Goal: Task Accomplishment & Management: Manage account settings

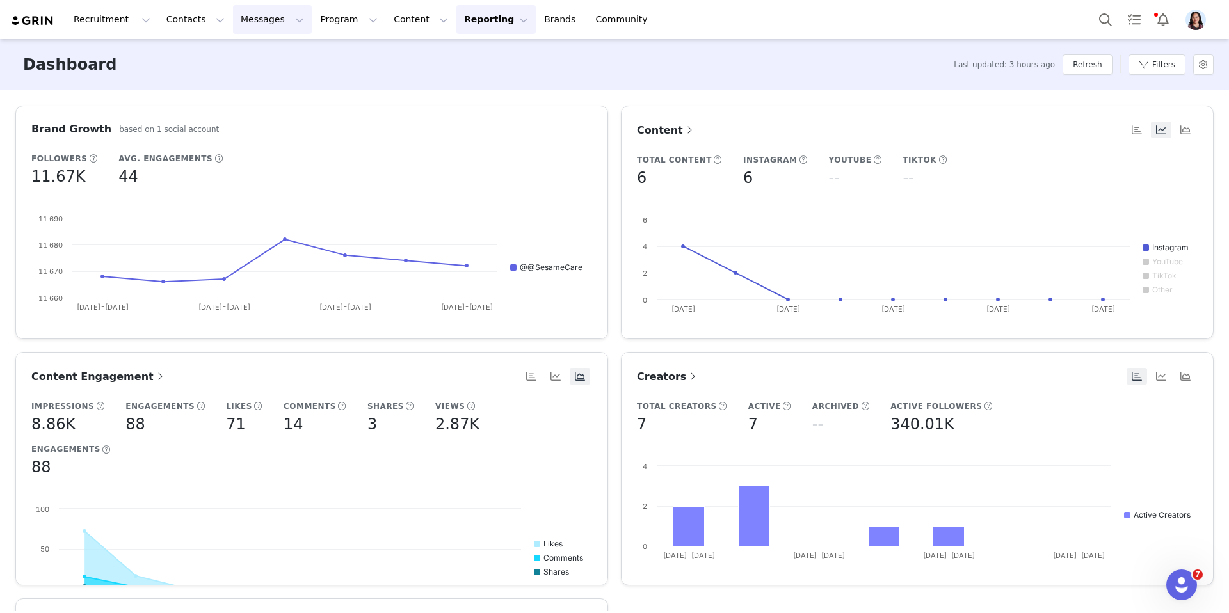
click at [262, 22] on button "Messages Messages" at bounding box center [272, 19] width 79 height 29
click at [262, 76] on div "Inbox" at bounding box center [270, 80] width 86 height 13
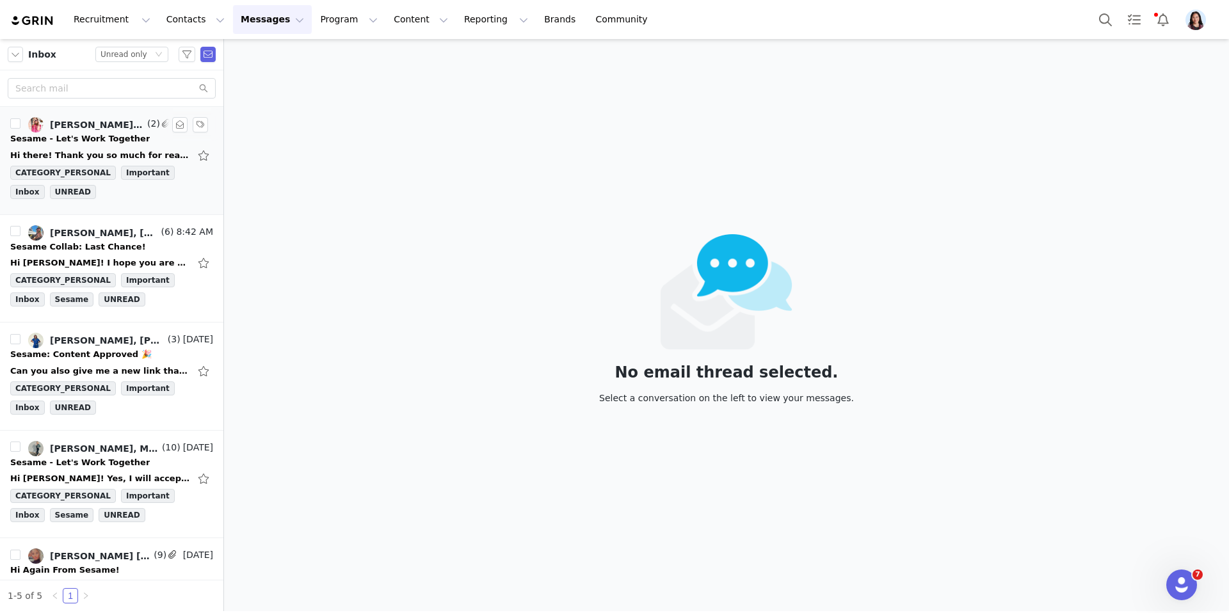
click at [100, 126] on div "[PERSON_NAME]　[PERSON_NAME] |𝐌𝐨𝐦 𝐋𝐢𝐟𝐞𝐬𝐭𝐲𝐥𝐞, [PERSON_NAME]" at bounding box center [97, 125] width 95 height 10
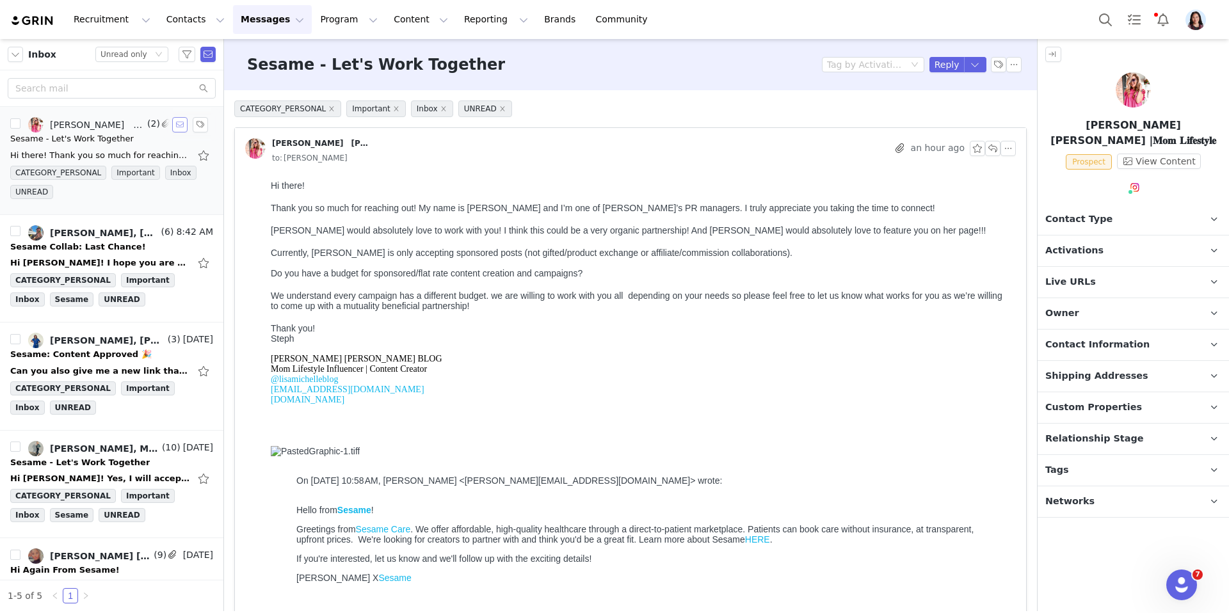
click at [177, 129] on button "button" at bounding box center [179, 124] width 15 height 15
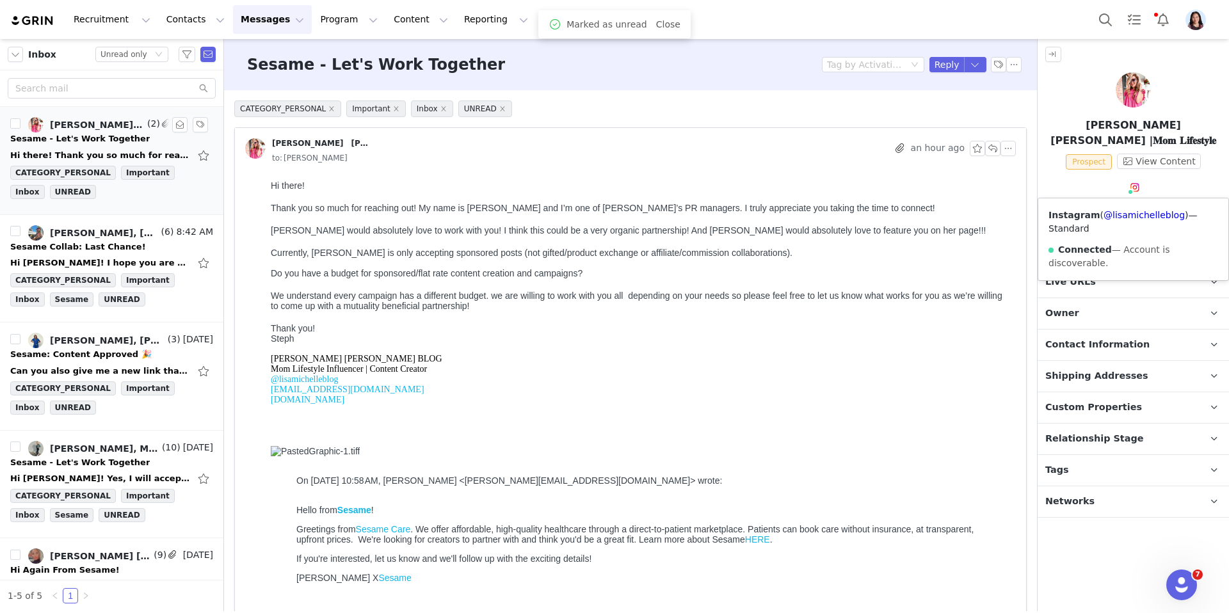
click at [1136, 184] on img at bounding box center [1134, 187] width 10 height 10
click at [1117, 215] on link "@lisamichelleblog" at bounding box center [1143, 215] width 81 height 10
click at [1133, 346] on span "Contact Information" at bounding box center [1097, 345] width 104 height 14
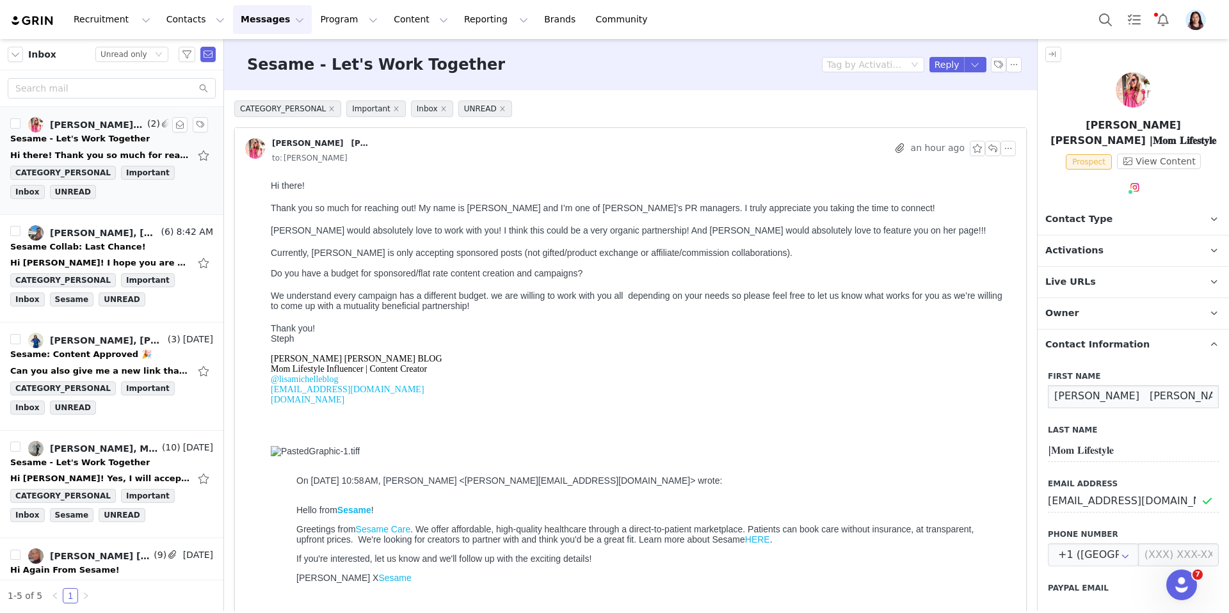
click at [1139, 394] on input "[PERSON_NAME]　[PERSON_NAME]" at bounding box center [1132, 396] width 171 height 23
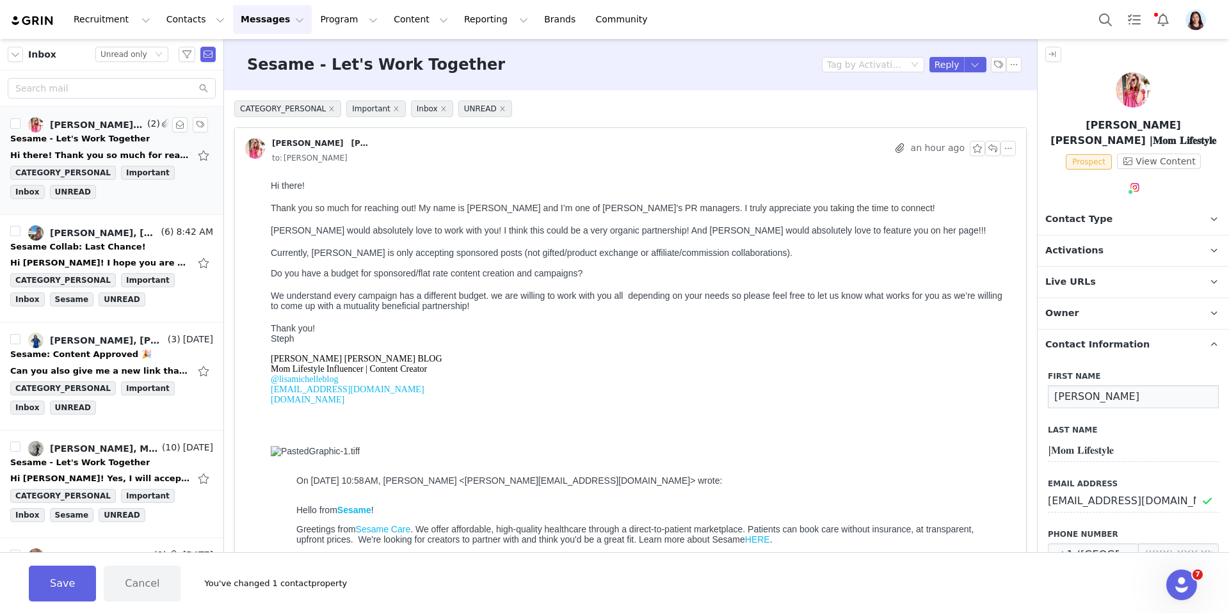
type input "[PERSON_NAME]"
click at [1136, 434] on label "Last Name" at bounding box center [1132, 430] width 171 height 12
click at [1136, 434] on div "Last Name |𝐌𝐨𝐦 𝐋𝐢𝐟𝐞𝐬𝐭𝐲𝐥𝐞" at bounding box center [1132, 443] width 171 height 38
click at [1131, 449] on input "|𝐌𝐨𝐦 𝐋𝐢𝐟𝐞𝐬𝐭𝐲𝐥𝐞" at bounding box center [1132, 450] width 171 height 23
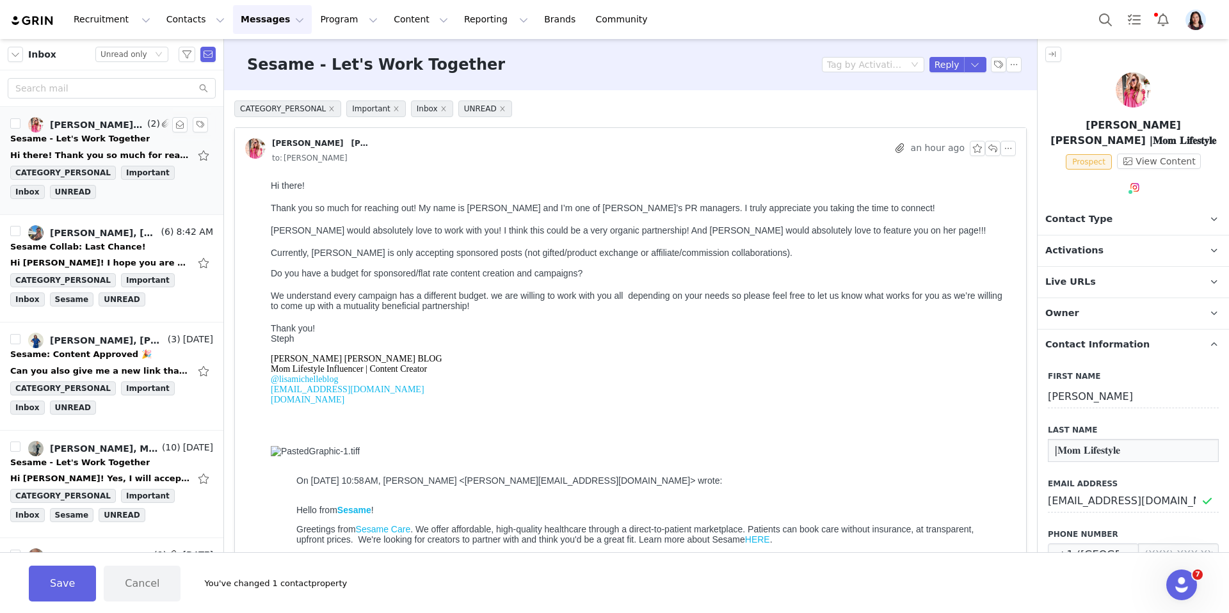
click at [1131, 449] on input "|𝐌𝐨𝐦 𝐋𝐢𝐟𝐞𝐬𝐭𝐲𝐥𝐞" at bounding box center [1132, 450] width 171 height 23
click at [60, 579] on button "Save" at bounding box center [62, 584] width 67 height 36
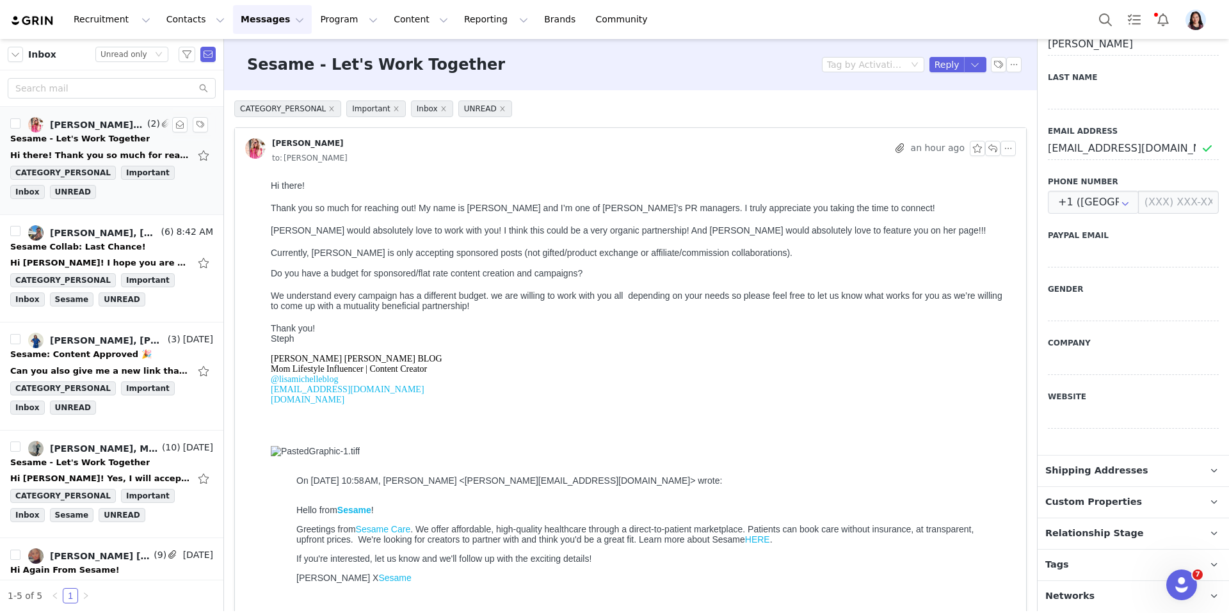
click at [1069, 571] on p "Tags Keep track of your contacts by assigning them tags. You can then filter yo…" at bounding box center [1117, 565] width 161 height 31
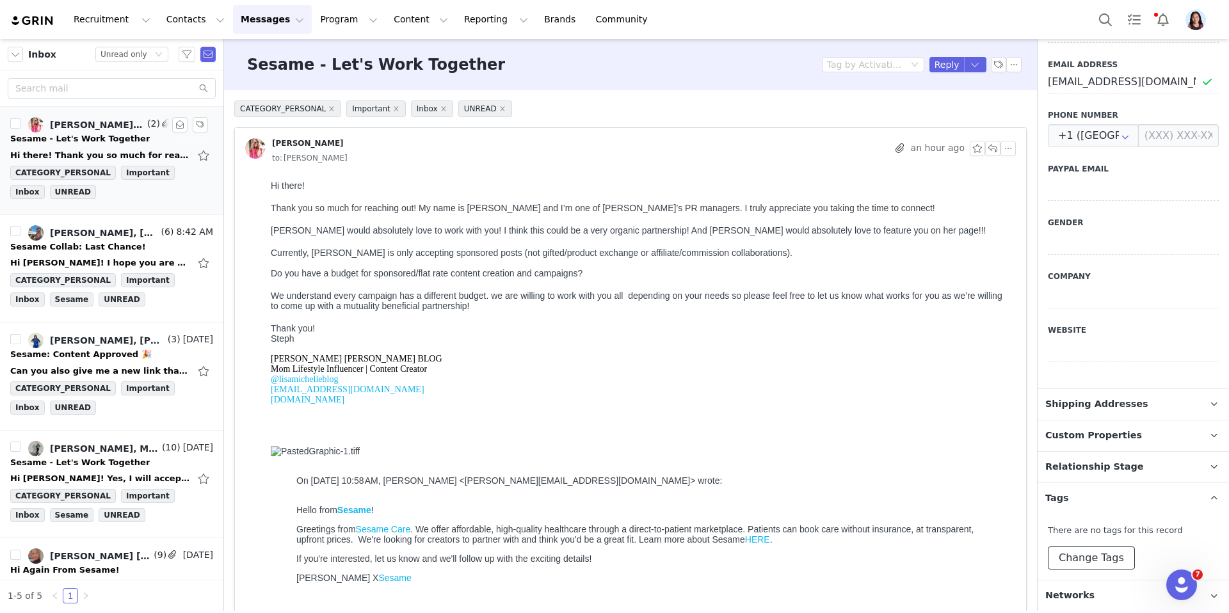
click at [1071, 550] on button "Change Tags" at bounding box center [1090, 557] width 87 height 23
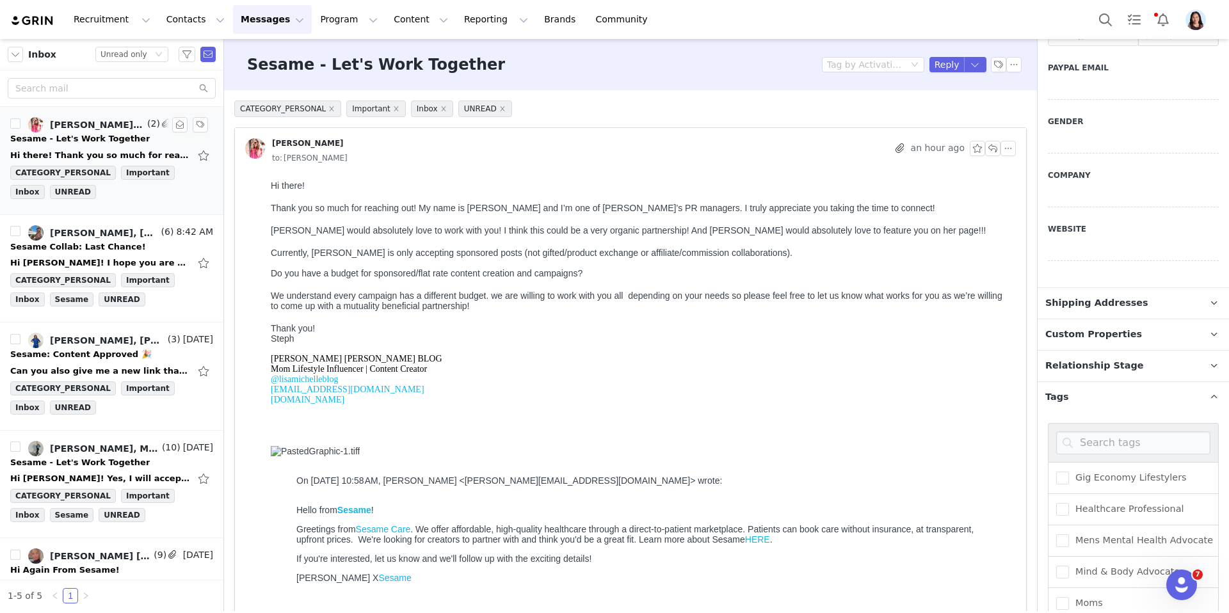
scroll to position [632, 0]
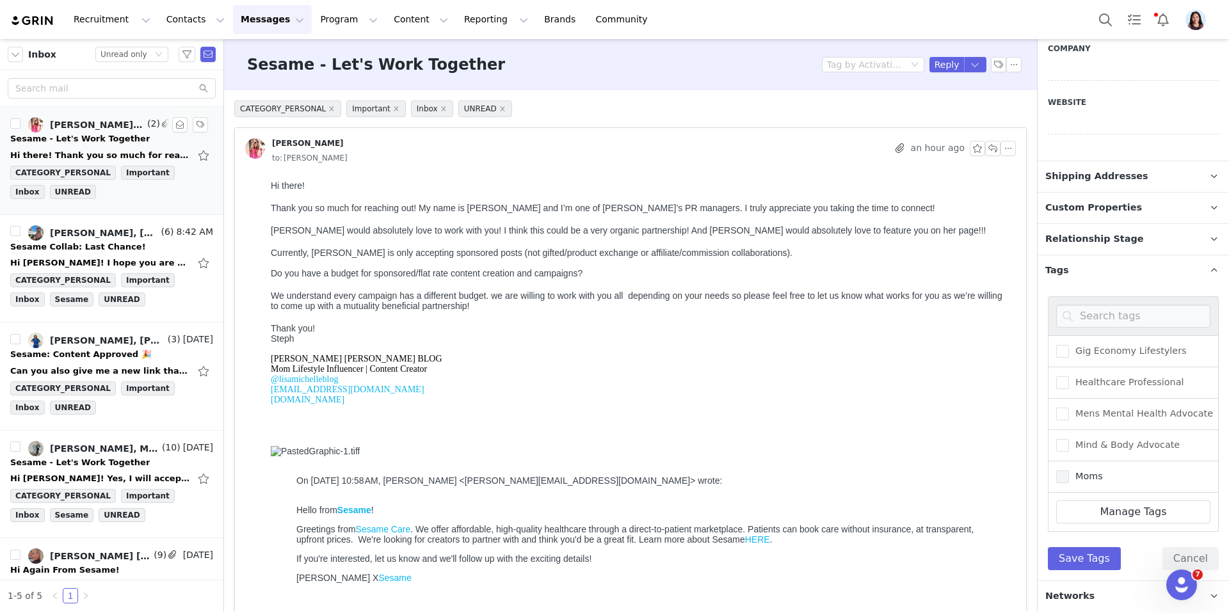
click at [1086, 482] on label "Moms" at bounding box center [1079, 476] width 47 height 15
click at [1069, 470] on input "Moms" at bounding box center [1069, 470] width 0 height 0
click at [1085, 555] on button "Save Tags" at bounding box center [1083, 558] width 73 height 23
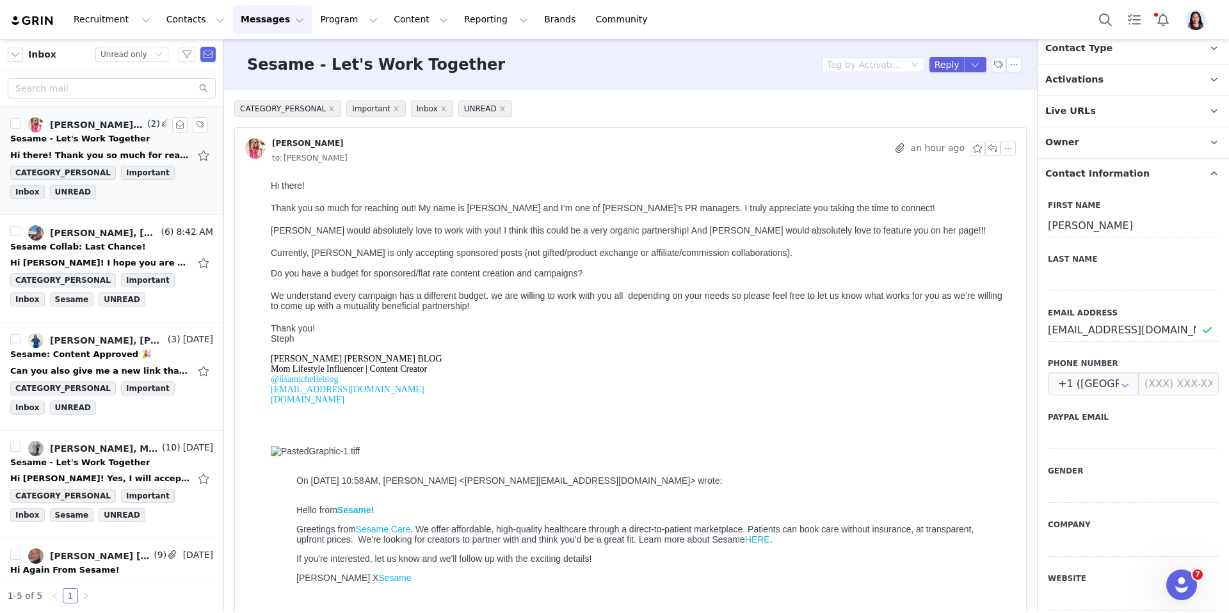
scroll to position [0, 0]
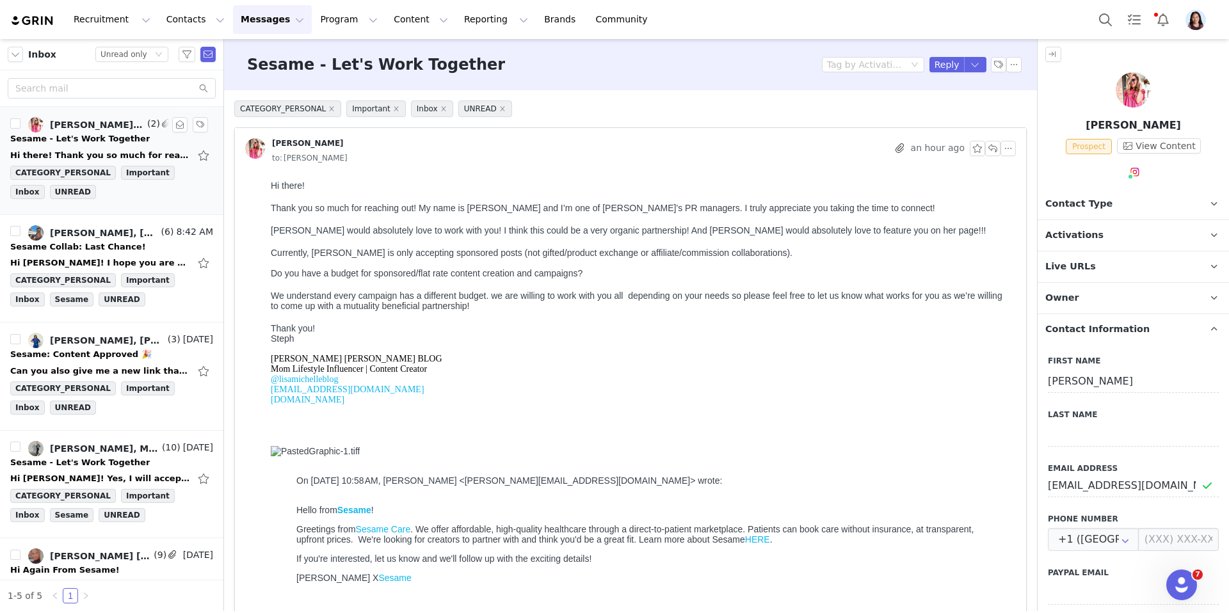
click at [1058, 243] on p "Activations" at bounding box center [1117, 235] width 161 height 31
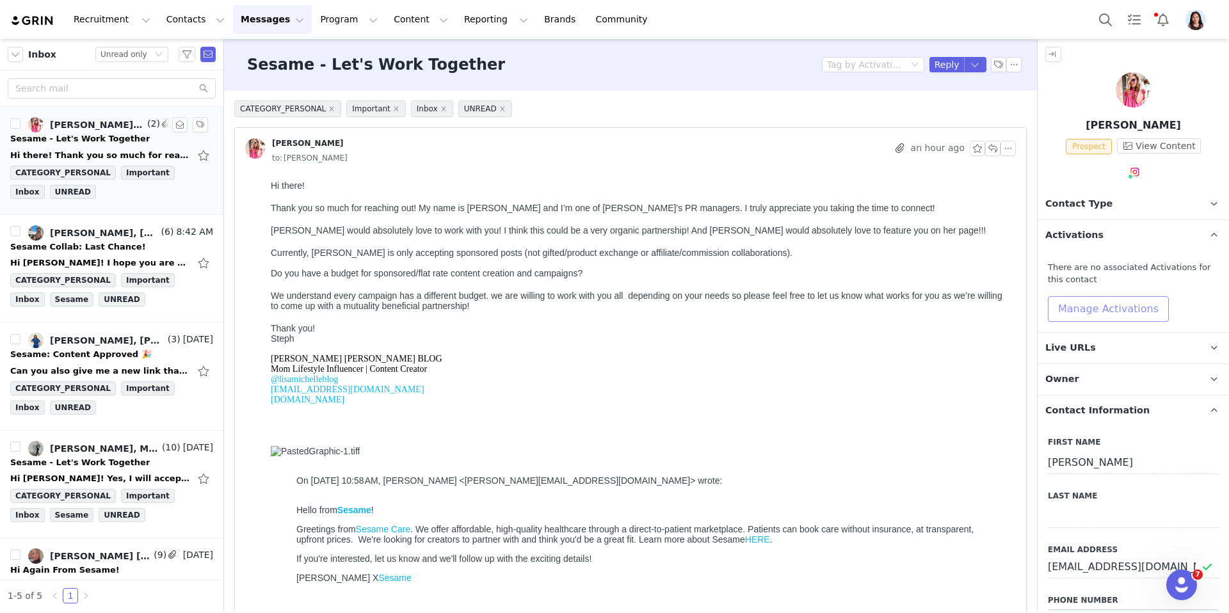
click at [1056, 296] on button "Manage Activations" at bounding box center [1107, 309] width 121 height 26
click at [1051, 341] on span "Activations" at bounding box center [1033, 336] width 57 height 13
click at [1050, 358] on div "Select Activation" at bounding box center [1050, 358] width 76 height 19
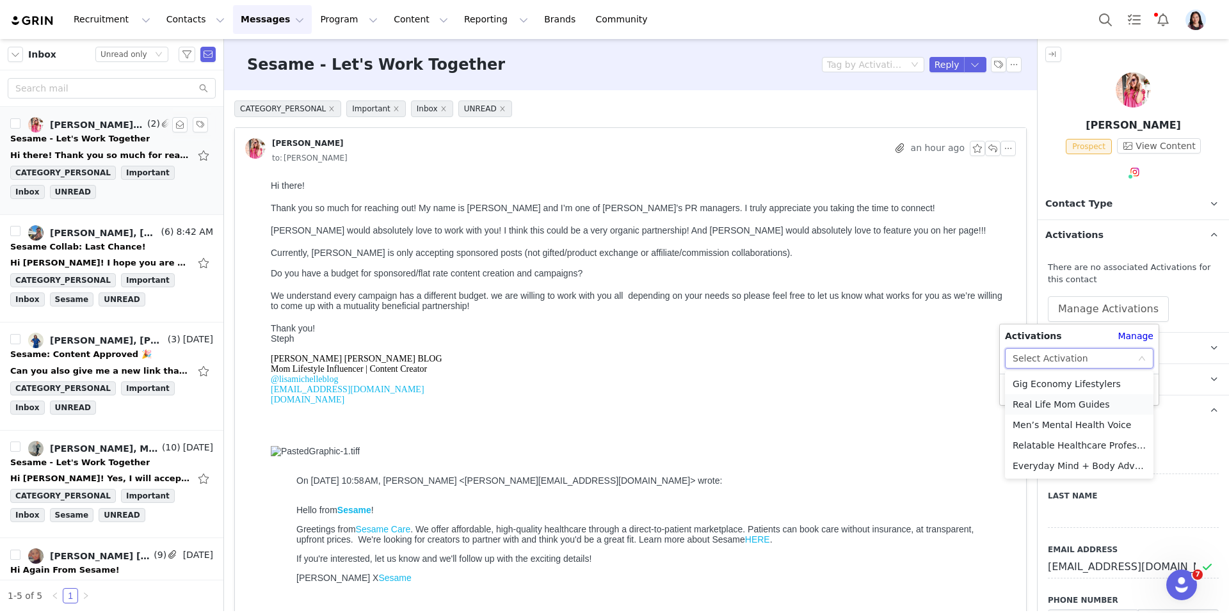
click at [1047, 404] on li "Real Life Mom Guides" at bounding box center [1079, 404] width 148 height 20
click at [1017, 389] on button "Apply" at bounding box center [1028, 389] width 46 height 20
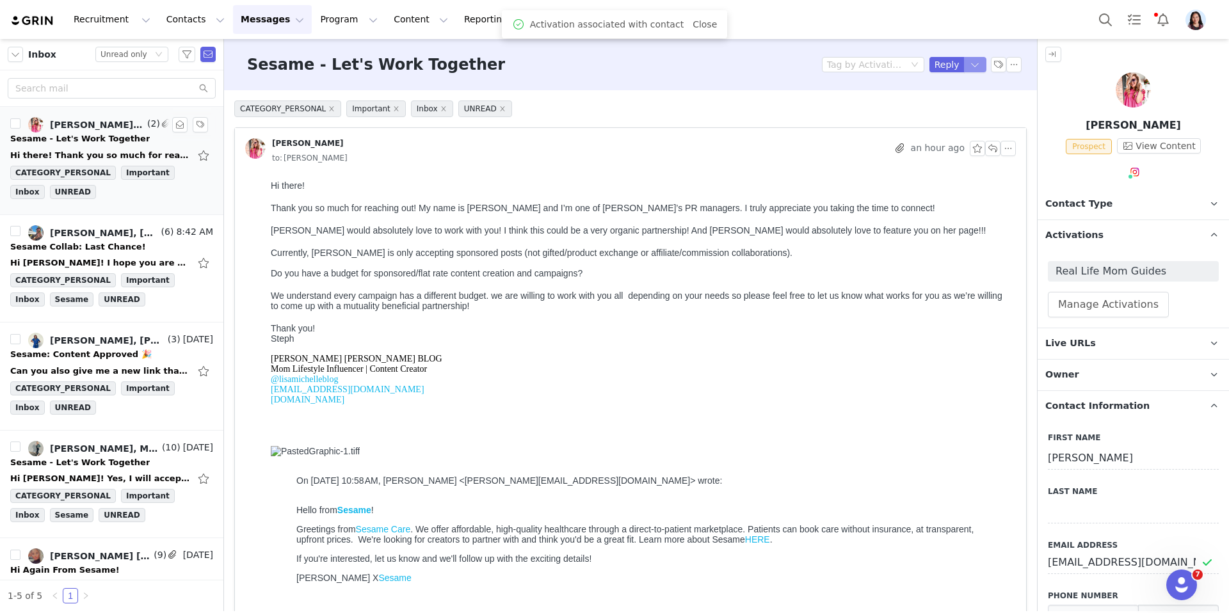
click at [972, 61] on button "button" at bounding box center [975, 64] width 23 height 15
click at [951, 111] on li "Reply All" at bounding box center [962, 108] width 54 height 20
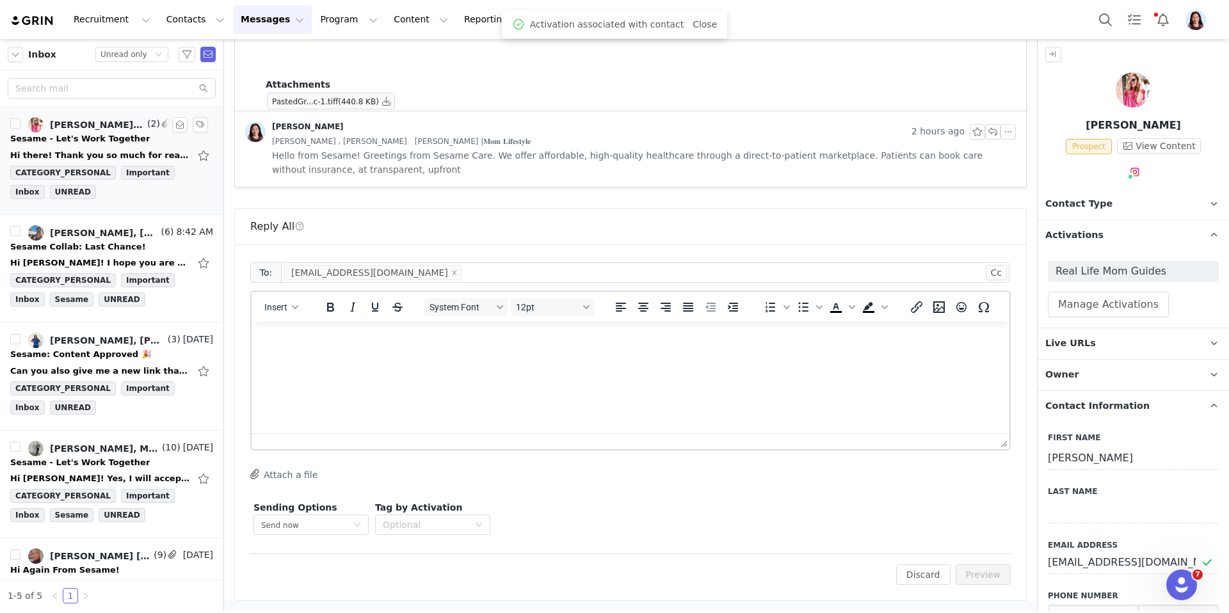
click at [286, 320] on div "Insert System Font 12pt To open the popup, press Shift+Enter To open the popup,…" at bounding box center [630, 307] width 758 height 30
click at [286, 314] on button "Insert" at bounding box center [281, 307] width 44 height 18
click at [286, 328] on div "Insert Template" at bounding box center [327, 329] width 115 height 15
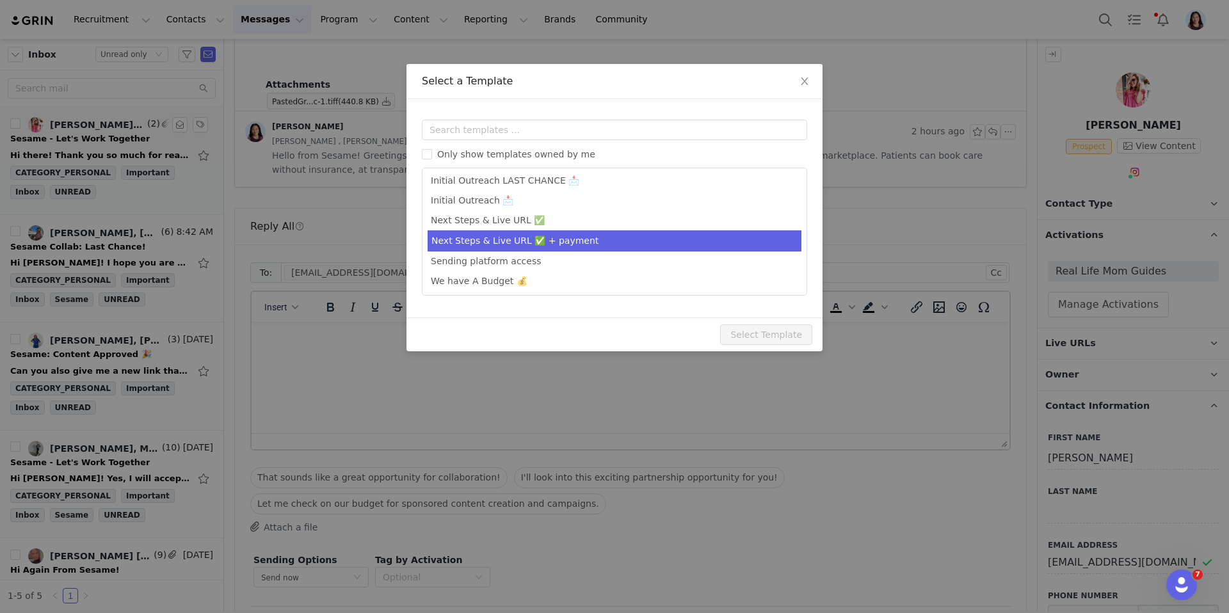
click at [562, 237] on li "Next Steps & Live URL ✅ + payment" at bounding box center [614, 240] width 374 height 21
type input "Sesame - Next Steps & Campaign Outline"
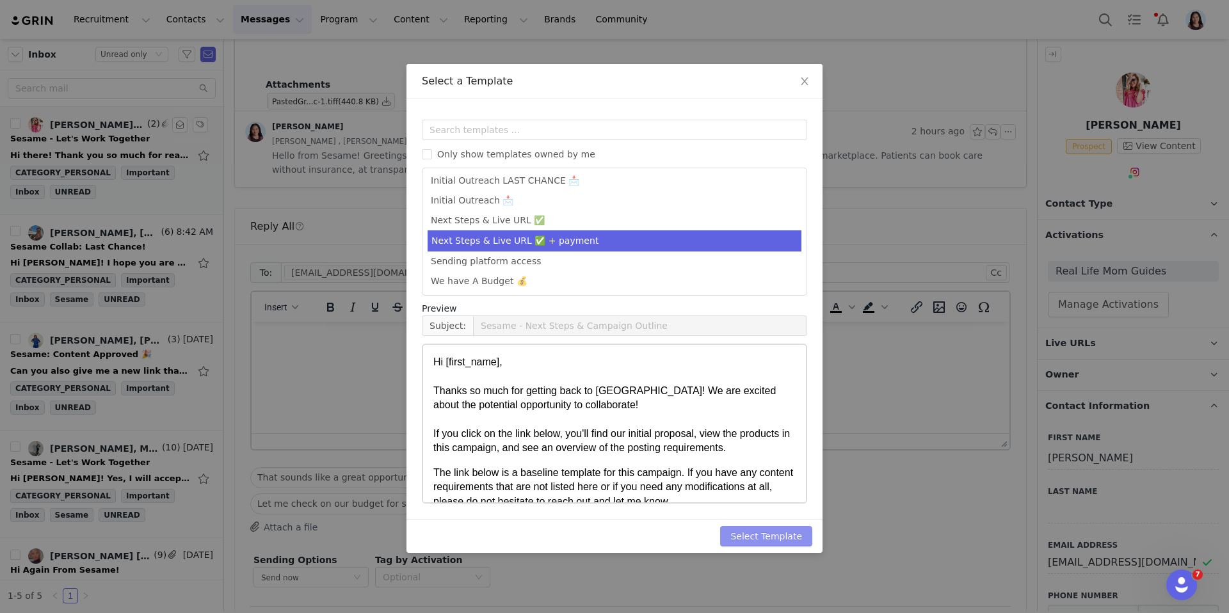
click at [782, 537] on button "Select Template" at bounding box center [766, 536] width 92 height 20
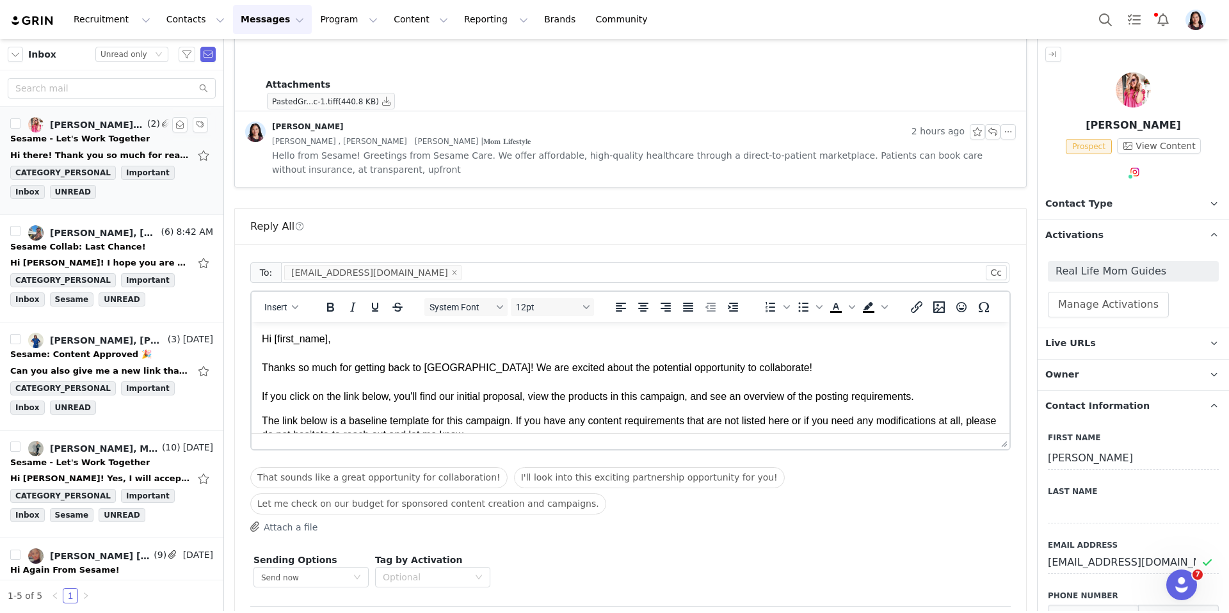
scroll to position [0, 0]
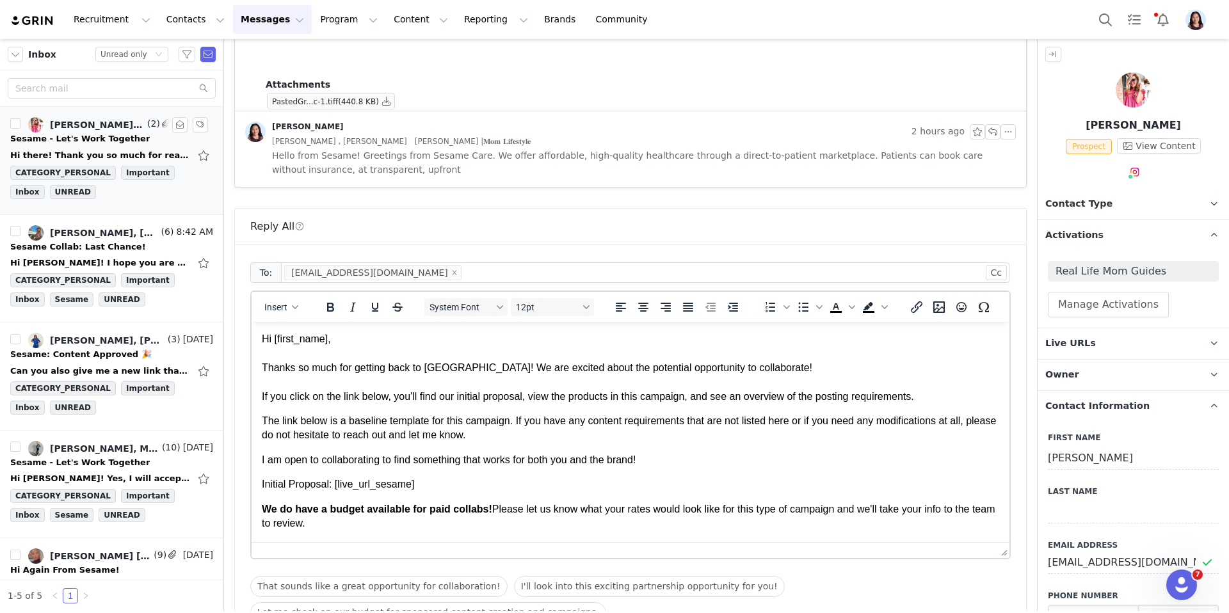
drag, startPoint x: 998, startPoint y: 440, endPoint x: 978, endPoint y: 552, distance: 113.6
click at [353, 342] on p "Hi [first_name], Thanks so much for getting back to us! We are excited about th…" at bounding box center [630, 368] width 737 height 72
click at [330, 341] on p "Hi First Name , Thanks so much for getting back to us! We are excited about the…" at bounding box center [630, 368] width 737 height 72
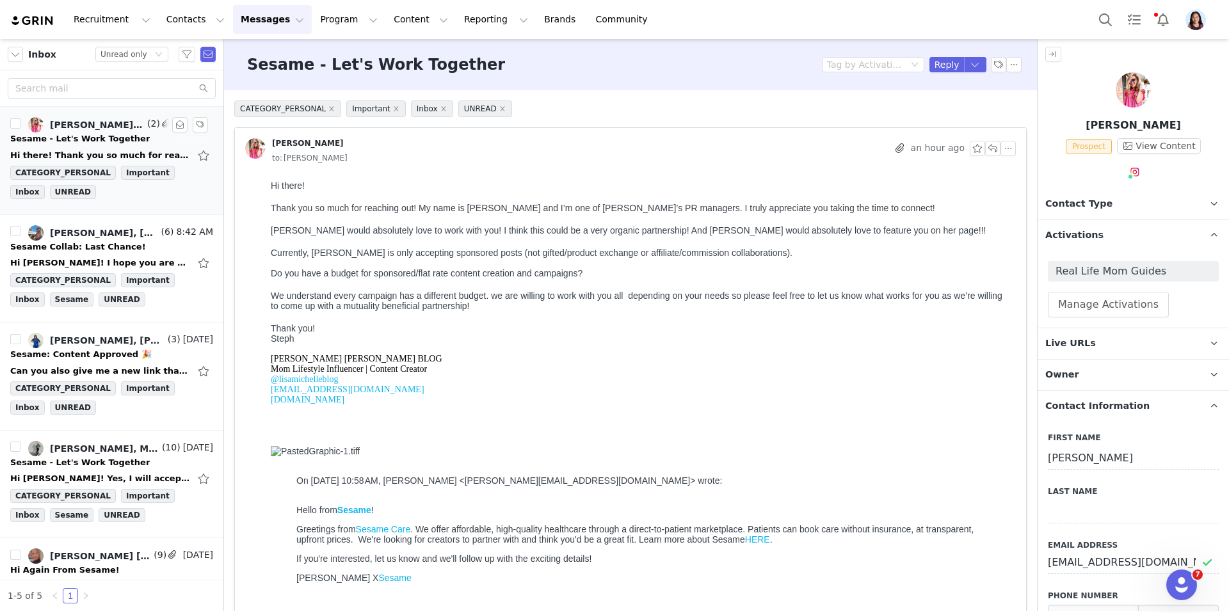
scroll to position [747, 0]
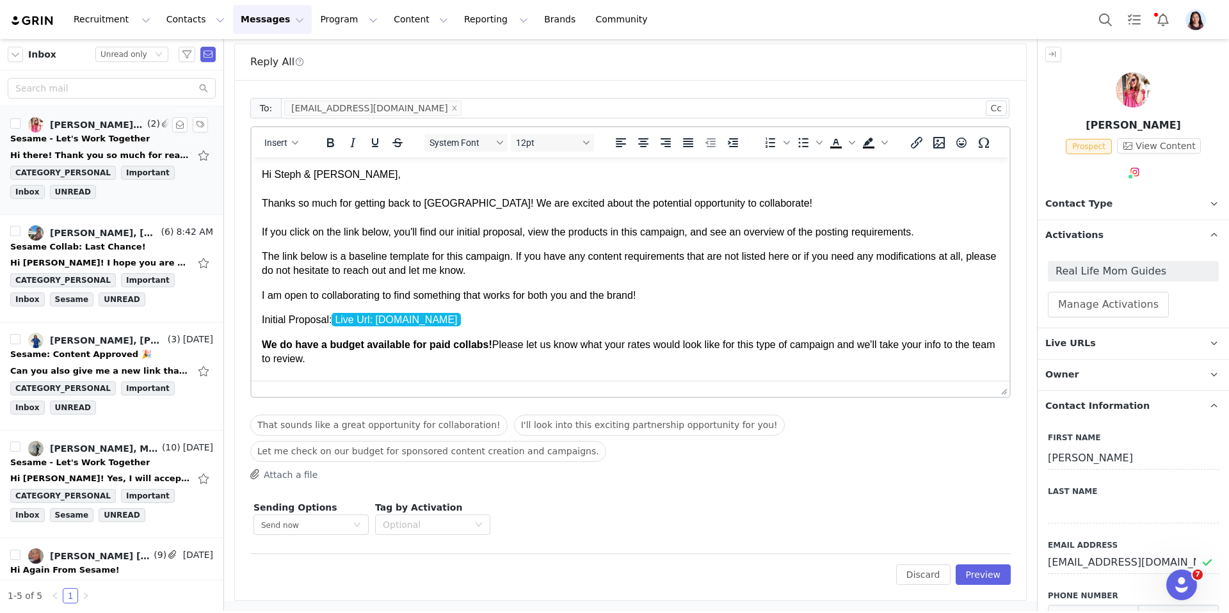
click at [728, 205] on p "Hi Steph & Lisa, Thanks so much for getting back to us! We are excited about th…" at bounding box center [630, 204] width 737 height 72
click at [761, 203] on p "Hi Steph & Lisa, Thanks so much for getting back to us! We are excited about th…" at bounding box center [630, 204] width 737 height 72
copy p "Lisa"
click at [564, 296] on p "I am open to collaborating to find something that works for both you and the br…" at bounding box center [630, 296] width 737 height 14
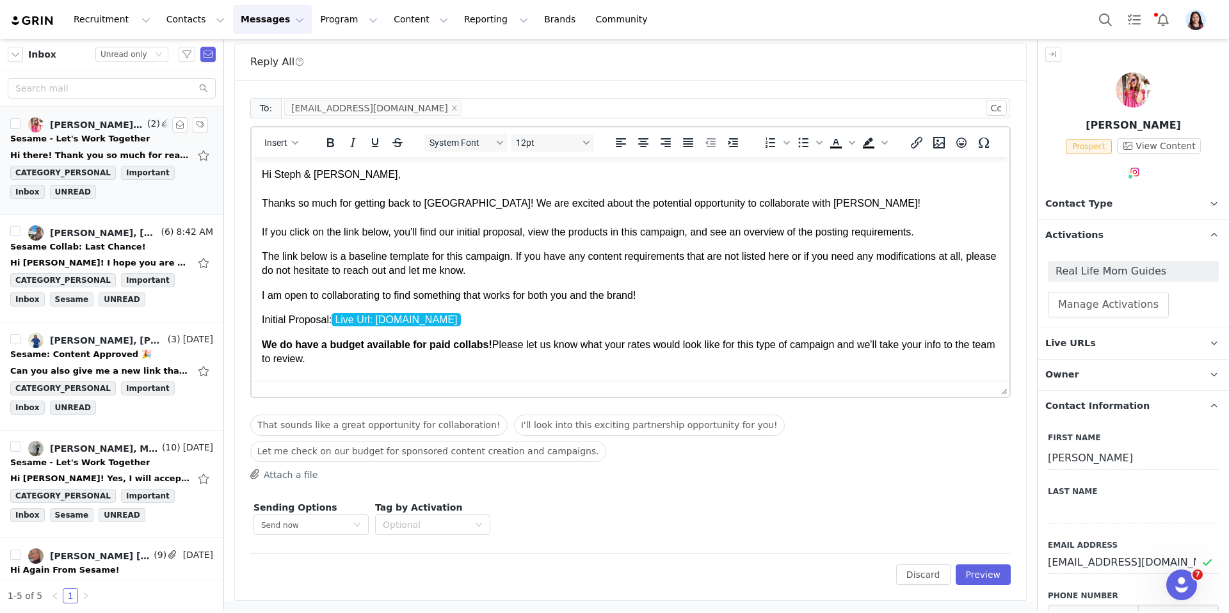
click at [564, 296] on p "I am open to collaborating to find something that works for both you and the br…" at bounding box center [630, 296] width 737 height 14
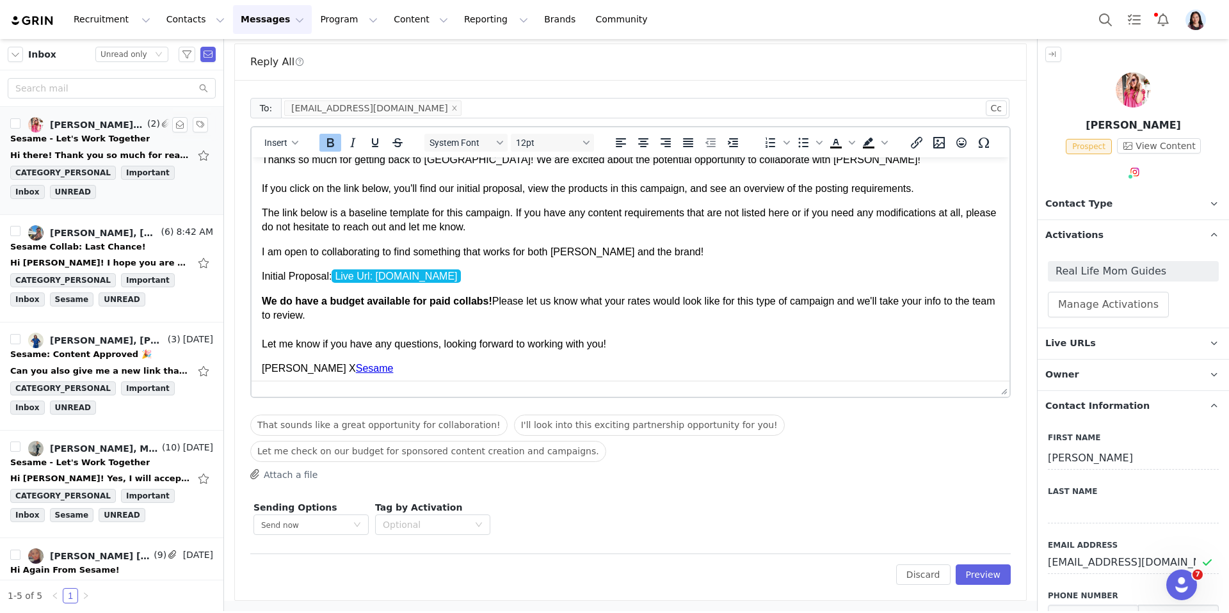
click at [283, 301] on strong "We do have a budget available for paid collabs!" at bounding box center [377, 301] width 230 height 11
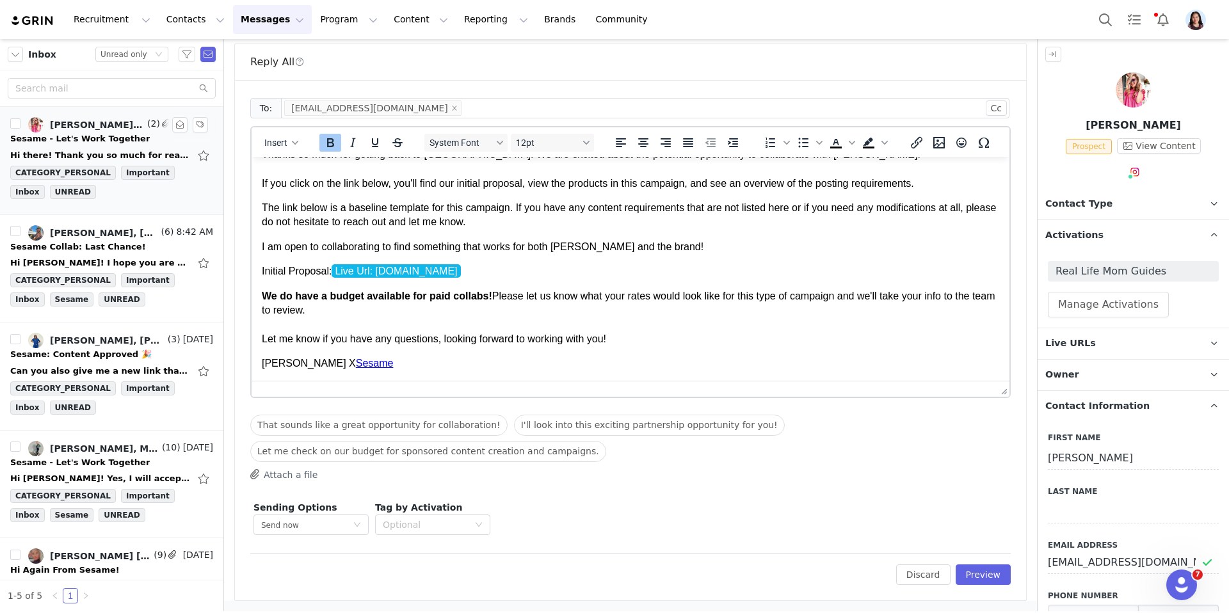
click at [616, 298] on p "We do have a budget available for paid collabs! Please let us know what your ra…" at bounding box center [630, 318] width 737 height 58
click at [690, 328] on p "We do have a budget available for paid collabs! Please let us know what Lisa's …" at bounding box center [630, 318] width 737 height 58
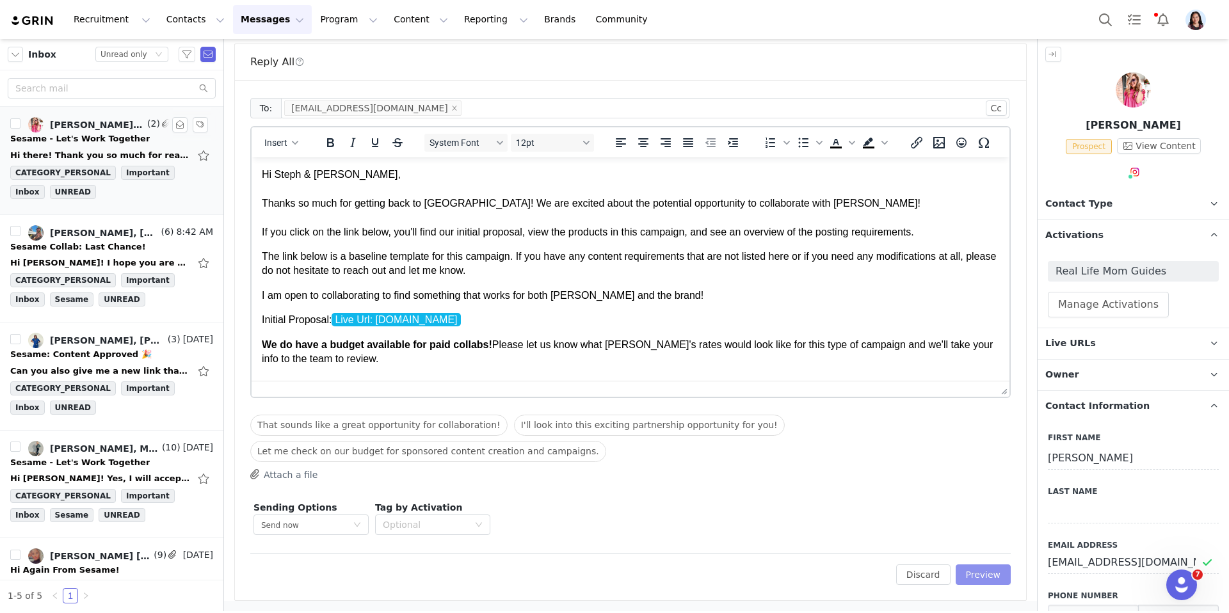
click at [997, 575] on button "Preview" at bounding box center [983, 574] width 56 height 20
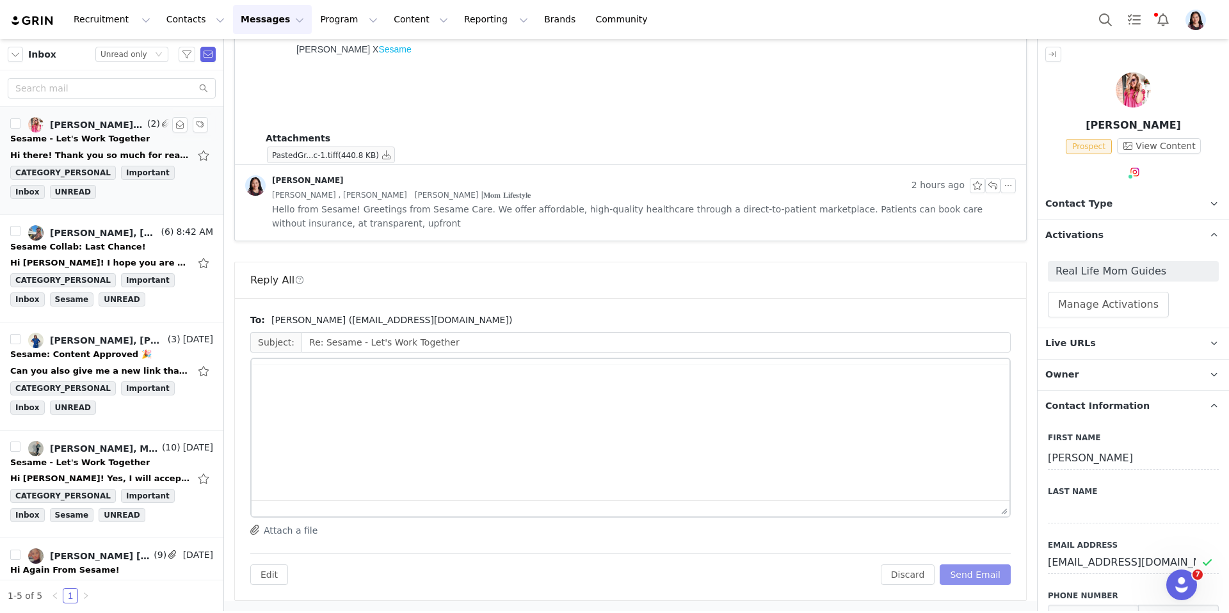
scroll to position [529, 0]
click at [985, 575] on button "Send Email" at bounding box center [974, 574] width 71 height 20
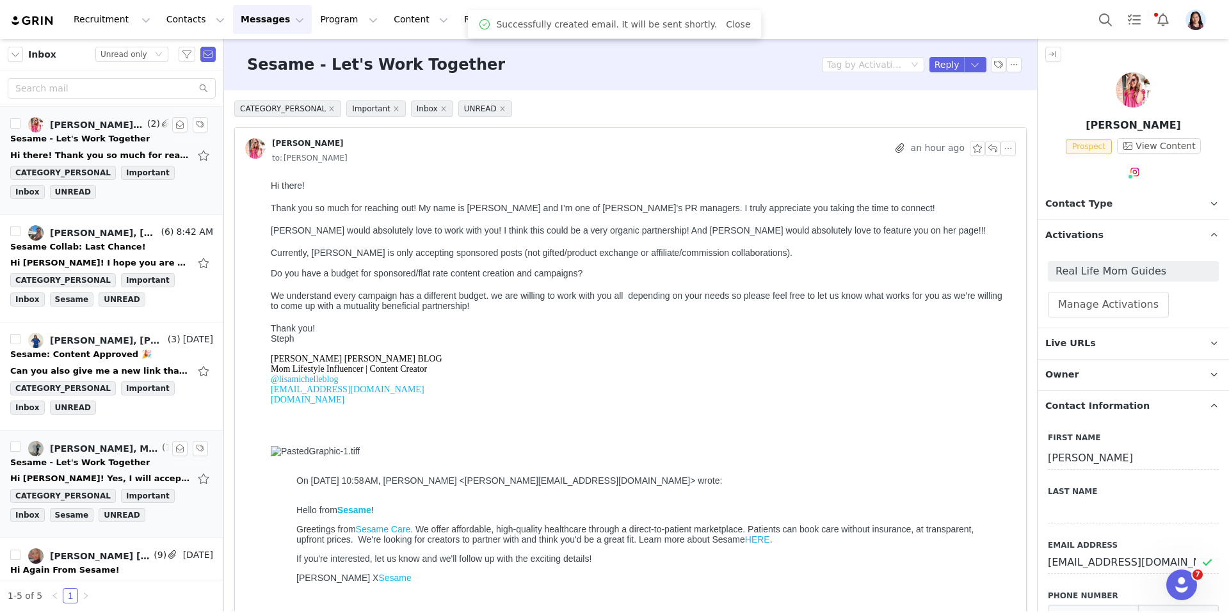
scroll to position [66, 0]
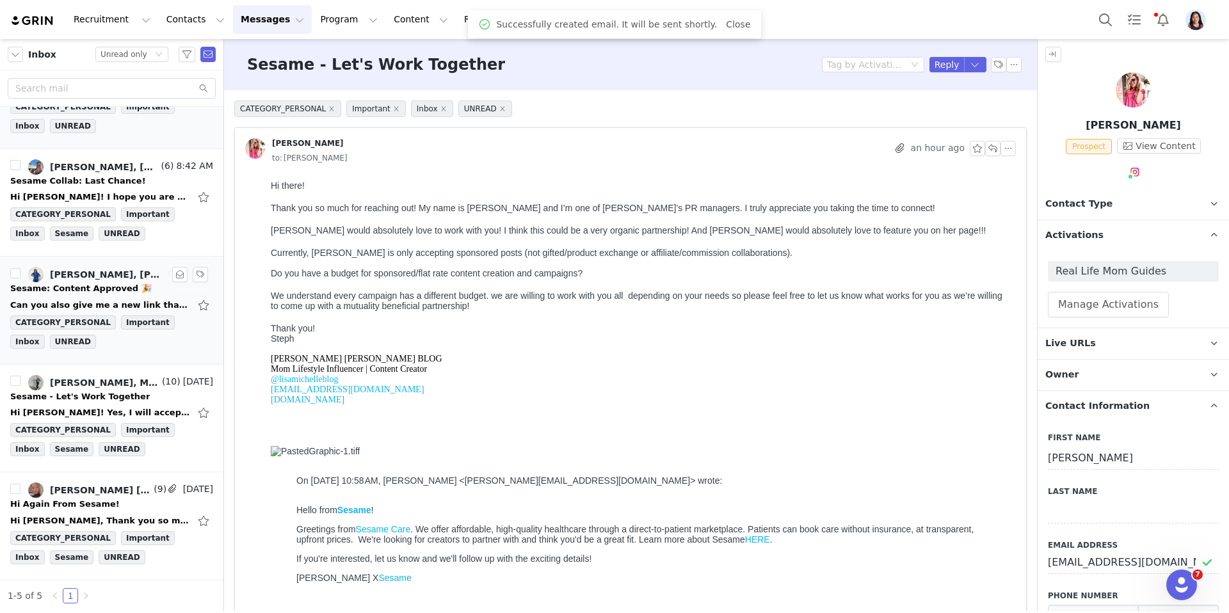
click at [86, 303] on div "Can you also give me a new link that doesn't include my last name? I like to ke…" at bounding box center [99, 305] width 179 height 13
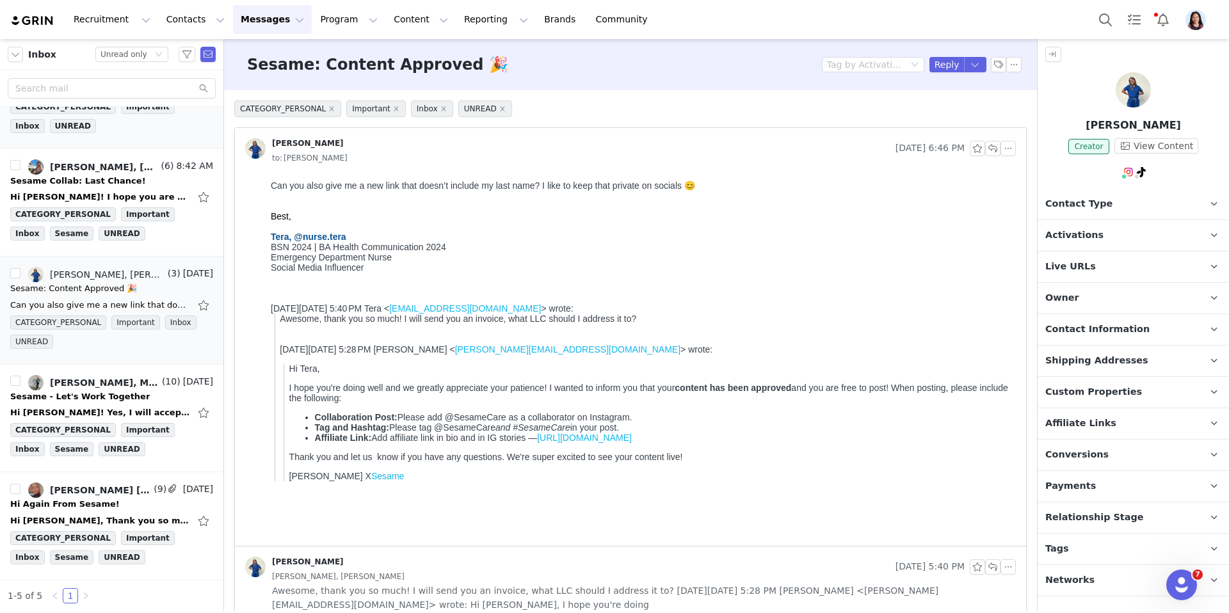
scroll to position [0, 0]
click at [977, 68] on button "button" at bounding box center [975, 64] width 23 height 15
click at [955, 106] on li "Reply All" at bounding box center [962, 108] width 54 height 20
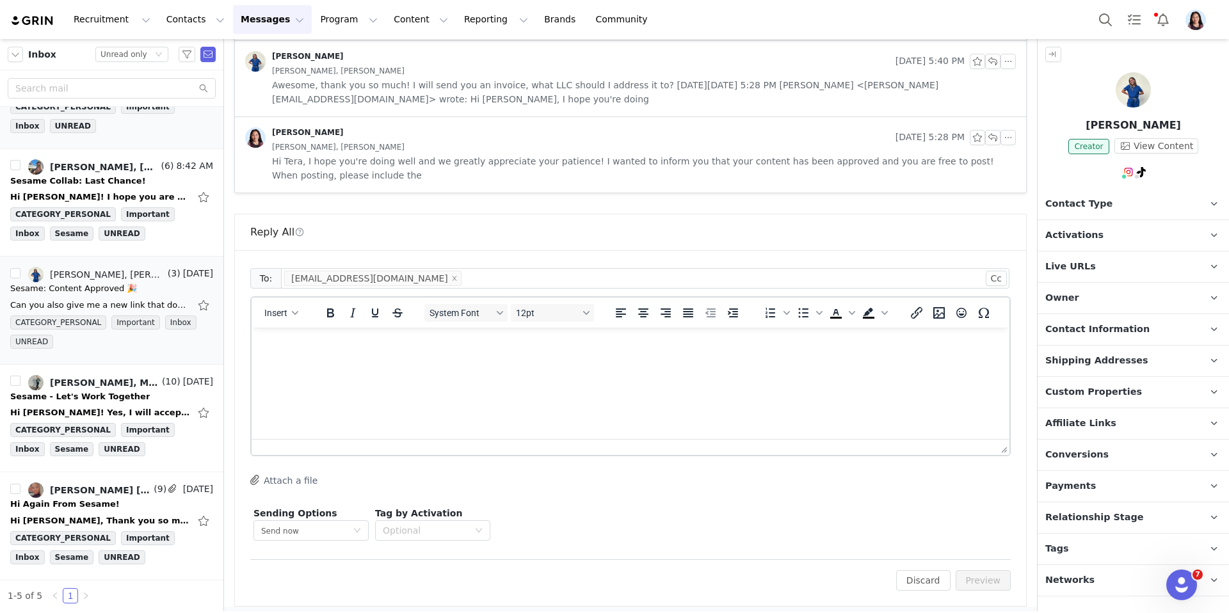
scroll to position [511, 0]
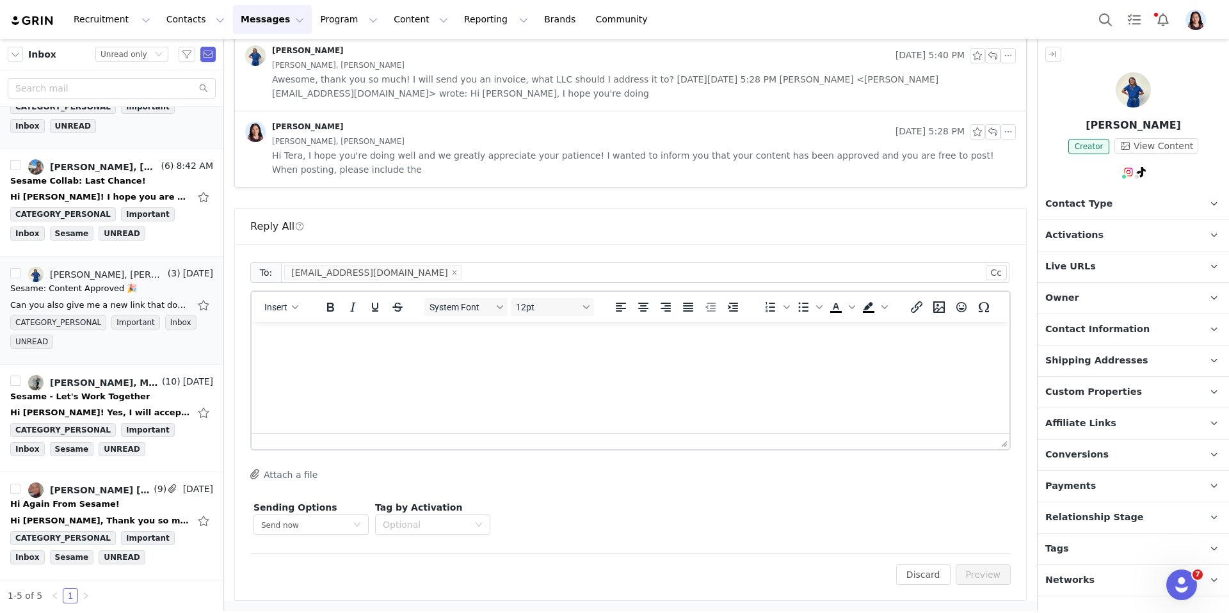
click at [553, 356] on html at bounding box center [630, 339] width 758 height 35
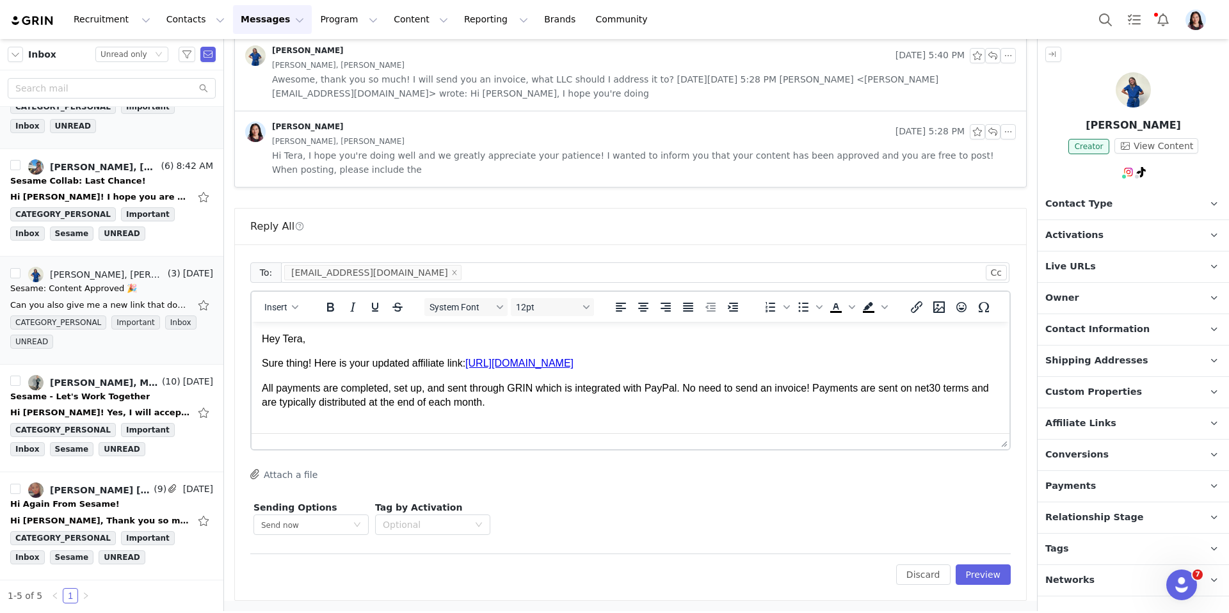
click at [1085, 481] on span "Payments" at bounding box center [1070, 486] width 51 height 14
click at [676, 415] on html "Hey Tera, Sure thing! Here is your updated affiliate link: https://bit.ly/Nurse…" at bounding box center [630, 371] width 758 height 99
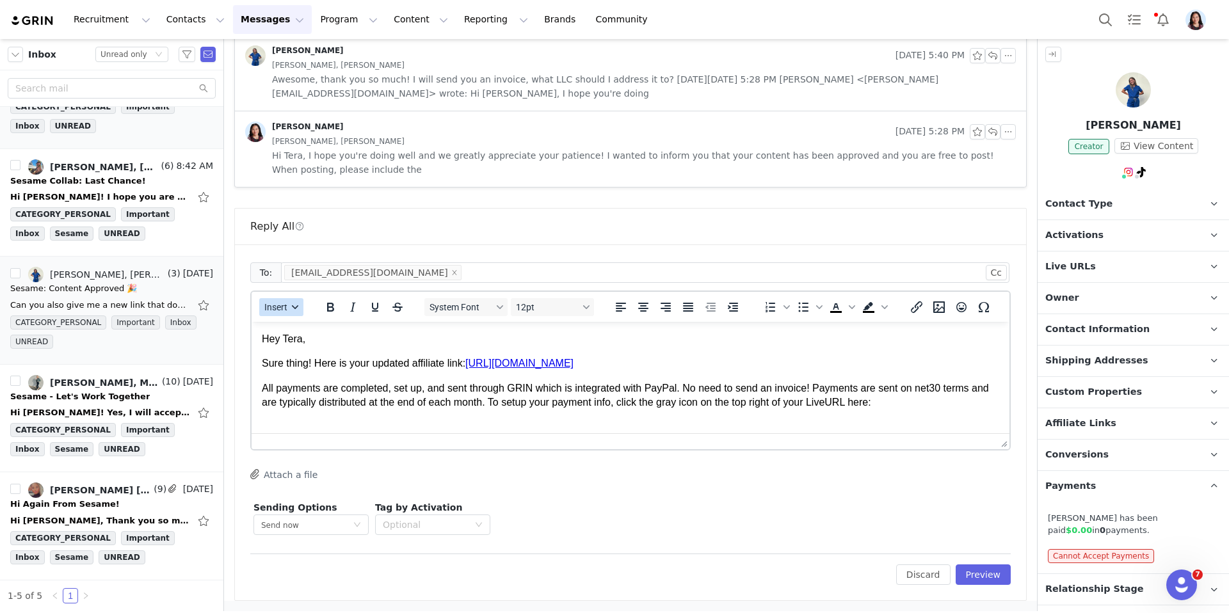
click at [273, 305] on span "Insert" at bounding box center [275, 307] width 23 height 10
click at [282, 347] on div "Insert Variable" at bounding box center [327, 349] width 115 height 15
select select
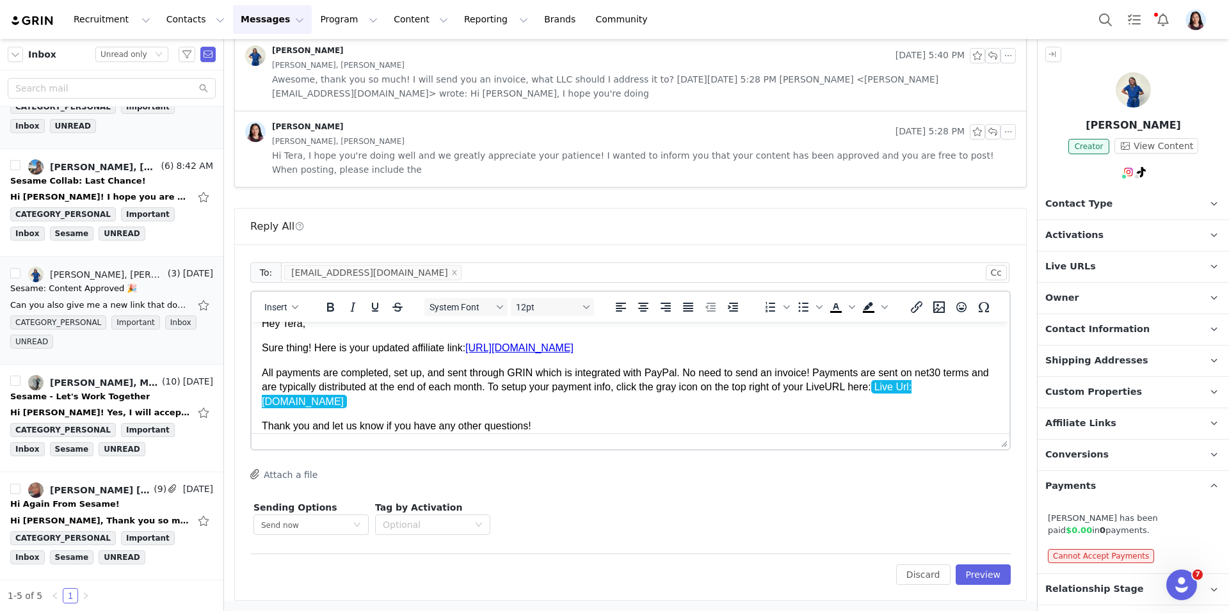
scroll to position [40, 0]
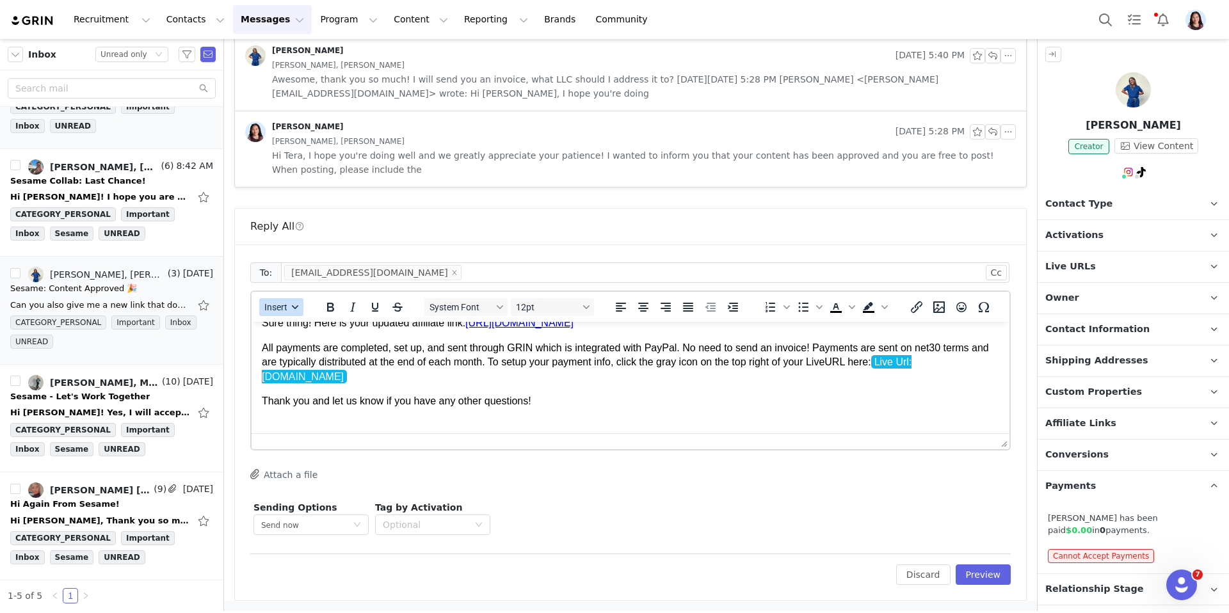
click at [290, 308] on div "button" at bounding box center [295, 307] width 10 height 6
click at [312, 363] on div "Insert Signature" at bounding box center [327, 370] width 115 height 15
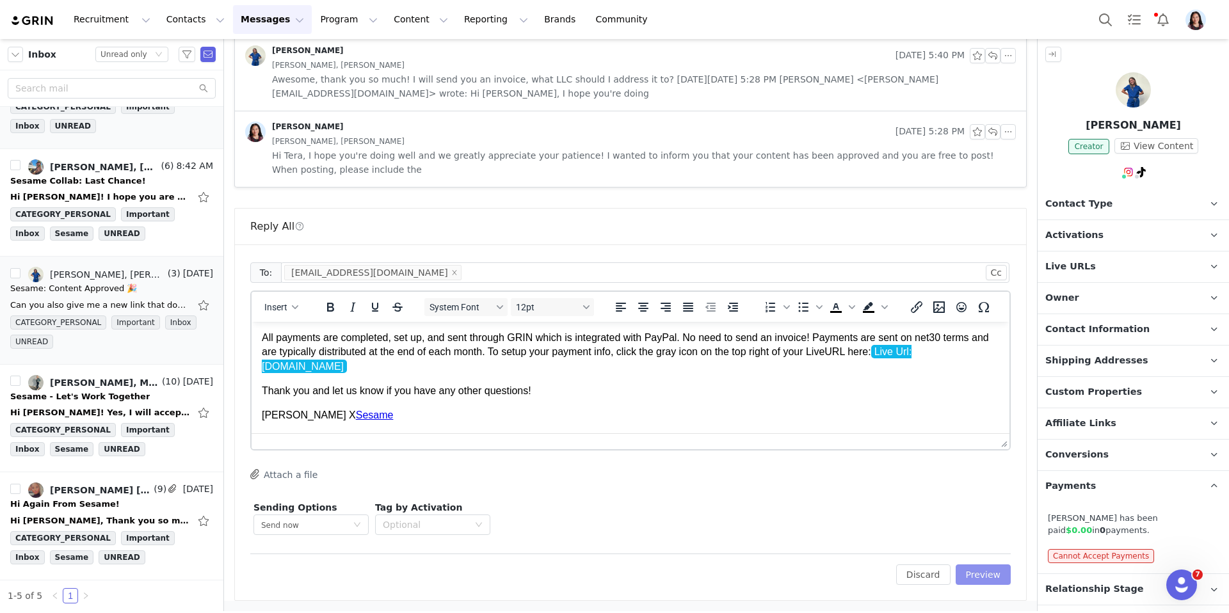
click at [991, 577] on button "Preview" at bounding box center [983, 574] width 56 height 20
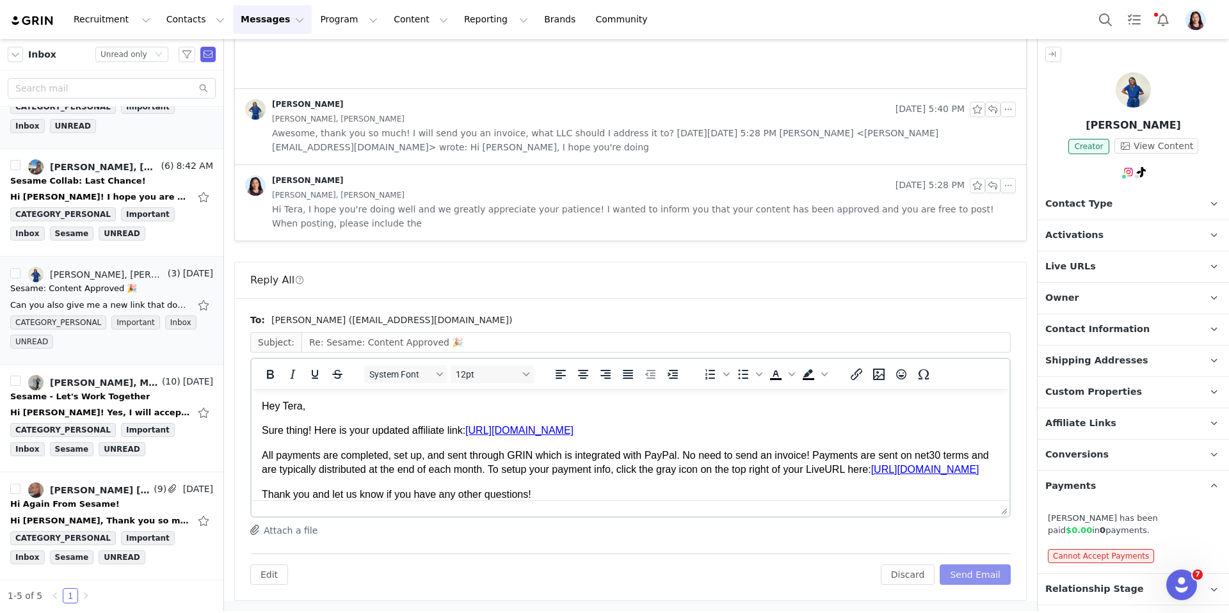
scroll to position [0, 0]
click at [983, 571] on button "Send Email" at bounding box center [974, 574] width 71 height 20
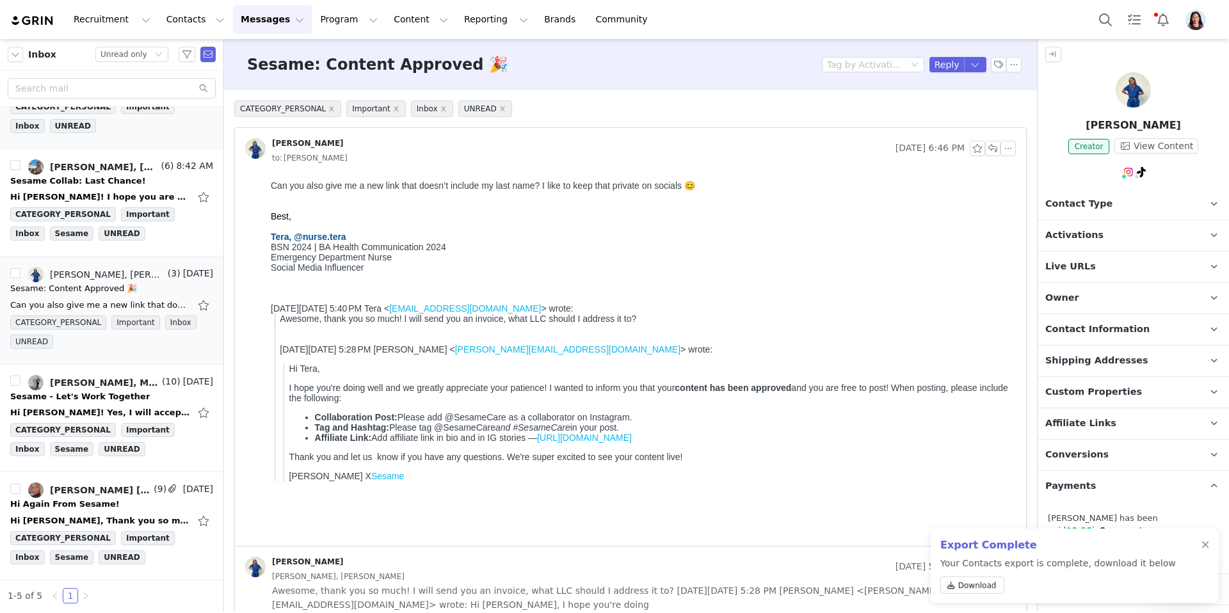
click at [1209, 546] on div "Export Complete Your Contacts export is complete, download it below Download" at bounding box center [1074, 566] width 288 height 74
click at [1202, 546] on div at bounding box center [1205, 545] width 8 height 10
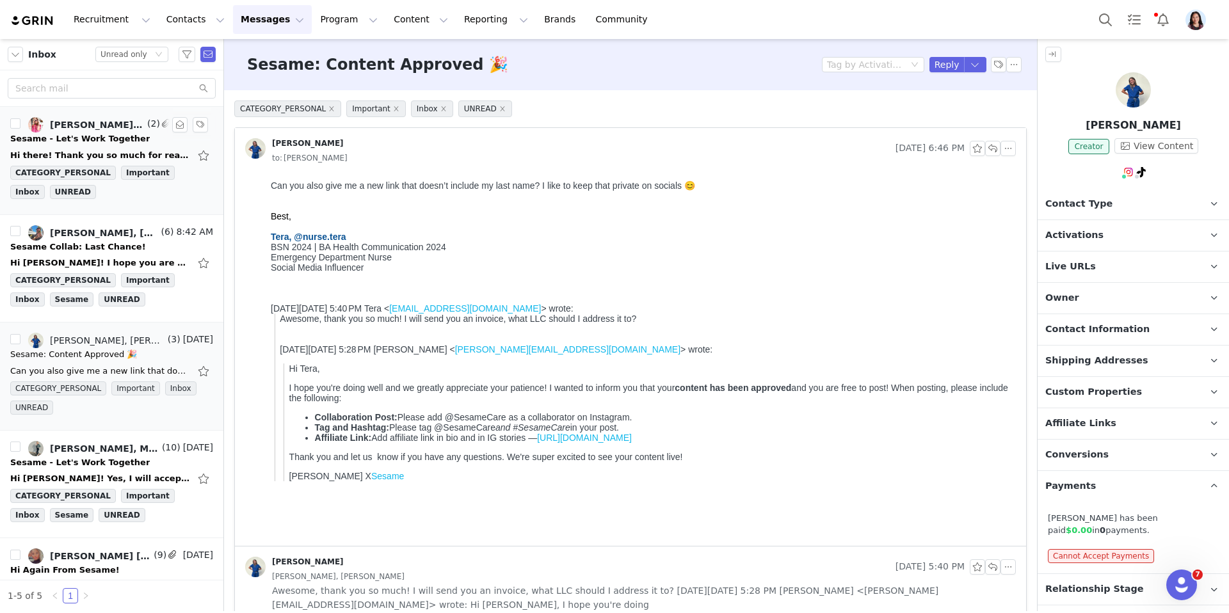
click at [114, 139] on div "Sesame - Let's Work Together" at bounding box center [79, 138] width 139 height 13
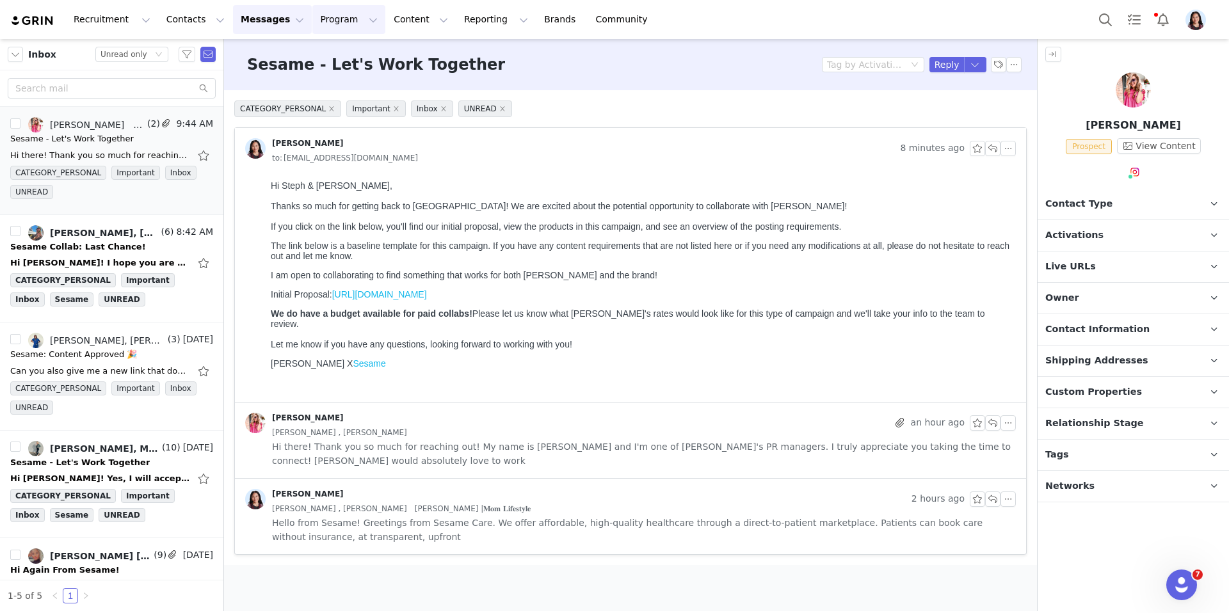
click at [312, 21] on button "Program Program" at bounding box center [348, 19] width 73 height 29
click at [305, 58] on p "Activations" at bounding box center [327, 56] width 49 height 13
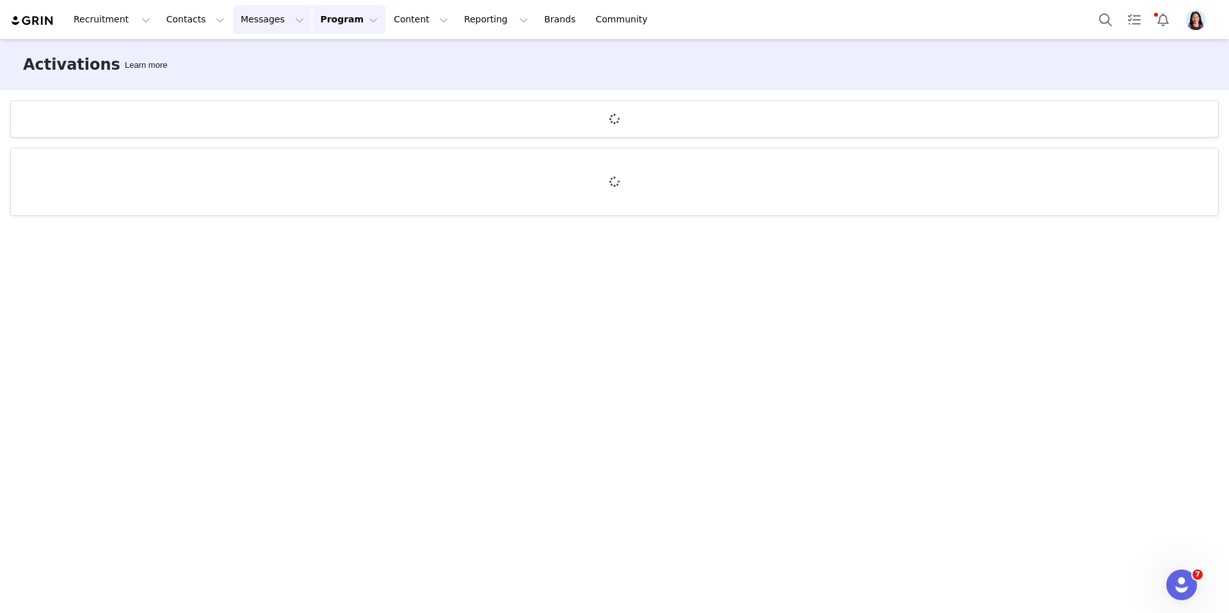
click at [248, 26] on button "Messages Messages" at bounding box center [272, 19] width 79 height 29
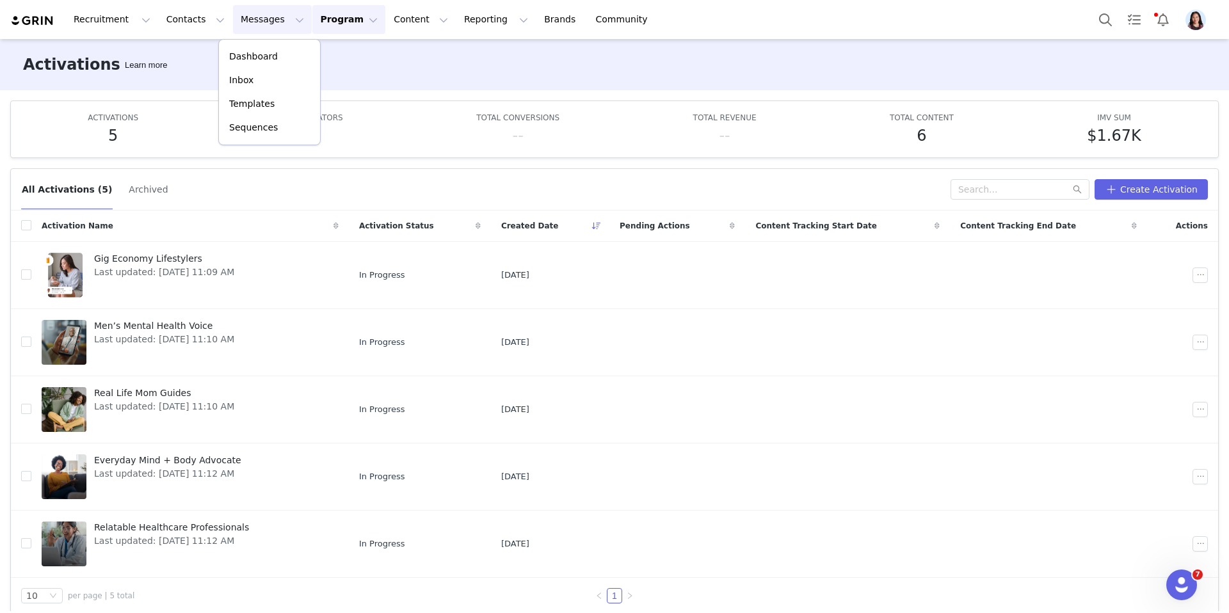
click at [371, 74] on div "Activations Learn more" at bounding box center [614, 64] width 1229 height 51
click at [200, 26] on button "Contacts Contacts" at bounding box center [196, 19] width 74 height 29
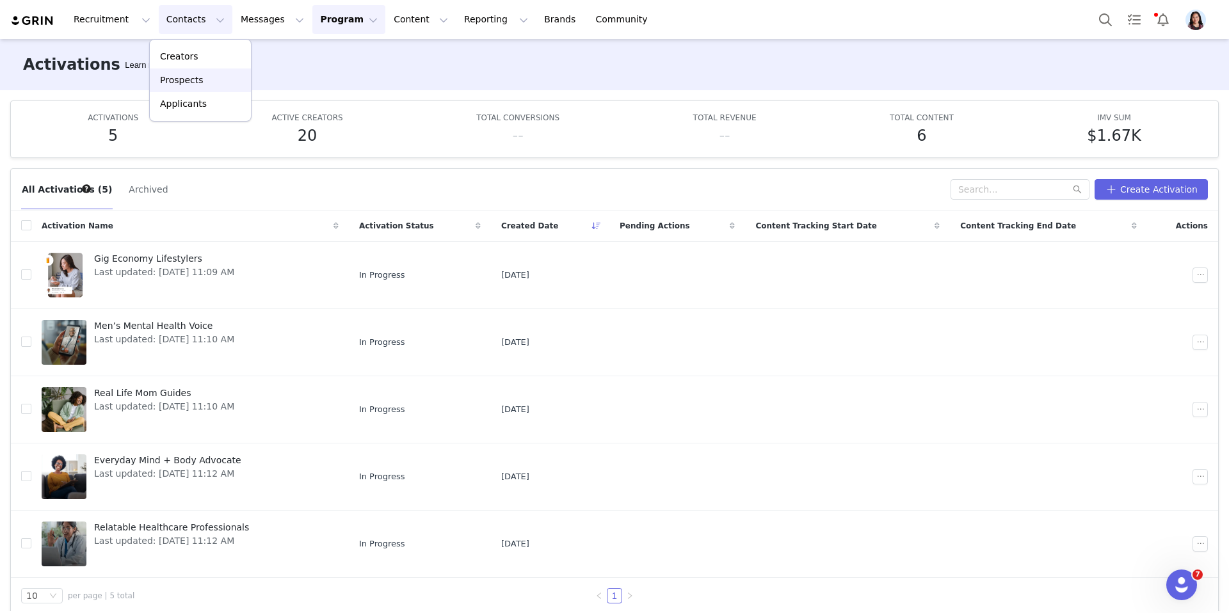
click at [186, 83] on p "Prospects" at bounding box center [181, 80] width 43 height 13
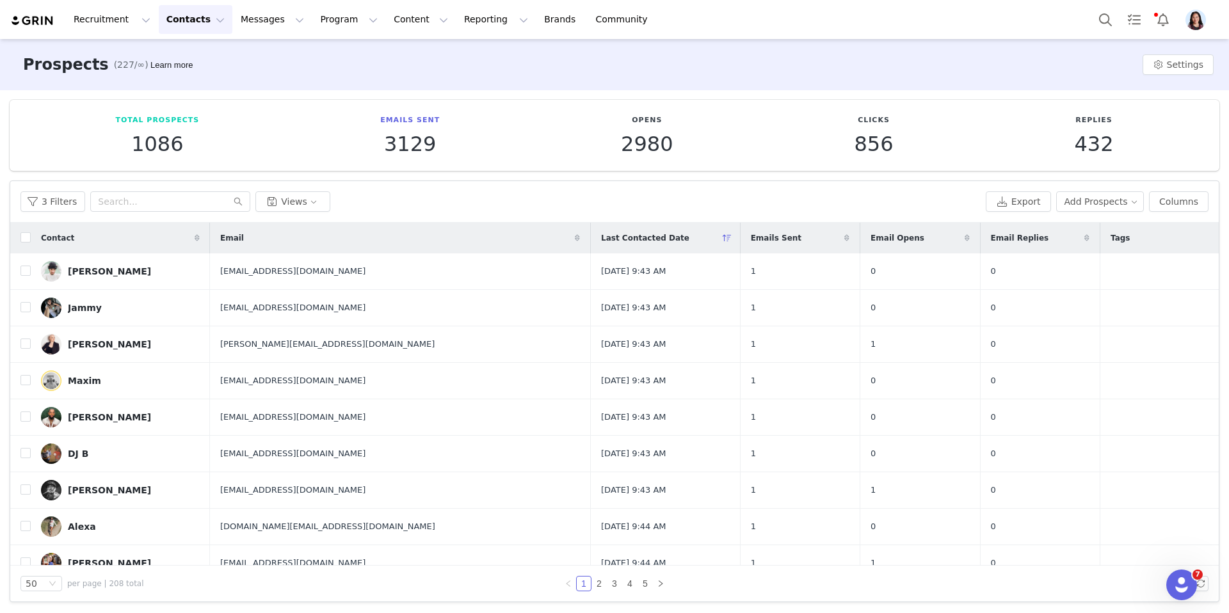
click at [19, 234] on th at bounding box center [20, 238] width 20 height 31
click at [22, 235] on input "checkbox" at bounding box center [25, 237] width 10 height 10
checkbox input "true"
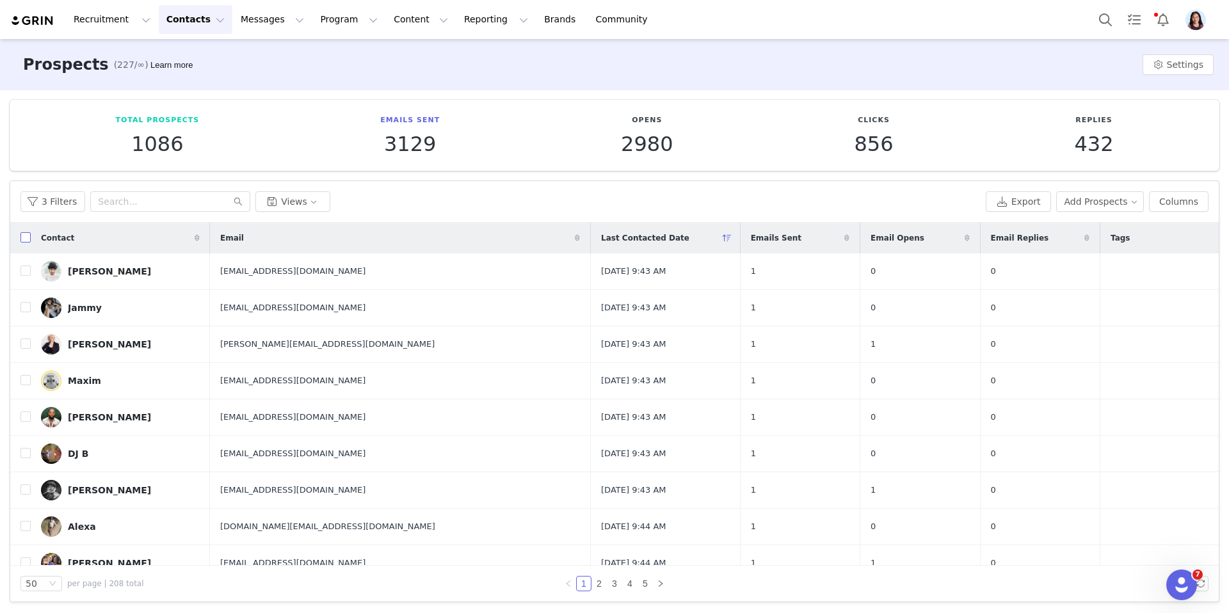
checkbox input "true"
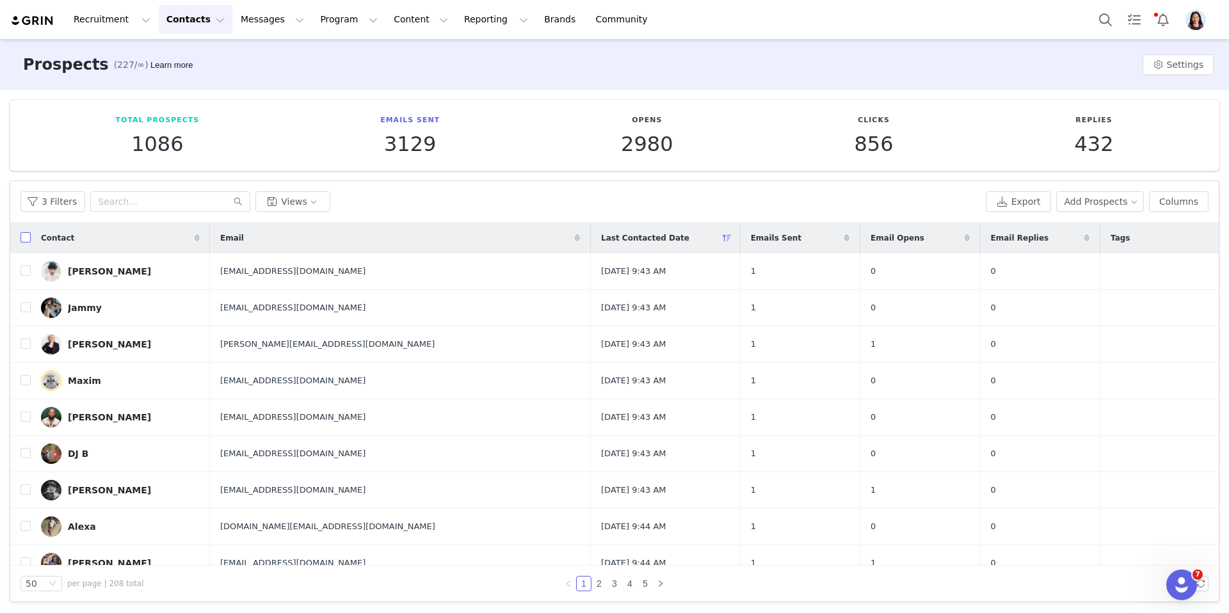
checkbox input "true"
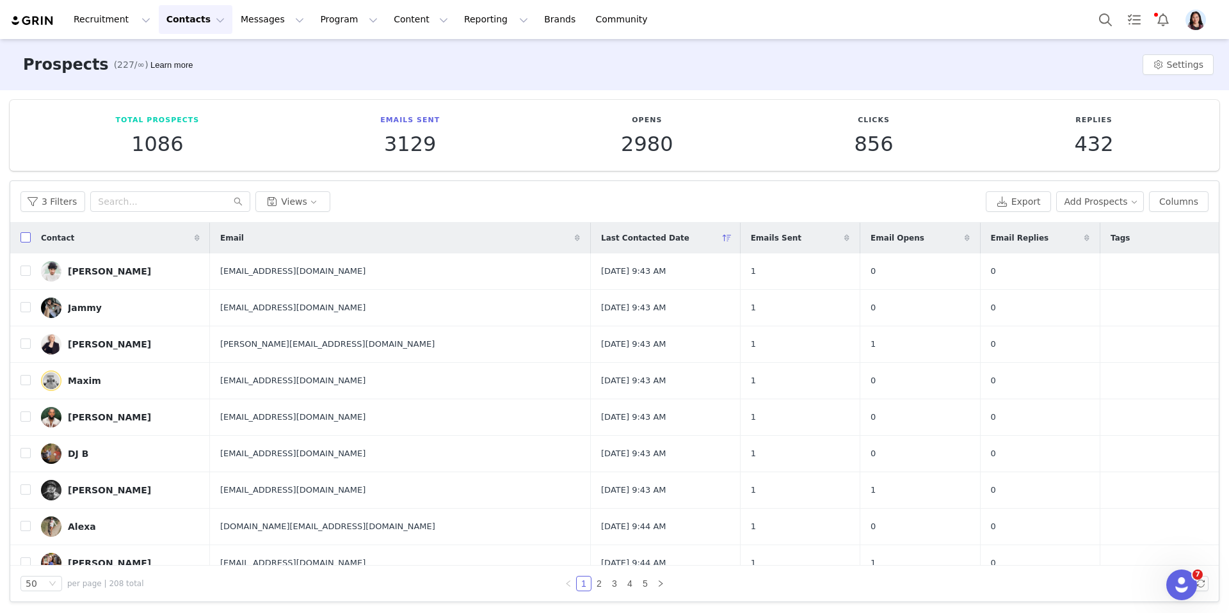
checkbox input "true"
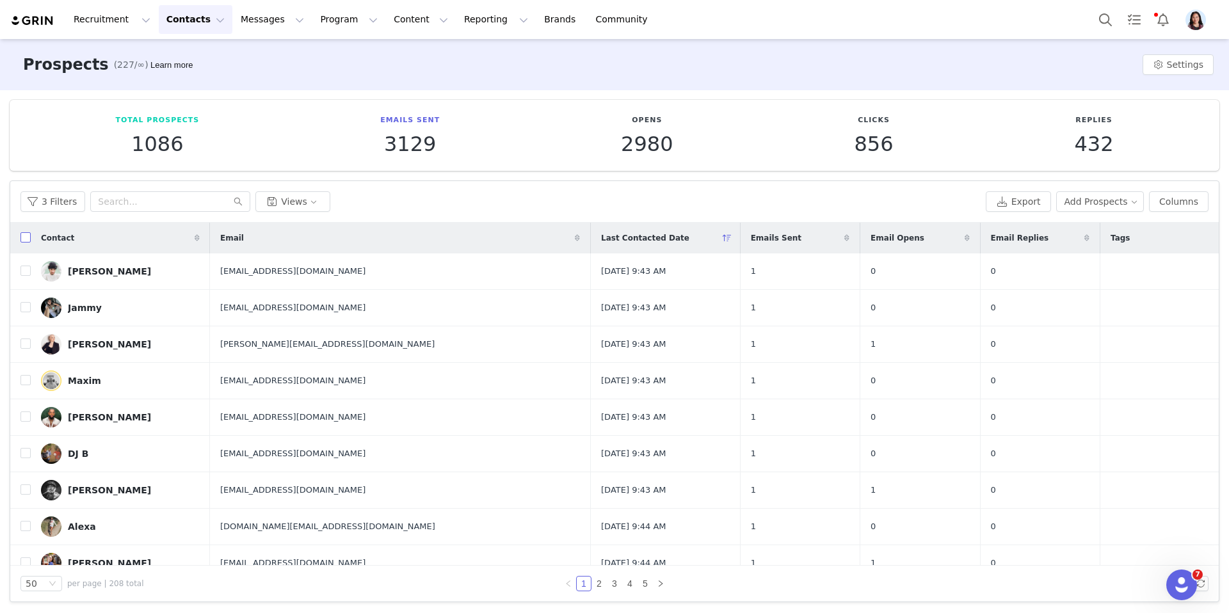
checkbox input "true"
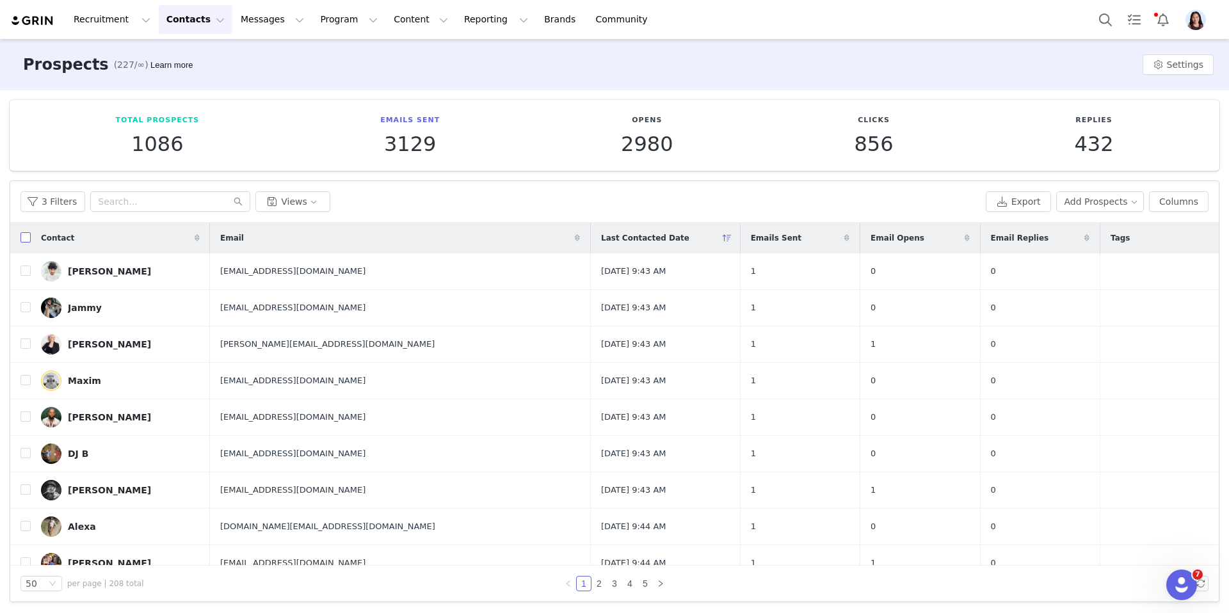
checkbox input "true"
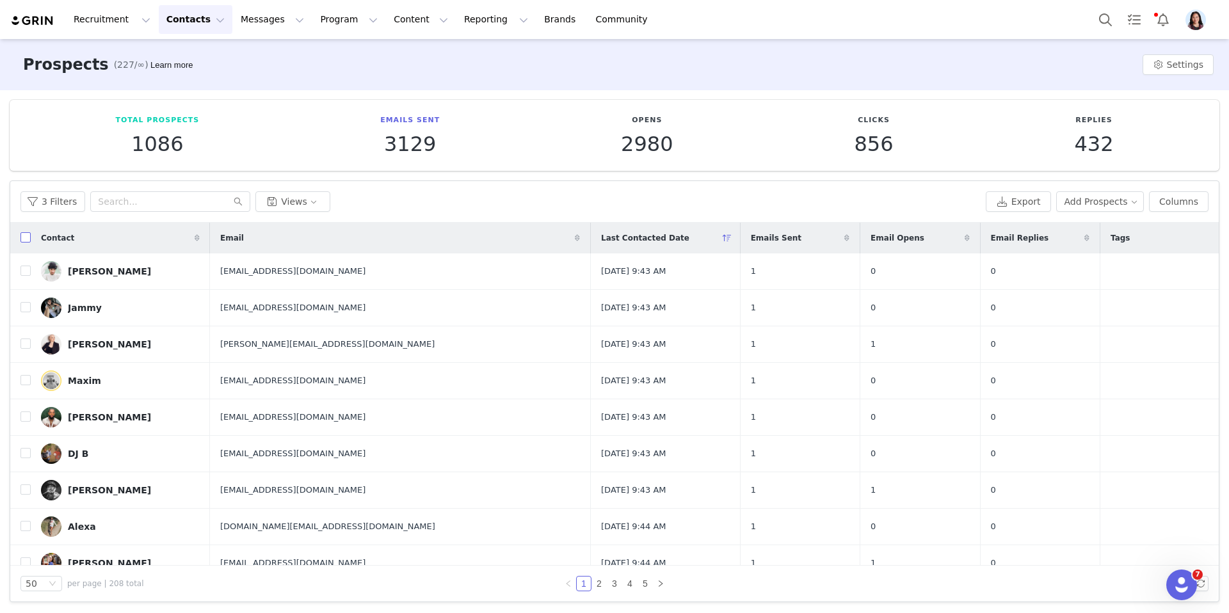
checkbox input "true"
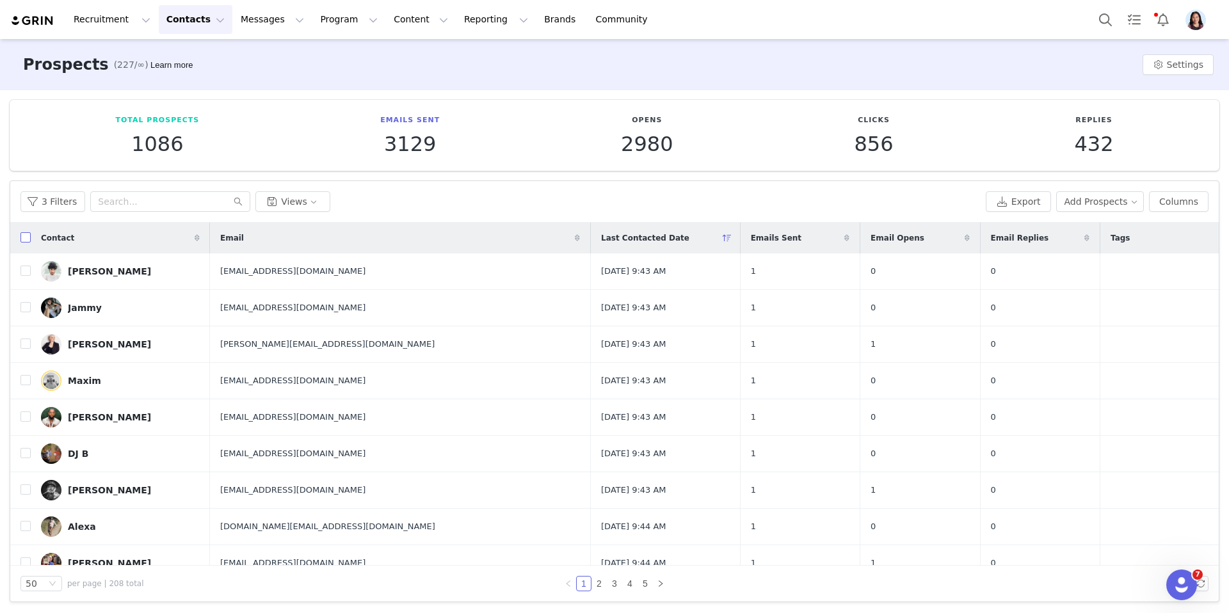
checkbox input "true"
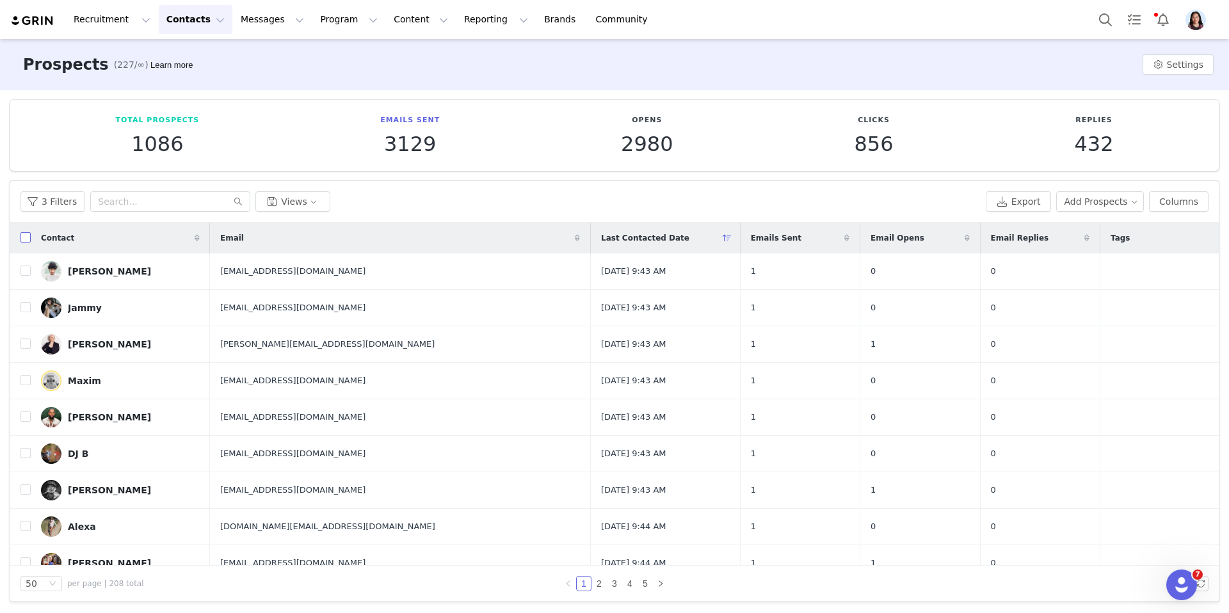
checkbox input "true"
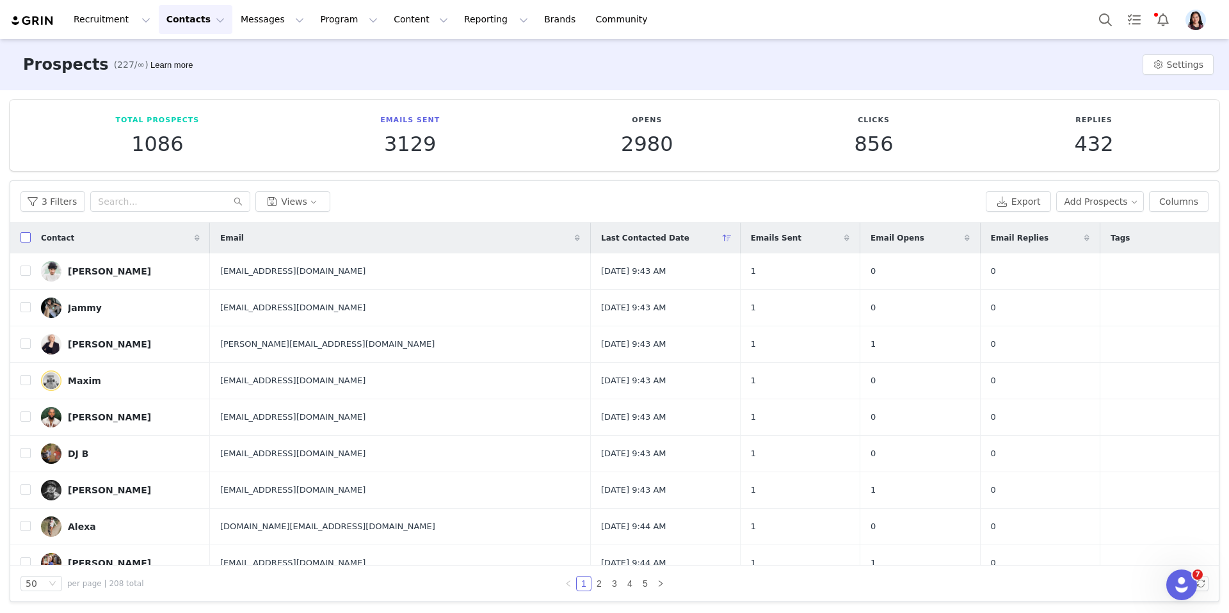
checkbox input "true"
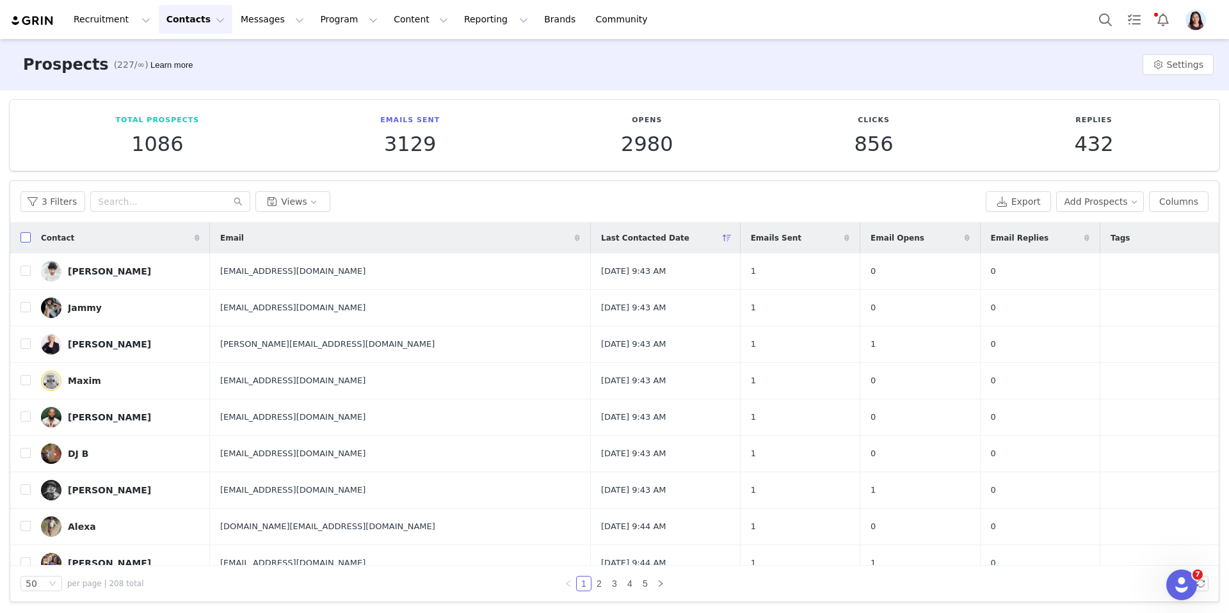
checkbox input "true"
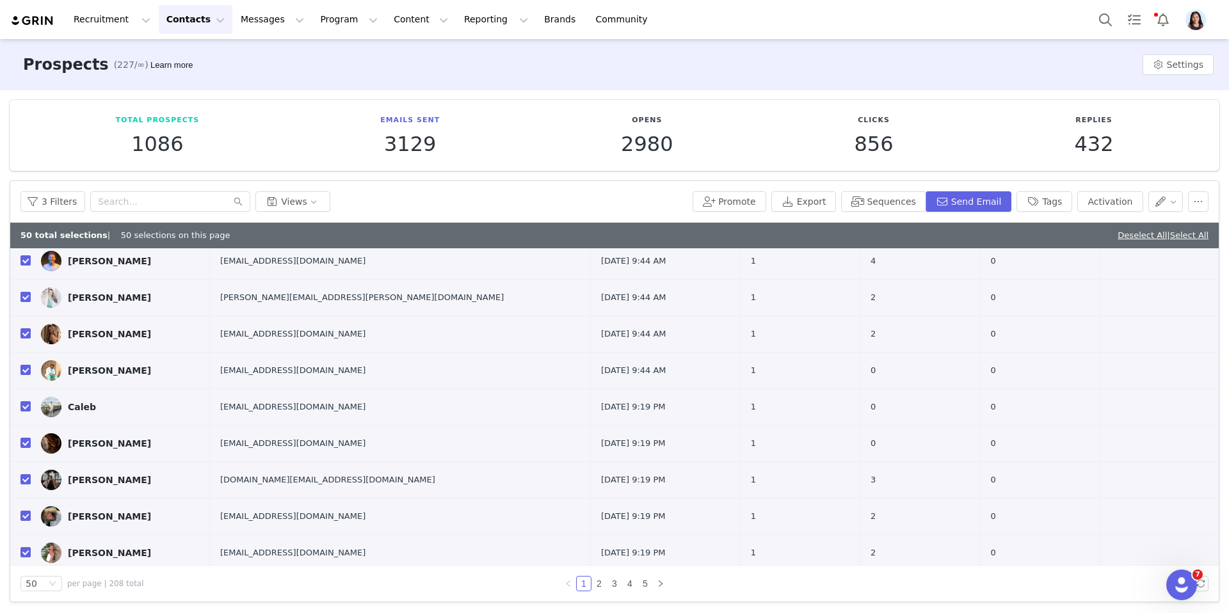
scroll to position [1537, 0]
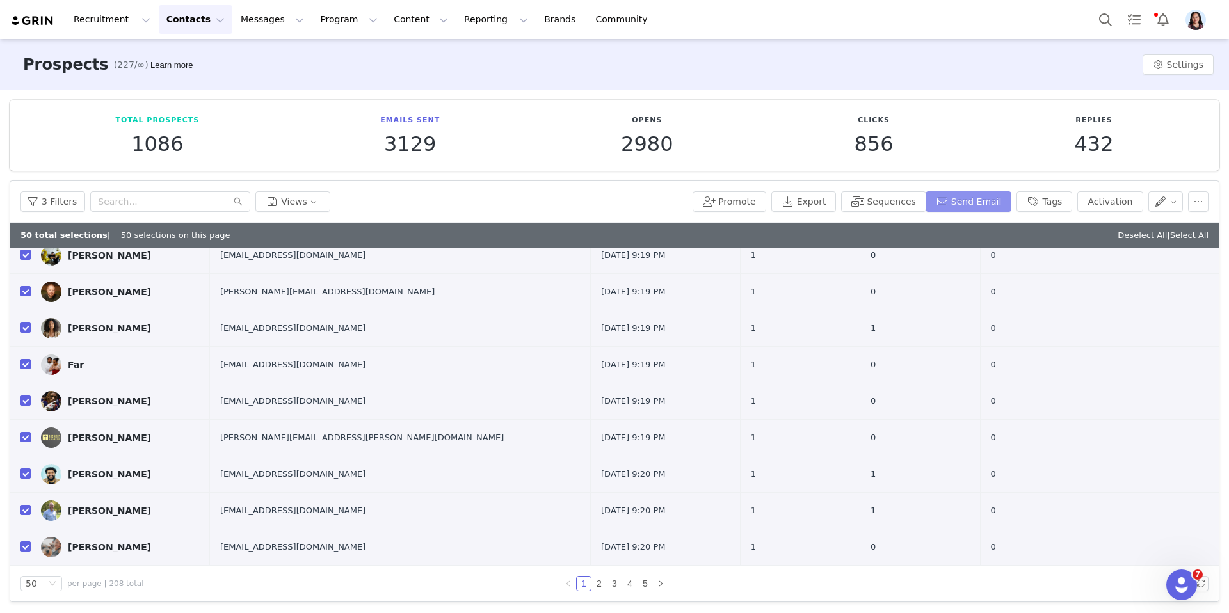
click at [970, 200] on button "Send Email" at bounding box center [968, 201] width 86 height 20
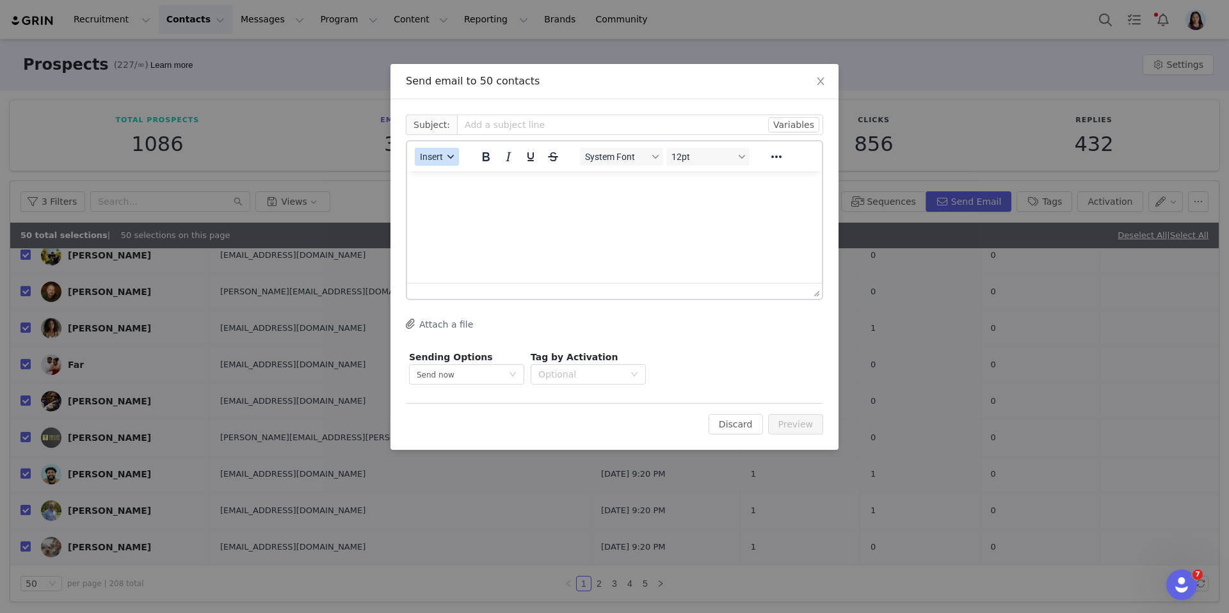
scroll to position [0, 0]
click at [453, 160] on button "Insert" at bounding box center [437, 157] width 44 height 18
click at [453, 182] on div "Insert Template" at bounding box center [483, 178] width 115 height 15
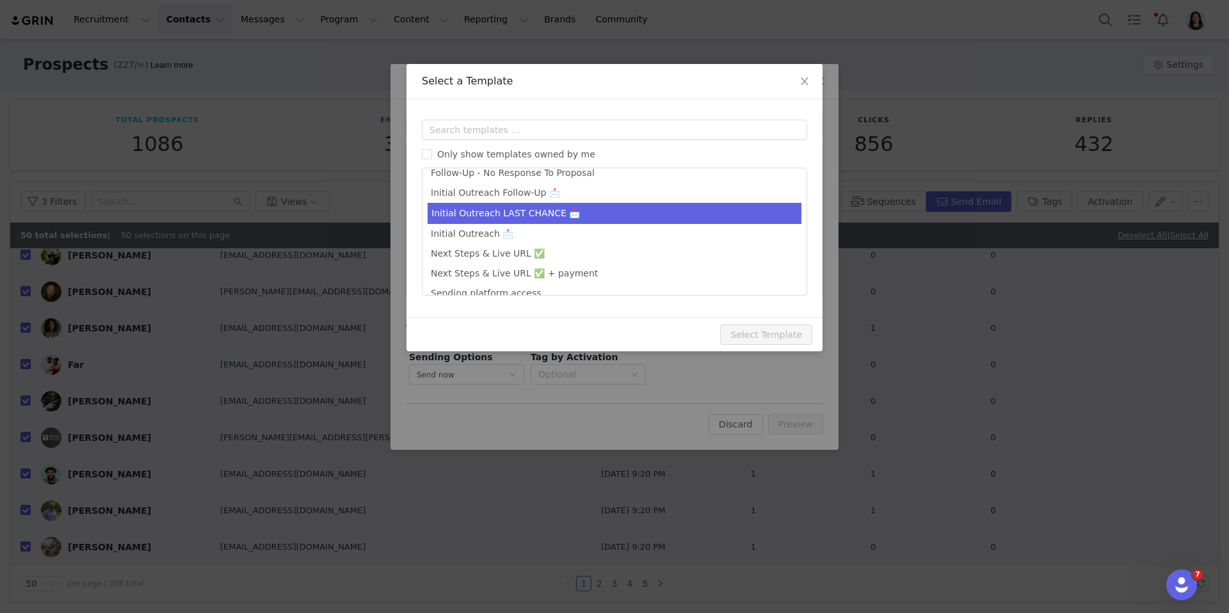
click at [538, 205] on li "Initial Outreach LAST CHANCE 📩" at bounding box center [614, 213] width 374 height 21
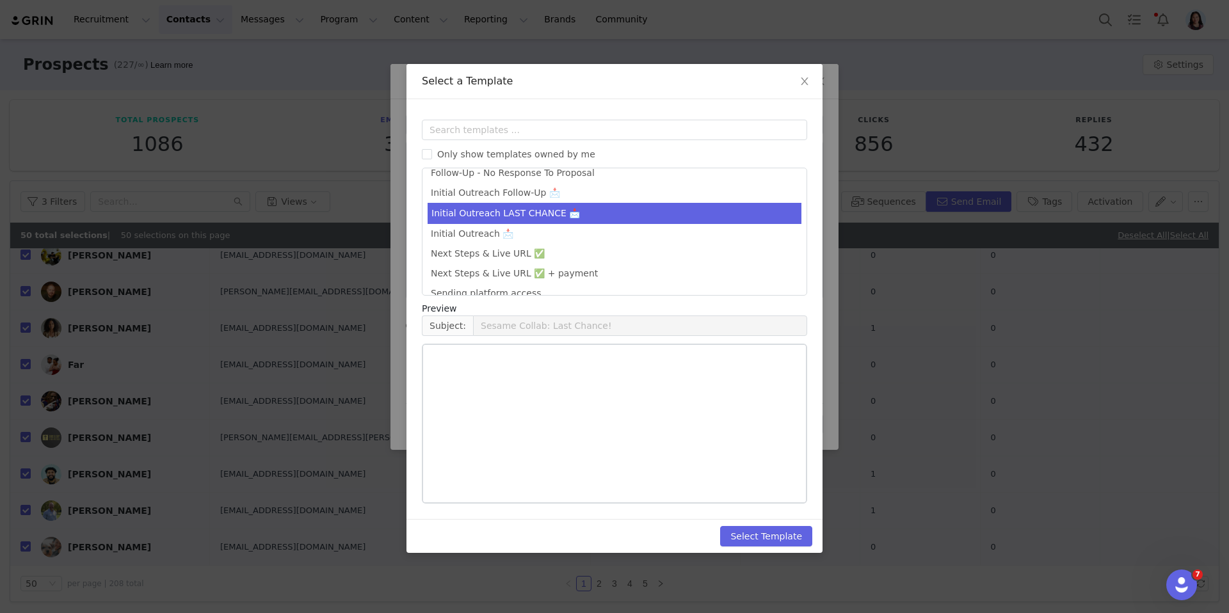
scroll to position [248, 0]
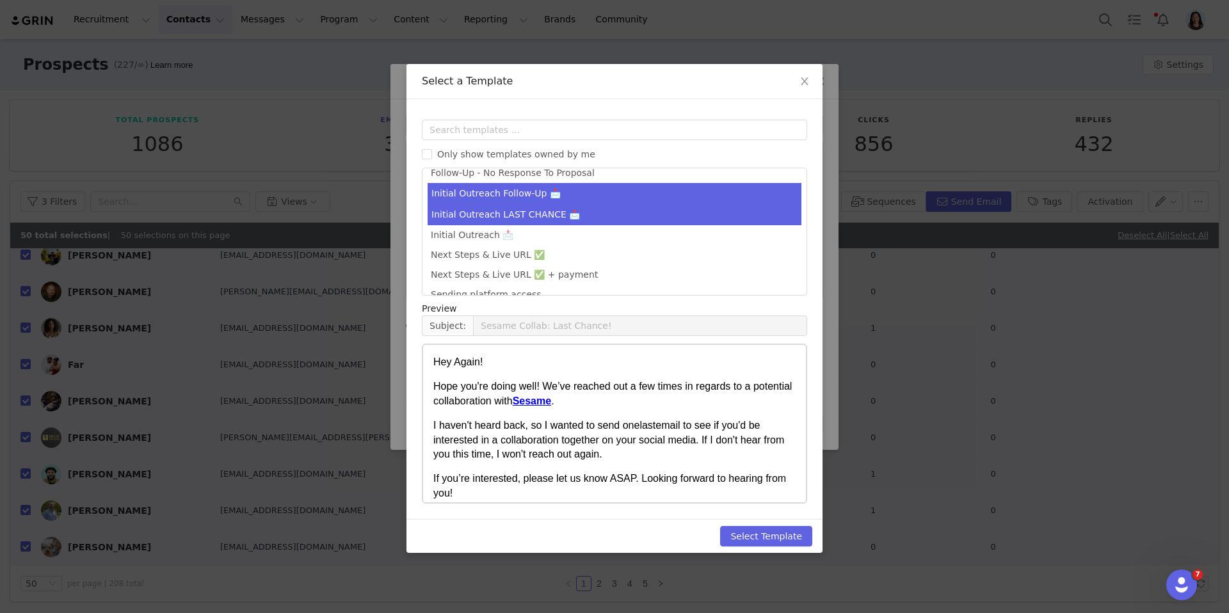
click at [534, 195] on li "Initial Outreach Follow-Up 📩" at bounding box center [614, 193] width 374 height 21
type input "Hi Again From Sesame!"
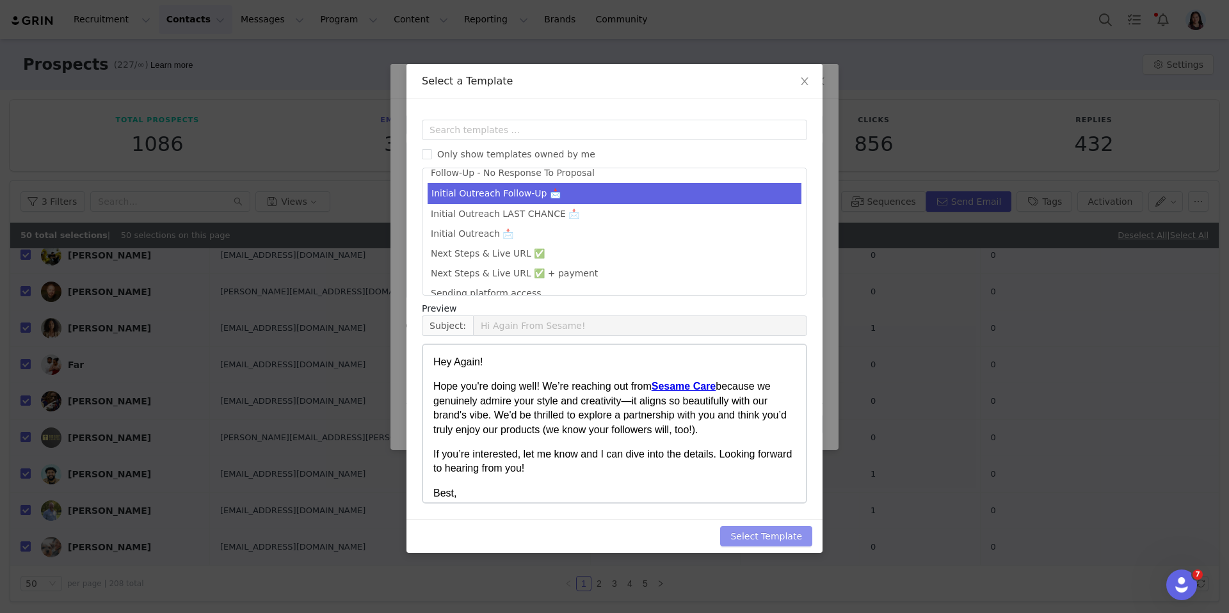
click at [768, 526] on button "Select Template" at bounding box center [766, 536] width 92 height 20
type input "Hi Again From Sesame!"
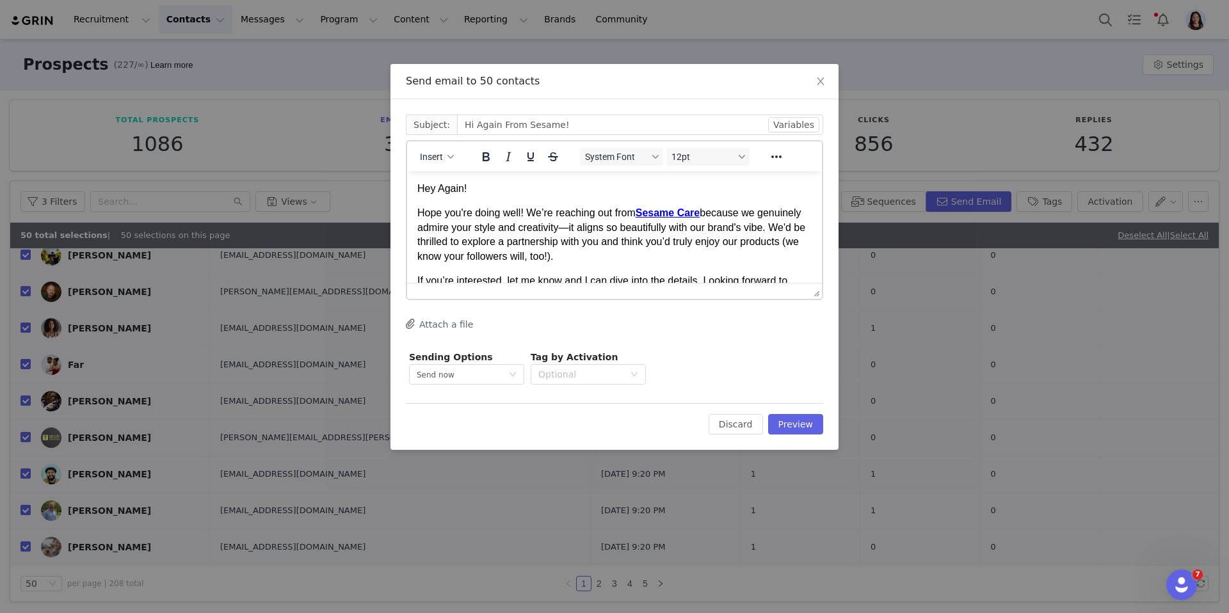
scroll to position [0, 0]
click at [795, 423] on button "Preview" at bounding box center [796, 424] width 56 height 20
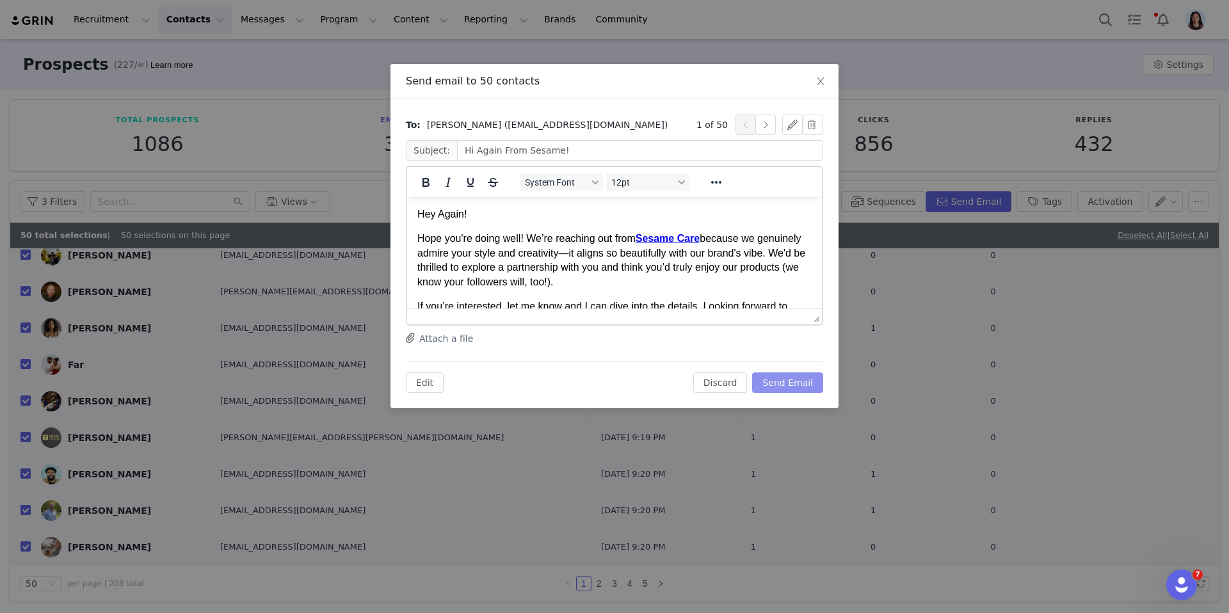
click at [788, 374] on button "Send Email" at bounding box center [787, 382] width 71 height 20
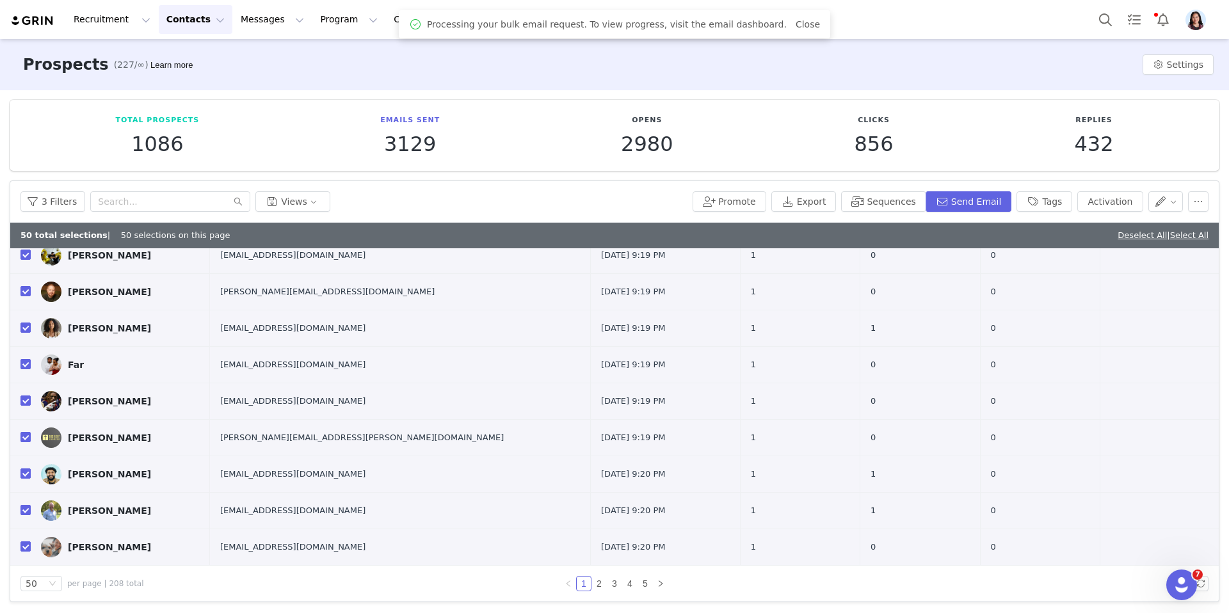
click at [1127, 239] on div "Deselect All | Select All" at bounding box center [1162, 235] width 91 height 13
click at [1117, 239] on div "Deselect All | Select All" at bounding box center [1162, 235] width 91 height 13
click at [1117, 235] on link "Deselect All" at bounding box center [1141, 235] width 49 height 10
checkbox input "false"
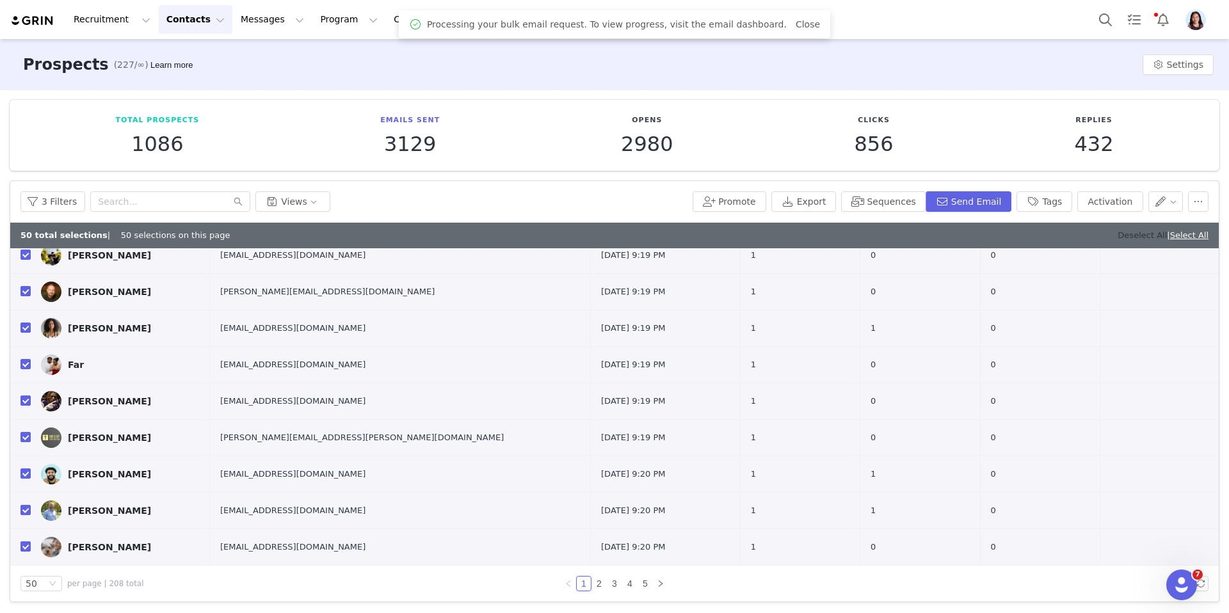
checkbox input "false"
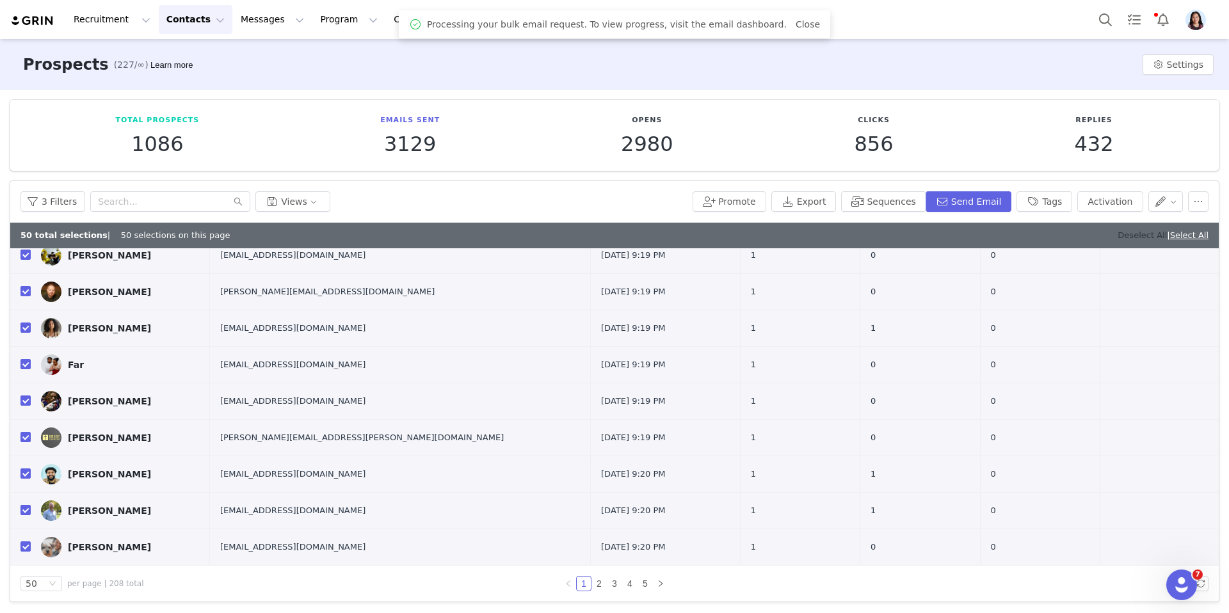
checkbox input "false"
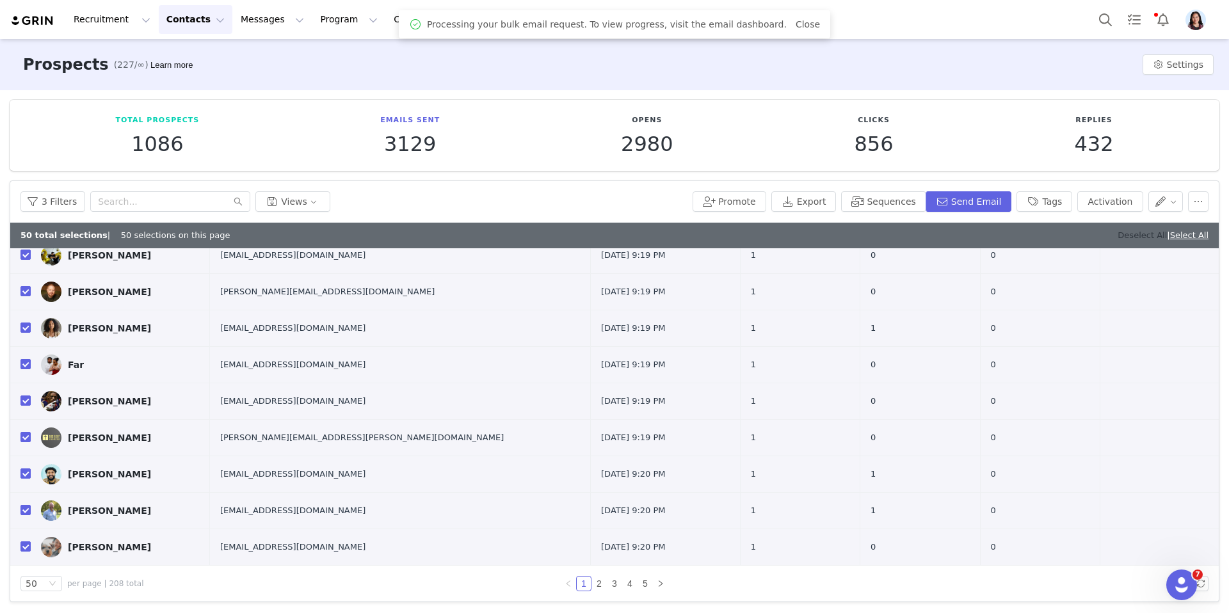
checkbox input "false"
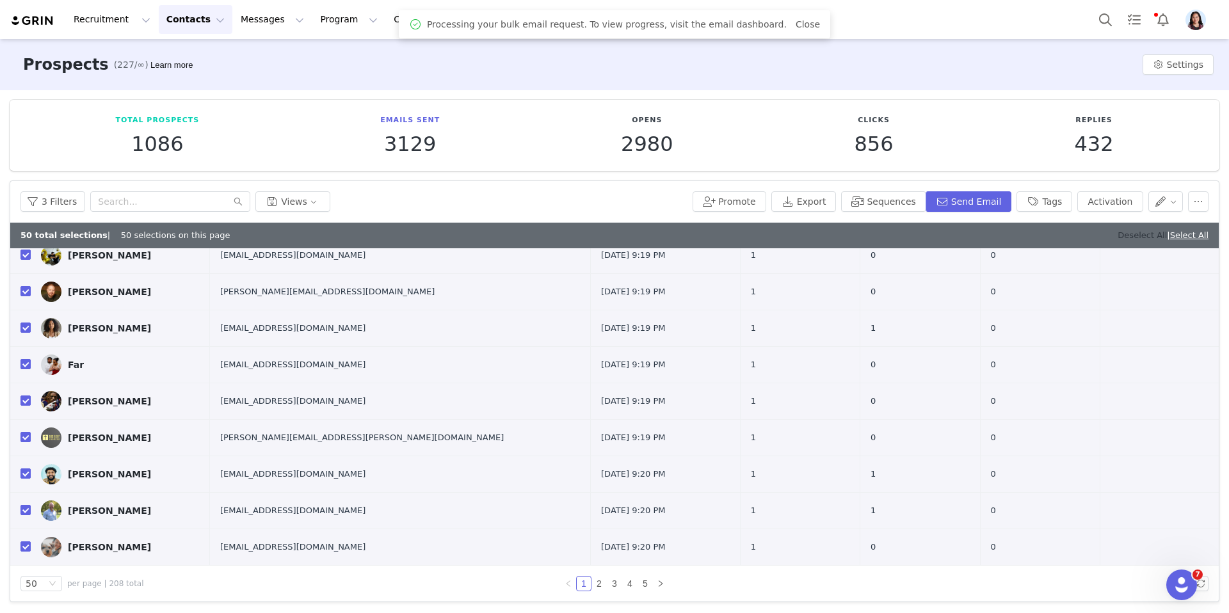
checkbox input "false"
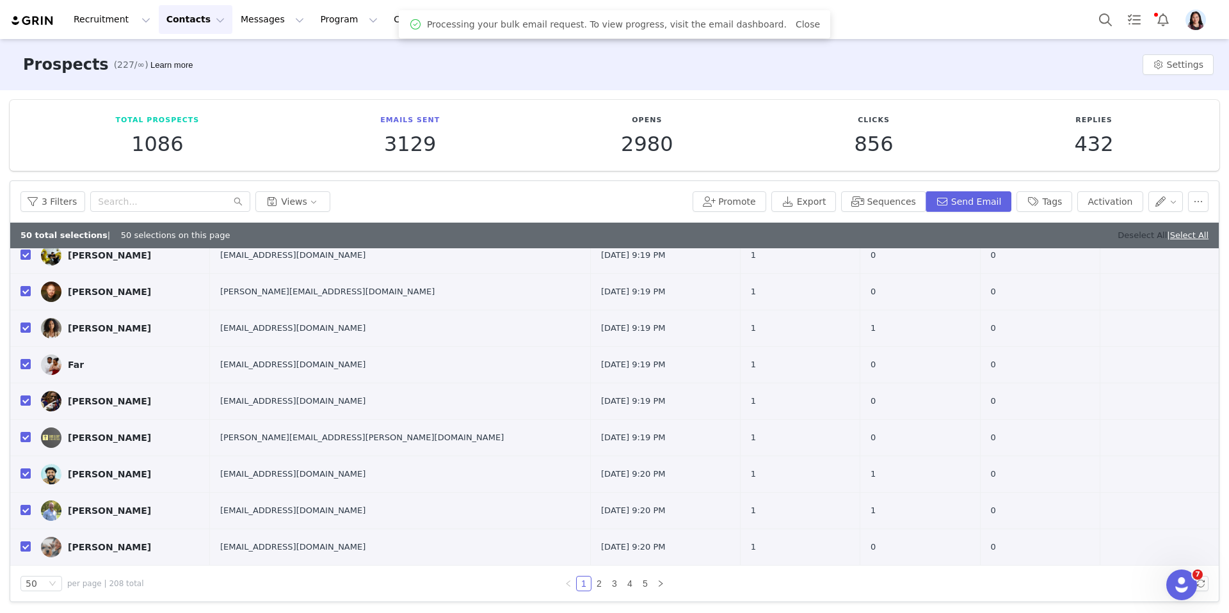
checkbox input "false"
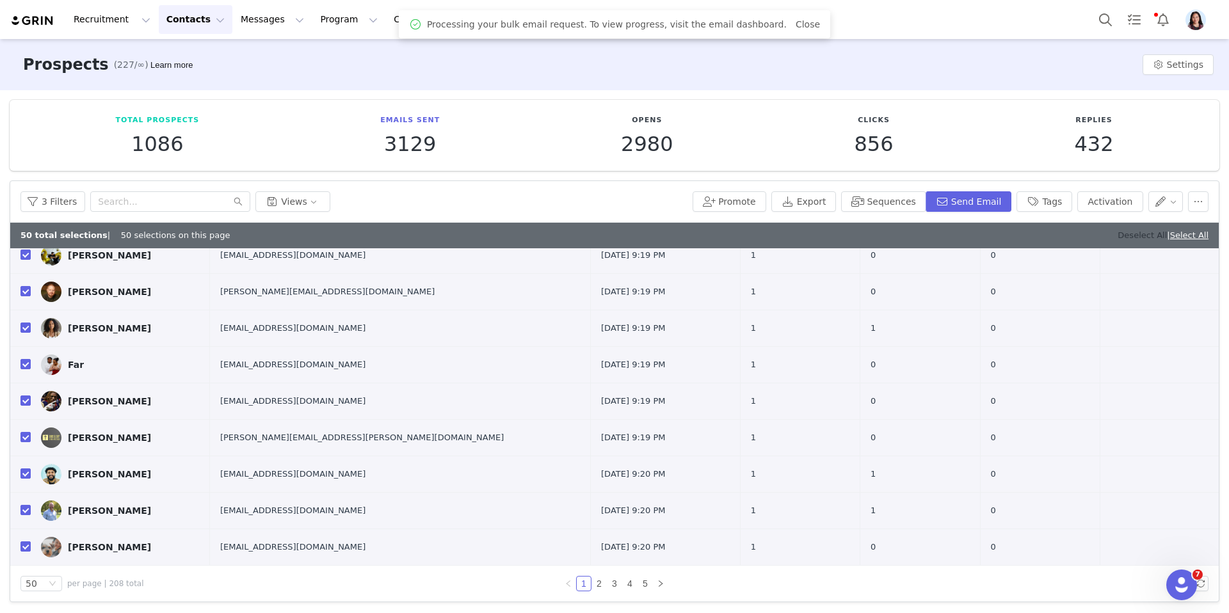
checkbox input "false"
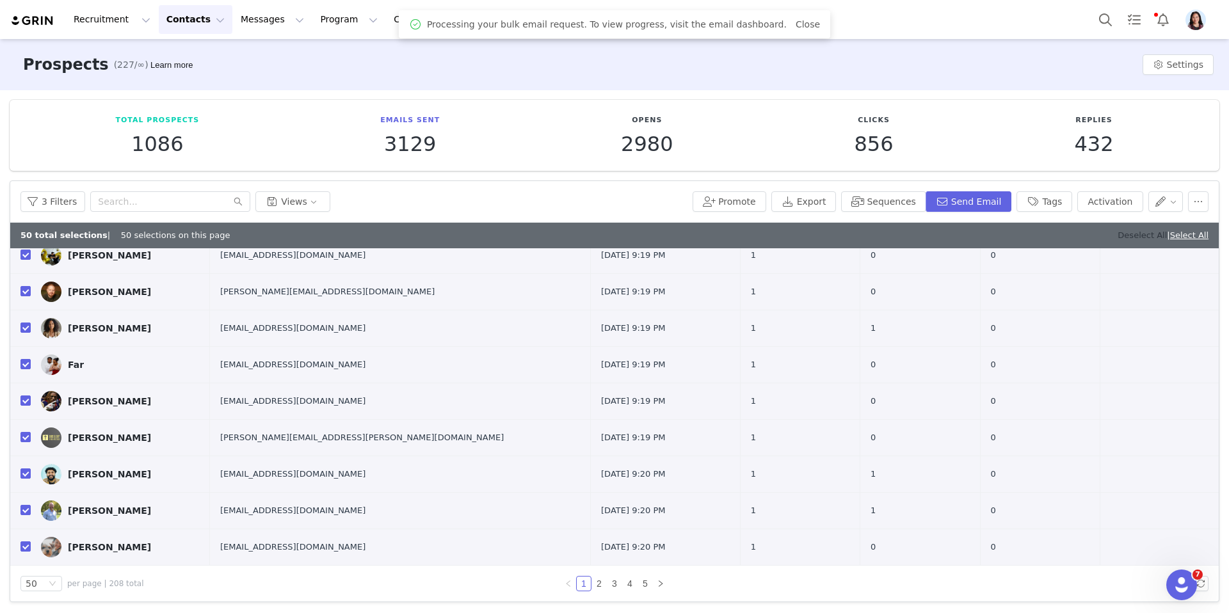
checkbox input "false"
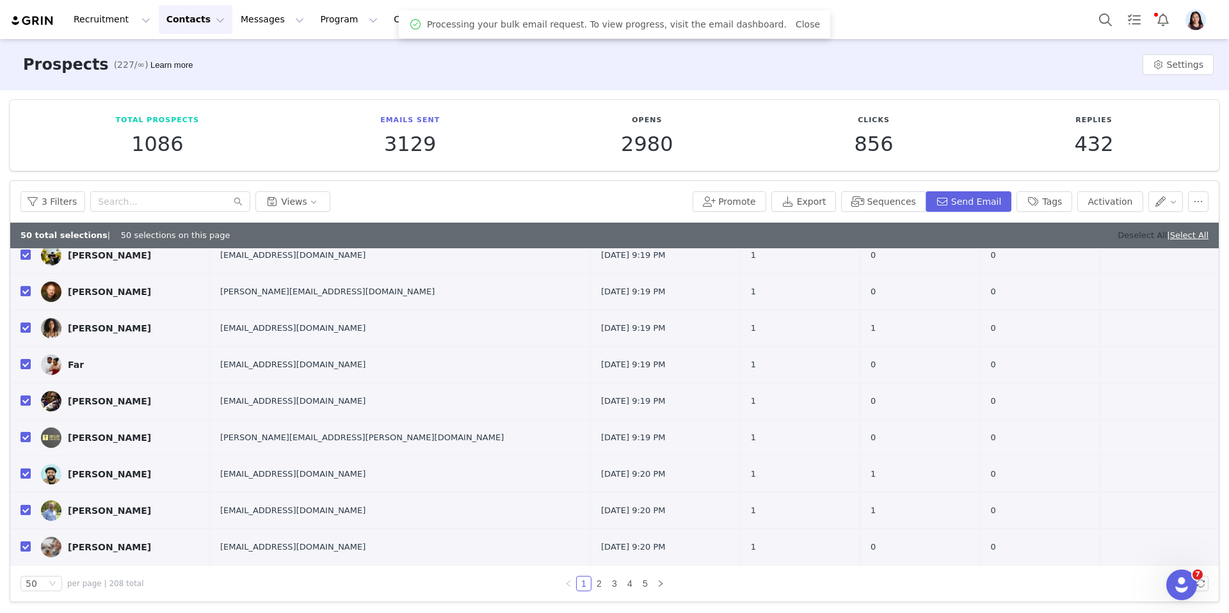
checkbox input "false"
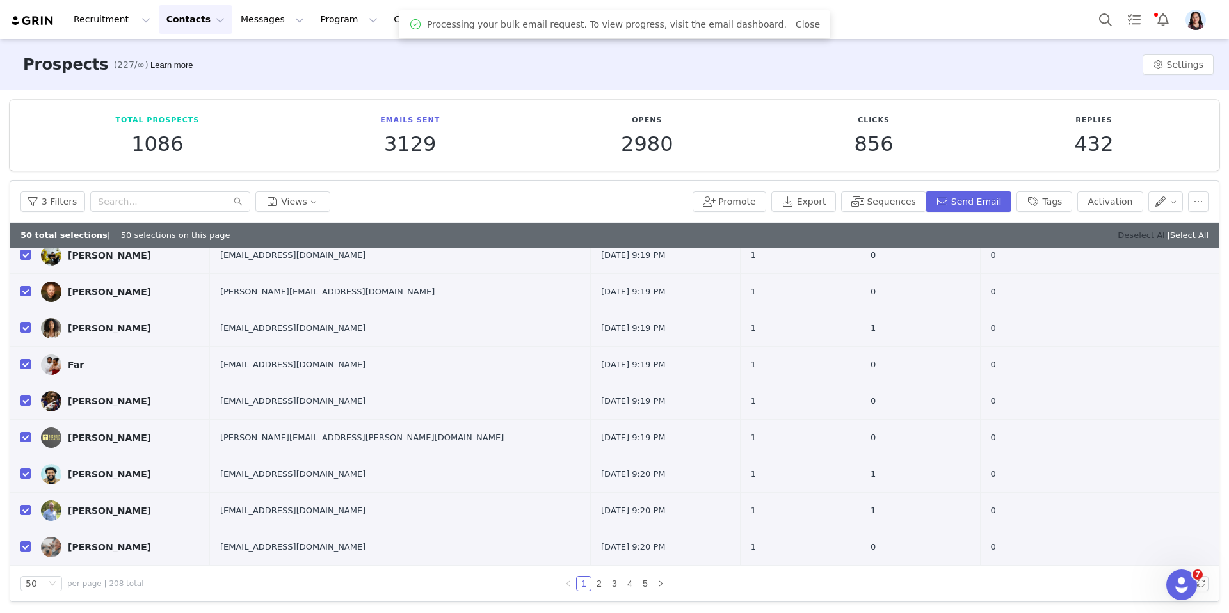
checkbox input "false"
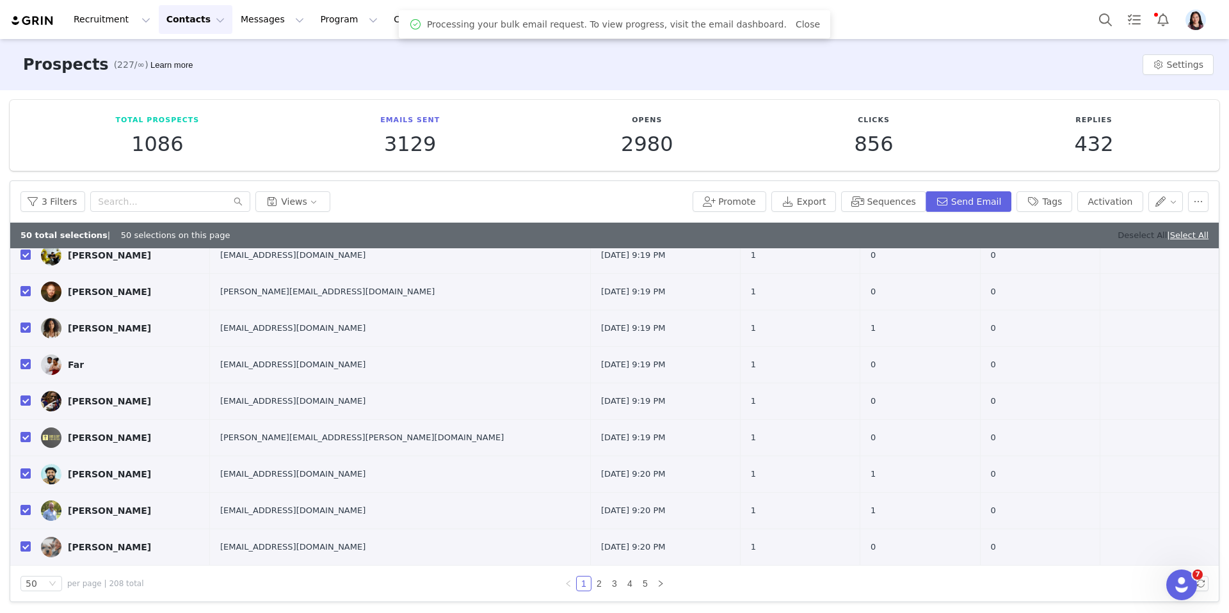
checkbox input "false"
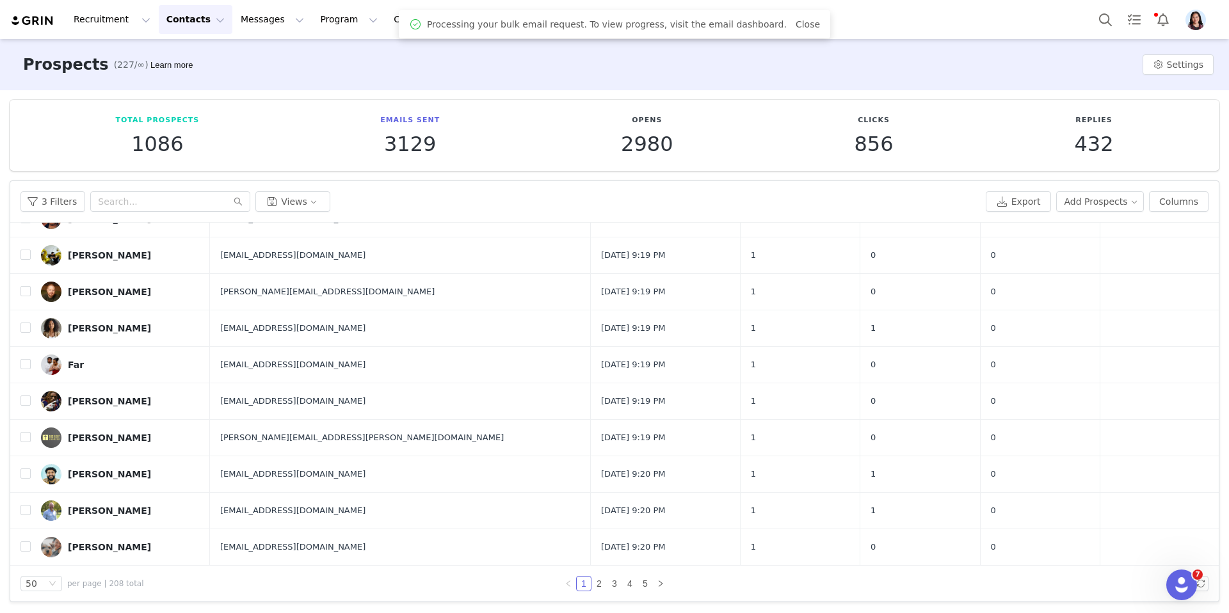
scroll to position [1511, 0]
click at [1197, 21] on img "Profile" at bounding box center [1195, 20] width 20 height 20
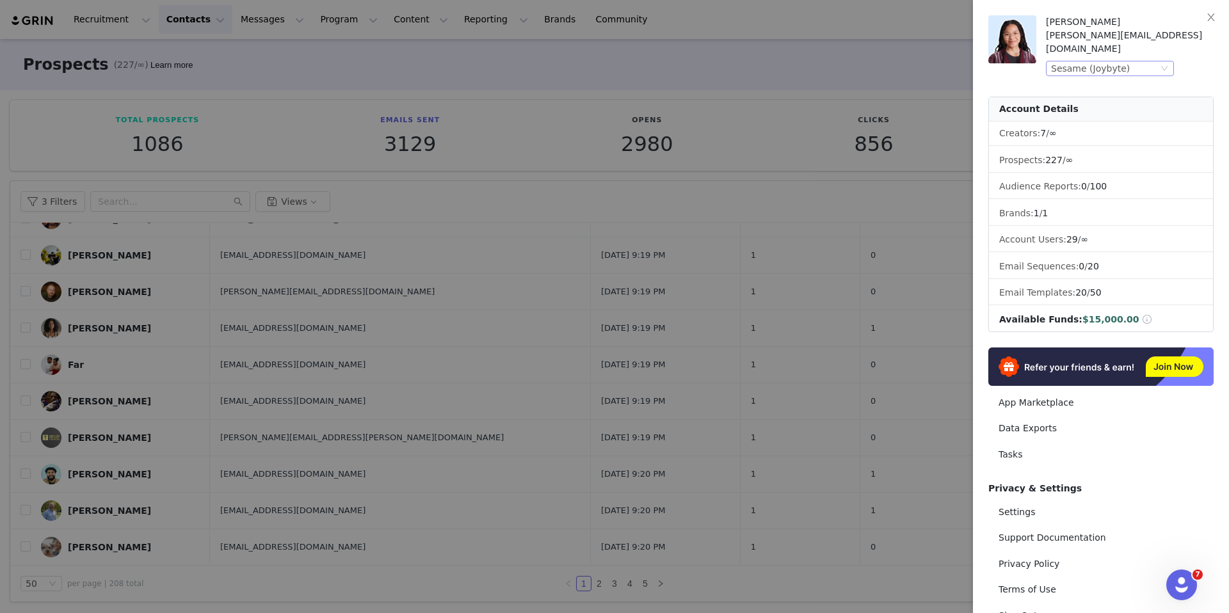
click at [1058, 61] on div "Sesame (Joybyte)" at bounding box center [1090, 68] width 79 height 14
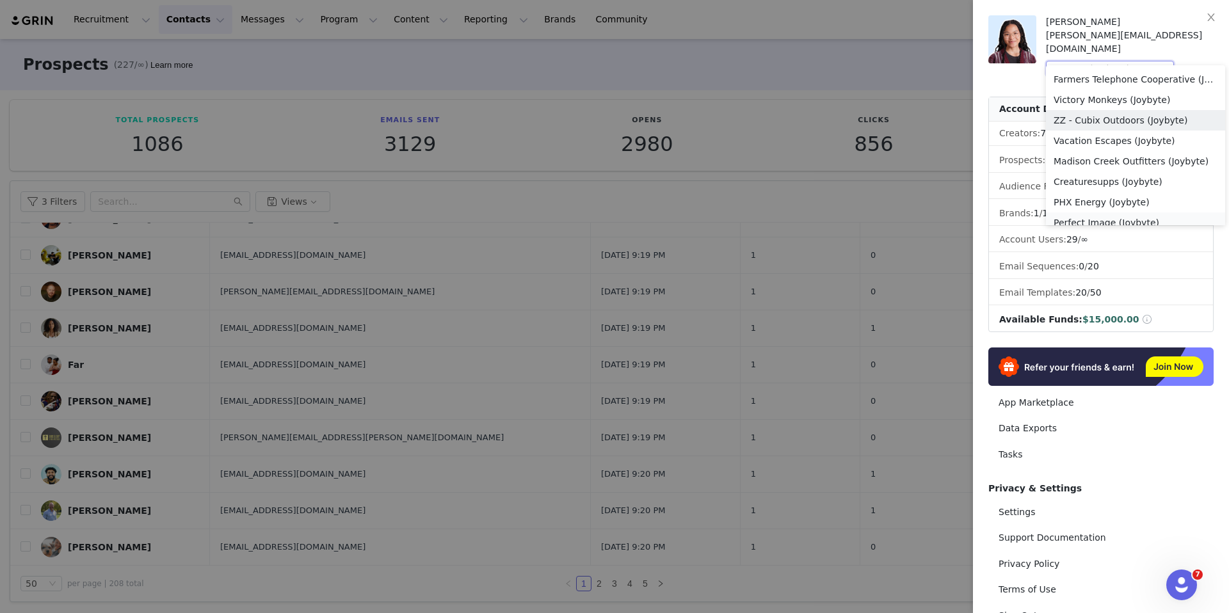
scroll to position [437, 0]
click at [1077, 92] on li "Farmers Telephone Cooperative (Joybyte)" at bounding box center [1135, 91] width 179 height 20
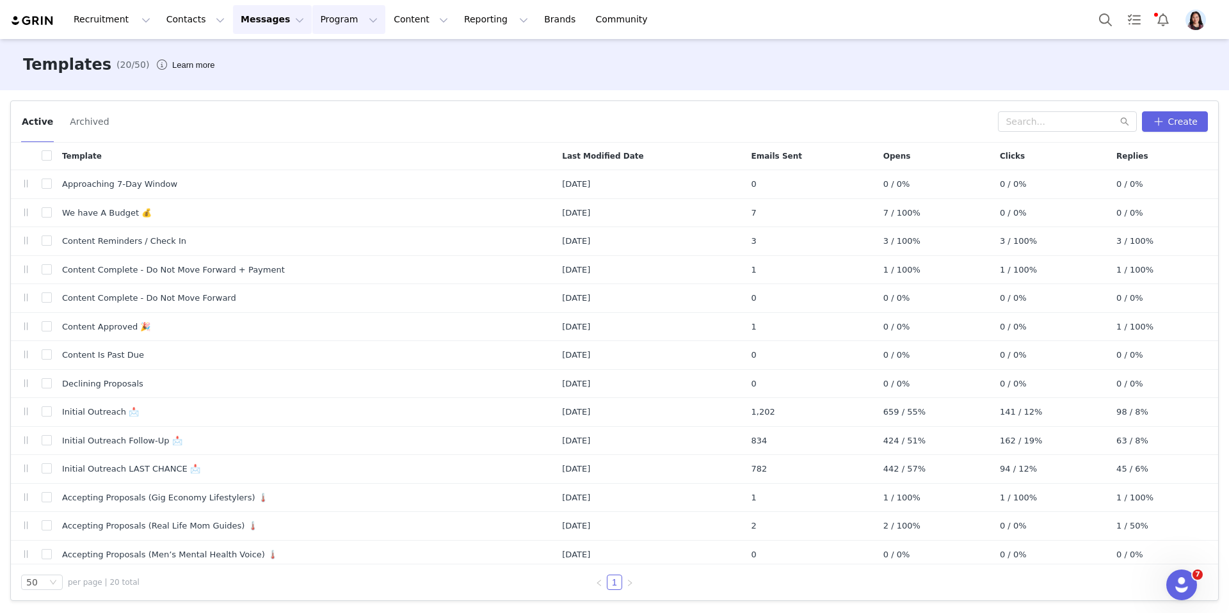
click at [312, 28] on button "Program Program" at bounding box center [348, 19] width 73 height 29
click at [159, 32] on button "Contacts Contacts" at bounding box center [196, 19] width 74 height 29
click at [168, 52] on p "Creators" at bounding box center [176, 55] width 34 height 12
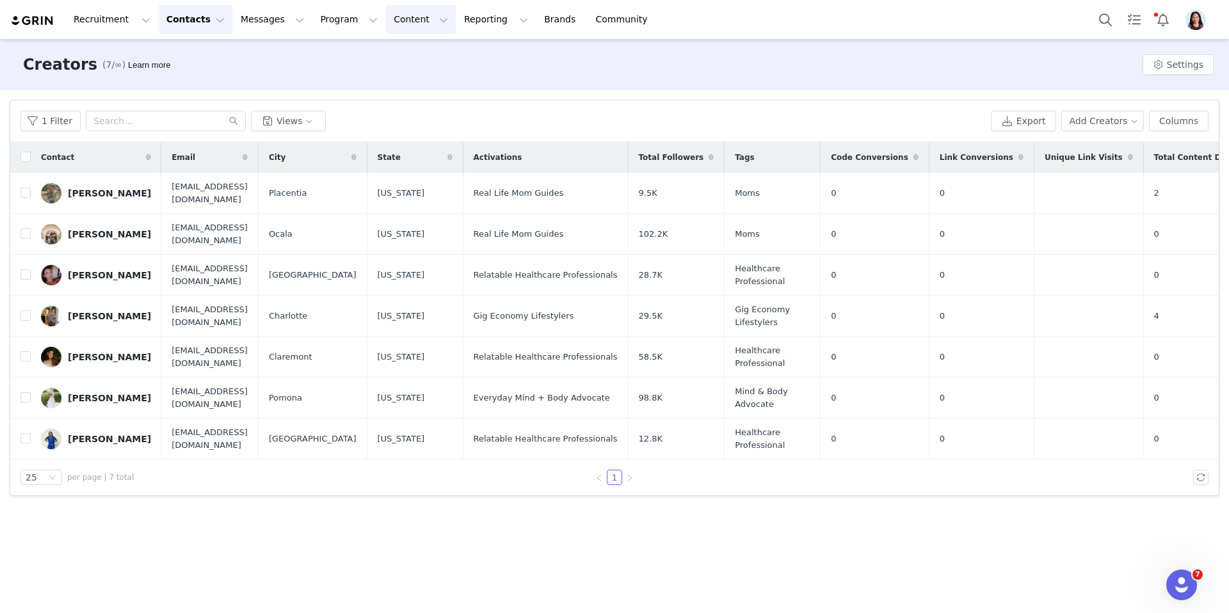
click at [386, 19] on button "Content Content" at bounding box center [421, 19] width 70 height 29
click at [381, 48] on link "Creator Content" at bounding box center [410, 57] width 101 height 24
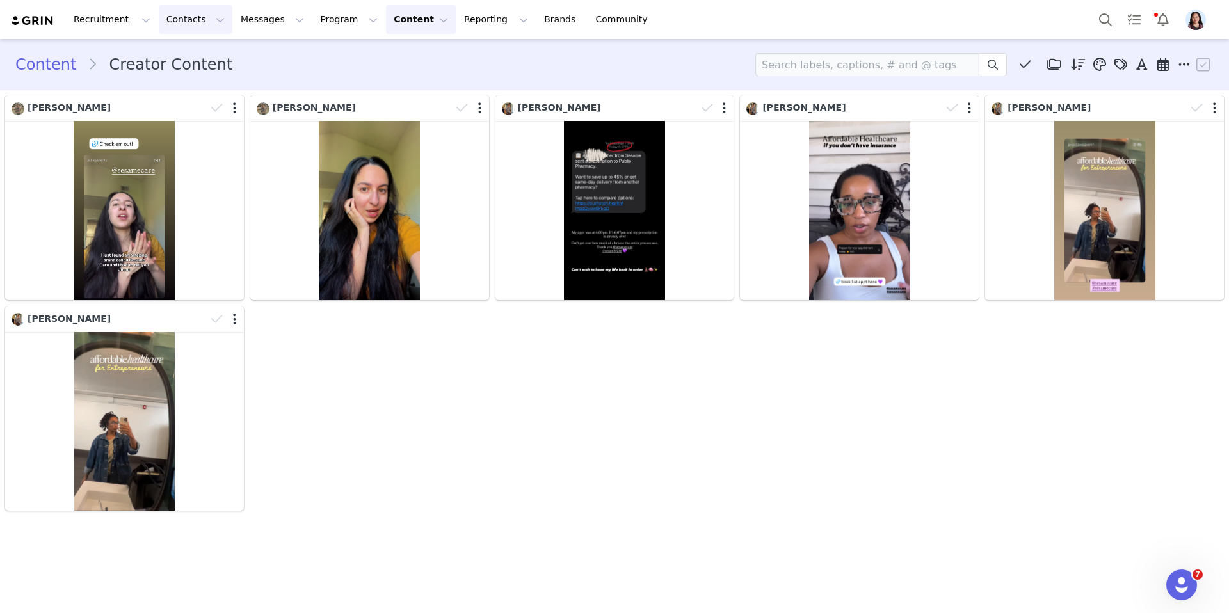
click at [202, 16] on button "Contacts Contacts" at bounding box center [196, 19] width 74 height 29
click at [188, 56] on p "Creators" at bounding box center [179, 56] width 38 height 13
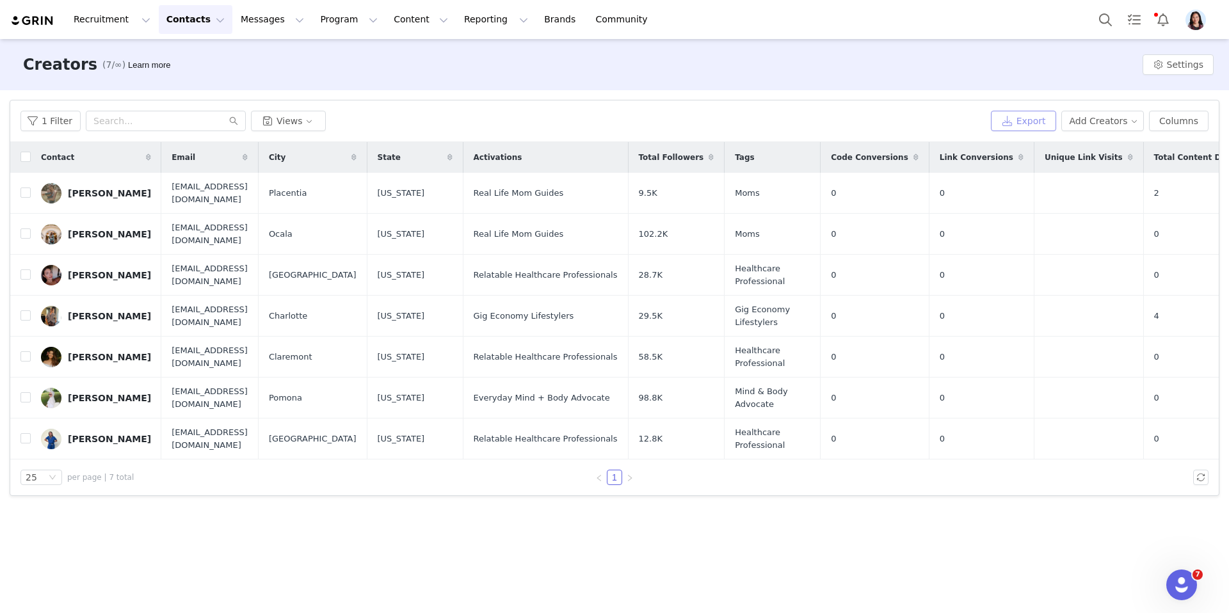
click at [1023, 123] on button "Export" at bounding box center [1022, 121] width 65 height 20
click at [371, 65] on div "Creators (7/∞) Learn more Settings" at bounding box center [614, 64] width 1229 height 51
click at [79, 434] on div "[PERSON_NAME]" at bounding box center [109, 439] width 83 height 10
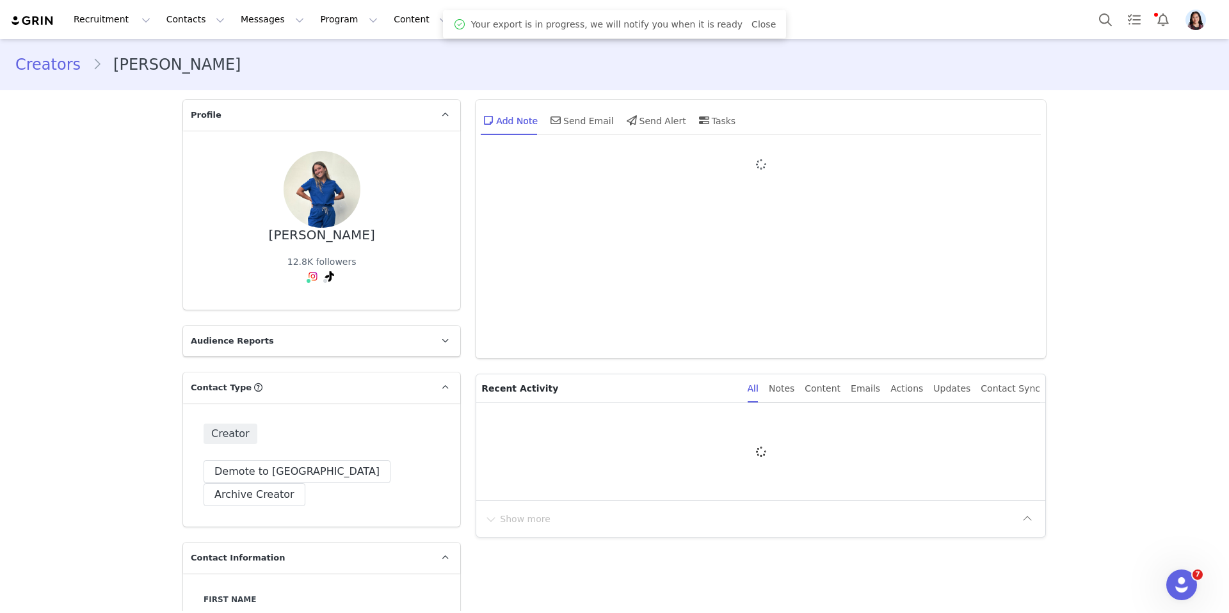
type input "+1 ([GEOGRAPHIC_DATA])"
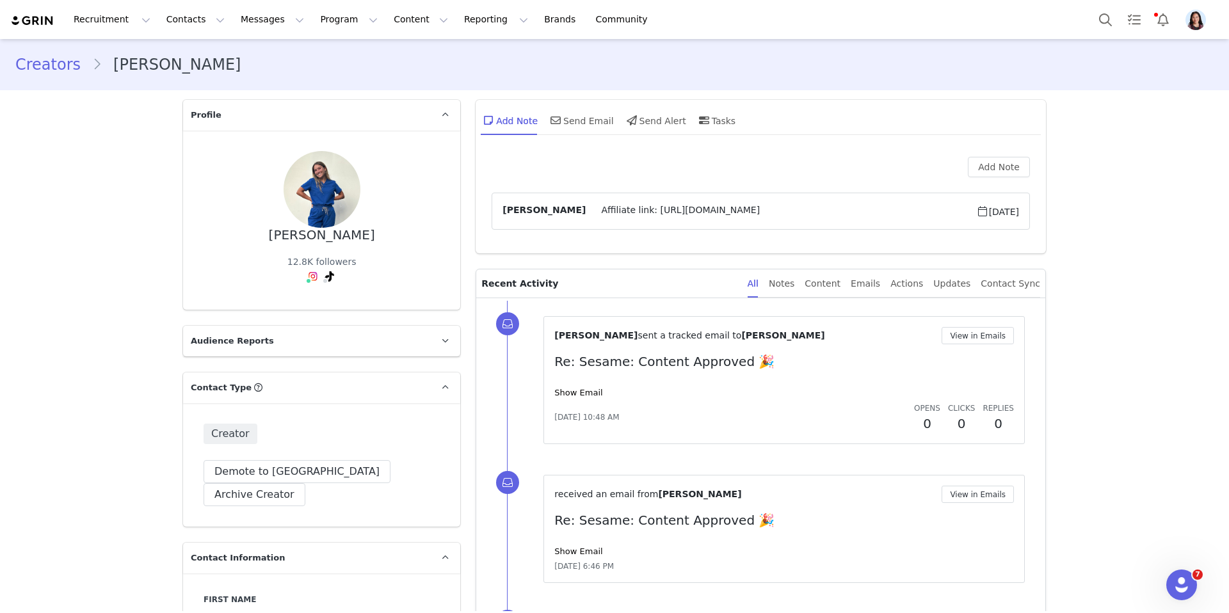
click at [976, 213] on span "Sep 24, 2025" at bounding box center [997, 210] width 43 height 15
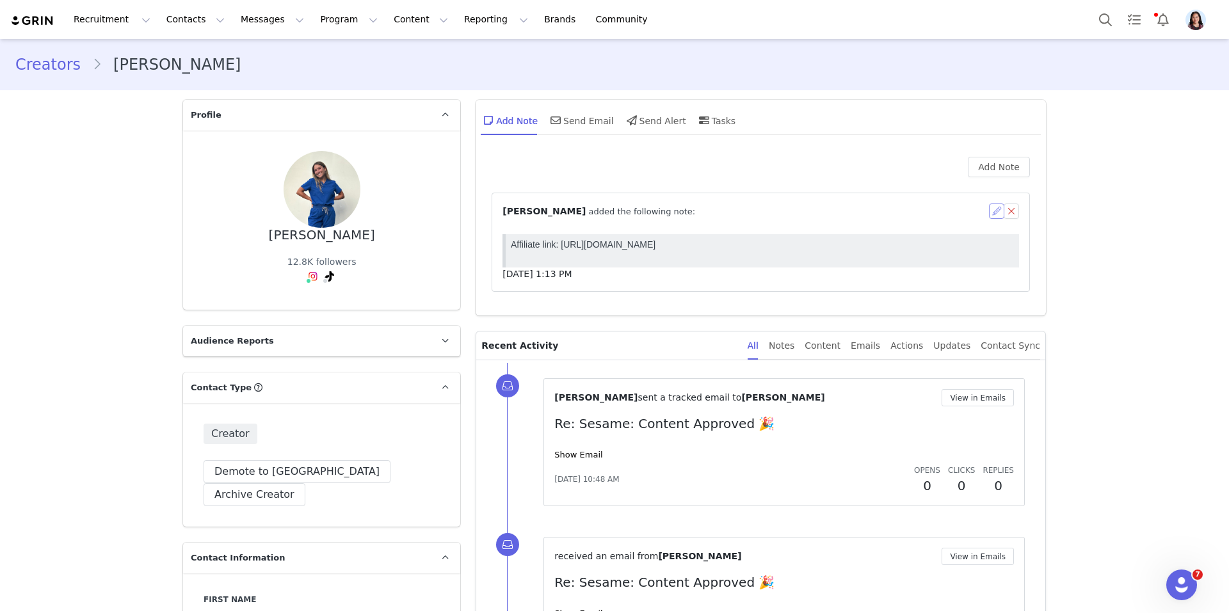
click at [996, 208] on button "button" at bounding box center [996, 210] width 15 height 15
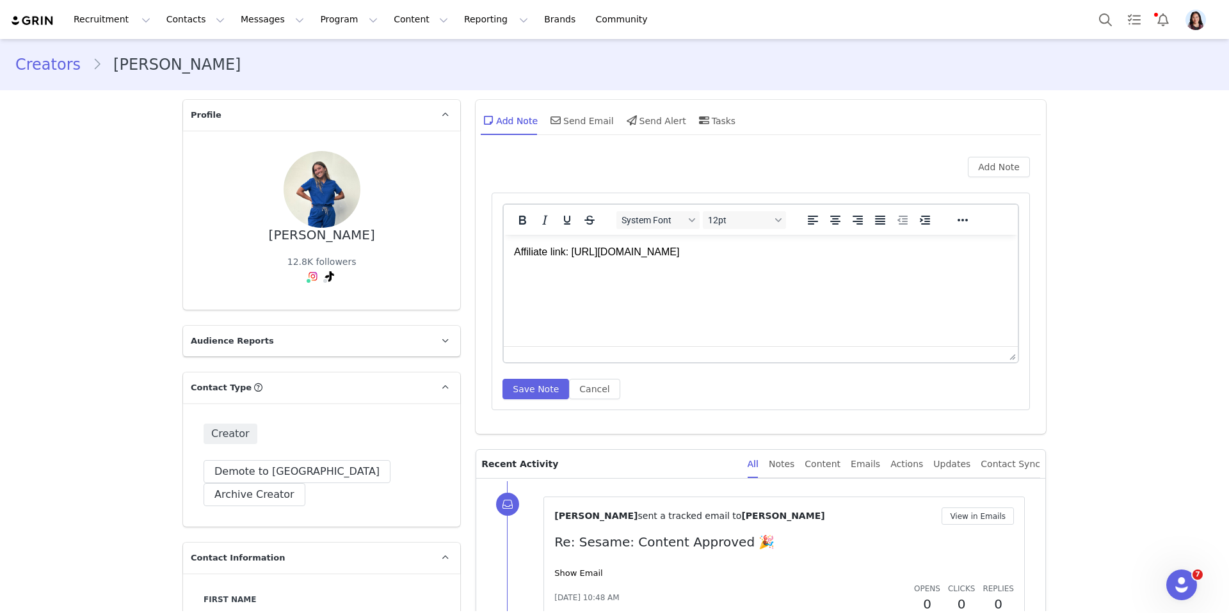
drag, startPoint x: 569, startPoint y: 251, endPoint x: 815, endPoint y: 251, distance: 246.3
click at [815, 251] on p "Affiliate link: https://bit.ly/TeraSerianne" at bounding box center [760, 252] width 493 height 14
click at [561, 382] on button "Save Note" at bounding box center [535, 389] width 67 height 20
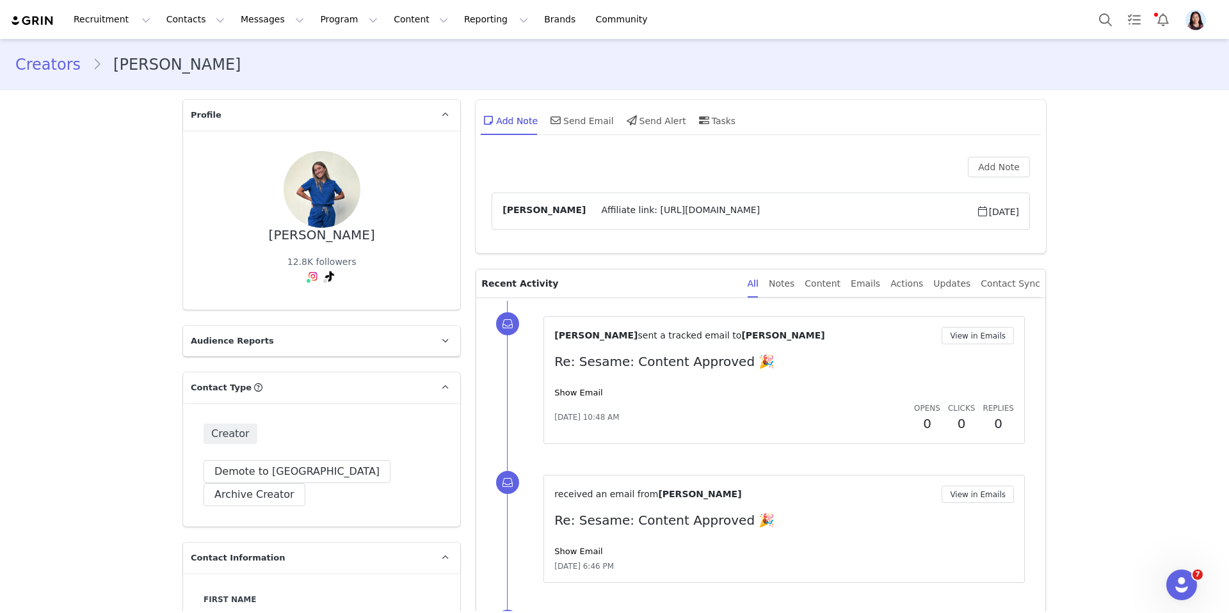
click at [58, 72] on link "Creators" at bounding box center [53, 64] width 77 height 23
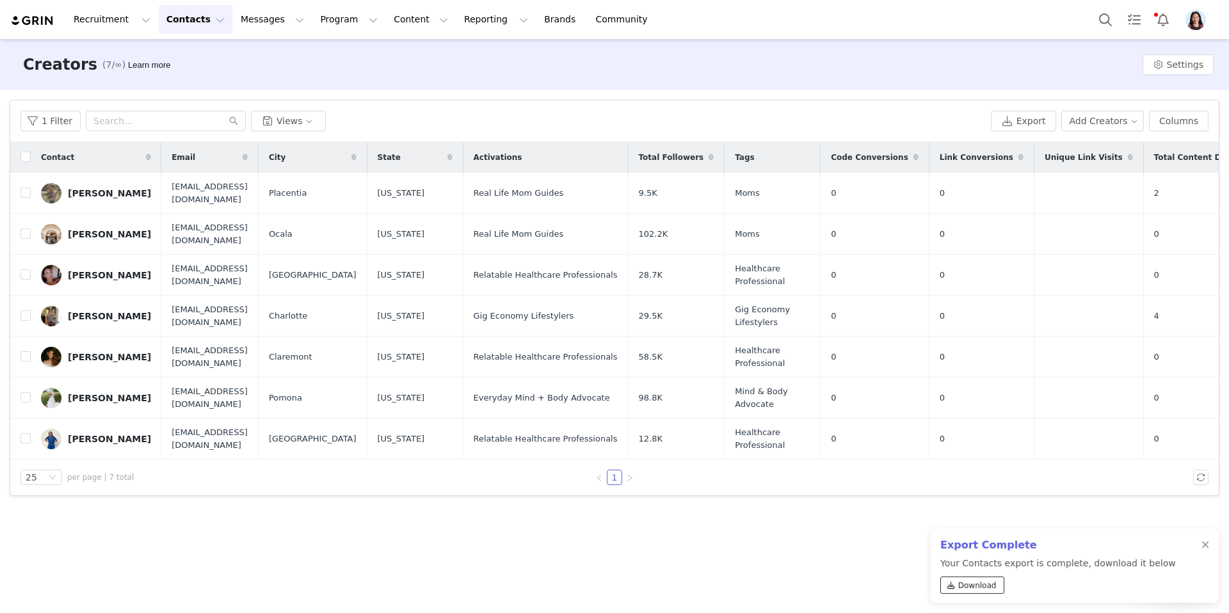
click at [973, 583] on span "Download" at bounding box center [977, 586] width 38 height 12
drag, startPoint x: 388, startPoint y: 21, endPoint x: 397, endPoint y: 36, distance: 17.5
click at [388, 21] on button "Content Content" at bounding box center [421, 19] width 70 height 29
click at [398, 48] on link "Creator Content" at bounding box center [406, 55] width 93 height 22
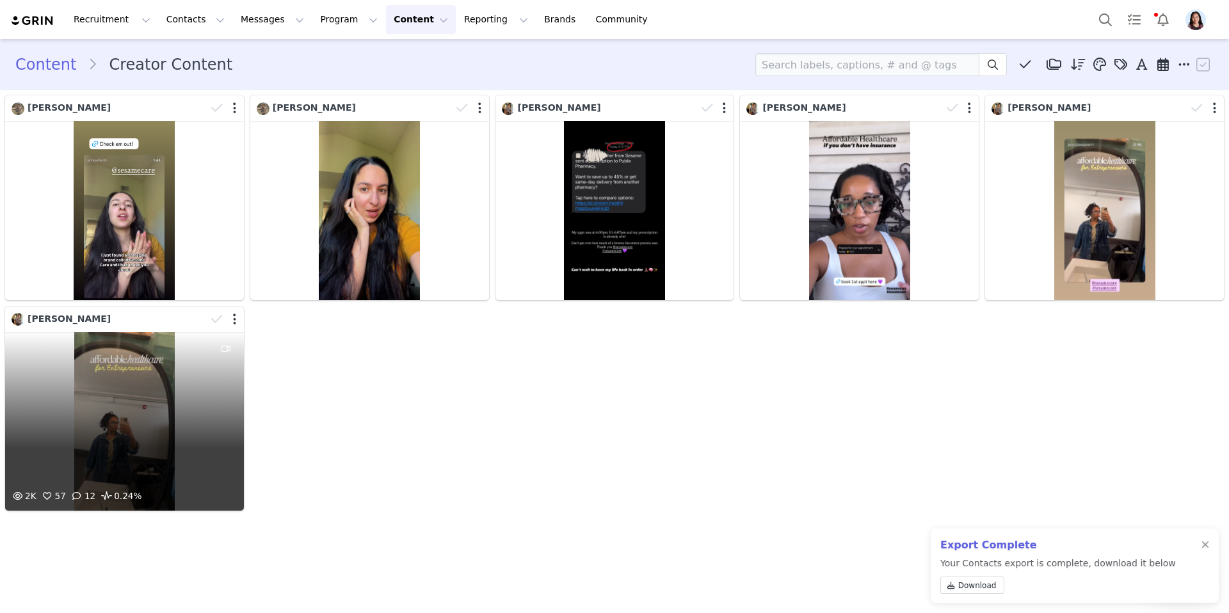
click at [84, 434] on div "2K 57 12 0.24%" at bounding box center [124, 421] width 239 height 179
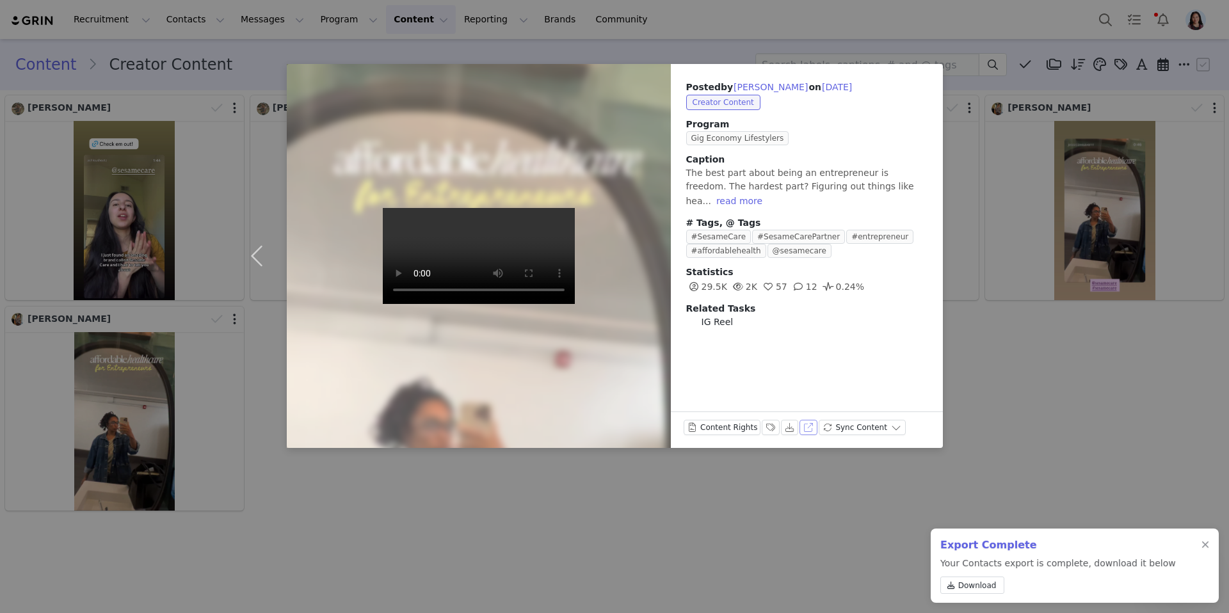
click at [806, 426] on button "View on Instagram" at bounding box center [808, 427] width 18 height 15
click at [415, 532] on div "Posted by Jessica Weaver on Sep 22, 2025 Creator Content Program Gig Economy Li…" at bounding box center [614, 306] width 1229 height 613
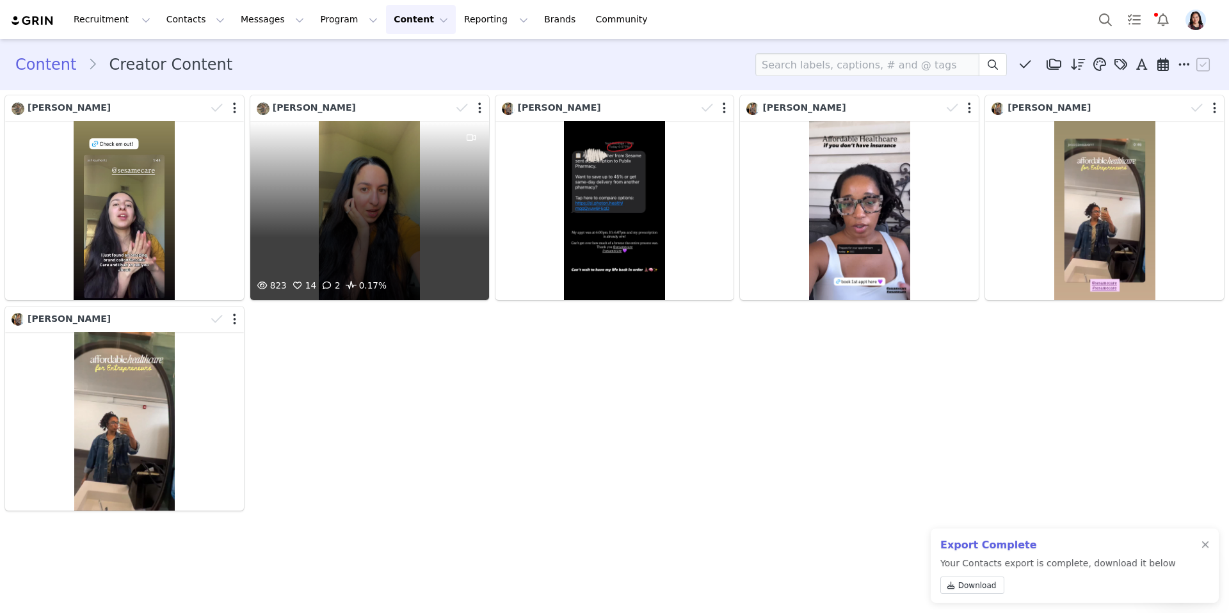
click at [383, 219] on div "823 14 2 0.17%" at bounding box center [369, 210] width 239 height 179
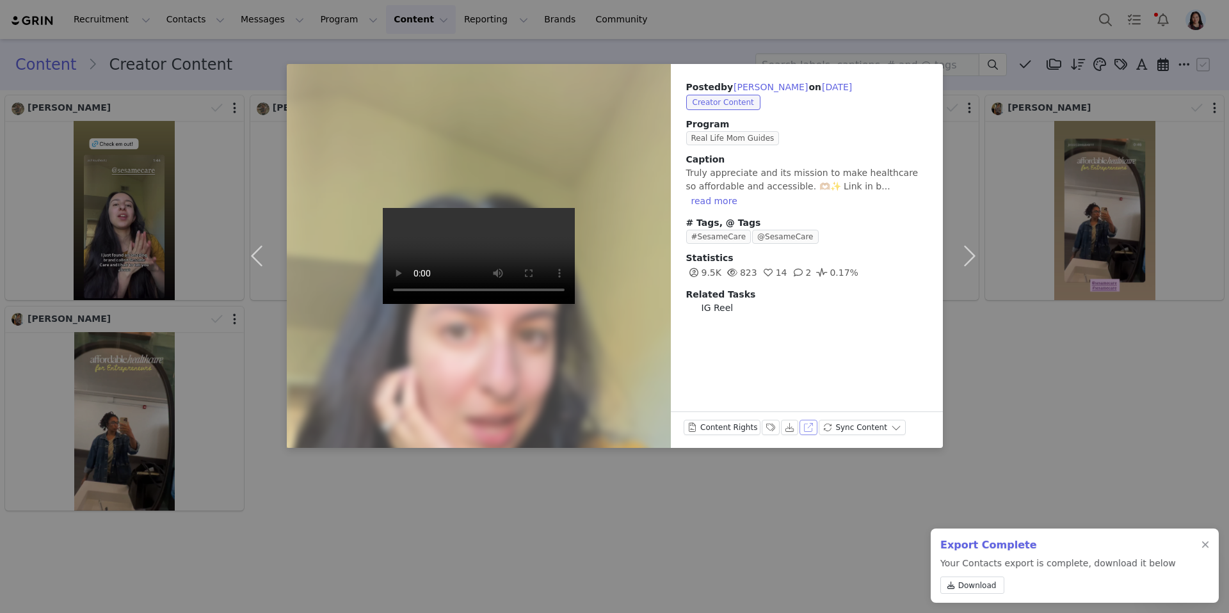
click at [804, 422] on button "View on Instagram" at bounding box center [808, 427] width 18 height 15
click at [715, 566] on div "Posted by Ashley Sheatz on Sep 23, 2025 Creator Content Program Real Life Mom G…" at bounding box center [614, 306] width 1229 height 613
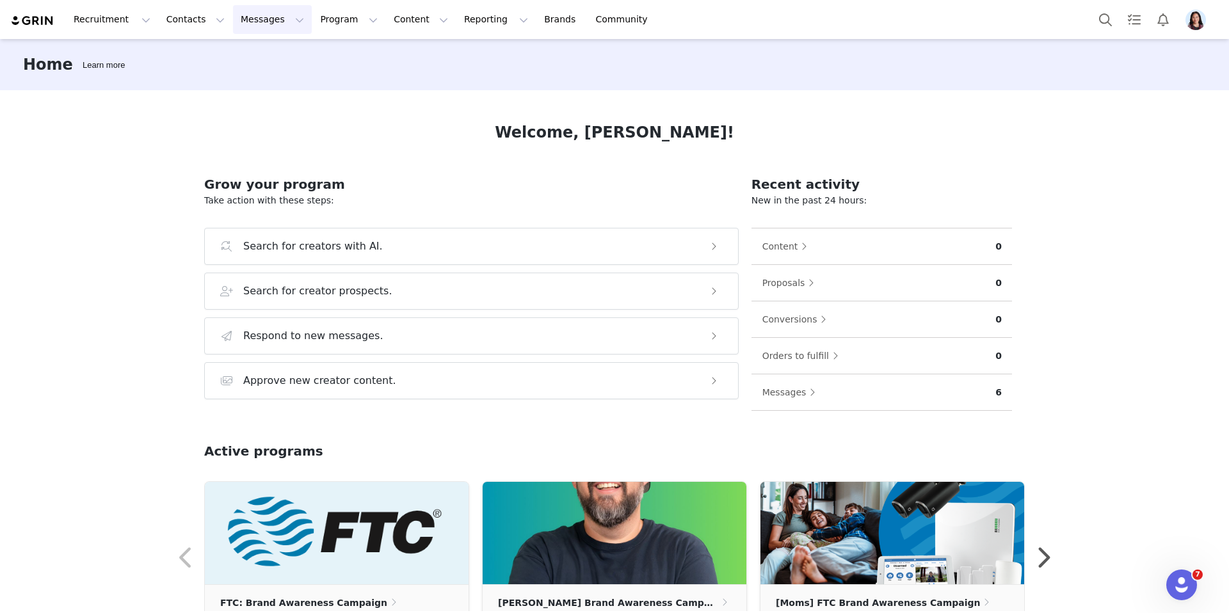
click at [233, 23] on button "Messages Messages" at bounding box center [272, 19] width 79 height 29
click at [231, 86] on p "Inbox" at bounding box center [241, 80] width 24 height 13
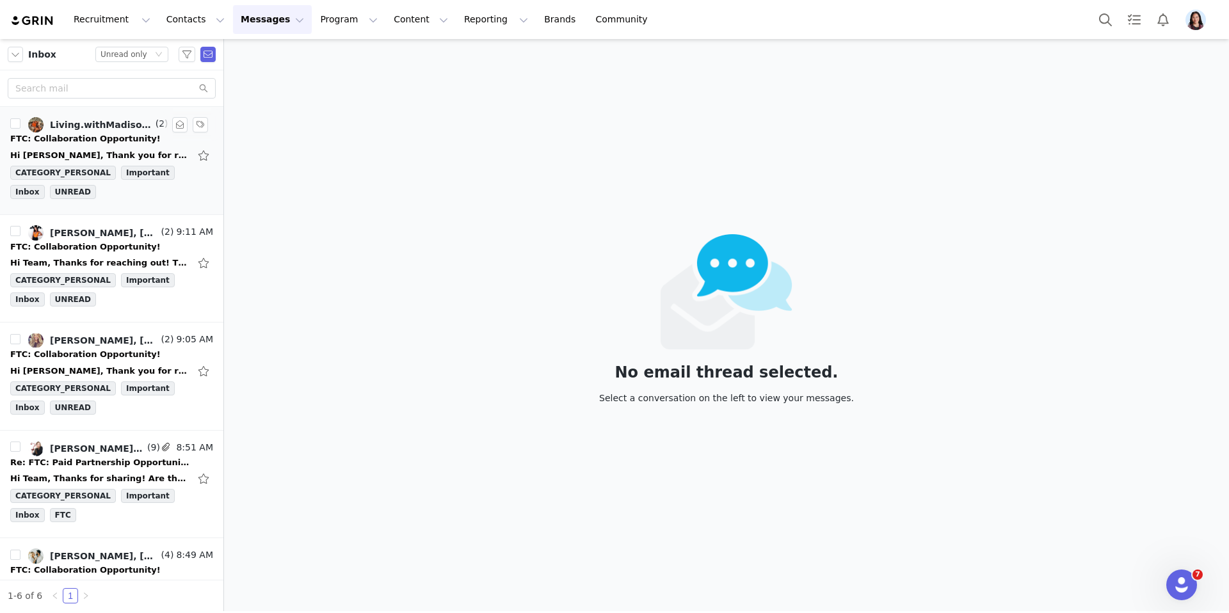
click at [90, 131] on link "Living.withMadison, Lauren Tarducci, Randi Dofat" at bounding box center [90, 124] width 125 height 15
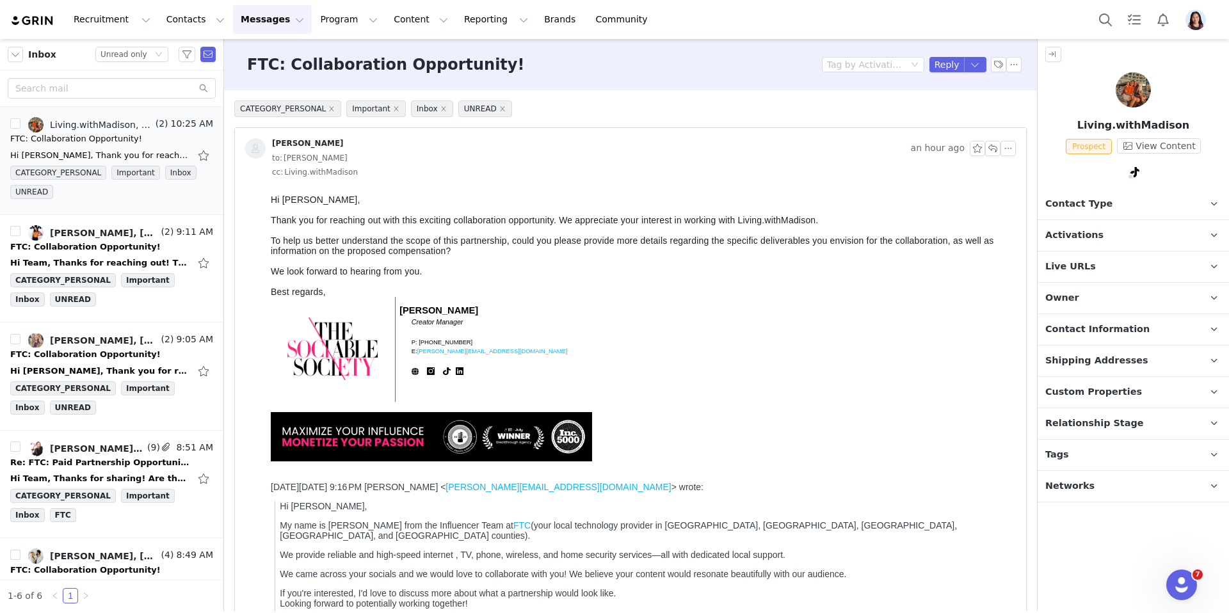
click at [1124, 168] on div at bounding box center [1132, 173] width 191 height 19
click at [1081, 324] on span "Contact Information" at bounding box center [1097, 329] width 104 height 14
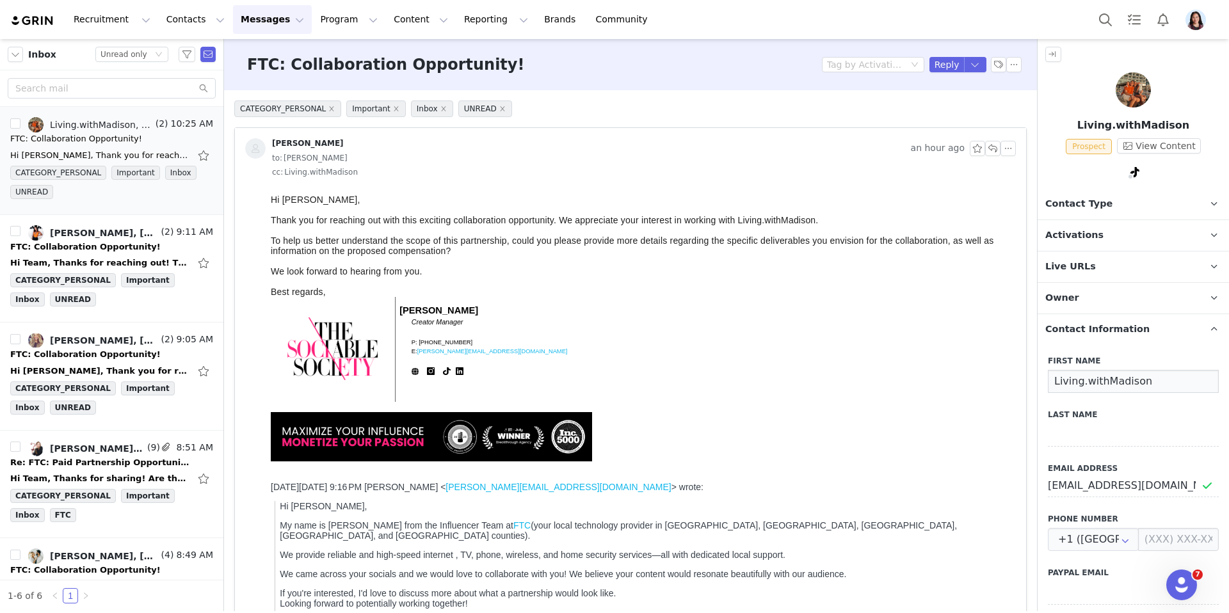
click at [1094, 381] on input "Living.withMadison" at bounding box center [1132, 381] width 171 height 23
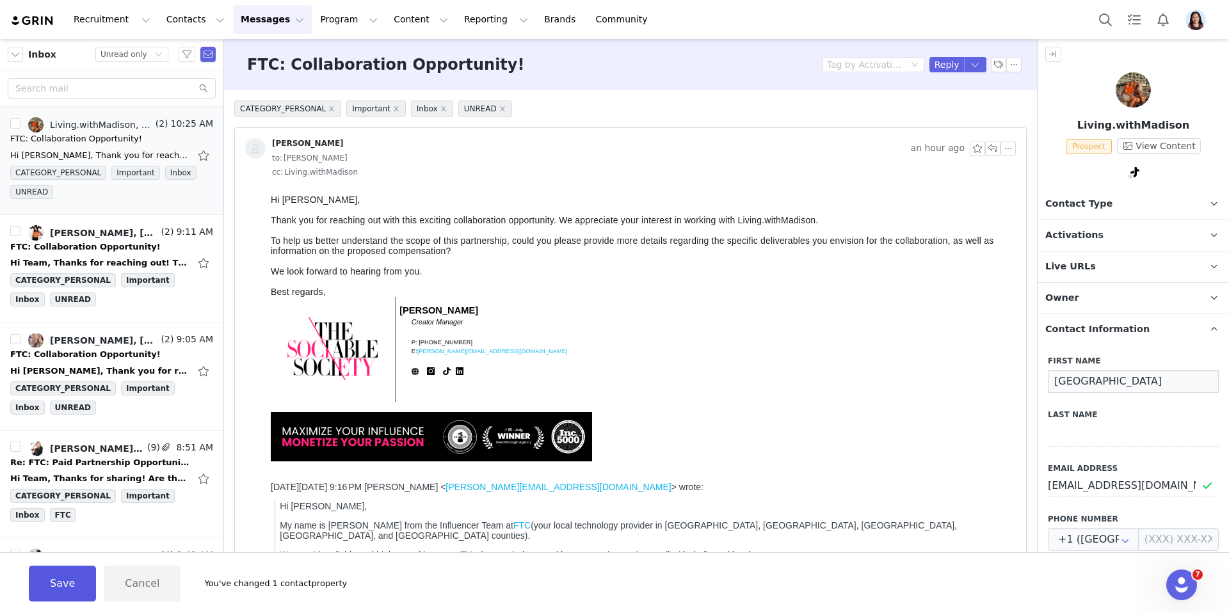
type input "Madison"
click at [61, 581] on button "Save" at bounding box center [62, 584] width 67 height 36
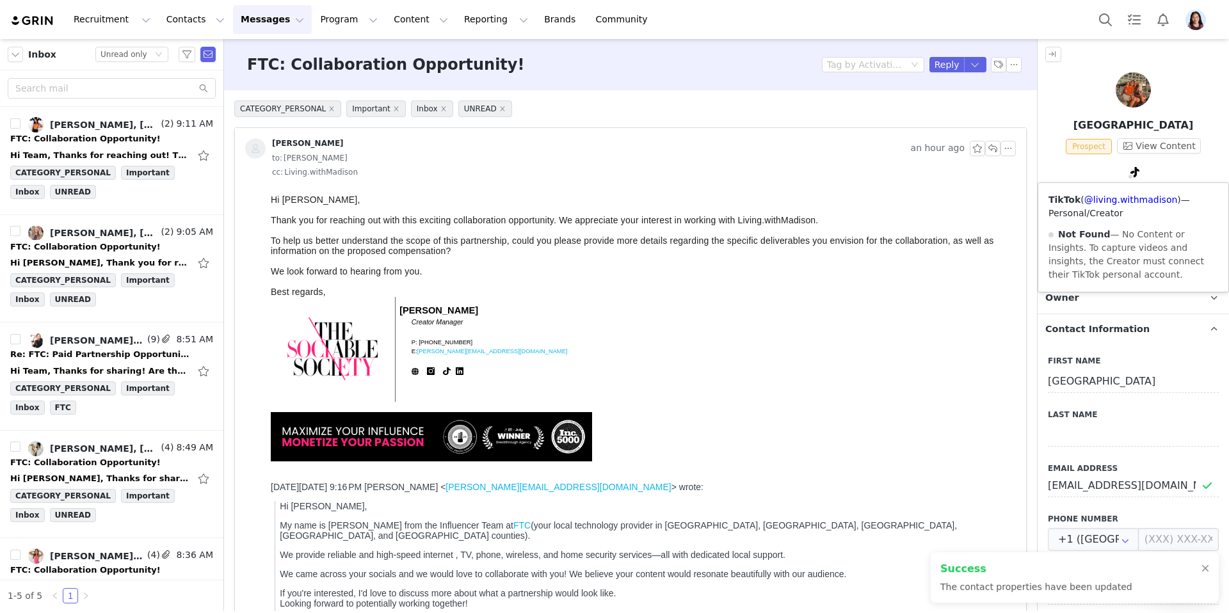
click at [1130, 171] on icon at bounding box center [1134, 172] width 9 height 10
click at [1115, 207] on div "TikTok ( @living.withmadison ) — Personal/Creator Not Found — No Content or Ins…" at bounding box center [1133, 237] width 190 height 109
click at [1115, 198] on link "@living.withmadison" at bounding box center [1130, 200] width 93 height 10
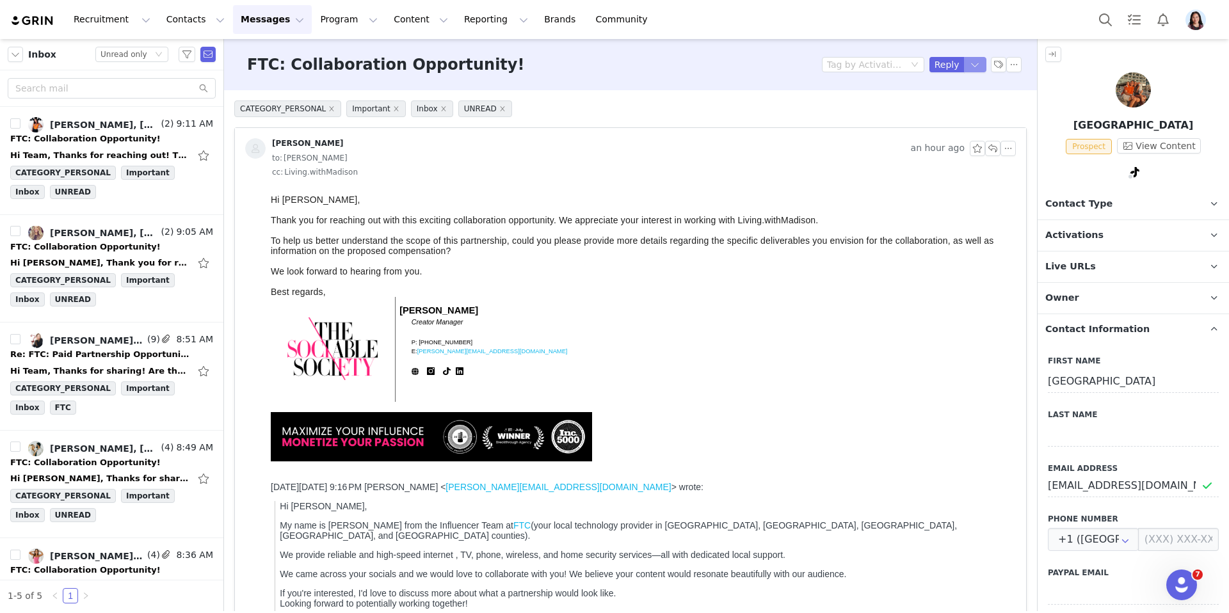
click at [971, 63] on button "button" at bounding box center [975, 64] width 23 height 15
click at [955, 111] on li "Reply All" at bounding box center [962, 108] width 54 height 20
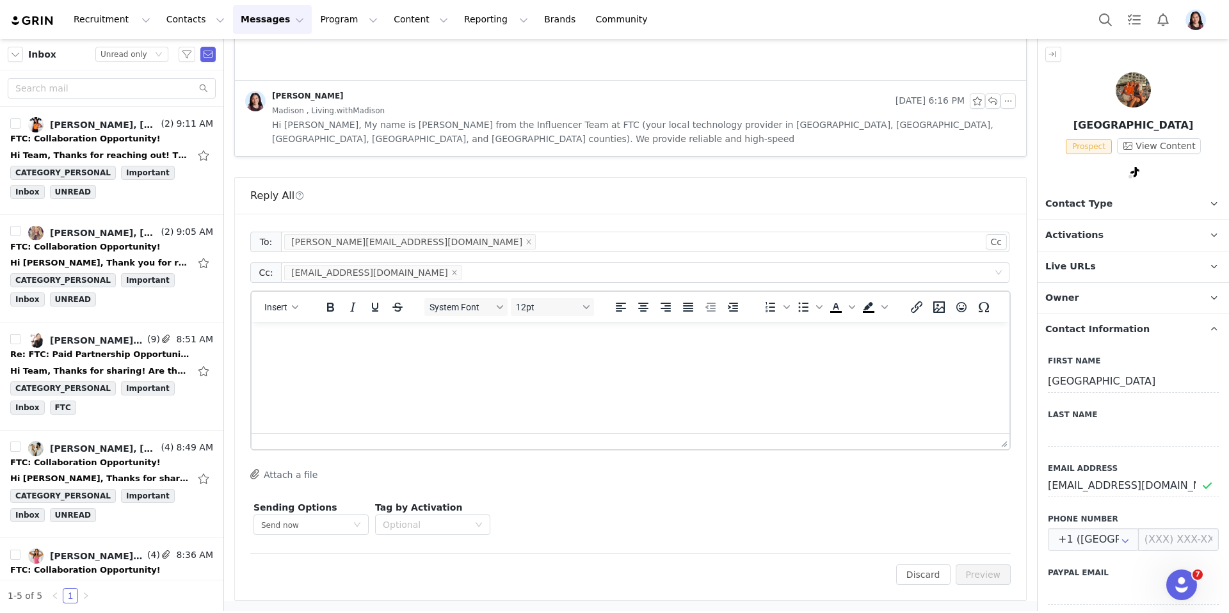
click at [287, 296] on div "Insert" at bounding box center [281, 306] width 60 height 25
click at [286, 313] on button "Insert" at bounding box center [281, 307] width 44 height 18
click at [286, 330] on div "Insert Template" at bounding box center [327, 329] width 115 height 15
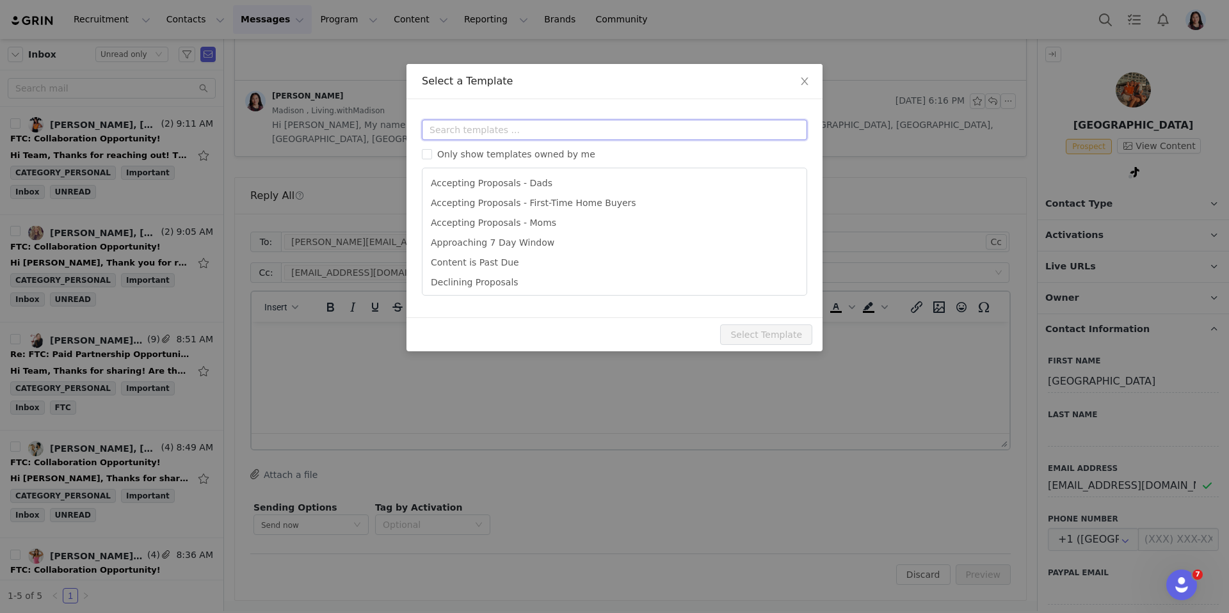
click at [497, 129] on input "text" at bounding box center [614, 130] width 385 height 20
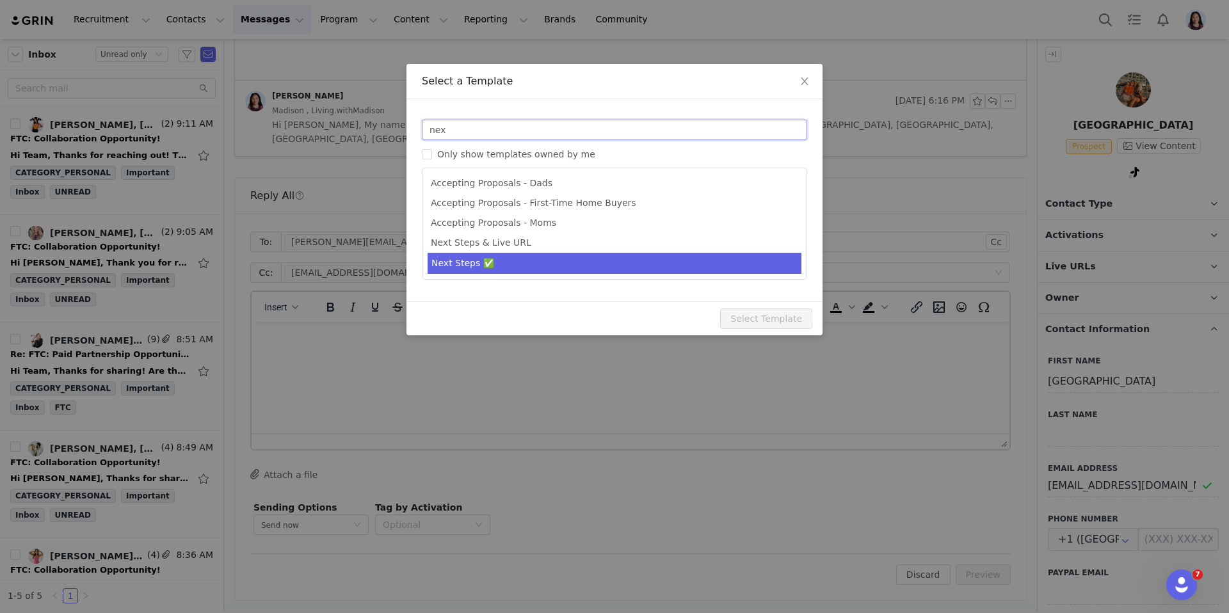
type input "nex"
click at [503, 262] on li "Next Steps ✅" at bounding box center [614, 263] width 374 height 21
type input "FTC: Campaign Details"
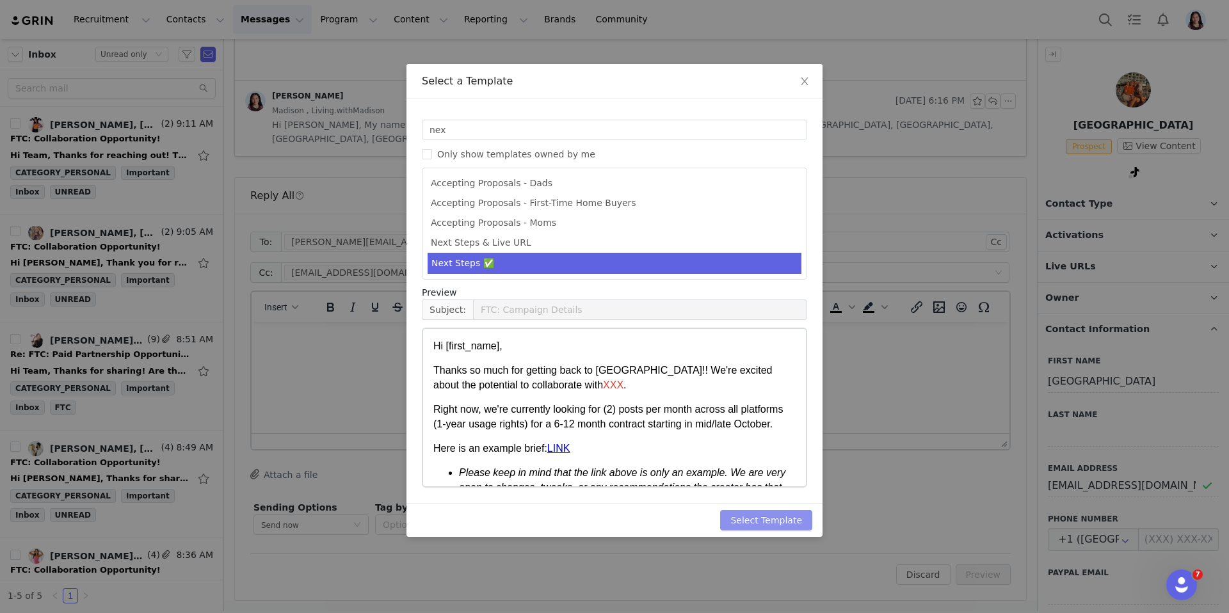
click at [752, 517] on button "Select Template" at bounding box center [766, 520] width 92 height 20
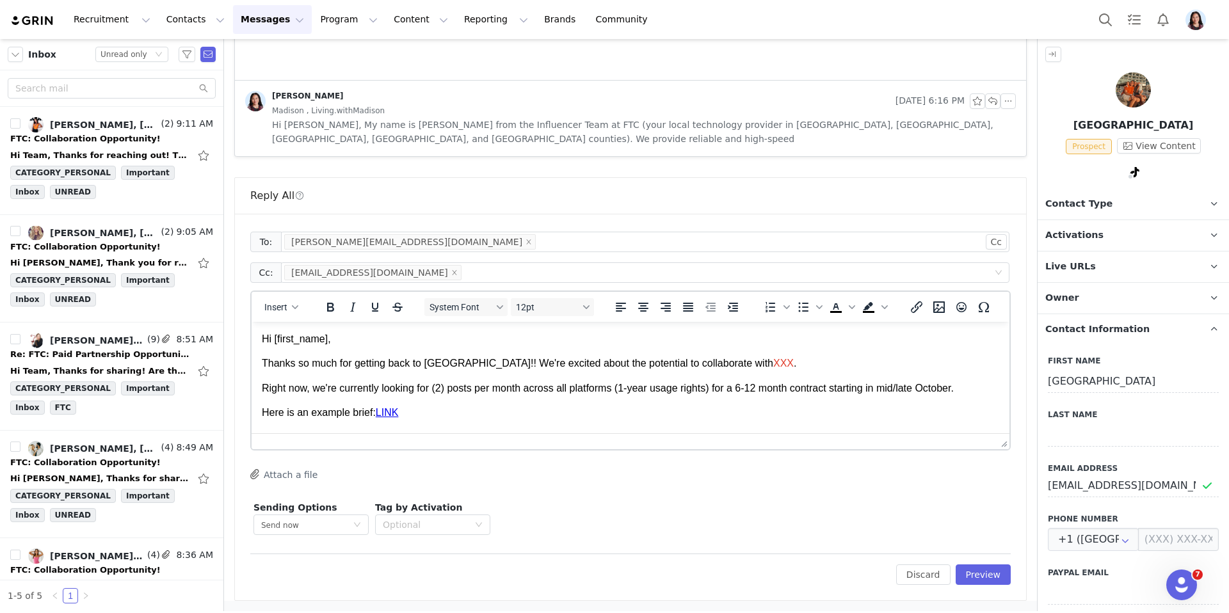
click at [994, 437] on div at bounding box center [630, 441] width 758 height 16
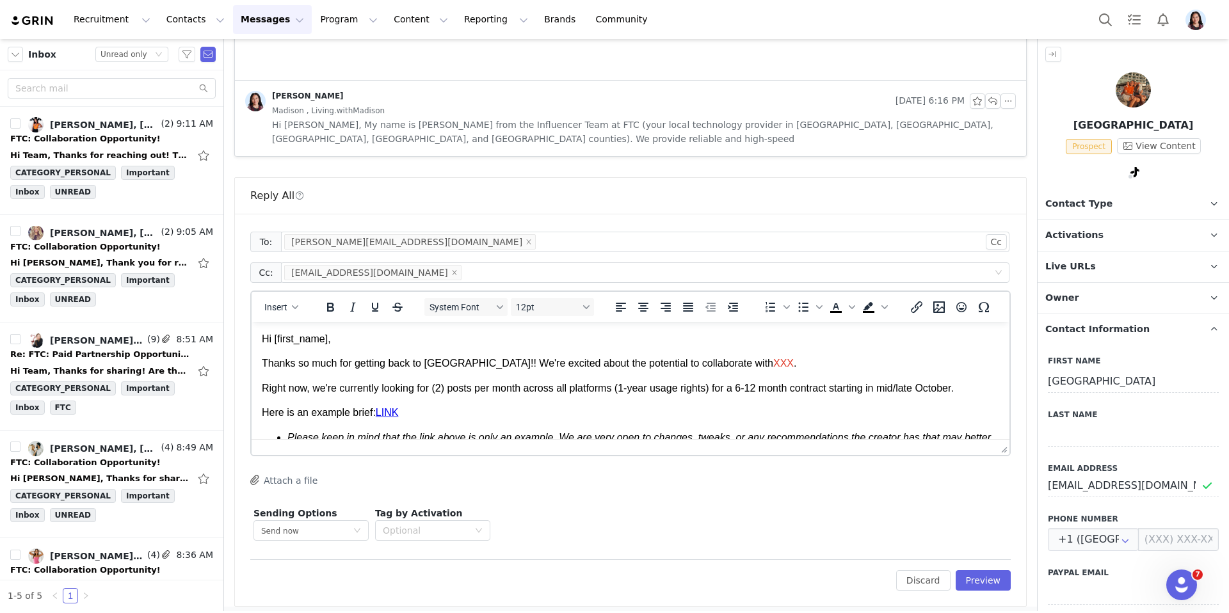
drag, startPoint x: 997, startPoint y: 438, endPoint x: 977, endPoint y: 539, distance: 103.0
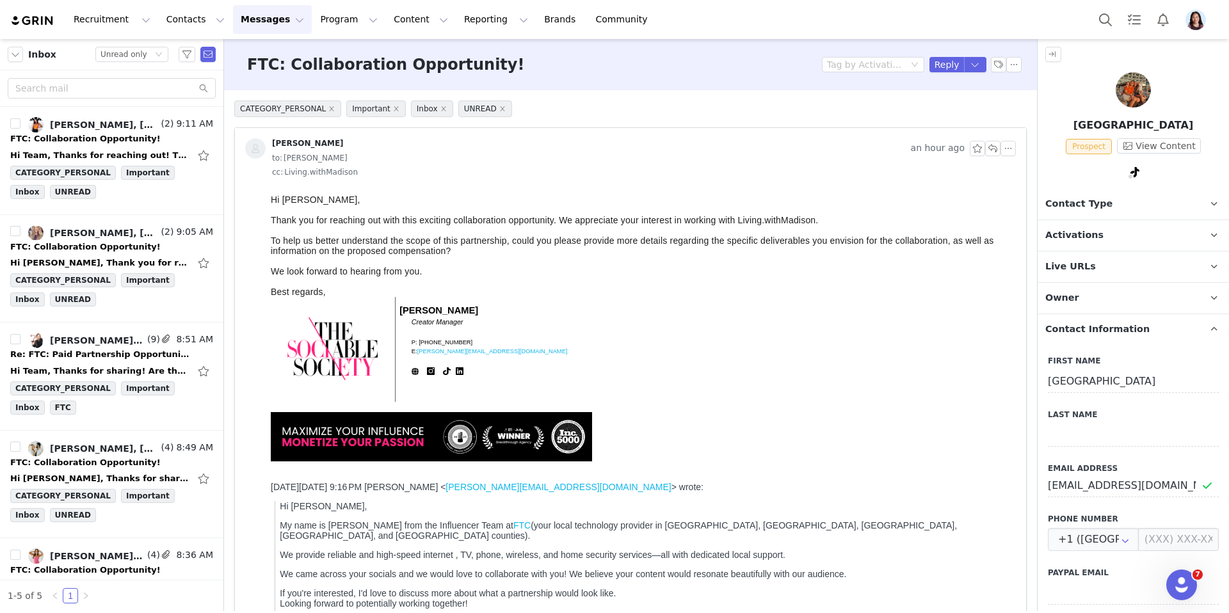
click at [428, 303] on p at bounding box center [552, 302] width 306 height 3
click at [426, 310] on span "Lauren Tarducci" at bounding box center [438, 310] width 79 height 10
copy span "Lauren"
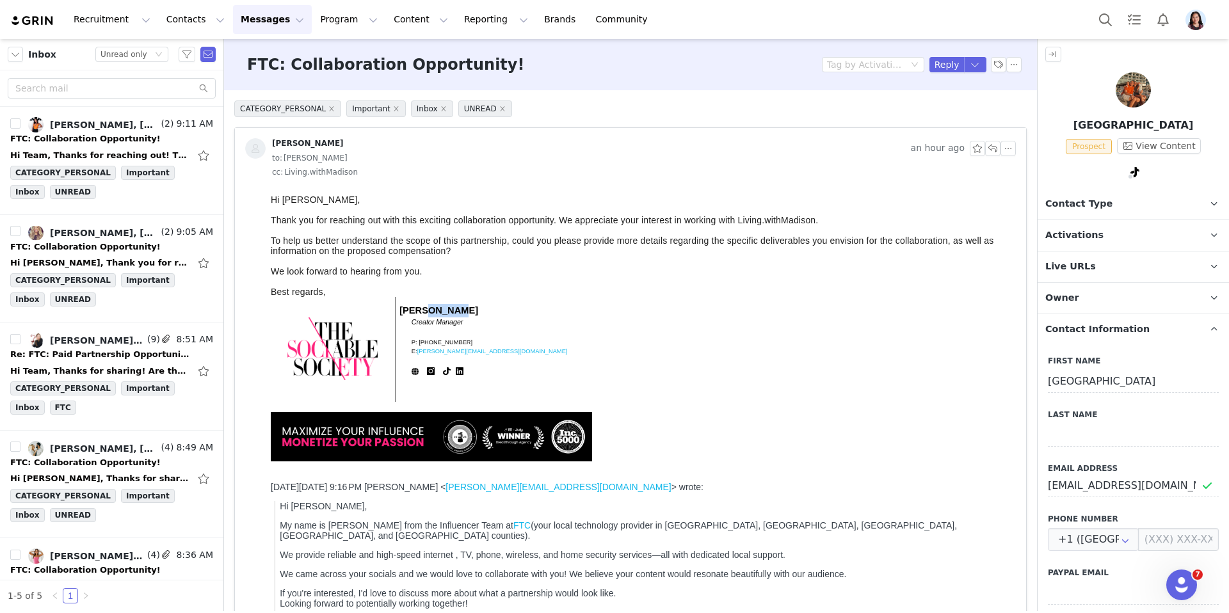
scroll to position [696, 0]
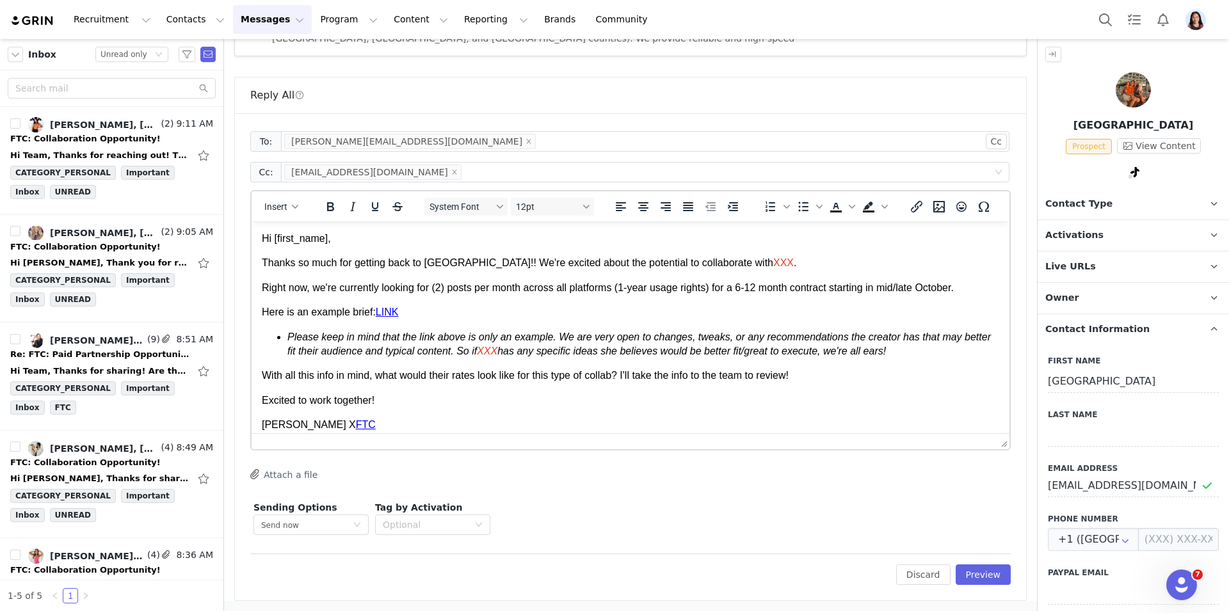
click at [333, 239] on p "Hi [first_name]," at bounding box center [630, 239] width 737 height 14
click at [332, 243] on p "Hi First Name ﻿ ," at bounding box center [630, 239] width 737 height 14
click at [330, 239] on p "Hi First Name ," at bounding box center [630, 239] width 737 height 14
paste body "Rich Text Area. Press ALT-0 for help."
click at [773, 260] on span "XXX" at bounding box center [783, 262] width 20 height 11
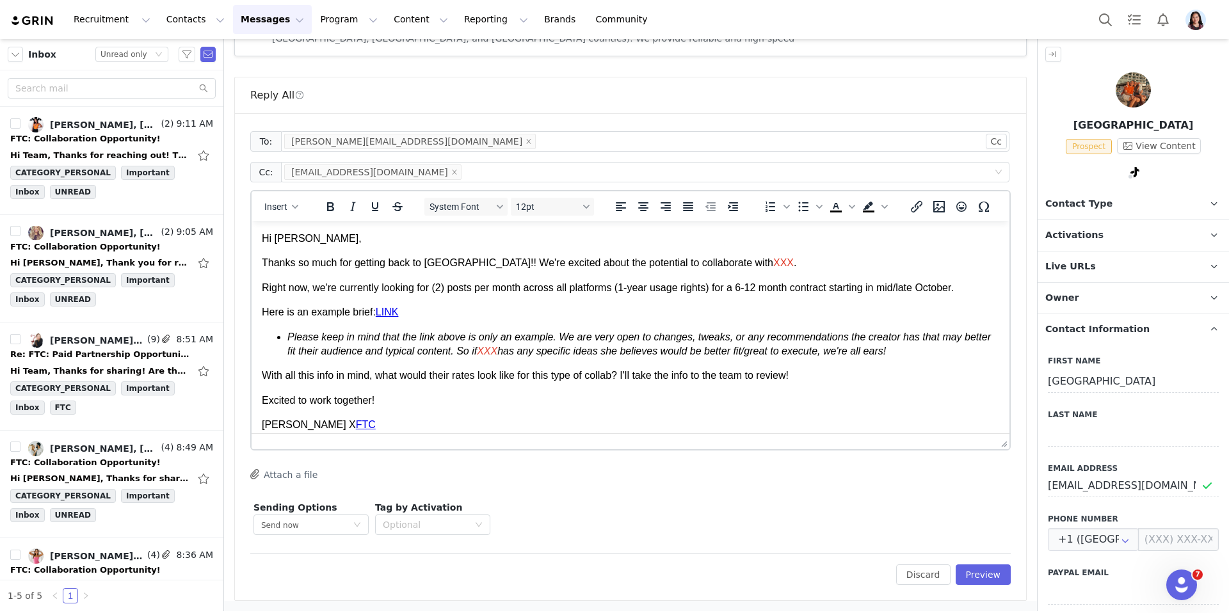
click at [773, 260] on span "XXX" at bounding box center [783, 262] width 20 height 11
click at [497, 353] on span "XXX" at bounding box center [487, 351] width 20 height 11
click at [387, 310] on link "LINK" at bounding box center [387, 311] width 23 height 11
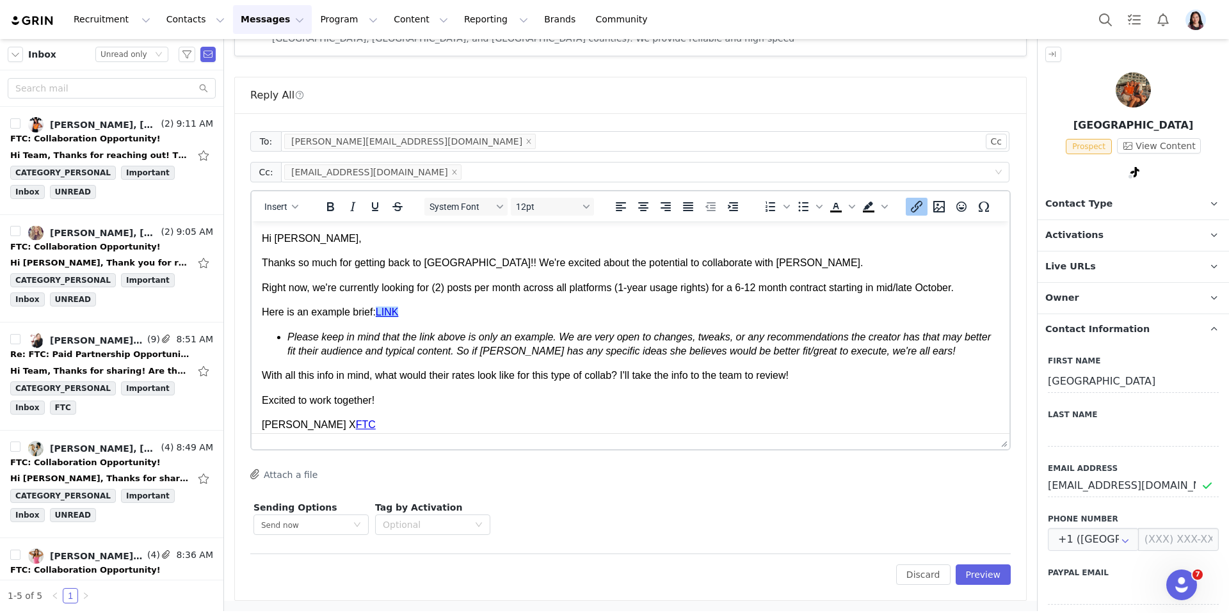
click at [907, 211] on button "Insert/edit link" at bounding box center [916, 207] width 22 height 18
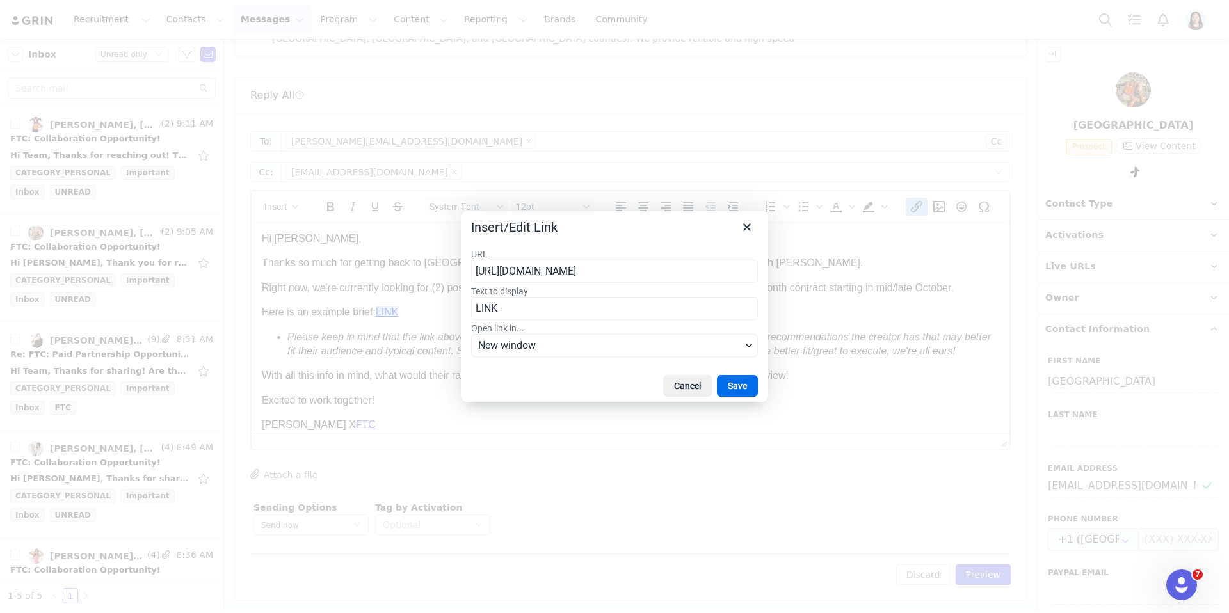
scroll to position [0, 553]
click at [715, 271] on input "https://tracking.us.nylas.com/l/854d29c7e15541dcb0baa7e7c2eb8265/0/91ae04de4f97…" at bounding box center [614, 271] width 287 height 23
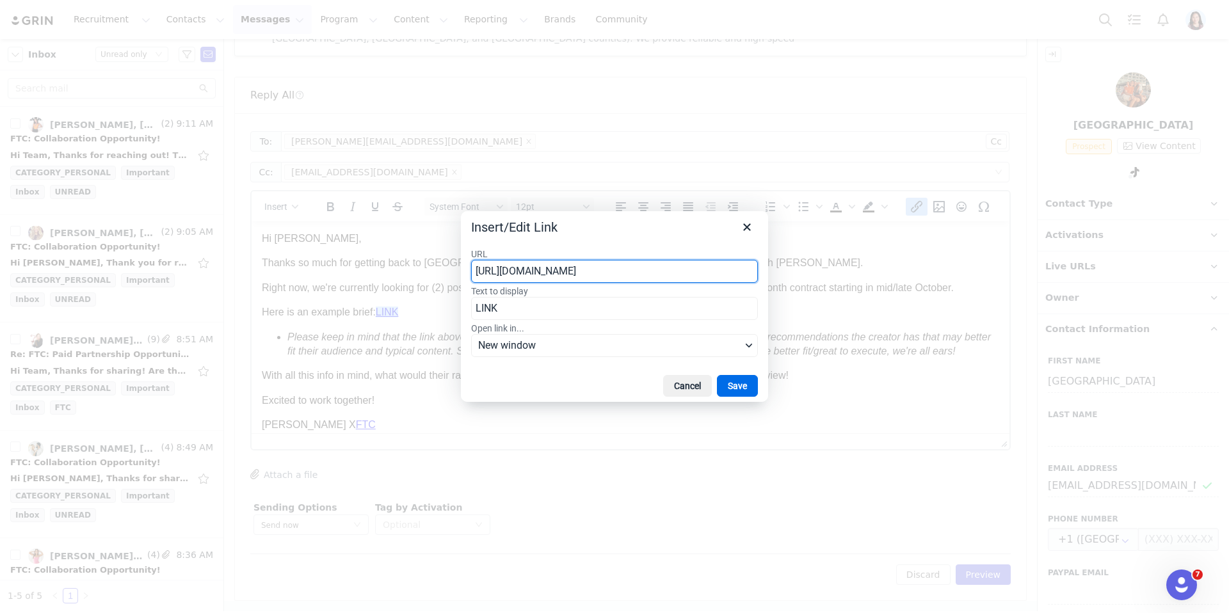
scroll to position [0, 0]
click at [672, 388] on button "Cancel" at bounding box center [687, 386] width 49 height 22
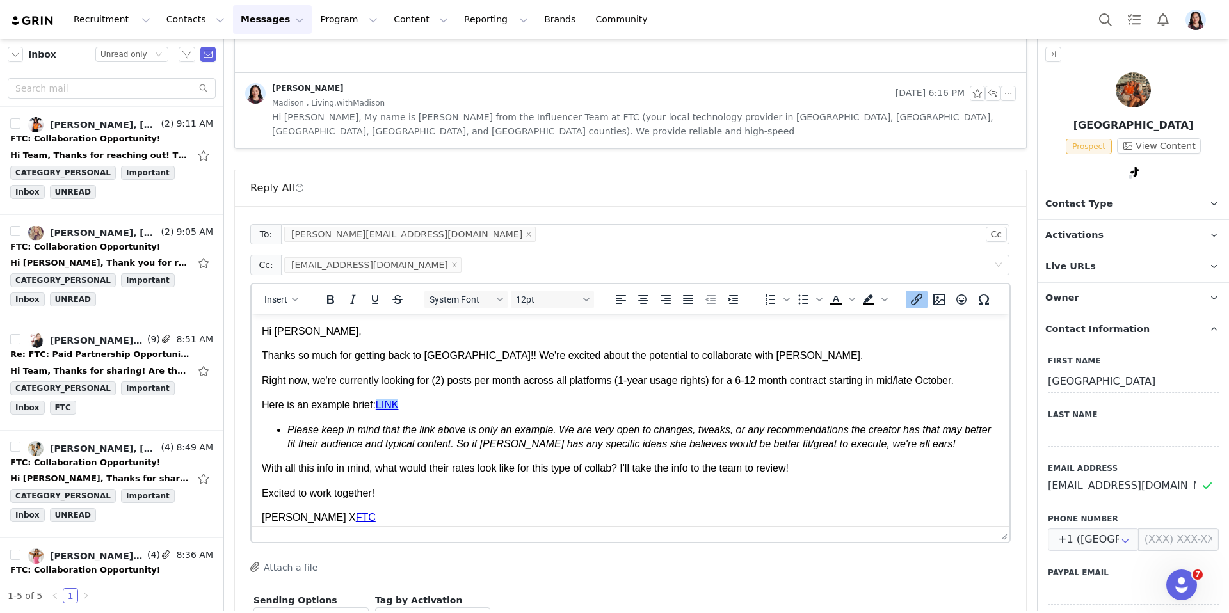
scroll to position [696, 0]
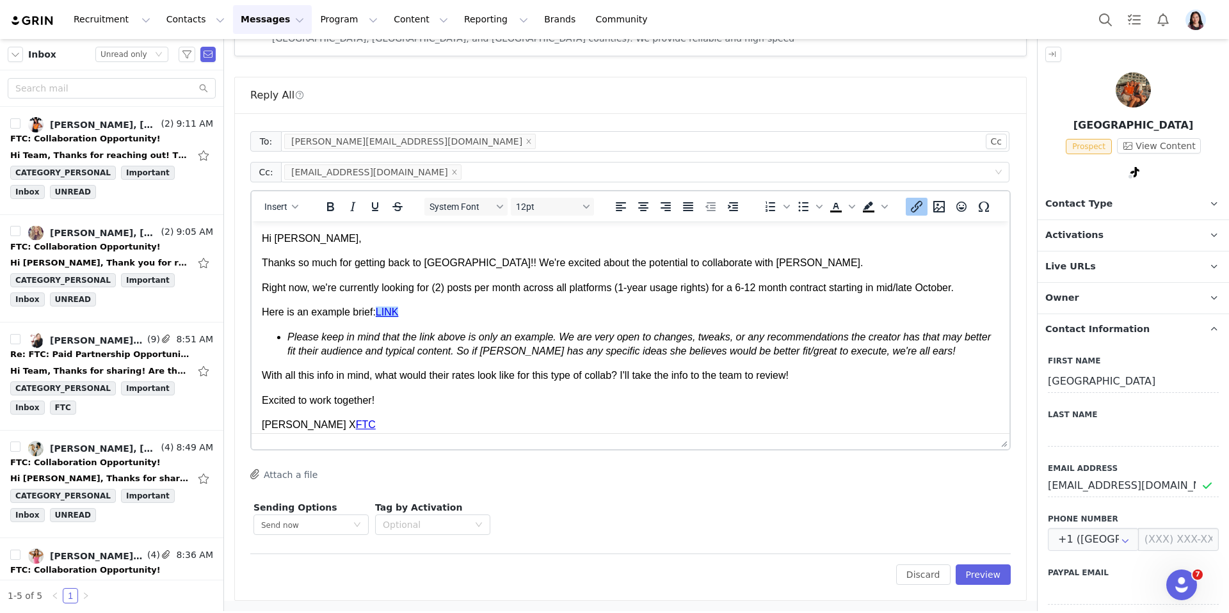
click at [394, 311] on link "LINK" at bounding box center [387, 311] width 23 height 11
click at [394, 313] on link "LINK" at bounding box center [387, 311] width 23 height 11
click at [914, 208] on icon "Insert/edit link" at bounding box center [916, 206] width 15 height 15
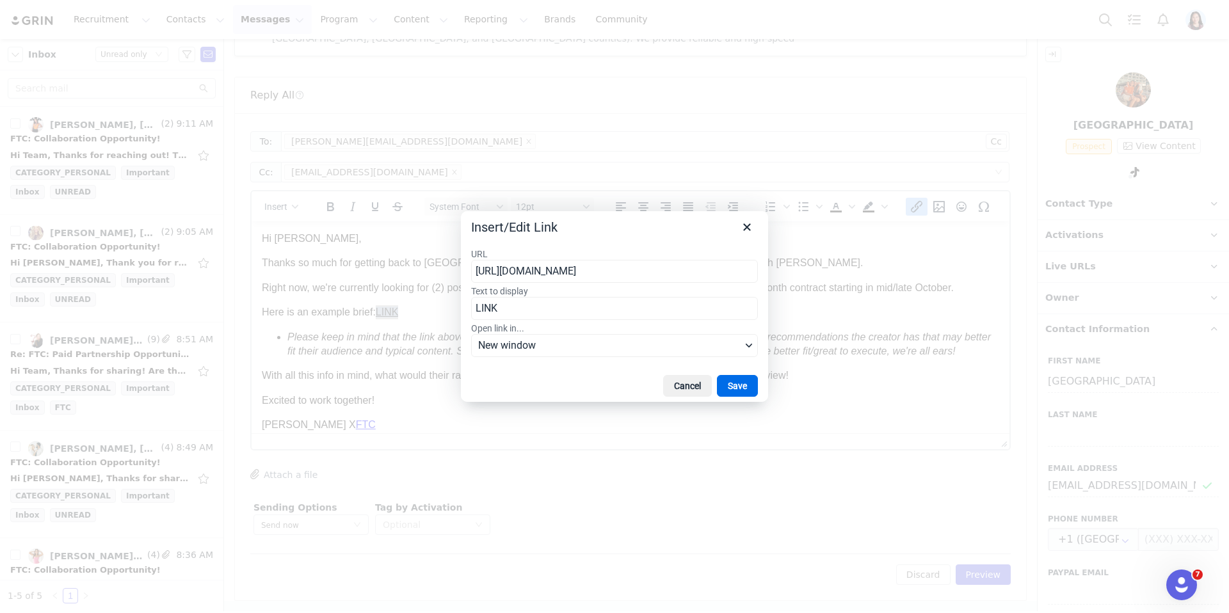
scroll to position [0, 553]
click at [675, 276] on input "https://tracking.us.nylas.com/l/854d29c7e15541dcb0baa7e7c2eb8265/0/91ae04de4f97…" at bounding box center [614, 271] width 287 height 23
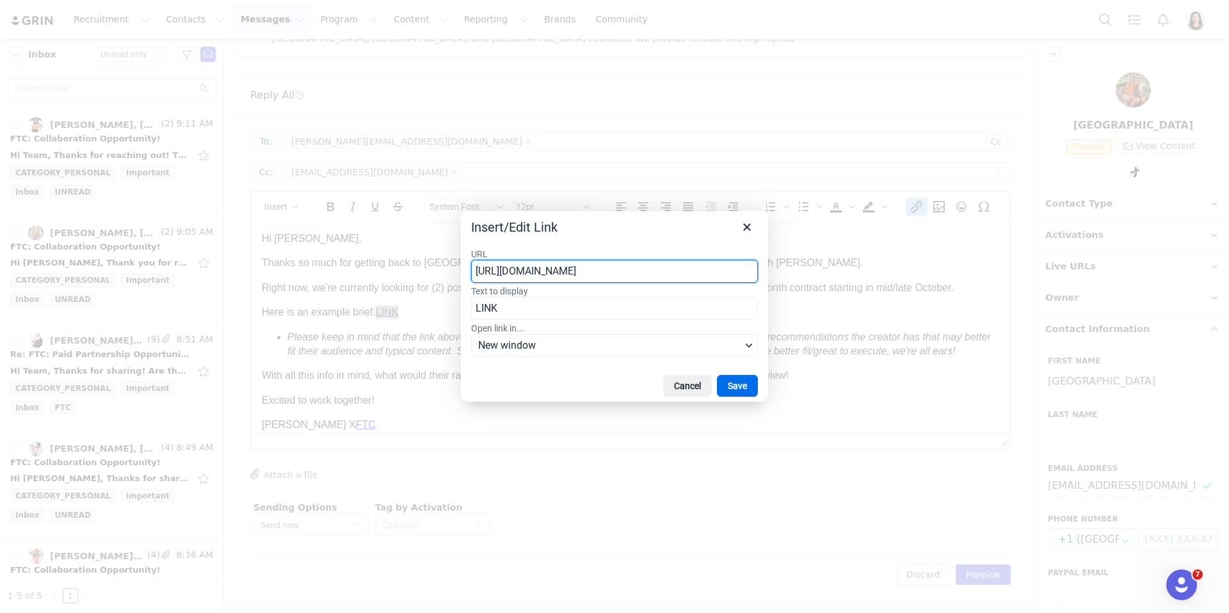
scroll to position [0, 0]
click at [697, 386] on button "Cancel" at bounding box center [687, 386] width 49 height 22
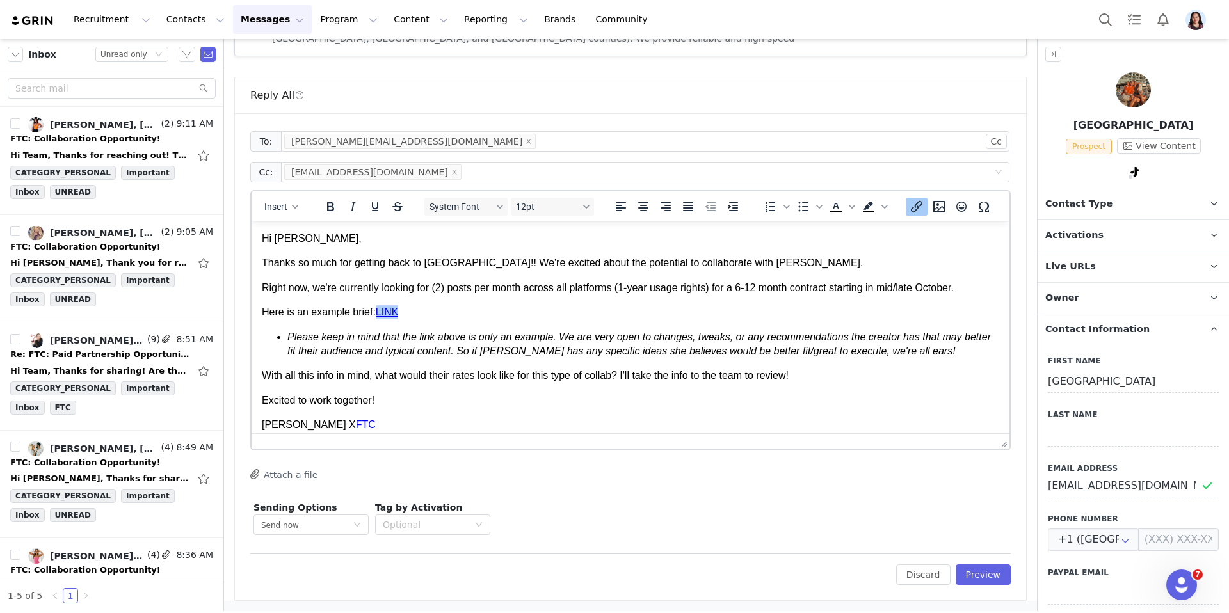
click at [747, 402] on p "Excited to work together!" at bounding box center [630, 401] width 737 height 14
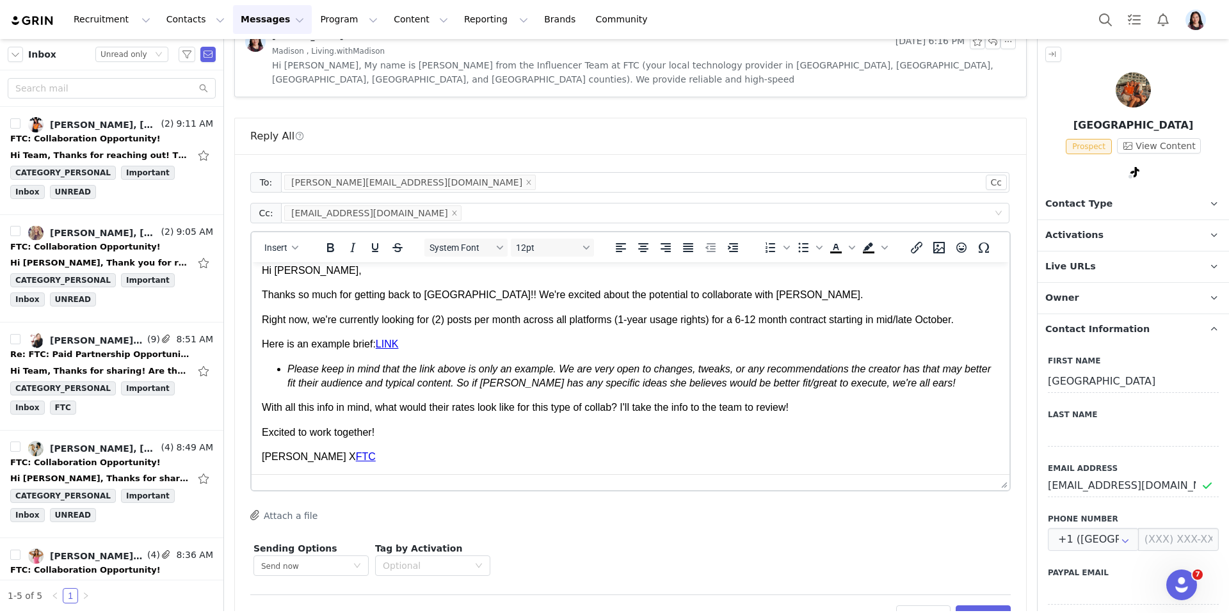
scroll to position [696, 0]
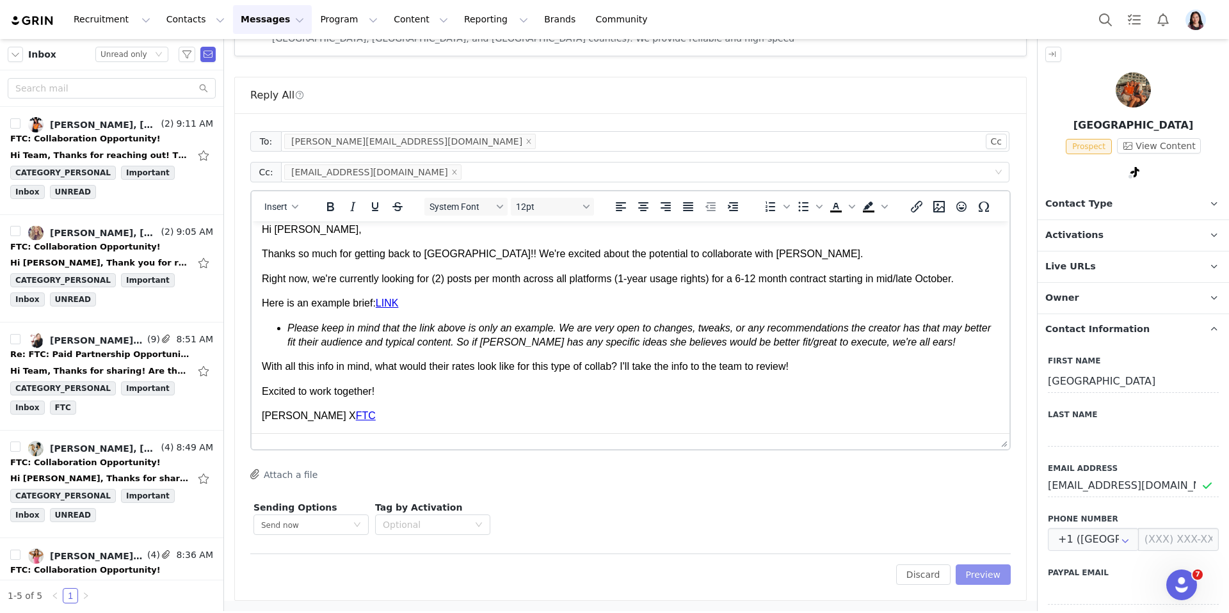
click at [981, 576] on button "Preview" at bounding box center [983, 574] width 56 height 20
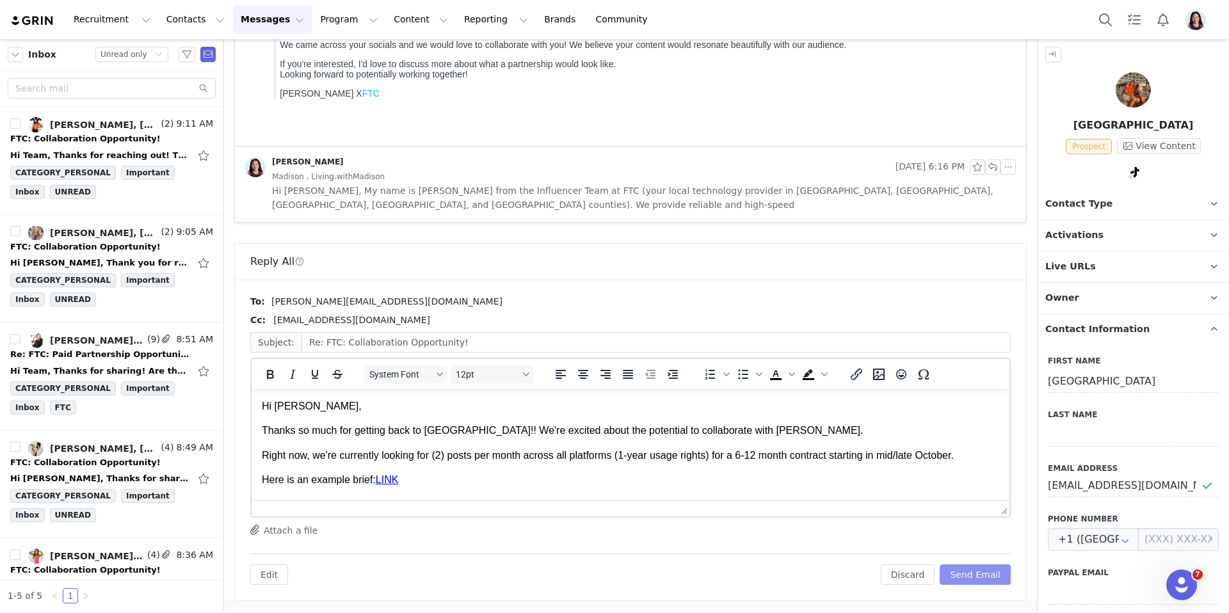
scroll to position [0, 0]
click at [980, 572] on button "Send Email" at bounding box center [974, 574] width 71 height 20
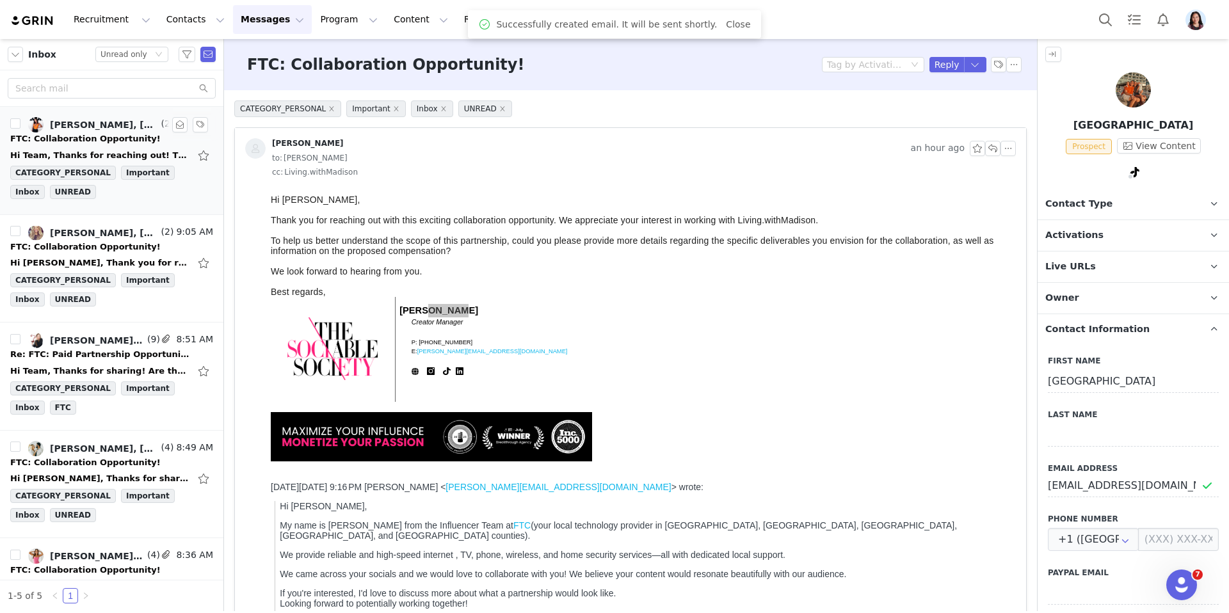
click at [150, 150] on div "Hi Team, Thanks for reaching out! This sounds like a collaboration she may be i…" at bounding box center [99, 155] width 179 height 13
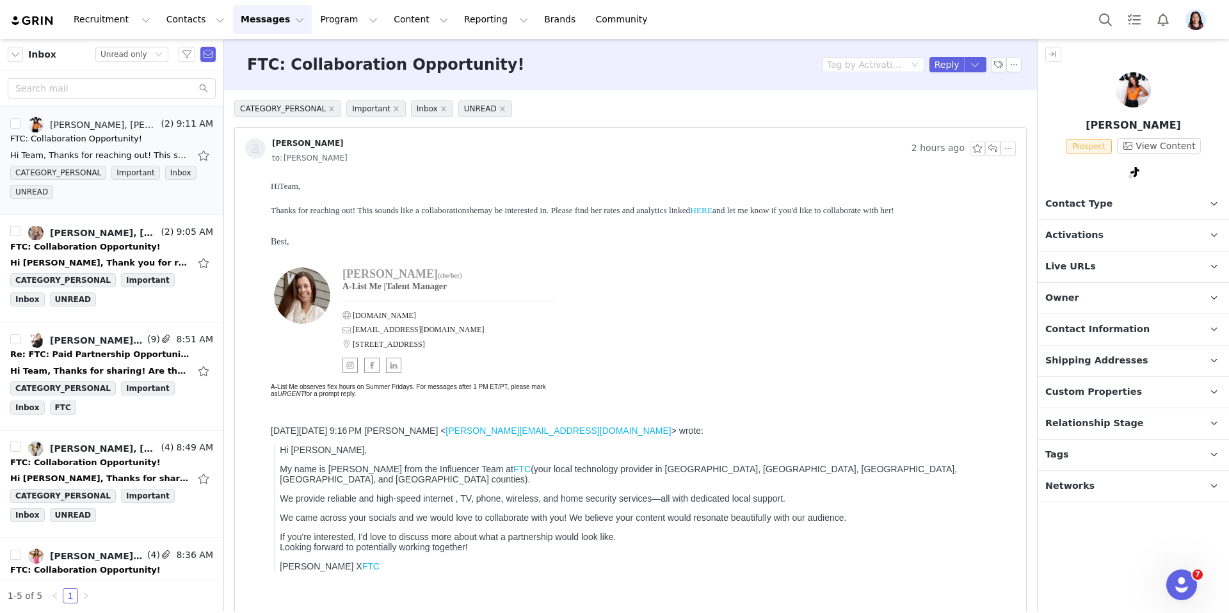
click at [712, 211] on link "HERE" at bounding box center [701, 210] width 22 height 10
click at [1135, 178] on span at bounding box center [1134, 171] width 15 height 15
click at [1120, 195] on link "@little_britt15" at bounding box center [1116, 200] width 64 height 10
click at [1068, 450] on p "Tags Keep track of your contacts by assigning them tags. You can then filter yo…" at bounding box center [1117, 455] width 161 height 31
click at [1066, 235] on span "Activations" at bounding box center [1074, 235] width 58 height 14
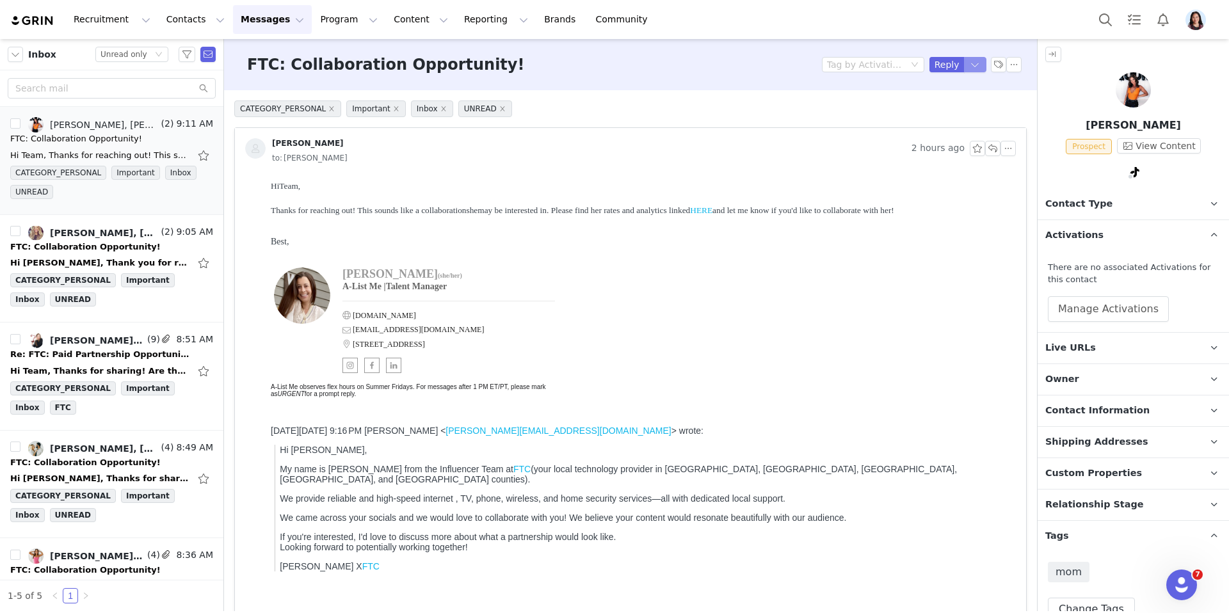
click at [972, 70] on button "button" at bounding box center [975, 64] width 23 height 15
click at [1074, 311] on button "Manage Activations" at bounding box center [1107, 309] width 121 height 26
click at [1059, 349] on div "Select Activation" at bounding box center [1050, 358] width 76 height 19
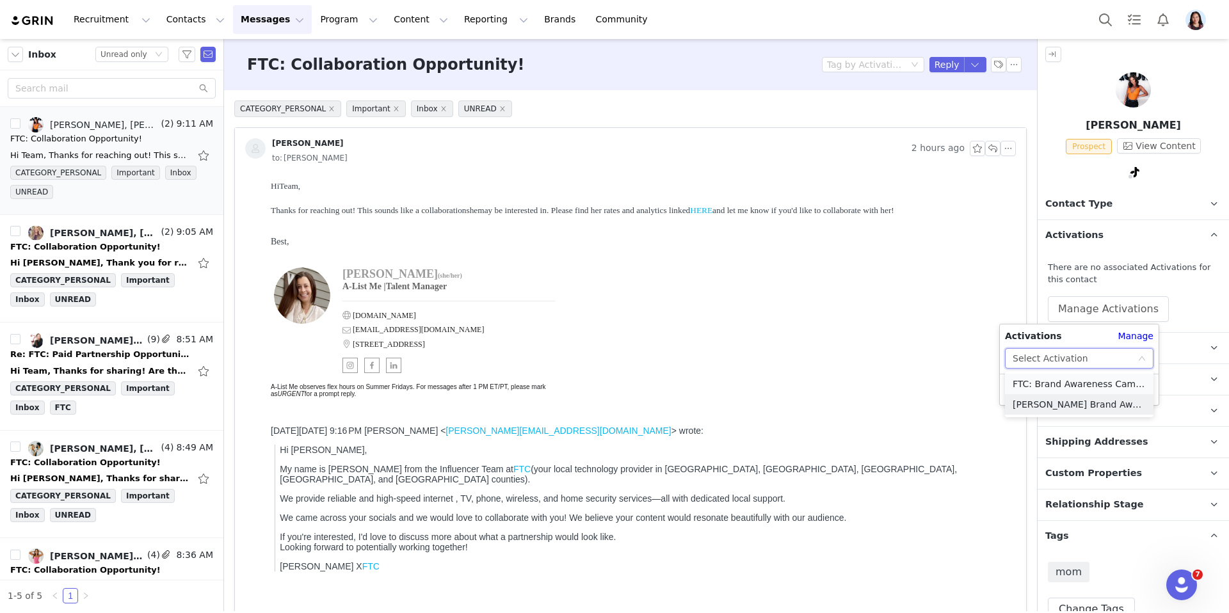
click at [1046, 389] on li "FTC: Brand Awareness Campaign" at bounding box center [1079, 384] width 148 height 20
click at [1026, 380] on button "Apply" at bounding box center [1028, 389] width 46 height 20
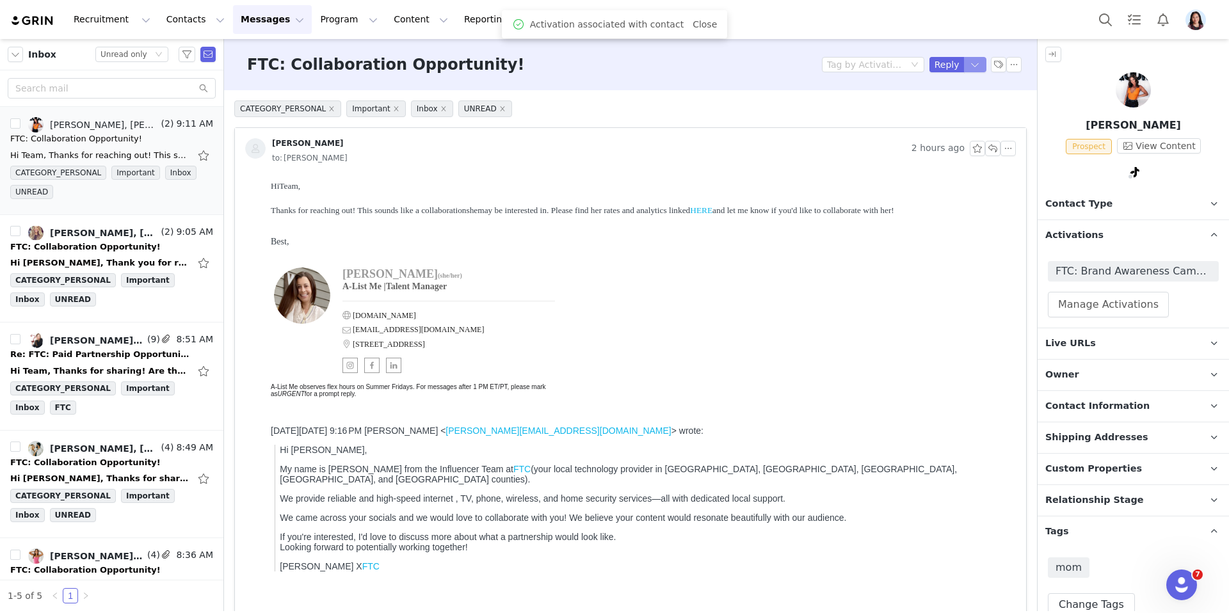
click at [976, 61] on button "button" at bounding box center [975, 64] width 23 height 15
click at [963, 102] on li "Reply All" at bounding box center [962, 108] width 54 height 20
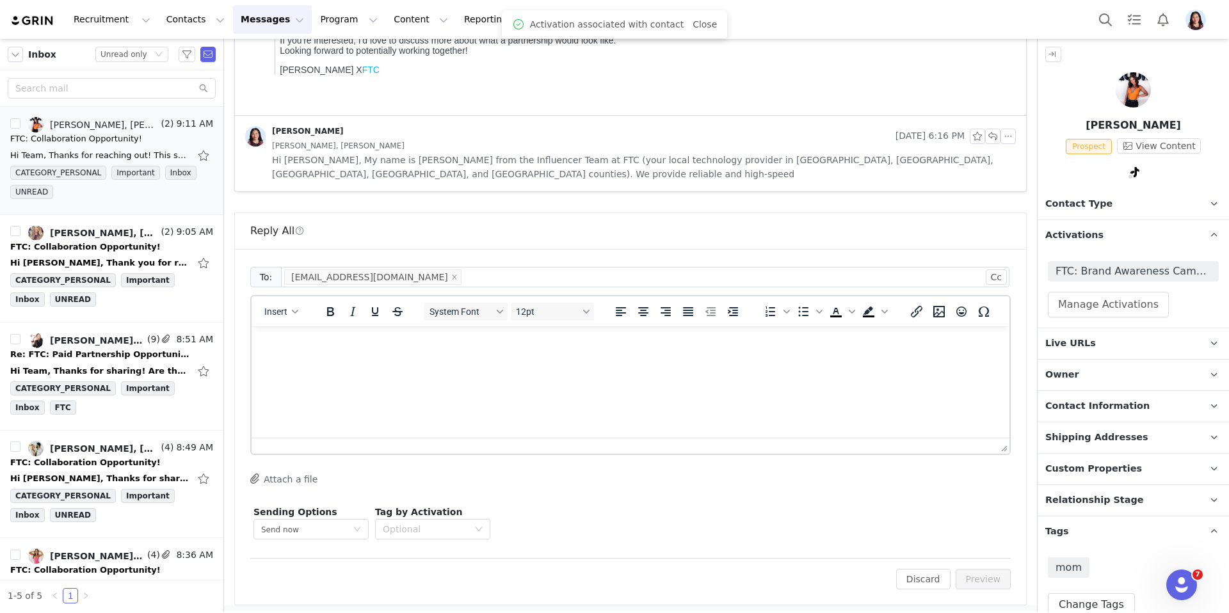
scroll to position [501, 0]
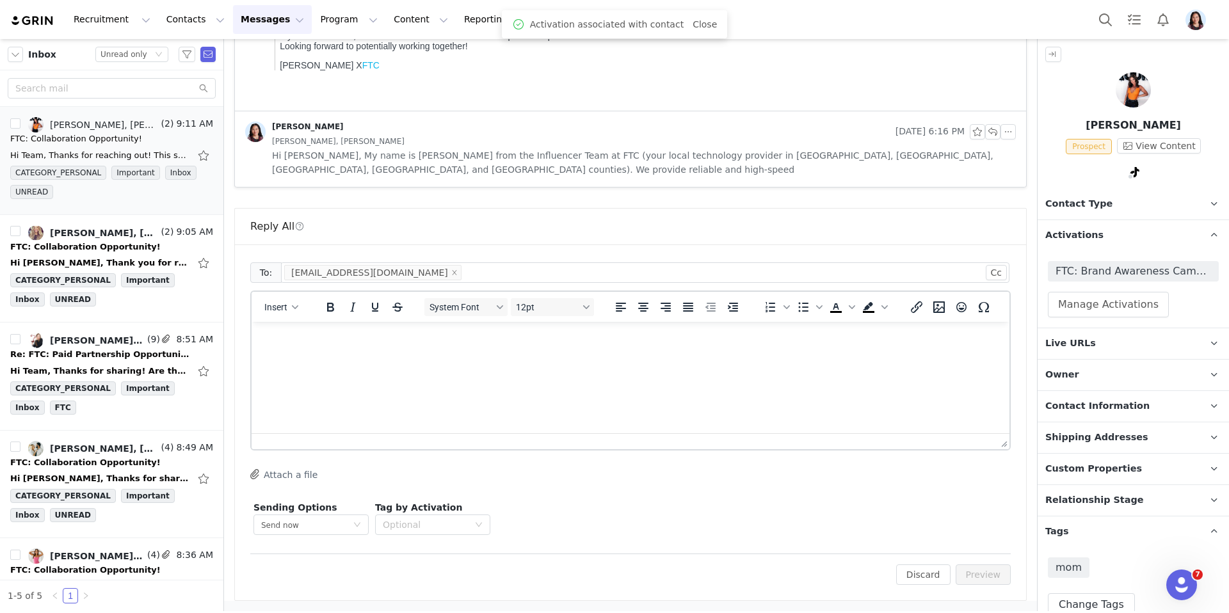
click at [672, 356] on html at bounding box center [630, 339] width 758 height 35
click at [282, 301] on button "Insert" at bounding box center [281, 307] width 44 height 18
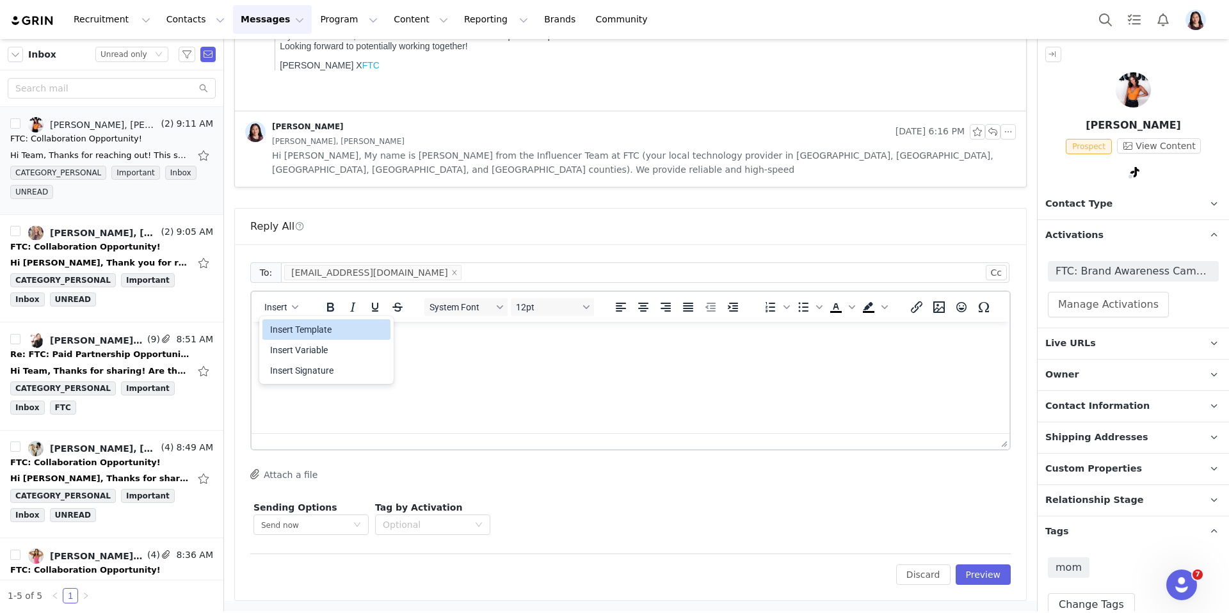
click at [282, 318] on div "Insert Template Insert Variable Insert Signature" at bounding box center [326, 350] width 128 height 67
click at [284, 324] on div "Insert Template" at bounding box center [327, 329] width 115 height 15
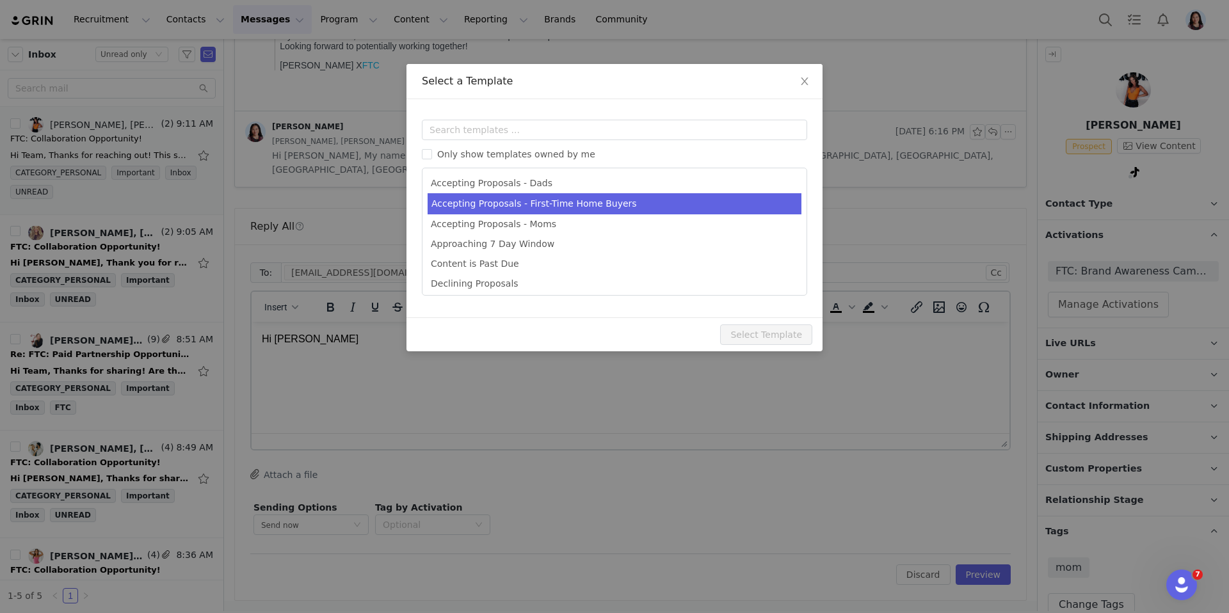
scroll to position [0, 0]
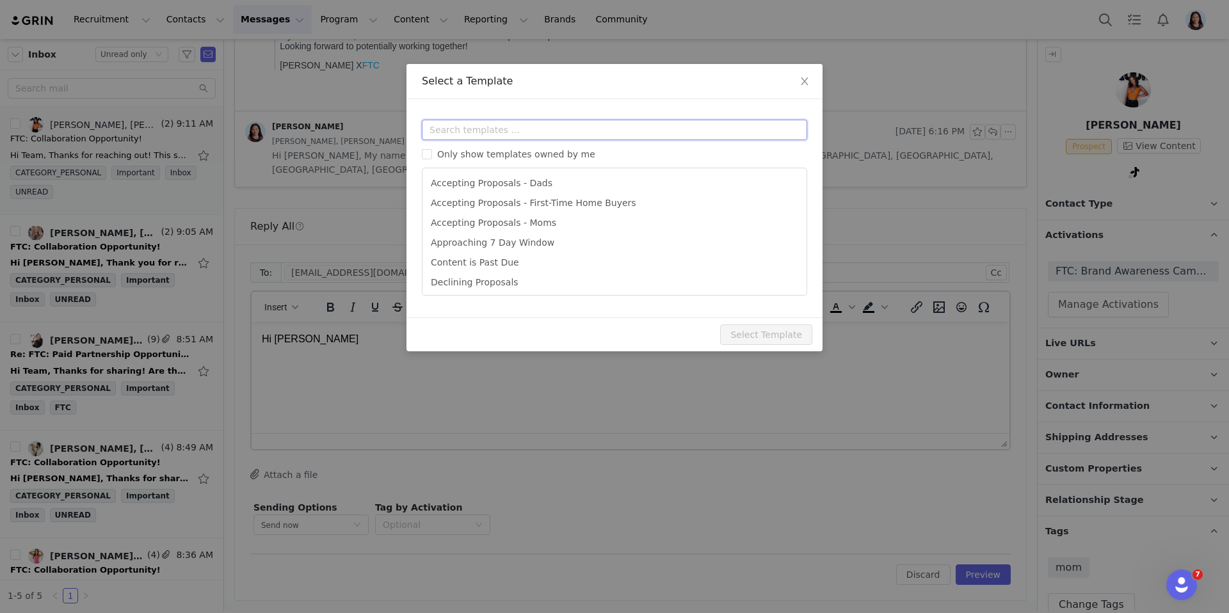
click at [477, 129] on input "text" at bounding box center [614, 130] width 385 height 20
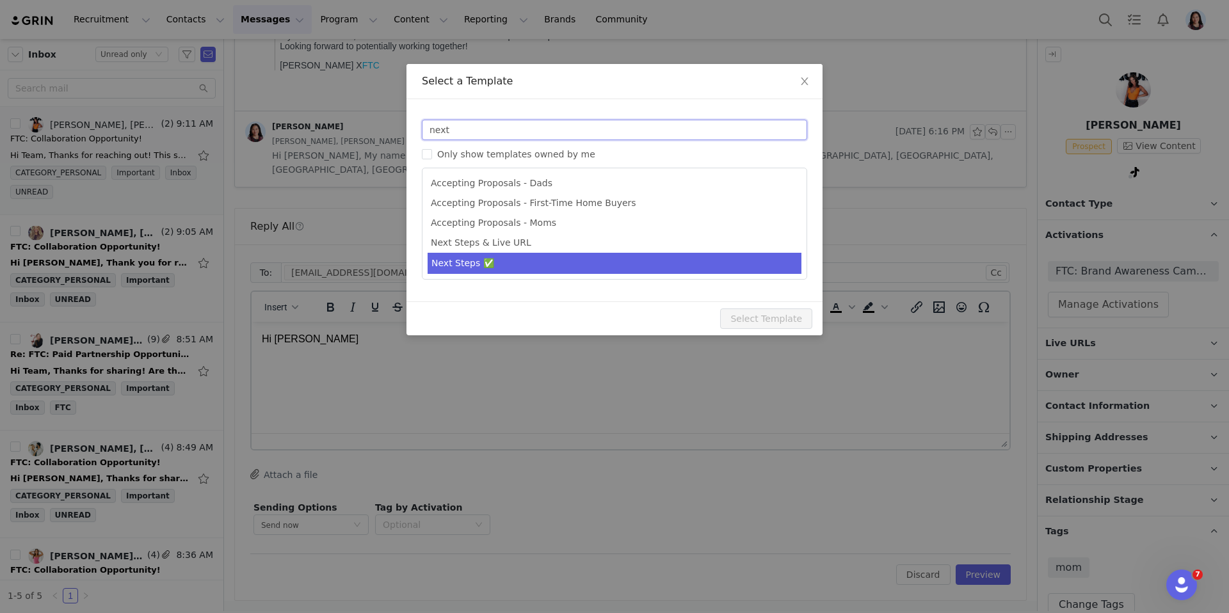
type input "next"
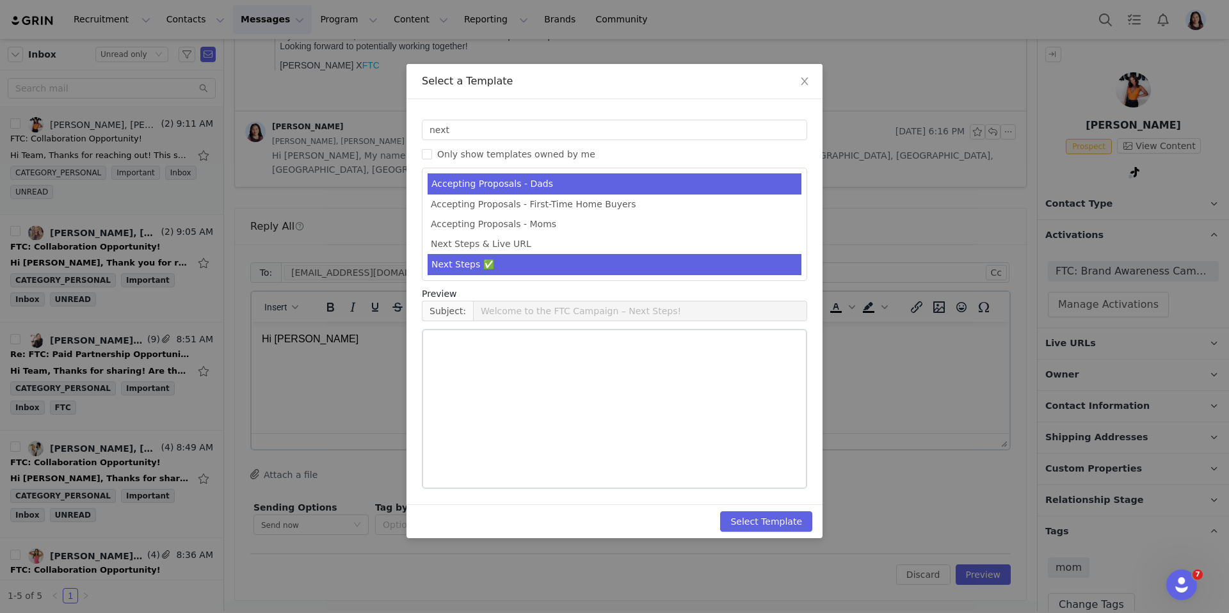
click at [467, 262] on li "Next Steps ✅" at bounding box center [614, 264] width 374 height 21
type input "FTC: Campaign Details"
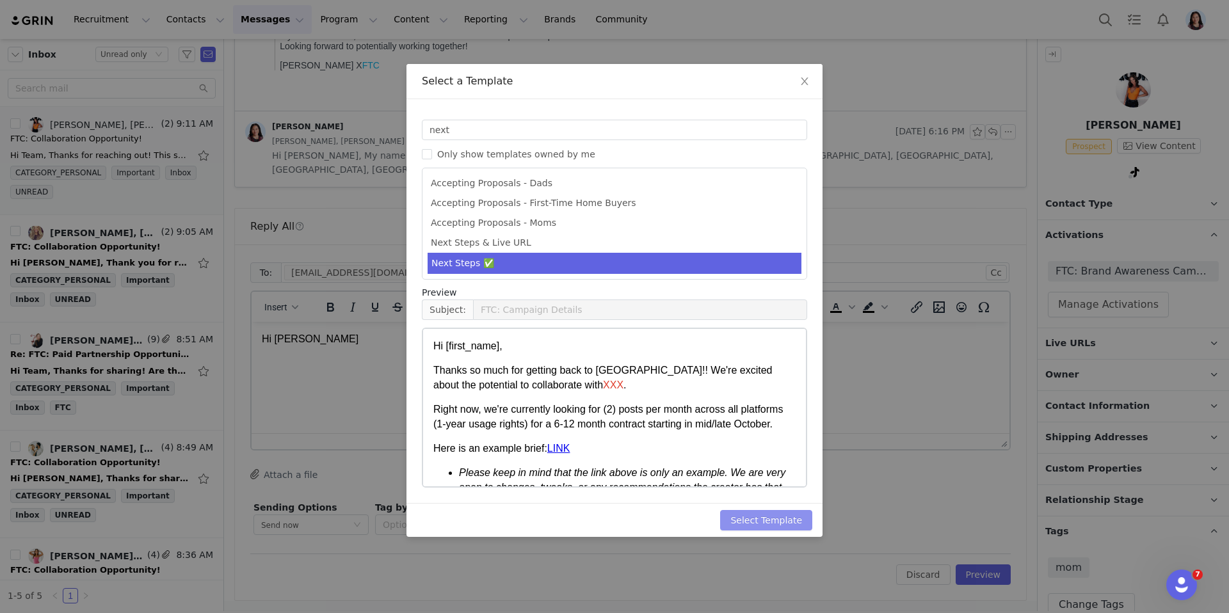
click at [752, 523] on button "Select Template" at bounding box center [766, 520] width 92 height 20
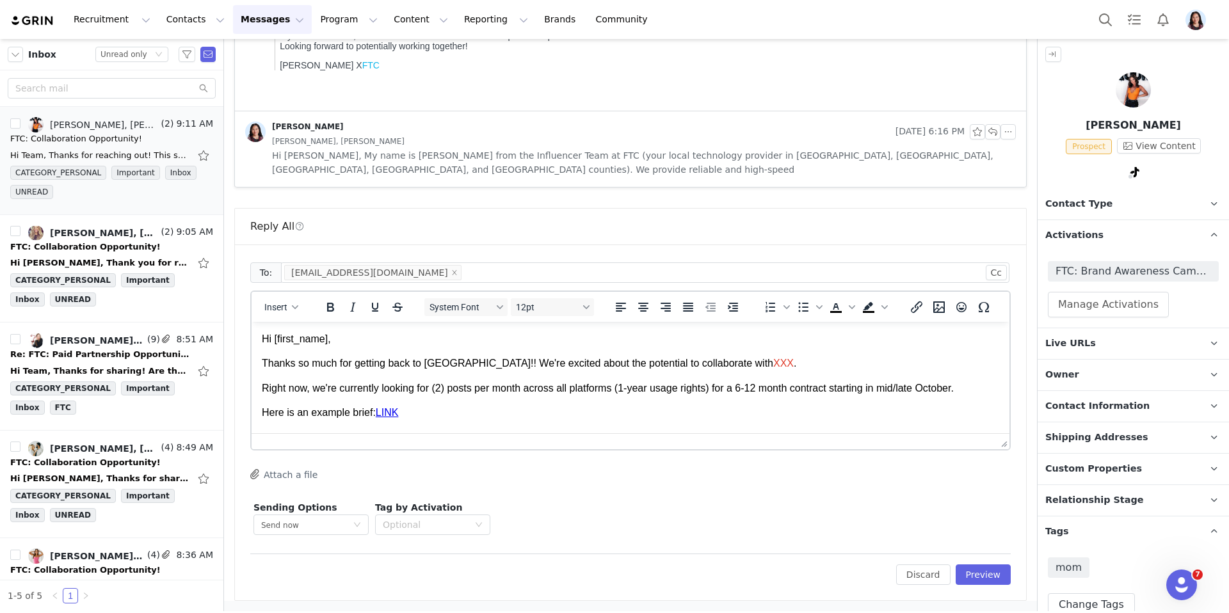
click at [773, 364] on span "XXX" at bounding box center [783, 363] width 20 height 11
click at [773, 360] on span "Brittney" at bounding box center [815, 363] width 84 height 11
click at [839, 310] on icon "Text color" at bounding box center [835, 306] width 15 height 15
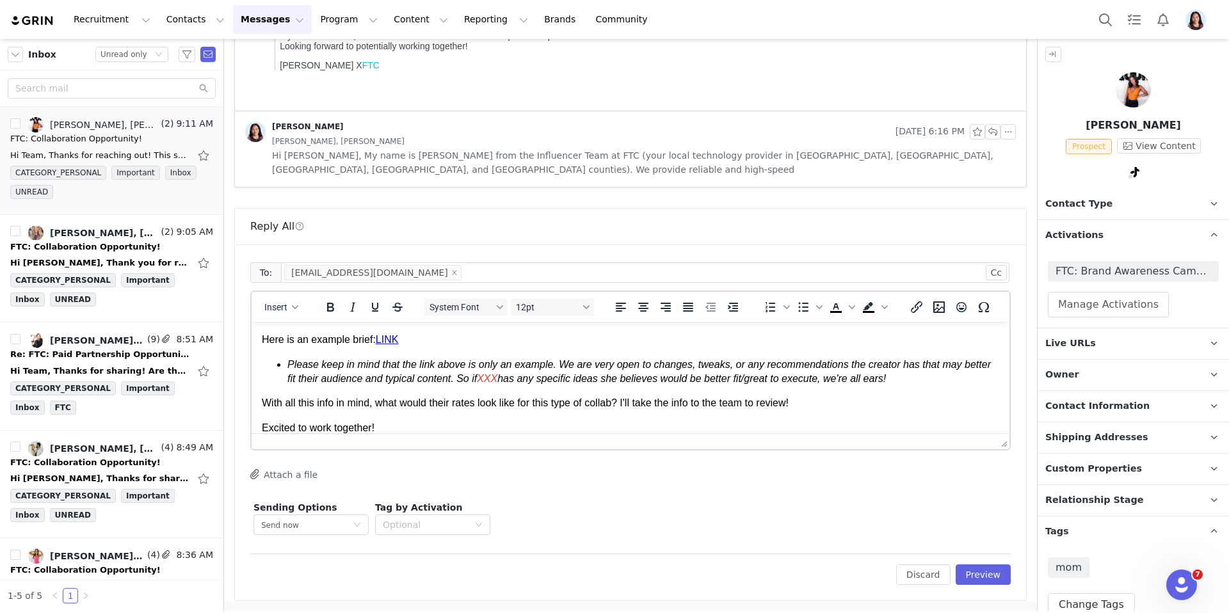
scroll to position [25, 0]
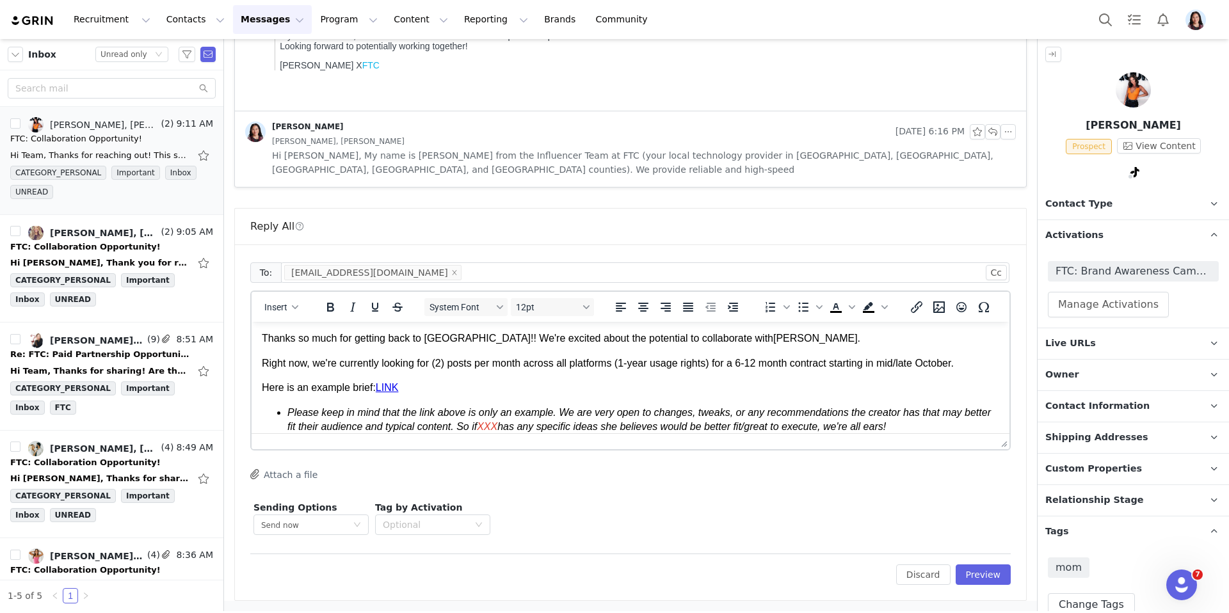
click at [773, 340] on span "Brittney" at bounding box center [815, 338] width 84 height 11
copy span "Brittney"
click at [497, 429] on span "XXX" at bounding box center [487, 426] width 20 height 11
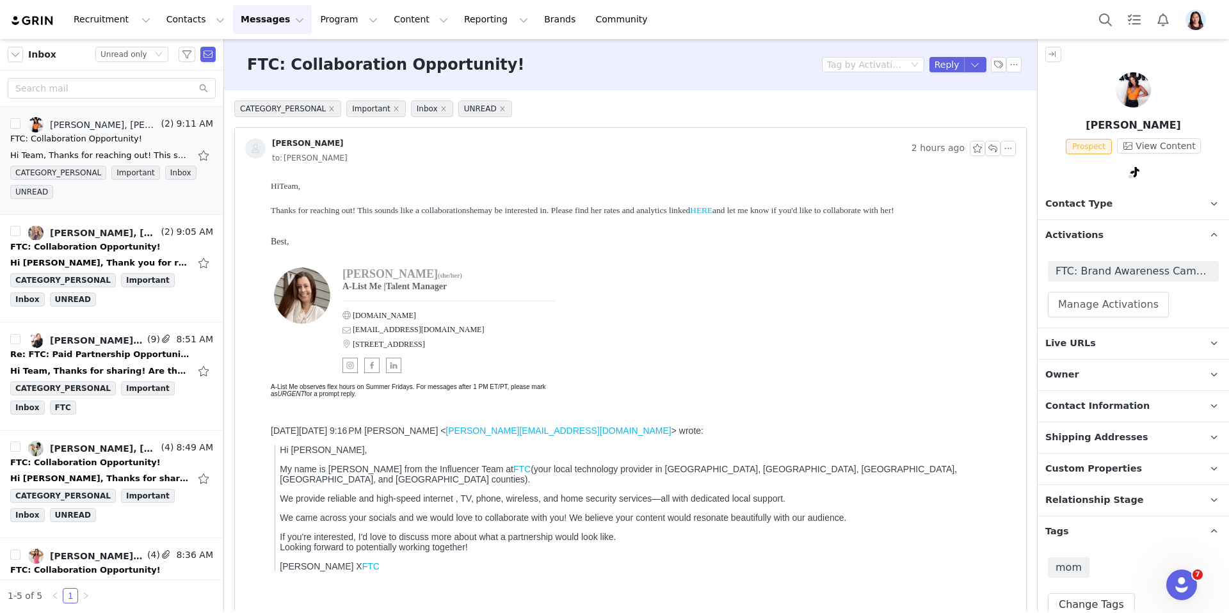
scroll to position [501, 0]
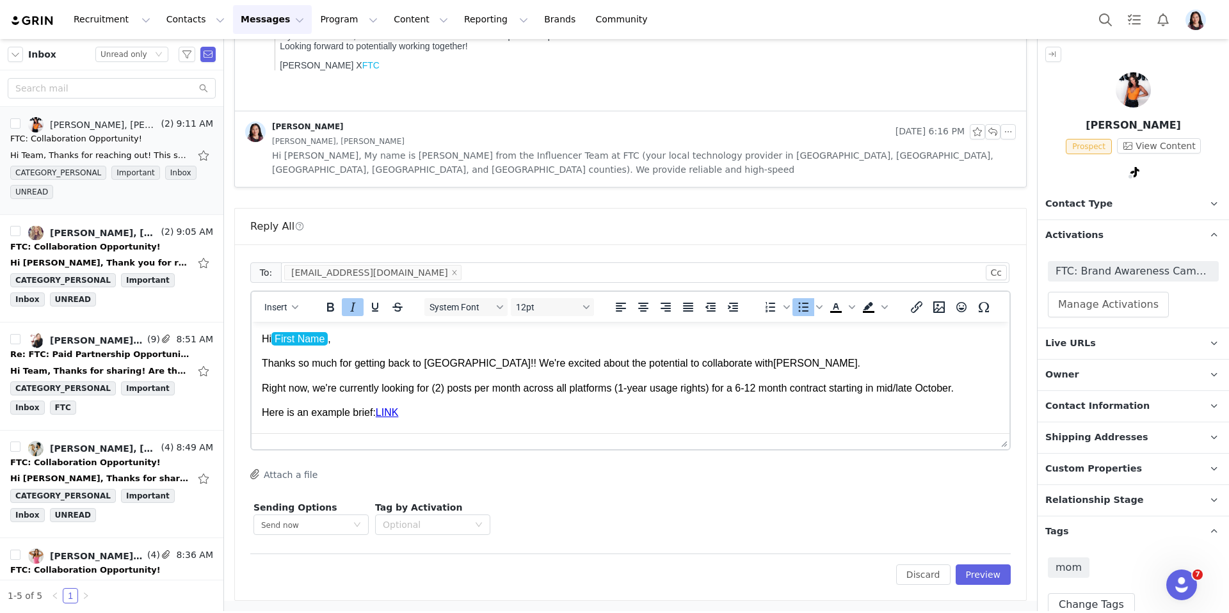
click at [336, 336] on p "Hi First Name ," at bounding box center [630, 339] width 737 height 14
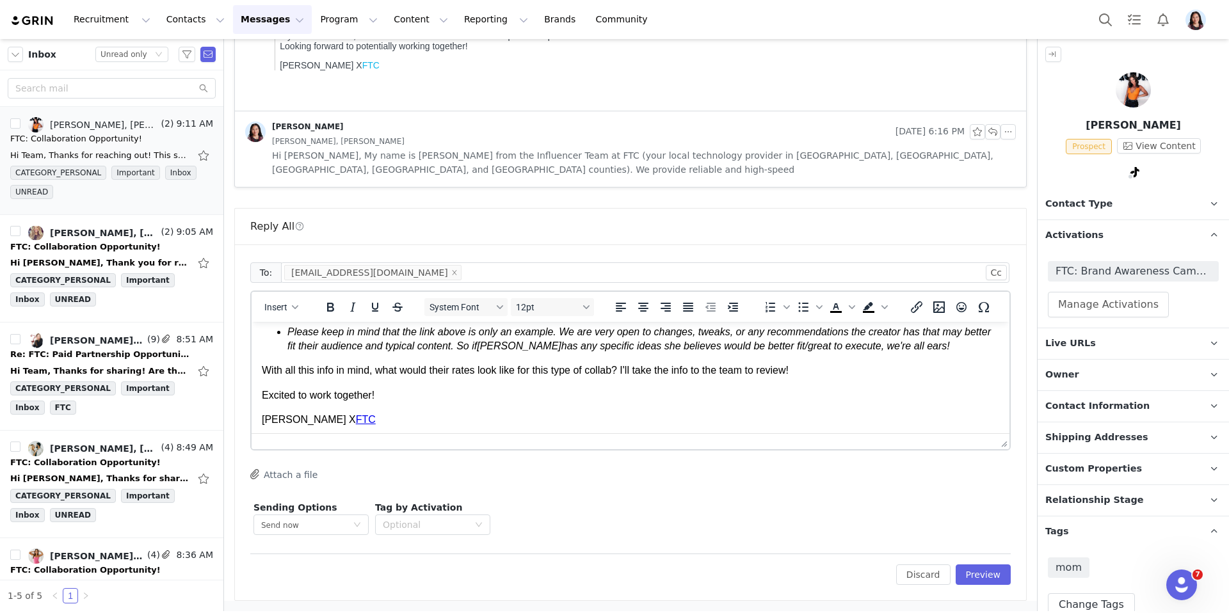
scroll to position [0, 0]
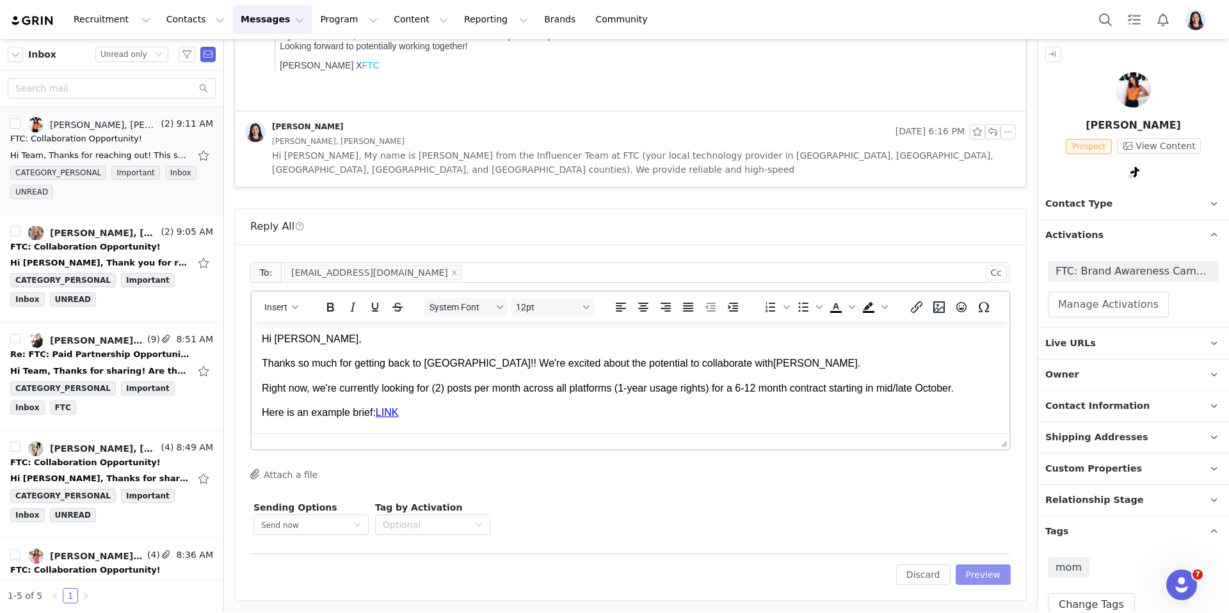
click at [969, 571] on button "Preview" at bounding box center [983, 574] width 56 height 20
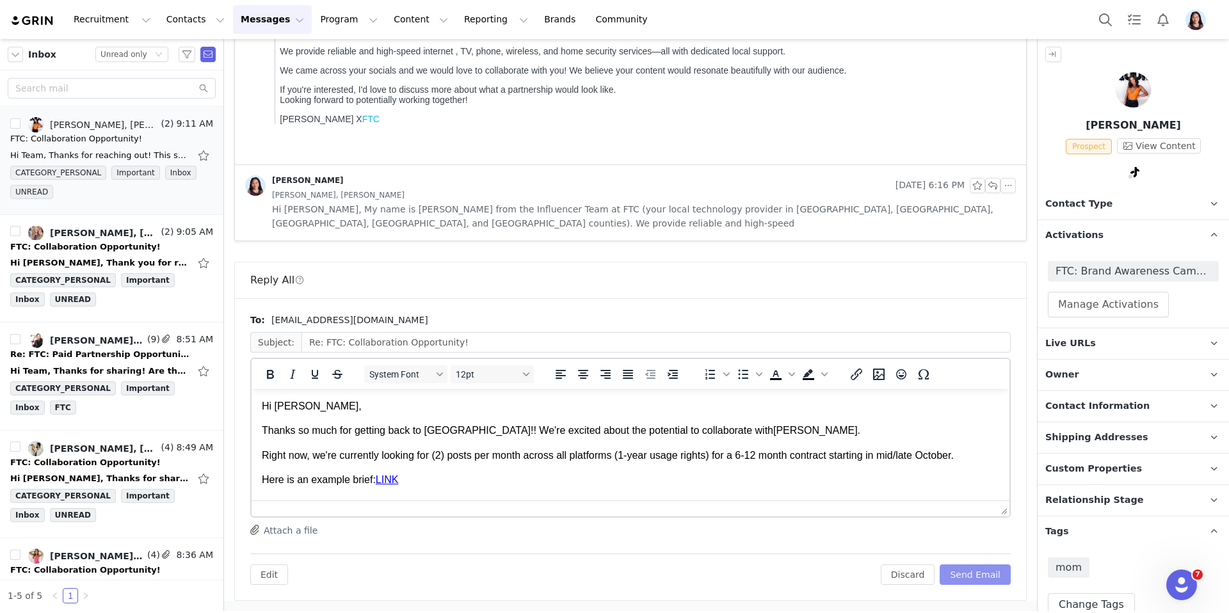
click at [969, 569] on button "Send Email" at bounding box center [974, 574] width 71 height 20
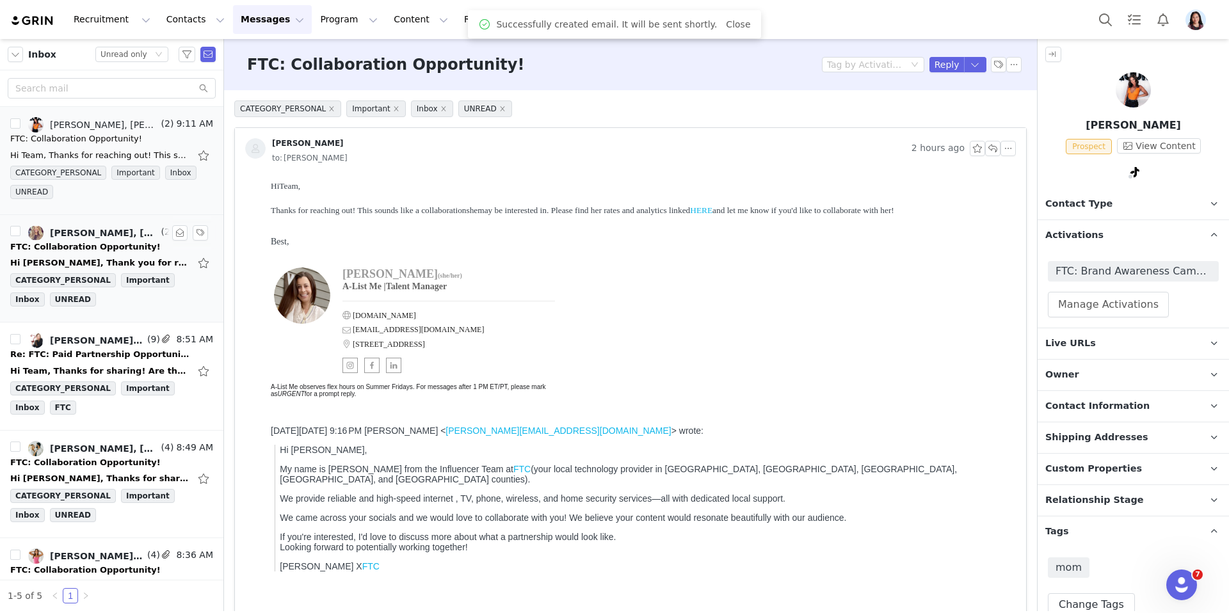
click at [102, 237] on div "Adriana Garcia, Kolby Shae ★, Randi Dofat" at bounding box center [104, 233] width 109 height 10
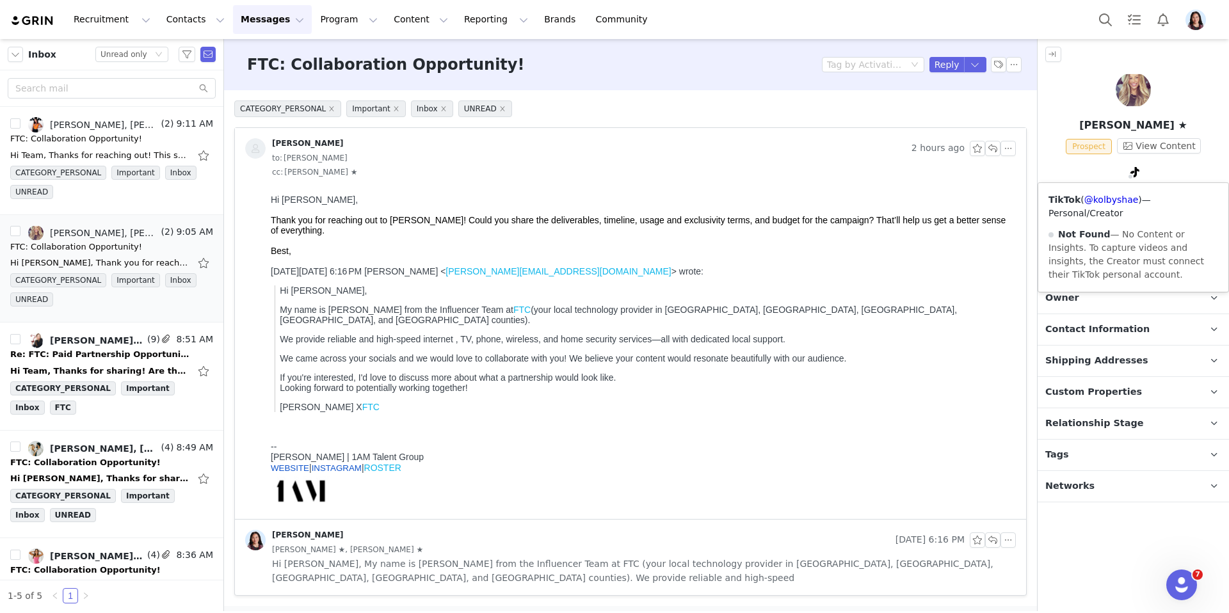
click at [1140, 172] on span at bounding box center [1134, 171] width 15 height 15
click at [1122, 196] on link "@kolbyshae" at bounding box center [1111, 200] width 54 height 10
click at [1046, 202] on span "Contact Type" at bounding box center [1078, 204] width 67 height 14
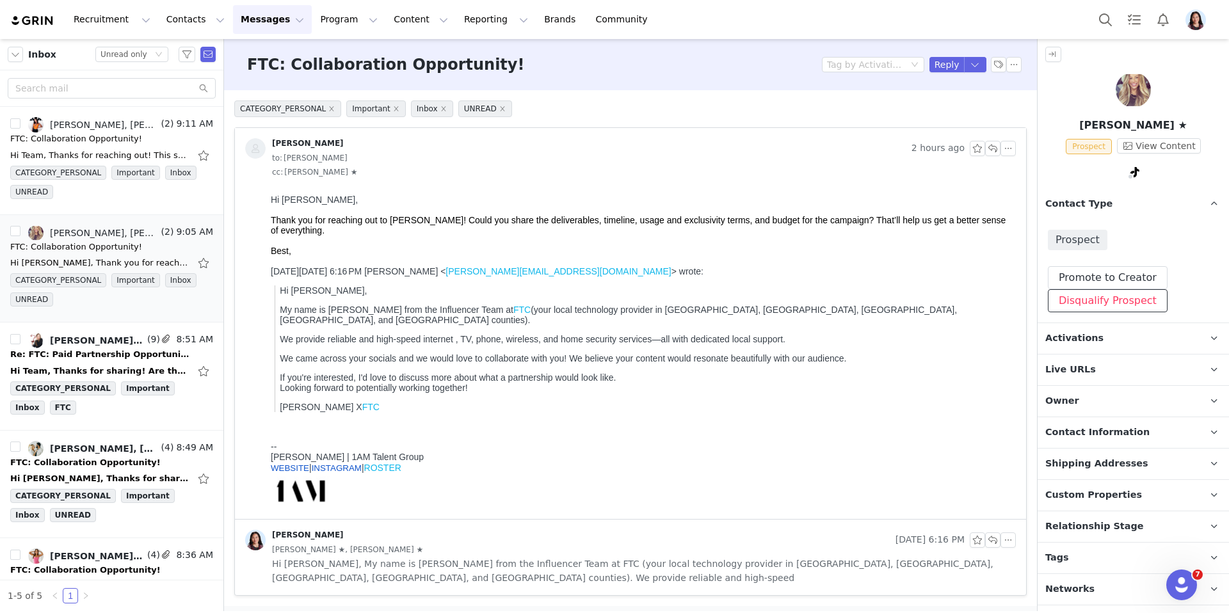
click at [1052, 305] on button "Disqualify Prospect" at bounding box center [1107, 300] width 120 height 23
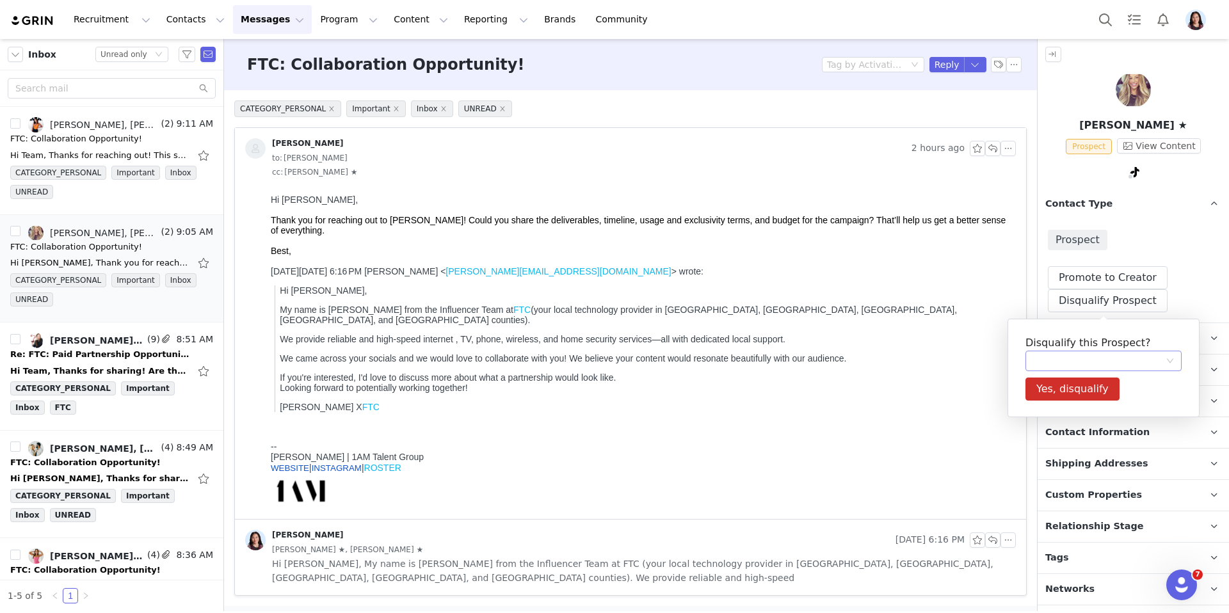
click at [1044, 364] on div at bounding box center [1099, 360] width 132 height 19
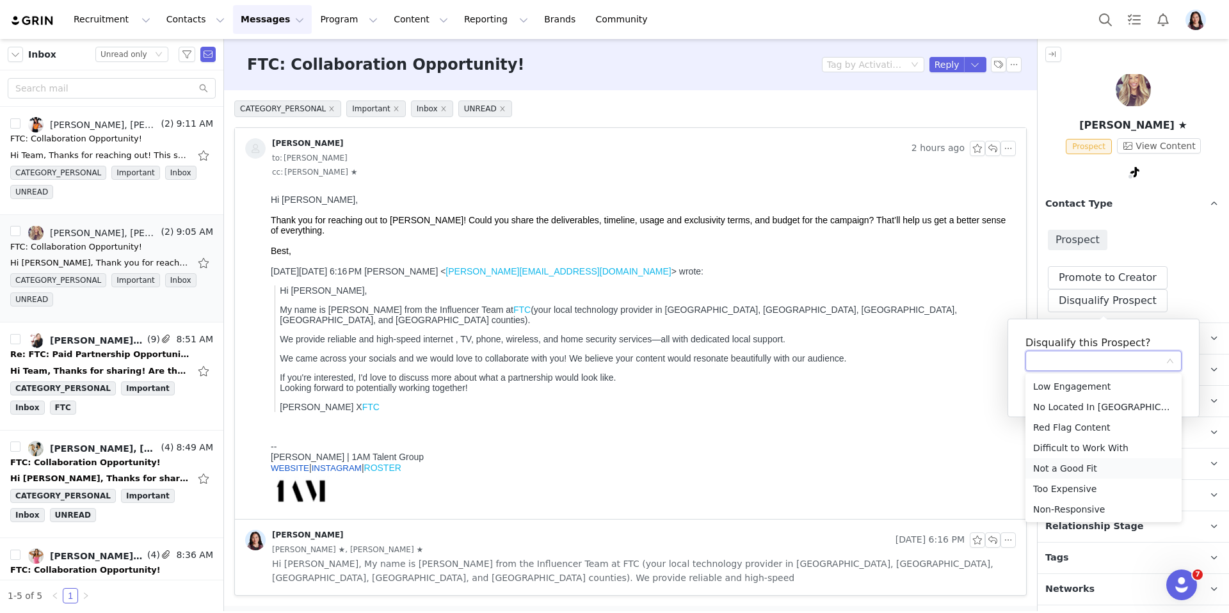
click at [1060, 470] on li "Not a Good Fit" at bounding box center [1103, 468] width 156 height 20
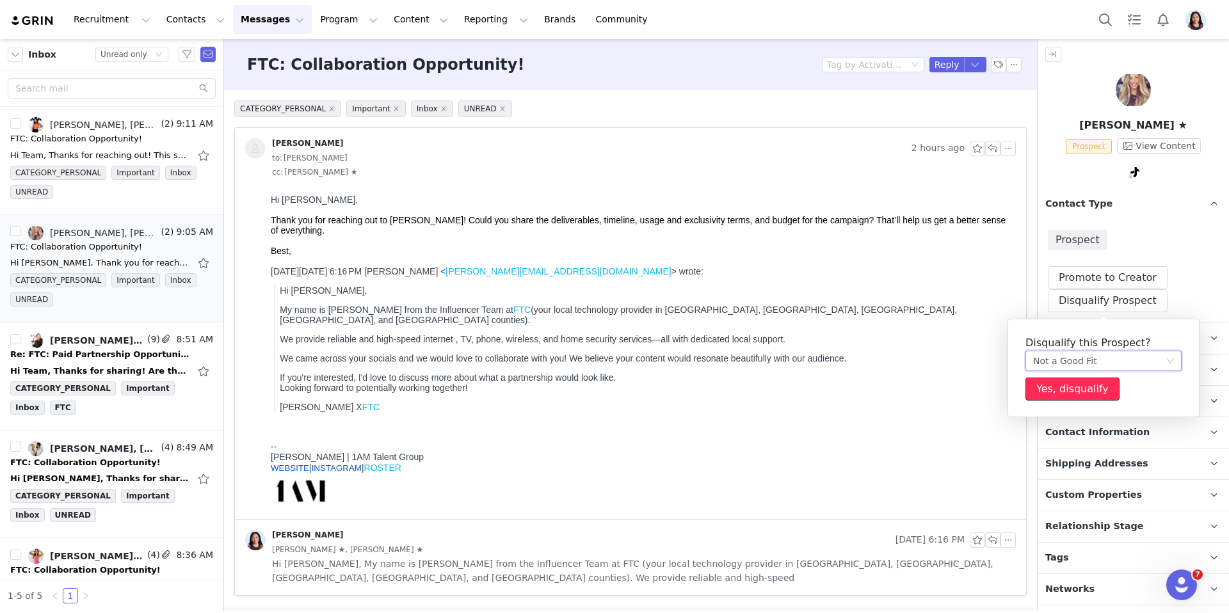
click at [1053, 383] on button "Yes, disqualify" at bounding box center [1072, 389] width 94 height 23
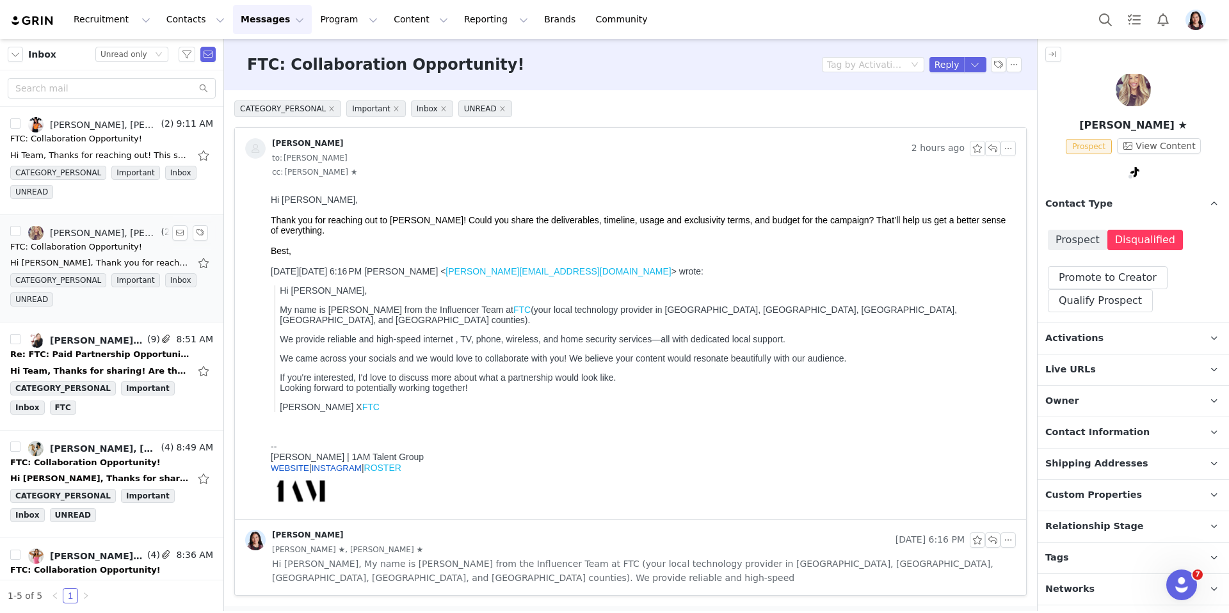
scroll to position [66, 0]
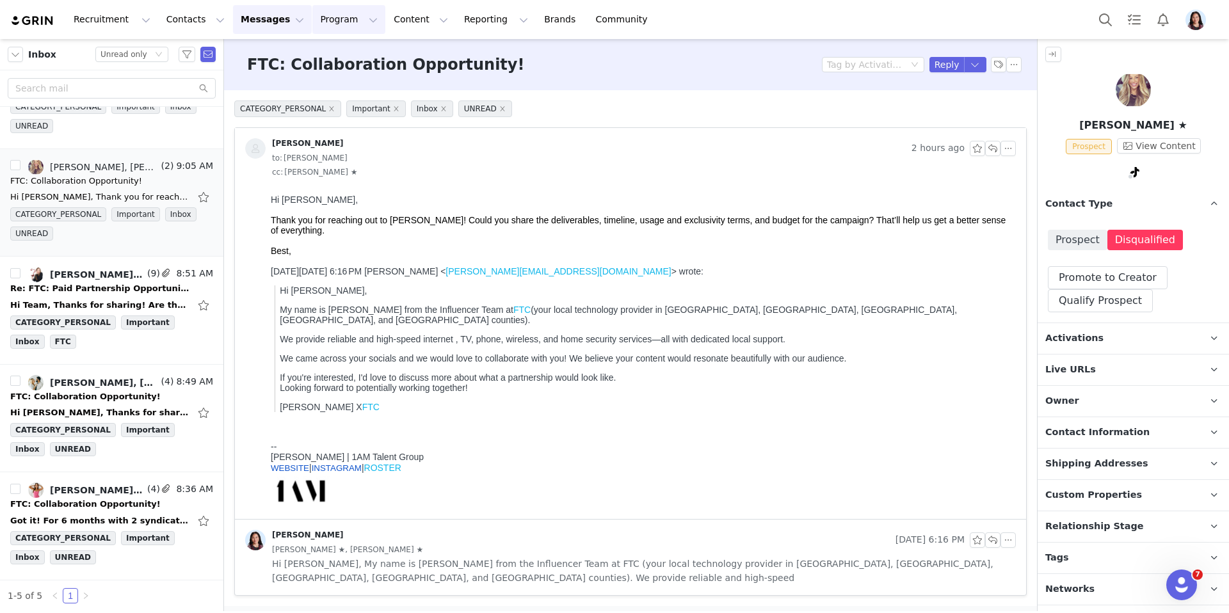
click at [337, 15] on button "Program Program" at bounding box center [348, 19] width 73 height 29
click at [337, 65] on link "Activations" at bounding box center [342, 57] width 101 height 24
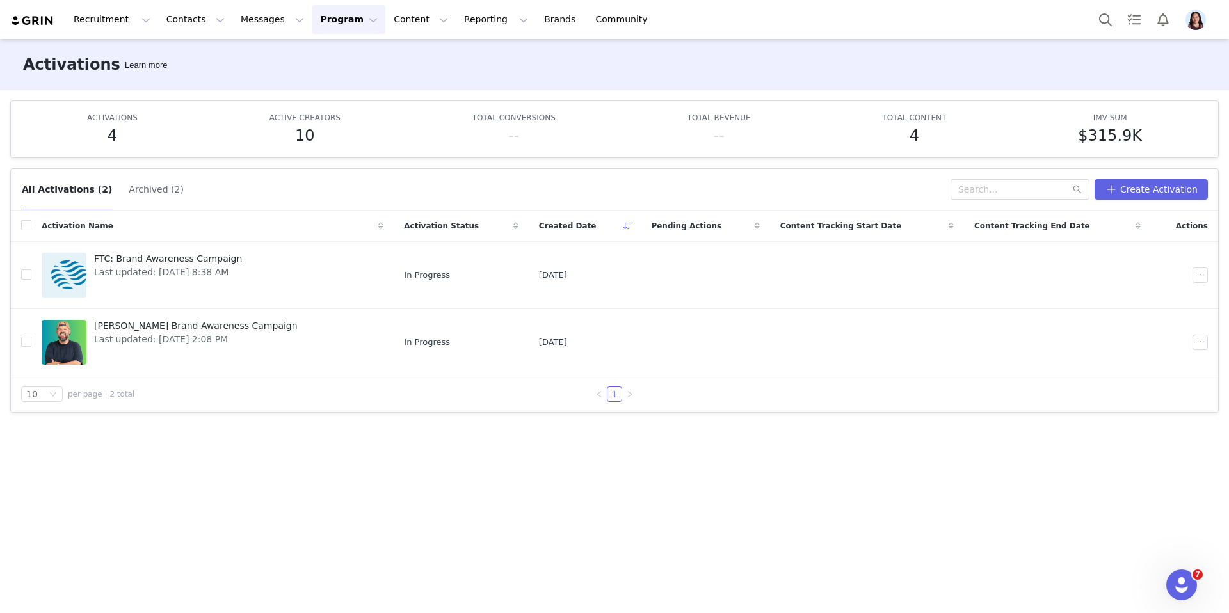
click at [1189, 27] on img "Profile" at bounding box center [1195, 20] width 20 height 20
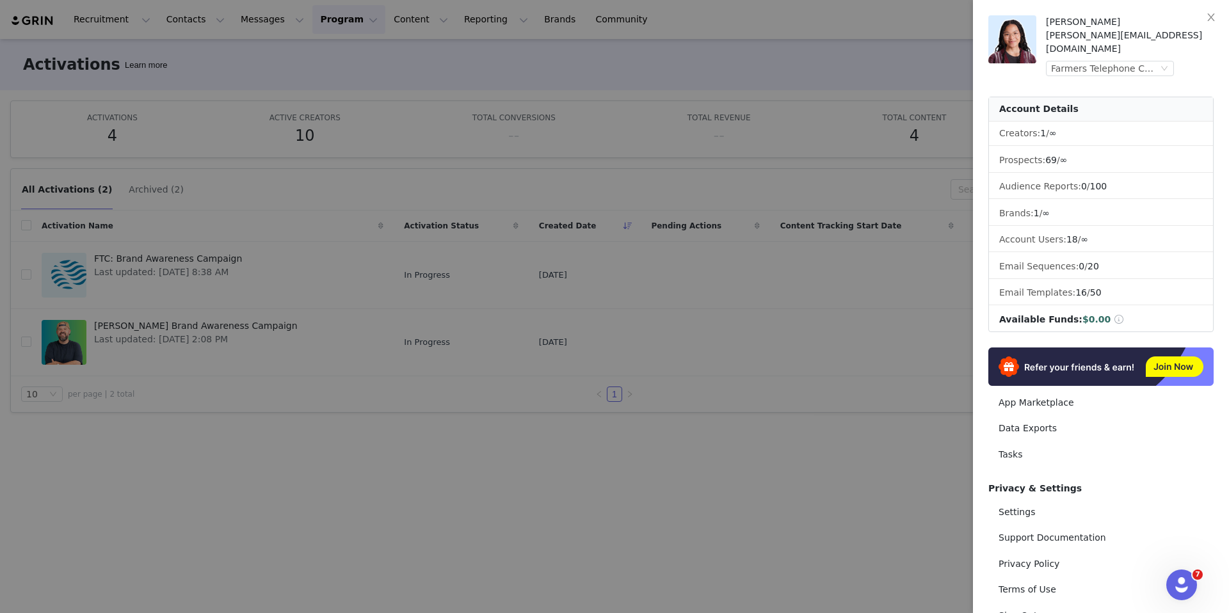
click at [1151, 65] on div "Randi Dofat randi@joybyte.com Farmers Telephone Cooperative (Joybyte) Account D…" at bounding box center [1100, 240] width 225 height 451
click at [1146, 61] on div "Farmers Telephone Cooperative (Joybyte)" at bounding box center [1104, 68] width 107 height 14
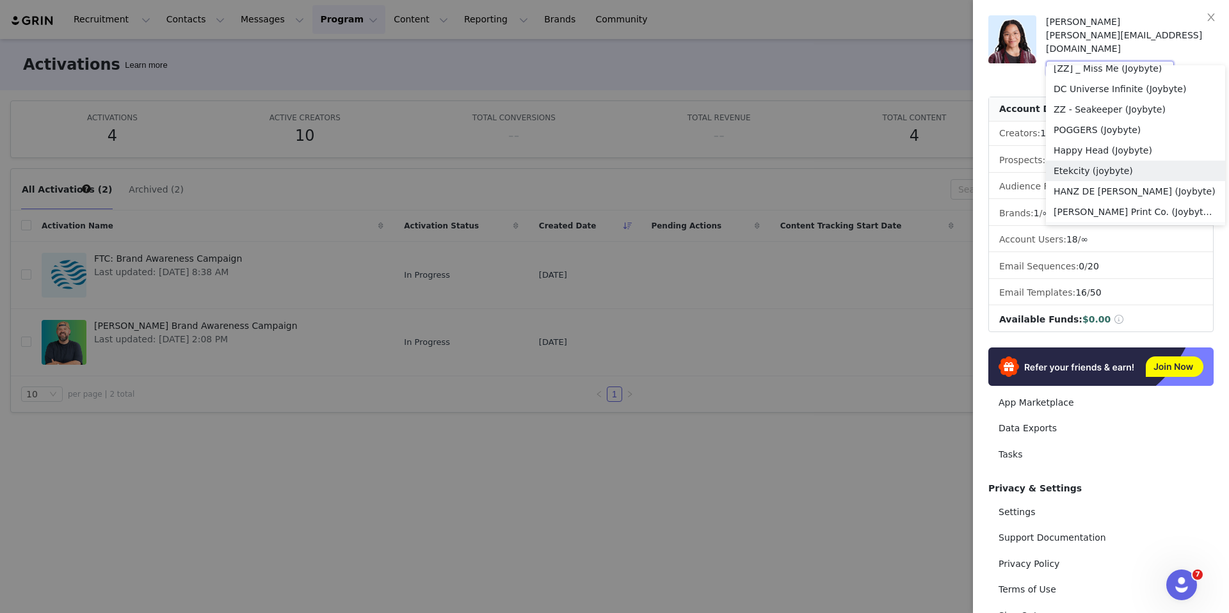
scroll to position [234, 0]
click at [1173, 153] on li "Happy Head (Joybyte)" at bounding box center [1135, 151] width 179 height 20
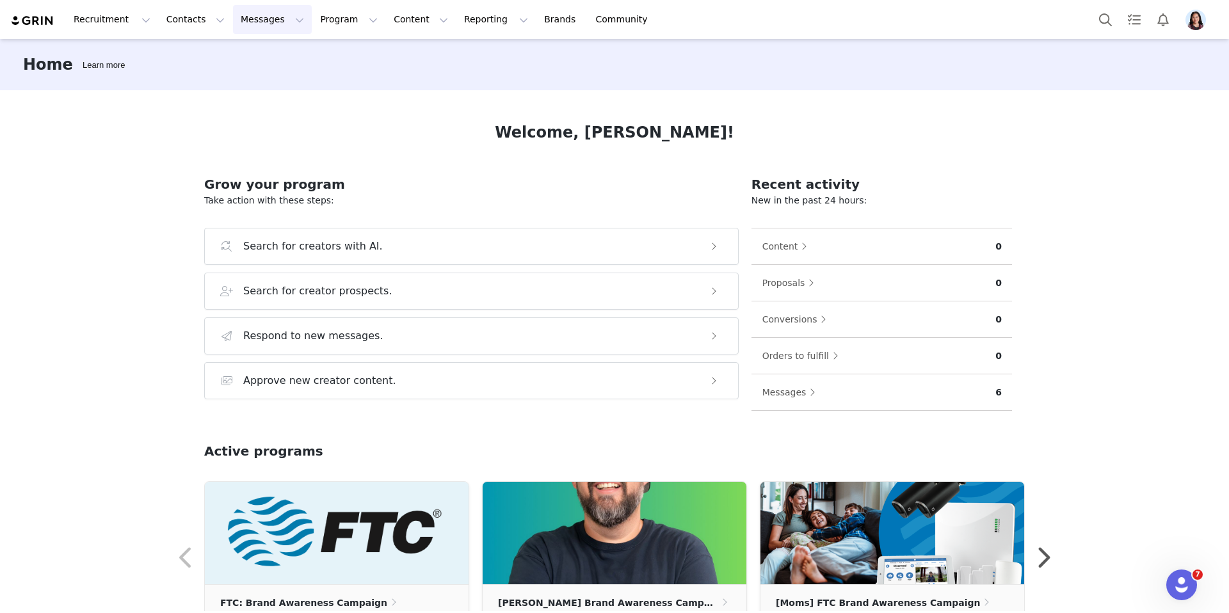
click at [273, 28] on button "Messages Messages" at bounding box center [272, 19] width 79 height 29
click at [261, 109] on p "Templates" at bounding box center [251, 103] width 45 height 13
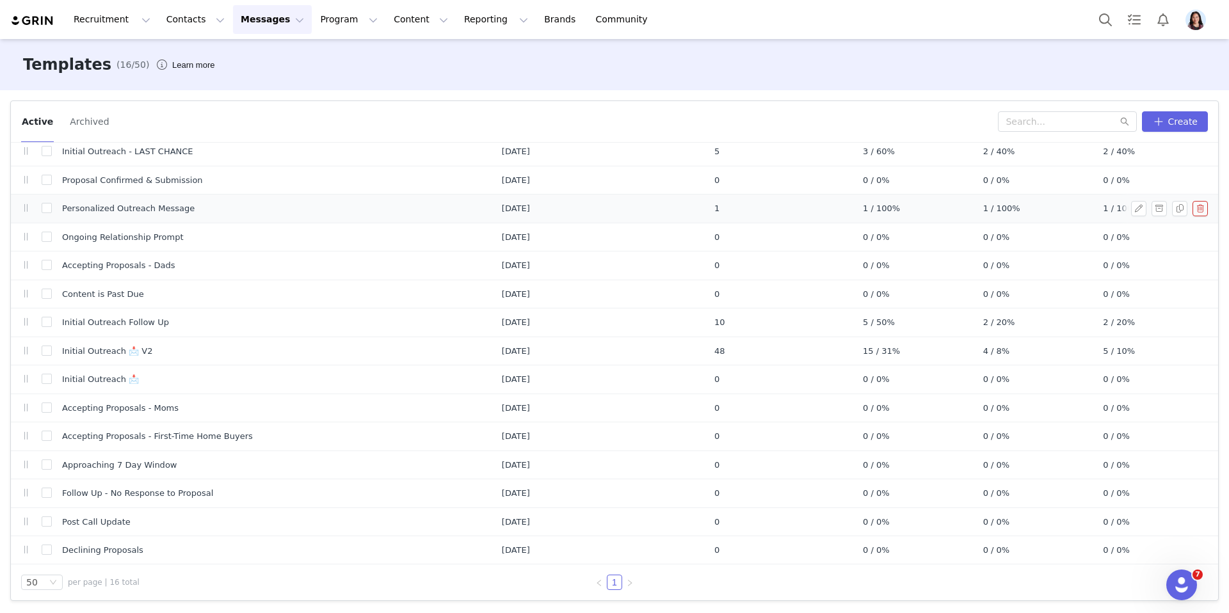
scroll to position [31, 0]
click at [1169, 123] on button "Create" at bounding box center [1174, 121] width 66 height 20
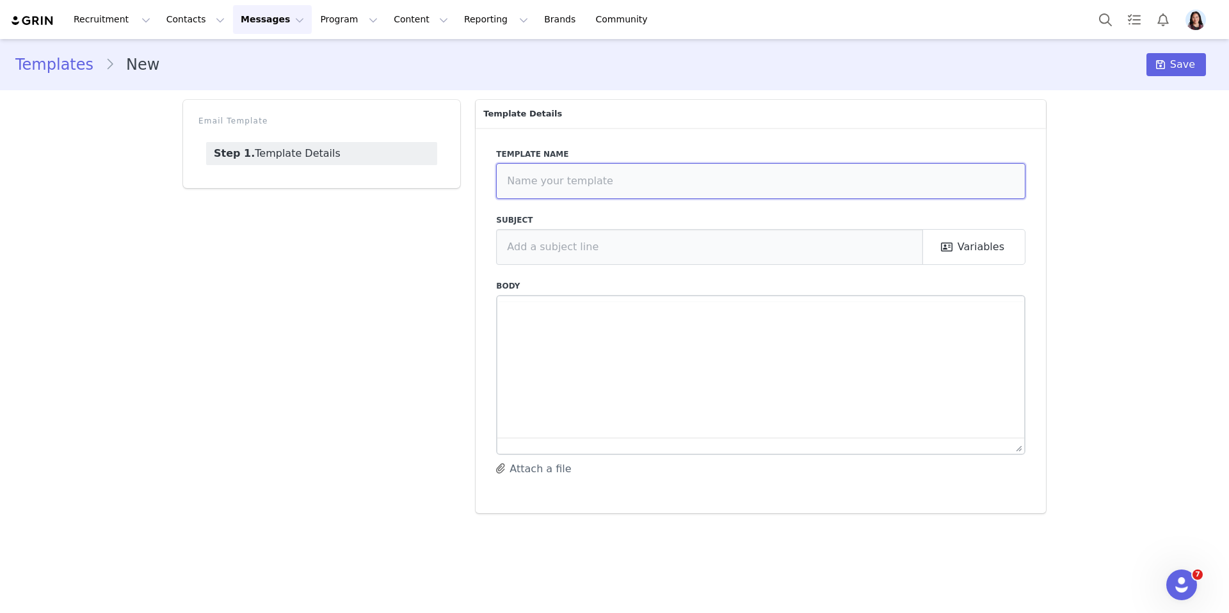
click at [680, 185] on input "text" at bounding box center [760, 181] width 529 height 36
type input "Next Steps ✅"
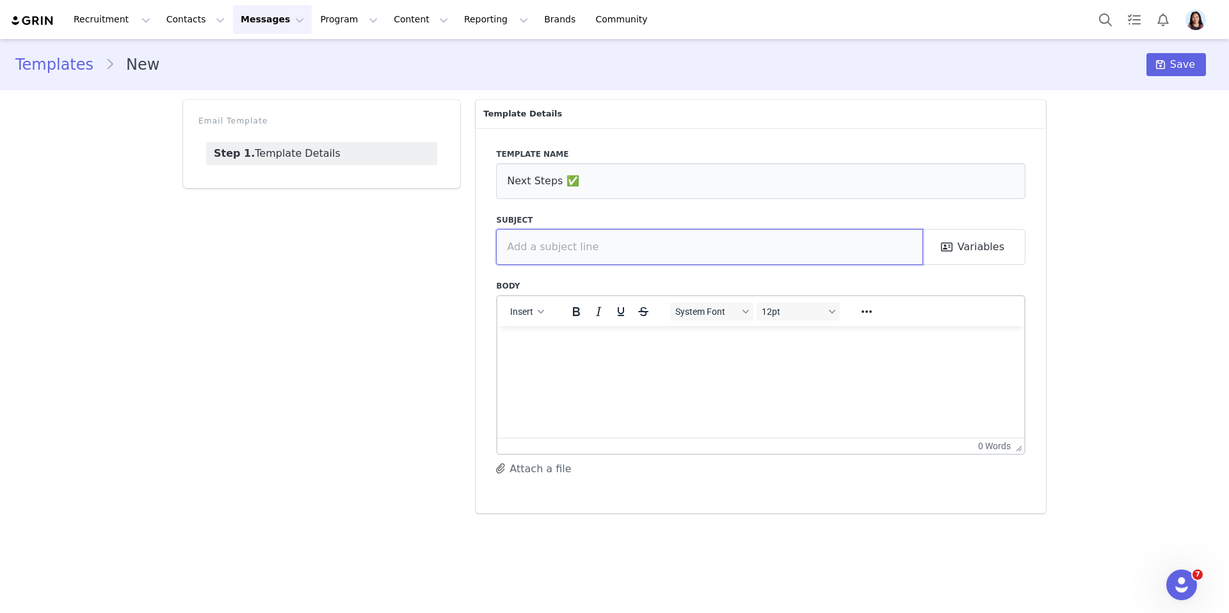
click at [617, 260] on input "text" at bounding box center [709, 247] width 427 height 36
type input "FTC: Campaign Details"
click at [553, 360] on html at bounding box center [760, 343] width 527 height 35
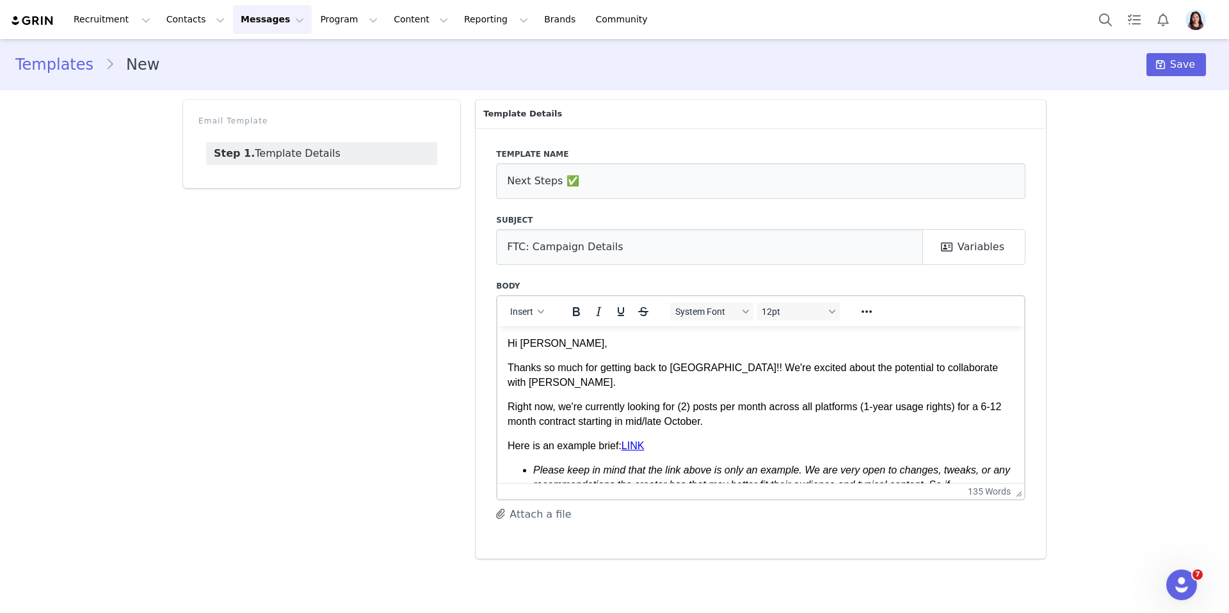
drag, startPoint x: 1015, startPoint y: 447, endPoint x: 1015, endPoint y: 586, distance: 138.8
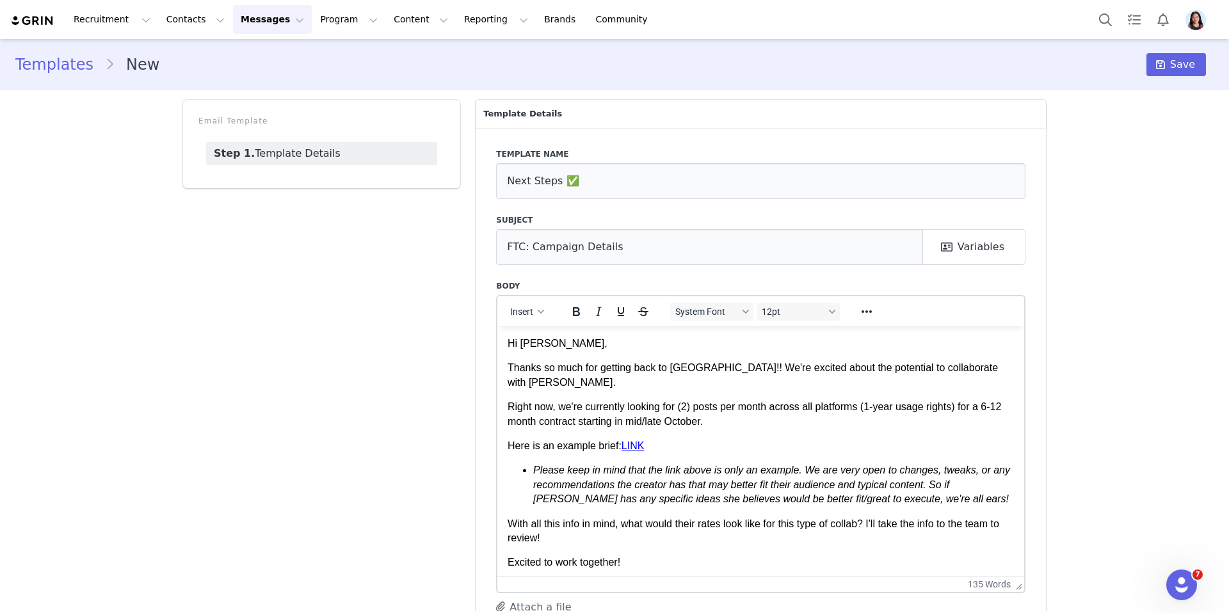
scroll to position [4, 0]
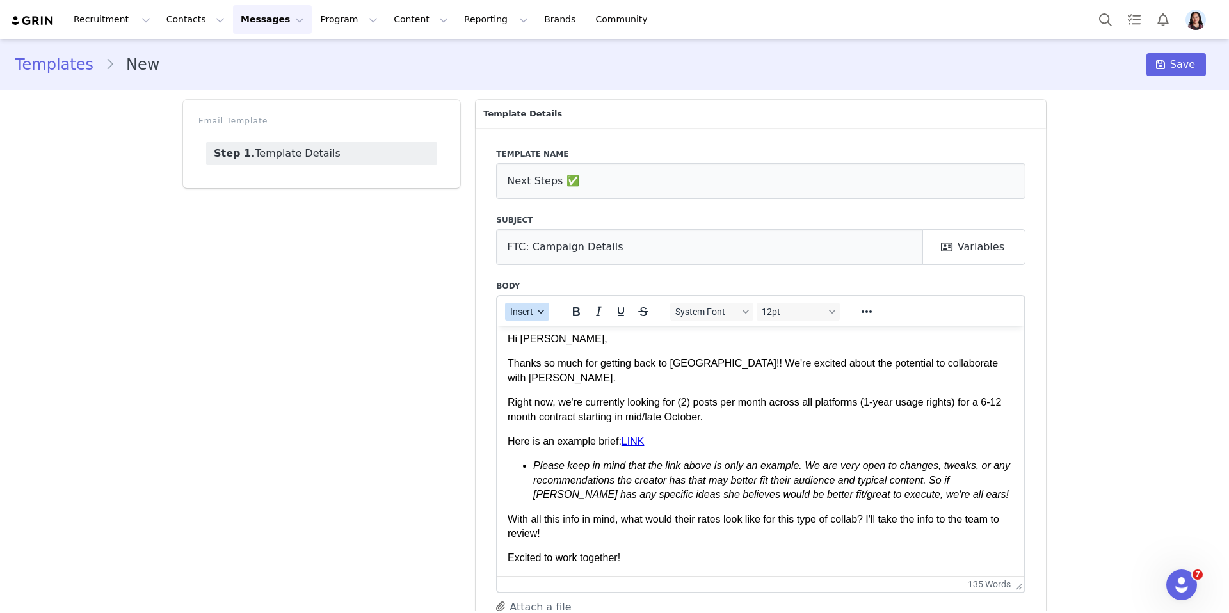
click at [533, 310] on span "Insert" at bounding box center [522, 311] width 23 height 10
click at [534, 378] on div "Insert Signature" at bounding box center [573, 374] width 115 height 15
click at [521, 338] on p "Hi Lily," at bounding box center [760, 338] width 506 height 14
click at [541, 314] on button "Insert" at bounding box center [527, 312] width 44 height 18
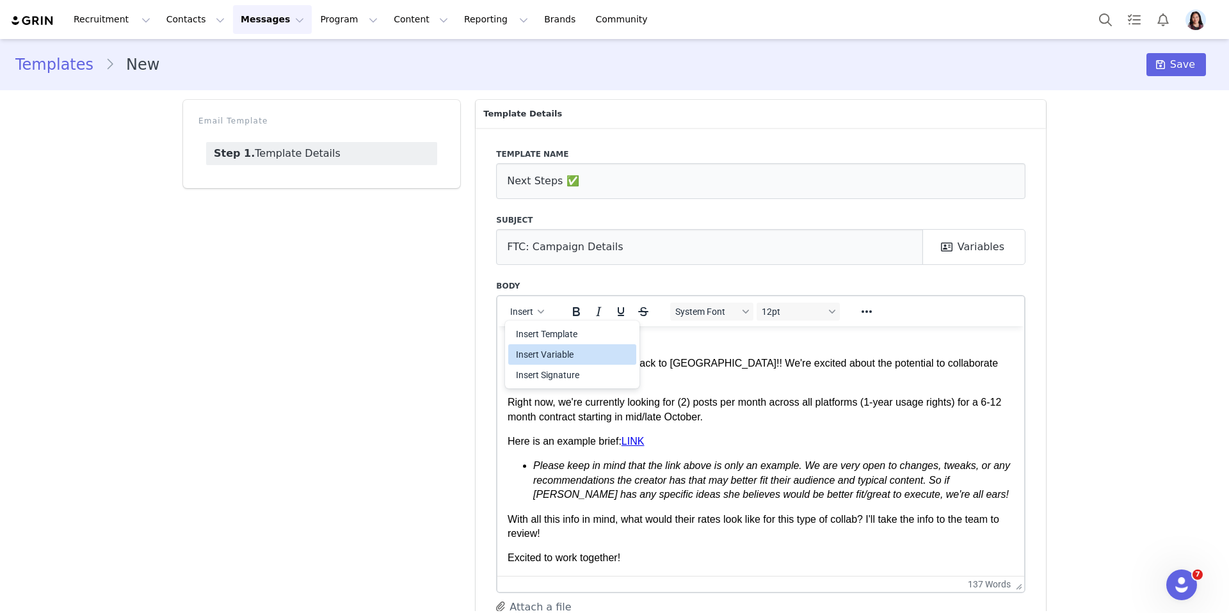
click at [540, 352] on div "Insert Variable" at bounding box center [573, 354] width 115 height 15
select select
click at [944, 363] on p "Thanks so much for getting back to us!! We're excited about the potential to co…" at bounding box center [760, 370] width 506 height 29
click at [939, 363] on p "Thanks so much for getting back to us!! We're excited about the potential to co…" at bounding box center [760, 370] width 506 height 29
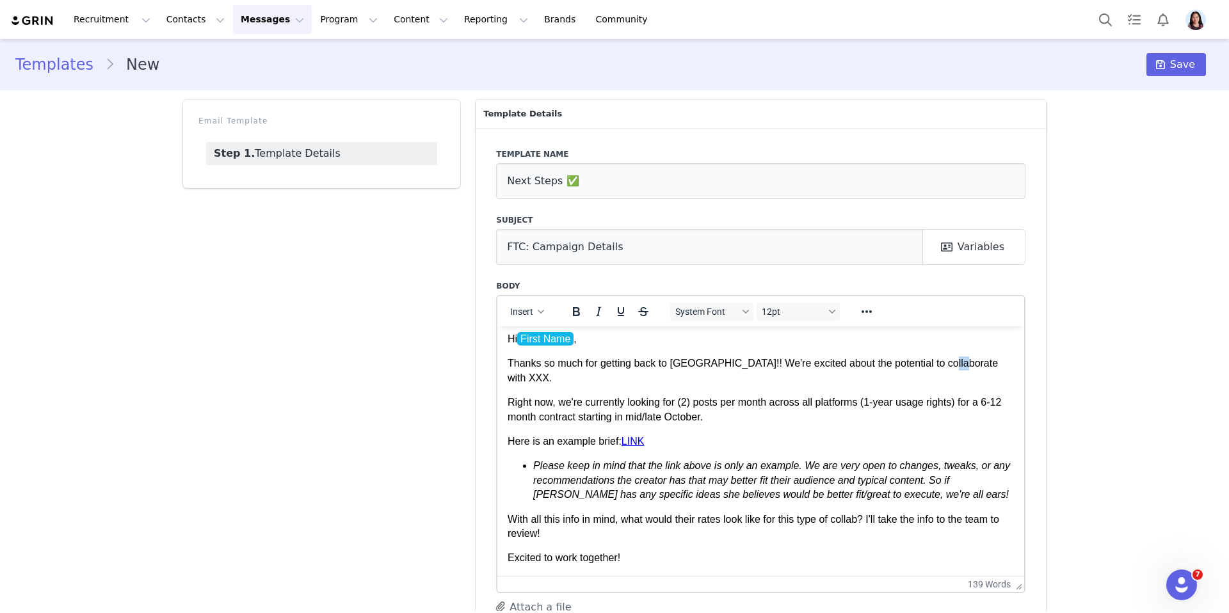
click at [939, 363] on p "Thanks so much for getting back to us!! We're excited about the potential to co…" at bounding box center [760, 370] width 506 height 29
click at [866, 310] on icon "Reveal or hide additional toolbar items" at bounding box center [866, 311] width 15 height 15
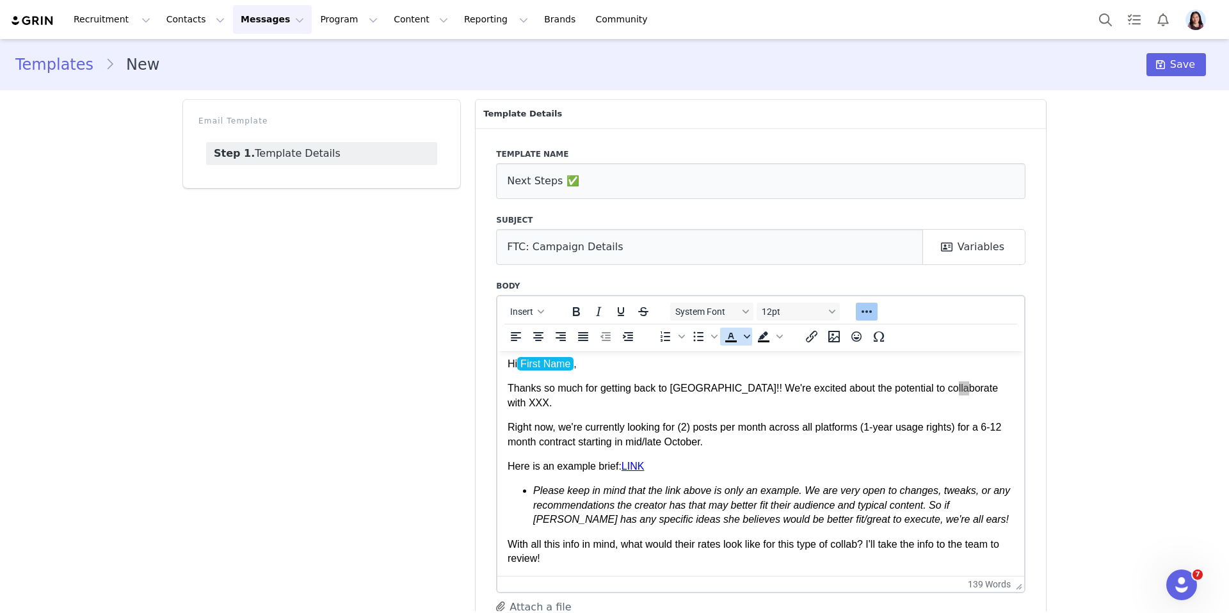
click at [747, 338] on icon "Text color" at bounding box center [747, 336] width 6 height 6
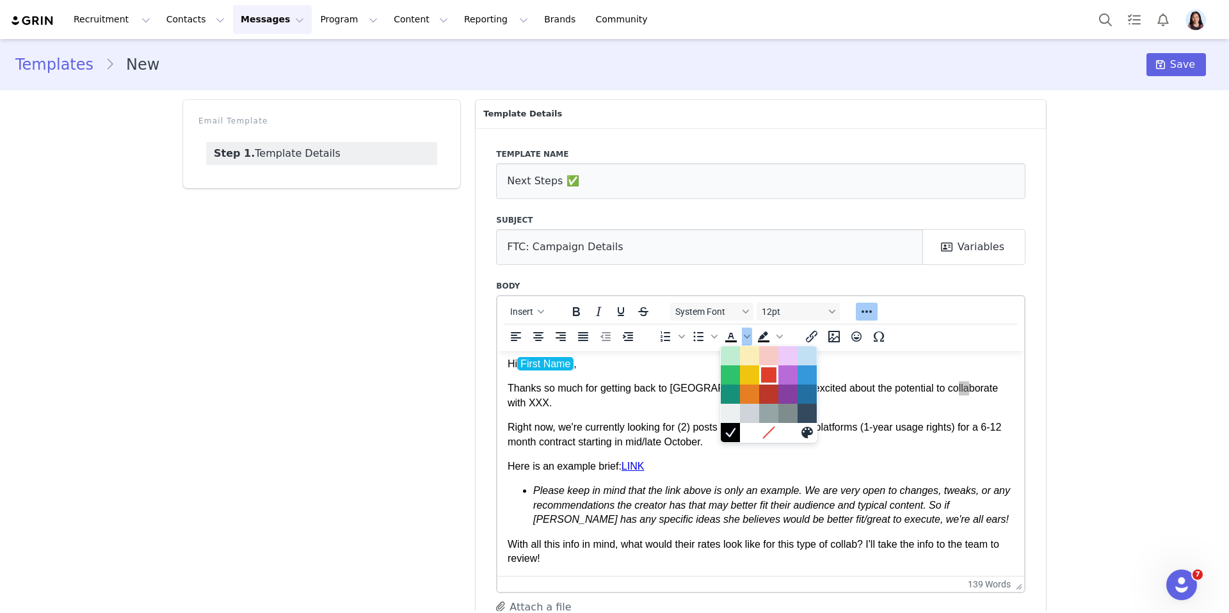
click at [767, 375] on div at bounding box center [768, 374] width 15 height 15
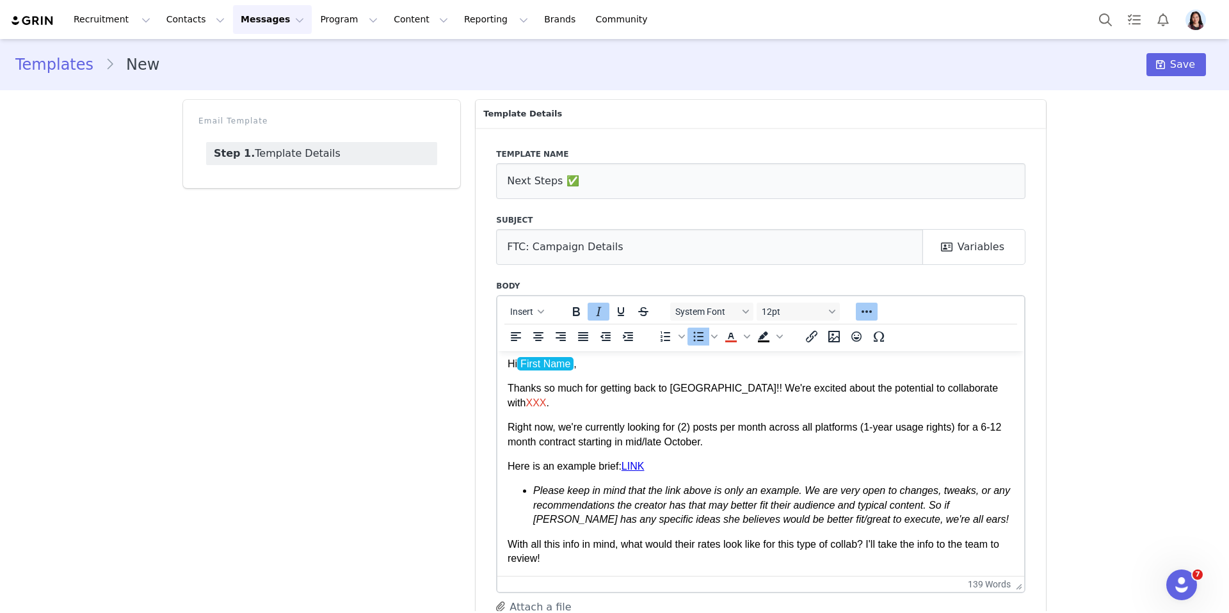
click at [758, 484] on em "Please keep in mind that the link above is only an example. We are very open to…" at bounding box center [771, 504] width 477 height 40
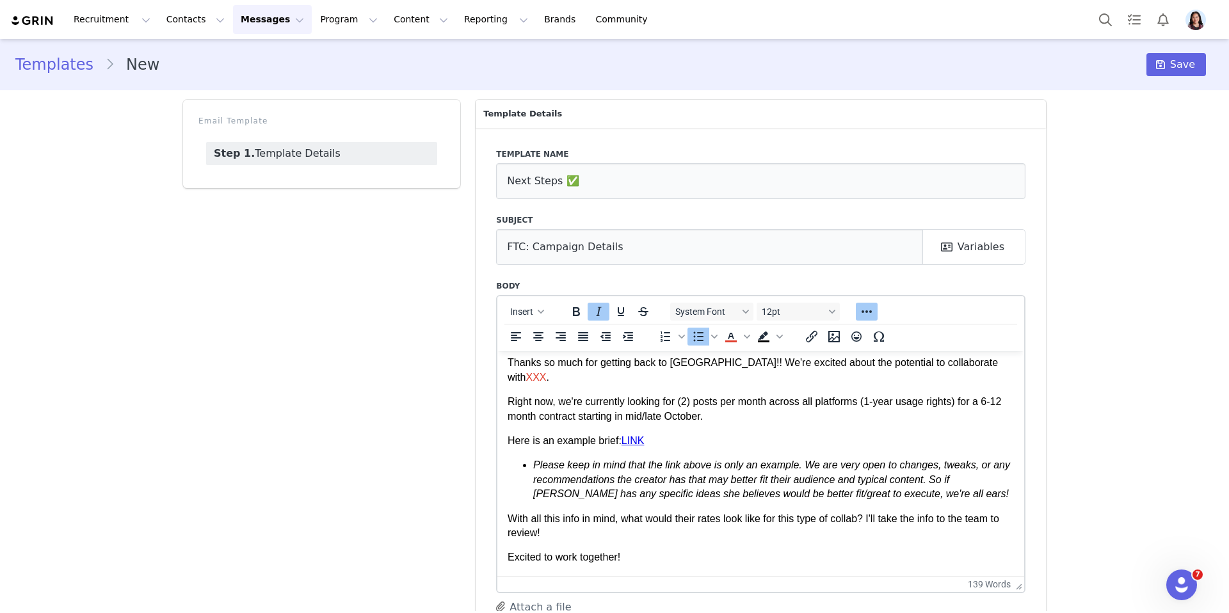
scroll to position [40, 0]
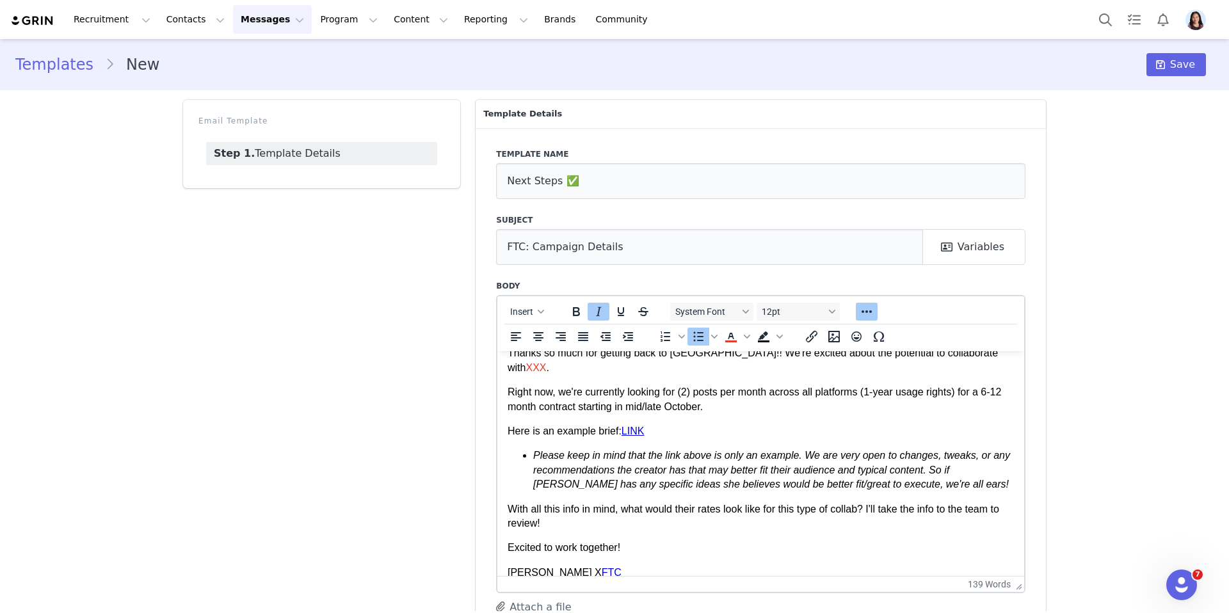
click at [538, 470] on em "Please keep in mind that the link above is only an example. We are very open to…" at bounding box center [771, 469] width 477 height 40
click at [998, 459] on em "Please keep in mind that the link above is only an example. We are very open to…" at bounding box center [772, 469] width 478 height 40
drag, startPoint x: 726, startPoint y: 335, endPoint x: 732, endPoint y: 342, distance: 9.5
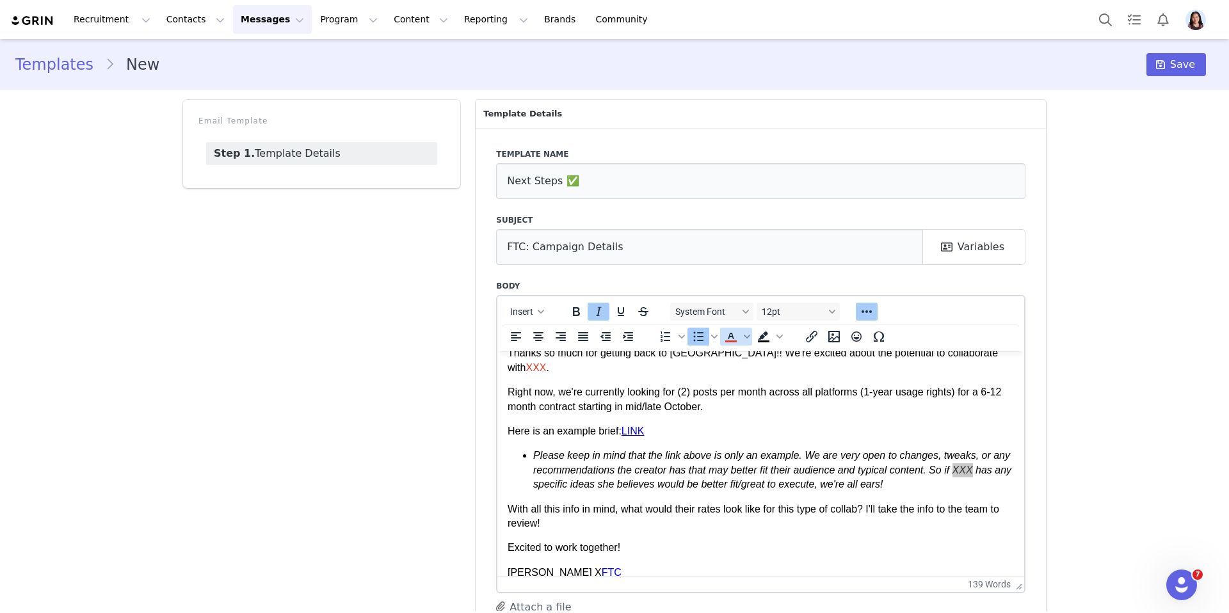
click at [726, 335] on icon "Text color" at bounding box center [730, 336] width 15 height 15
click at [762, 424] on p "Here is an example brief: LINK" at bounding box center [760, 431] width 506 height 14
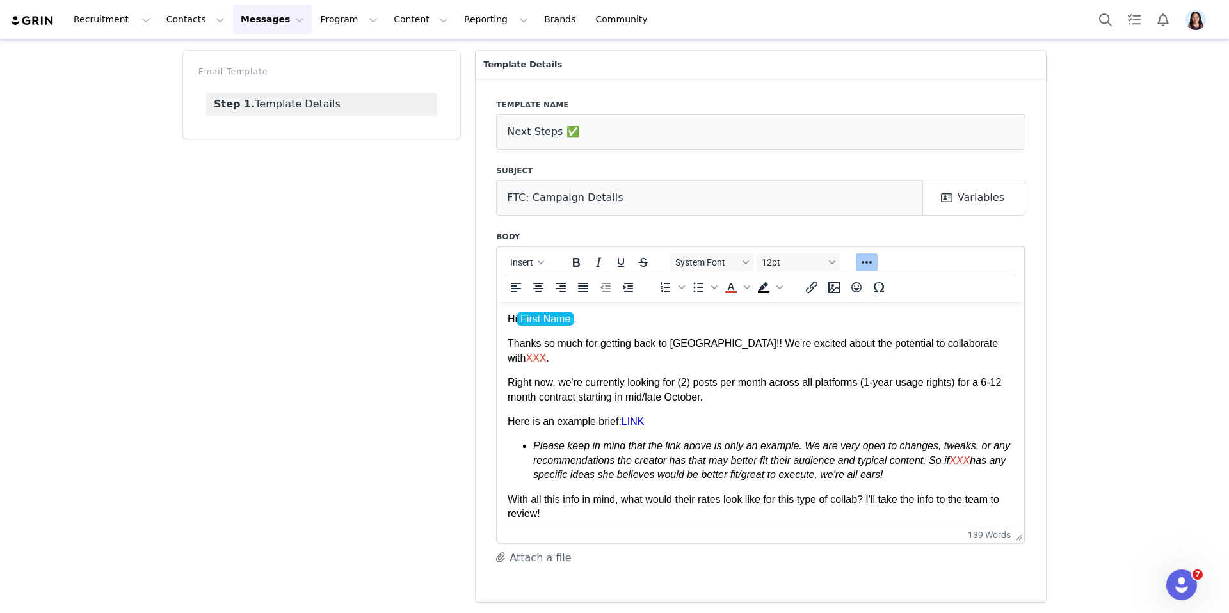
scroll to position [0, 0]
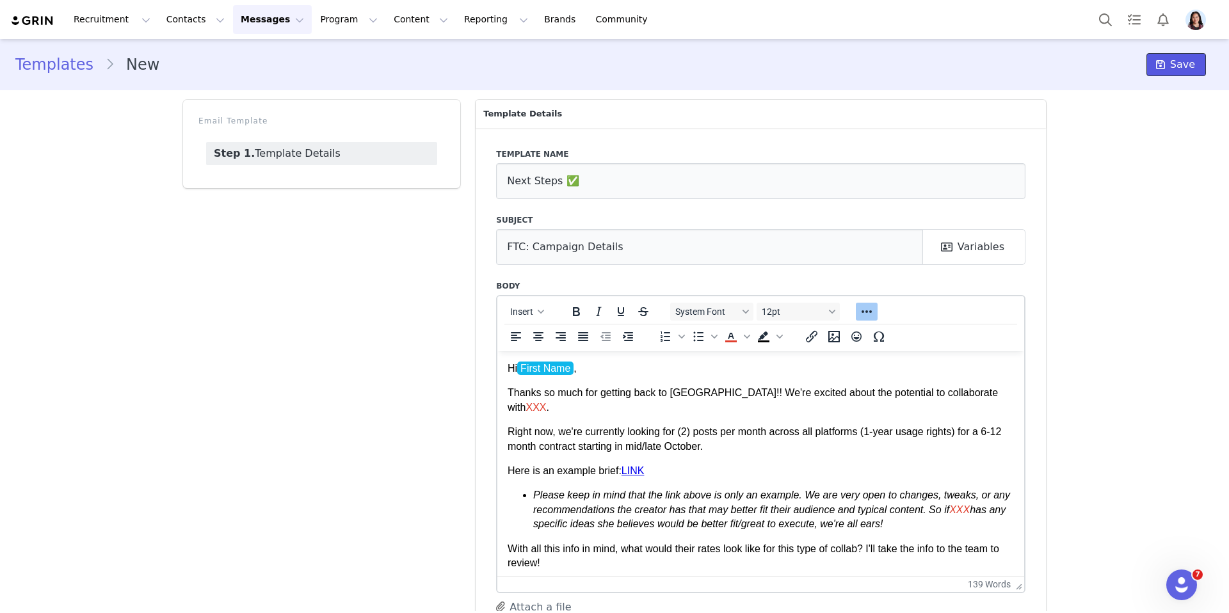
click at [1152, 65] on button "Save" at bounding box center [1176, 64] width 60 height 23
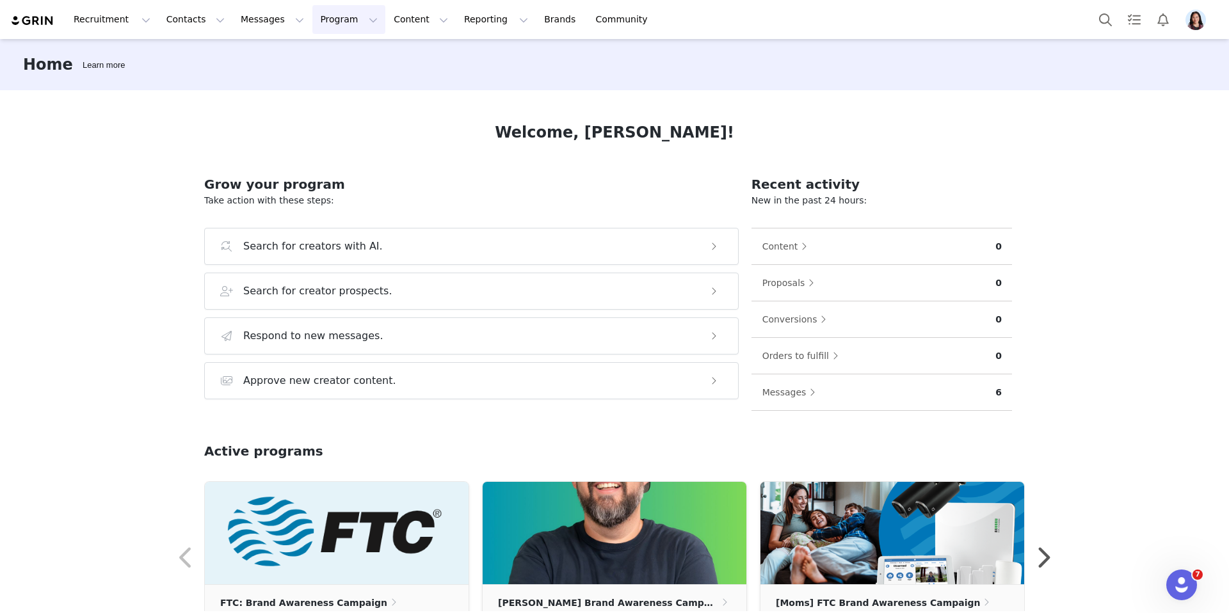
click at [314, 20] on button "Program Program" at bounding box center [348, 19] width 73 height 29
click at [266, 22] on button "Messages Messages" at bounding box center [272, 19] width 79 height 29
click at [314, 12] on button "Program Program" at bounding box center [348, 19] width 73 height 29
click at [337, 97] on link "Payments" at bounding box center [342, 104] width 101 height 24
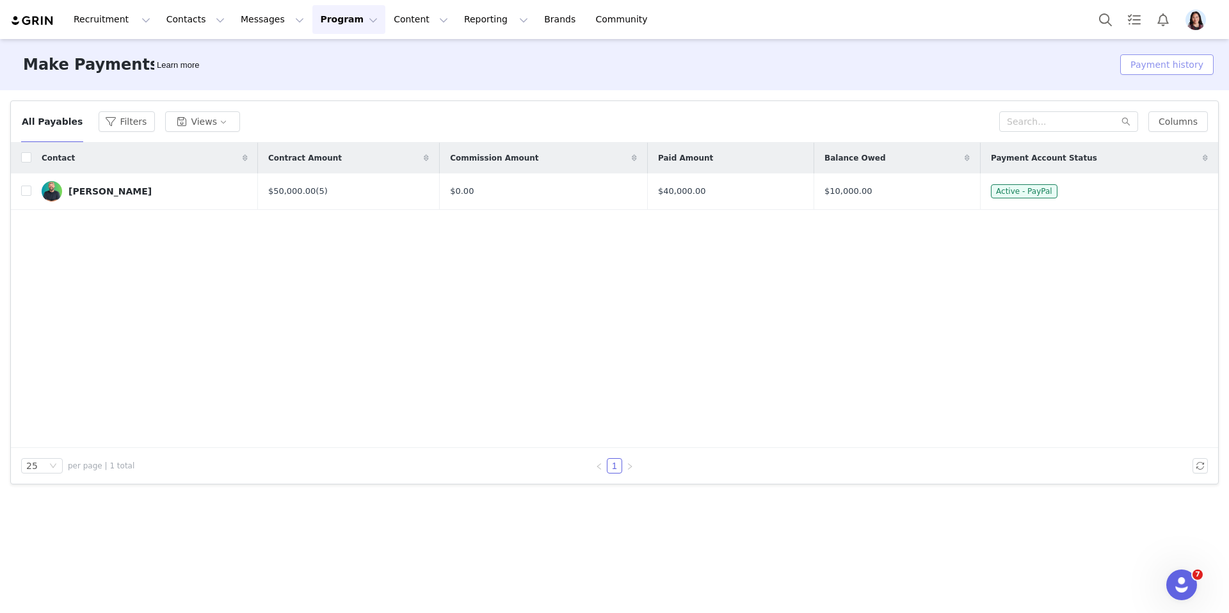
click at [1170, 60] on button "Payment history" at bounding box center [1166, 64] width 93 height 20
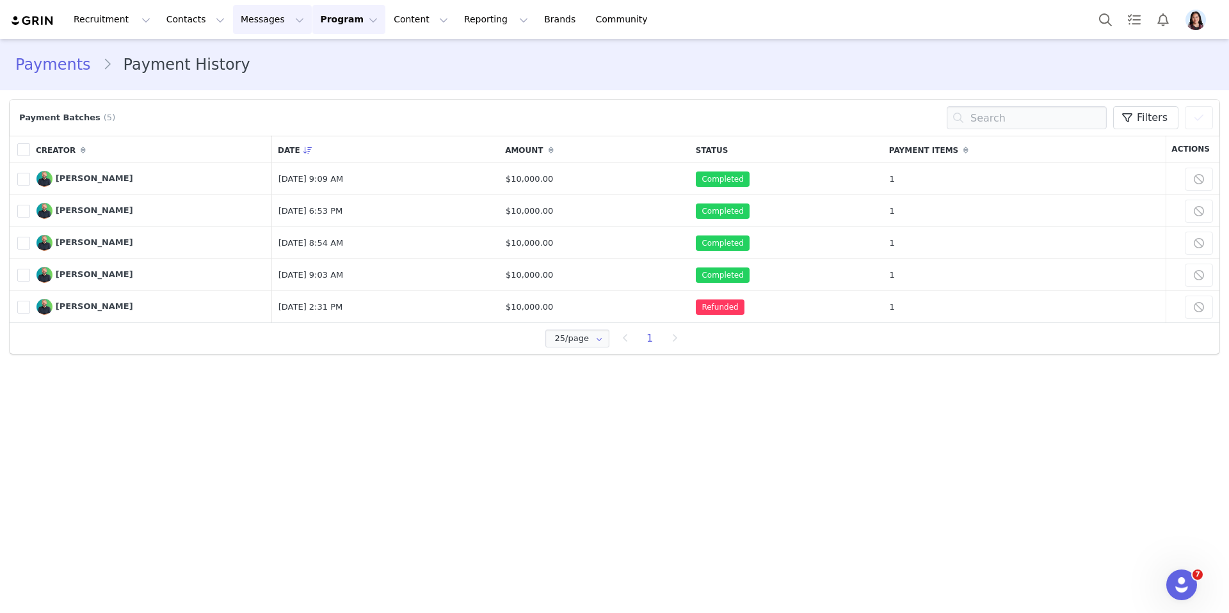
click at [233, 26] on button "Messages Messages" at bounding box center [272, 19] width 79 height 29
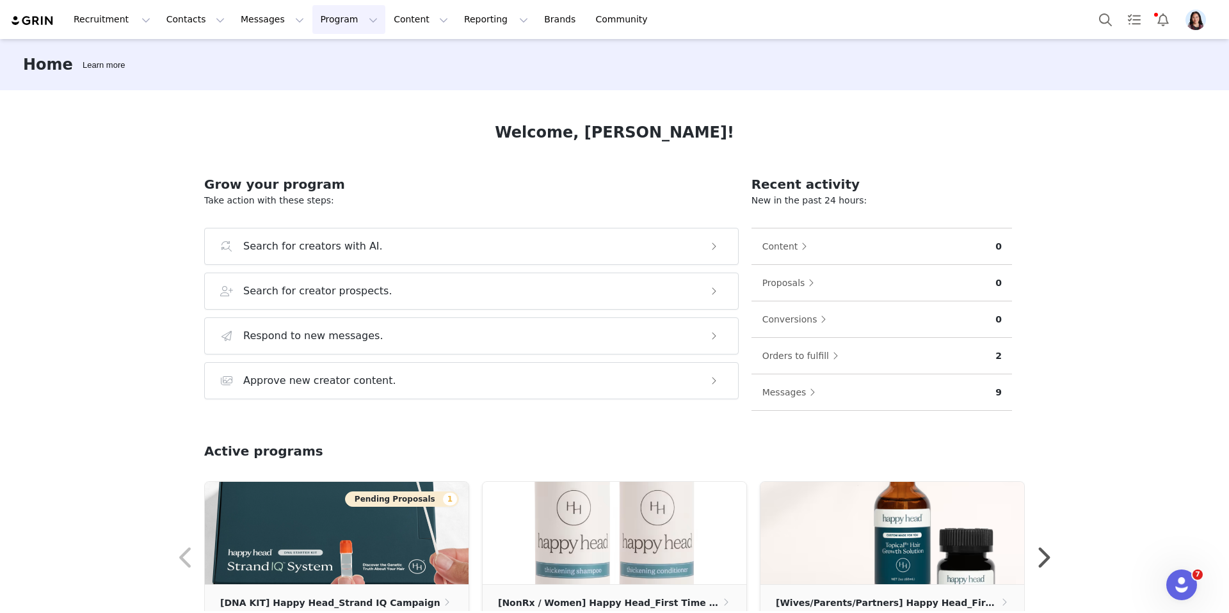
click at [331, 17] on button "Program Program" at bounding box center [348, 19] width 73 height 29
click at [337, 53] on p "Activations" at bounding box center [327, 56] width 49 height 13
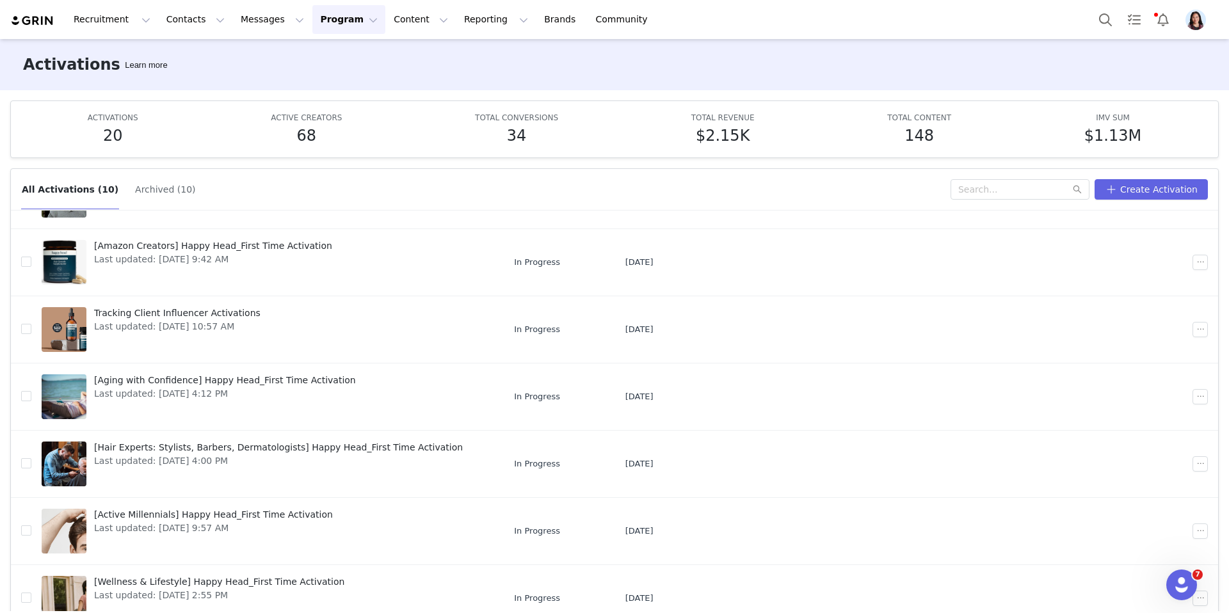
scroll to position [67, 0]
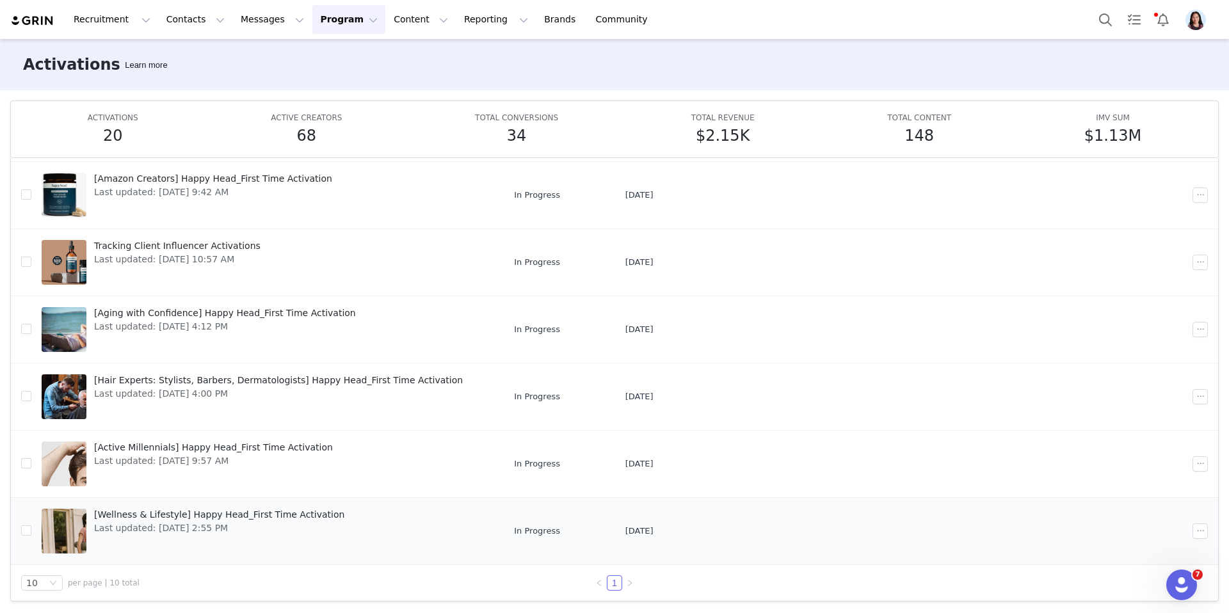
click at [140, 523] on span "Last updated: [DATE] 2:55 PM" at bounding box center [219, 527] width 250 height 13
click at [131, 454] on span "Last updated: [DATE] 9:57 AM" at bounding box center [213, 460] width 239 height 13
click at [129, 385] on span "[Hair Experts: Stylists, Barbers, Dermatologists] Happy Head_First Time Activat…" at bounding box center [278, 380] width 369 height 13
click at [129, 328] on span "Last updated: [DATE] 4:12 PM" at bounding box center [225, 326] width 262 height 13
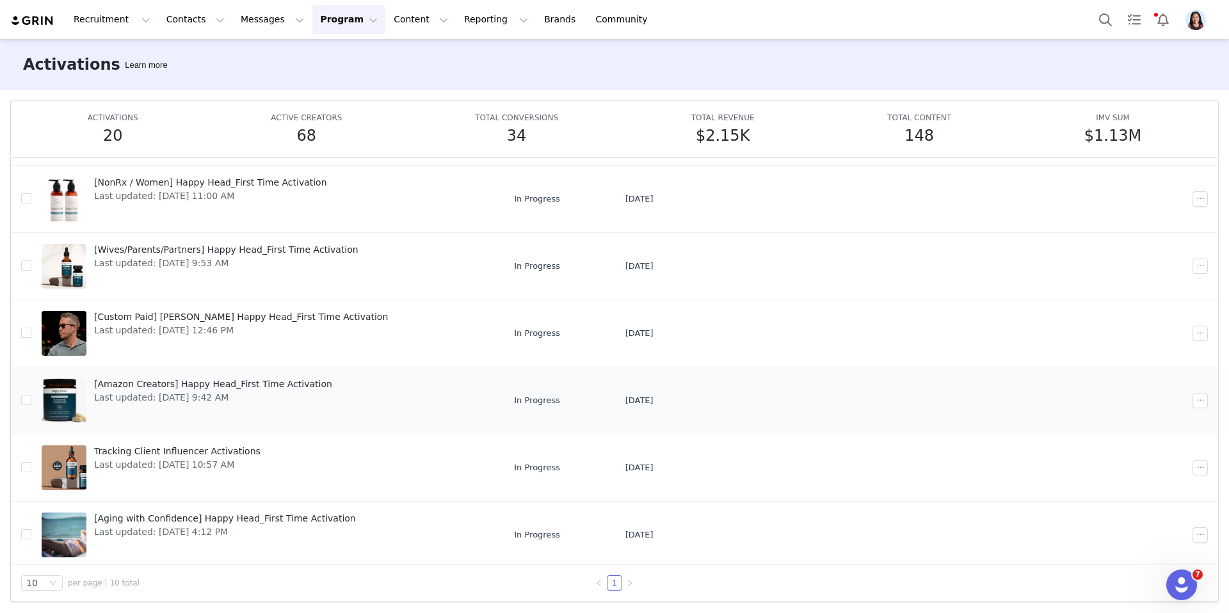
scroll to position [64, 0]
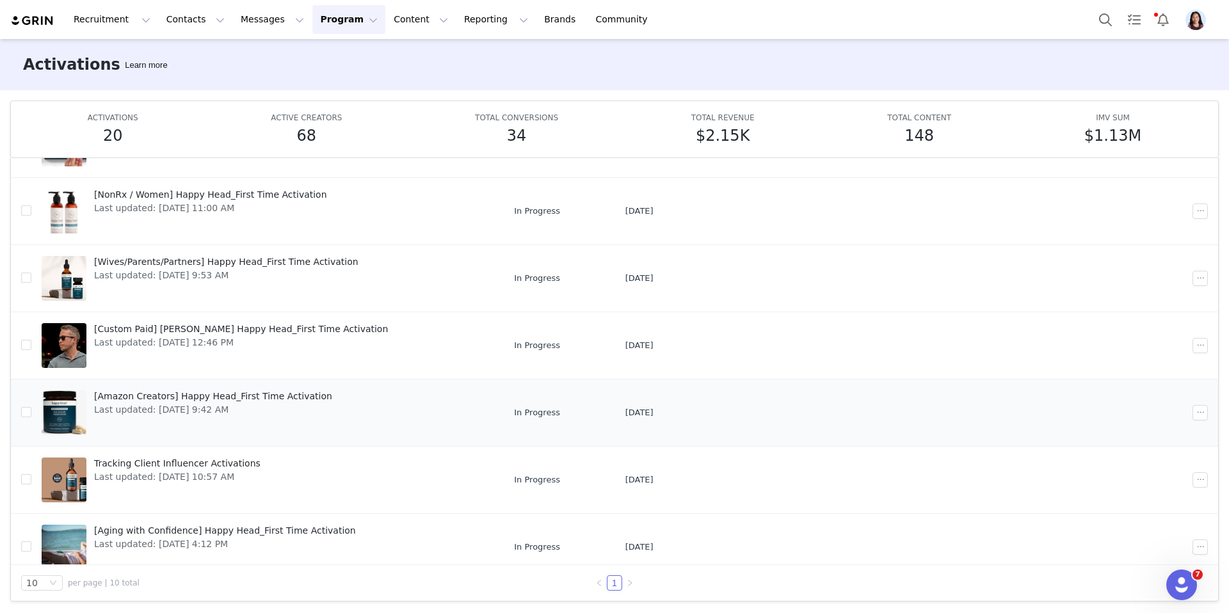
click at [166, 407] on span "Last updated: Aug 22, 2025 9:42 AM" at bounding box center [213, 409] width 238 height 13
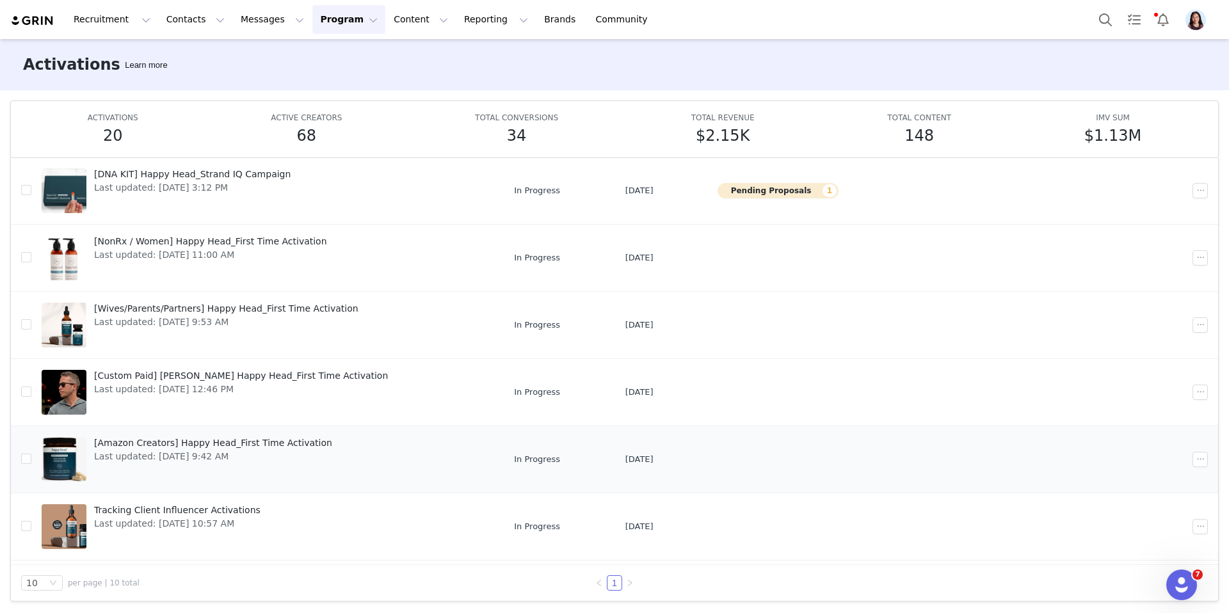
scroll to position [0, 0]
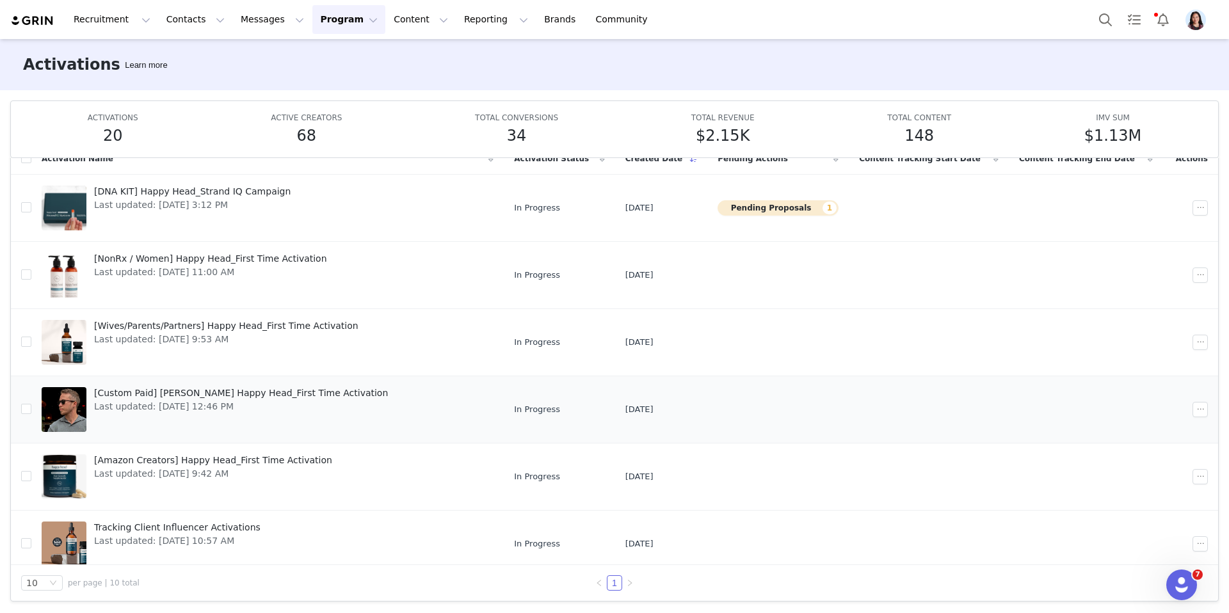
click at [168, 411] on span "Last updated: Aug 13, 2025 12:46 PM" at bounding box center [241, 406] width 294 height 13
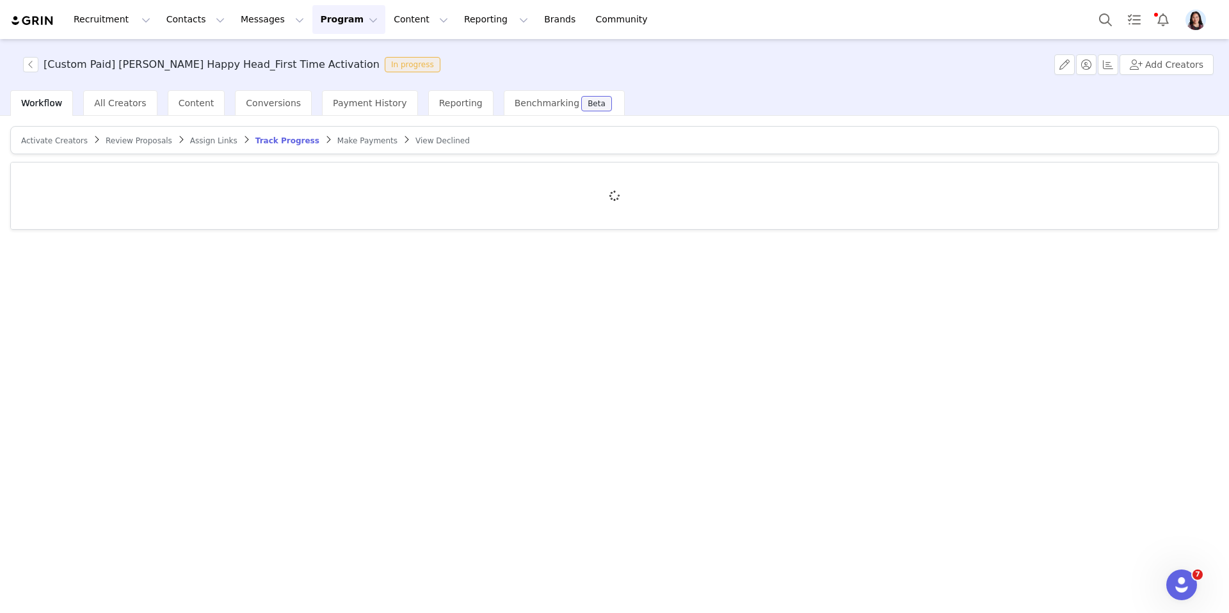
click at [338, 22] on button "Program Program" at bounding box center [348, 19] width 73 height 29
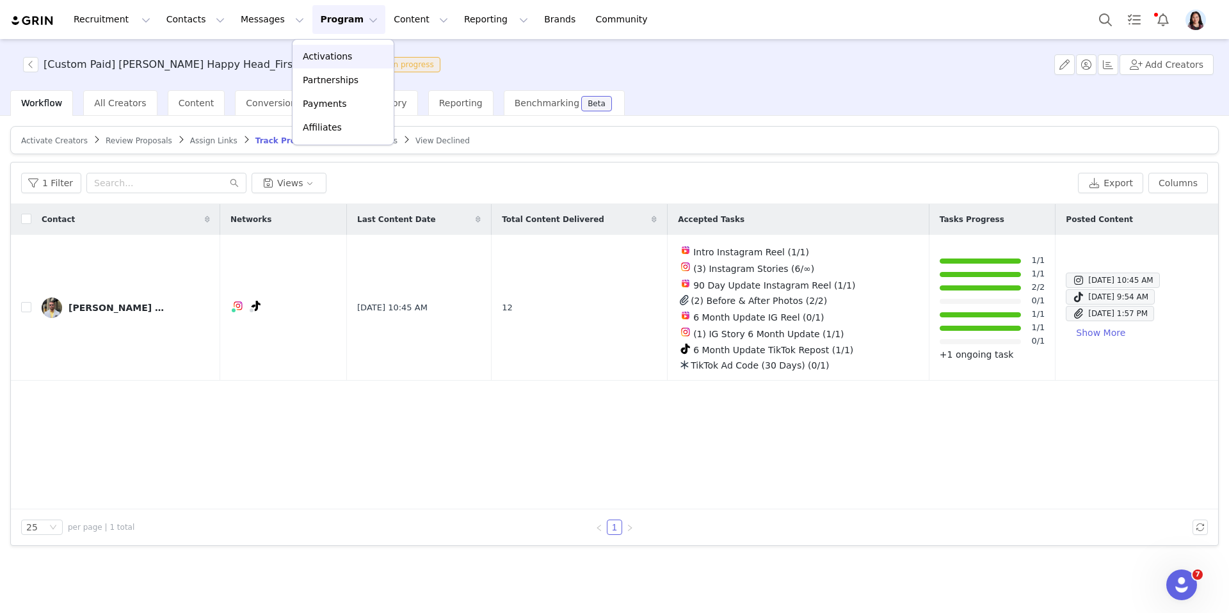
click at [324, 47] on link "Activations" at bounding box center [342, 57] width 101 height 24
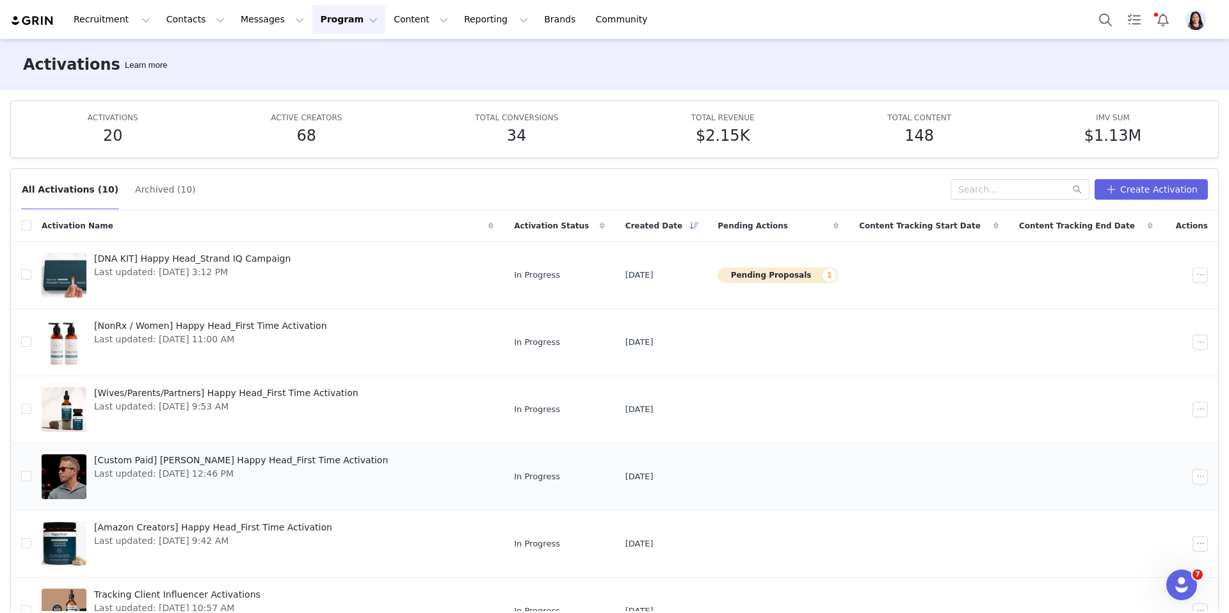
click at [147, 474] on span "Last updated: Aug 13, 2025 12:46 PM" at bounding box center [241, 473] width 294 height 13
click at [150, 410] on span "Last updated: Aug 1, 2025 9:53 AM" at bounding box center [226, 406] width 264 height 13
click at [151, 342] on span "Last updated: [DATE] 11:00 AM" at bounding box center [210, 339] width 233 height 13
click at [148, 284] on div "[DNA KIT] Happy Head_Strand IQ Campaign Last updated: Sep 4, 2025 3:12 PM" at bounding box center [192, 275] width 212 height 51
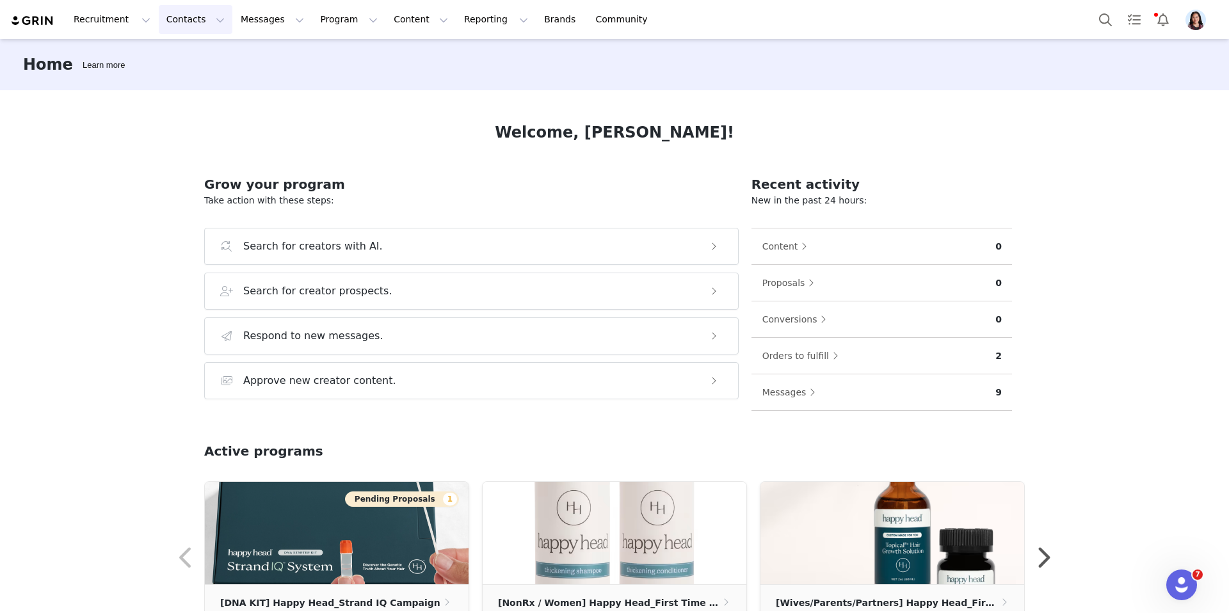
click at [184, 21] on button "Contacts Contacts" at bounding box center [196, 19] width 74 height 29
click at [186, 22] on button "Contacts Contacts" at bounding box center [196, 19] width 74 height 29
click at [186, 79] on p "Prospects" at bounding box center [181, 80] width 43 height 13
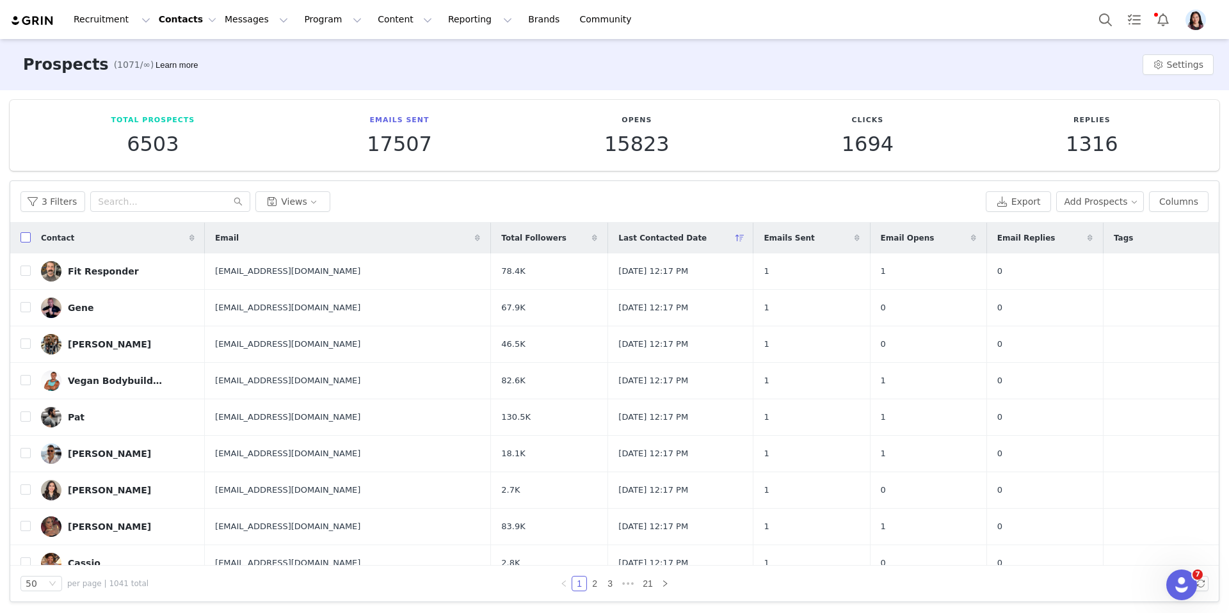
click at [21, 239] on input "checkbox" at bounding box center [25, 237] width 10 height 10
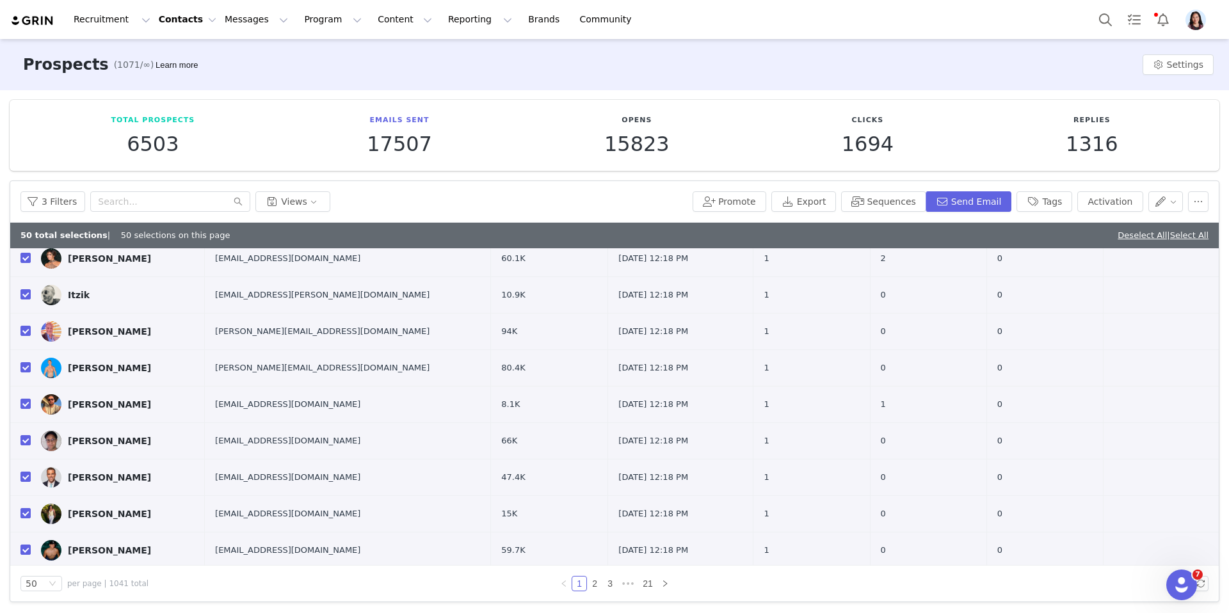
scroll to position [1537, 0]
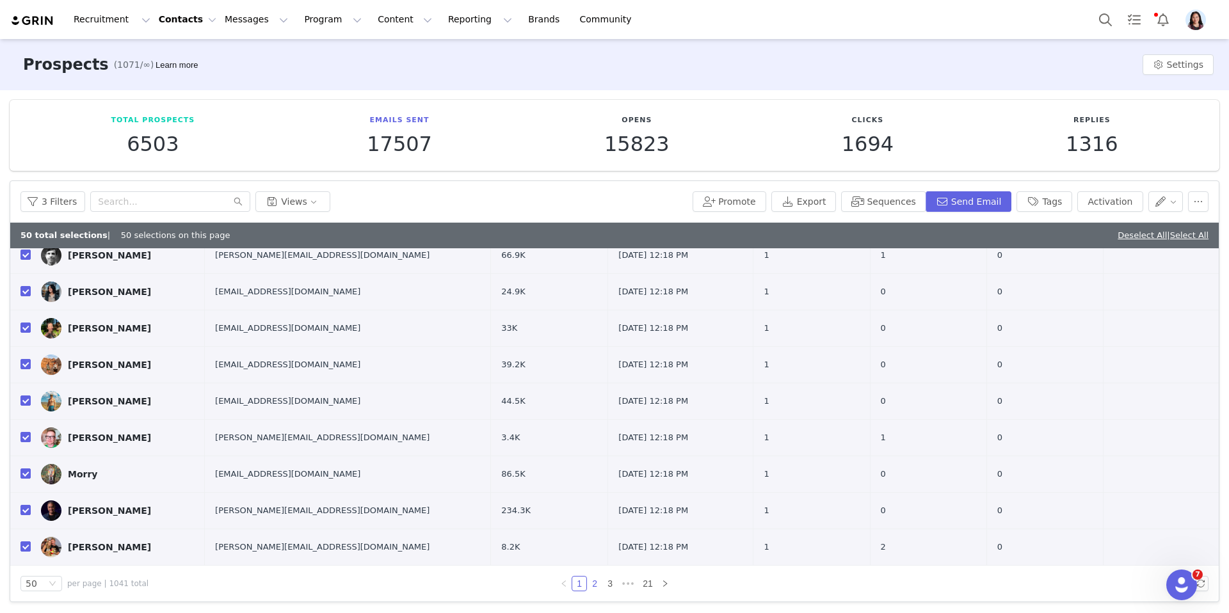
click at [593, 581] on link "2" at bounding box center [594, 584] width 14 height 14
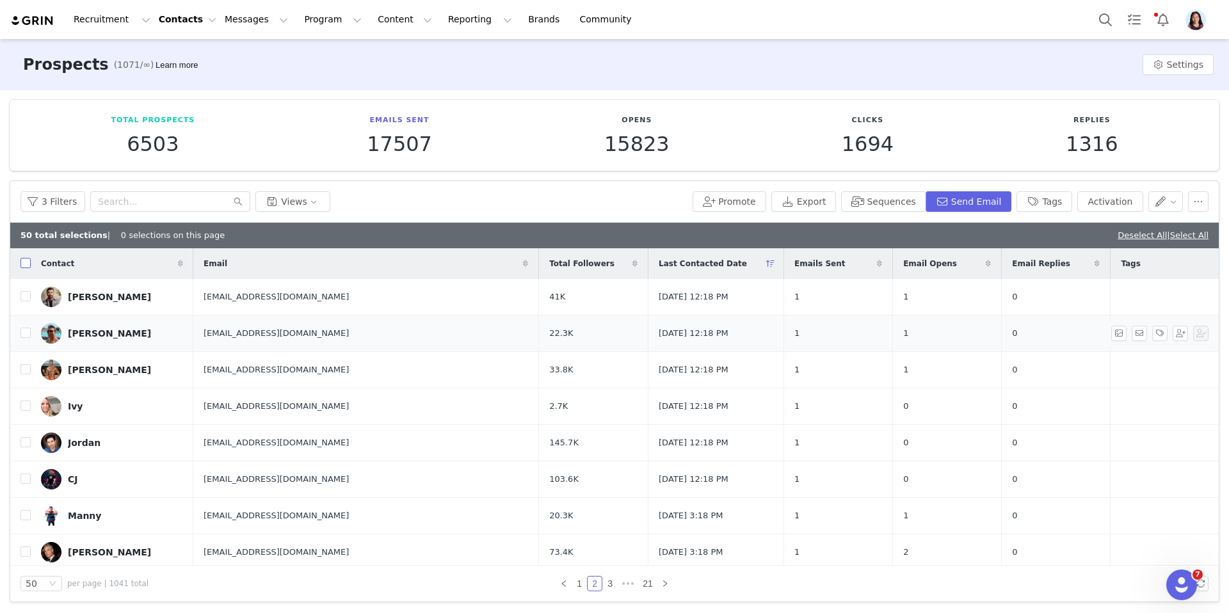
click at [24, 264] on input "checkbox" at bounding box center [25, 263] width 10 height 10
checkbox input "true"
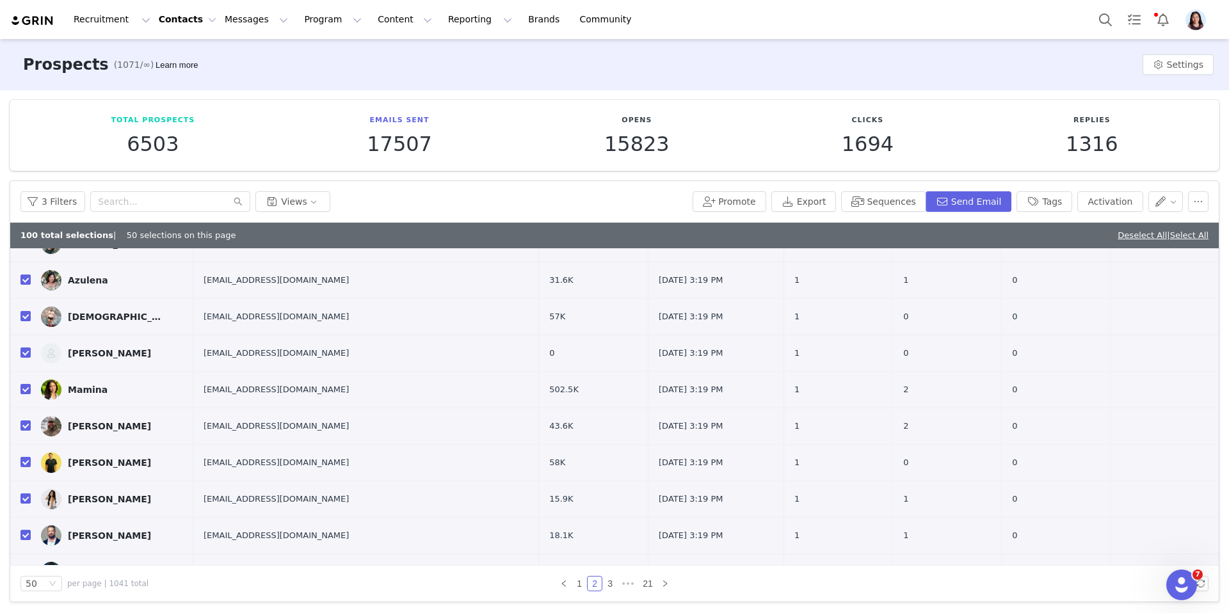
scroll to position [1537, 0]
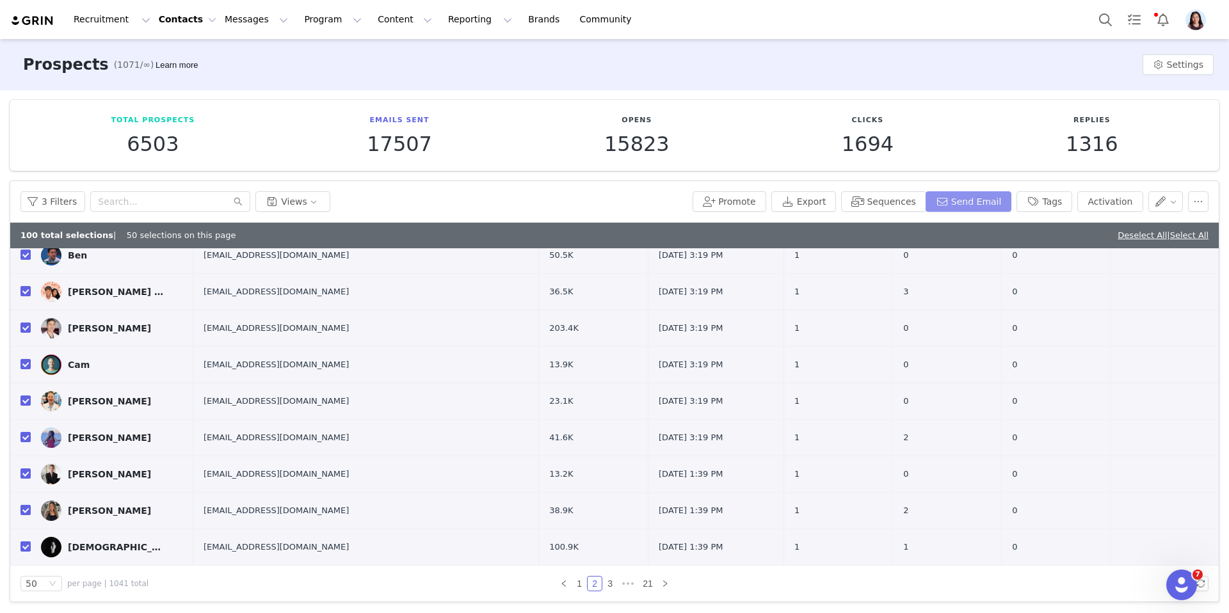
click at [964, 196] on button "Send Email" at bounding box center [968, 201] width 86 height 20
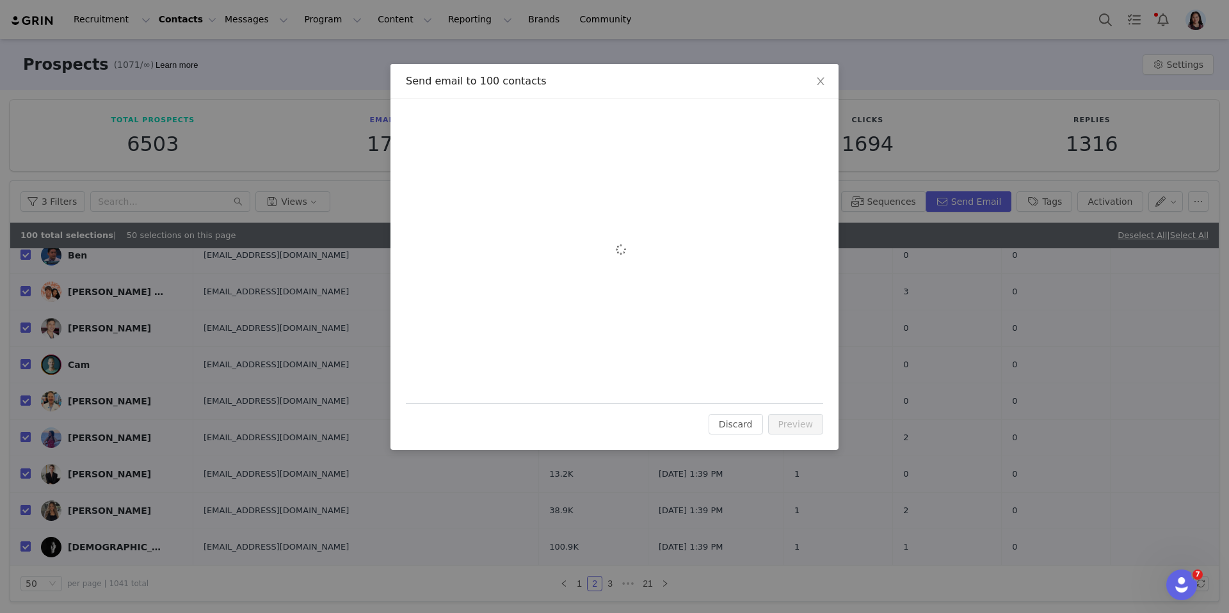
click at [432, 153] on span "Insert" at bounding box center [431, 157] width 23 height 10
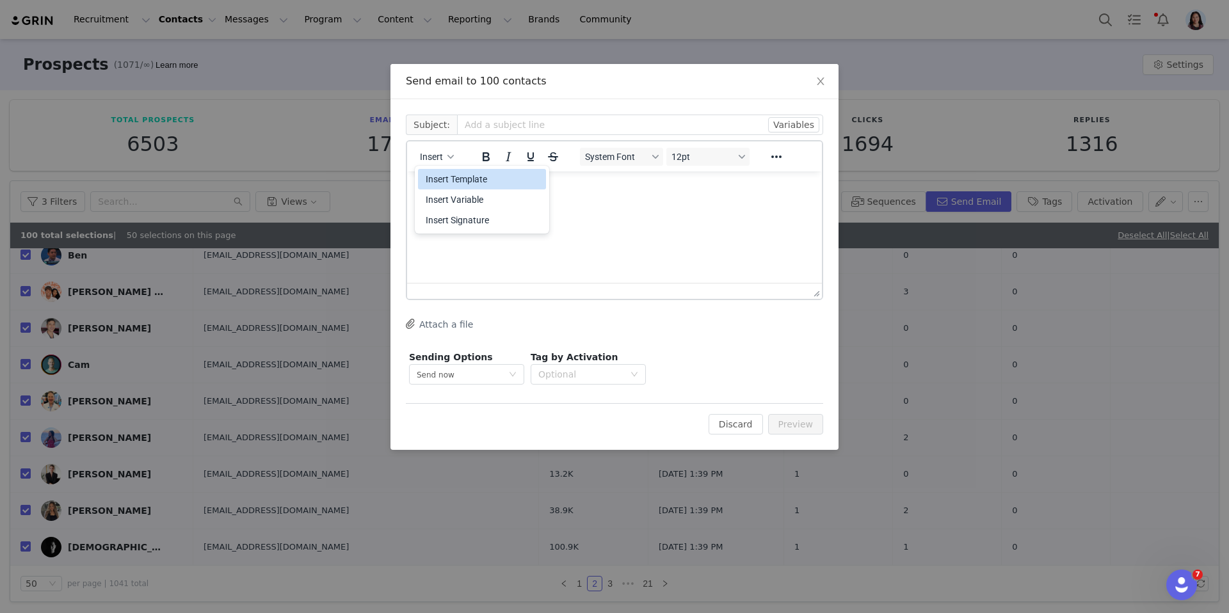
click at [435, 179] on div "Insert Template" at bounding box center [483, 178] width 115 height 15
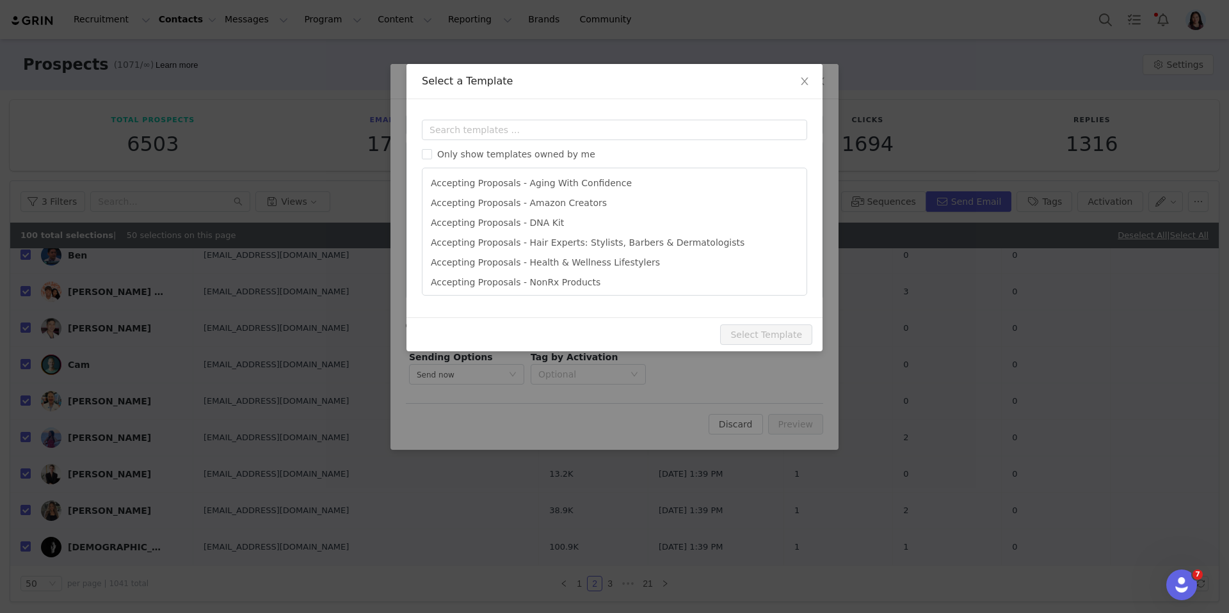
scroll to position [83, 0]
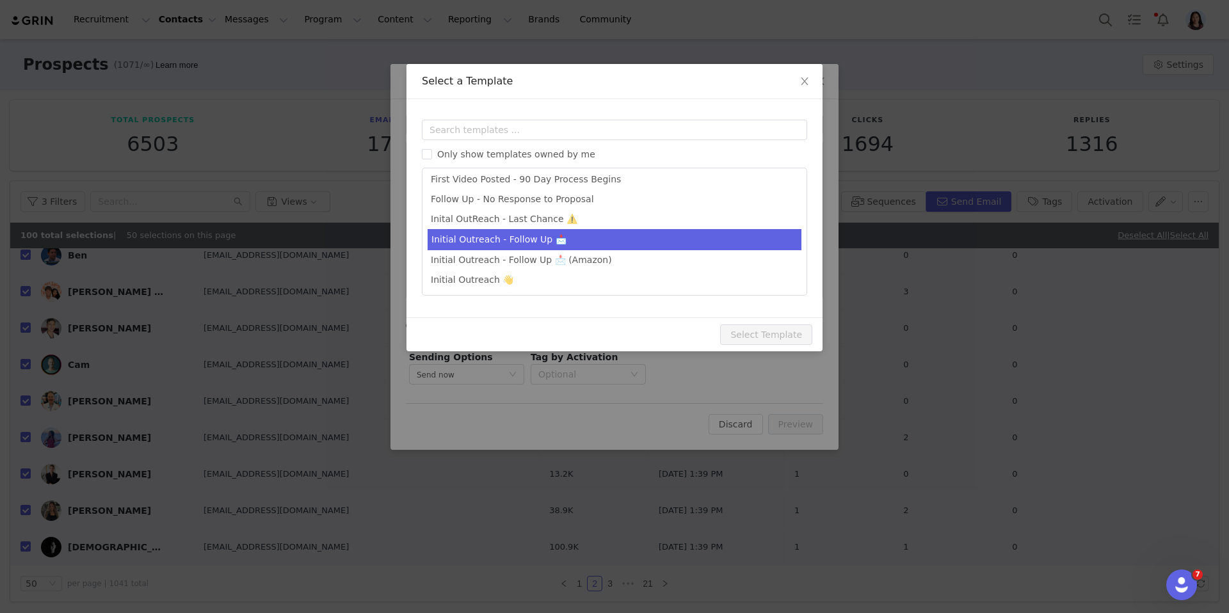
click at [525, 246] on li "Initial Outreach - Follow Up 📩" at bounding box center [614, 239] width 374 height 21
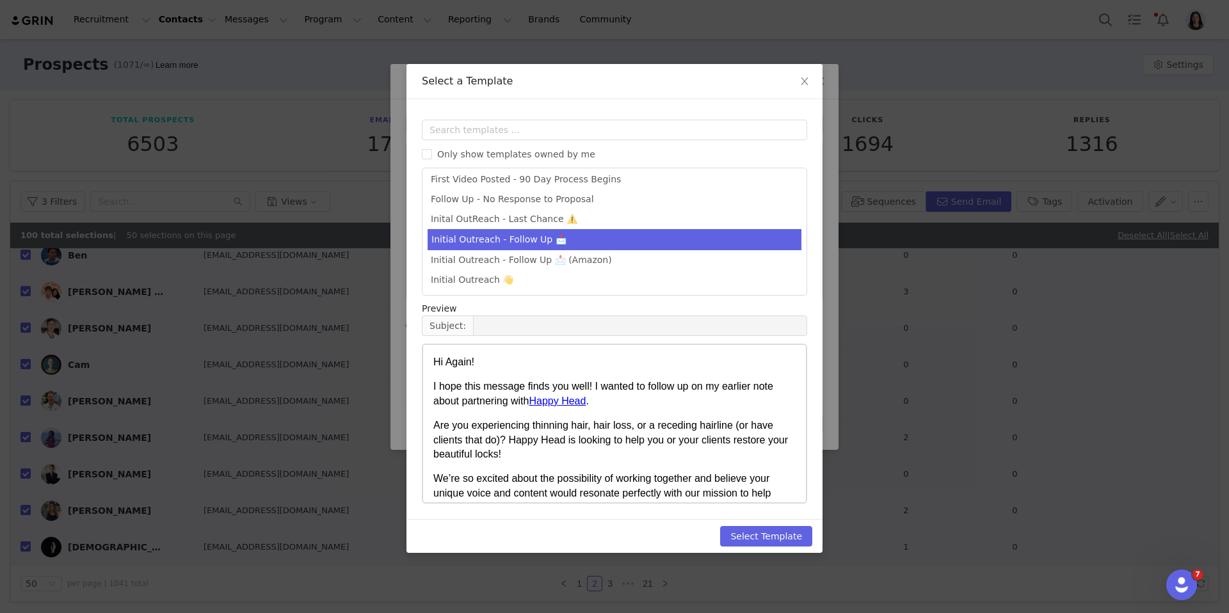
click at [791, 521] on div "Select Template" at bounding box center [614, 536] width 416 height 34
click at [791, 530] on button "Select Template" at bounding box center [766, 536] width 92 height 20
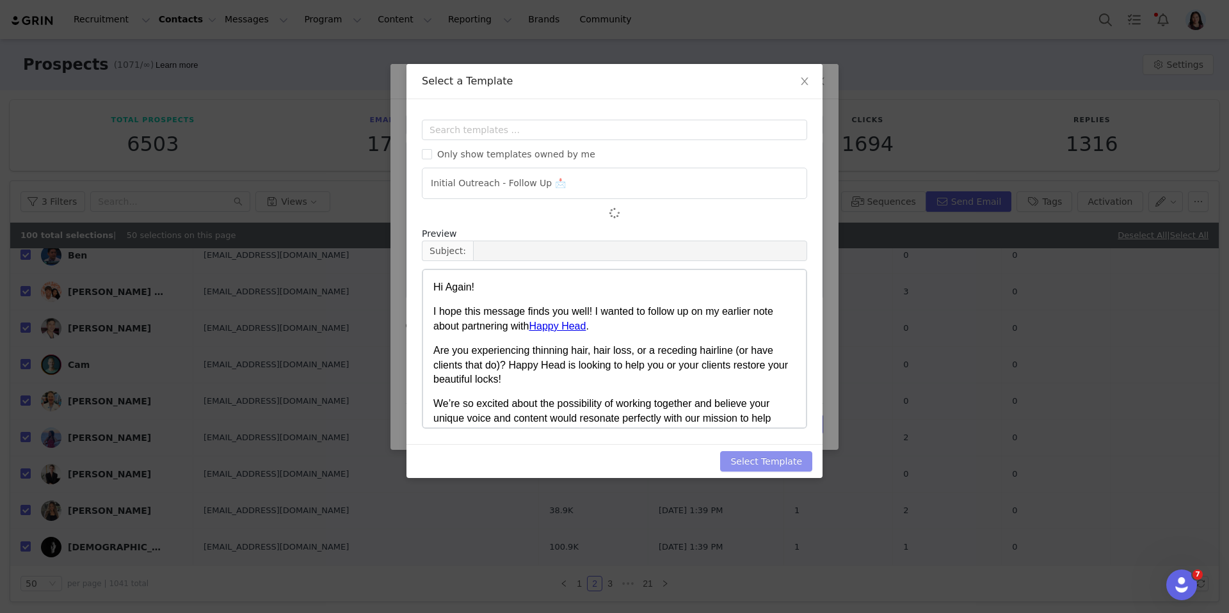
scroll to position [0, 0]
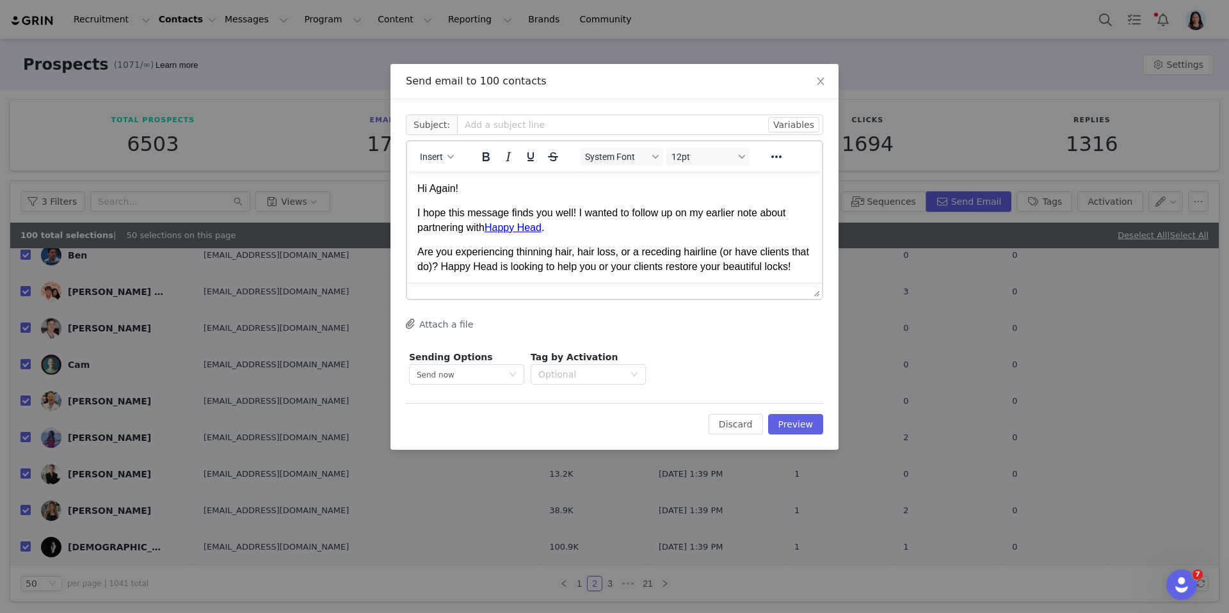
click at [793, 440] on div "Cc: Subject: Variables Insert System Font 12pt To open the popup, press Shift+E…" at bounding box center [614, 274] width 448 height 351
click at [793, 431] on button "Preview" at bounding box center [796, 424] width 56 height 20
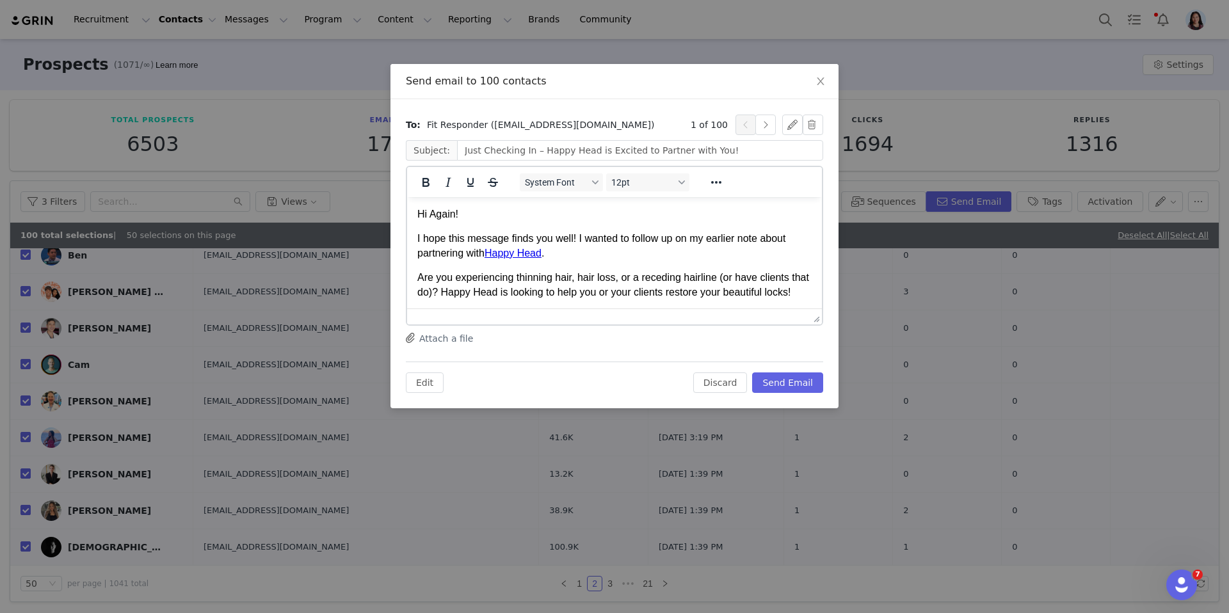
click at [784, 394] on div "To: Fit Responder (fit.responderpt@gmail.com) 1 of 100 Subject: Just Checking I…" at bounding box center [614, 253] width 448 height 309
click at [784, 388] on button "Send Email" at bounding box center [787, 382] width 71 height 20
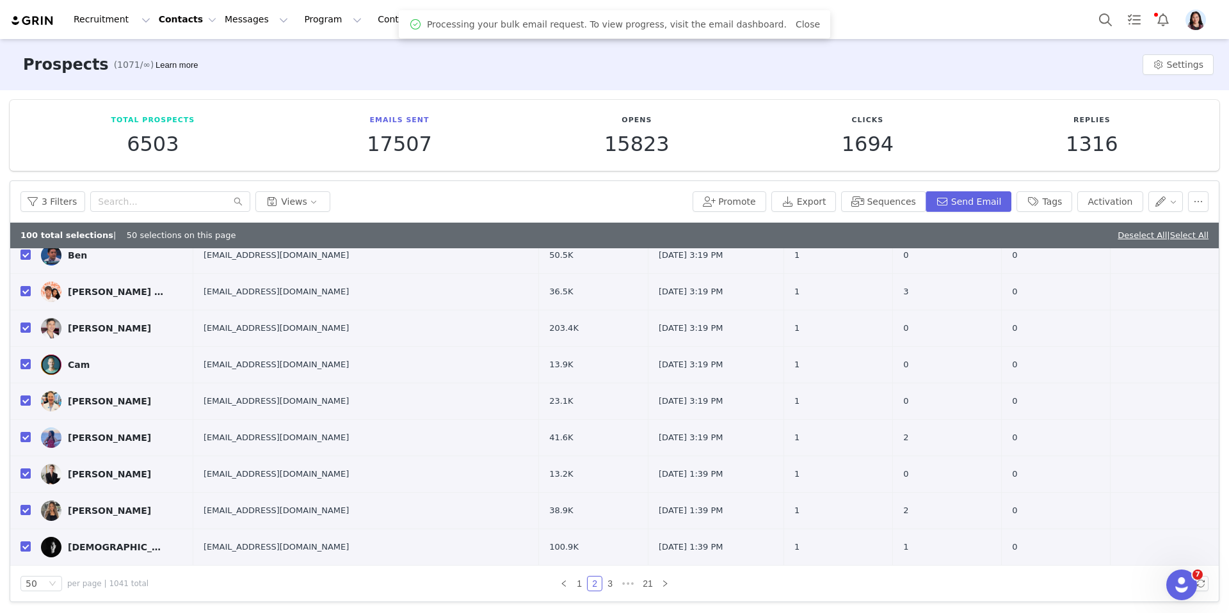
click at [1122, 233] on link "Deselect All" at bounding box center [1141, 235] width 49 height 10
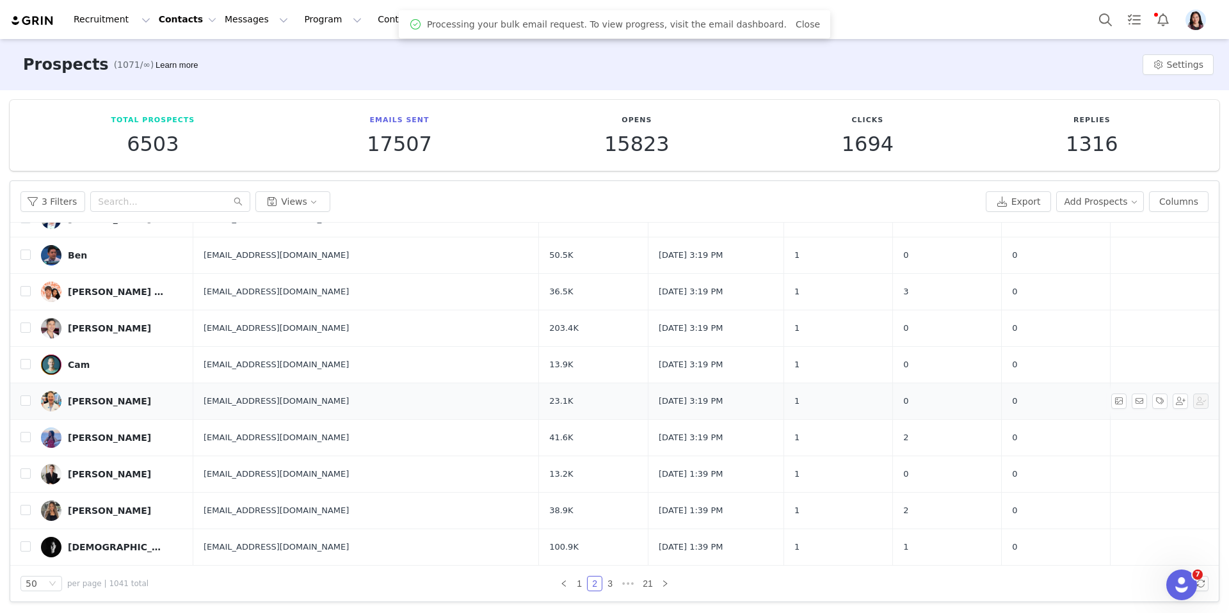
scroll to position [1511, 0]
click at [605, 587] on link "3" at bounding box center [610, 584] width 14 height 14
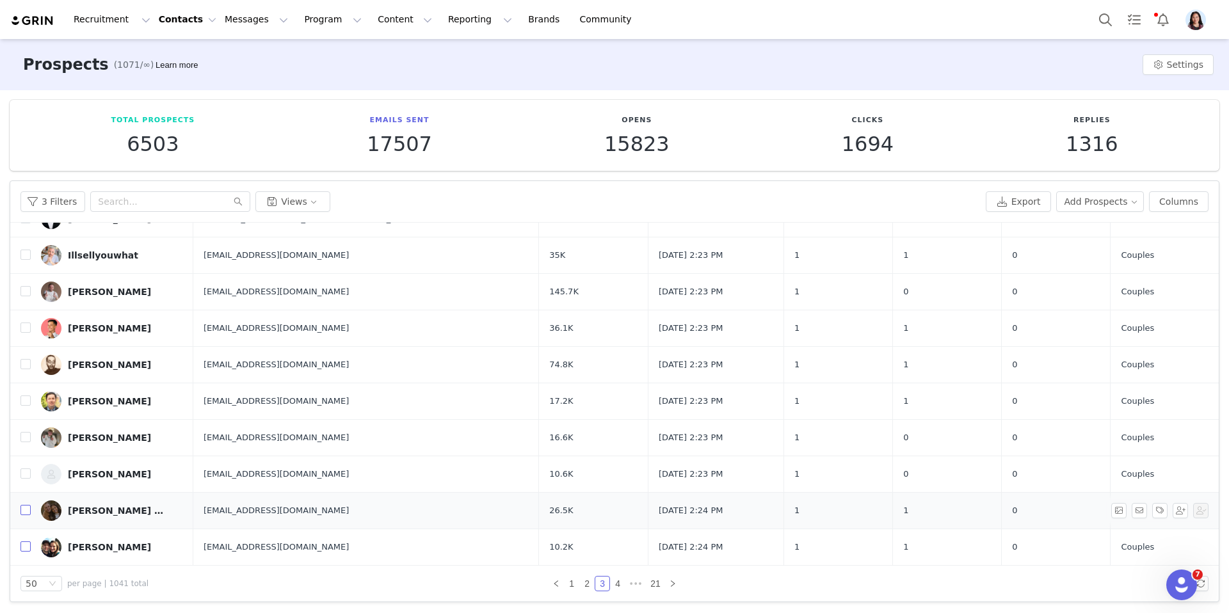
click at [23, 545] on input "checkbox" at bounding box center [25, 546] width 10 height 10
checkbox input "true"
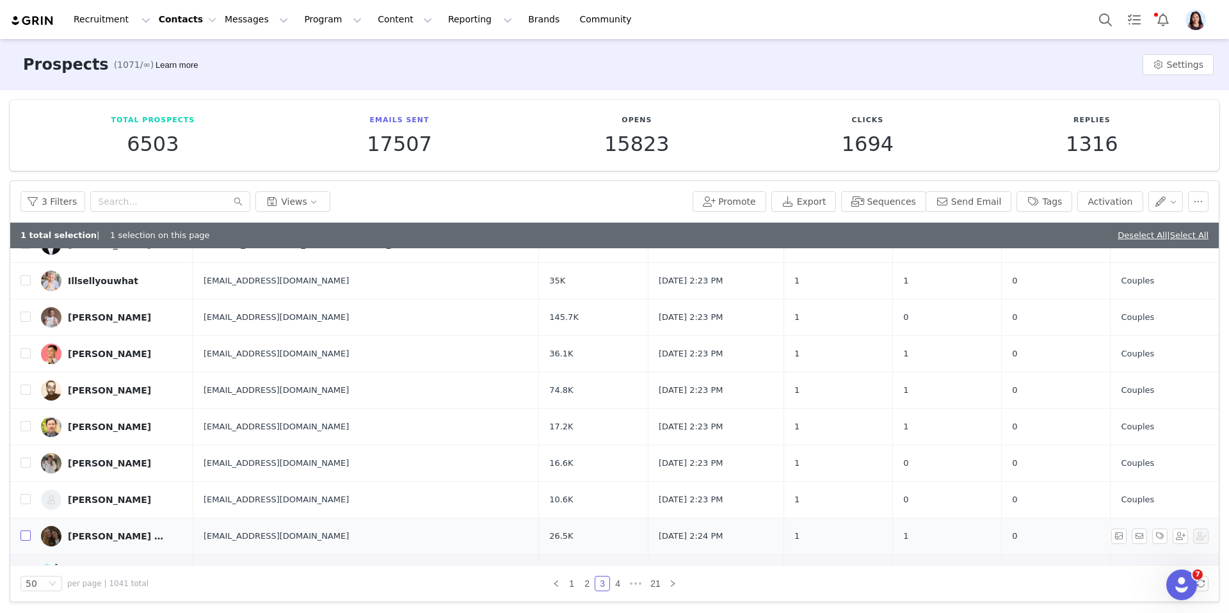
click at [25, 535] on input "checkbox" at bounding box center [25, 535] width 10 height 10
checkbox input "true"
click at [23, 502] on input "checkbox" at bounding box center [25, 499] width 10 height 10
checkbox input "true"
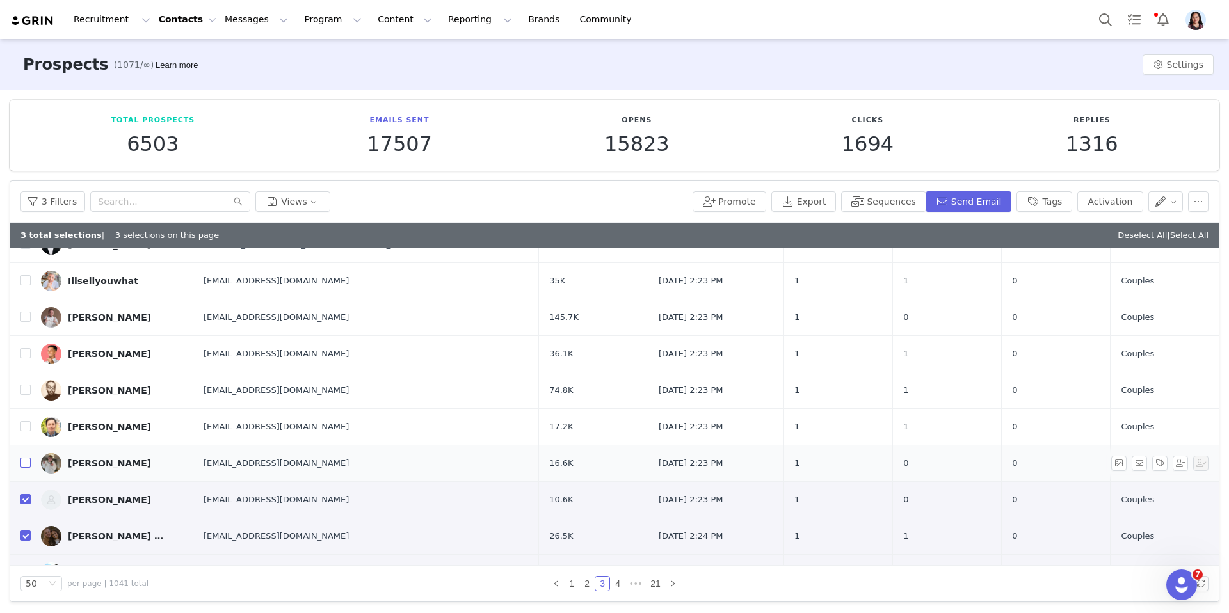
click at [24, 463] on input "checkbox" at bounding box center [25, 462] width 10 height 10
checkbox input "true"
click at [24, 425] on input "checkbox" at bounding box center [25, 426] width 10 height 10
checkbox input "true"
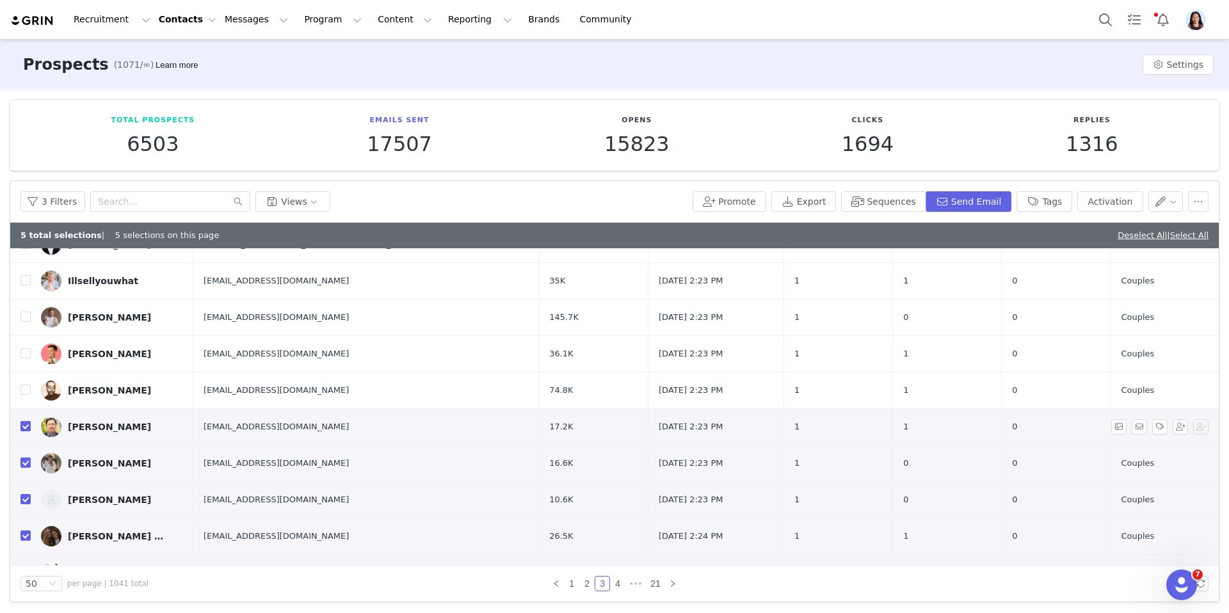
scroll to position [1463, 0]
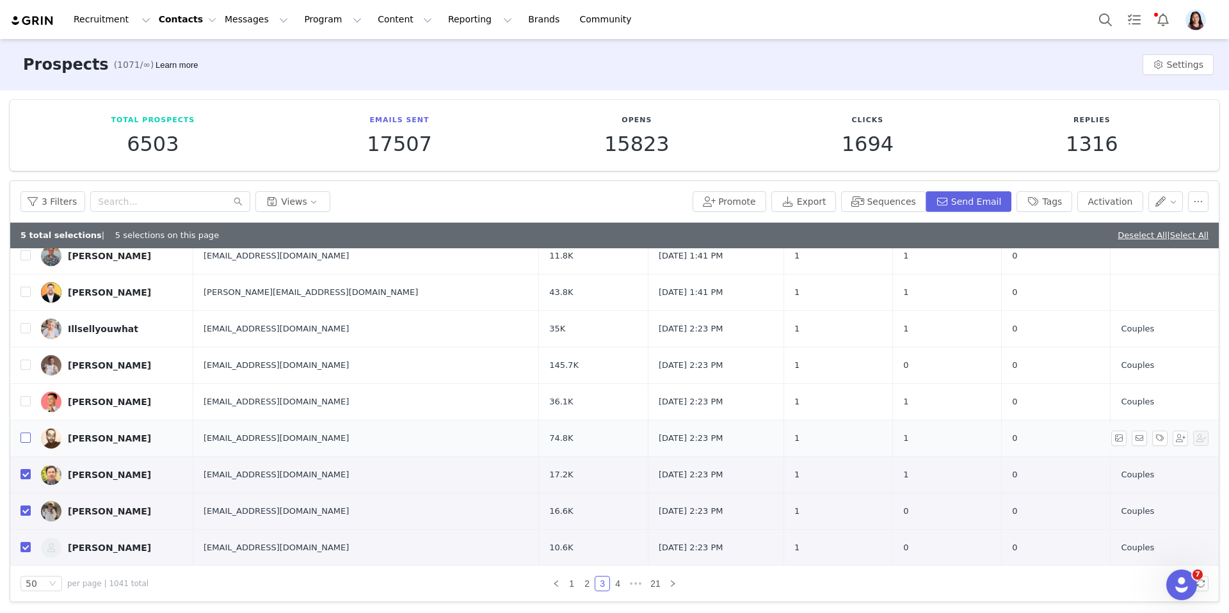
drag, startPoint x: 24, startPoint y: 436, endPoint x: 24, endPoint y: 423, distance: 13.4
click at [24, 436] on input "checkbox" at bounding box center [25, 438] width 10 height 10
checkbox input "true"
click at [24, 405] on input "checkbox" at bounding box center [25, 401] width 10 height 10
checkbox input "true"
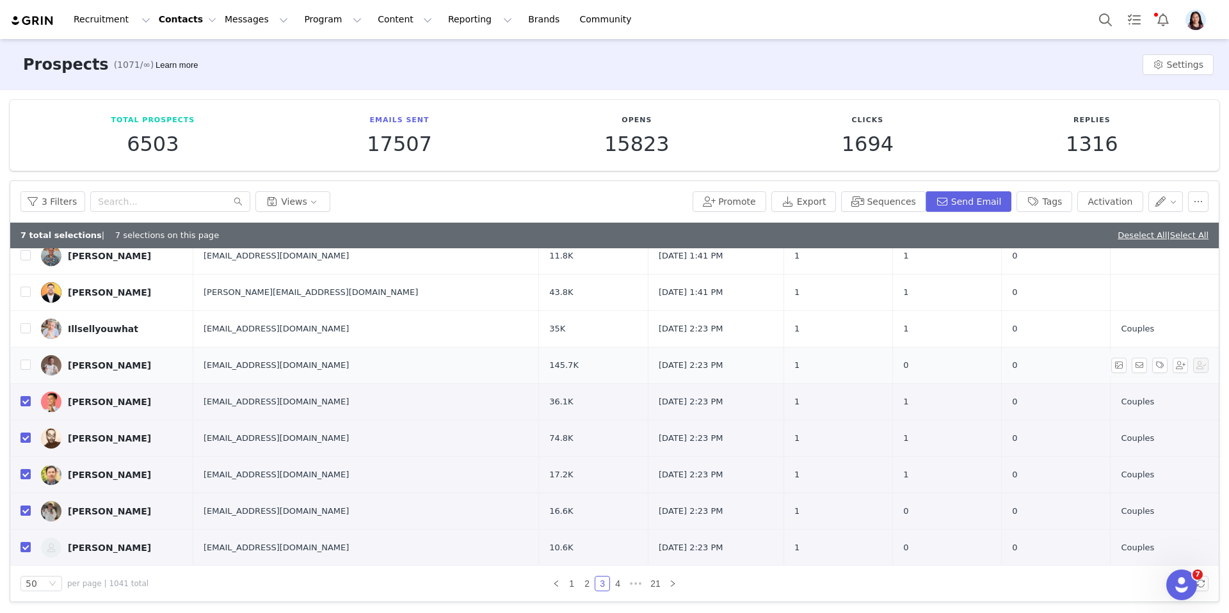
click at [24, 371] on td at bounding box center [20, 365] width 20 height 36
click at [24, 365] on input "checkbox" at bounding box center [25, 365] width 10 height 10
checkbox input "true"
click at [25, 326] on input "checkbox" at bounding box center [25, 328] width 10 height 10
checkbox input "true"
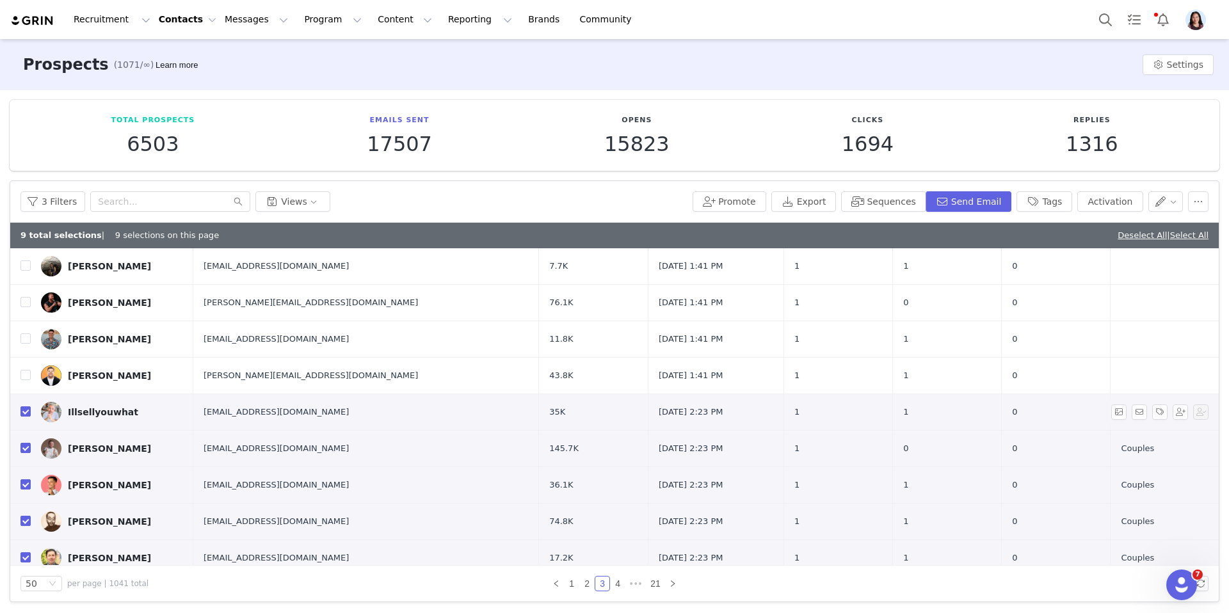
scroll to position [1537, 0]
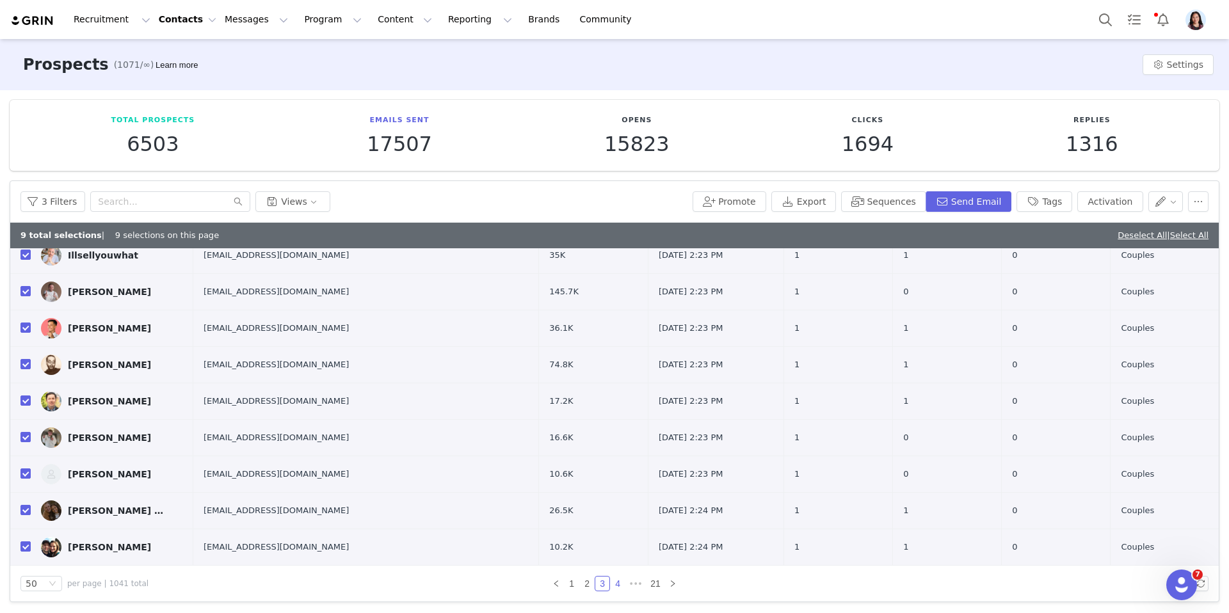
click at [614, 582] on link "4" at bounding box center [617, 584] width 14 height 14
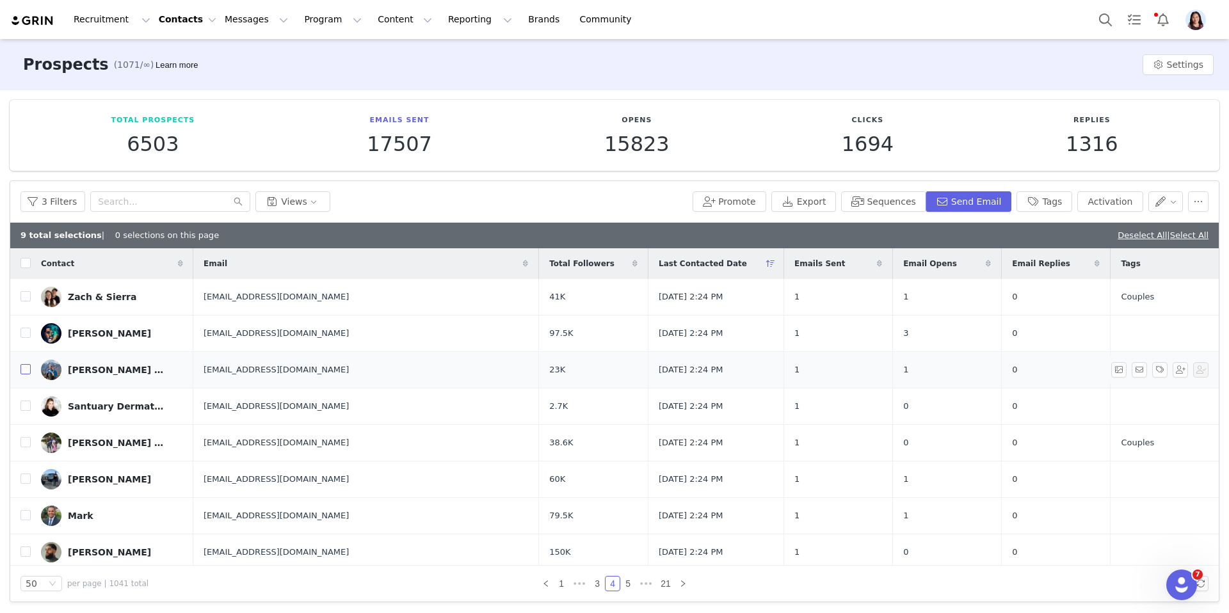
click at [30, 373] on input "checkbox" at bounding box center [25, 369] width 10 height 10
checkbox input "true"
click at [23, 294] on input "checkbox" at bounding box center [25, 296] width 10 height 10
checkbox input "true"
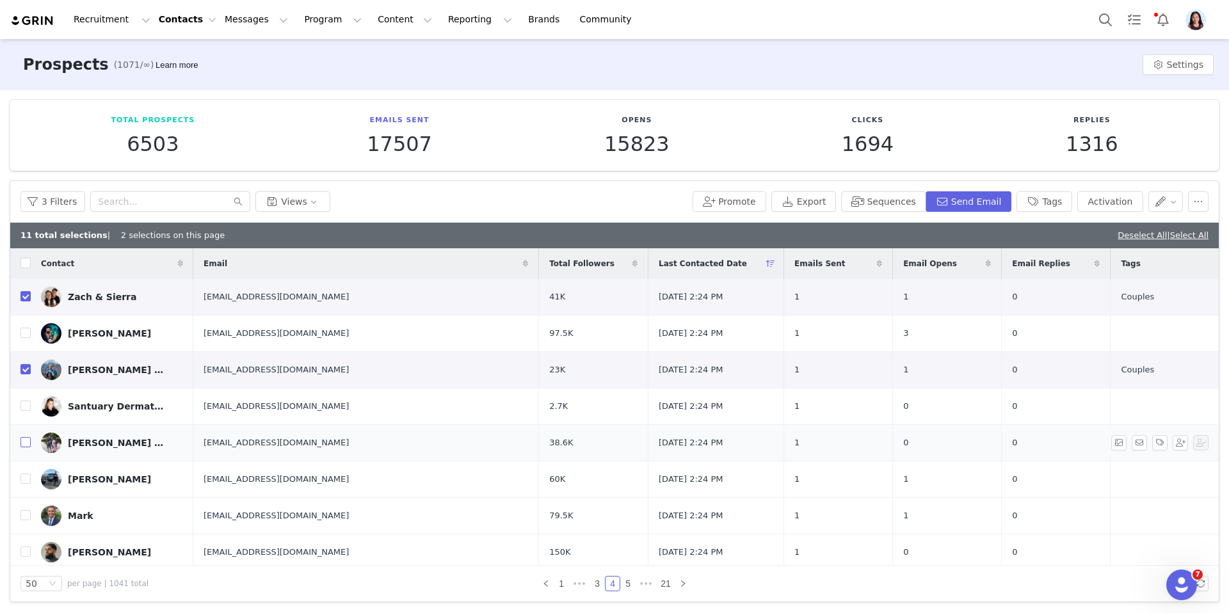
click at [22, 440] on input "checkbox" at bounding box center [25, 442] width 10 height 10
checkbox input "true"
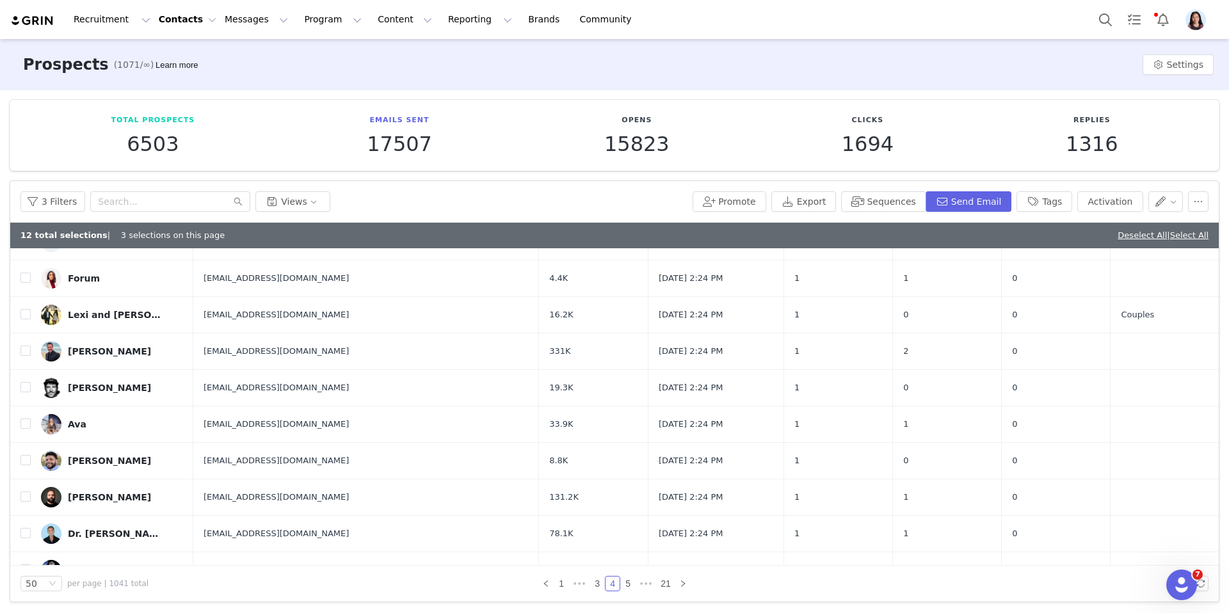
scroll to position [536, 0]
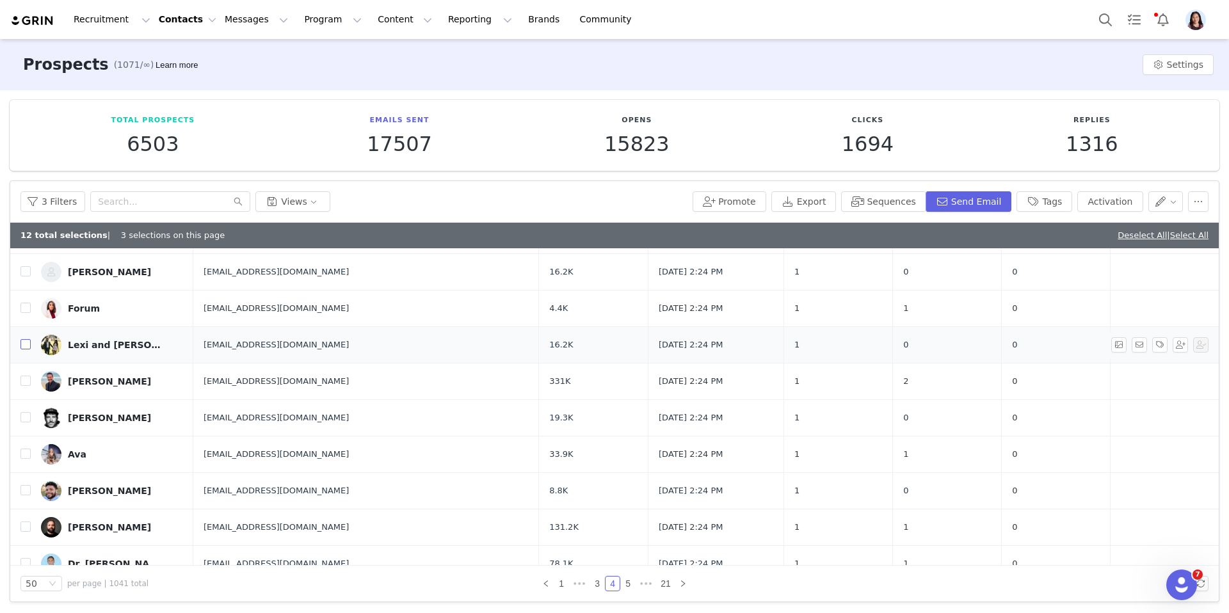
click at [28, 346] on input "checkbox" at bounding box center [25, 344] width 10 height 10
checkbox input "true"
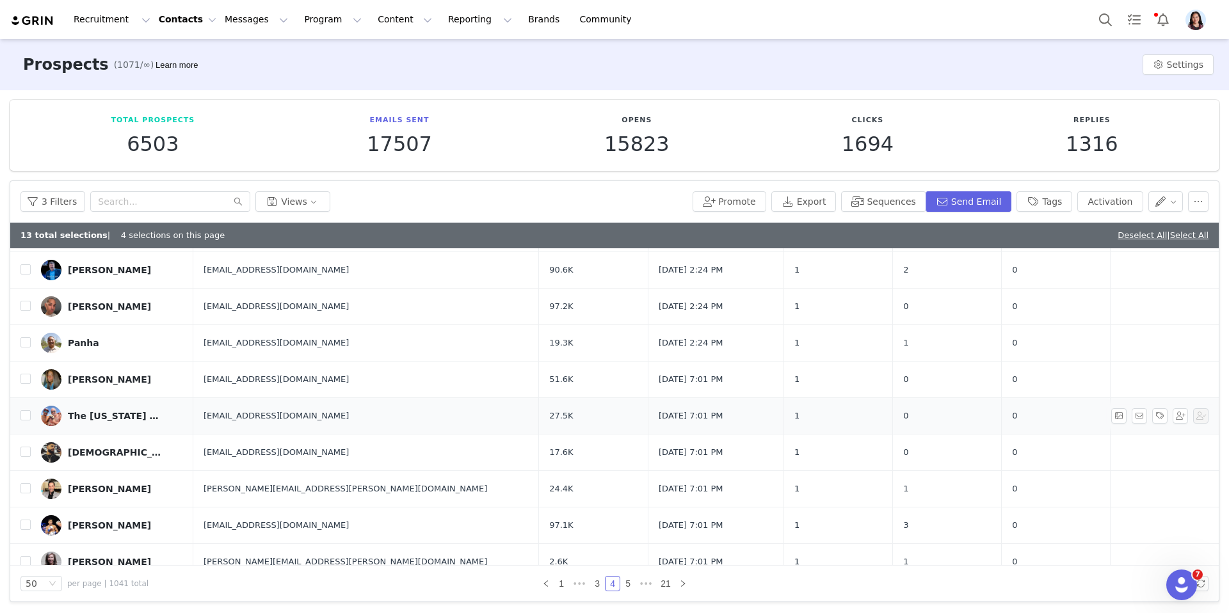
scroll to position [847, 0]
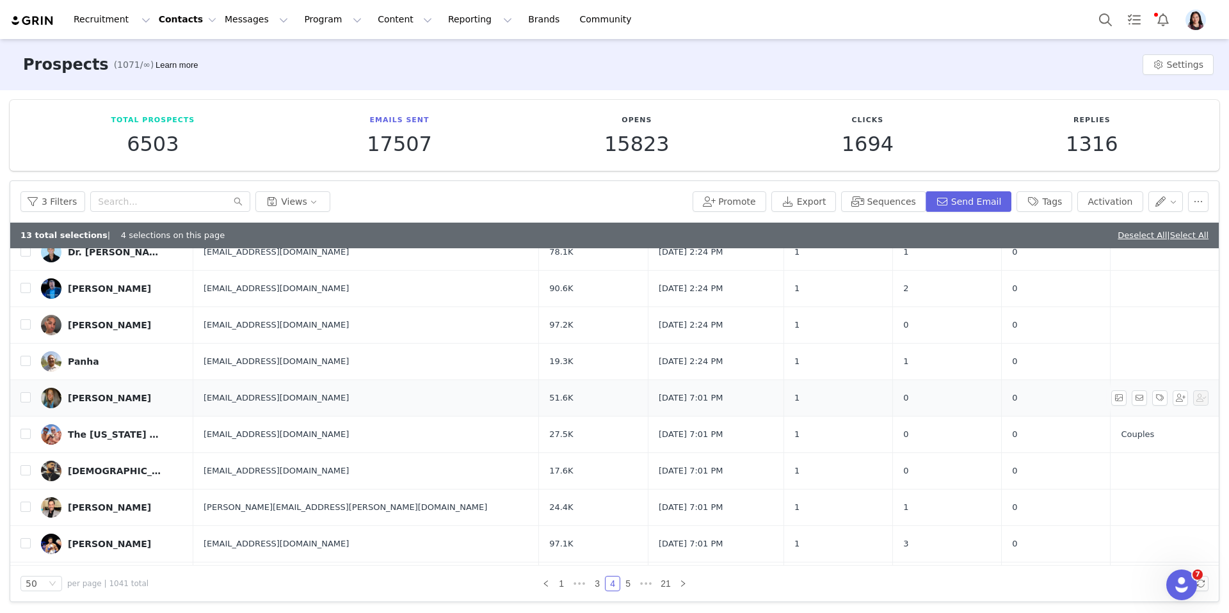
click at [31, 395] on td "GRACEN PEARCE ︎" at bounding box center [112, 397] width 163 height 36
click at [29, 398] on input "checkbox" at bounding box center [25, 397] width 10 height 10
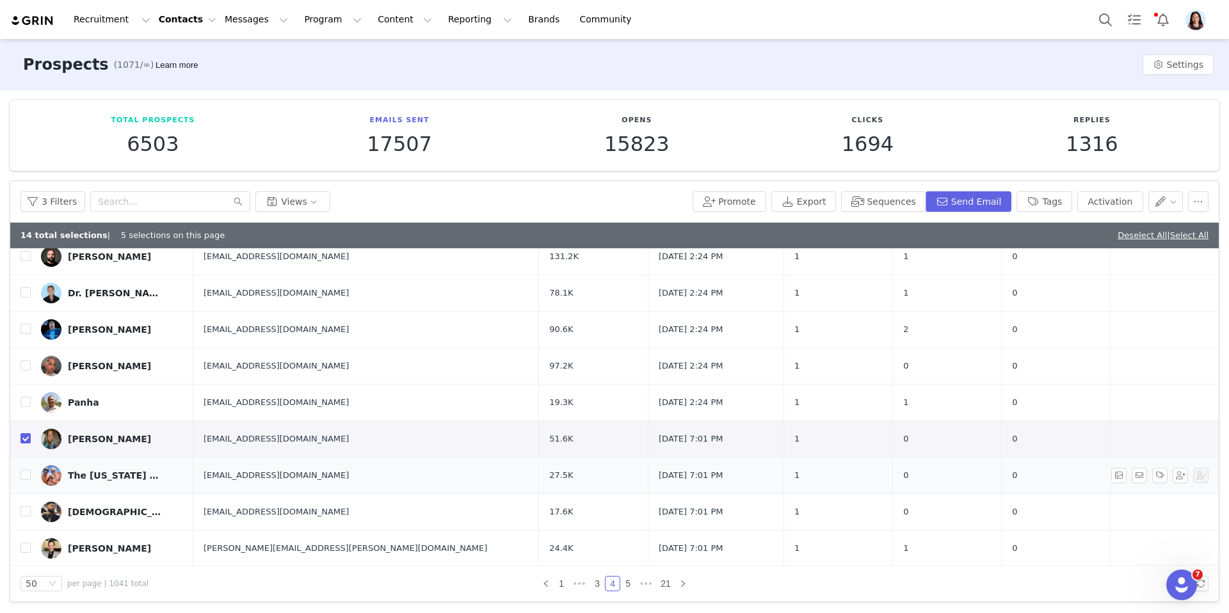
scroll to position [807, 0]
click at [22, 440] on input "checkbox" at bounding box center [25, 438] width 10 height 10
checkbox input "false"
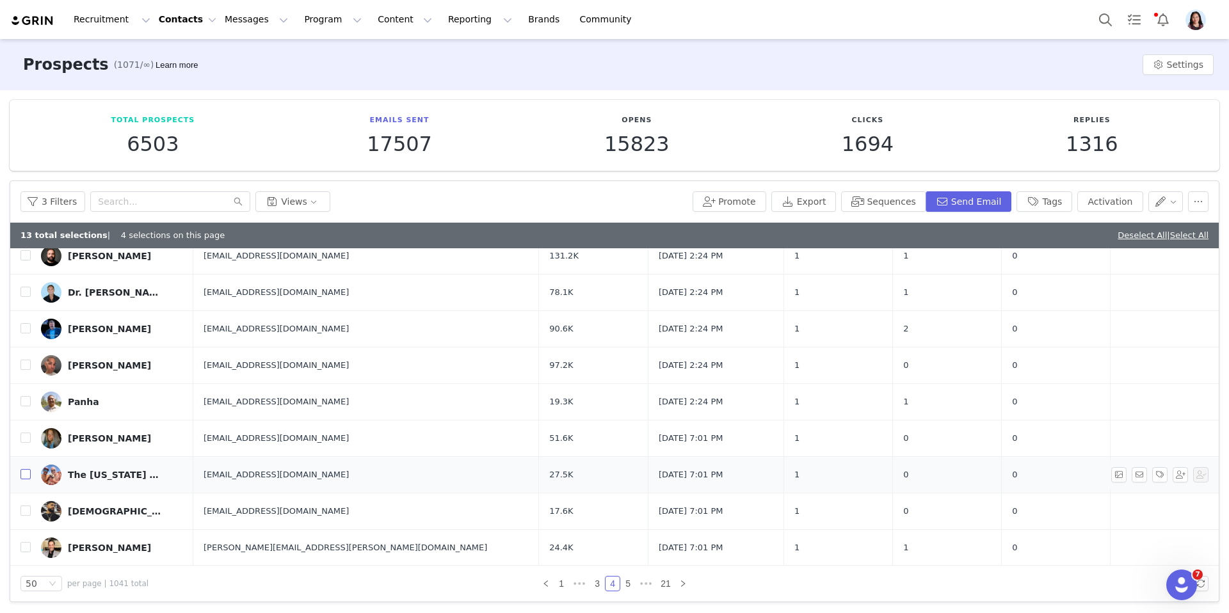
click at [26, 472] on input "checkbox" at bounding box center [25, 474] width 10 height 10
checkbox input "true"
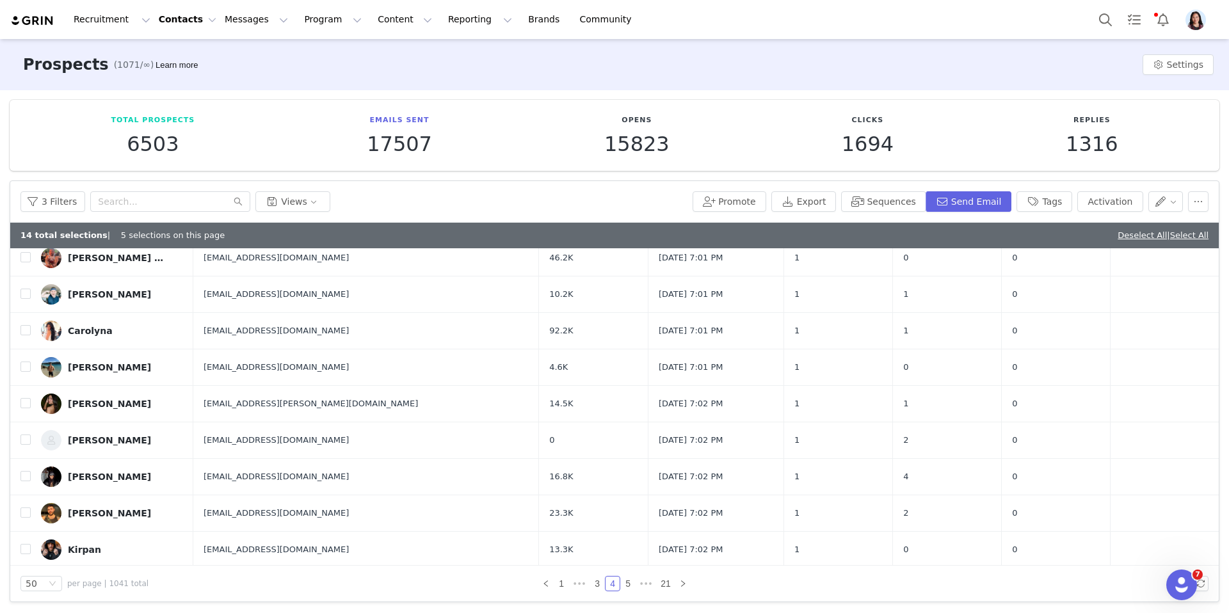
scroll to position [1537, 0]
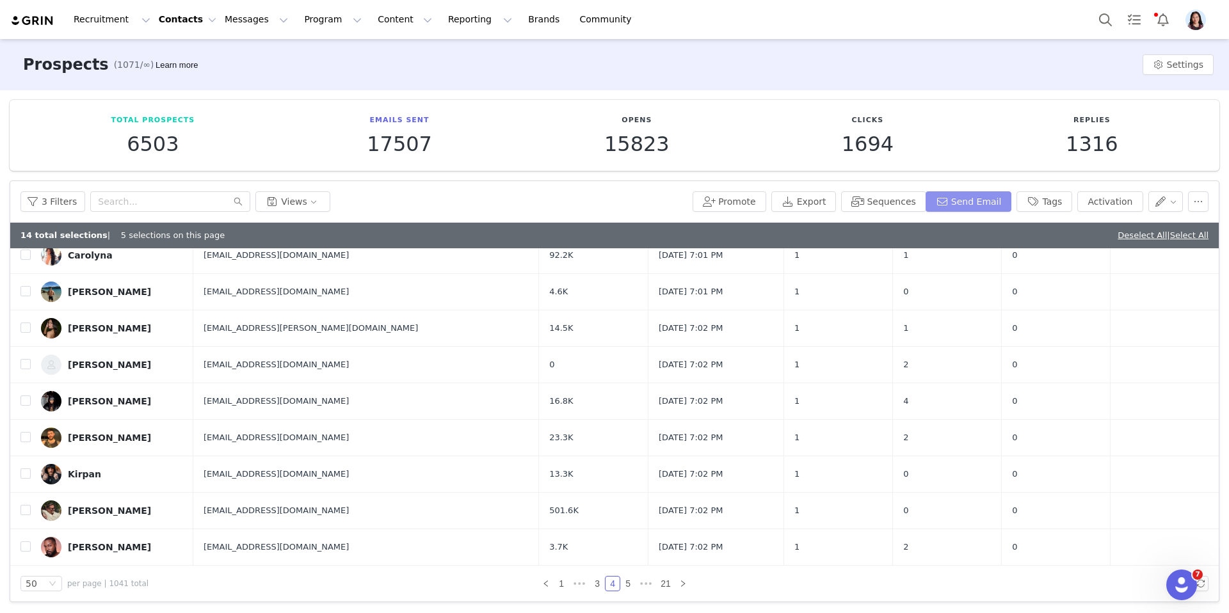
click at [952, 195] on button "Send Email" at bounding box center [968, 201] width 86 height 20
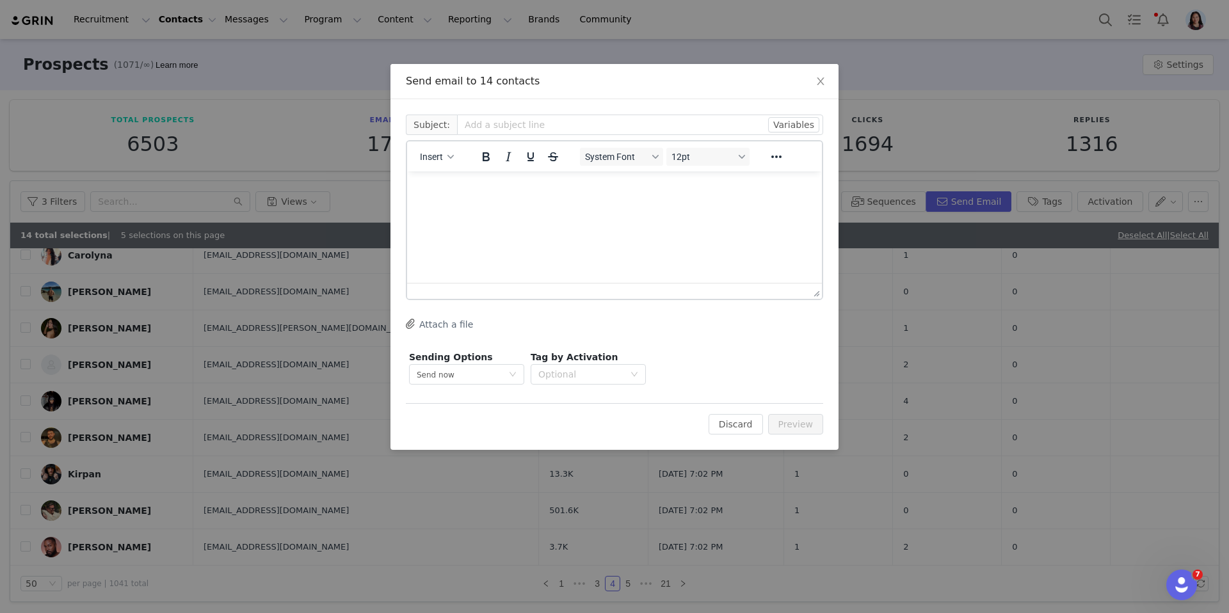
scroll to position [0, 0]
click at [445, 164] on button "Insert" at bounding box center [437, 157] width 44 height 18
click at [445, 180] on div "Insert Template" at bounding box center [483, 178] width 115 height 15
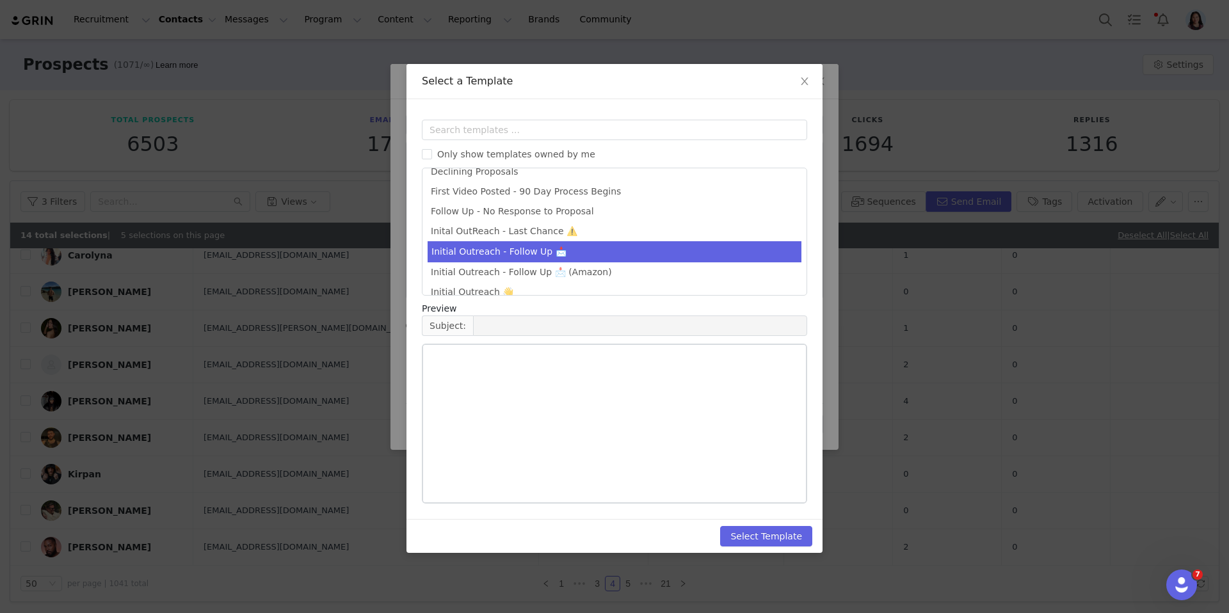
click at [610, 248] on li "Initial Outreach - Follow Up 📩" at bounding box center [614, 251] width 374 height 21
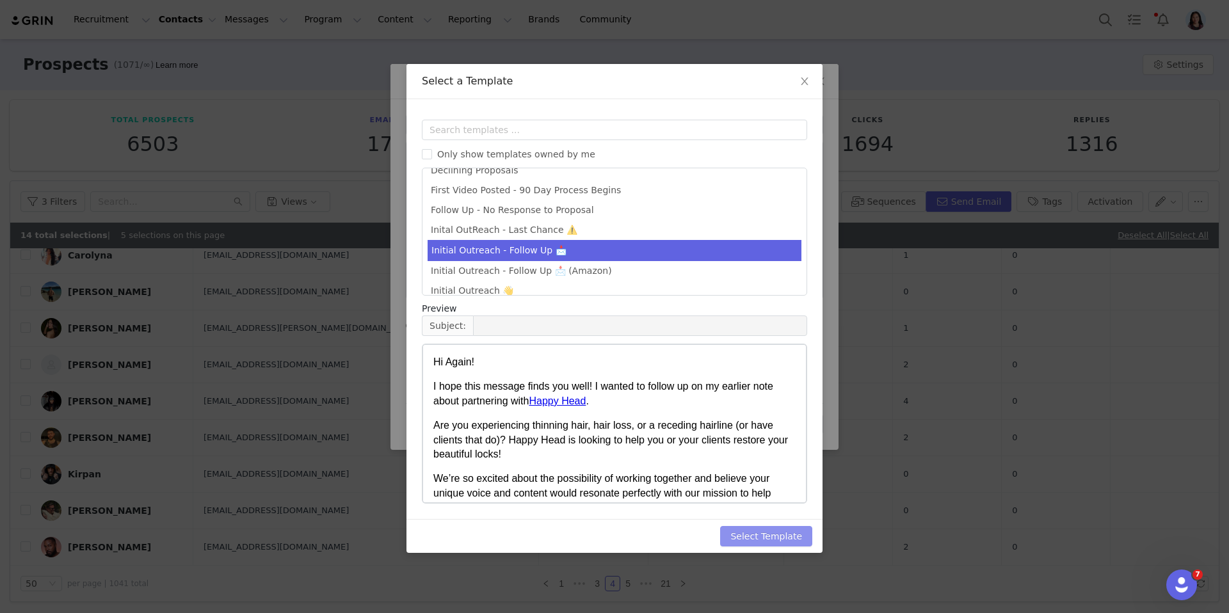
click at [783, 539] on button "Select Template" at bounding box center [766, 536] width 92 height 20
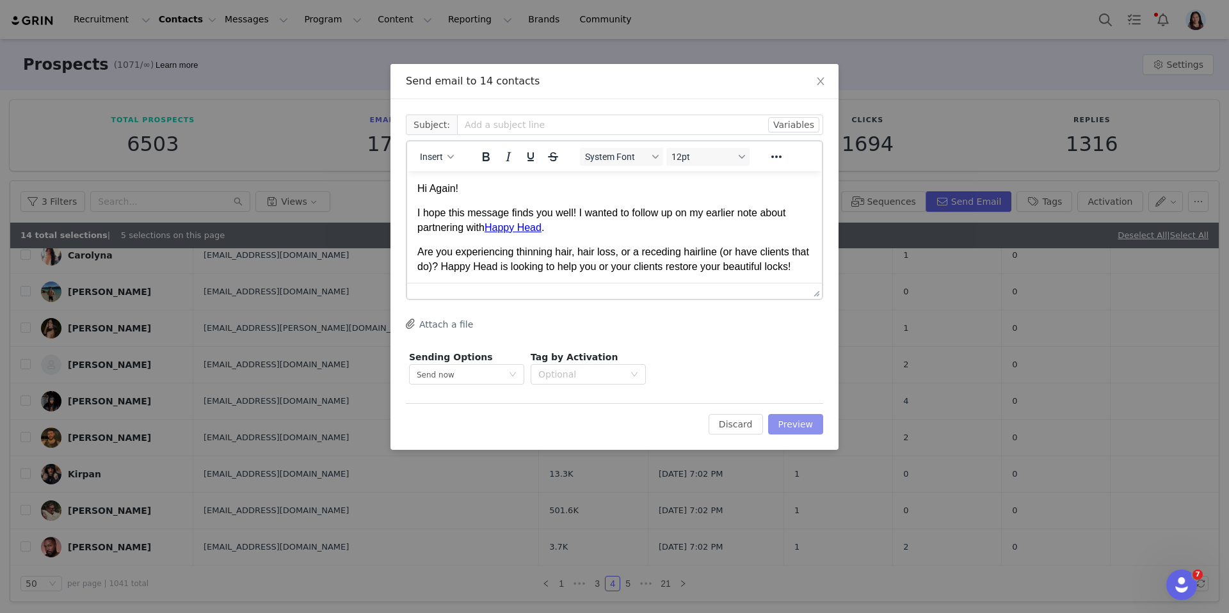
click at [786, 417] on button "Preview" at bounding box center [796, 424] width 56 height 20
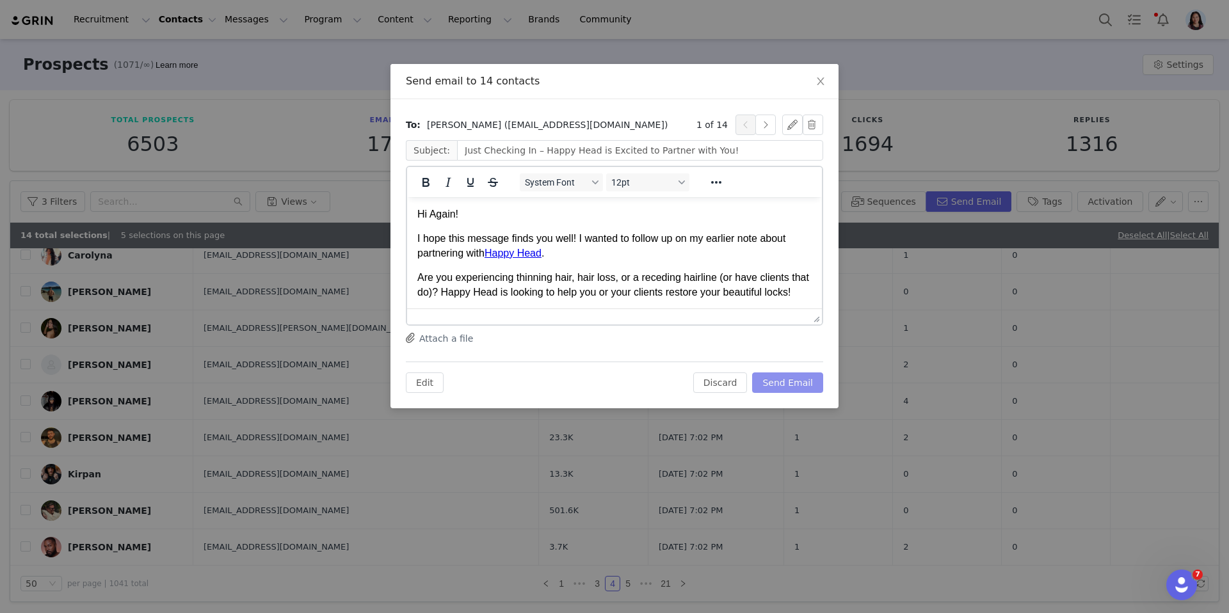
click at [784, 383] on button "Send Email" at bounding box center [787, 382] width 71 height 20
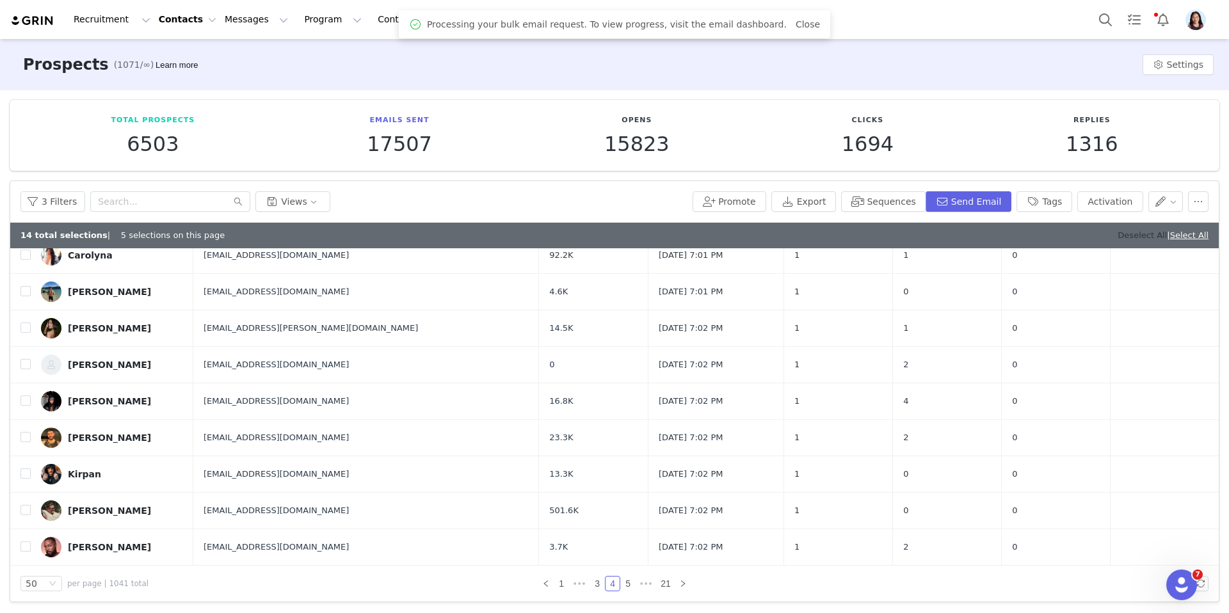
click at [1117, 236] on link "Deselect All" at bounding box center [1141, 235] width 49 height 10
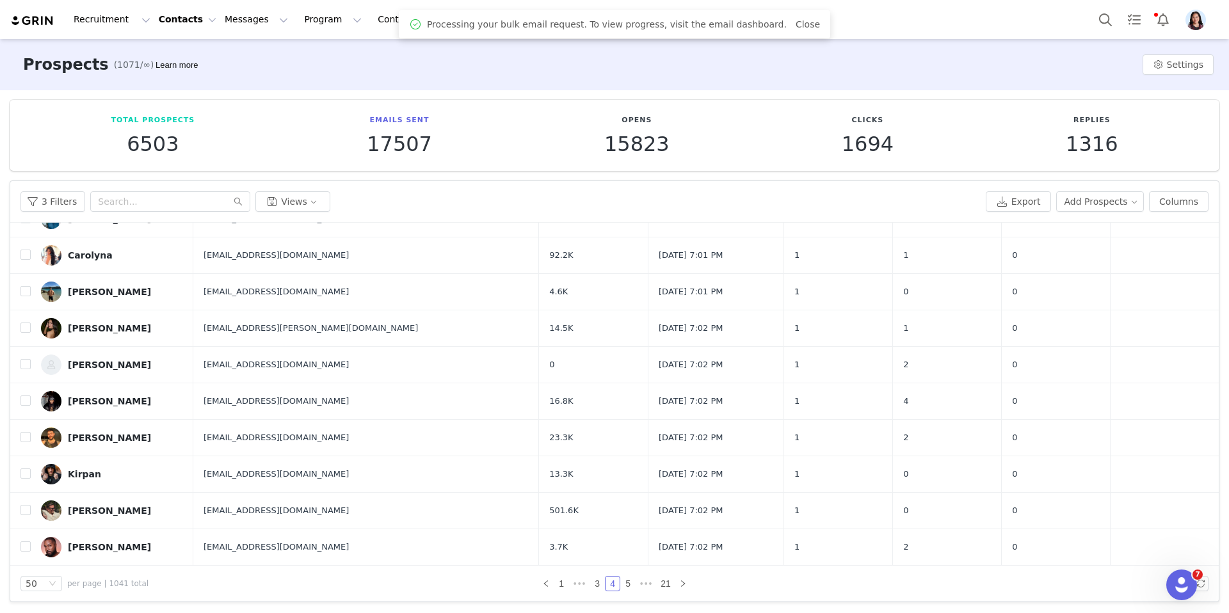
scroll to position [1511, 0]
click at [241, 26] on button "Messages Messages" at bounding box center [256, 19] width 79 height 29
click at [236, 74] on p "Inbox" at bounding box center [241, 80] width 24 height 13
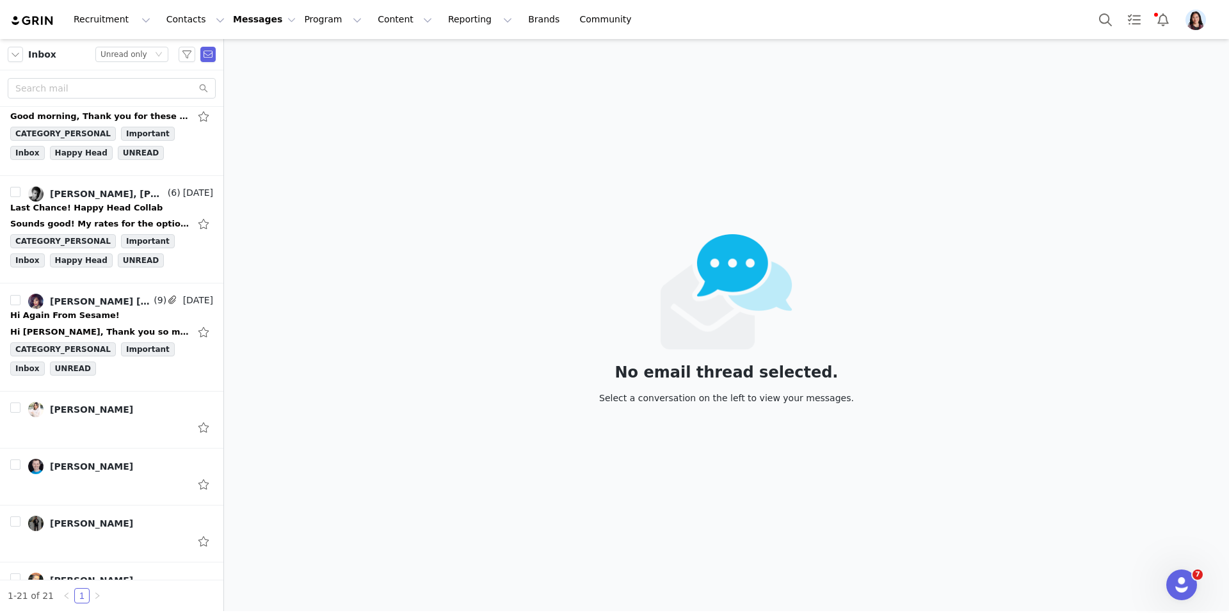
scroll to position [621, 0]
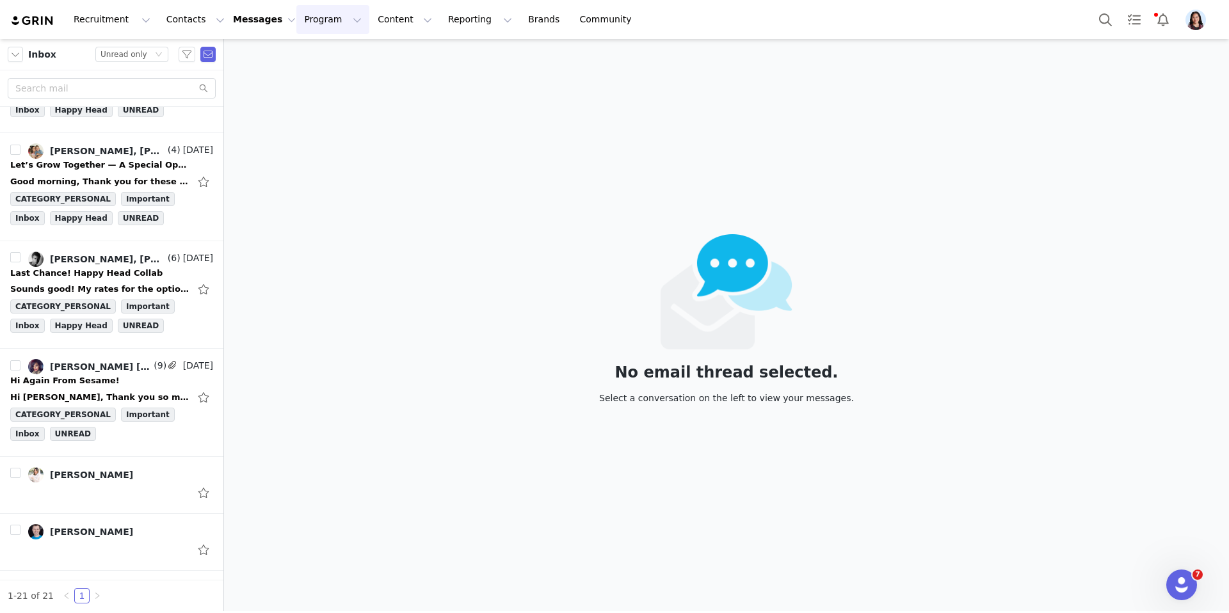
click at [318, 28] on button "Program Program" at bounding box center [332, 19] width 73 height 29
click at [316, 45] on link "Activations" at bounding box center [342, 57] width 101 height 24
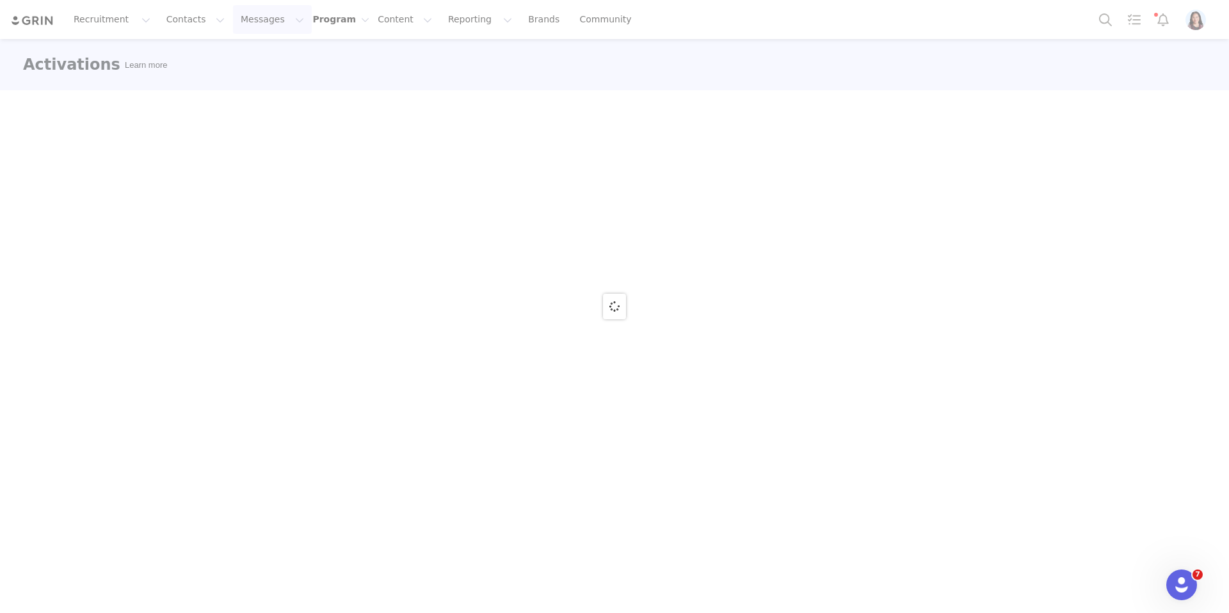
click at [235, 13] on button "Messages Messages" at bounding box center [272, 19] width 79 height 29
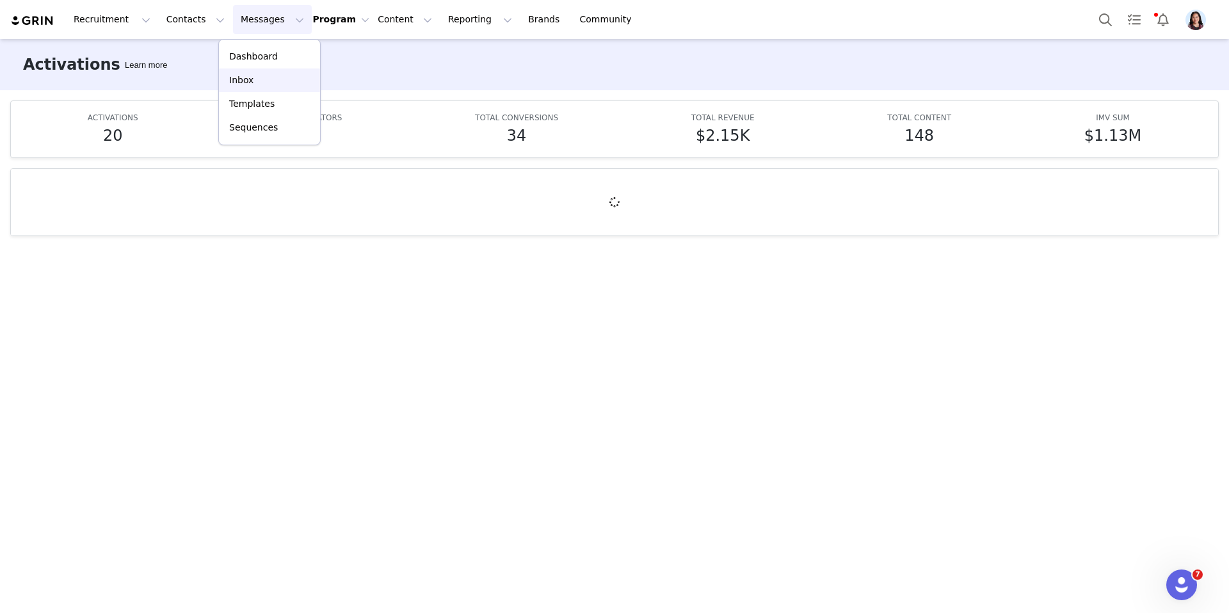
click at [245, 79] on p "Inbox" at bounding box center [241, 80] width 24 height 13
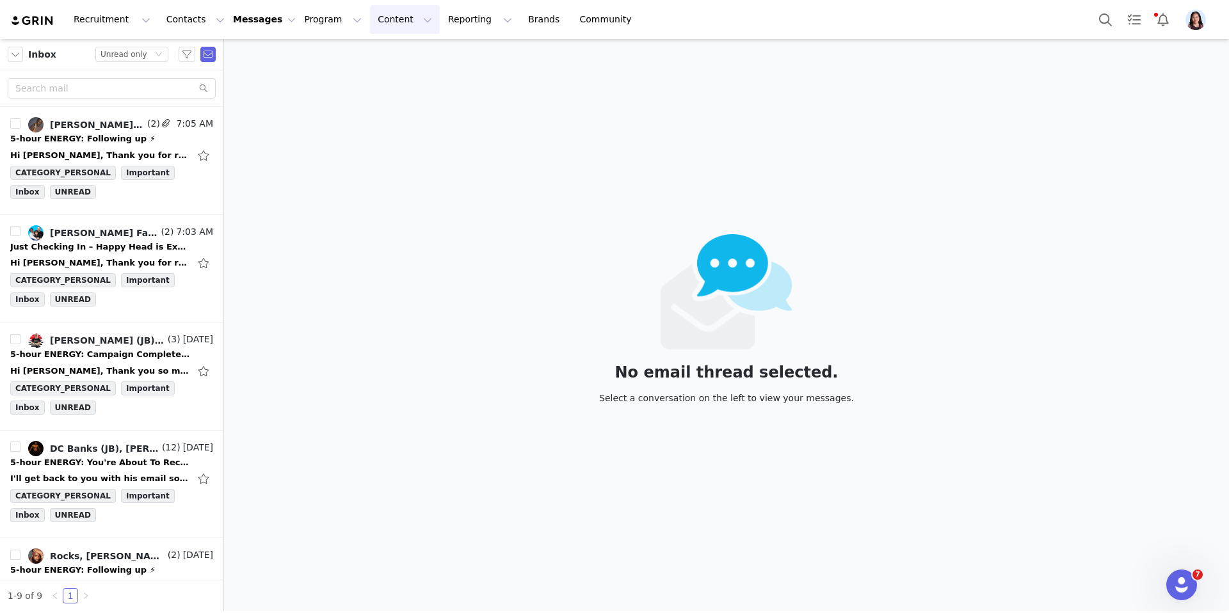
click at [383, 28] on button "Content Content" at bounding box center [405, 19] width 70 height 29
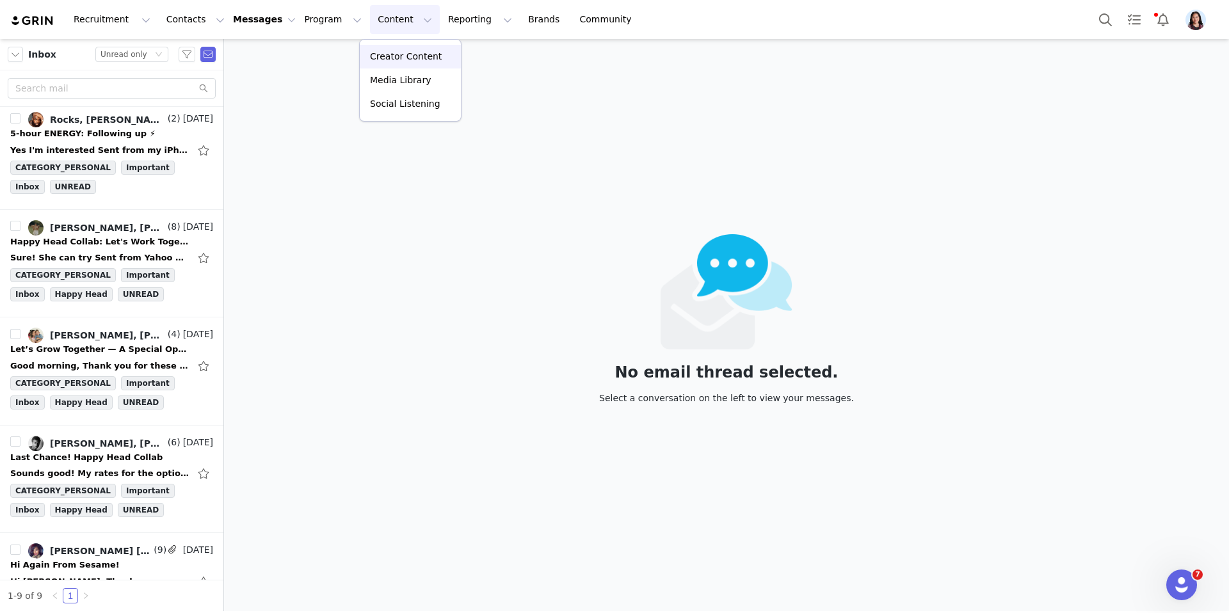
scroll to position [497, 0]
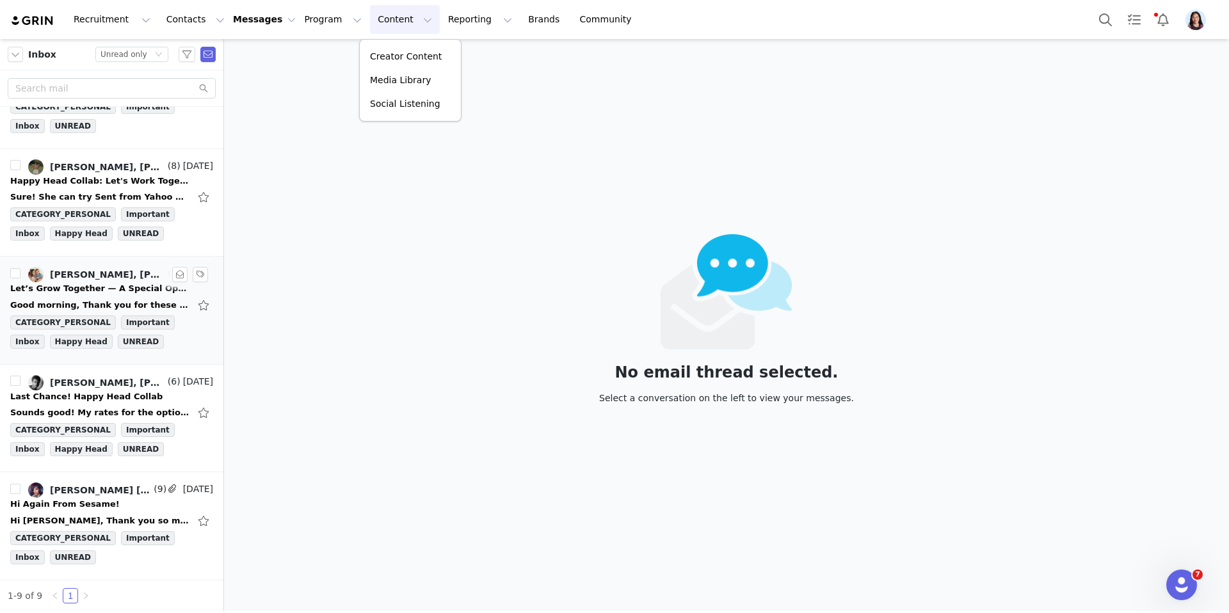
click at [115, 272] on div "Lauryn, Randi Dofat" at bounding box center [107, 274] width 115 height 10
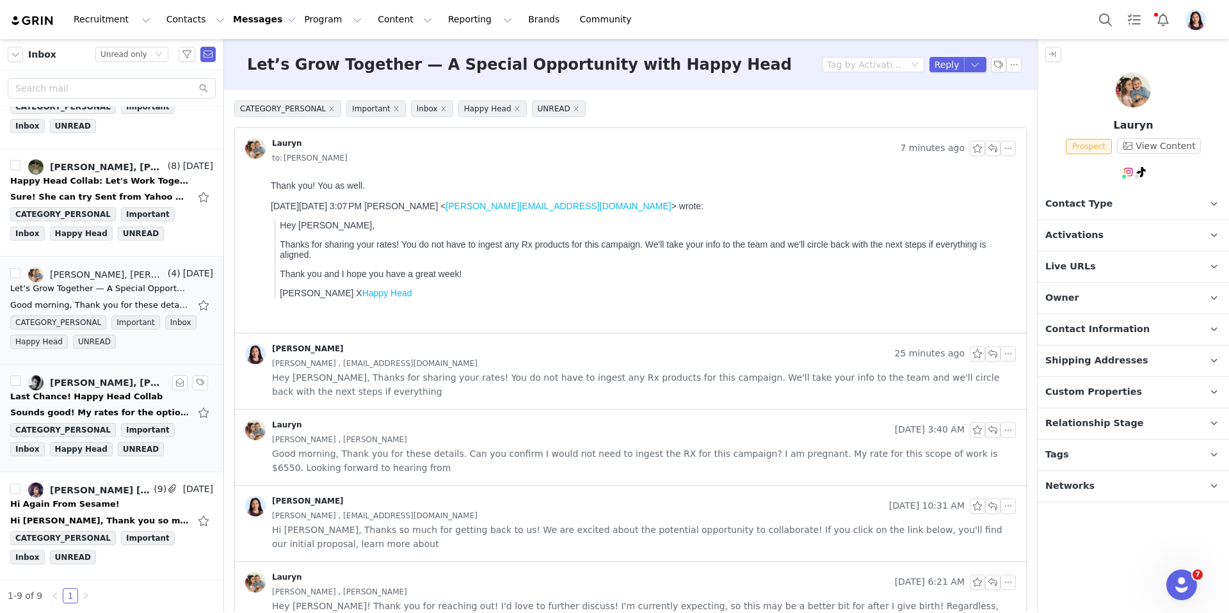
scroll to position [0, 0]
click at [395, 383] on span "Hey Lauryn, Thanks for sharing your rates! You do not have to ingest any Rx pro…" at bounding box center [644, 384] width 744 height 28
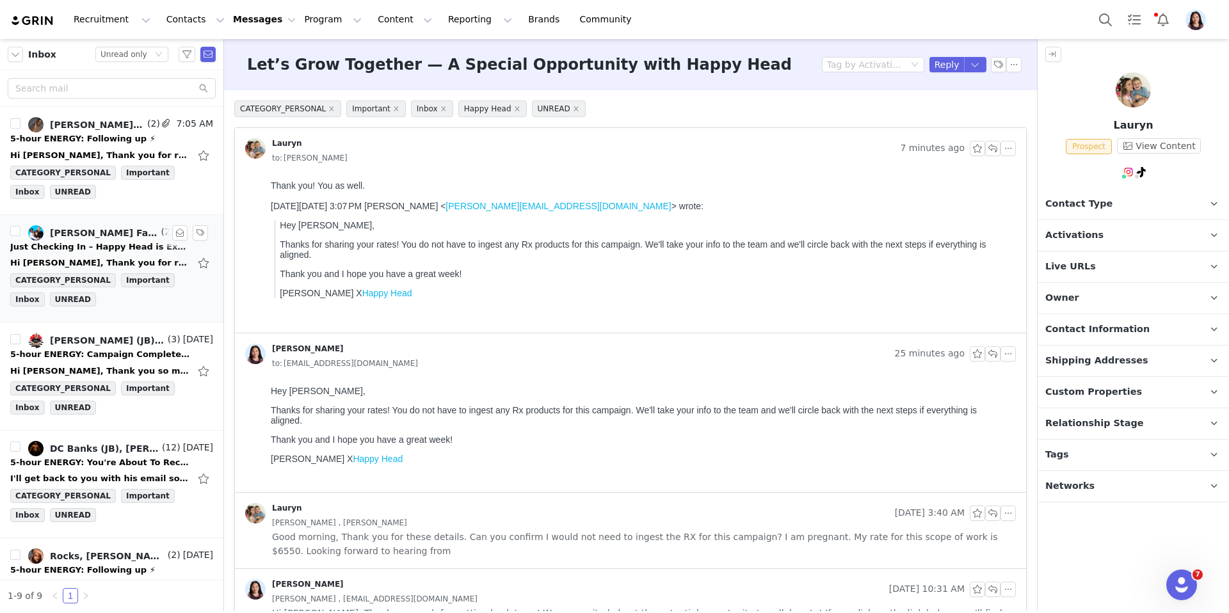
click at [90, 258] on div "Hi Randi, Thank you for reaching out, we are excited to explore this opportunit…" at bounding box center [99, 263] width 179 height 13
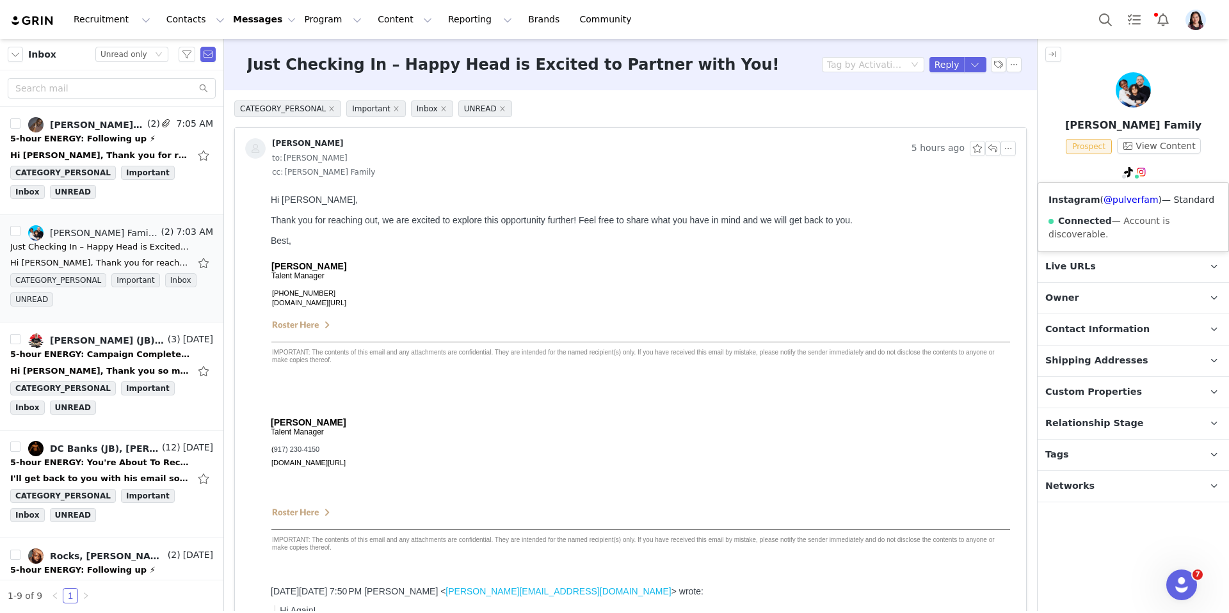
click at [1136, 173] on span at bounding box center [1136, 176] width 6 height 6
click at [1126, 198] on link "@pulverfam" at bounding box center [1130, 200] width 54 height 10
click at [1070, 448] on p "Tags Keep track of your contacts by assigning them tags. You can then filter yo…" at bounding box center [1117, 455] width 161 height 31
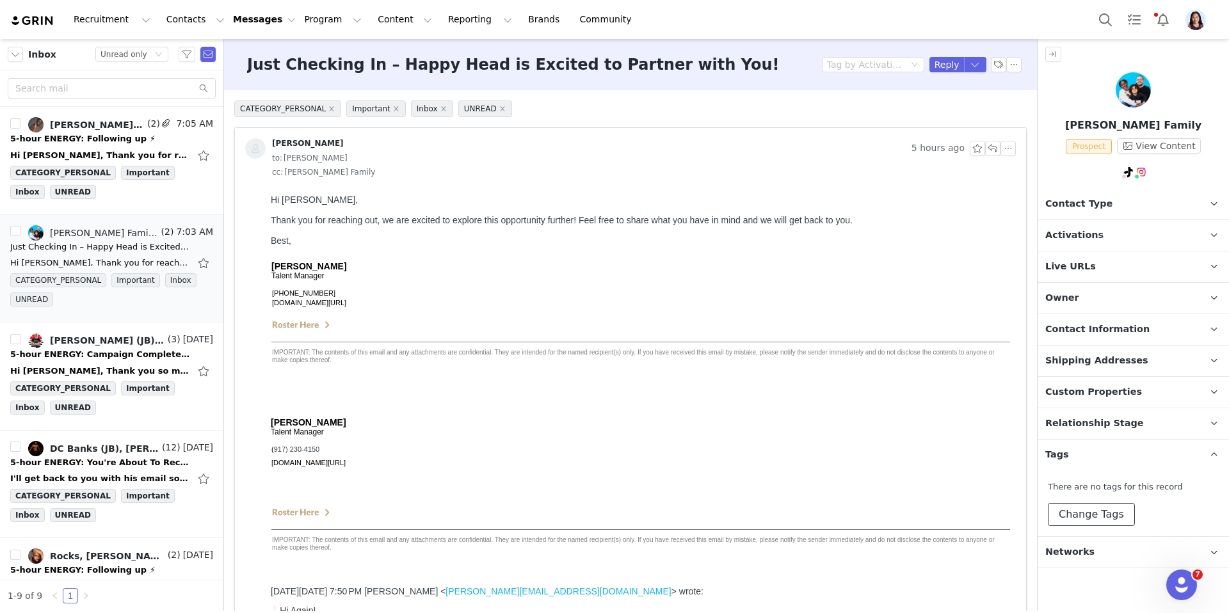
click at [1063, 506] on button "Change Tags" at bounding box center [1090, 514] width 87 height 23
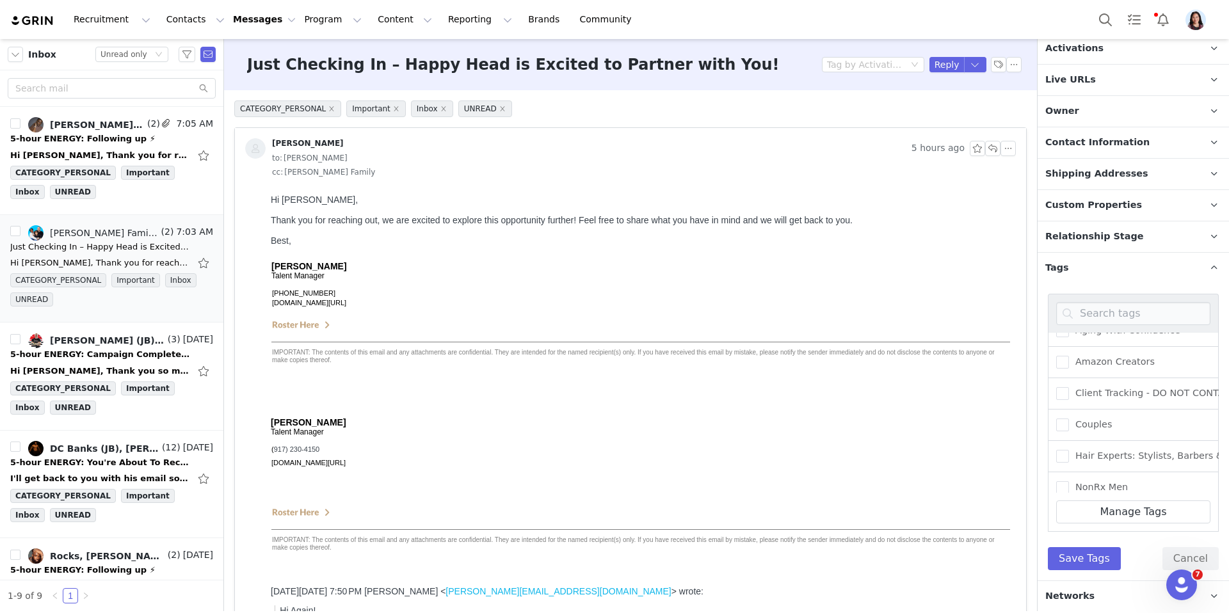
scroll to position [79, 0]
click at [1087, 389] on span "Couples" at bounding box center [1090, 395] width 43 height 12
click at [1069, 389] on input "Couples" at bounding box center [1069, 389] width 0 height 0
click at [1068, 571] on div "Active Millennial Aging With Confidence Amazon Creators Client Tracking - DO NO…" at bounding box center [1132, 431] width 191 height 297
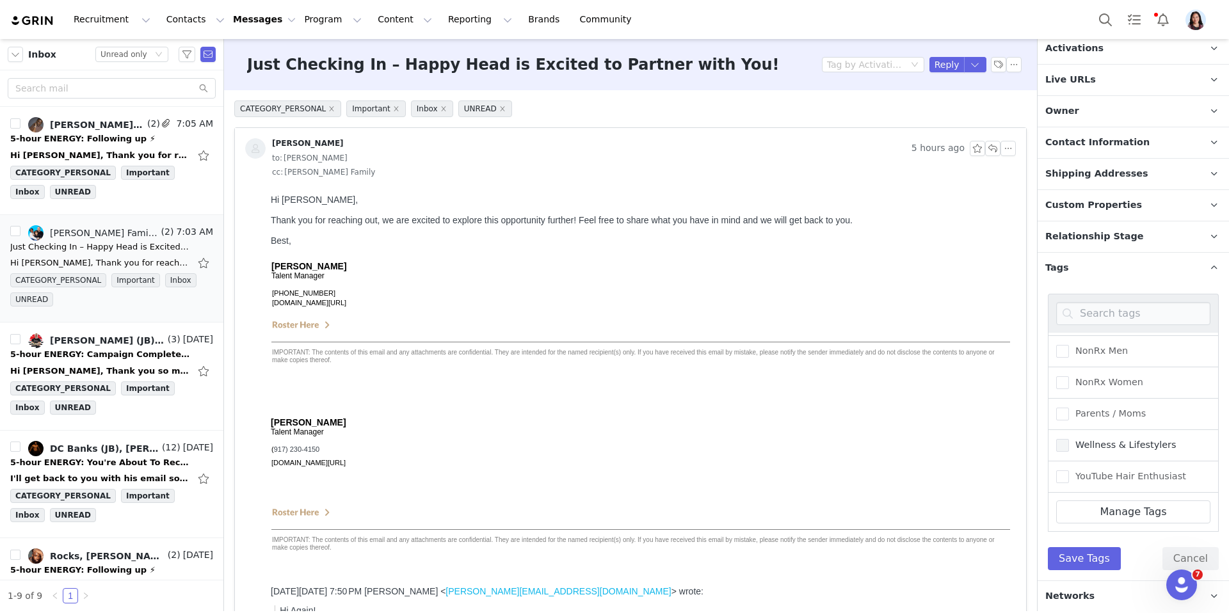
click at [1102, 443] on span "Wellness & Lifestylers" at bounding box center [1122, 445] width 107 height 12
click at [1069, 439] on input "Wellness & Lifestylers" at bounding box center [1069, 439] width 0 height 0
click at [1099, 445] on span "Wellness & Lifestylers" at bounding box center [1122, 445] width 107 height 12
click at [1069, 439] on input "Wellness & Lifestylers" at bounding box center [1069, 439] width 0 height 0
click at [1097, 416] on span "Parents / Moms" at bounding box center [1107, 414] width 77 height 12
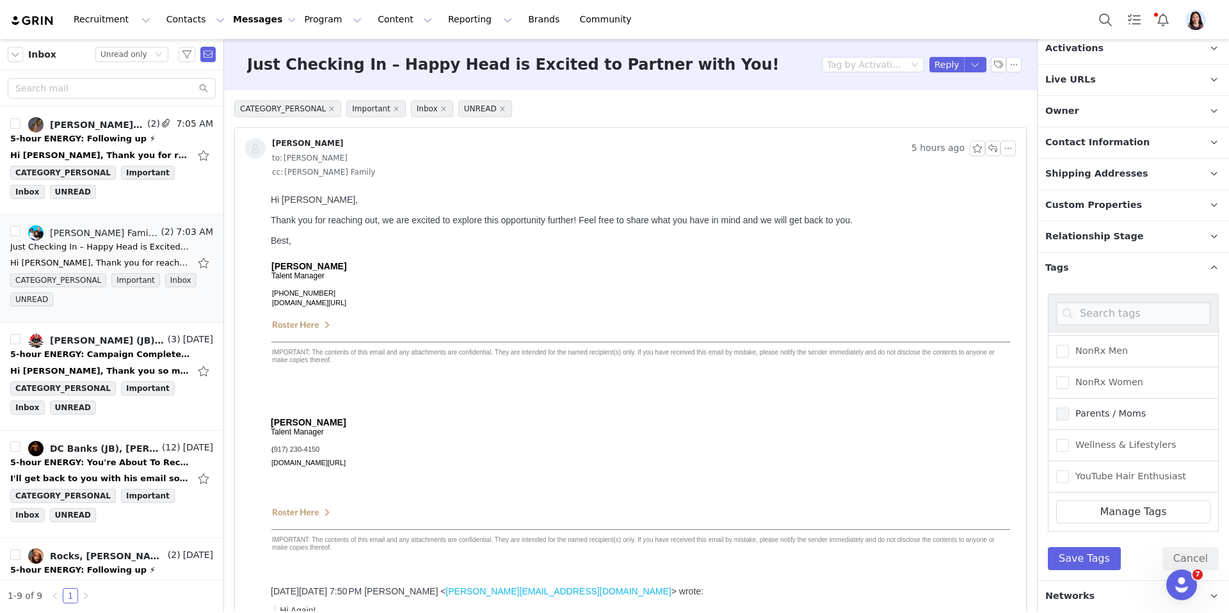
click at [1069, 408] on input "Parents / Moms" at bounding box center [1069, 408] width 0 height 0
click at [1084, 553] on button "Save Tags" at bounding box center [1083, 558] width 73 height 23
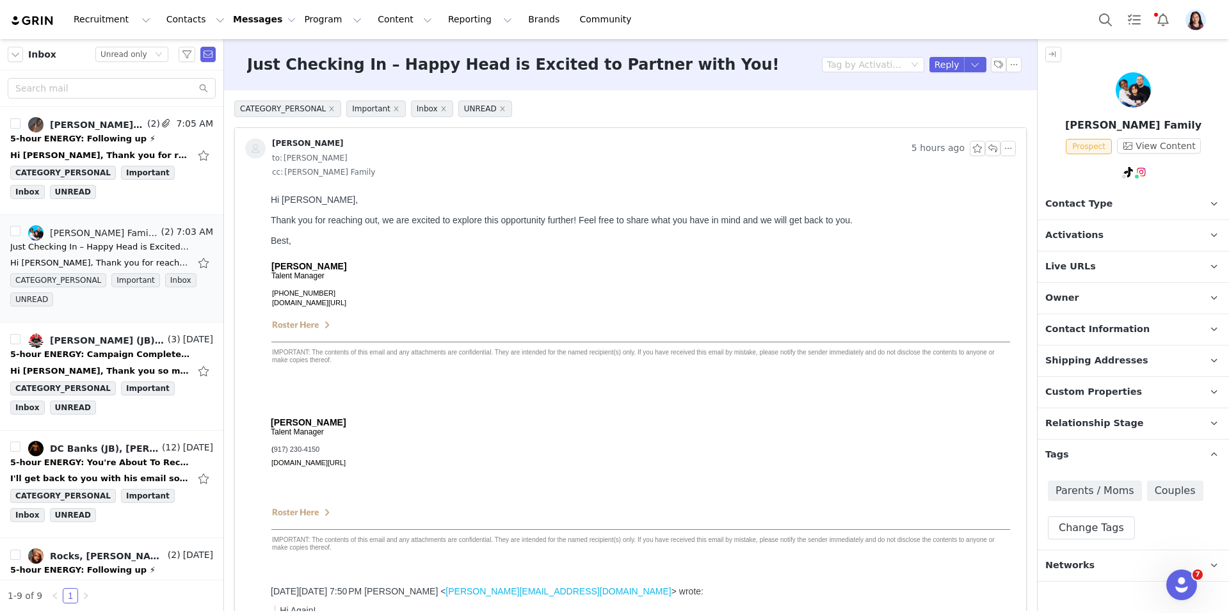
click at [1090, 234] on span "Activations" at bounding box center [1074, 235] width 58 height 14
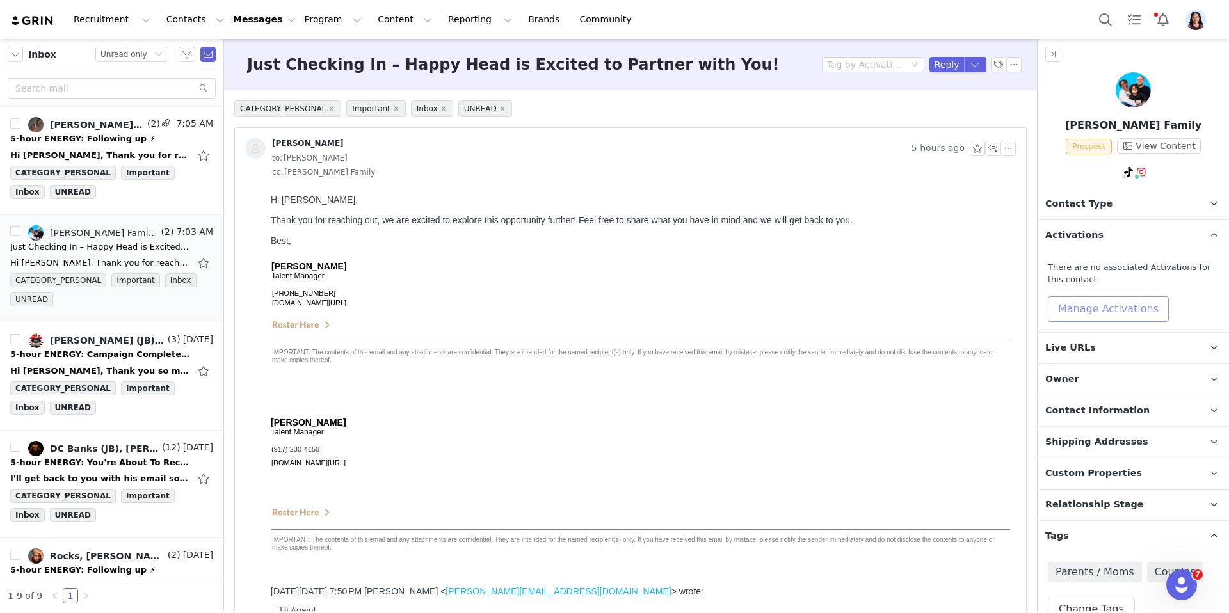
click at [1081, 316] on button "Manage Activations" at bounding box center [1107, 309] width 121 height 26
click at [1064, 353] on div "Select Activation" at bounding box center [1050, 358] width 76 height 19
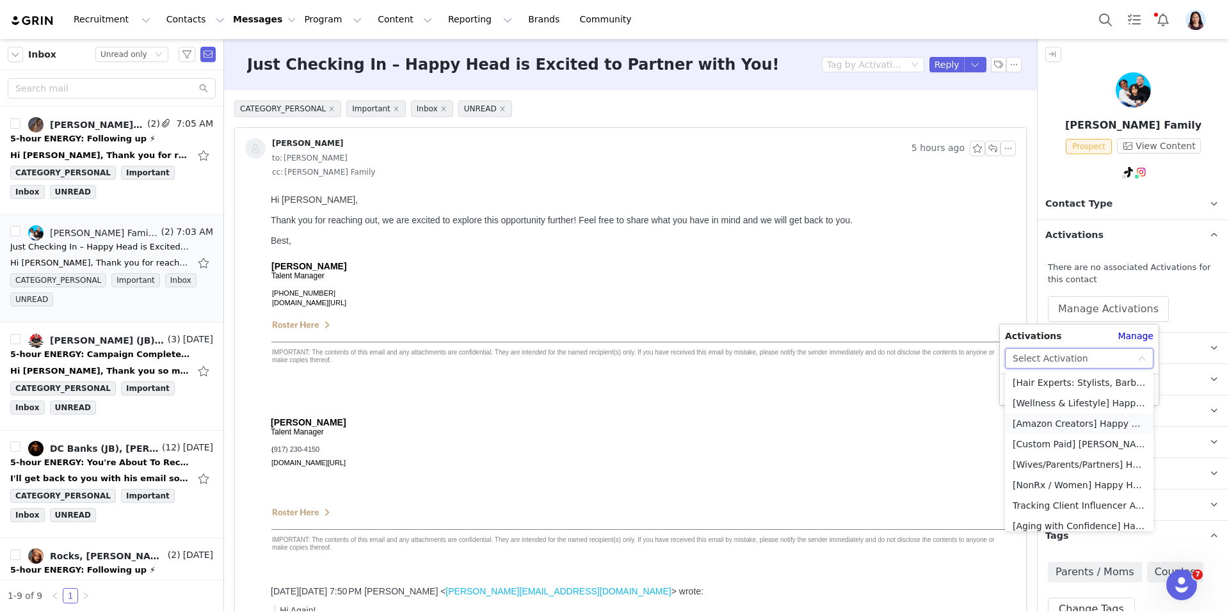
scroll to position [44, 0]
click at [1051, 463] on li "[Wives/Parents/Partners] Happy Head_First Time Activation" at bounding box center [1079, 463] width 148 height 20
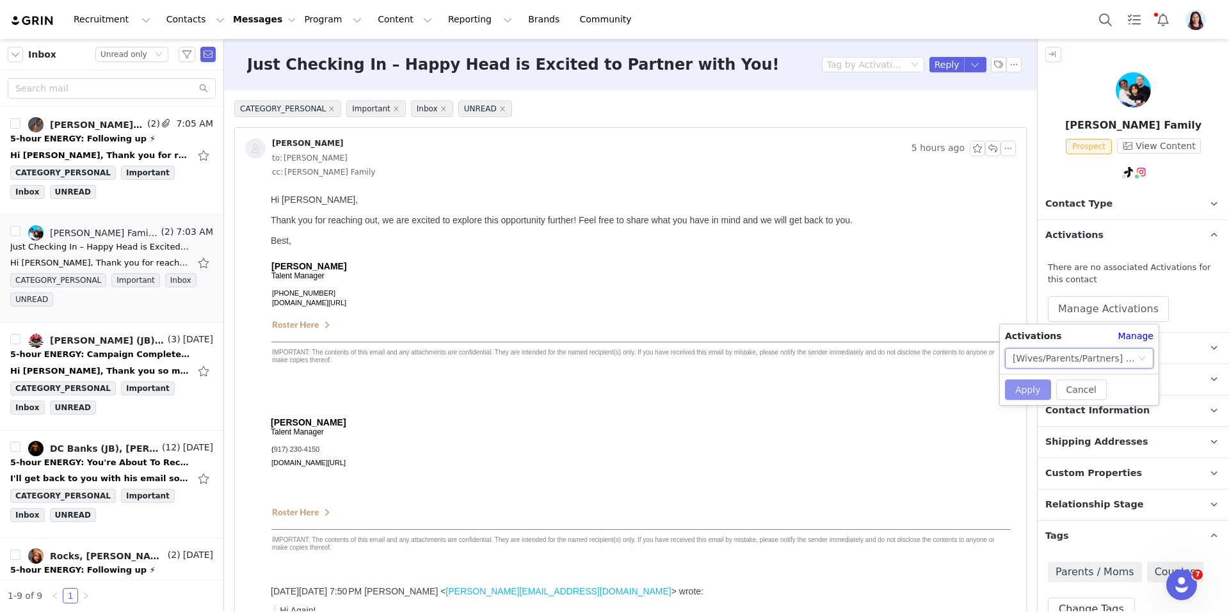
click at [1026, 396] on button "Apply" at bounding box center [1028, 389] width 46 height 20
click at [969, 58] on button "button" at bounding box center [975, 64] width 23 height 15
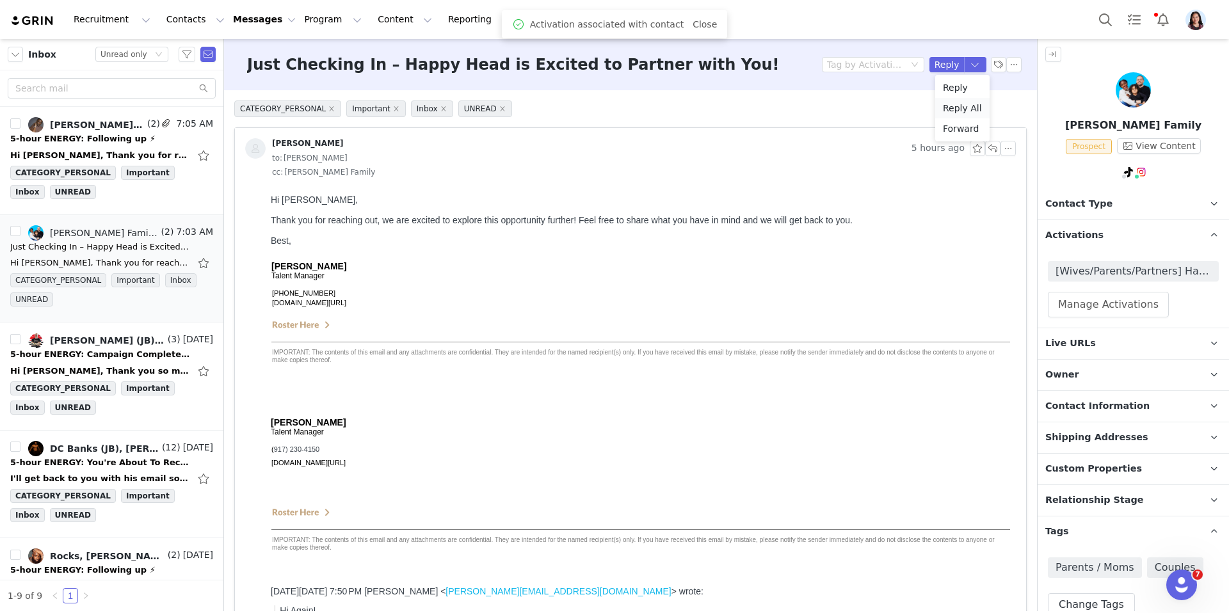
click at [959, 105] on li "Reply All" at bounding box center [962, 108] width 54 height 20
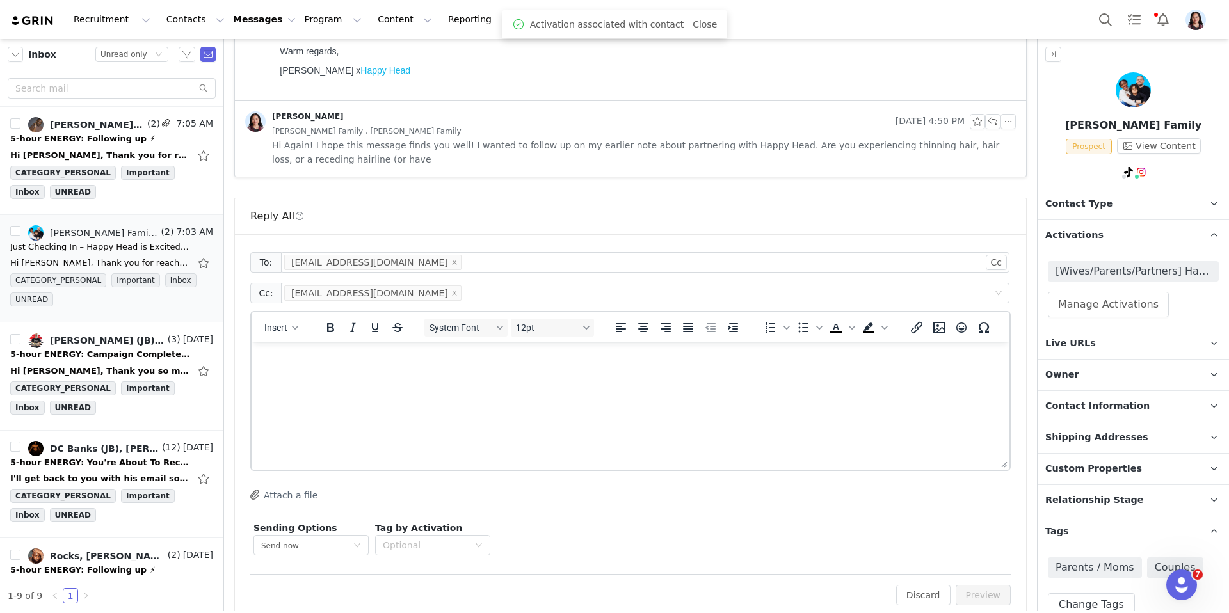
scroll to position [705, 0]
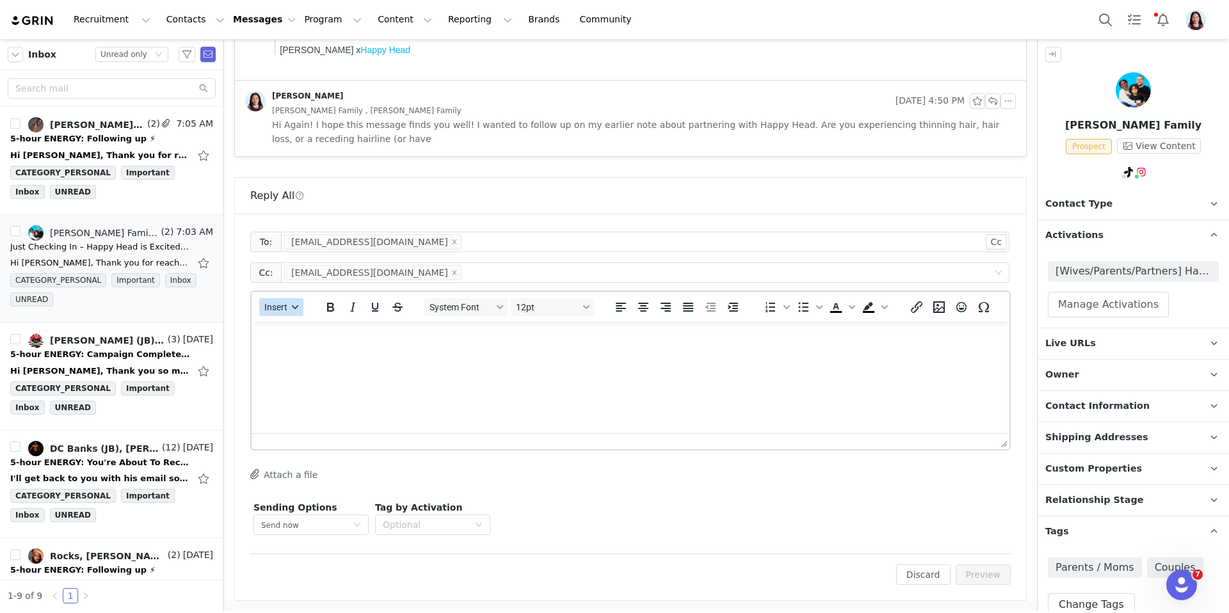
click at [286, 302] on span "Insert" at bounding box center [275, 307] width 23 height 10
click at [286, 328] on div "Insert Template" at bounding box center [327, 329] width 115 height 15
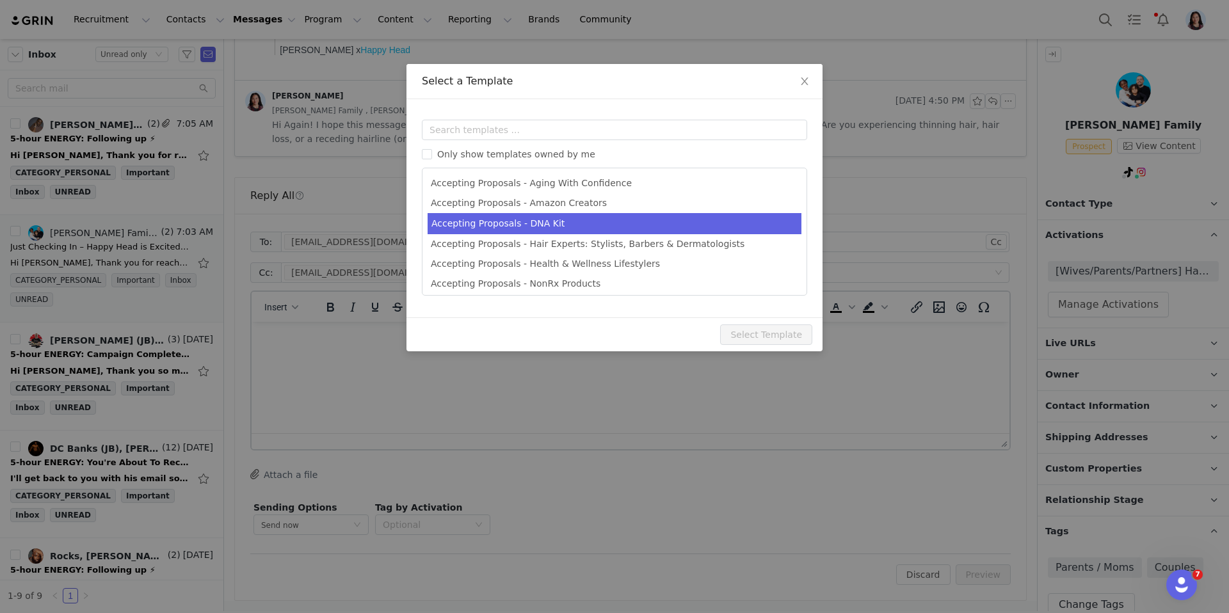
scroll to position [0, 0]
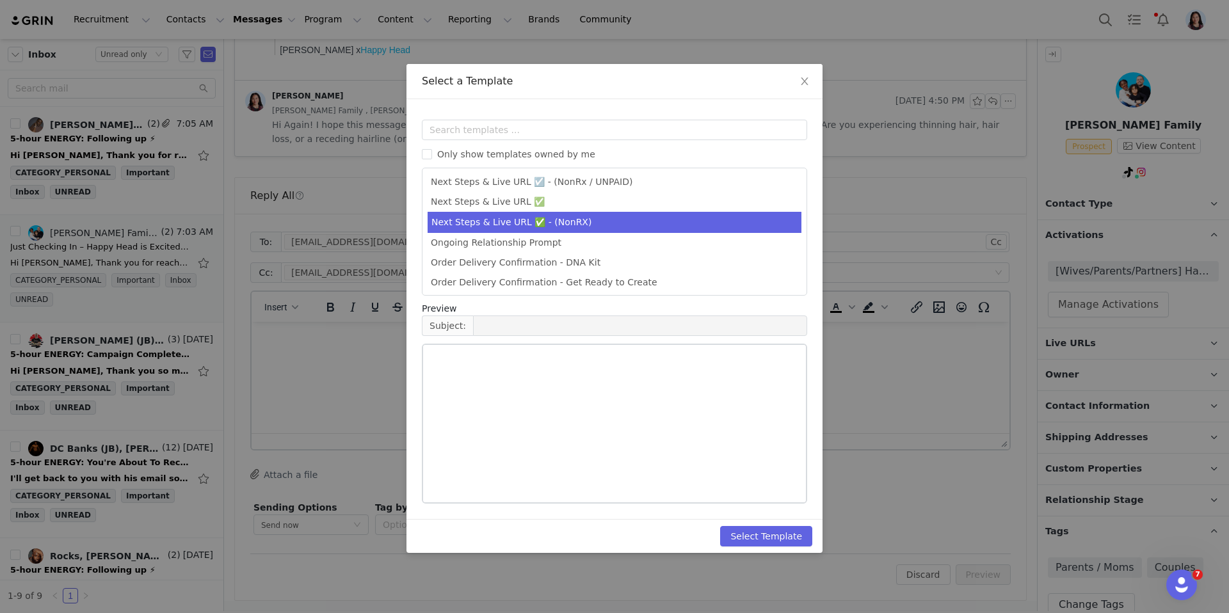
click at [527, 214] on li "Next Steps & Live URL ✅ - (NonRX)" at bounding box center [614, 222] width 374 height 21
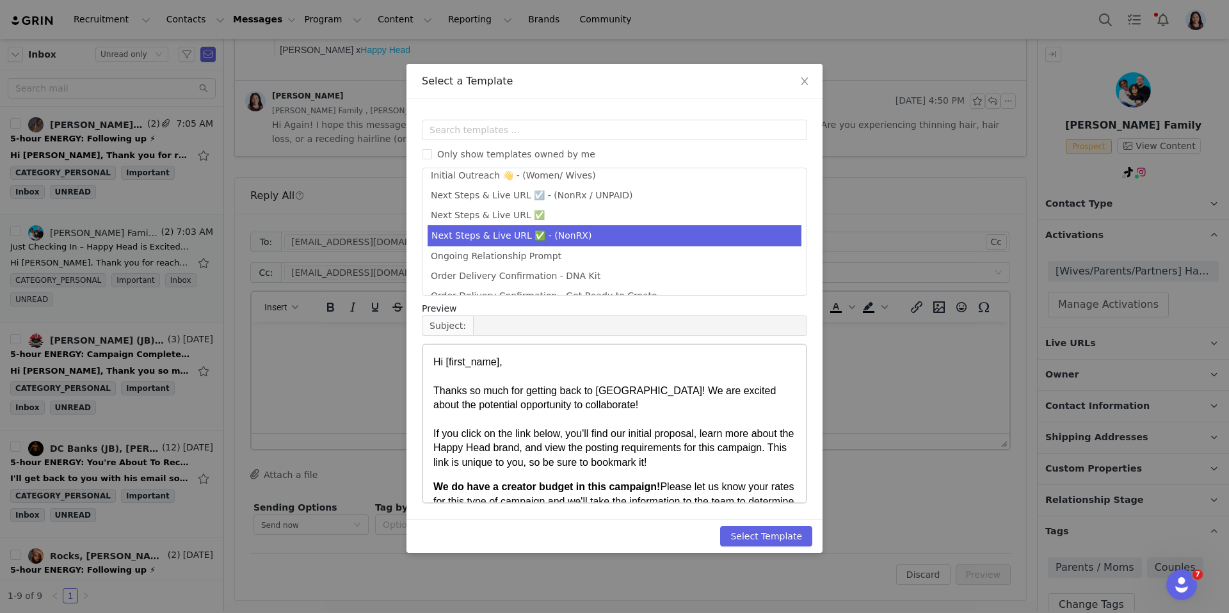
scroll to position [459, 0]
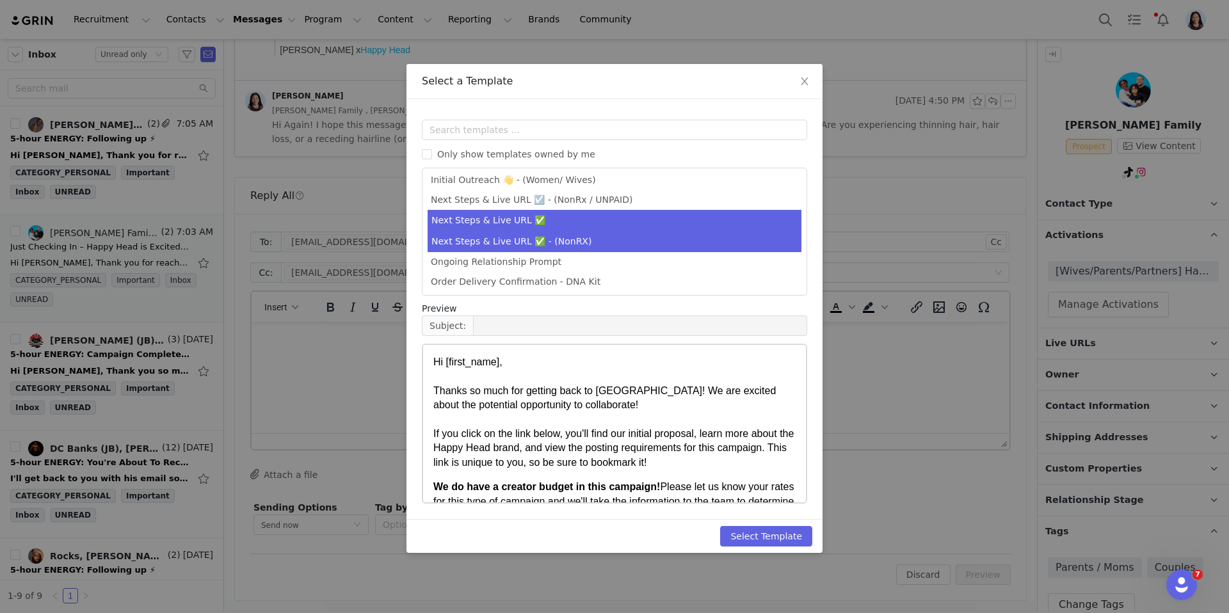
click at [525, 214] on li "Next Steps & Live URL ✅" at bounding box center [614, 220] width 374 height 21
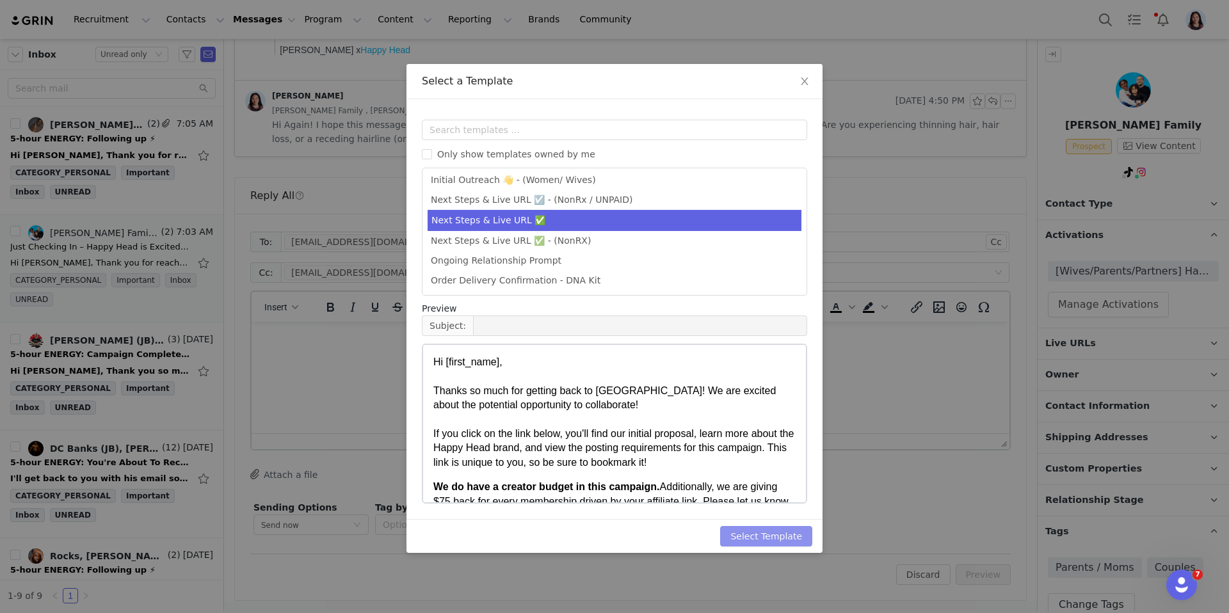
click at [788, 539] on button "Select Template" at bounding box center [766, 536] width 92 height 20
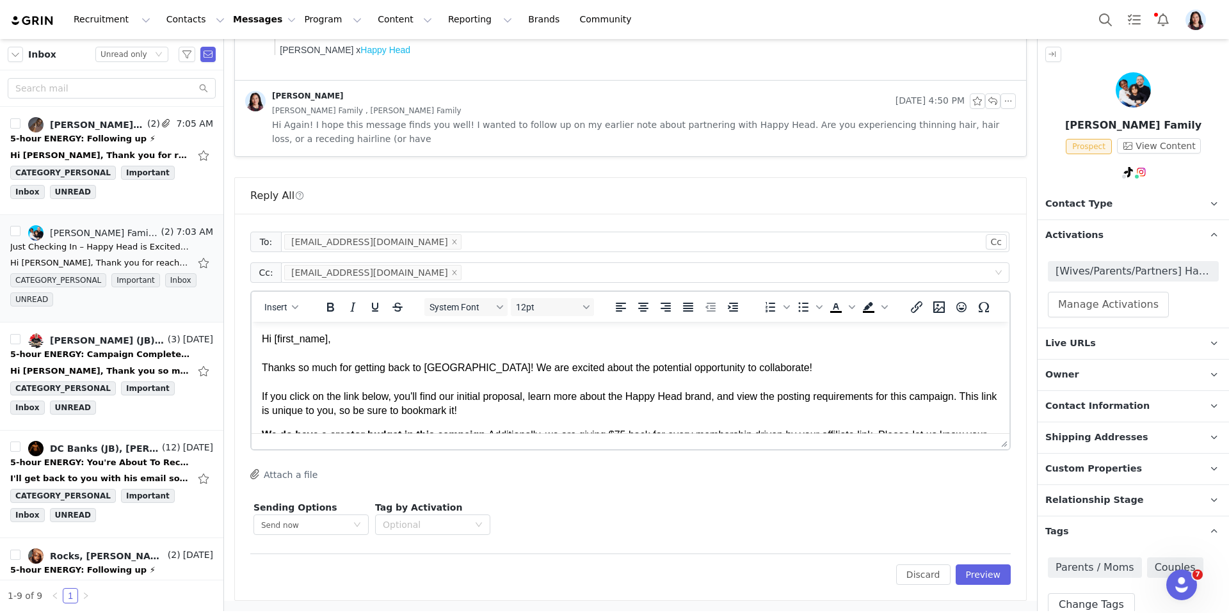
drag, startPoint x: 999, startPoint y: 444, endPoint x: 960, endPoint y: 539, distance: 102.4
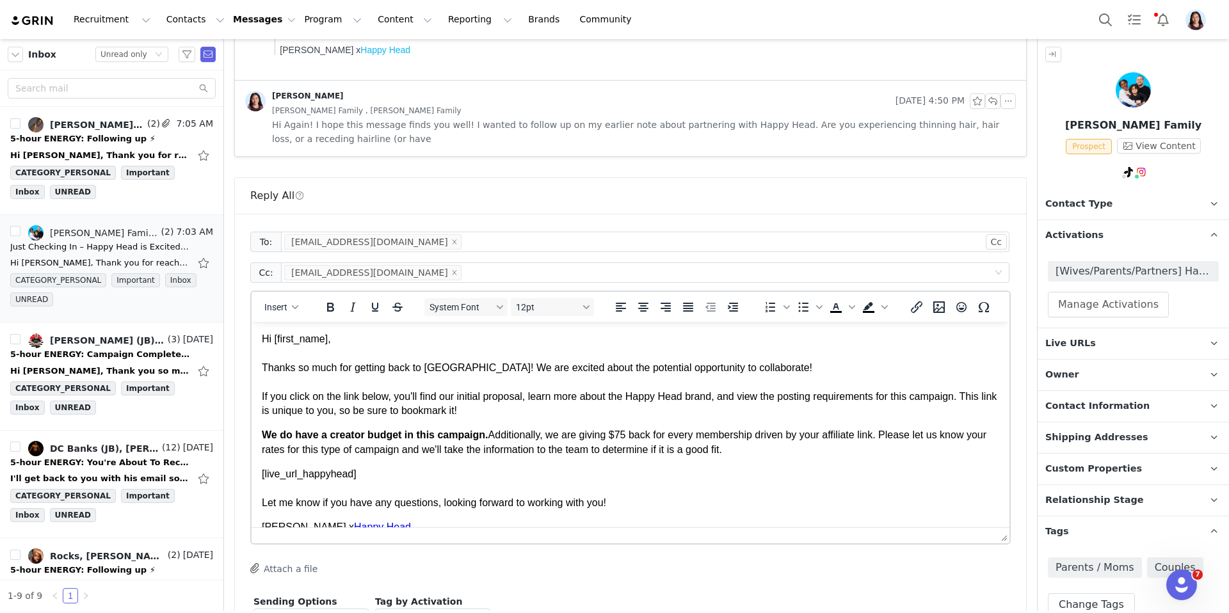
click at [279, 437] on strong "We do have a creator budget in this campaign." at bounding box center [375, 434] width 227 height 11
click at [328, 341] on span "First Name" at bounding box center [299, 338] width 56 height 13
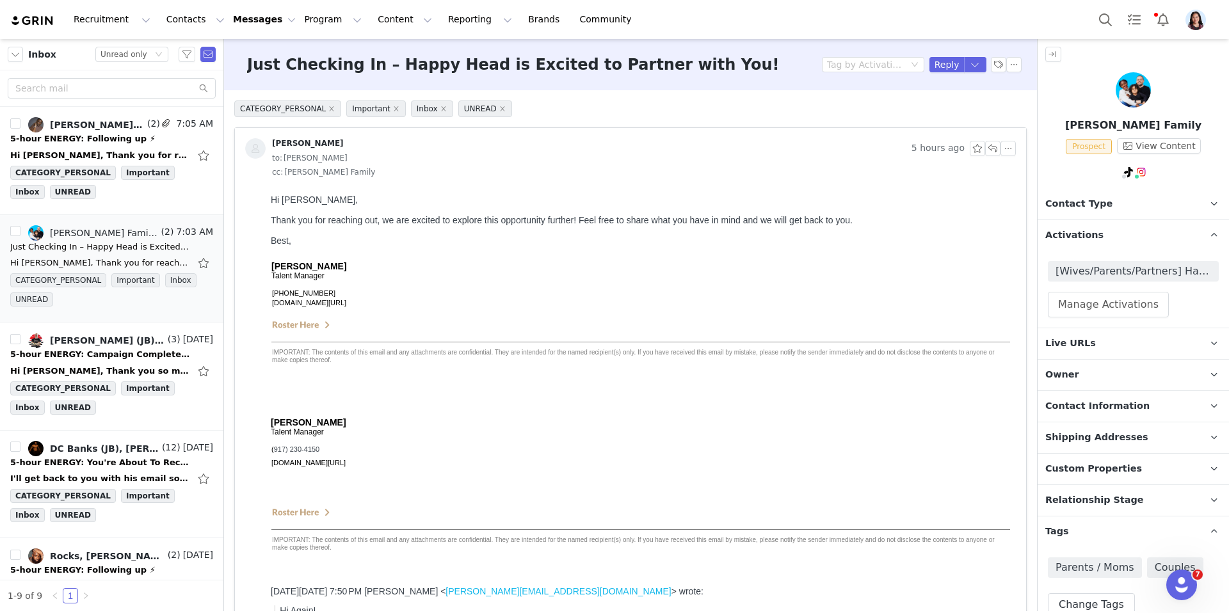
scroll to position [799, 0]
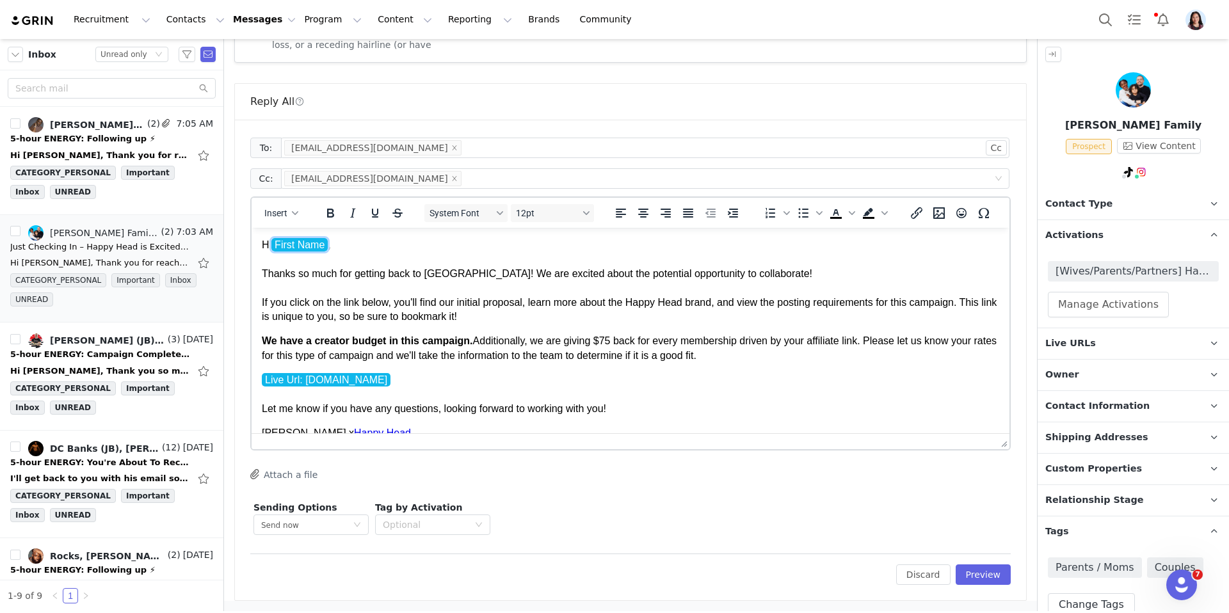
click at [338, 246] on p "Hi First Name , Thanks so much for getting back to us! We are excited about the…" at bounding box center [630, 281] width 737 height 86
click at [669, 283] on p "Hi Madina, Thanks so much for getting back to us! We are excited about the pote…" at bounding box center [630, 281] width 737 height 86
click at [726, 277] on p "Hi Madina, Thanks so much for getting back to us! We are excited about the pote…" at bounding box center [630, 281] width 737 height 86
drag, startPoint x: 768, startPoint y: 276, endPoint x: 804, endPoint y: 279, distance: 36.6
click at [807, 279] on p "Hi Madina, Thanks so much for getting back to us! We are excited about the pote…" at bounding box center [630, 281] width 737 height 86
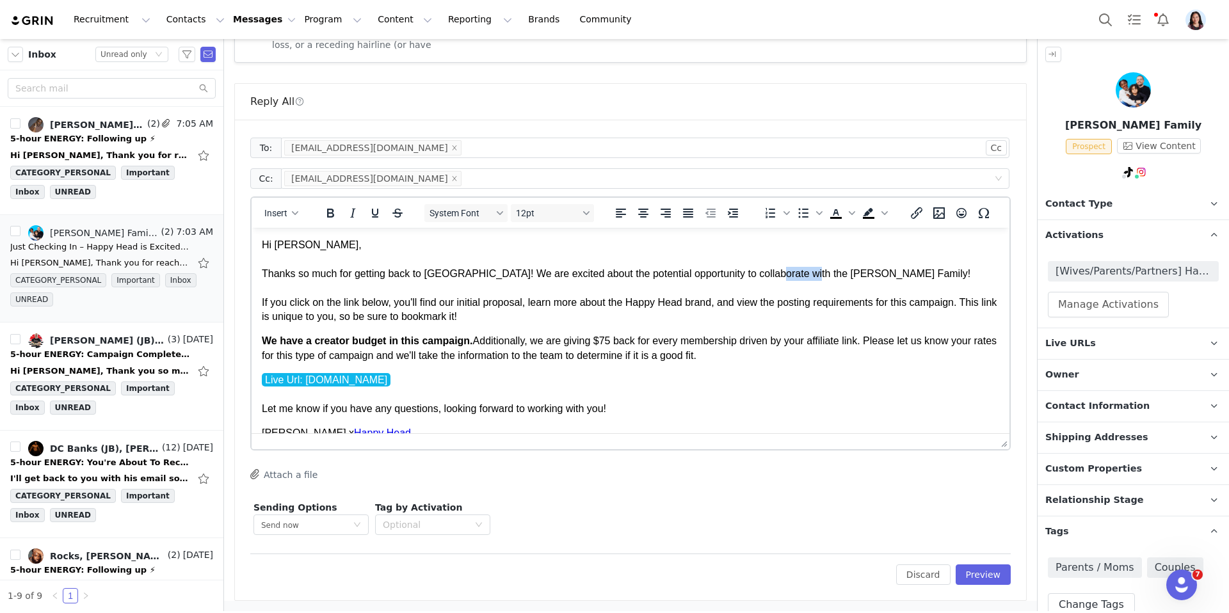
click at [796, 277] on p "Hi Madina, Thanks so much for getting back to us! We are excited about the pote…" at bounding box center [630, 281] width 737 height 86
drag, startPoint x: 752, startPoint y: 274, endPoint x: 830, endPoint y: 280, distance: 78.2
click at [830, 280] on p "Hi Madina, Thanks so much for getting back to us! We are excited about the pote…" at bounding box center [630, 281] width 737 height 86
copy p "the Pulver Family"
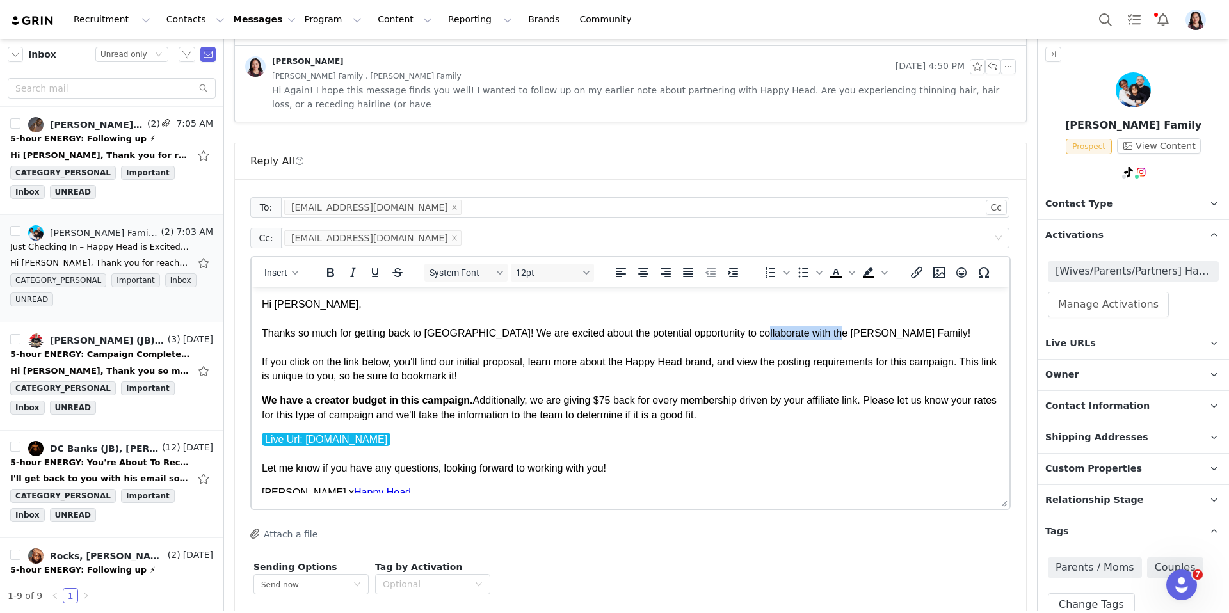
scroll to position [747, 0]
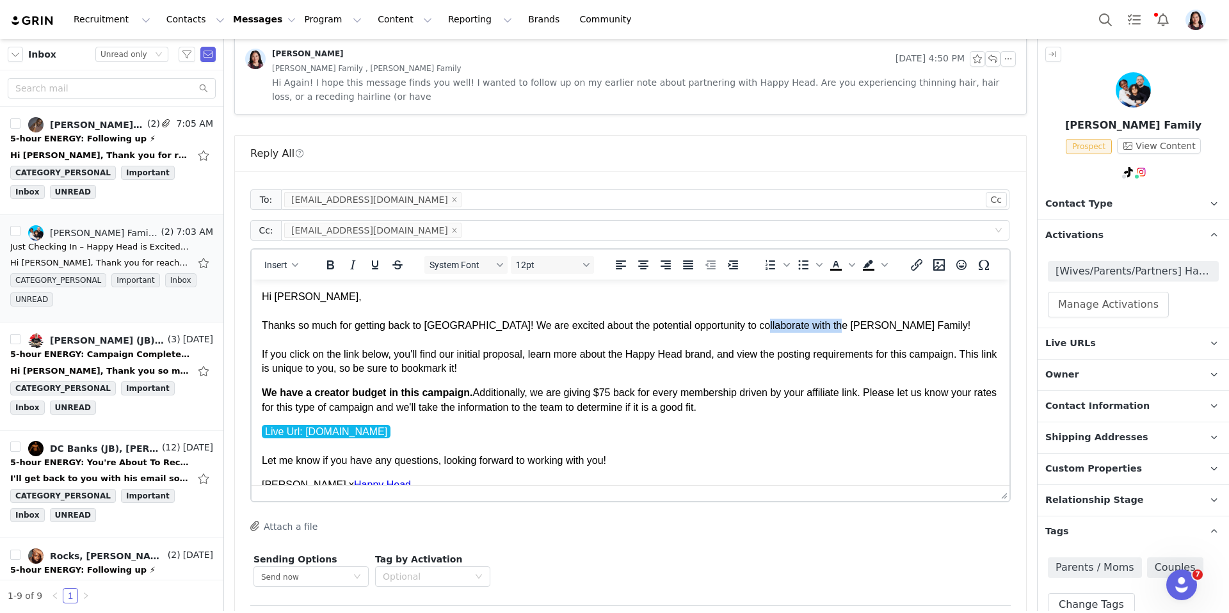
copy p "the Pulver Family"
click at [338, 369] on p "Hi Madina, Thanks so much for getting back to us! We are excited about the pote…" at bounding box center [630, 333] width 737 height 86
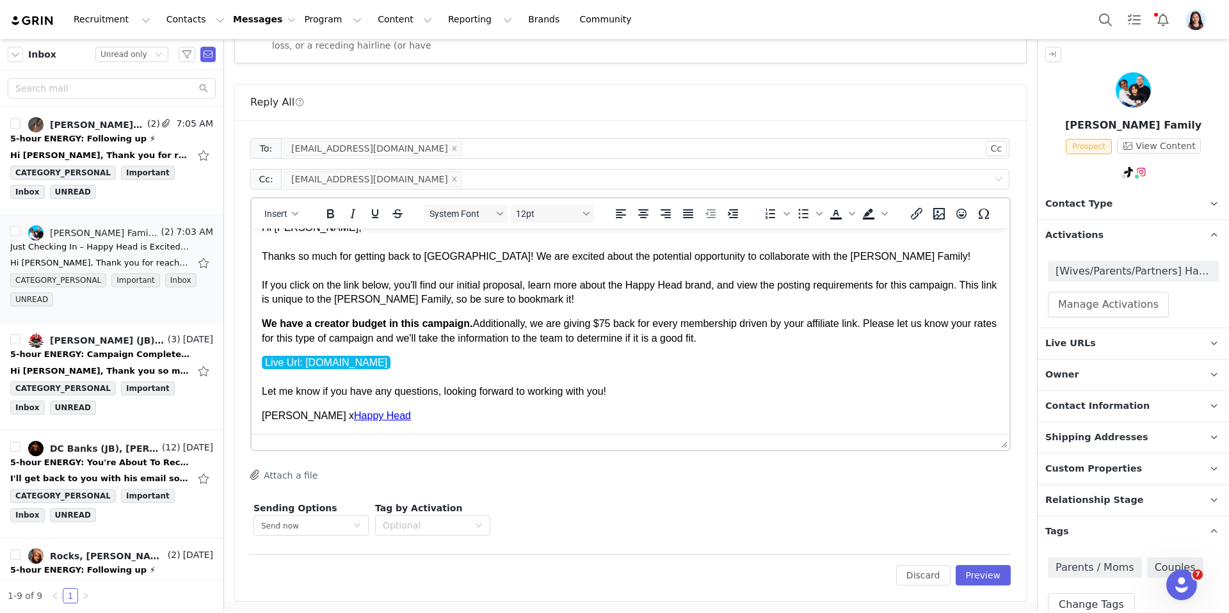
scroll to position [799, 0]
click at [999, 584] on button "Preview" at bounding box center [983, 574] width 56 height 20
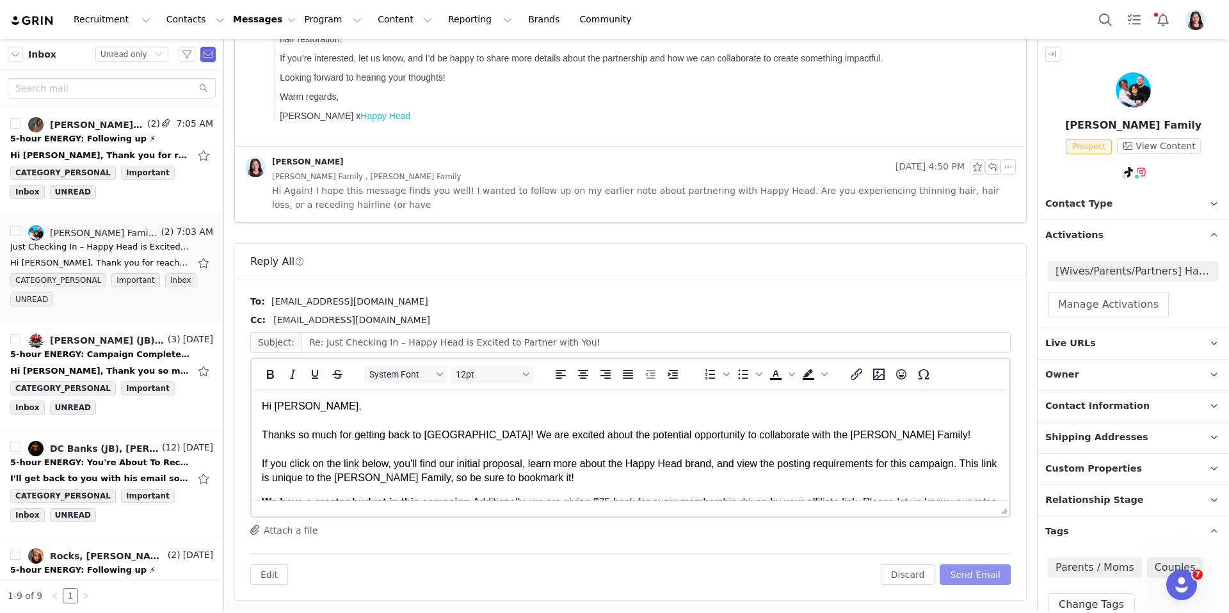
scroll to position [0, 0]
click at [988, 576] on button "Send Email" at bounding box center [974, 574] width 71 height 20
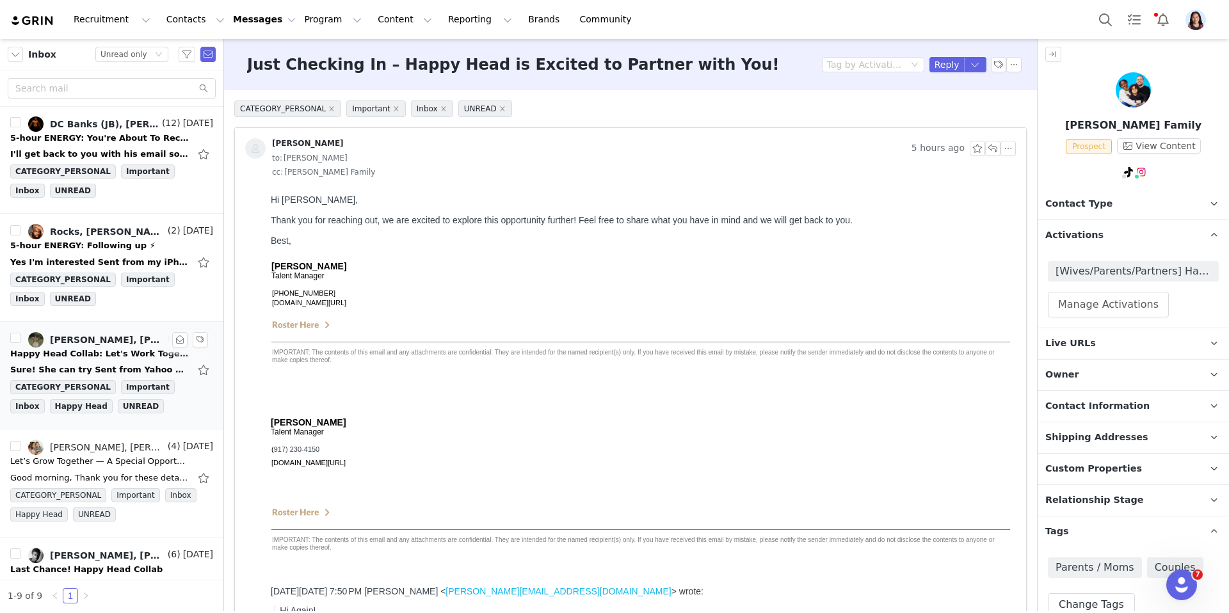
scroll to position [331, 0]
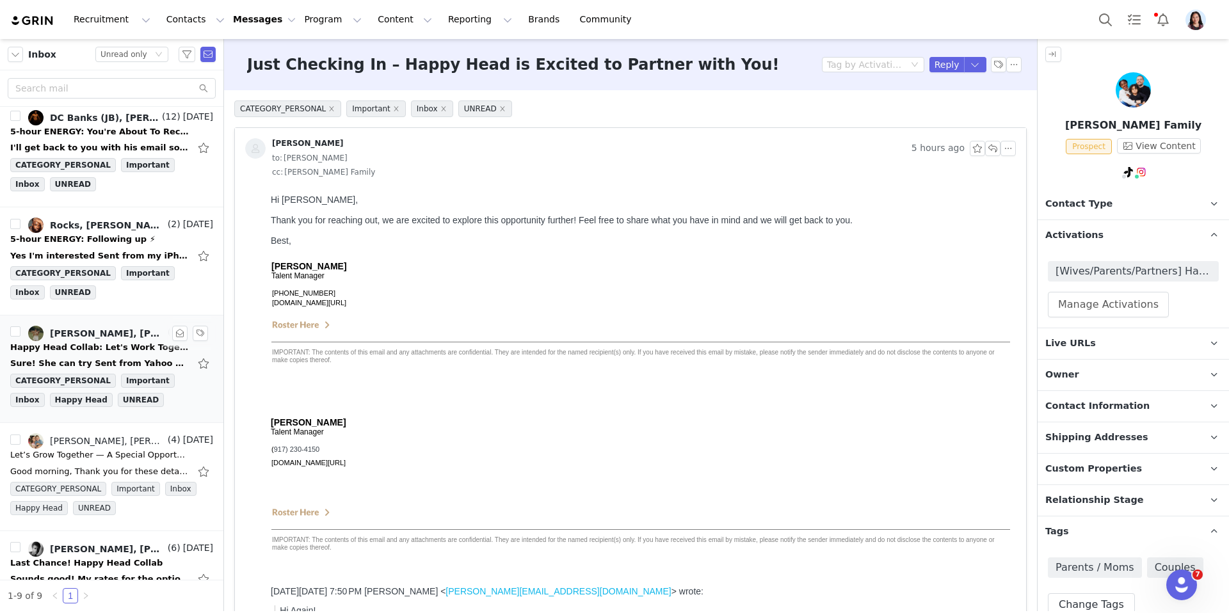
click at [89, 346] on div "Happy Head Collab: Let's Work Together!" at bounding box center [99, 347] width 179 height 13
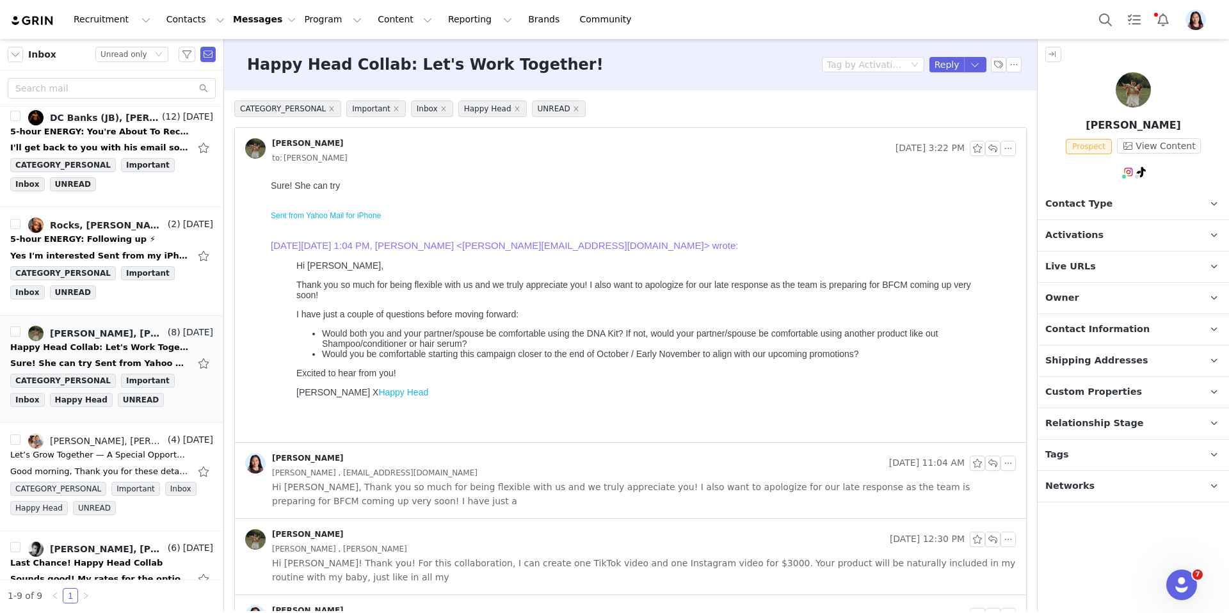
scroll to position [0, 0]
click at [978, 72] on button "button" at bounding box center [975, 64] width 23 height 15
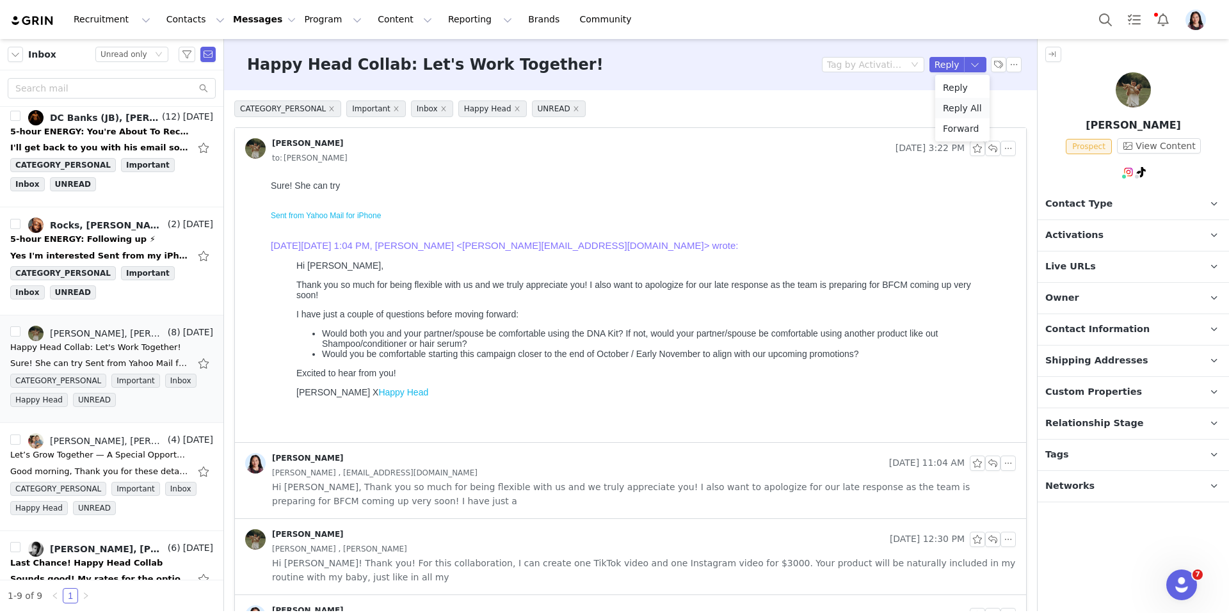
click at [955, 105] on li "Reply All" at bounding box center [962, 108] width 54 height 20
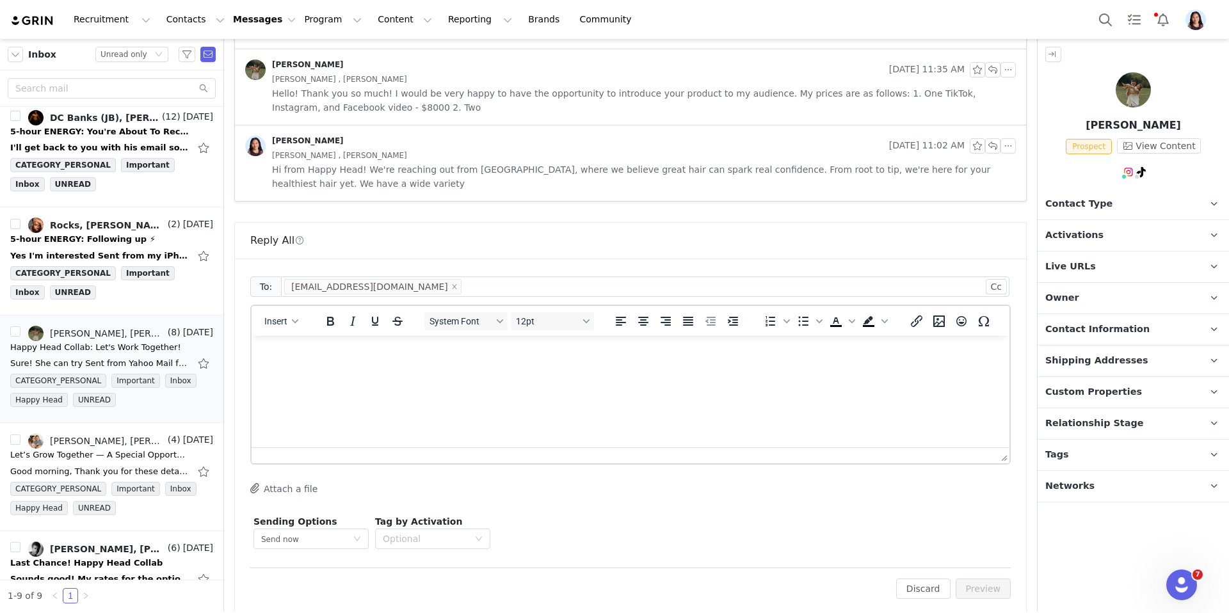
click at [533, 370] on html at bounding box center [630, 353] width 758 height 35
click at [319, 355] on p "Hey Sergey, Awesome and thank you for being flexible with us!" at bounding box center [630, 353] width 737 height 14
click at [514, 378] on p "Awesome and thank you for being flexible with us!" at bounding box center [630, 377] width 737 height 14
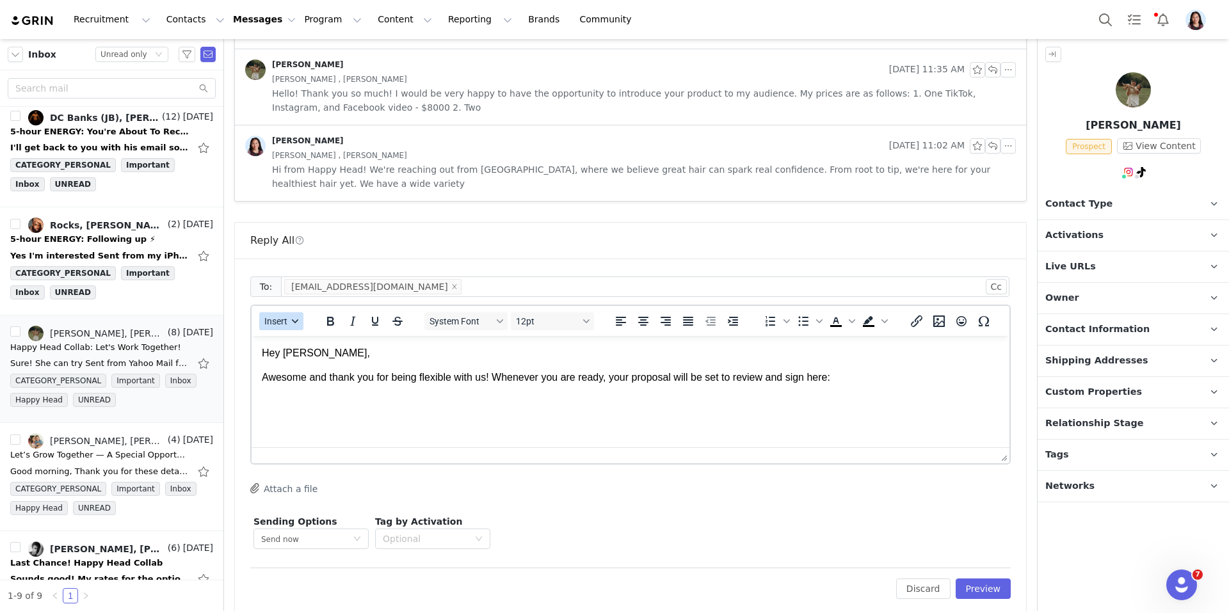
click at [266, 316] on span "Insert" at bounding box center [275, 321] width 23 height 10
click at [307, 356] on div "Insert Variable" at bounding box center [327, 349] width 115 height 15
select select
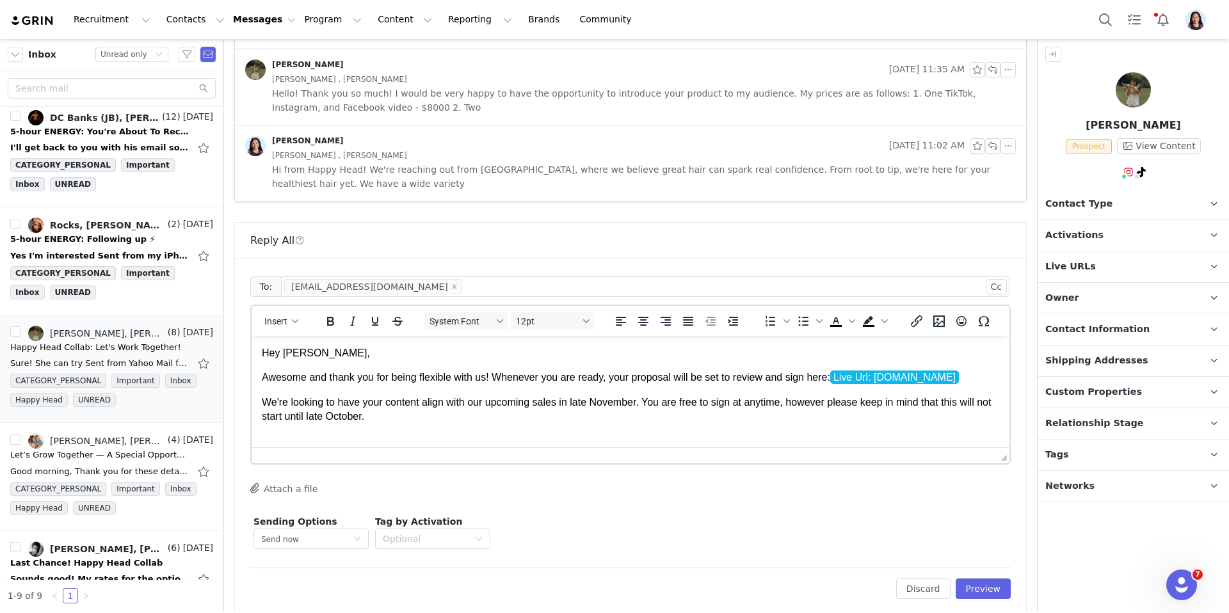
scroll to position [1, 0]
click at [618, 408] on p "We're looking to have your content align with our upcoming sales in late Novemb…" at bounding box center [630, 408] width 737 height 29
click at [328, 419] on p "We're looking to have your content align with our upcoming sales in late Novemb…" at bounding box center [630, 408] width 737 height 29
click at [328, 416] on p "We're looking to have your content align with our upcoming sales in late Novemb…" at bounding box center [630, 408] width 737 height 29
click at [324, 418] on p "We're looking to have your content align with our upcoming sales in late Novemb…" at bounding box center [630, 408] width 737 height 29
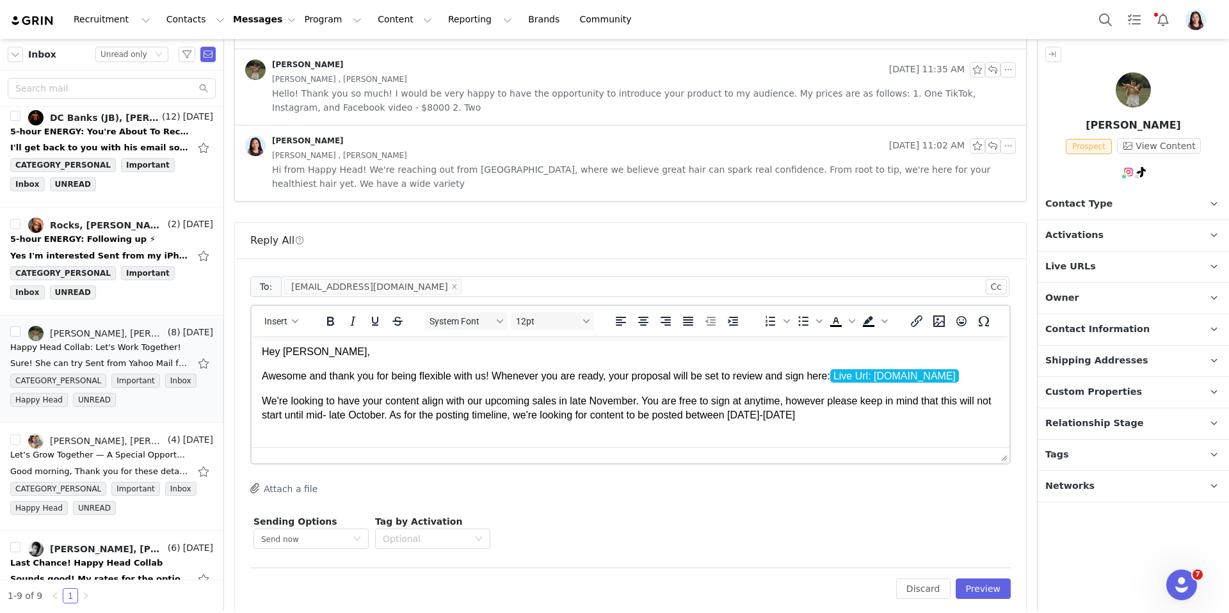
click at [351, 419] on p "We're looking to have your content align with our upcoming sales in late Novemb…" at bounding box center [630, 408] width 737 height 29
click at [872, 408] on p "We're looking to have your content align with our upcoming sales in late Novemb…" at bounding box center [630, 408] width 737 height 29
click at [871, 413] on p "We're looking to have your content align with our upcoming sales in late Novemb…" at bounding box center [630, 408] width 737 height 29
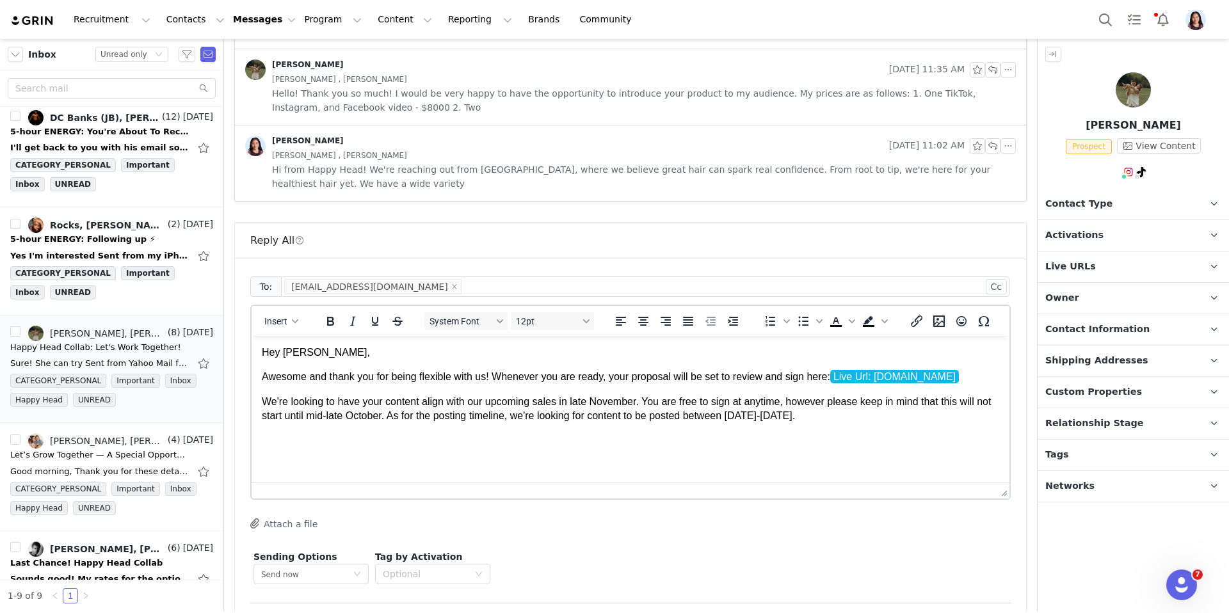
scroll to position [0, 0]
drag, startPoint x: 1002, startPoint y: 440, endPoint x: 1002, endPoint y: 481, distance: 40.3
click at [272, 316] on span "Insert" at bounding box center [275, 321] width 23 height 10
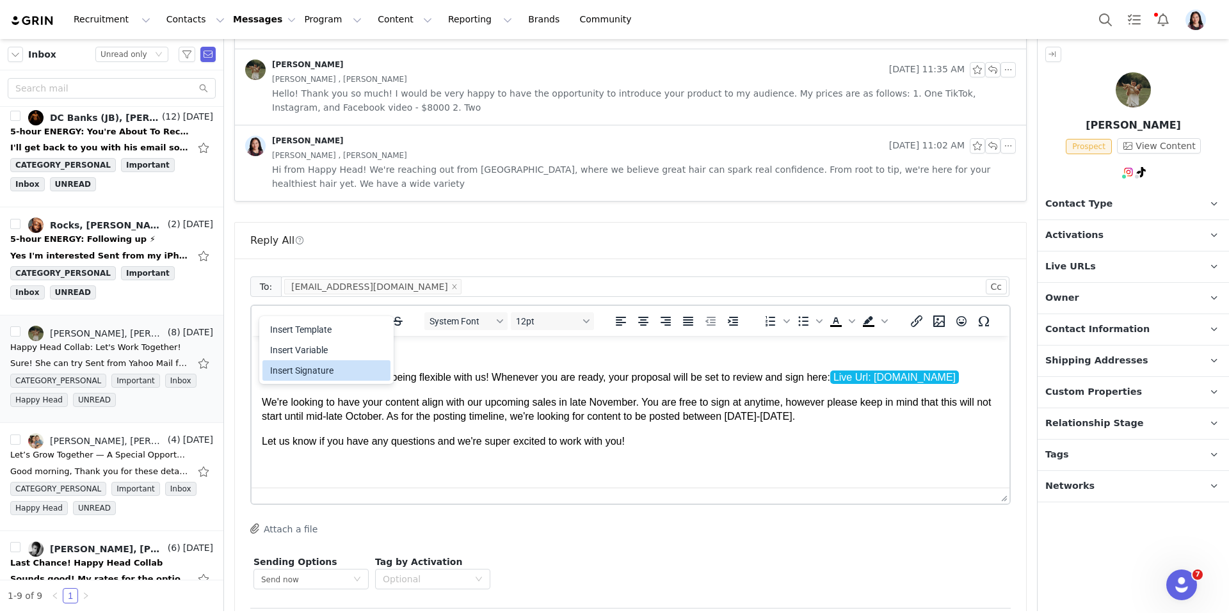
click at [292, 371] on div "Insert Signature" at bounding box center [327, 370] width 115 height 15
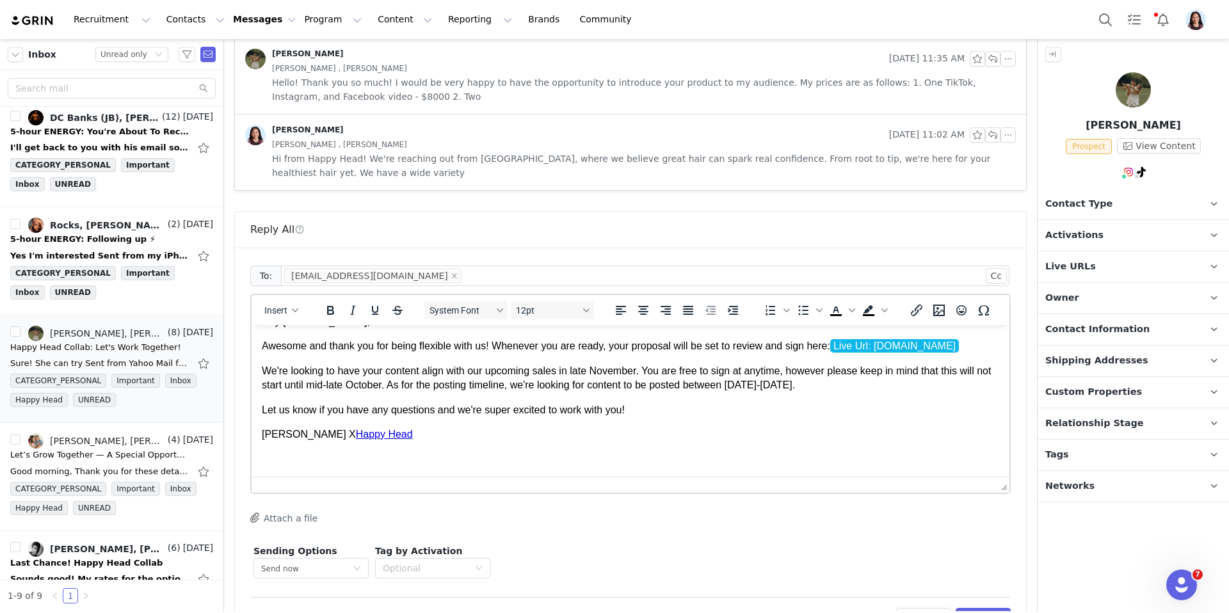
scroll to position [815, 0]
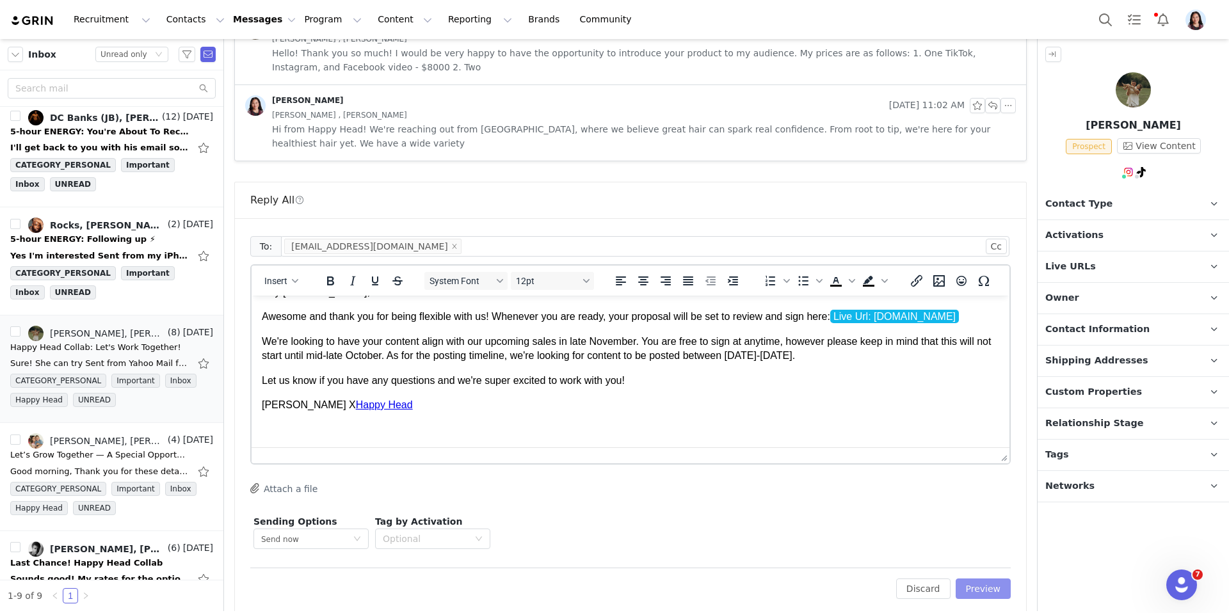
click at [980, 578] on button "Preview" at bounding box center [983, 588] width 56 height 20
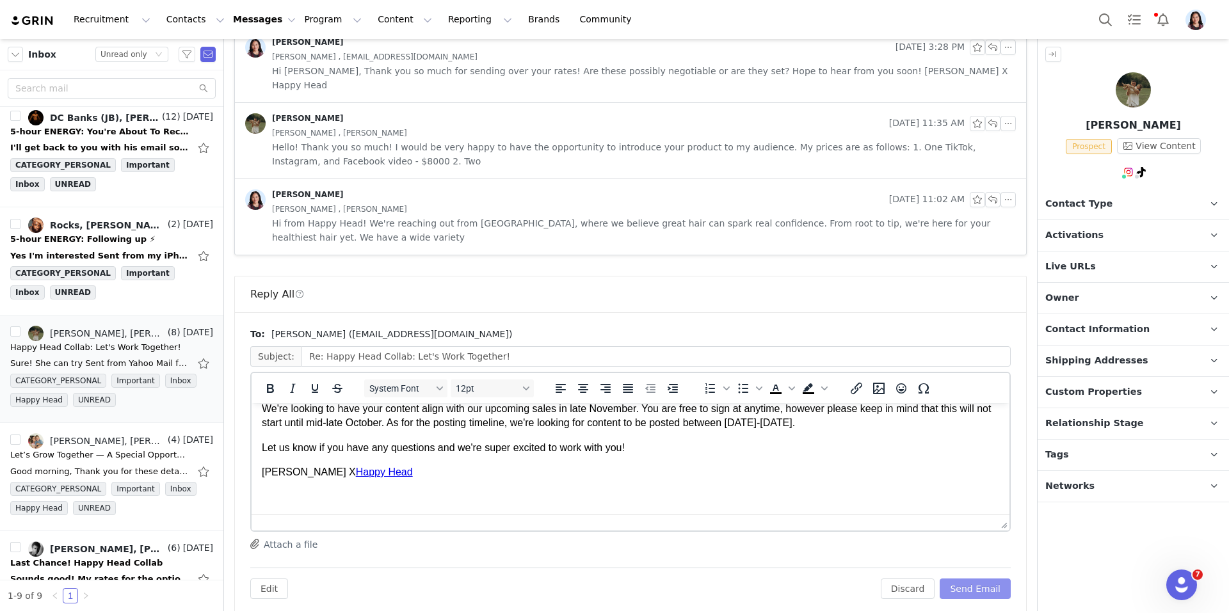
scroll to position [0, 0]
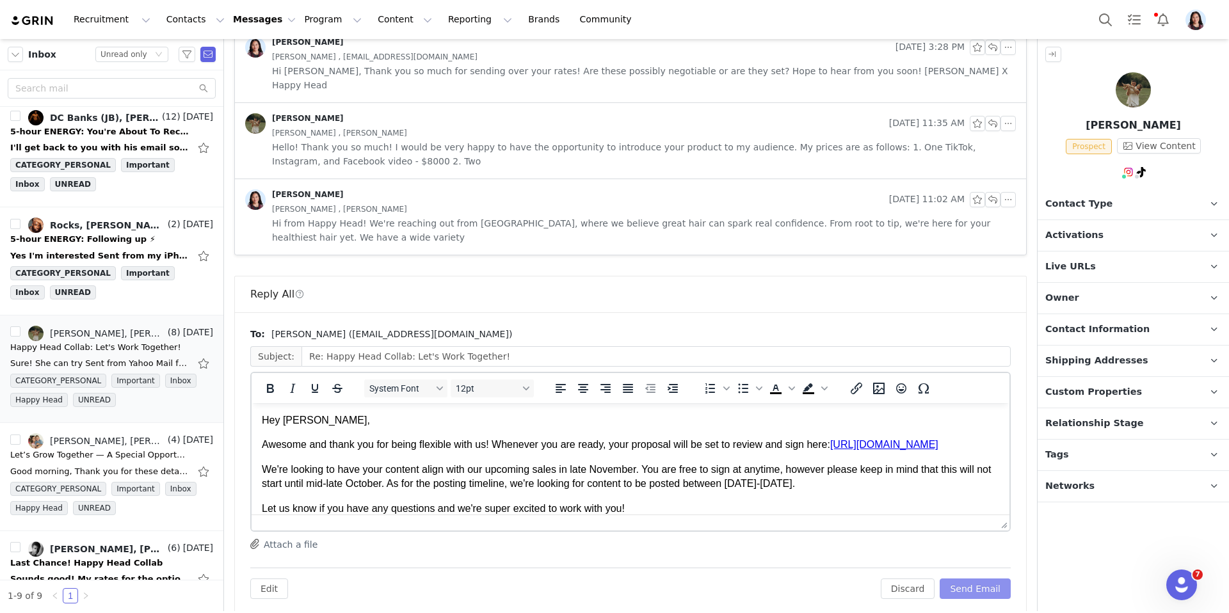
click at [980, 578] on button "Send Email" at bounding box center [974, 588] width 71 height 20
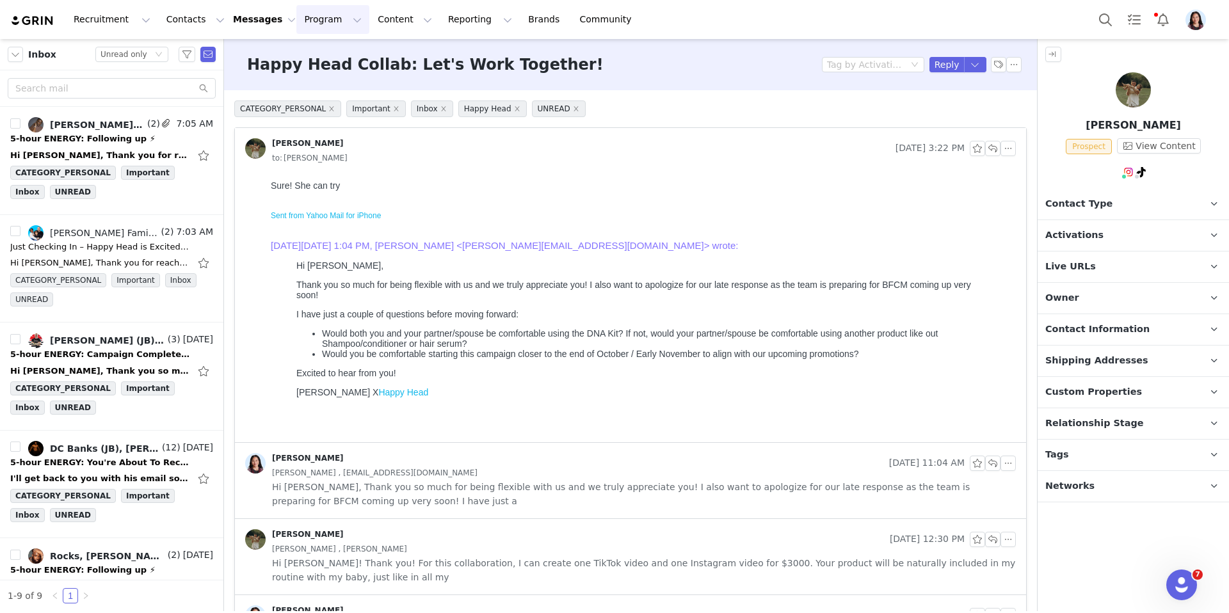
click at [328, 17] on button "Program Program" at bounding box center [332, 19] width 73 height 29
click at [326, 45] on link "Activations" at bounding box center [332, 53] width 81 height 19
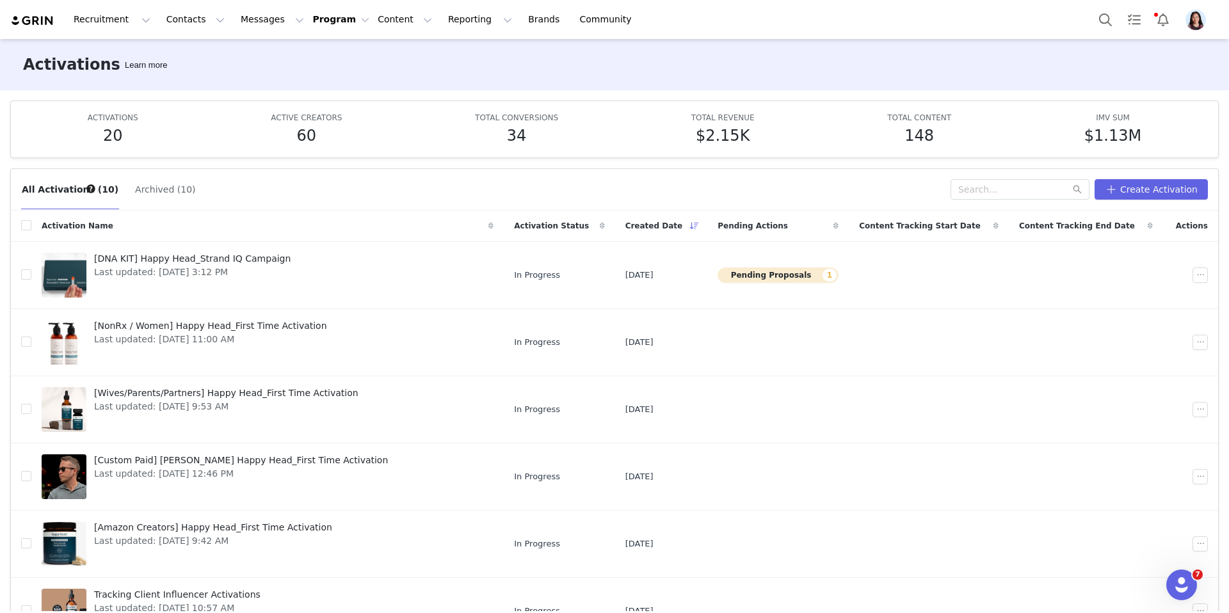
click at [1189, 14] on img "Profile" at bounding box center [1195, 20] width 20 height 20
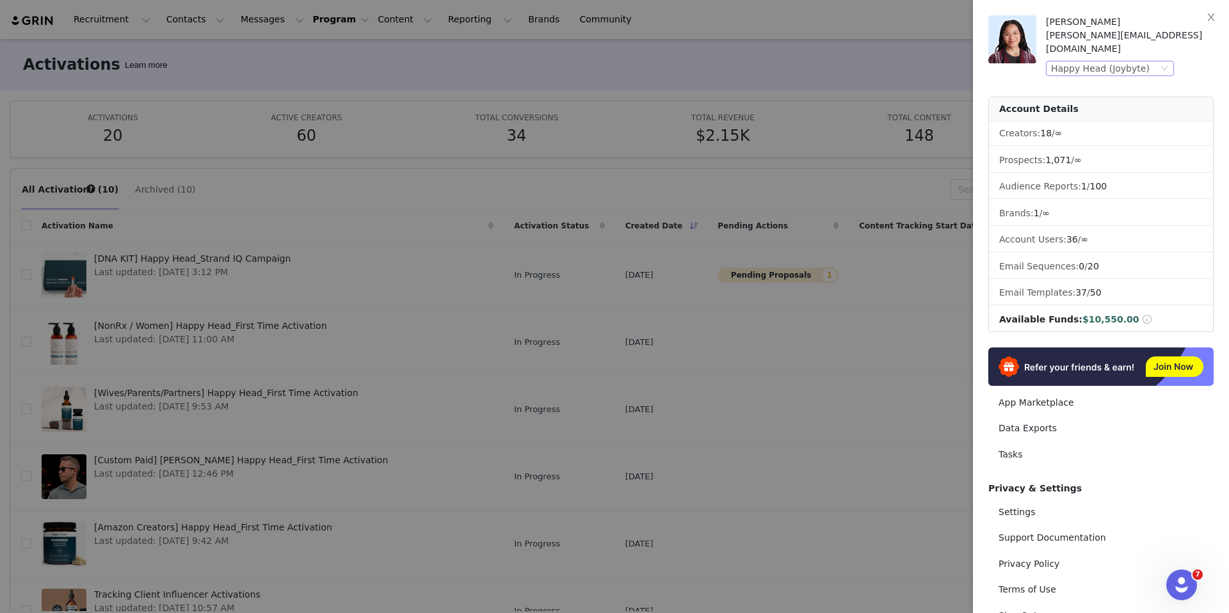
click at [1118, 61] on div "Happy Head (Joybyte)" at bounding box center [1100, 68] width 99 height 14
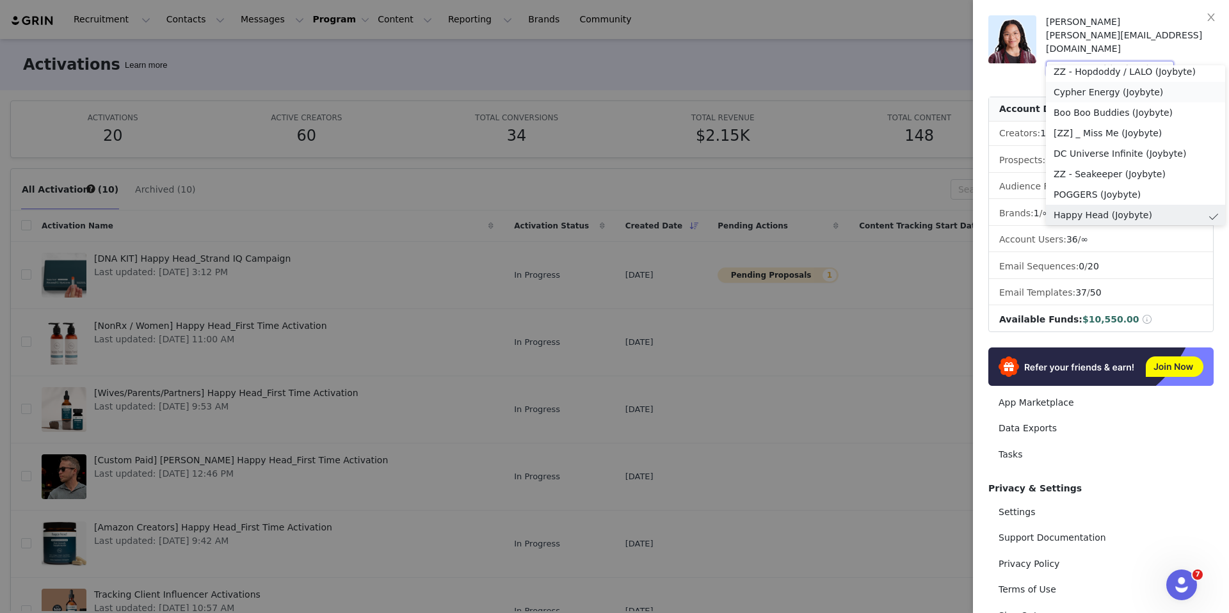
scroll to position [166, 0]
click at [800, 73] on div at bounding box center [614, 306] width 1229 height 613
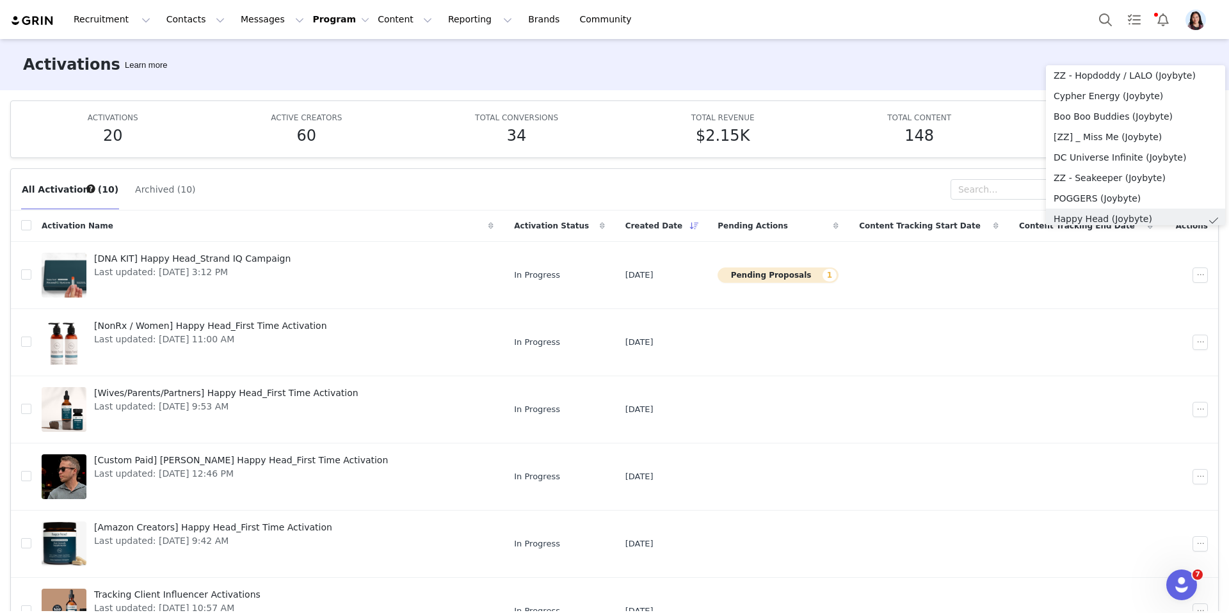
scroll to position [3, 0]
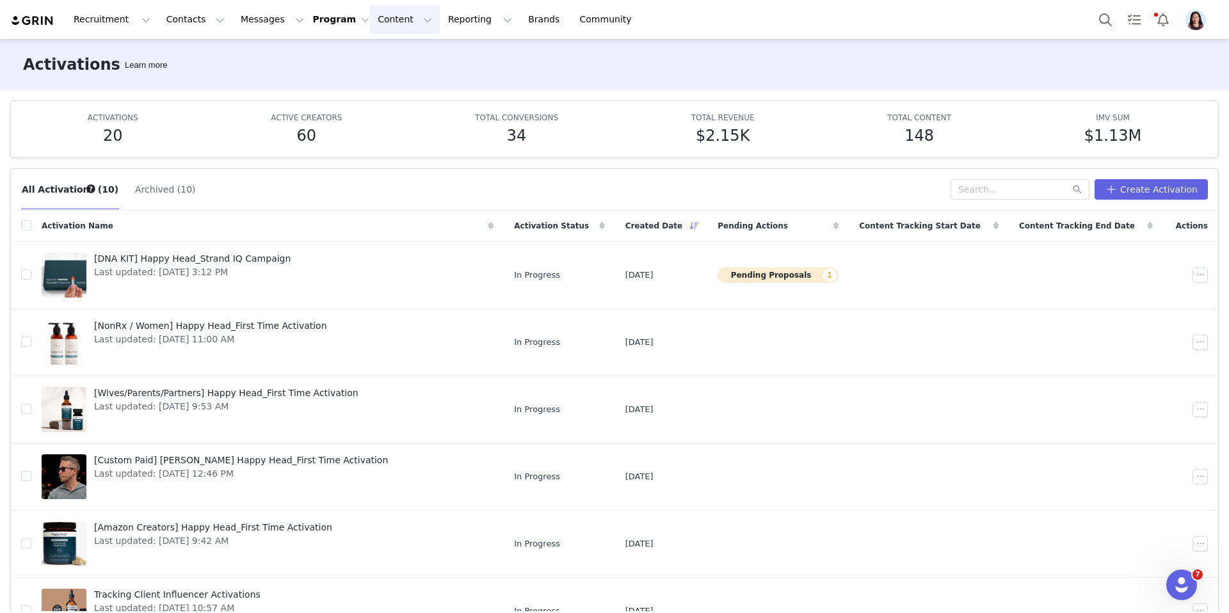
click at [394, 20] on button "Content Content" at bounding box center [405, 19] width 70 height 29
click at [395, 56] on p "Creator Content" at bounding box center [406, 56] width 72 height 13
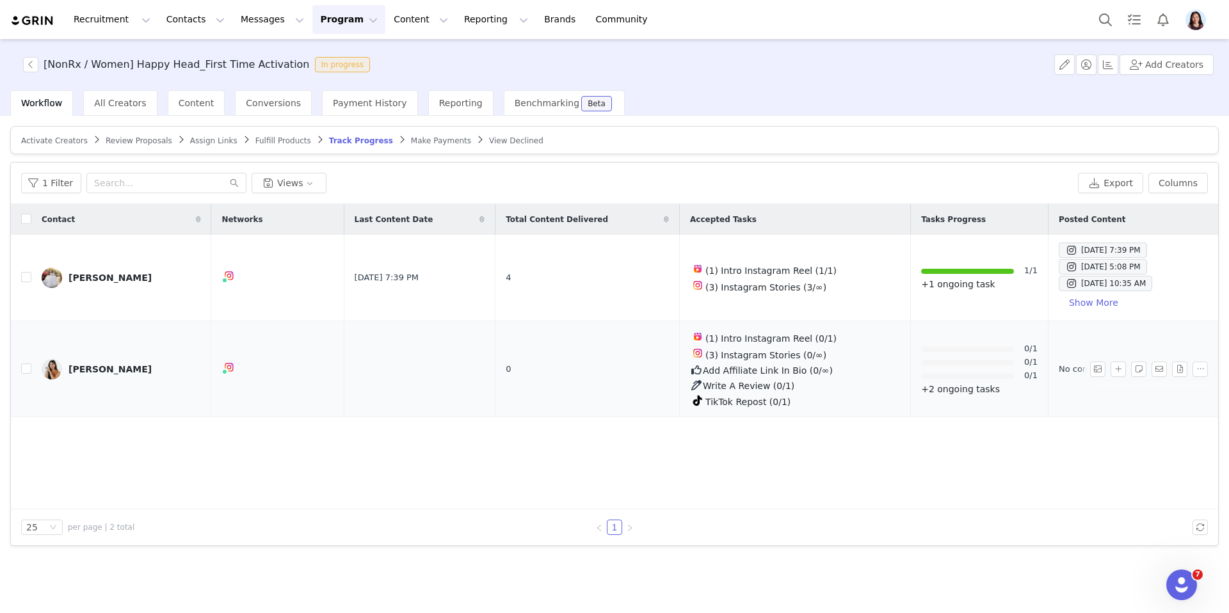
click at [132, 368] on link "[PERSON_NAME]" at bounding box center [121, 369] width 159 height 20
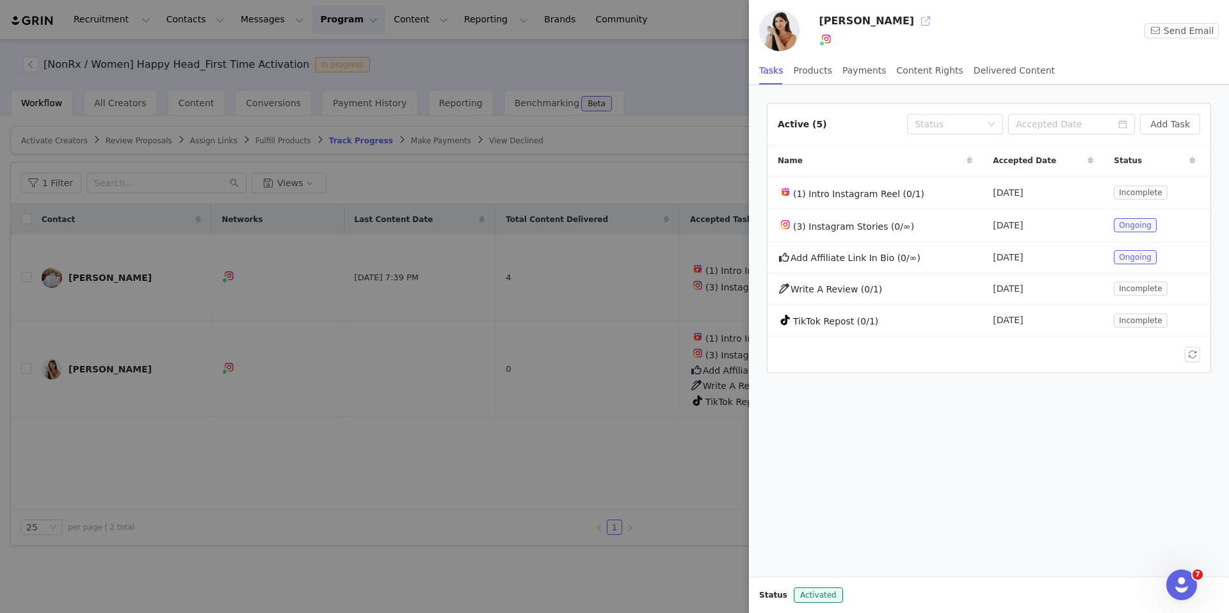
click at [915, 22] on button "button" at bounding box center [925, 21] width 20 height 20
click at [556, 129] on div at bounding box center [614, 306] width 1229 height 613
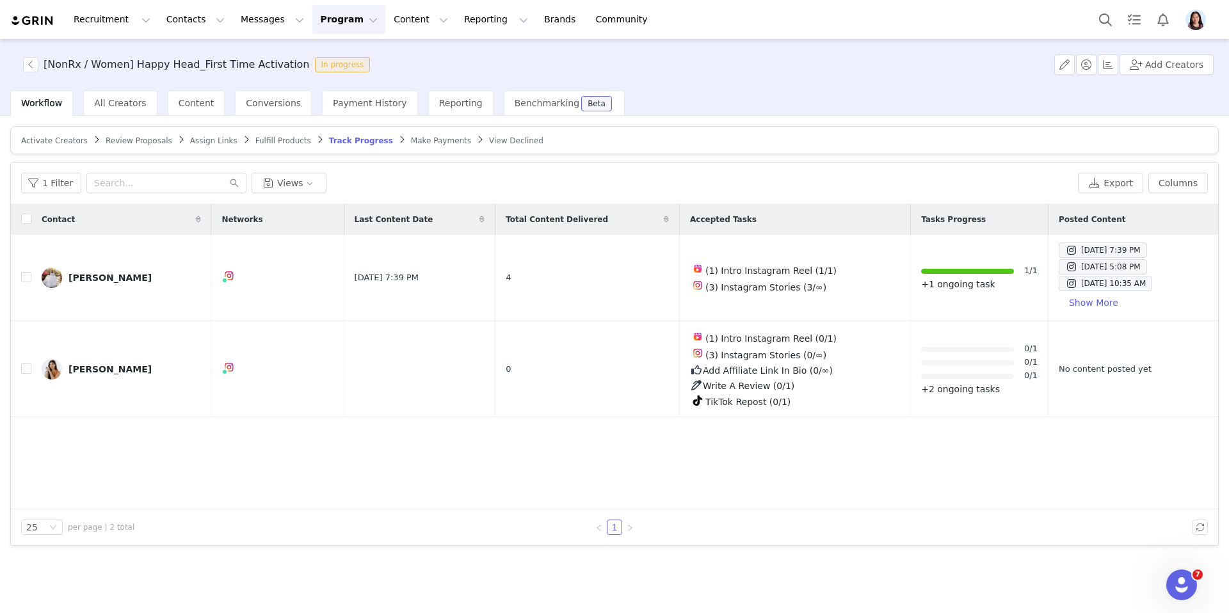
click at [77, 140] on span "Activate Creators" at bounding box center [54, 140] width 67 height 9
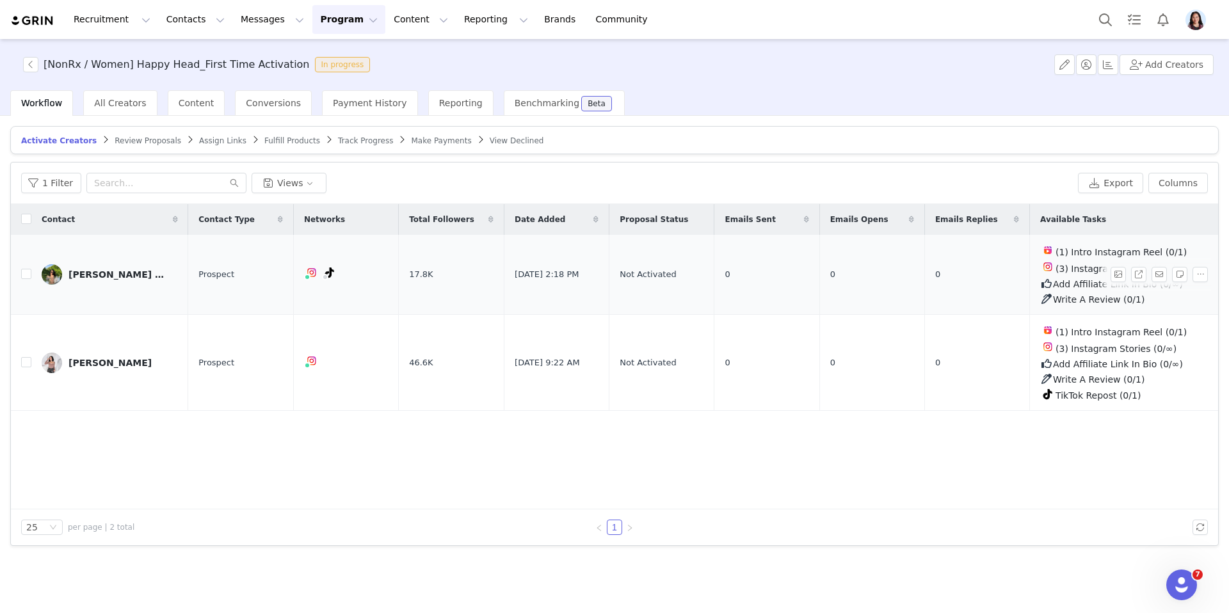
click at [56, 267] on img at bounding box center [52, 274] width 20 height 20
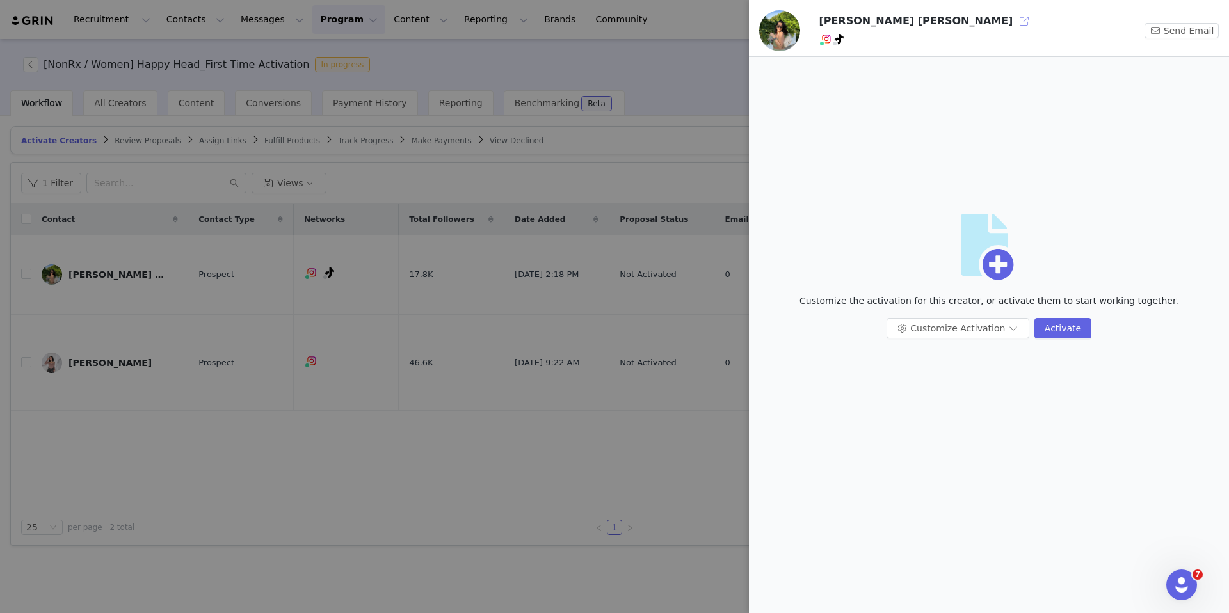
click at [1014, 20] on button "button" at bounding box center [1024, 21] width 20 height 20
click at [243, 319] on div at bounding box center [614, 306] width 1229 height 613
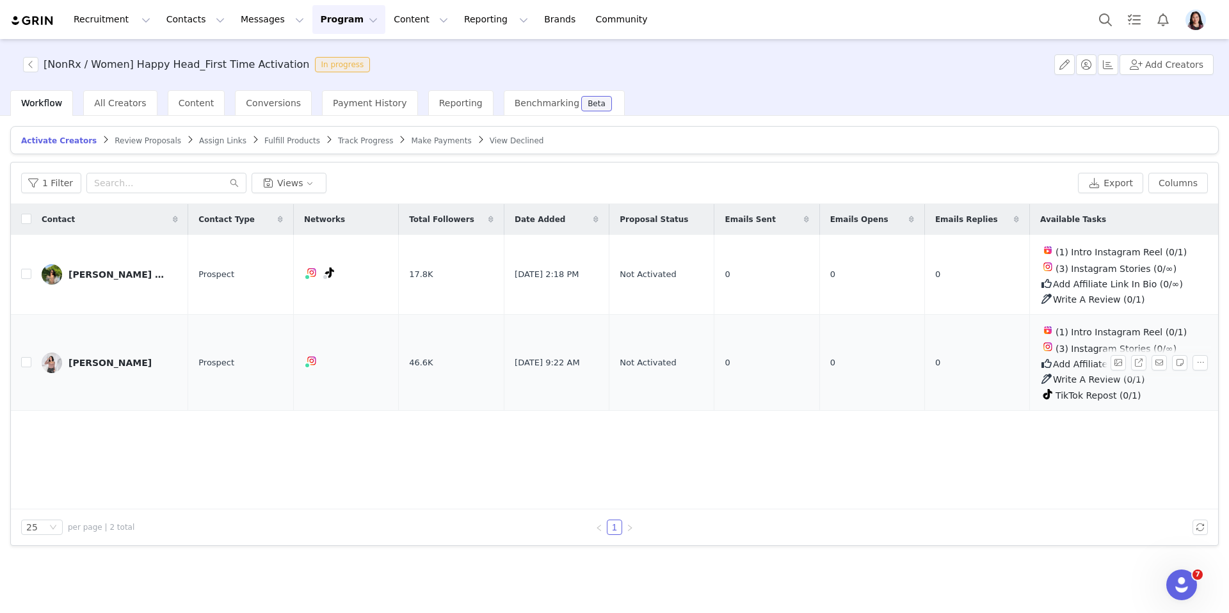
click at [88, 363] on div "[PERSON_NAME]" at bounding box center [109, 363] width 83 height 10
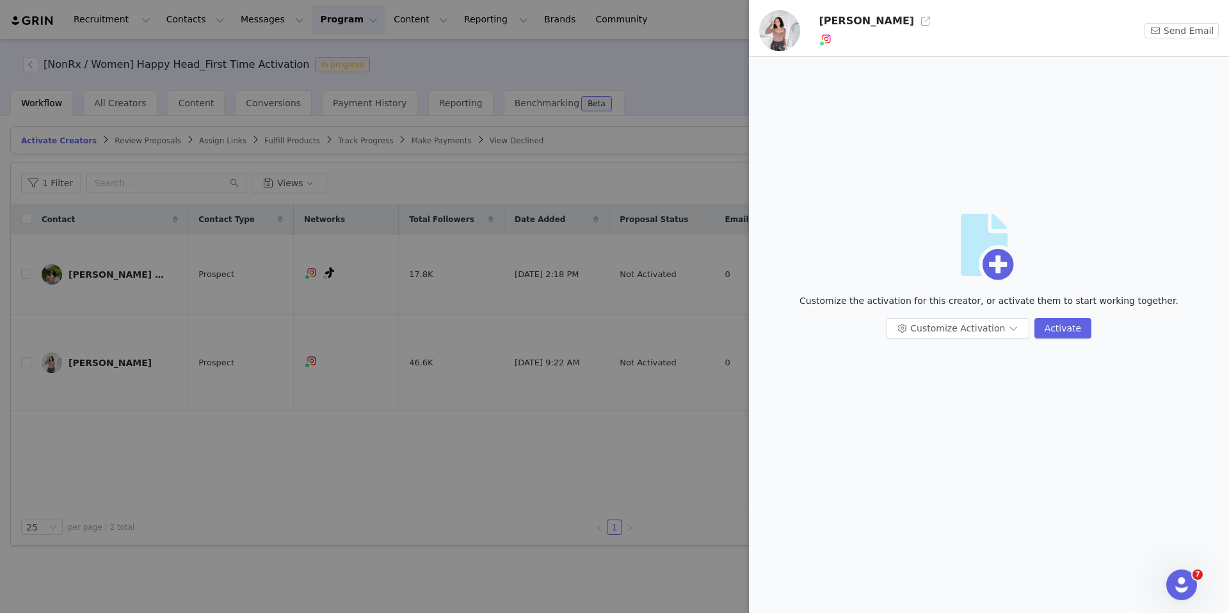
click at [915, 20] on button "button" at bounding box center [925, 21] width 20 height 20
click at [659, 184] on div at bounding box center [614, 306] width 1229 height 613
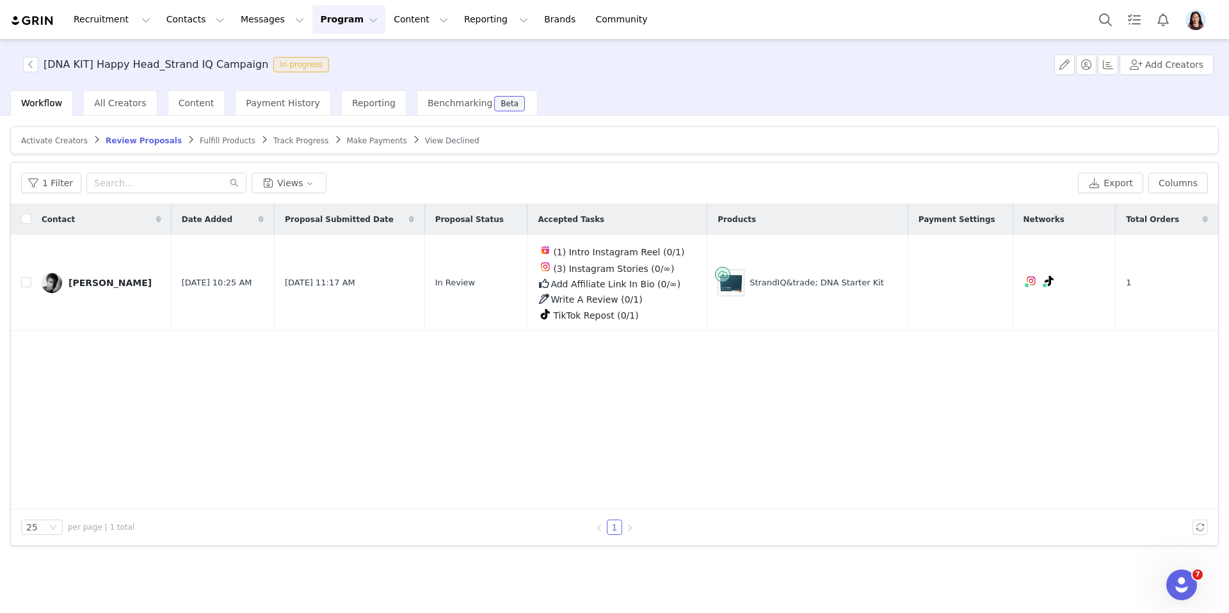
click at [296, 143] on span "Track Progress" at bounding box center [300, 140] width 55 height 9
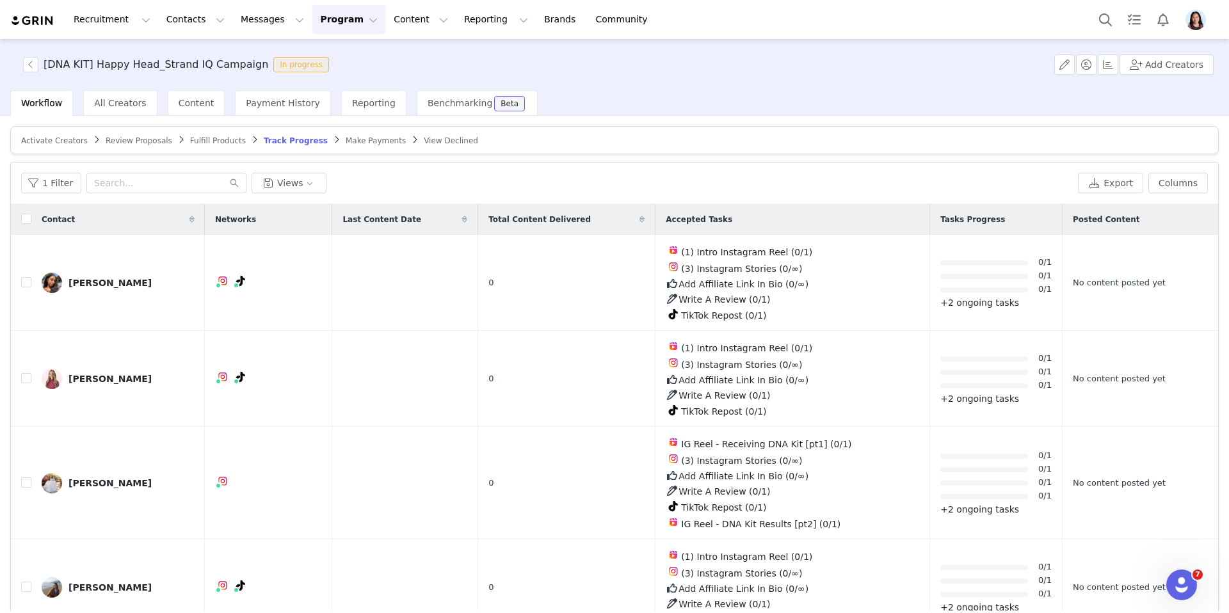
click at [67, 139] on span "Activate Creators" at bounding box center [54, 140] width 67 height 9
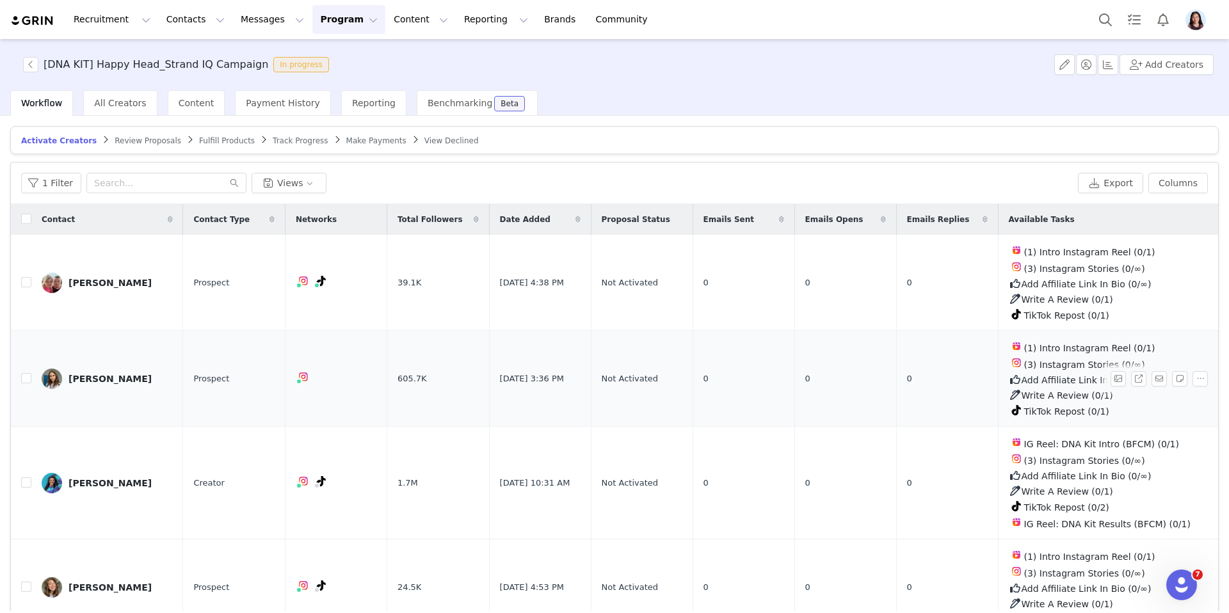
click at [102, 377] on link "[PERSON_NAME]" at bounding box center [107, 379] width 131 height 20
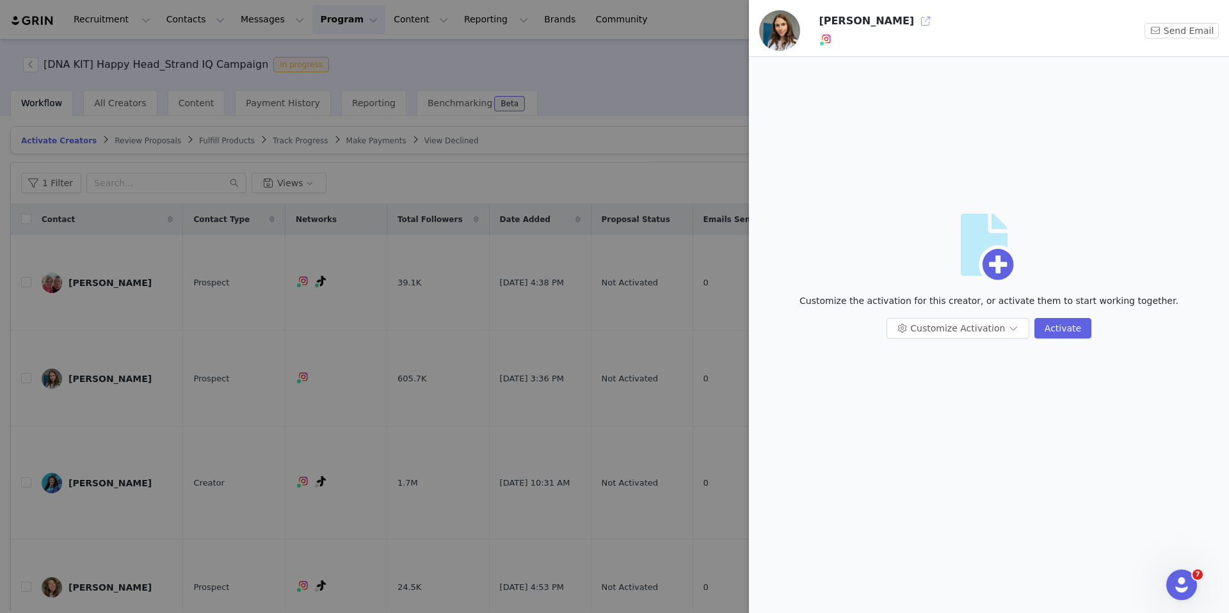
click at [915, 22] on button "button" at bounding box center [925, 21] width 20 height 20
click at [465, 263] on div at bounding box center [614, 306] width 1229 height 613
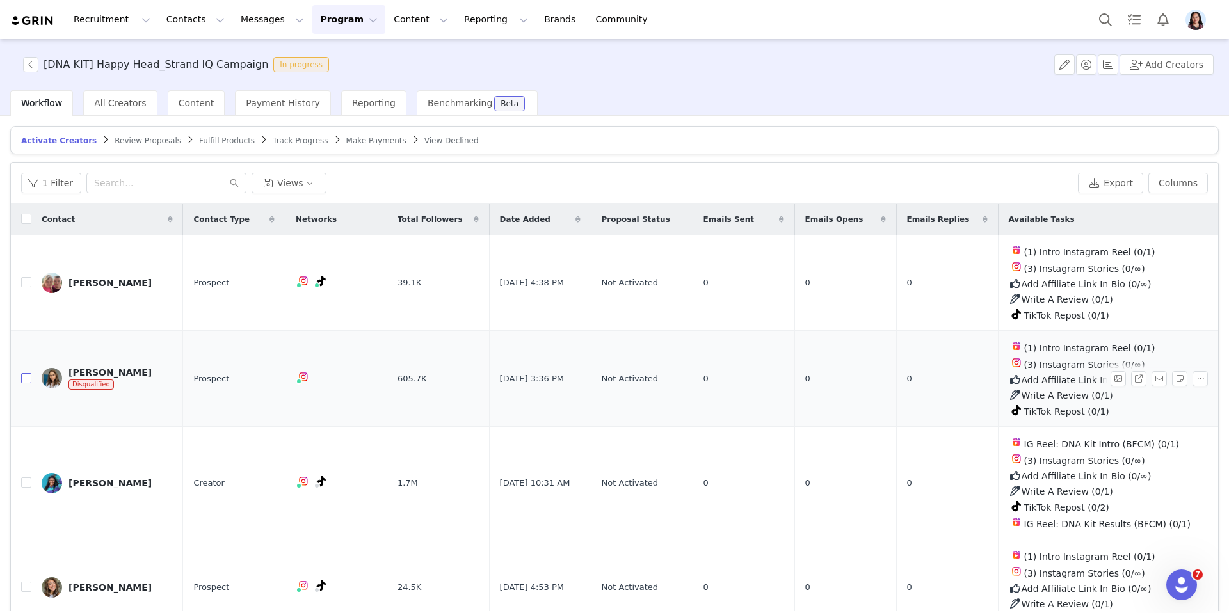
click at [25, 378] on input "checkbox" at bounding box center [26, 378] width 10 height 10
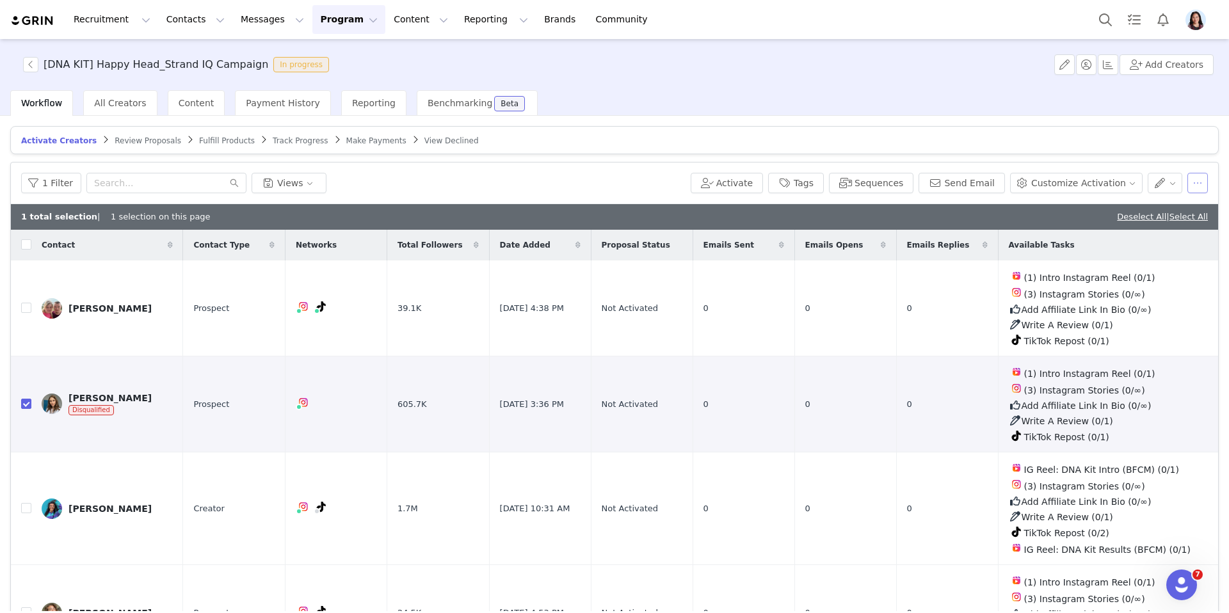
click at [1196, 177] on button "button" at bounding box center [1197, 183] width 20 height 20
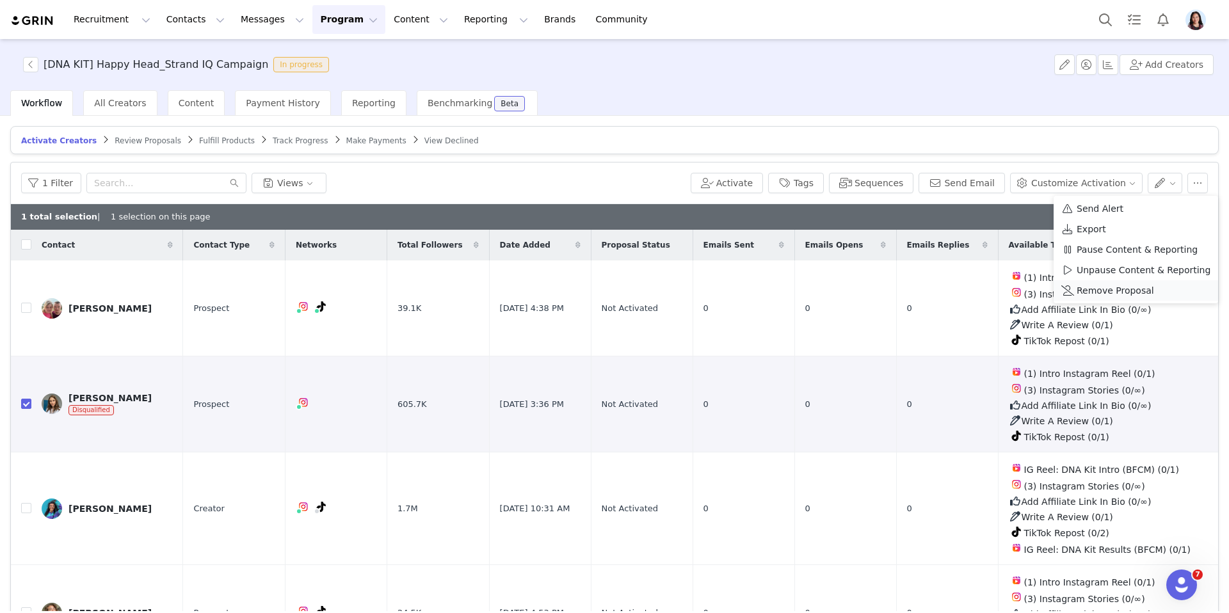
click at [1068, 294] on span at bounding box center [1067, 290] width 13 height 14
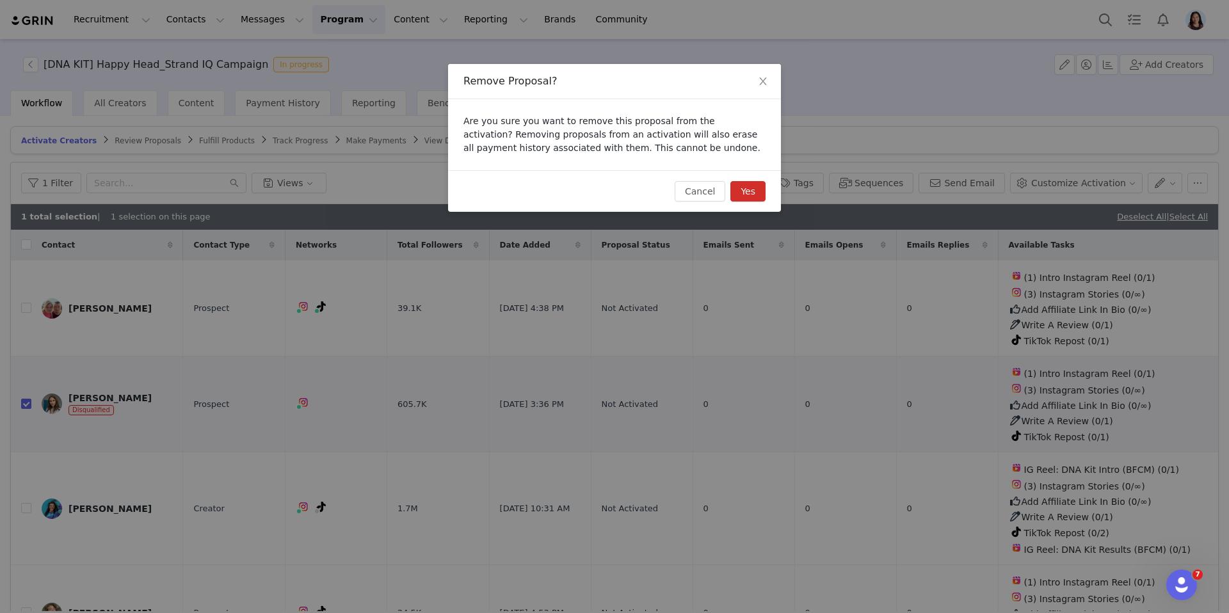
click at [739, 192] on button "Yes" at bounding box center [747, 191] width 35 height 20
checkbox input "false"
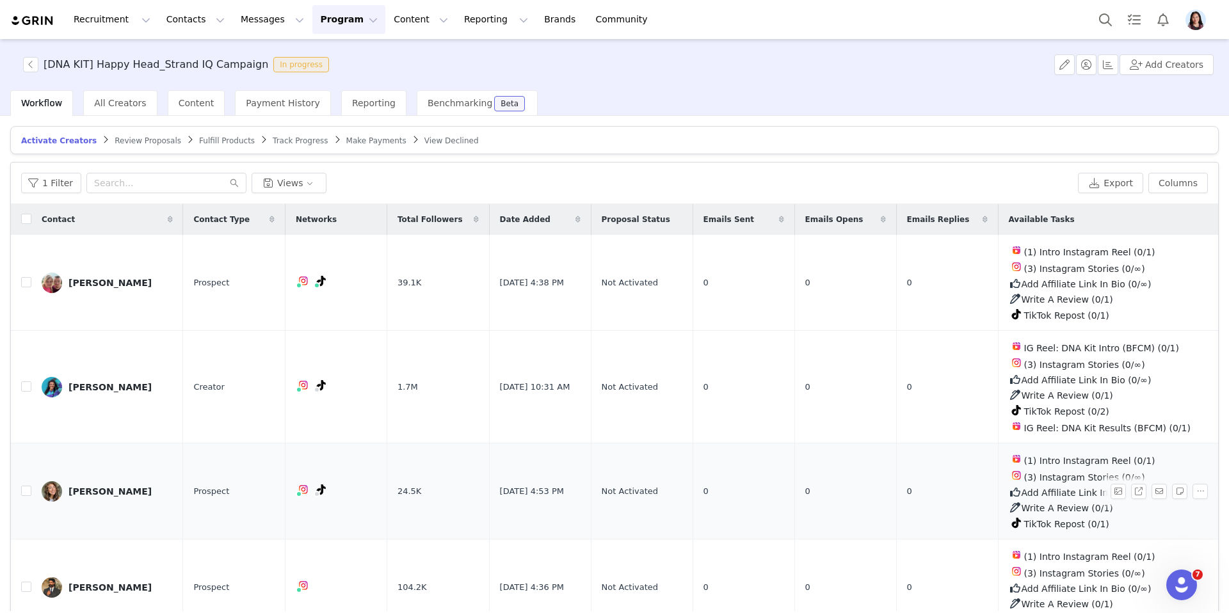
scroll to position [51, 0]
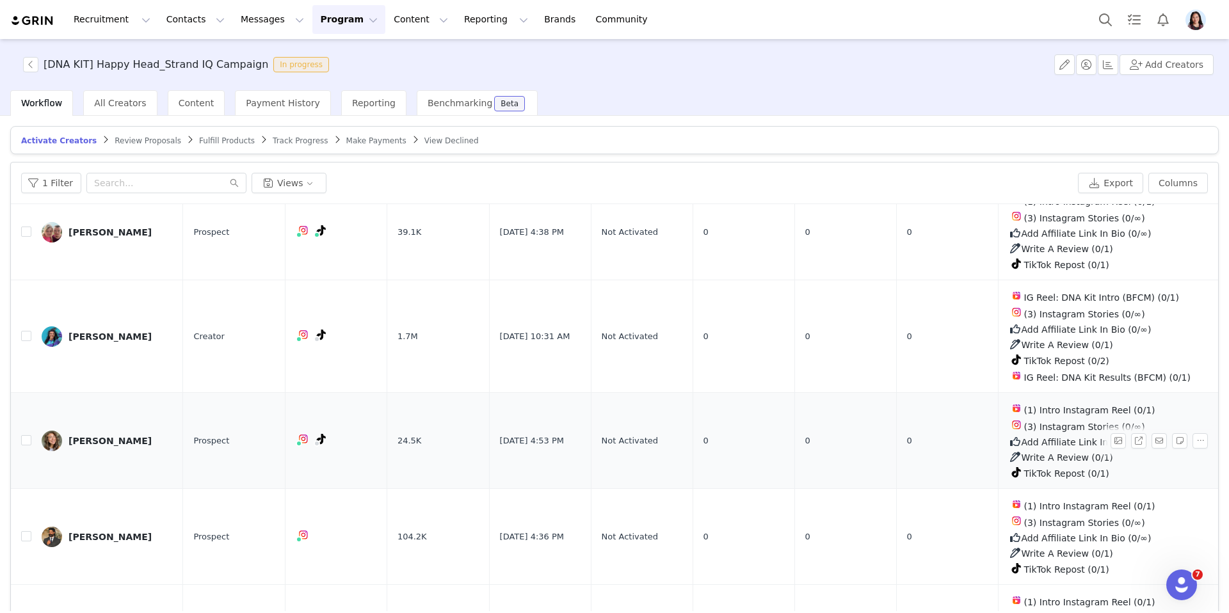
click at [85, 445] on link "Abi Grace" at bounding box center [107, 441] width 131 height 20
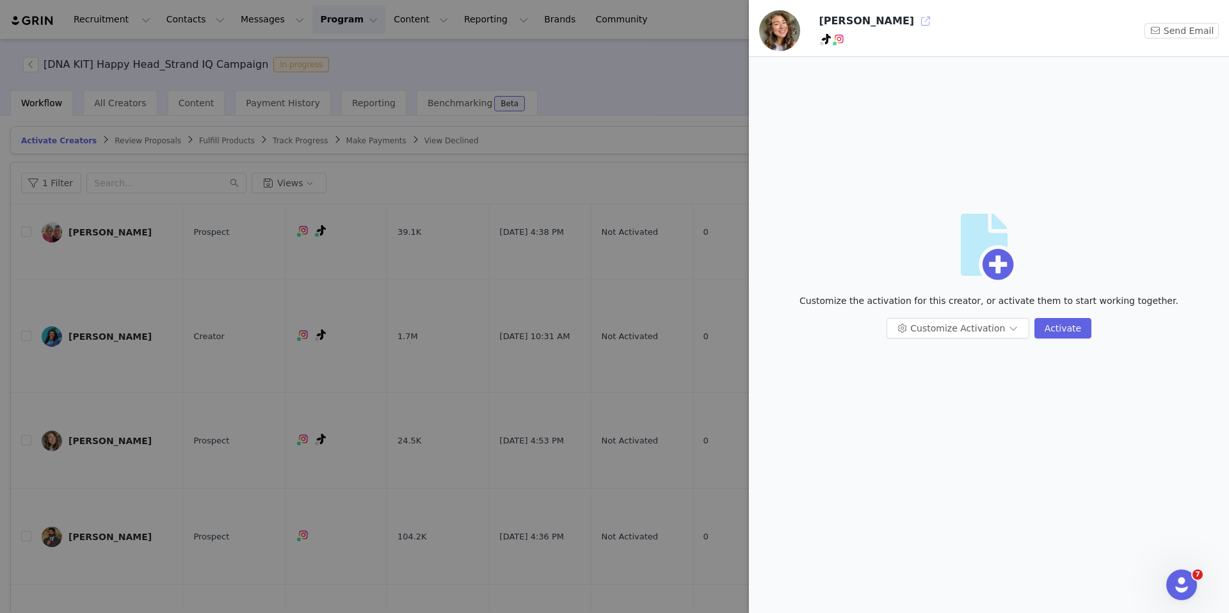
click at [915, 24] on button "button" at bounding box center [925, 21] width 20 height 20
click at [319, 283] on div at bounding box center [614, 306] width 1229 height 613
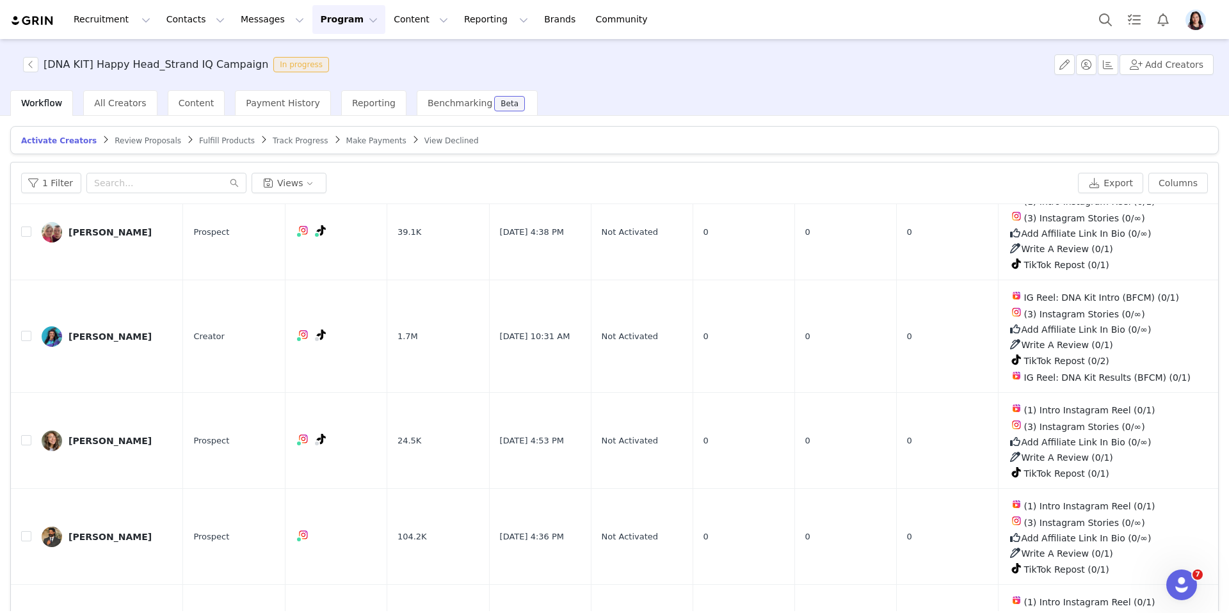
scroll to position [0, 0]
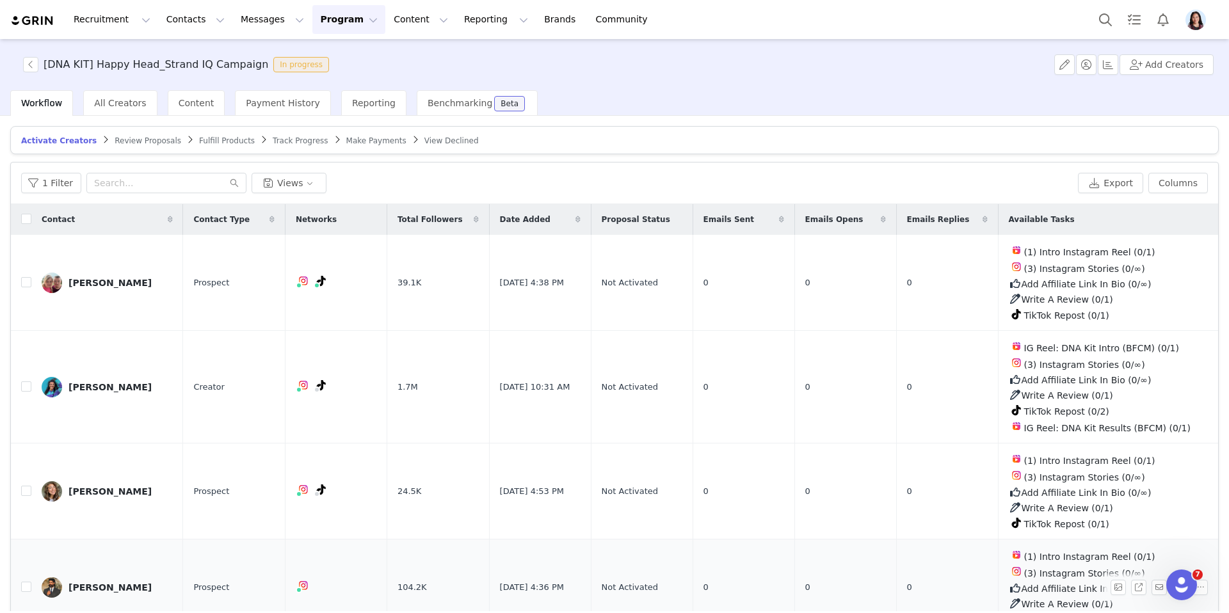
click at [71, 583] on div "Daniel" at bounding box center [109, 587] width 83 height 10
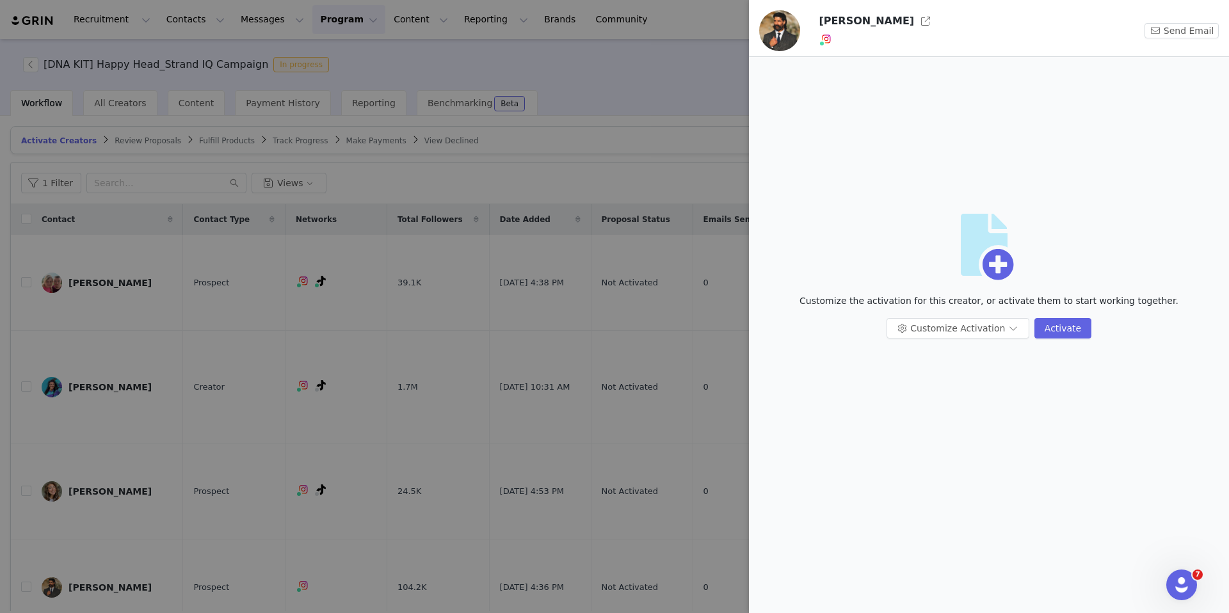
click at [588, 116] on div at bounding box center [614, 306] width 1229 height 613
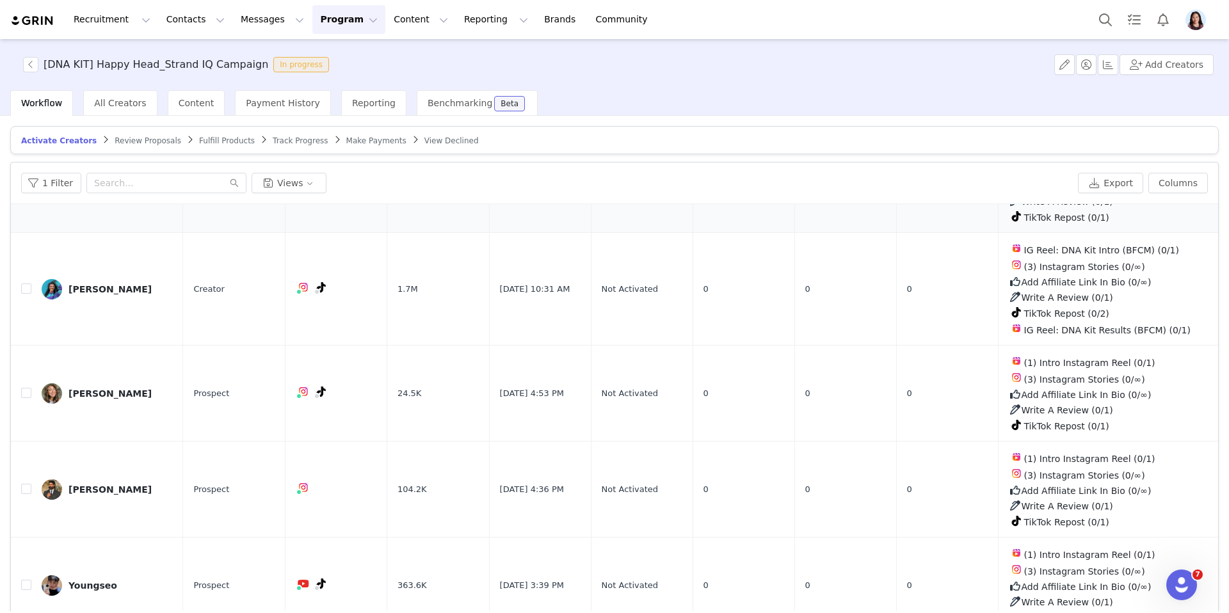
scroll to position [211, 0]
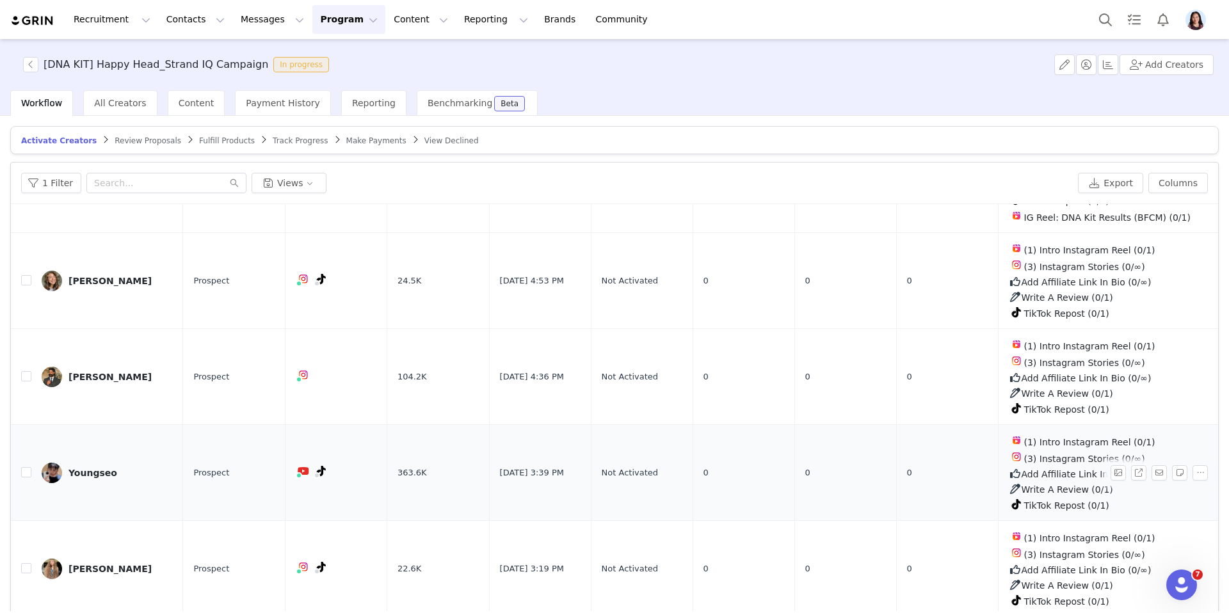
click at [102, 468] on div "Youngseo" at bounding box center [92, 473] width 49 height 10
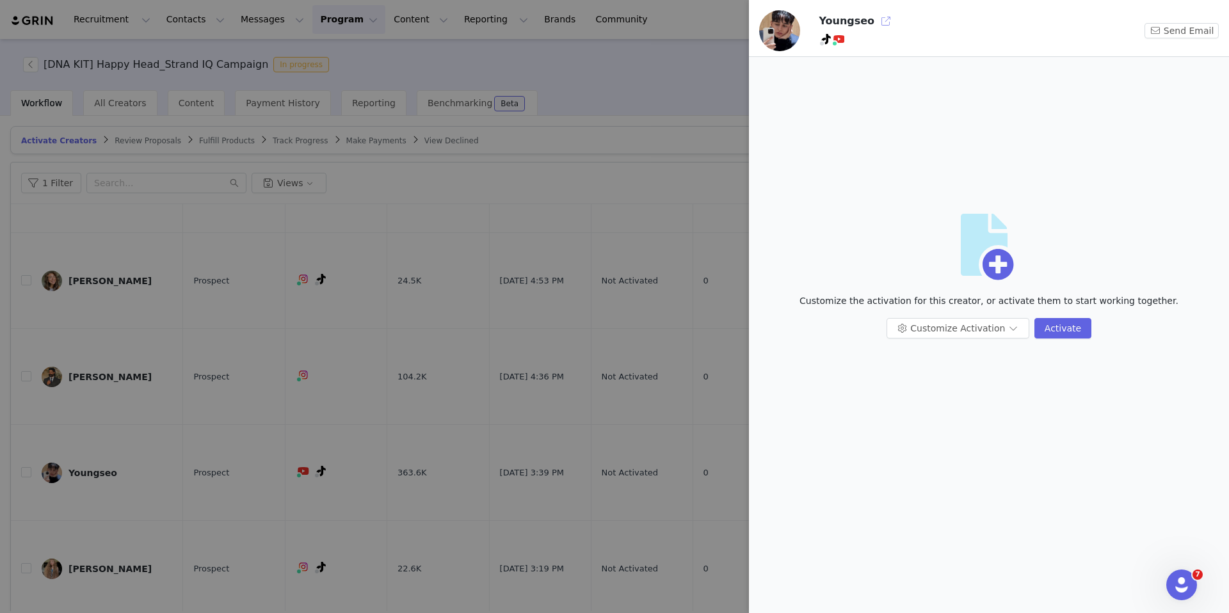
click at [879, 16] on button "button" at bounding box center [885, 21] width 20 height 20
click at [450, 342] on div at bounding box center [614, 306] width 1229 height 613
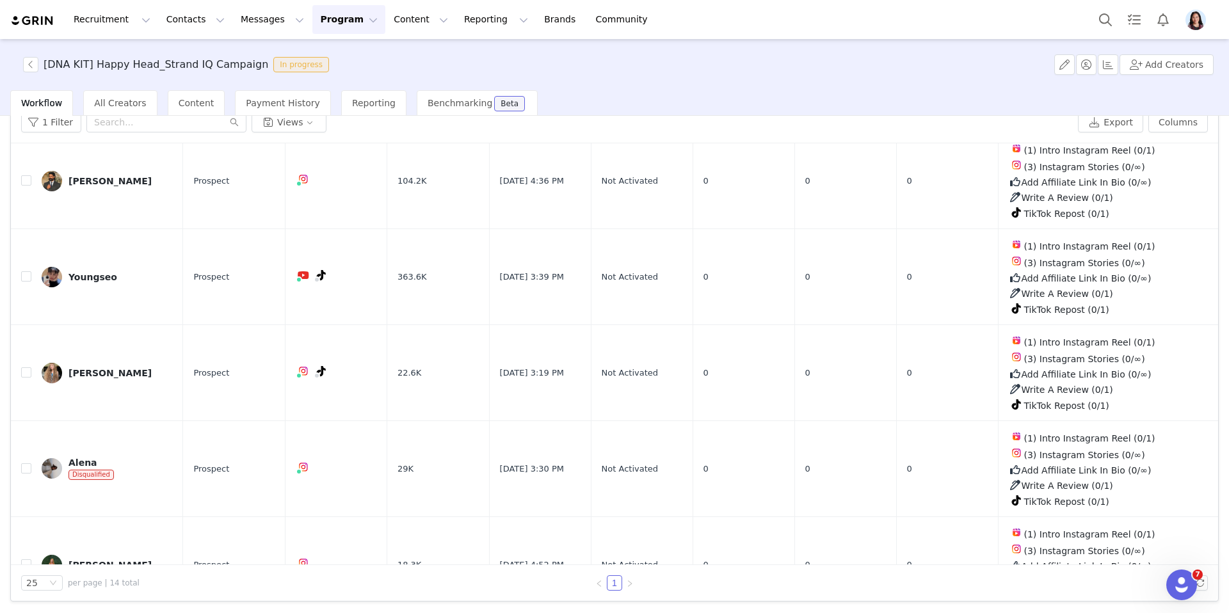
scroll to position [398, 0]
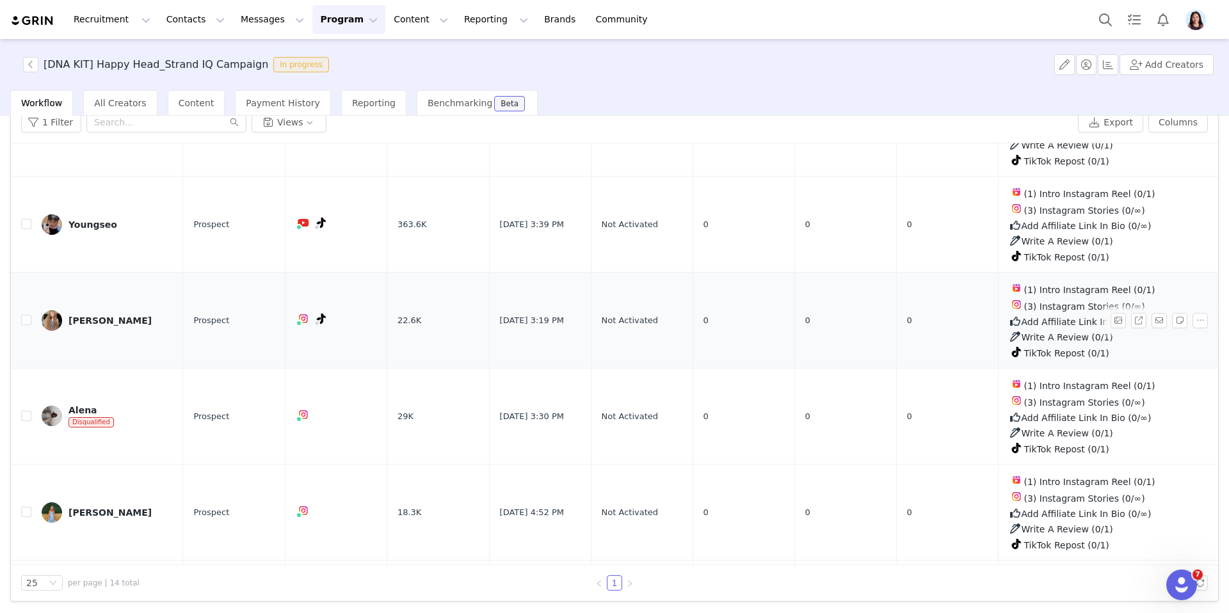
click at [87, 317] on div "Sonia" at bounding box center [109, 320] width 83 height 10
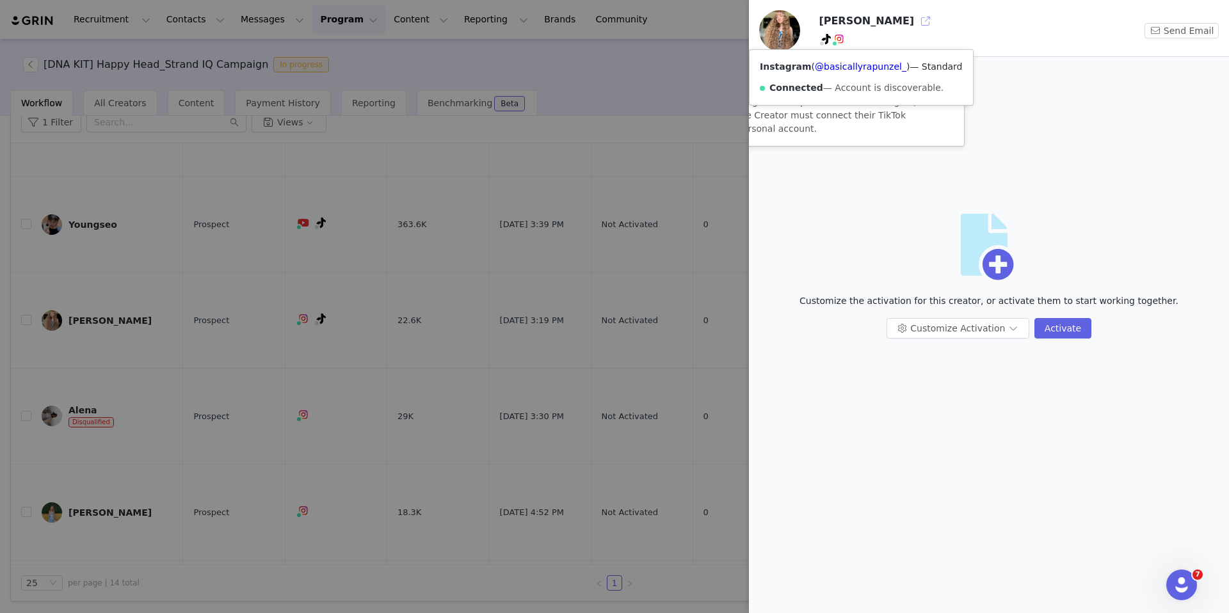
click at [915, 22] on button "button" at bounding box center [925, 21] width 20 height 20
click at [425, 289] on div at bounding box center [614, 306] width 1229 height 613
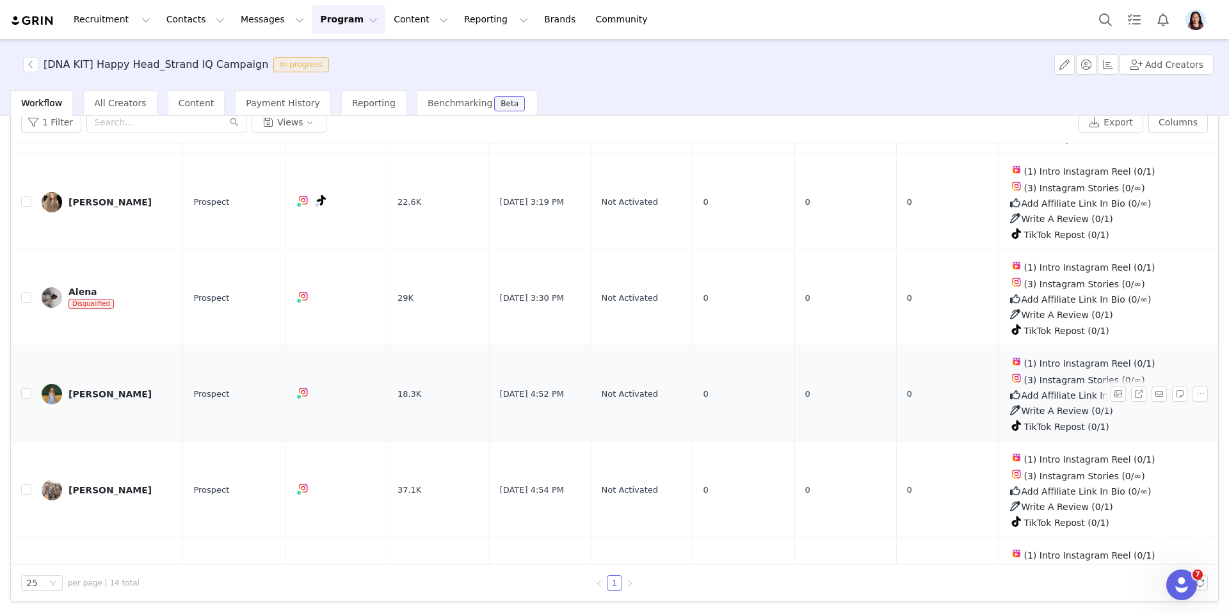
scroll to position [543, 0]
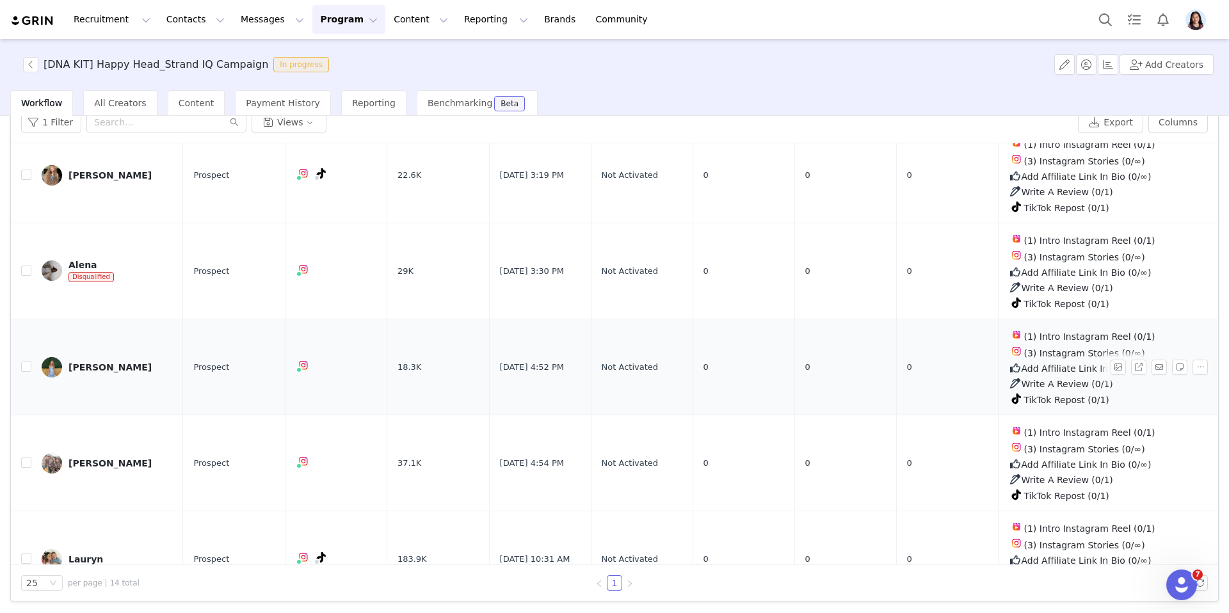
click at [127, 362] on div "Erica Wiseman" at bounding box center [109, 367] width 83 height 10
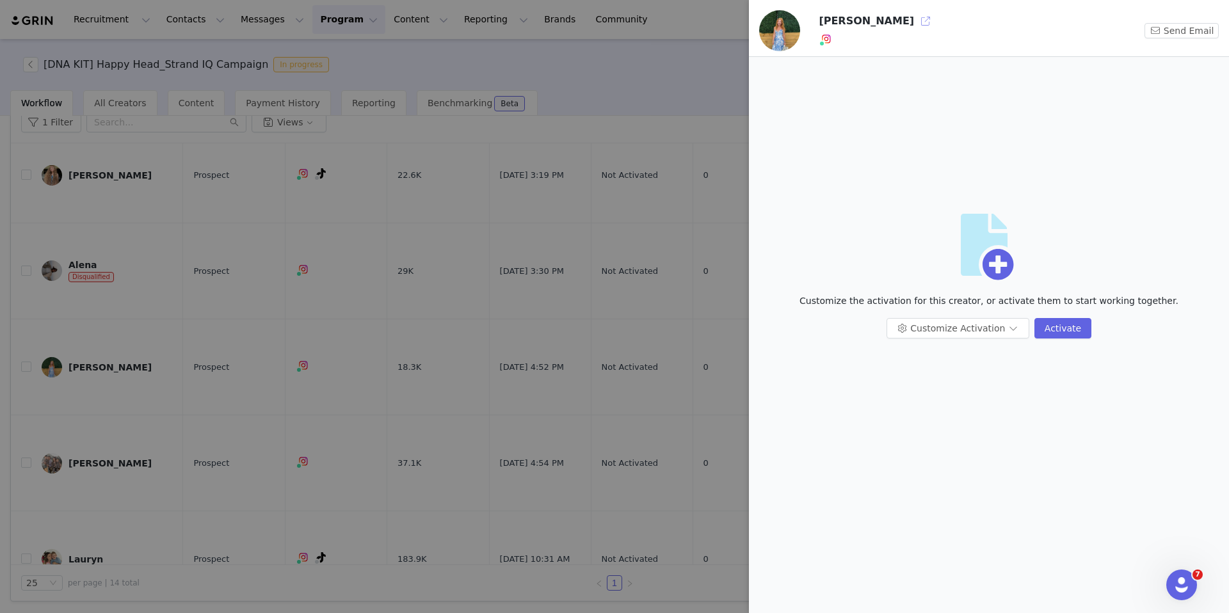
click at [915, 20] on button "button" at bounding box center [925, 21] width 20 height 20
click at [660, 179] on div at bounding box center [614, 306] width 1229 height 613
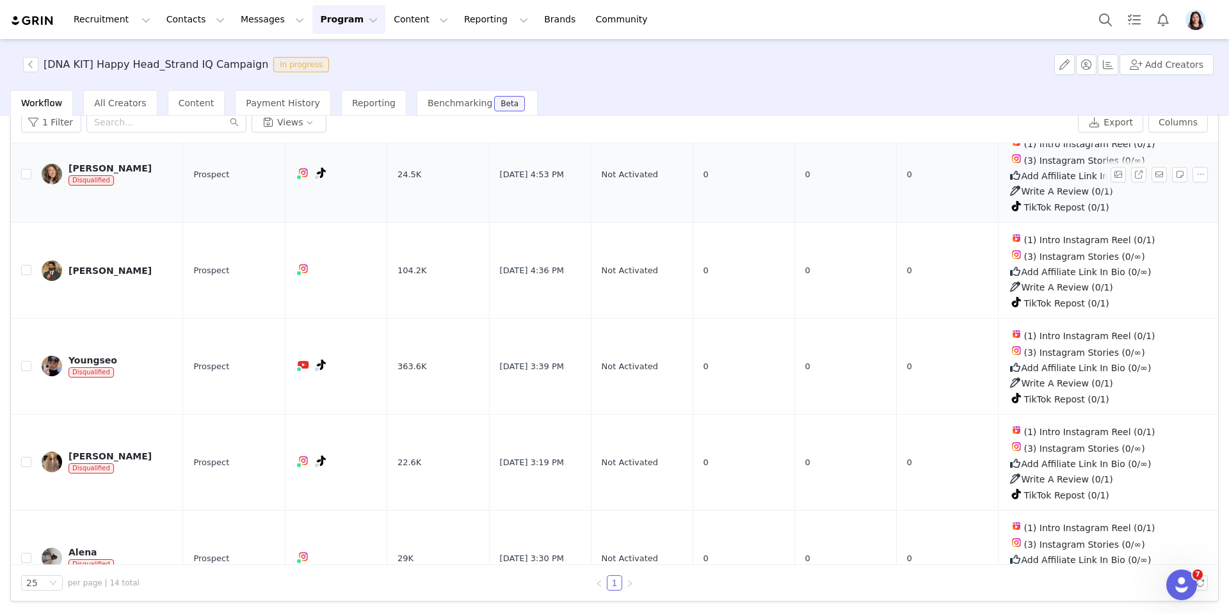
scroll to position [381, 0]
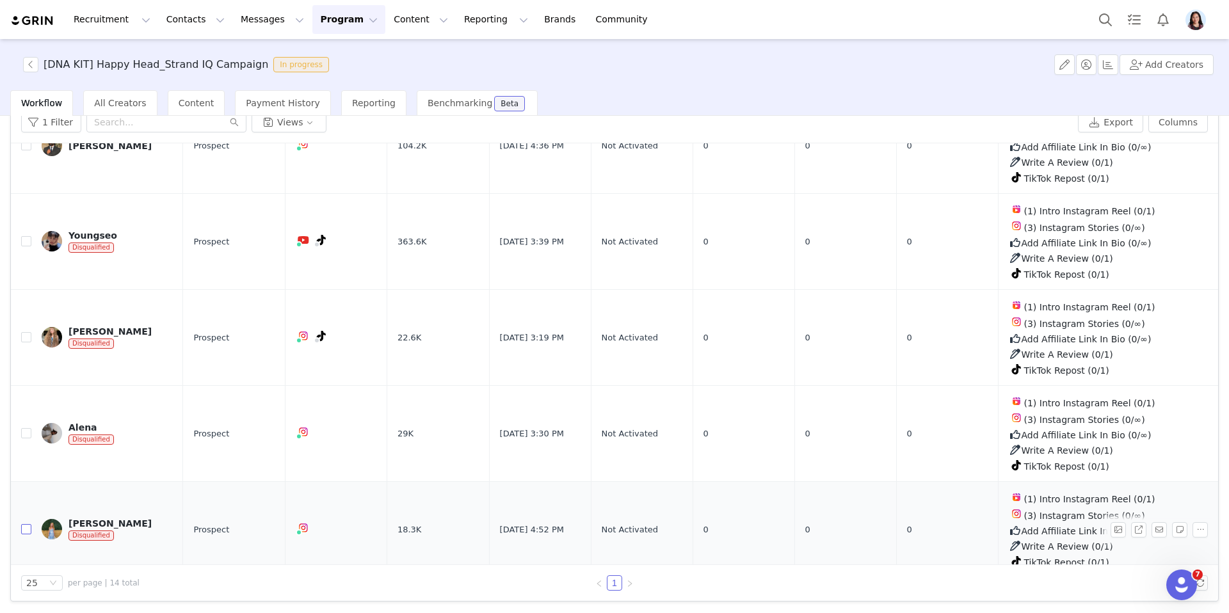
click at [24, 524] on input "checkbox" at bounding box center [26, 529] width 10 height 10
checkbox input "true"
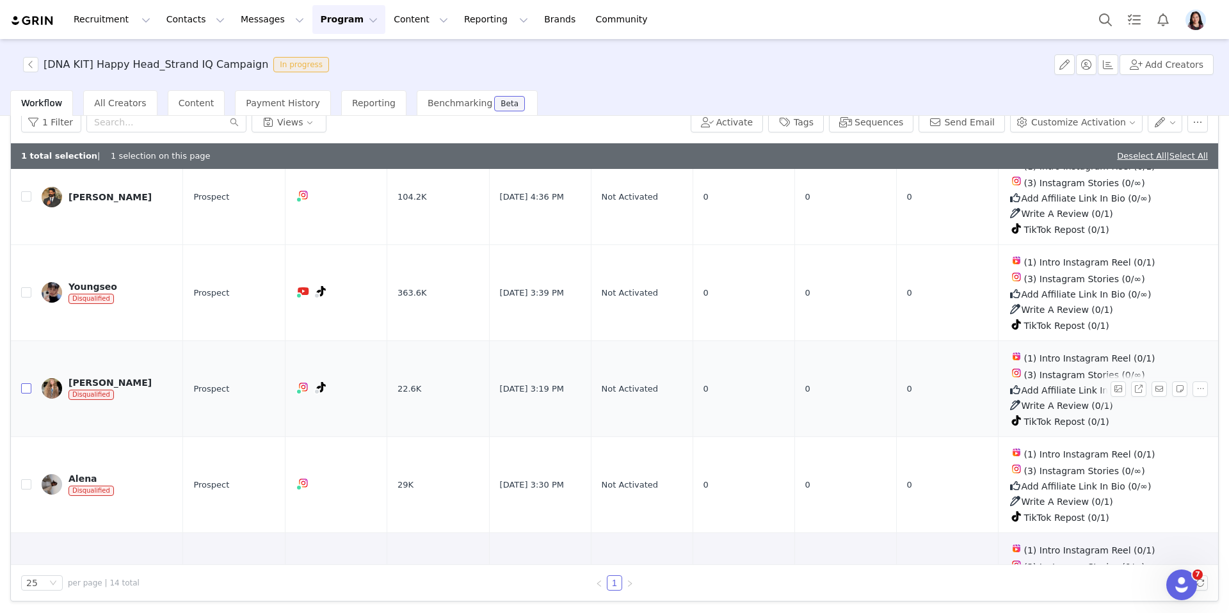
click at [28, 383] on input "checkbox" at bounding box center [26, 388] width 10 height 10
checkbox input "true"
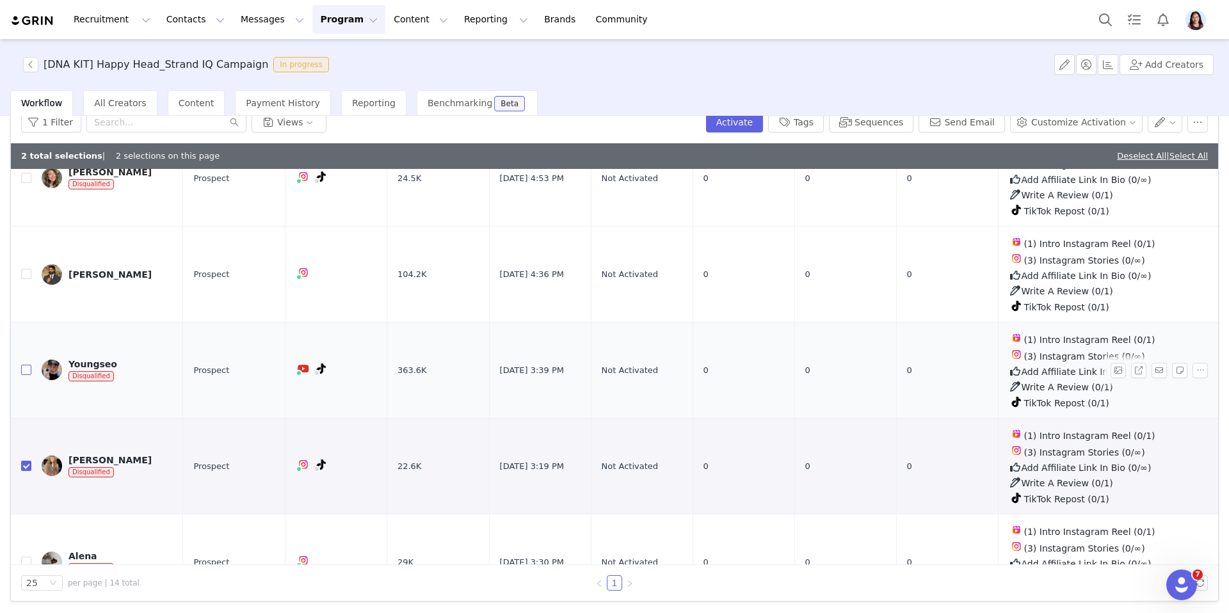
click at [26, 365] on input "checkbox" at bounding box center [26, 370] width 10 height 10
checkbox input "true"
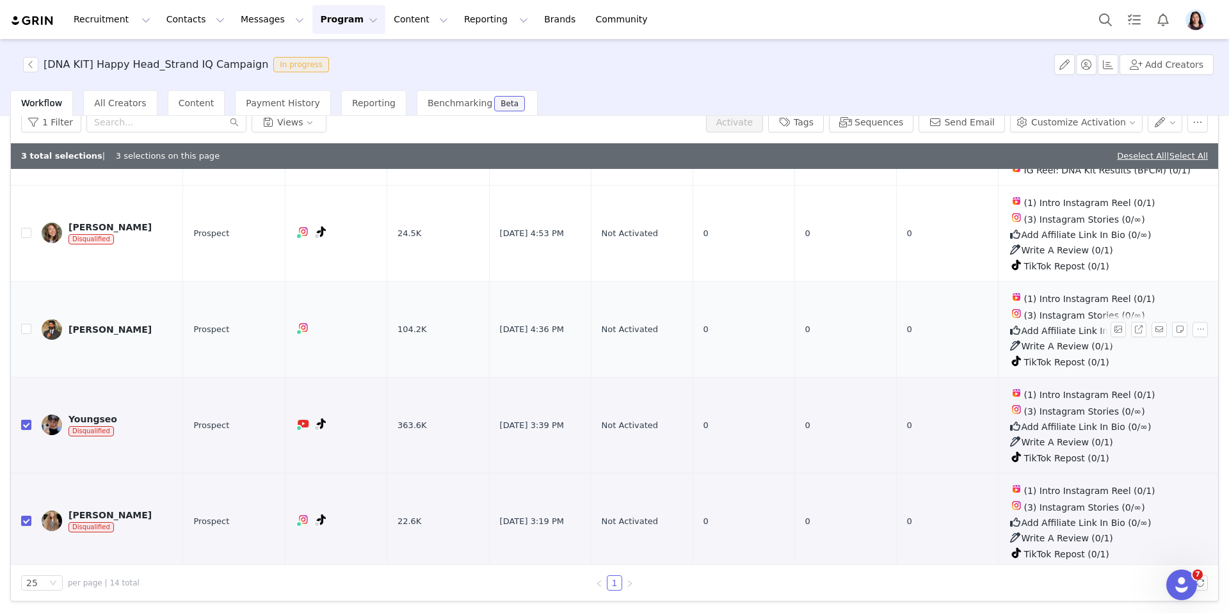
scroll to position [216, 0]
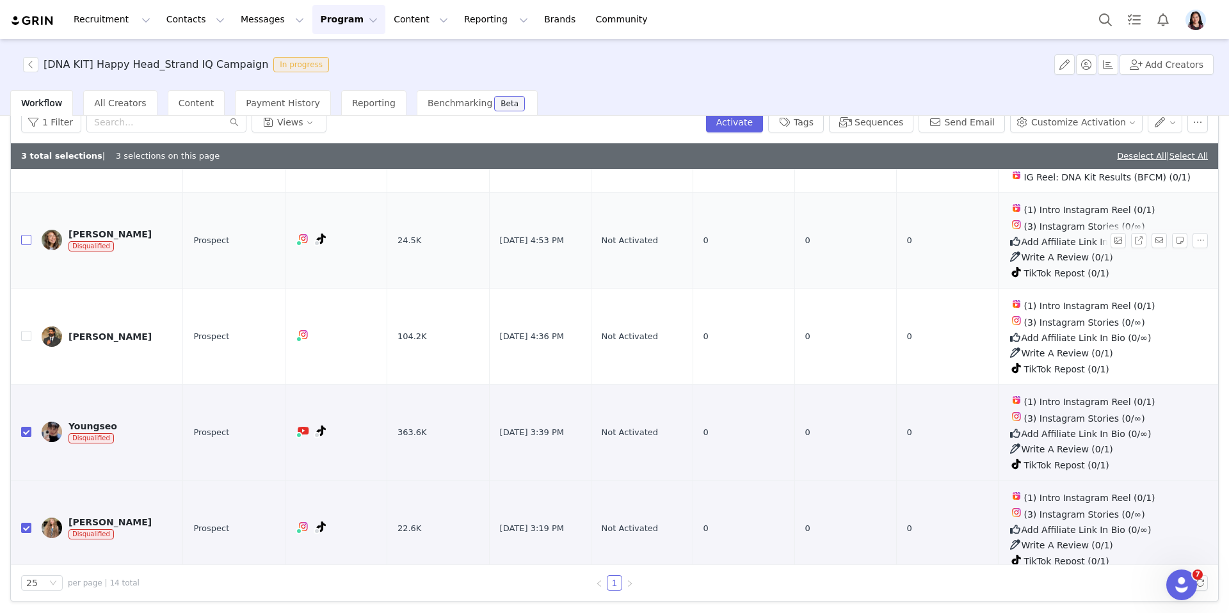
click at [24, 237] on input "checkbox" at bounding box center [26, 240] width 10 height 10
click at [1202, 118] on button "button" at bounding box center [1197, 122] width 20 height 20
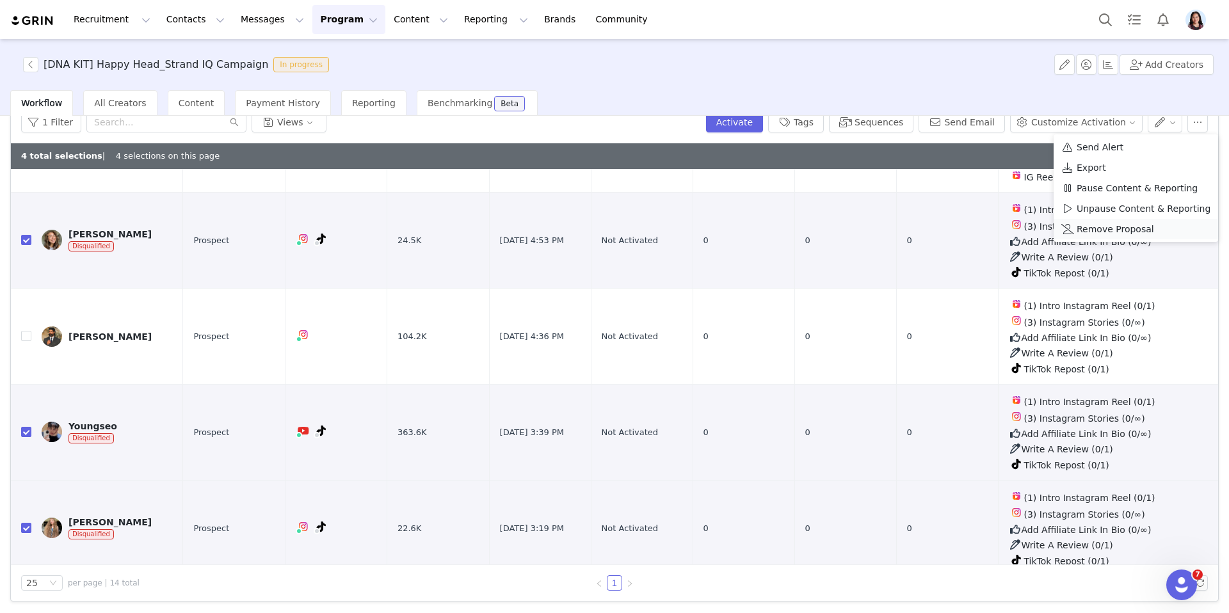
click at [1095, 232] on span "Remove Proposal" at bounding box center [1114, 229] width 77 height 14
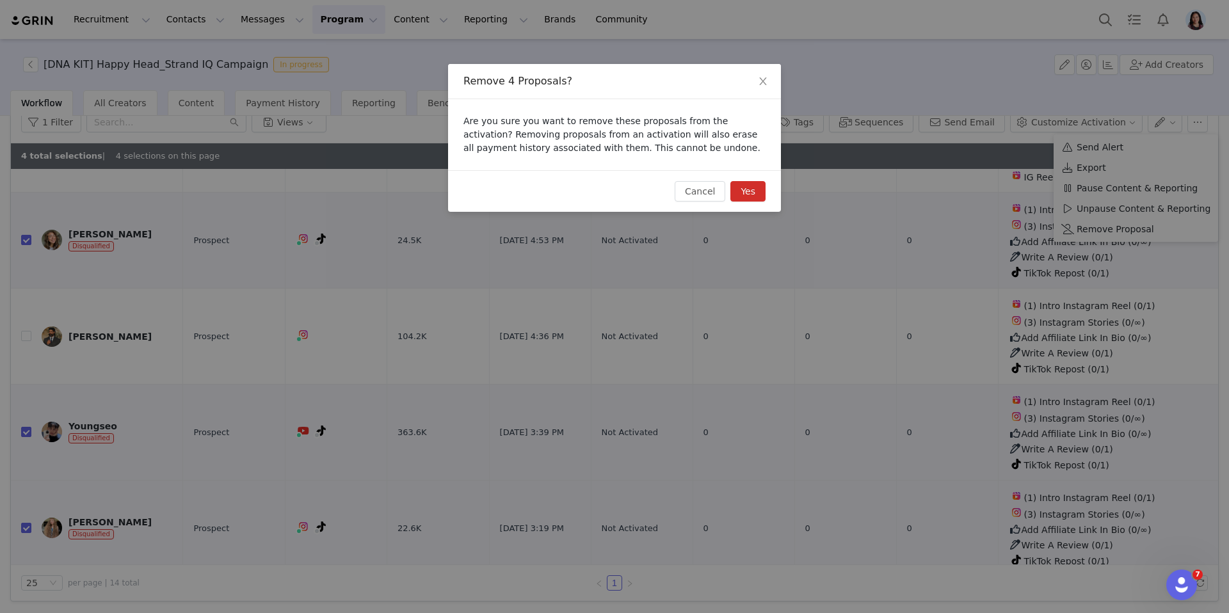
click at [759, 193] on button "Yes" at bounding box center [747, 191] width 35 height 20
checkbox input "false"
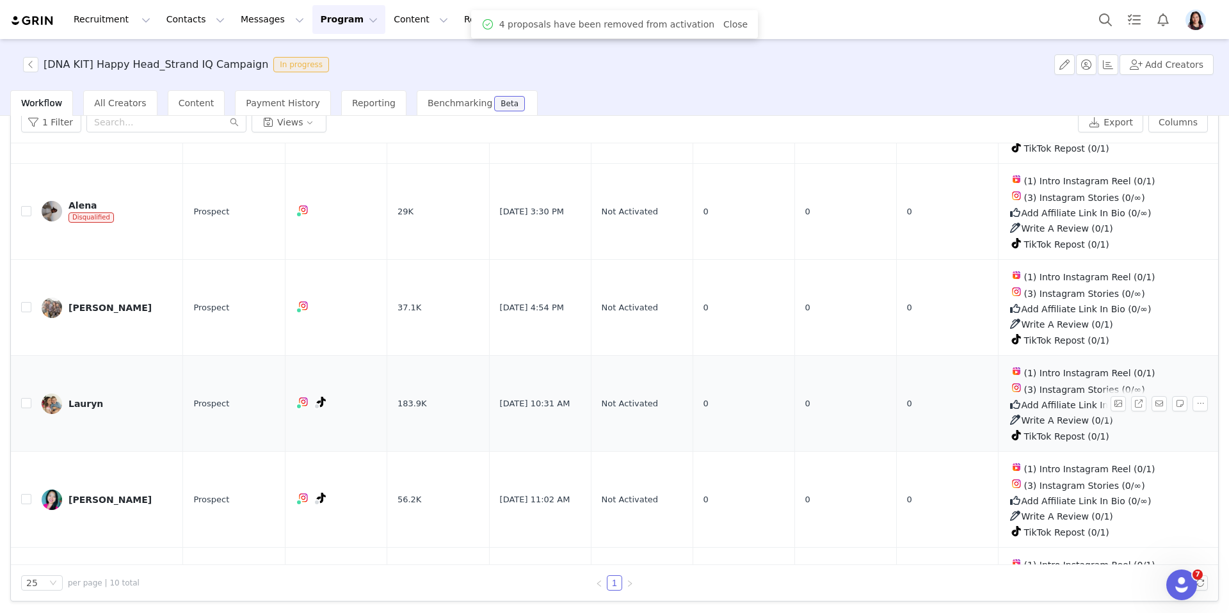
scroll to position [331, 0]
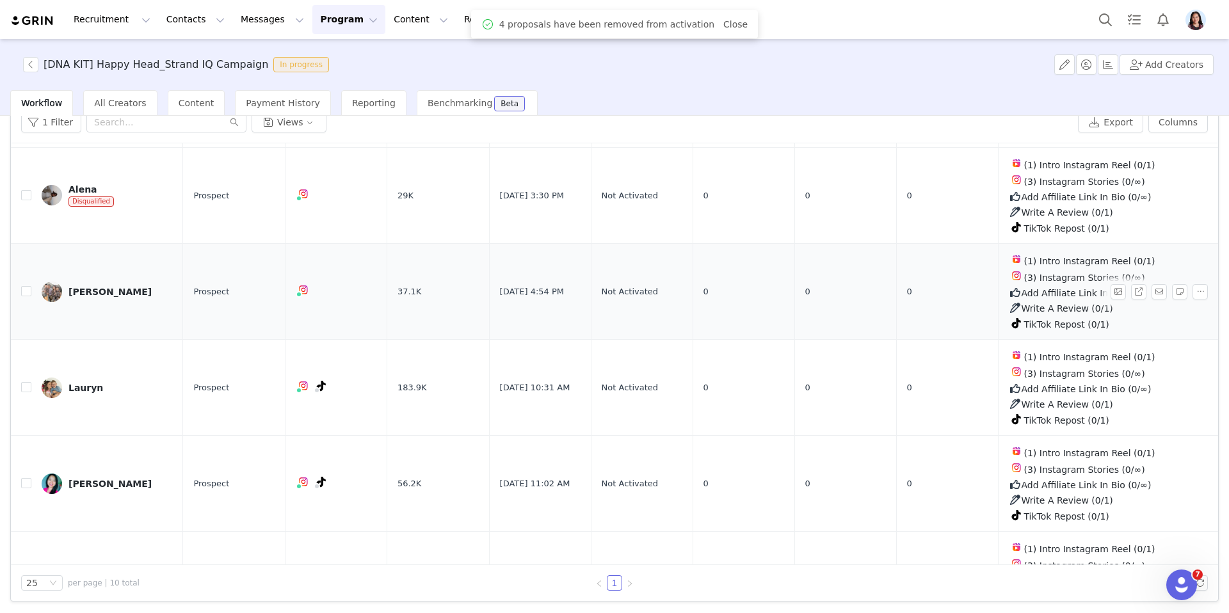
click at [90, 287] on div "Lisa Song" at bounding box center [109, 292] width 83 height 10
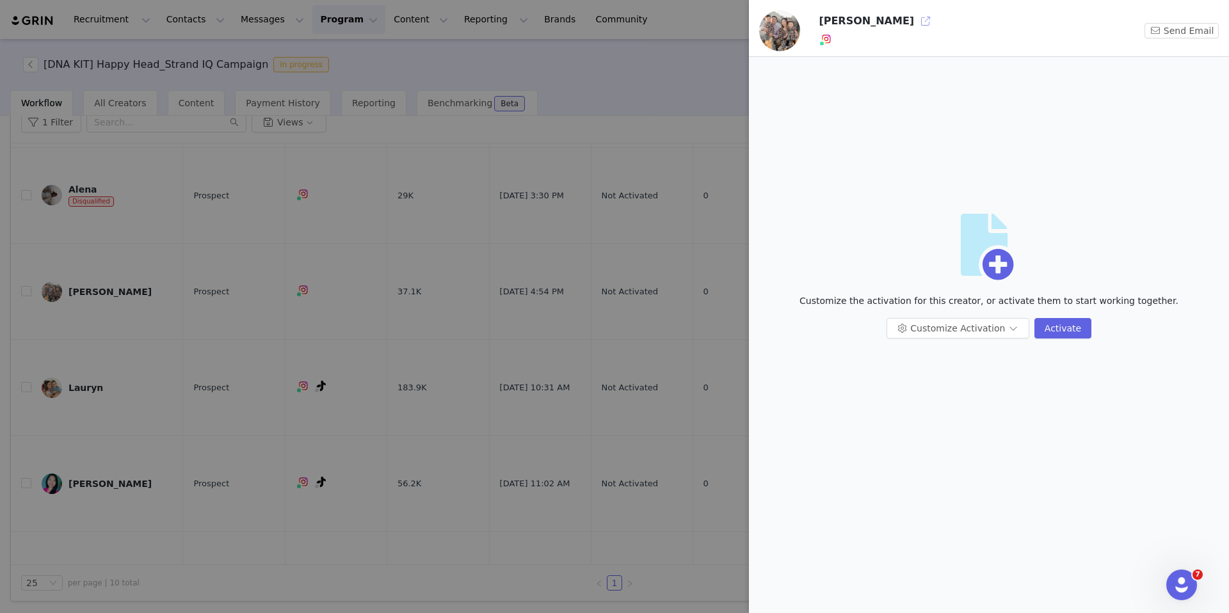
click at [915, 17] on button "button" at bounding box center [925, 21] width 20 height 20
click at [380, 259] on div at bounding box center [614, 306] width 1229 height 613
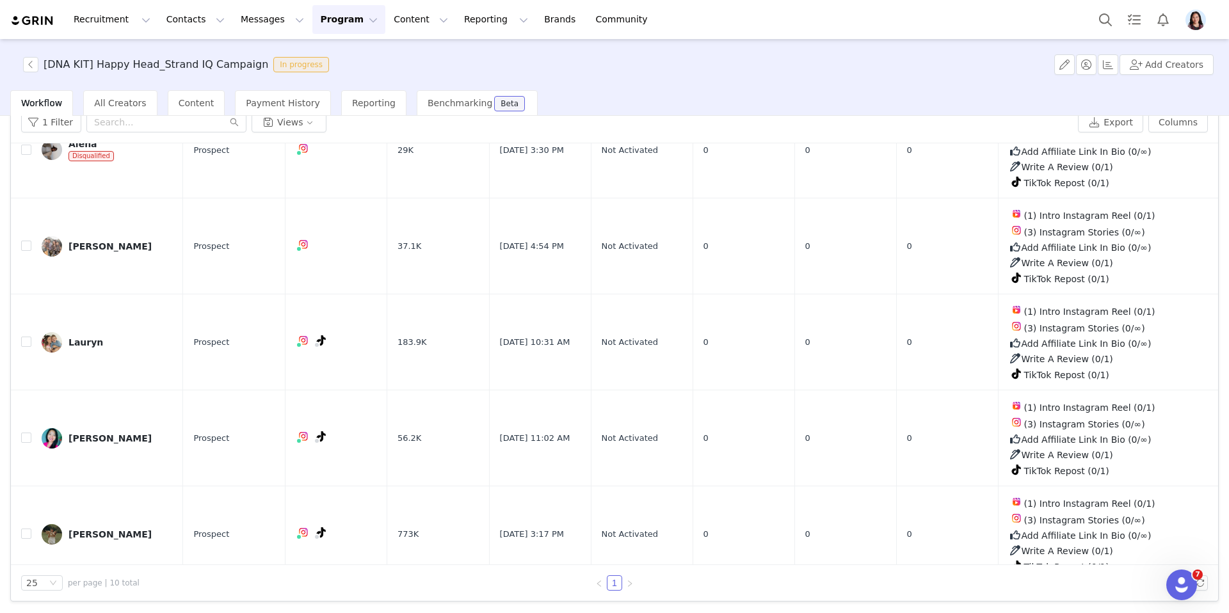
scroll to position [385, 0]
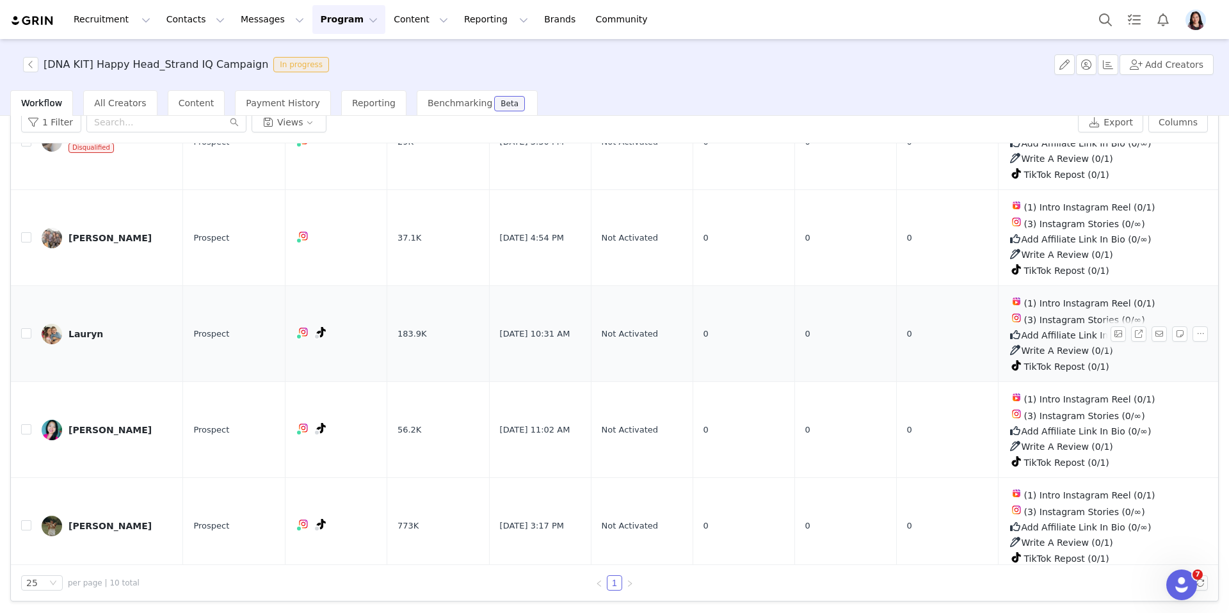
click at [76, 331] on div "Lauryn" at bounding box center [85, 334] width 35 height 10
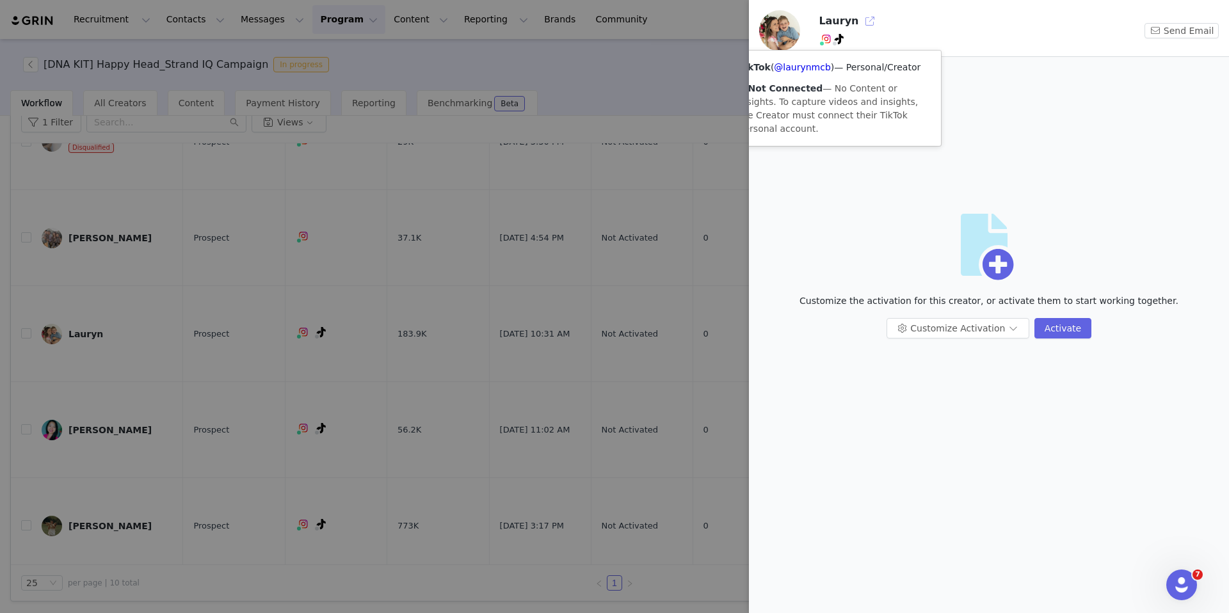
click at [863, 15] on button "button" at bounding box center [869, 21] width 20 height 20
click at [321, 272] on div at bounding box center [614, 306] width 1229 height 613
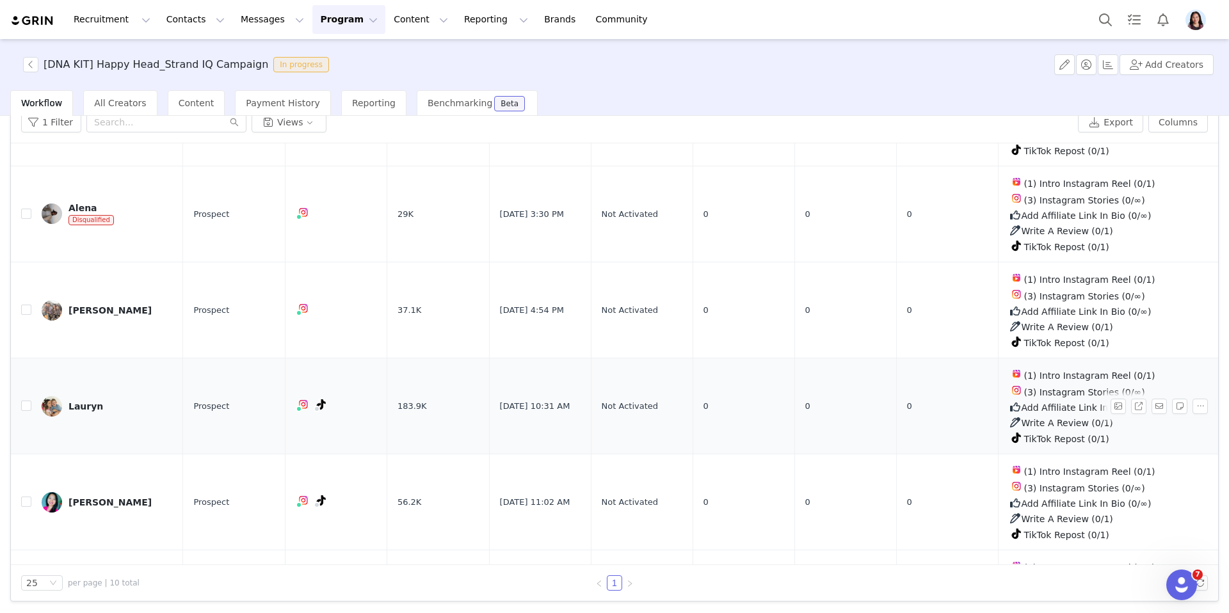
scroll to position [384, 0]
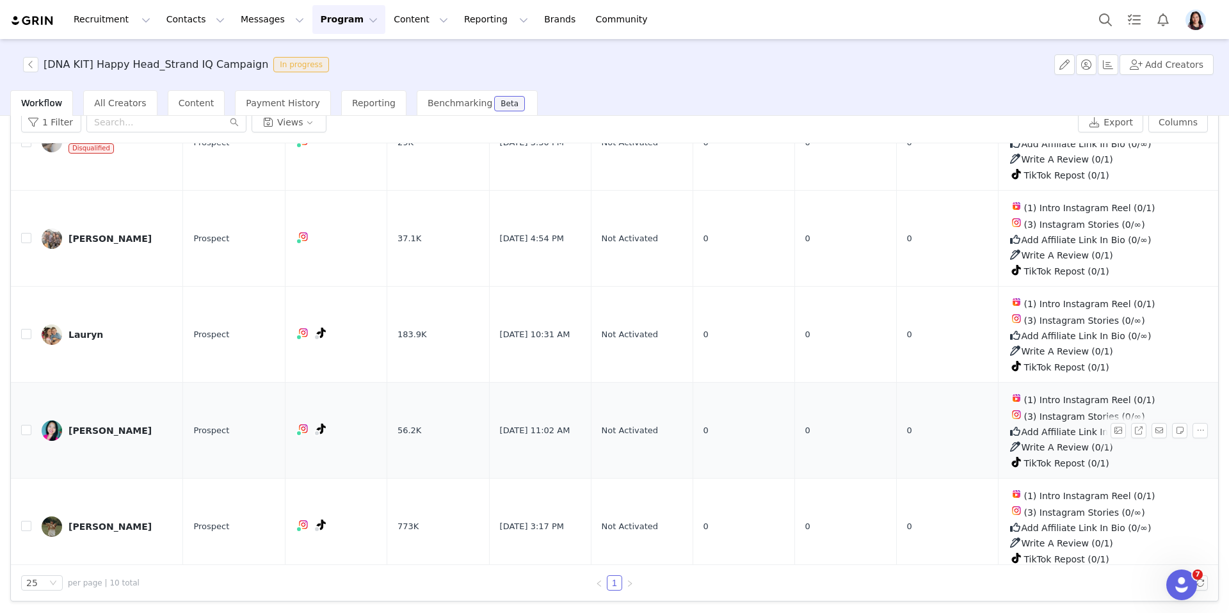
click at [83, 426] on div "Phuong" at bounding box center [109, 431] width 83 height 10
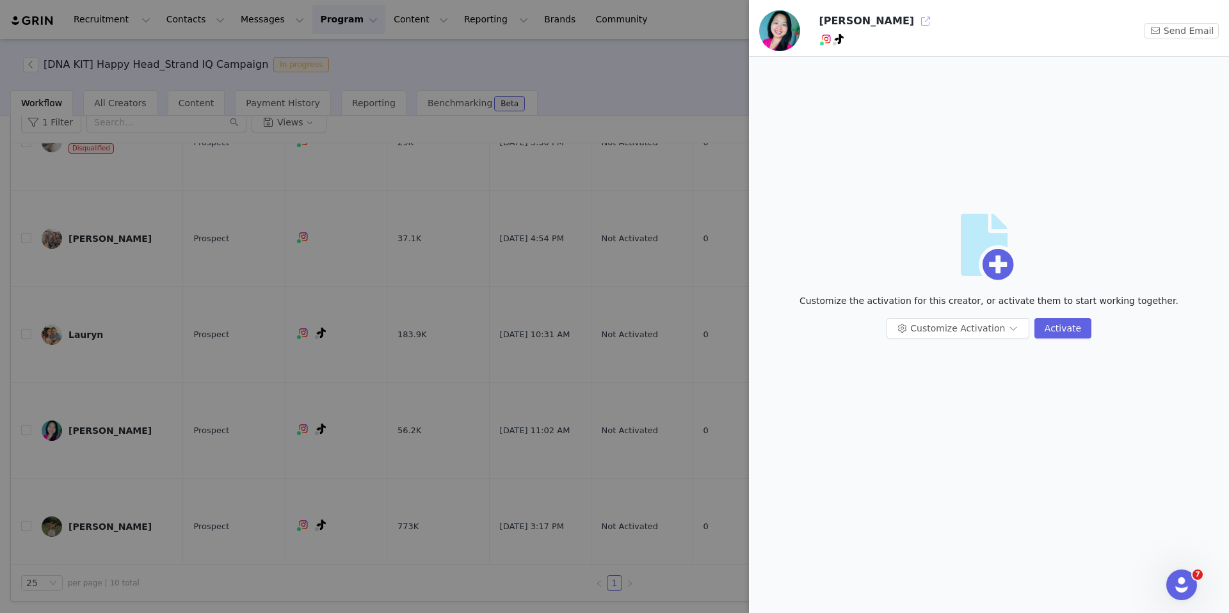
click at [915, 20] on button "button" at bounding box center [925, 21] width 20 height 20
click at [636, 107] on div at bounding box center [614, 306] width 1229 height 613
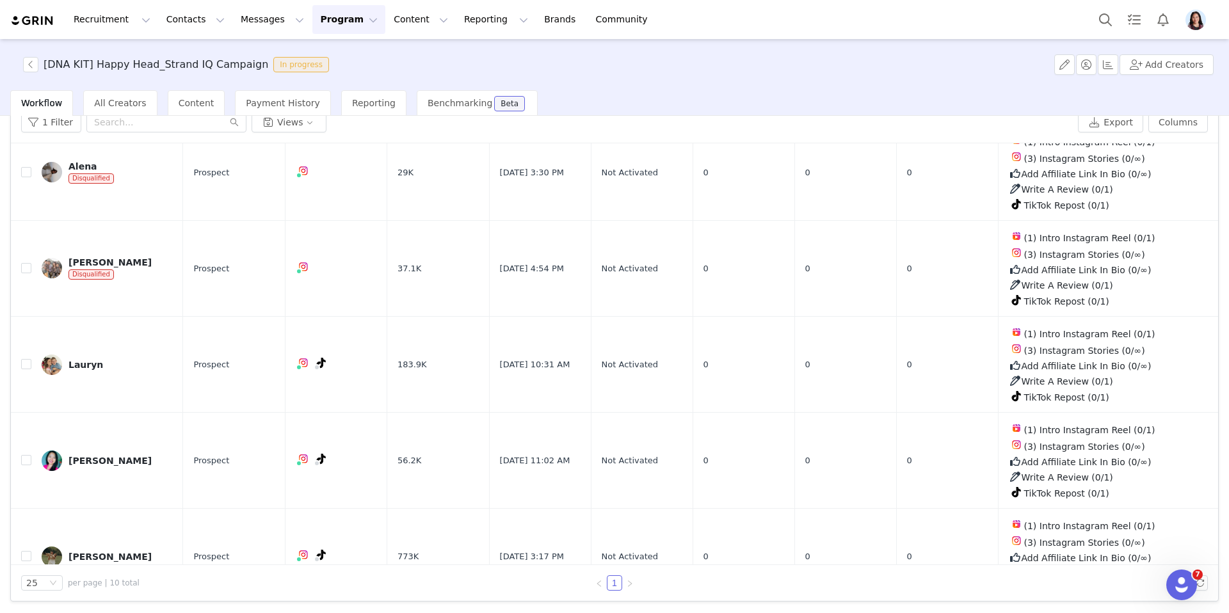
scroll to position [248, 0]
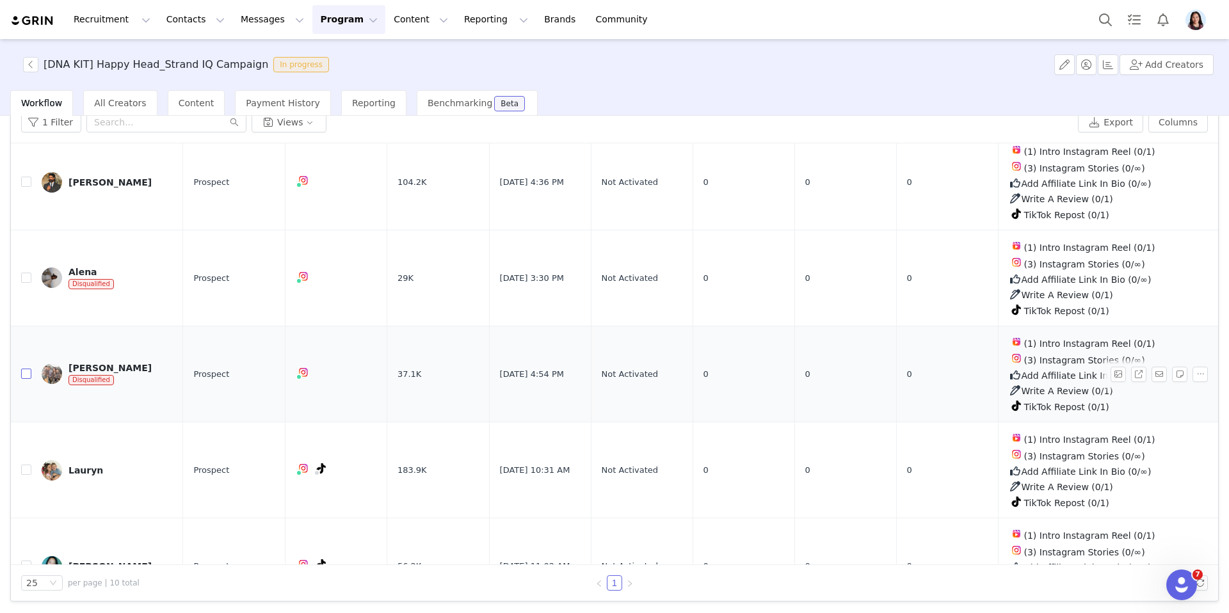
click at [25, 369] on input "checkbox" at bounding box center [26, 374] width 10 height 10
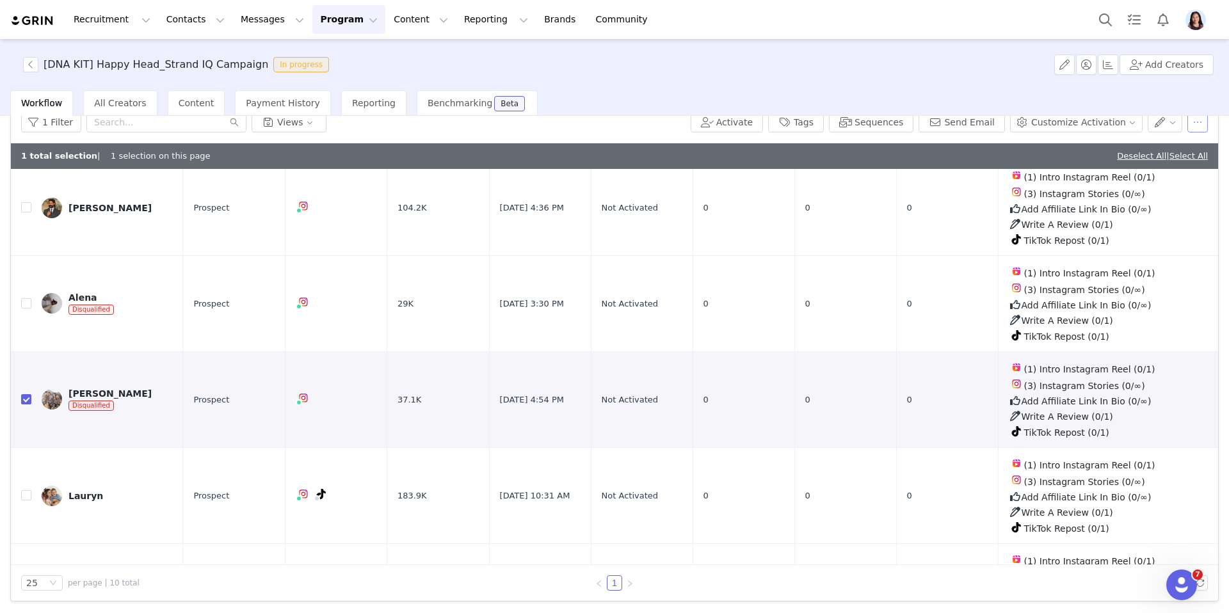
click at [1194, 127] on button "button" at bounding box center [1197, 122] width 20 height 20
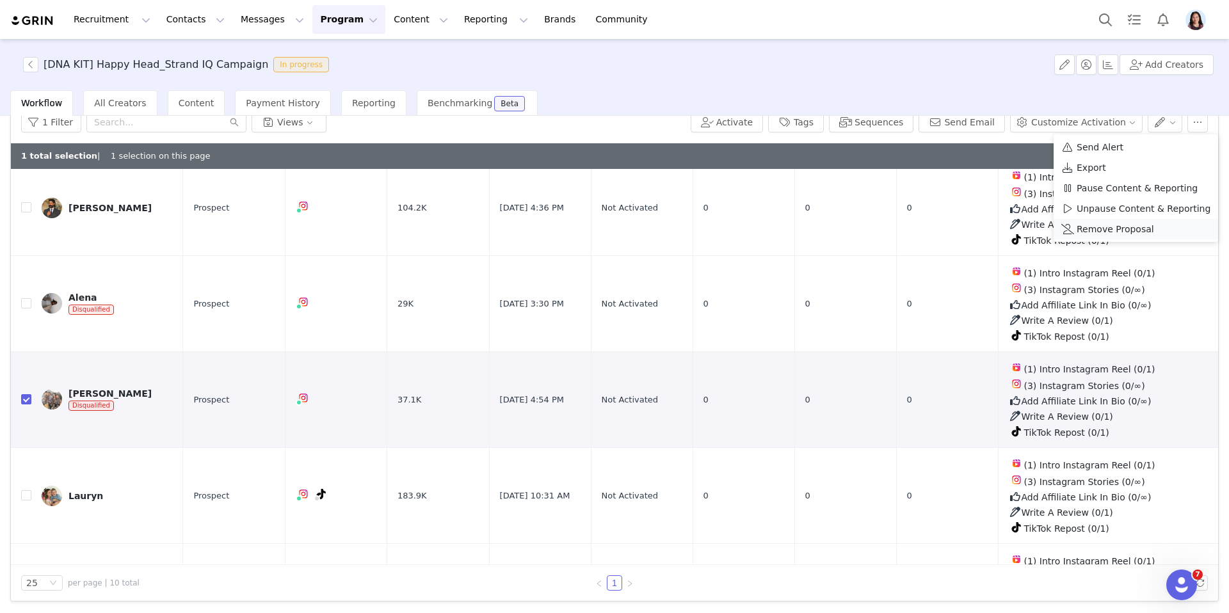
click at [1114, 230] on span "Remove Proposal" at bounding box center [1114, 229] width 77 height 14
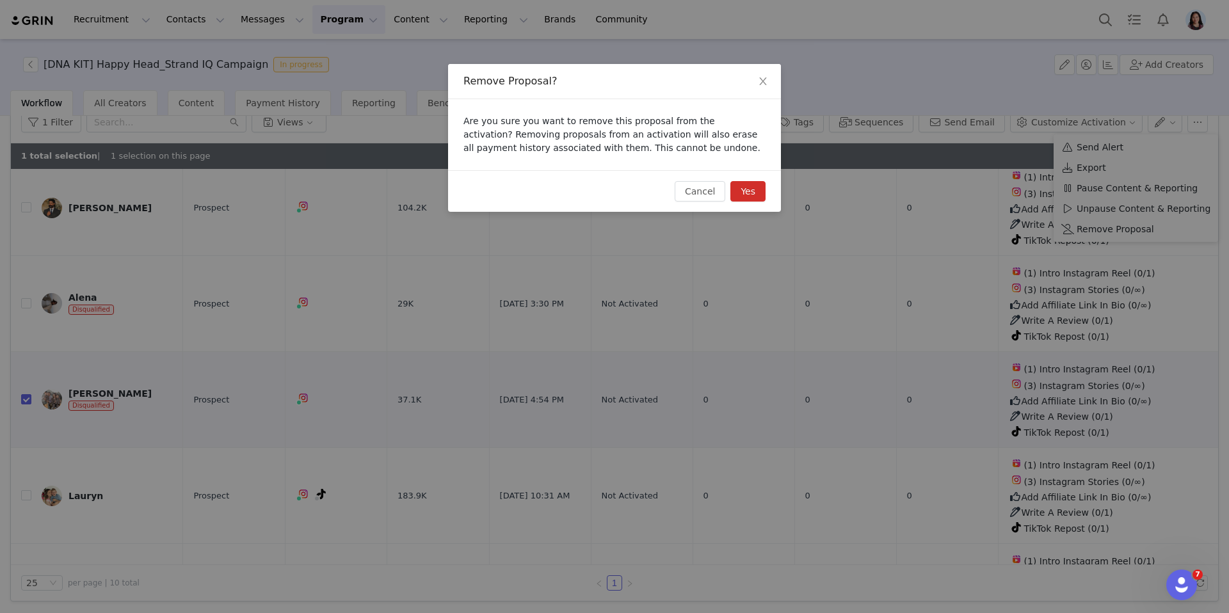
click at [760, 191] on button "Yes" at bounding box center [747, 191] width 35 height 20
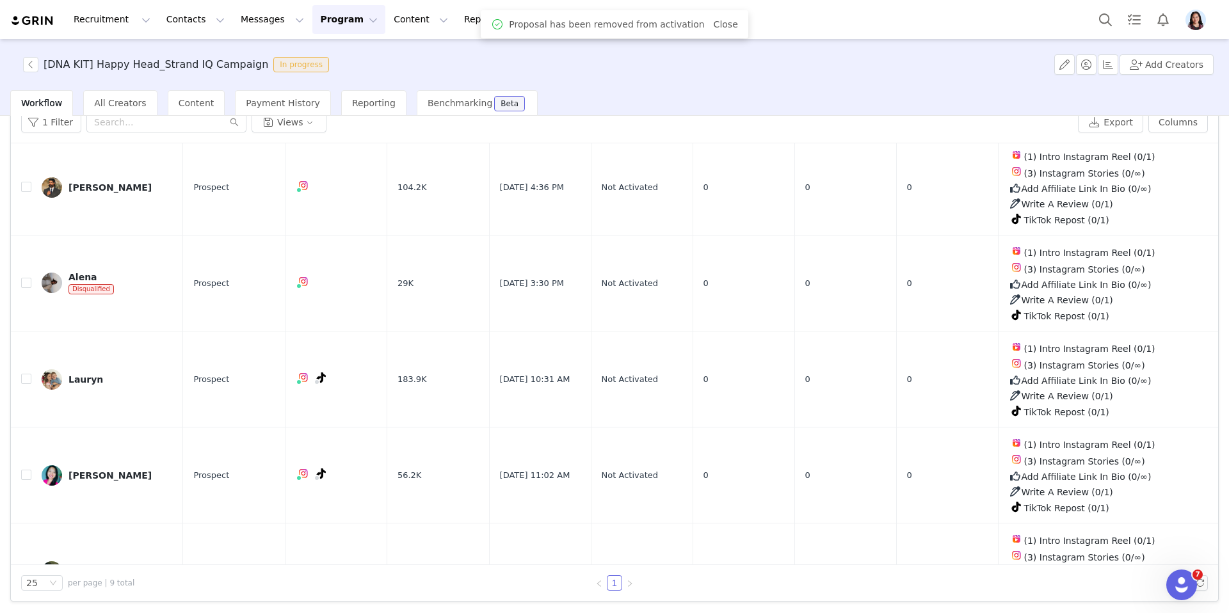
scroll to position [189, 0]
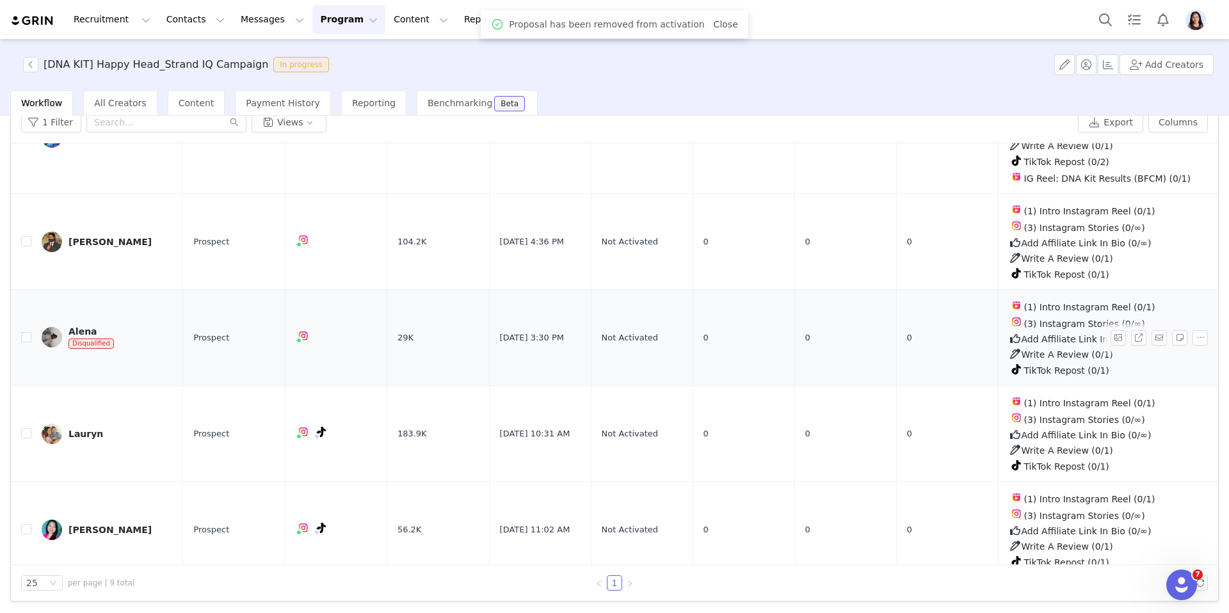
click at [65, 328] on link "Alena Disqualified" at bounding box center [107, 337] width 131 height 23
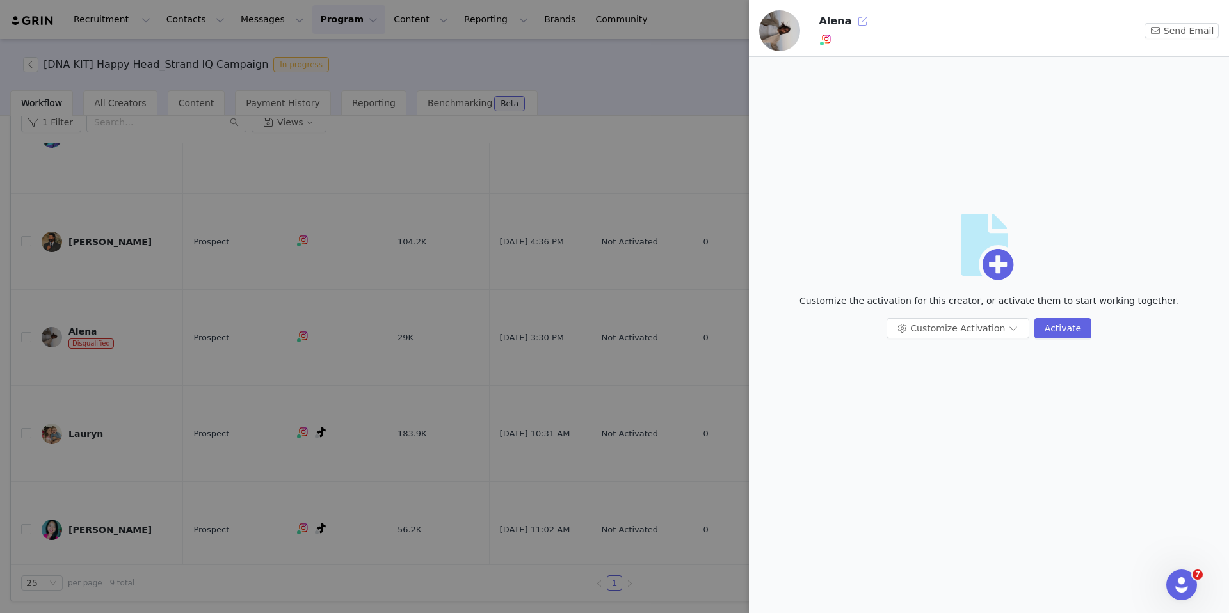
click at [852, 18] on button "button" at bounding box center [862, 21] width 20 height 20
click at [825, 38] on img at bounding box center [826, 39] width 10 height 10
click at [825, 65] on link "@alena___ermakova" at bounding box center [860, 66] width 91 height 10
click at [855, 28] on button "button" at bounding box center [862, 21] width 20 height 20
click at [360, 278] on div at bounding box center [614, 306] width 1229 height 613
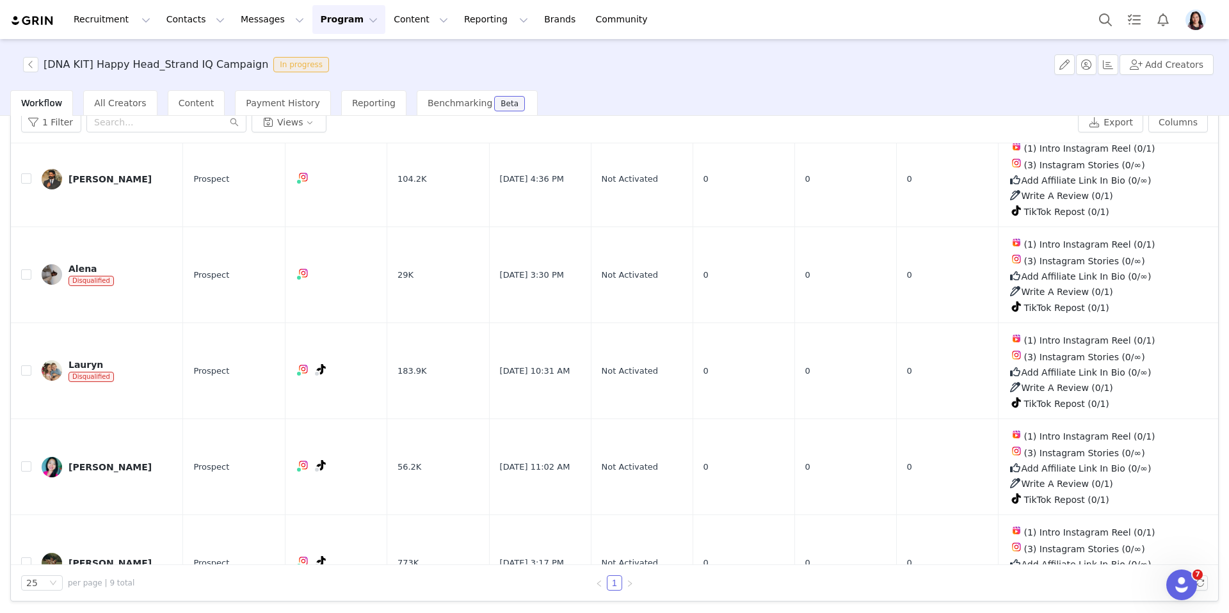
scroll to position [197, 0]
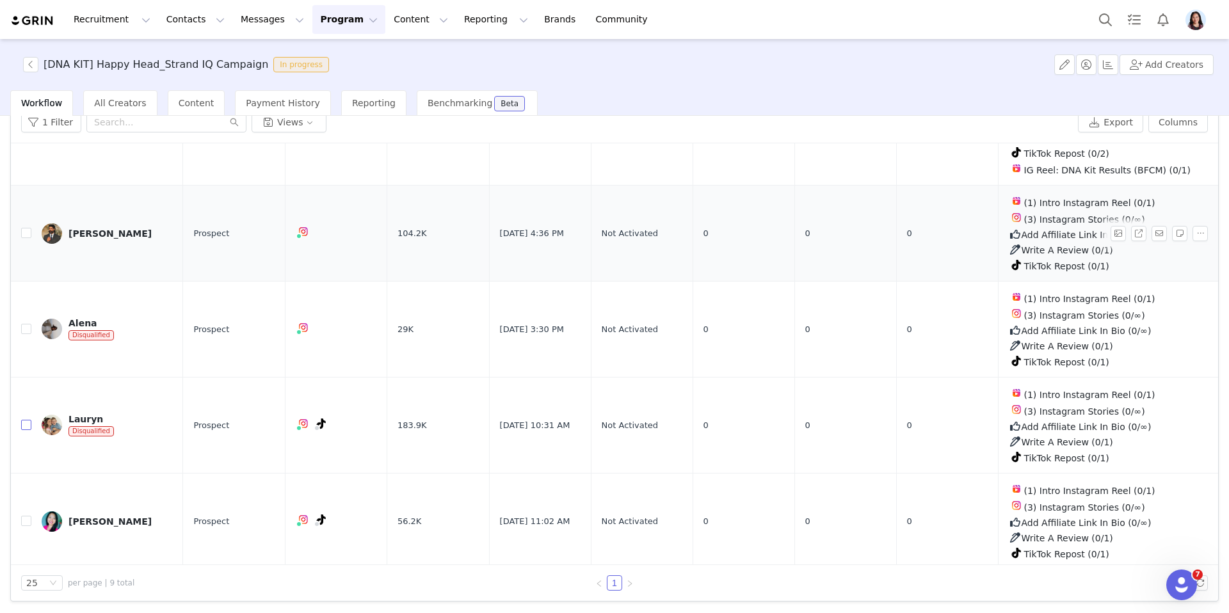
click at [27, 420] on input "checkbox" at bounding box center [26, 425] width 10 height 10
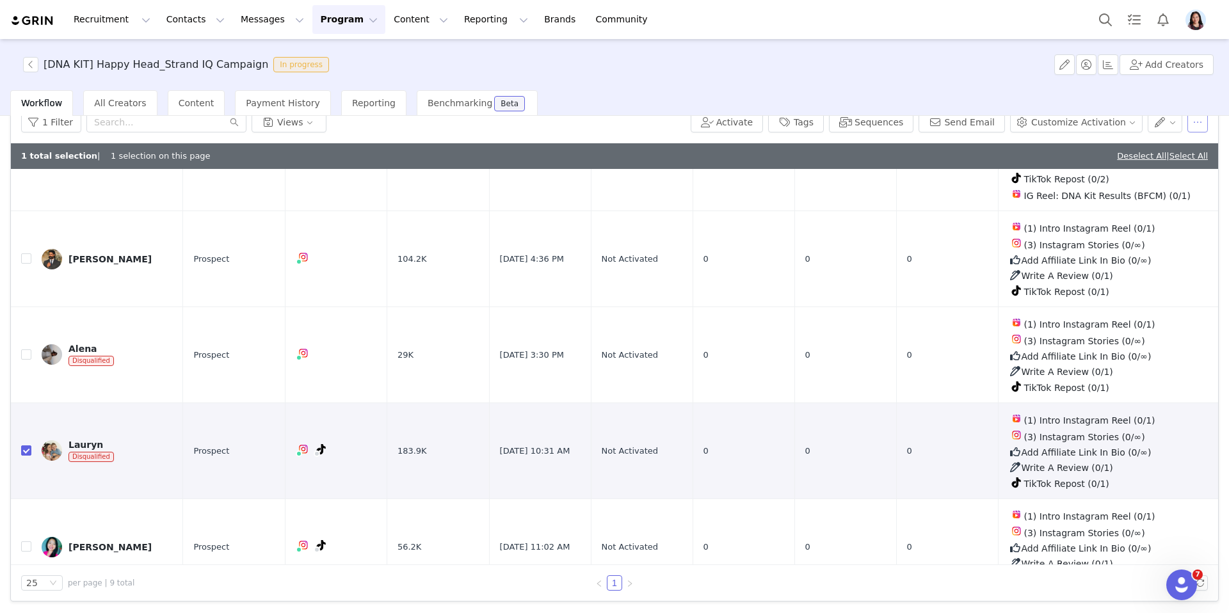
click at [1190, 122] on button "button" at bounding box center [1197, 122] width 20 height 20
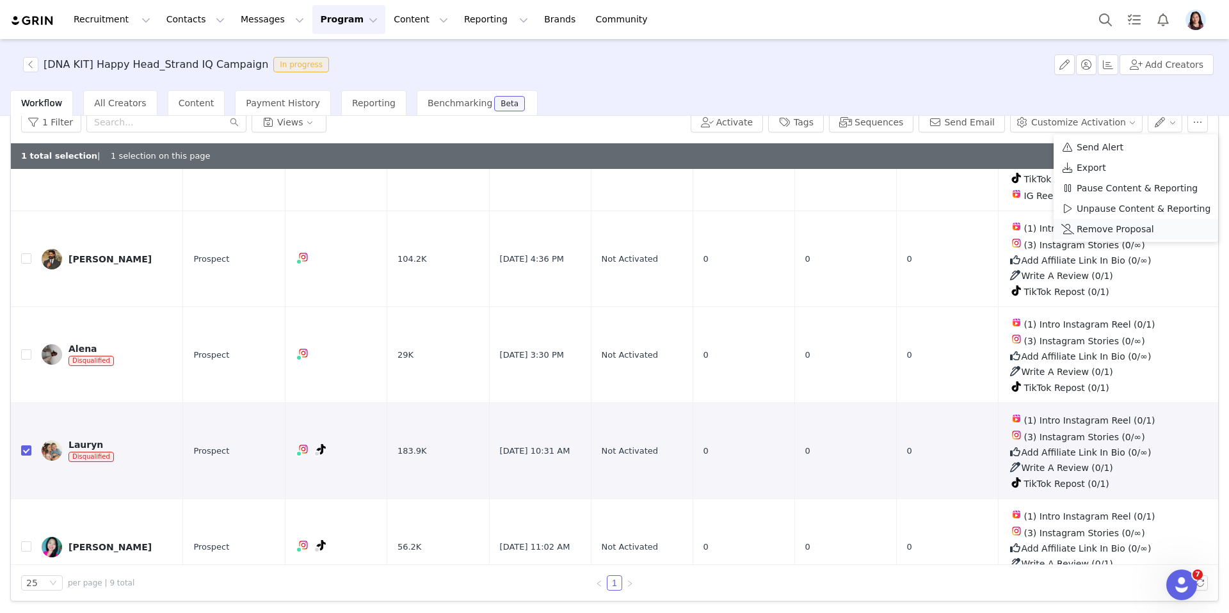
click at [1089, 228] on span "Remove Proposal" at bounding box center [1114, 229] width 77 height 14
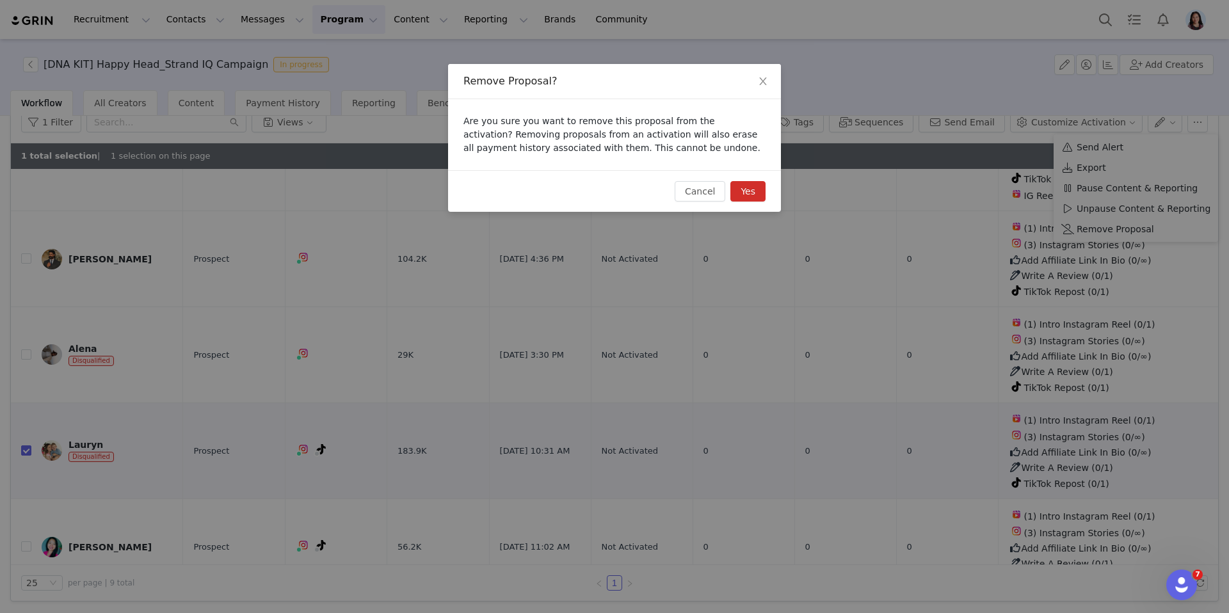
click at [746, 192] on button "Yes" at bounding box center [747, 191] width 35 height 20
checkbox input "false"
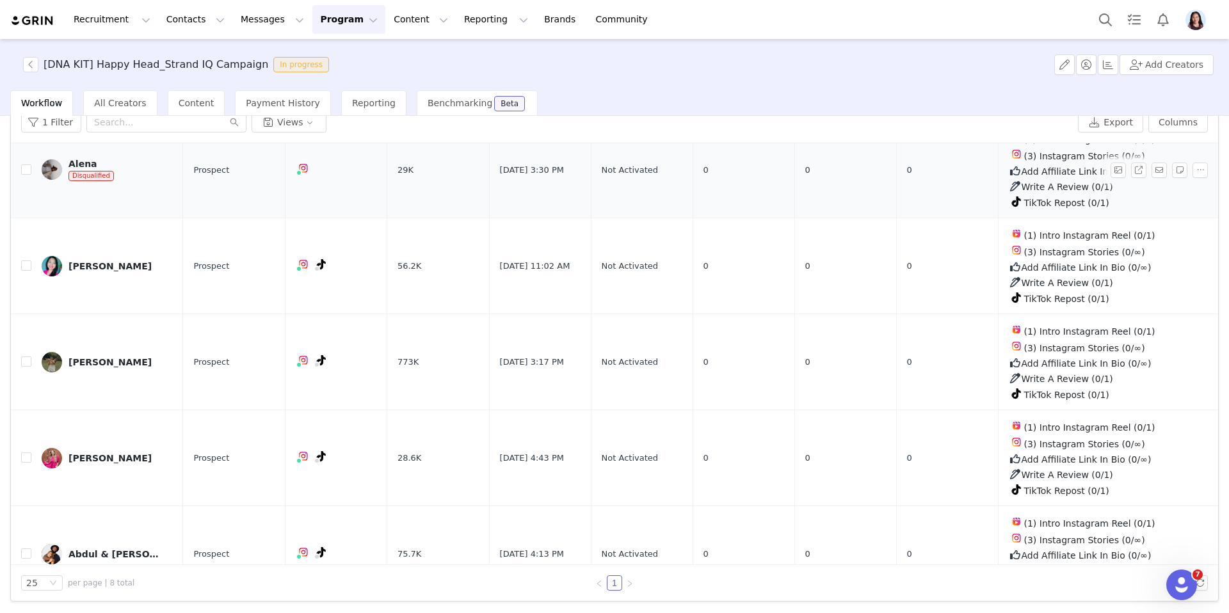
scroll to position [385, 0]
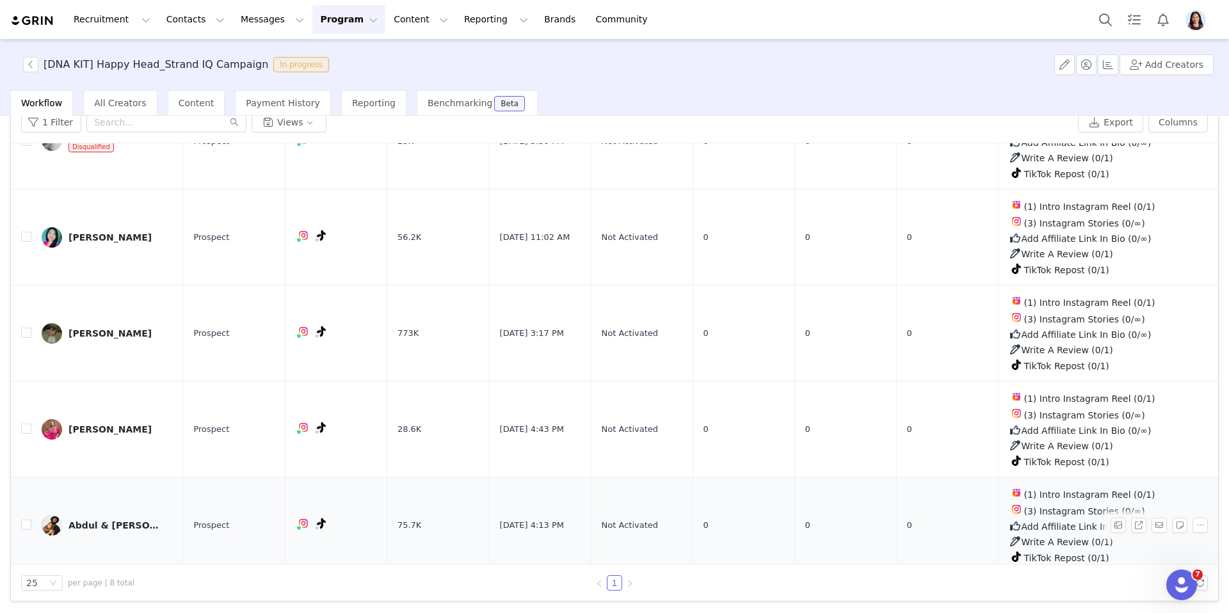
click at [42, 519] on img at bounding box center [52, 525] width 20 height 20
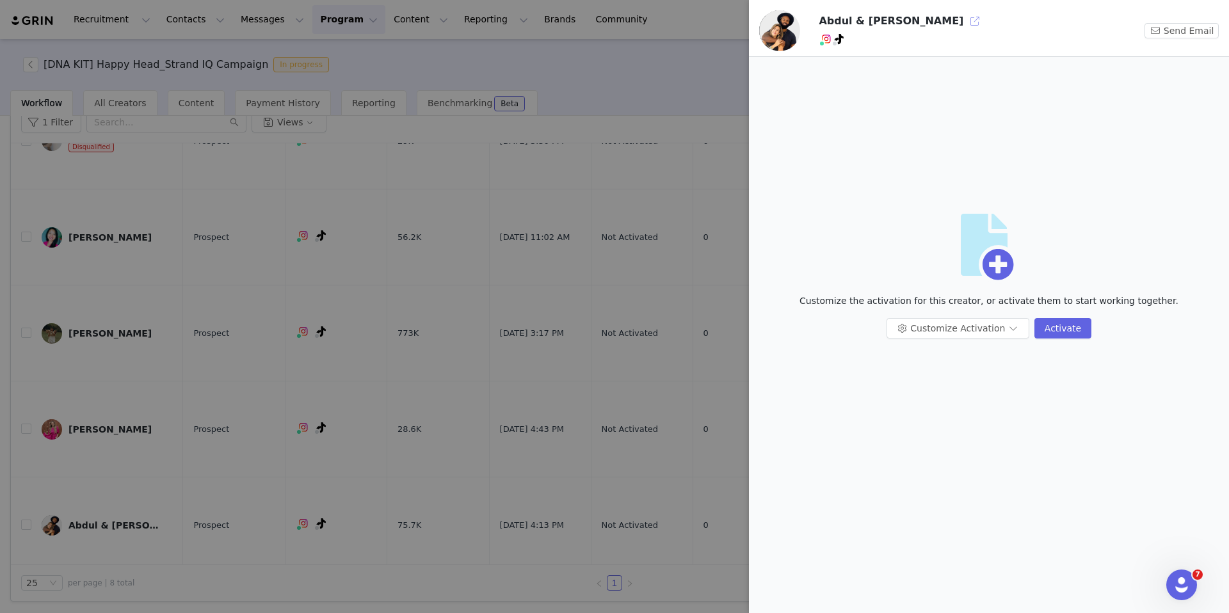
click at [964, 25] on button "button" at bounding box center [974, 21] width 20 height 20
click at [414, 301] on div at bounding box center [614, 306] width 1229 height 613
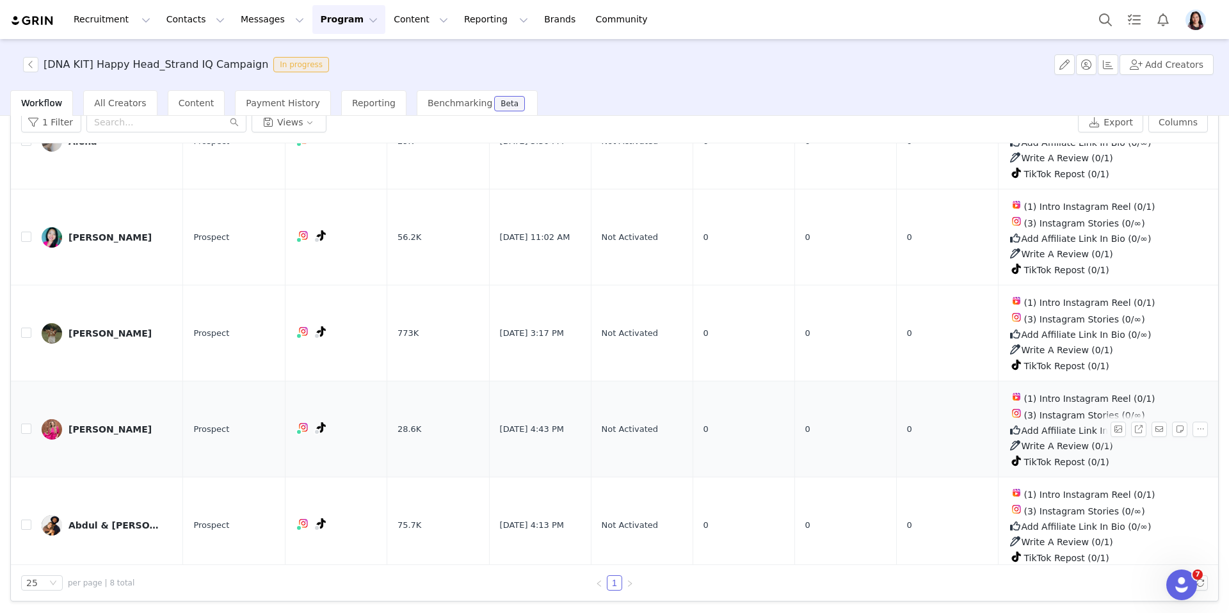
click at [65, 419] on link "Jessica" at bounding box center [107, 429] width 131 height 20
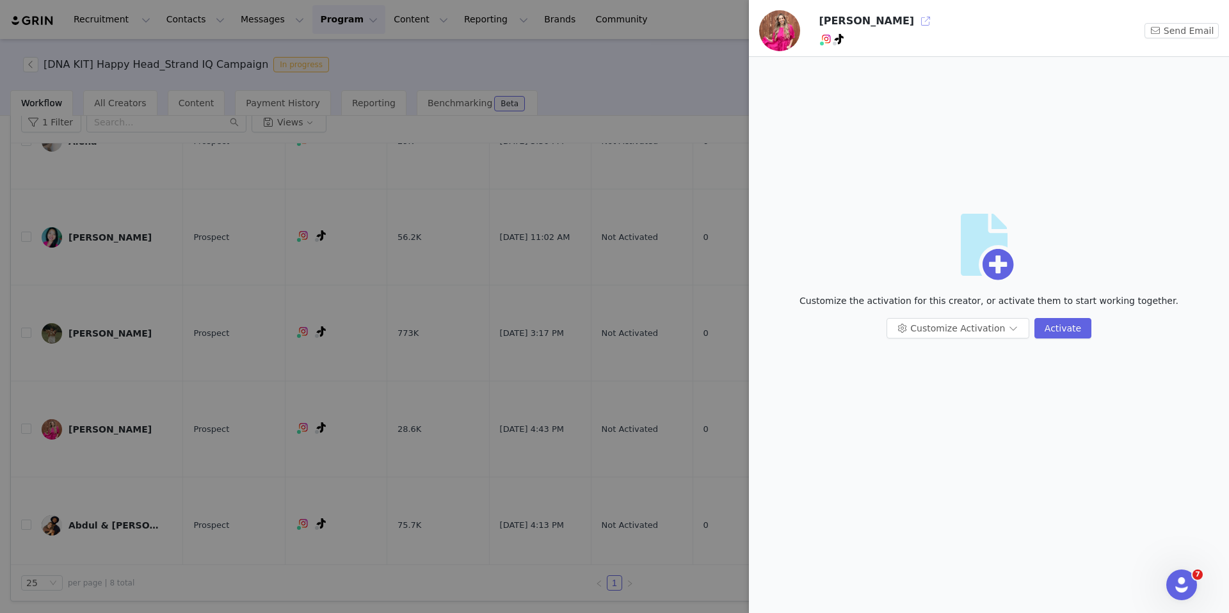
click at [915, 26] on button "button" at bounding box center [925, 21] width 20 height 20
click at [423, 284] on div at bounding box center [614, 306] width 1229 height 613
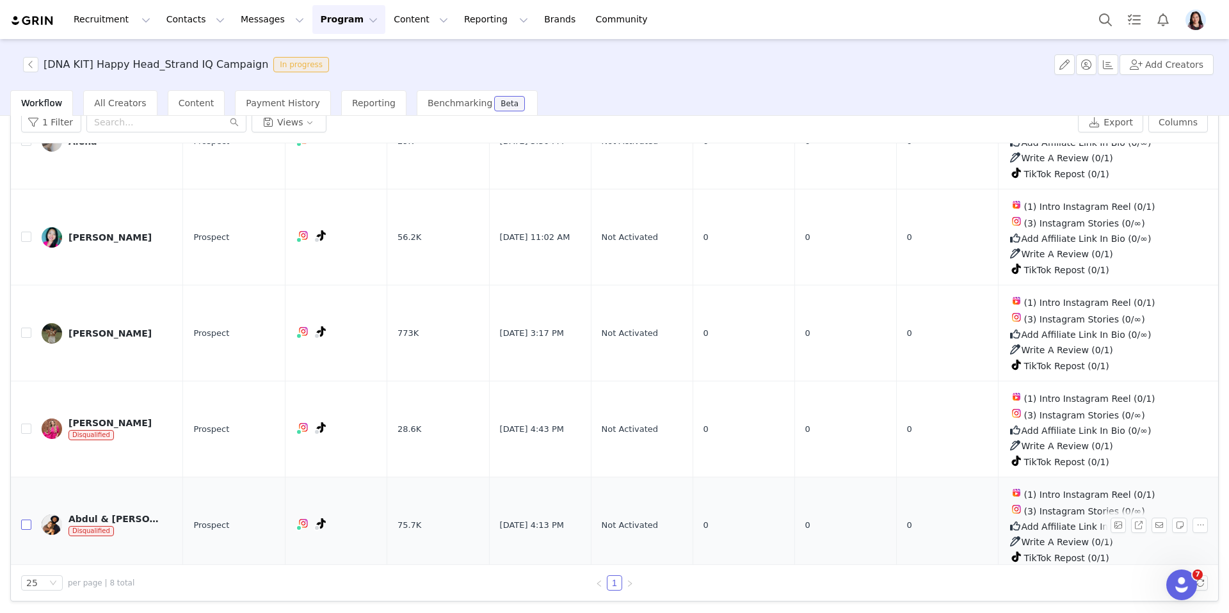
click at [29, 520] on input "checkbox" at bounding box center [26, 525] width 10 height 10
checkbox input "true"
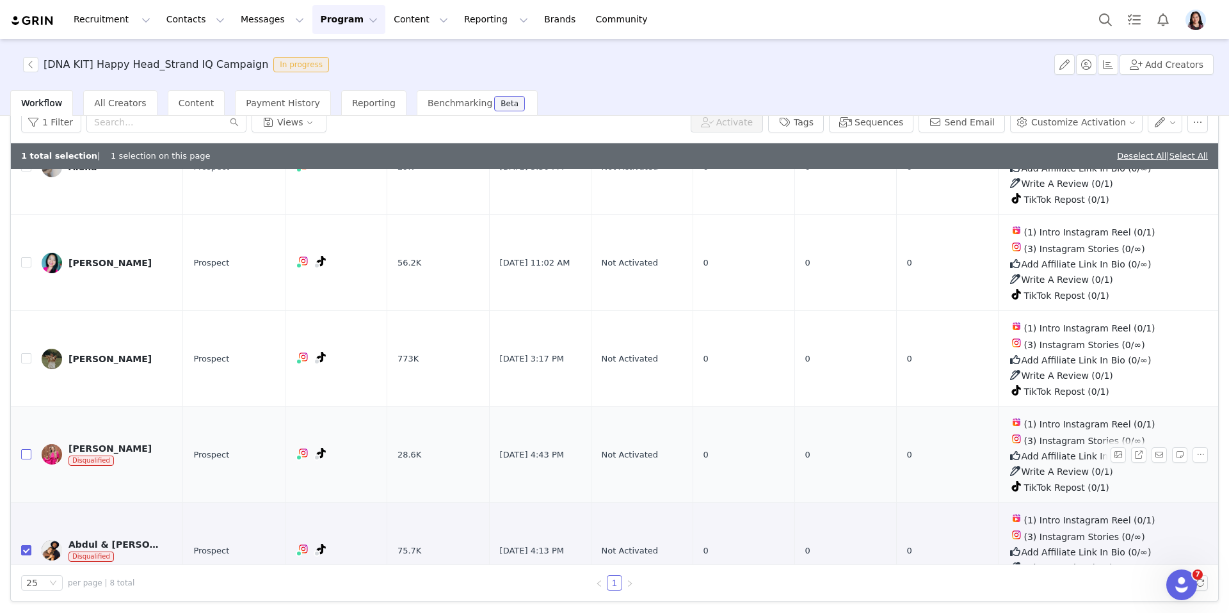
click at [23, 449] on input "checkbox" at bounding box center [26, 454] width 10 height 10
click at [1203, 121] on button "button" at bounding box center [1197, 122] width 20 height 20
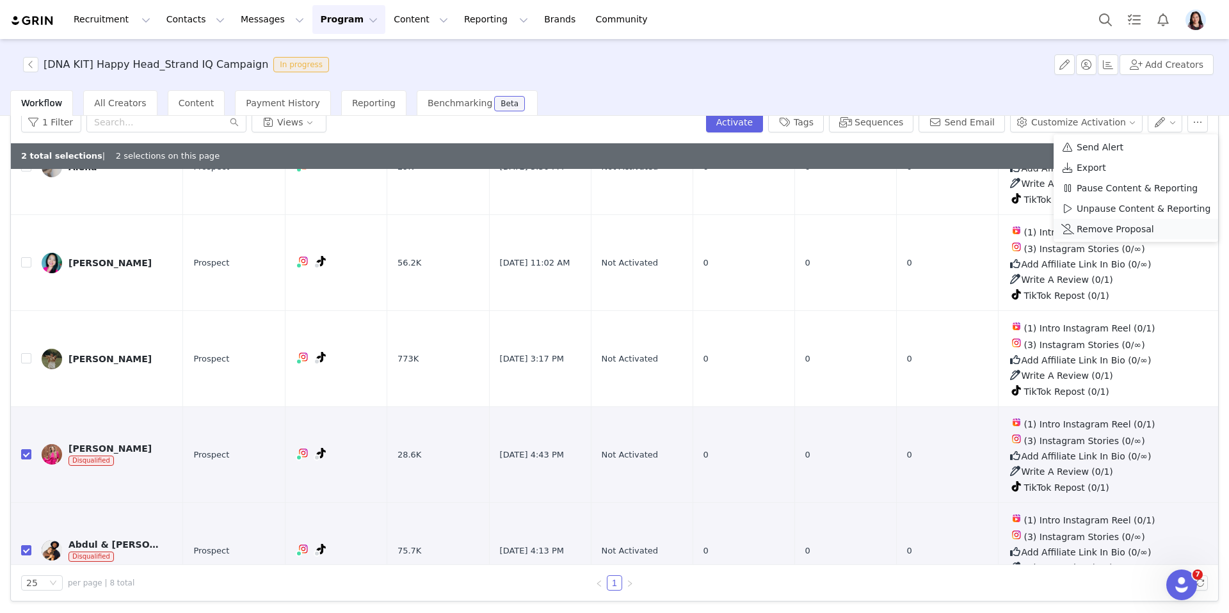
click at [1072, 228] on span at bounding box center [1067, 229] width 13 height 14
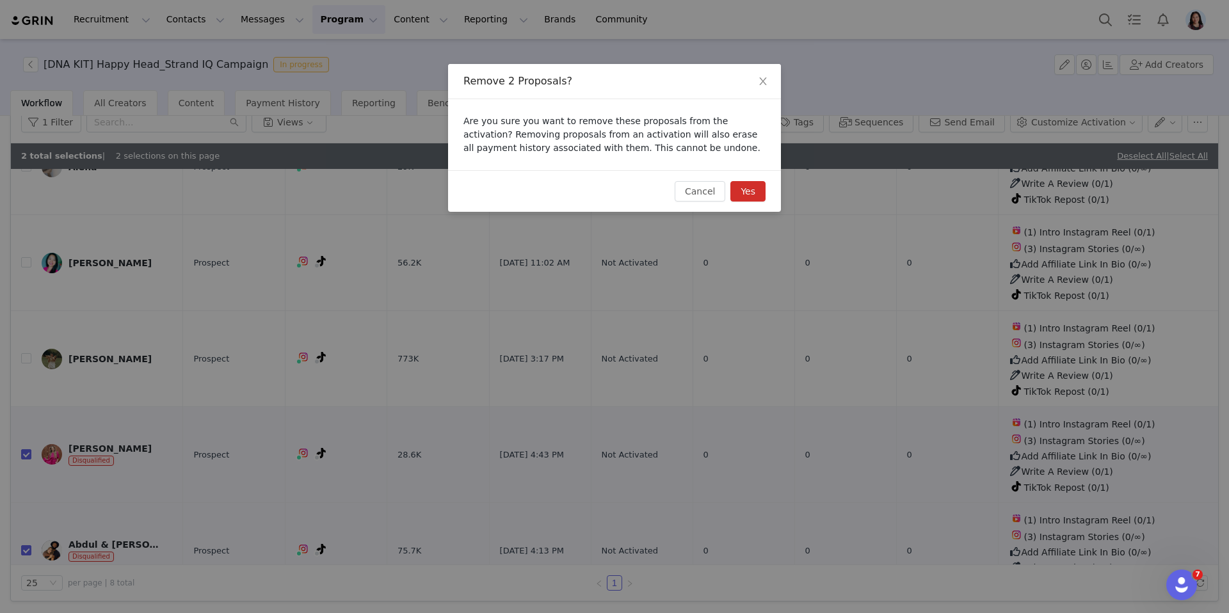
click at [731, 187] on button "Yes" at bounding box center [747, 191] width 35 height 20
checkbox input "false"
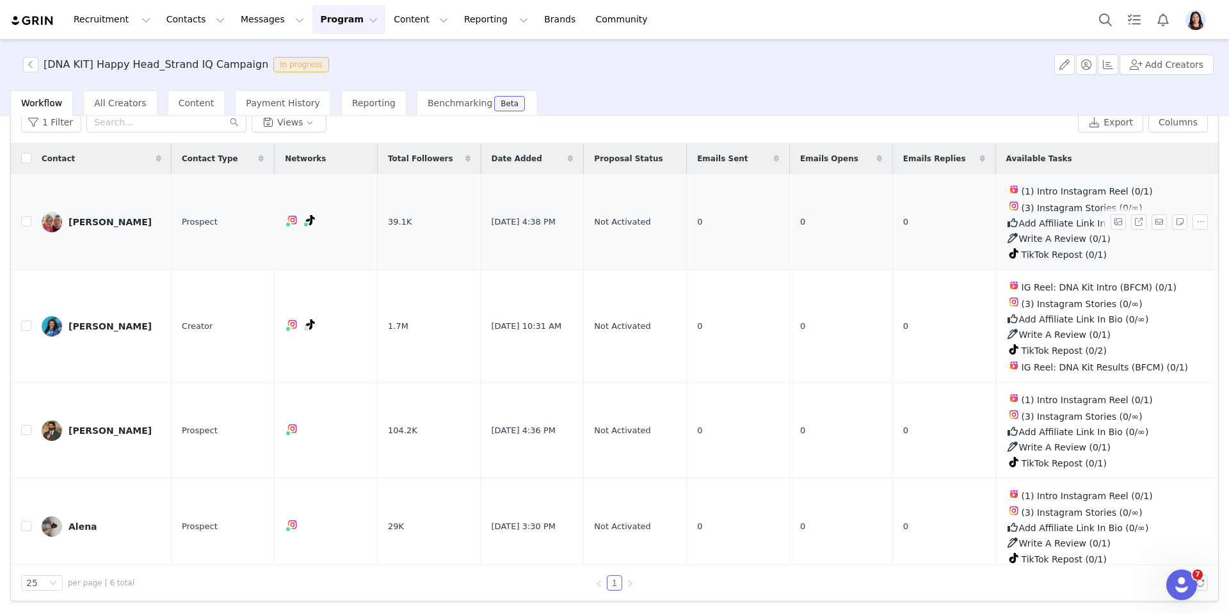
scroll to position [0, 0]
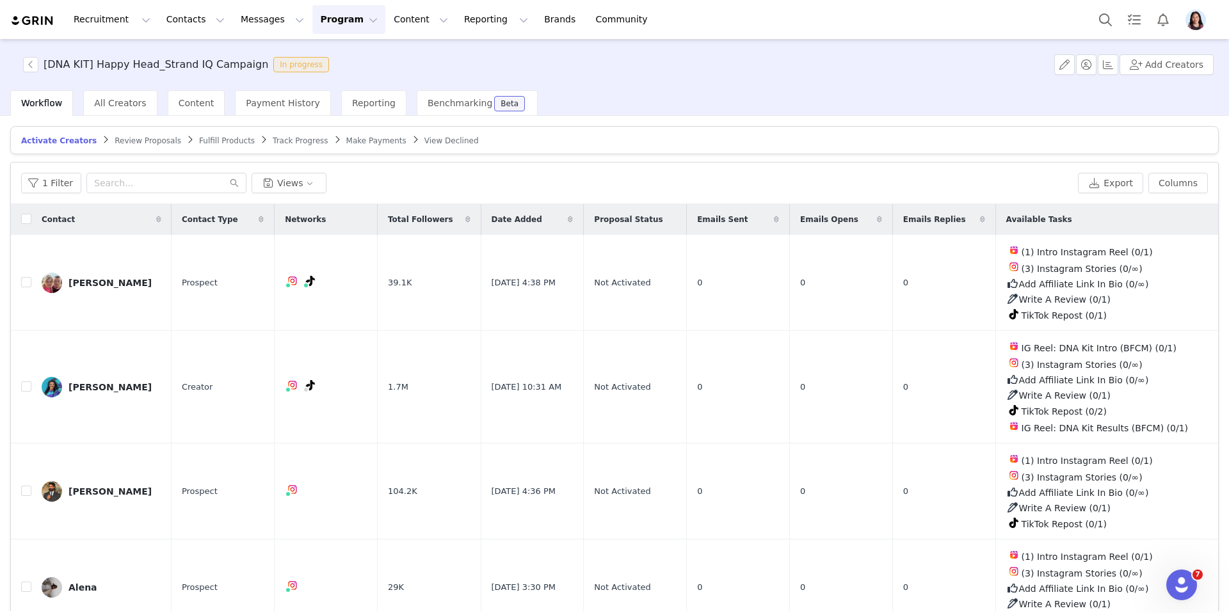
click at [308, 141] on span "Track Progress" at bounding box center [300, 140] width 55 height 9
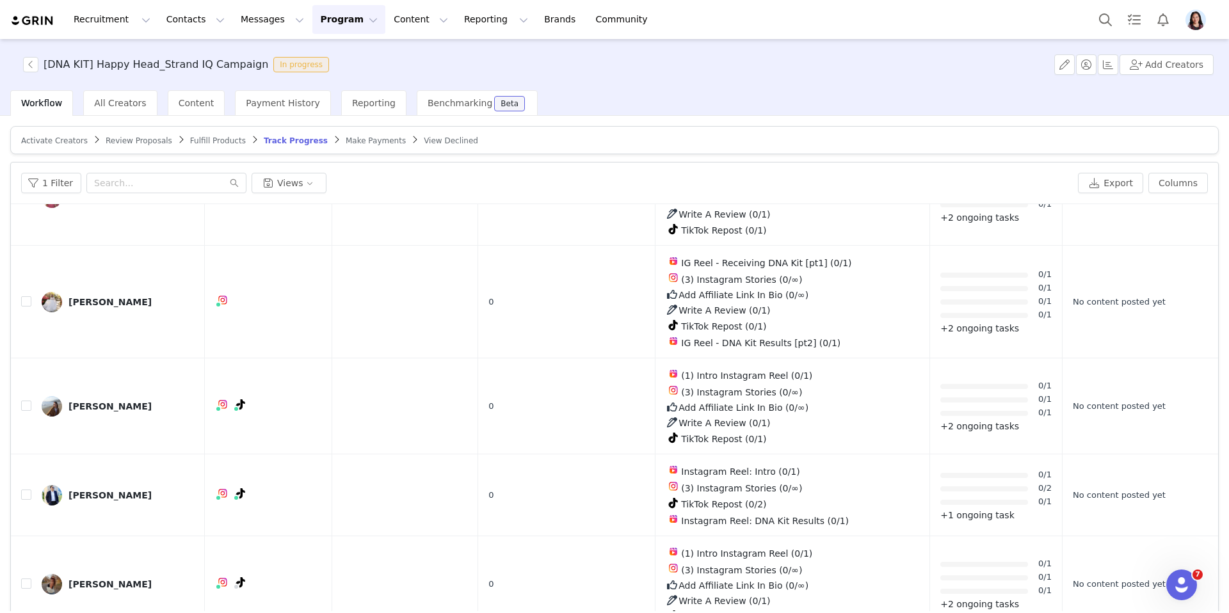
scroll to position [61, 0]
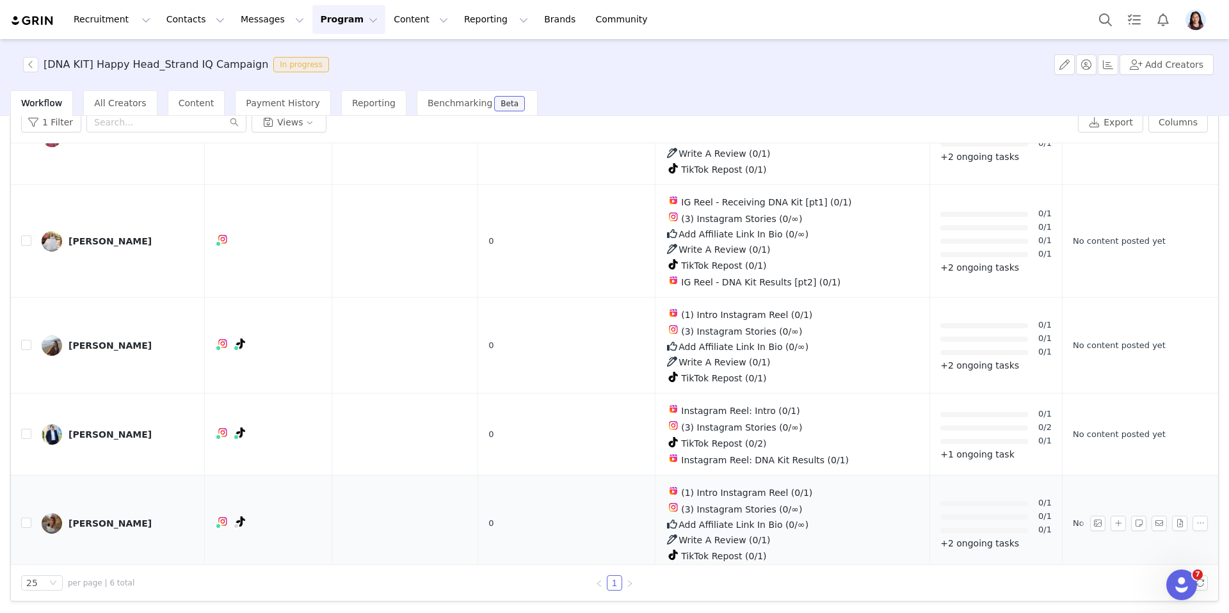
click at [111, 518] on div "Gwen Farley" at bounding box center [109, 523] width 83 height 10
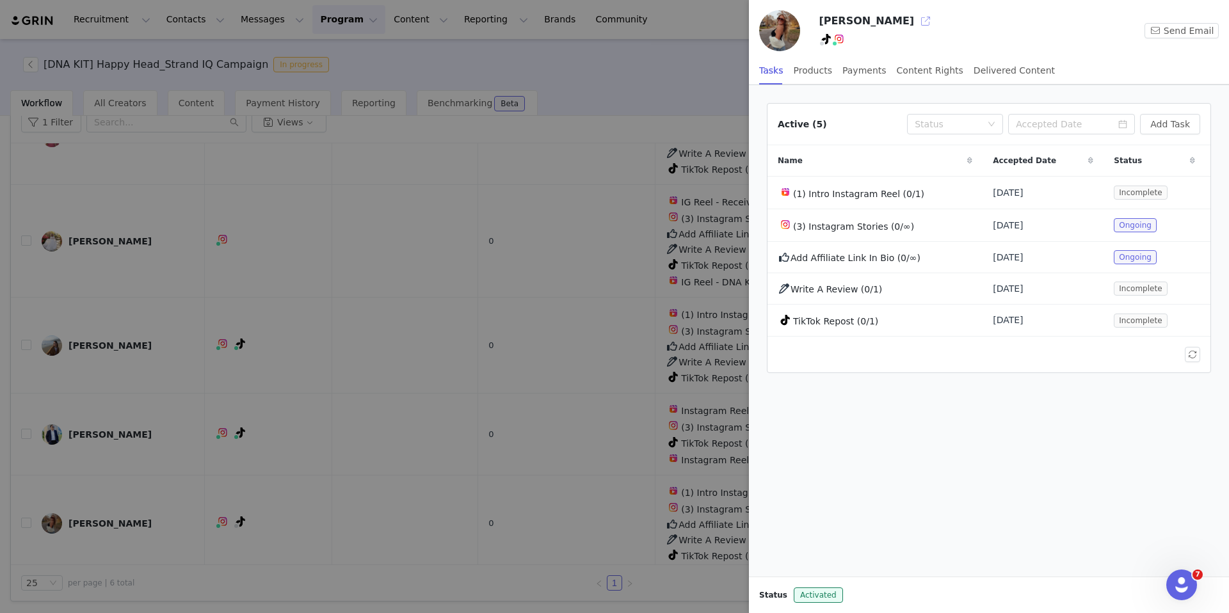
click at [915, 17] on button "button" at bounding box center [925, 21] width 20 height 20
click at [269, 432] on div at bounding box center [614, 306] width 1229 height 613
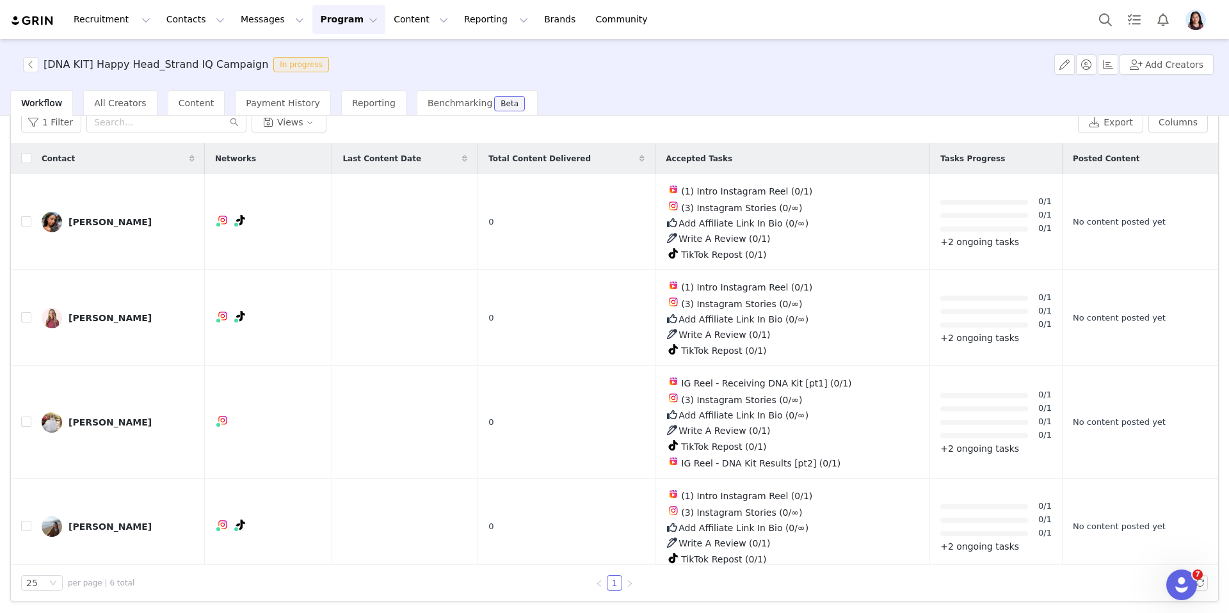
scroll to position [181, 0]
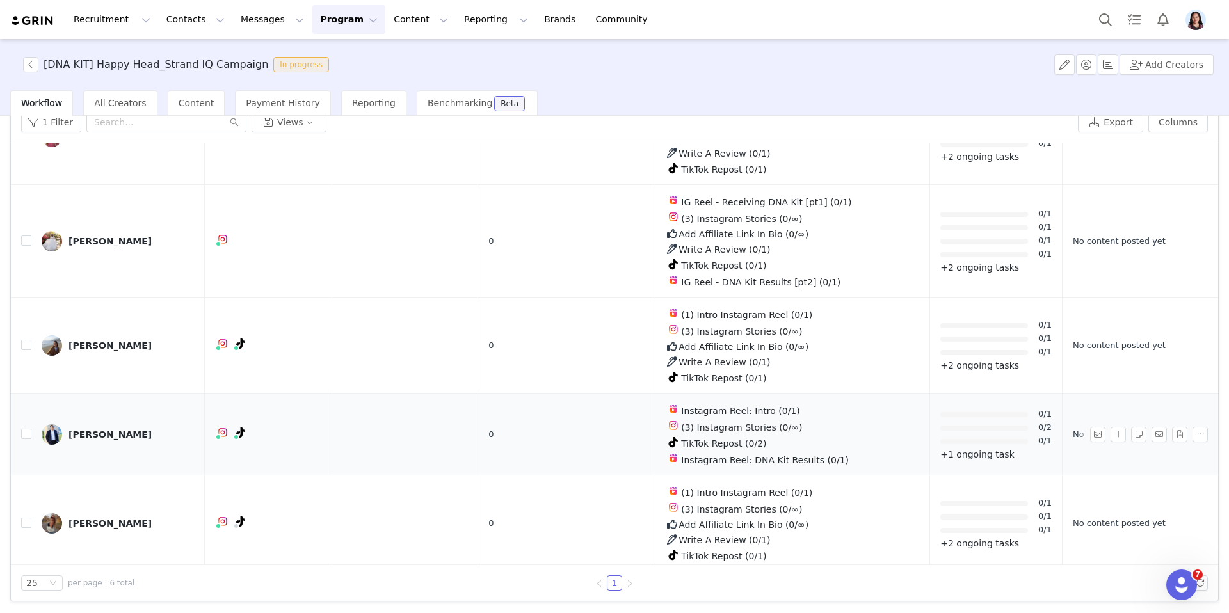
click at [85, 433] on div "Steven Karr" at bounding box center [109, 434] width 83 height 10
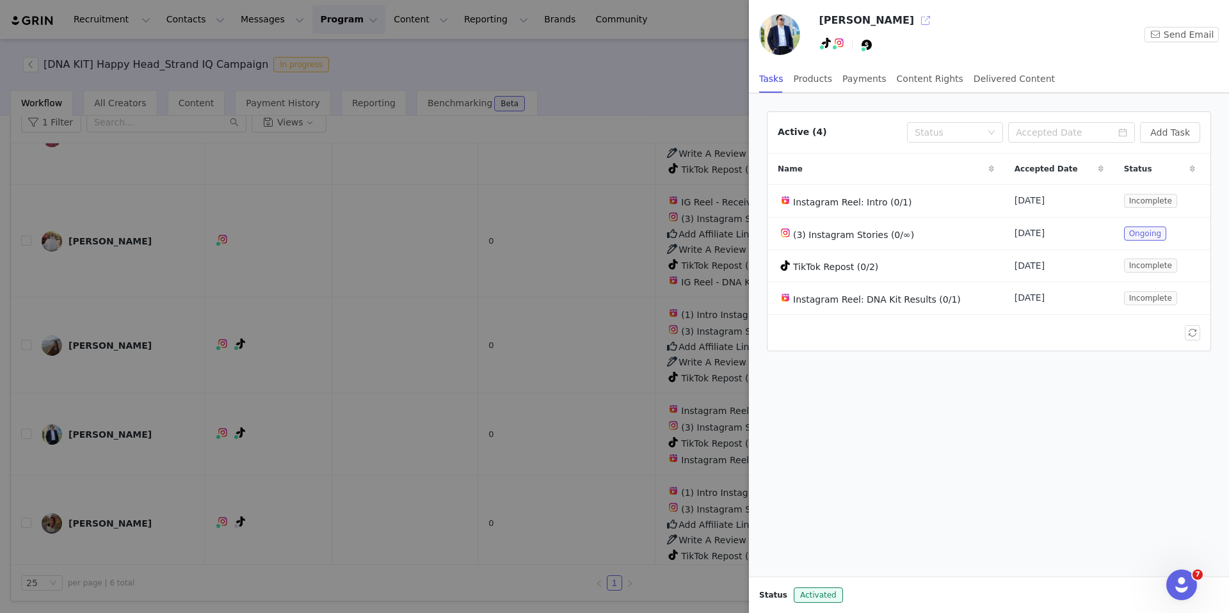
click at [915, 12] on button "button" at bounding box center [925, 20] width 20 height 20
click at [371, 360] on div at bounding box center [614, 306] width 1229 height 613
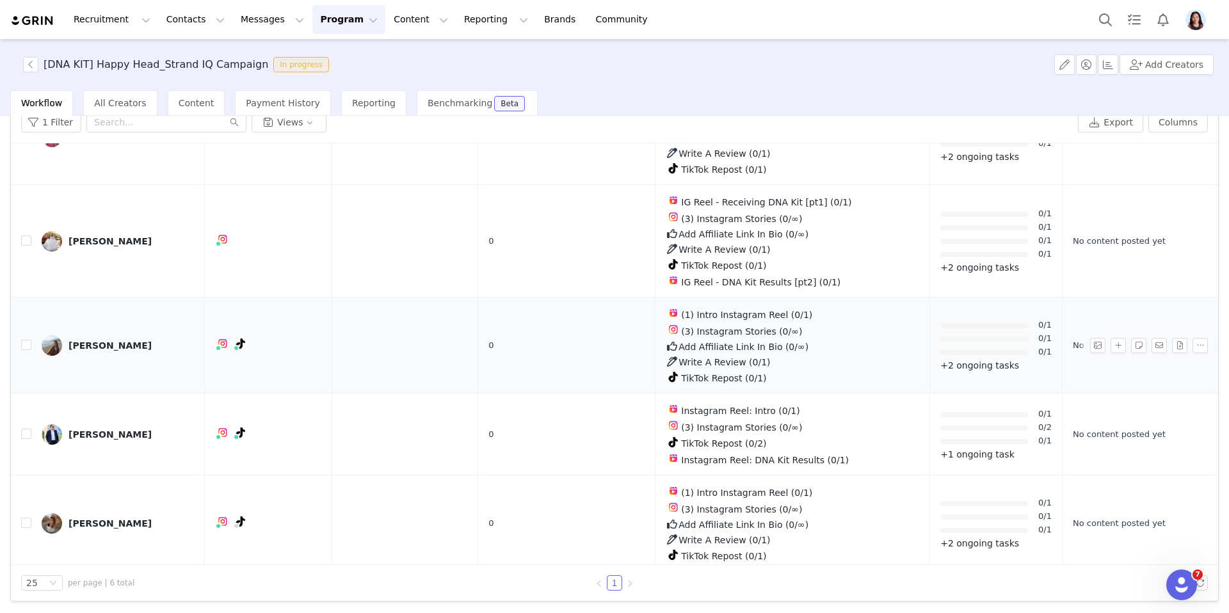
click at [131, 342] on div "Kate Safronova" at bounding box center [109, 345] width 83 height 10
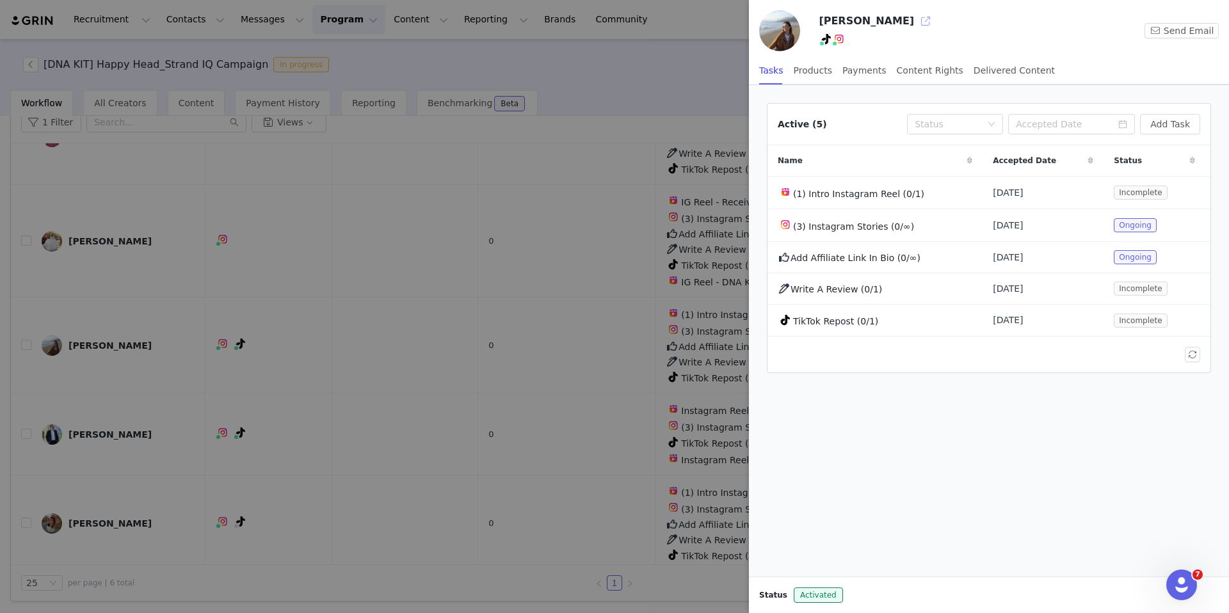
click at [915, 22] on button "button" at bounding box center [925, 21] width 20 height 20
click at [454, 267] on div at bounding box center [614, 306] width 1229 height 613
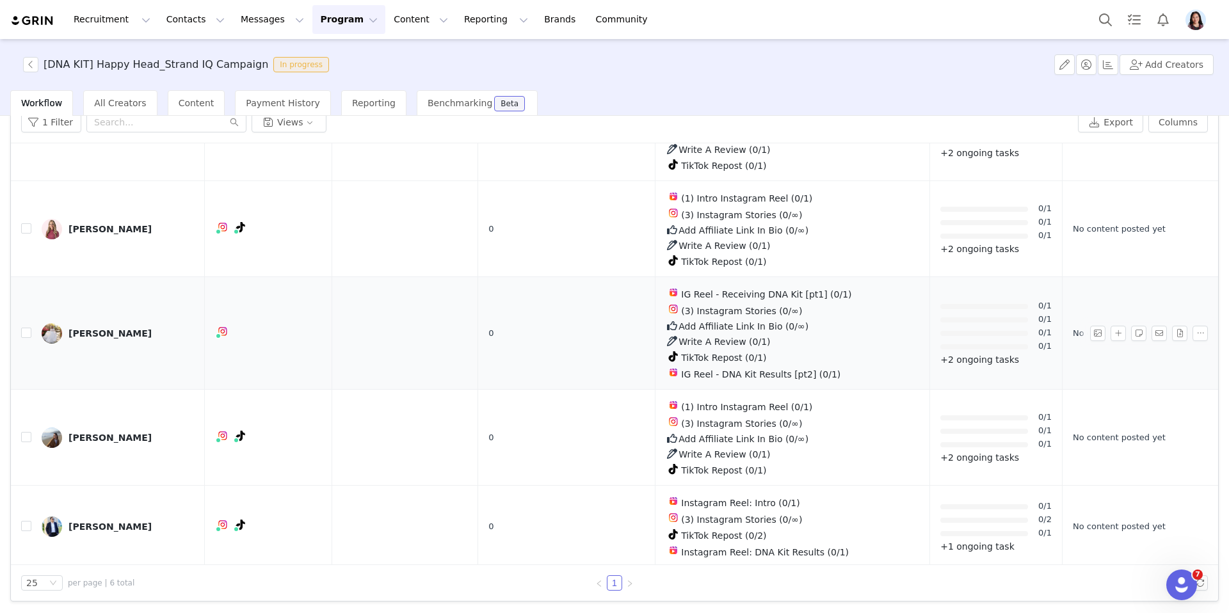
scroll to position [29, 0]
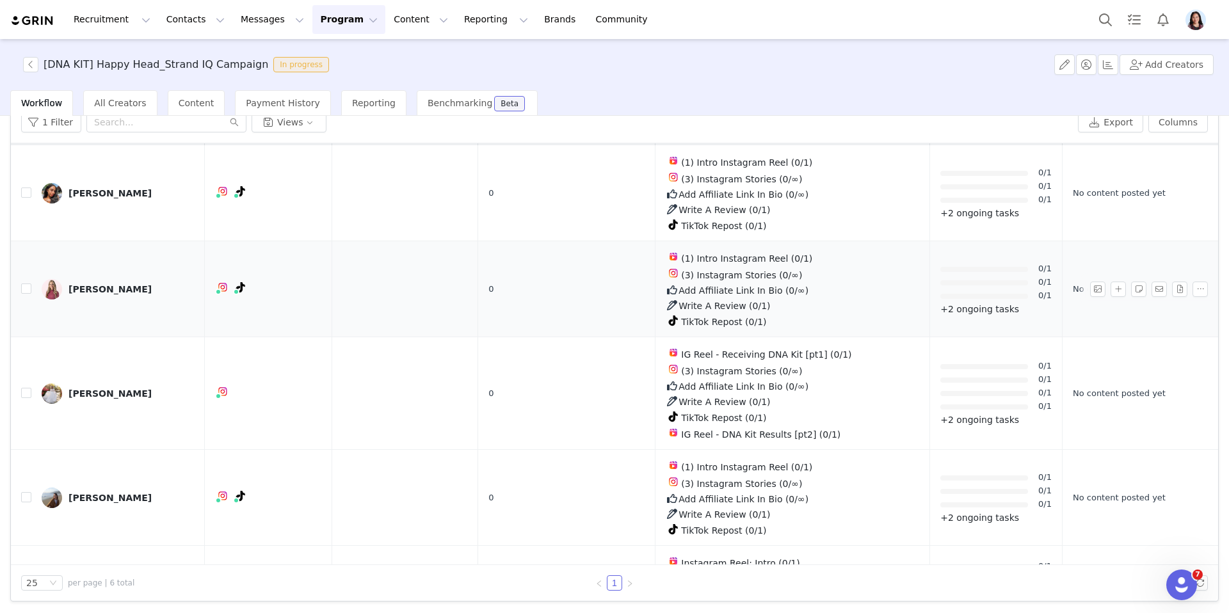
click at [100, 289] on div "Dani Enkey" at bounding box center [109, 289] width 83 height 10
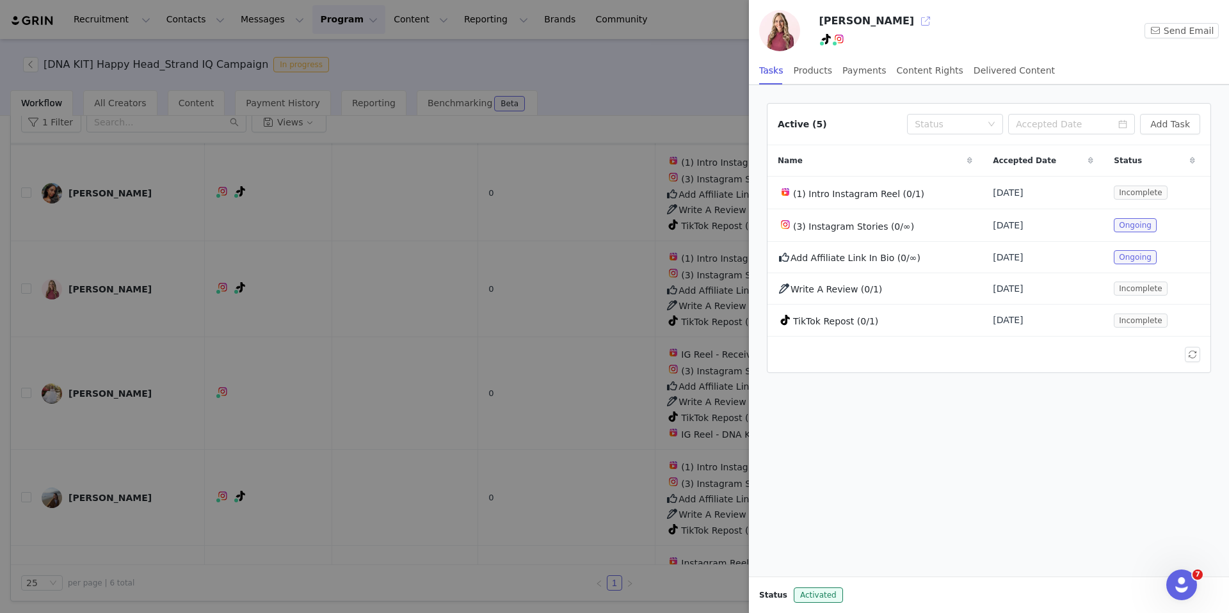
click at [915, 21] on button "button" at bounding box center [925, 21] width 20 height 20
click at [322, 328] on div at bounding box center [614, 306] width 1229 height 613
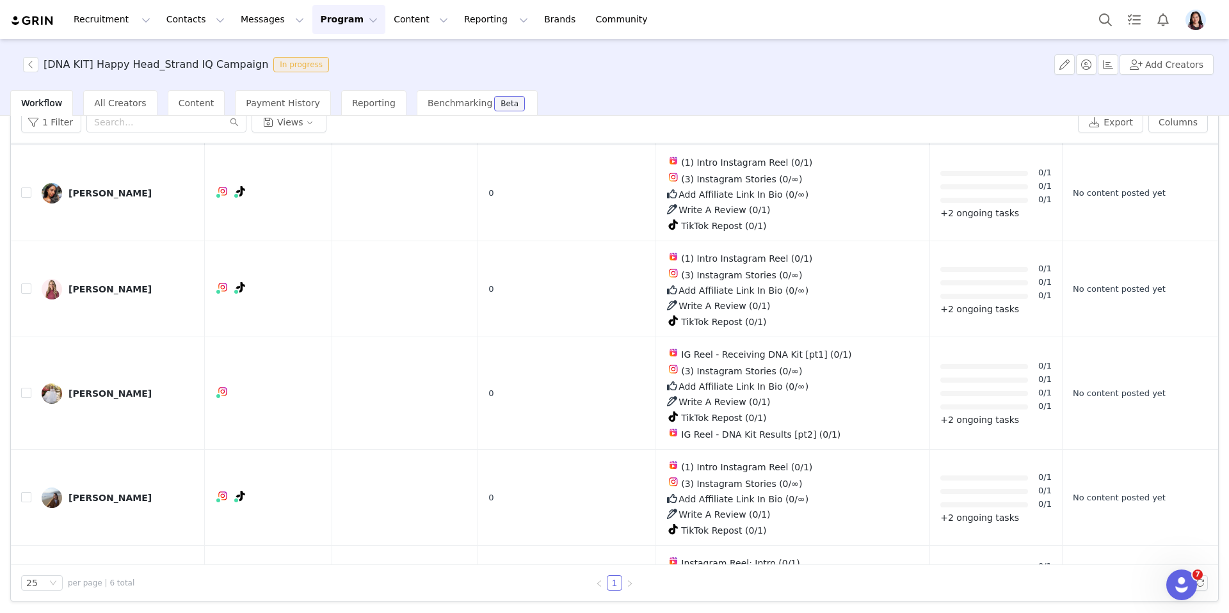
scroll to position [0, 0]
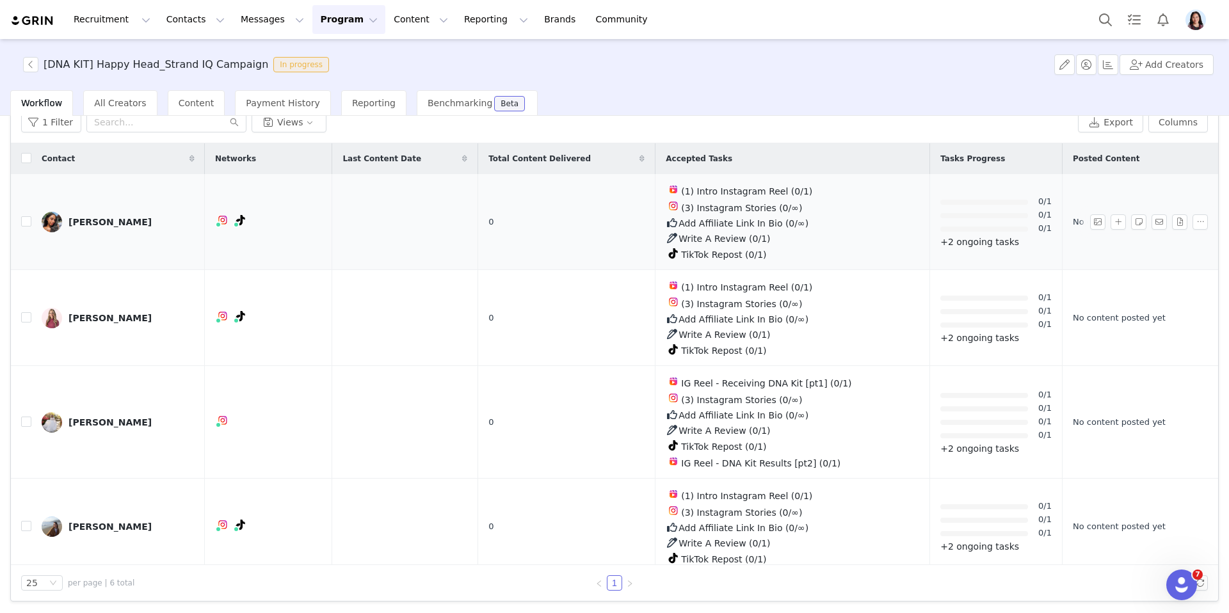
click at [111, 221] on div "Kendra Lambert" at bounding box center [109, 222] width 83 height 10
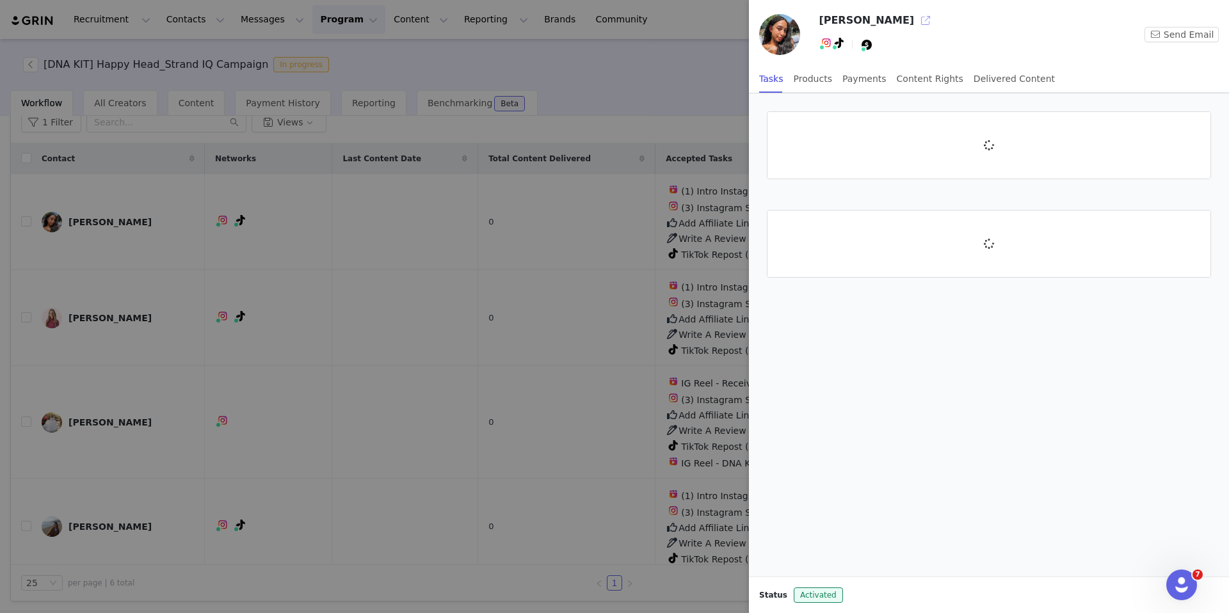
click at [915, 23] on button "button" at bounding box center [925, 20] width 20 height 20
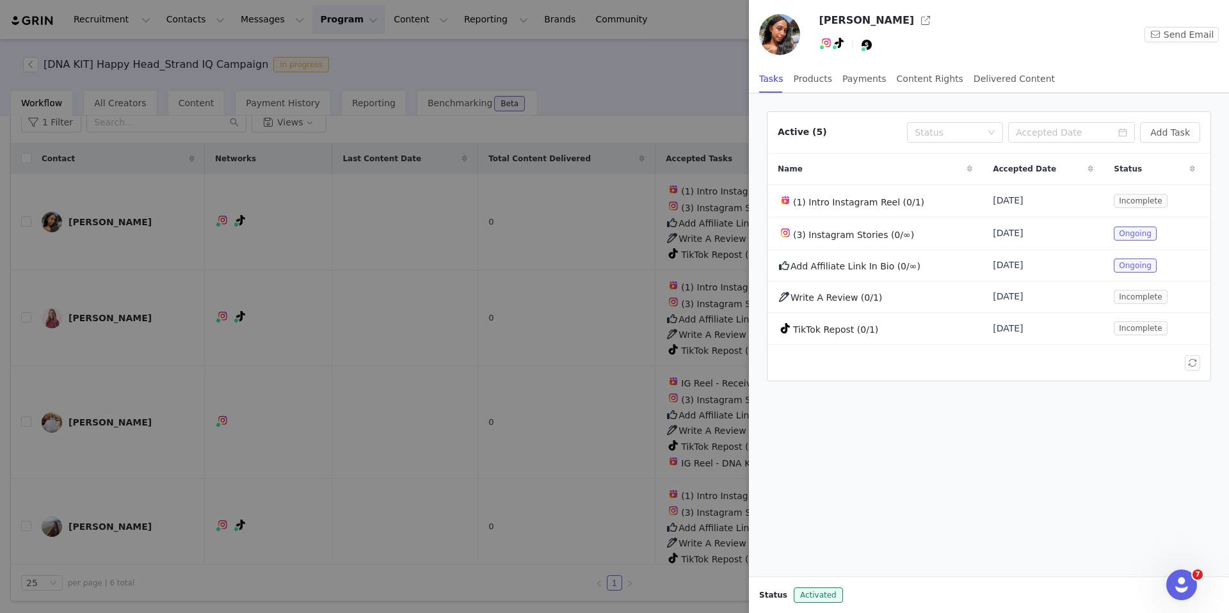
click at [527, 221] on div at bounding box center [614, 306] width 1229 height 613
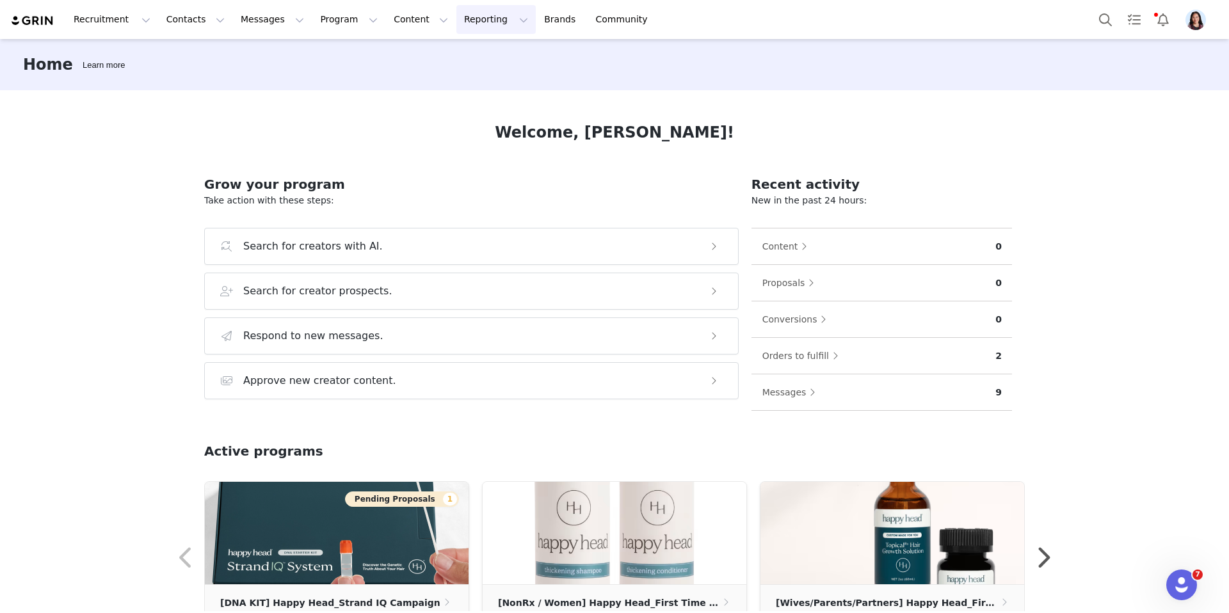
click at [489, 22] on button "Reporting Reporting" at bounding box center [495, 19] width 79 height 29
click at [472, 59] on p "Dashboard" at bounding box center [452, 53] width 39 height 11
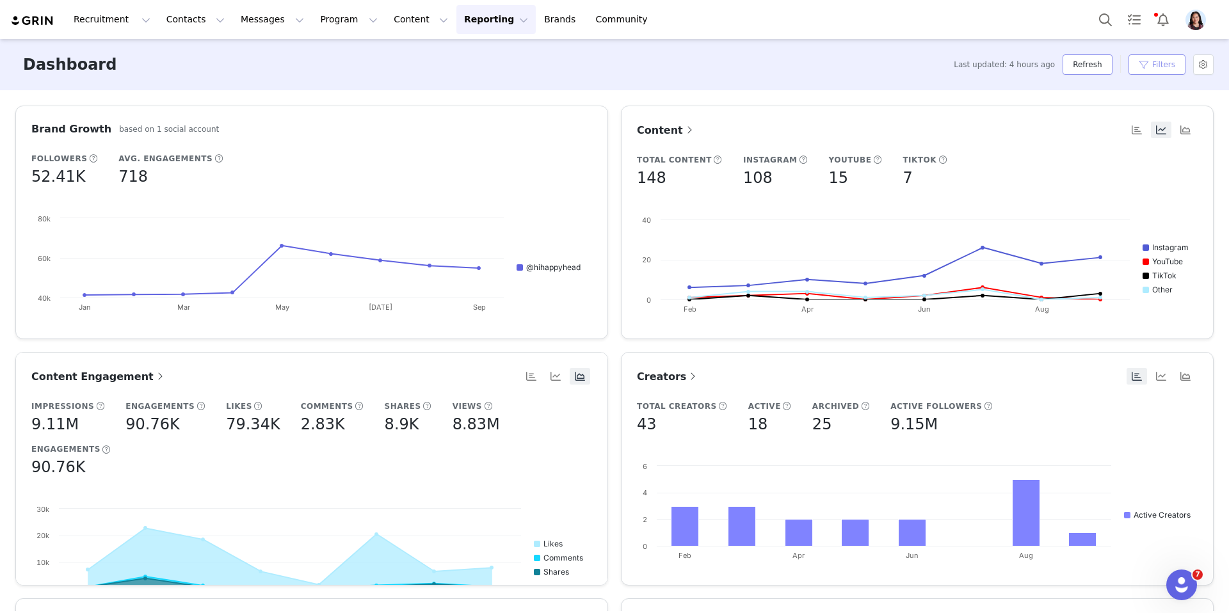
click at [1086, 61] on button "Refresh" at bounding box center [1086, 64] width 49 height 20
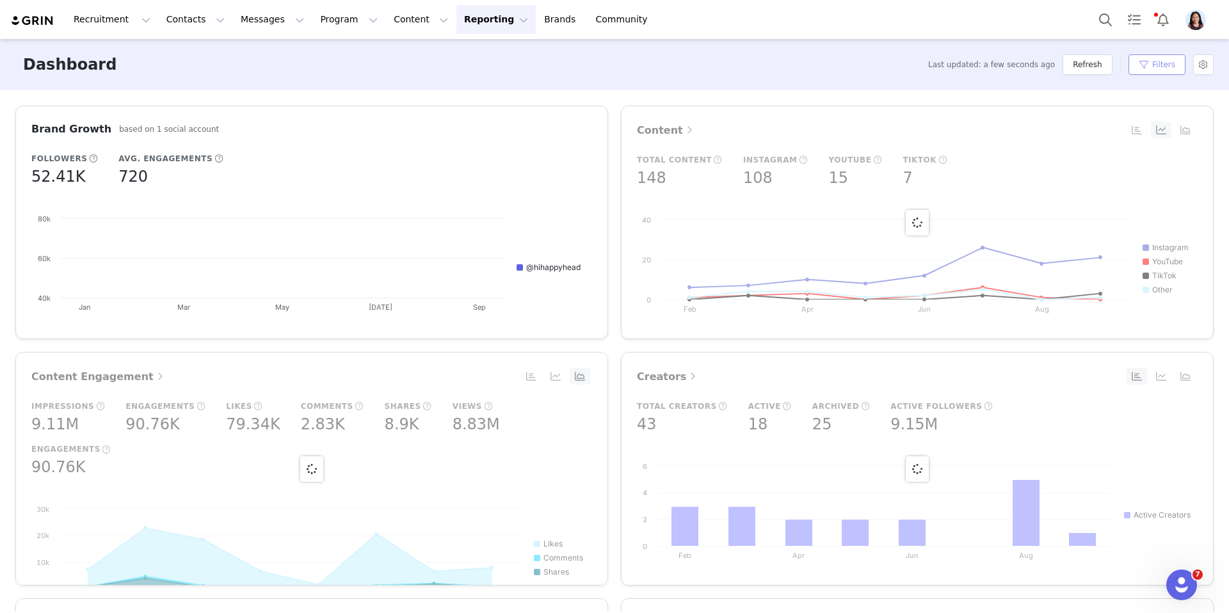
click at [1136, 70] on button "Filters" at bounding box center [1156, 64] width 57 height 20
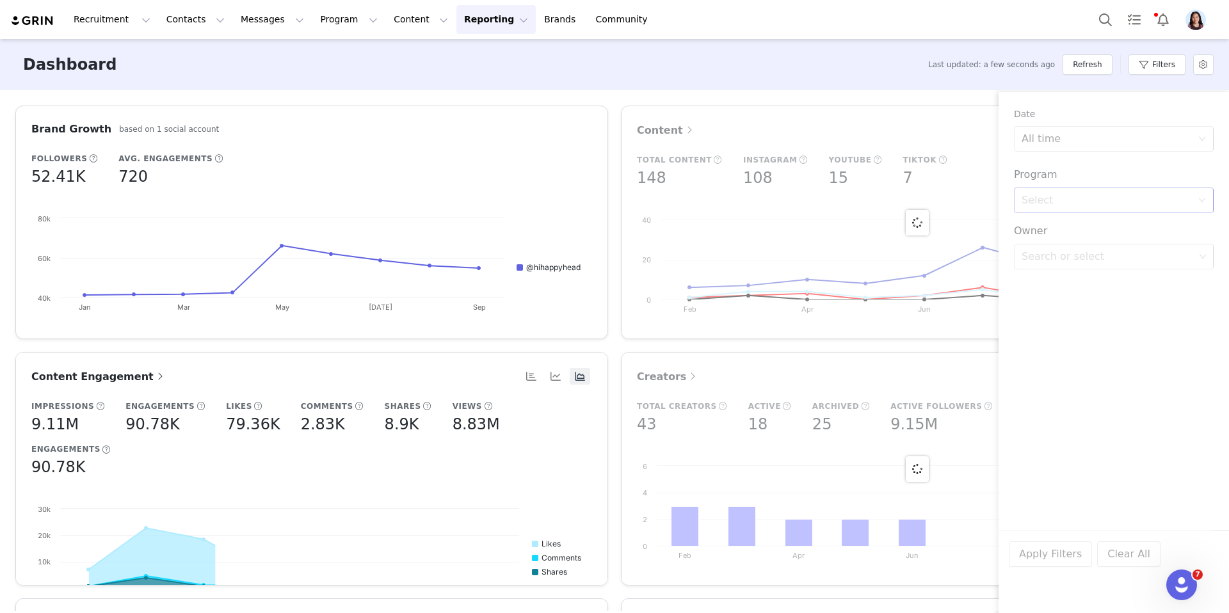
click at [1083, 193] on div "Select" at bounding box center [1109, 200] width 176 height 24
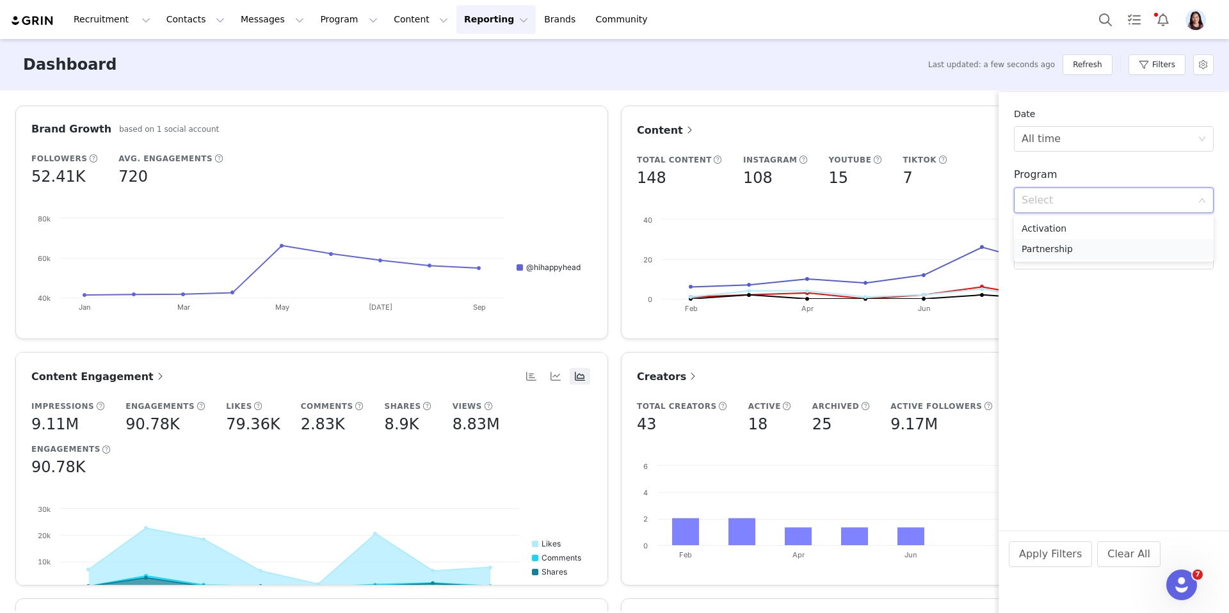
click at [1051, 247] on li "Partnership" at bounding box center [1114, 249] width 200 height 20
click at [1074, 200] on div "Partnership" at bounding box center [1050, 200] width 58 height 24
click at [1058, 225] on li "Activation" at bounding box center [1114, 228] width 200 height 20
click at [1061, 244] on div "Search or select" at bounding box center [1108, 236] width 182 height 24
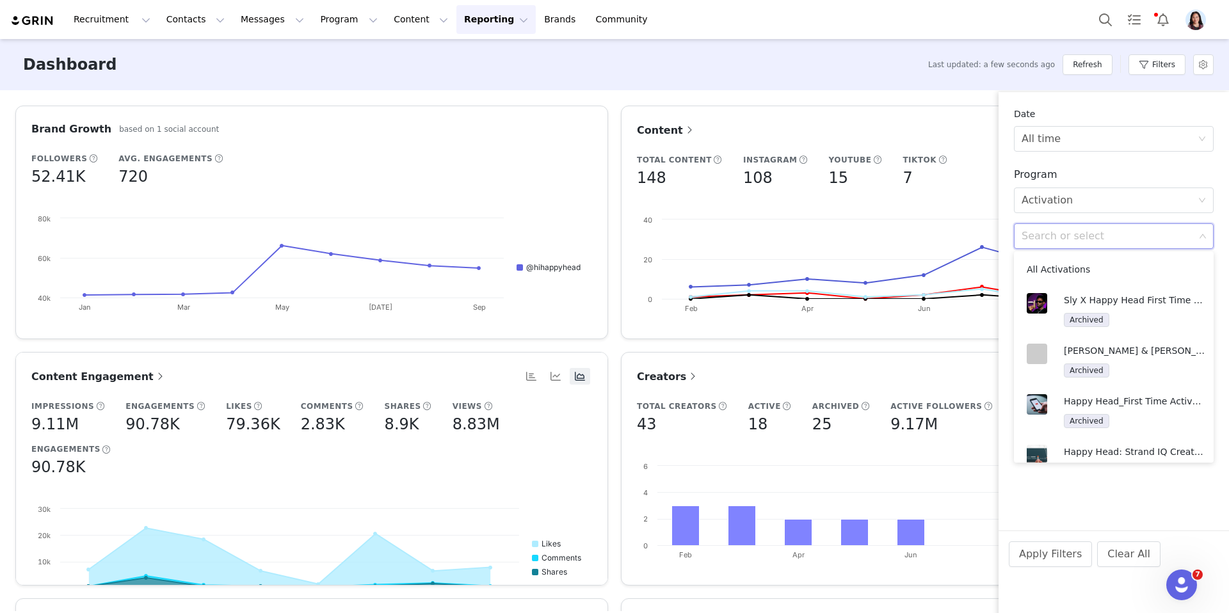
click at [1053, 239] on div "Search or select" at bounding box center [1107, 236] width 173 height 13
click at [1067, 294] on p "Sly X Happy Head First Time Campaign" at bounding box center [1133, 300] width 141 height 14
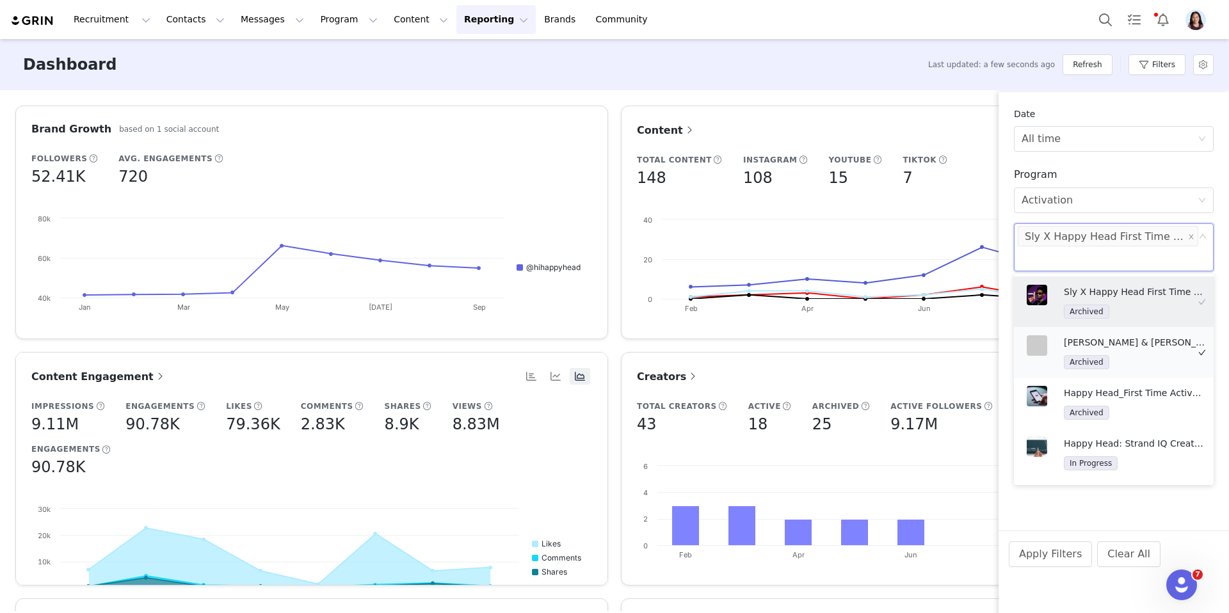
click at [1118, 347] on p "[PERSON_NAME] & [PERSON_NAME] Happy Head_First Time Activation" at bounding box center [1133, 342] width 141 height 14
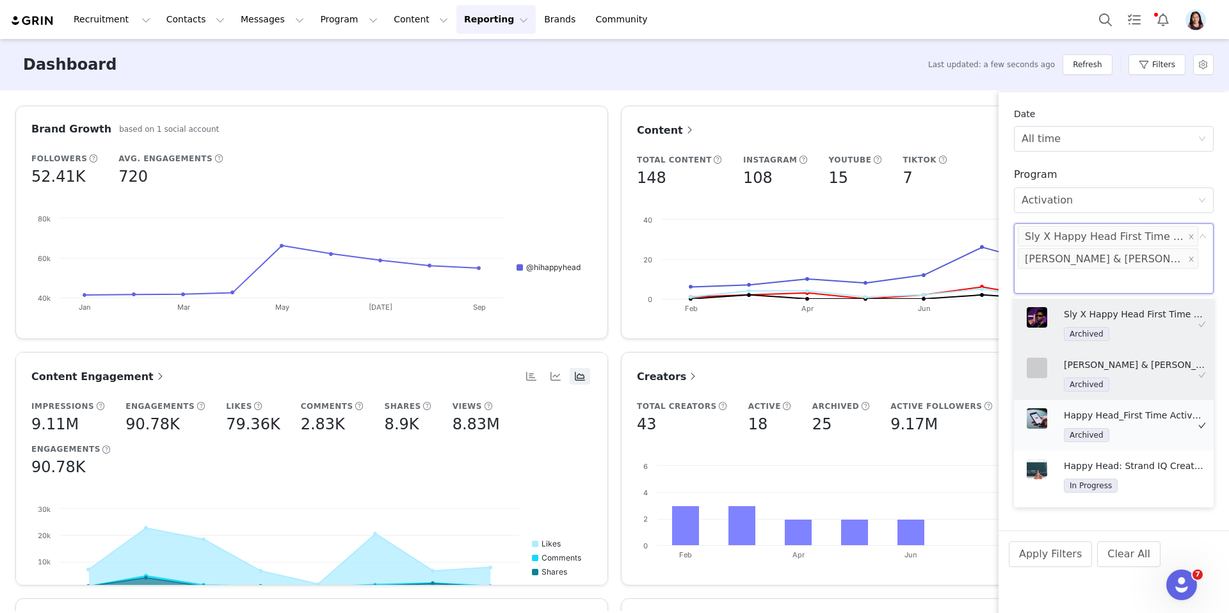
click at [1118, 400] on li "Happy Head_First Time Activation Archived" at bounding box center [1114, 425] width 200 height 51
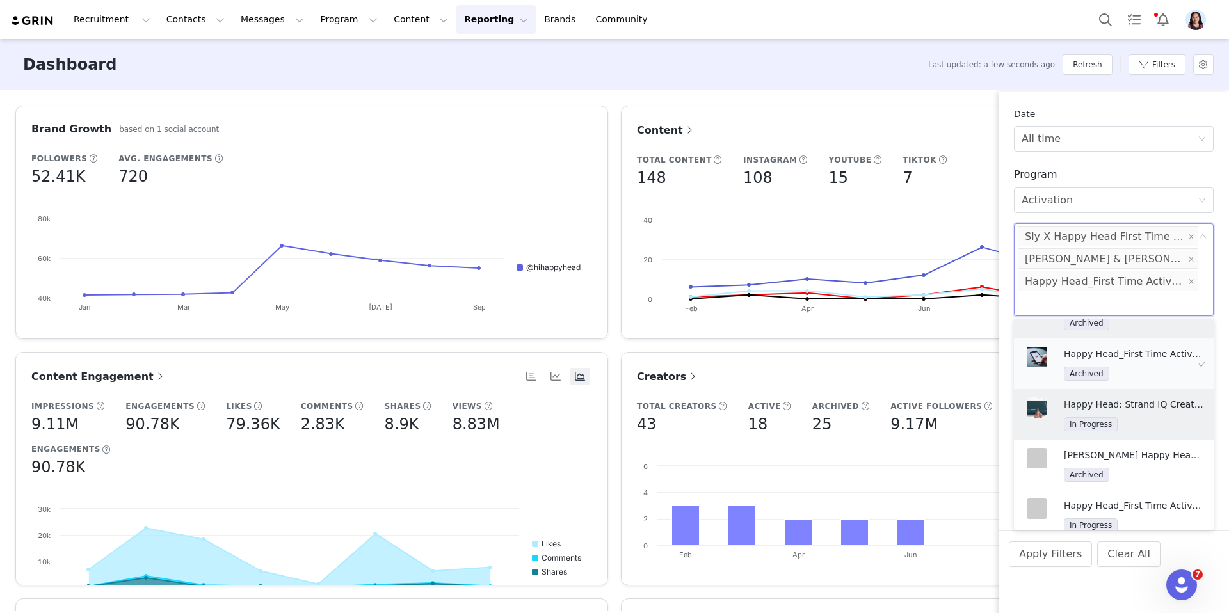
scroll to position [147, 0]
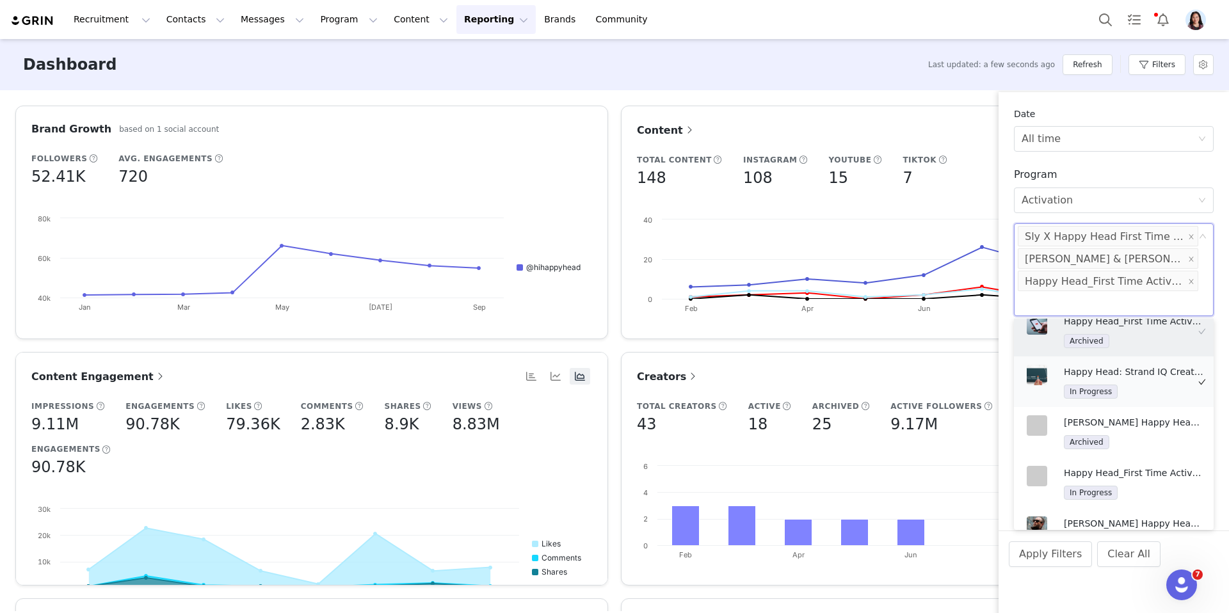
click at [1127, 385] on div "In Progress" at bounding box center [1133, 391] width 141 height 15
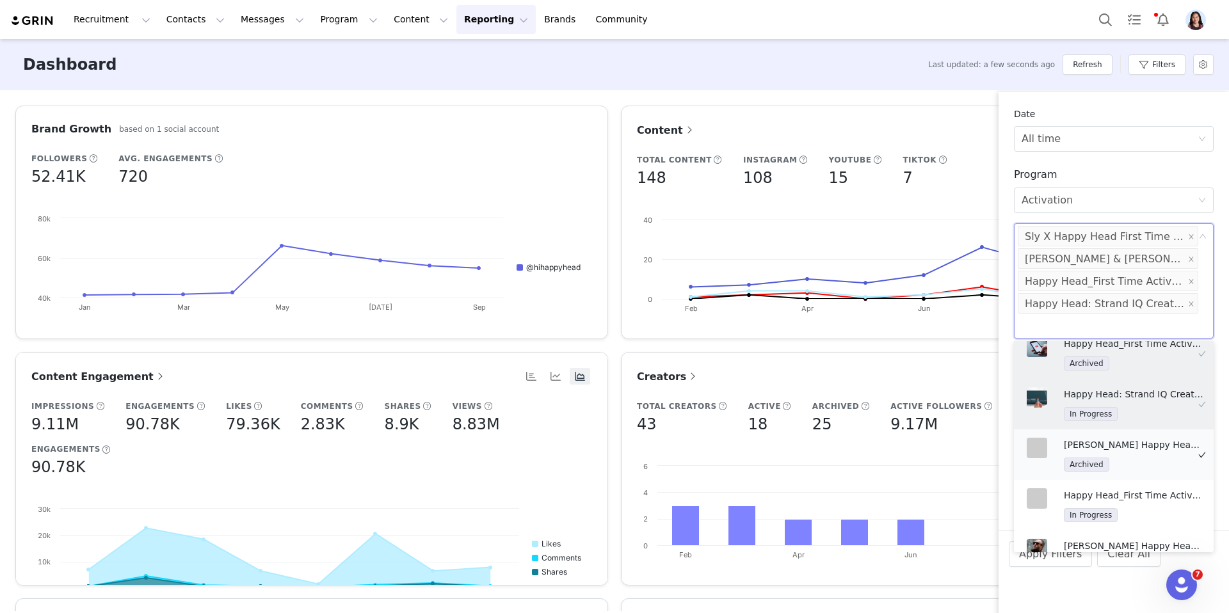
click at [1136, 447] on p "[PERSON_NAME] Happy Head_First Time Activation" at bounding box center [1133, 445] width 141 height 14
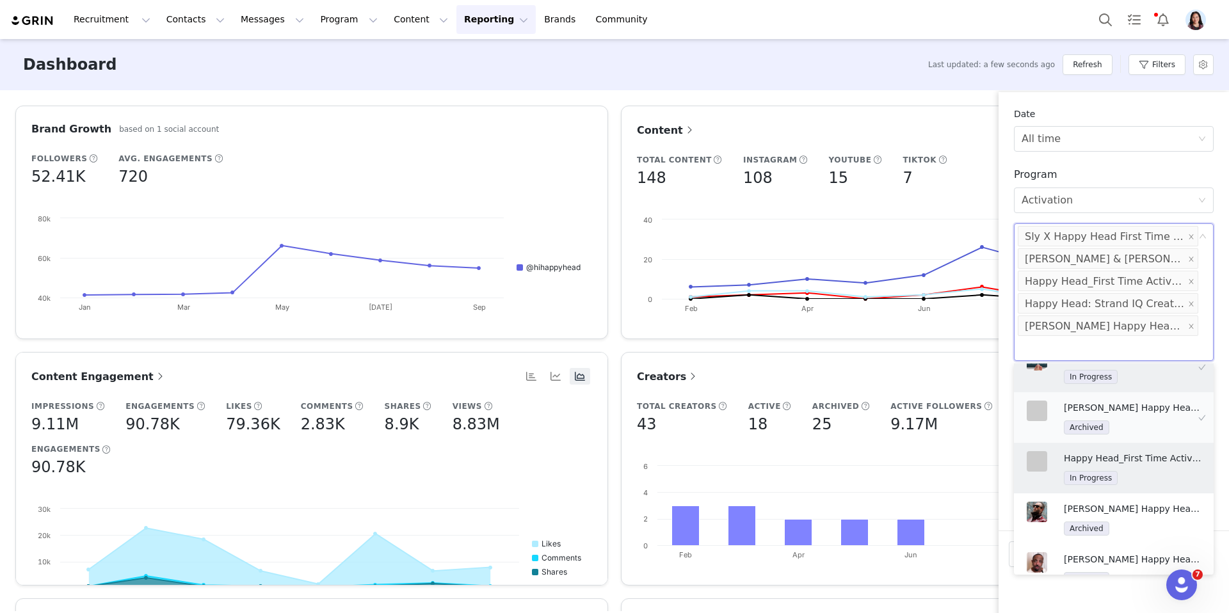
scroll to position [216, 0]
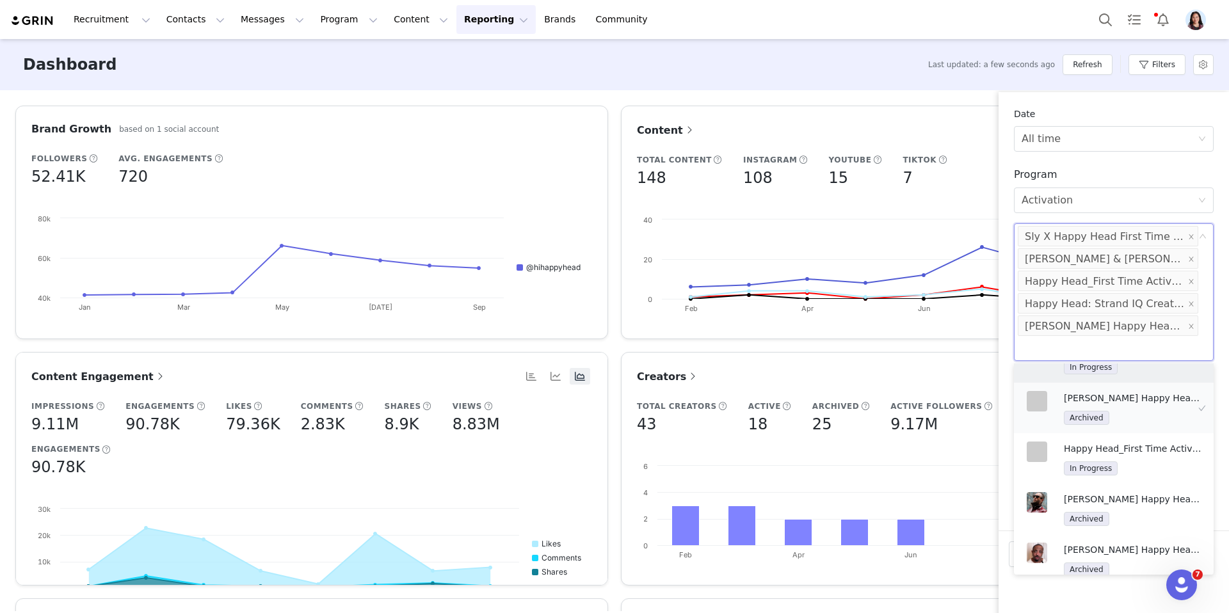
click at [1129, 412] on div "Archived" at bounding box center [1133, 417] width 141 height 15
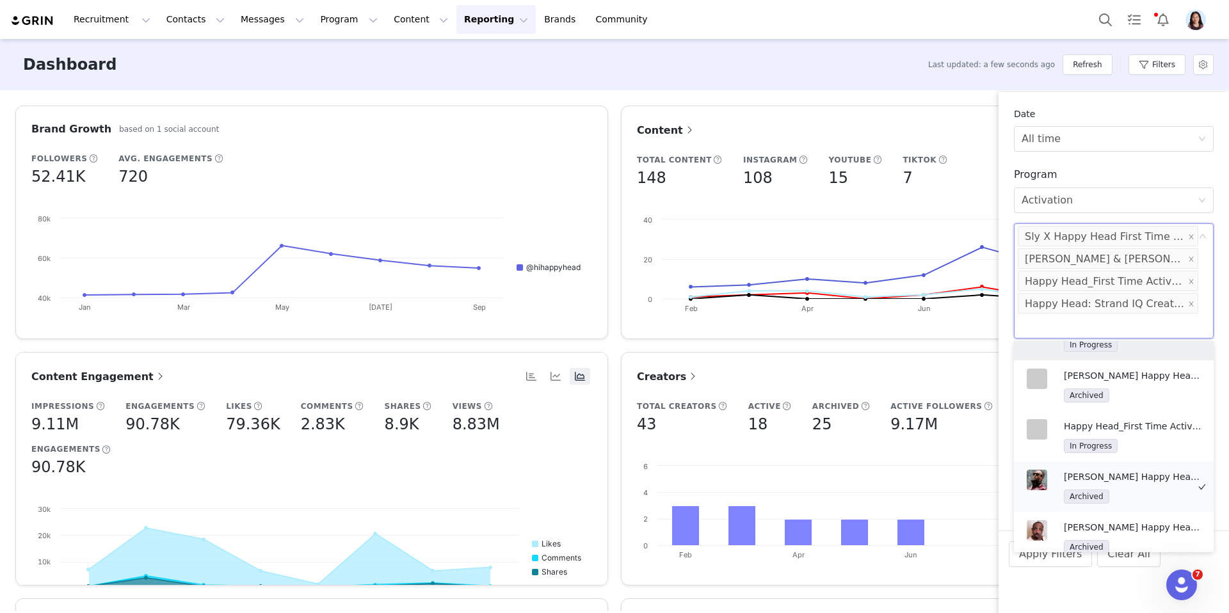
click at [1129, 465] on div "[PERSON_NAME] Happy Head_First Time Activation Archived" at bounding box center [1106, 487] width 171 height 44
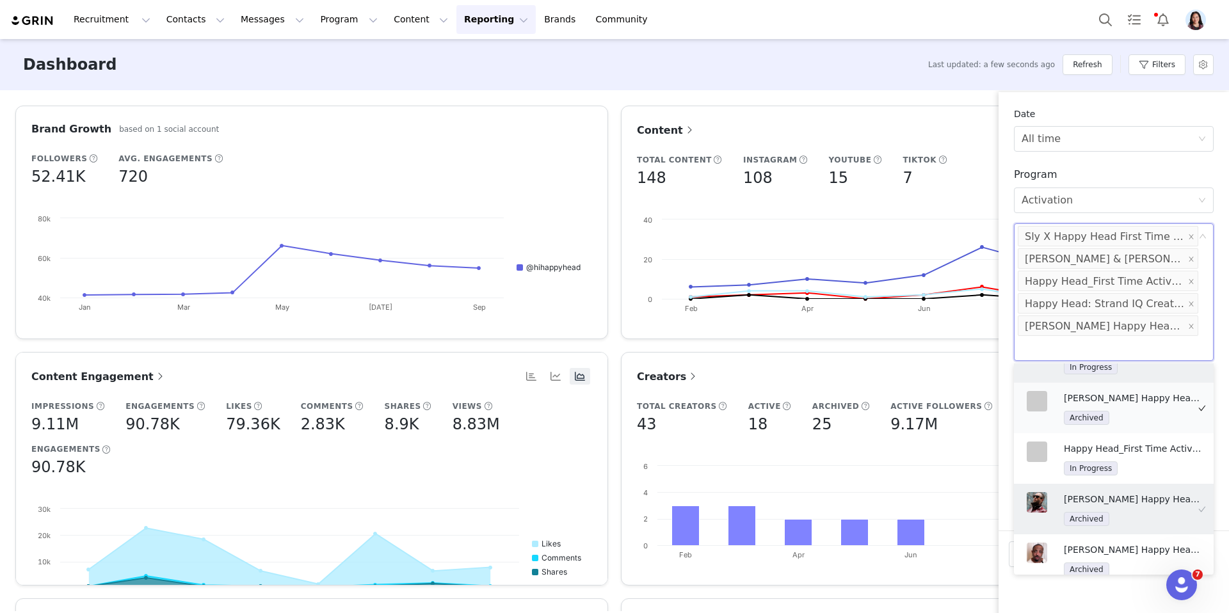
click at [1127, 407] on div "[PERSON_NAME] Happy Head_First Time Activation Archived" at bounding box center [1133, 408] width 141 height 34
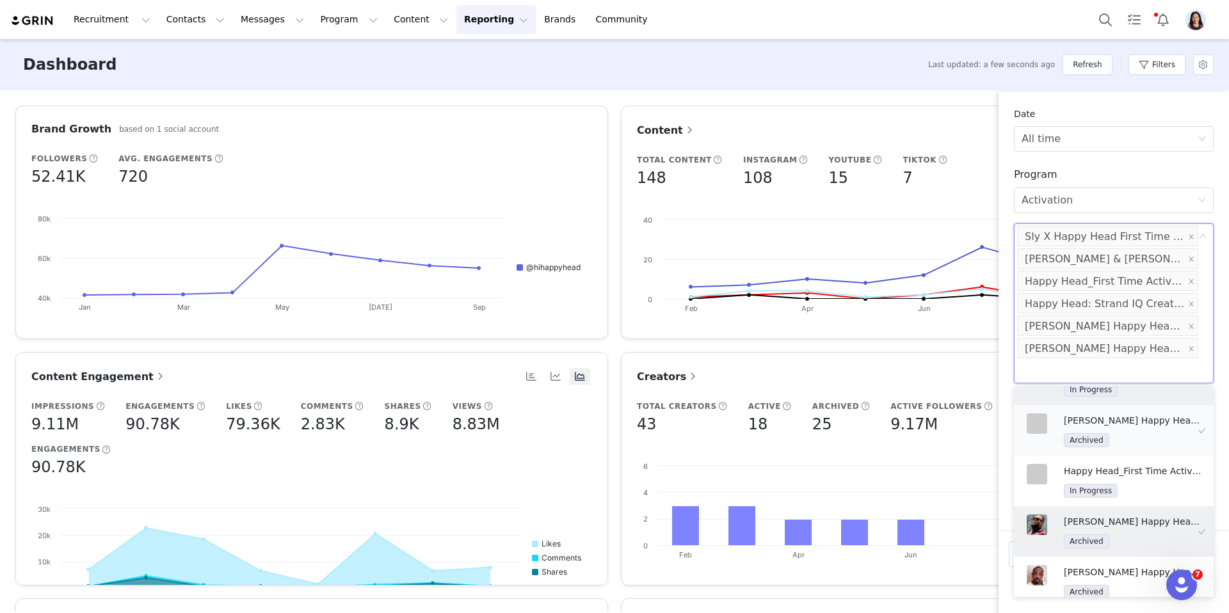
click at [1127, 436] on div "Archived" at bounding box center [1133, 440] width 141 height 15
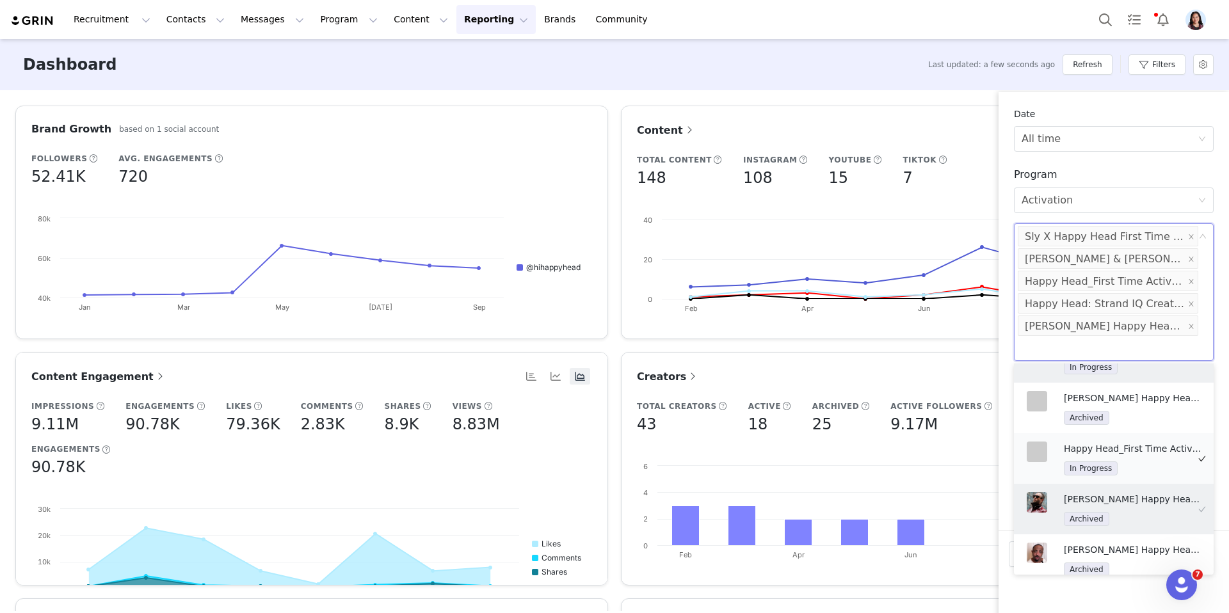
click at [1127, 480] on li "Happy Head_First Time Activation In Progress" at bounding box center [1114, 458] width 200 height 51
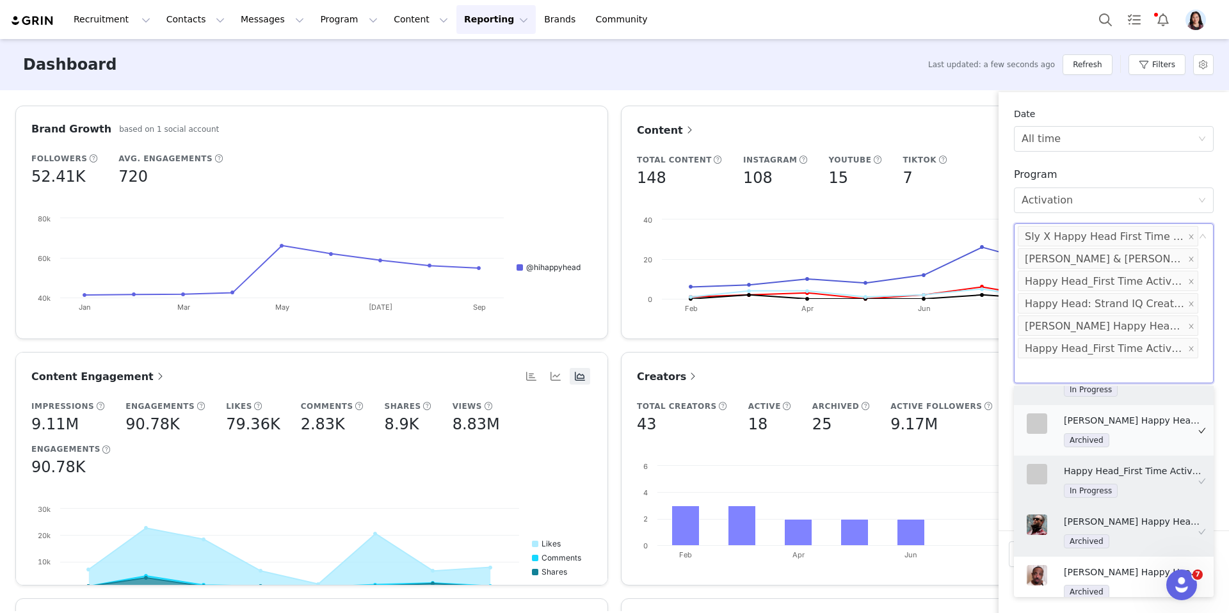
click at [1127, 425] on p "[PERSON_NAME] Happy Head_First Time Activation" at bounding box center [1133, 420] width 141 height 14
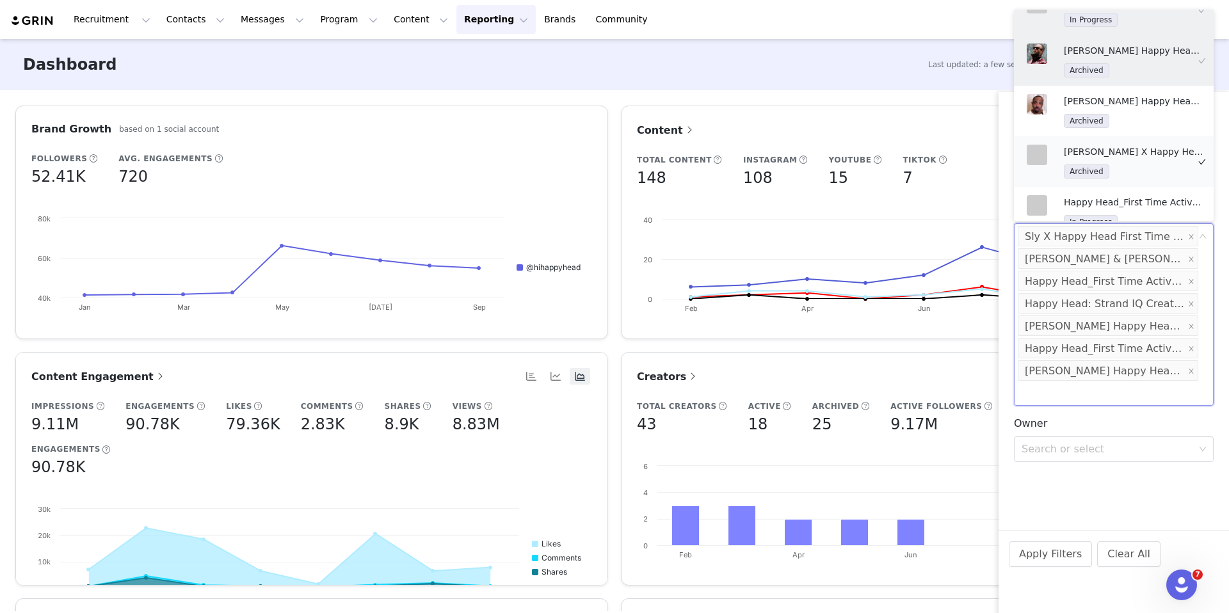
scroll to position [370, 0]
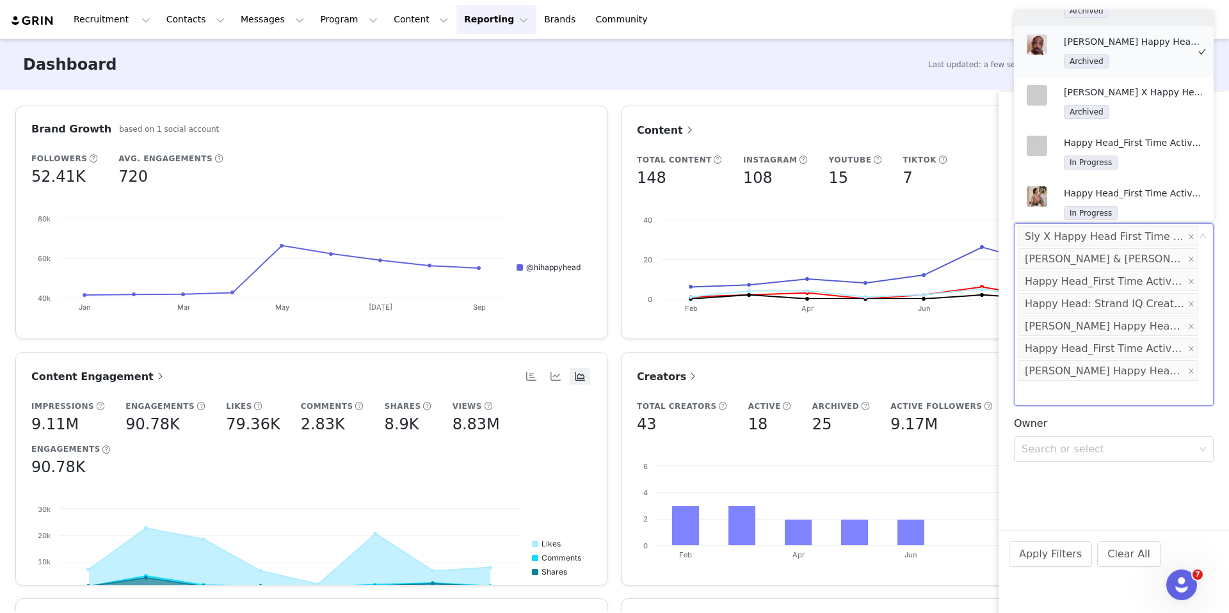
click at [1137, 35] on p "[PERSON_NAME] Happy Head_First Time Activation" at bounding box center [1133, 42] width 141 height 14
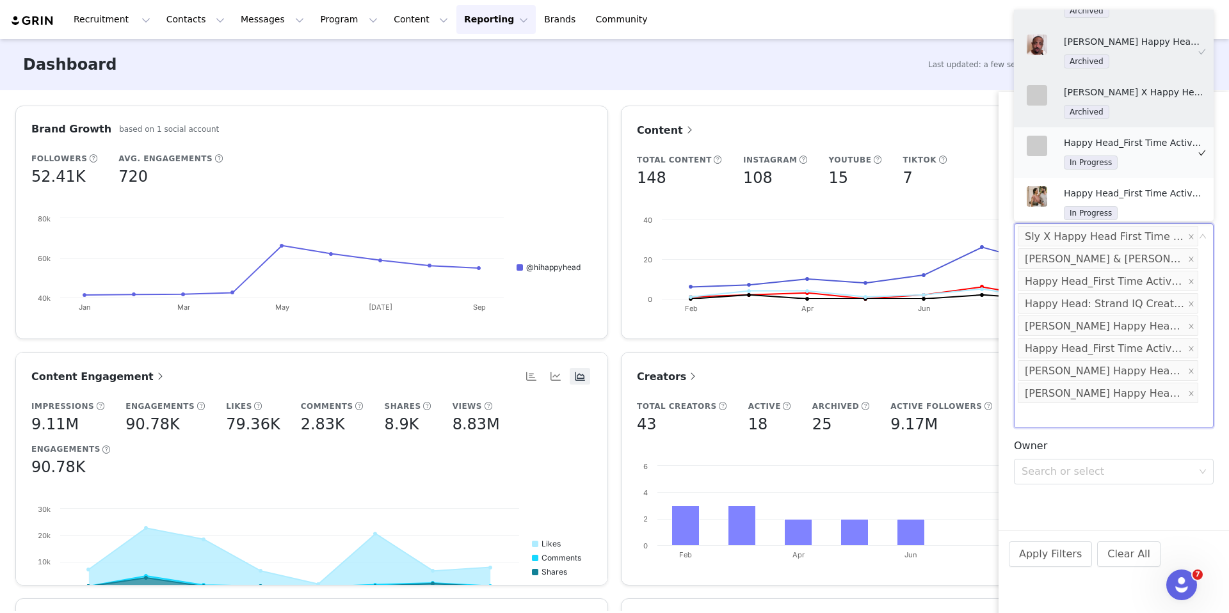
click at [1137, 104] on div "Archived" at bounding box center [1133, 111] width 141 height 15
click at [1137, 148] on div "Happy Head_First Time Activation In Progress" at bounding box center [1133, 153] width 141 height 34
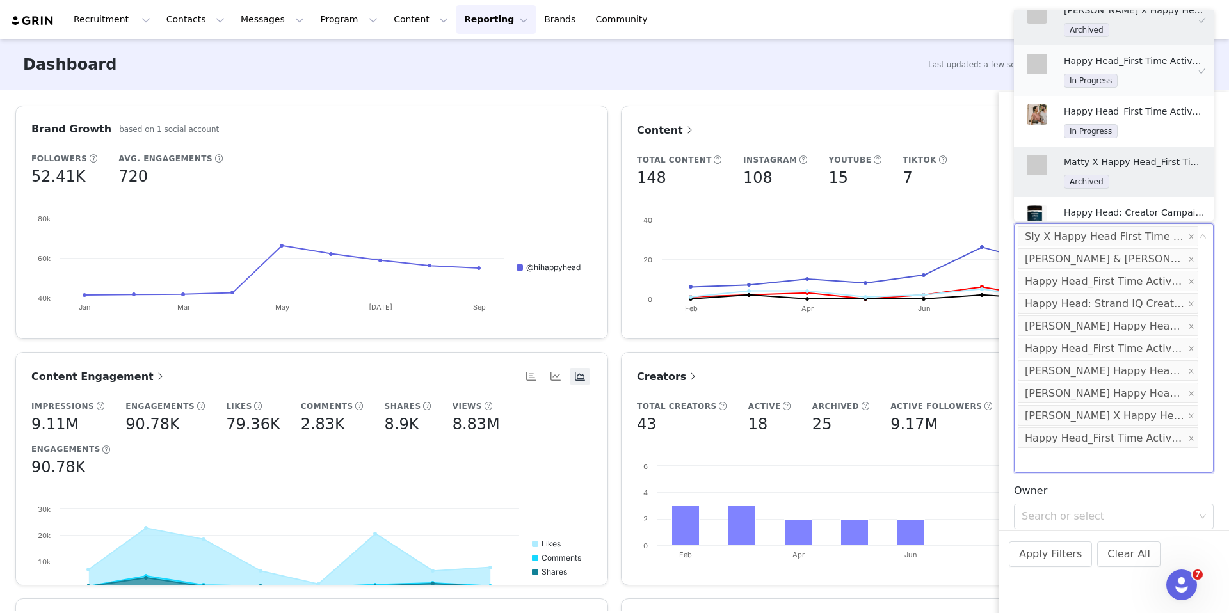
scroll to position [540, 0]
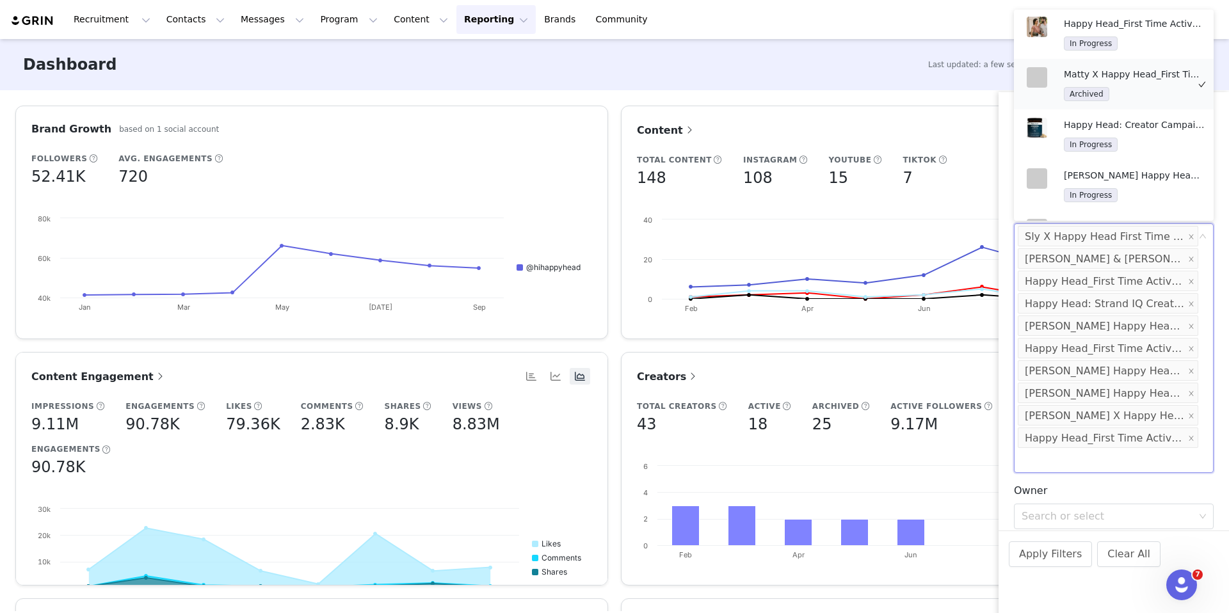
click at [1141, 76] on p "Matty X Happy Head_First Time Activation" at bounding box center [1133, 74] width 141 height 14
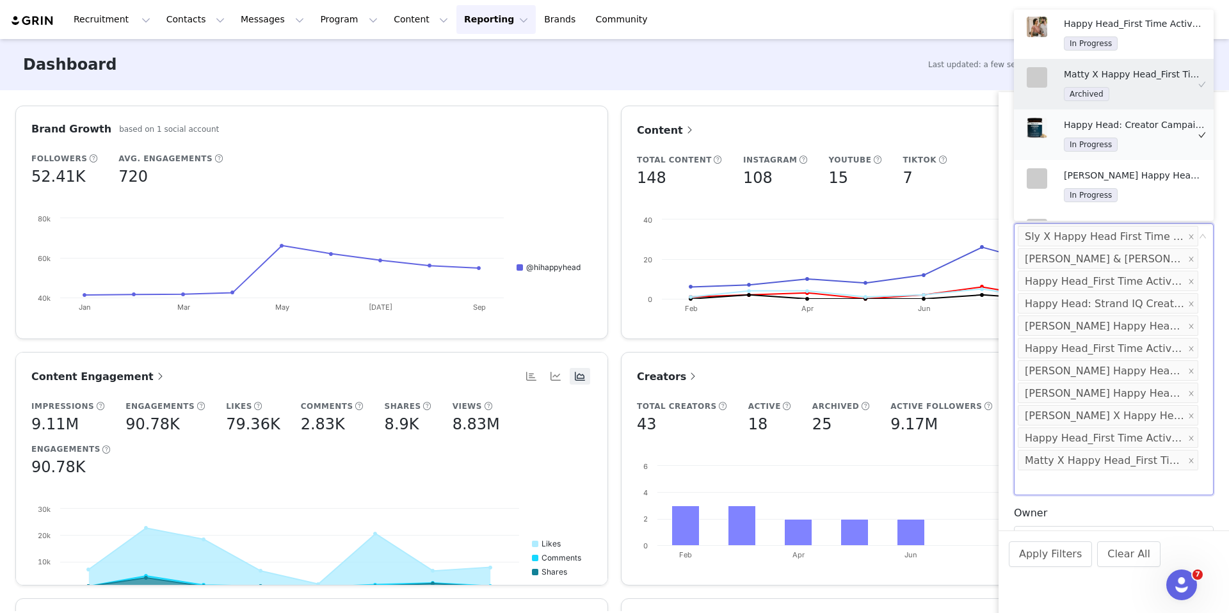
click at [1141, 131] on div "Happy Head: Creator Campaign In Progress" at bounding box center [1133, 135] width 141 height 34
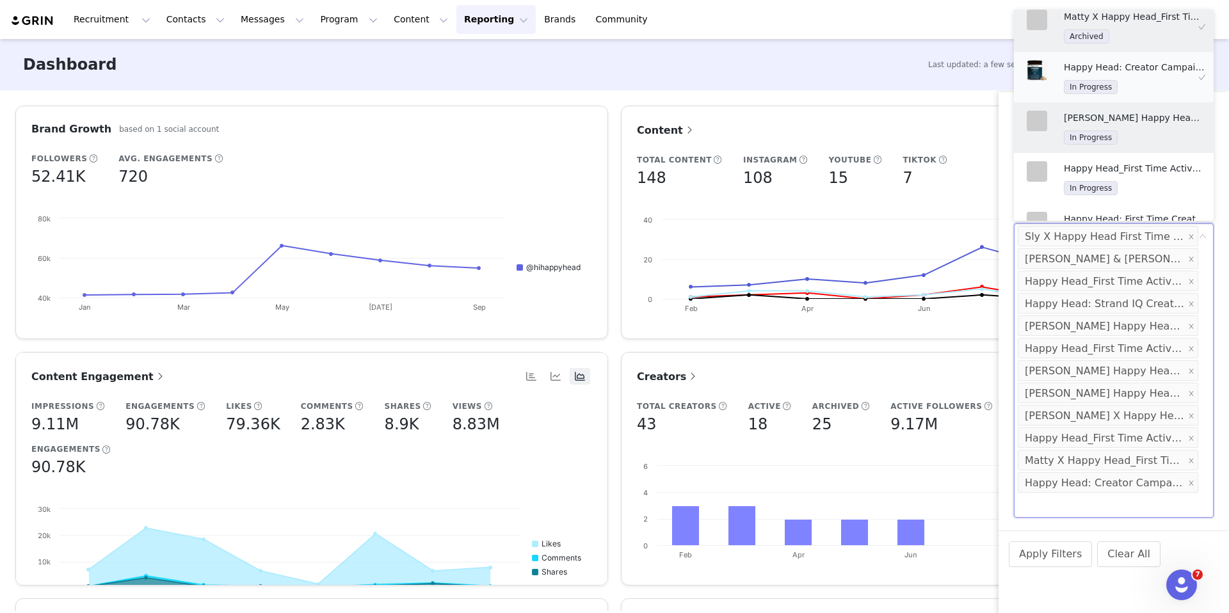
scroll to position [634, 0]
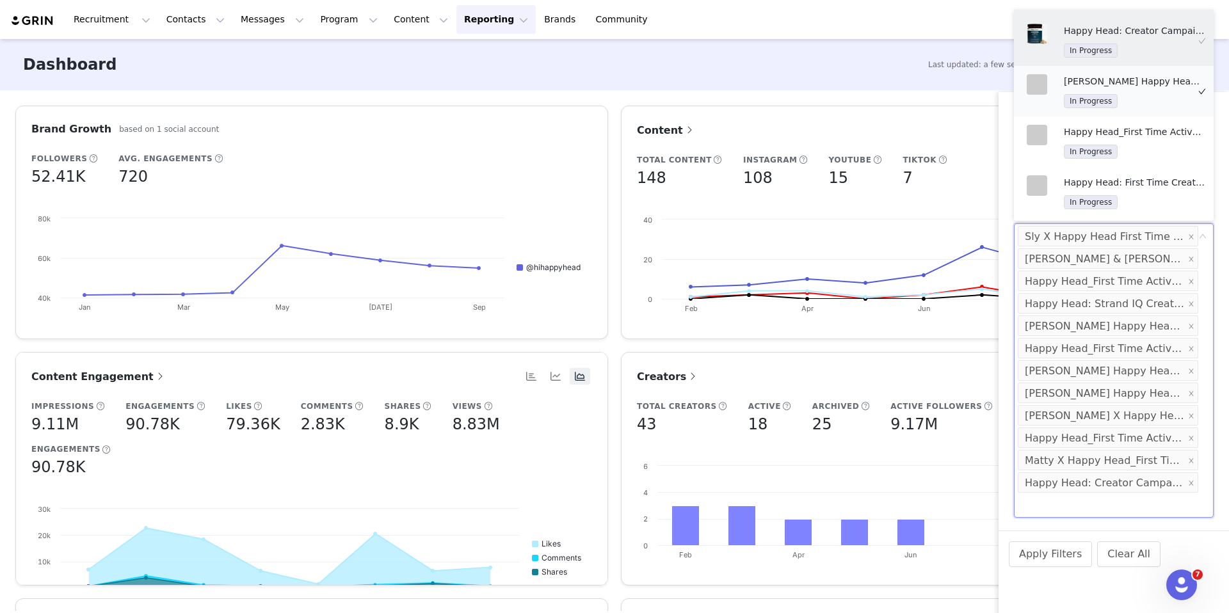
click at [1131, 93] on div "In Progress" at bounding box center [1133, 100] width 141 height 15
click at [1132, 136] on div "Happy Head_First Time Activation In Progress" at bounding box center [1133, 142] width 141 height 34
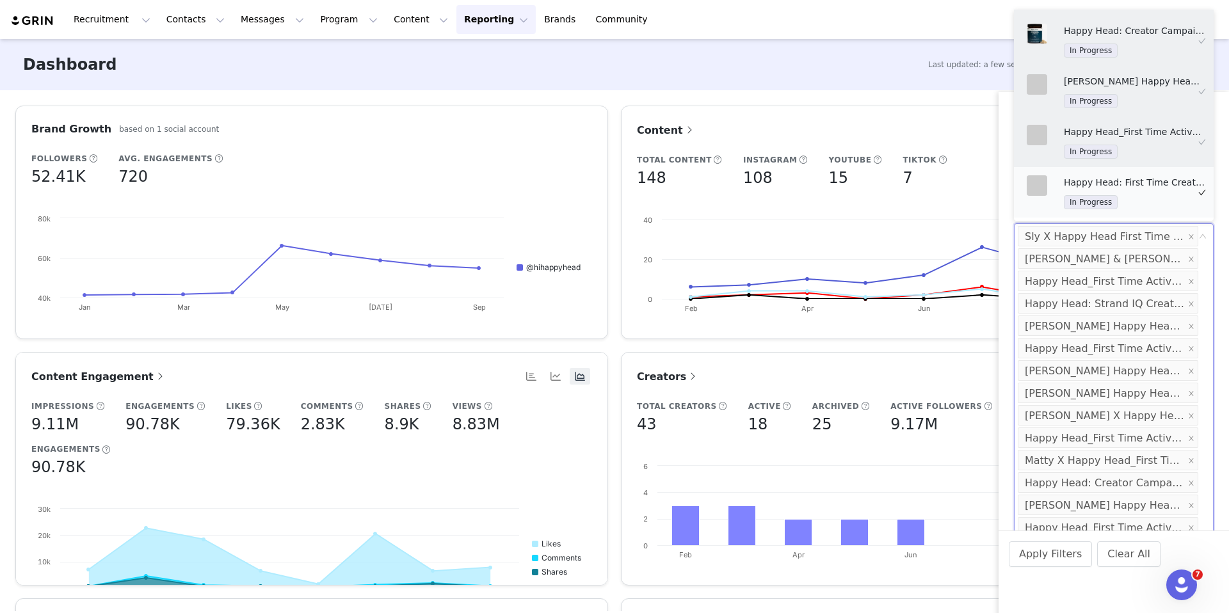
scroll to position [744, 0]
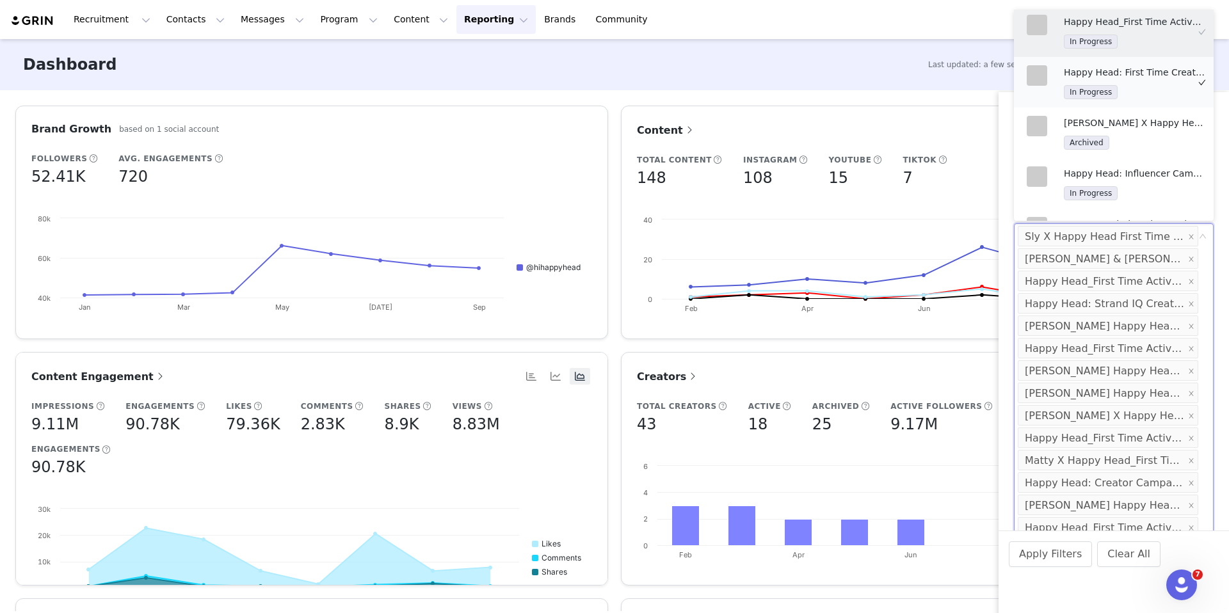
click at [1133, 73] on p "Happy Head: First Time Creator Campaign" at bounding box center [1133, 72] width 141 height 14
click at [1133, 123] on p "[PERSON_NAME] X Happy Head_First Time Activation" at bounding box center [1133, 123] width 141 height 14
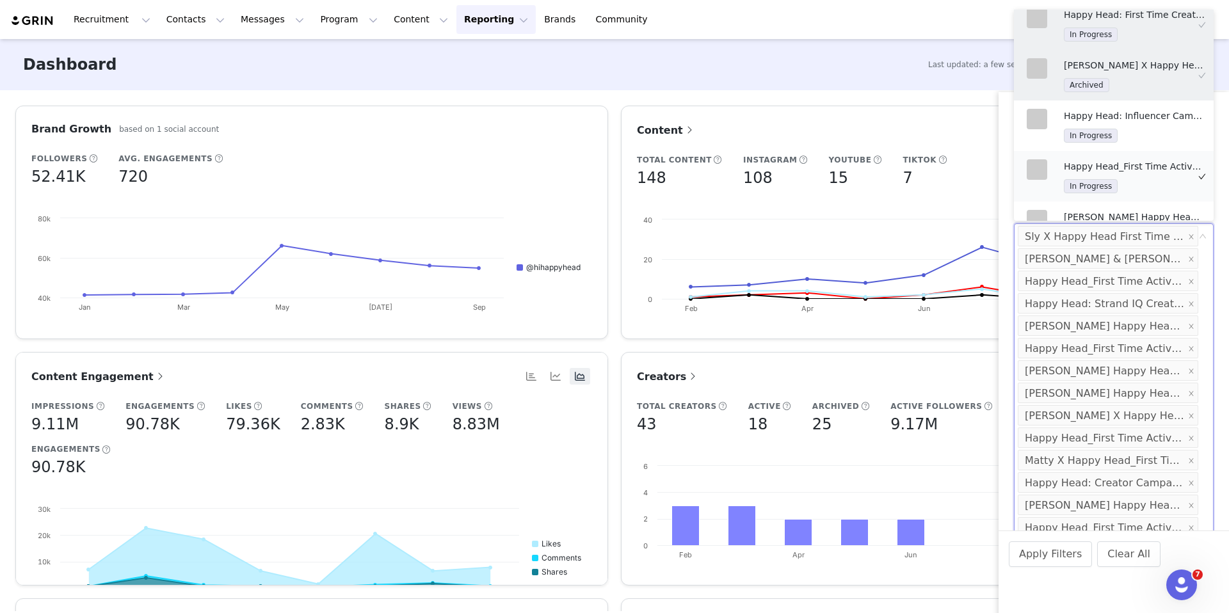
click at [1129, 179] on div "In Progress" at bounding box center [1133, 186] width 141 height 15
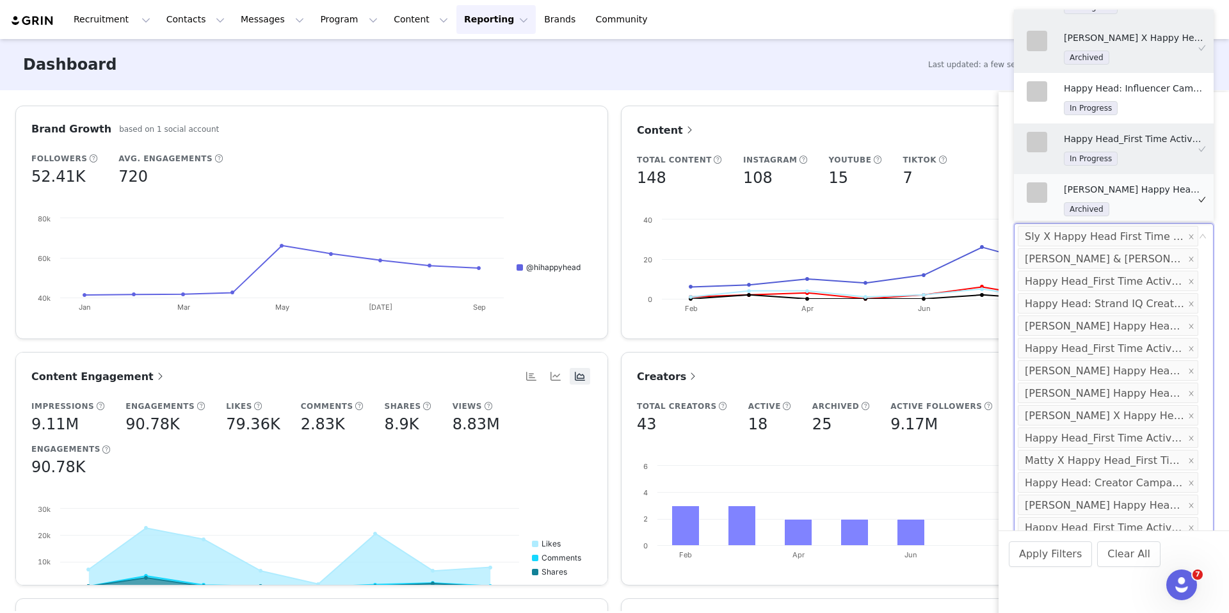
click at [1133, 193] on div "[PERSON_NAME] Happy Head_First Time Activation Archived" at bounding box center [1133, 199] width 141 height 34
click at [1042, 557] on button "Apply Filters" at bounding box center [1049, 554] width 83 height 26
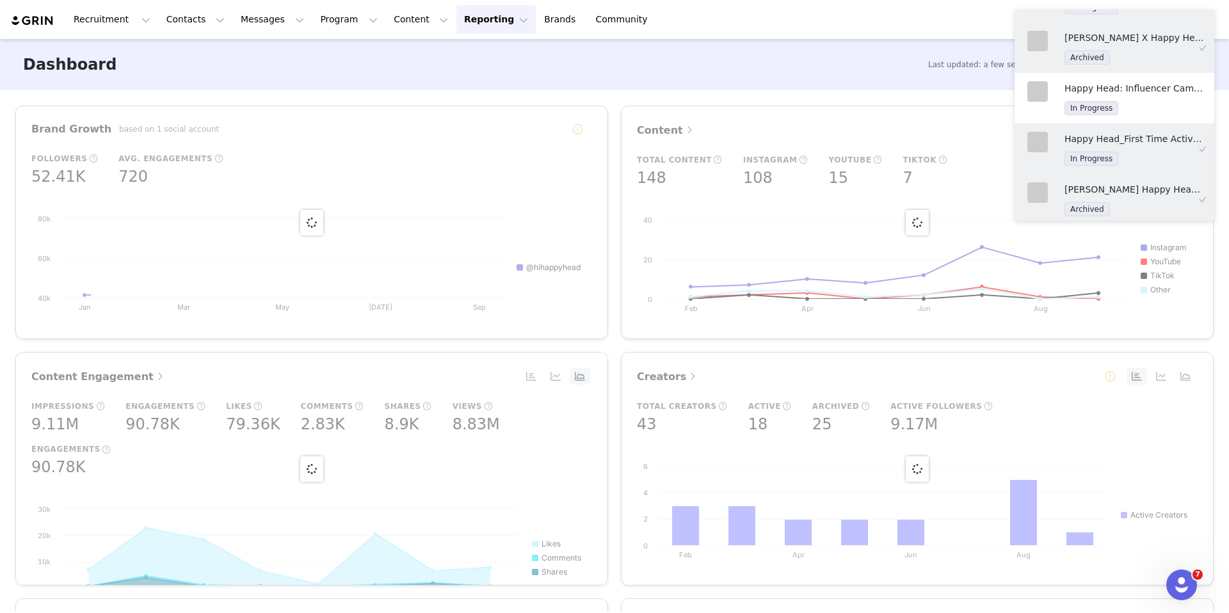
scroll to position [3, 0]
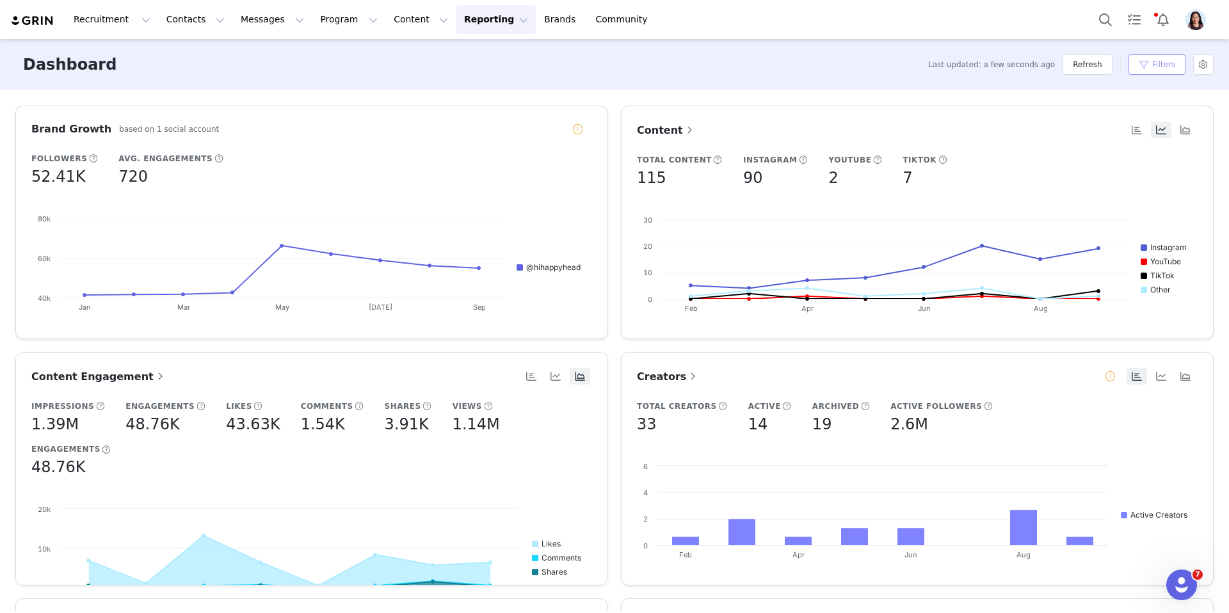
click at [1156, 64] on button "Filters" at bounding box center [1156, 64] width 57 height 20
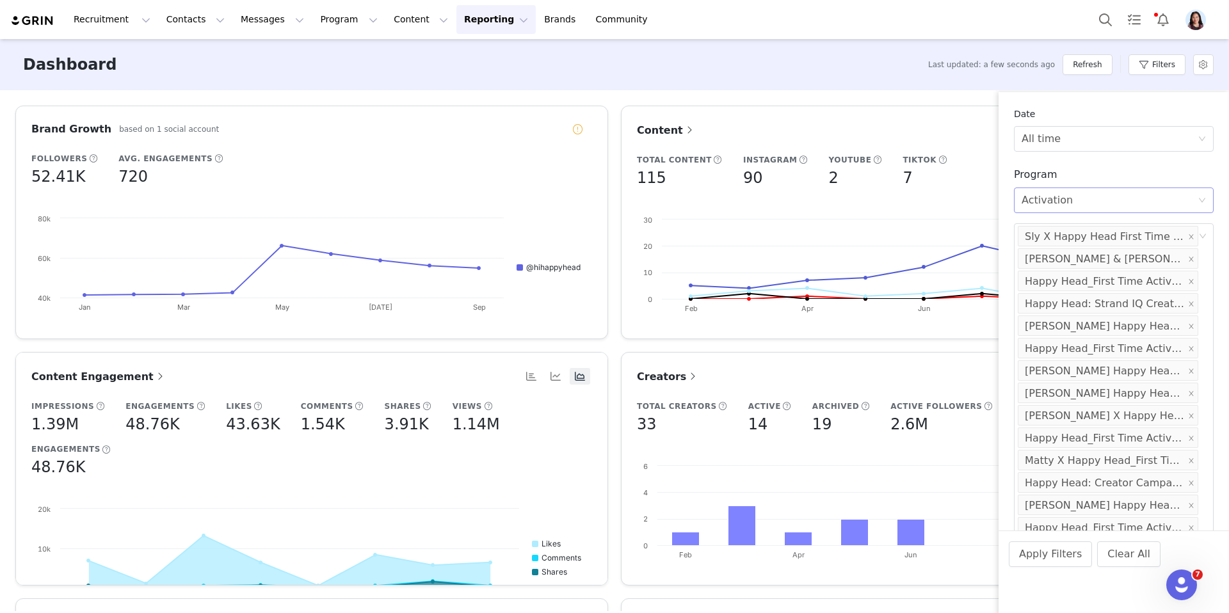
click at [1072, 207] on div "Select Activation" at bounding box center [1109, 200] width 176 height 24
click at [1099, 200] on div "Select Activation" at bounding box center [1109, 200] width 176 height 24
click at [1099, 241] on div "Sly X Happy Head First Time Campaign" at bounding box center [1104, 237] width 160 height 20
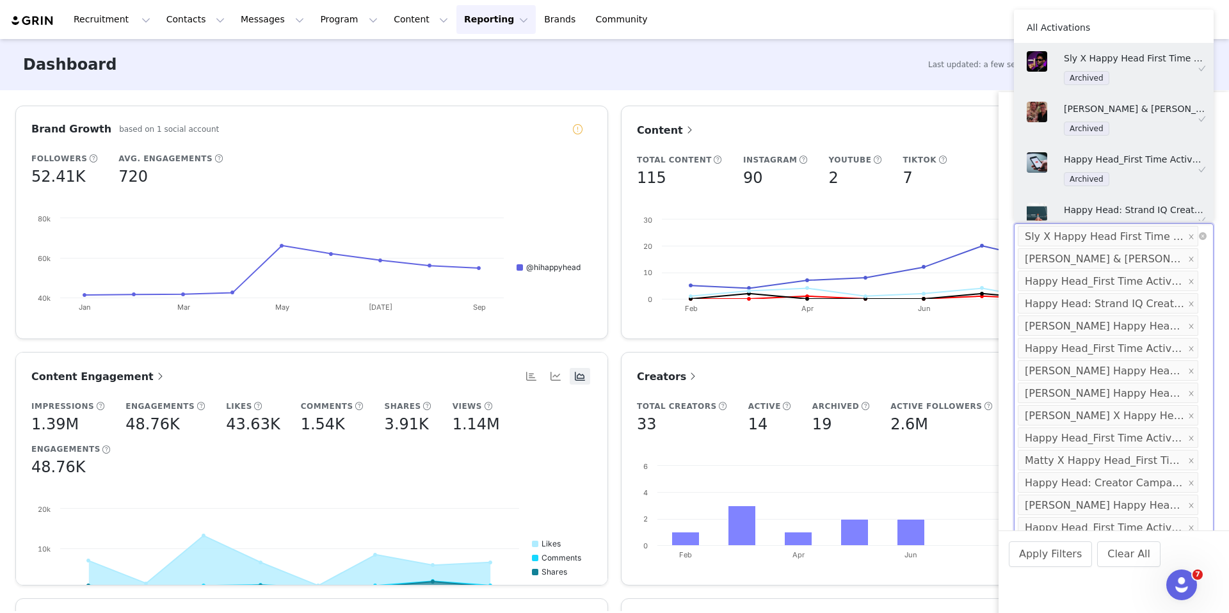
click at [1094, 248] on li "[PERSON_NAME] & [PERSON_NAME] Happy Head_First Time Activation" at bounding box center [1107, 258] width 180 height 20
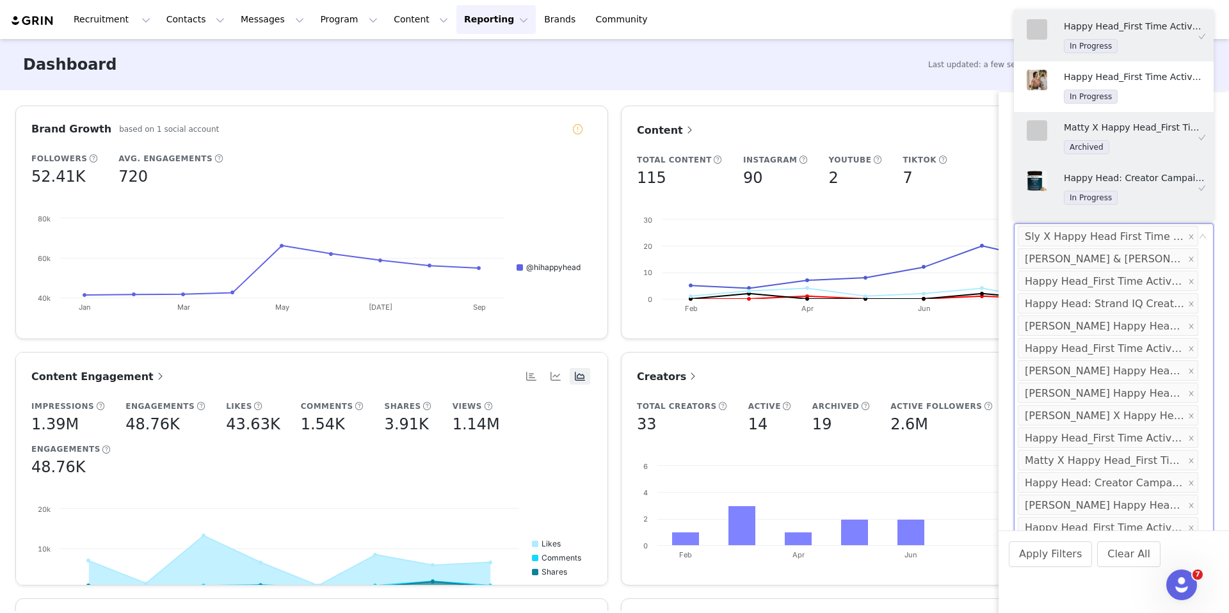
scroll to position [486, 0]
click at [1106, 85] on div "Happy Head_First Time Activation In Progress" at bounding box center [1133, 87] width 141 height 34
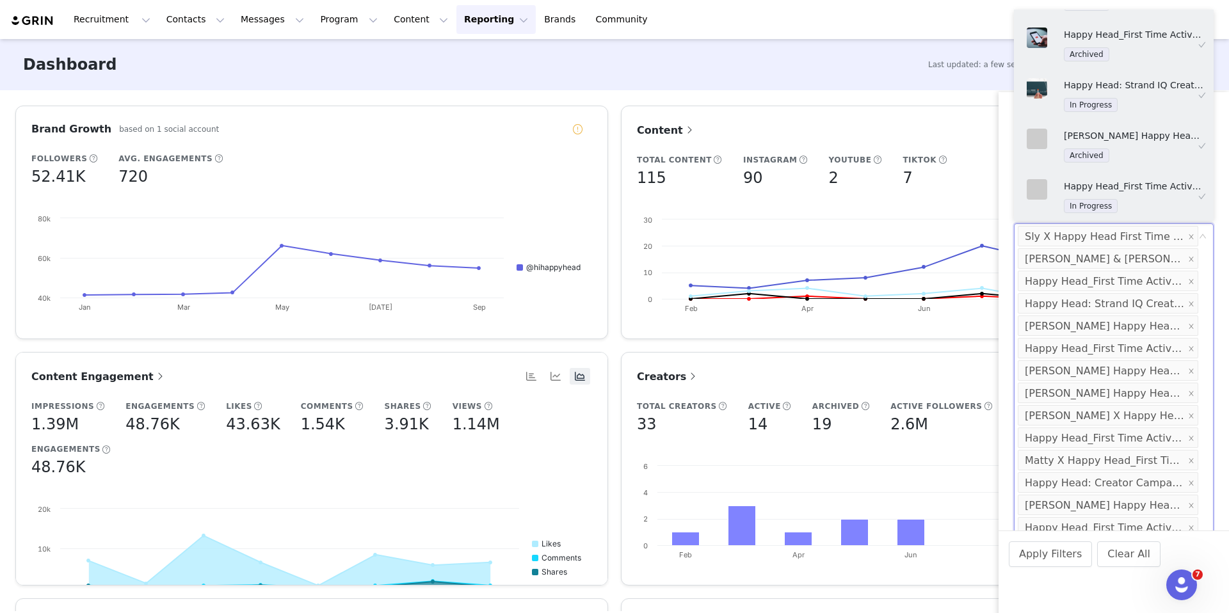
scroll to position [0, 0]
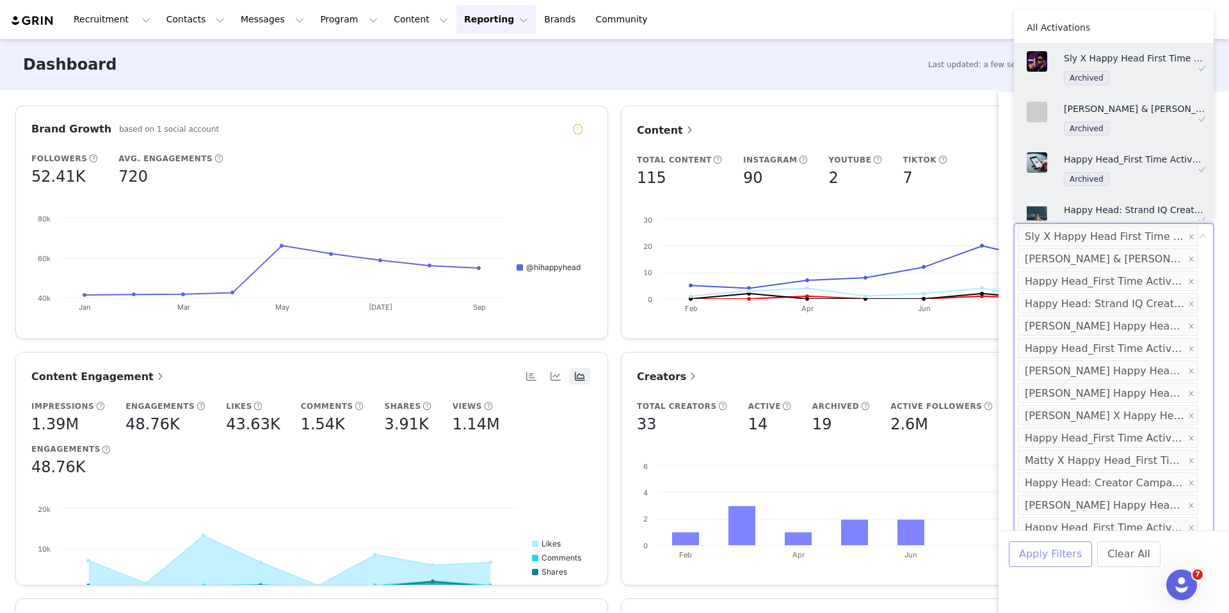
click at [1065, 553] on button "Apply Filters" at bounding box center [1049, 554] width 83 height 26
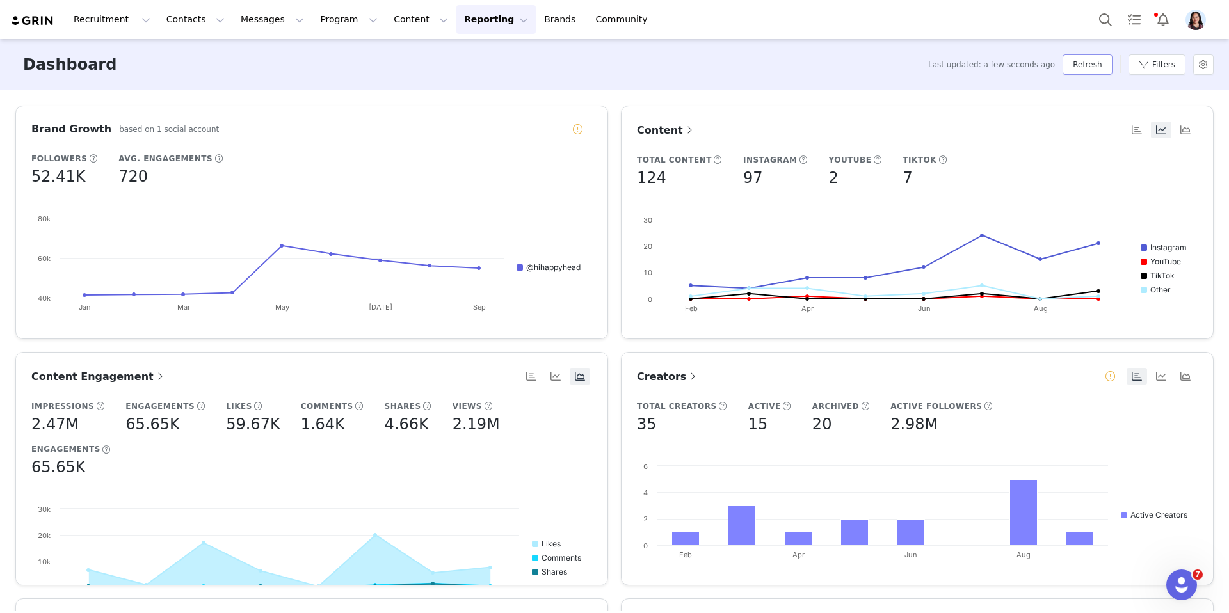
click at [1083, 70] on button "Refresh" at bounding box center [1086, 64] width 49 height 20
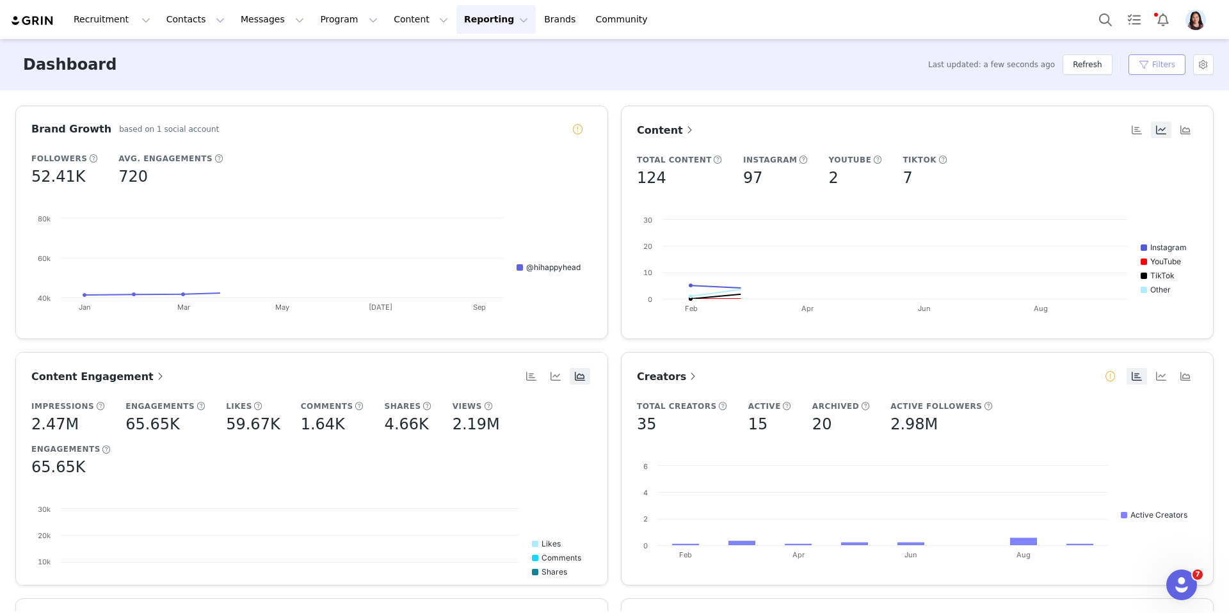
click at [1157, 70] on button "Filters" at bounding box center [1156, 64] width 57 height 20
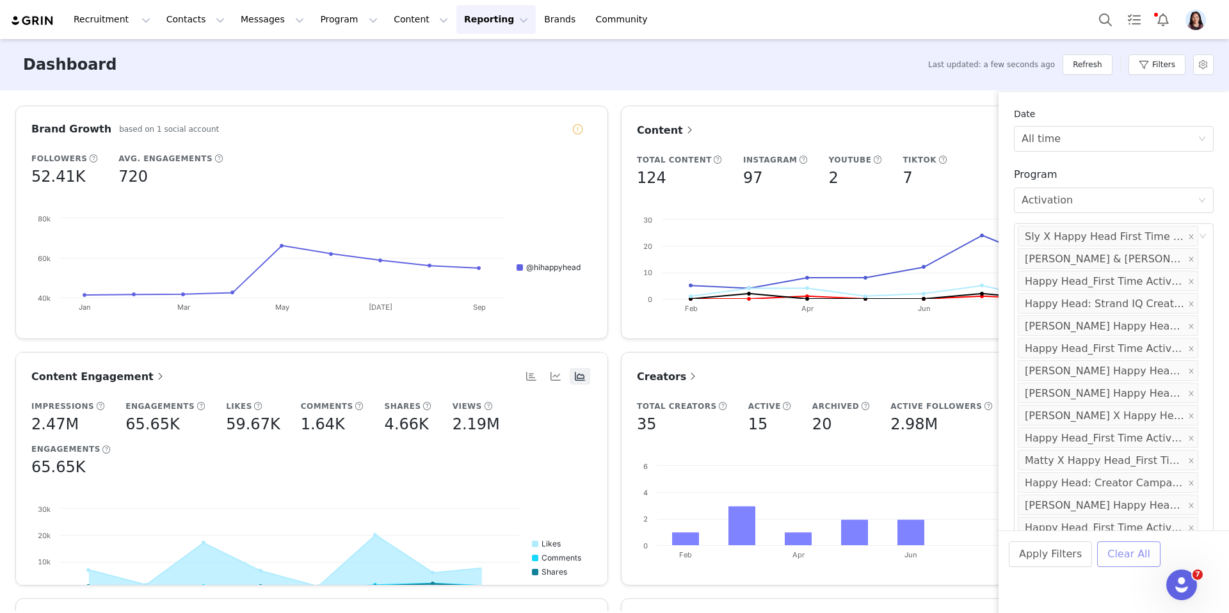
click at [1129, 559] on button "Clear All" at bounding box center [1128, 554] width 63 height 26
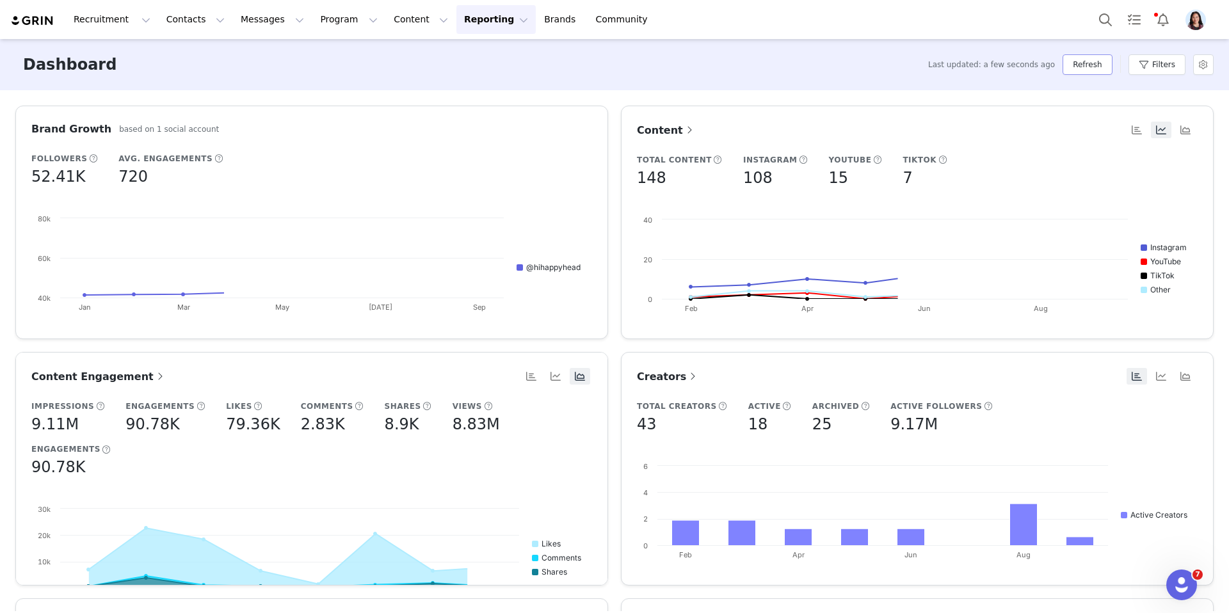
click at [1083, 70] on button "Refresh" at bounding box center [1086, 64] width 49 height 20
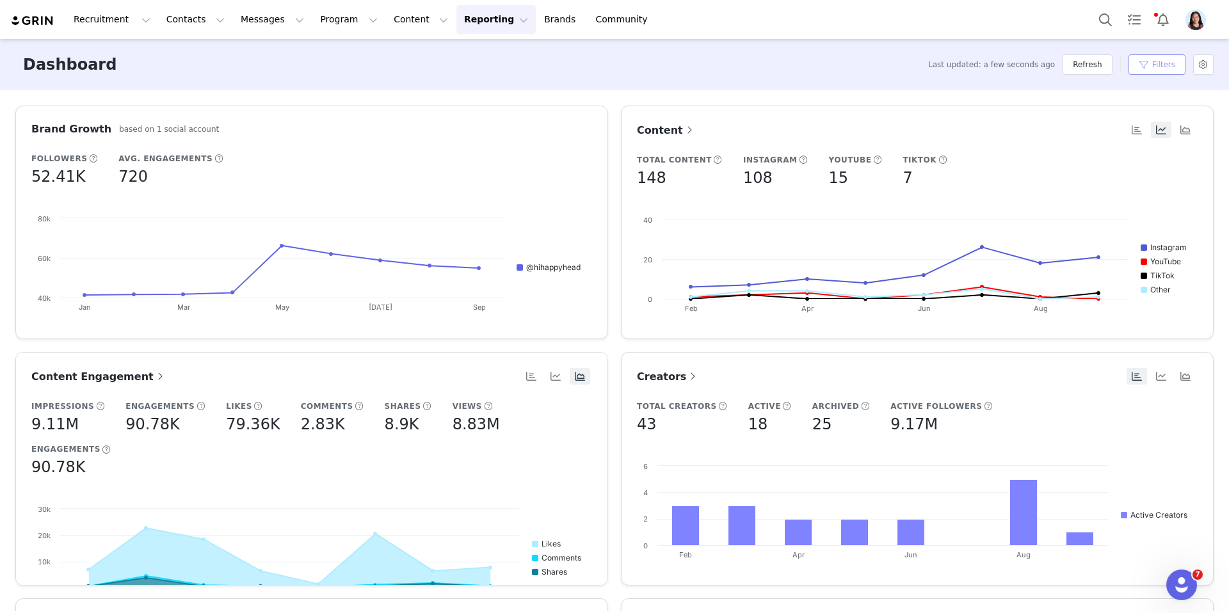
click at [1153, 61] on button "Filters" at bounding box center [1156, 64] width 57 height 20
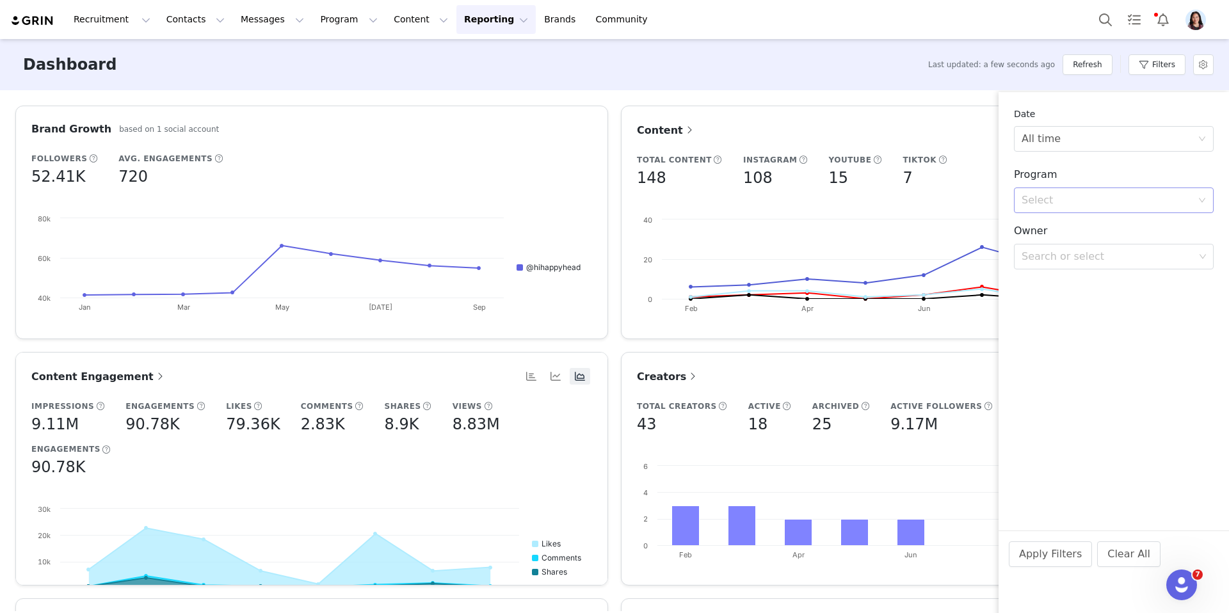
click at [1085, 203] on div "Select" at bounding box center [1106, 200] width 170 height 13
click at [1076, 250] on li "Partnership" at bounding box center [1114, 249] width 200 height 20
click at [1079, 203] on div "Select Partnership" at bounding box center [1109, 200] width 176 height 24
click at [1069, 225] on li "Activation" at bounding box center [1114, 228] width 200 height 20
click at [1071, 235] on div "Search or select" at bounding box center [1107, 236] width 173 height 13
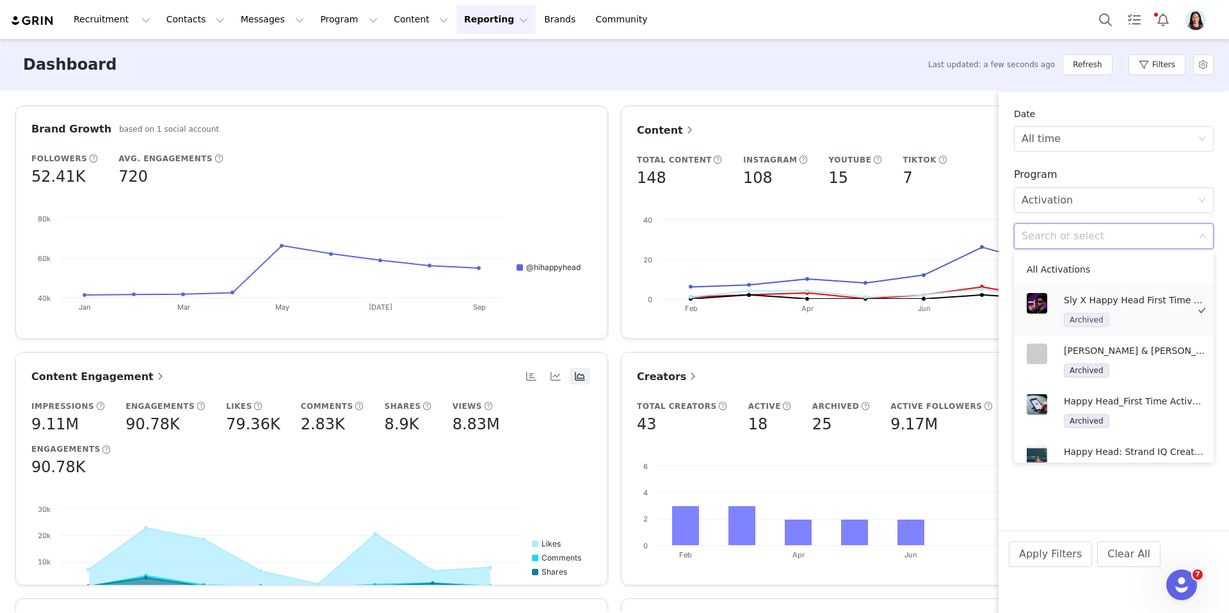
click at [1065, 314] on span "Archived" at bounding box center [1085, 320] width 45 height 14
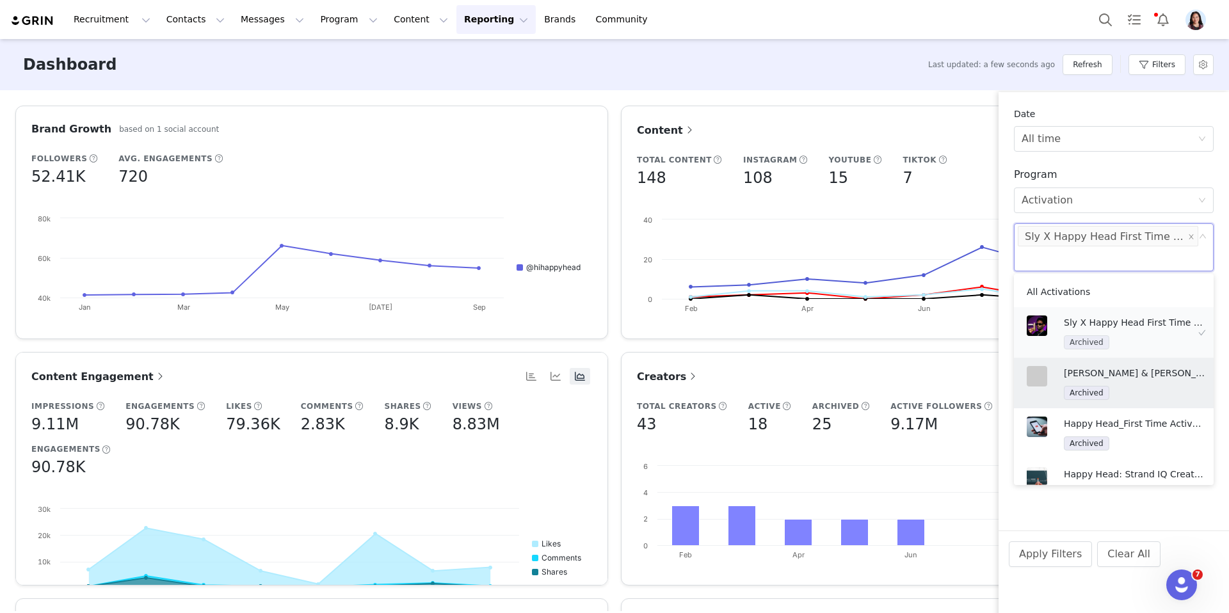
click at [1090, 367] on p "[PERSON_NAME] & [PERSON_NAME] Happy Head_First Time Activation" at bounding box center [1133, 373] width 141 height 14
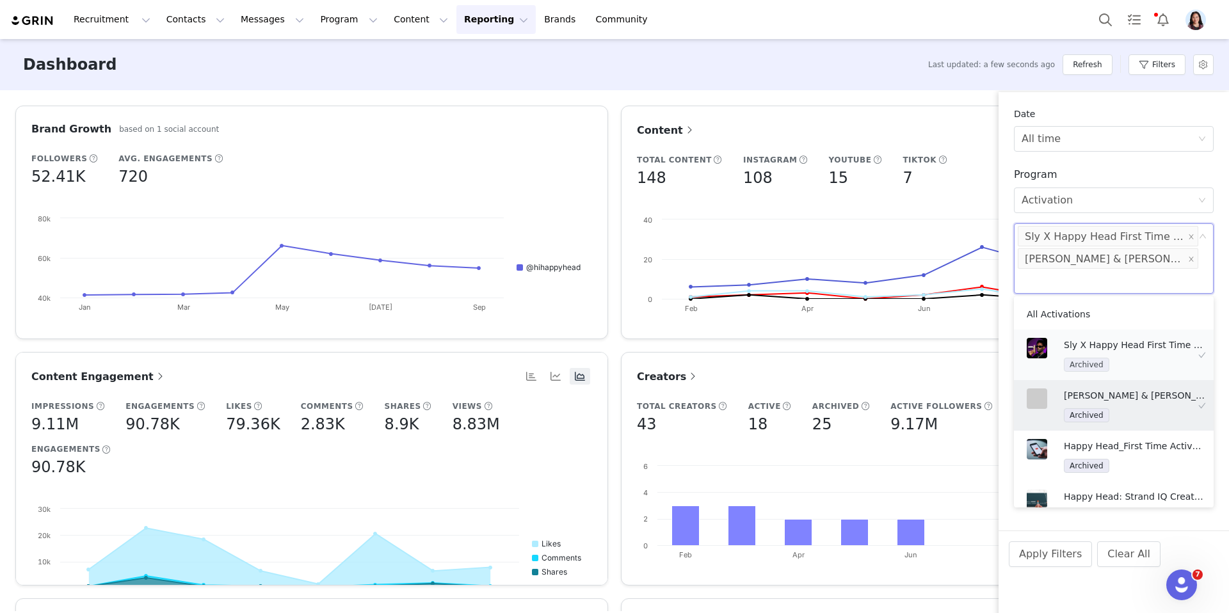
scroll to position [74, 0]
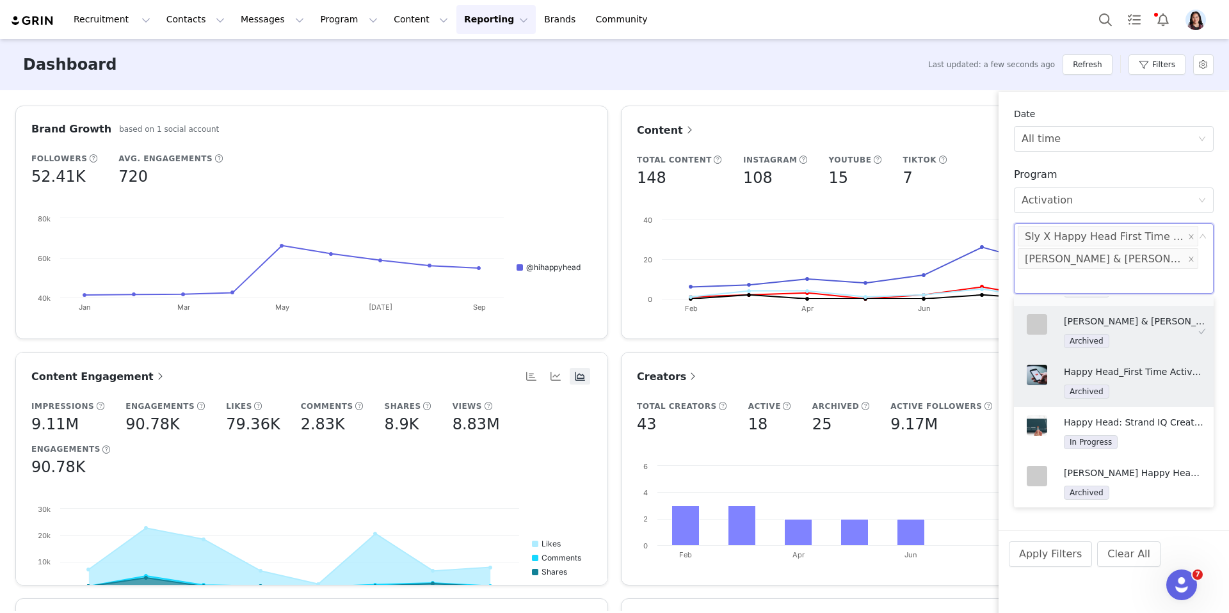
click at [1090, 368] on p "Happy Head_First Time Activation" at bounding box center [1133, 372] width 141 height 14
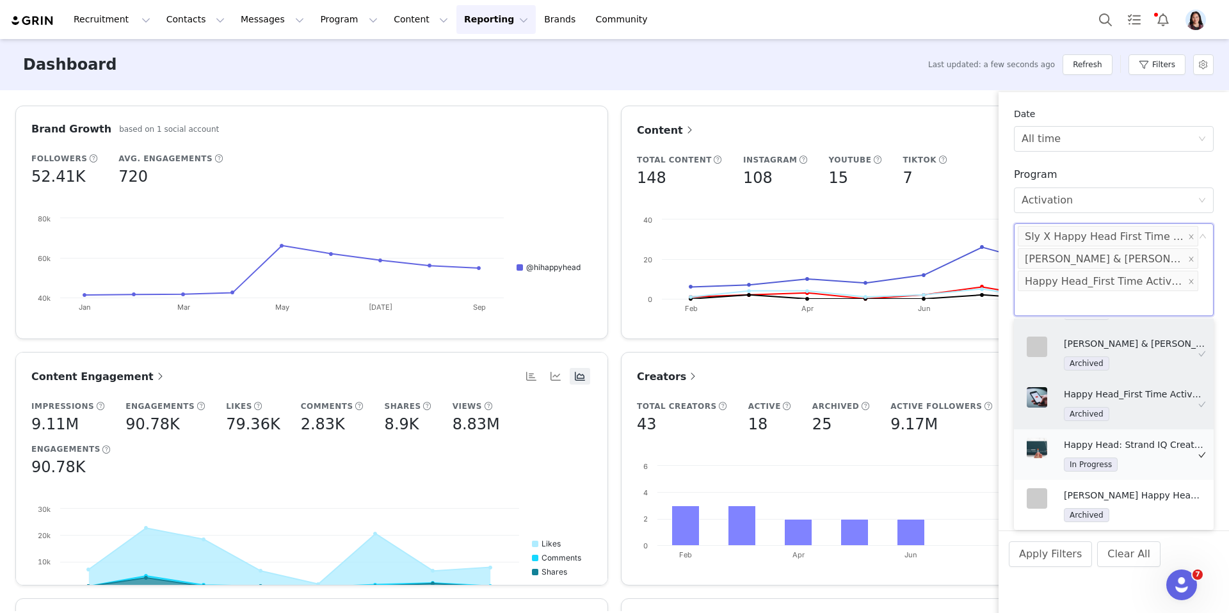
click at [1086, 440] on p "Happy Head: Strand IQ Creator Campaign" at bounding box center [1133, 445] width 141 height 14
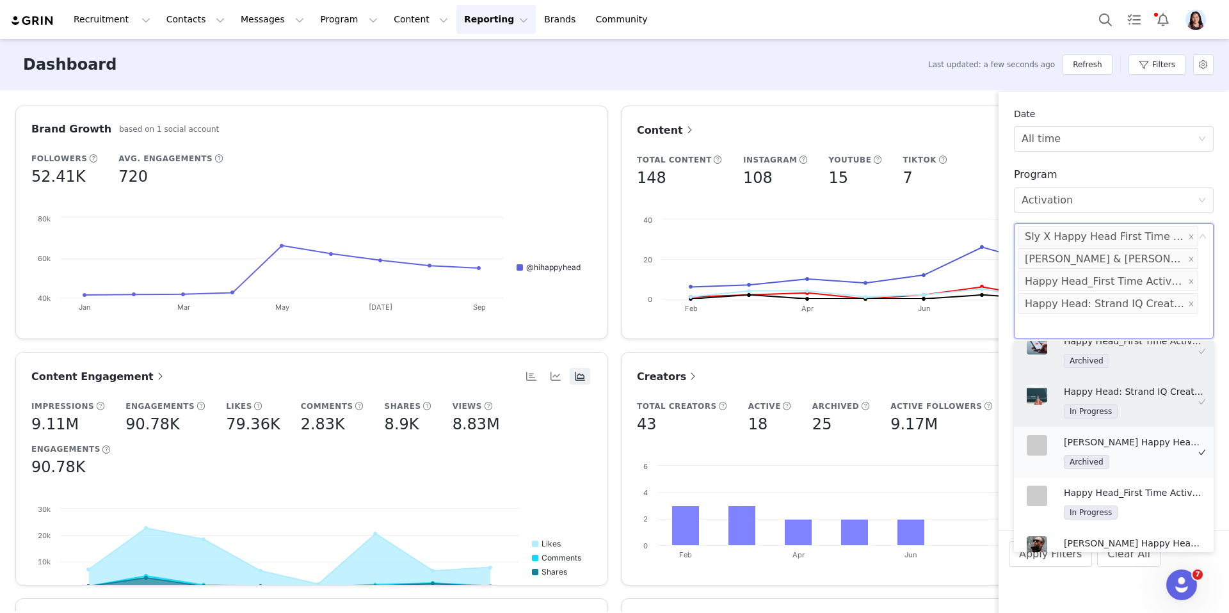
click at [1095, 449] on div "[PERSON_NAME] Happy Head_First Time Activation Archived" at bounding box center [1133, 452] width 141 height 34
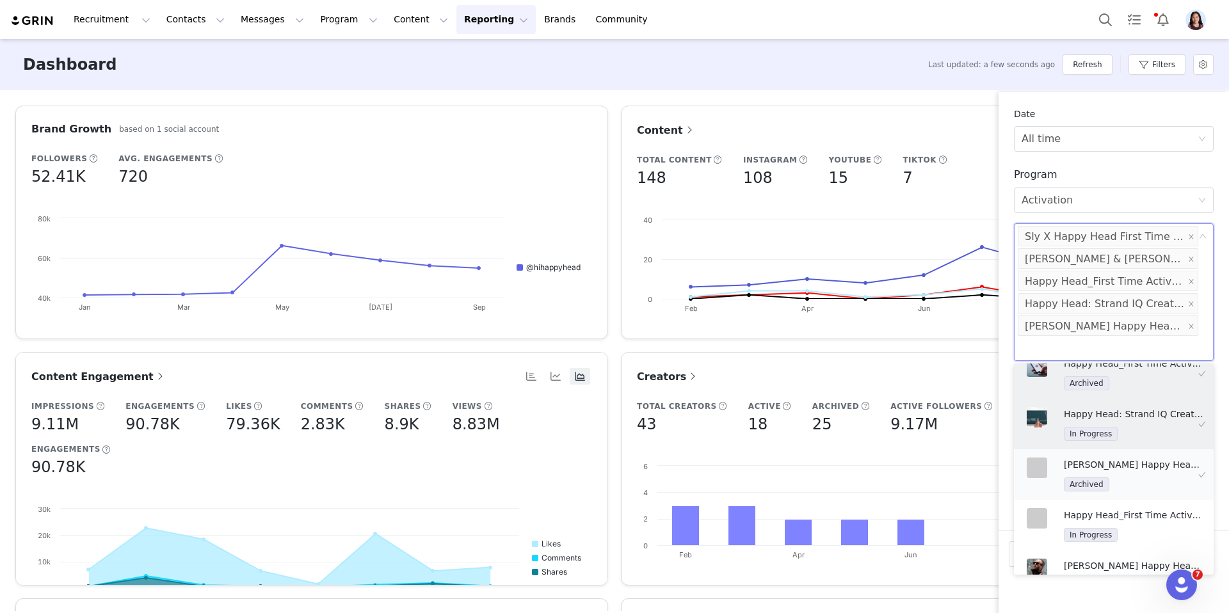
scroll to position [231, 0]
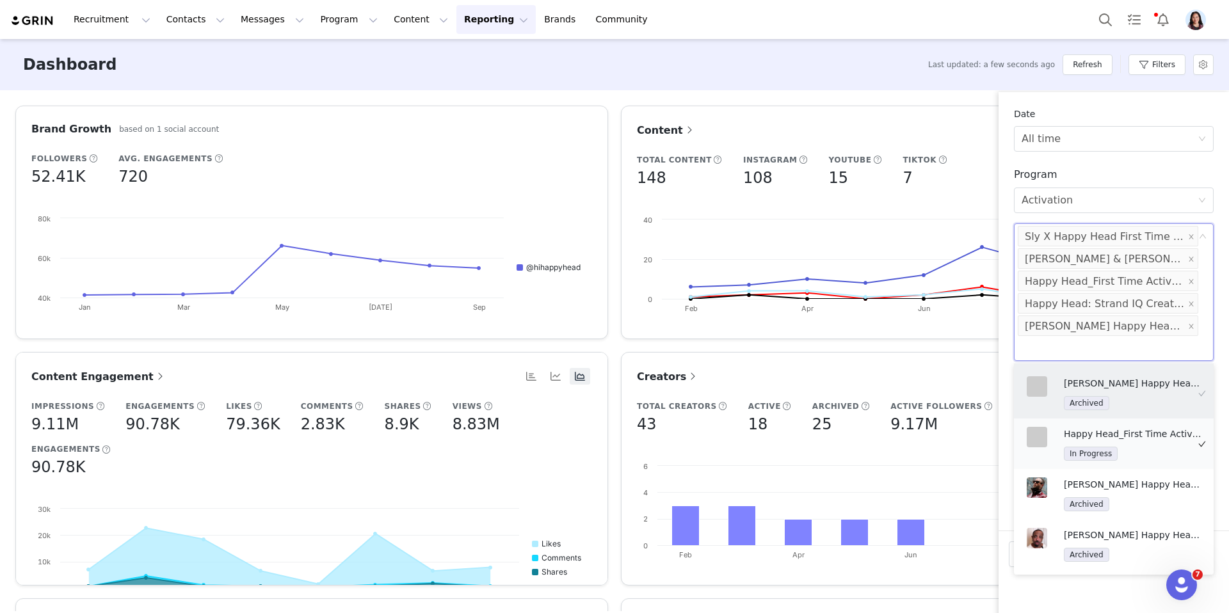
click at [1096, 432] on p "Happy Head_First Time Activation" at bounding box center [1133, 434] width 141 height 14
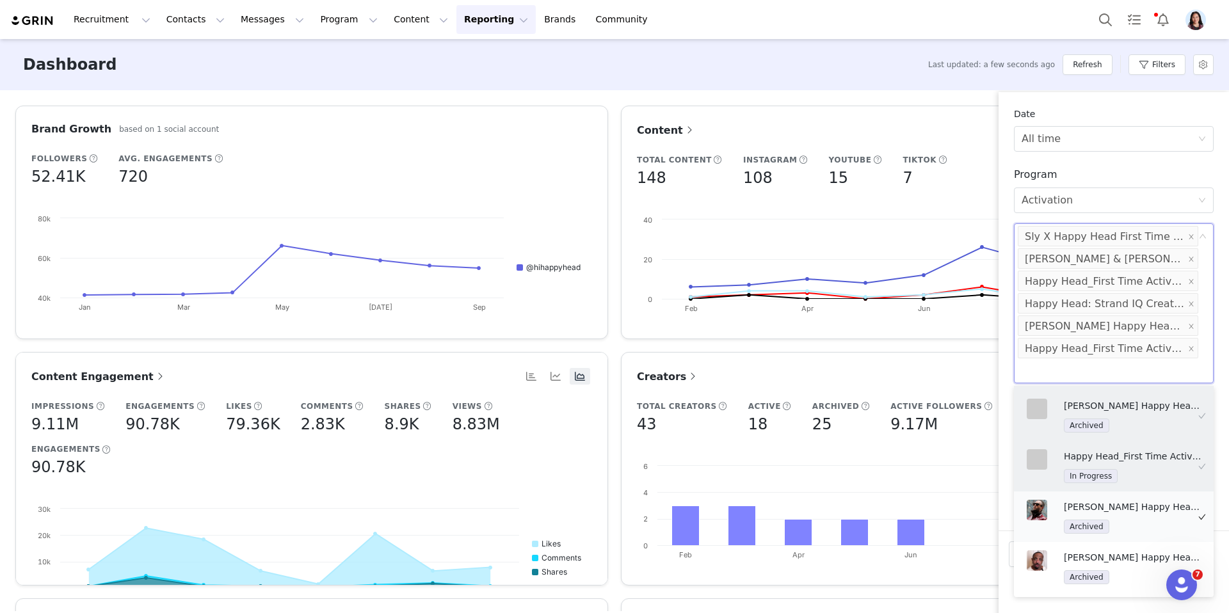
click at [1094, 509] on p "[PERSON_NAME] Happy Head_First Time Activation" at bounding box center [1133, 507] width 141 height 14
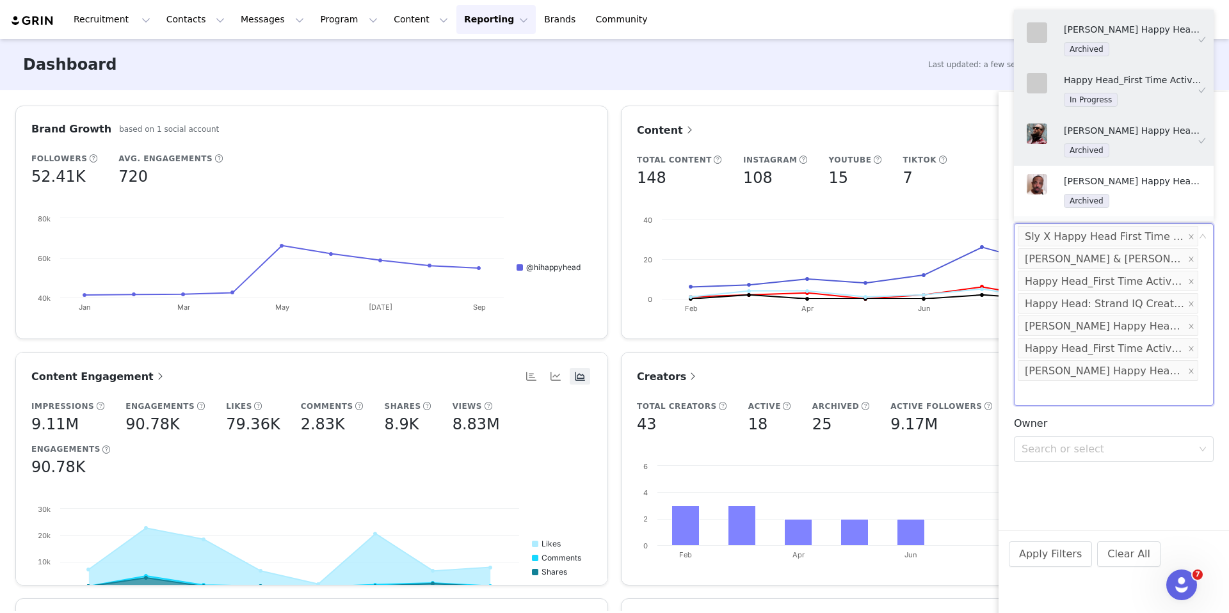
scroll to position [274, 0]
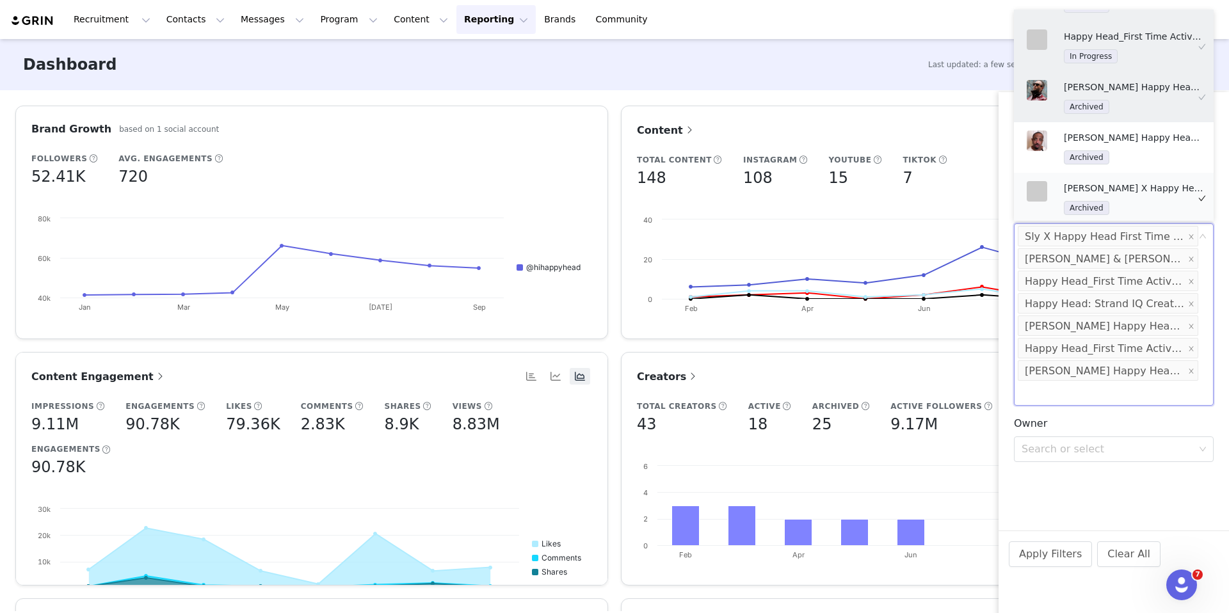
click at [1129, 192] on p "[PERSON_NAME] X Happy Head_First Time Activation" at bounding box center [1133, 188] width 141 height 14
click at [1121, 151] on div "Archived" at bounding box center [1133, 157] width 141 height 15
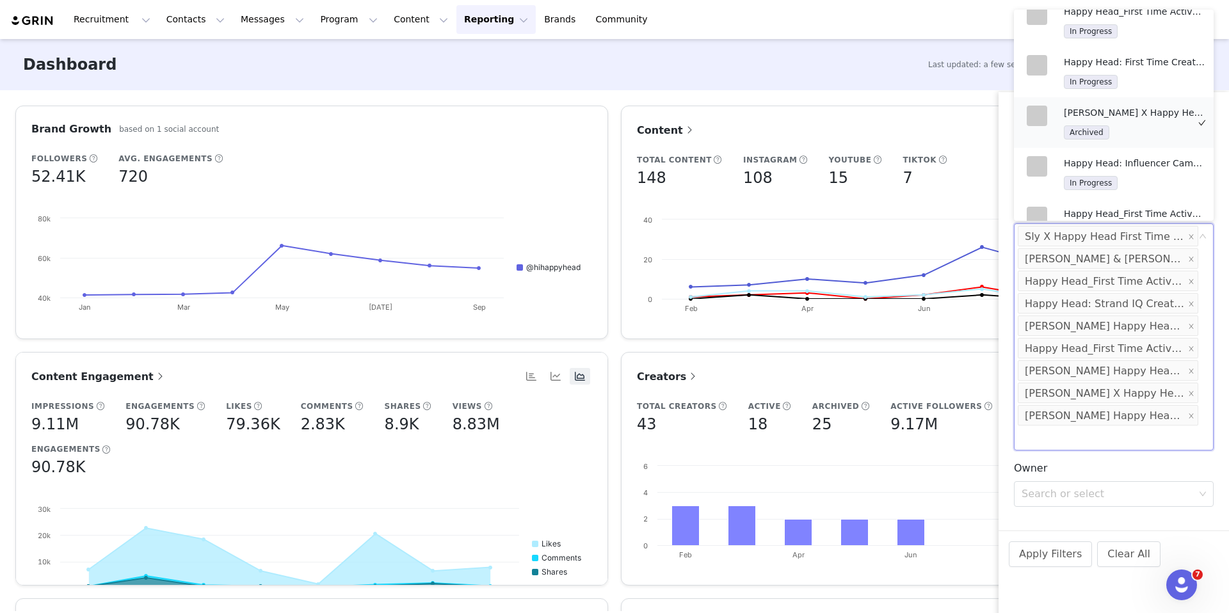
scroll to position [829, 0]
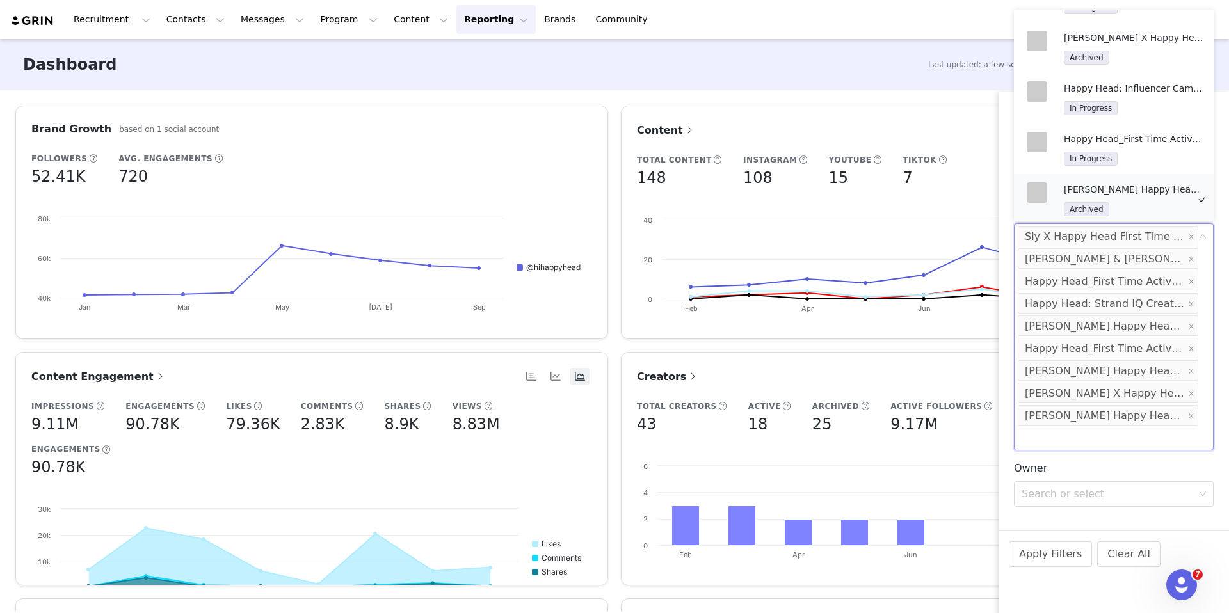
click at [1128, 182] on p "[PERSON_NAME] Happy Head_First Time Activation" at bounding box center [1133, 189] width 141 height 14
click at [1128, 137] on p "Happy Head_First Time Activation" at bounding box center [1133, 139] width 141 height 14
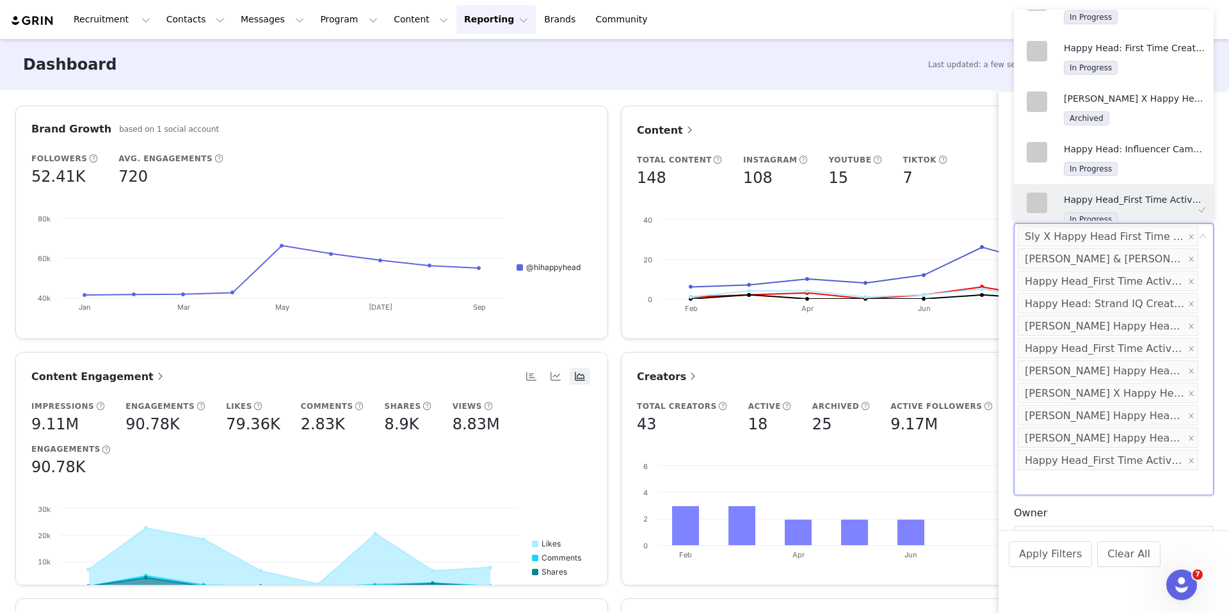
scroll to position [744, 0]
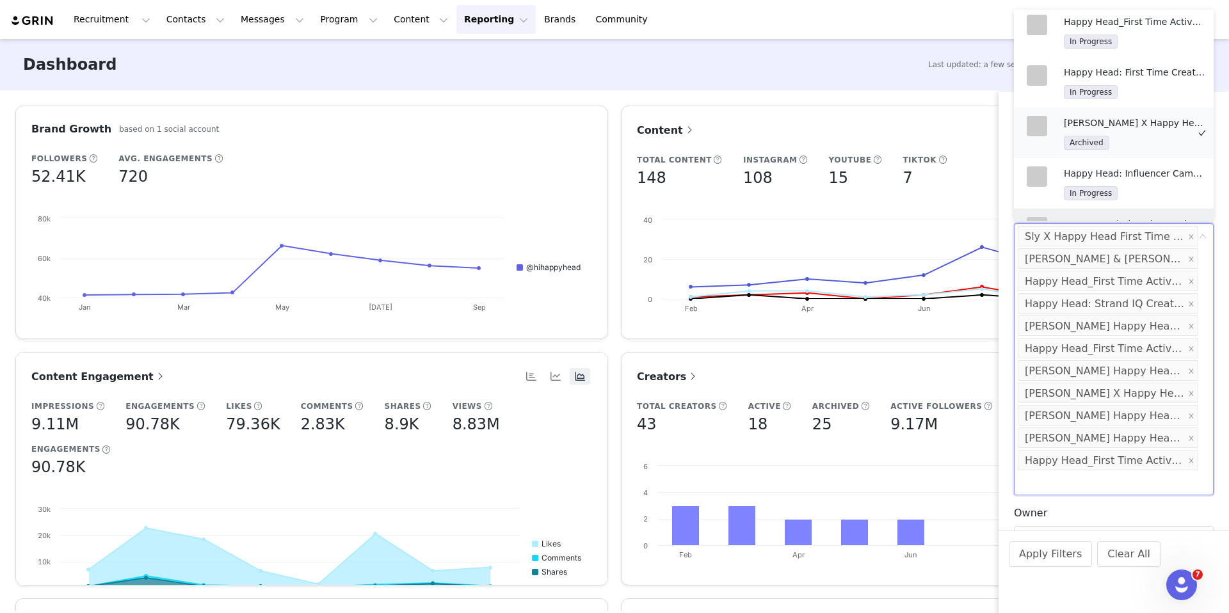
click at [1127, 135] on div "Archived" at bounding box center [1133, 142] width 141 height 15
click at [1130, 77] on div "Happy Head: First Time Creator Campaign In Progress" at bounding box center [1133, 82] width 141 height 34
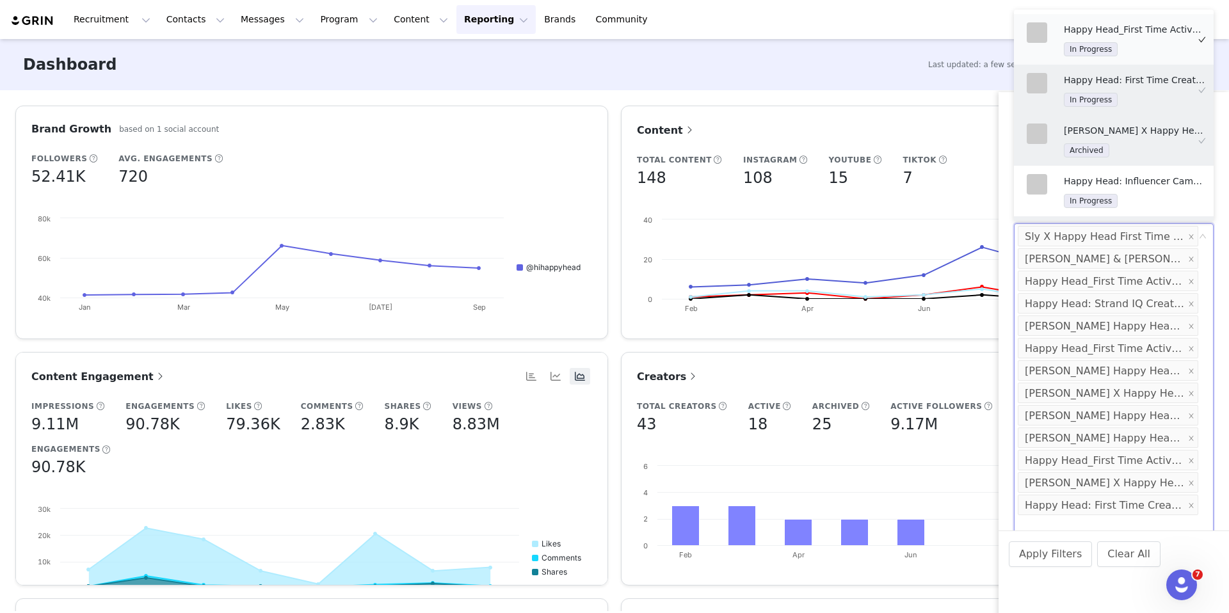
click at [1130, 31] on p "Happy Head_First Time Activation" at bounding box center [1133, 29] width 141 height 14
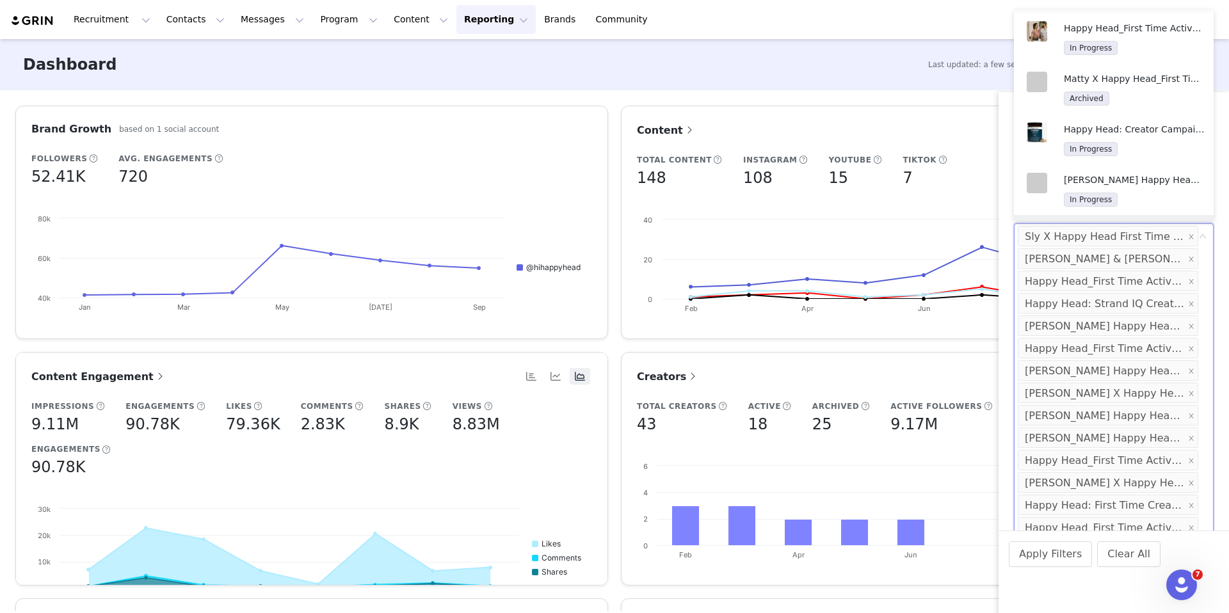
scroll to position [536, 0]
click at [1128, 178] on p "[PERSON_NAME] Happy Head_First Time Activation" at bounding box center [1133, 180] width 141 height 14
click at [1128, 141] on div "In Progress" at bounding box center [1133, 148] width 141 height 15
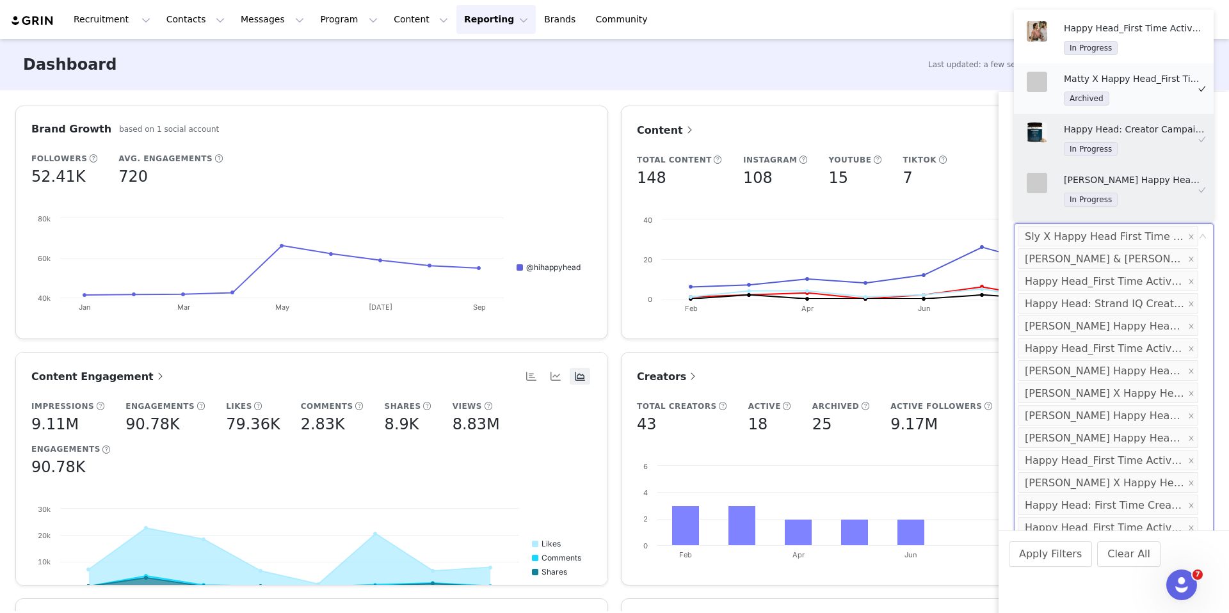
click at [1134, 78] on p "Matty X Happy Head_First Time Activation" at bounding box center [1133, 79] width 141 height 14
click at [1133, 40] on div "In Progress" at bounding box center [1133, 47] width 141 height 15
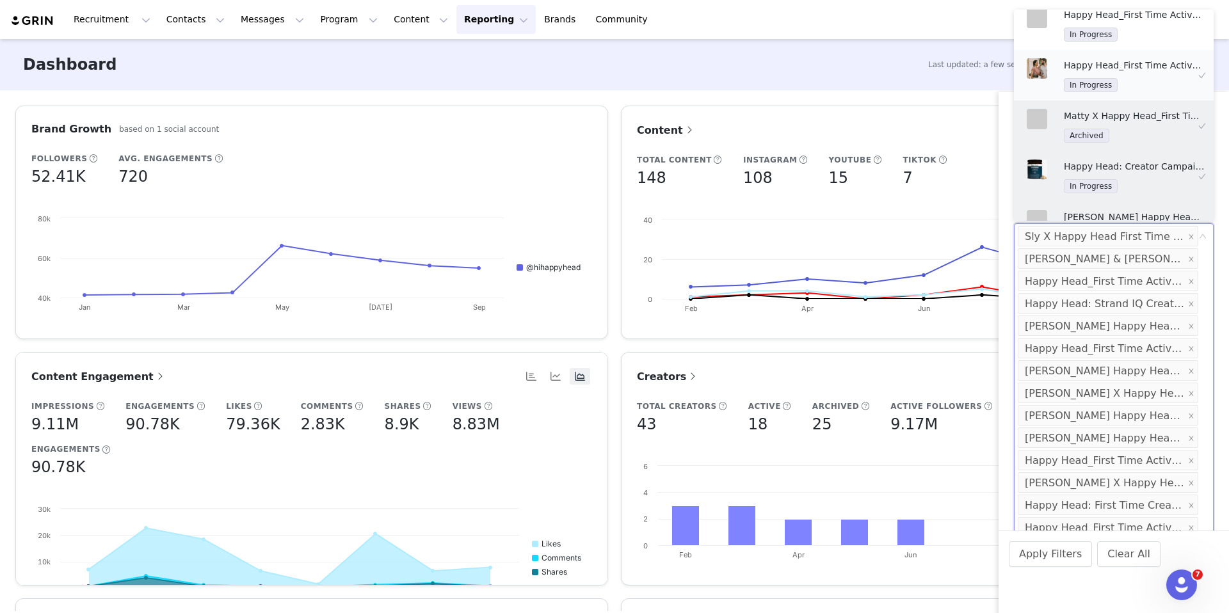
scroll to position [412, 0]
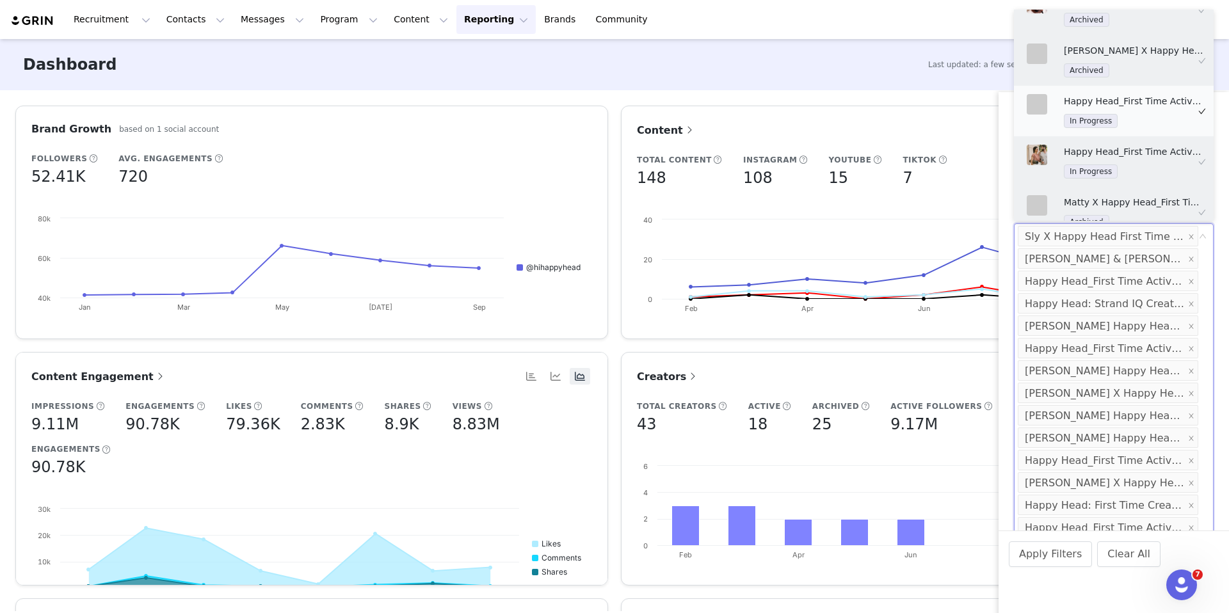
click at [1141, 107] on div "Happy Head_First Time Activation In Progress" at bounding box center [1133, 111] width 141 height 34
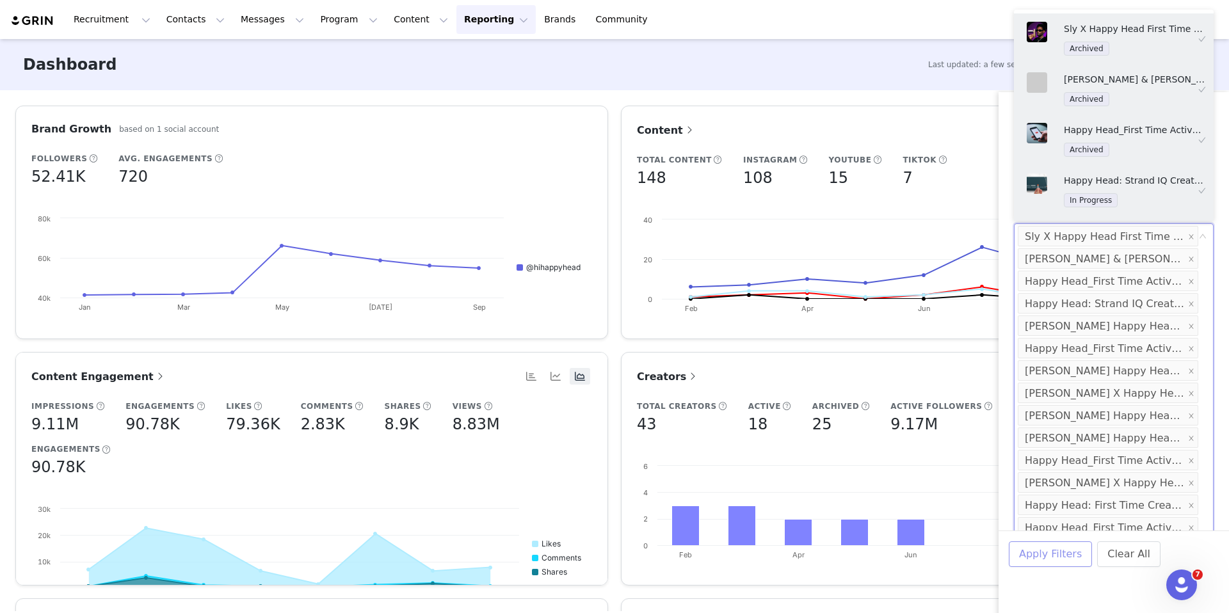
click at [1065, 559] on button "Apply Filters" at bounding box center [1049, 554] width 83 height 26
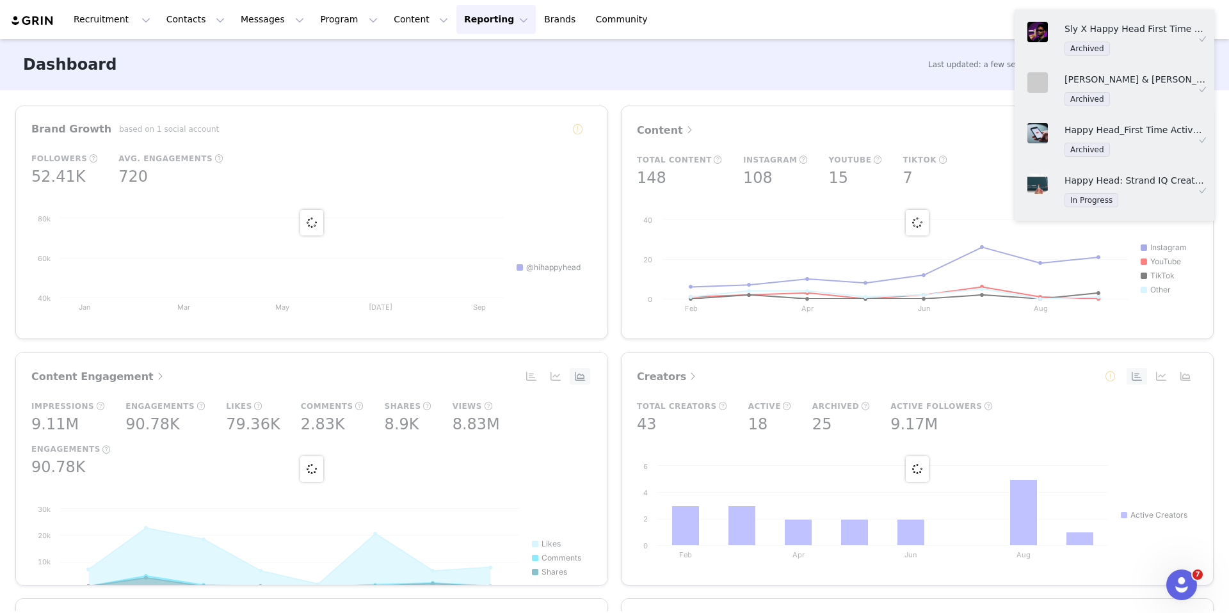
scroll to position [3, 0]
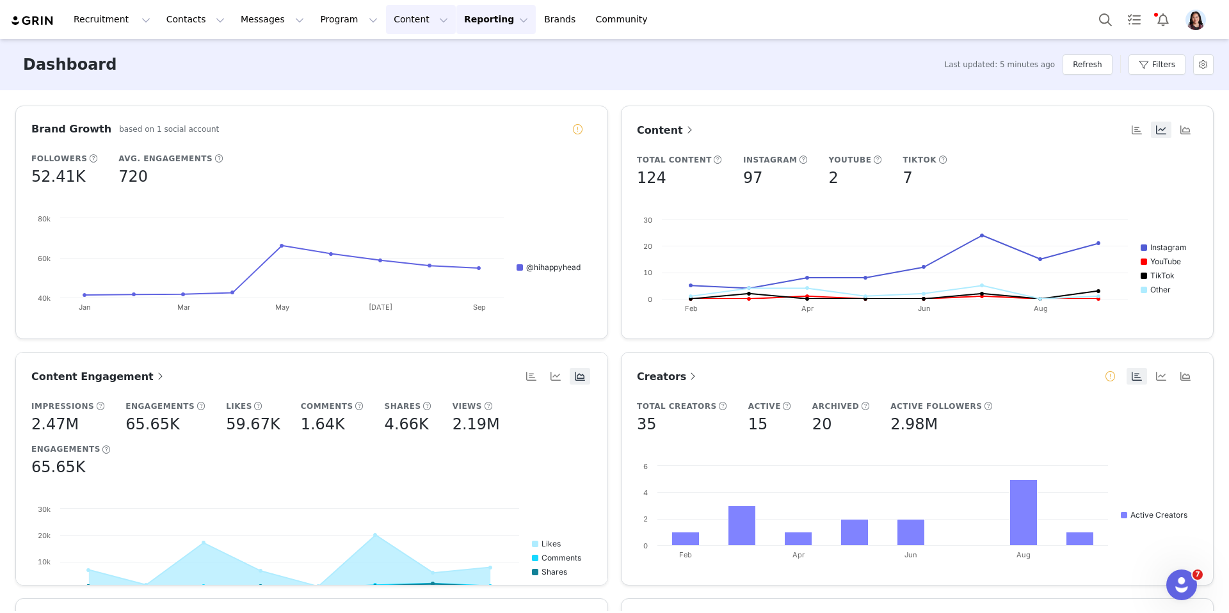
click at [386, 21] on button "Content Content" at bounding box center [421, 19] width 70 height 29
click at [385, 41] on div "Creator Content Media Library Social Listening" at bounding box center [410, 80] width 102 height 83
click at [388, 51] on p "Creator Content" at bounding box center [406, 56] width 72 height 13
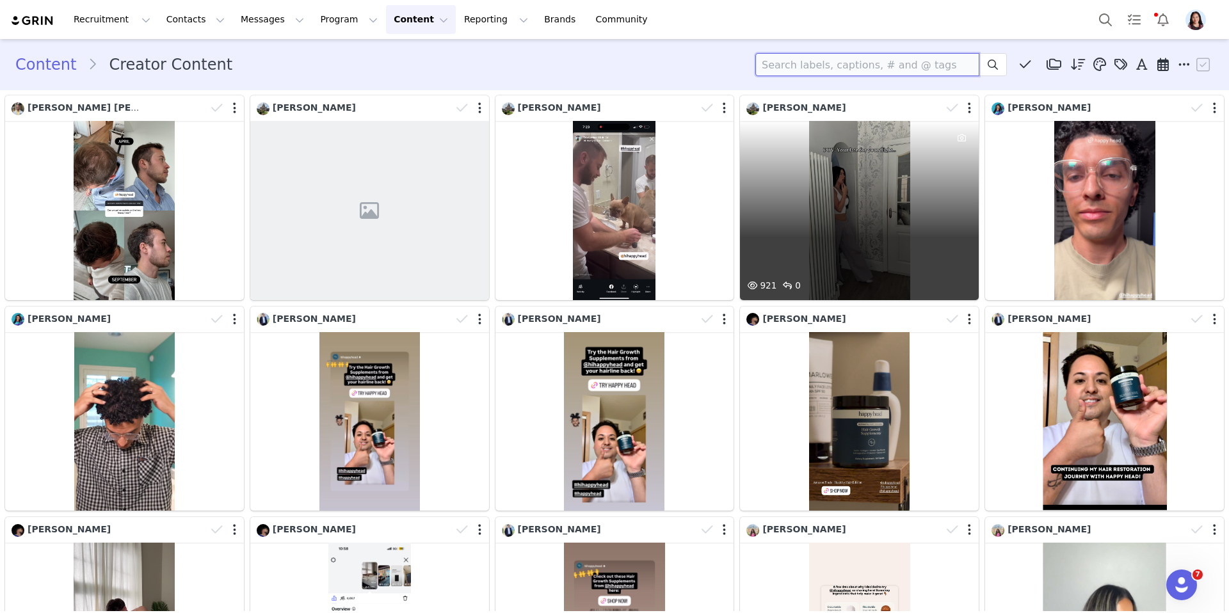
click at [850, 65] on input at bounding box center [867, 64] width 224 height 23
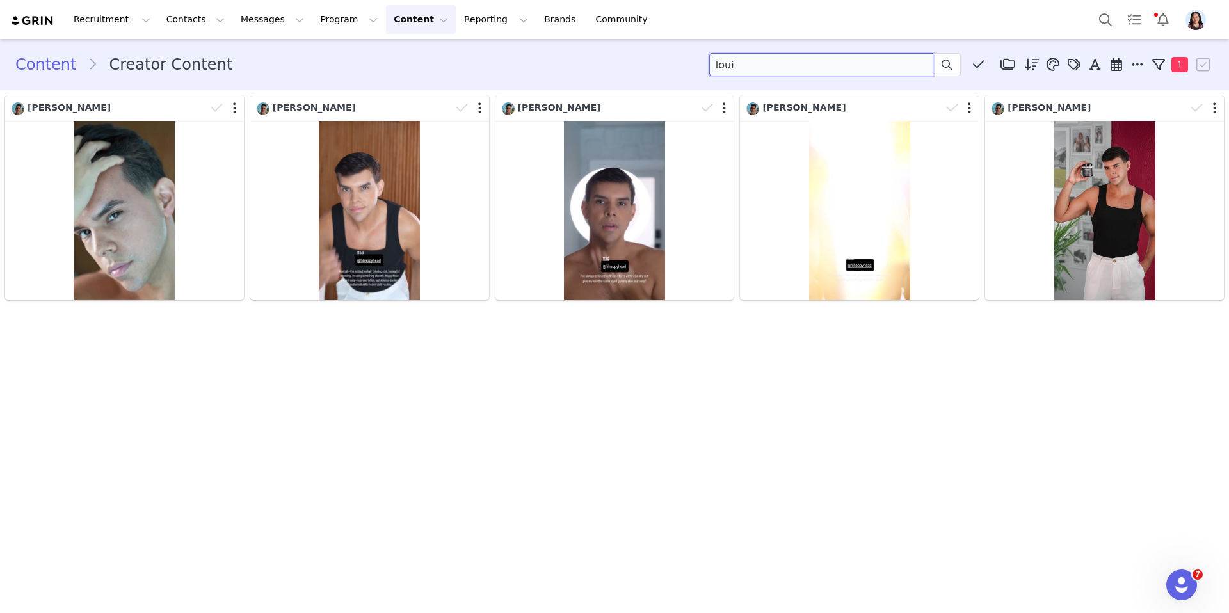
click at [755, 64] on input "loui" at bounding box center [821, 64] width 224 height 23
type input "l"
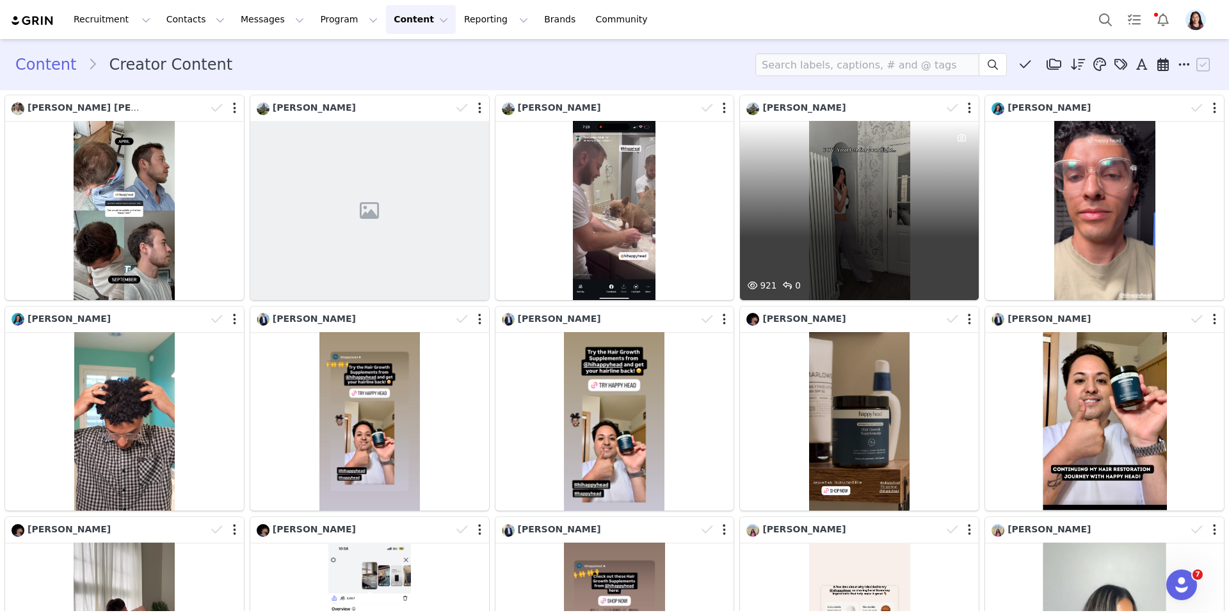
click at [859, 215] on div "921 0" at bounding box center [859, 210] width 239 height 179
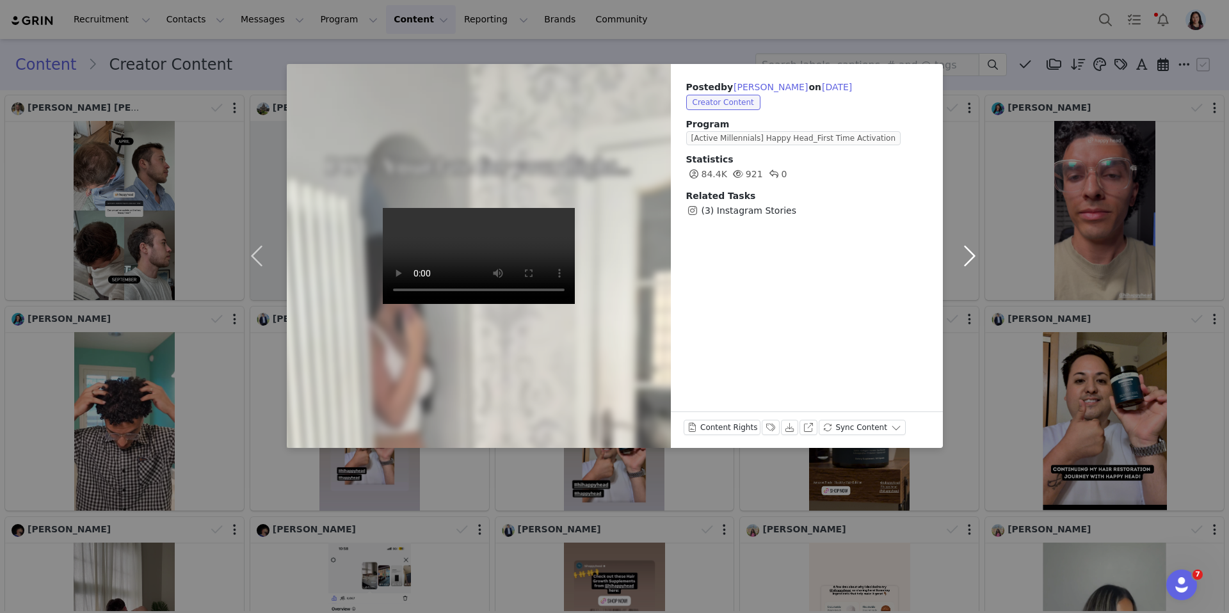
click at [981, 433] on button "button" at bounding box center [970, 256] width 54 height 384
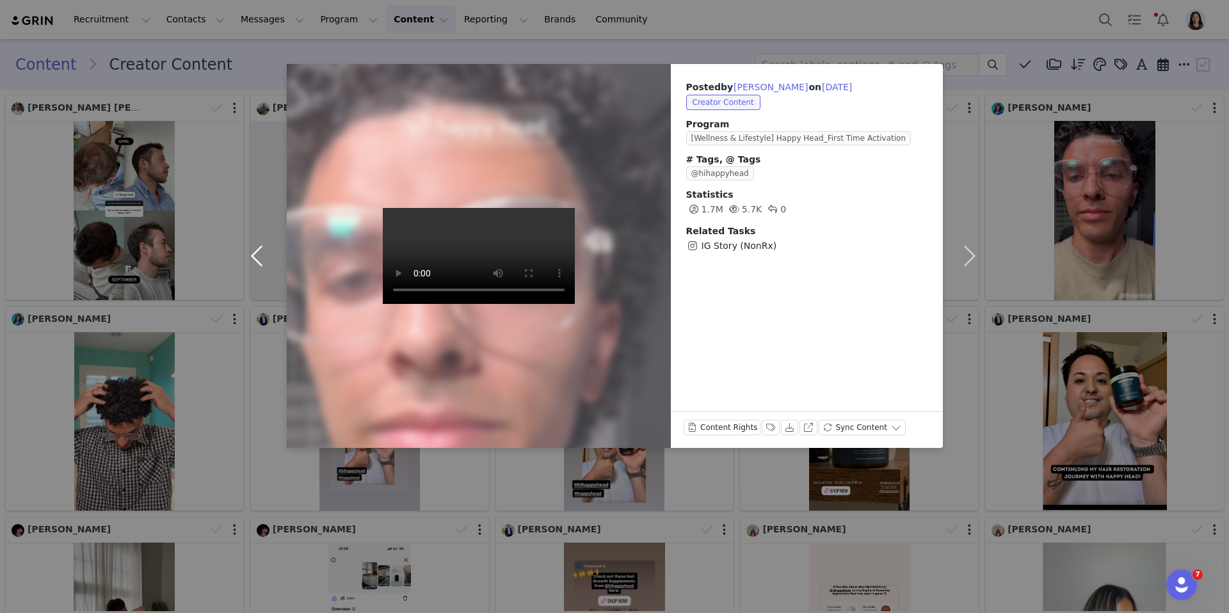
click at [254, 260] on button "button" at bounding box center [260, 256] width 54 height 384
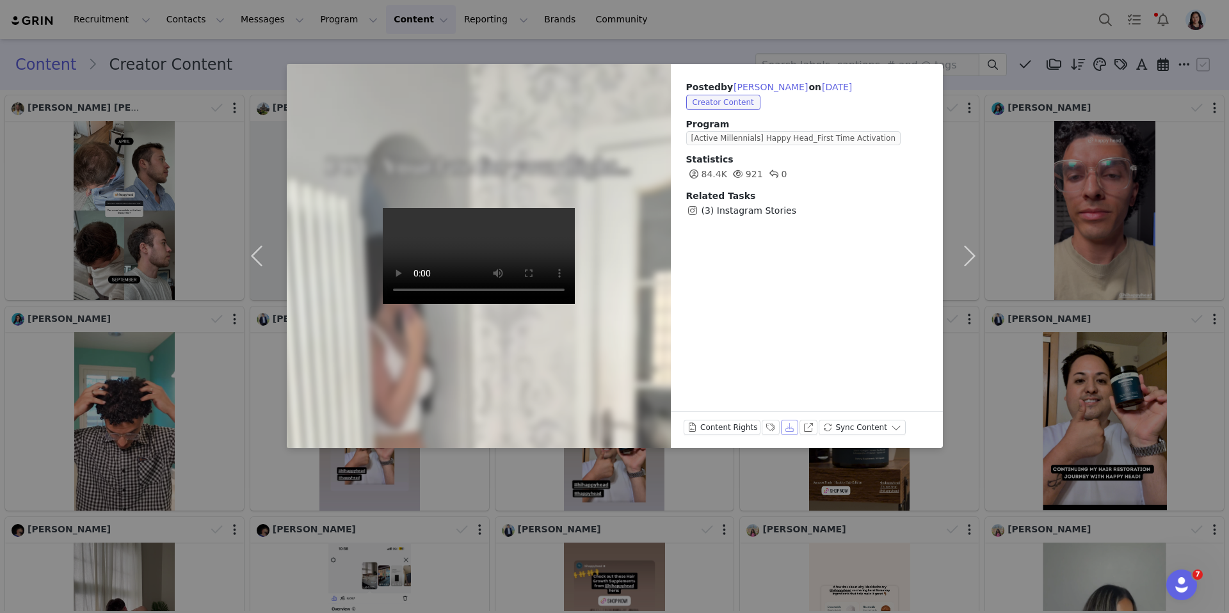
click at [783, 431] on button "Download" at bounding box center [790, 427] width 18 height 15
click at [462, 509] on div "Posted by Sergey Astafyev on Sep 18, 2025 Creator Content Program [Active Mille…" at bounding box center [614, 306] width 1229 height 613
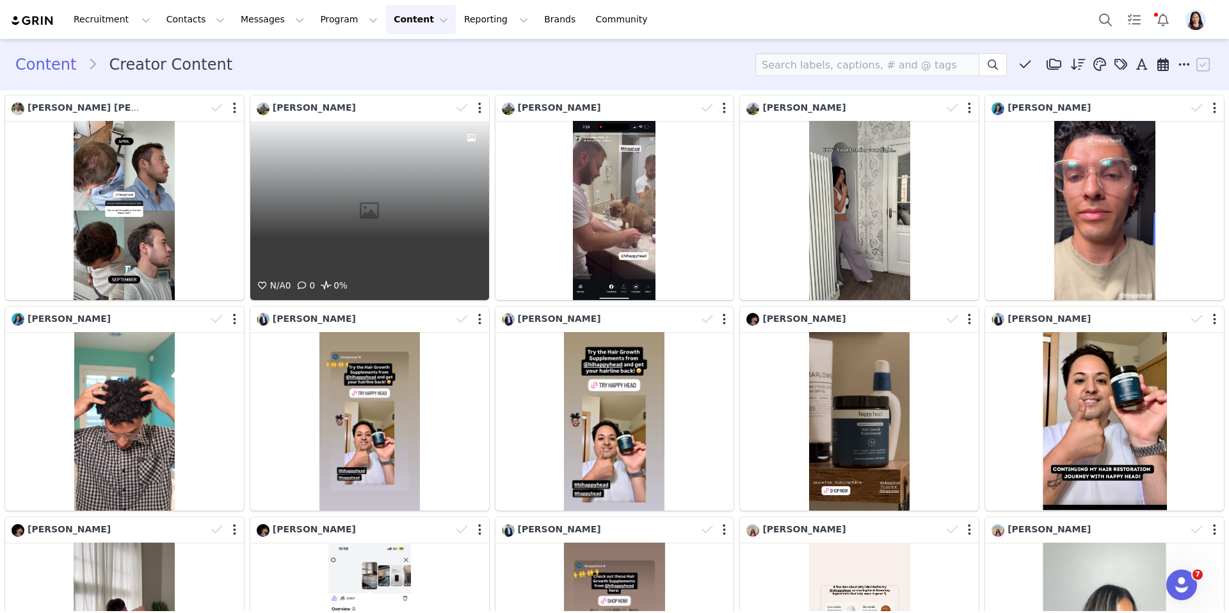
click at [404, 244] on div "N/A 0 0 0%" at bounding box center [369, 210] width 239 height 179
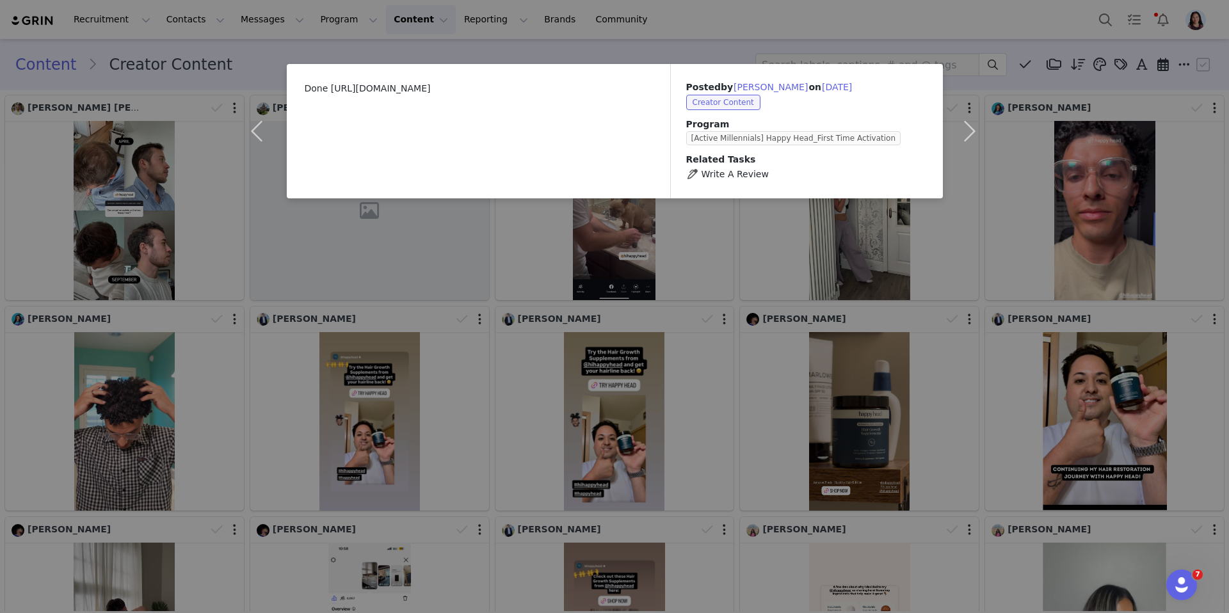
click at [569, 393] on div "Done https://www.trustpilot.com/submitted/review?correlationid=beac093d-26f5-45…" at bounding box center [614, 306] width 1229 height 613
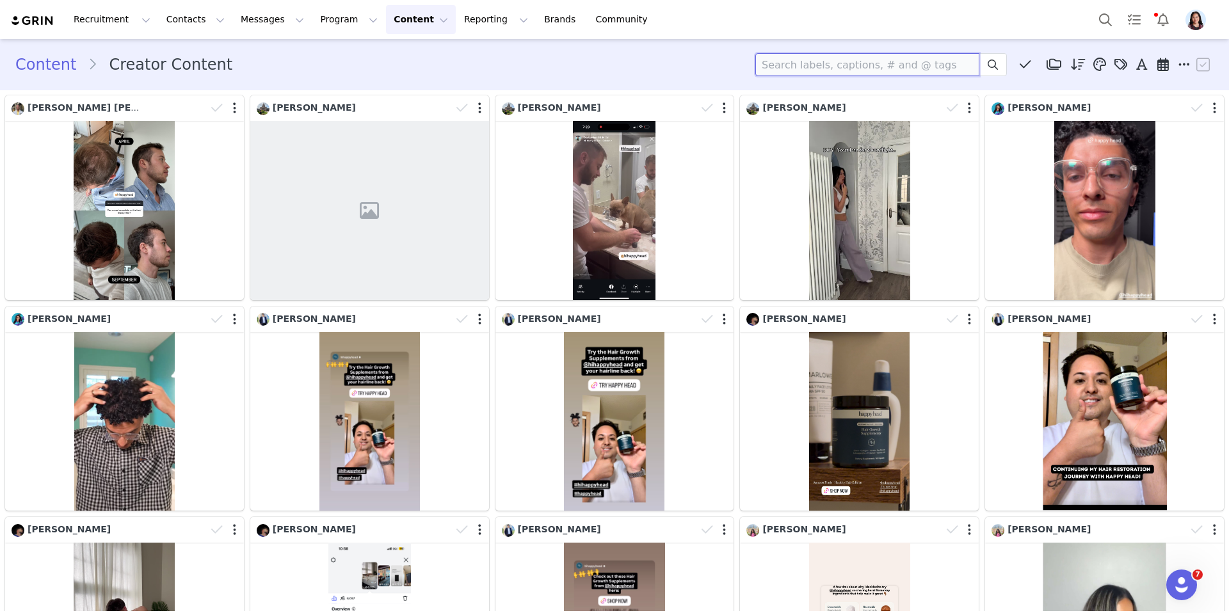
click at [827, 69] on input at bounding box center [867, 64] width 224 height 23
type input "sergey"
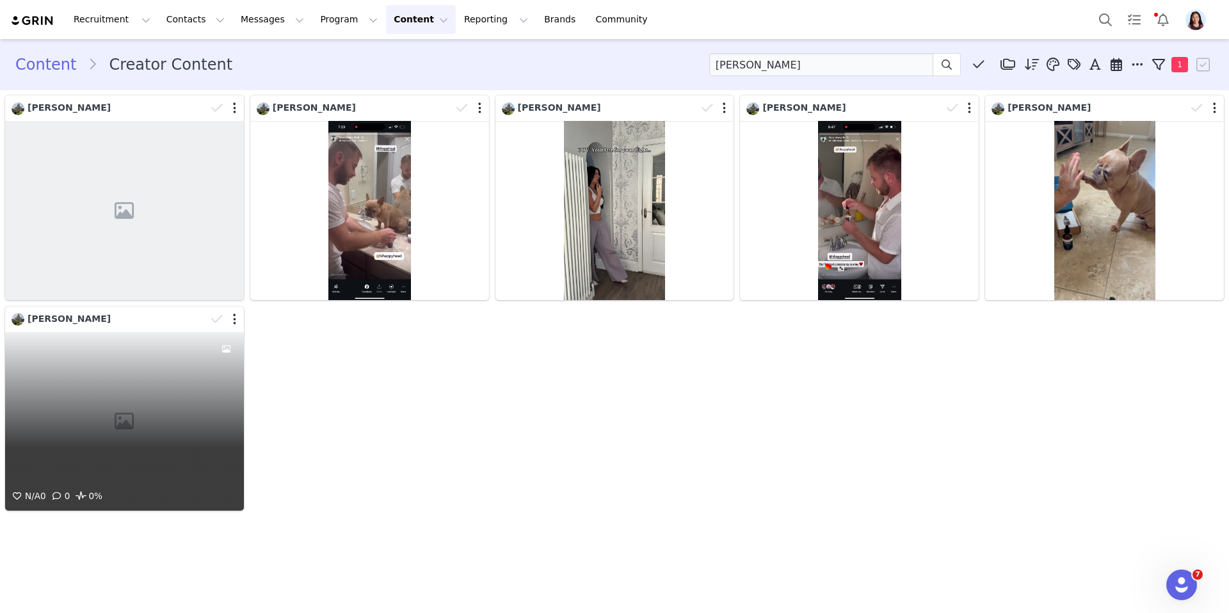
click at [162, 399] on div "N/A 0 0 0%" at bounding box center [124, 421] width 239 height 179
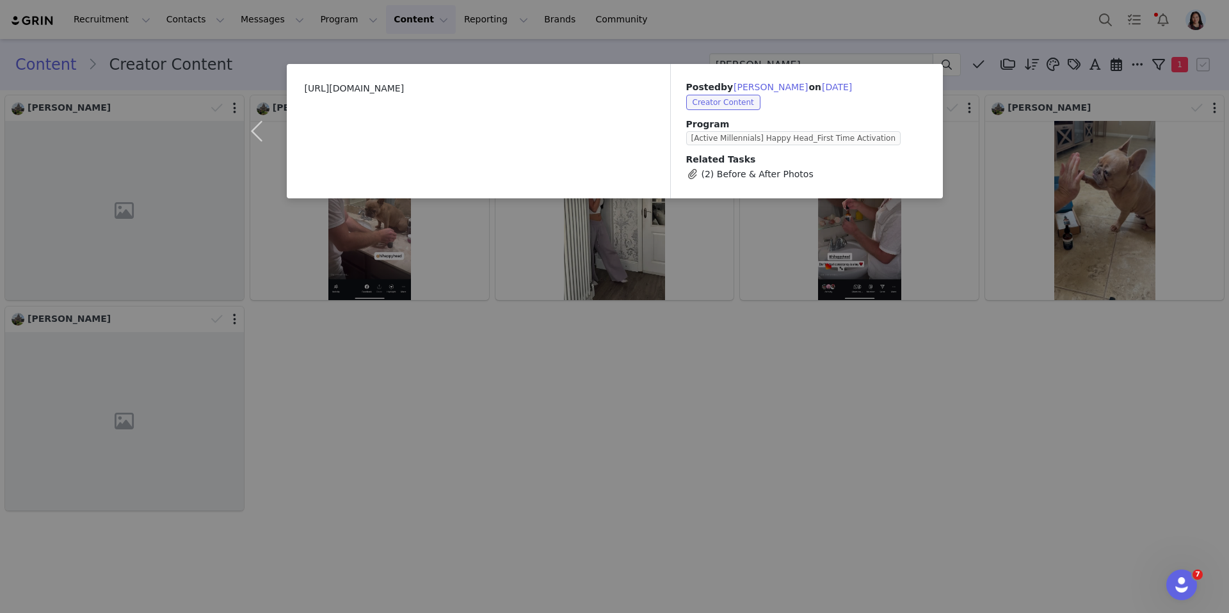
click at [347, 432] on div "https://drive.google.com/file/d/1bsxmsc3RlW8zAZt4Yrpeldng6PA58ytW/view?usp=shar…" at bounding box center [614, 306] width 1229 height 613
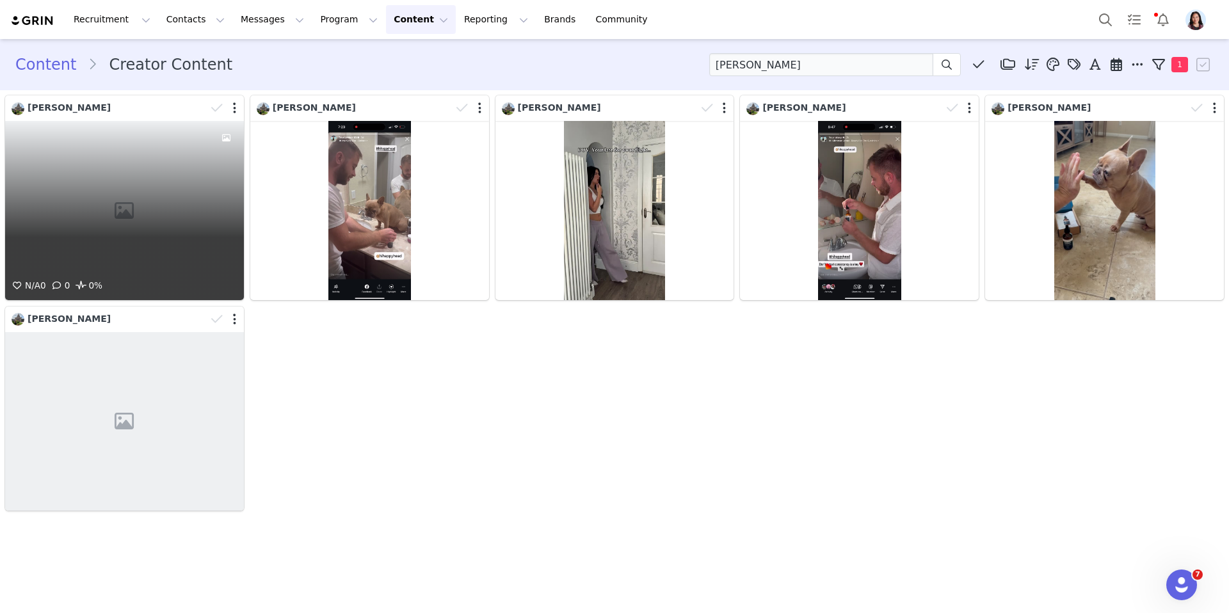
click at [193, 225] on div "N/A 0 0 0%" at bounding box center [124, 210] width 239 height 179
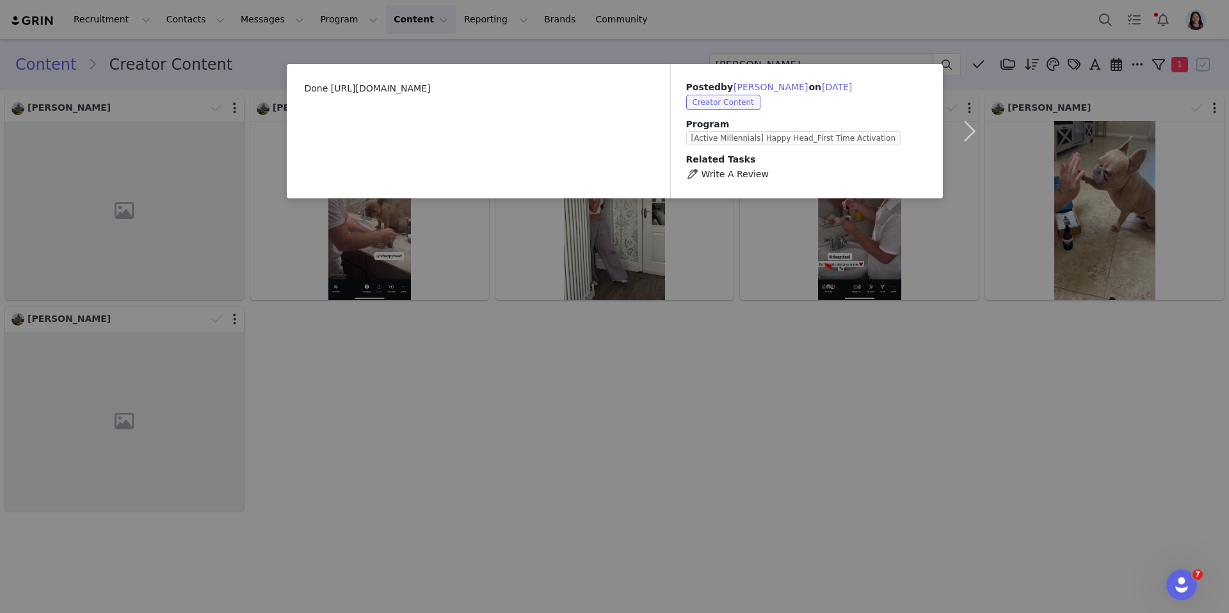
click at [356, 391] on div "Done https://www.trustpilot.com/submitted/review?correlationid=beac093d-26f5-45…" at bounding box center [614, 306] width 1229 height 613
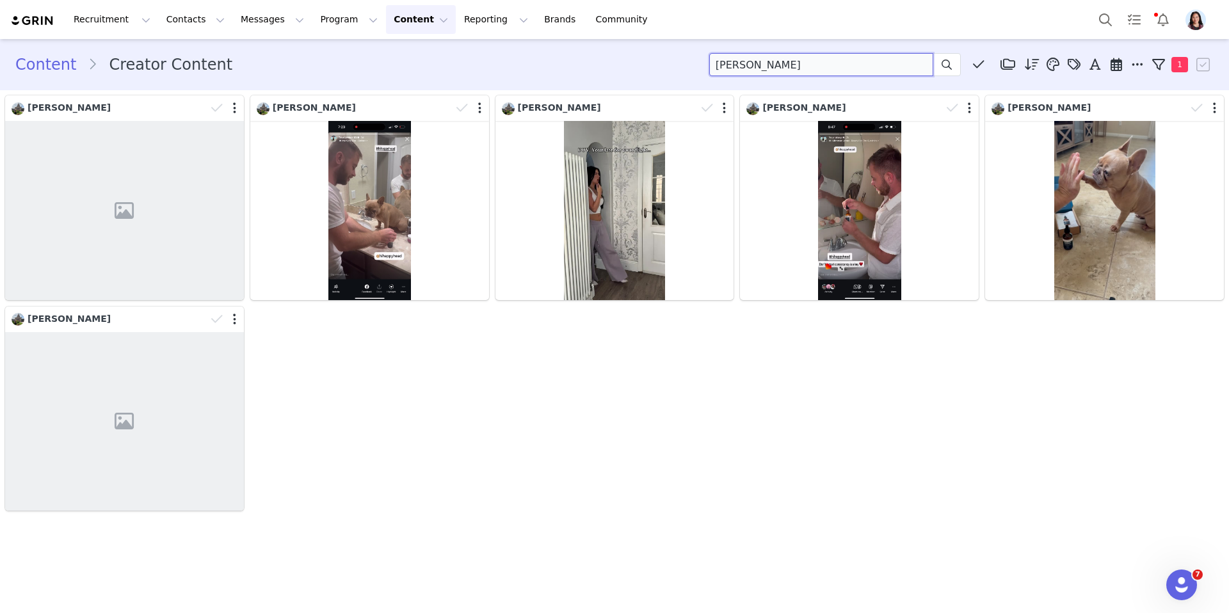
click at [804, 68] on input "sergey" at bounding box center [821, 64] width 224 height 23
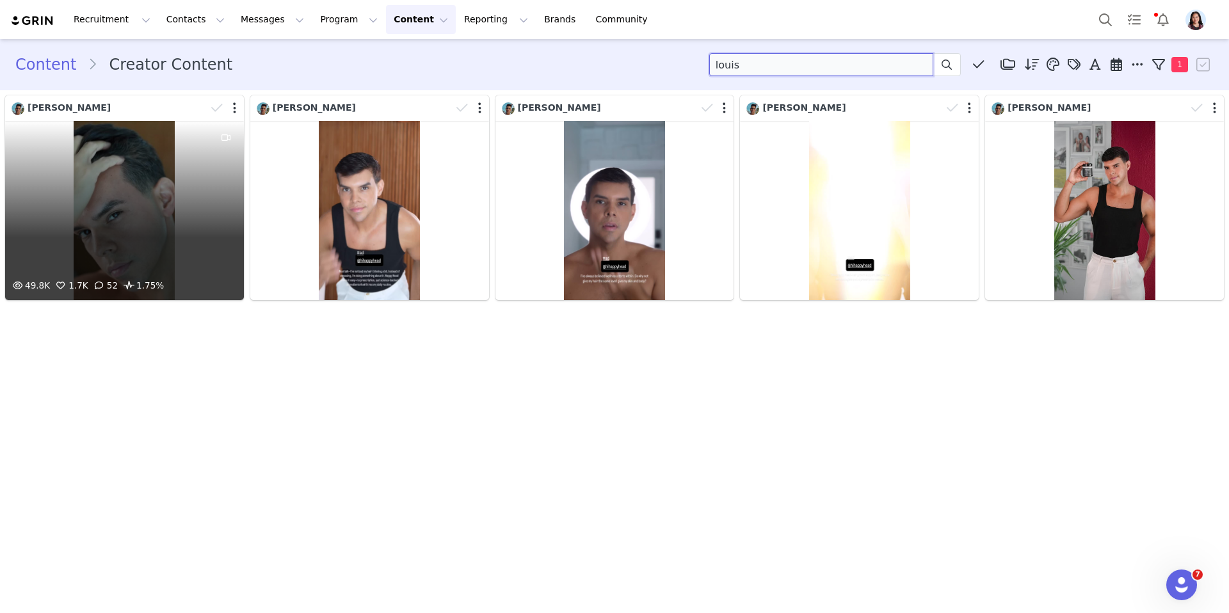
type input "louis"
click at [147, 160] on div "49.8K 1.7K 52 1.75%" at bounding box center [124, 210] width 239 height 179
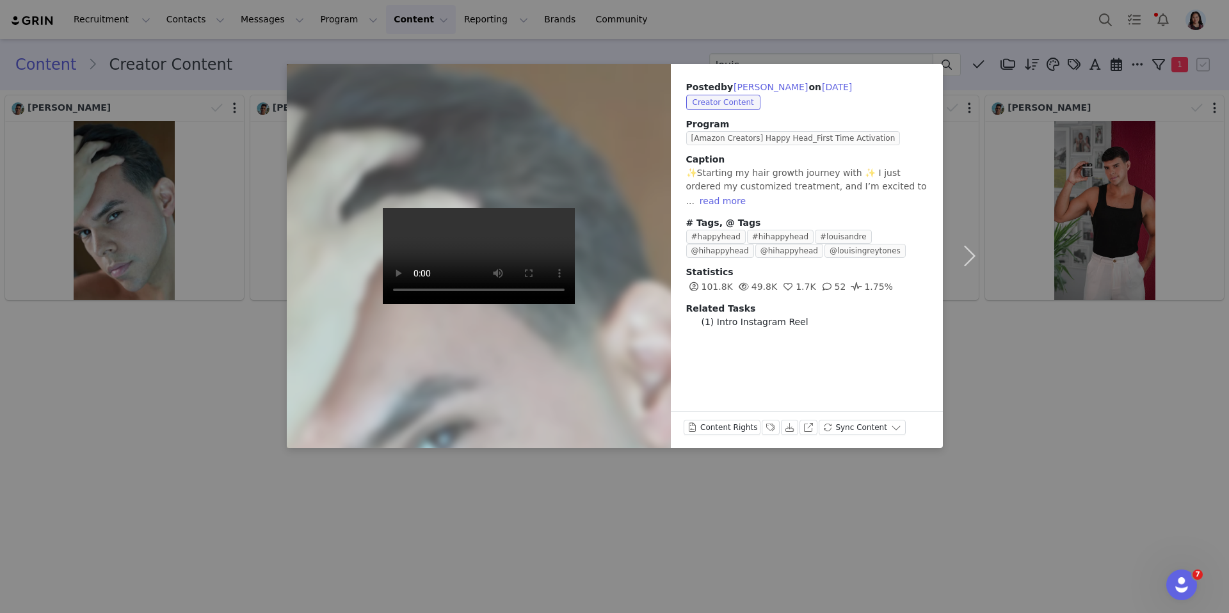
click at [181, 452] on div "Posted by Louis Andre on Sep 11, 2025 Creator Content Program [Amazon Creators]…" at bounding box center [614, 306] width 1229 height 613
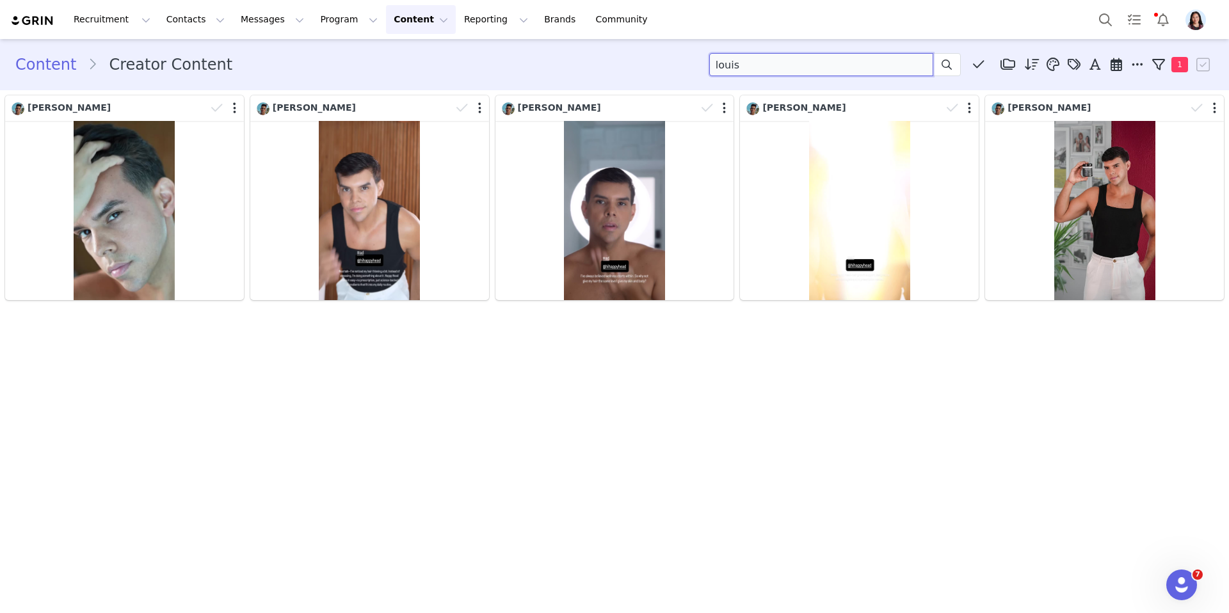
click at [758, 68] on input "louis" at bounding box center [821, 64] width 224 height 23
click at [461, 14] on button "Reporting Reporting" at bounding box center [495, 19] width 79 height 29
click at [461, 53] on p "Dashboard" at bounding box center [458, 56] width 49 height 13
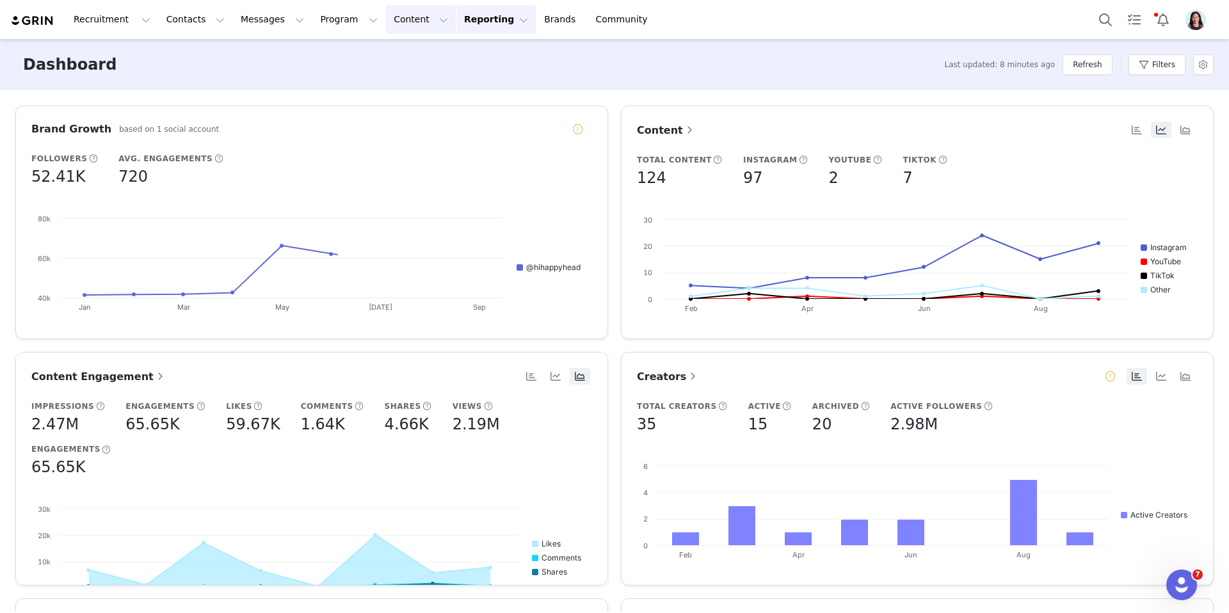
click at [392, 22] on button "Content Content" at bounding box center [421, 19] width 70 height 29
click at [392, 65] on link "Creator Content" at bounding box center [405, 54] width 91 height 21
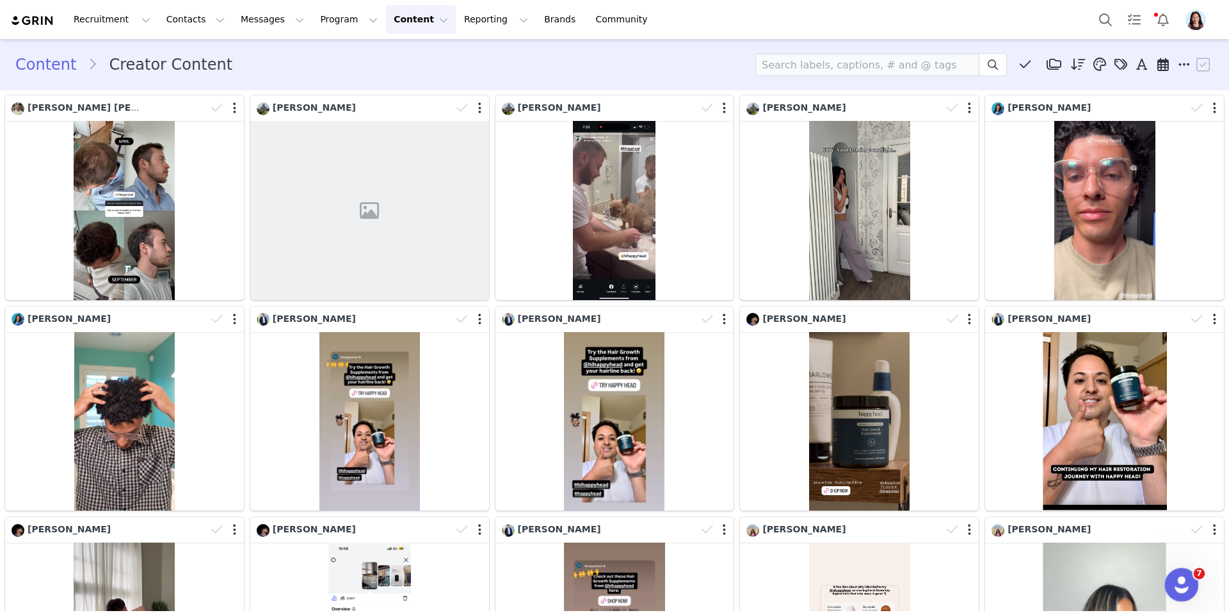
click at [1176, 577] on icon "Open Intercom Messenger" at bounding box center [1179, 583] width 21 height 21
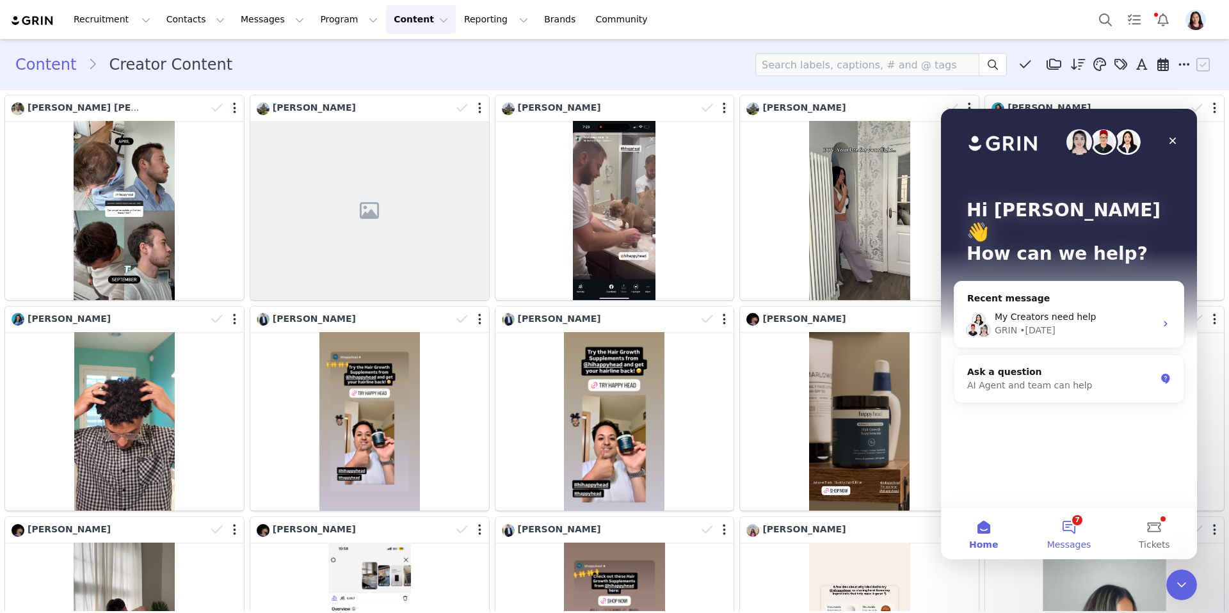
click at [1072, 527] on button "7 Messages" at bounding box center [1068, 533] width 85 height 51
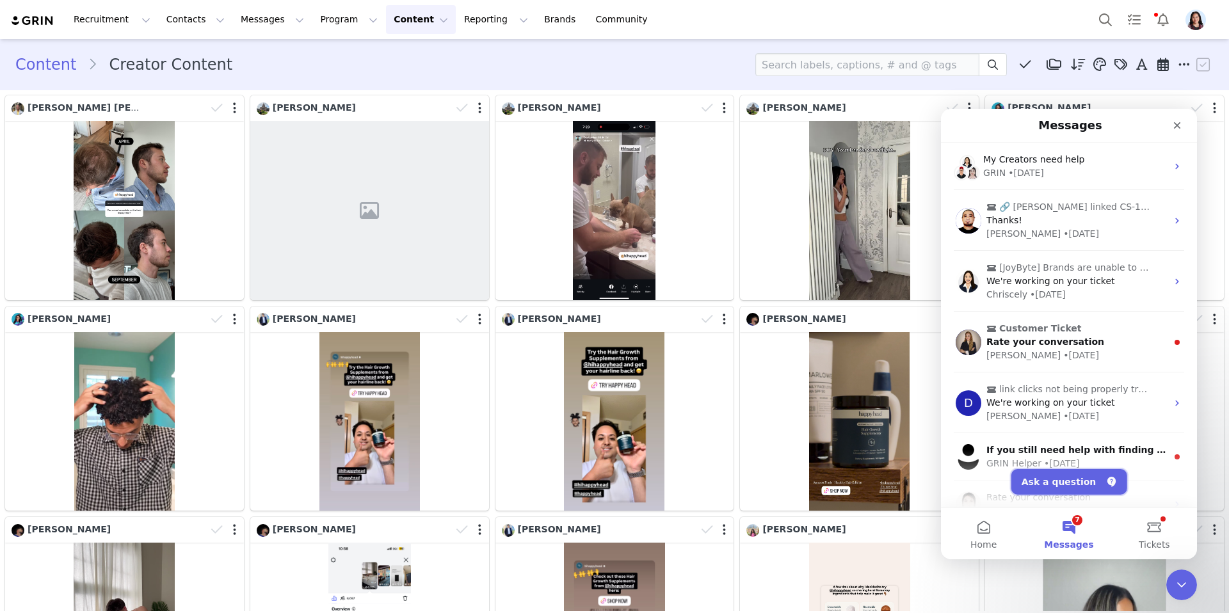
click at [1069, 482] on button "Ask a question" at bounding box center [1069, 482] width 116 height 26
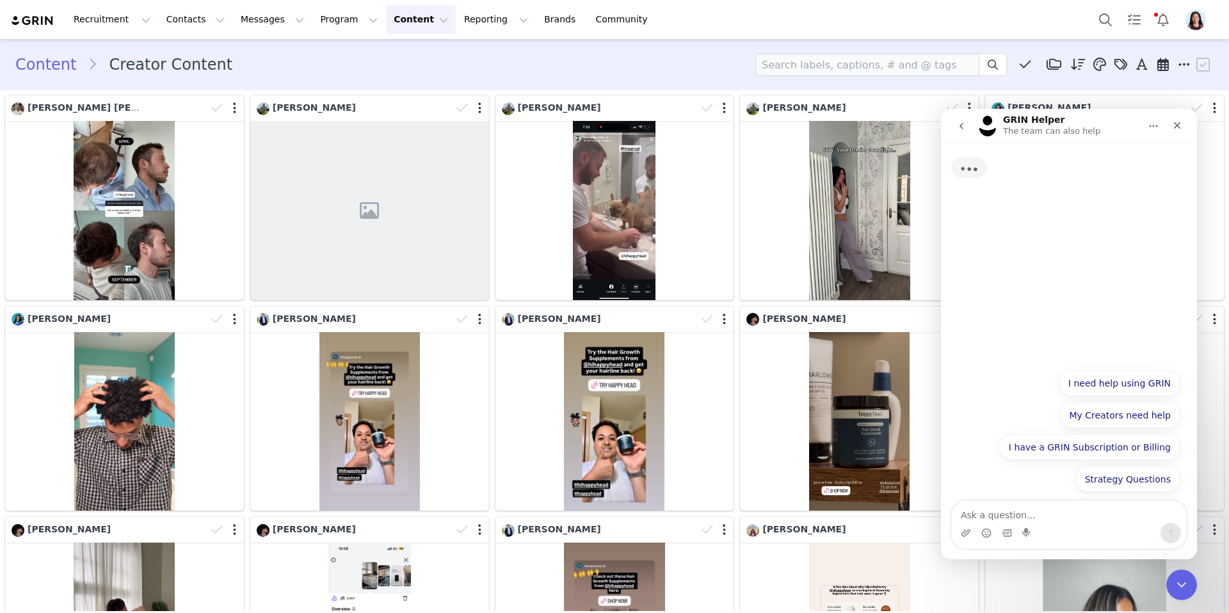
click at [1033, 509] on textarea "Ask a question…" at bounding box center [1068, 512] width 234 height 22
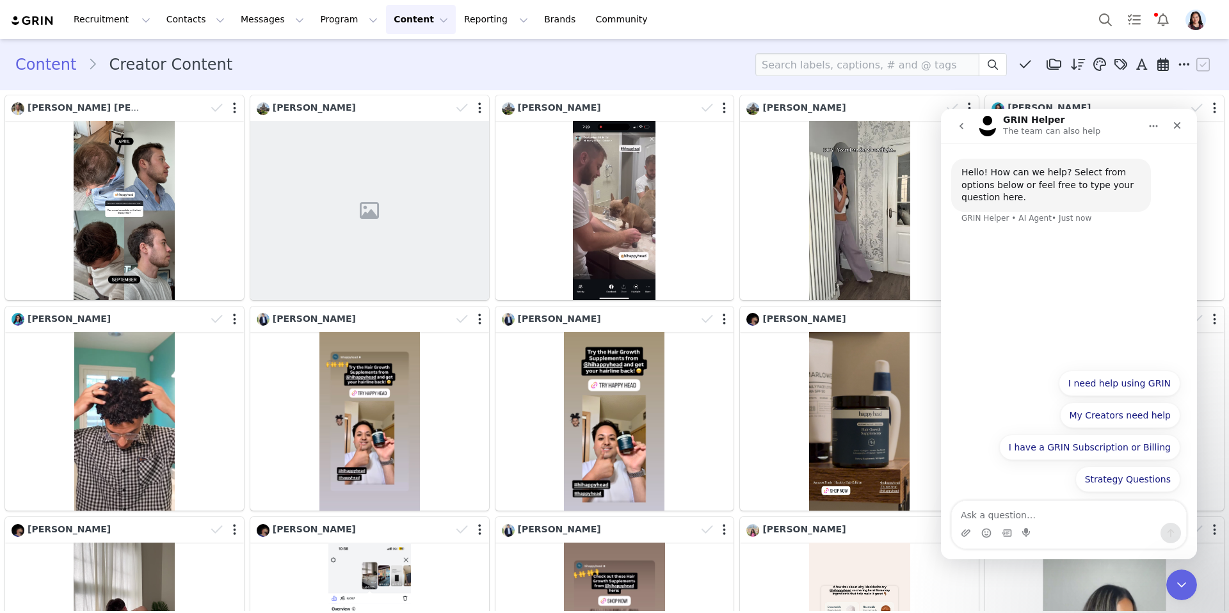
click at [1110, 515] on textarea "Ask a question…" at bounding box center [1068, 512] width 234 height 22
type textarea "agent"
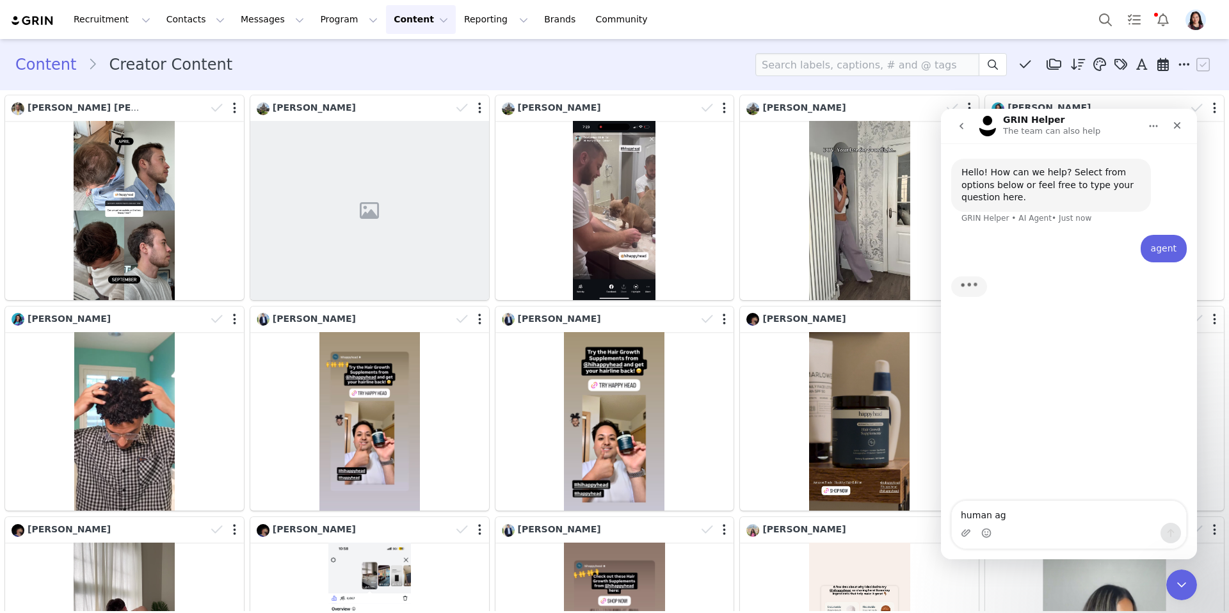
type textarea "human age"
click at [1158, 517] on textarea "human agent" at bounding box center [1068, 512] width 234 height 22
type textarea "human agent"
click at [1172, 536] on icon "Send a message…" at bounding box center [1170, 533] width 10 height 10
click at [1091, 523] on div "Intercom messenger" at bounding box center [1068, 533] width 234 height 20
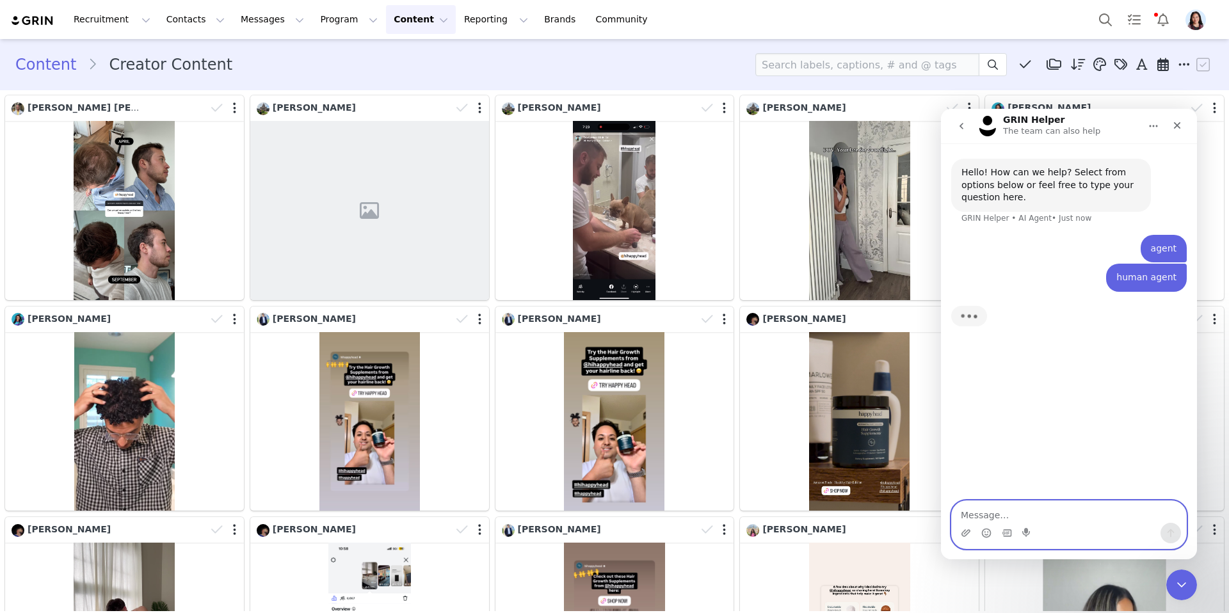
click at [1058, 519] on textarea "Message…" at bounding box center [1068, 512] width 234 height 22
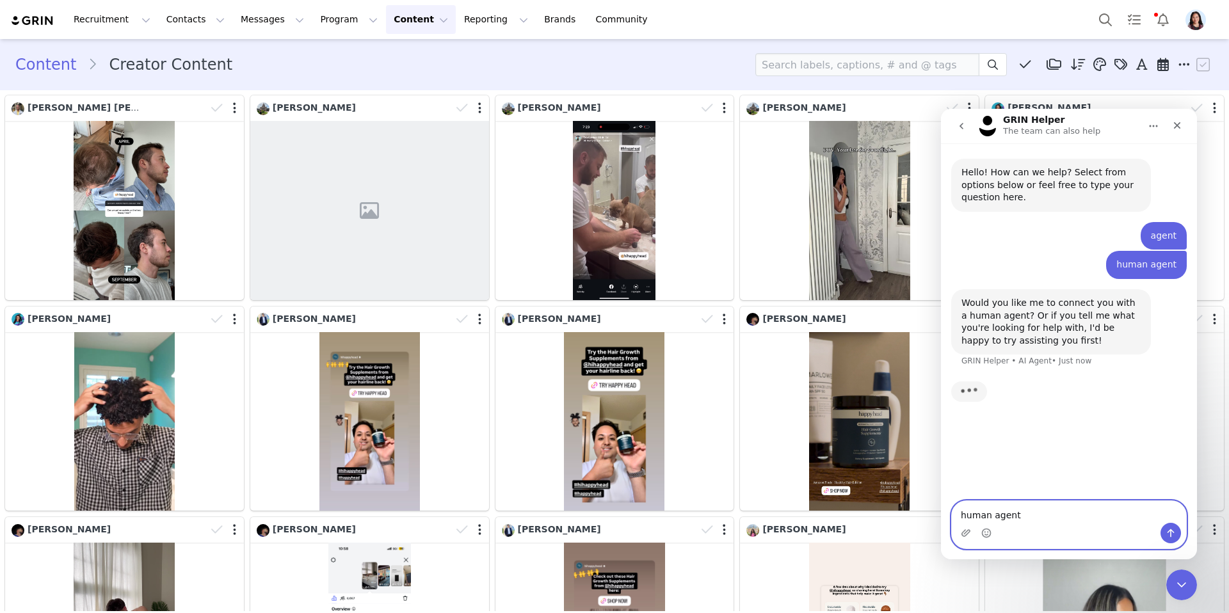
type textarea "human agent"
click at [1165, 527] on button "Send a message…" at bounding box center [1170, 533] width 20 height 20
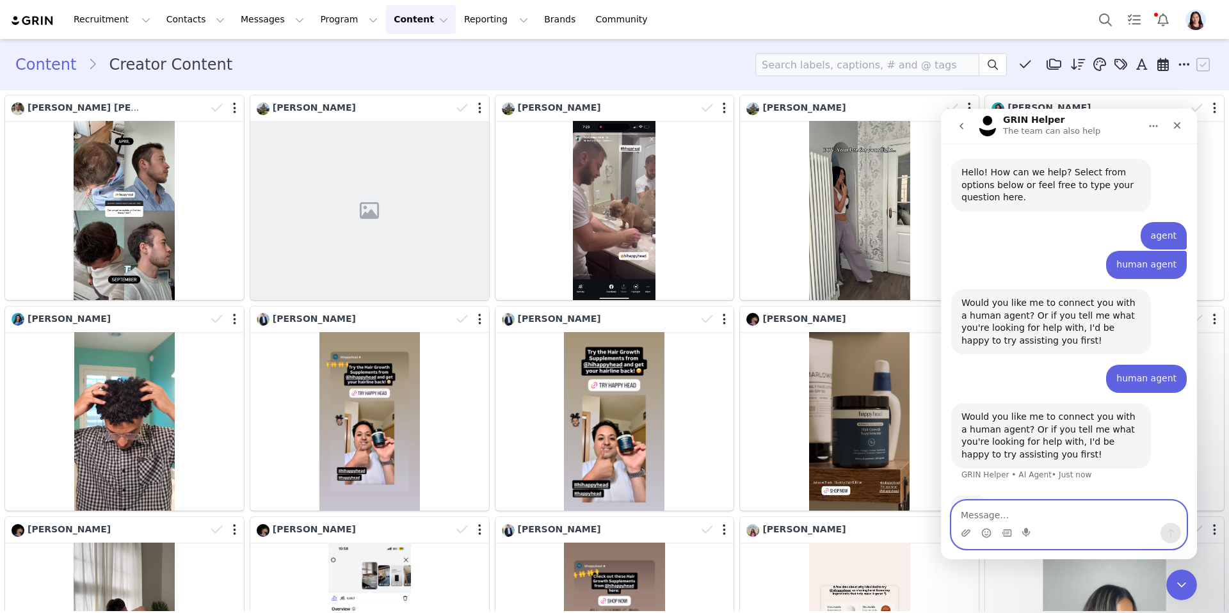
scroll to position [36, 0]
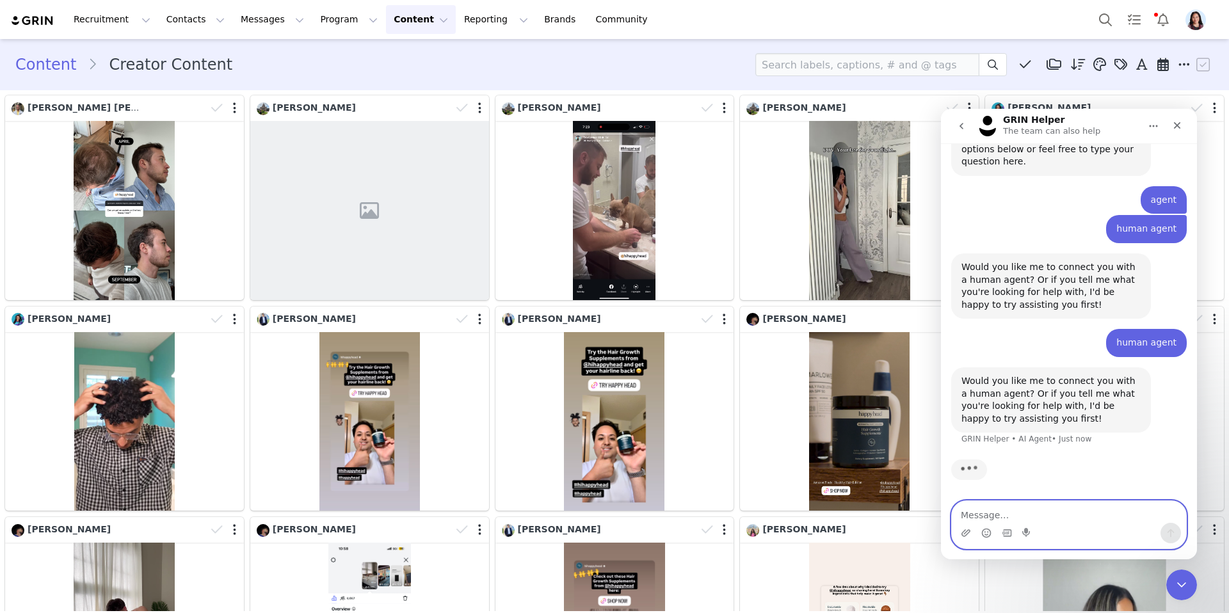
click at [1094, 511] on textarea "Message…" at bounding box center [1068, 512] width 234 height 22
paste textarea "https://www.instagram.com/reel/DO9uX0VETVv/?utm_source=ig_web_copy_link&igsh=Mz…"
type textarea "https://www.instagram.com/reel/DO9uX0VETVv/?utm_source=ig_web_copy_link&igsh=Mz…"
type textarea "human agent"
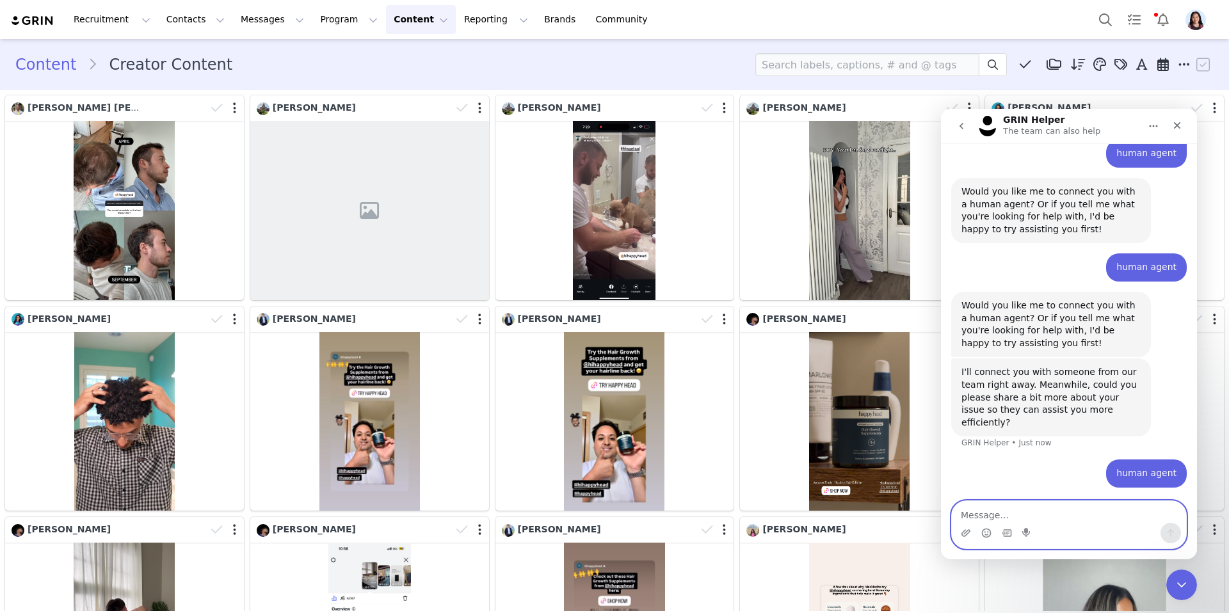
scroll to position [141, 0]
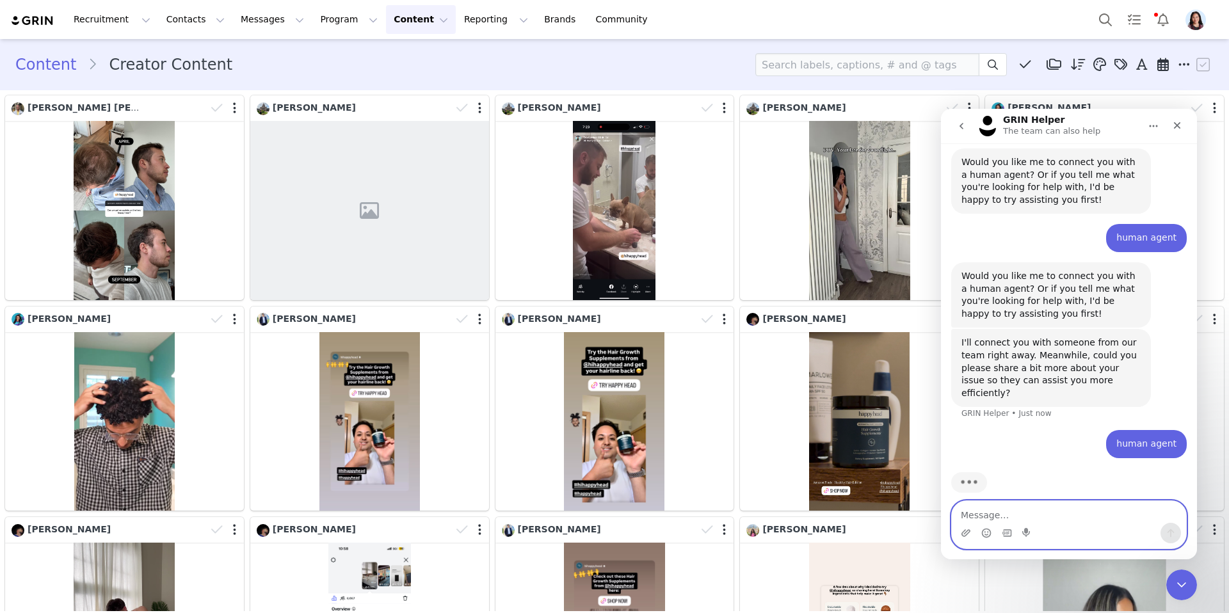
click at [1111, 516] on textarea "Message…" at bounding box center [1068, 512] width 234 height 22
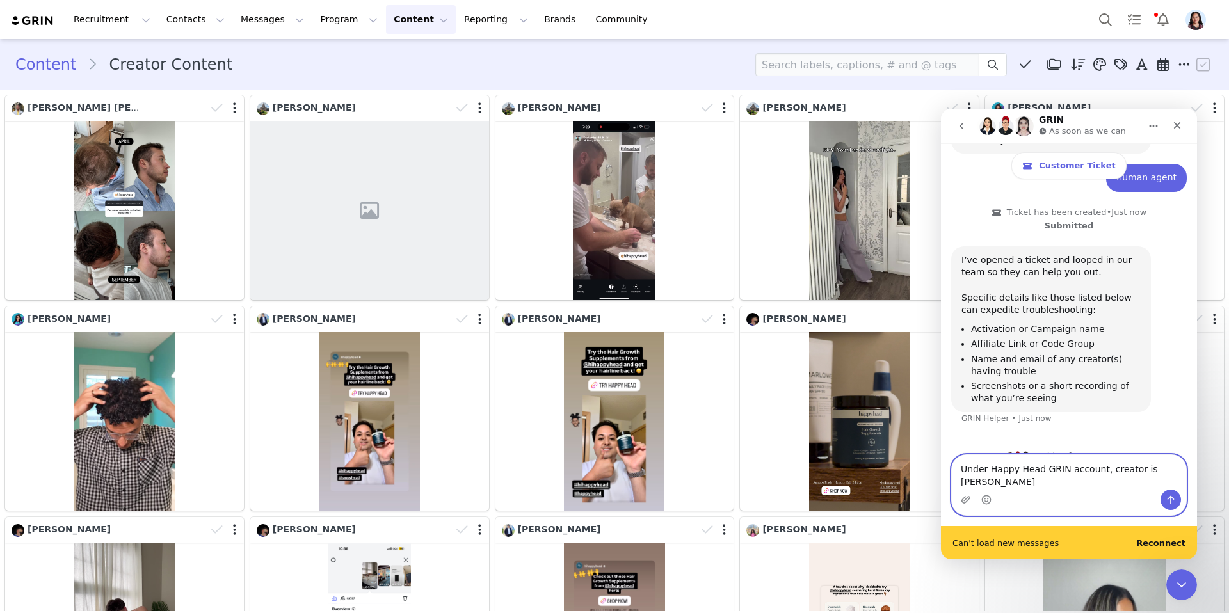
scroll to position [437, 0]
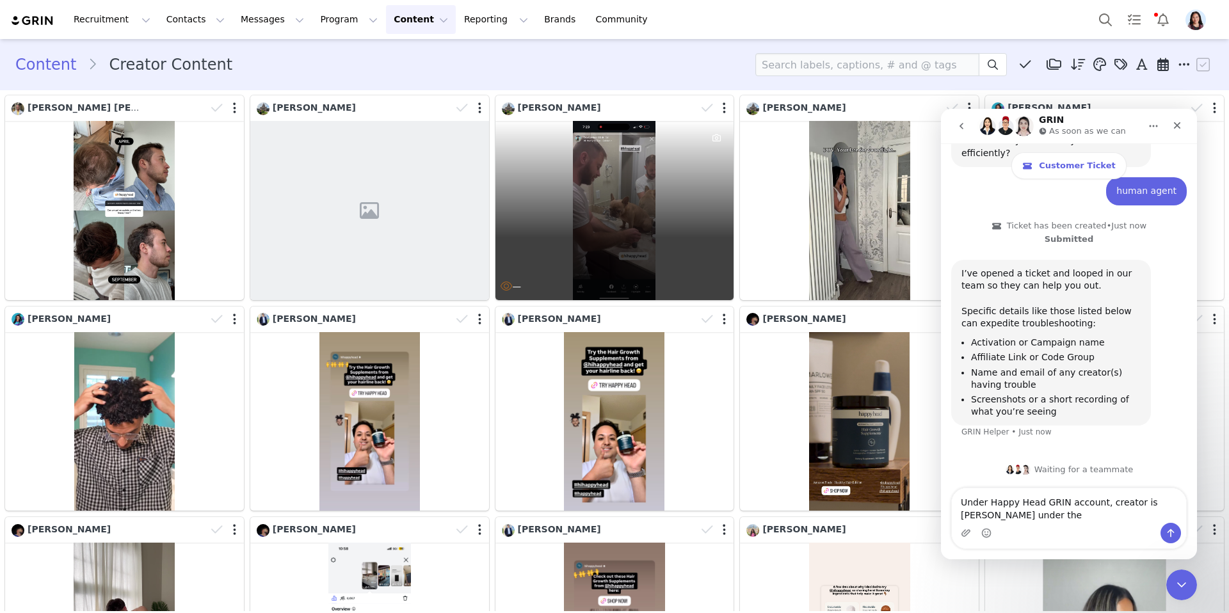
click at [655, 231] on div "—" at bounding box center [614, 210] width 239 height 179
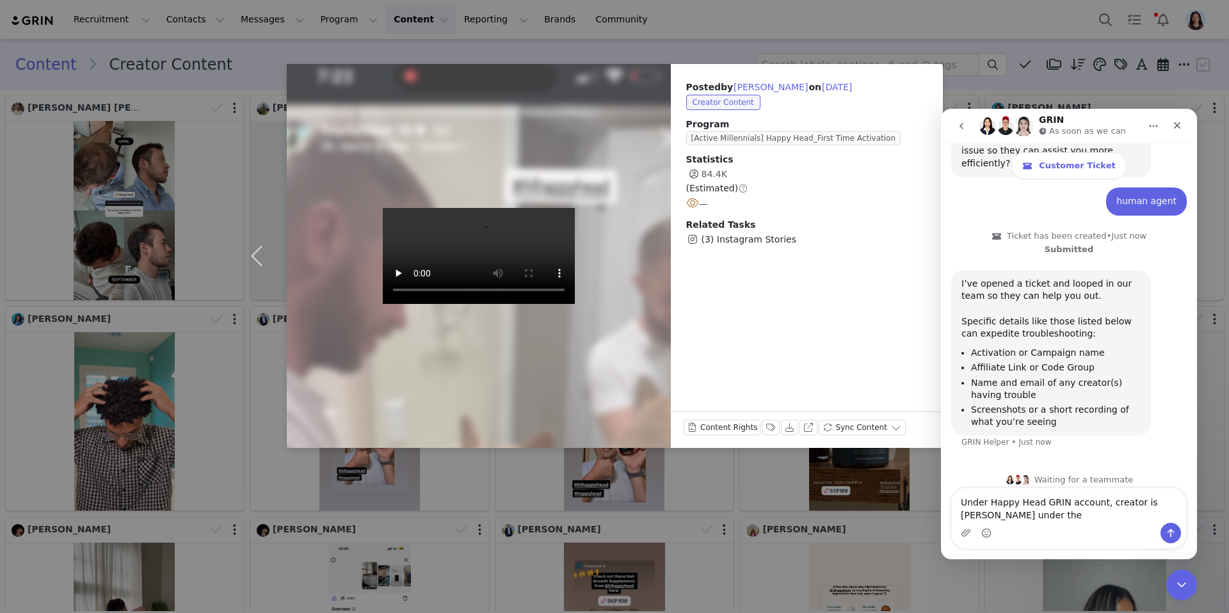
scroll to position [404, 0]
click at [675, 465] on div "Posted by Sergey Astafyev on Sep 23, 2025 Creator Content Program [Active Mille…" at bounding box center [614, 306] width 1229 height 613
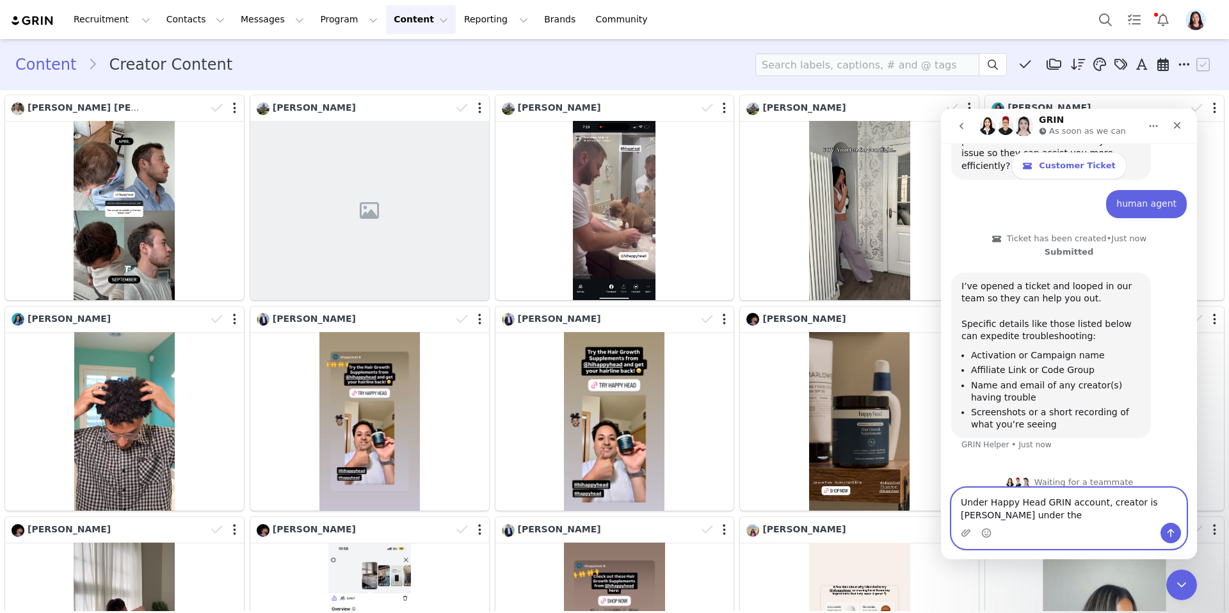
click at [1069, 520] on textarea "Under Happy Head GRIN account, creator is Sergey Astafyev under the" at bounding box center [1068, 505] width 234 height 35
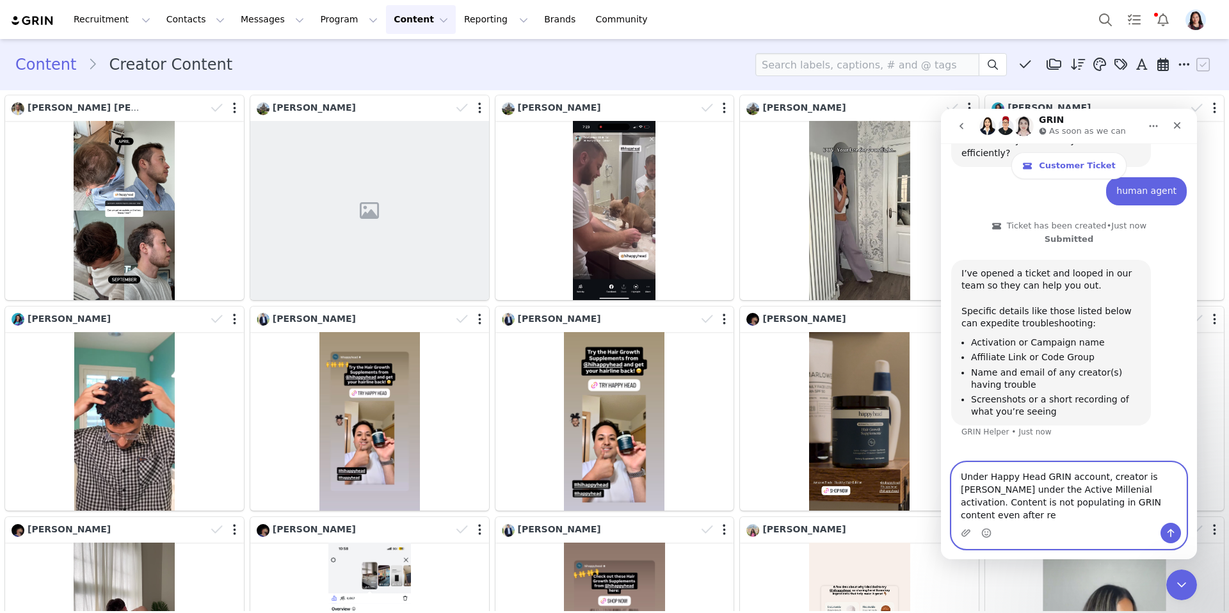
scroll to position [429, 0]
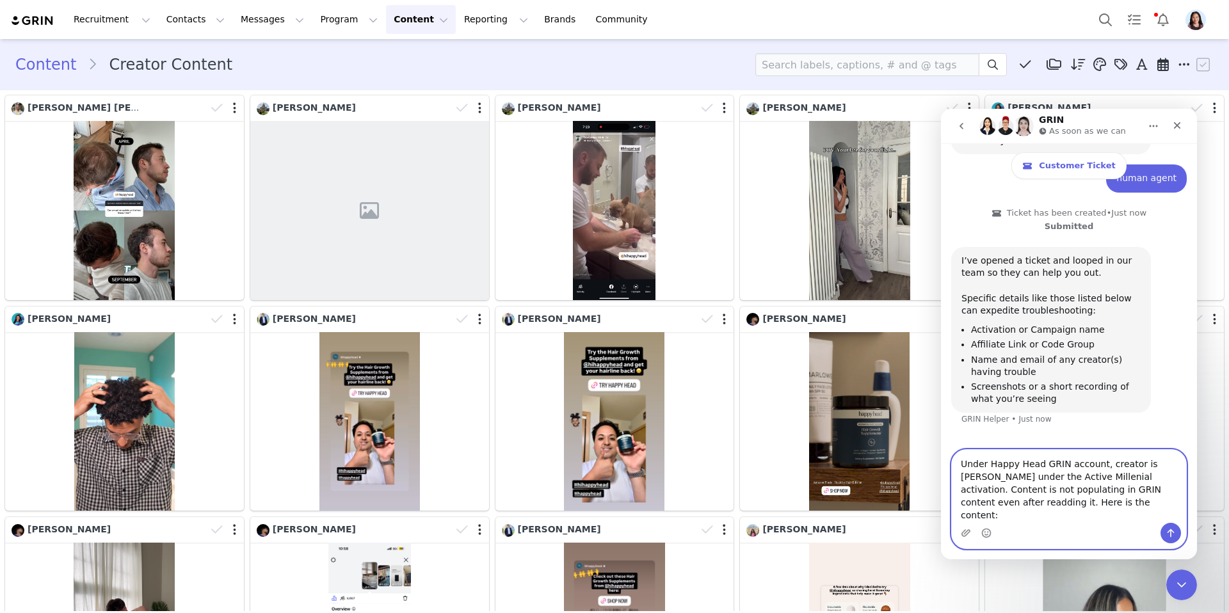
paste textarea "https://www.instagram.com/reel/DO9uX0VETVv/?utm_source=ig_web_copy_link&igsh=Mz…"
type textarea "Under Happy Head GRIN account, creator is Sergey Astafyev under the Active Mill…"
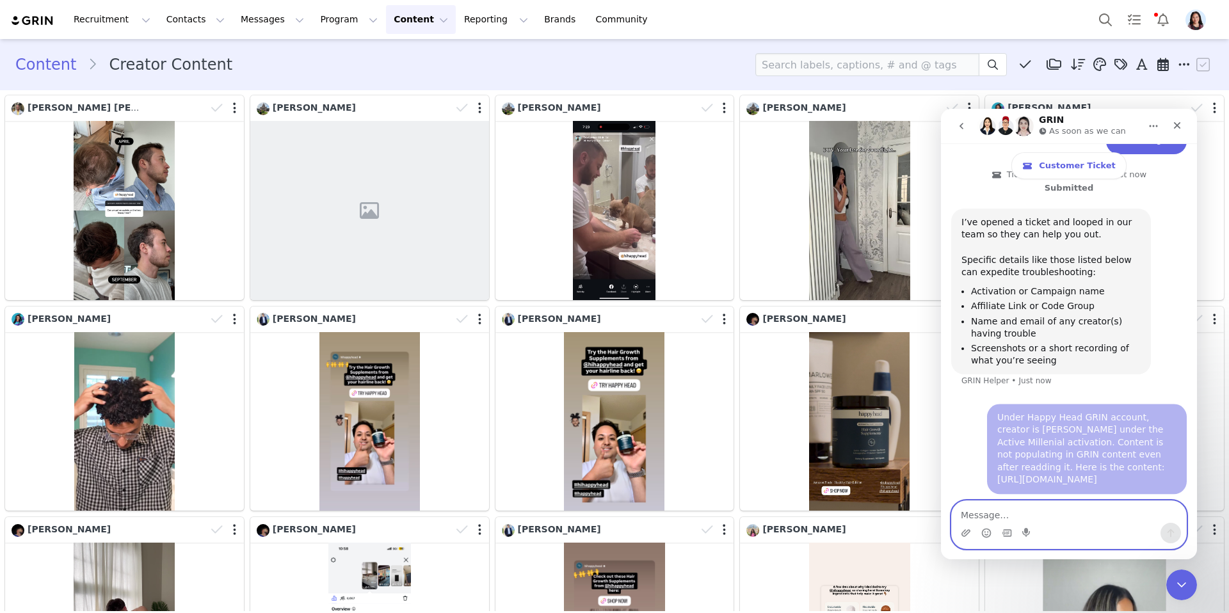
scroll to position [529, 0]
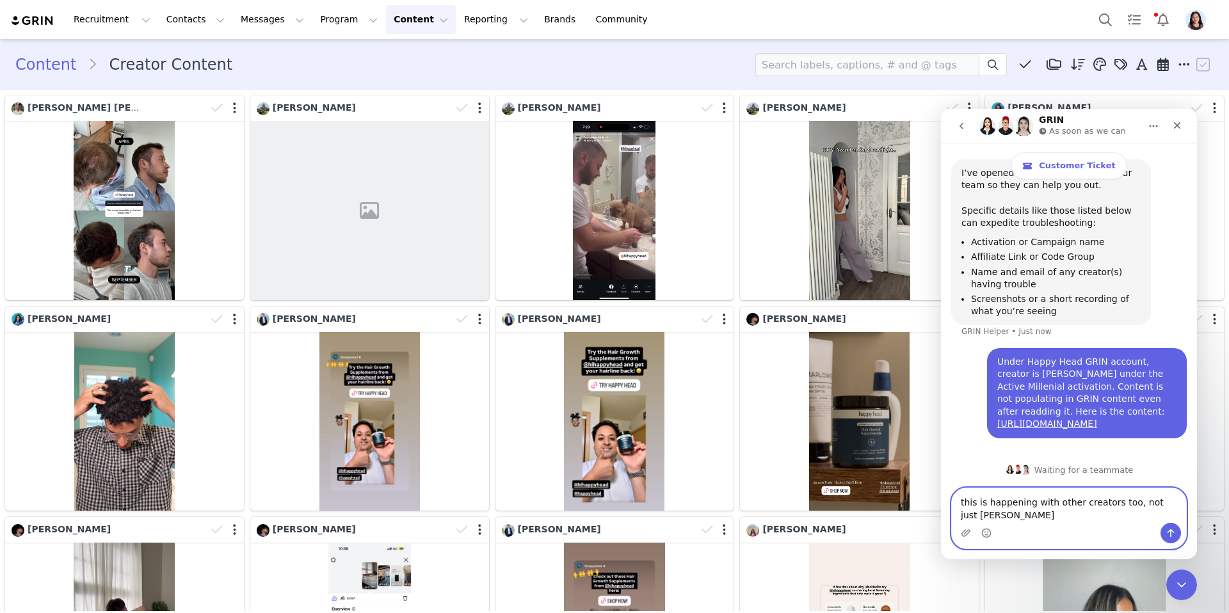
type textarea "this is happening with other creators too, not just Sergey"
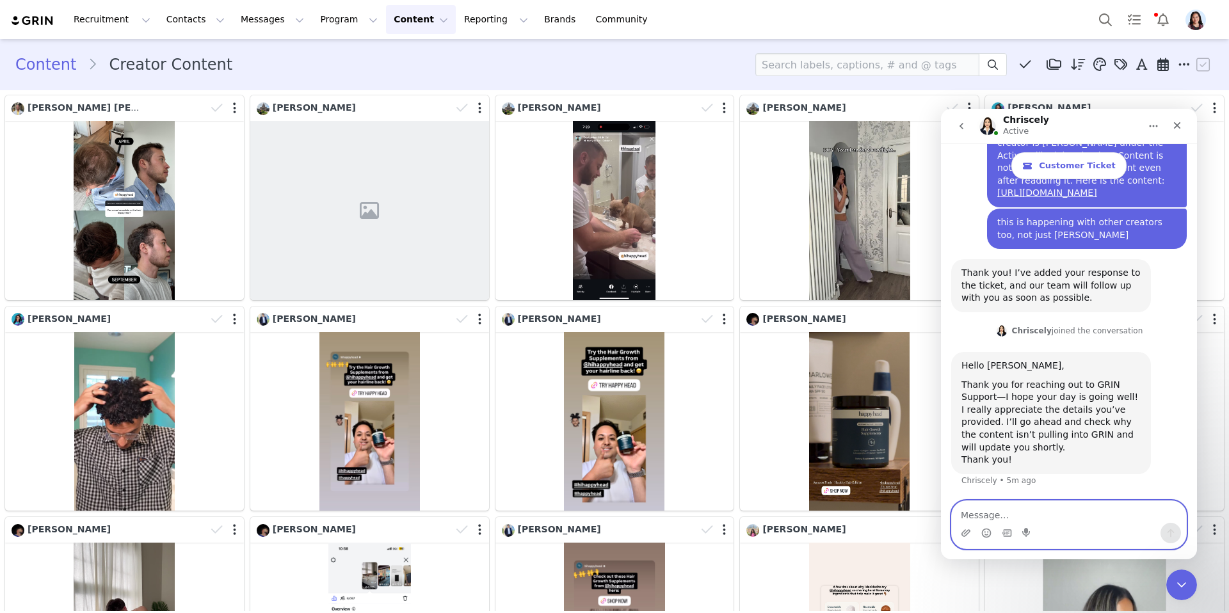
scroll to position [760, 0]
click at [1175, 572] on div "Close Intercom Messenger" at bounding box center [1179, 583] width 31 height 31
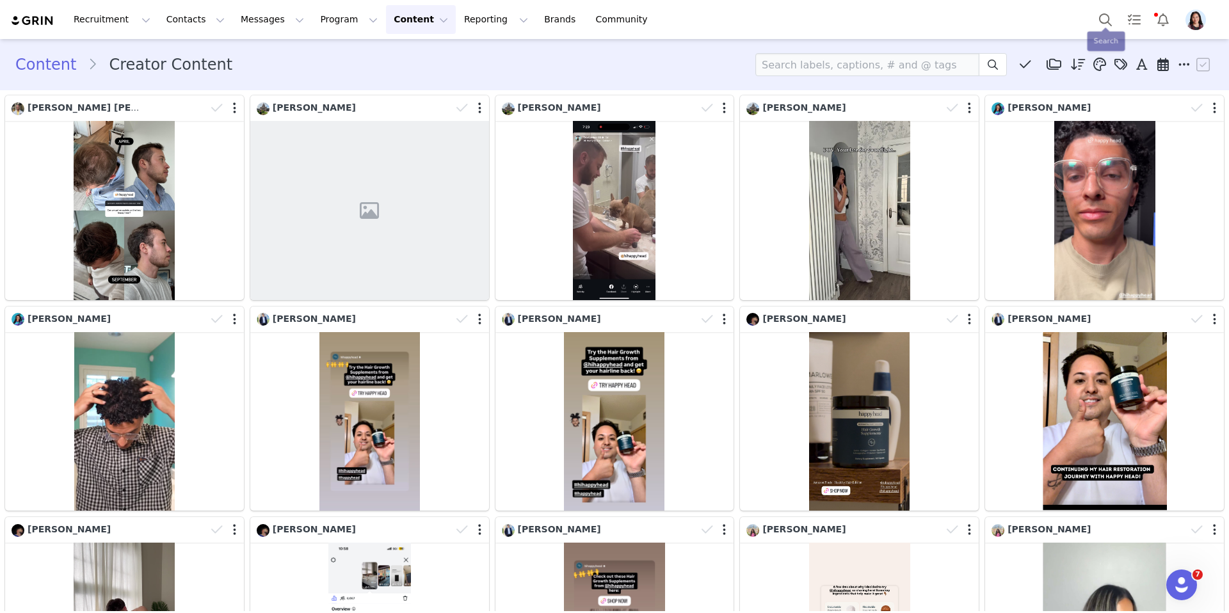
click at [1201, 13] on img "Profile" at bounding box center [1195, 20] width 20 height 20
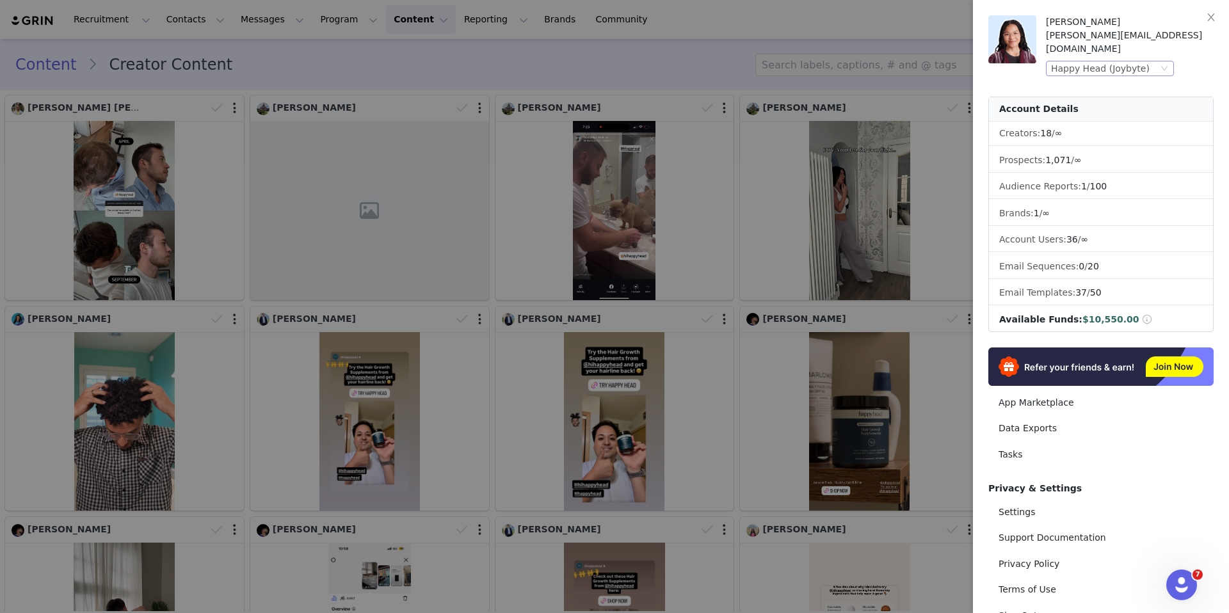
click at [1113, 61] on div "Happy Head (Joybyte)" at bounding box center [1100, 68] width 99 height 14
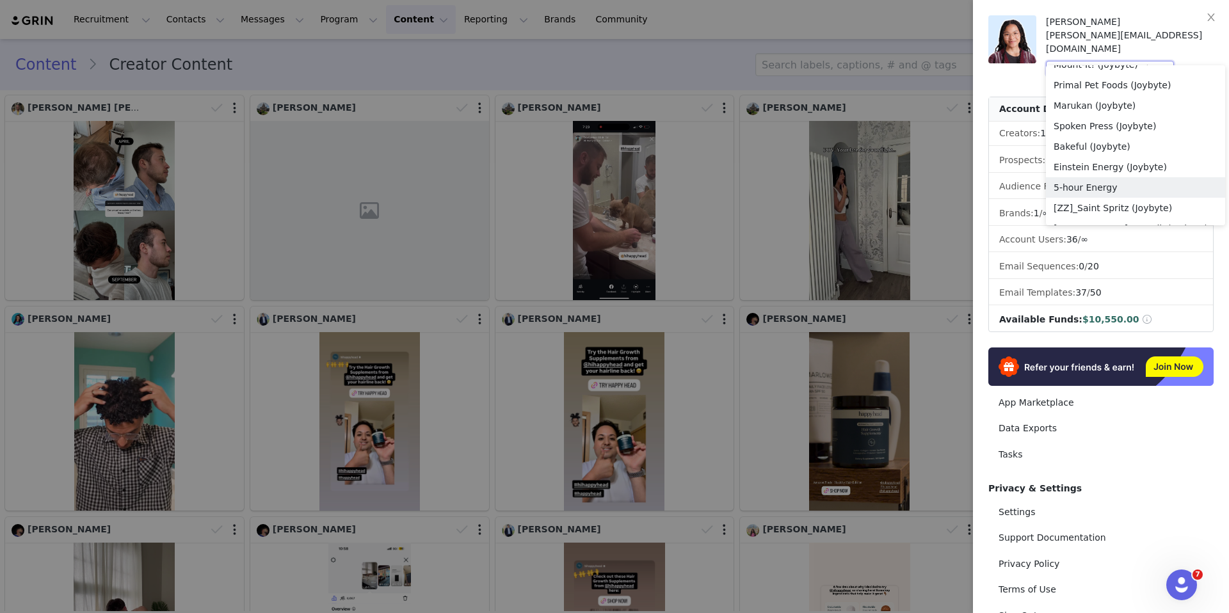
scroll to position [1061, 0]
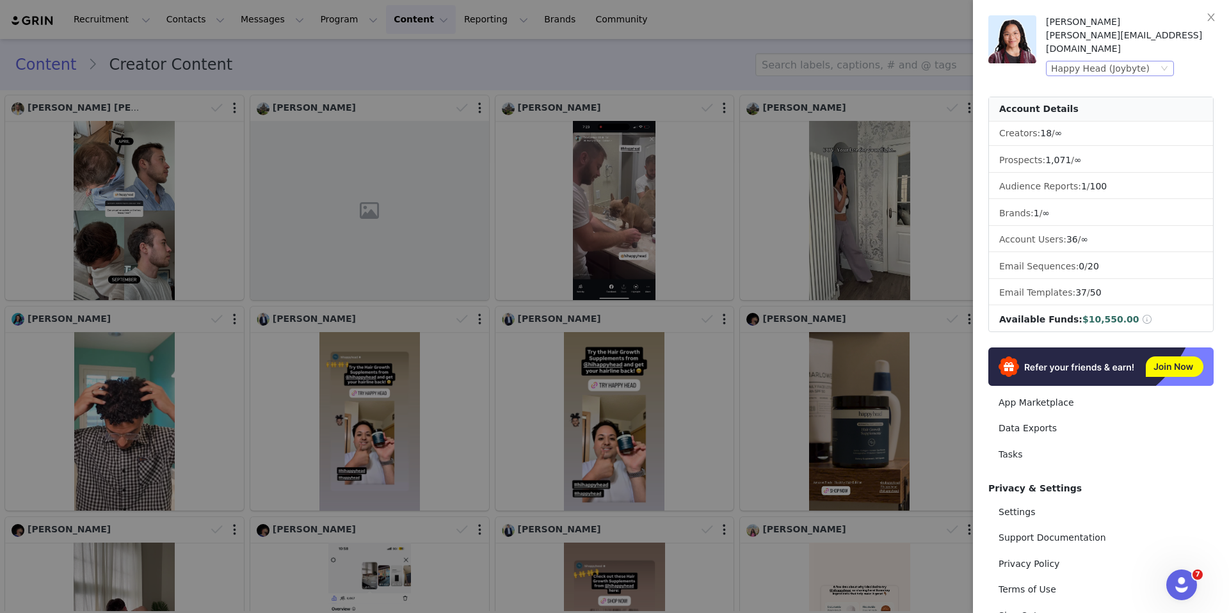
click at [1113, 61] on div "Happy Head (Joybyte)" at bounding box center [1100, 68] width 99 height 14
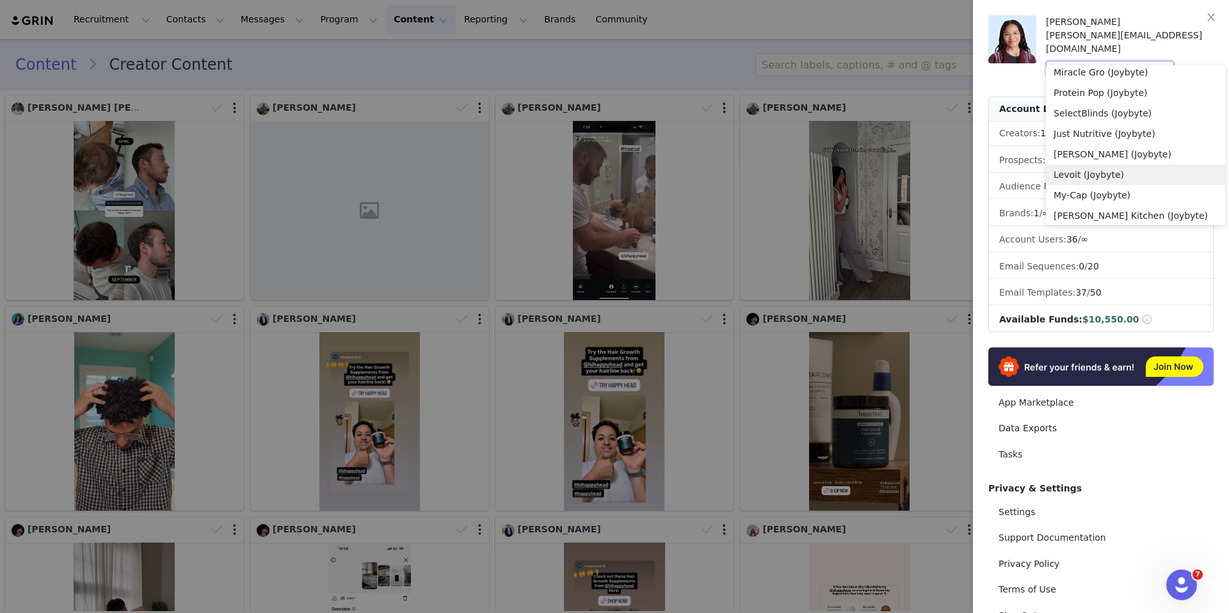
scroll to position [761, 0]
click at [1102, 154] on li "Sylvester.ai (Joybyte)" at bounding box center [1135, 157] width 179 height 20
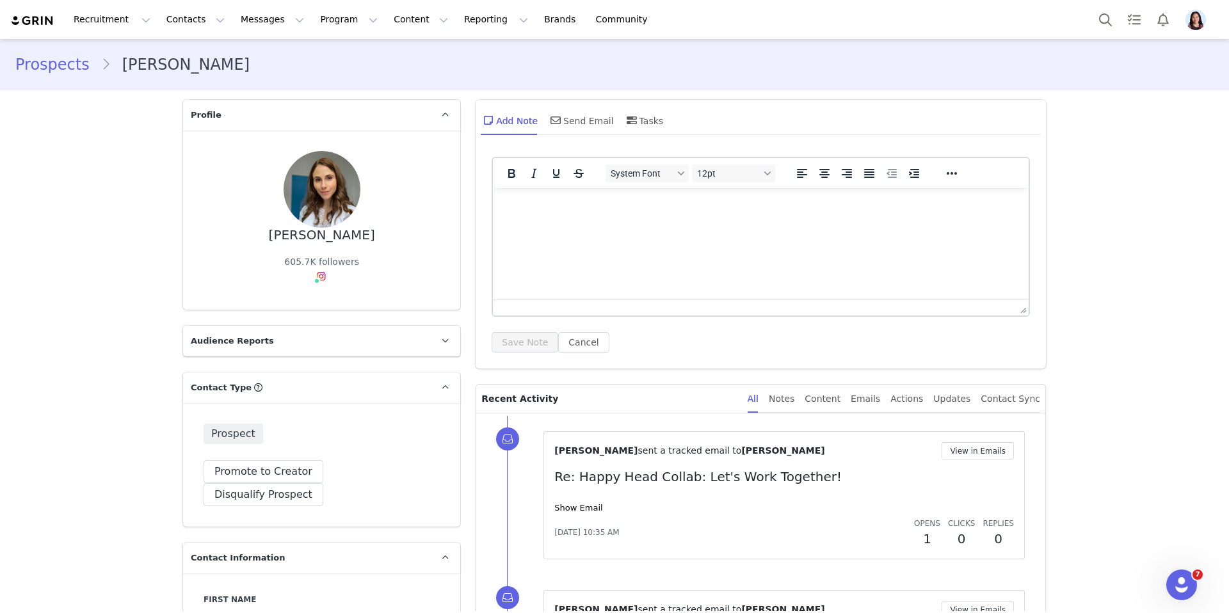
scroll to position [189, 0]
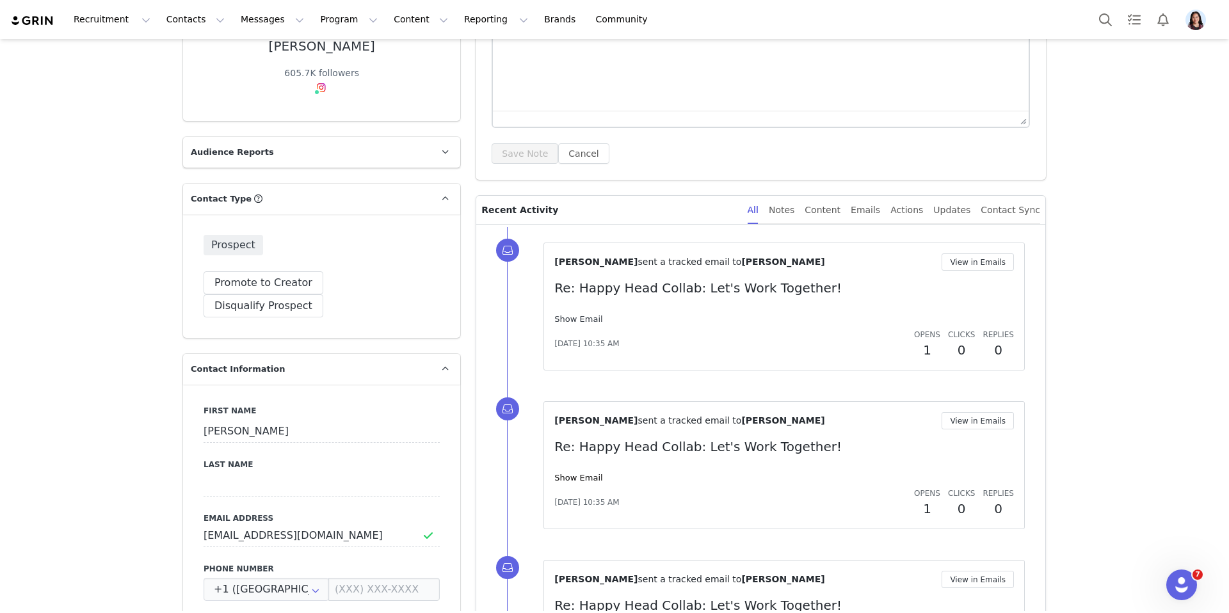
click at [587, 315] on link "Show Email" at bounding box center [578, 319] width 48 height 10
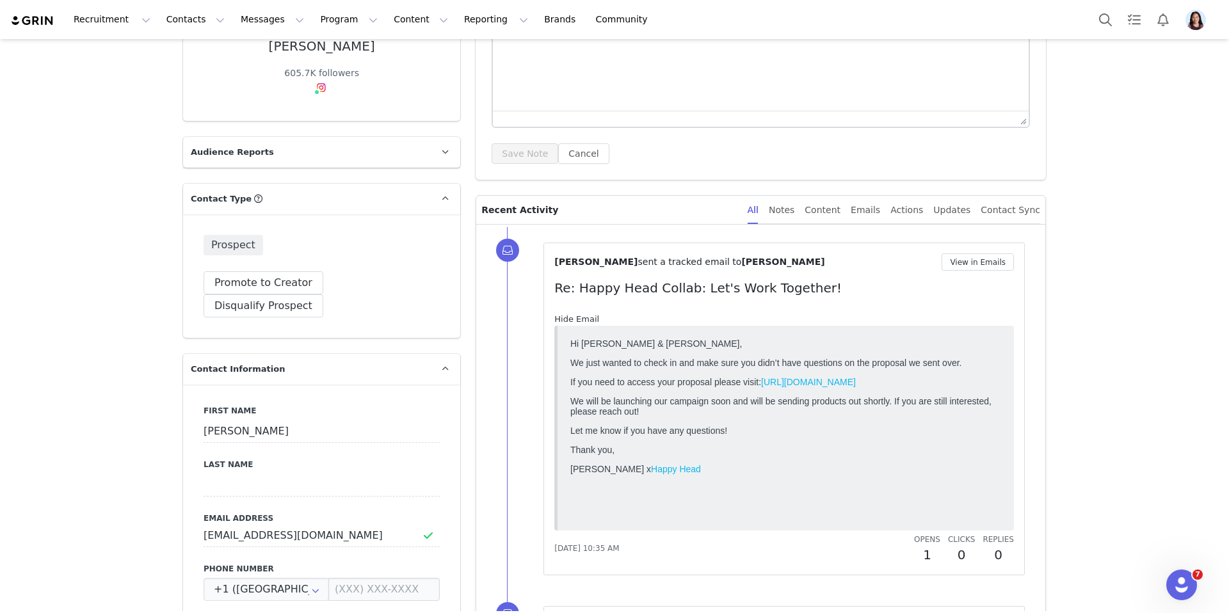
scroll to position [0, 0]
click at [404, 294] on div "Prospect Promote to Creator Disqualify this Prospect? Yes, disqualify Disqualif…" at bounding box center [321, 275] width 277 height 123
click at [323, 294] on button "Disqualify Prospect" at bounding box center [263, 305] width 120 height 23
click at [359, 338] on div at bounding box center [365, 343] width 132 height 19
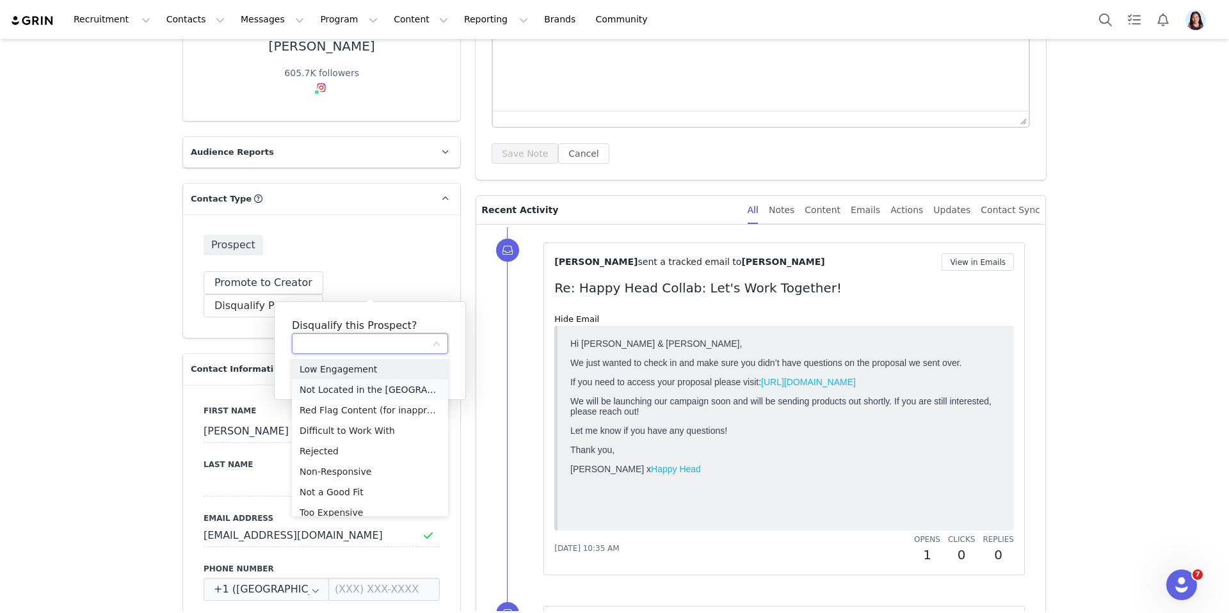
scroll to position [29, 0]
click at [339, 445] on li "Non-Responsive" at bounding box center [370, 442] width 156 height 20
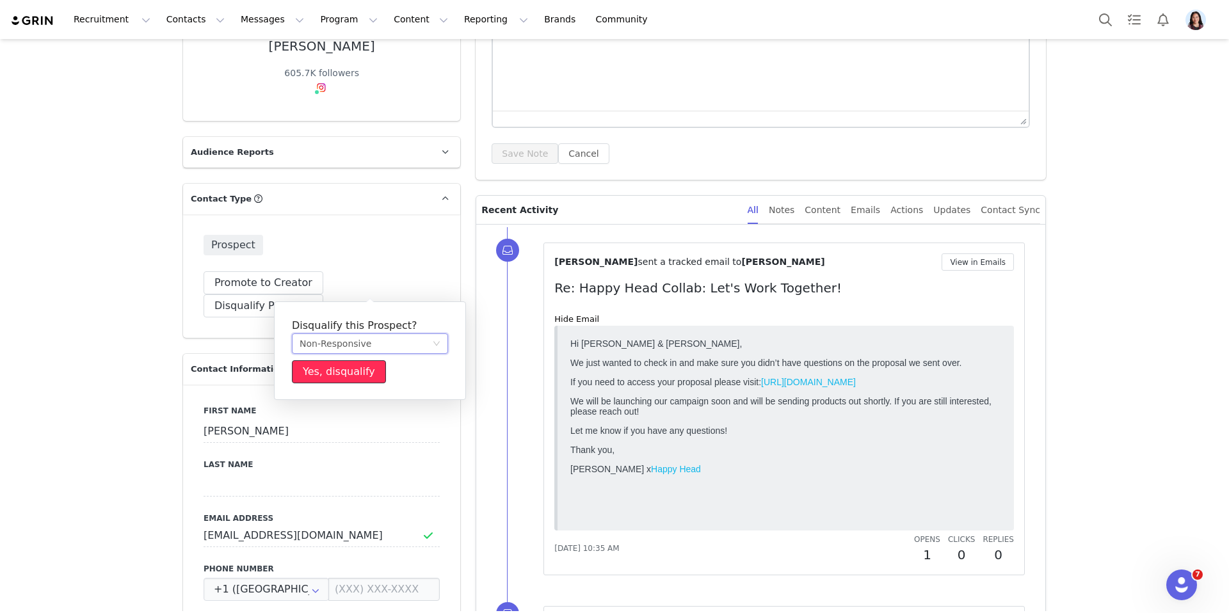
click at [351, 381] on button "Yes, disqualify" at bounding box center [339, 371] width 94 height 23
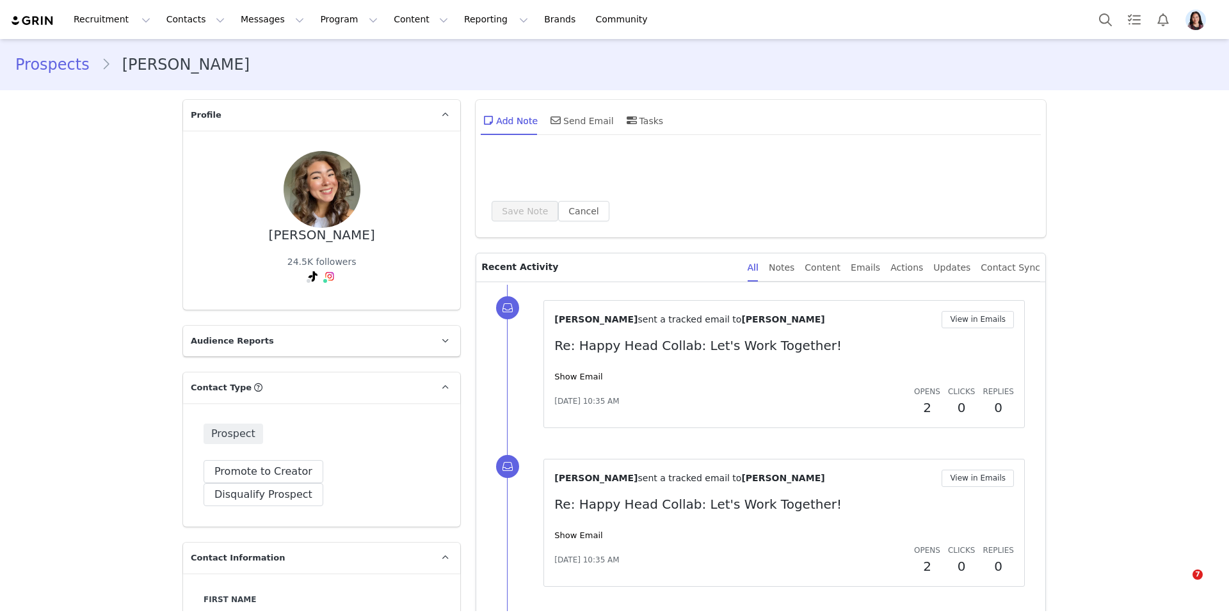
scroll to position [111, 0]
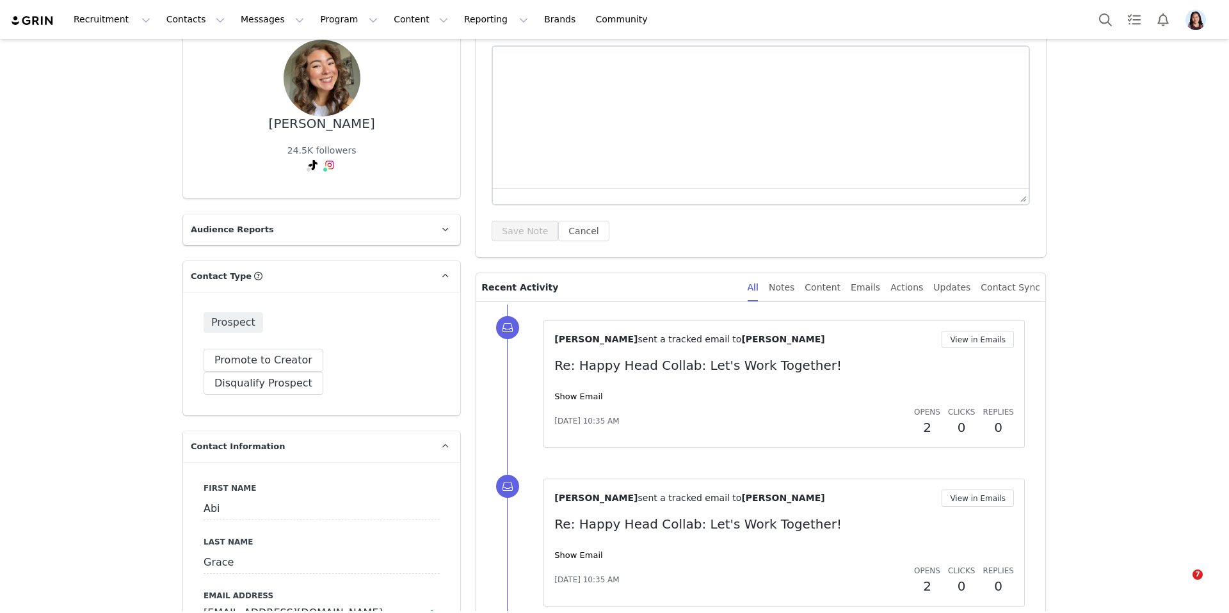
click at [591, 383] on div "[PERSON_NAME] sent a tracked email to [PERSON_NAME] View in Emails Re: Happy He…" at bounding box center [783, 384] width 459 height 106
click at [591, 395] on link "Show Email" at bounding box center [578, 397] width 48 height 10
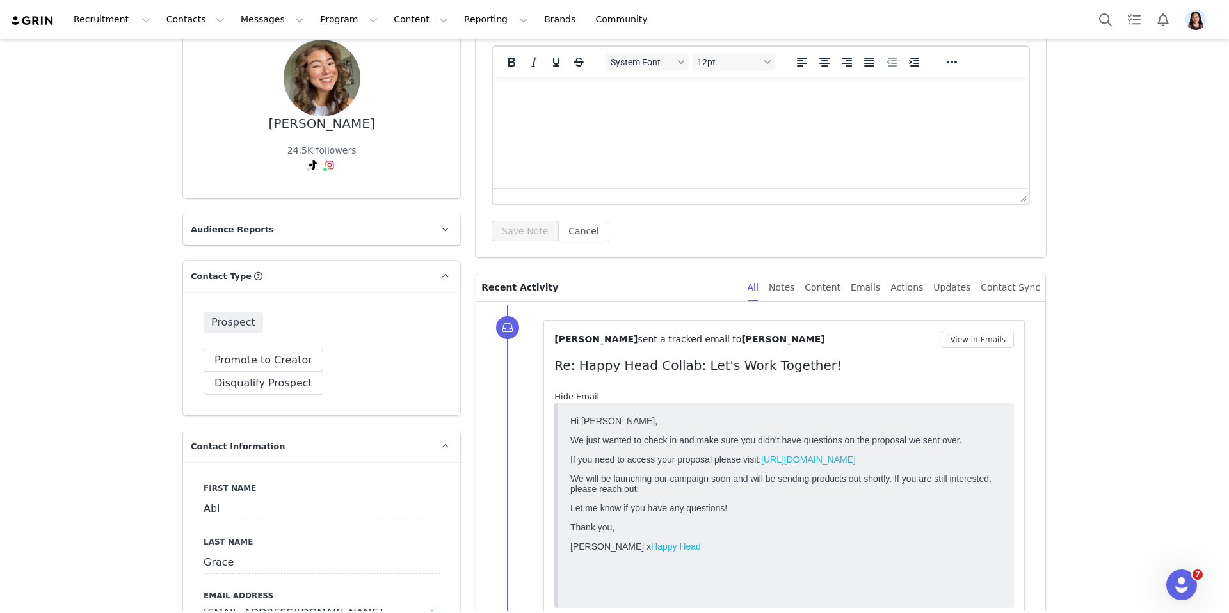
scroll to position [293, 0]
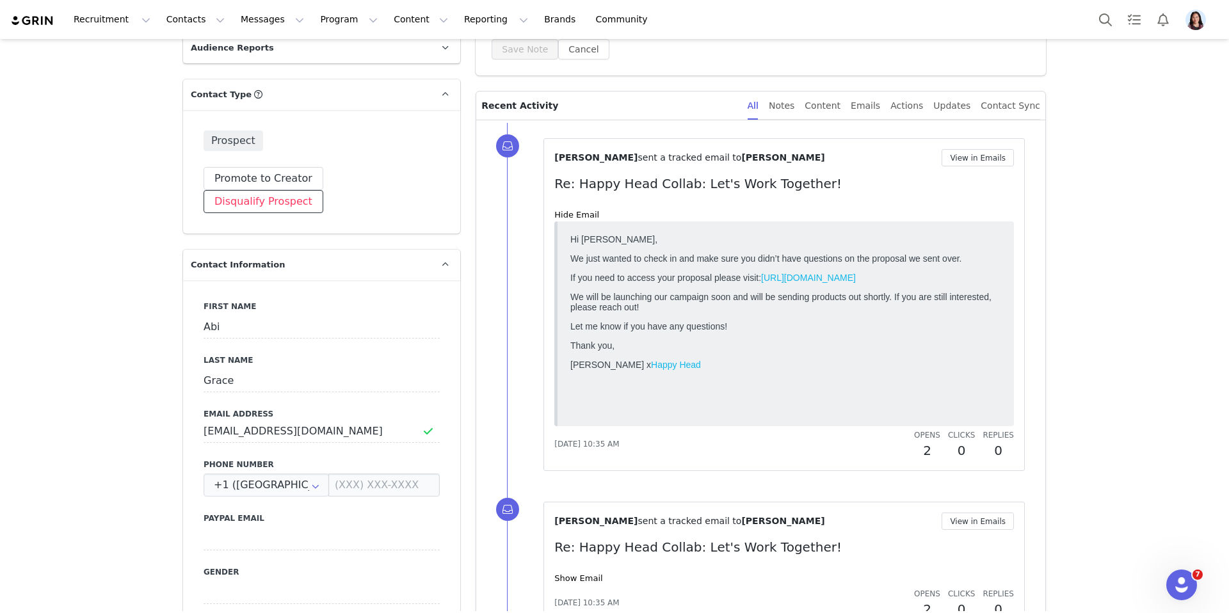
click at [323, 190] on button "Disqualify Prospect" at bounding box center [263, 201] width 120 height 23
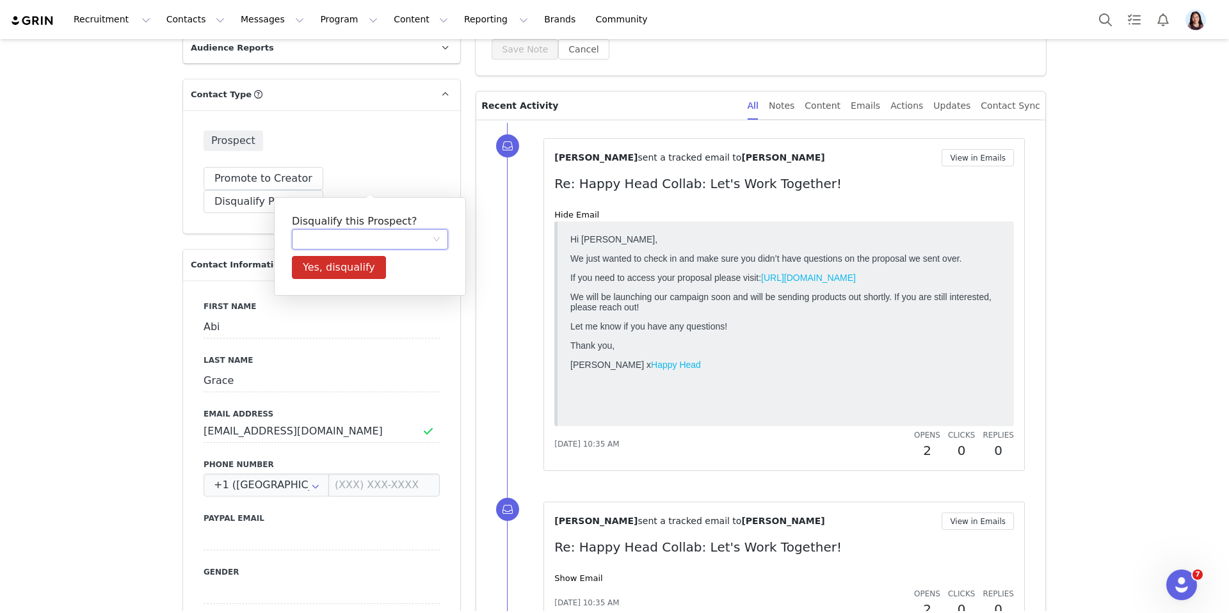
click at [369, 237] on div at bounding box center [365, 239] width 132 height 19
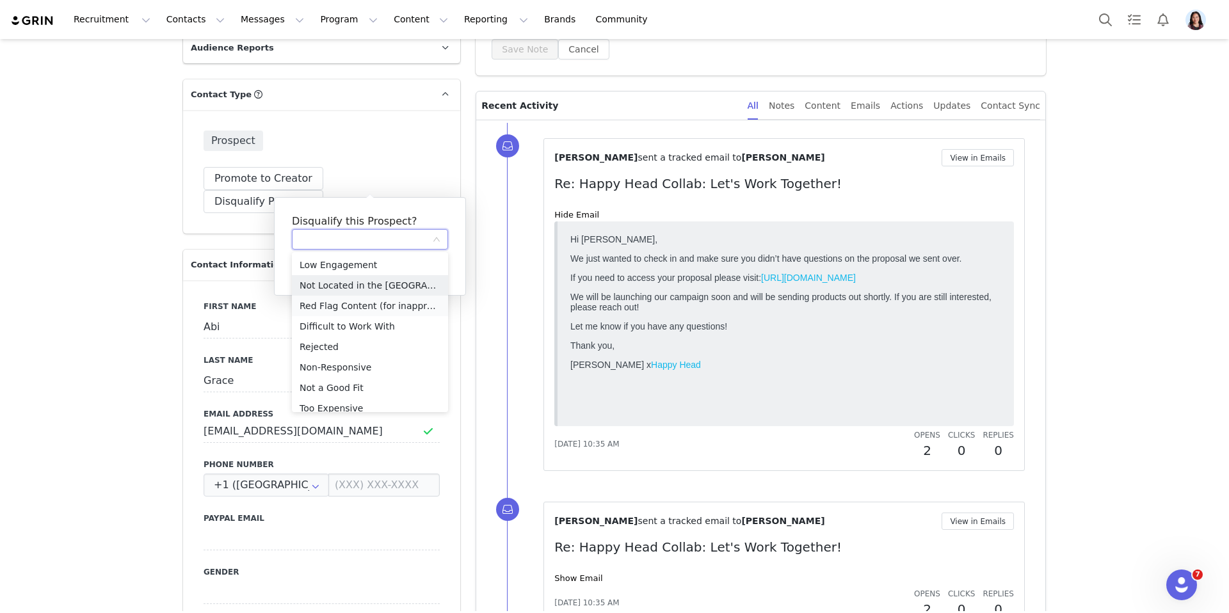
scroll to position [29, 0]
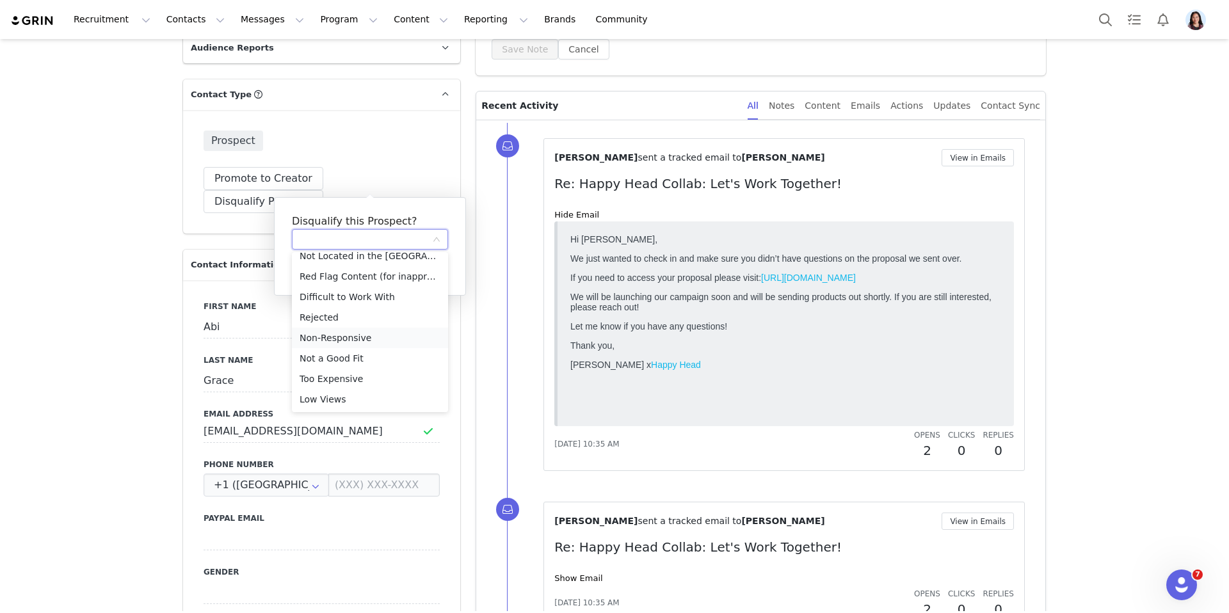
click at [344, 335] on li "Non-Responsive" at bounding box center [370, 338] width 156 height 20
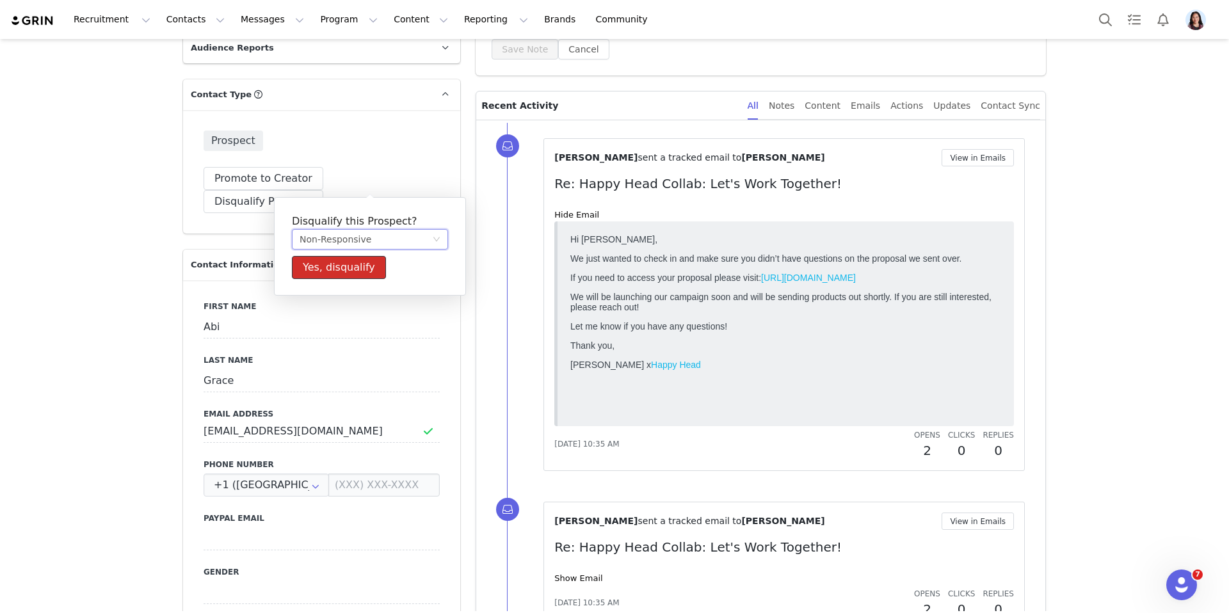
click at [354, 267] on button "Yes, disqualify" at bounding box center [339, 267] width 94 height 23
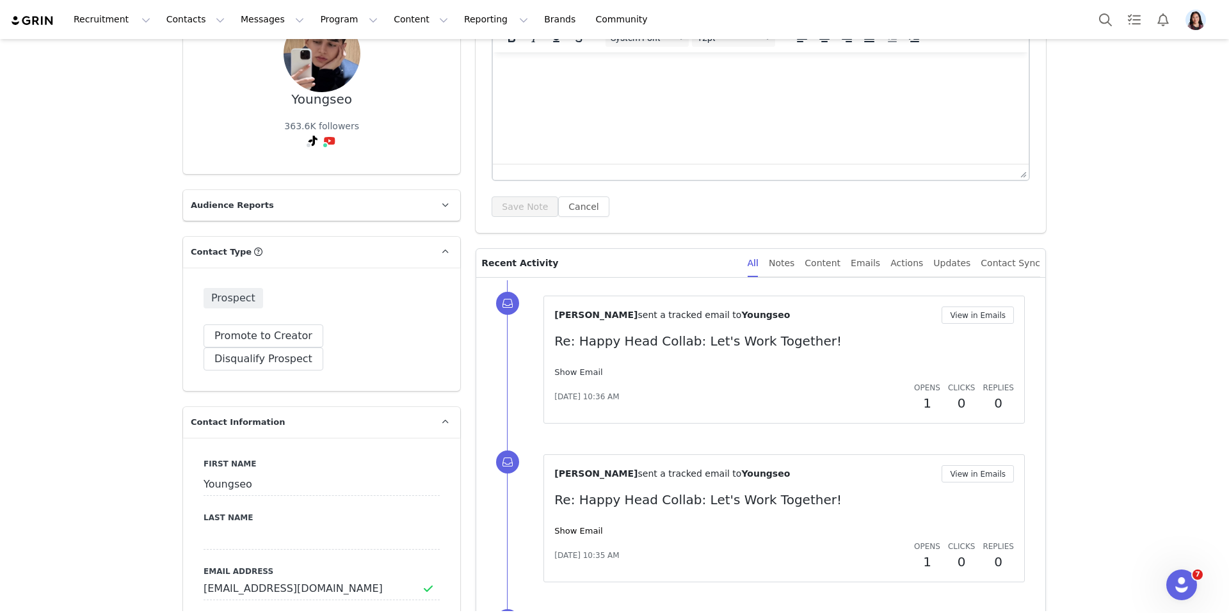
click at [570, 376] on link "Show Email" at bounding box center [578, 372] width 48 height 10
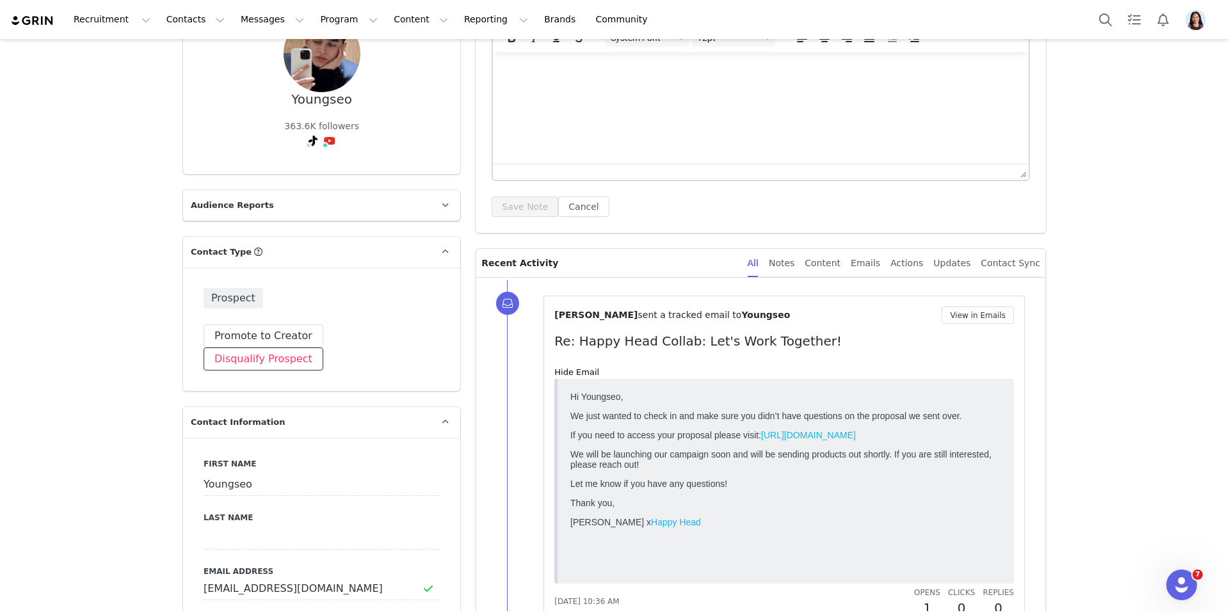
click at [323, 347] on button "Disqualify Prospect" at bounding box center [263, 358] width 120 height 23
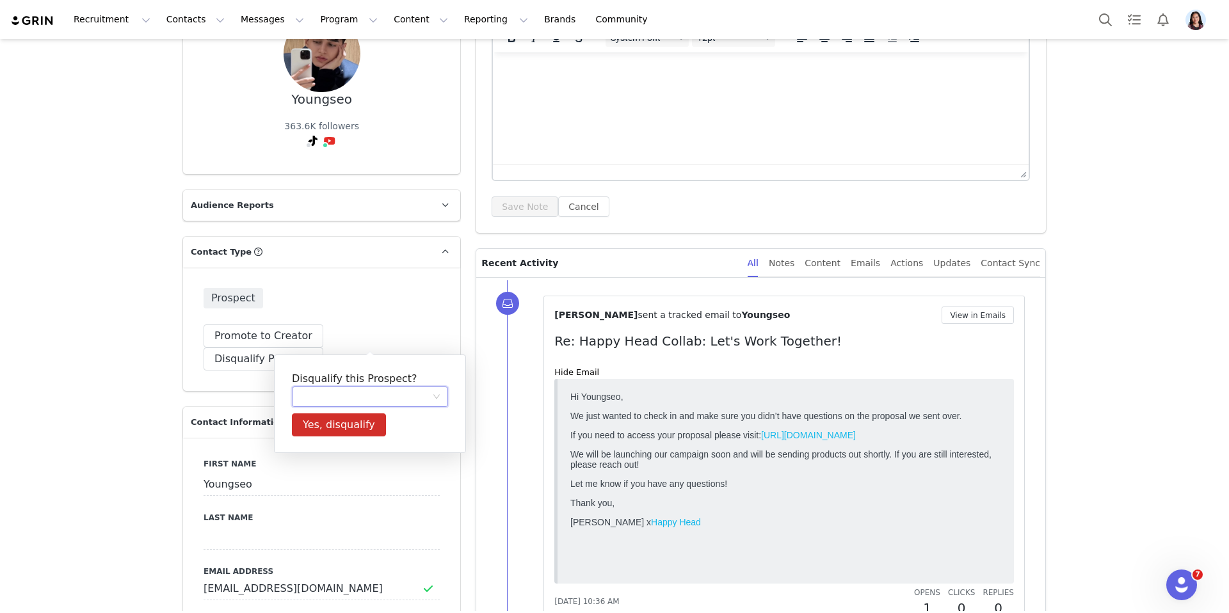
click at [354, 394] on div at bounding box center [365, 396] width 132 height 19
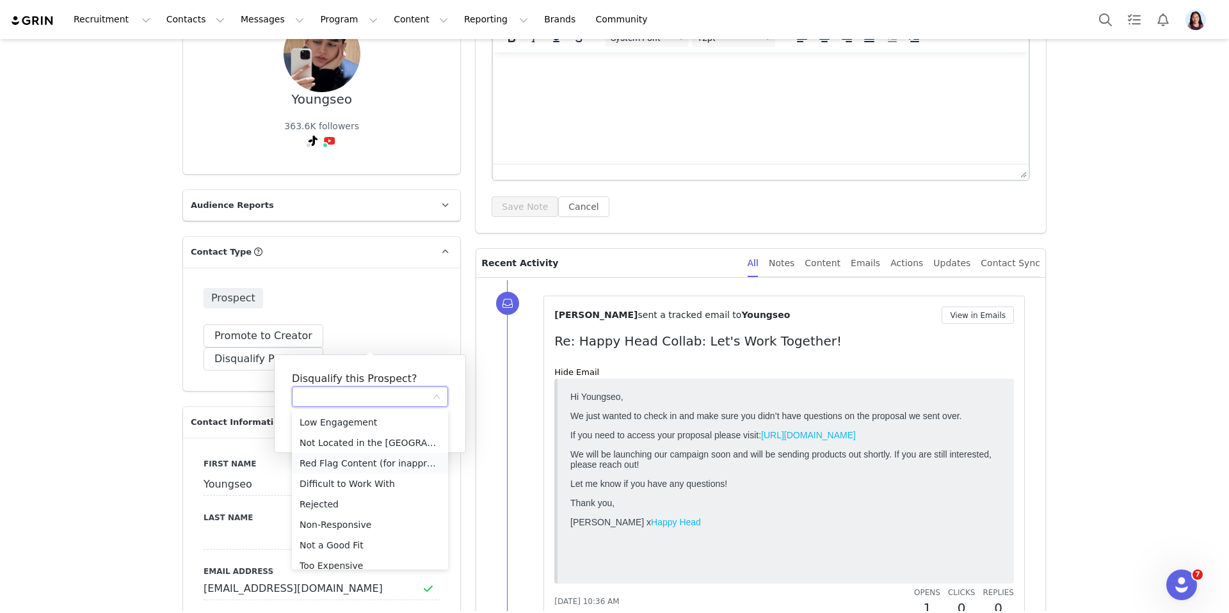
scroll to position [29, 0]
click at [344, 497] on li "Non-Responsive" at bounding box center [370, 495] width 156 height 20
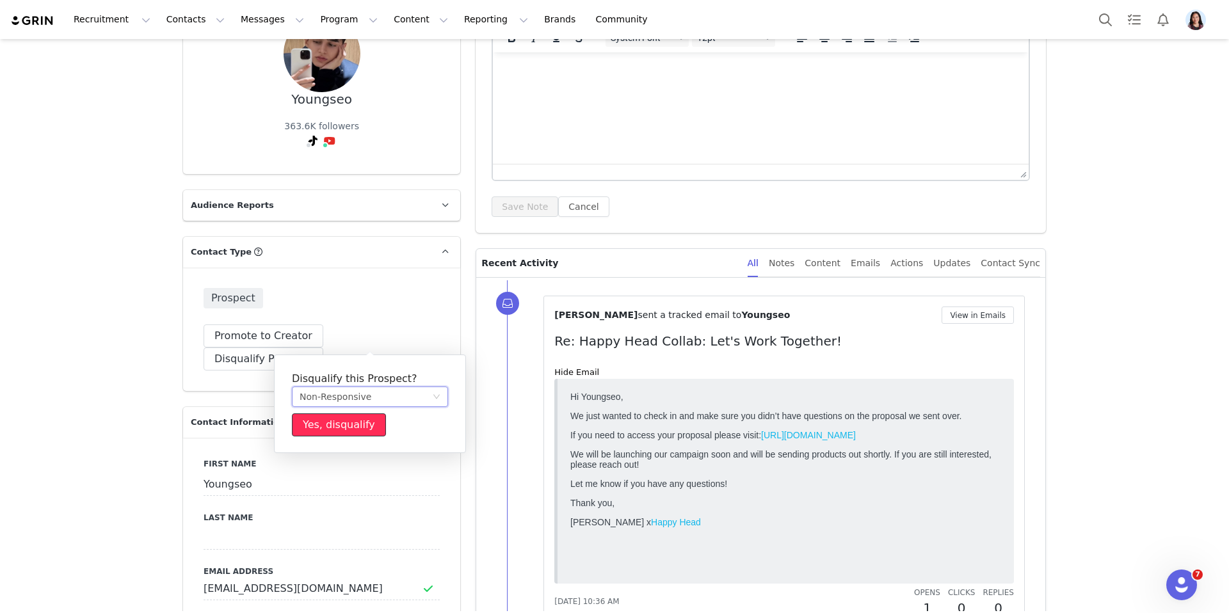
click at [337, 429] on button "Yes, disqualify" at bounding box center [339, 424] width 94 height 23
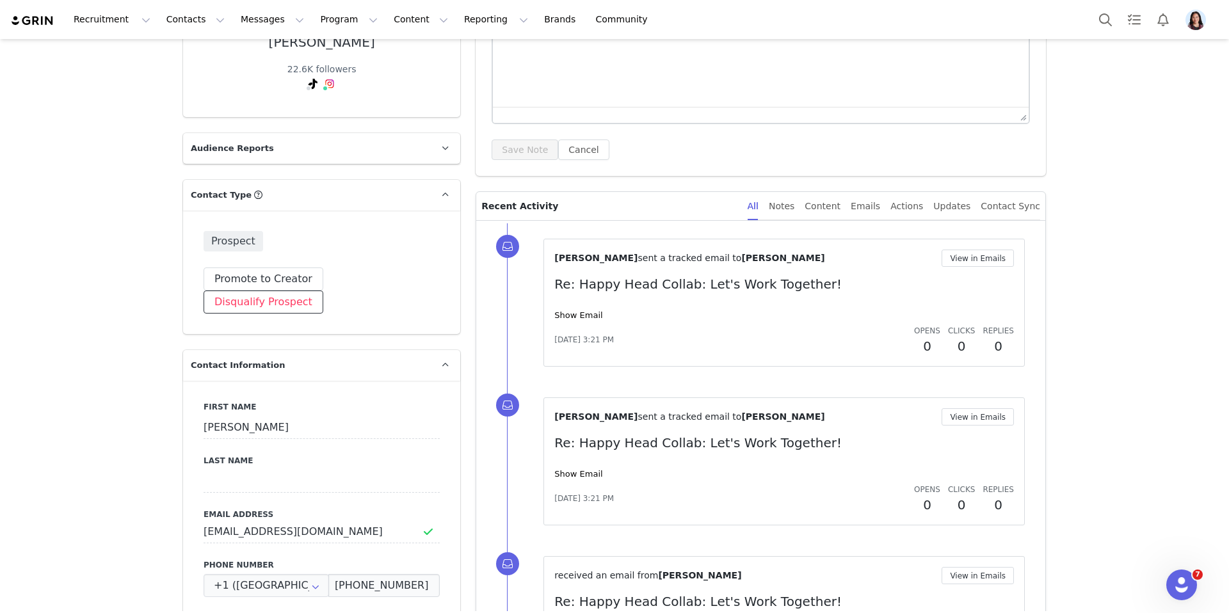
click at [323, 290] on button "Disqualify Prospect" at bounding box center [263, 301] width 120 height 23
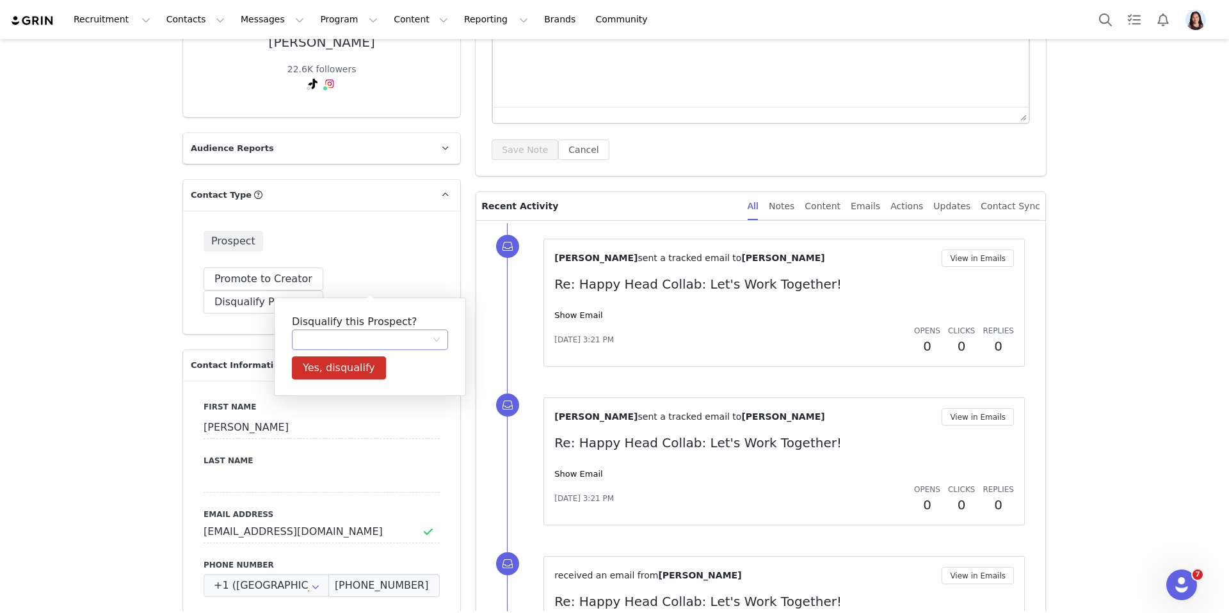
click at [366, 334] on div at bounding box center [365, 339] width 132 height 19
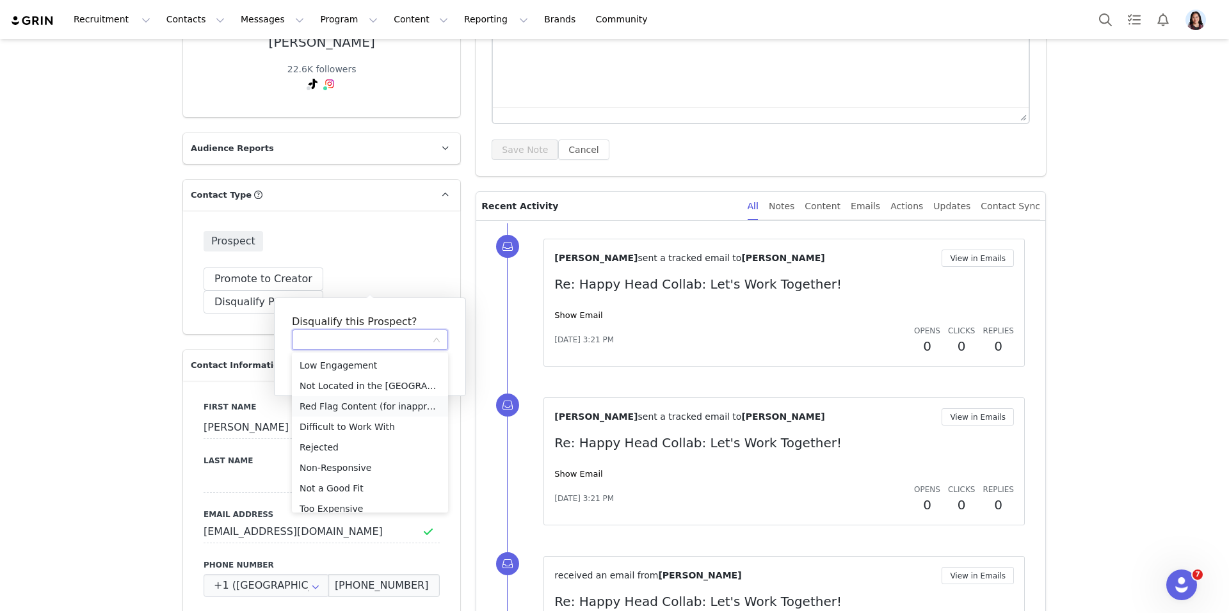
scroll to position [29, 0]
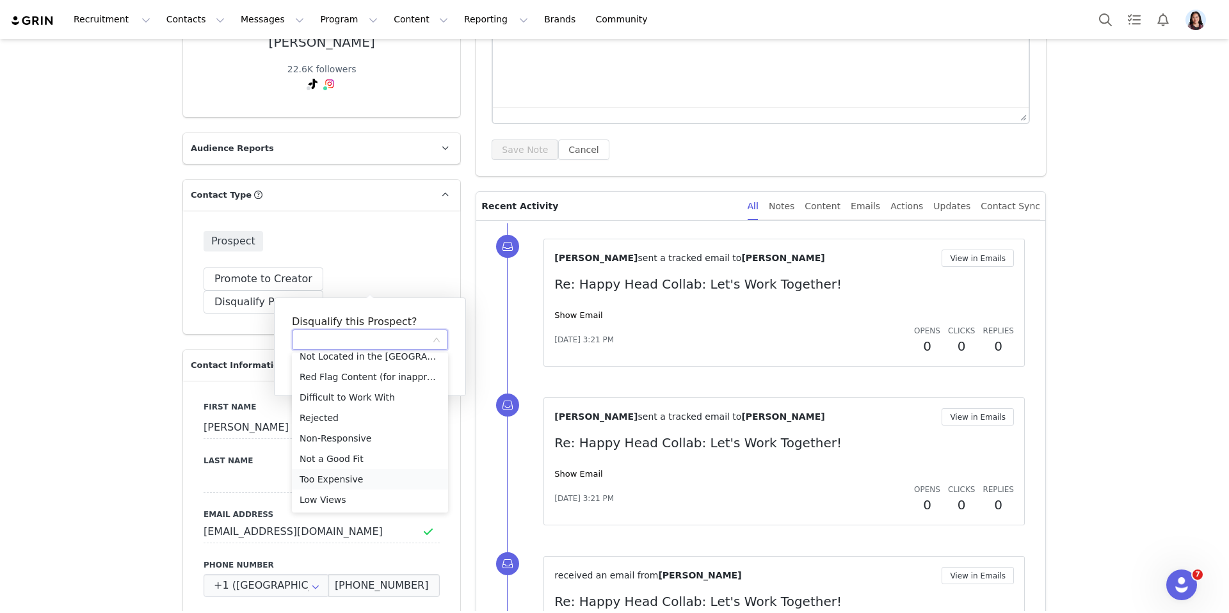
click at [341, 473] on li "Too Expensive" at bounding box center [370, 479] width 156 height 20
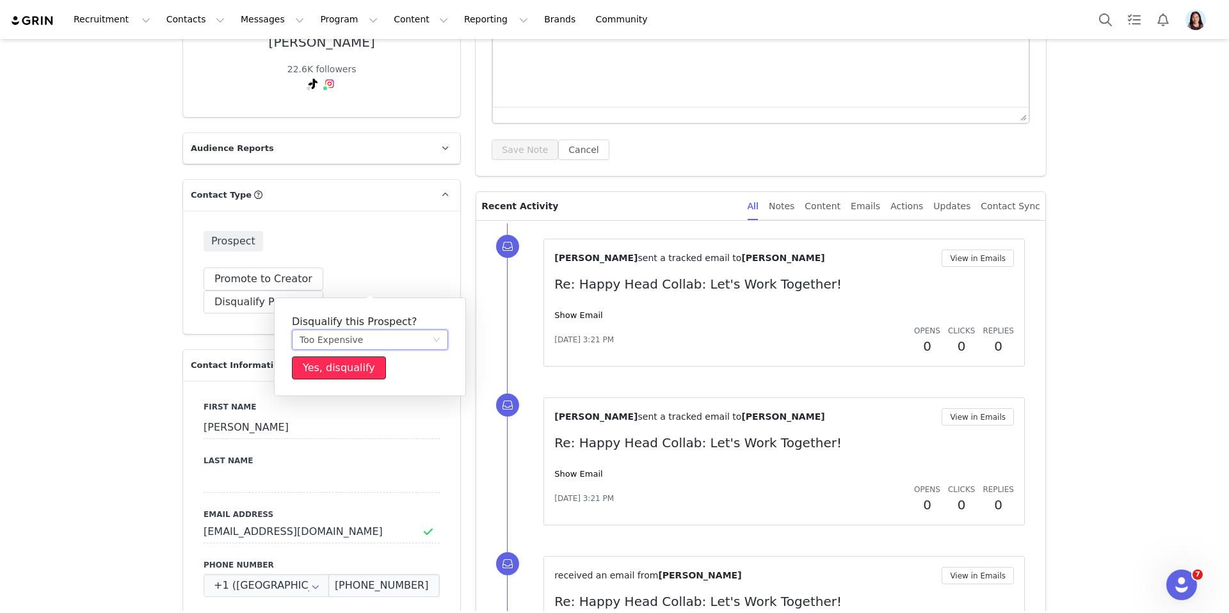
click at [350, 367] on button "Yes, disqualify" at bounding box center [339, 367] width 94 height 23
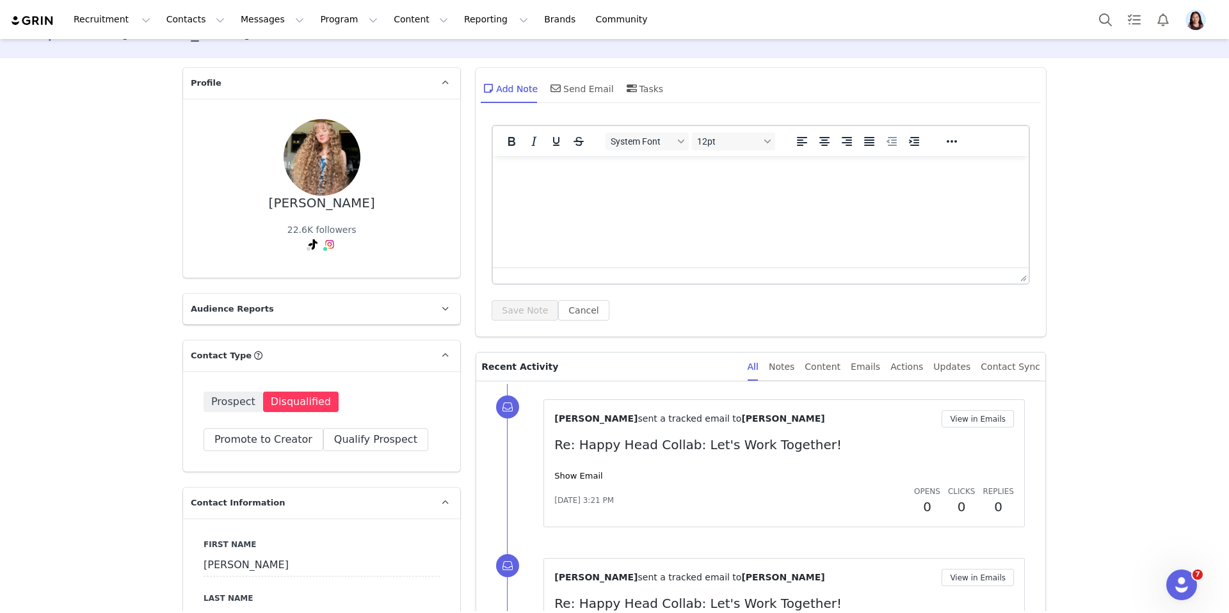
scroll to position [0, 0]
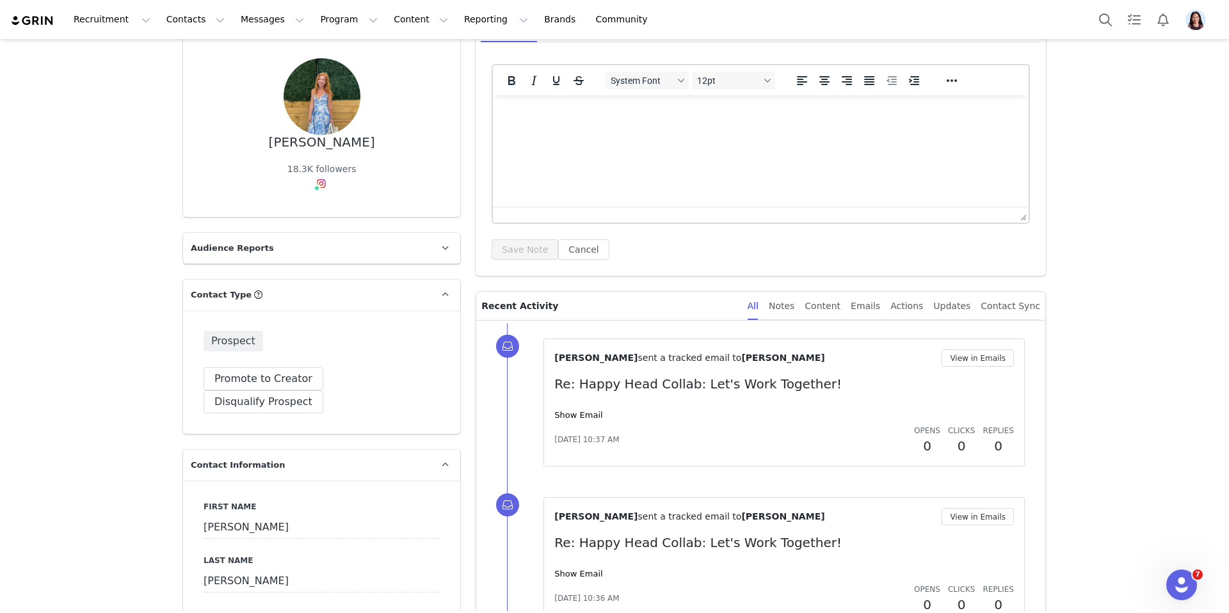
scroll to position [157, 0]
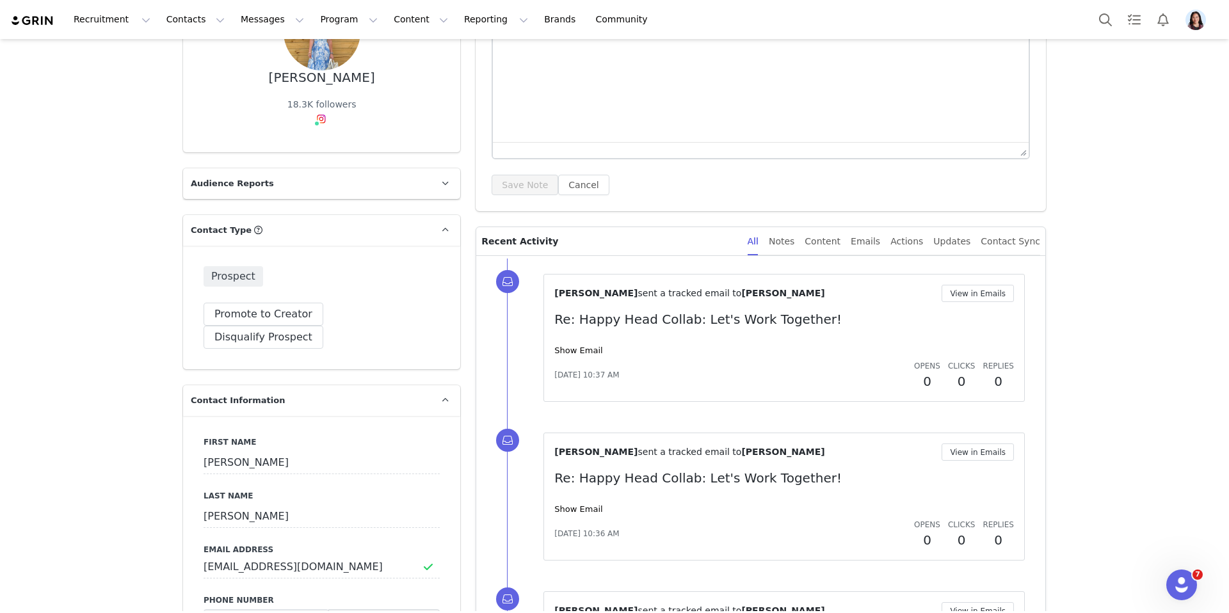
click at [577, 356] on div "Show Email" at bounding box center [783, 350] width 459 height 13
click at [573, 347] on link "Show Email" at bounding box center [578, 351] width 48 height 10
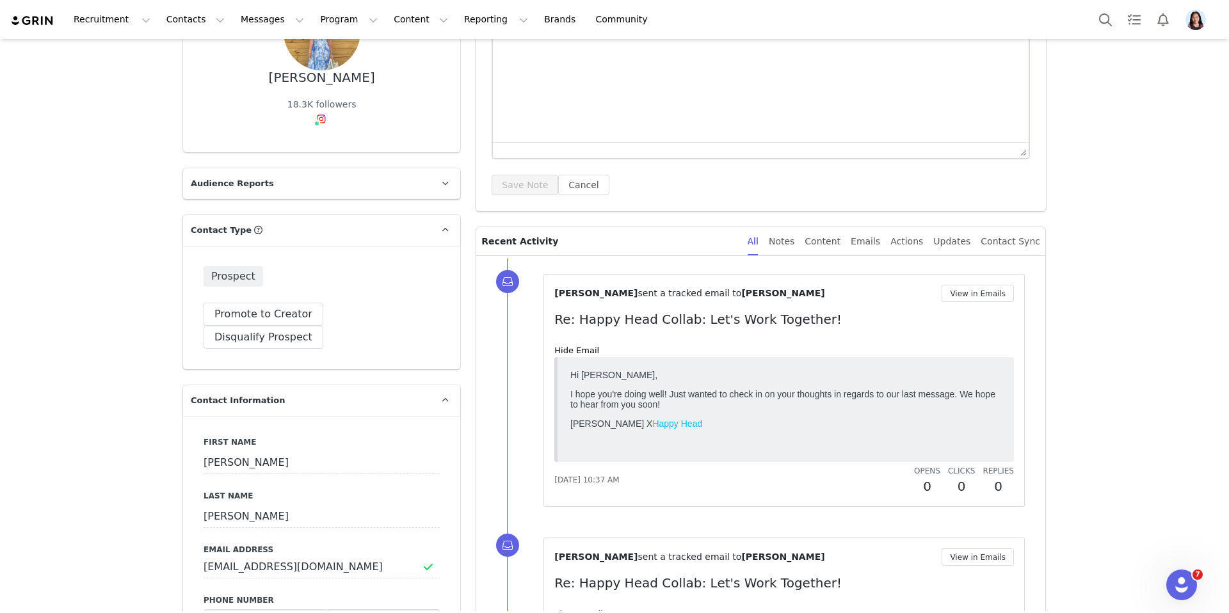
scroll to position [171, 0]
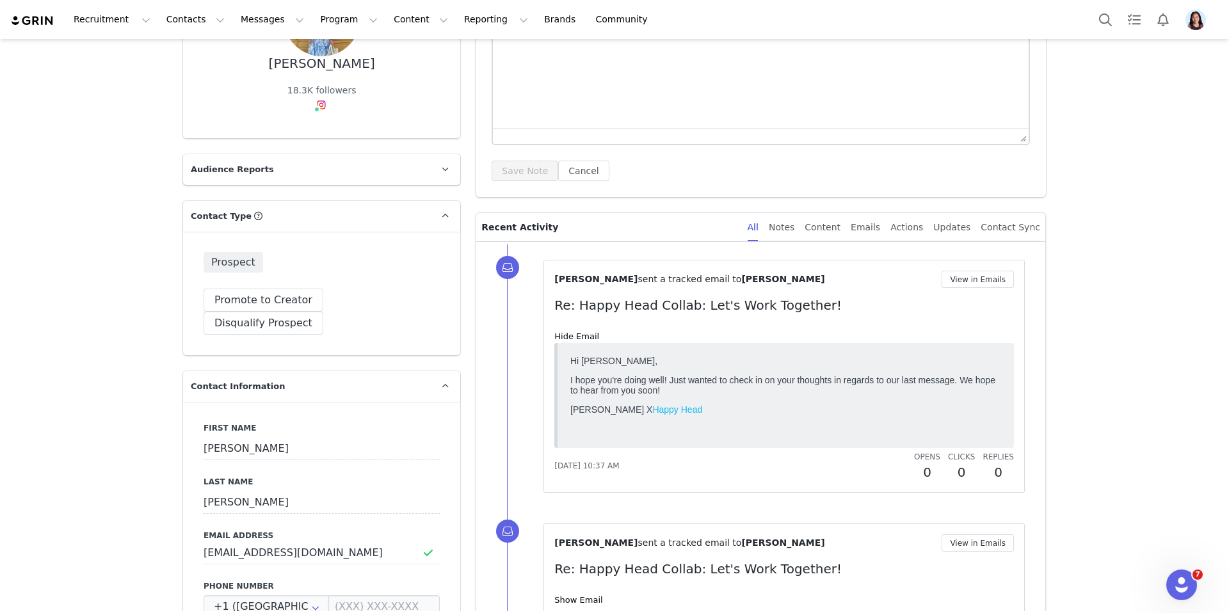
click at [387, 317] on div "Prospect Promote to Creator Disqualify this Prospect? Yes, disqualify Disqualif…" at bounding box center [321, 293] width 277 height 123
click at [323, 312] on button "Disqualify Prospect" at bounding box center [263, 323] width 120 height 23
click at [364, 357] on div at bounding box center [365, 360] width 132 height 19
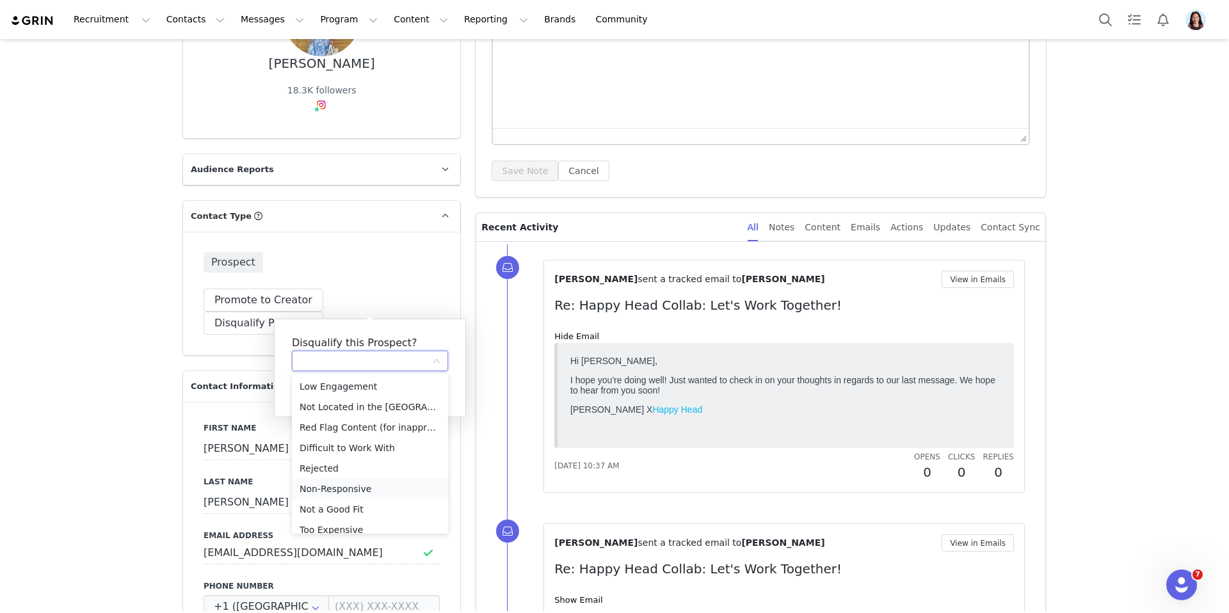
click at [349, 482] on li "Non-Responsive" at bounding box center [370, 489] width 156 height 20
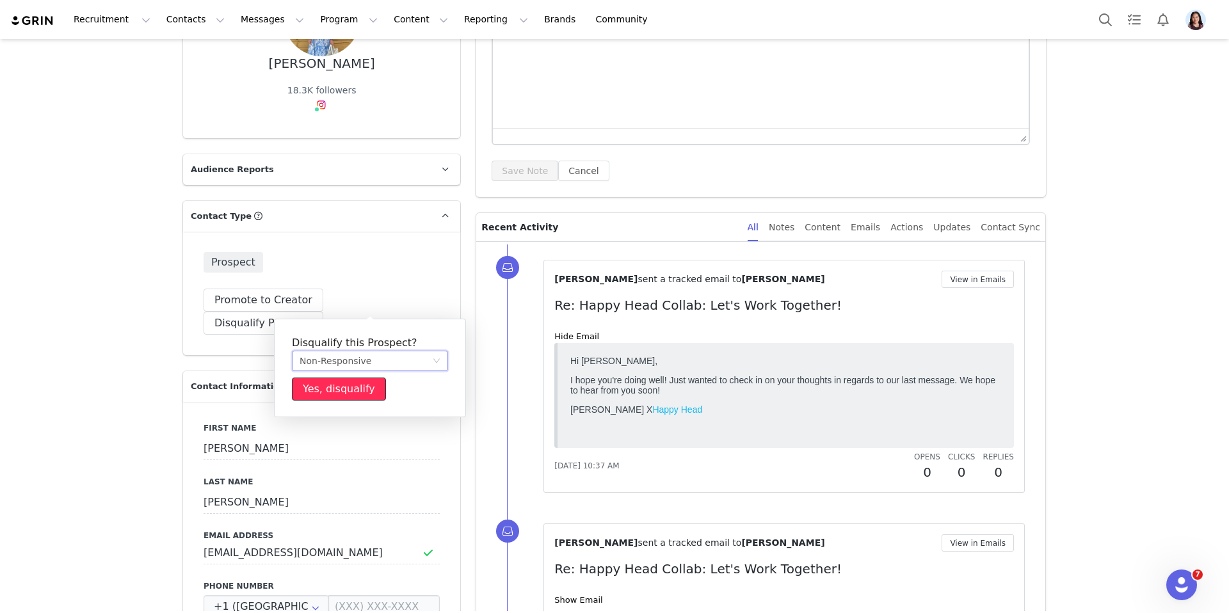
click at [354, 394] on button "Yes, disqualify" at bounding box center [339, 389] width 94 height 23
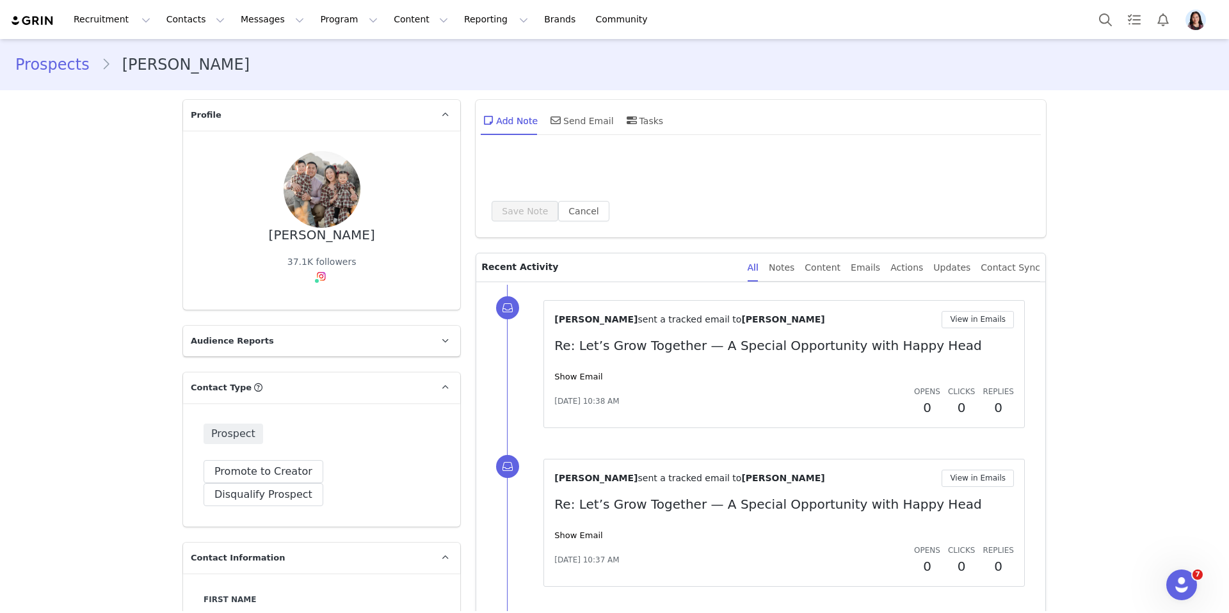
scroll to position [109, 0]
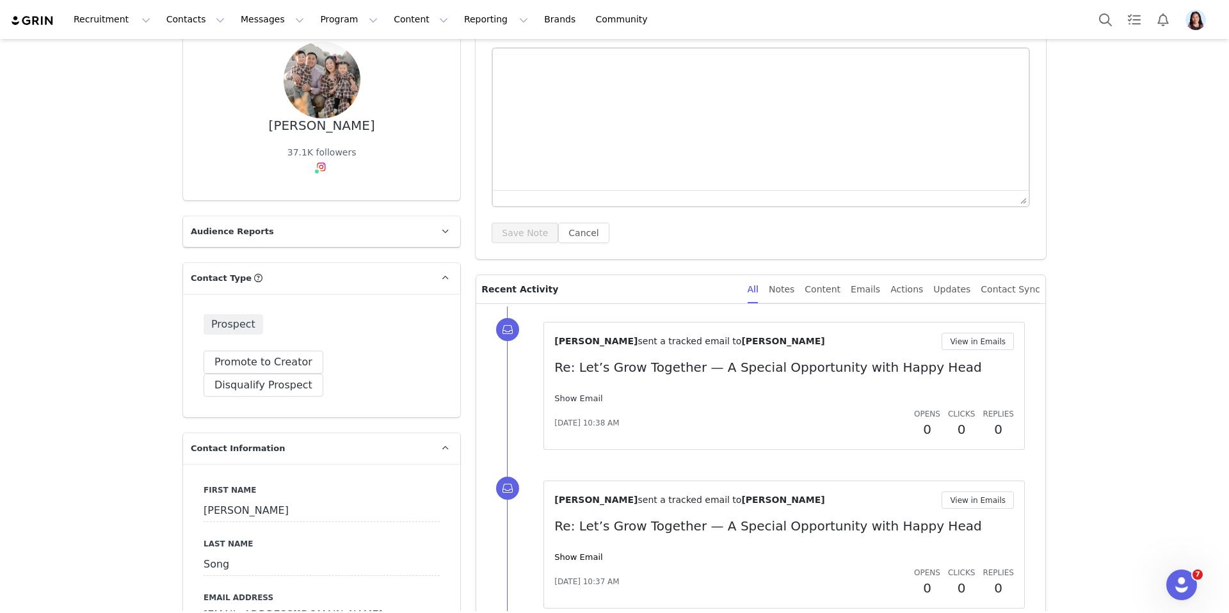
click at [580, 391] on div "[PERSON_NAME] sent a tracked email to [PERSON_NAME] View in Emails Re: Let’s Gr…" at bounding box center [783, 386] width 459 height 106
click at [580, 396] on link "Show Email" at bounding box center [578, 399] width 48 height 10
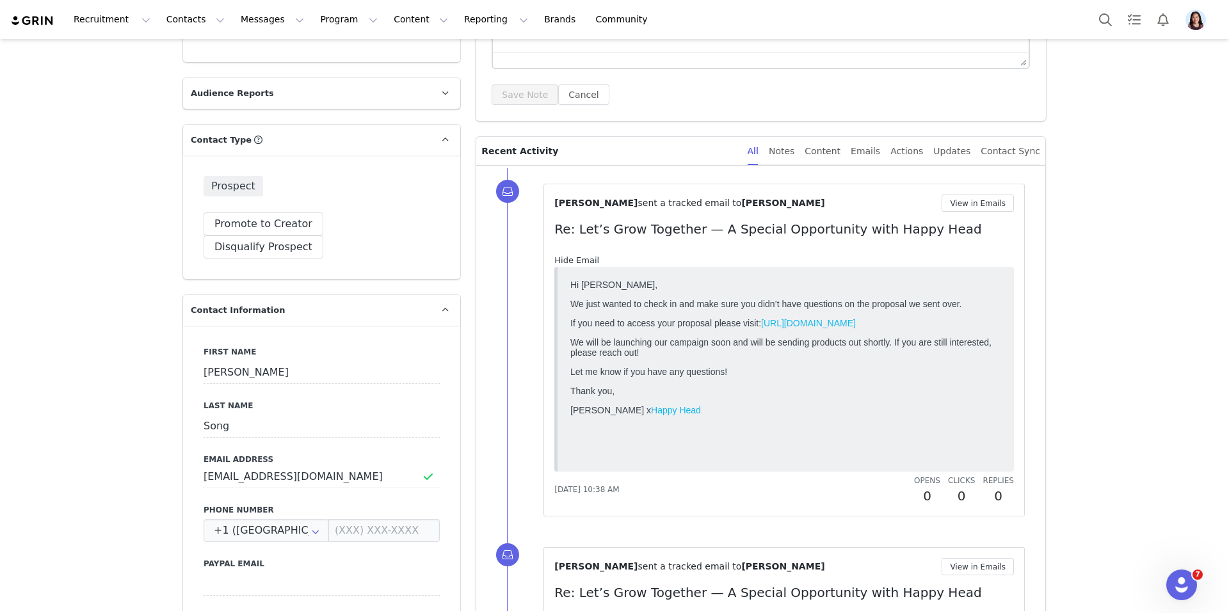
scroll to position [0, 0]
click at [323, 235] on button "Disqualify Prospect" at bounding box center [263, 246] width 120 height 23
click at [340, 294] on div at bounding box center [365, 284] width 132 height 19
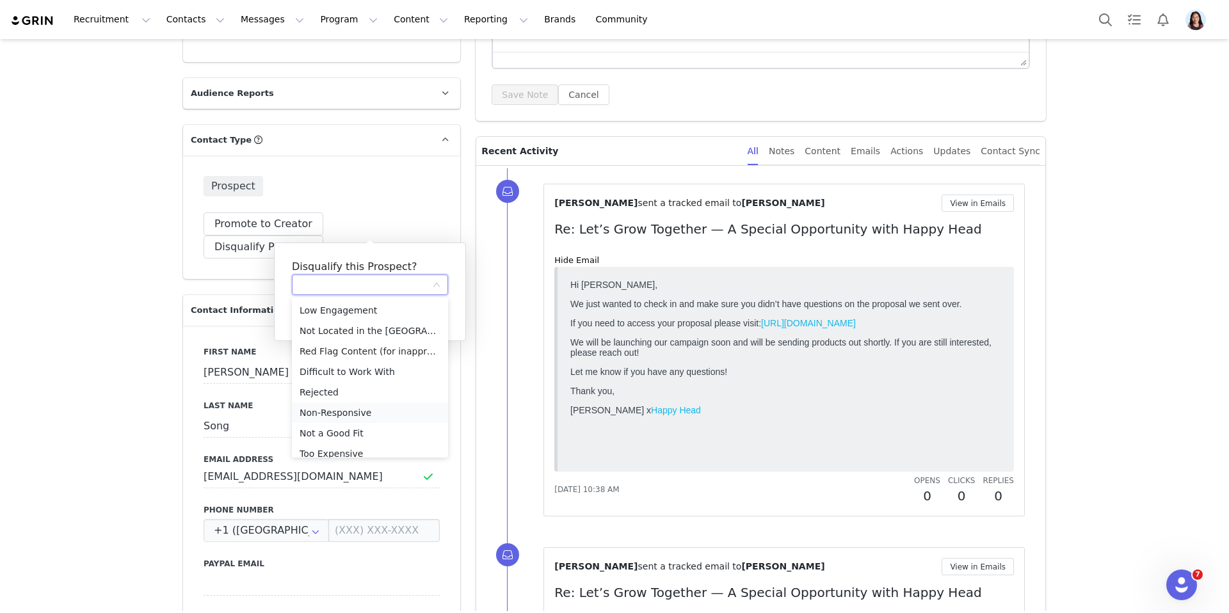
click at [340, 410] on li "Non-Responsive" at bounding box center [370, 412] width 156 height 20
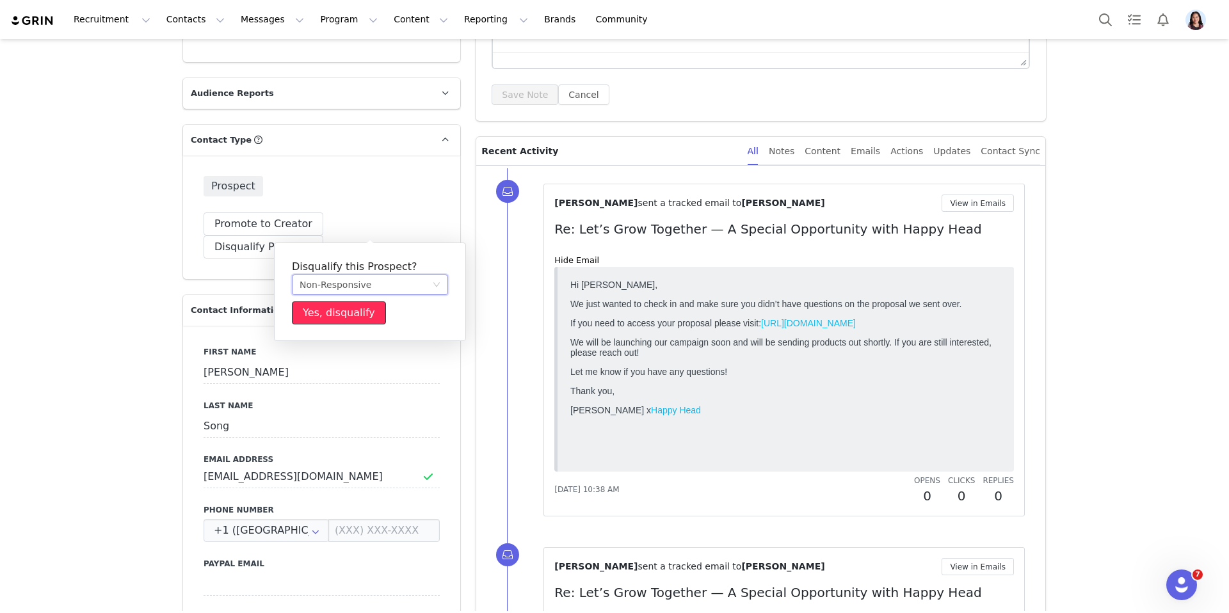
click at [343, 323] on button "Yes, disqualify" at bounding box center [339, 312] width 94 height 23
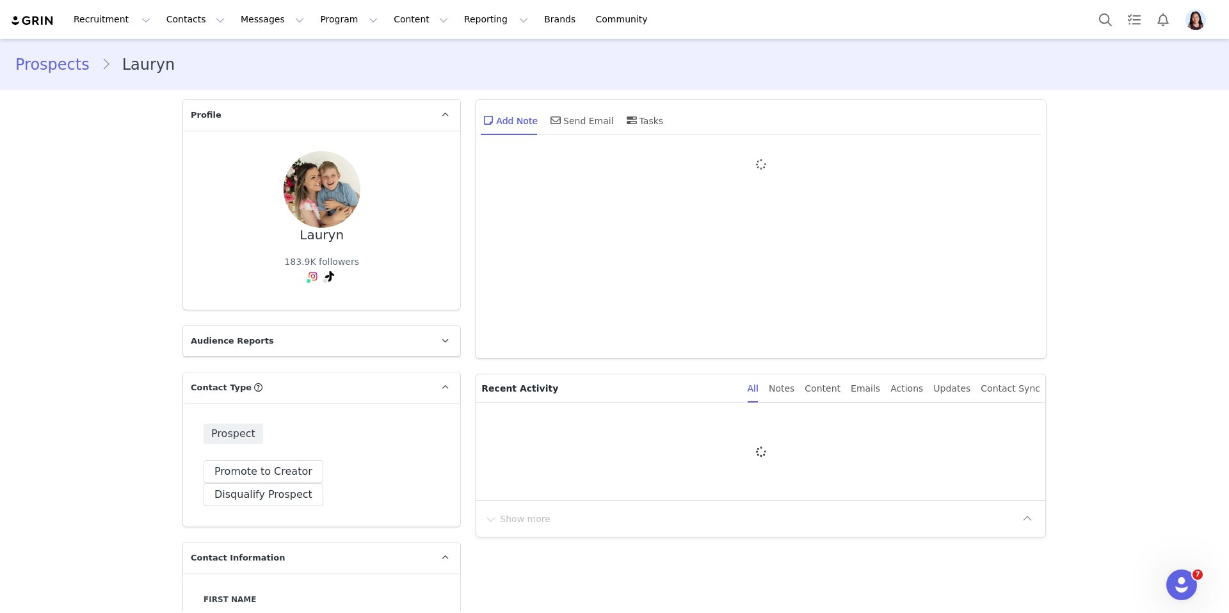
type input "+1 ([GEOGRAPHIC_DATA])"
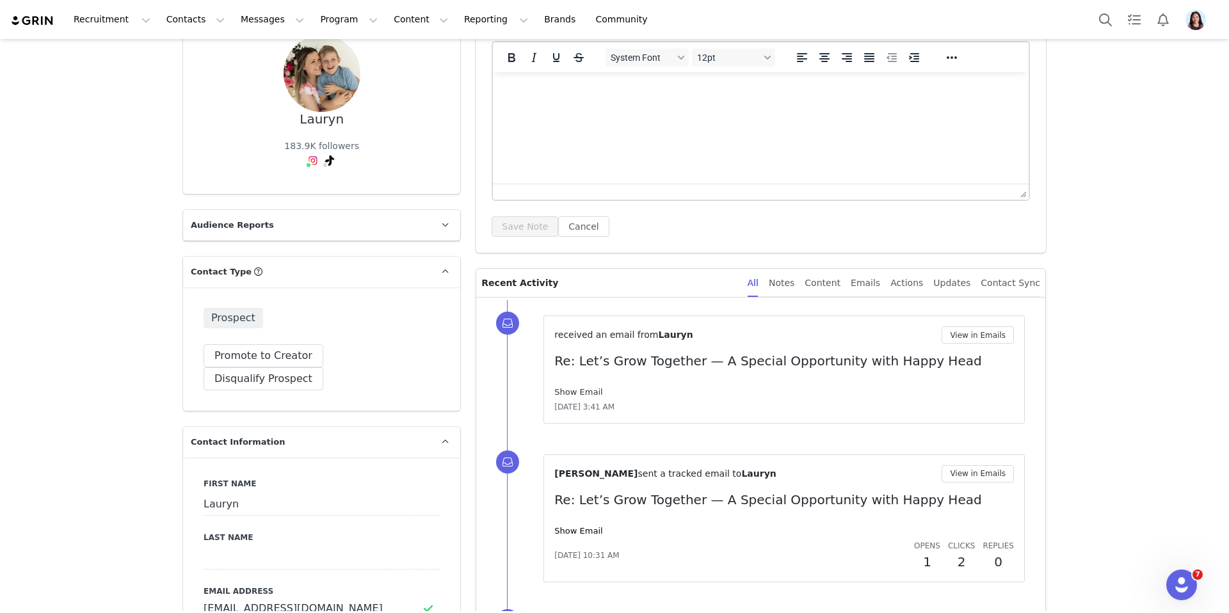
click at [584, 392] on link "Show Email" at bounding box center [578, 392] width 48 height 10
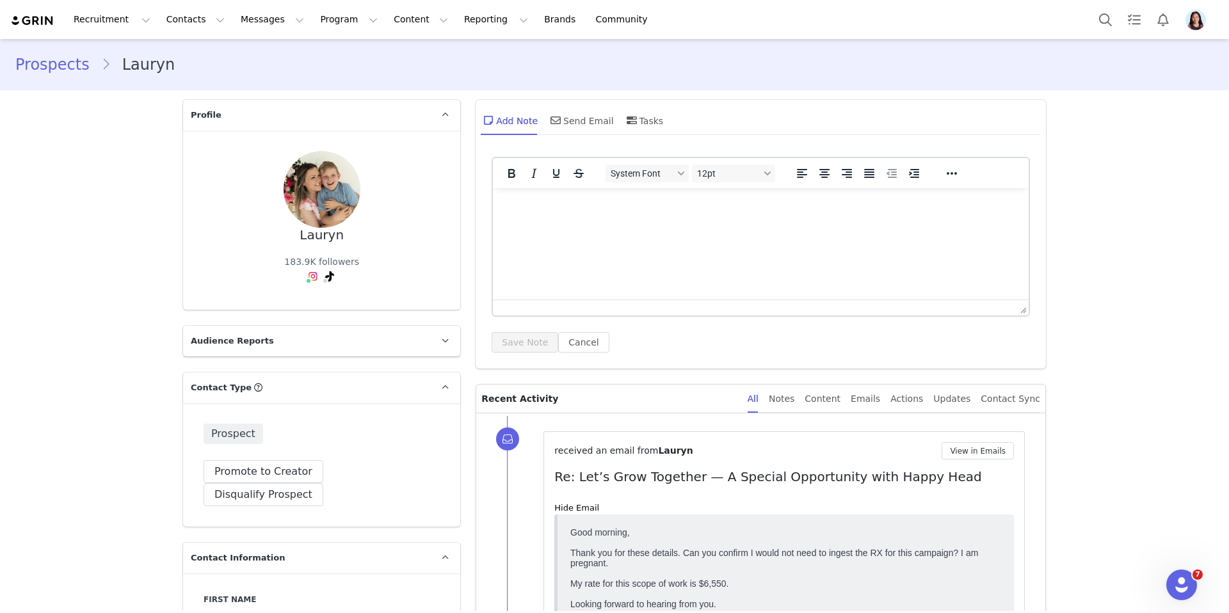
scroll to position [199, 0]
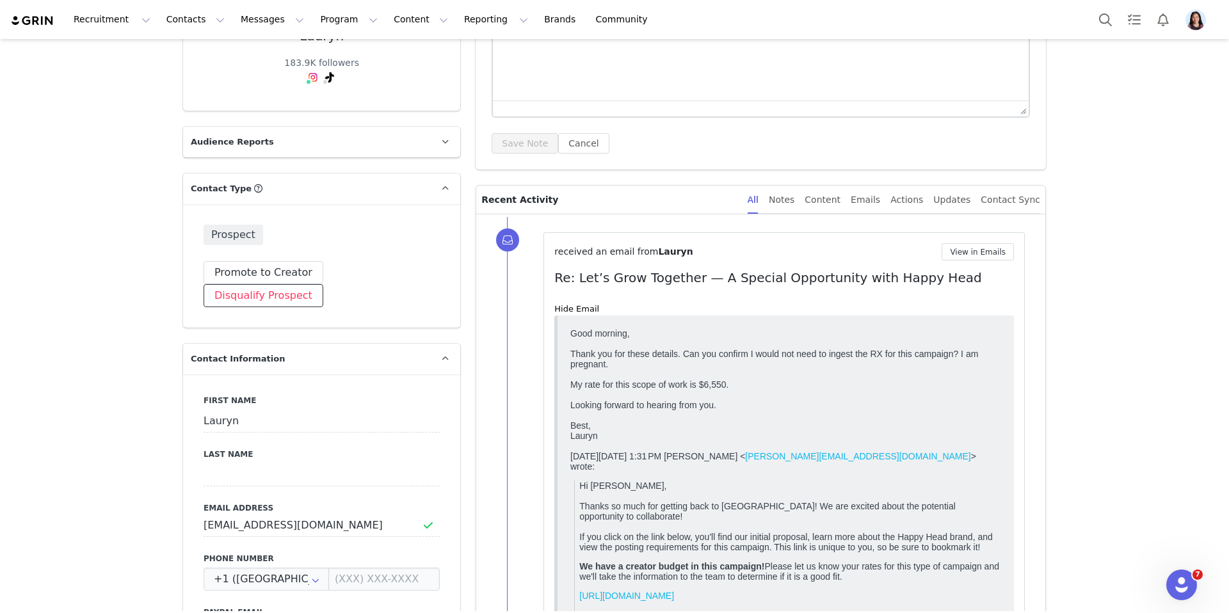
click at [323, 284] on button "Disqualify Prospect" at bounding box center [263, 295] width 120 height 23
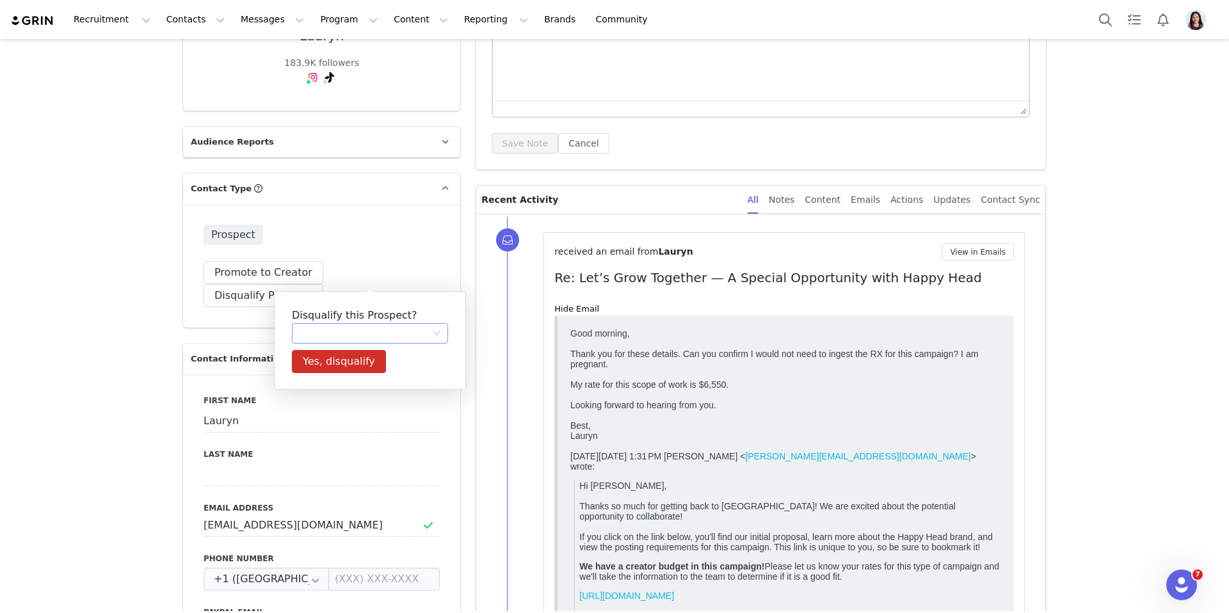
click at [338, 331] on div at bounding box center [365, 333] width 132 height 19
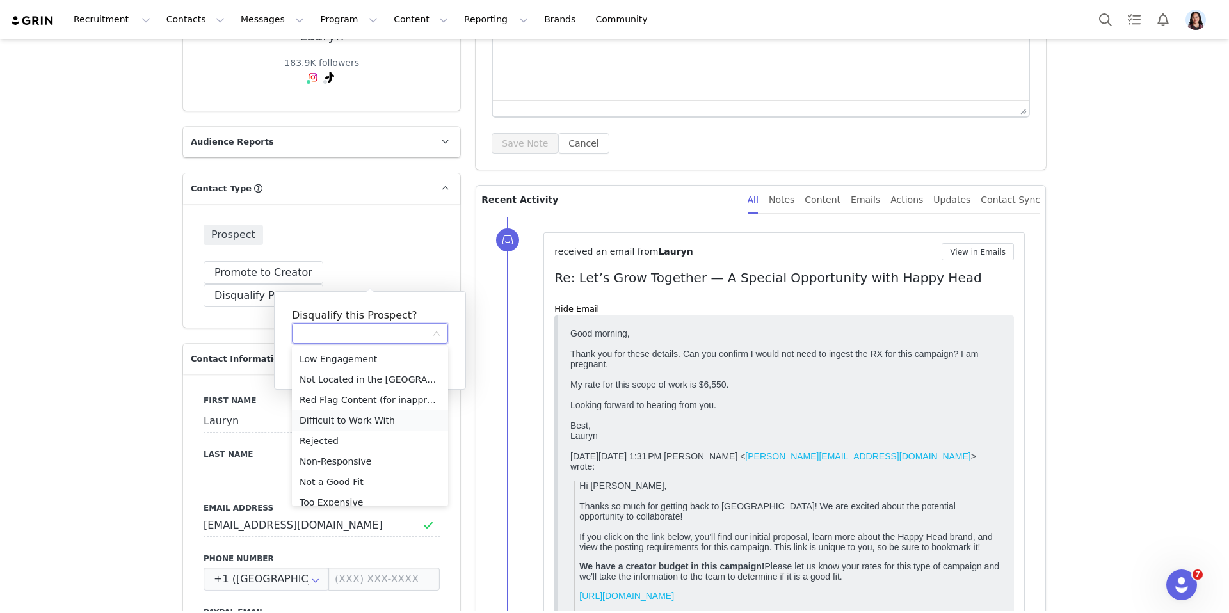
scroll to position [29, 0]
click at [343, 477] on li "Too Expensive" at bounding box center [370, 473] width 156 height 20
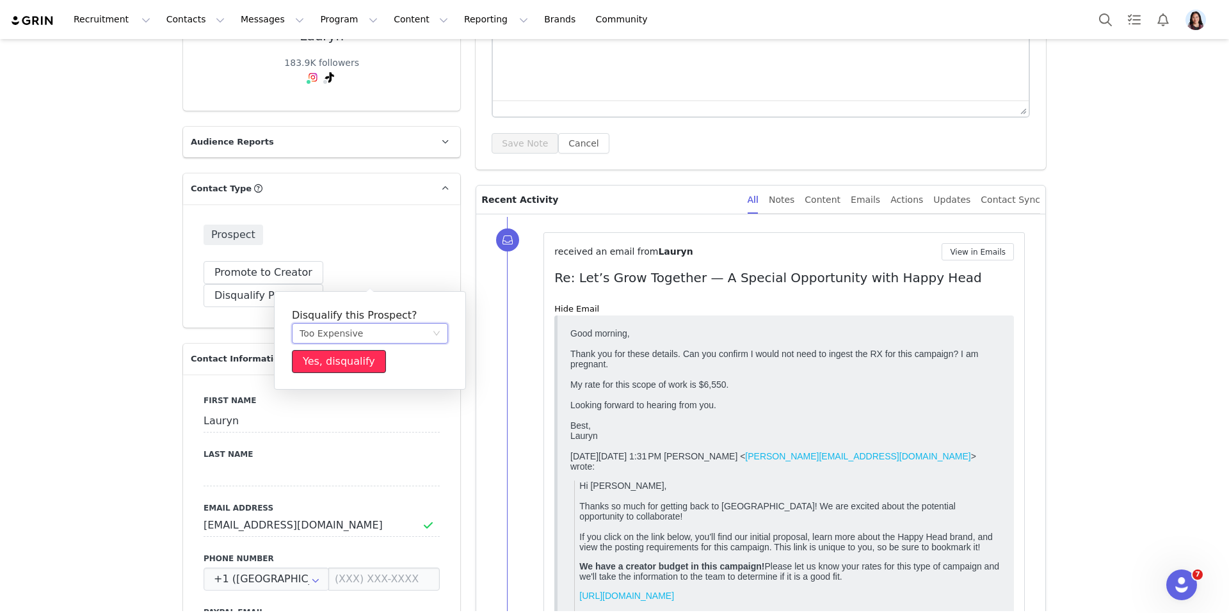
click at [333, 365] on button "Yes, disqualify" at bounding box center [339, 361] width 94 height 23
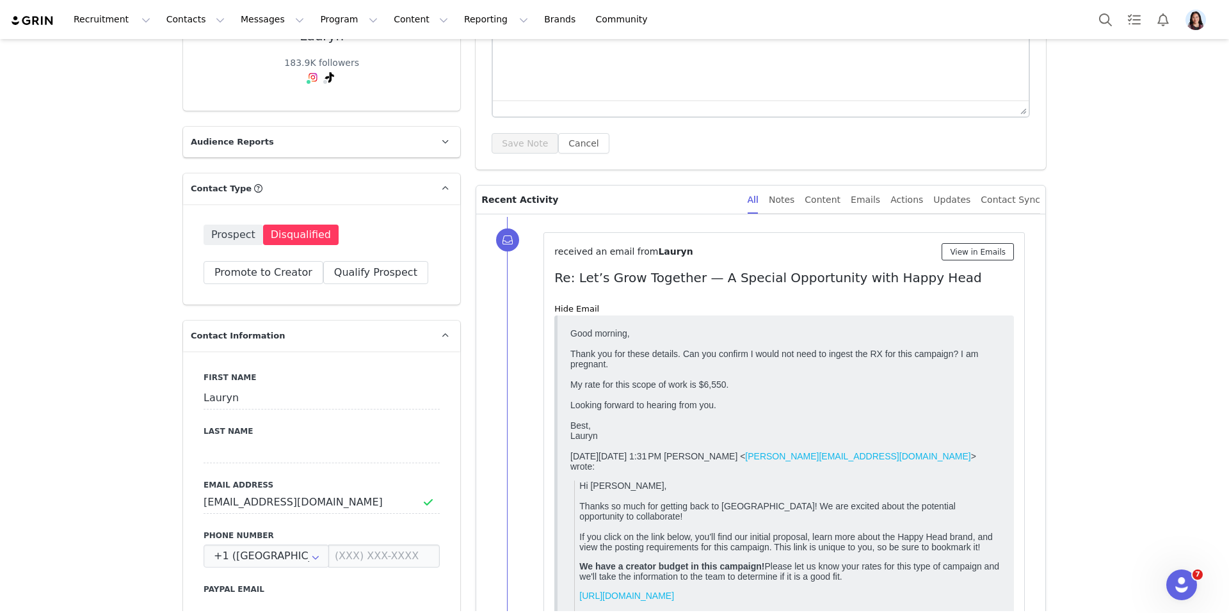
click at [976, 250] on button "View in Emails" at bounding box center [977, 251] width 72 height 17
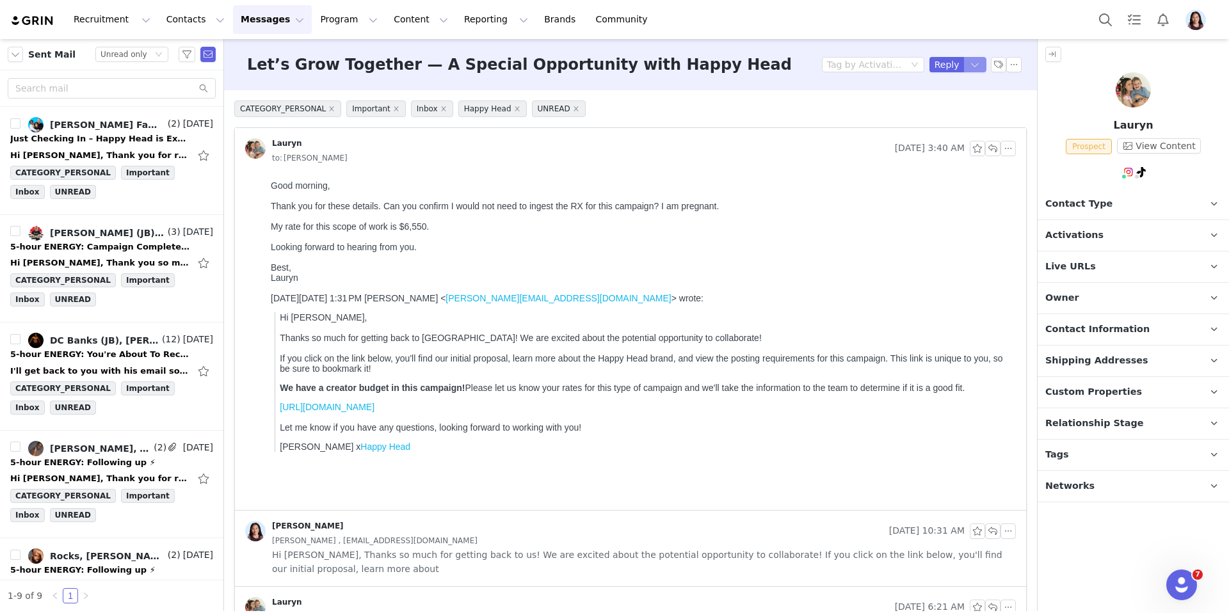
click at [979, 60] on button "button" at bounding box center [975, 64] width 23 height 15
click at [967, 107] on li "Reply All" at bounding box center [962, 108] width 54 height 20
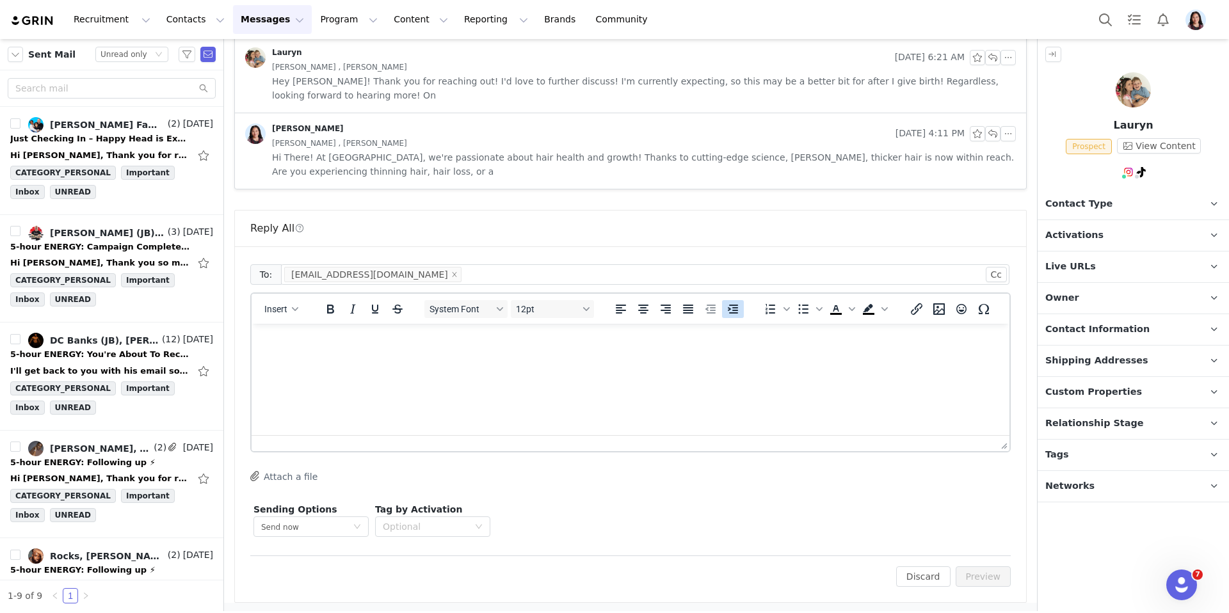
scroll to position [552, 0]
click at [725, 338] on p "Rich Text Area. Press ALT-0 for help." at bounding box center [630, 339] width 737 height 14
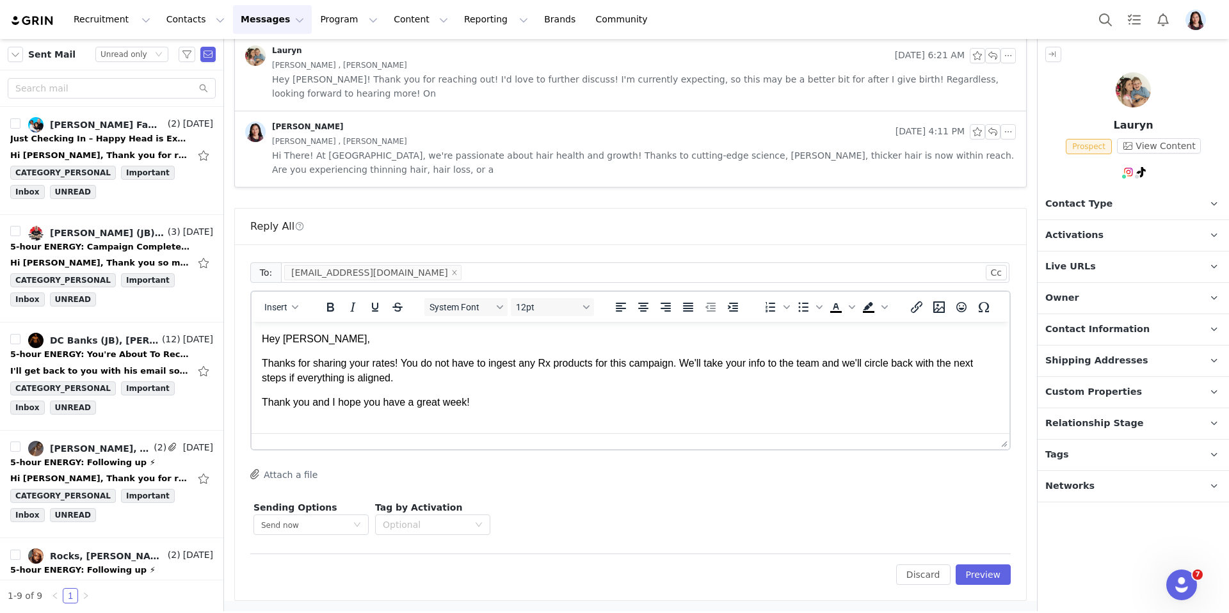
scroll to position [1, 0]
drag, startPoint x: 268, startPoint y: 302, endPoint x: 271, endPoint y: 311, distance: 9.5
click at [268, 302] on span "Insert" at bounding box center [275, 307] width 23 height 10
click at [299, 378] on div "Insert Signature" at bounding box center [326, 370] width 128 height 20
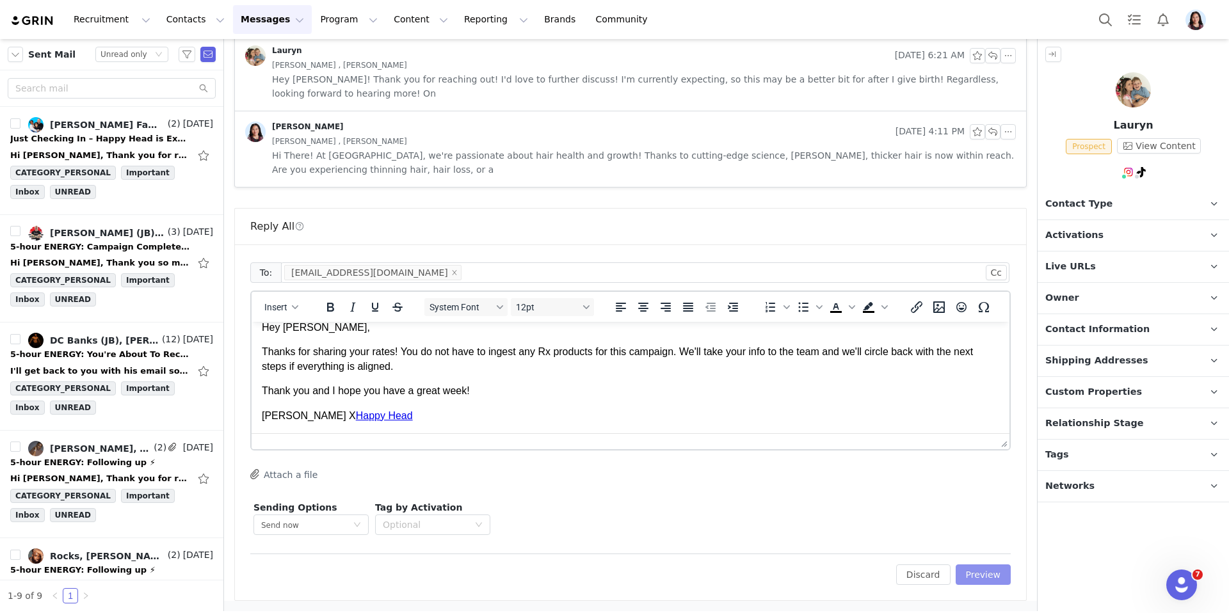
click at [996, 577] on button "Preview" at bounding box center [983, 574] width 56 height 20
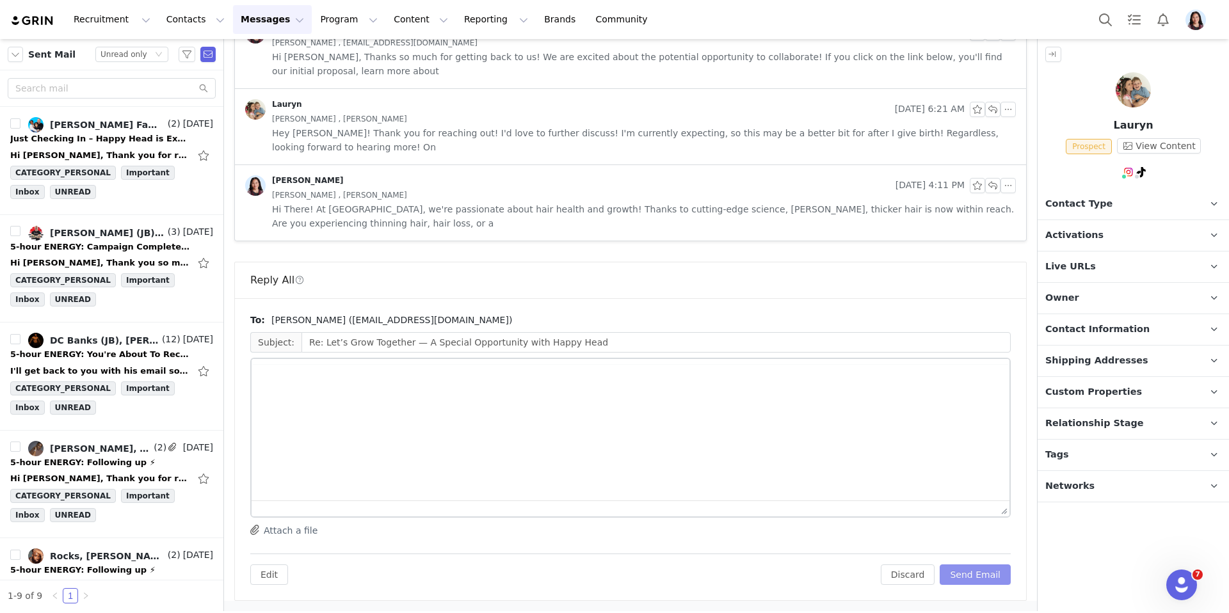
scroll to position [498, 0]
click at [988, 577] on button "Send Email" at bounding box center [974, 574] width 71 height 20
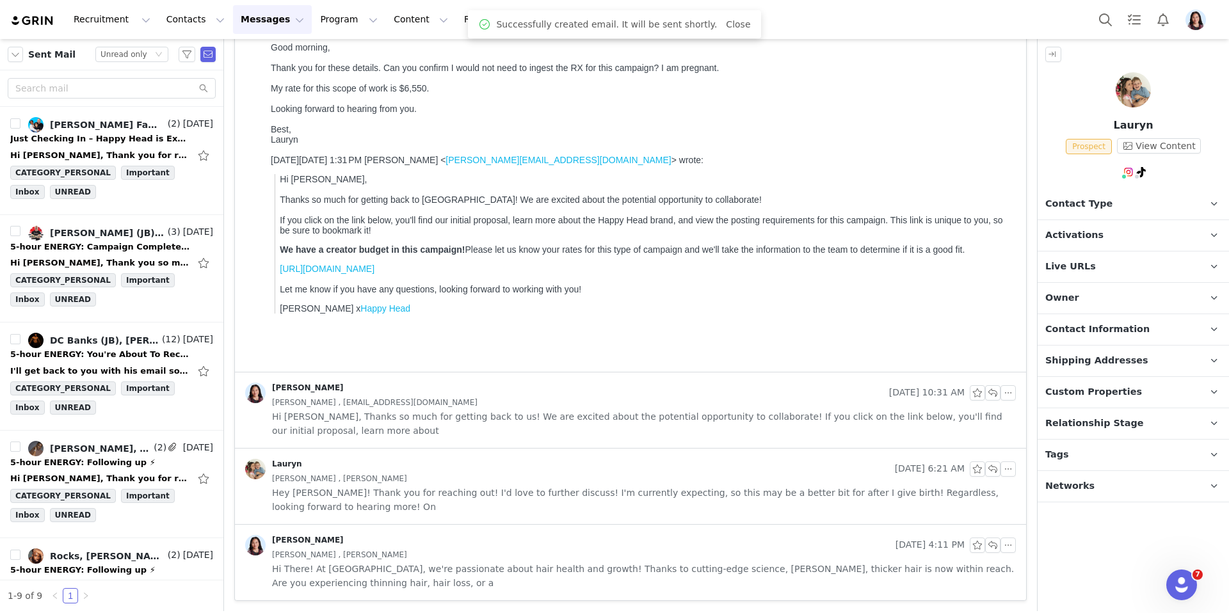
scroll to position [0, 0]
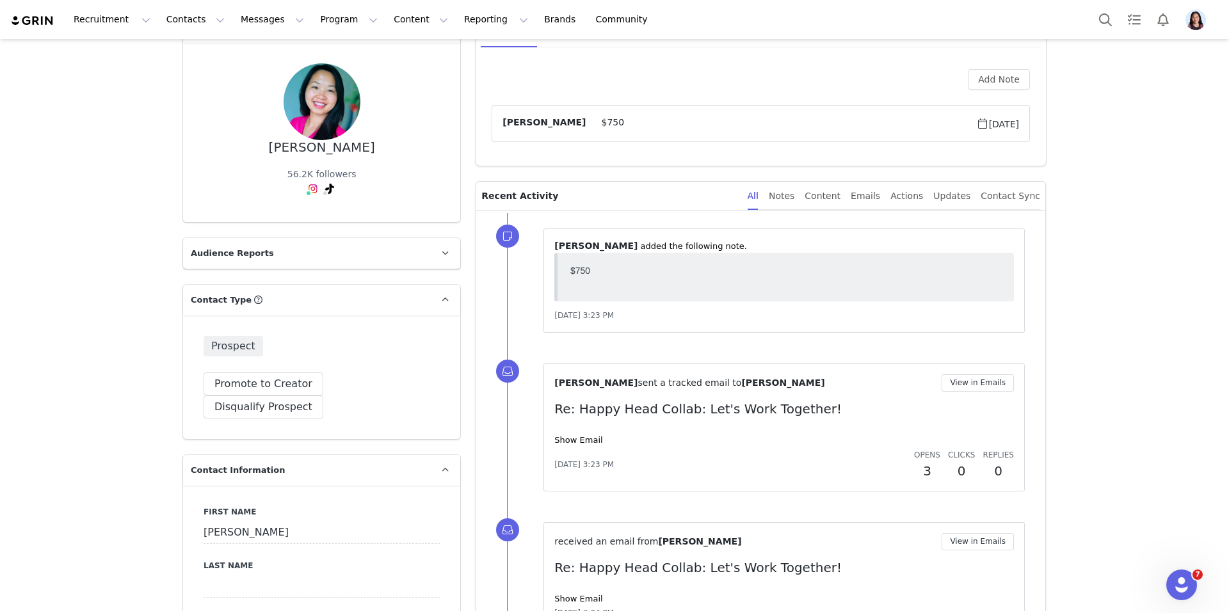
scroll to position [124, 0]
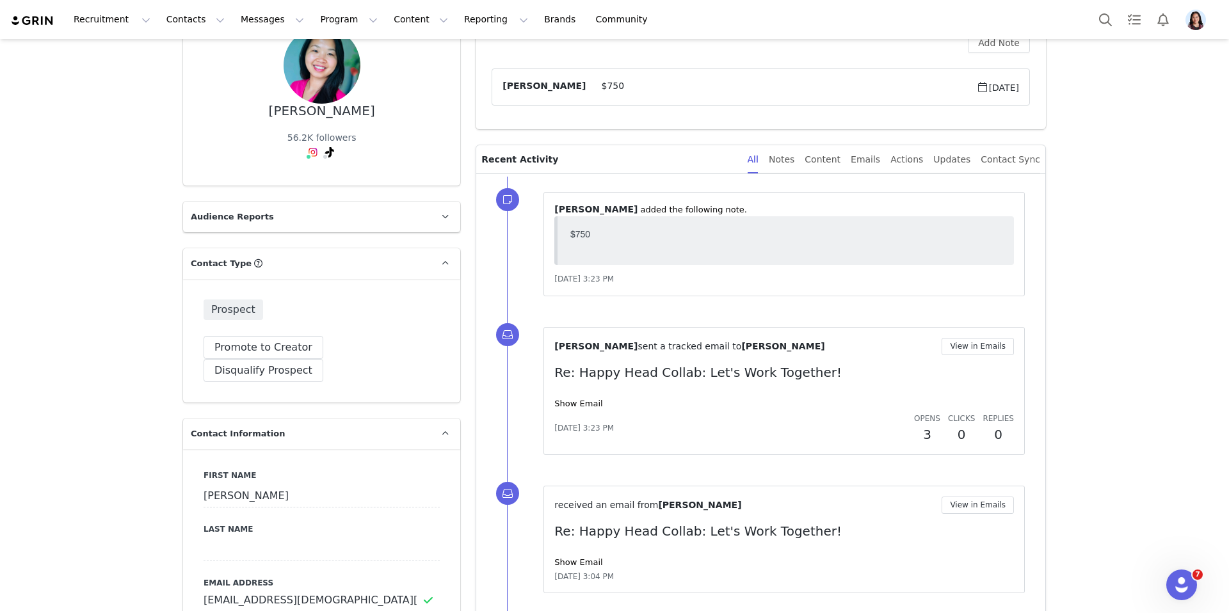
click at [573, 408] on div "Show Email" at bounding box center [783, 403] width 459 height 13
click at [573, 402] on link "Show Email" at bounding box center [578, 404] width 48 height 10
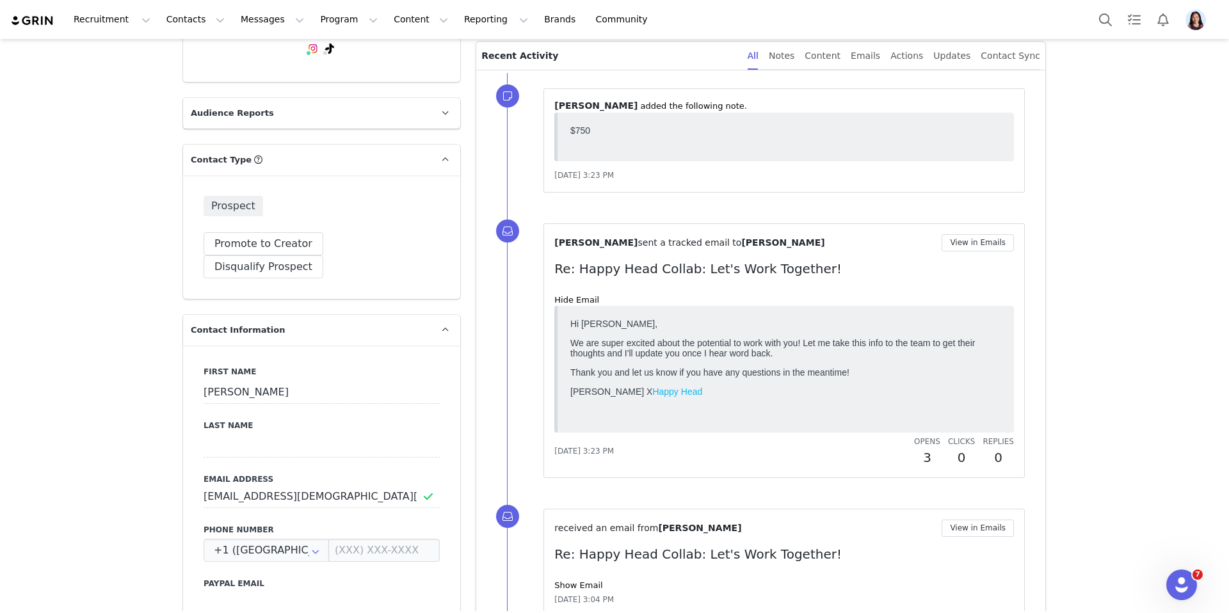
scroll to position [0, 0]
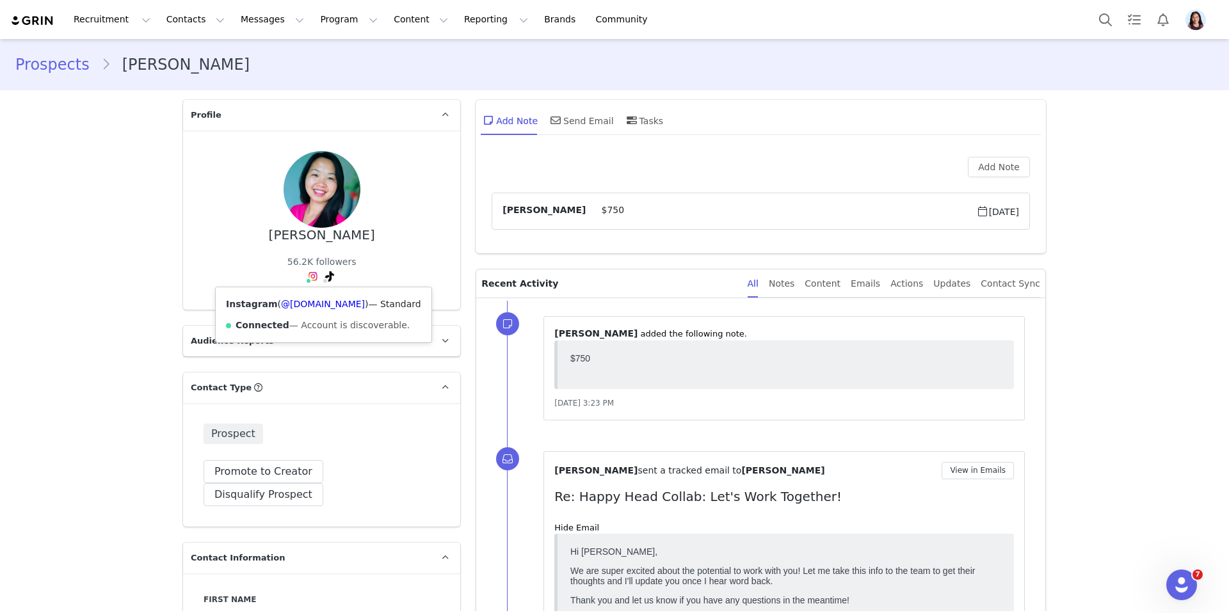
click at [309, 275] on img at bounding box center [313, 276] width 10 height 10
click at [309, 308] on link "@[DOMAIN_NAME]" at bounding box center [323, 304] width 84 height 10
click at [325, 276] on icon at bounding box center [329, 276] width 9 height 10
click at [312, 306] on link "@derm.mom" at bounding box center [310, 304] width 84 height 10
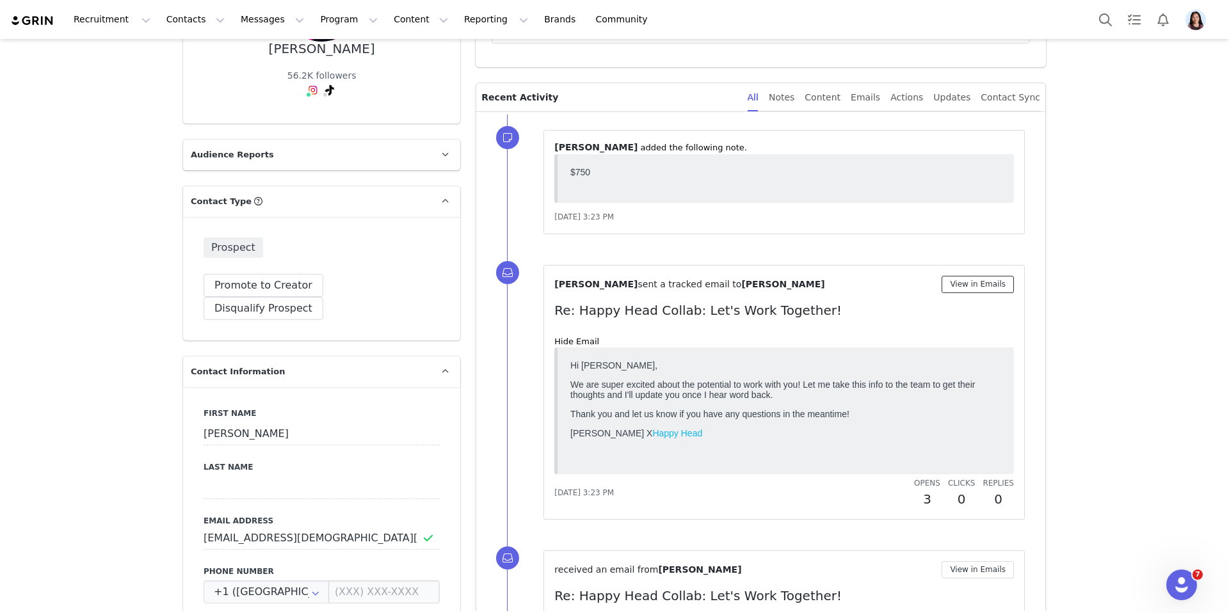
click at [956, 286] on button "View in Emails" at bounding box center [977, 284] width 72 height 17
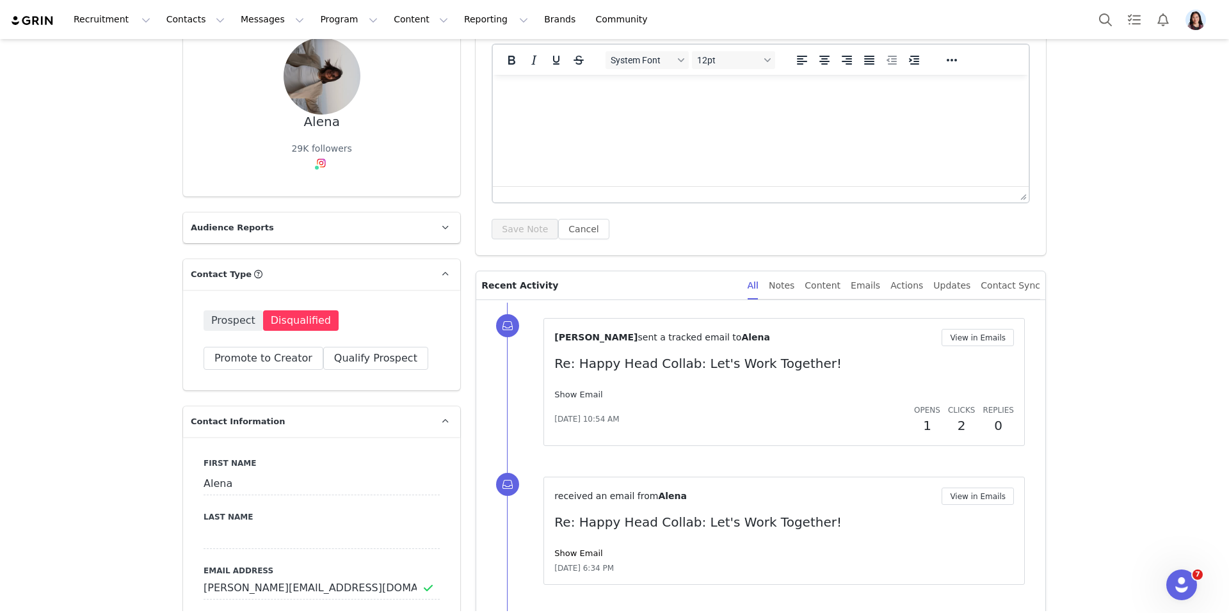
click at [580, 394] on link "Show Email" at bounding box center [578, 395] width 48 height 10
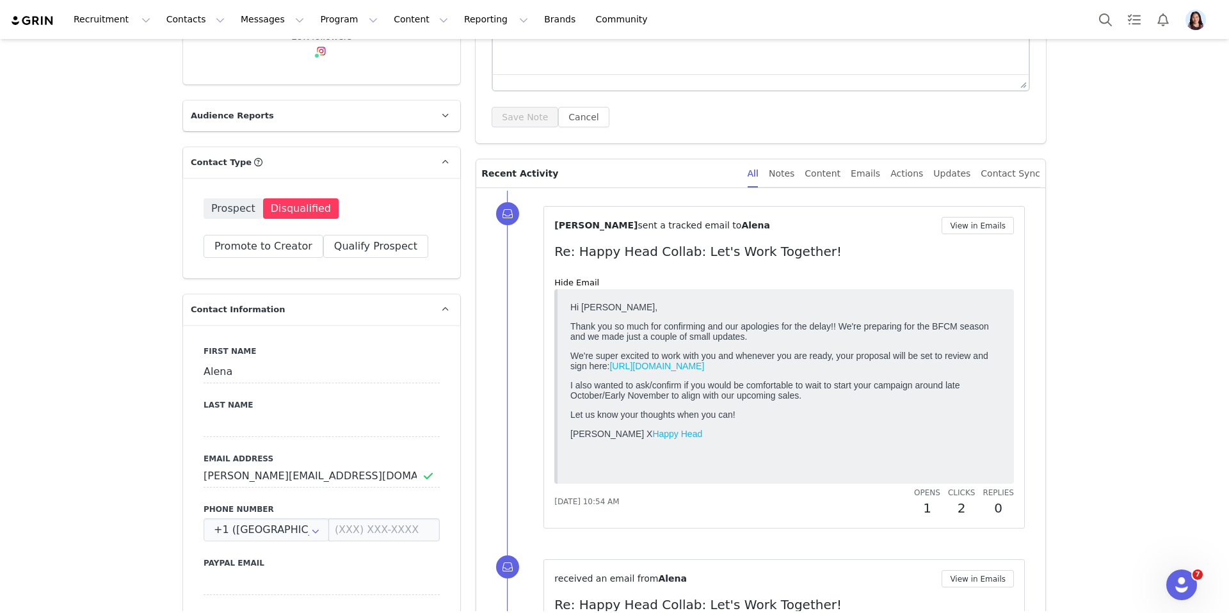
scroll to position [284, 0]
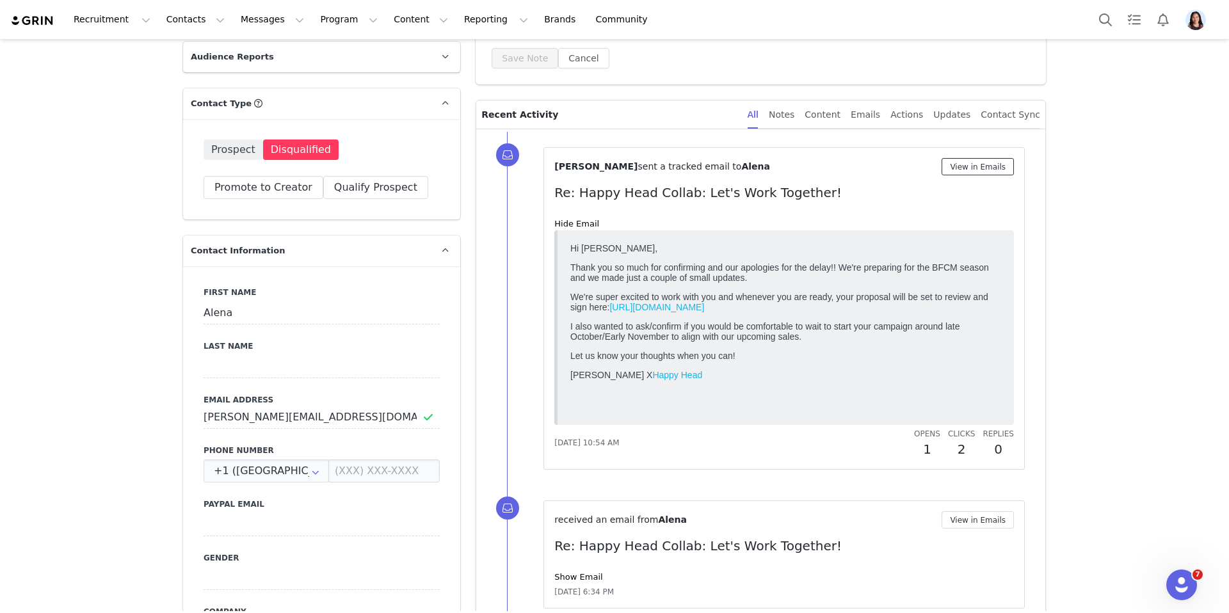
click at [955, 161] on button "View in Emails" at bounding box center [977, 166] width 72 height 17
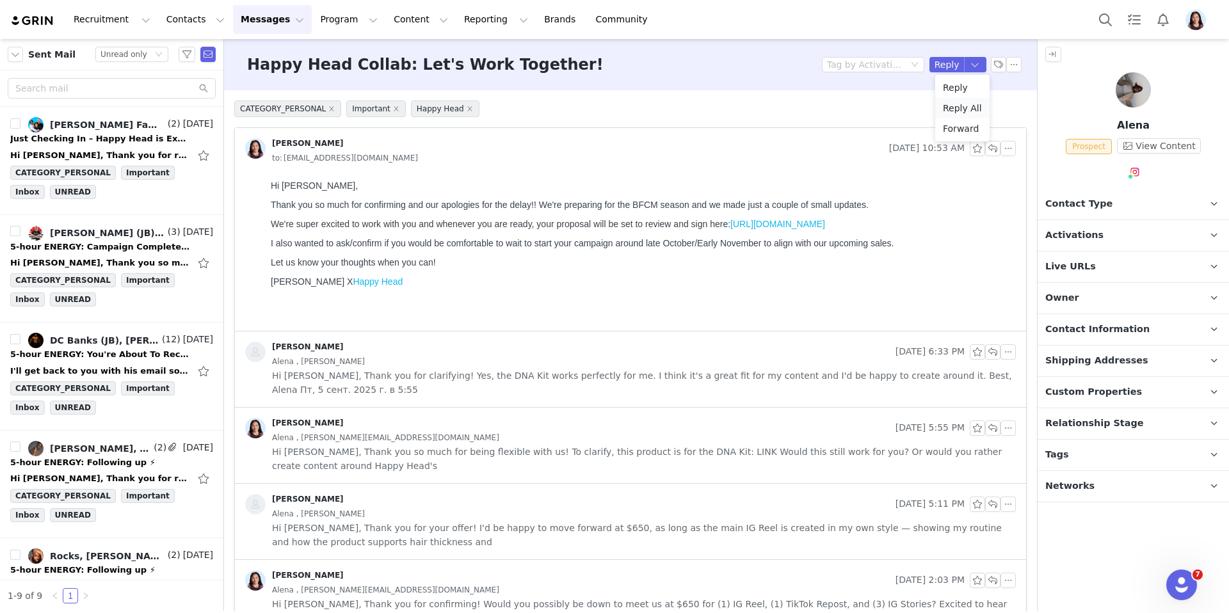
click at [967, 107] on li "Reply All" at bounding box center [962, 108] width 54 height 20
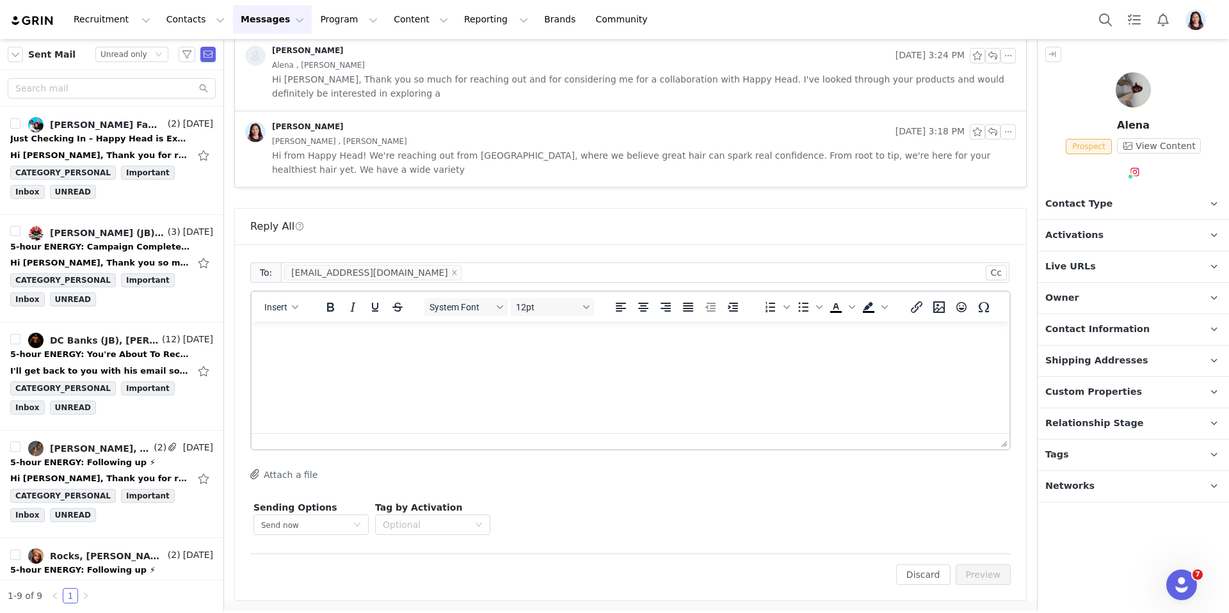
click at [612, 356] on html at bounding box center [630, 339] width 758 height 35
drag, startPoint x: 338, startPoint y: 360, endPoint x: 212, endPoint y: 360, distance: 126.7
click at [251, 360] on html "Hey Alena, I hope you're d" at bounding box center [630, 352] width 758 height 60
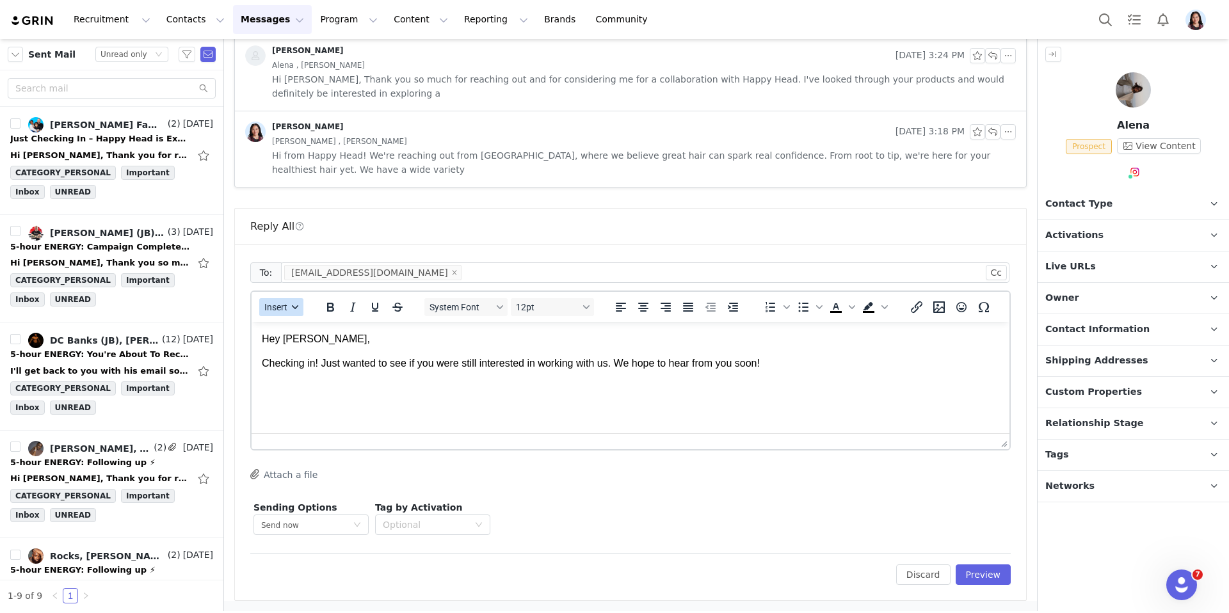
click at [273, 301] on button "Insert" at bounding box center [281, 307] width 44 height 18
click at [283, 370] on div "Insert Signature" at bounding box center [327, 370] width 115 height 15
click at [985, 578] on button "Preview" at bounding box center [983, 574] width 56 height 20
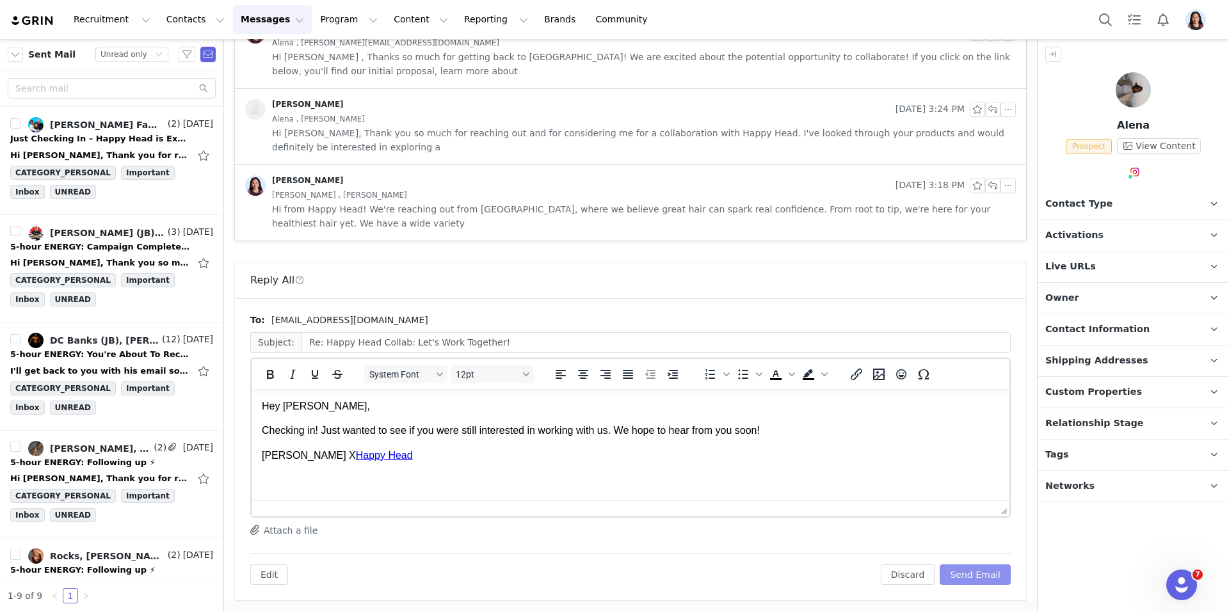
click at [983, 575] on button "Send Email" at bounding box center [974, 574] width 71 height 20
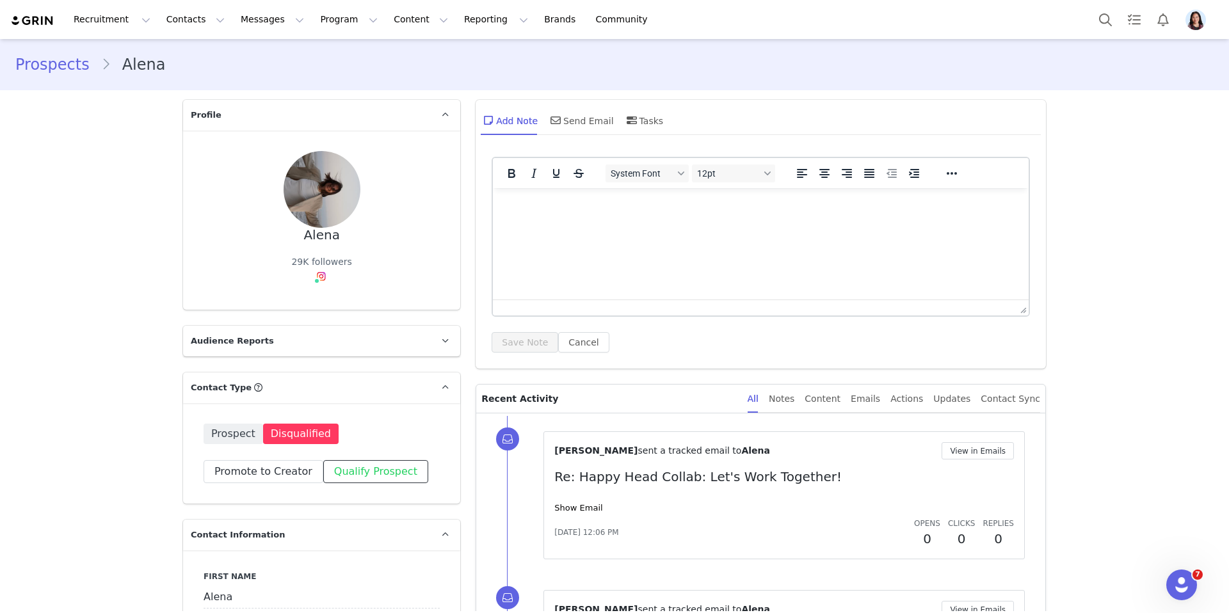
click at [385, 475] on button "Qualify Prospect" at bounding box center [375, 471] width 105 height 23
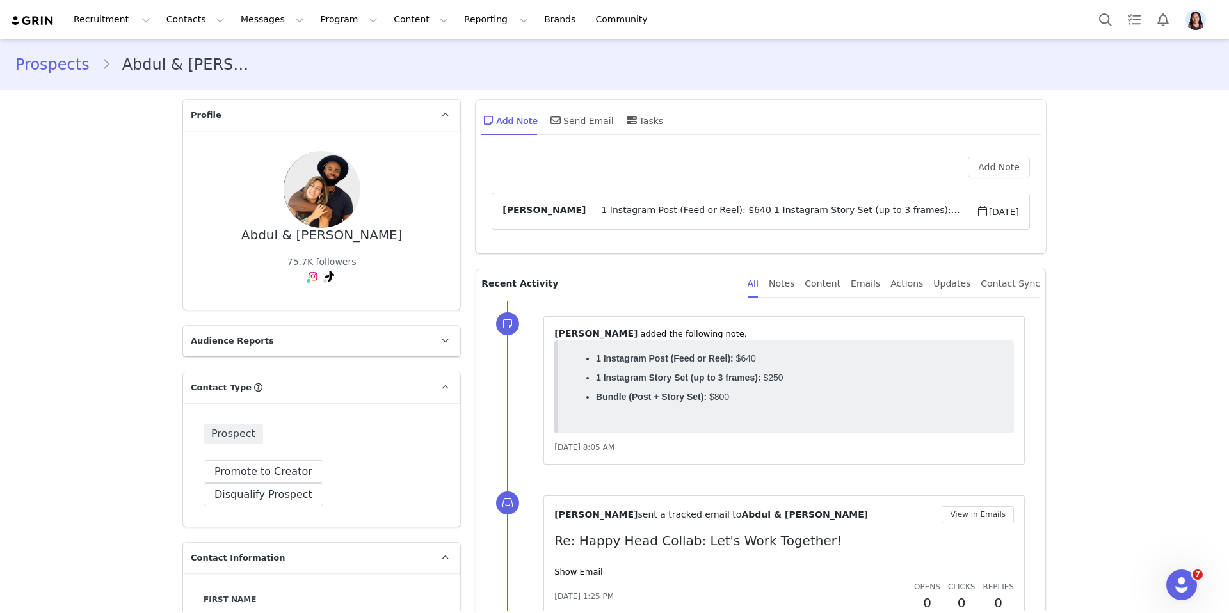
scroll to position [155, 0]
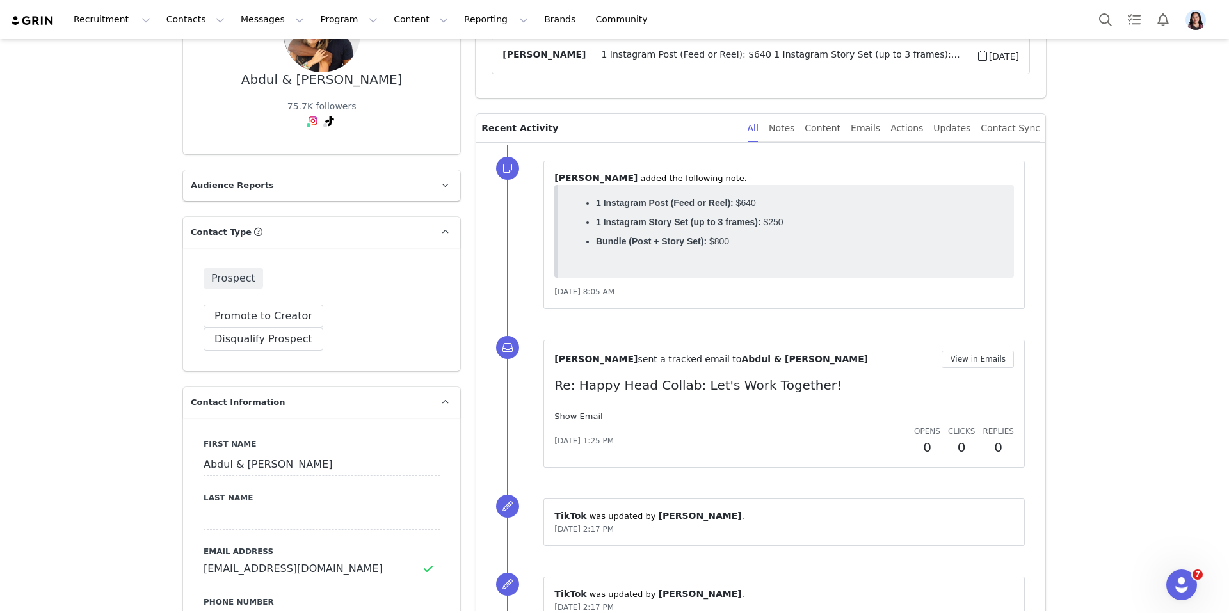
click at [580, 418] on link "Show Email" at bounding box center [578, 416] width 48 height 10
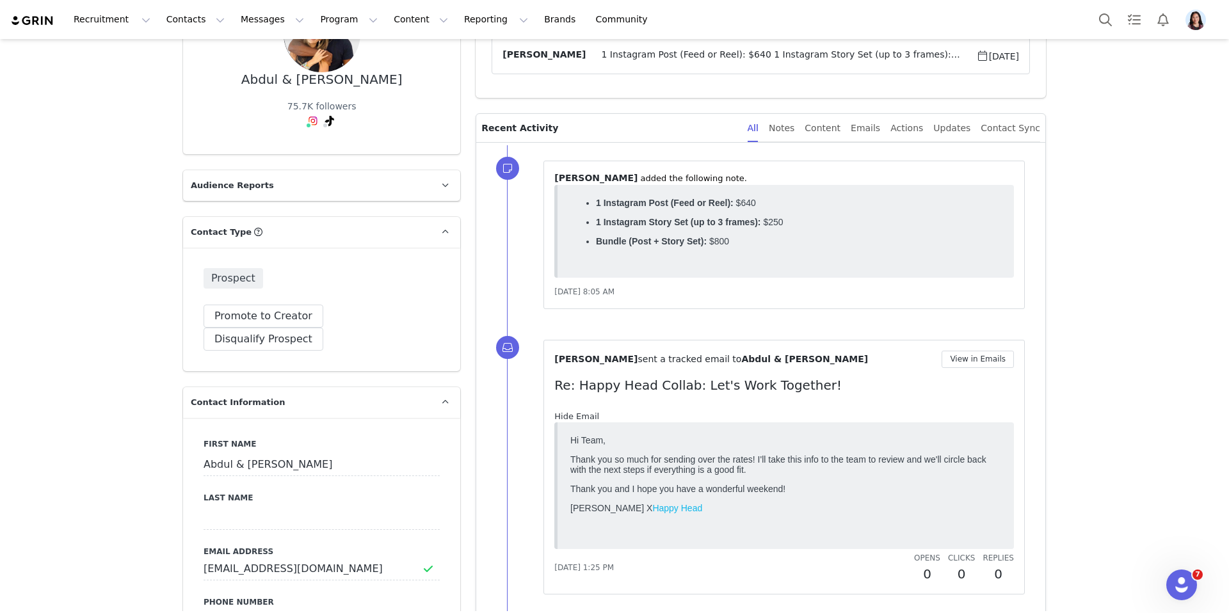
scroll to position [301, 0]
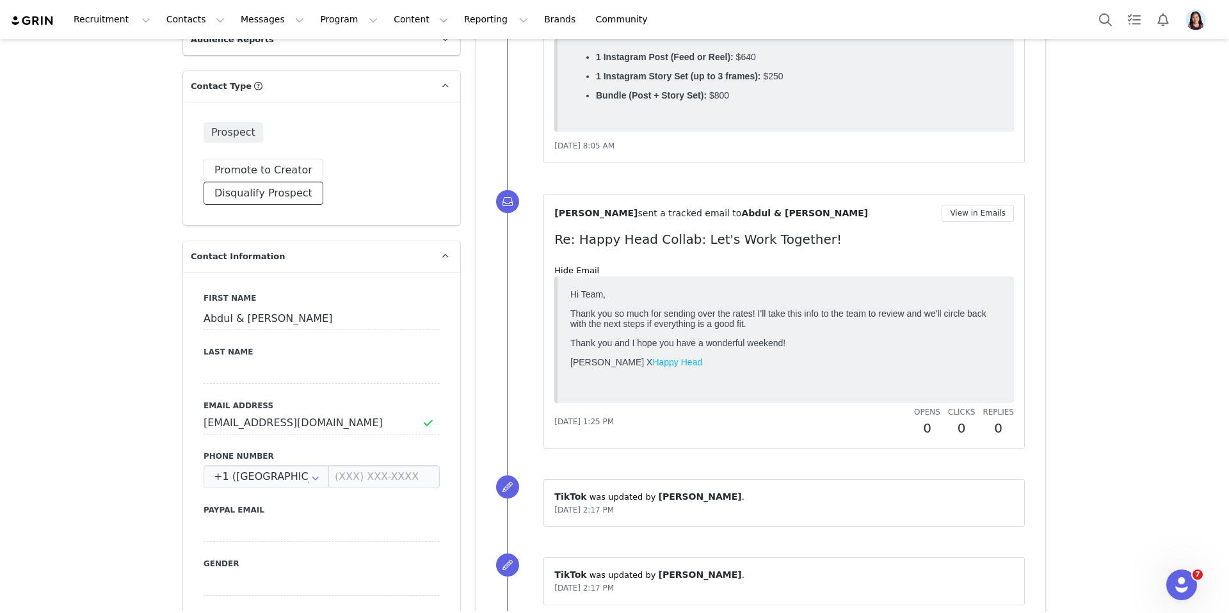
drag, startPoint x: 376, startPoint y: 169, endPoint x: 376, endPoint y: 206, distance: 37.1
click at [323, 182] on button "Disqualify Prospect" at bounding box center [263, 193] width 120 height 23
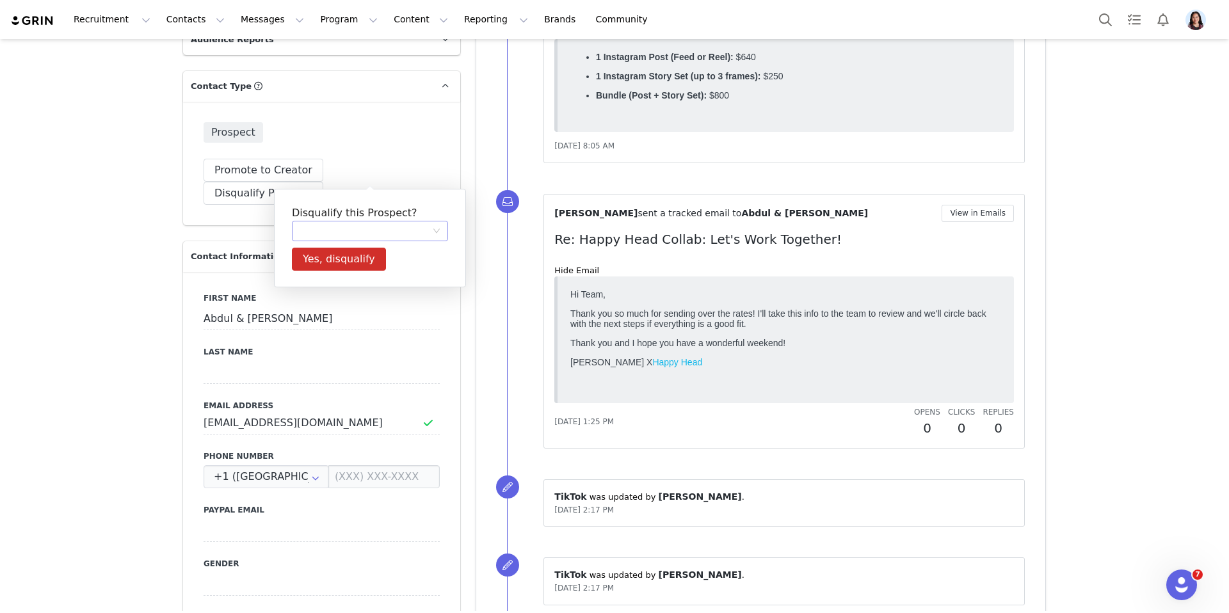
click at [359, 232] on div at bounding box center [365, 230] width 132 height 19
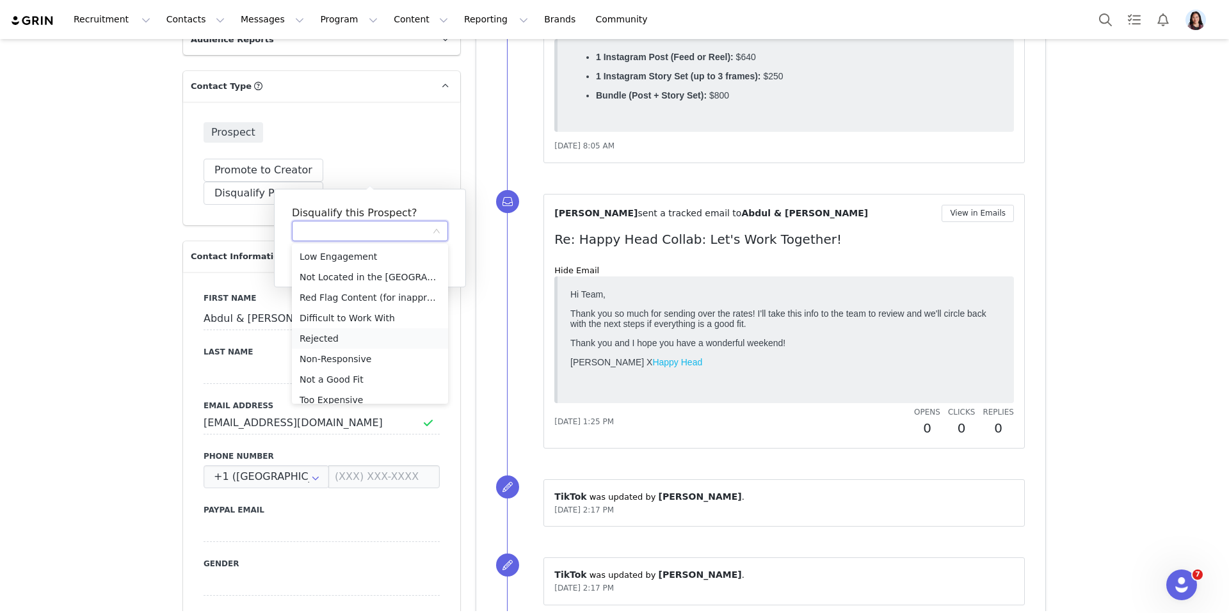
scroll to position [29, 0]
click at [340, 372] on li "Too Expensive" at bounding box center [370, 370] width 156 height 20
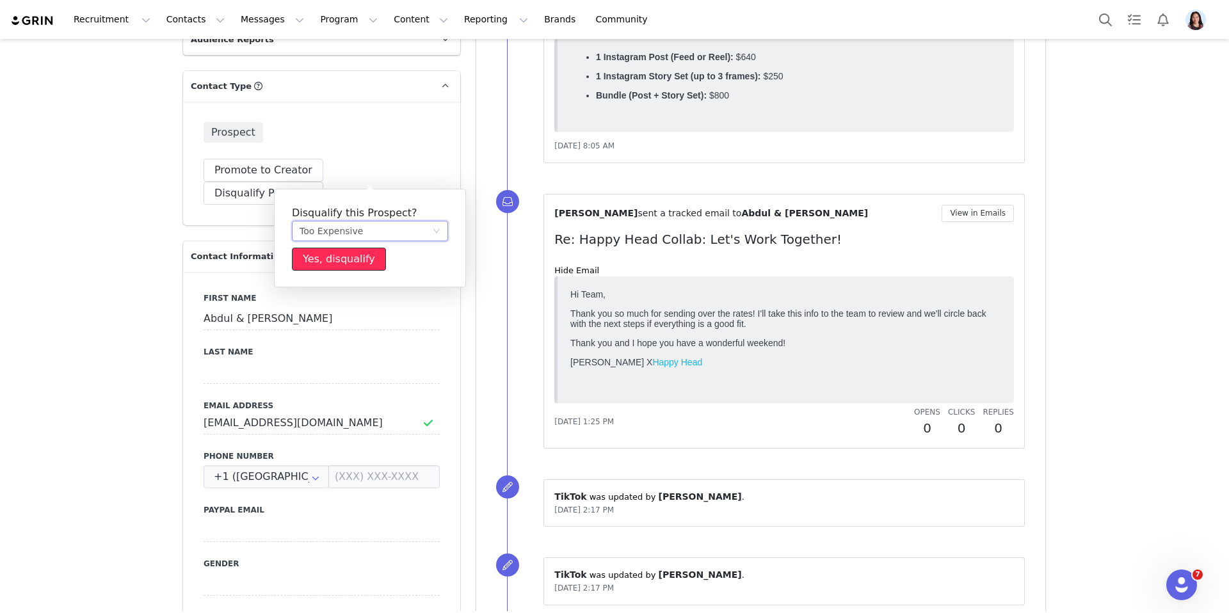
click at [358, 266] on button "Yes, disqualify" at bounding box center [339, 259] width 94 height 23
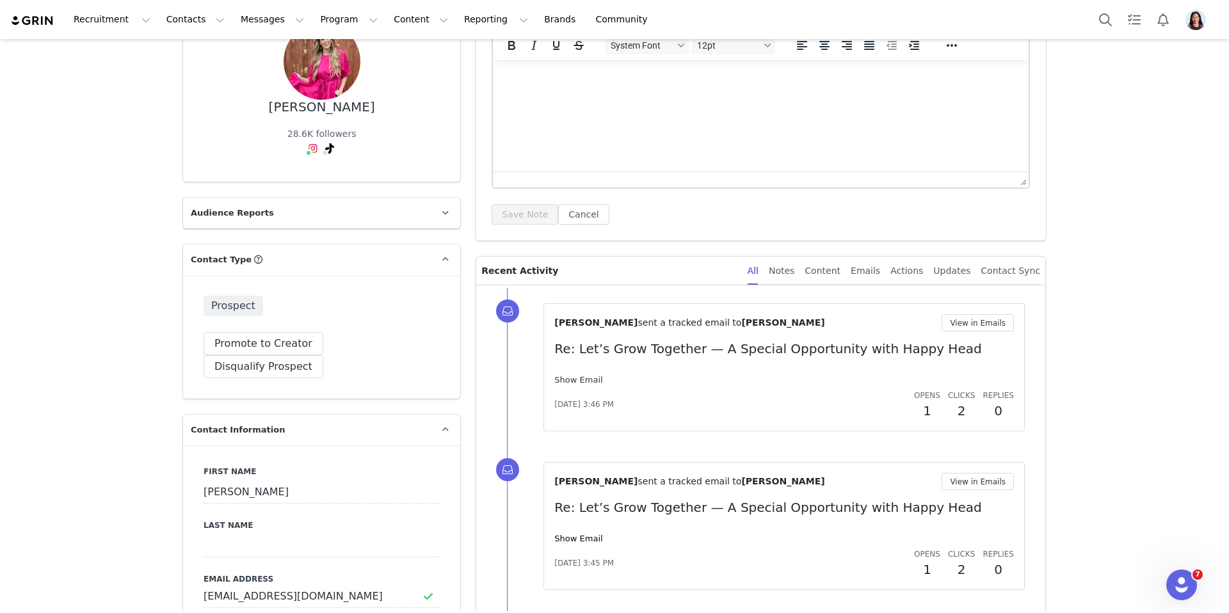
click at [580, 376] on link "Show Email" at bounding box center [578, 380] width 48 height 10
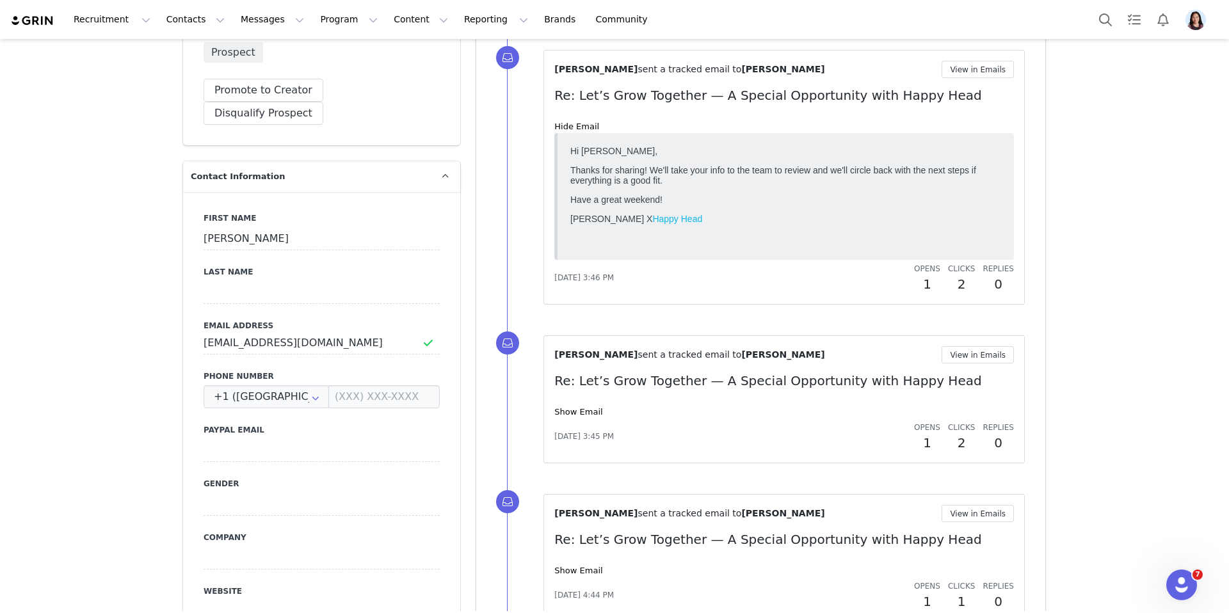
scroll to position [511, 0]
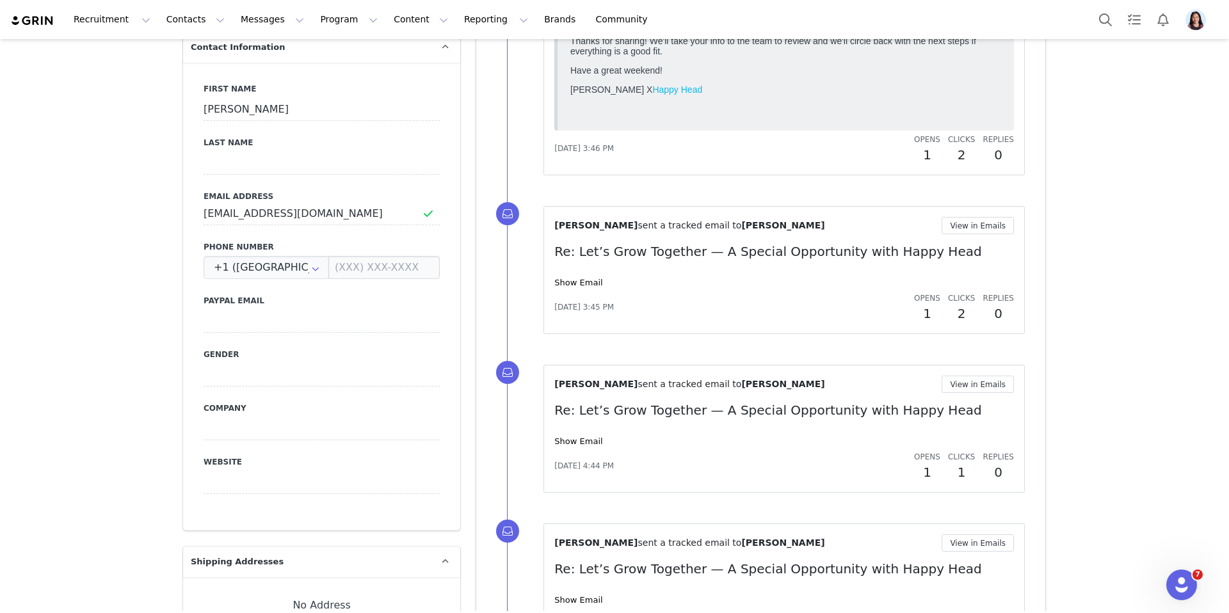
click at [573, 292] on div "Sep 19, 2025, 3:45 PM Opens 1 Clicks 2 Replies 0" at bounding box center [783, 308] width 459 height 32
click at [573, 285] on link "Show Email" at bounding box center [578, 283] width 48 height 10
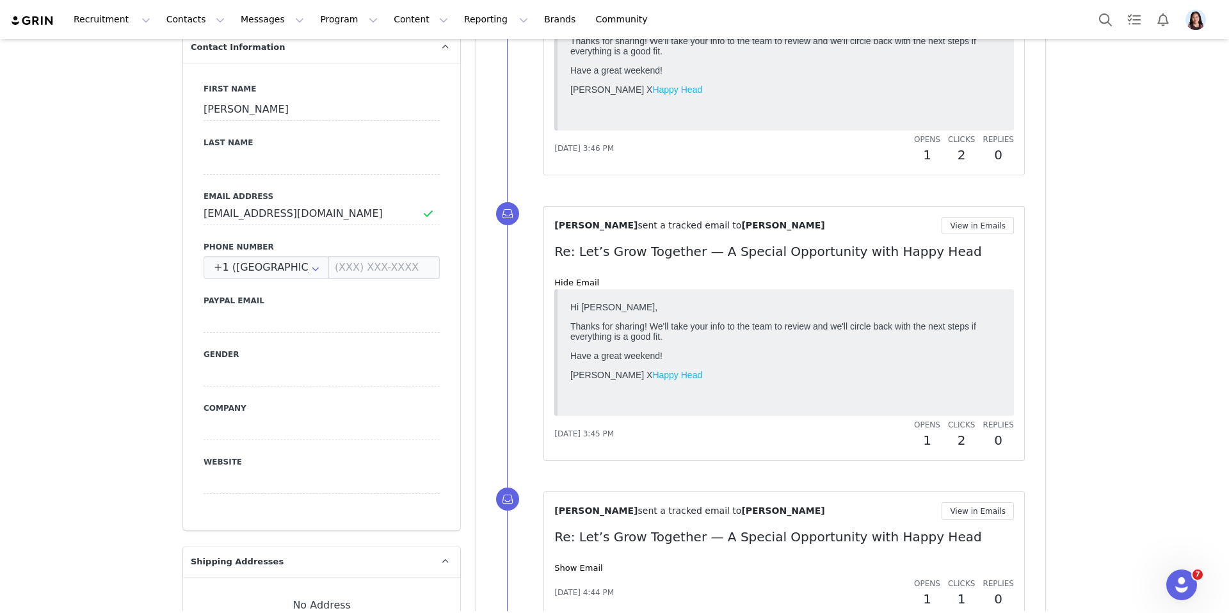
scroll to position [740, 0]
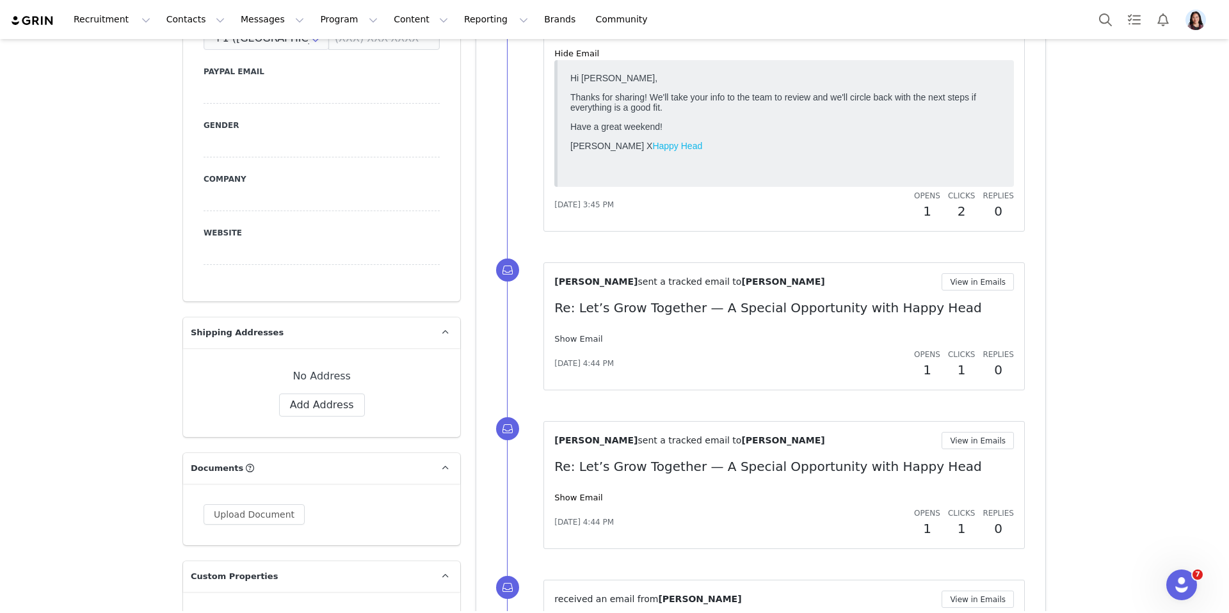
click at [576, 335] on link "Show Email" at bounding box center [578, 339] width 48 height 10
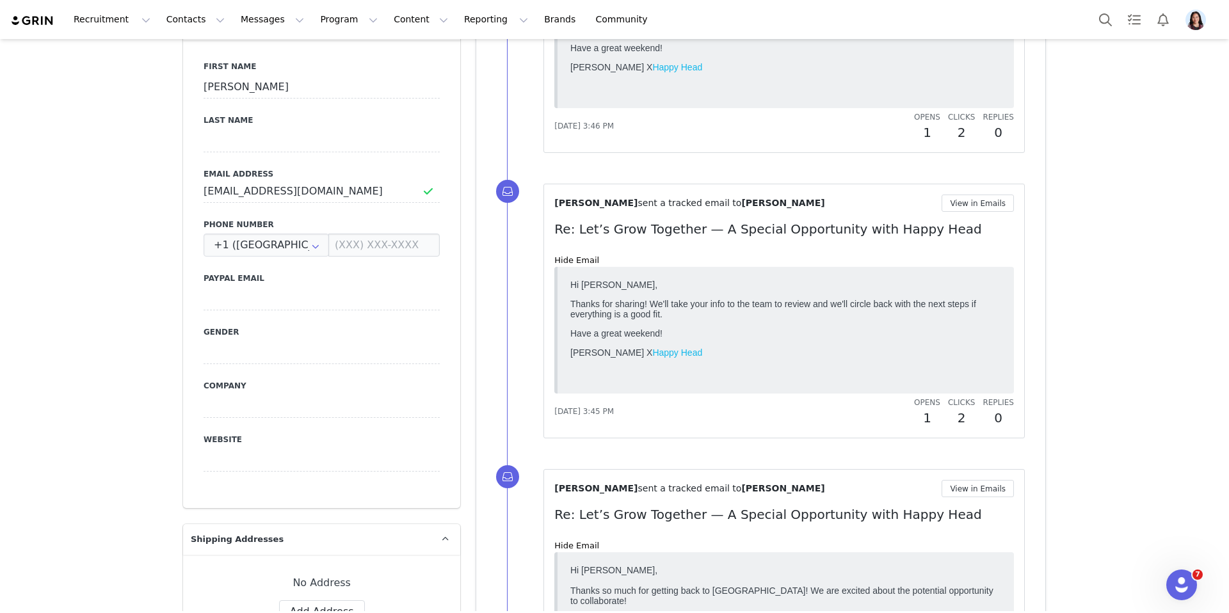
scroll to position [361, 0]
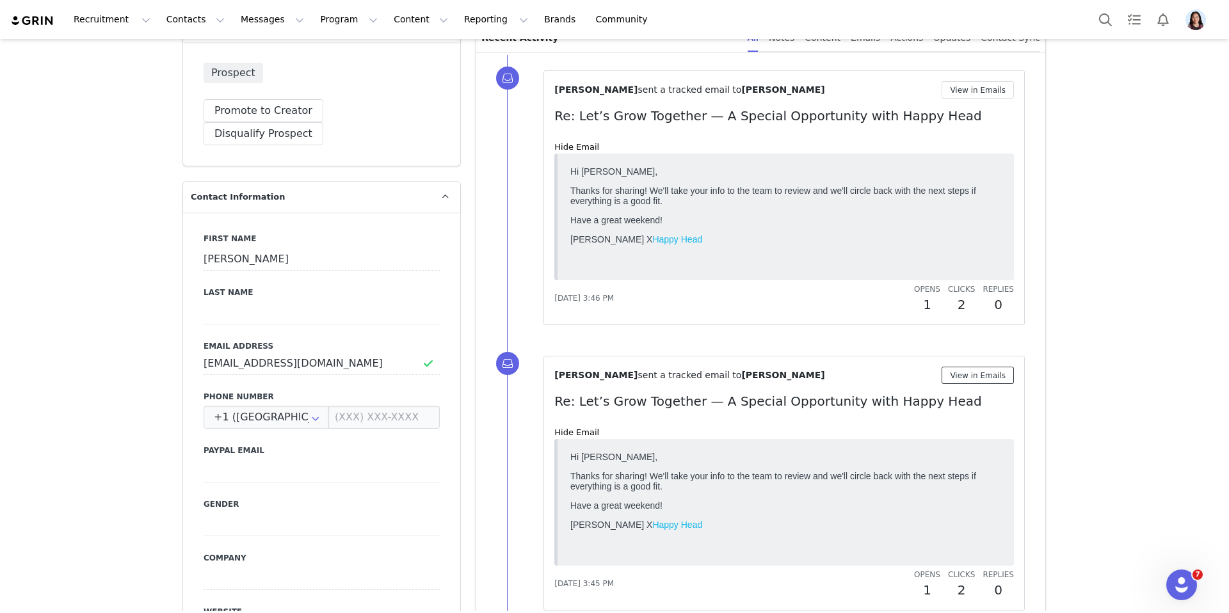
click at [957, 377] on button "View in Emails" at bounding box center [977, 375] width 72 height 17
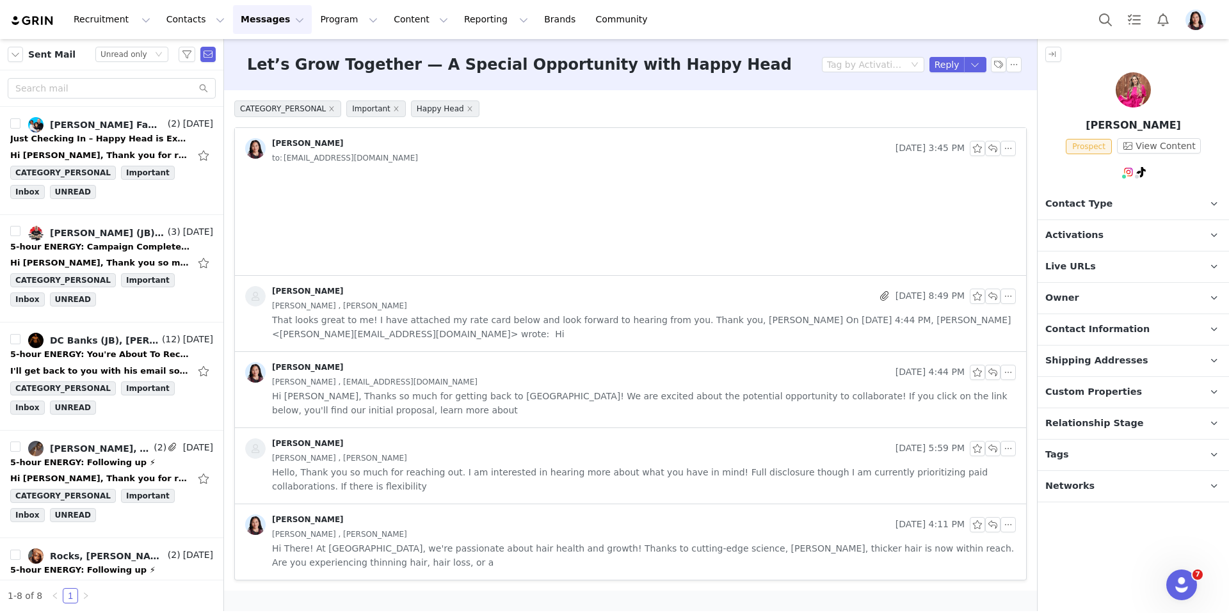
click at [830, 334] on span "That looks great to me! I have attached my rate card below and look forward to …" at bounding box center [644, 327] width 744 height 28
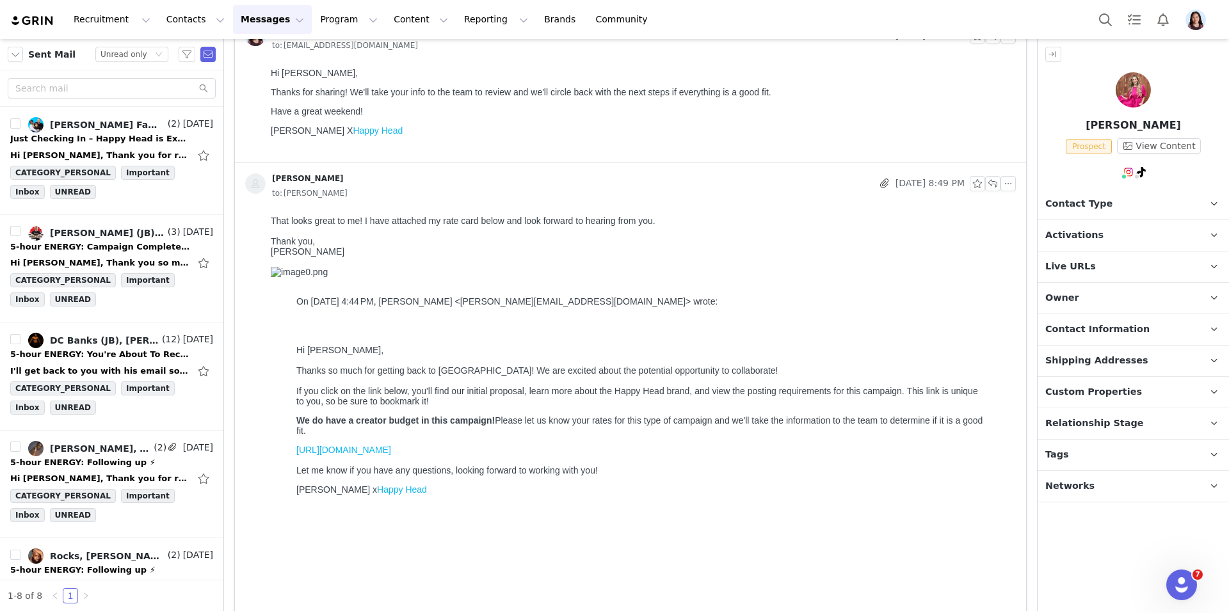
scroll to position [109, 0]
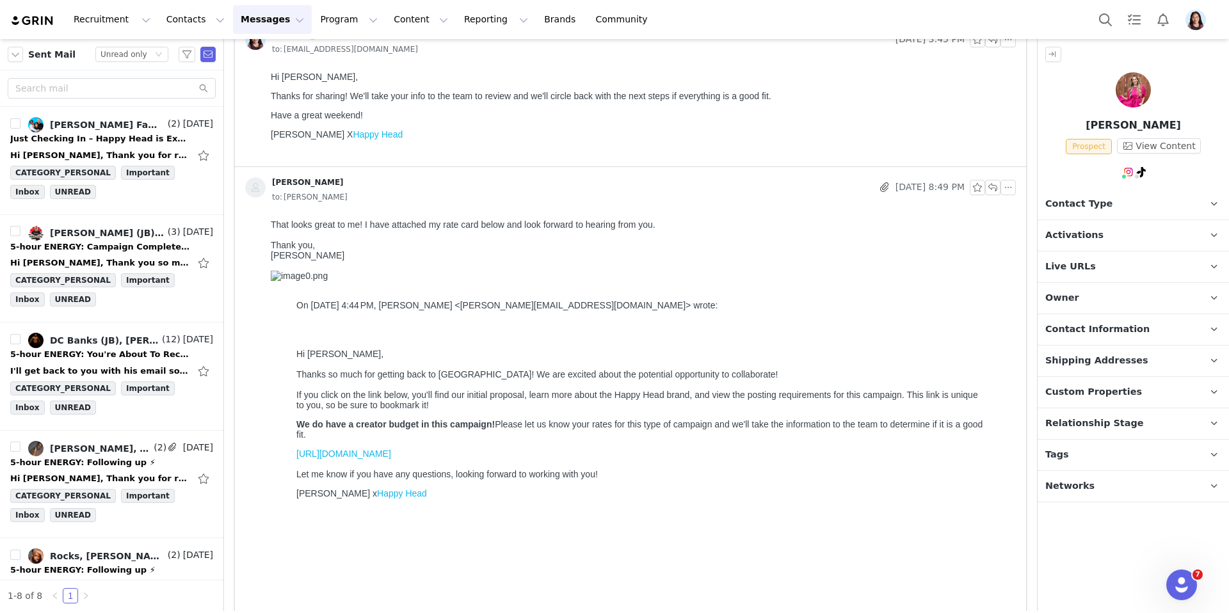
click at [1127, 171] on img at bounding box center [1128, 172] width 10 height 10
click at [1124, 197] on link "@jesschaska" at bounding box center [1132, 200] width 58 height 10
drag, startPoint x: 1077, startPoint y: 209, endPoint x: 1077, endPoint y: 237, distance: 28.8
click at [1077, 209] on span "Contact Type" at bounding box center [1078, 204] width 67 height 14
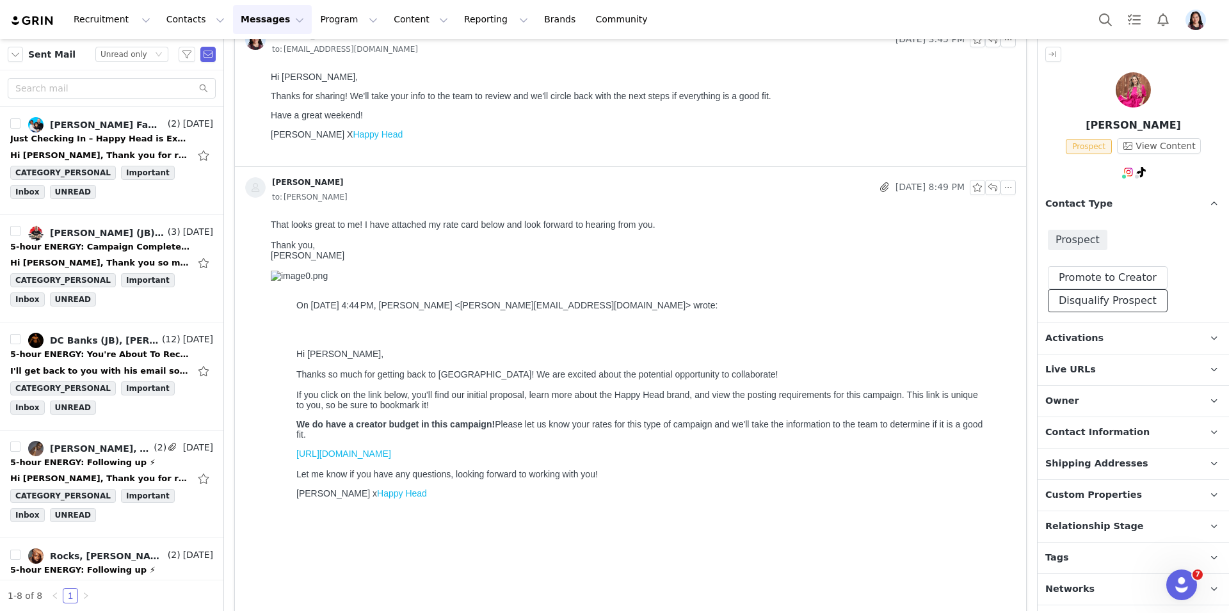
drag, startPoint x: 1072, startPoint y: 306, endPoint x: 1072, endPoint y: 324, distance: 18.6
click at [1072, 306] on button "Disqualify Prospect" at bounding box center [1107, 300] width 120 height 23
click at [1065, 360] on div at bounding box center [1099, 360] width 132 height 19
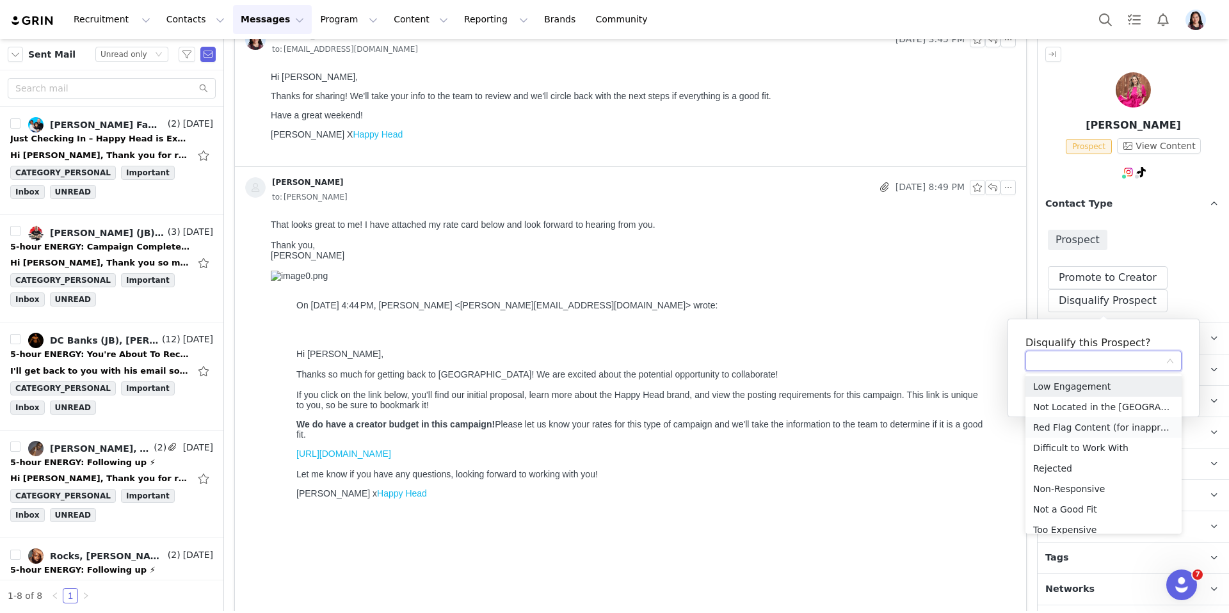
scroll to position [29, 0]
click at [1071, 498] on li "Too Expensive" at bounding box center [1103, 500] width 156 height 20
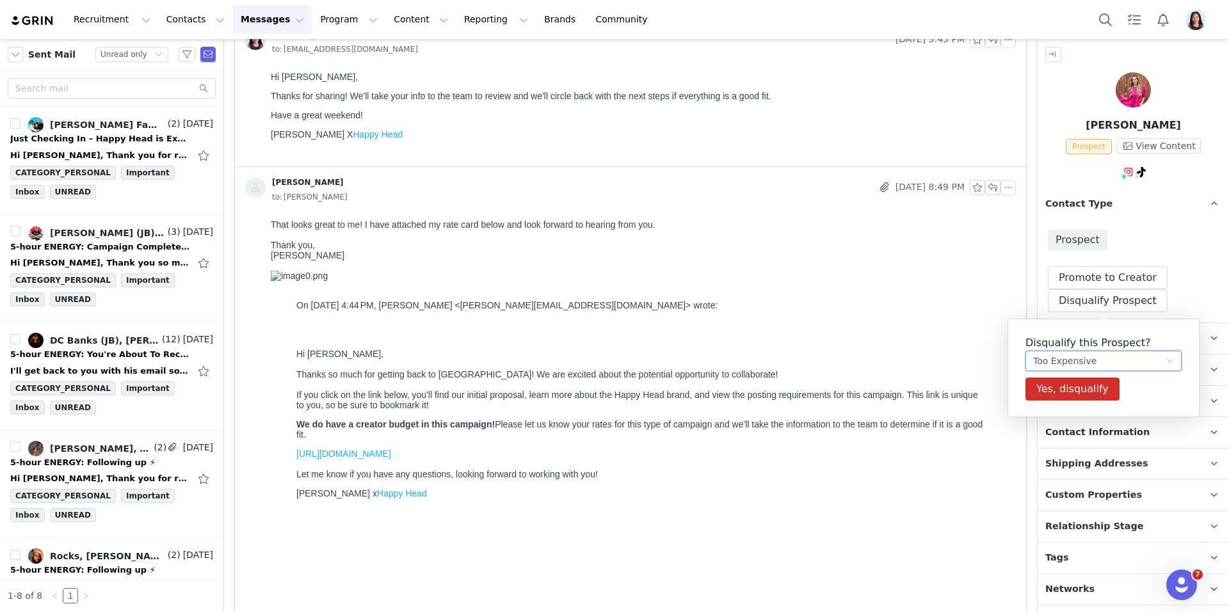
click at [1063, 402] on div "Disqualify this Prospect? Too Expensive Yes, disqualify Low Engagement Not Loca…" at bounding box center [1103, 368] width 192 height 99
click at [1056, 388] on button "Yes, disqualify" at bounding box center [1072, 389] width 94 height 23
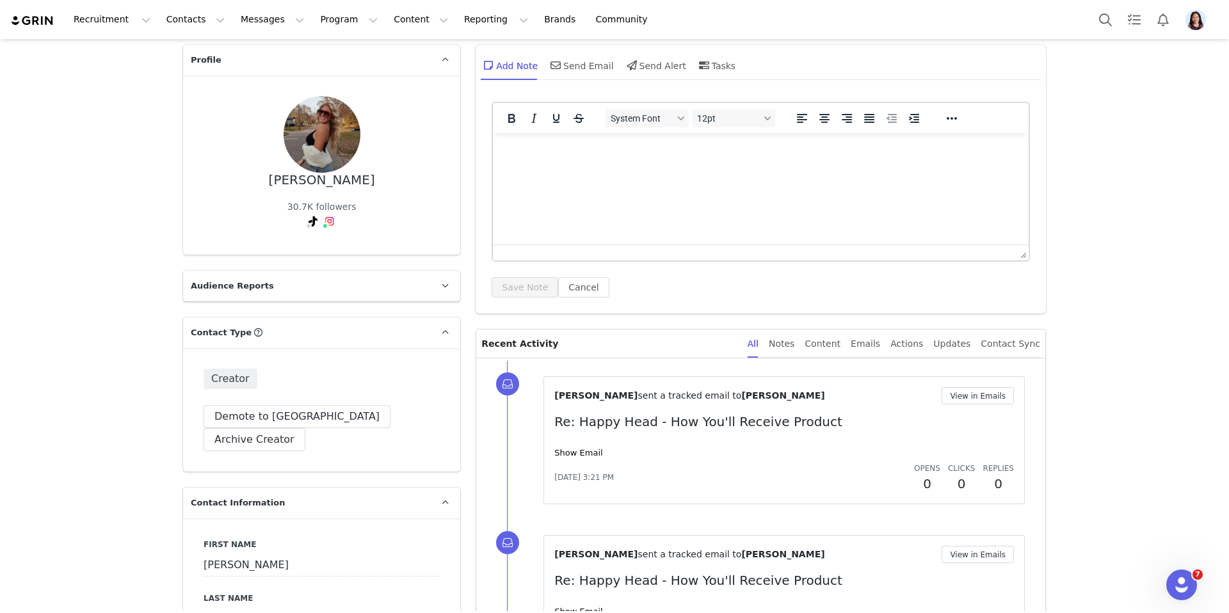
scroll to position [123, 0]
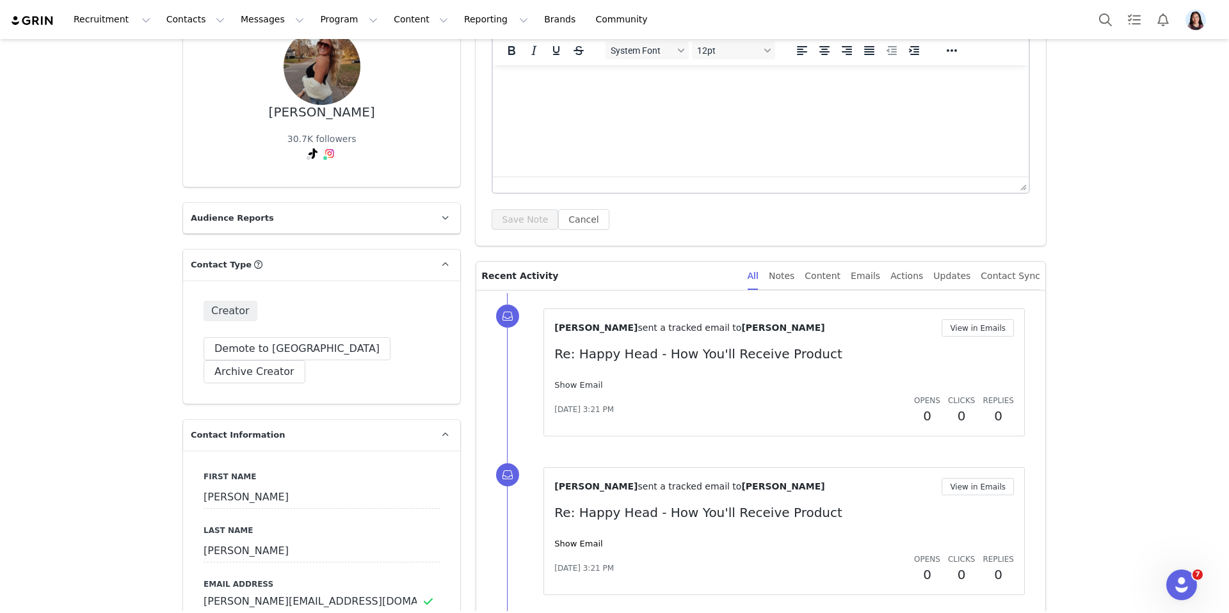
click at [584, 385] on link "Show Email" at bounding box center [578, 385] width 48 height 10
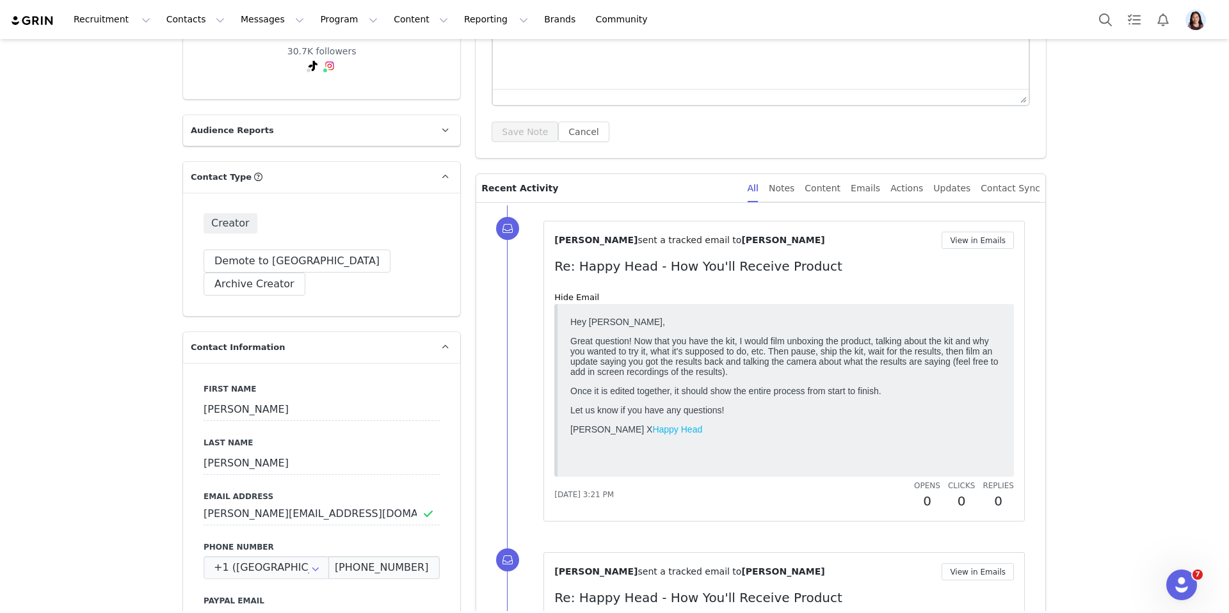
scroll to position [243, 0]
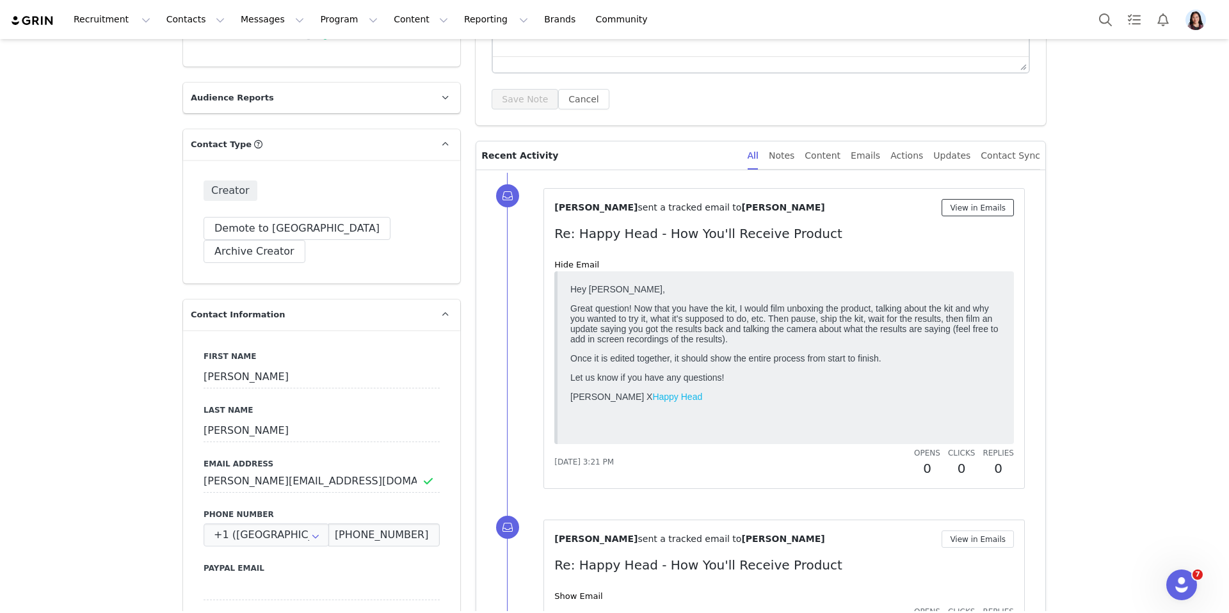
click at [973, 202] on button "View in Emails" at bounding box center [977, 207] width 72 height 17
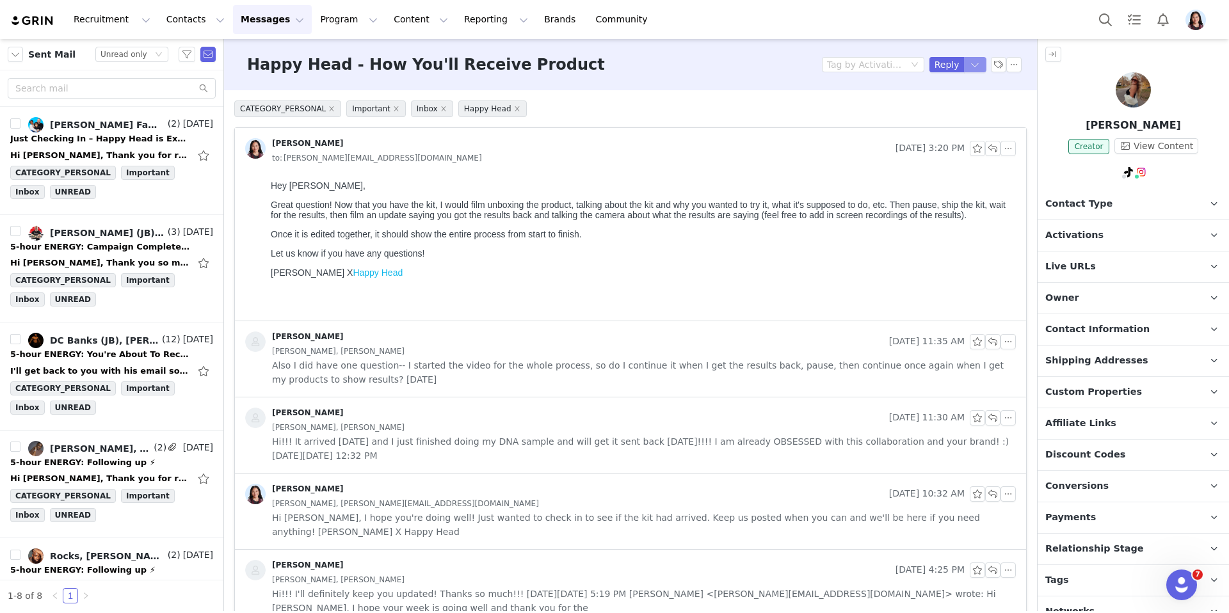
click at [971, 60] on button "button" at bounding box center [975, 64] width 23 height 15
click at [955, 99] on li "Reply All" at bounding box center [962, 108] width 54 height 20
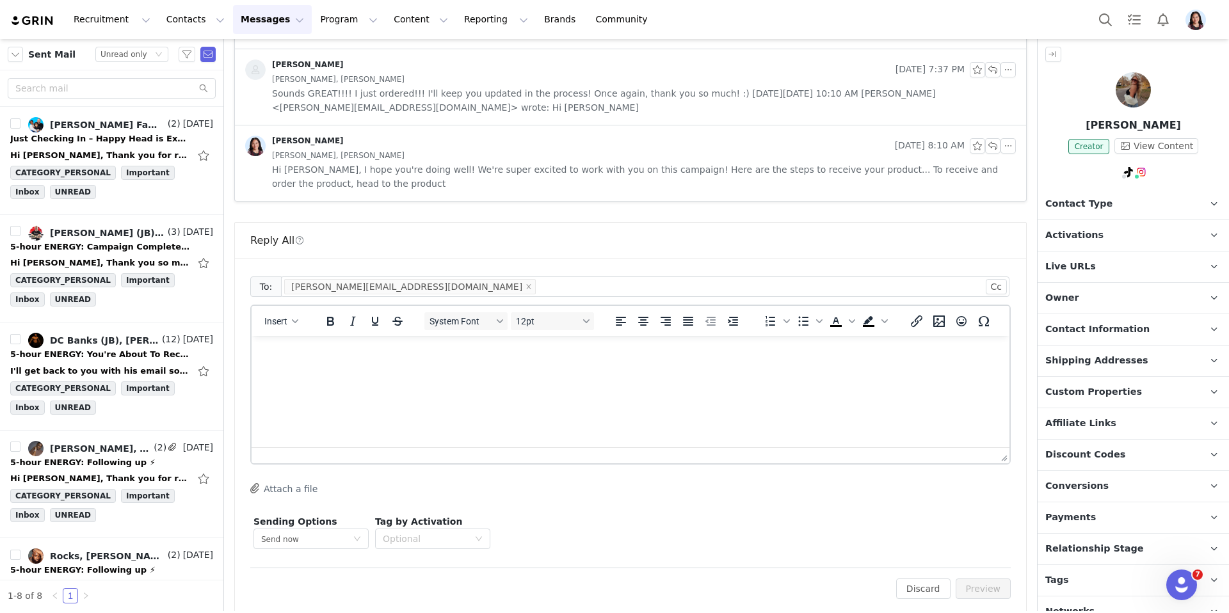
click at [782, 370] on html at bounding box center [630, 353] width 758 height 35
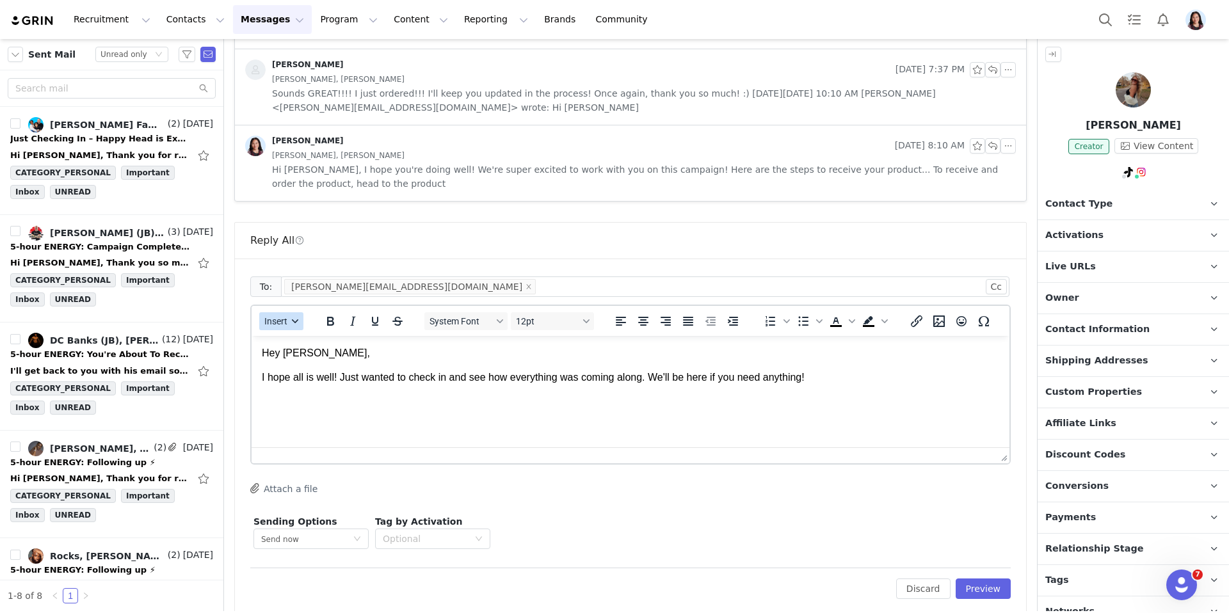
click at [281, 316] on span "Insert" at bounding box center [275, 321] width 23 height 10
click at [295, 360] on div "Insert Signature" at bounding box center [326, 370] width 128 height 20
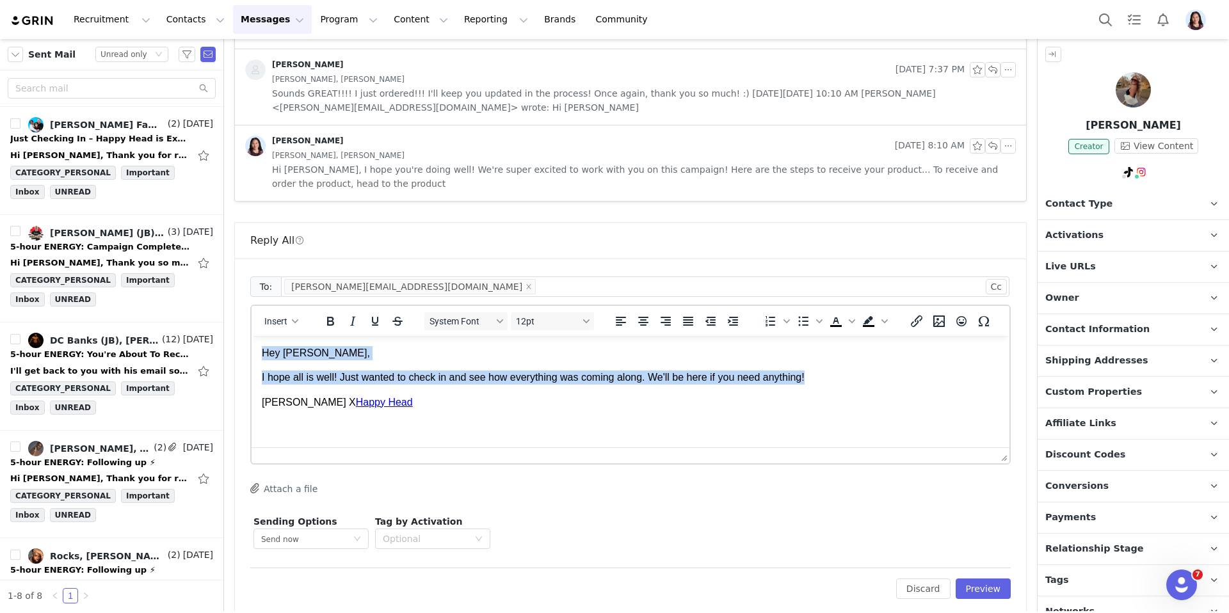
drag, startPoint x: 823, startPoint y: 378, endPoint x: 184, endPoint y: 337, distance: 641.2
click at [251, 337] on html "Hey Gwen, I hope all is well! Just wanted to check in and see how everything wa…" at bounding box center [630, 378] width 758 height 84
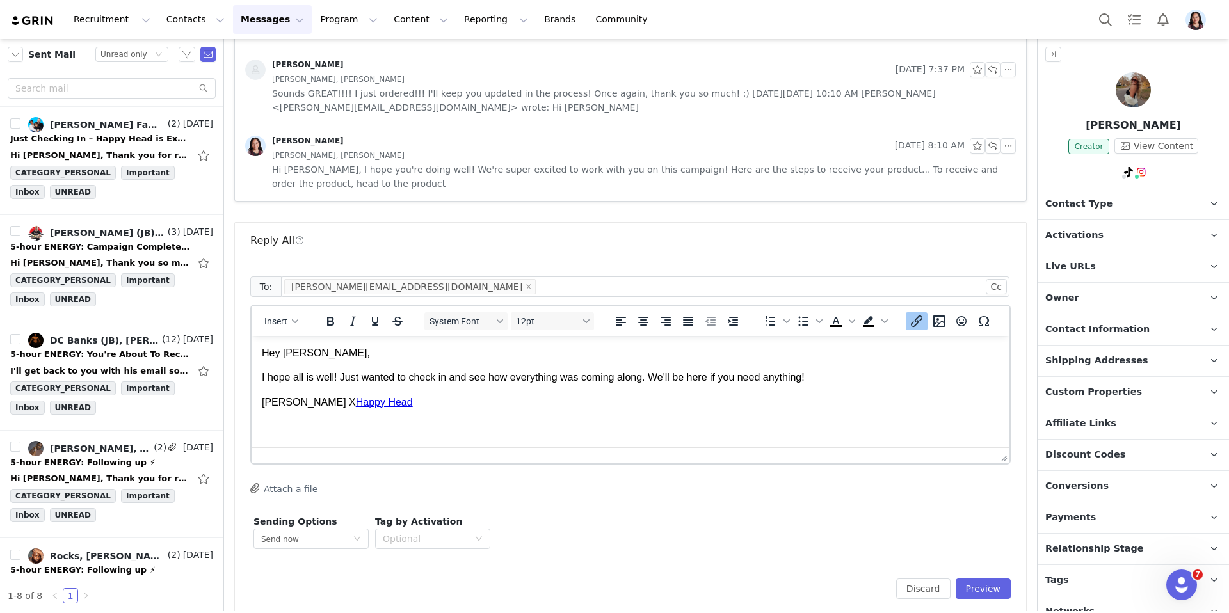
click at [397, 408] on p "Randi X Happy Head" at bounding box center [630, 402] width 737 height 14
drag, startPoint x: 394, startPoint y: 407, endPoint x: 229, endPoint y: 378, distance: 167.6
click at [251, 378] on html "Hey Gwen, I hope all is well! Just wanted to check in and see how everything wa…" at bounding box center [630, 378] width 758 height 84
copy body "I hope all is well! Just wanted to check in and see how everything was coming a…"
click at [569, 390] on body "Hey Gwen, I hope all is well! Just wanted to check in and see how everything wa…" at bounding box center [630, 377] width 737 height 63
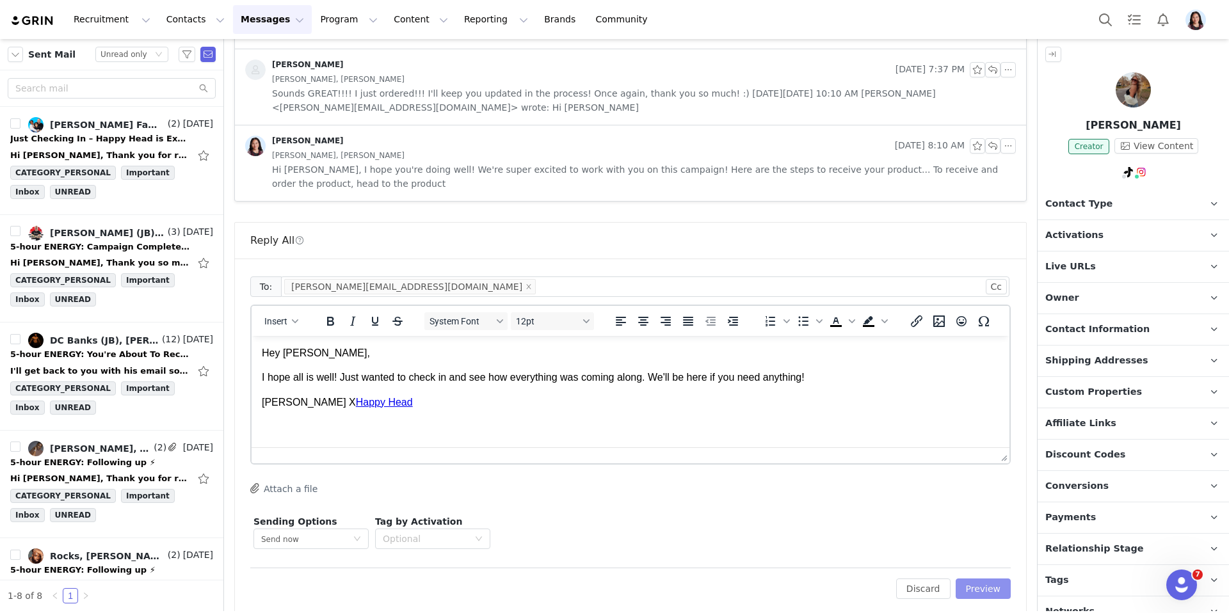
click at [966, 579] on button "Preview" at bounding box center [983, 588] width 56 height 20
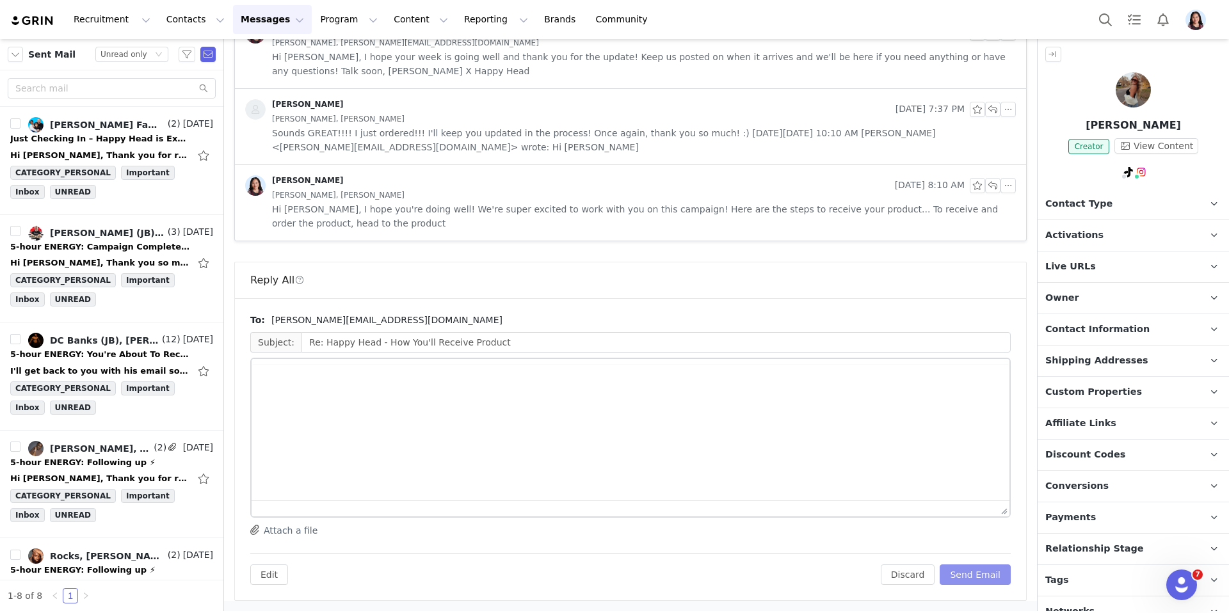
click at [978, 578] on button "Send Email" at bounding box center [974, 574] width 71 height 20
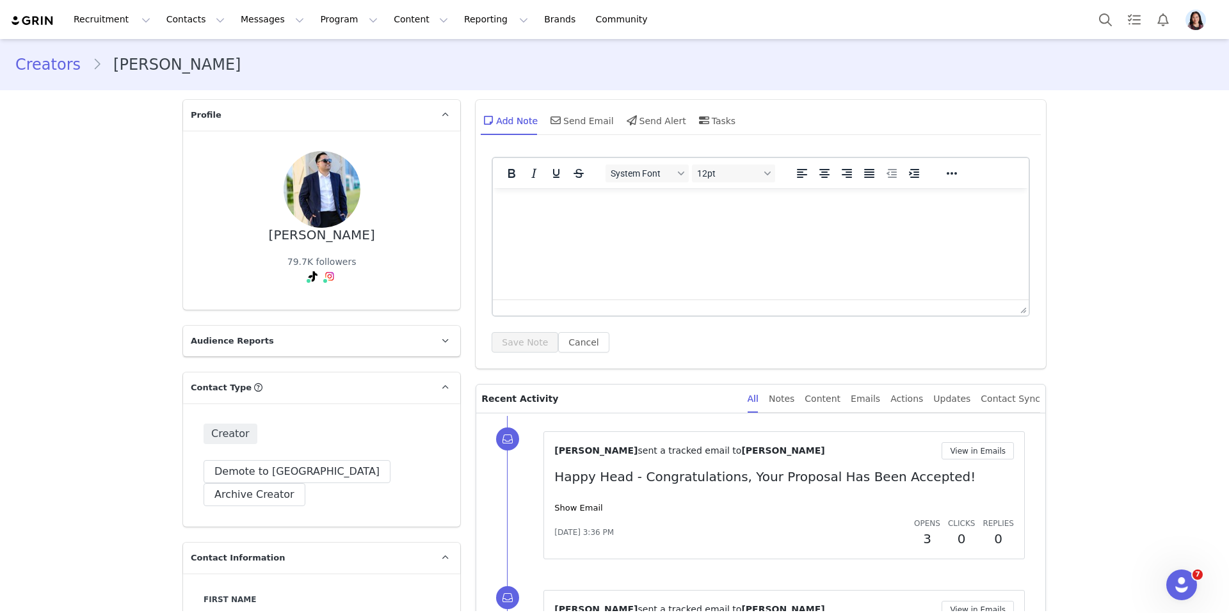
scroll to position [136, 0]
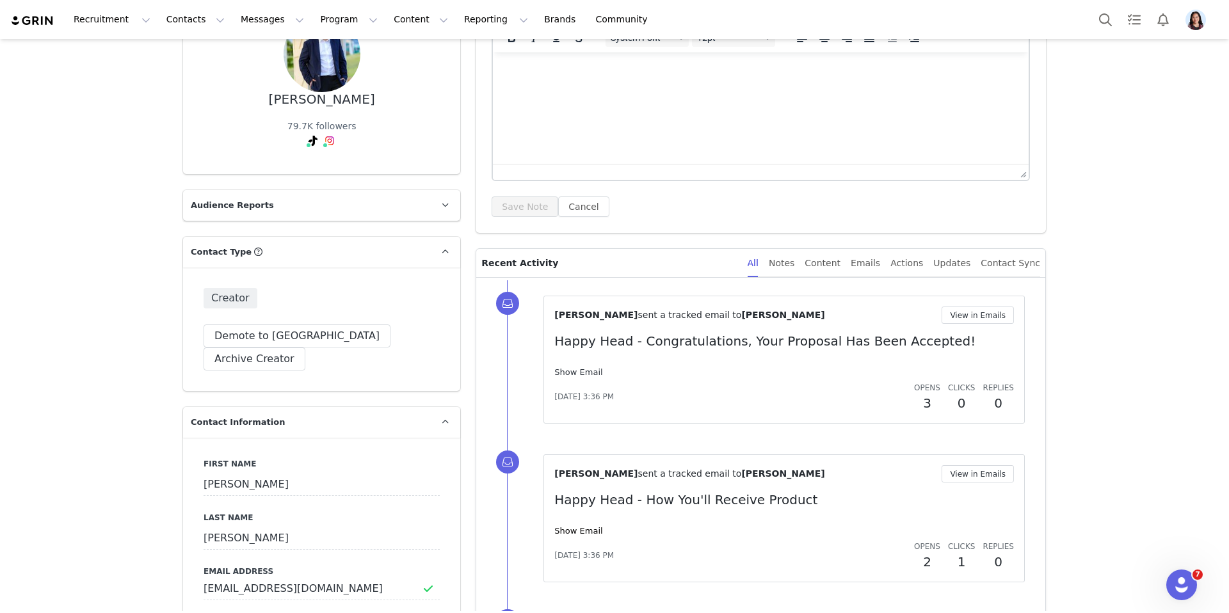
click at [575, 376] on link "Show Email" at bounding box center [578, 372] width 48 height 10
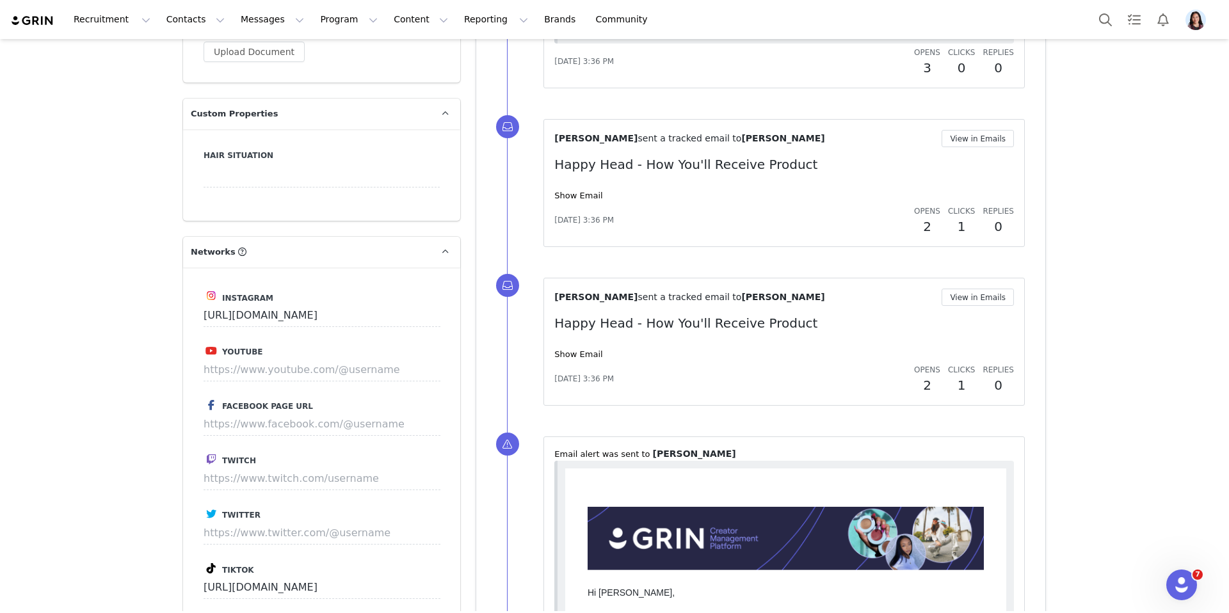
scroll to position [1185, 0]
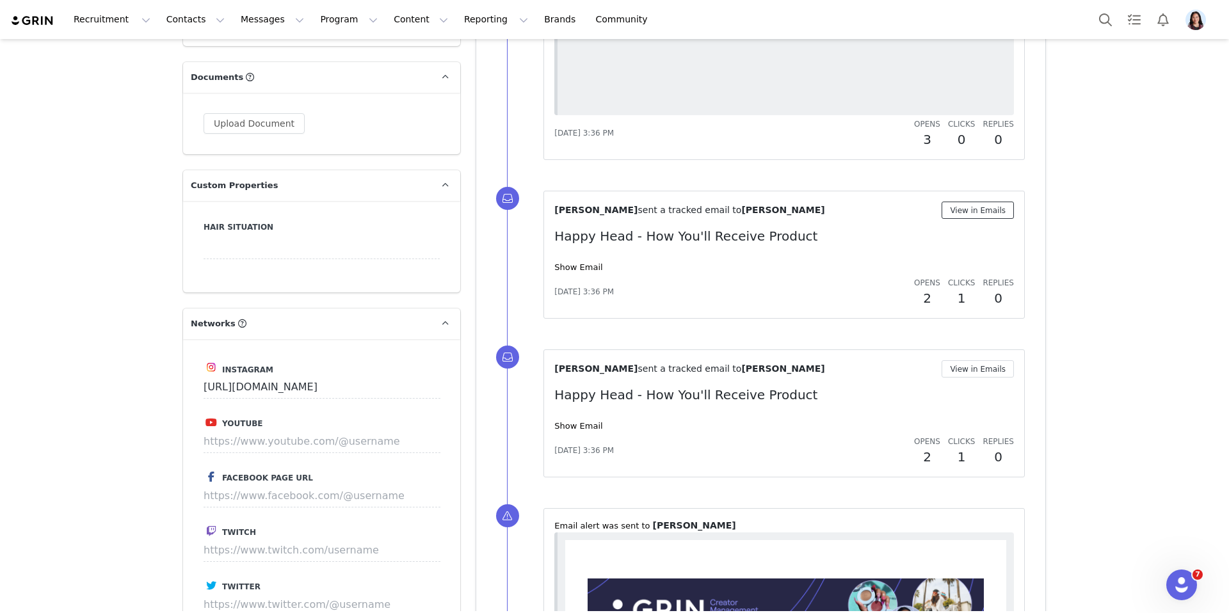
click at [969, 208] on button "View in Emails" at bounding box center [977, 210] width 72 height 17
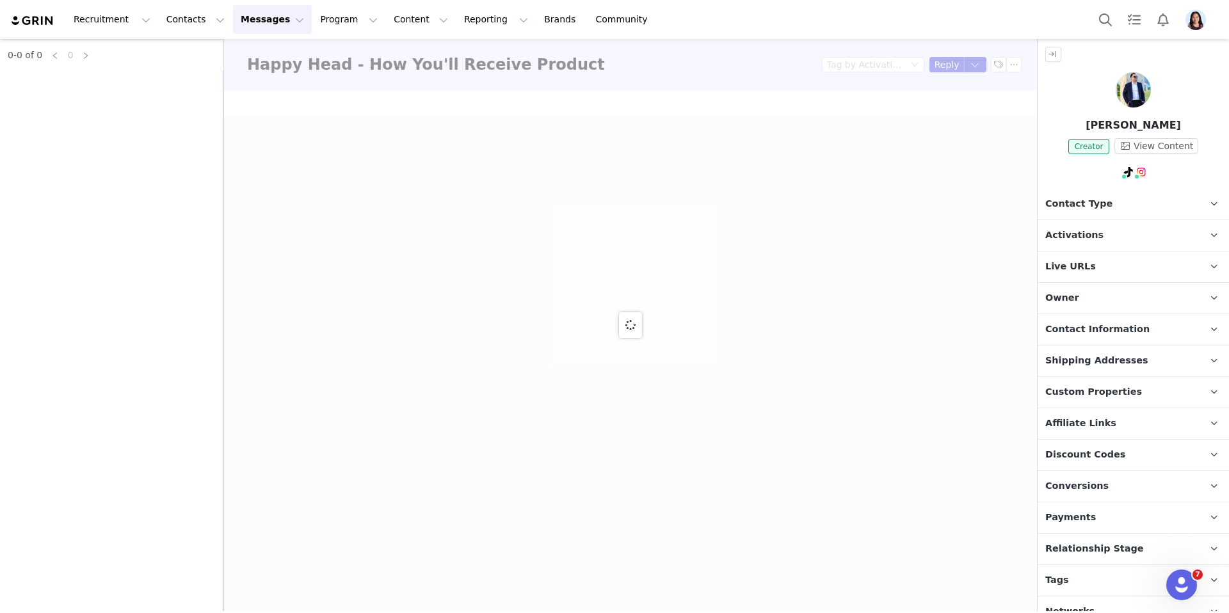
click at [976, 64] on div at bounding box center [630, 325] width 813 height 572
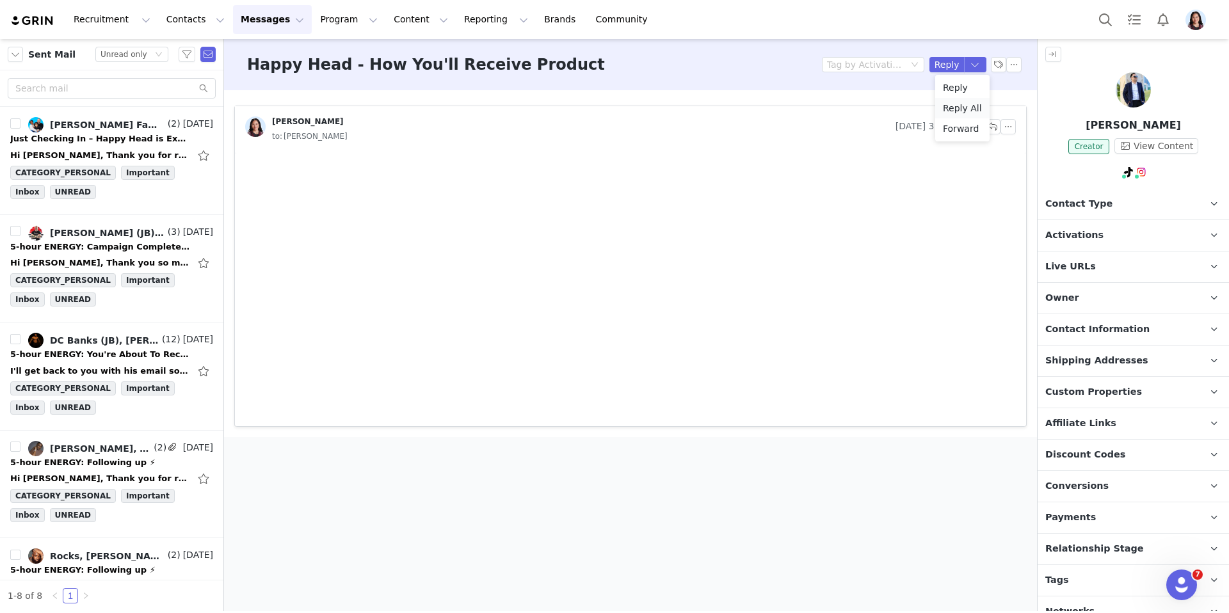
click at [958, 111] on li "Reply All" at bounding box center [962, 108] width 54 height 20
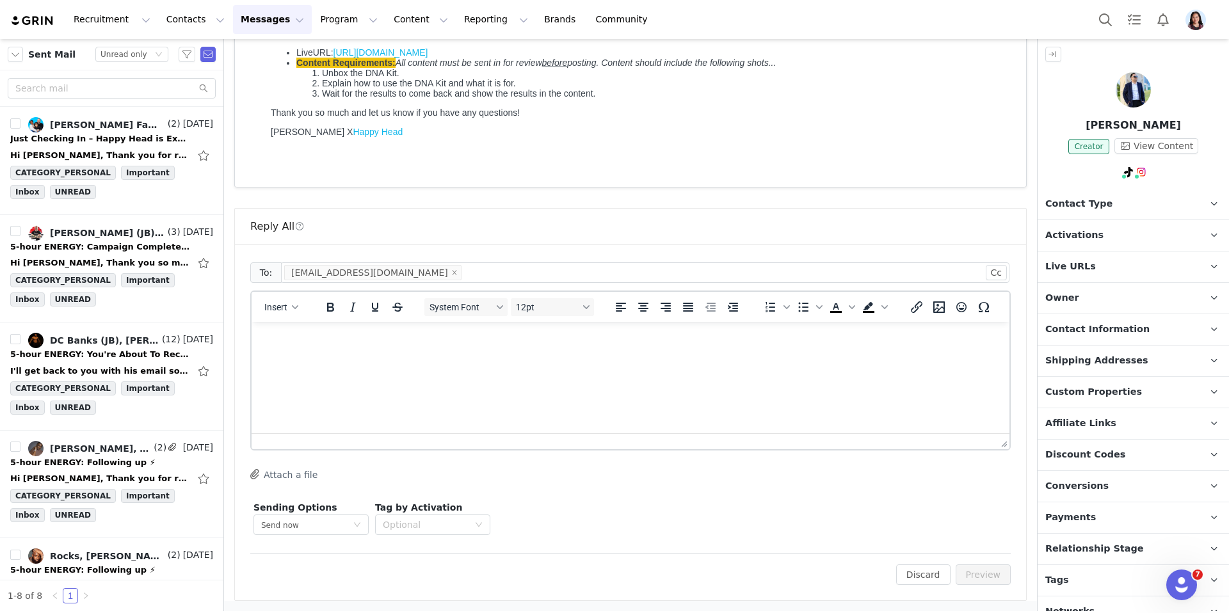
click at [667, 356] on html at bounding box center [630, 339] width 758 height 35
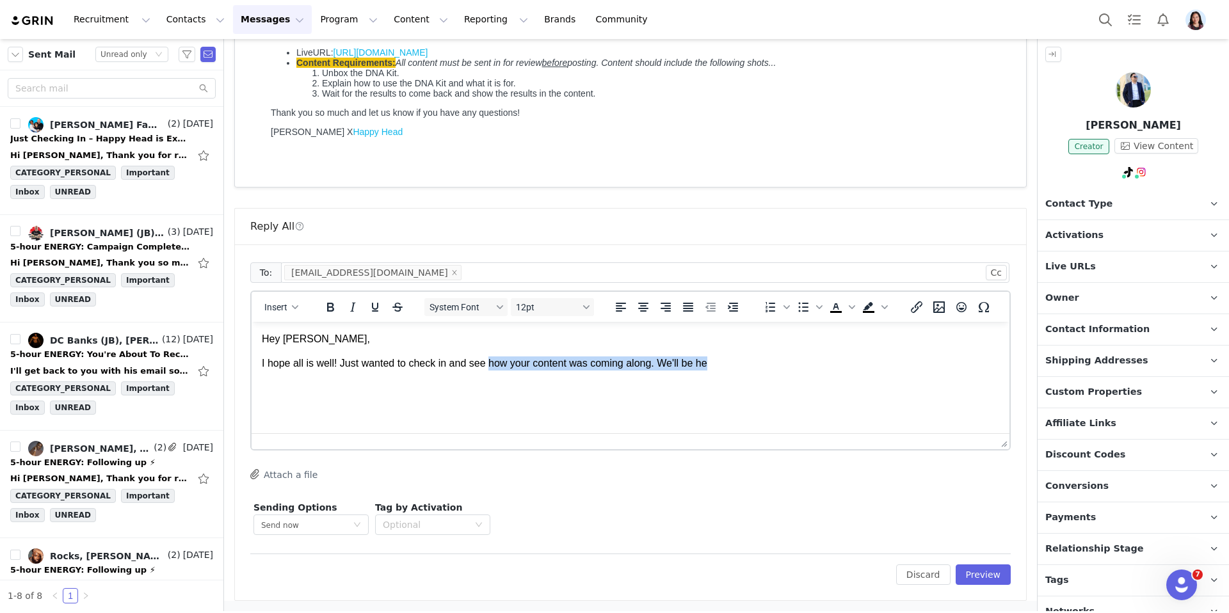
drag, startPoint x: 493, startPoint y: 362, endPoint x: 822, endPoint y: 362, distance: 328.2
click at [822, 362] on p "I hope all is well! Just wanted to check in and see how your content was coming…" at bounding box center [630, 363] width 737 height 14
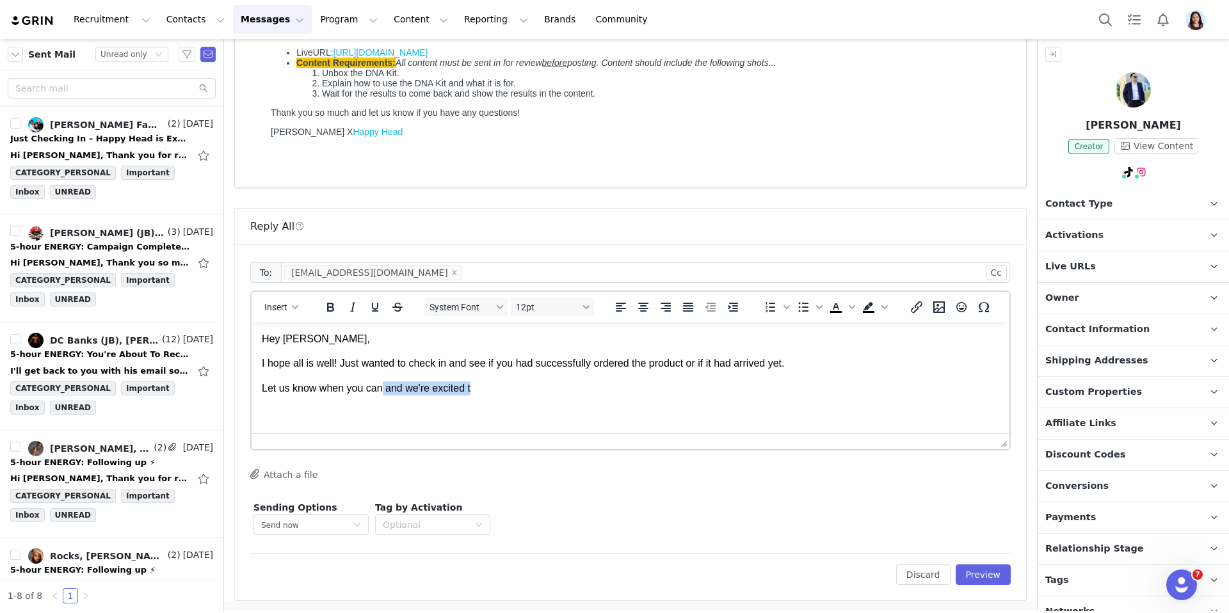
drag, startPoint x: 503, startPoint y: 389, endPoint x: 383, endPoint y: 390, distance: 120.3
click at [383, 390] on p "Let us know when you can and we're excited t" at bounding box center [630, 388] width 737 height 14
click at [290, 309] on button "Insert" at bounding box center [281, 307] width 44 height 18
click at [290, 384] on p "Let us know when you can and we'll be here if you need anything!" at bounding box center [630, 388] width 737 height 14
click at [290, 372] on body "Hey Steven, I hope all is well! Just wanted to check in and see if you had succ…" at bounding box center [630, 376] width 737 height 88
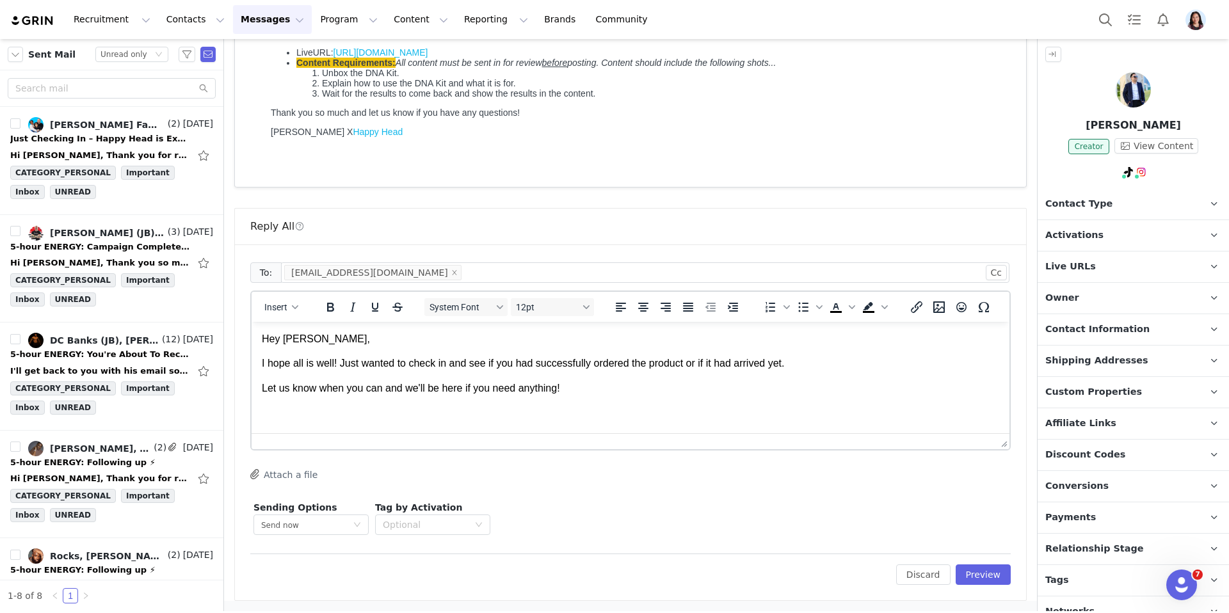
click at [292, 408] on p "Rich Text Area. Press ALT-0 for help." at bounding box center [630, 413] width 737 height 14
click at [288, 305] on button "Insert" at bounding box center [281, 307] width 44 height 18
click at [288, 370] on div "Insert Signature" at bounding box center [327, 370] width 115 height 15
click at [987, 574] on button "Preview" at bounding box center [983, 574] width 56 height 20
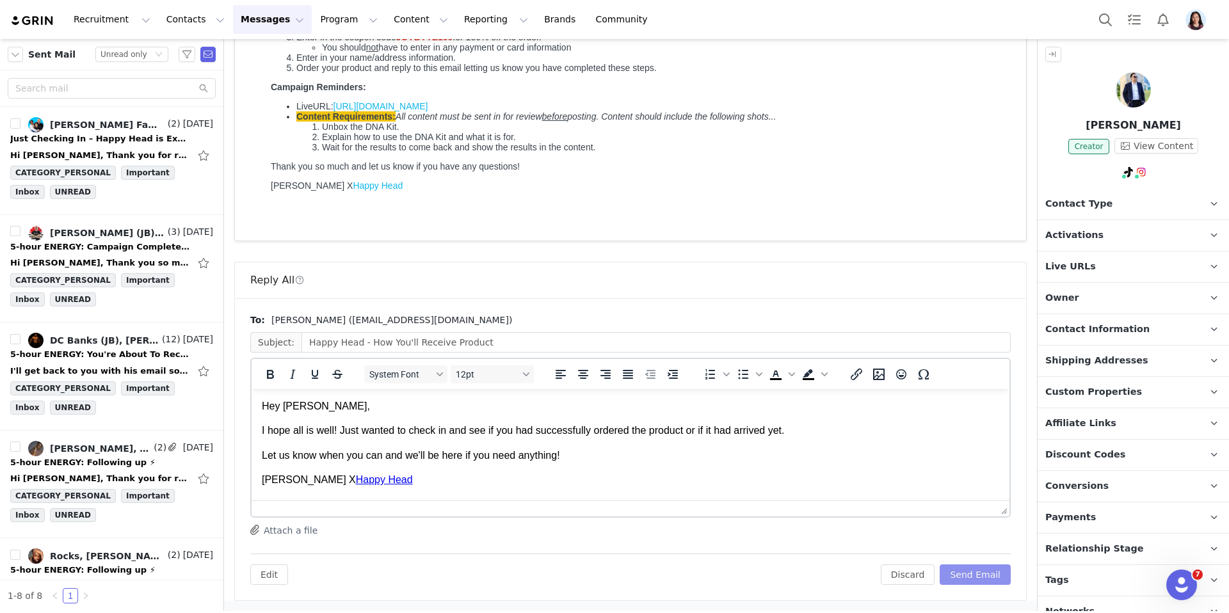
click at [987, 576] on button "Send Email" at bounding box center [974, 574] width 71 height 20
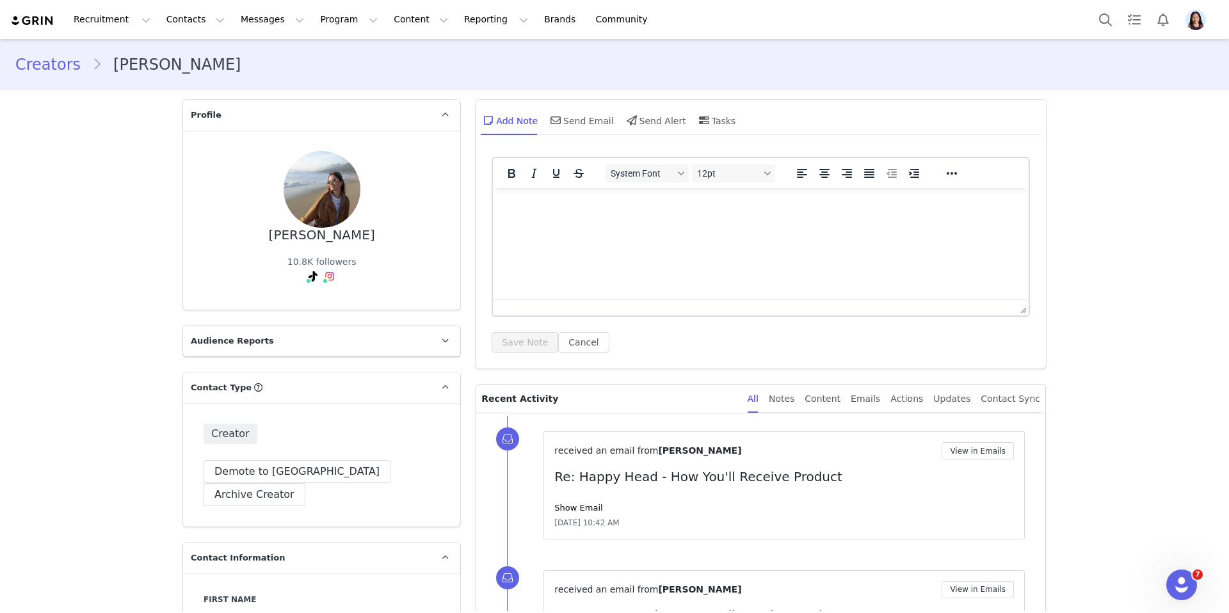
scroll to position [290, 0]
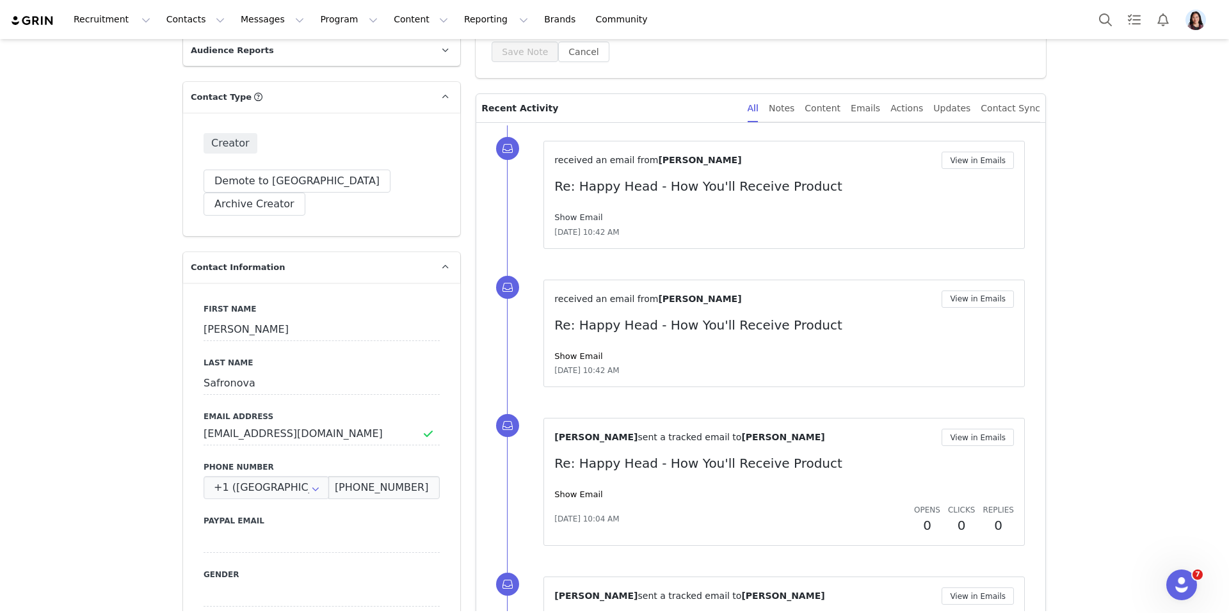
click at [580, 219] on link "Show Email" at bounding box center [578, 217] width 48 height 10
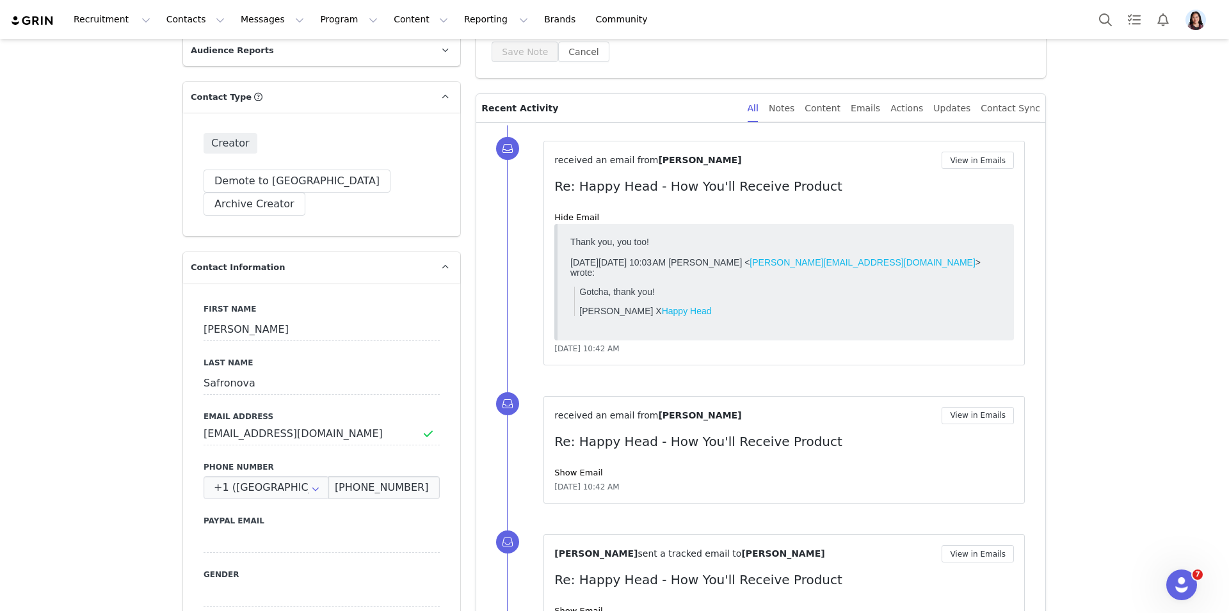
scroll to position [0, 0]
click at [589, 470] on link "Show Email" at bounding box center [578, 473] width 48 height 10
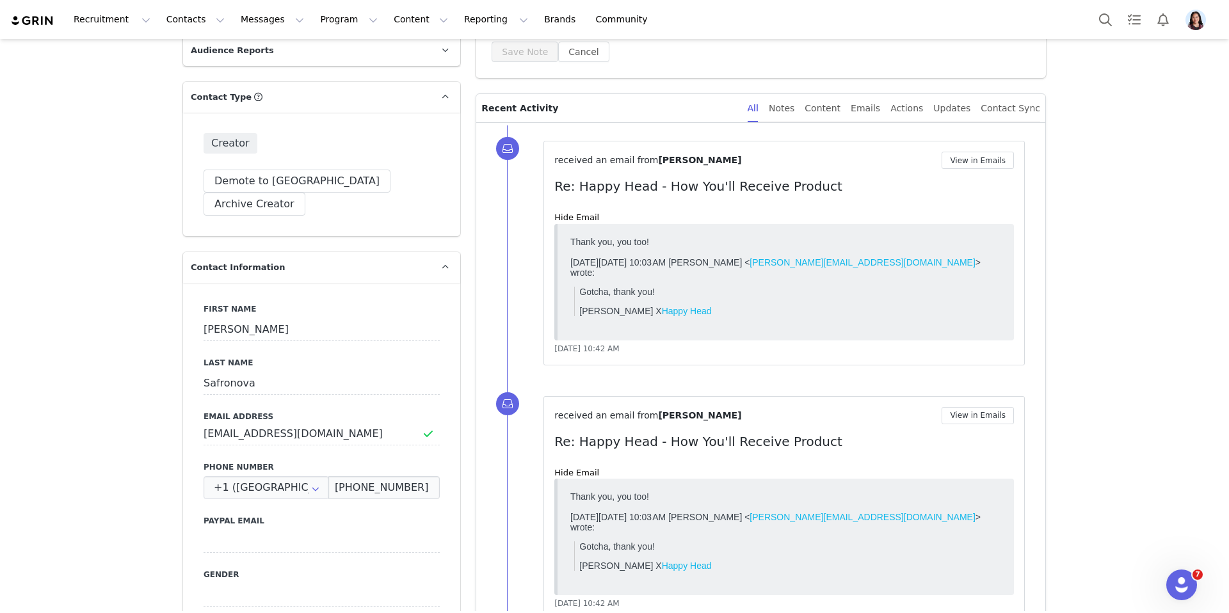
scroll to position [379, 0]
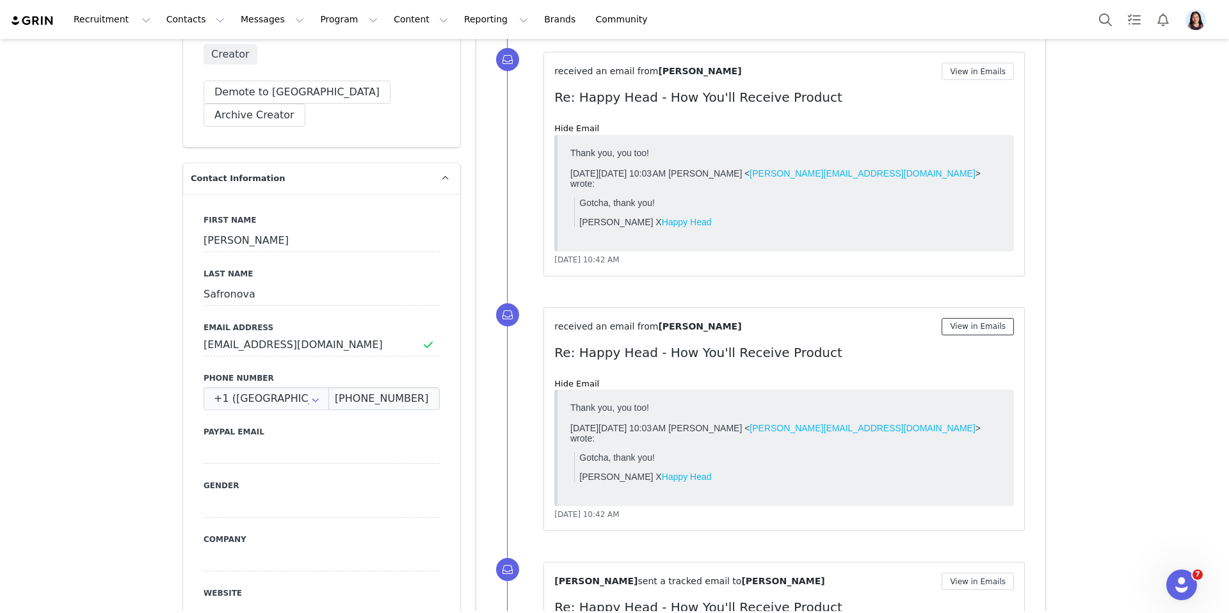
click at [990, 324] on button "View in Emails" at bounding box center [977, 326] width 72 height 17
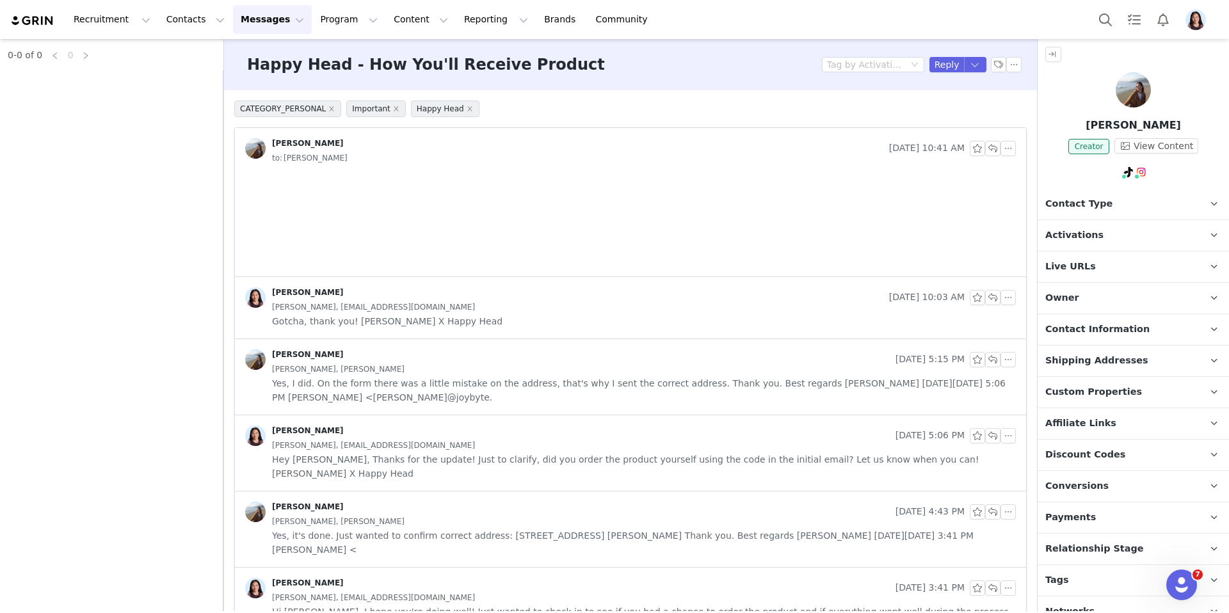
click at [783, 377] on span "Yes, I did. On the form there was a little mistake on the address, that's why I…" at bounding box center [644, 390] width 744 height 28
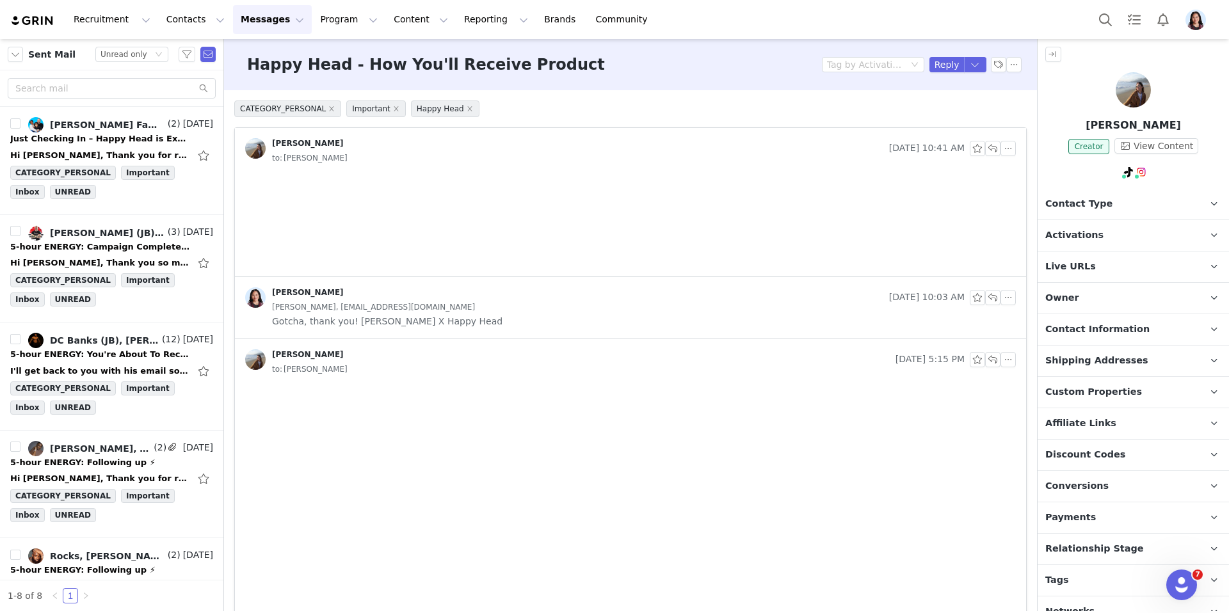
scroll to position [305, 0]
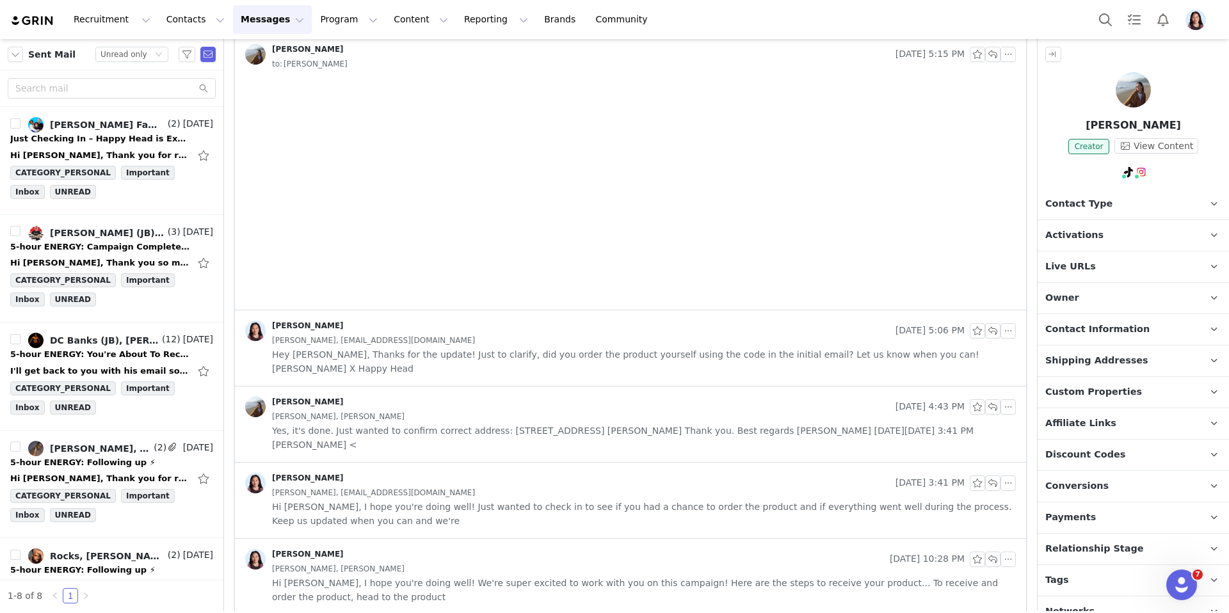
click at [767, 440] on div "Kate Safronova Sep 22, 2025 4:43 PM Kate Safronova, Randi Dofat Yes, it's done.…" at bounding box center [630, 424] width 791 height 76
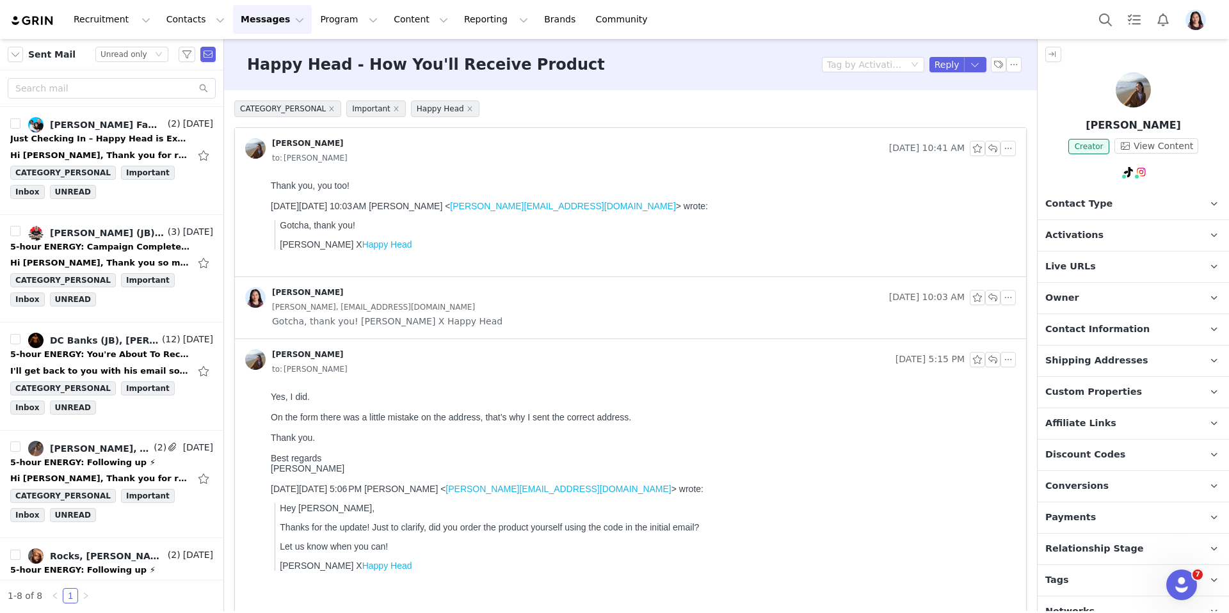
scroll to position [278, 0]
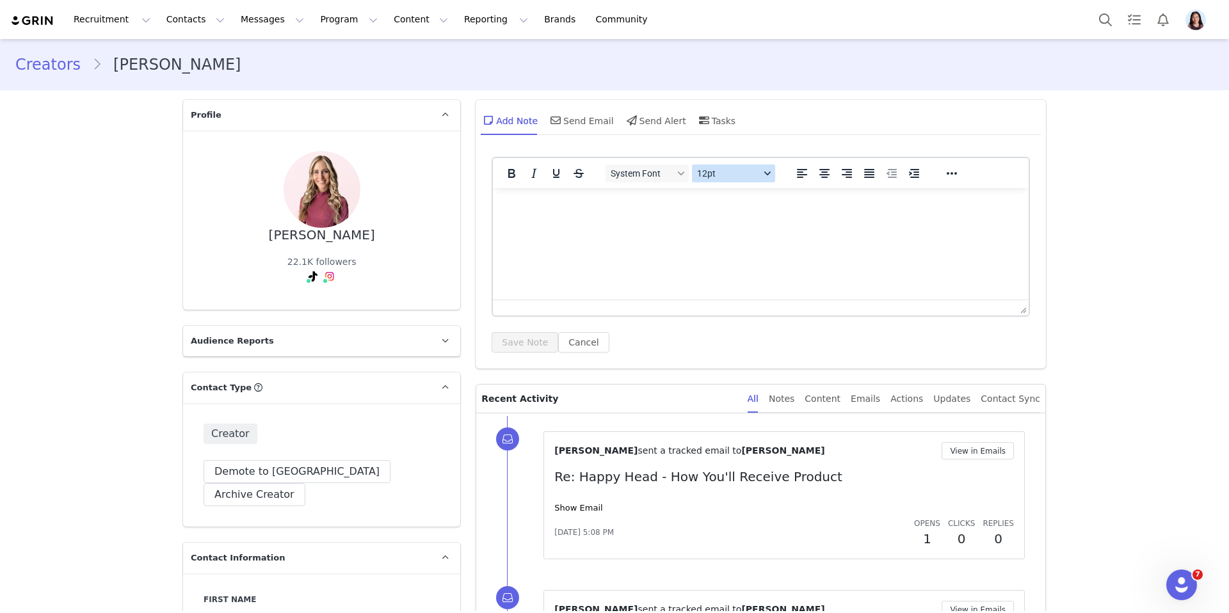
scroll to position [168, 0]
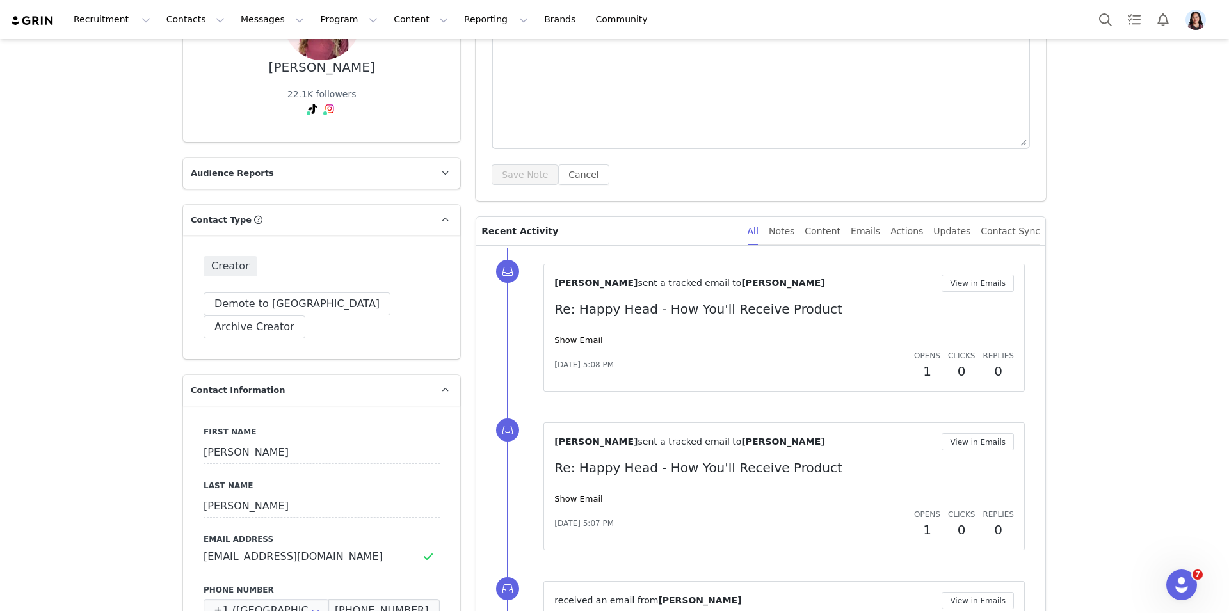
click at [595, 331] on div "[PERSON_NAME] sent a tracked email to [PERSON_NAME] View in Emails Re: Happy He…" at bounding box center [783, 327] width 459 height 106
click at [595, 340] on link "Show Email" at bounding box center [578, 340] width 48 height 10
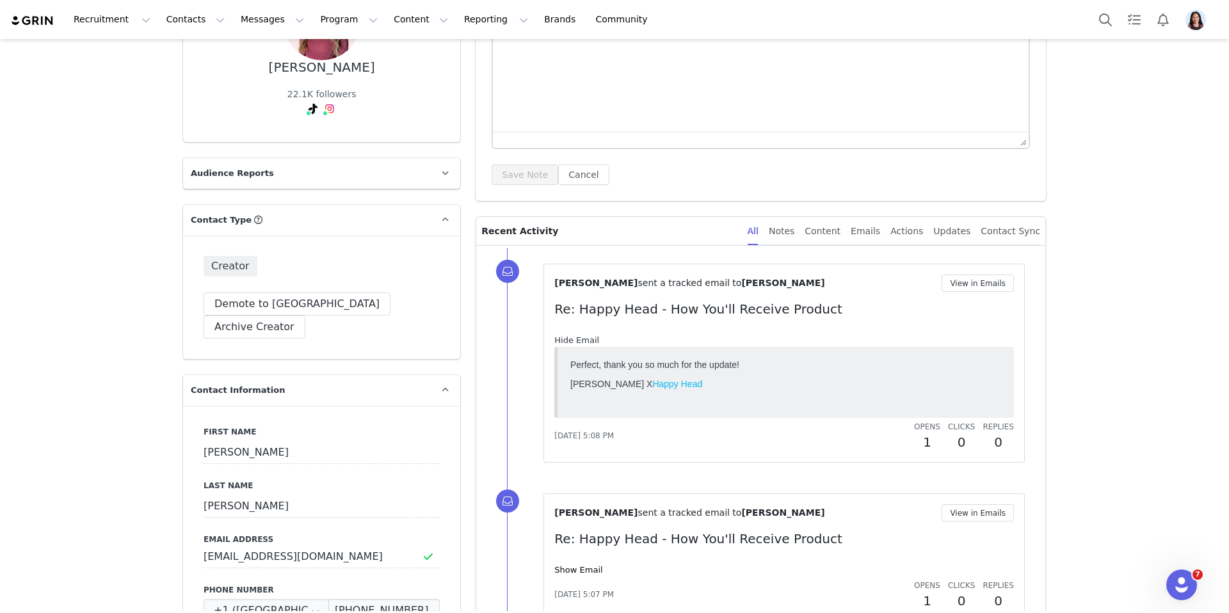
scroll to position [0, 0]
click at [960, 276] on button "View in Emails" at bounding box center [977, 282] width 72 height 17
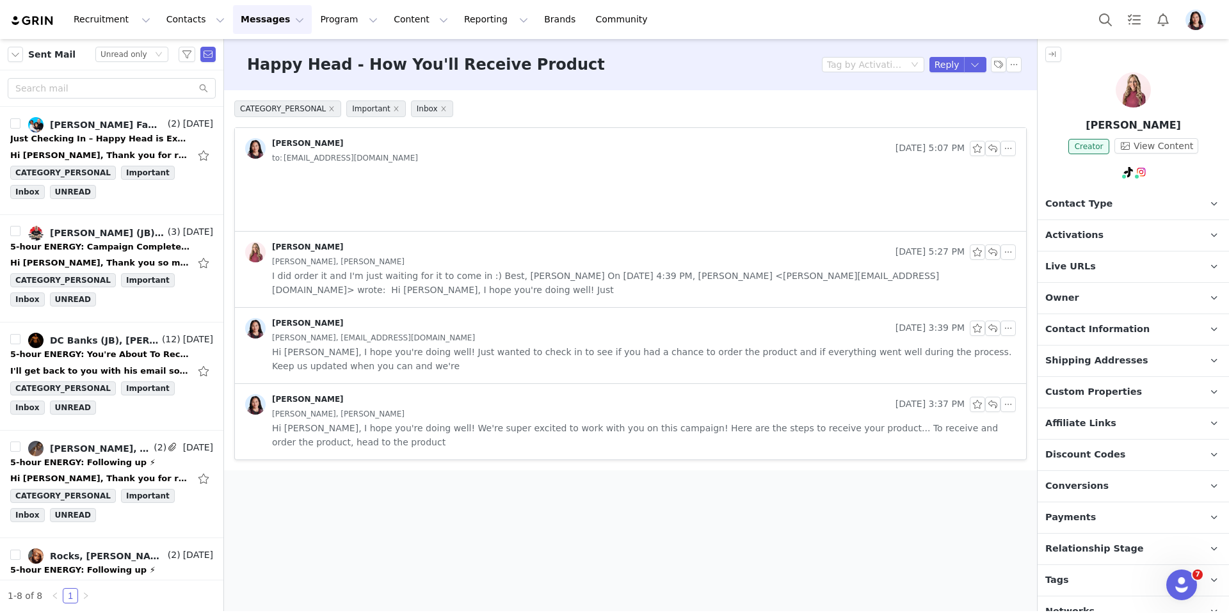
click at [782, 345] on span "Hi Dani, I hope you're doing well! Just wanted to check in to see if you had a …" at bounding box center [644, 359] width 744 height 28
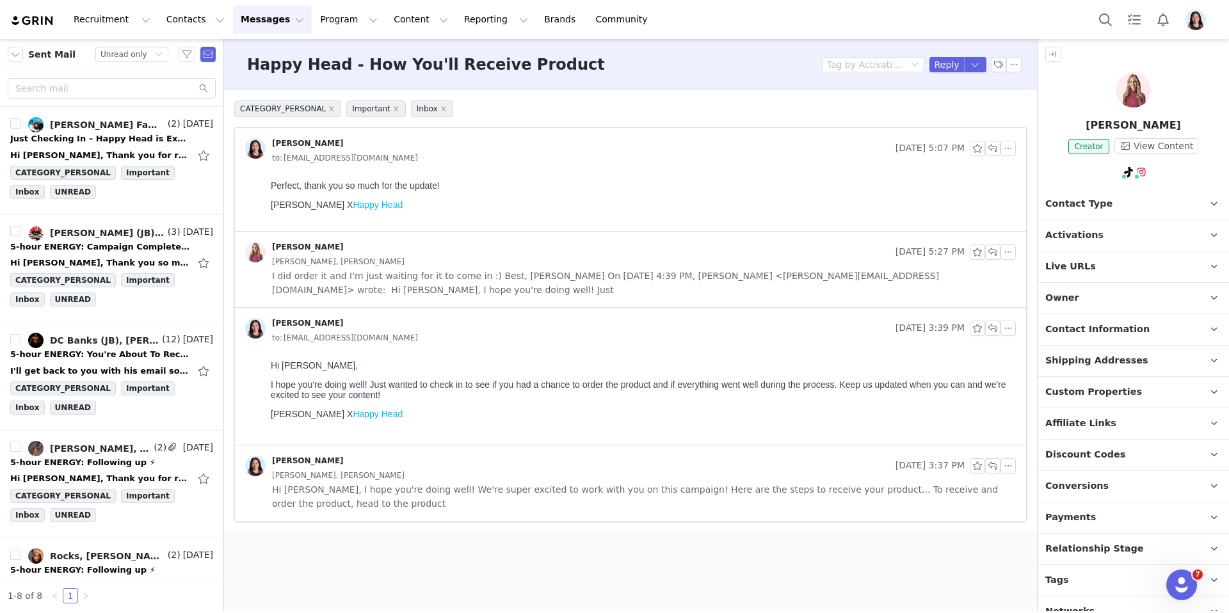
click at [772, 285] on div "Dani Enkey Sep 22, 2025 5:27 PM Dani Enkey, Randi Dofat I did order it and I'm …" at bounding box center [630, 270] width 791 height 76
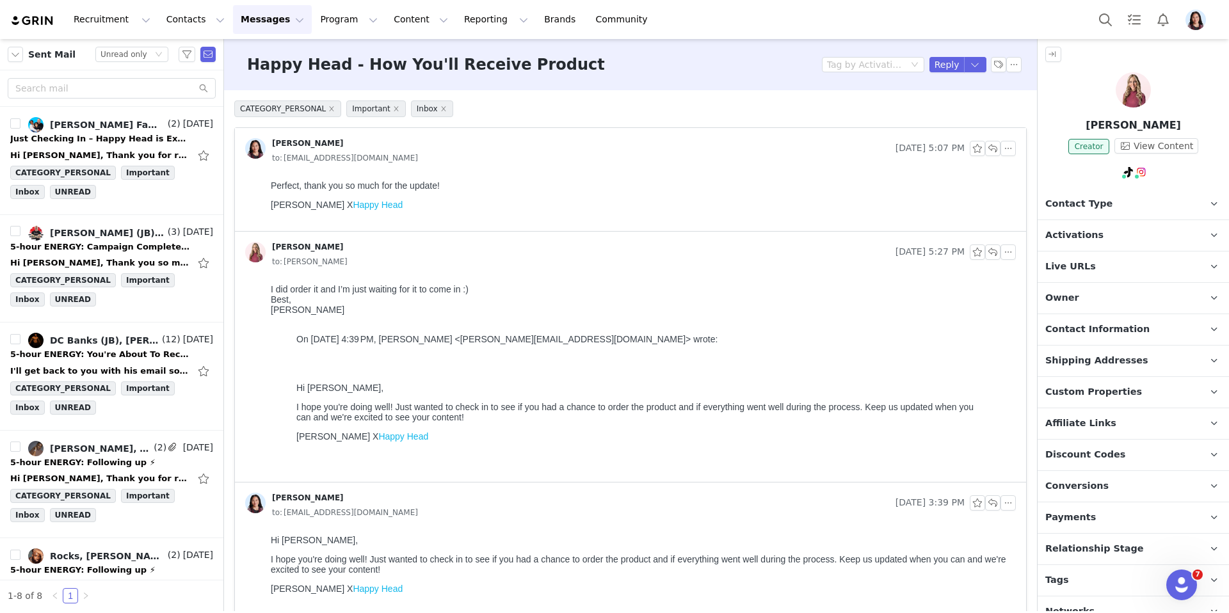
scroll to position [95, 0]
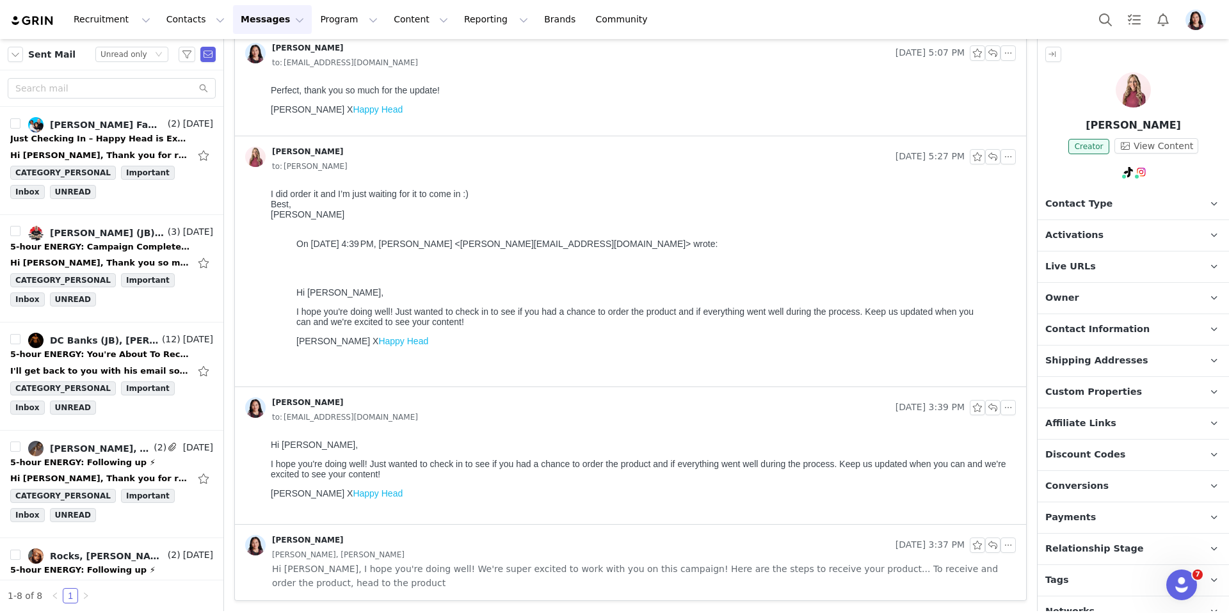
click at [751, 548] on div "Dani Enkey, Dani" at bounding box center [644, 555] width 744 height 14
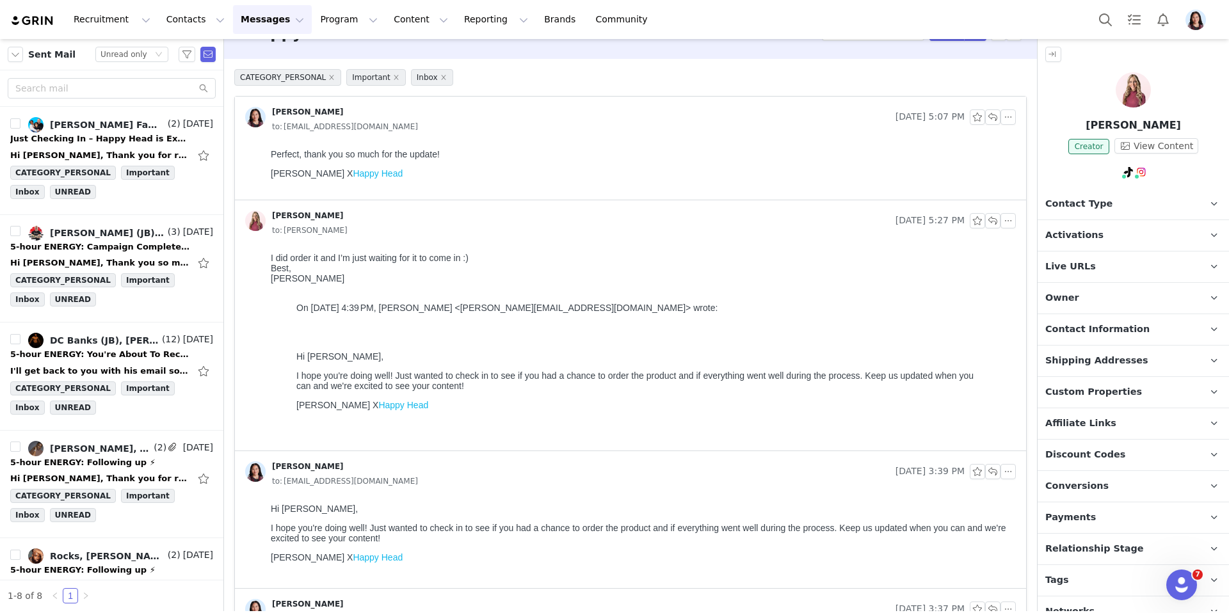
scroll to position [0, 0]
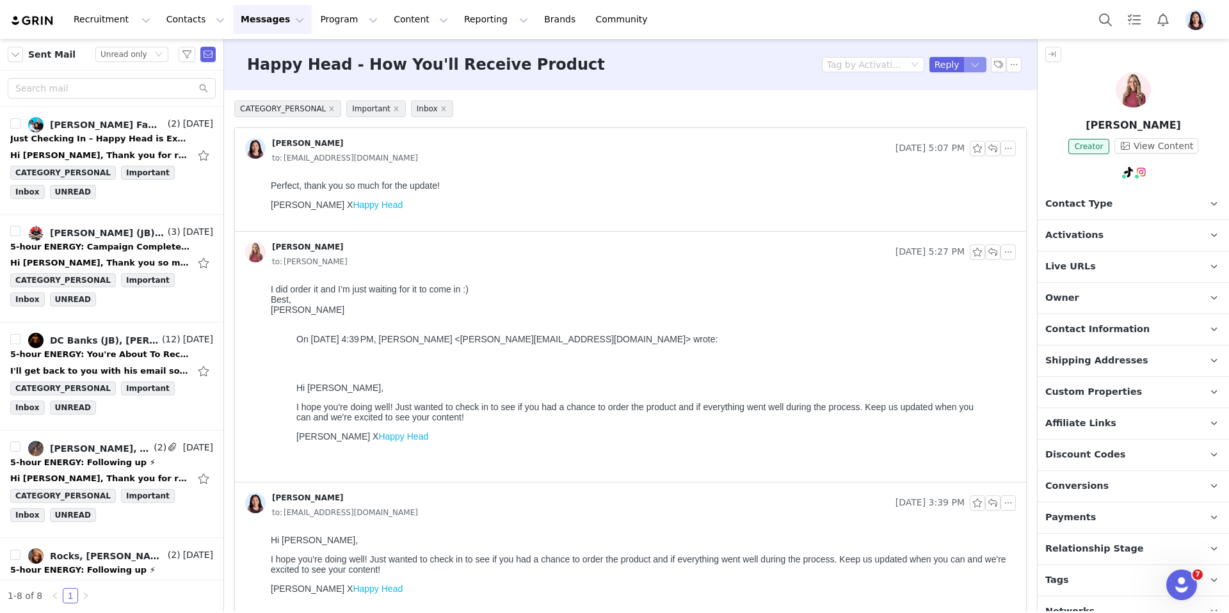
click at [972, 63] on button "button" at bounding box center [975, 64] width 23 height 15
click at [962, 107] on li "Reply All" at bounding box center [962, 108] width 54 height 20
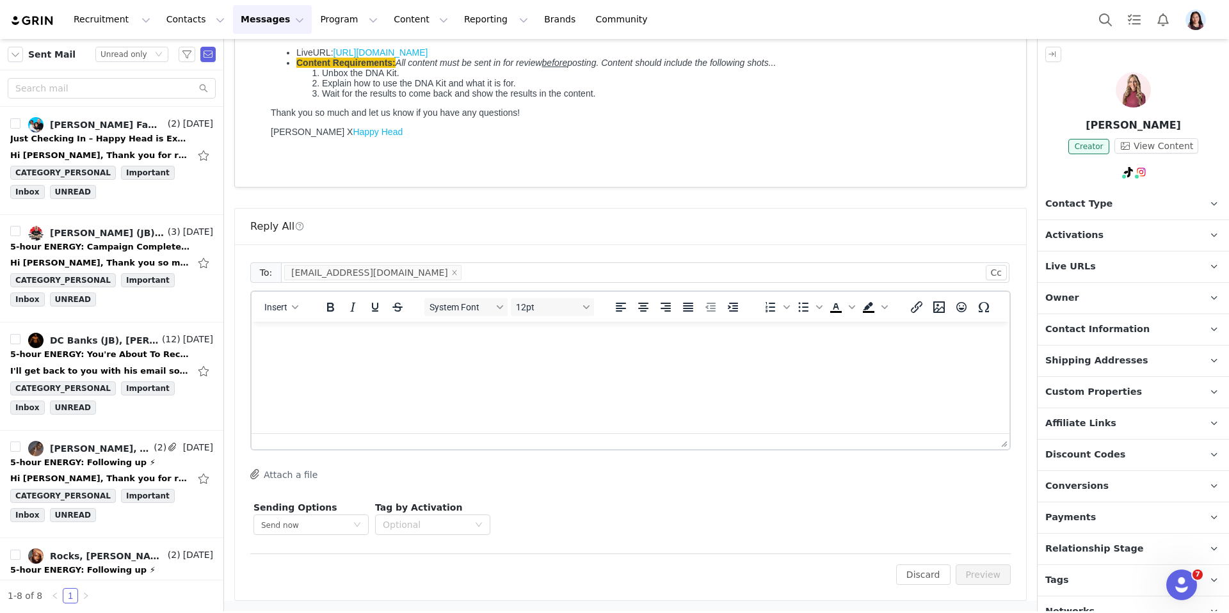
click at [802, 349] on html at bounding box center [630, 339] width 758 height 35
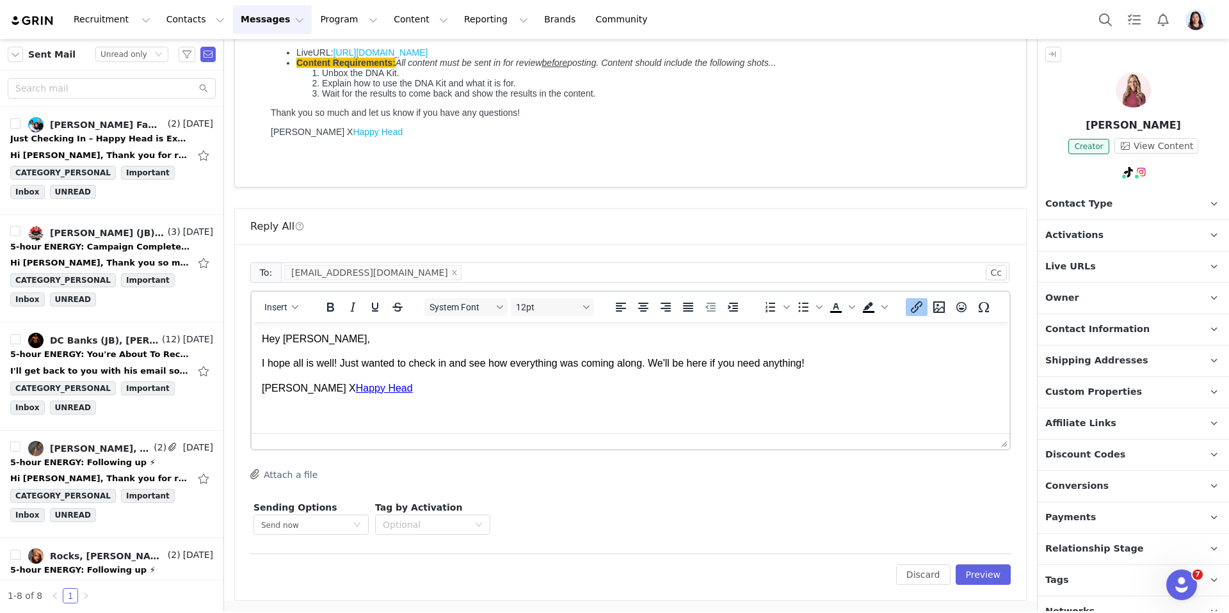
click at [629, 372] on body "Hey Dani, I hope all is well! Just wanted to check in and see how everything wa…" at bounding box center [630, 363] width 737 height 63
click at [976, 568] on button "Preview" at bounding box center [983, 574] width 56 height 20
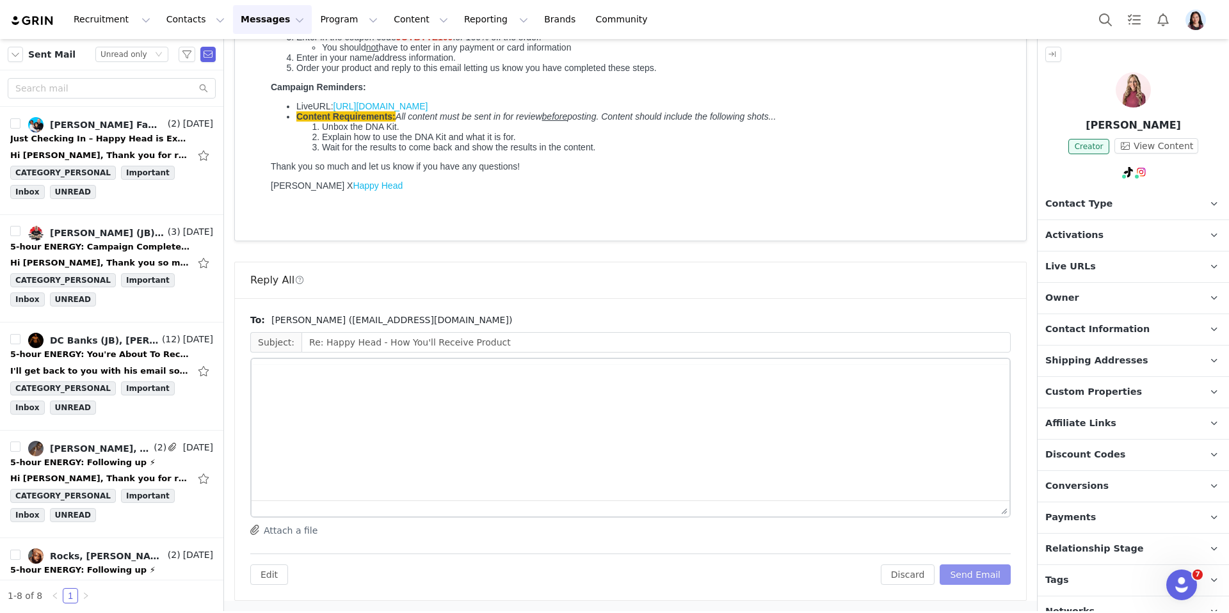
scroll to position [699, 0]
click at [976, 568] on button "Send Email" at bounding box center [974, 574] width 71 height 20
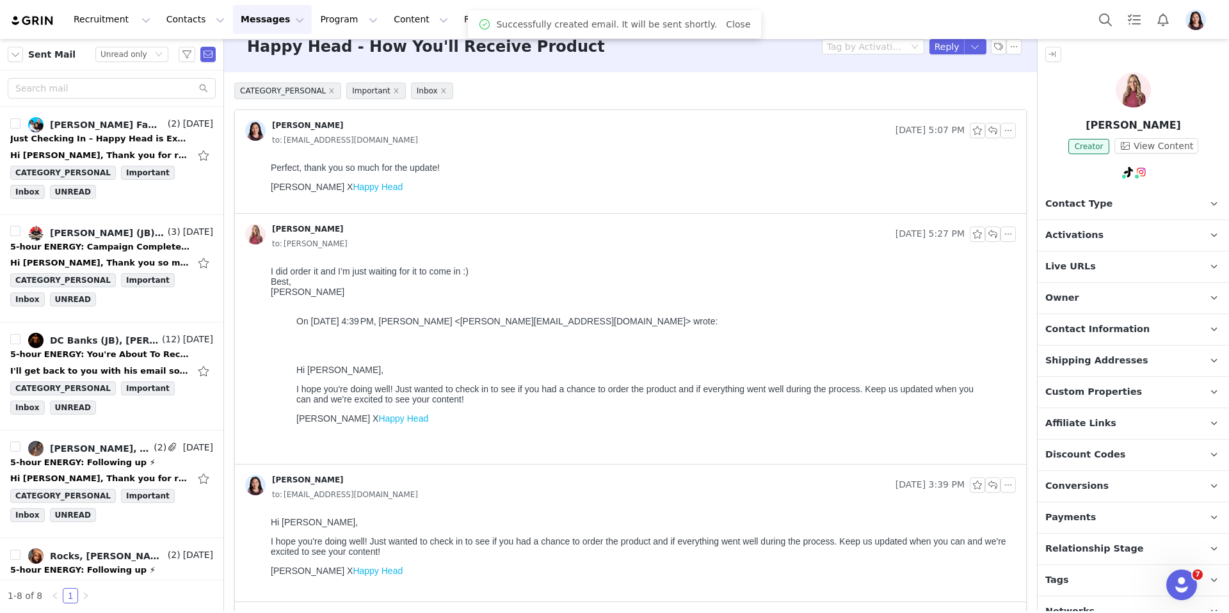
scroll to position [0, 0]
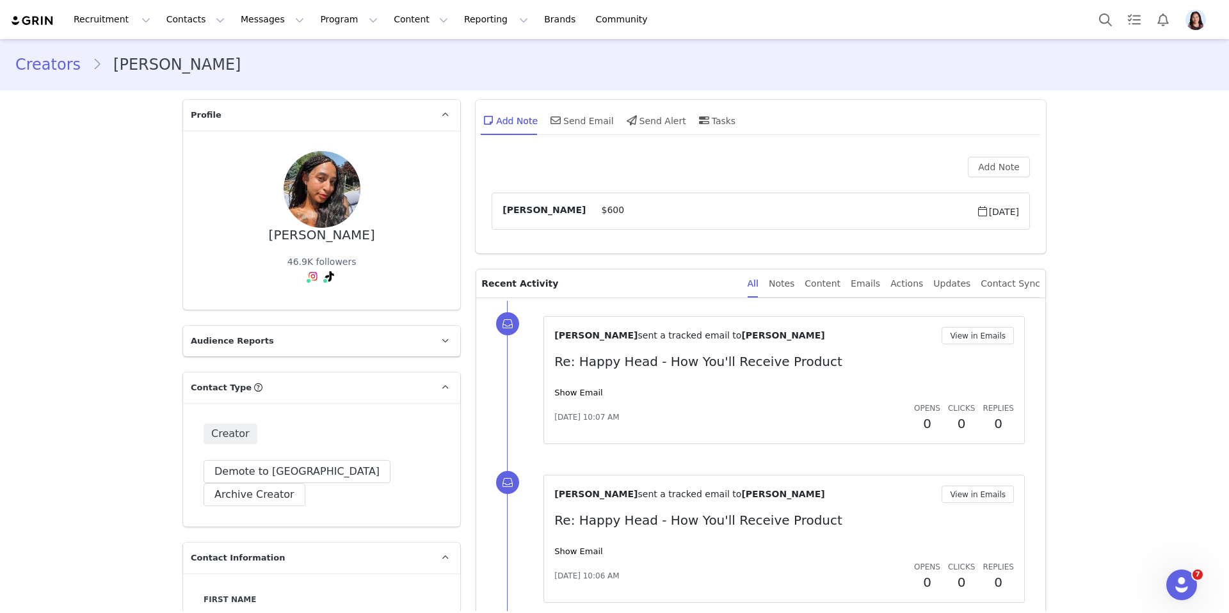
scroll to position [167, 0]
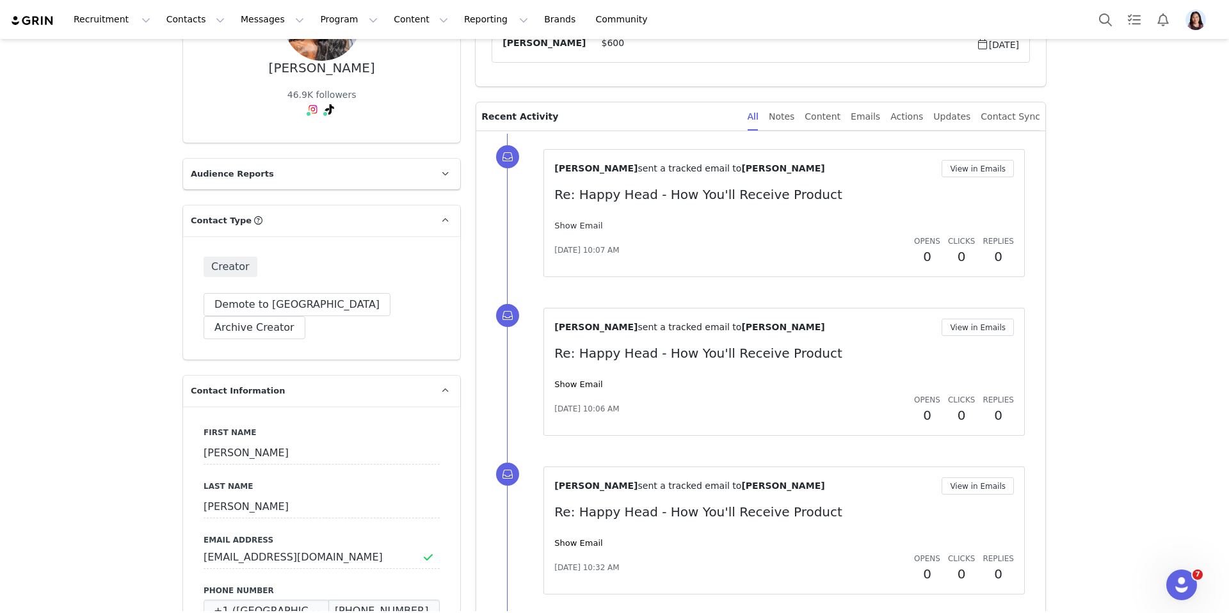
click at [588, 226] on link "Show Email" at bounding box center [578, 226] width 48 height 10
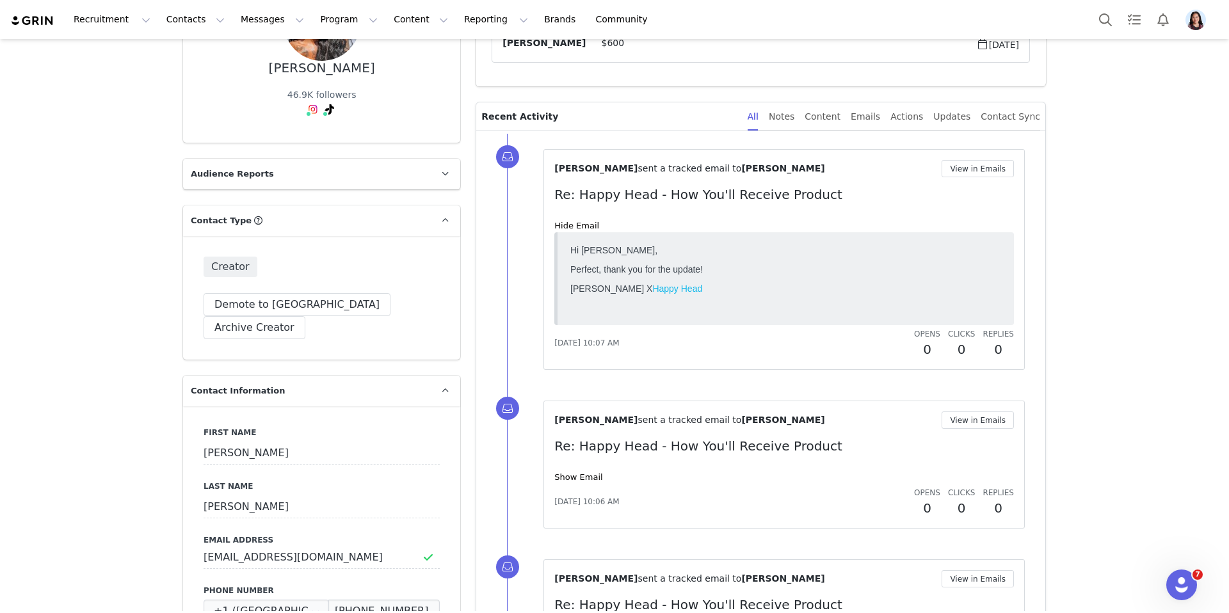
scroll to position [0, 0]
click at [969, 161] on button "View in Emails" at bounding box center [977, 168] width 72 height 17
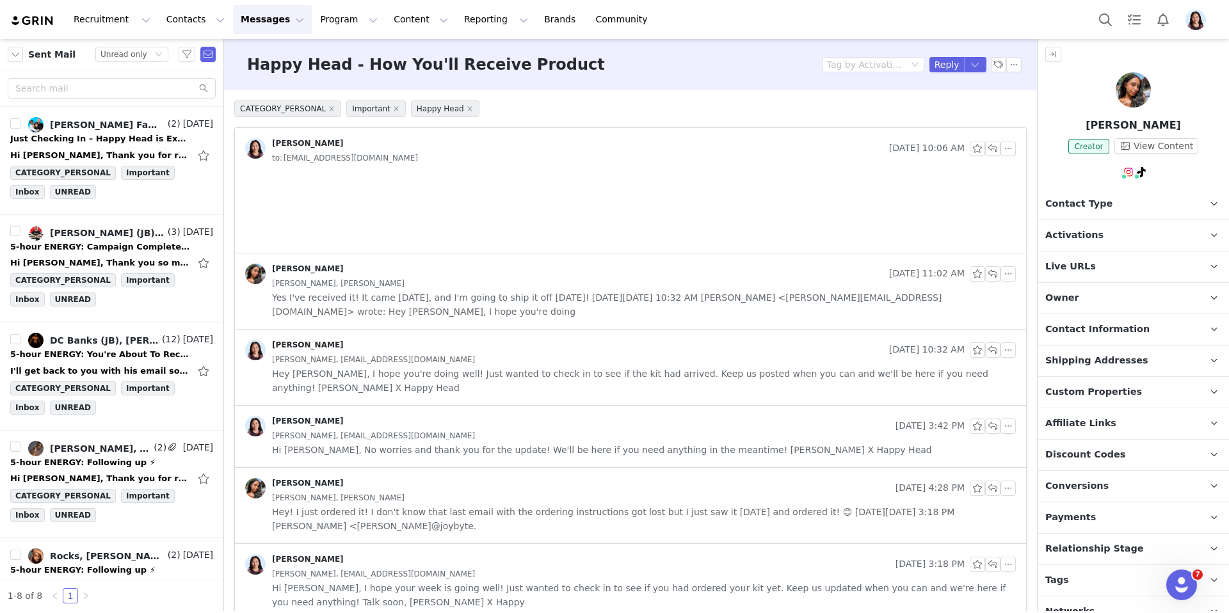
click at [603, 383] on div "Randi Dofat Sep 24, 2025 10:32 AM Kendra Lambert, klmclerran@gmail.com Hey Kend…" at bounding box center [630, 368] width 791 height 76
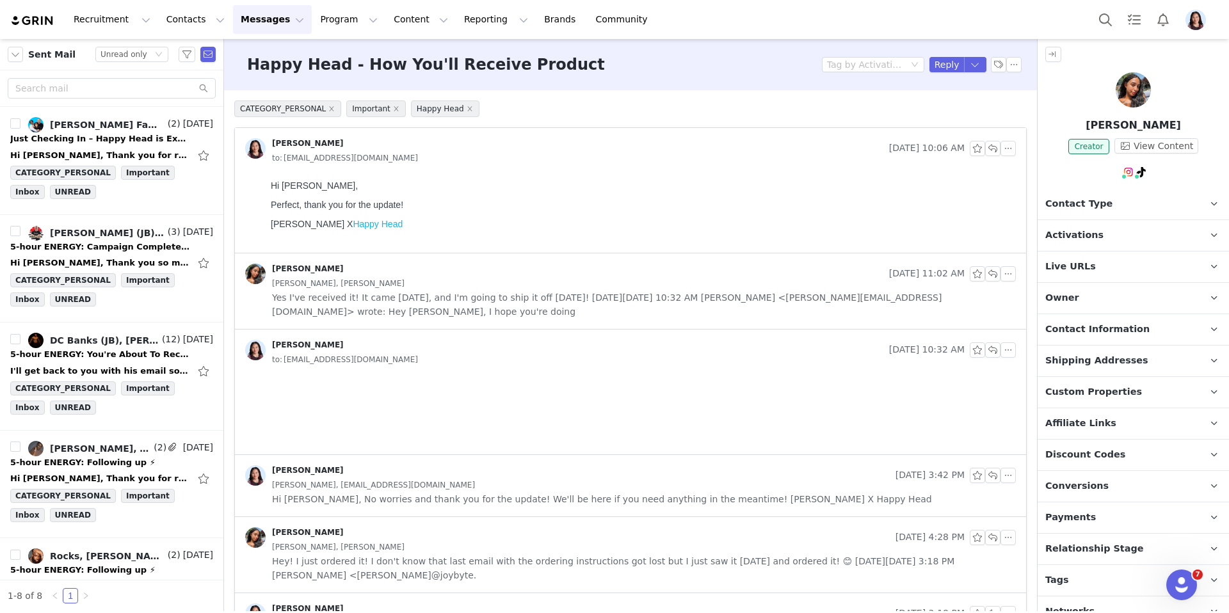
click at [605, 312] on span "Yes I've received it! It came yesterday, and I'm going to ship it off today! On…" at bounding box center [644, 304] width 744 height 28
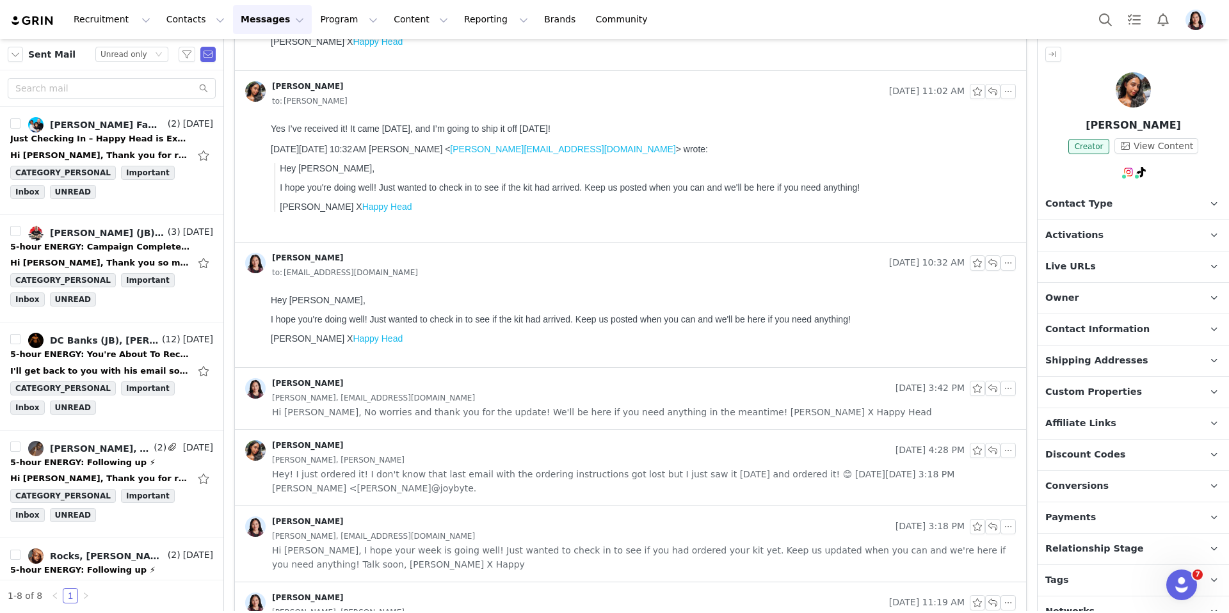
scroll to position [240, 0]
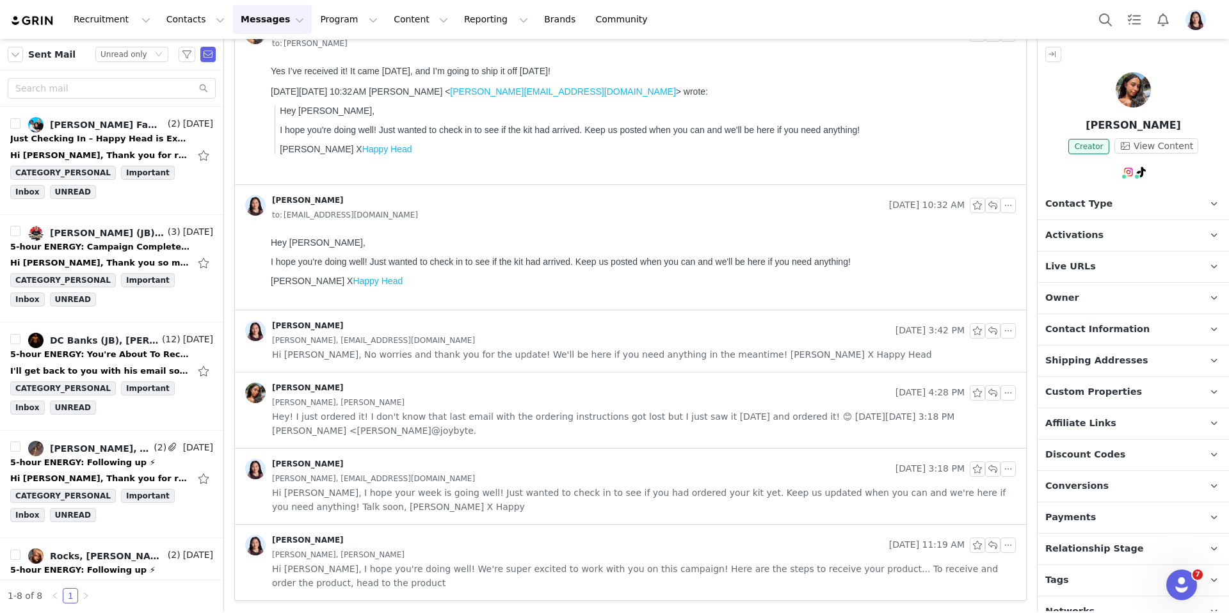
click at [639, 428] on span "Hey! I just ordered it! I don't know that last email with the ordering instruct…" at bounding box center [644, 424] width 744 height 28
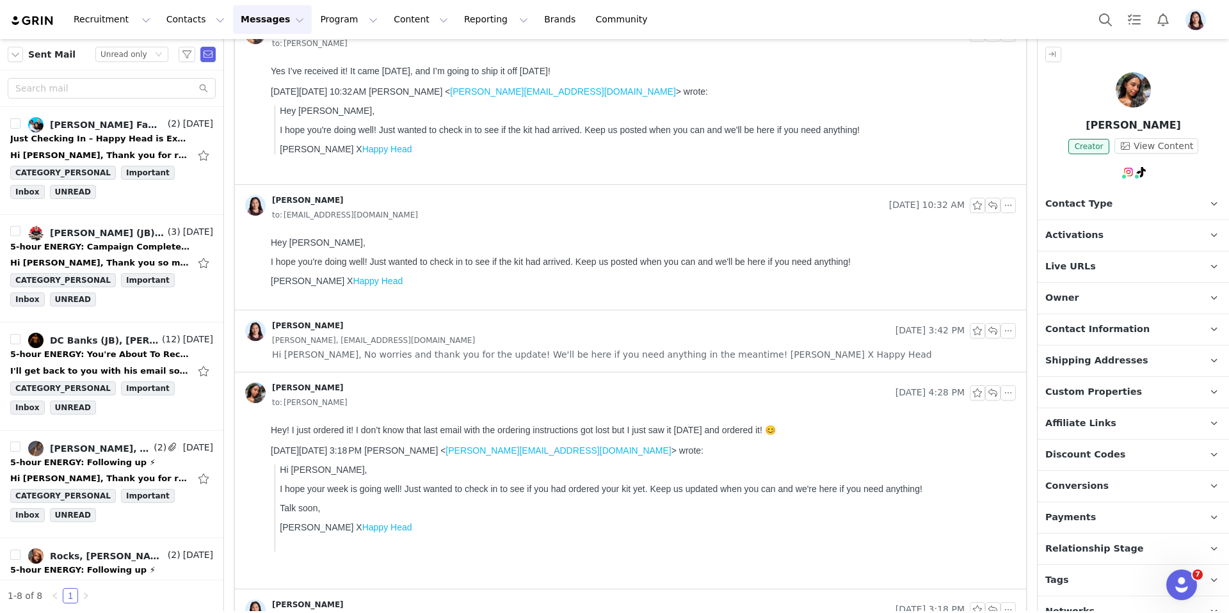
scroll to position [0, 0]
click at [617, 349] on span "Hi Kendra, No worries and thank you for the update! We'll be here if you need a…" at bounding box center [602, 354] width 660 height 14
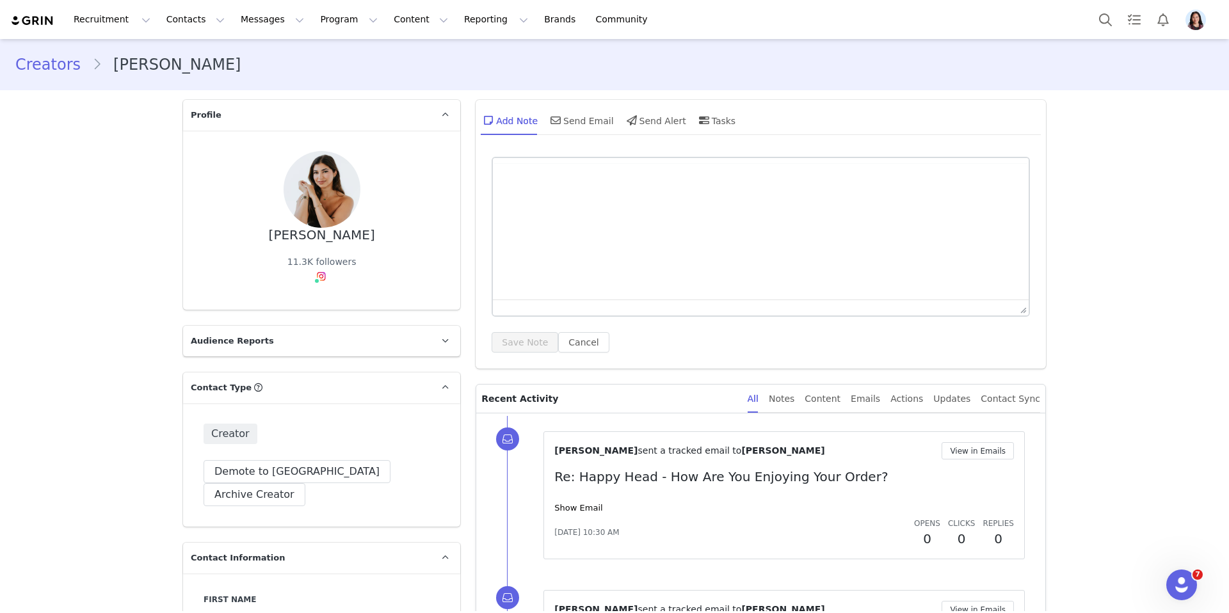
click at [587, 502] on div "Show Email" at bounding box center [783, 508] width 459 height 13
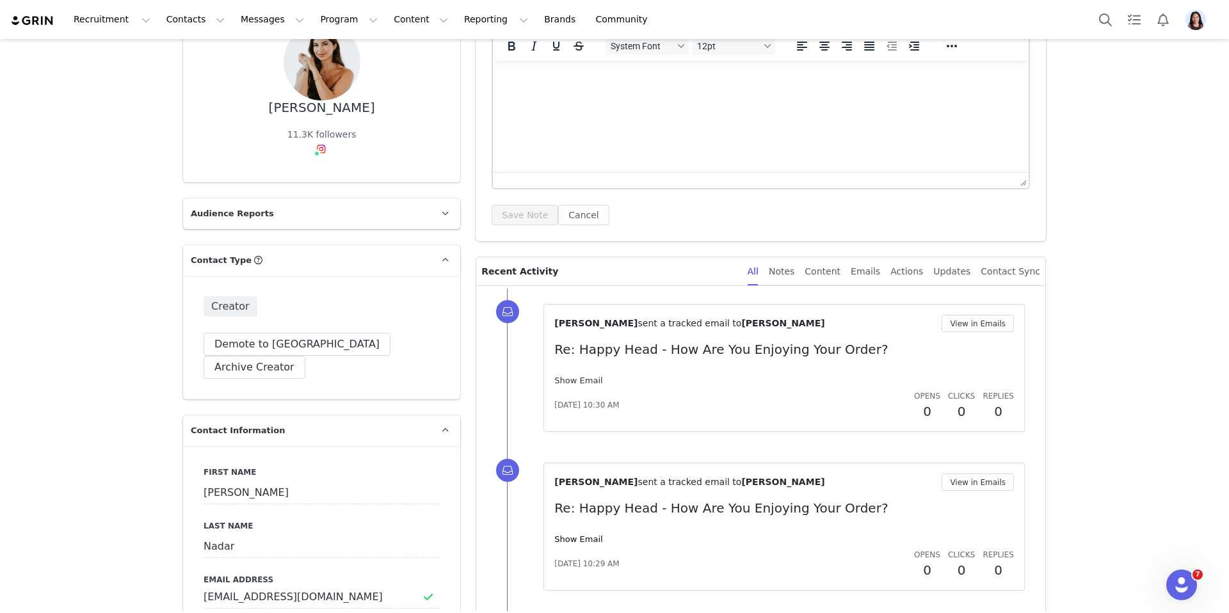
click at [585, 383] on link "Show Email" at bounding box center [578, 381] width 48 height 10
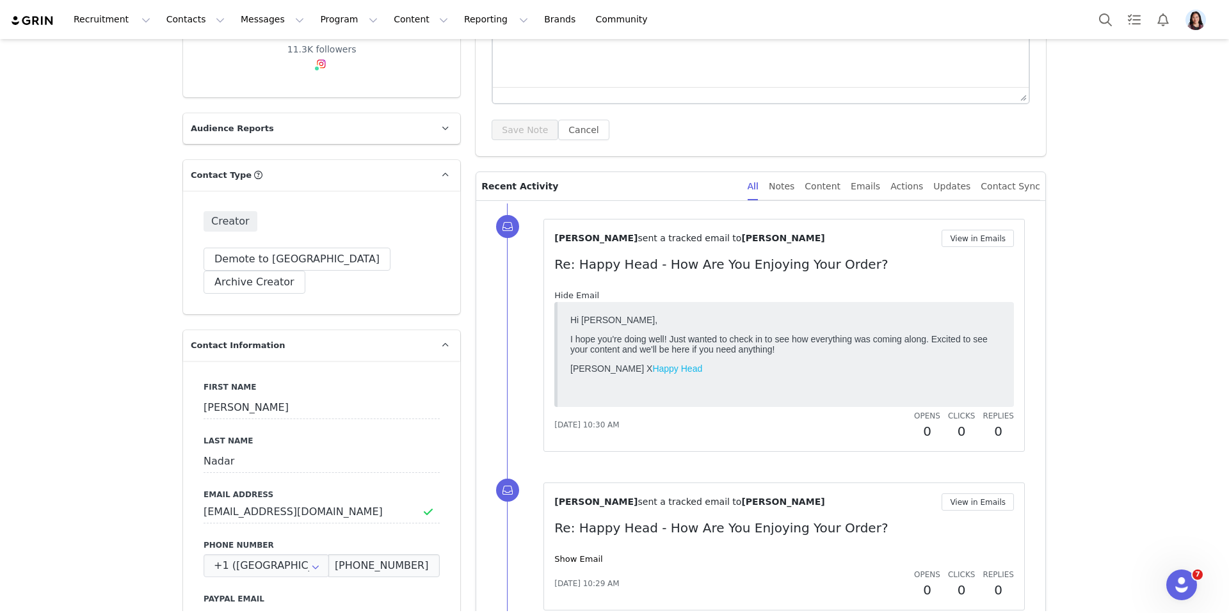
scroll to position [668, 0]
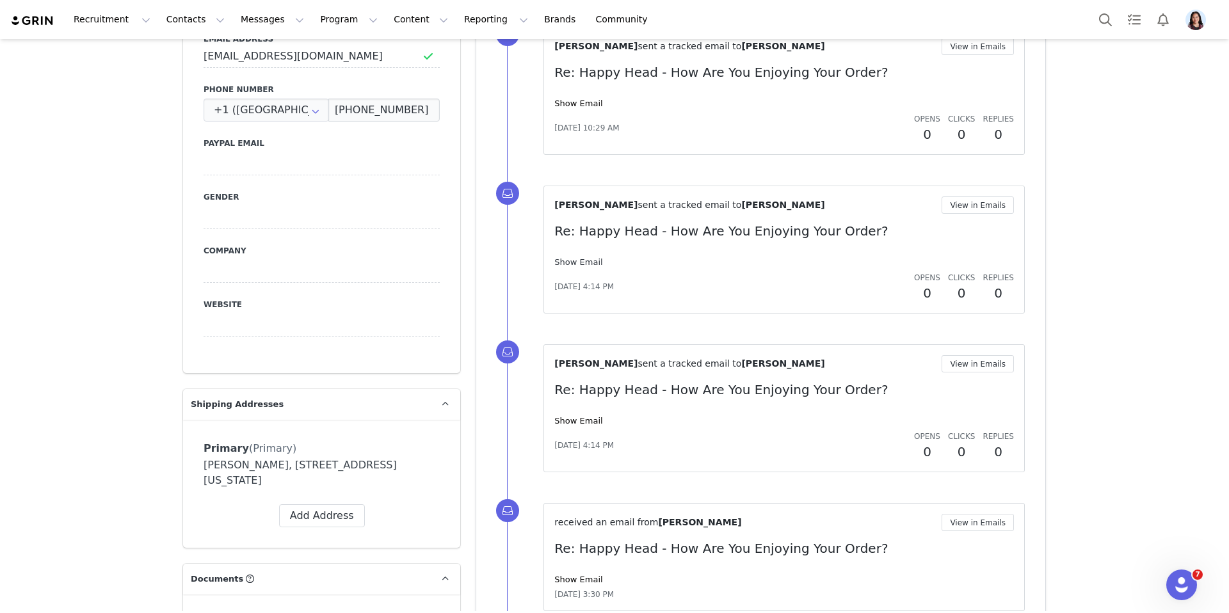
click at [575, 260] on link "Show Email" at bounding box center [578, 262] width 48 height 10
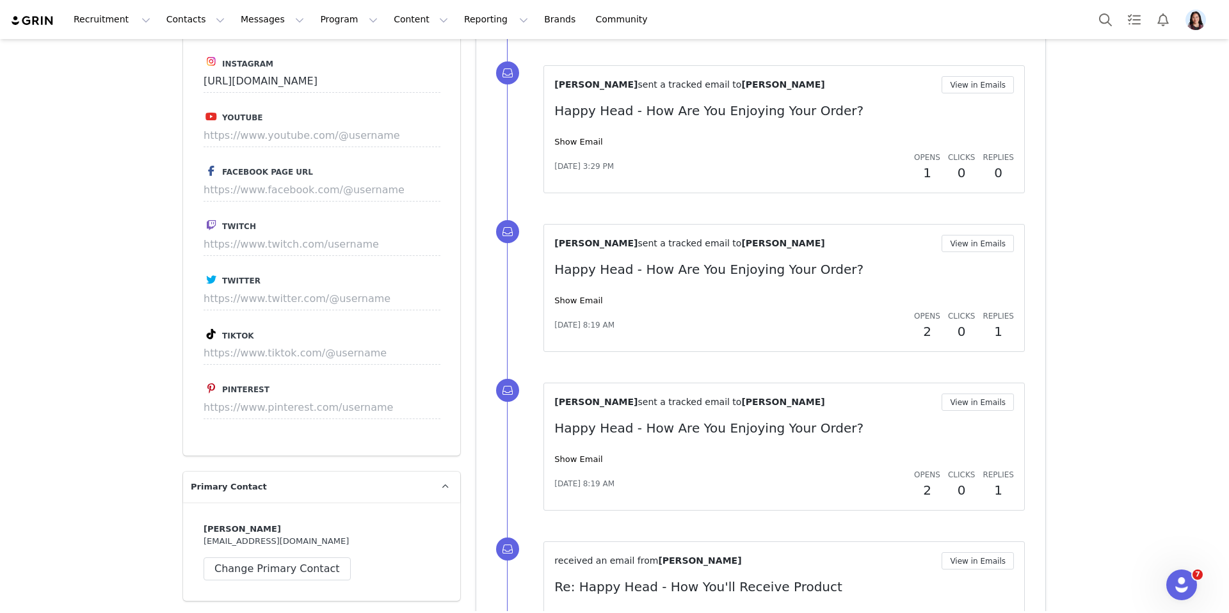
scroll to position [1114, 0]
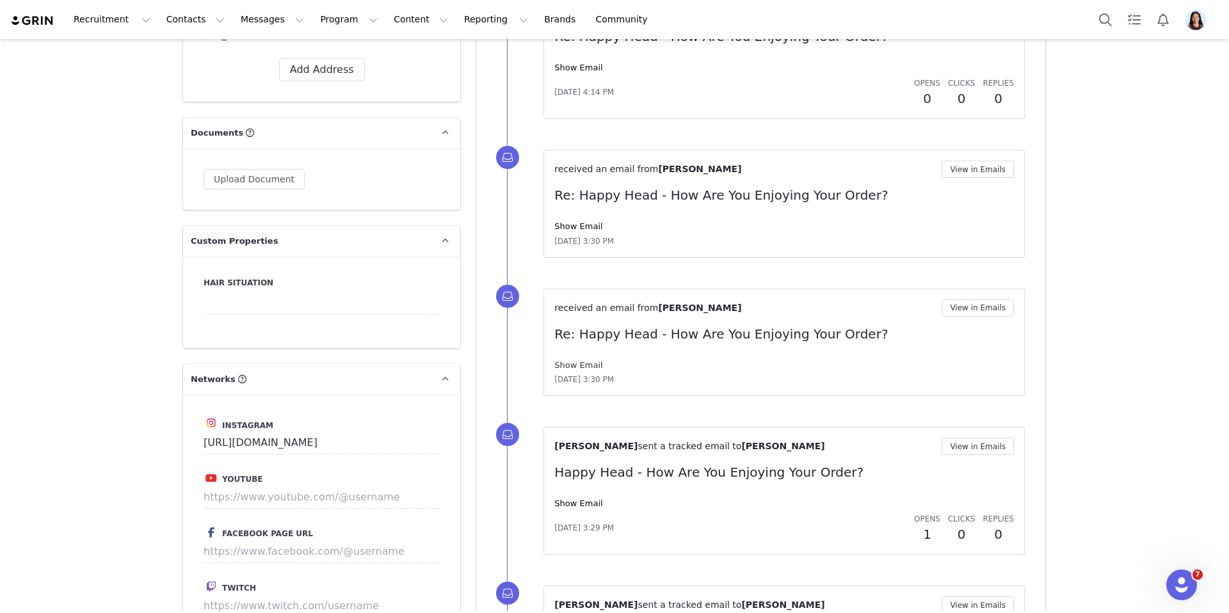
click at [561, 366] on link "Show Email" at bounding box center [578, 365] width 48 height 10
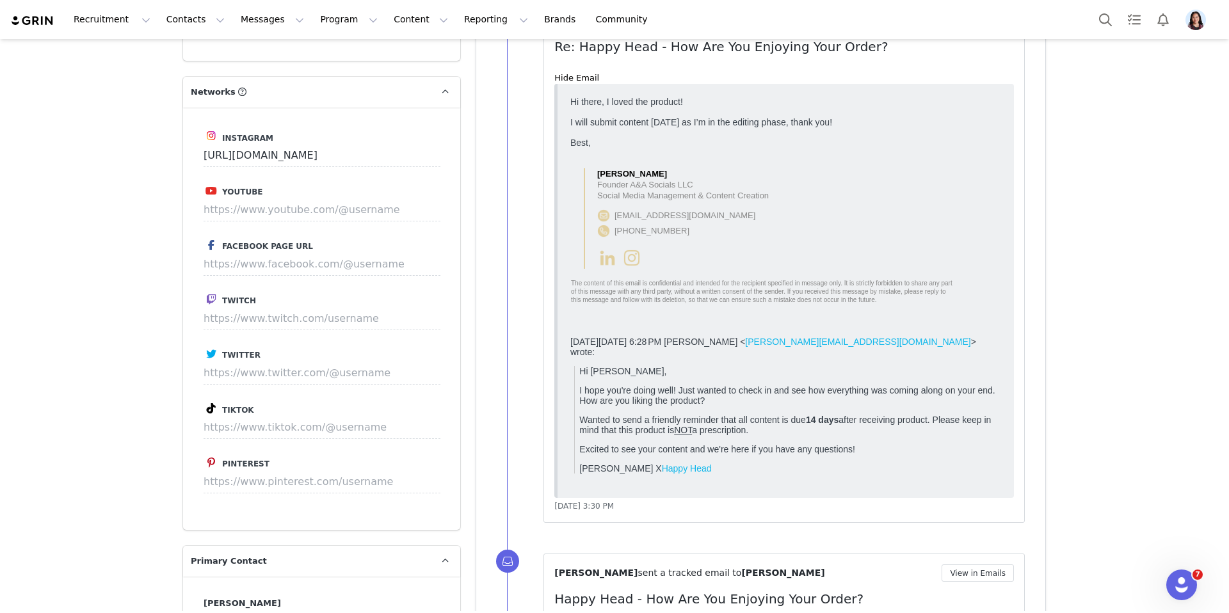
scroll to position [863, 0]
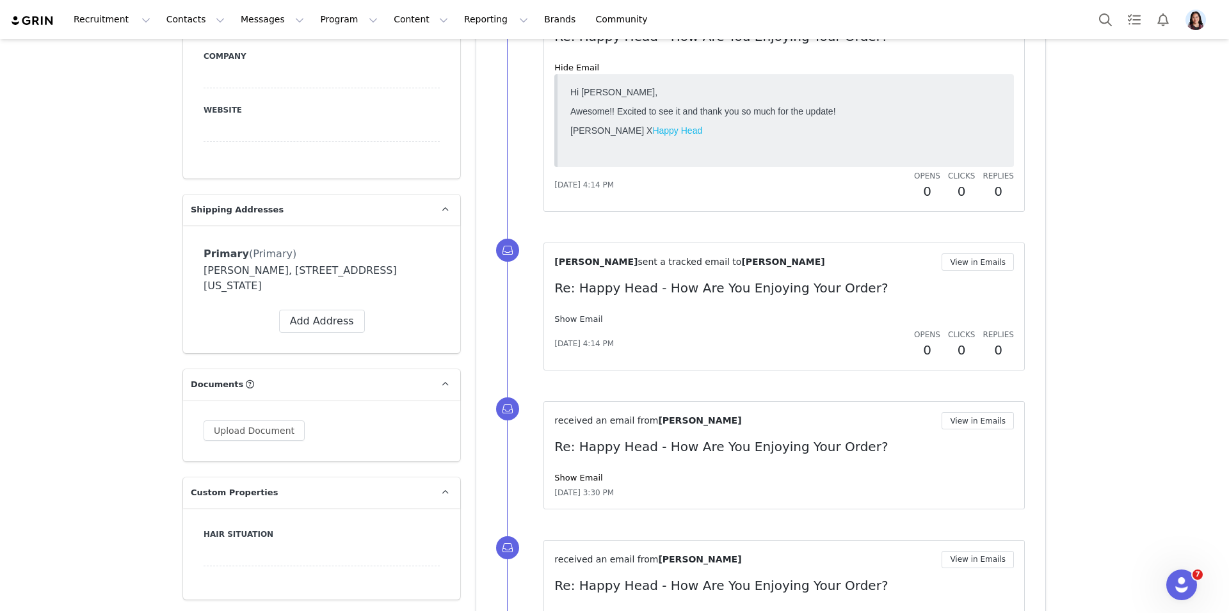
click at [579, 316] on link "Show Email" at bounding box center [578, 319] width 48 height 10
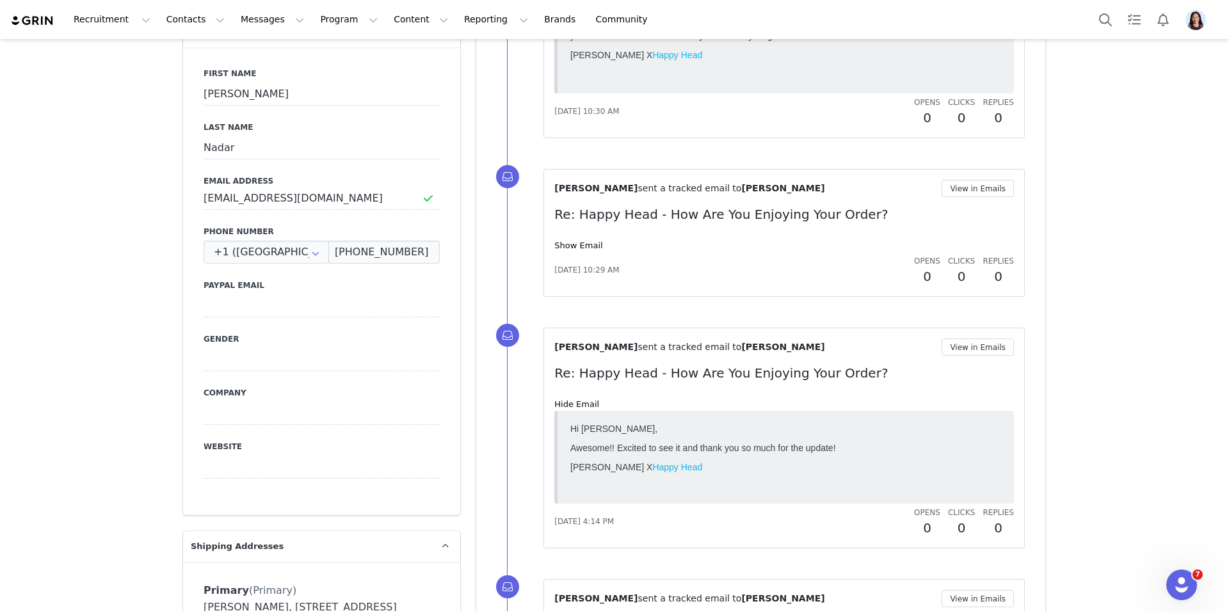
scroll to position [394, 0]
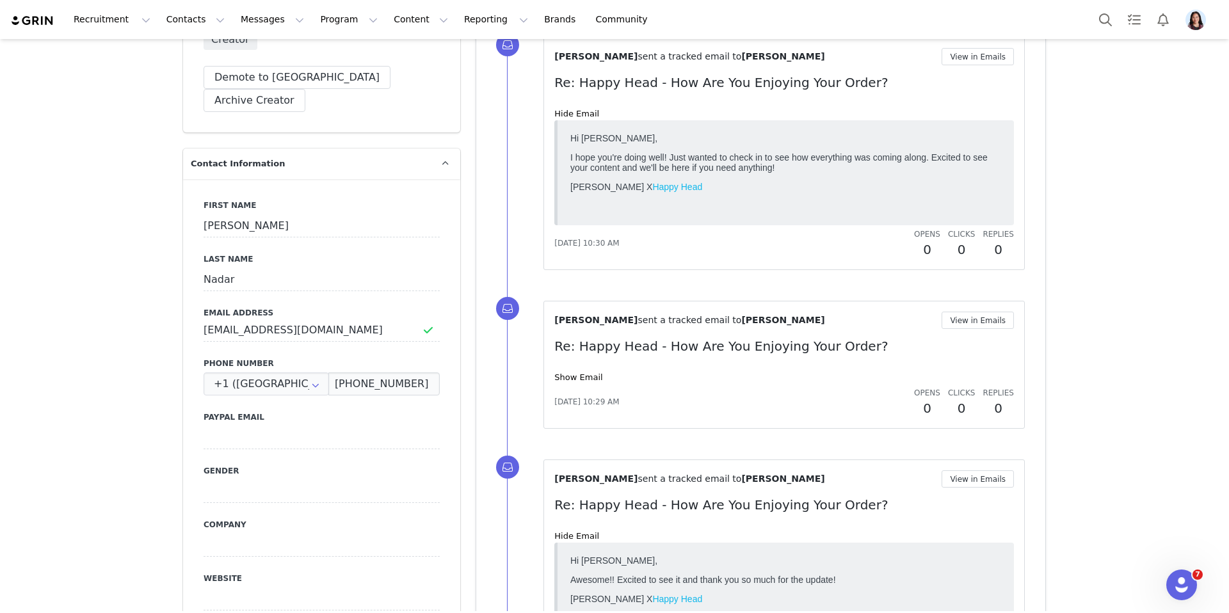
click at [577, 369] on div "Randi Dofat sent a tracked email to Angela Nadar View in Emails Re: Happy Head …" at bounding box center [783, 365] width 459 height 106
click at [577, 372] on link "Show Email" at bounding box center [578, 377] width 48 height 10
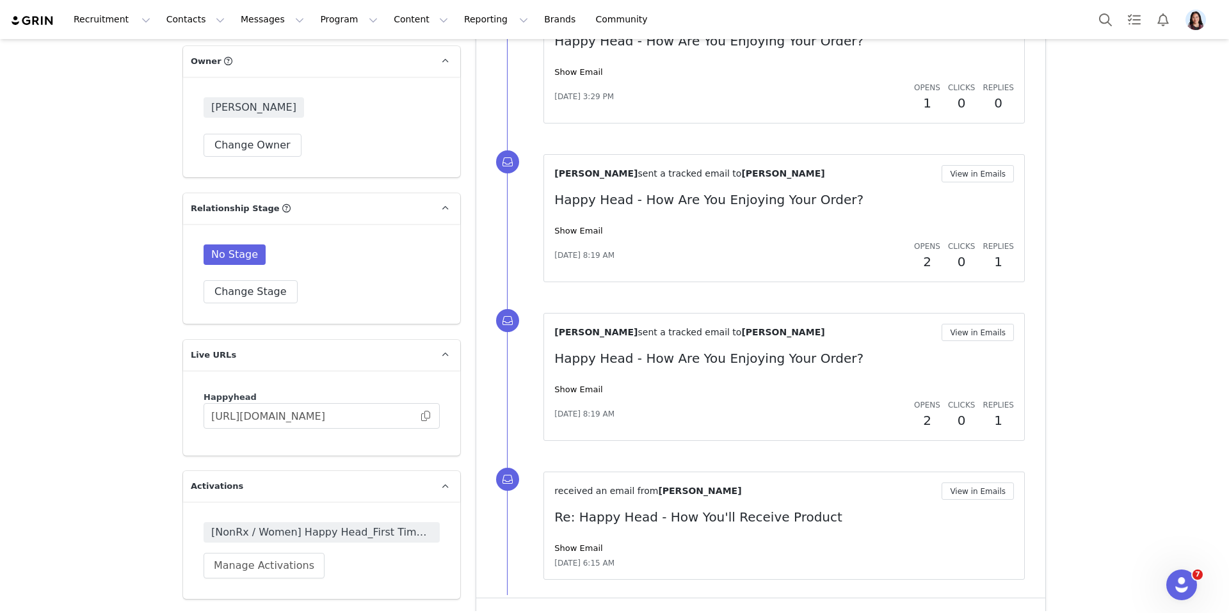
scroll to position [2170, 0]
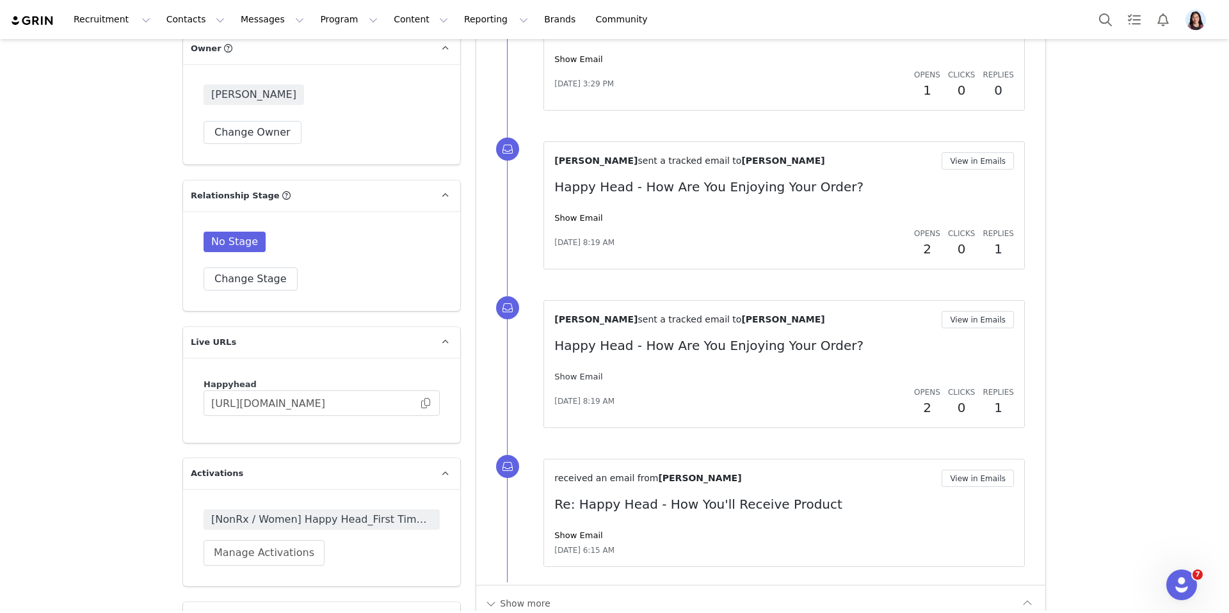
click at [580, 378] on link "Show Email" at bounding box center [578, 377] width 48 height 10
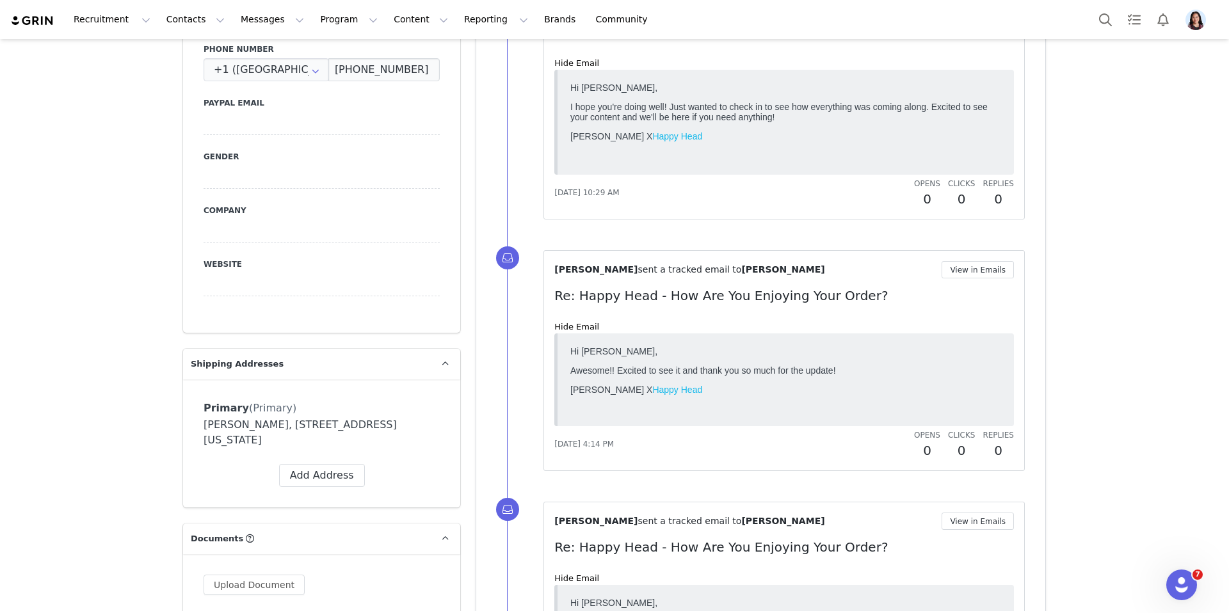
scroll to position [0, 0]
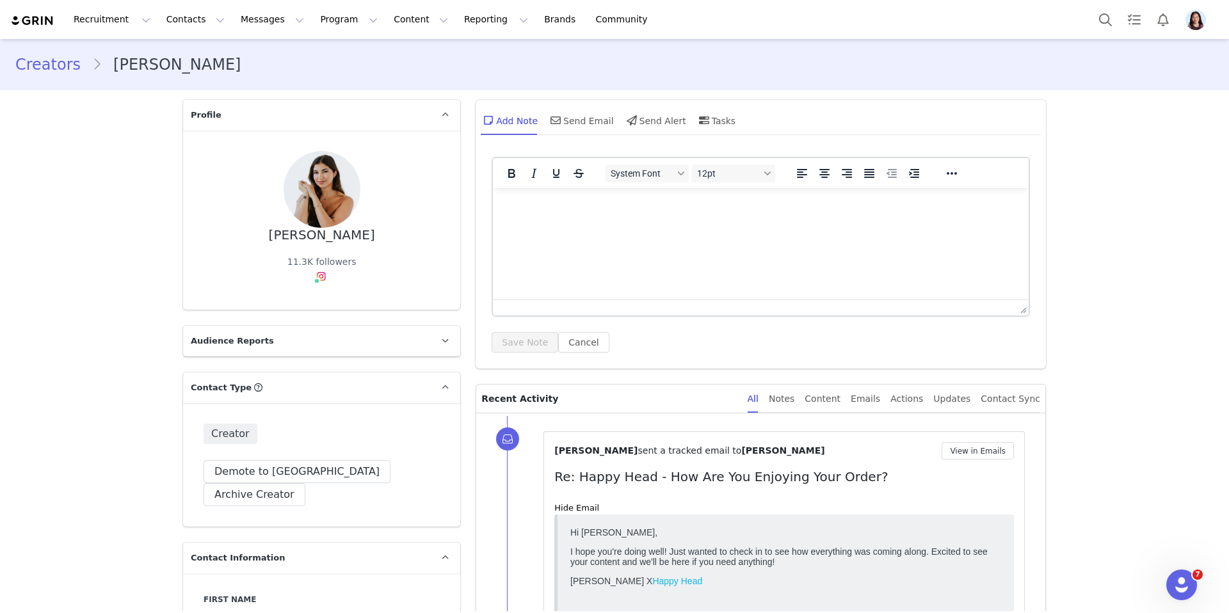
click at [561, 136] on div "Add Note Send Email Send Alert Tasks" at bounding box center [760, 125] width 570 height 51
click at [561, 119] on span at bounding box center [555, 120] width 15 height 15
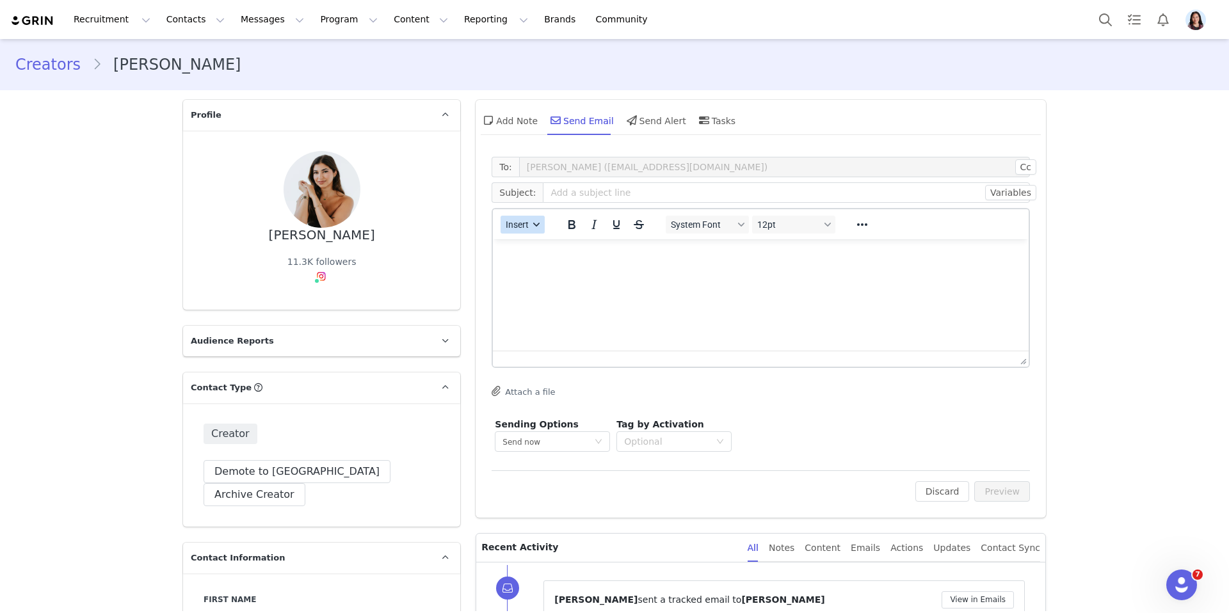
click at [513, 222] on span "Insert" at bounding box center [517, 224] width 23 height 10
click at [513, 250] on div "Insert Template" at bounding box center [568, 246] width 115 height 15
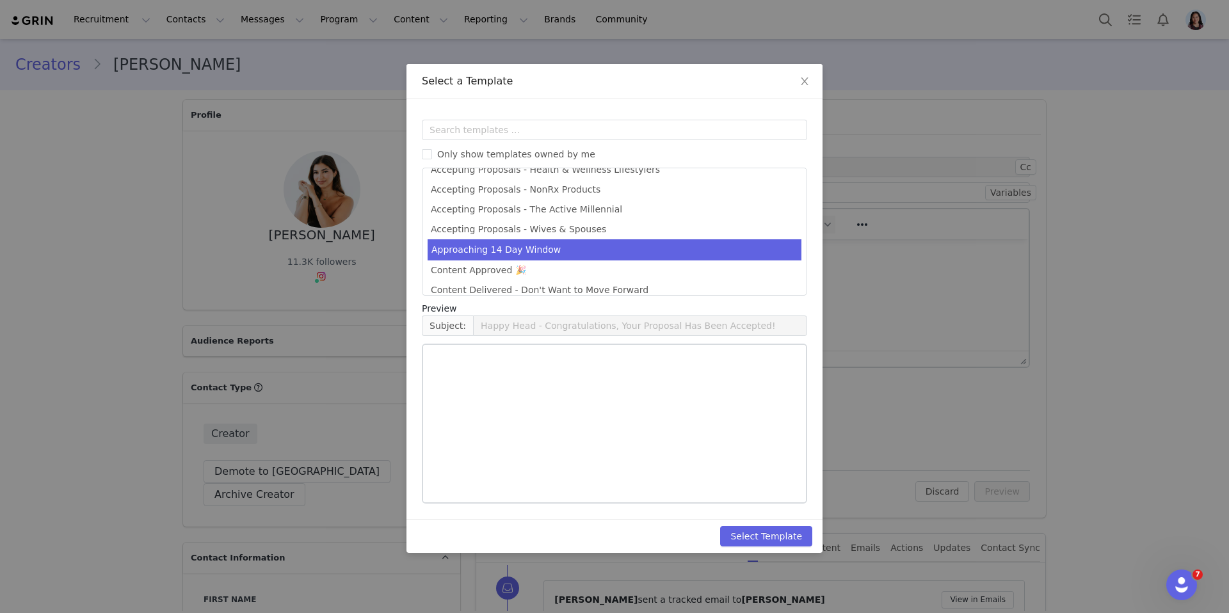
click at [568, 252] on li "Approaching 14 Day Window" at bounding box center [614, 249] width 374 height 21
type input "Happy Head - Upcoming Deadline for Posting"
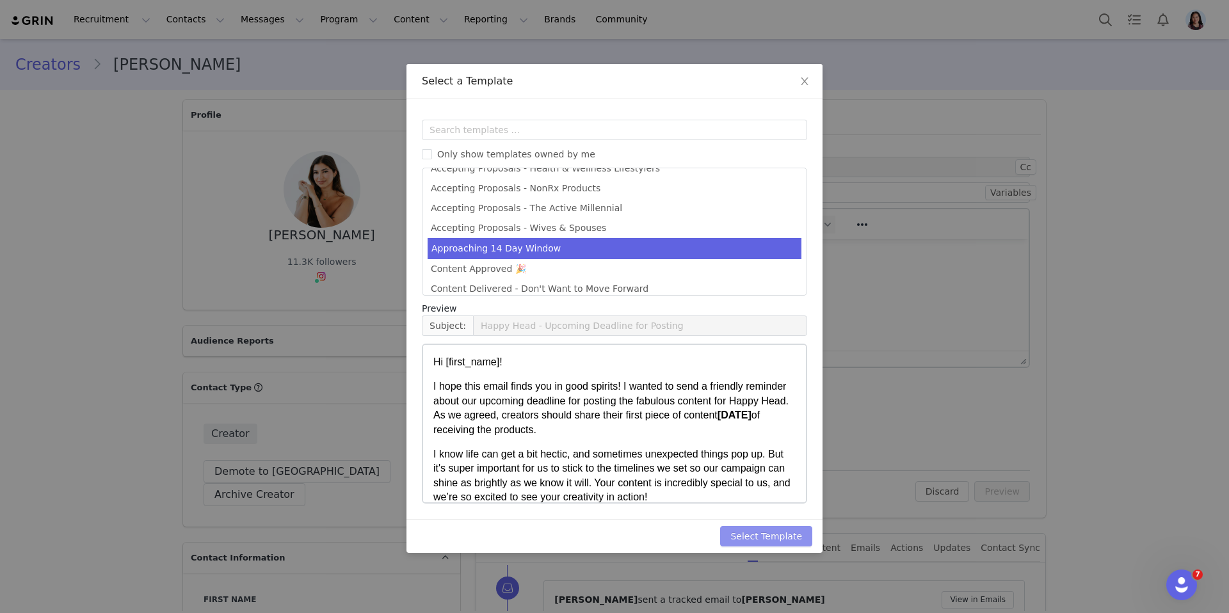
click at [783, 541] on button "Select Template" at bounding box center [766, 536] width 92 height 20
type input "Happy Head - Upcoming Deadline for Posting"
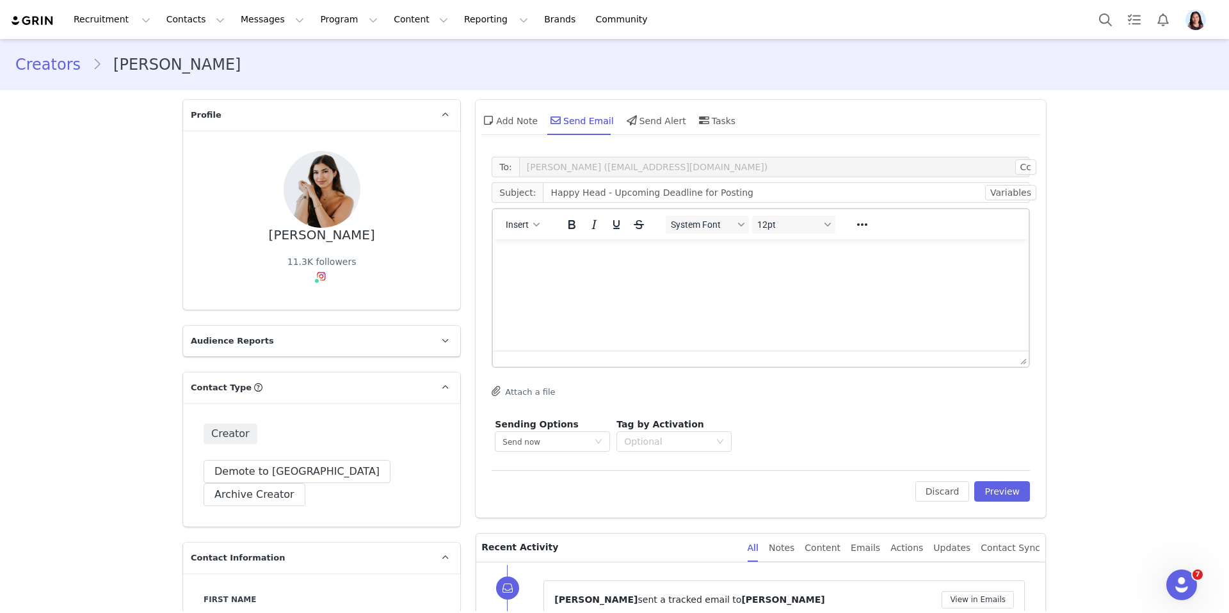
scroll to position [0, 0]
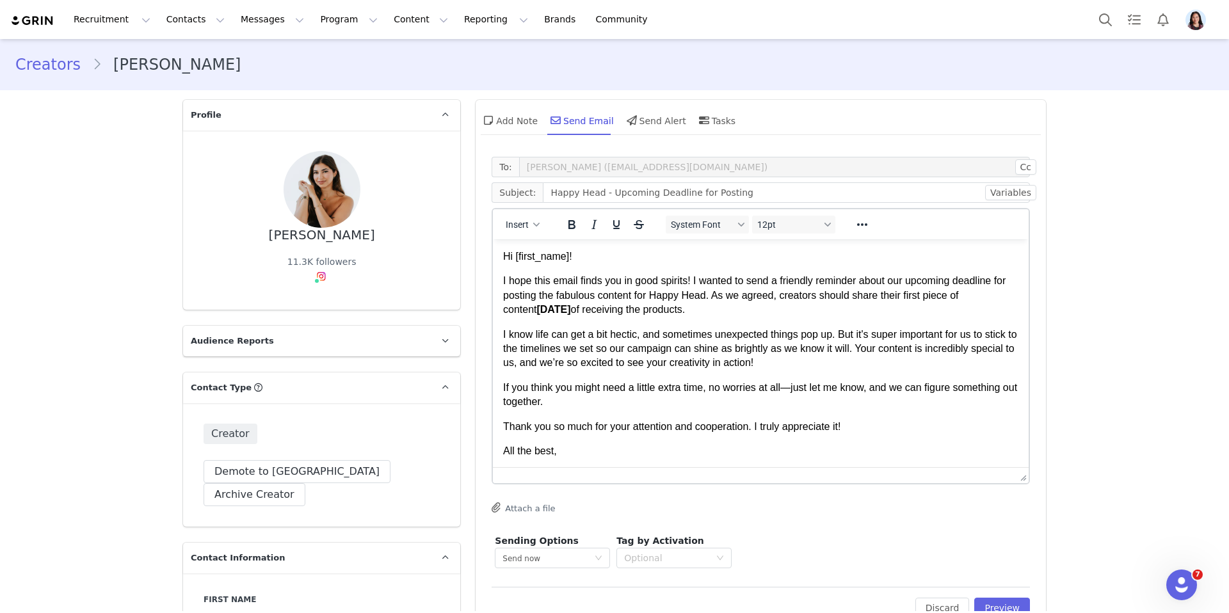
drag, startPoint x: 1018, startPoint y: 359, endPoint x: 1016, endPoint y: 480, distance: 120.9
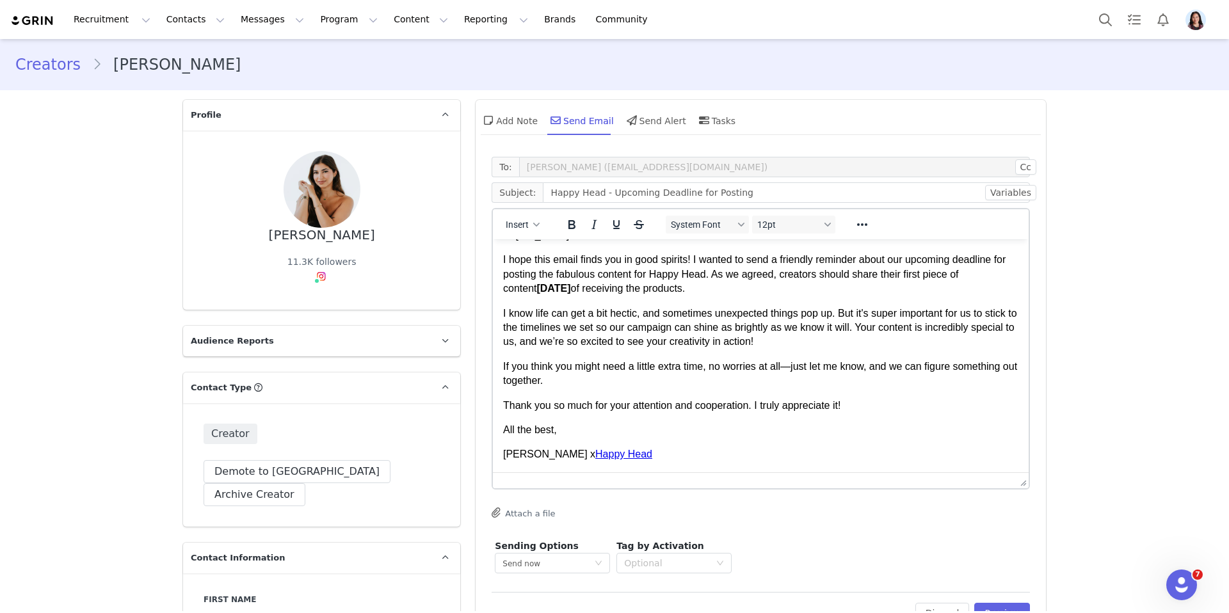
scroll to position [93, 0]
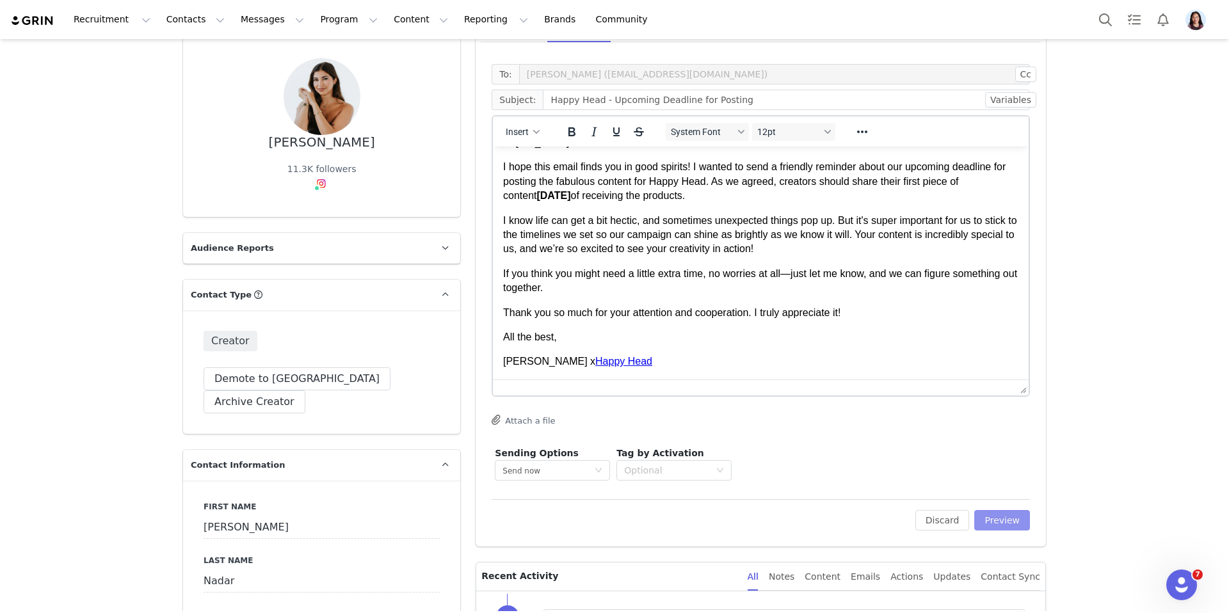
click at [997, 511] on button "Preview" at bounding box center [1002, 520] width 56 height 20
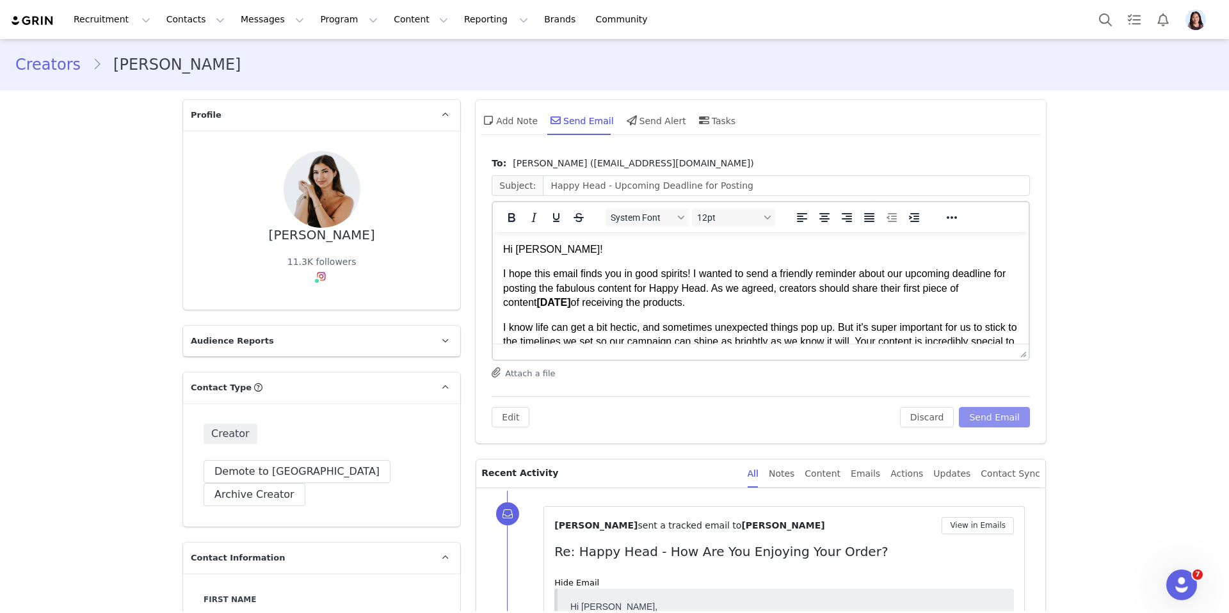
scroll to position [0, 0]
click at [983, 406] on div "Edit Discard Send Email" at bounding box center [760, 411] width 538 height 31
click at [986, 418] on button "Send Email" at bounding box center [993, 417] width 71 height 20
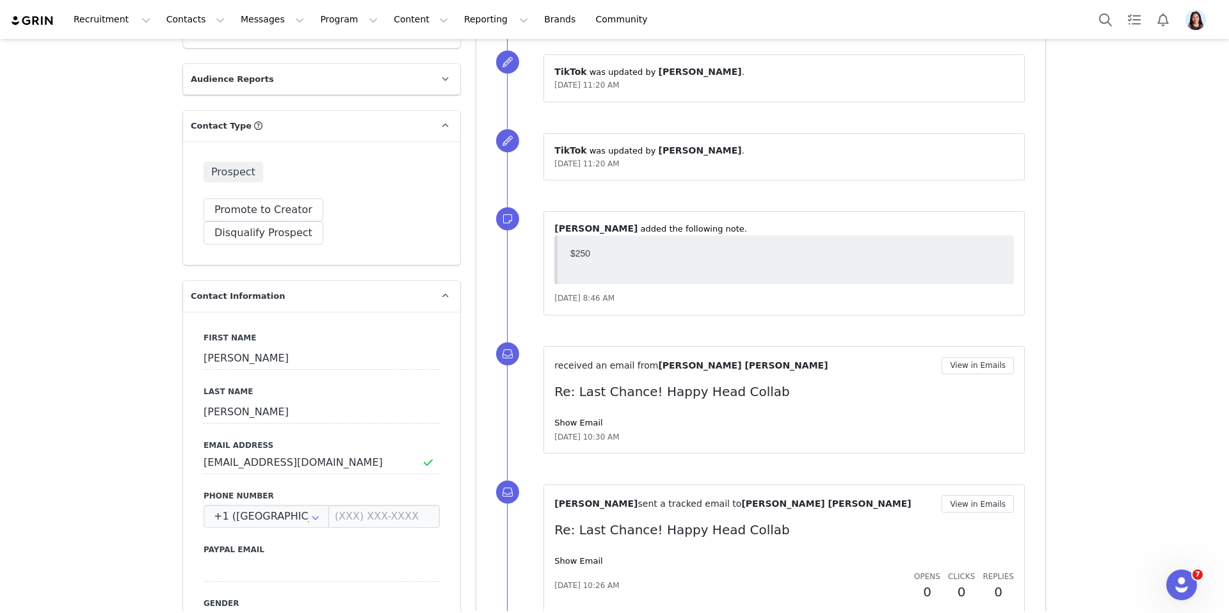
scroll to position [290, 0]
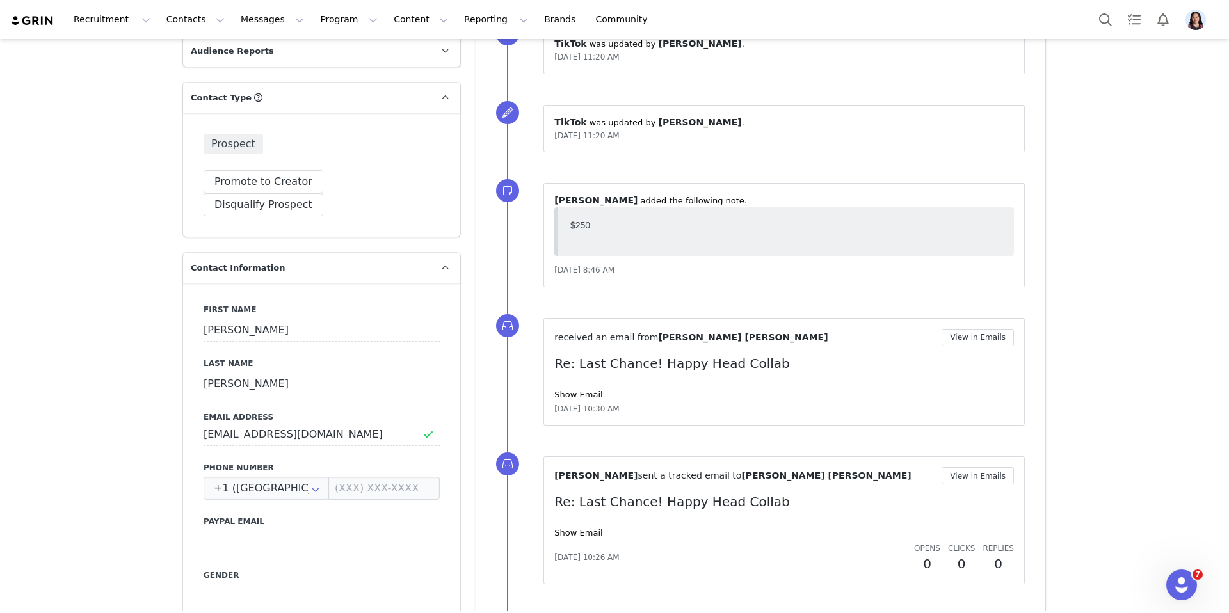
click at [591, 405] on span "[DATE] 10:30 AM" at bounding box center [586, 409] width 65 height 12
click at [590, 399] on link "Show Email" at bounding box center [578, 395] width 48 height 10
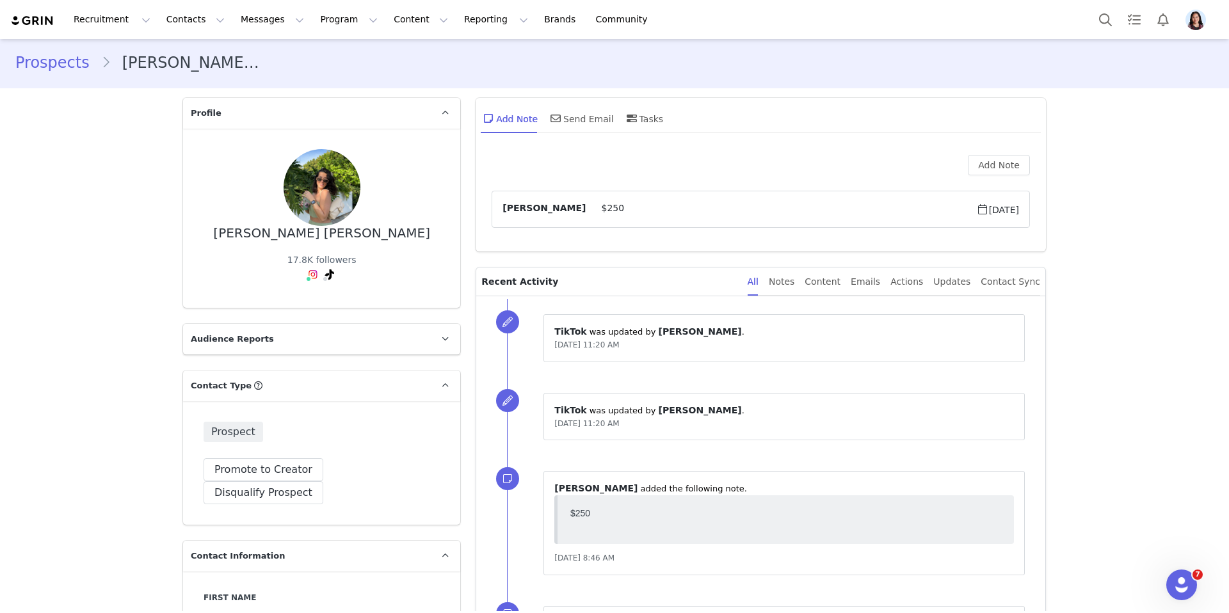
scroll to position [1, 0]
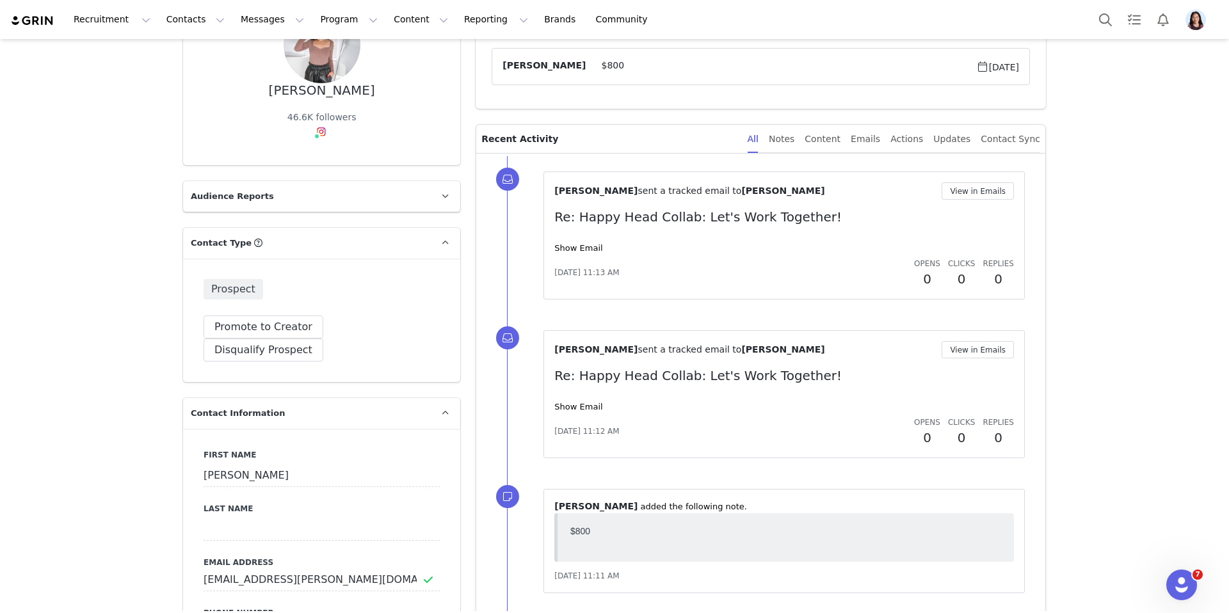
scroll to position [216, 0]
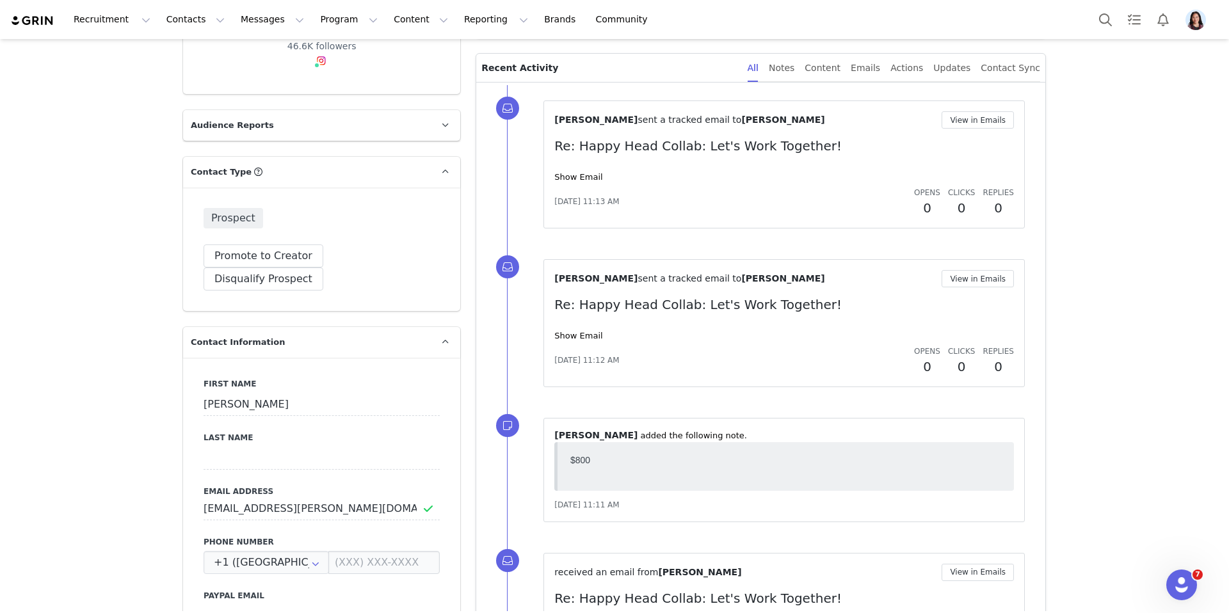
click at [577, 171] on div "Show Email" at bounding box center [783, 177] width 459 height 13
click at [577, 177] on link "Show Email" at bounding box center [578, 177] width 48 height 10
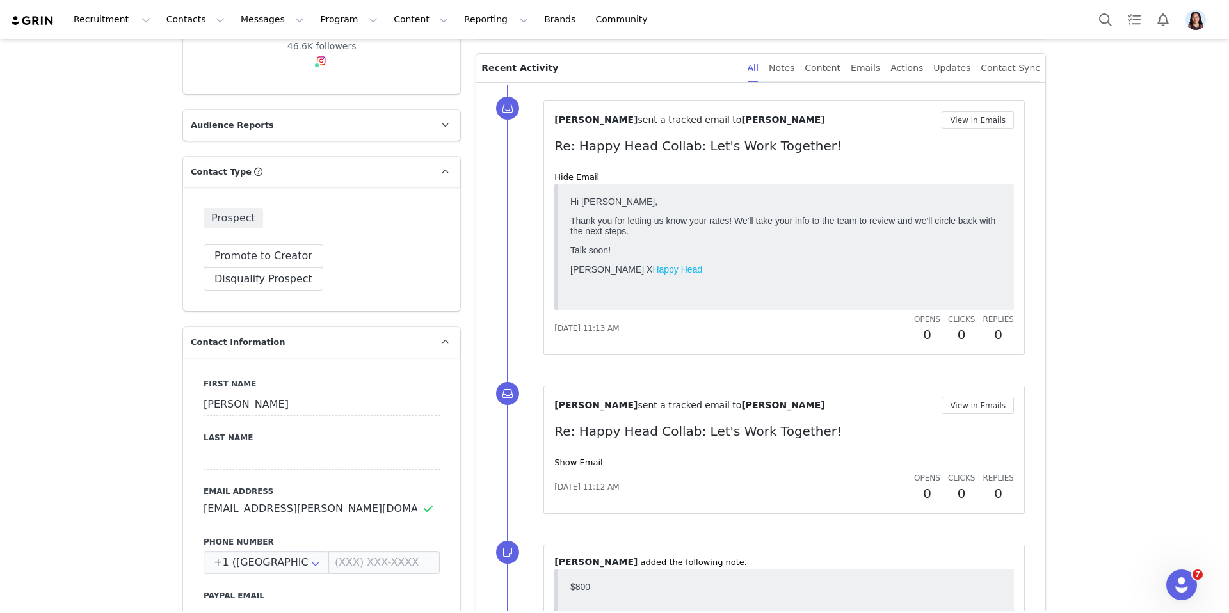
scroll to position [0, 0]
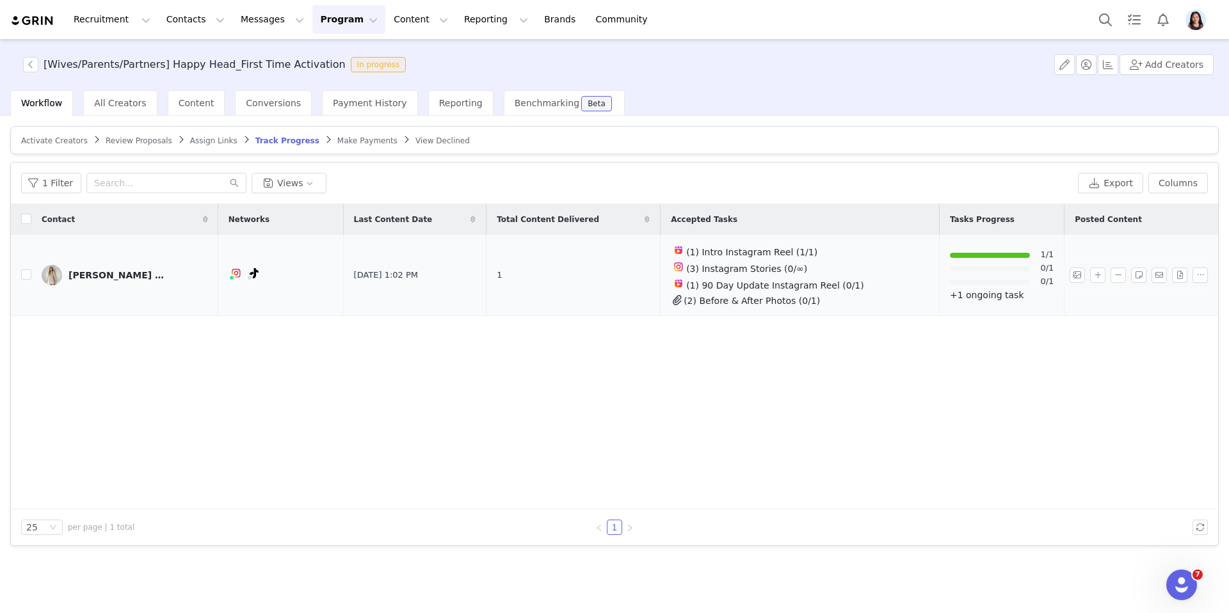
click at [127, 270] on div "Kallie & Tyler Davis" at bounding box center [116, 275] width 96 height 10
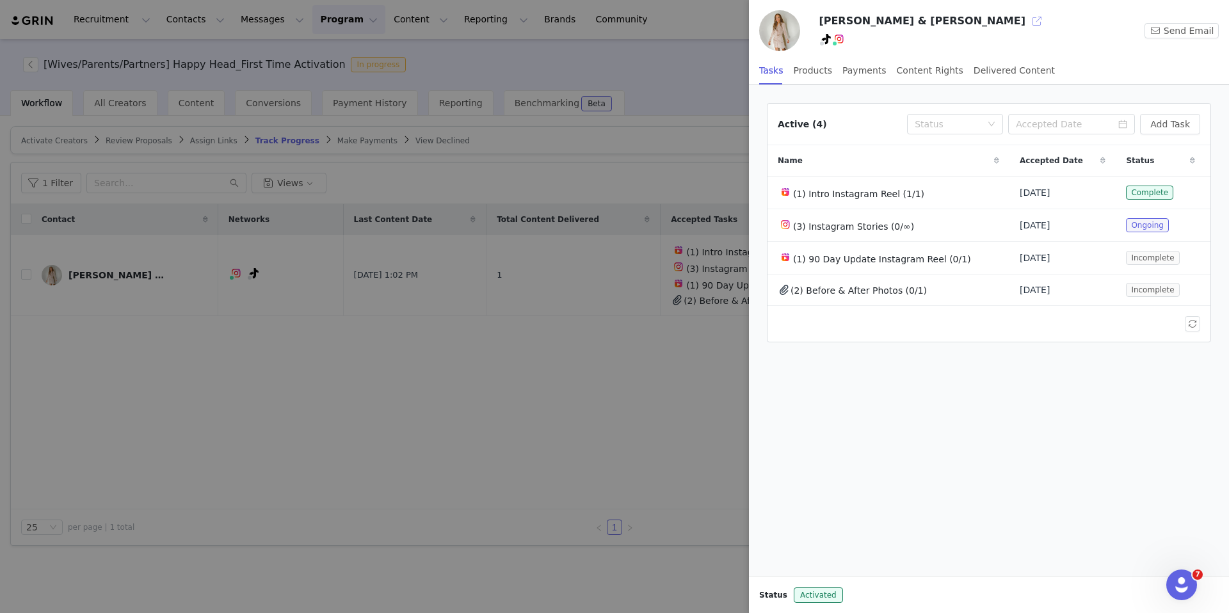
click at [1026, 20] on button "button" at bounding box center [1036, 21] width 20 height 20
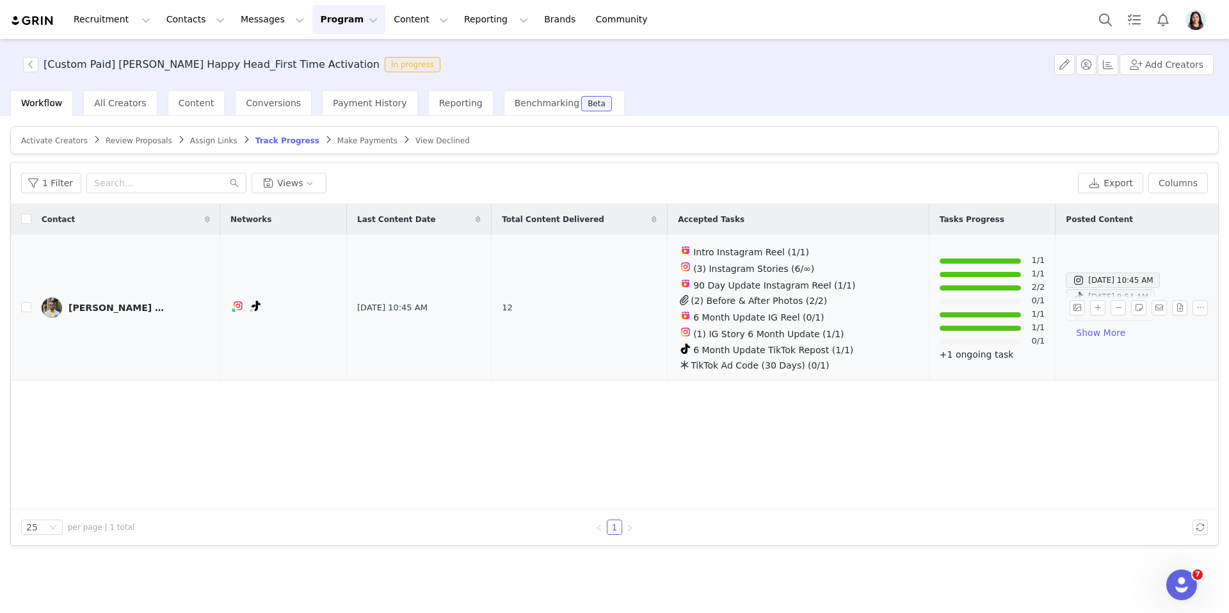
click at [122, 303] on div "[PERSON_NAME] [PERSON_NAME]" at bounding box center [116, 308] width 96 height 10
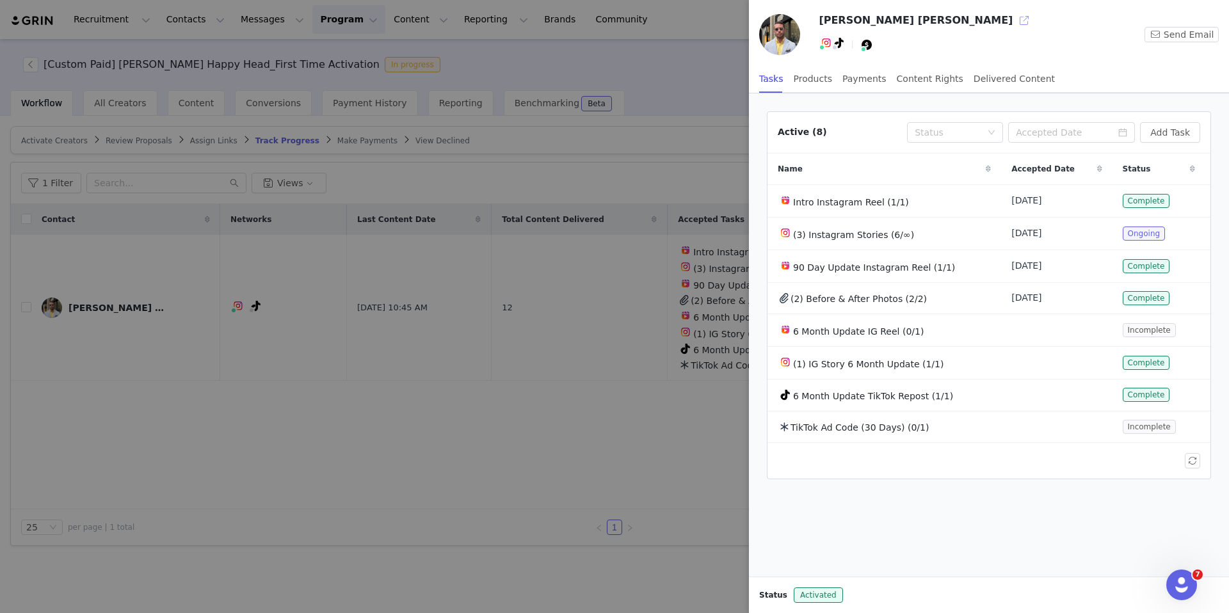
click at [1014, 19] on button "button" at bounding box center [1024, 20] width 20 height 20
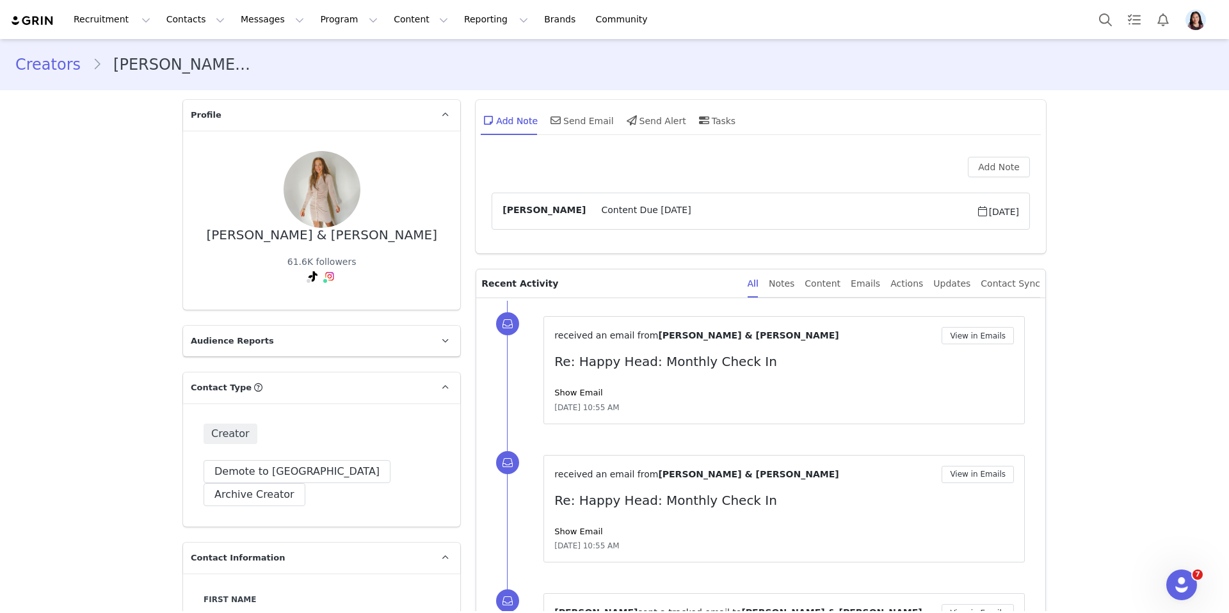
scroll to position [15, 0]
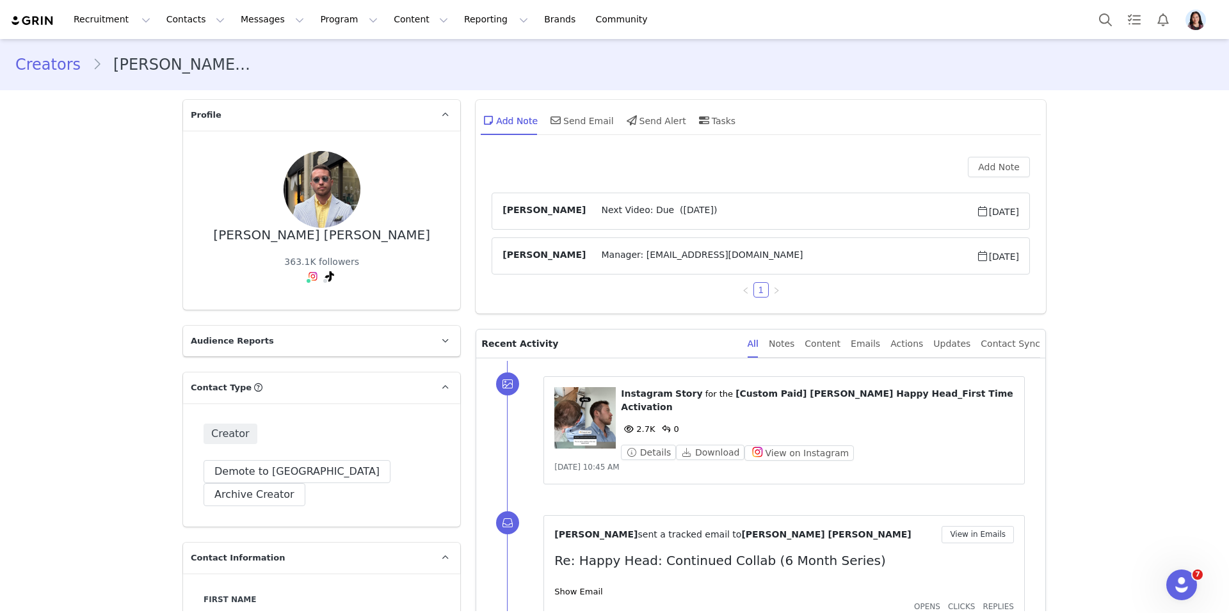
scroll to position [194, 0]
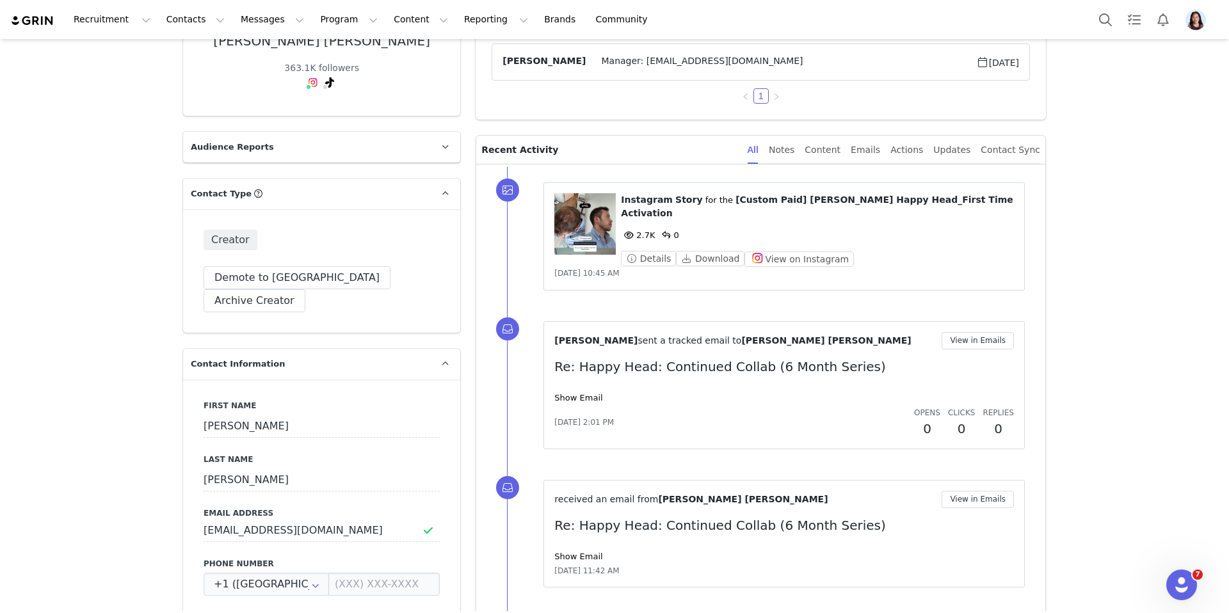
click at [582, 393] on link "Show Email" at bounding box center [578, 398] width 48 height 10
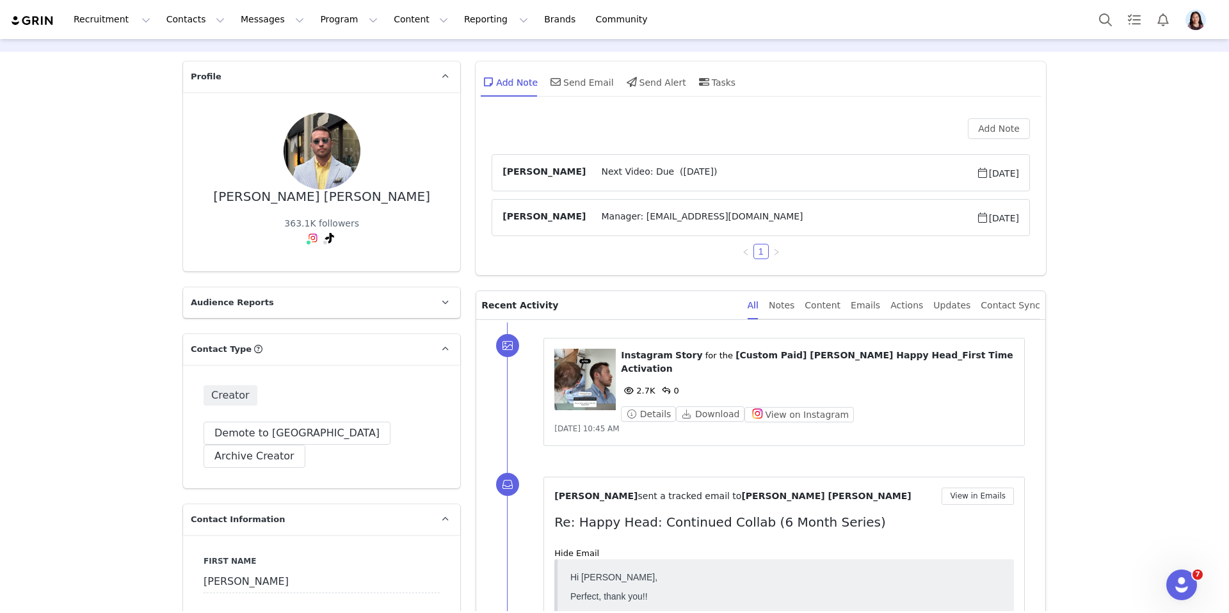
scroll to position [7, 0]
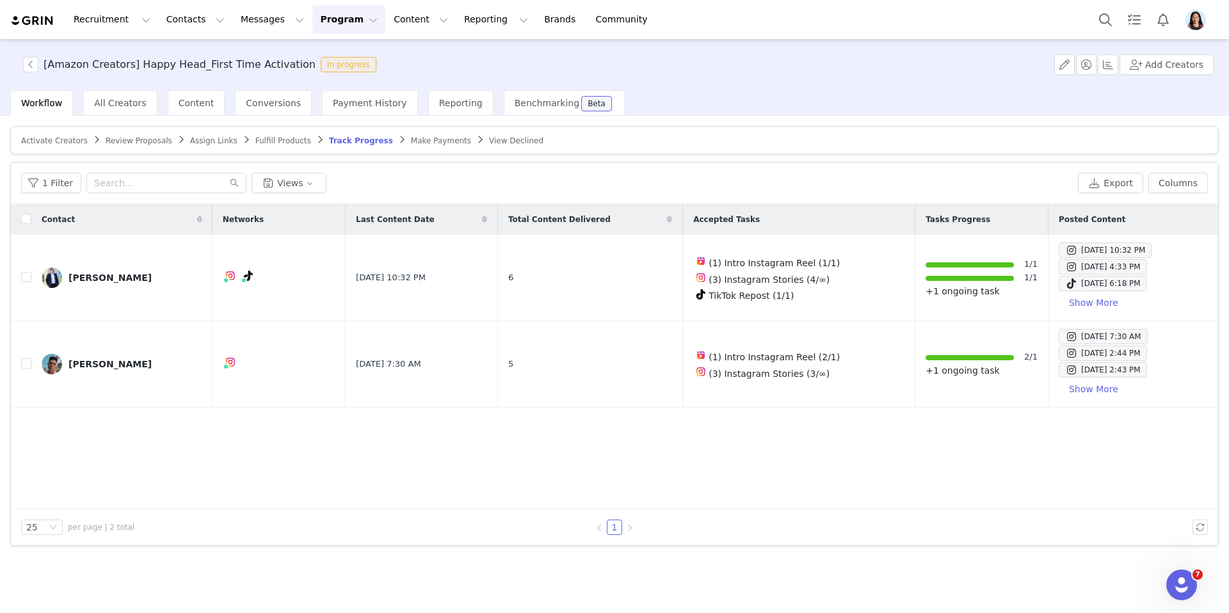
click at [60, 145] on div "Activate Creators" at bounding box center [54, 141] width 67 height 10
click at [60, 136] on span "Activate Creators" at bounding box center [54, 140] width 67 height 9
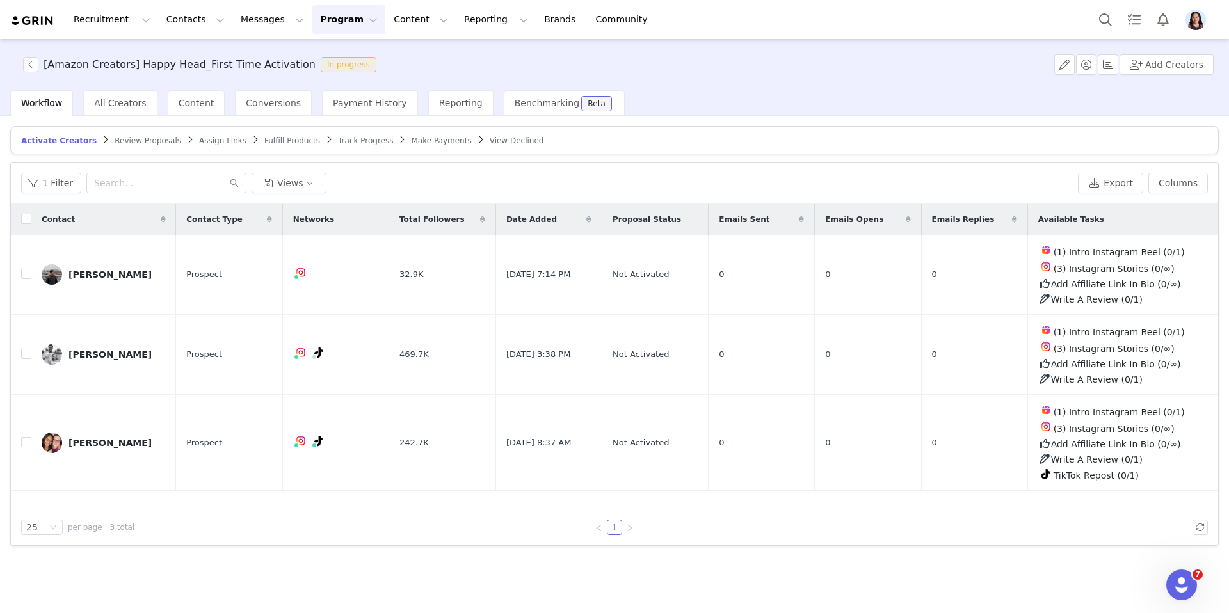
click at [362, 142] on span "Track Progress" at bounding box center [365, 140] width 55 height 9
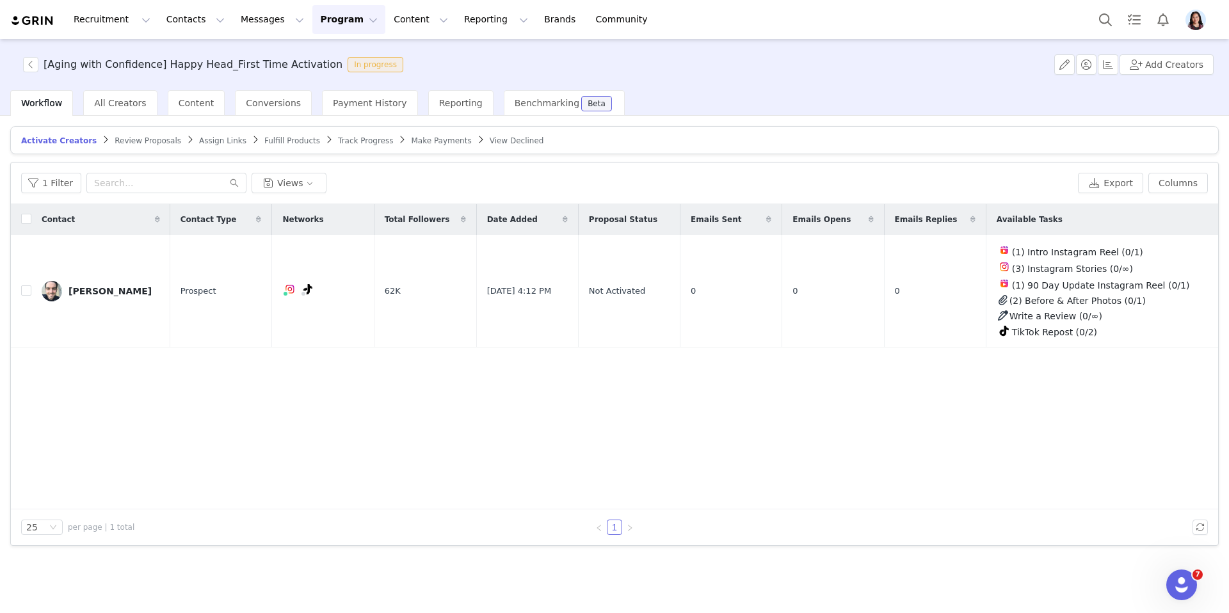
click at [359, 142] on span "Track Progress" at bounding box center [365, 140] width 55 height 9
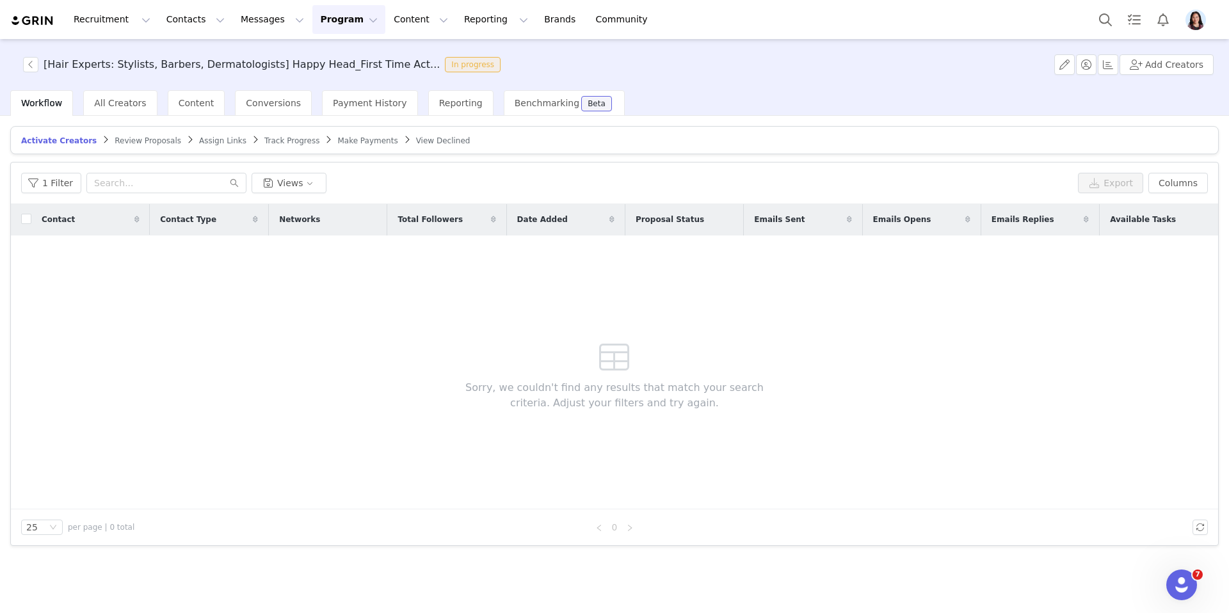
click at [289, 136] on link "Track Progress" at bounding box center [291, 141] width 55 height 10
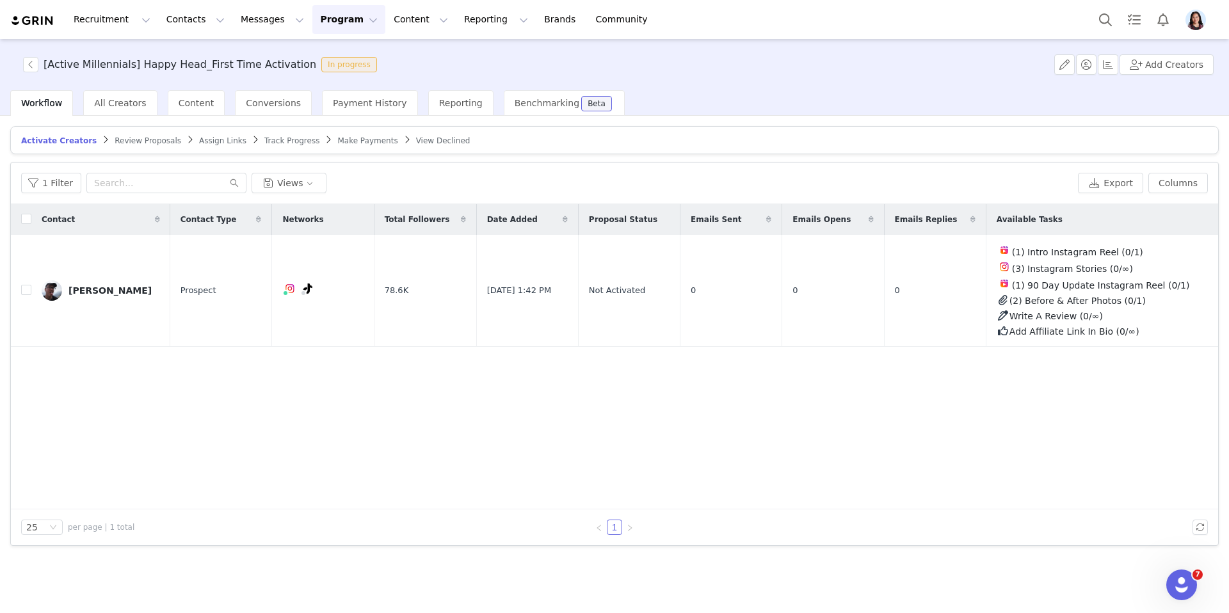
click at [291, 134] on article "Activate Creators Review Proposals Assign Links Track Progress Make Payments Vi…" at bounding box center [614, 140] width 1208 height 28
click at [287, 141] on span "Track Progress" at bounding box center [291, 140] width 55 height 9
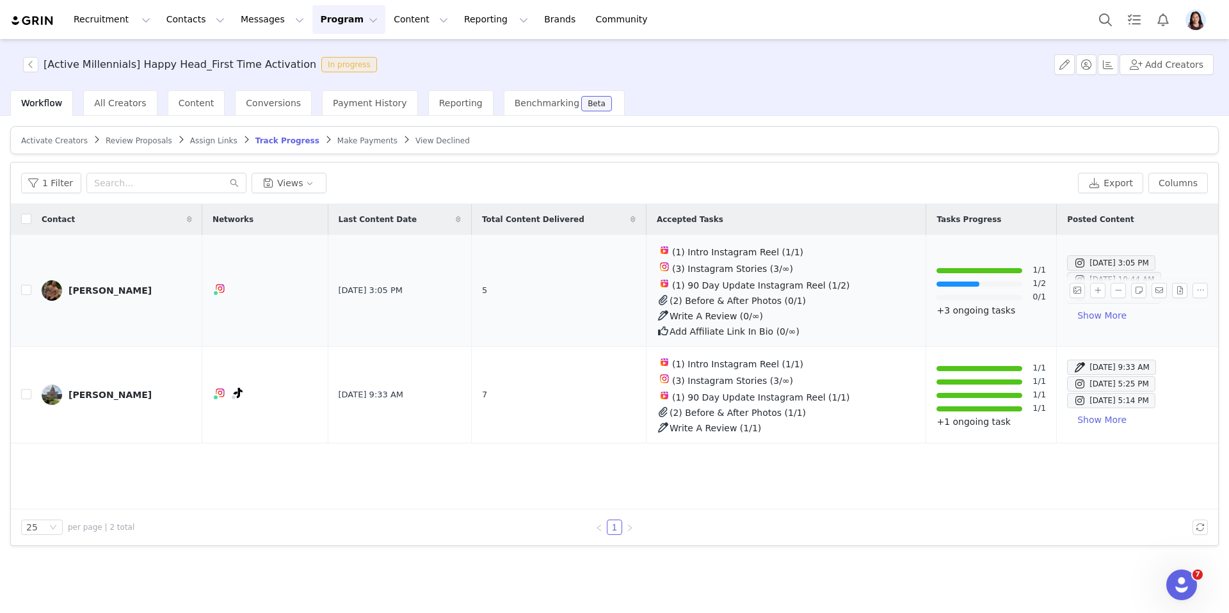
click at [88, 295] on link "Logan Brown" at bounding box center [117, 290] width 150 height 20
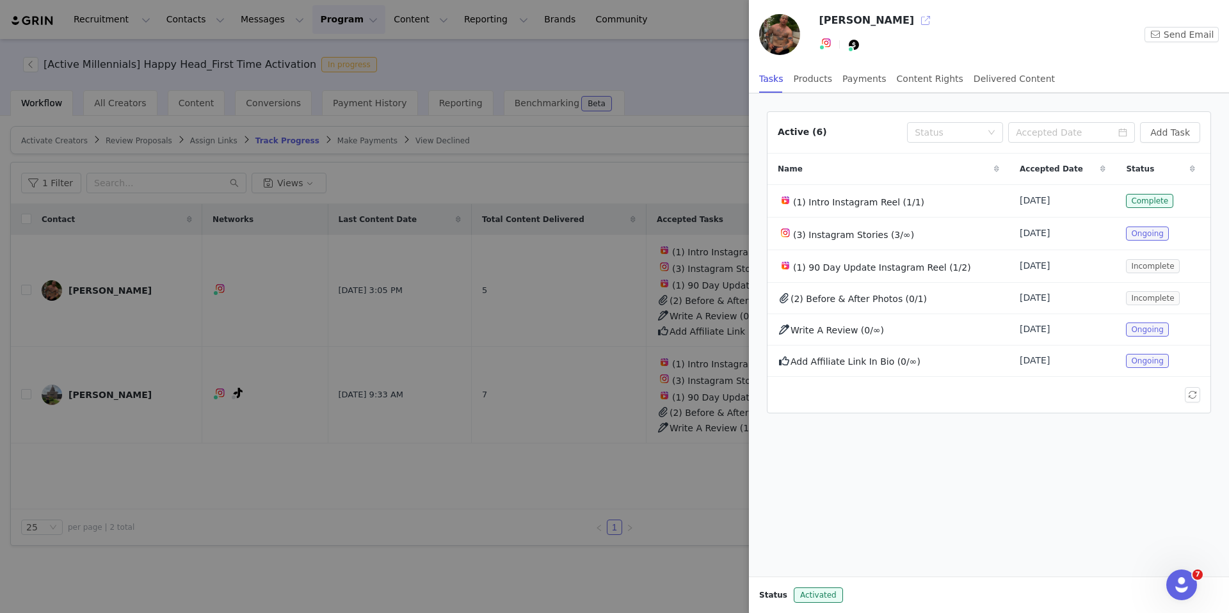
click at [915, 17] on button "button" at bounding box center [925, 20] width 20 height 20
click at [350, 307] on div at bounding box center [614, 306] width 1229 height 613
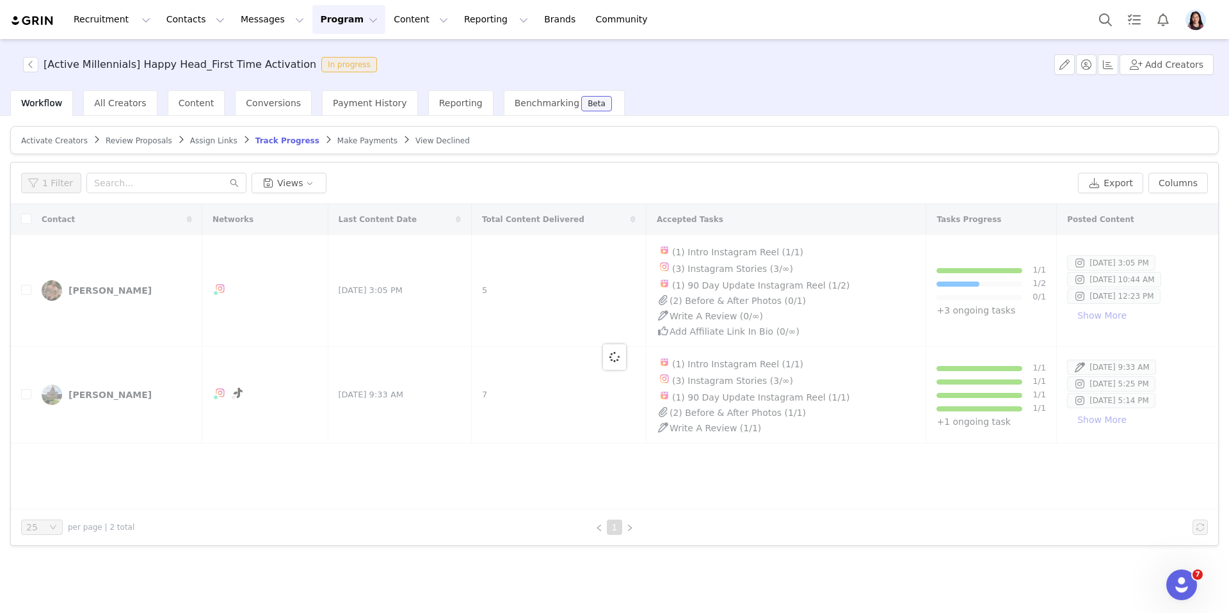
click at [349, 140] on span "Make Payments" at bounding box center [367, 140] width 60 height 9
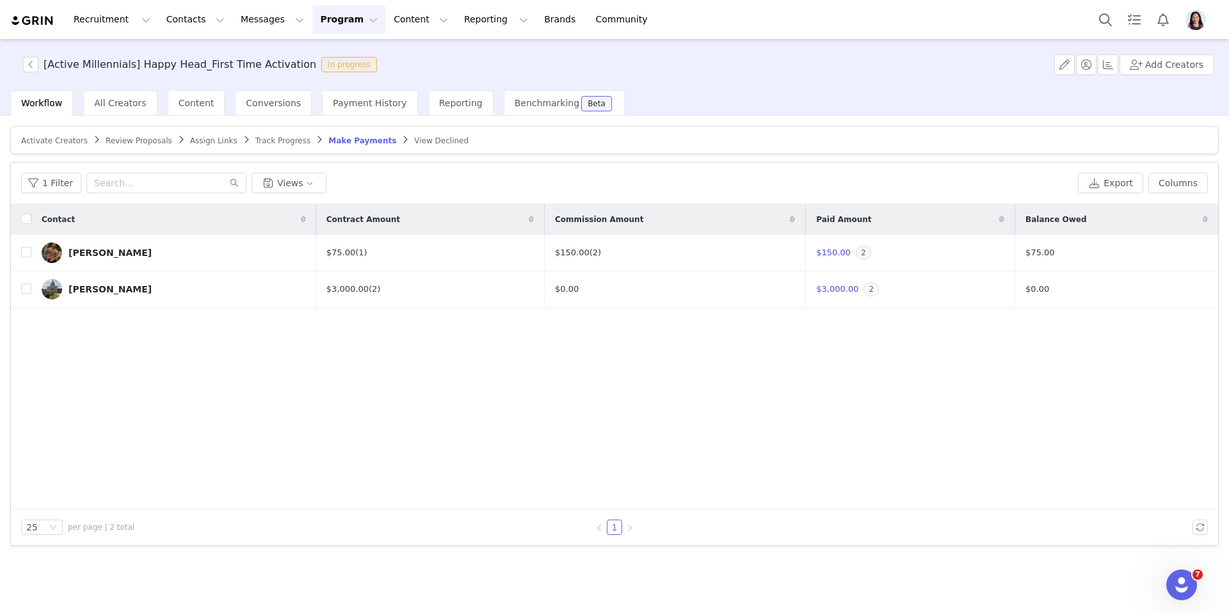
click at [280, 138] on span "Track Progress" at bounding box center [282, 140] width 55 height 9
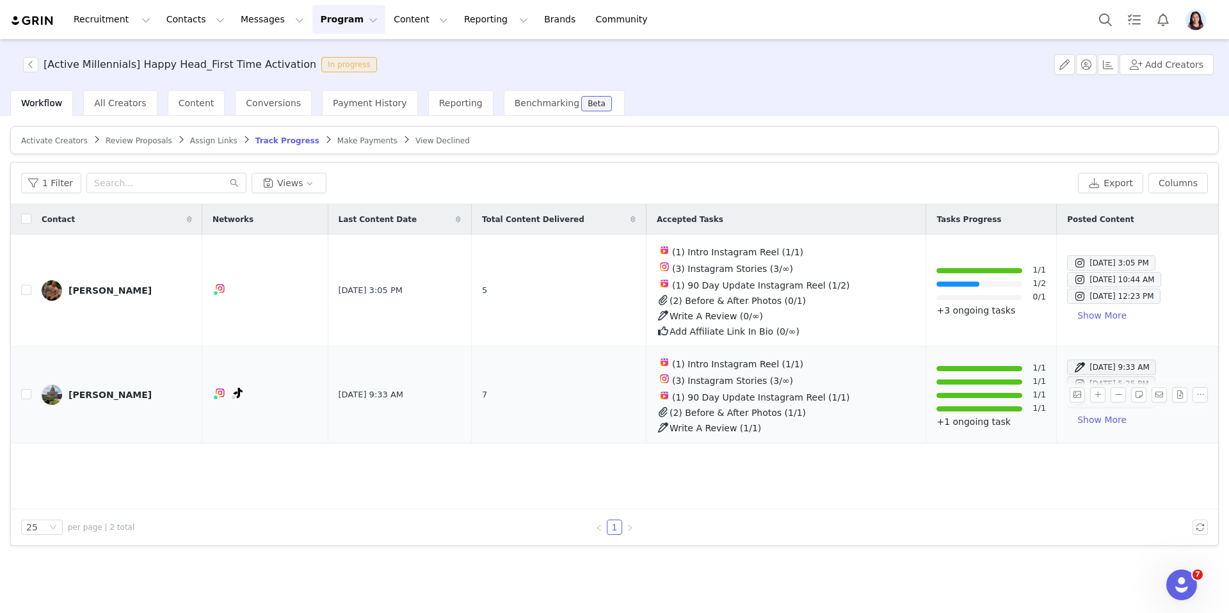
click at [123, 391] on div "Sergey Astafyev" at bounding box center [109, 395] width 83 height 10
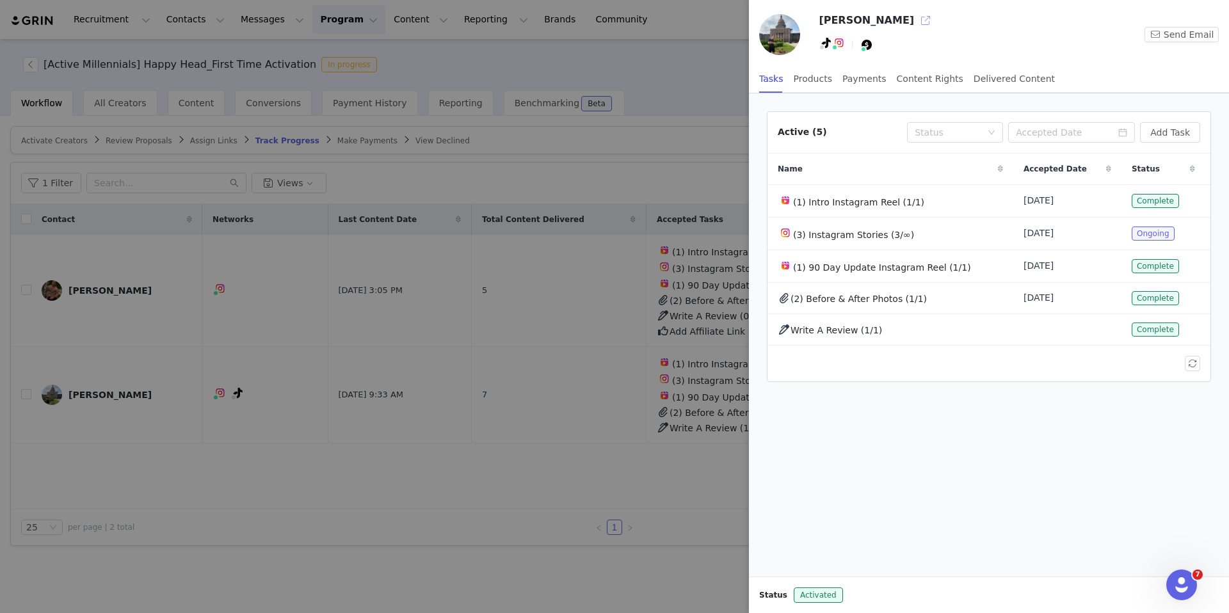
click at [915, 19] on button "button" at bounding box center [925, 20] width 20 height 20
click at [82, 155] on div at bounding box center [614, 306] width 1229 height 613
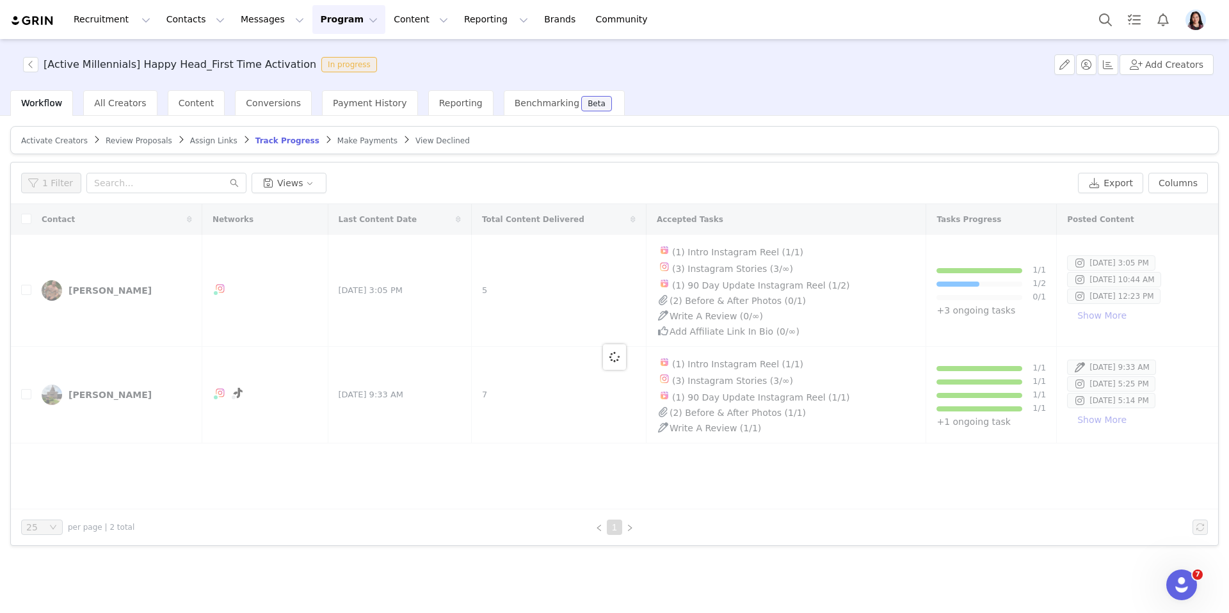
drag, startPoint x: 57, startPoint y: 142, endPoint x: 95, endPoint y: 148, distance: 38.2
click at [57, 142] on span "Activate Creators" at bounding box center [54, 140] width 67 height 9
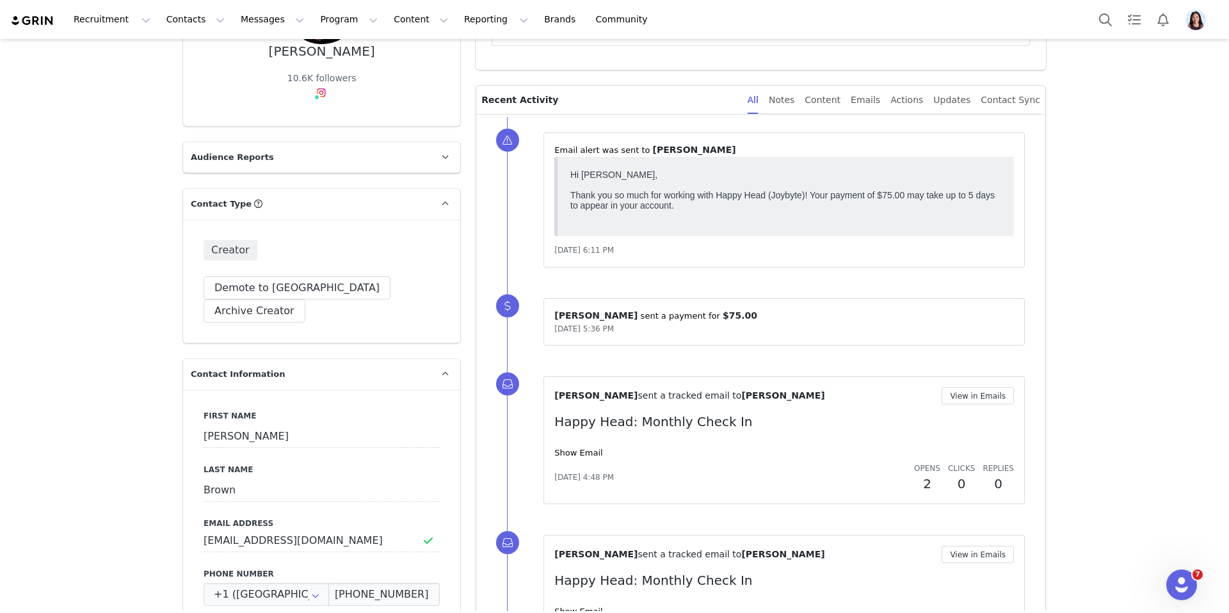
scroll to position [205, 0]
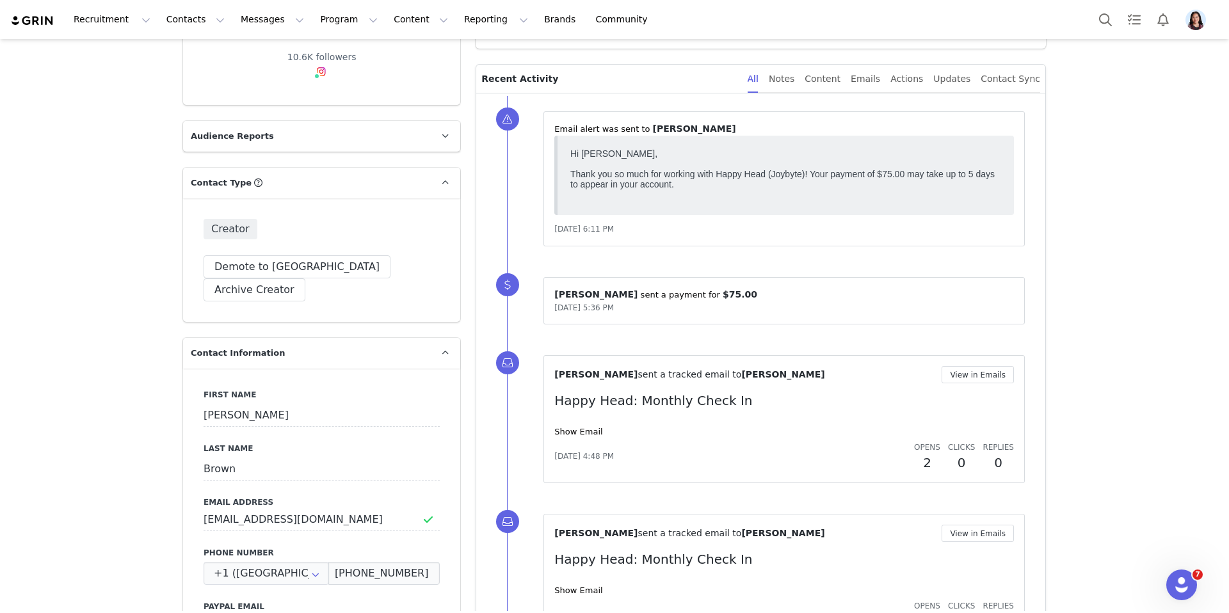
click at [582, 438] on div "Randi Dofat sent a tracked email to Logan Brown View in Emails Happy Head: Mont…" at bounding box center [783, 419] width 459 height 106
click at [582, 434] on link "Show Email" at bounding box center [578, 432] width 48 height 10
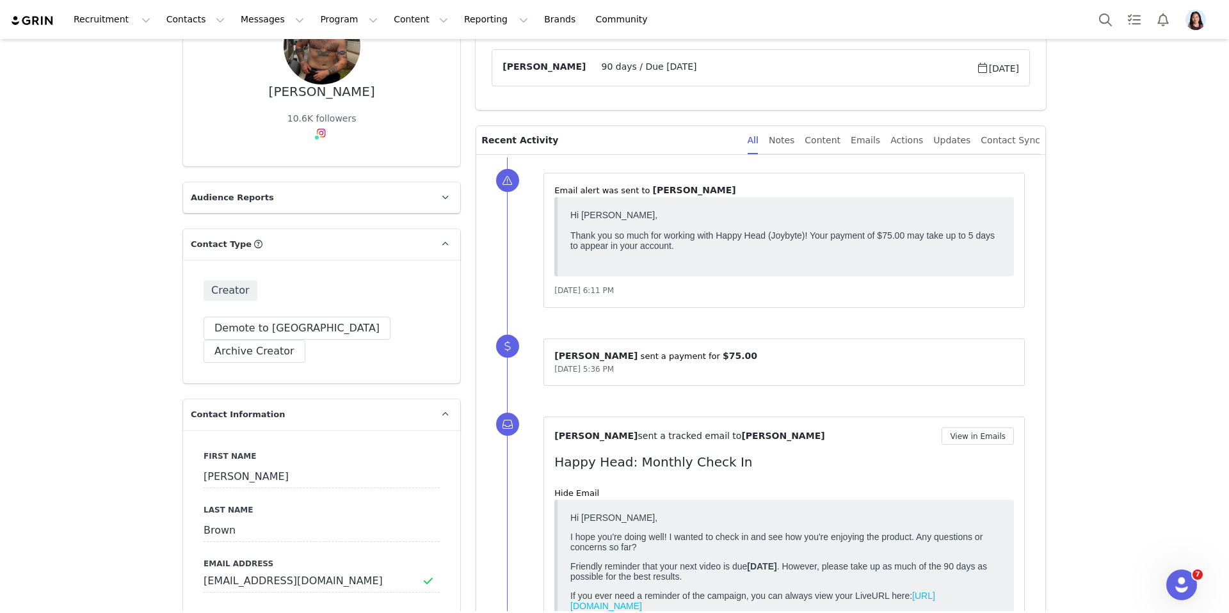
scroll to position [0, 0]
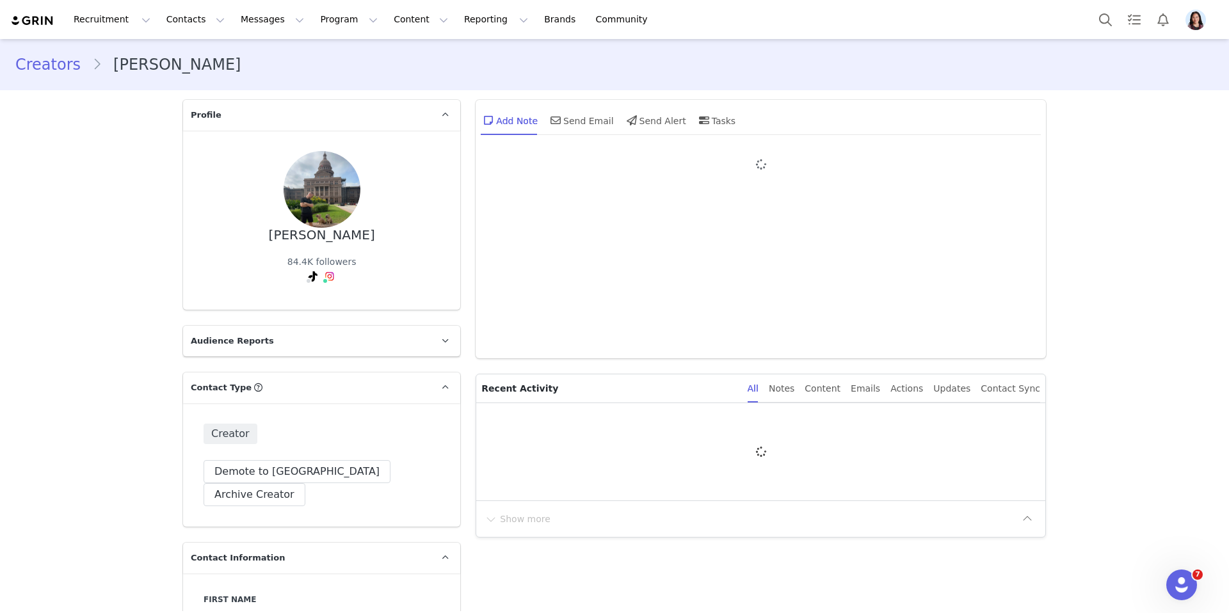
type input "+1 (United States)"
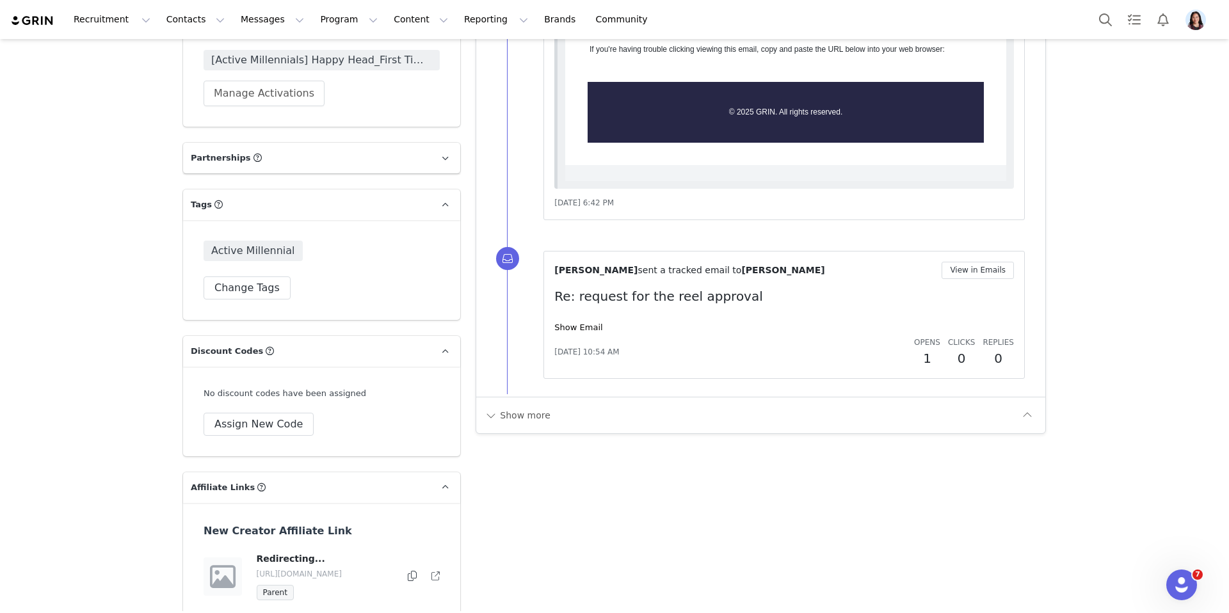
scroll to position [2765, 0]
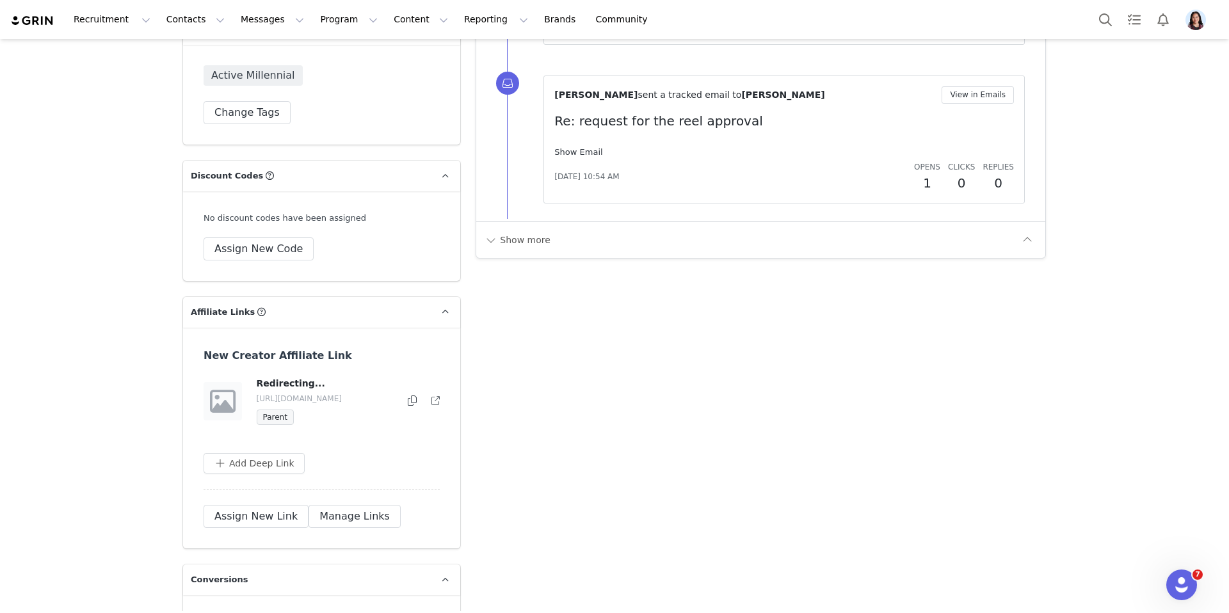
click at [587, 147] on link "Show Email" at bounding box center [578, 152] width 48 height 10
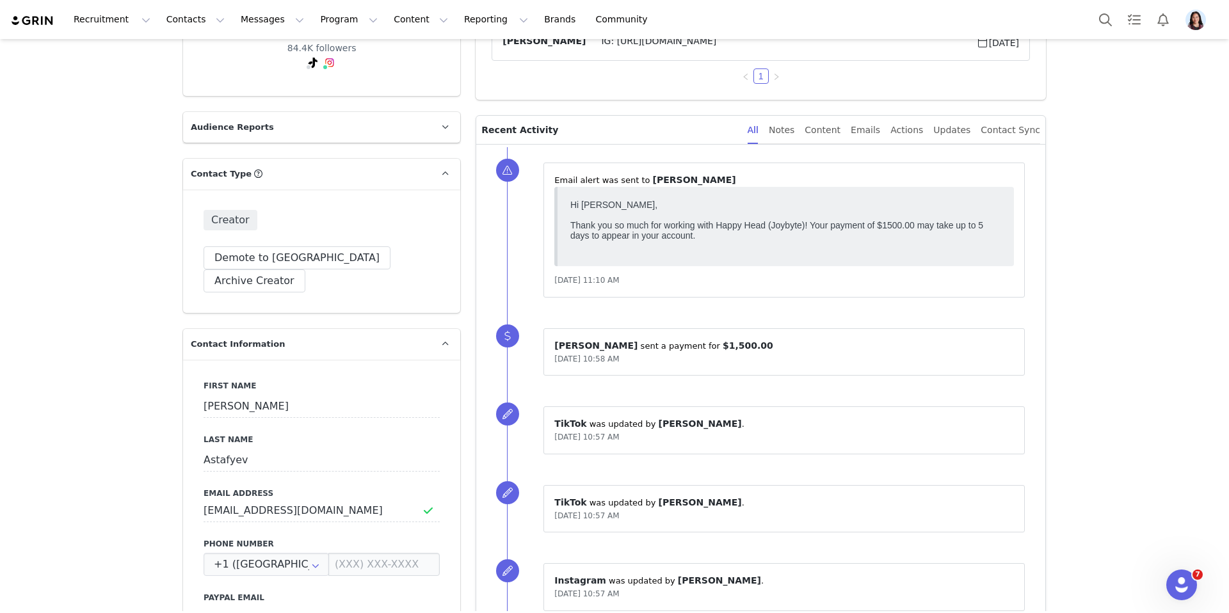
scroll to position [0, 0]
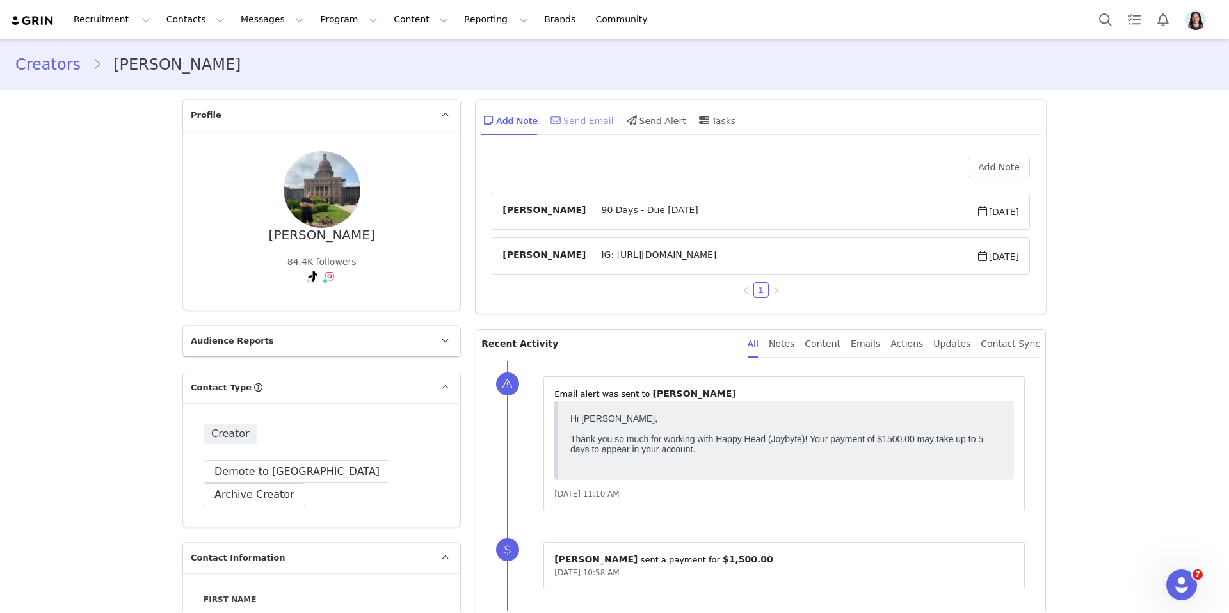
click at [562, 124] on div "Send Email" at bounding box center [581, 120] width 66 height 31
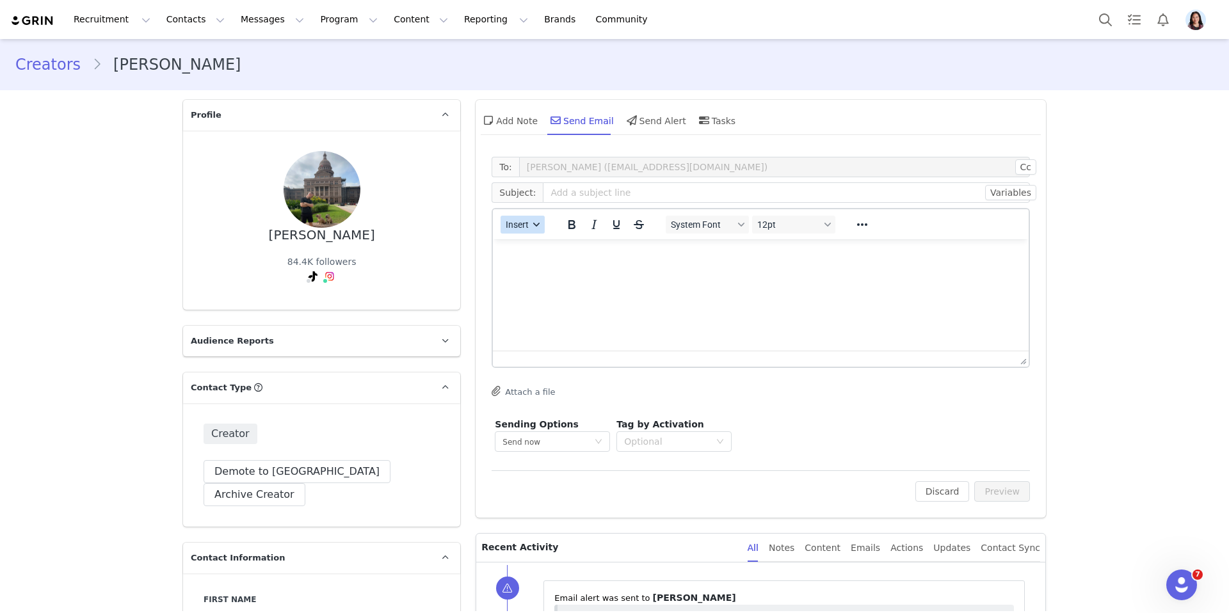
click at [528, 230] on button "Insert" at bounding box center [522, 225] width 44 height 18
click at [530, 248] on div "Insert Template" at bounding box center [568, 246] width 115 height 15
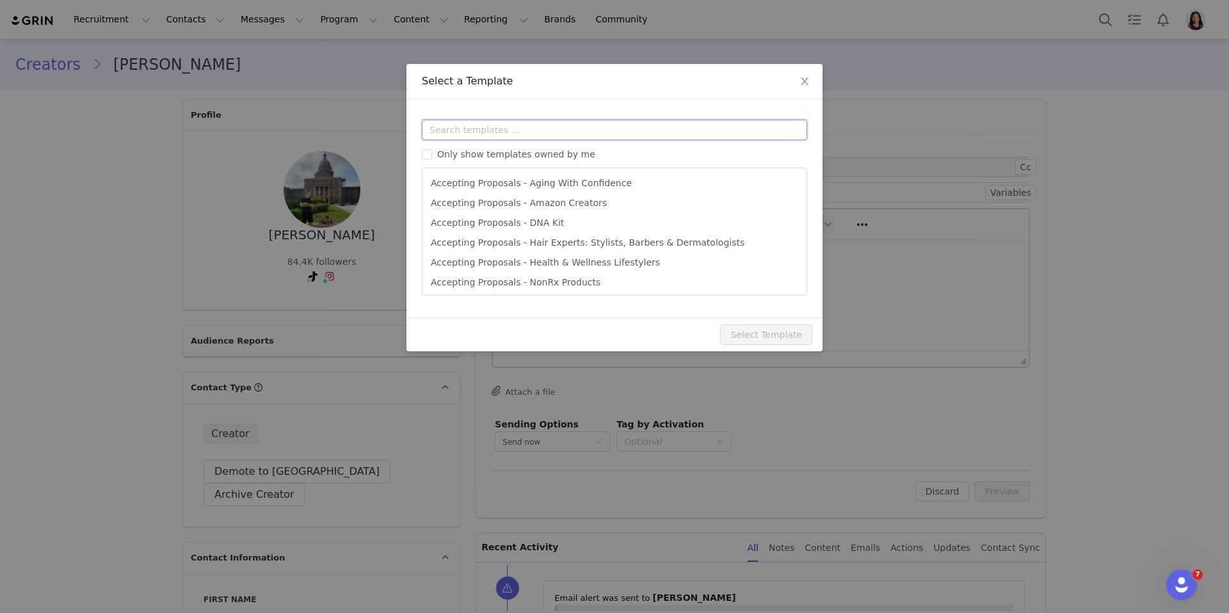
click at [571, 126] on input "text" at bounding box center [614, 130] width 385 height 20
type input "posted"
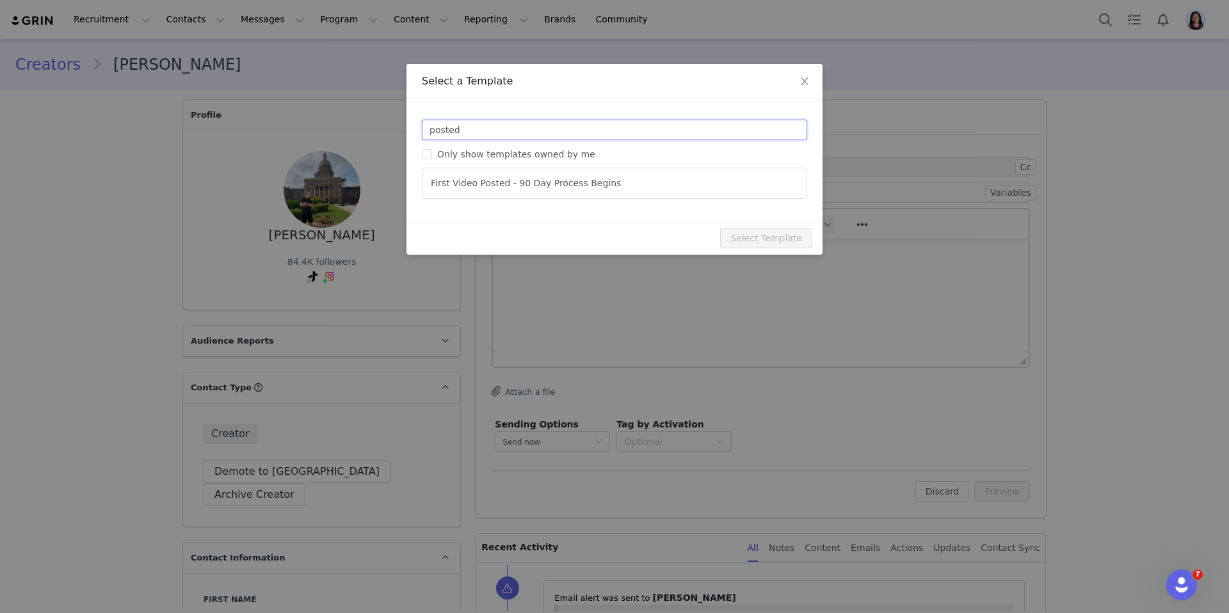
click at [642, 138] on input "posted" at bounding box center [614, 130] width 385 height 20
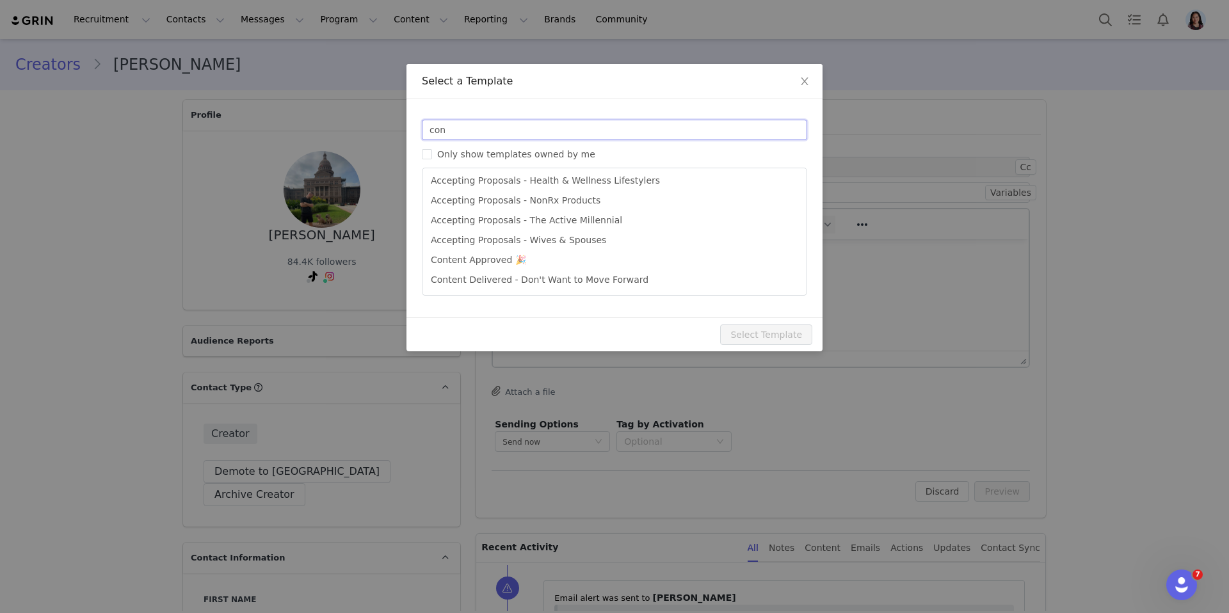
scroll to position [82, 0]
type input "con"
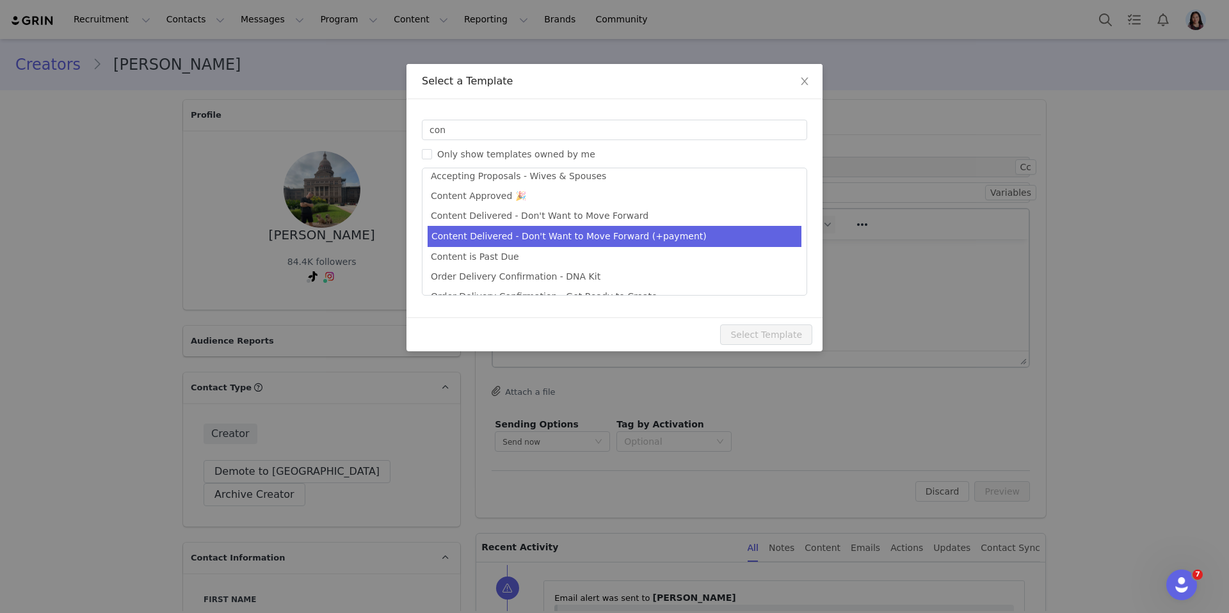
click at [621, 234] on li "Content Delivered - Don't Want to Move Forward (+payment)" at bounding box center [614, 236] width 374 height 21
type input "Happy Head - Campaign Complete✅"
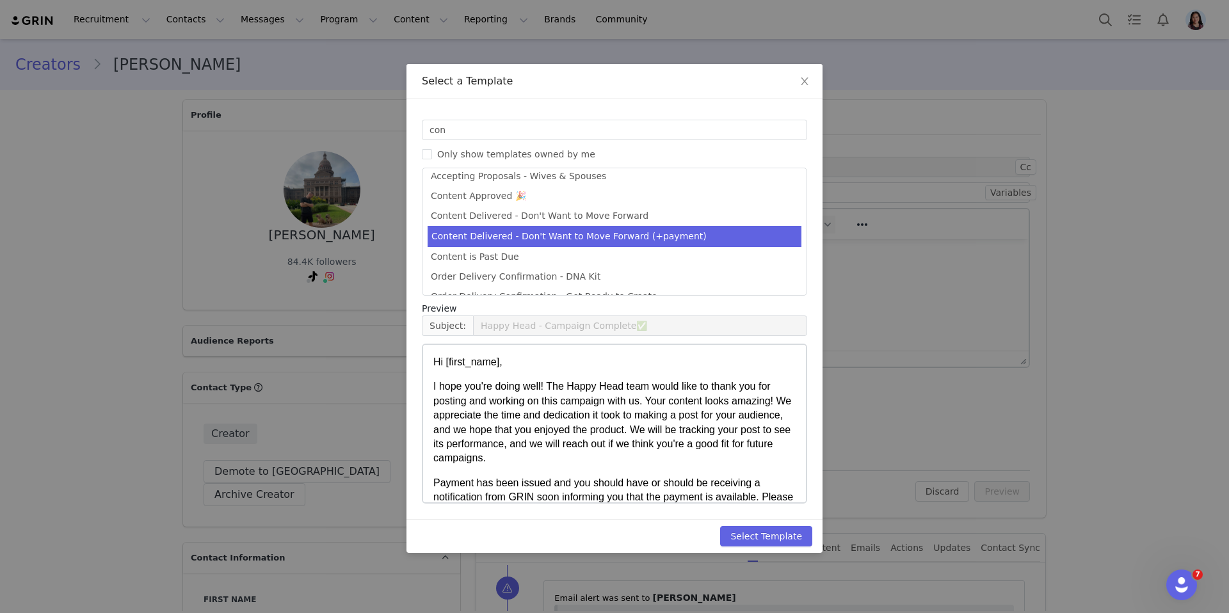
scroll to position [146, 0]
click at [781, 544] on button "Select Template" at bounding box center [766, 536] width 92 height 20
type input "Happy Head - Campaign Complete✅"
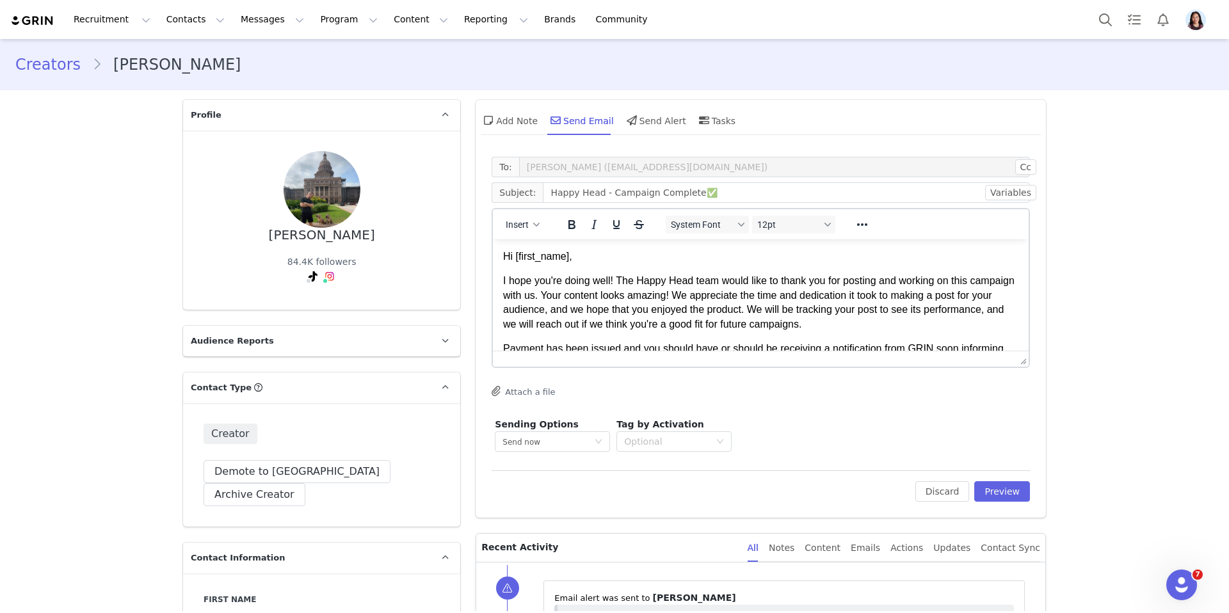
scroll to position [0, 0]
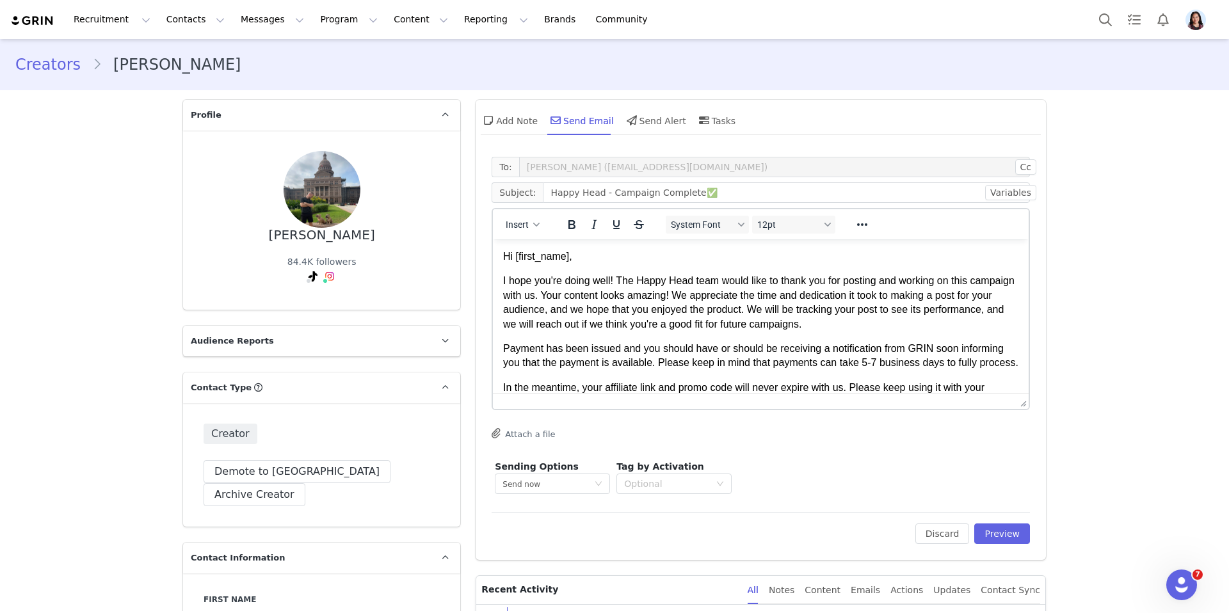
drag, startPoint x: 1021, startPoint y: 360, endPoint x: 998, endPoint y: 526, distance: 167.9
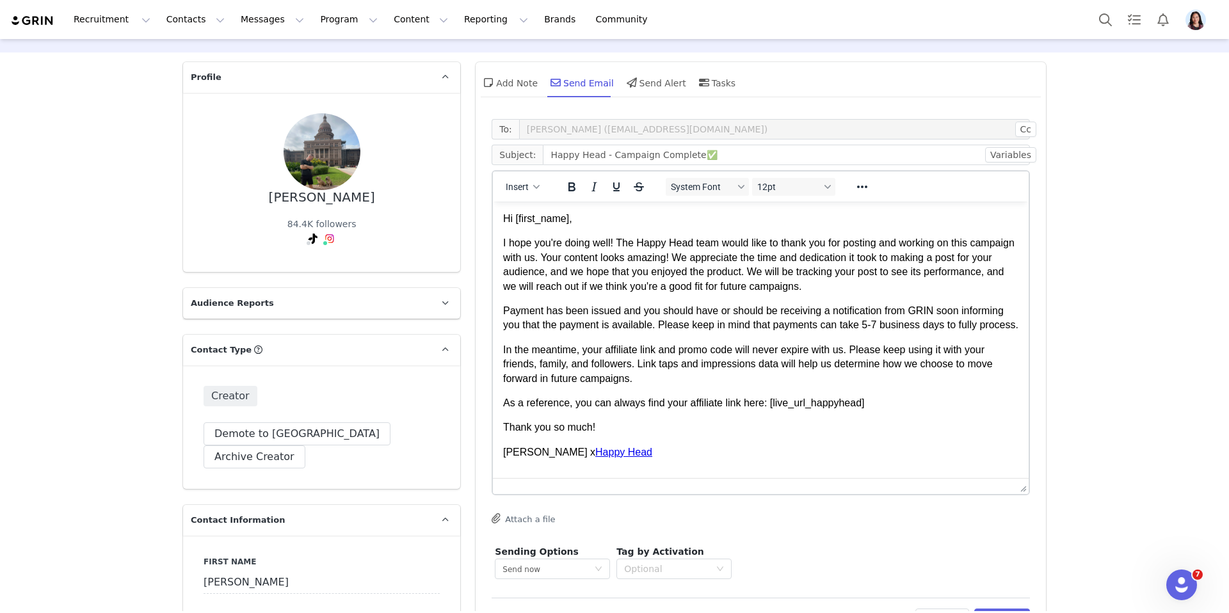
scroll to position [49, 0]
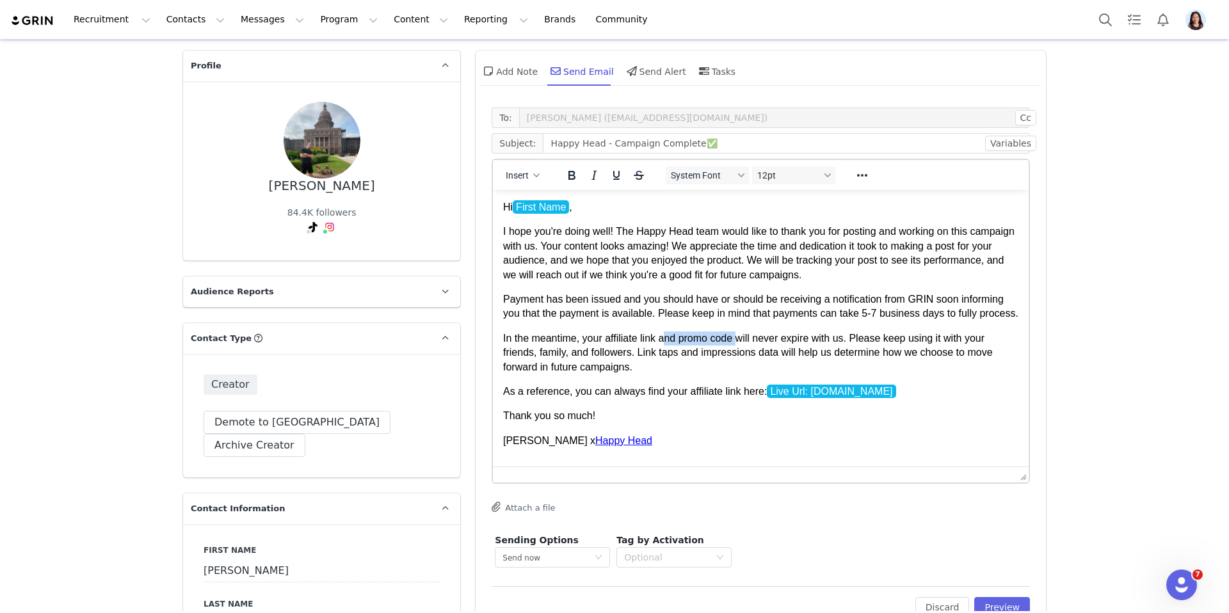
drag, startPoint x: 740, startPoint y: 348, endPoint x: 666, endPoint y: 349, distance: 73.6
click at [666, 349] on p "In the meantime, your affiliate link and promo code will never expire with us. …" at bounding box center [760, 352] width 515 height 43
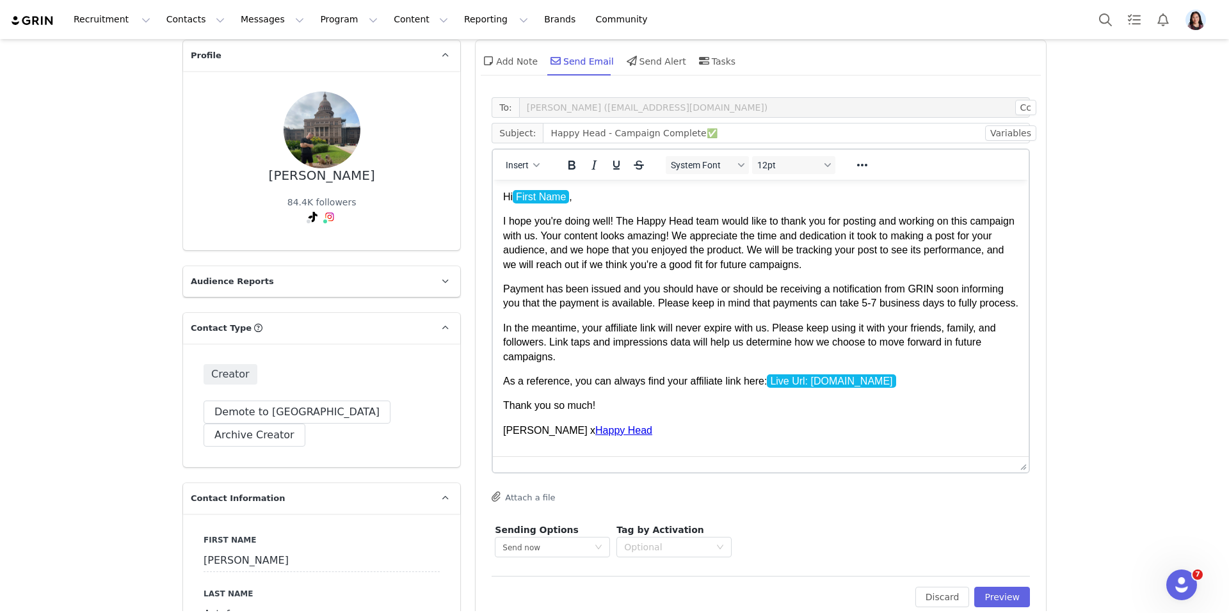
scroll to position [104, 0]
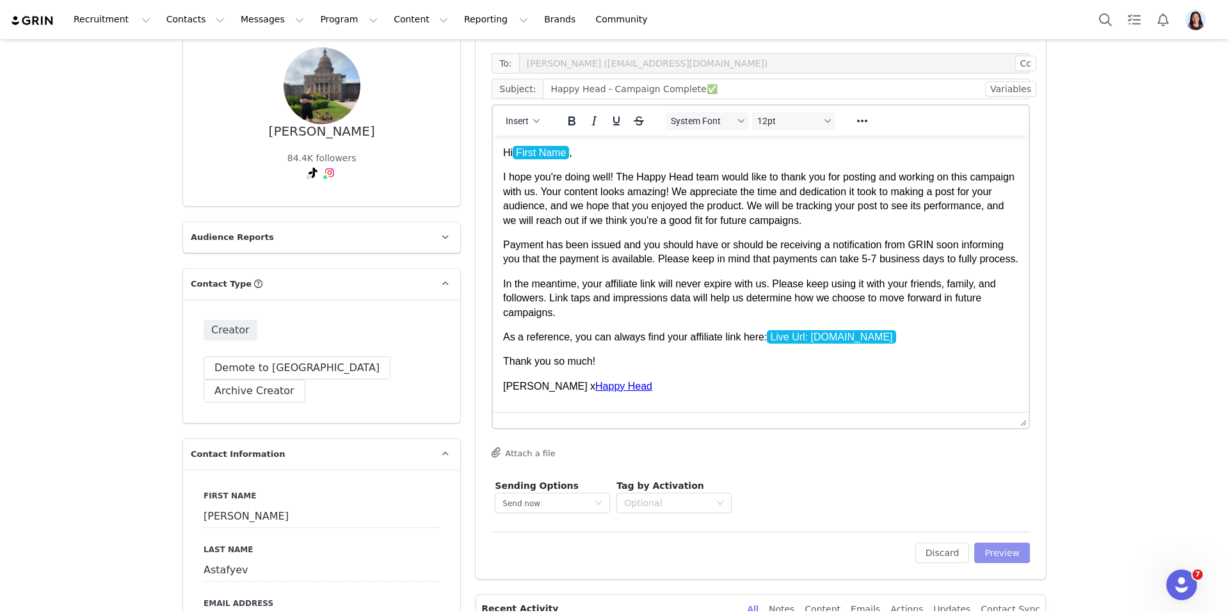
click at [1010, 544] on button "Preview" at bounding box center [1002, 553] width 56 height 20
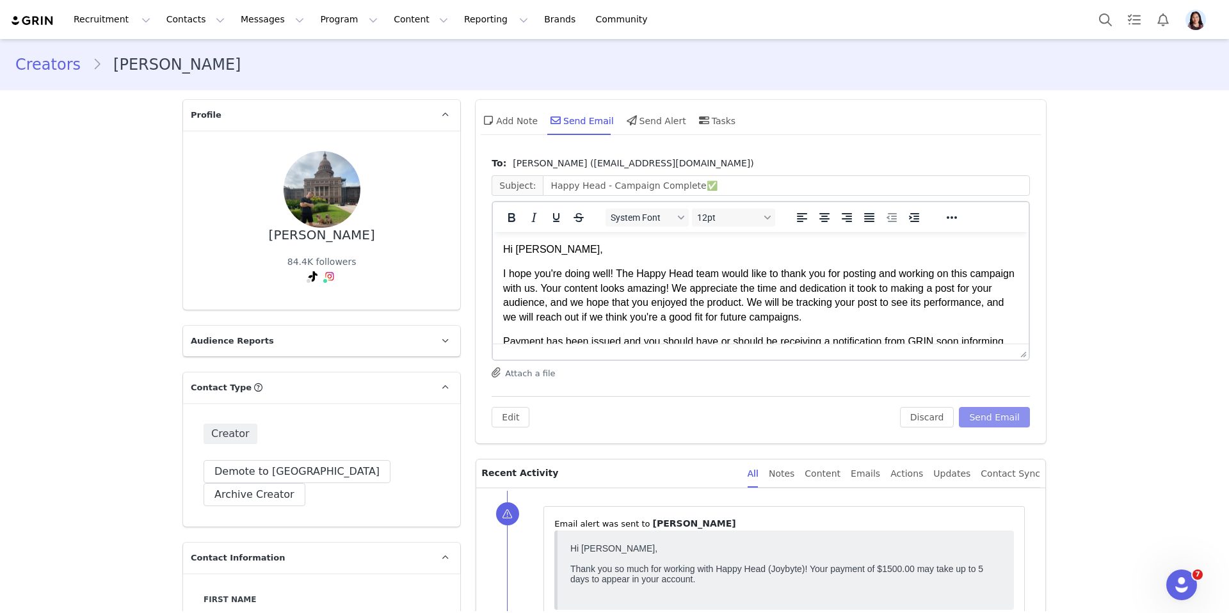
scroll to position [0, 0]
drag, startPoint x: 1020, startPoint y: 356, endPoint x: 982, endPoint y: 541, distance: 188.7
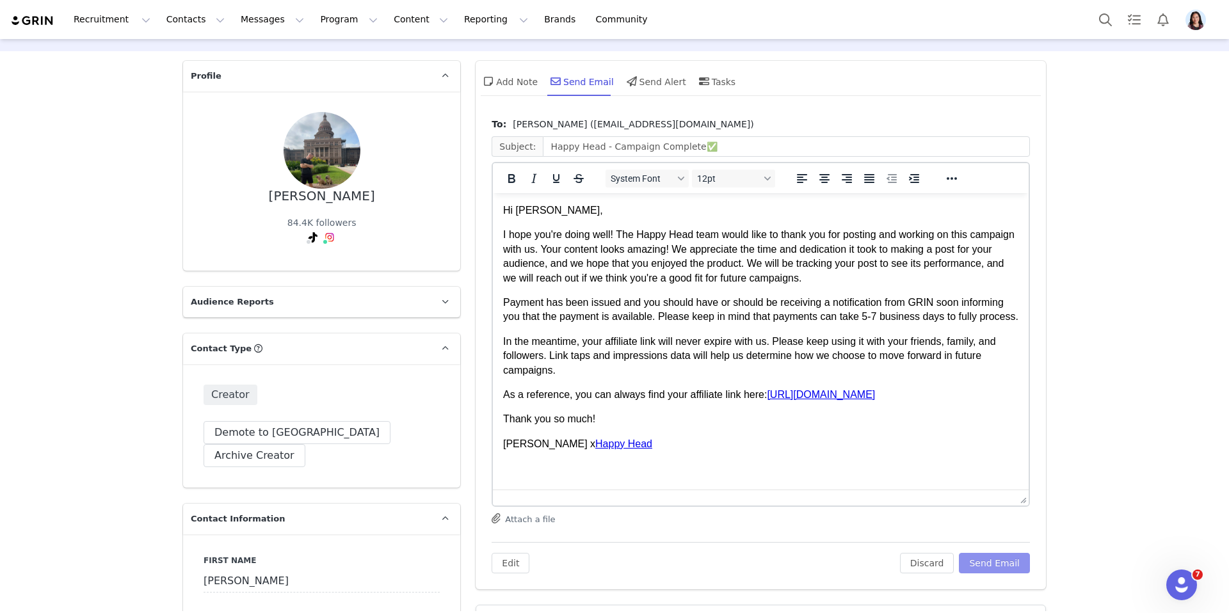
scroll to position [41, 0]
click at [692, 142] on input "Happy Head - Campaign Complete✅" at bounding box center [786, 144] width 487 height 20
type input "Happy Head - Campaign Complete ✅"
click at [668, 309] on p "Payment has been issued and you should have or should be receiving a notificati…" at bounding box center [760, 308] width 515 height 29
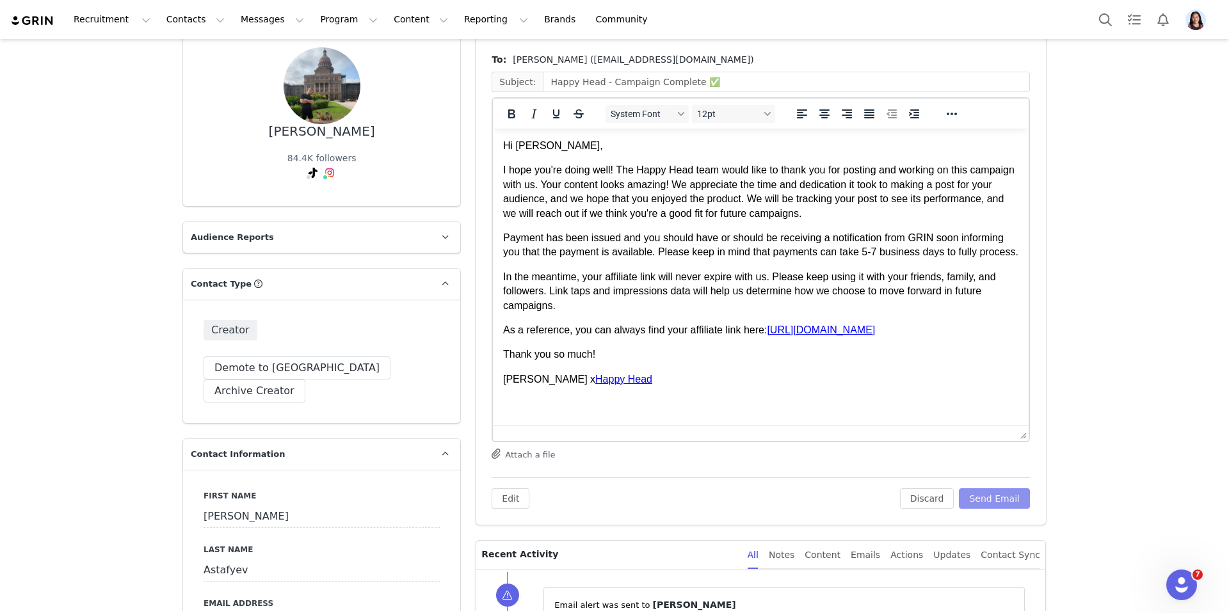
click at [1003, 495] on button "Send Email" at bounding box center [993, 498] width 71 height 20
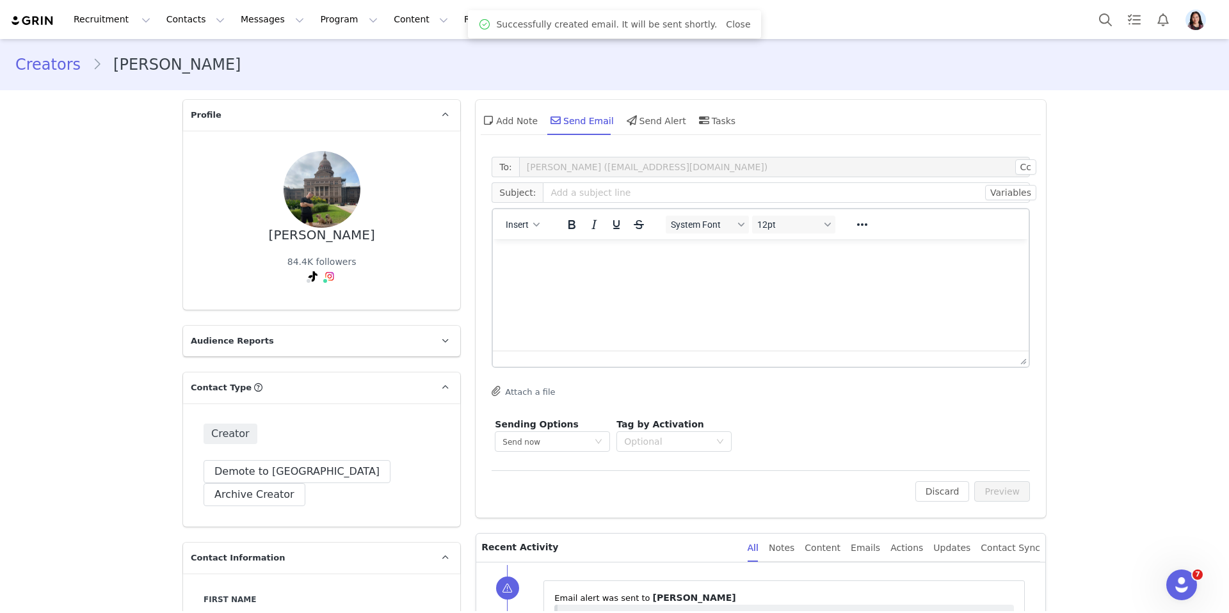
scroll to position [183, 0]
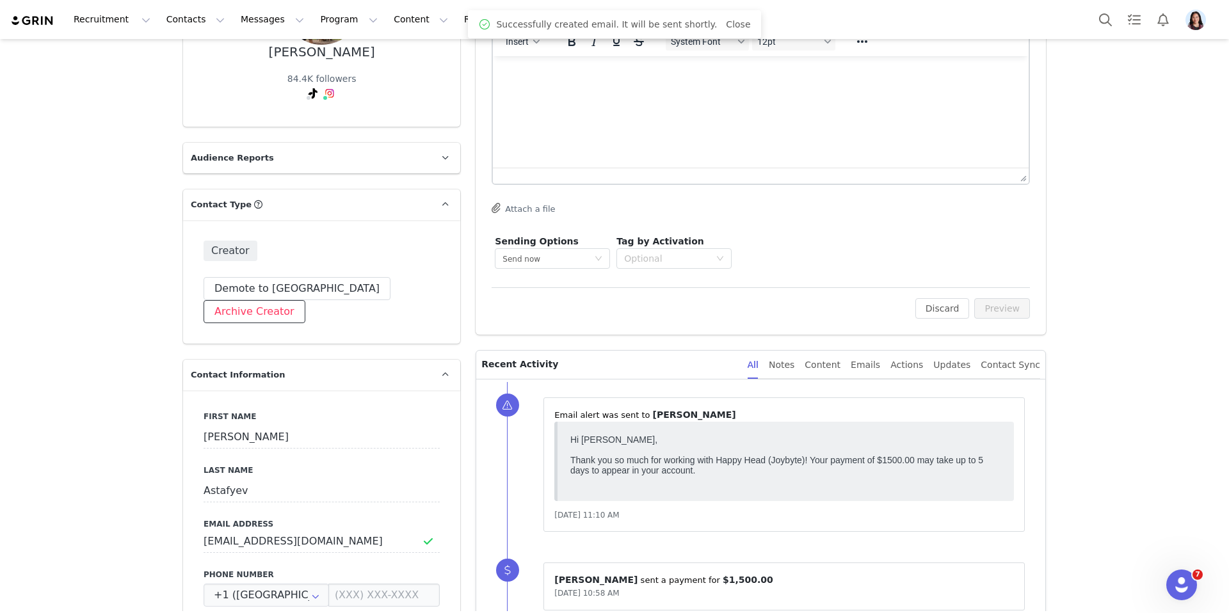
click at [305, 300] on button "Archive Creator" at bounding box center [254, 311] width 102 height 23
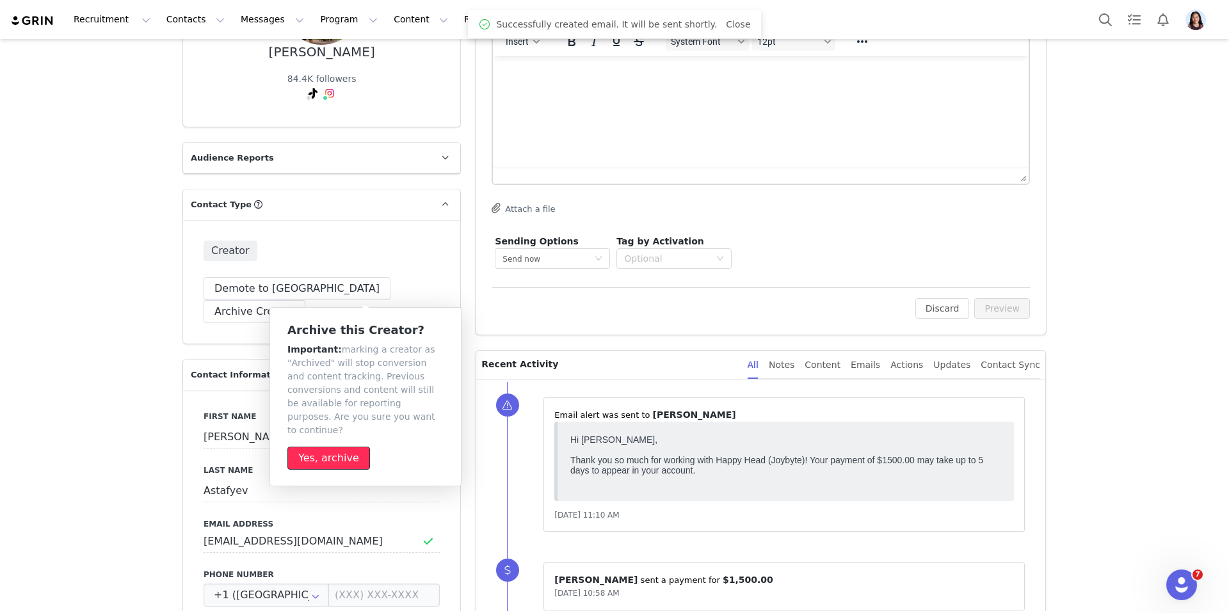
click at [344, 447] on button "Yes, archive" at bounding box center [328, 458] width 83 height 23
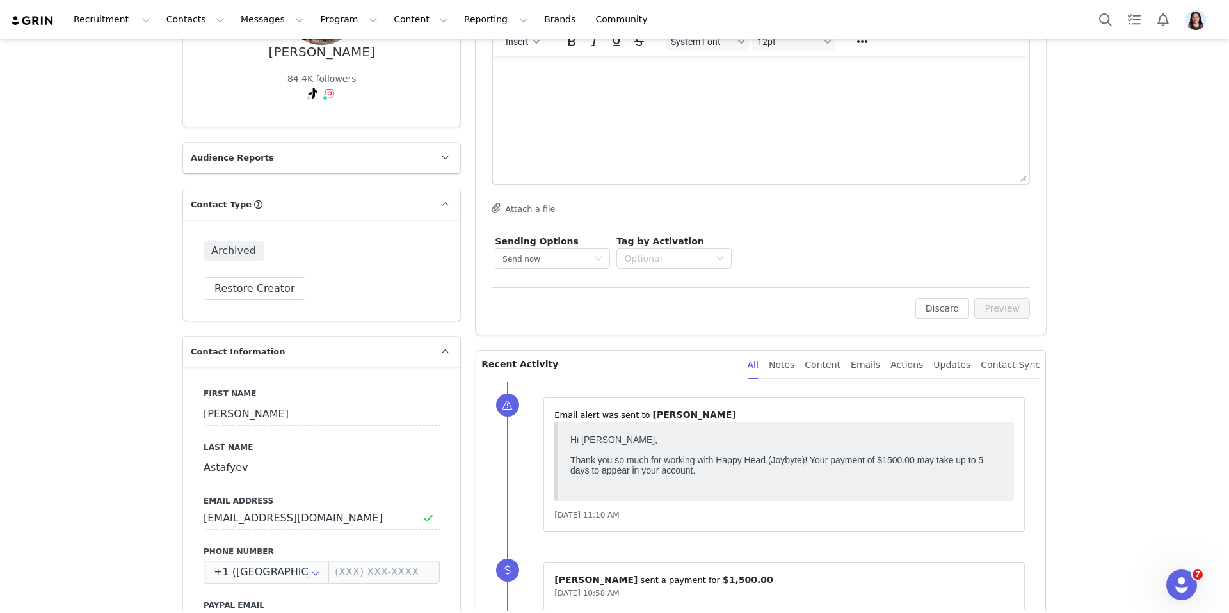
scroll to position [0, 0]
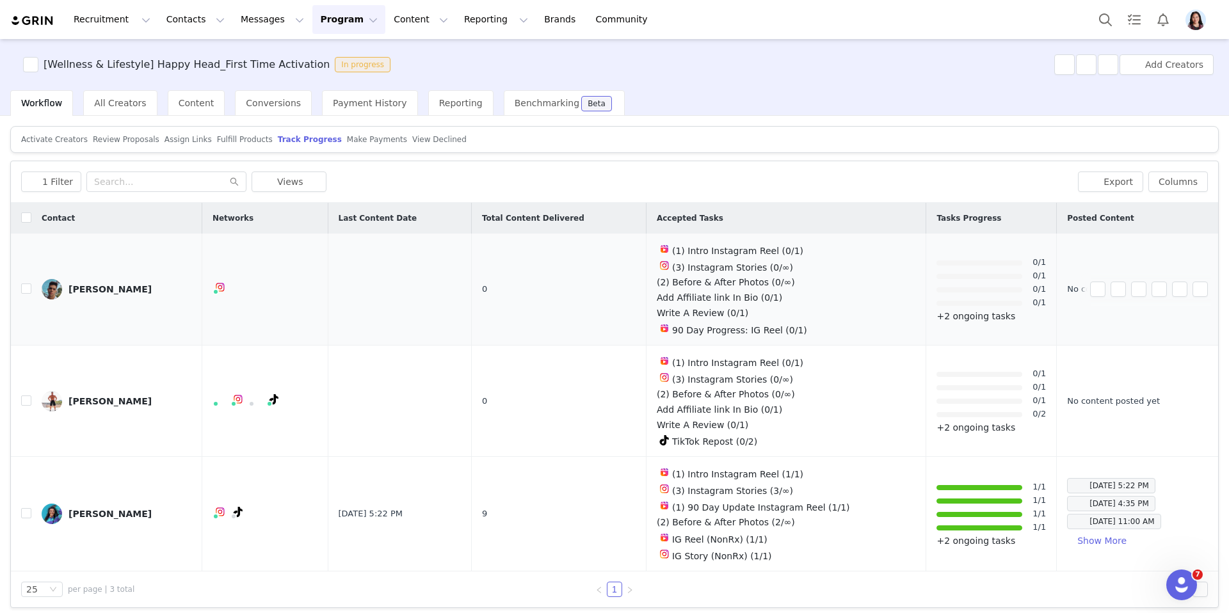
scroll to position [4, 0]
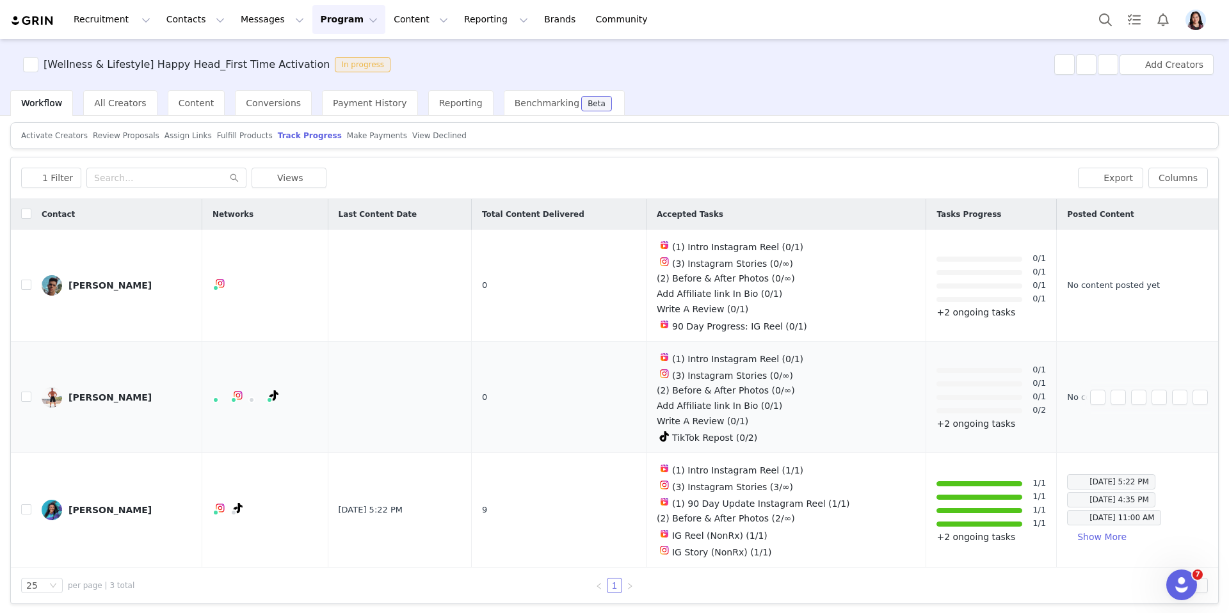
click at [101, 396] on div "[PERSON_NAME]" at bounding box center [109, 397] width 83 height 10
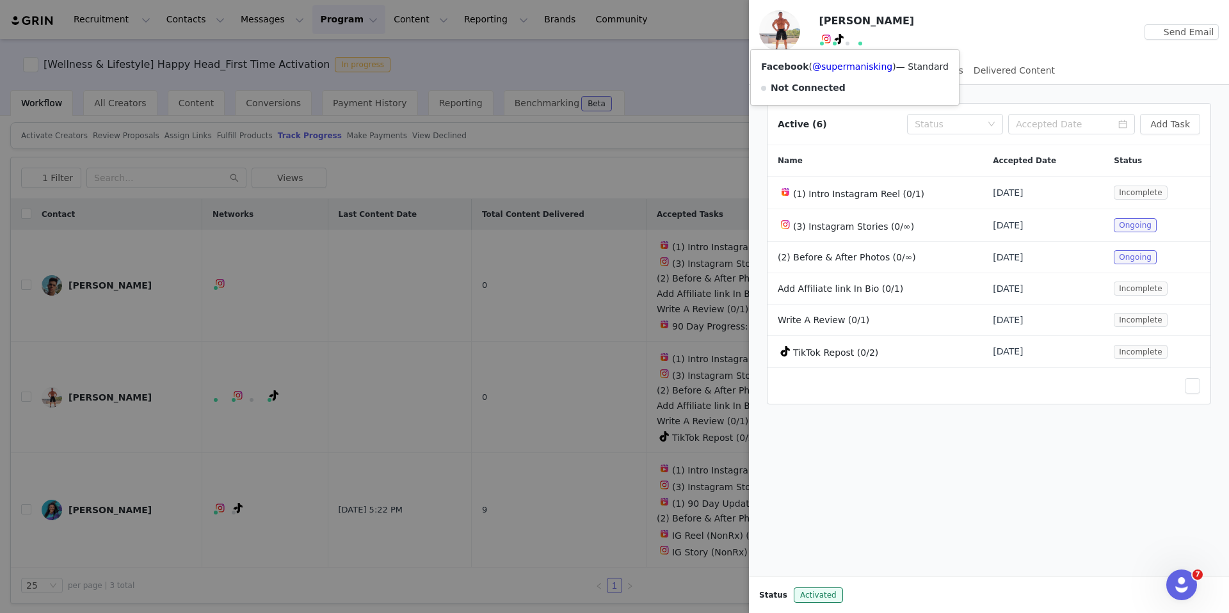
click at [854, 34] on span at bounding box center [851, 38] width 15 height 15
click at [915, 29] on button "button" at bounding box center [925, 21] width 20 height 20
click at [255, 388] on div at bounding box center [614, 306] width 1229 height 613
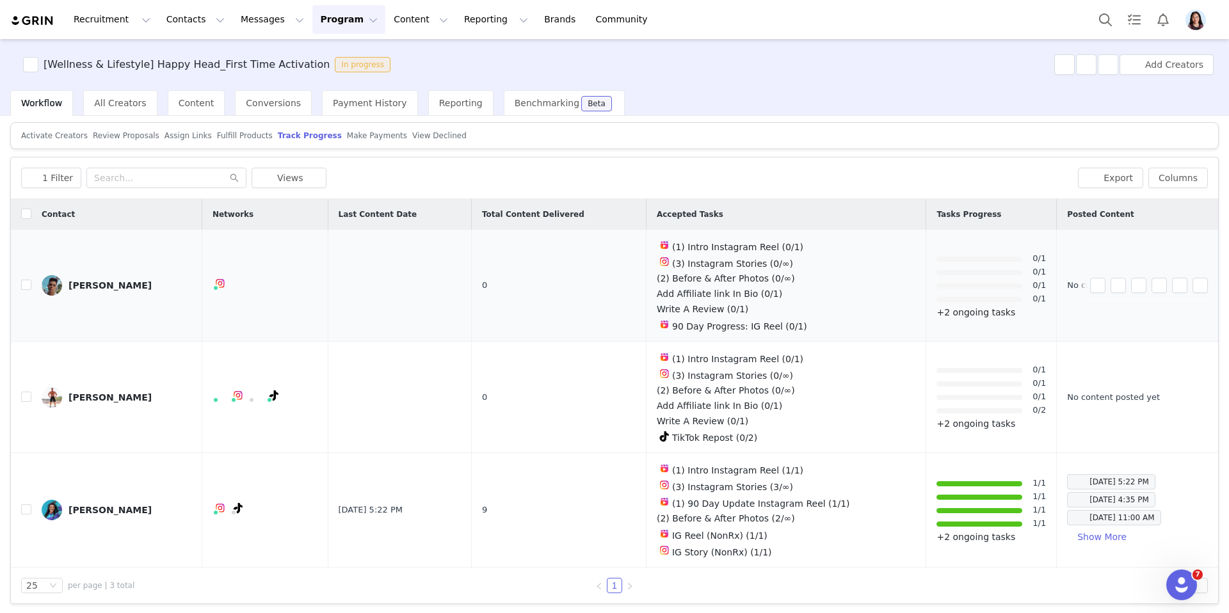
click at [100, 285] on div "[PERSON_NAME]" at bounding box center [109, 285] width 83 height 10
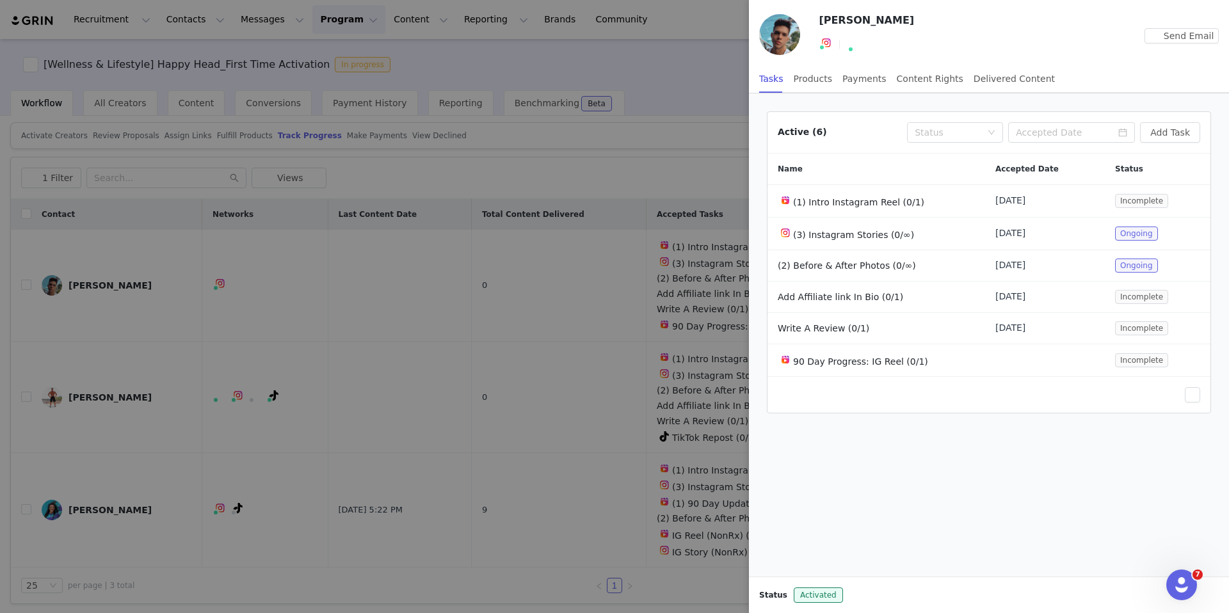
click at [915, 19] on button "button" at bounding box center [925, 20] width 20 height 20
click at [408, 276] on div at bounding box center [614, 306] width 1229 height 613
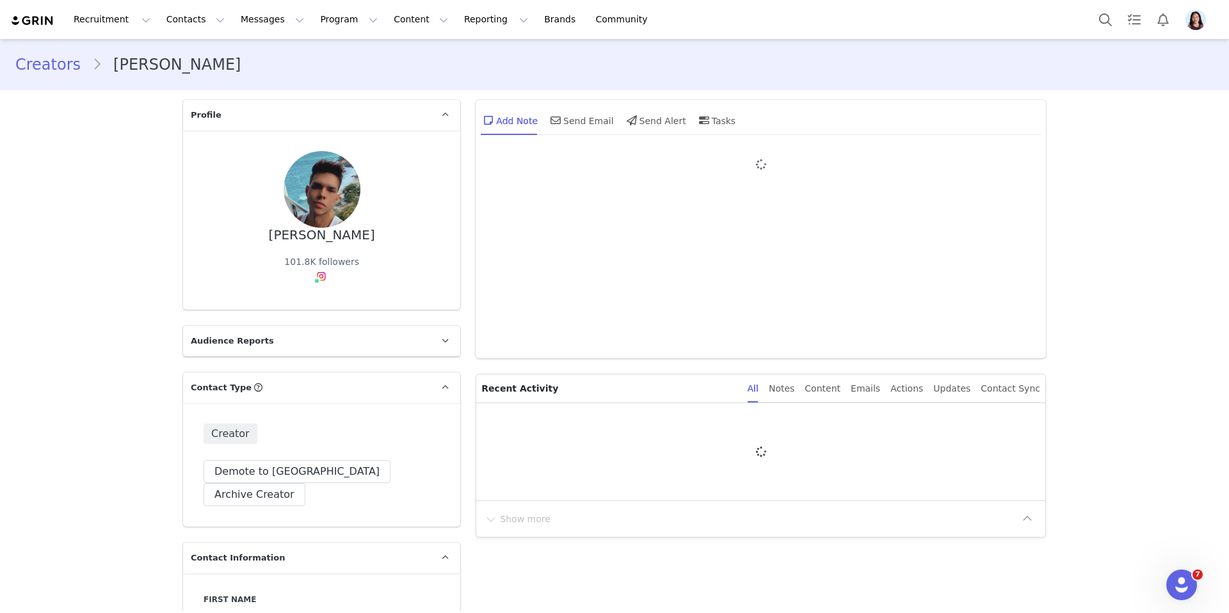
type input "+1 (United States)"
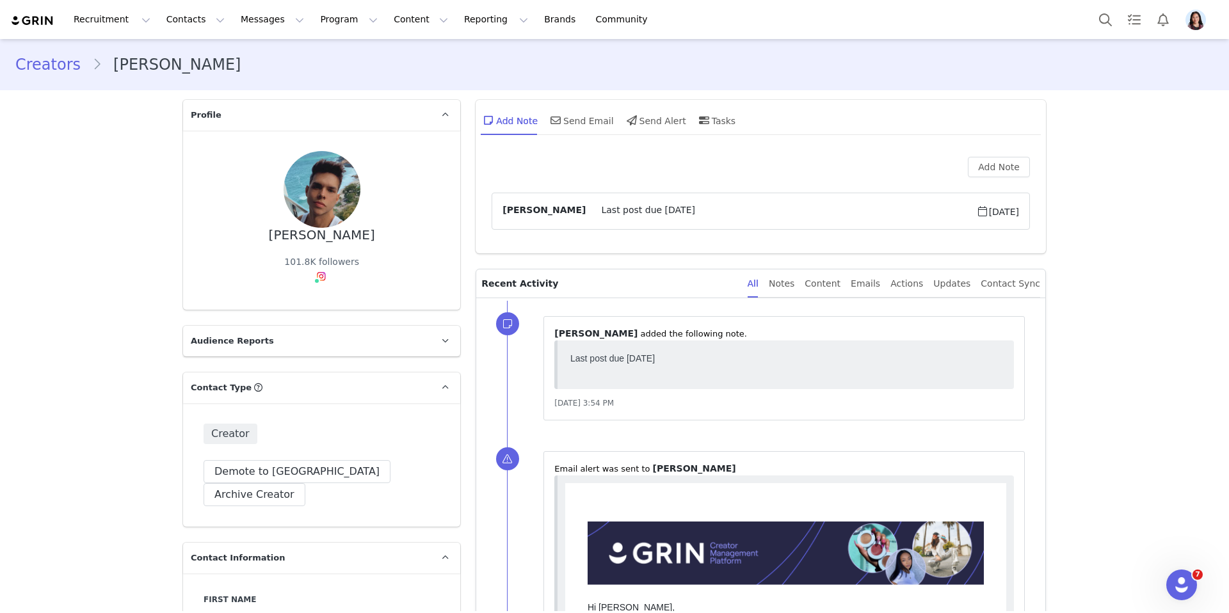
click at [319, 276] on img at bounding box center [321, 276] width 10 height 10
click at [313, 301] on link "@reallouisandre" at bounding box center [323, 304] width 72 height 10
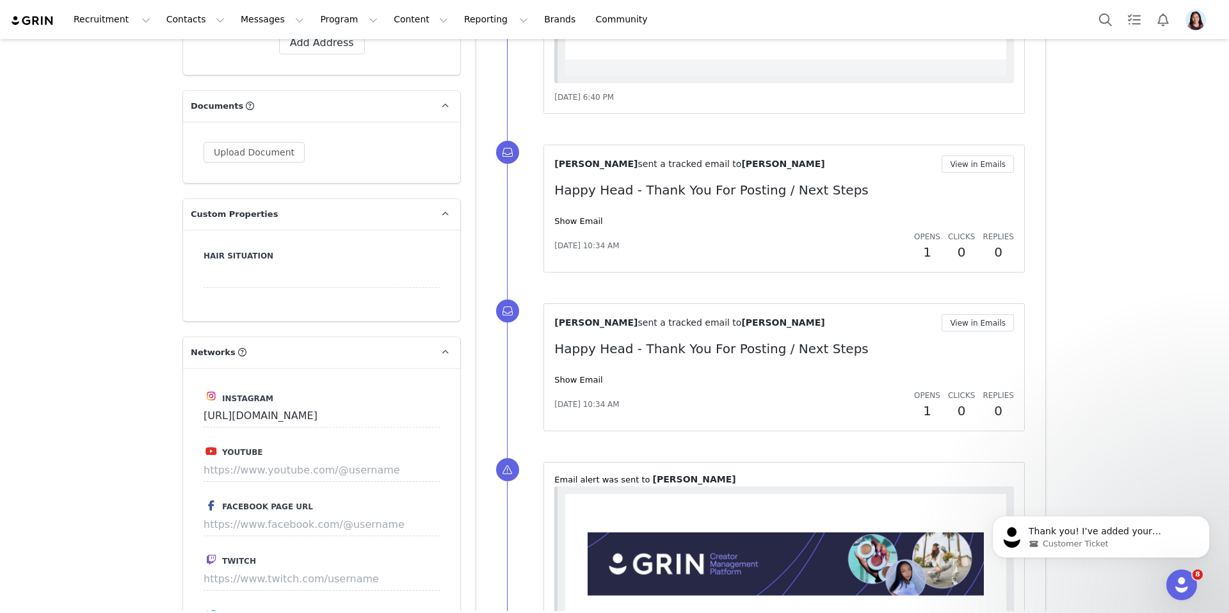
scroll to position [1147, 0]
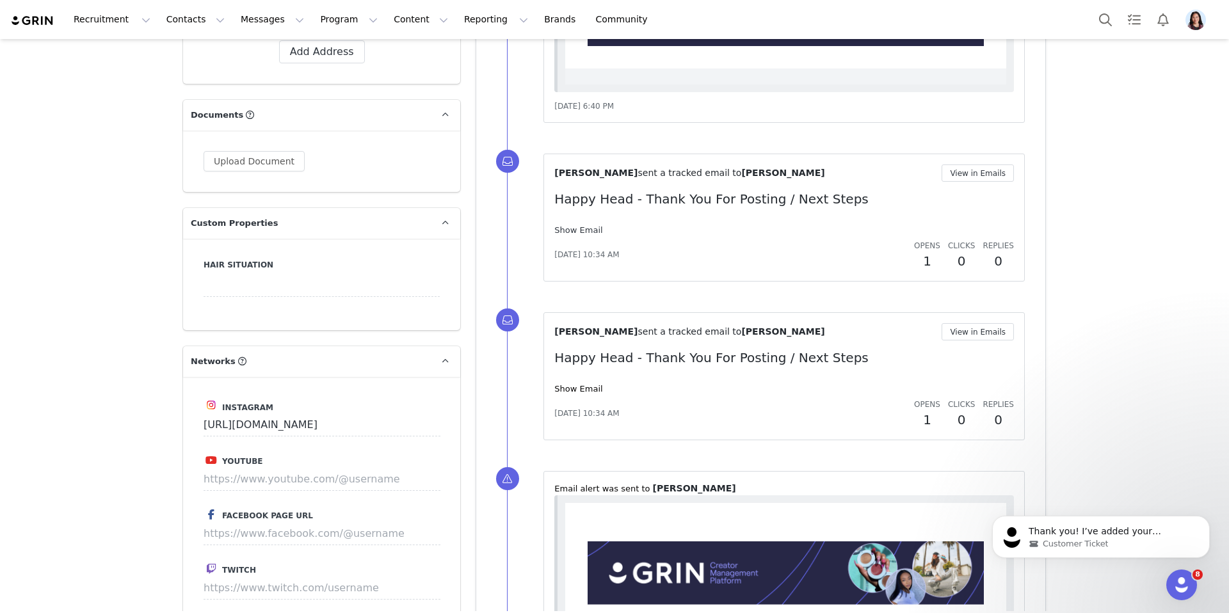
click at [589, 229] on link "Show Email" at bounding box center [578, 230] width 48 height 10
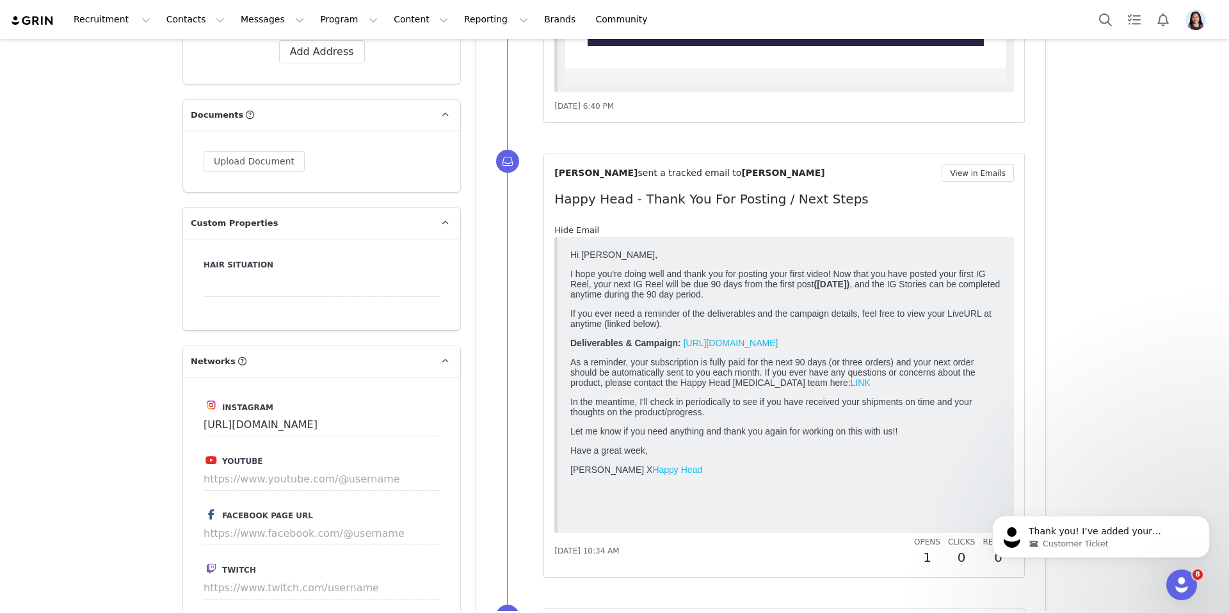
scroll to position [0, 0]
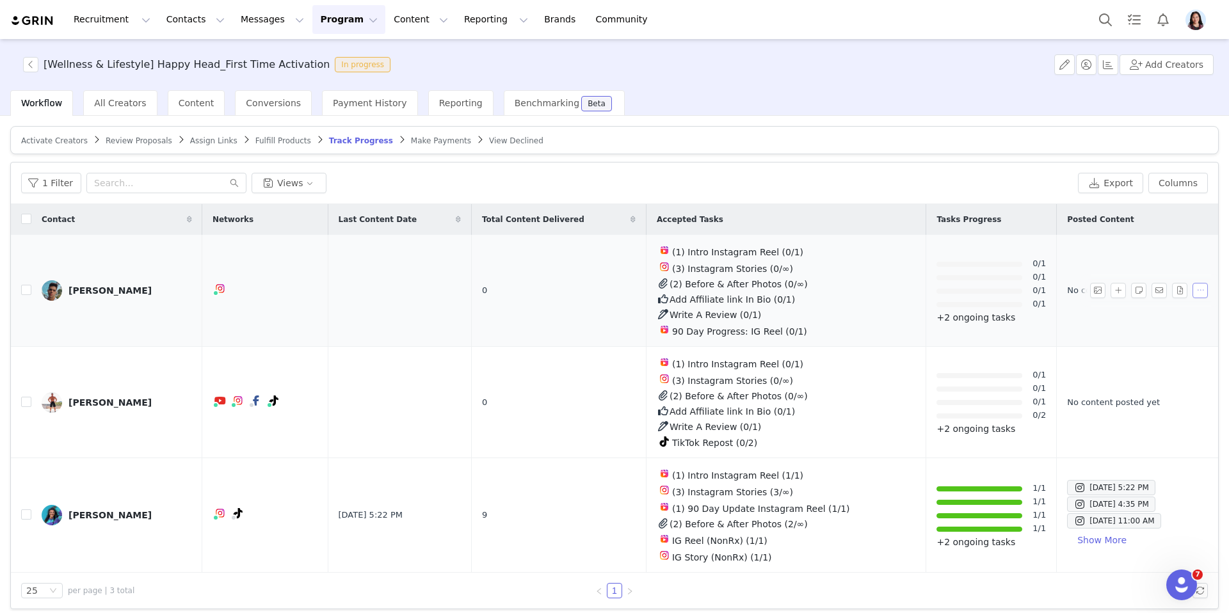
click at [1198, 294] on button "button" at bounding box center [1199, 290] width 15 height 15
click at [344, 285] on td at bounding box center [399, 291] width 143 height 112
click at [119, 282] on link "[PERSON_NAME]" at bounding box center [117, 290] width 150 height 20
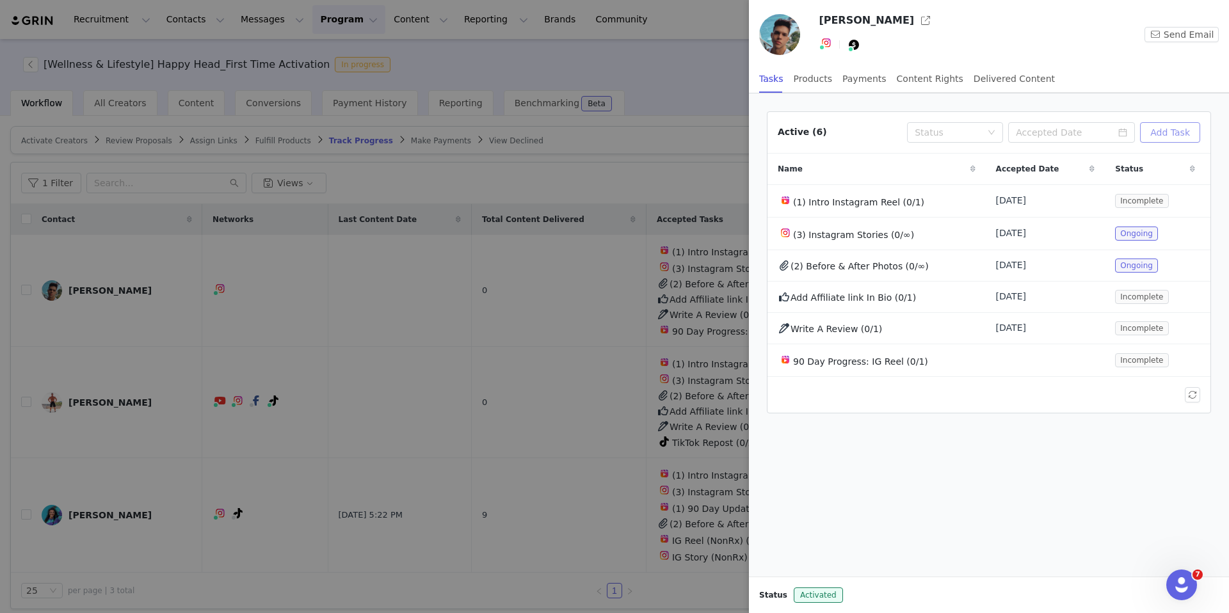
click at [1183, 136] on button "Add Task" at bounding box center [1170, 132] width 60 height 20
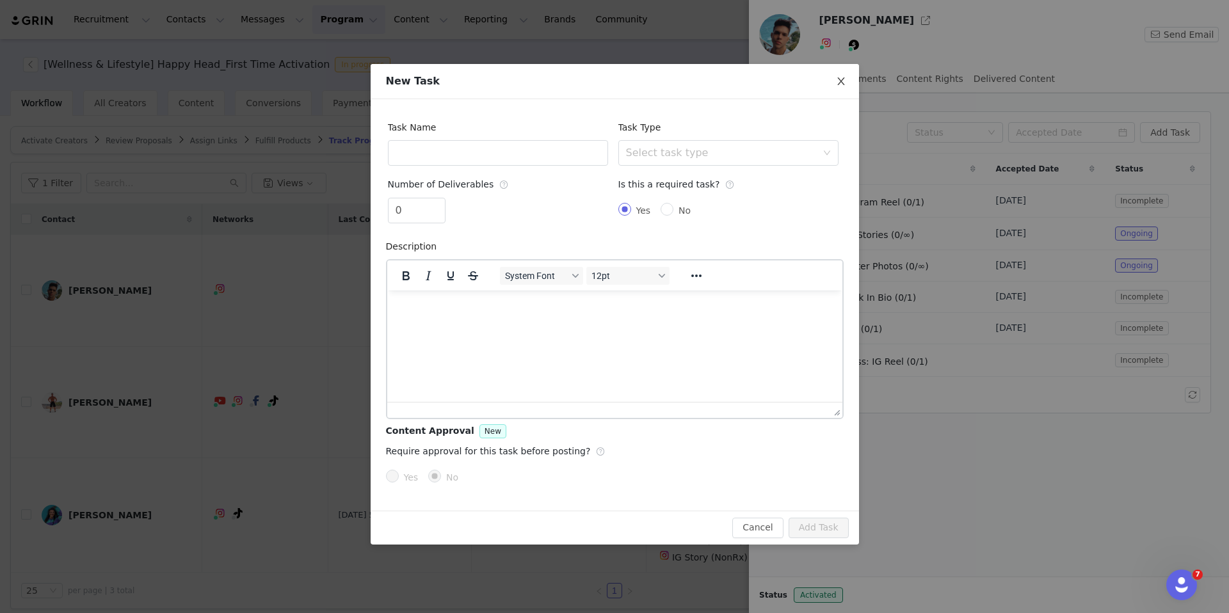
click at [836, 79] on icon "icon: close" at bounding box center [841, 81] width 10 height 10
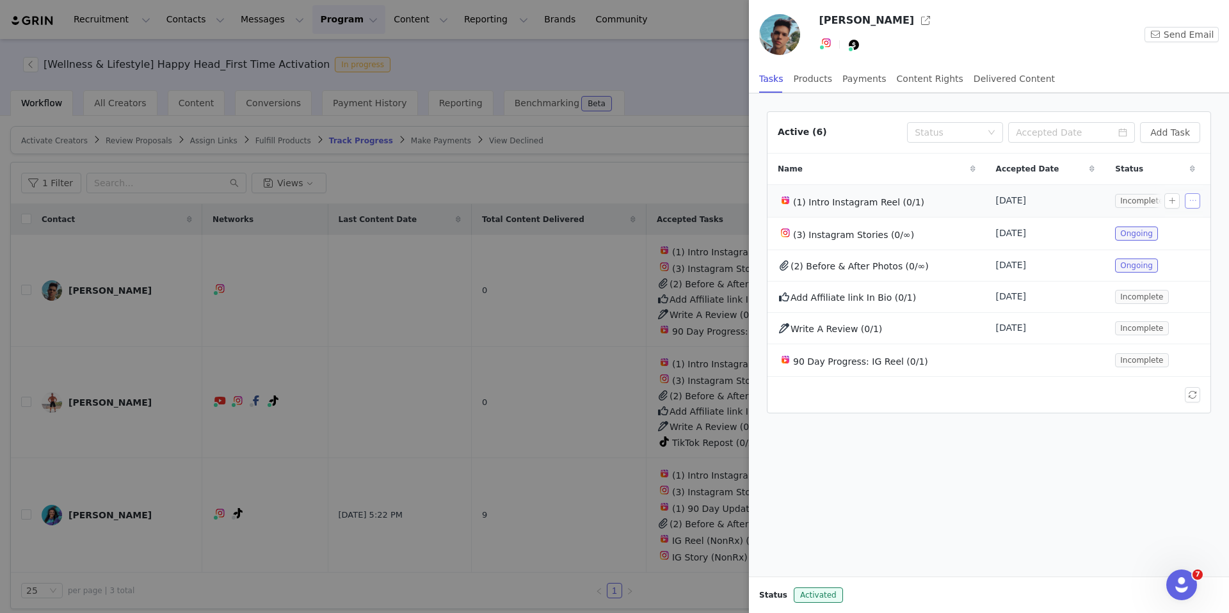
click at [1189, 198] on button "button" at bounding box center [1191, 200] width 15 height 15
click at [1169, 200] on button "button" at bounding box center [1171, 200] width 15 height 15
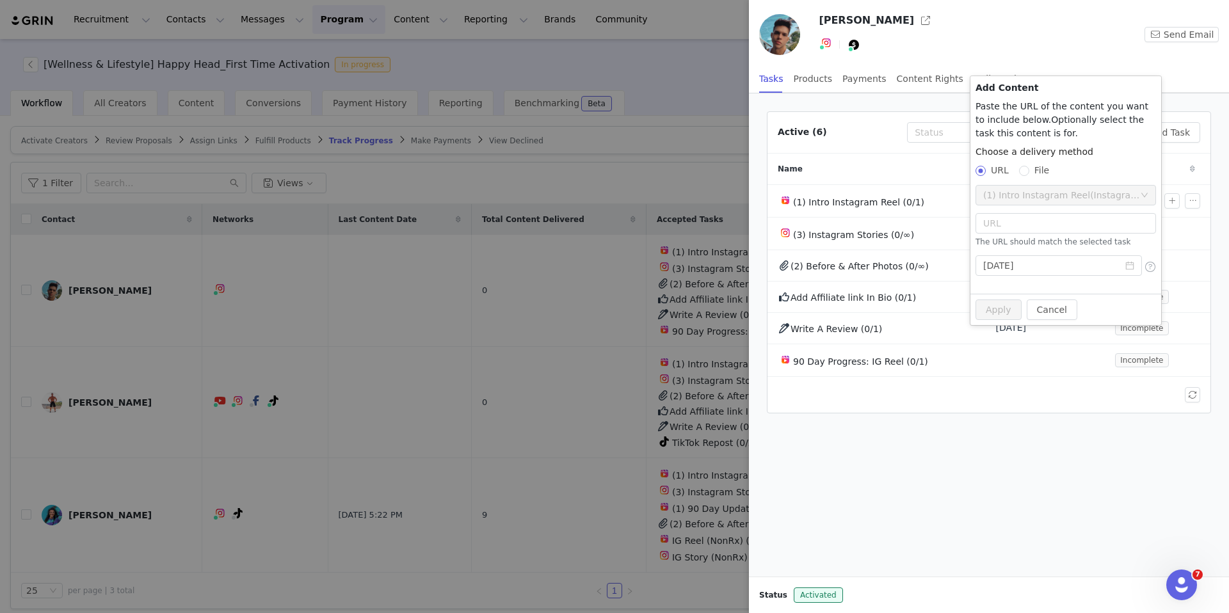
click at [918, 170] on div "Name" at bounding box center [876, 169] width 218 height 31
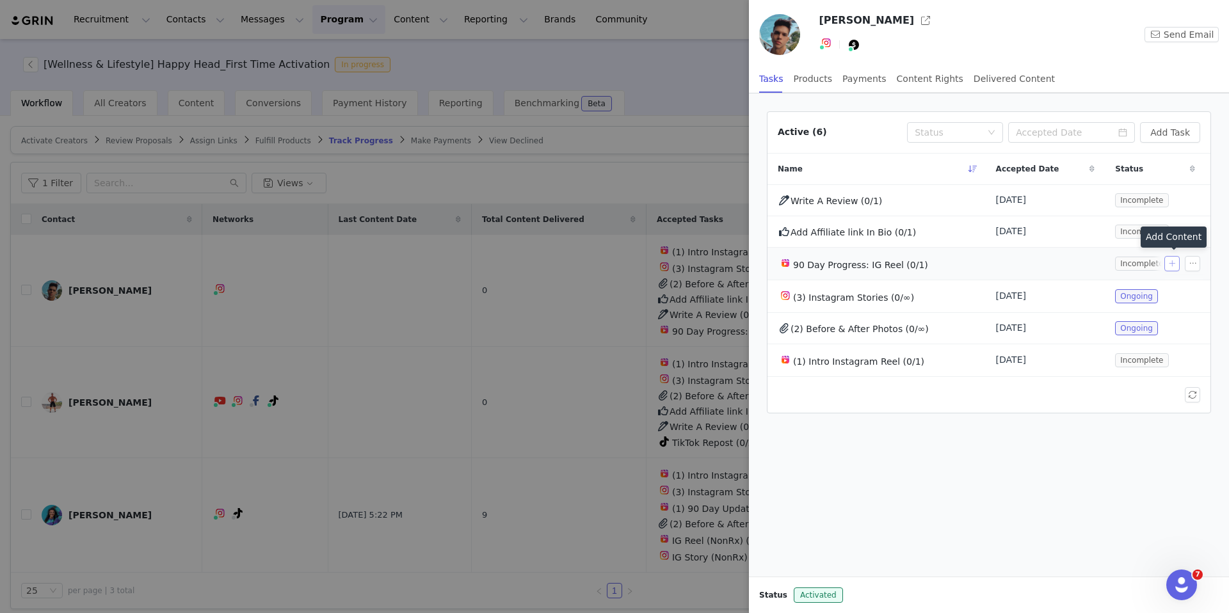
click at [1166, 265] on button "button" at bounding box center [1171, 263] width 15 height 15
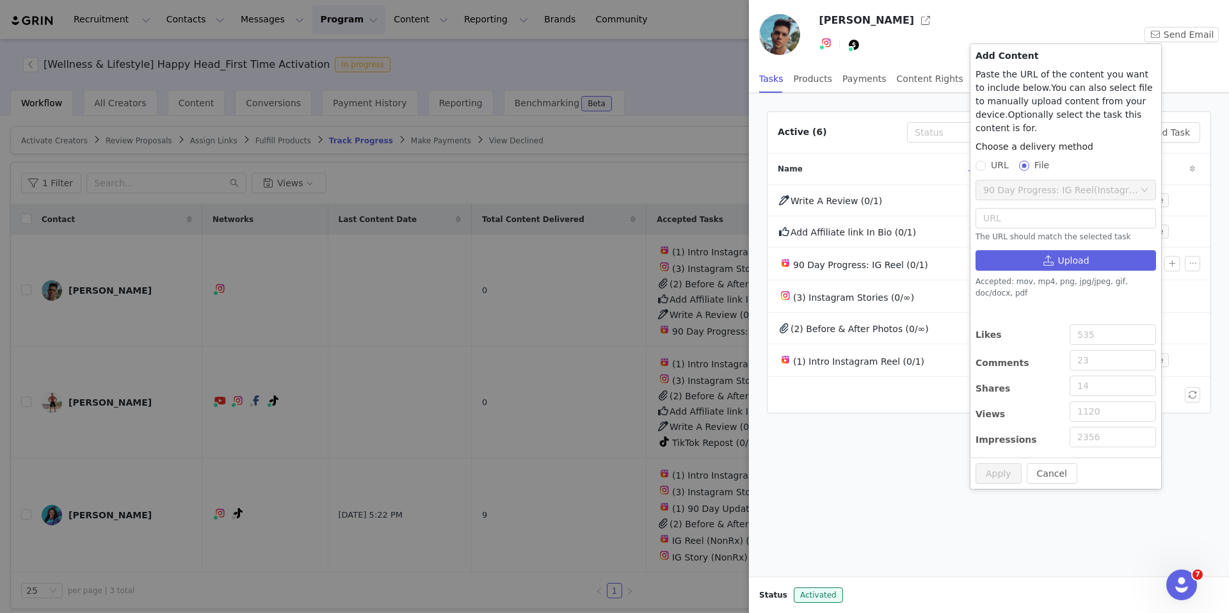
click at [854, 434] on div at bounding box center [988, 428] width 459 height 15
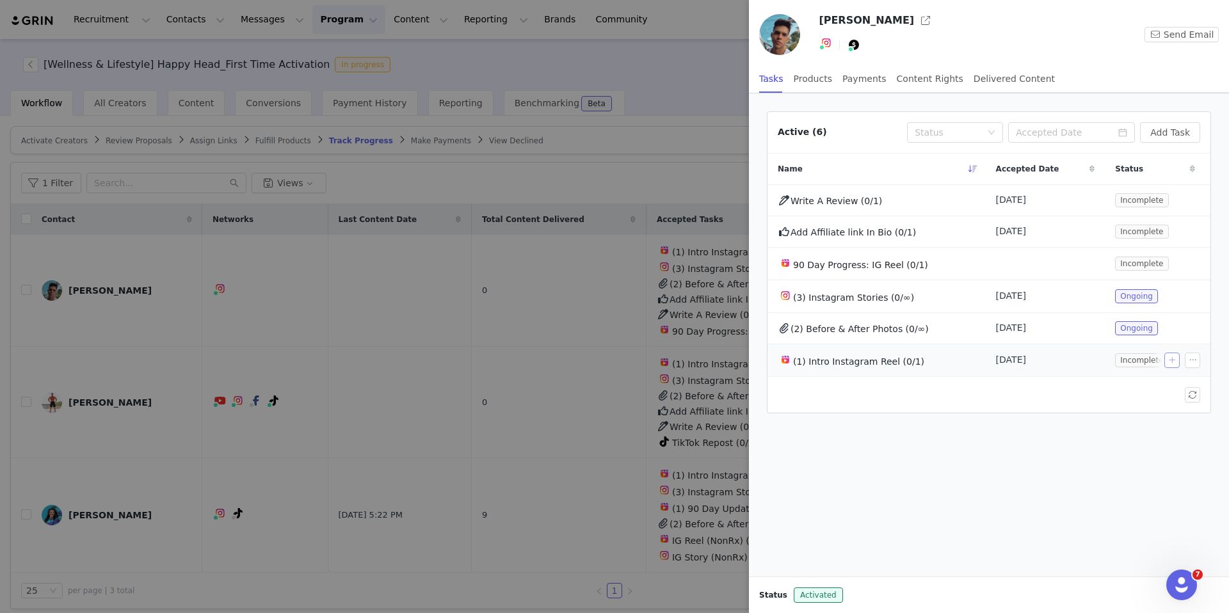
click at [1166, 358] on button "button" at bounding box center [1171, 360] width 15 height 15
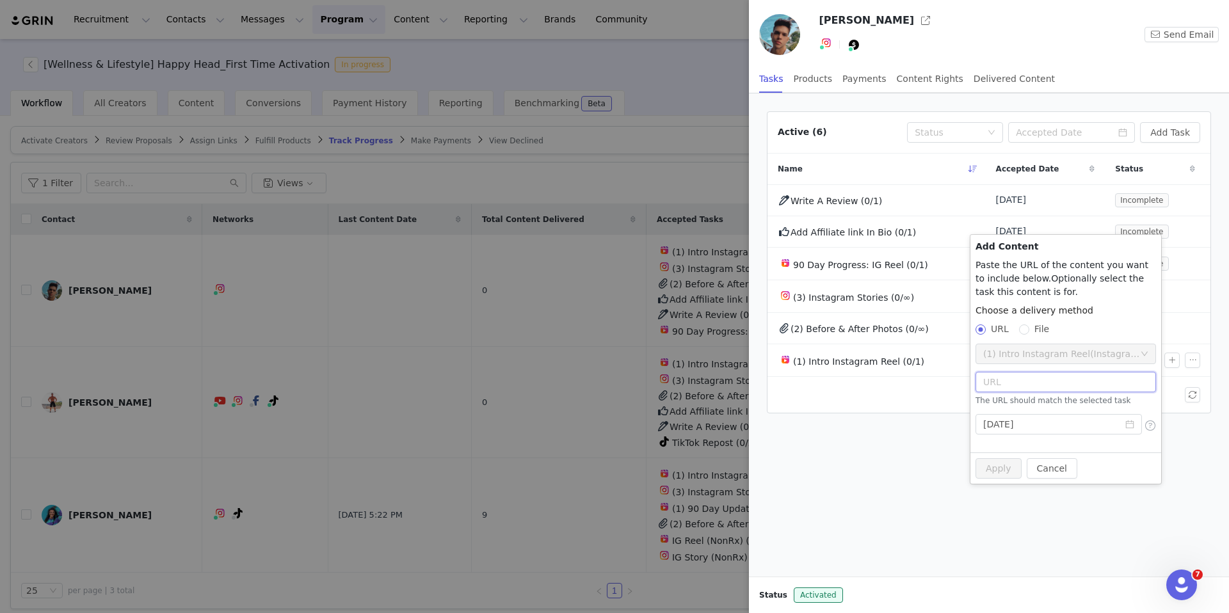
click at [999, 379] on input "text" at bounding box center [1065, 382] width 180 height 20
click at [1005, 360] on div "(1) Intro Instagram Reel (Instagram)" at bounding box center [1061, 353] width 157 height 19
click at [1005, 379] on input "text" at bounding box center [1065, 382] width 180 height 20
paste input "https://www.instagram.com/reel/DOdxw1YDpuq/?utm_source=ig_web_copy_link&igsh=Mz…"
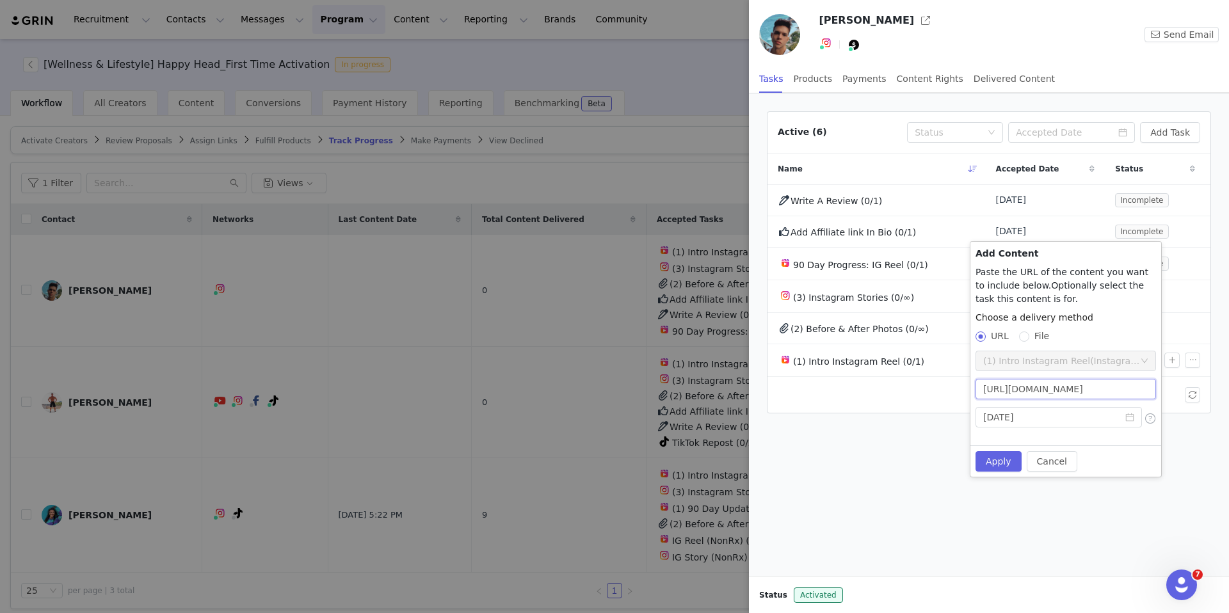
type input "https://www.instagram.com/reel/DOdxw1YDpuq/?utm_source=ig_web_copy_link&igsh=Mz…"
click at [991, 463] on button "Apply" at bounding box center [998, 461] width 46 height 20
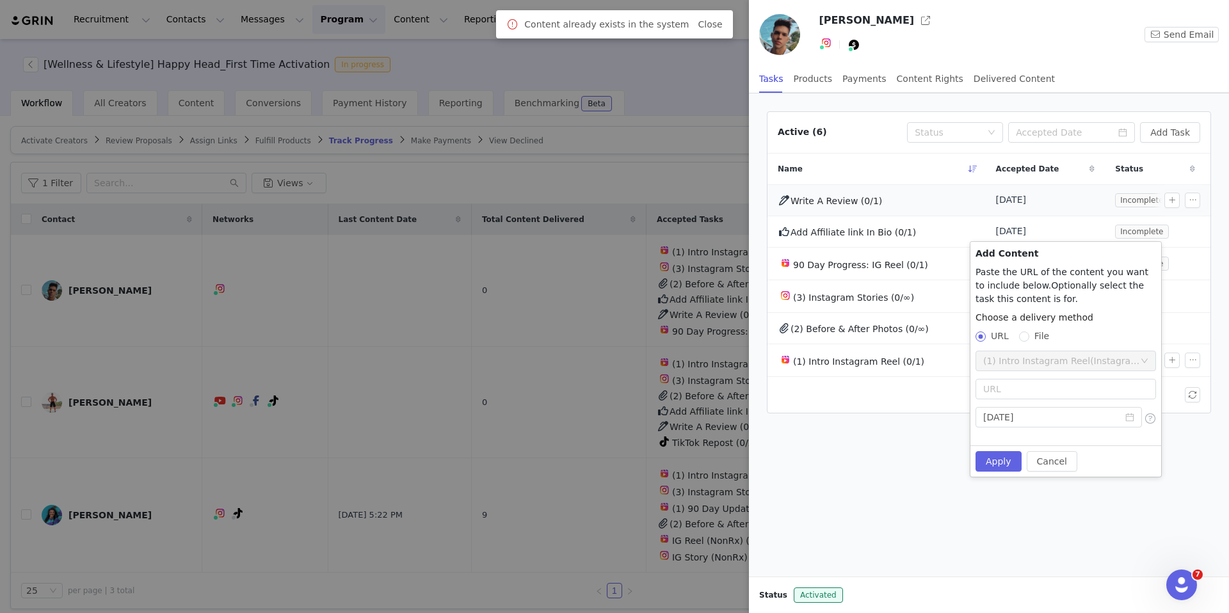
click at [932, 203] on div "Write A Review (0/1)" at bounding box center [876, 200] width 198 height 15
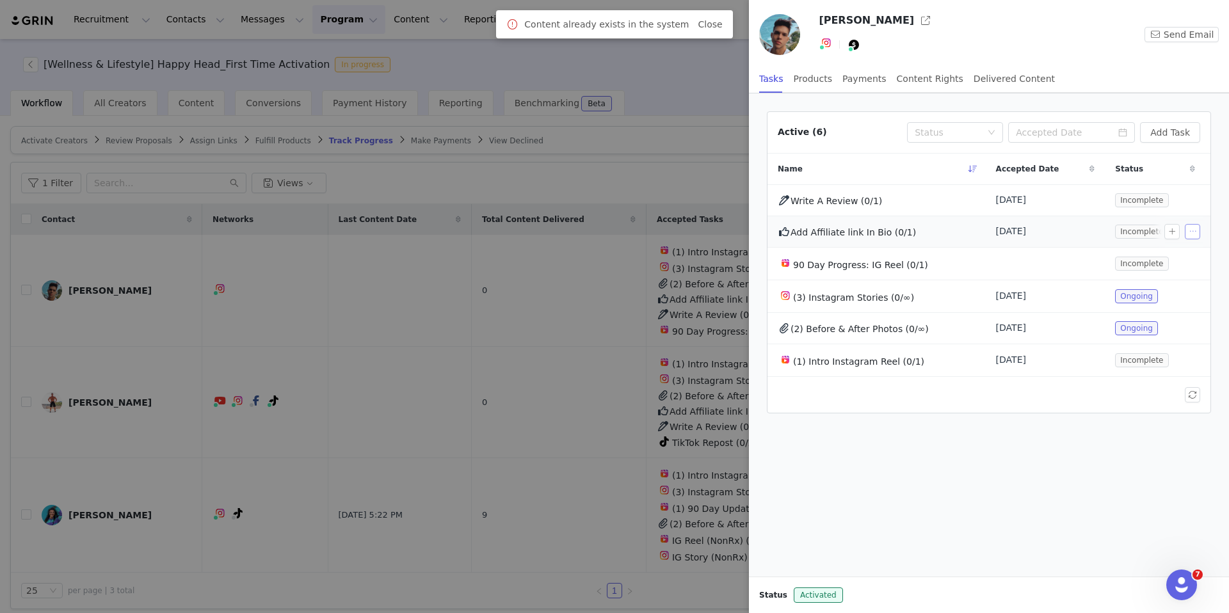
click at [1195, 228] on button "button" at bounding box center [1191, 231] width 15 height 15
click at [1140, 279] on span at bounding box center [1135, 275] width 13 height 14
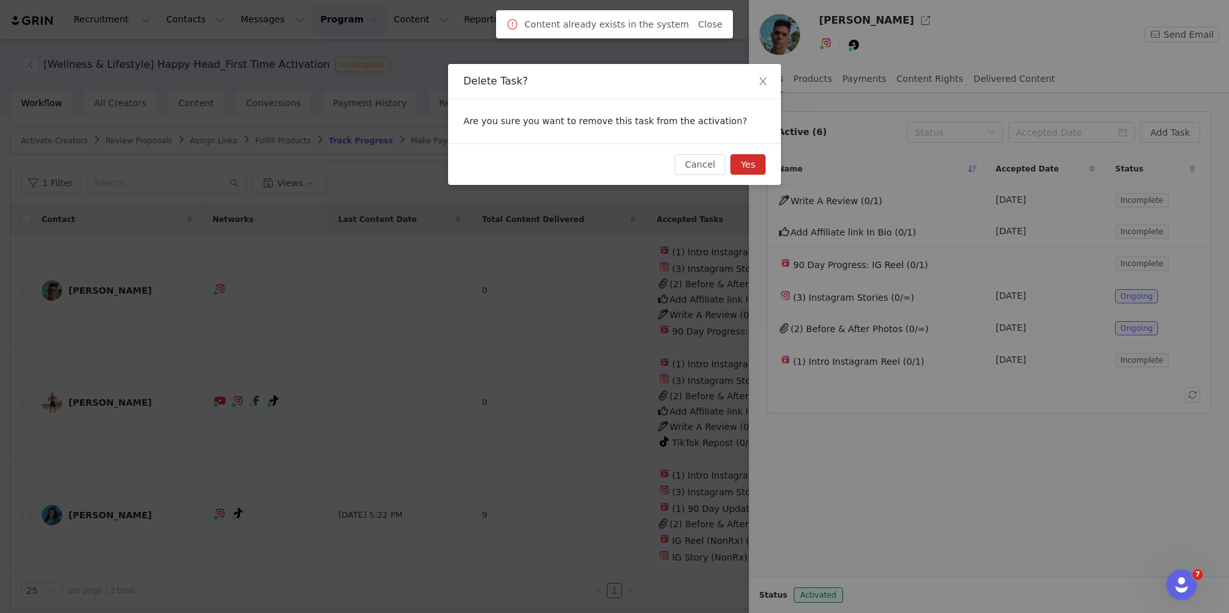
click at [745, 177] on div "Cancel Yes" at bounding box center [614, 164] width 333 height 42
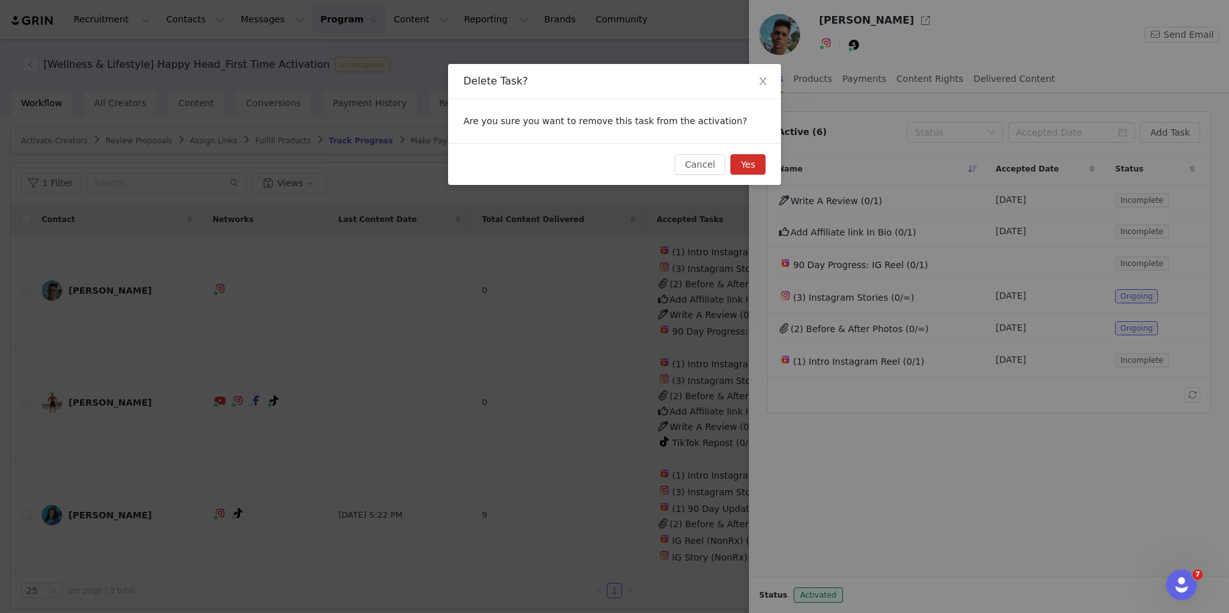
click at [754, 179] on div "Cancel Yes" at bounding box center [614, 164] width 333 height 42
click at [752, 164] on button "Yes" at bounding box center [747, 164] width 35 height 20
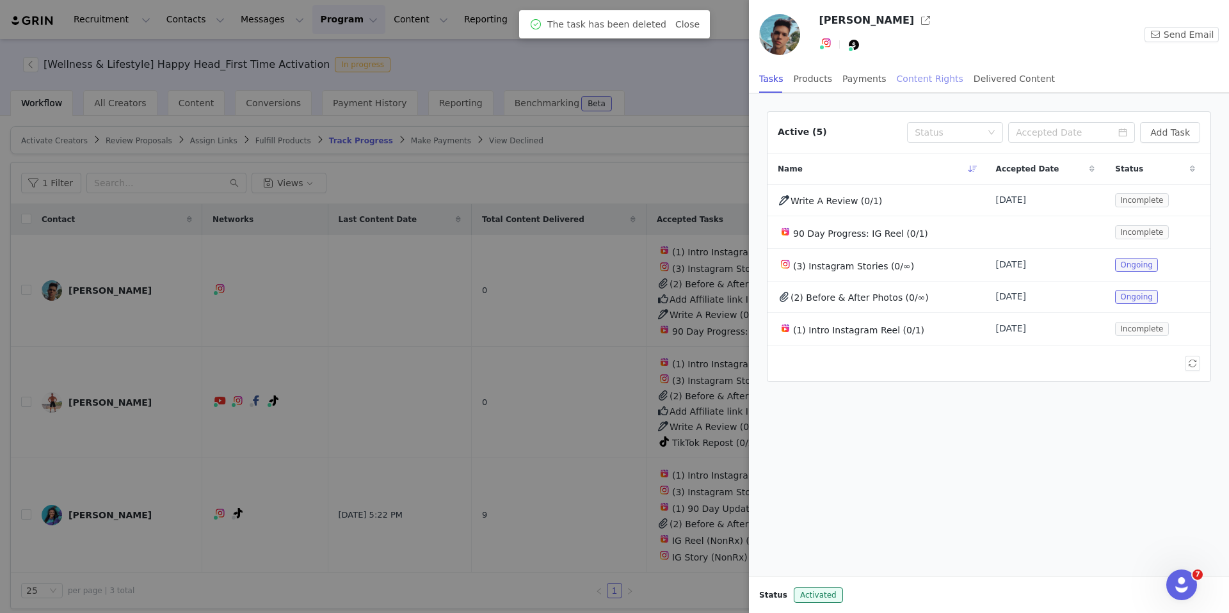
click at [930, 80] on div "Content Rights" at bounding box center [929, 79] width 67 height 29
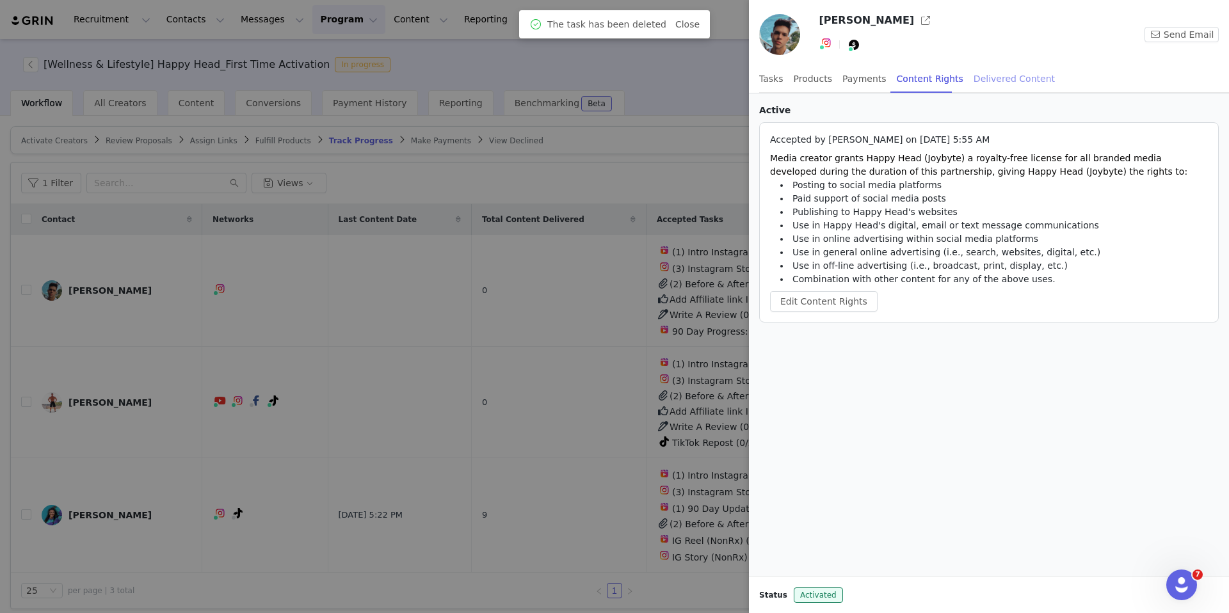
click at [989, 83] on div "Delivered Content" at bounding box center [1013, 79] width 81 height 29
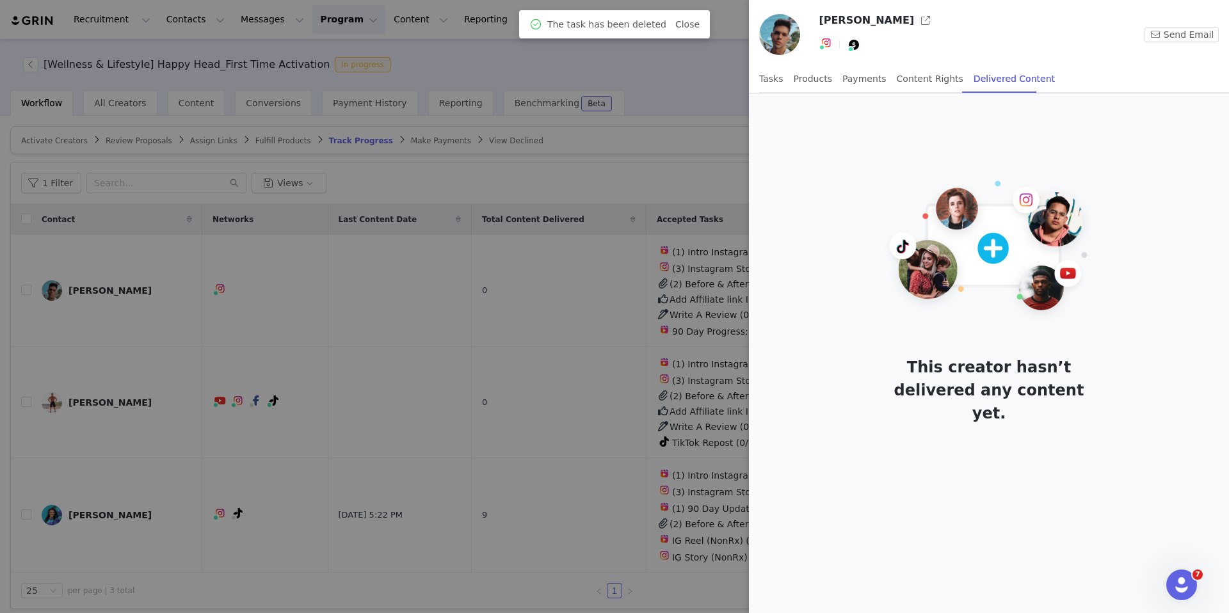
click at [595, 300] on div at bounding box center [614, 306] width 1229 height 613
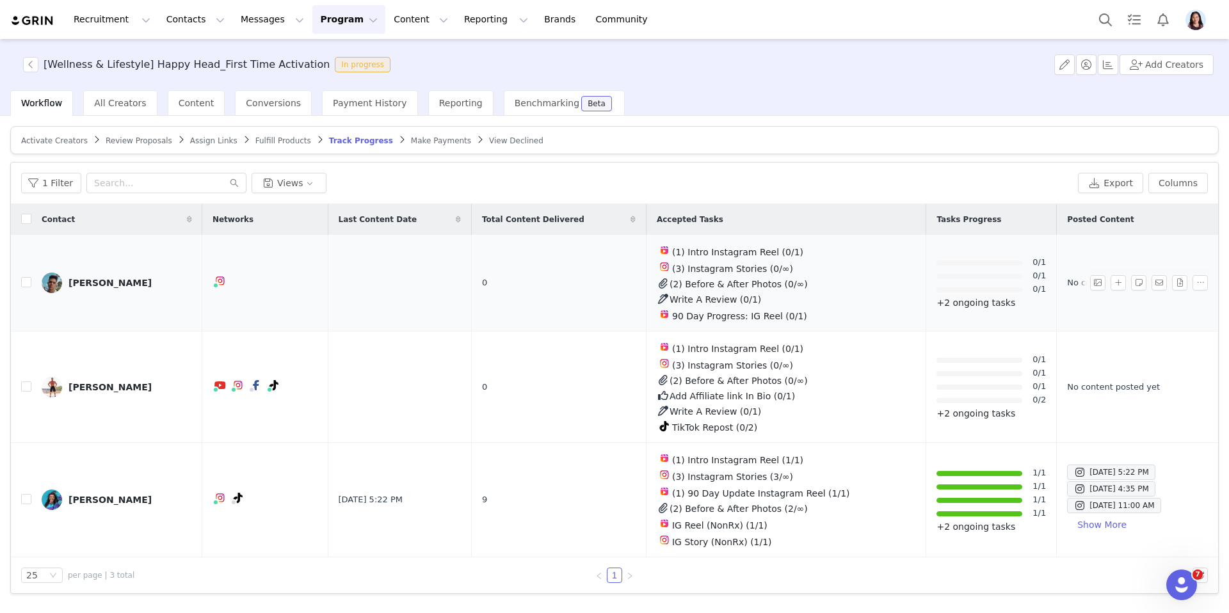
click at [103, 280] on div "Louis Andre" at bounding box center [109, 283] width 83 height 10
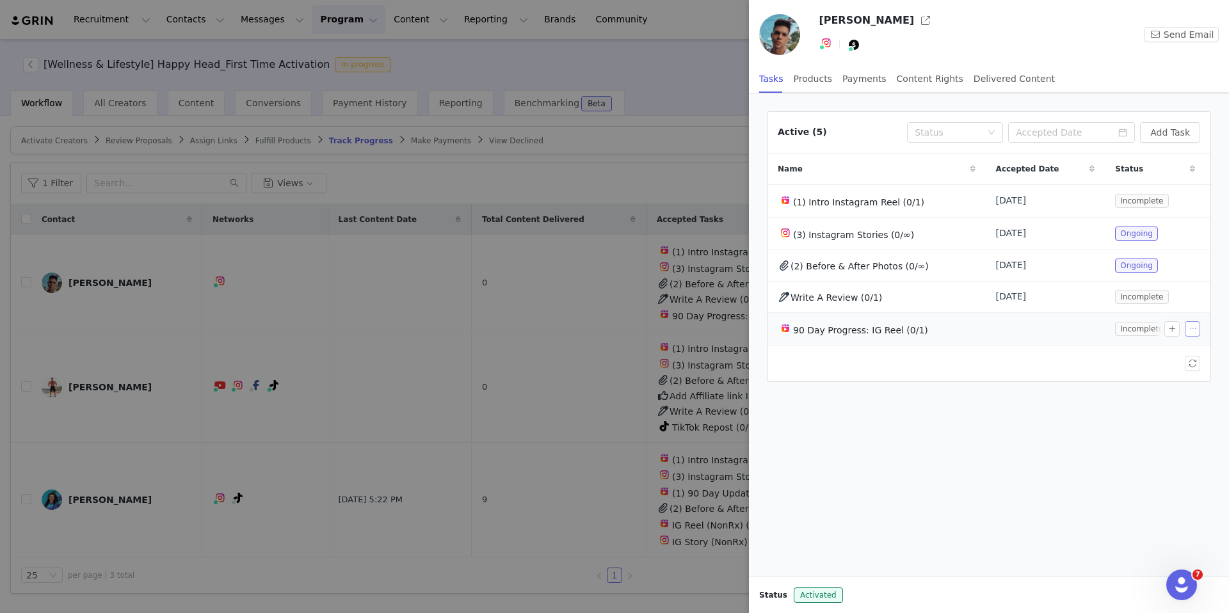
click at [1190, 324] on button "button" at bounding box center [1191, 328] width 15 height 15
click at [1176, 138] on button "Add Task" at bounding box center [1170, 132] width 60 height 20
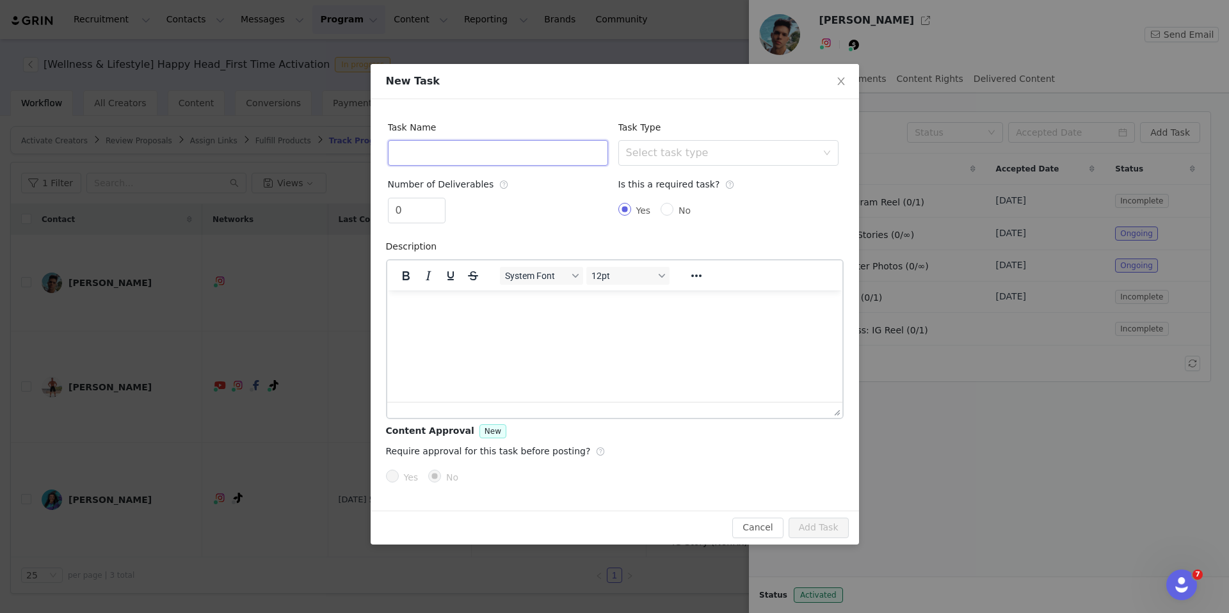
click at [575, 148] on input "text" at bounding box center [498, 153] width 220 height 26
type input "iG Reel"
click at [655, 168] on div "Task Type Select task type" at bounding box center [728, 143] width 230 height 56
click at [654, 160] on div "Select task type" at bounding box center [724, 153] width 196 height 24
click at [648, 198] on li "Instagram Reel" at bounding box center [728, 201] width 220 height 20
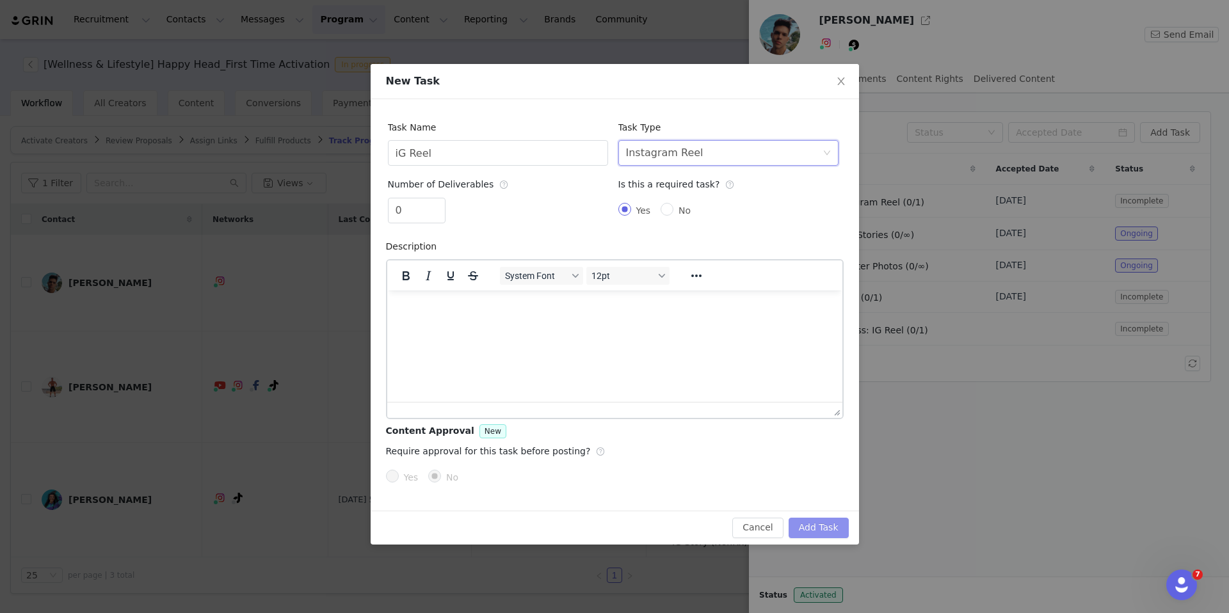
click at [809, 537] on button "Add Task" at bounding box center [818, 528] width 60 height 20
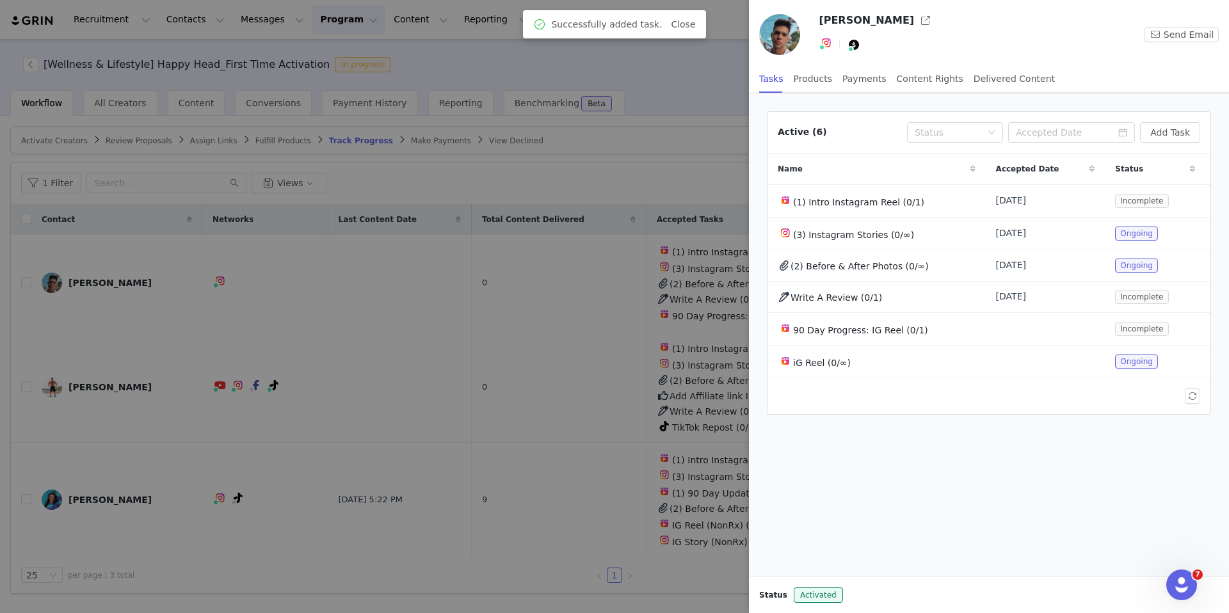
click at [614, 374] on div at bounding box center [614, 306] width 1229 height 613
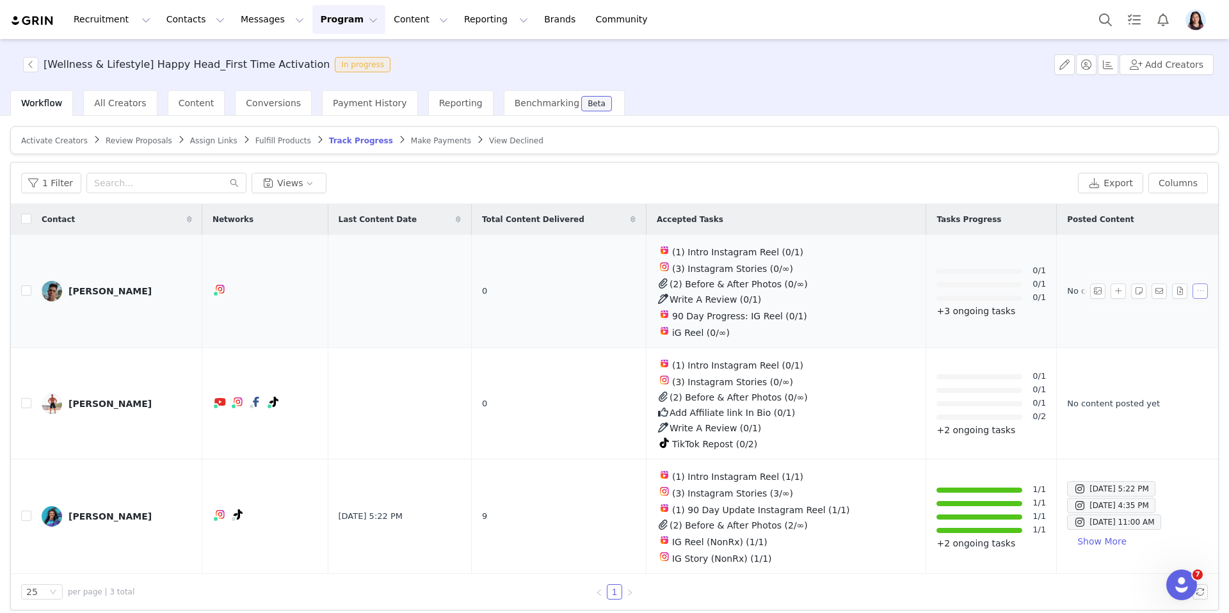
click at [1194, 294] on button "button" at bounding box center [1199, 290] width 15 height 15
click at [1097, 290] on button "button" at bounding box center [1097, 290] width 15 height 15
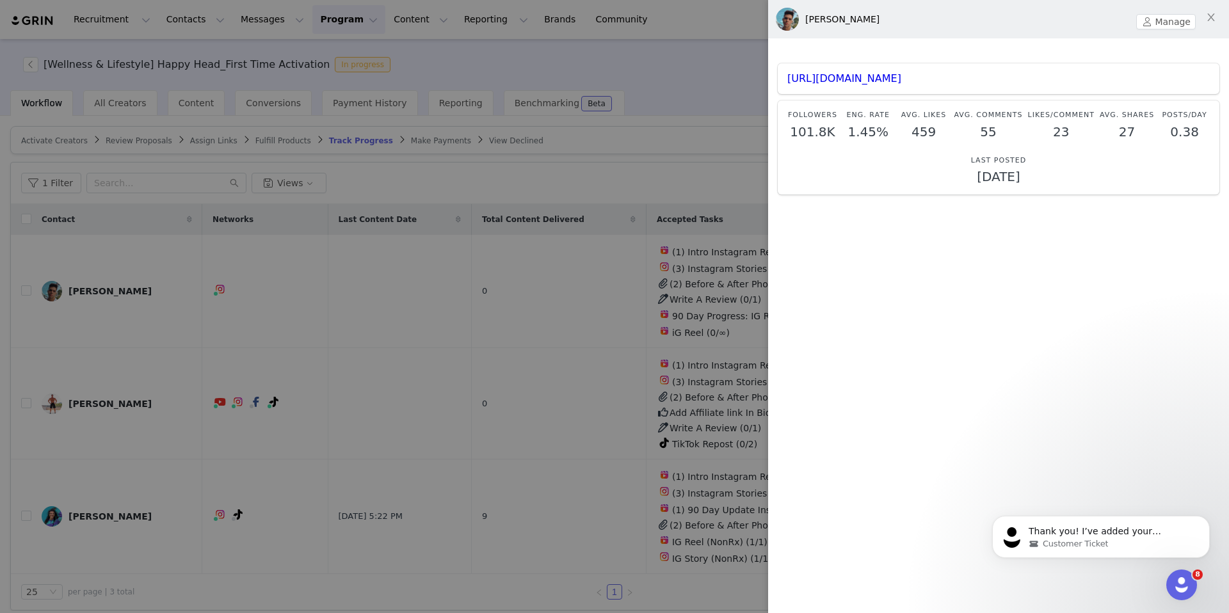
click at [444, 172] on div at bounding box center [614, 306] width 1229 height 613
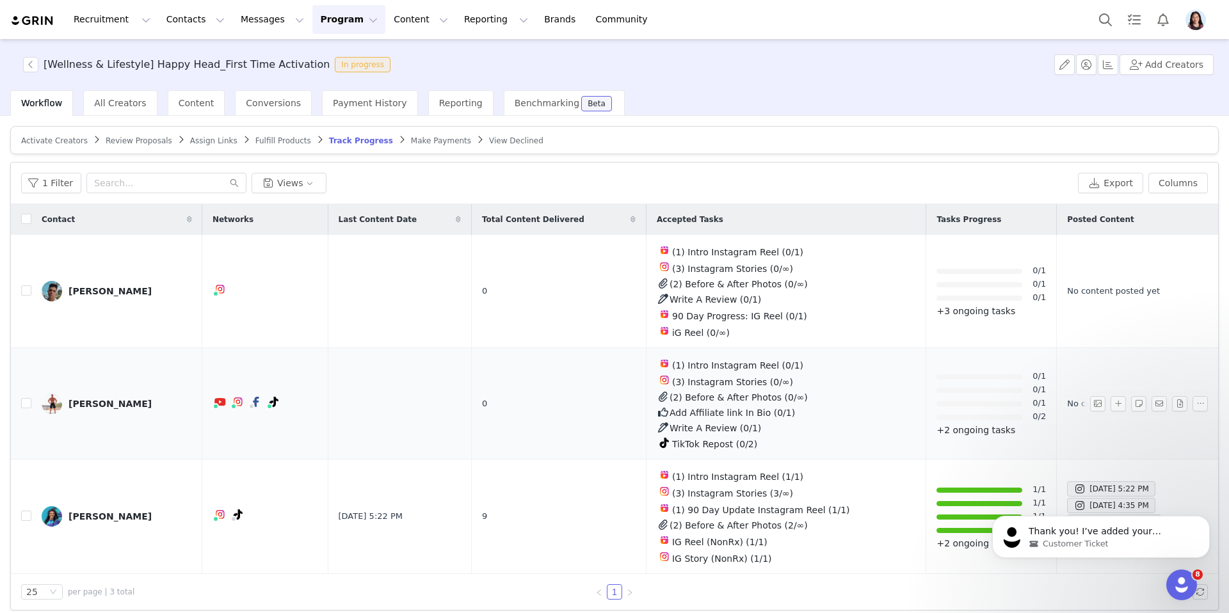
click at [87, 401] on div "Brian King" at bounding box center [109, 404] width 83 height 10
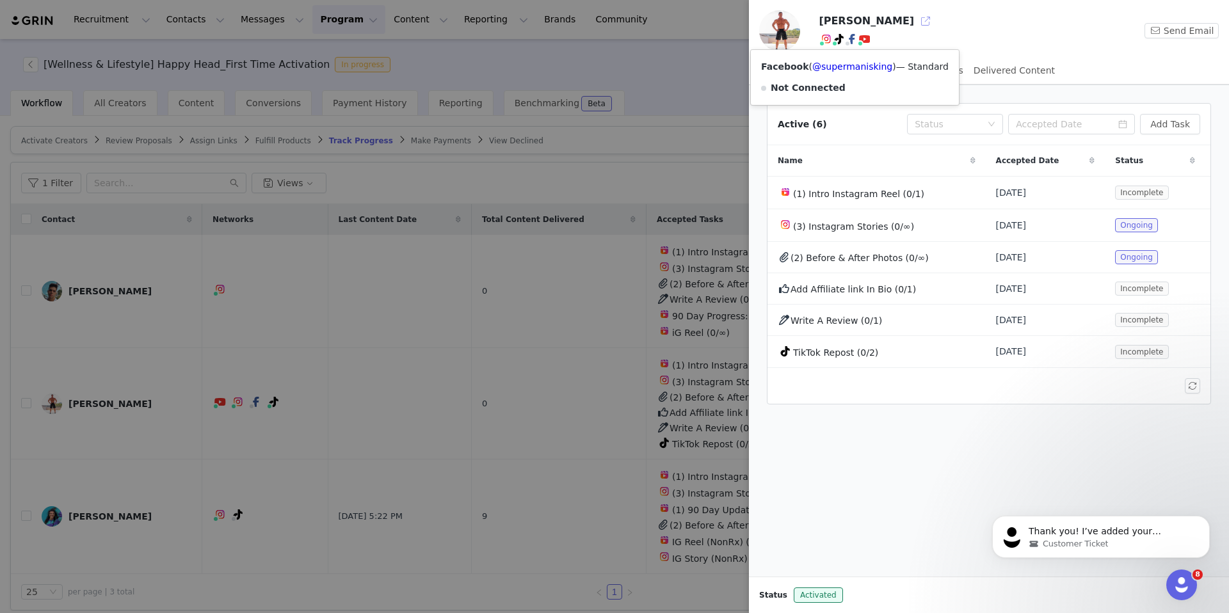
click at [915, 17] on button "button" at bounding box center [925, 21] width 20 height 20
click at [260, 261] on div at bounding box center [614, 306] width 1229 height 613
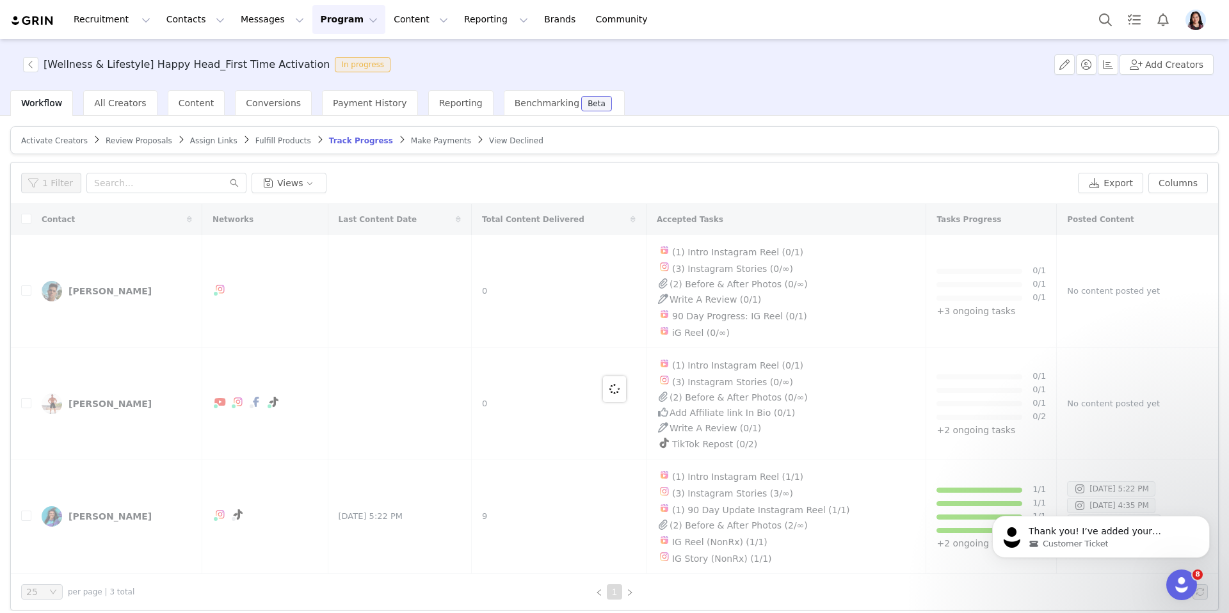
click at [55, 148] on article "Activate Creators Review Proposals Assign Links Fulfill Products Track Progress…" at bounding box center [614, 140] width 1208 height 28
click at [55, 147] on article "Activate Creators Review Proposals Assign Links Fulfill Products Track Progress…" at bounding box center [614, 140] width 1208 height 28
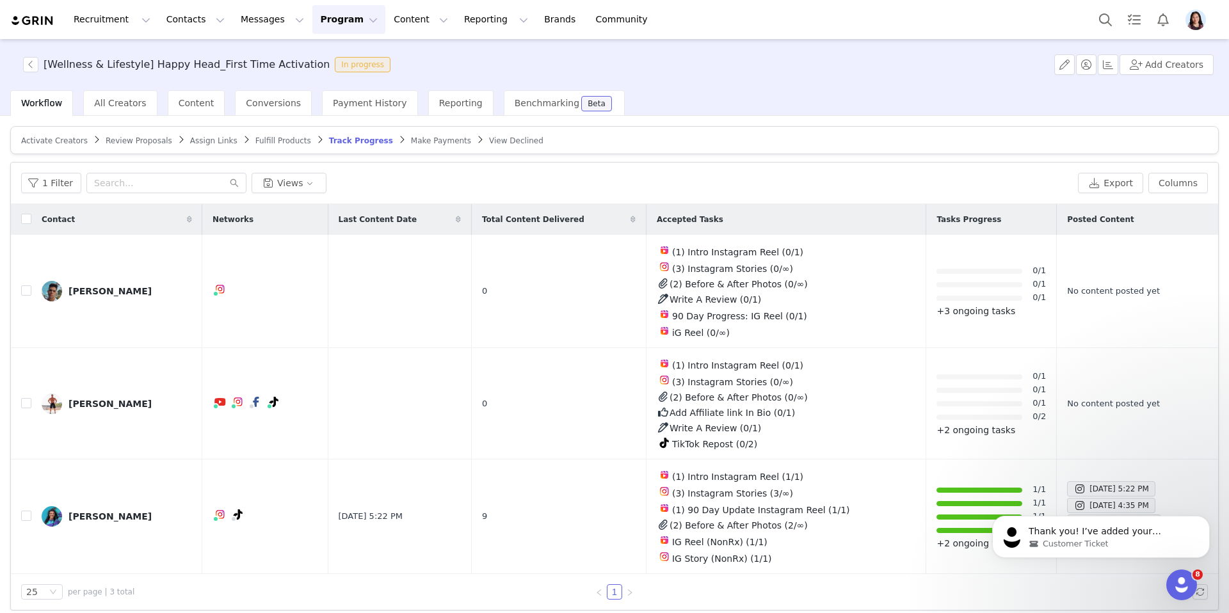
click at [53, 141] on span "Activate Creators" at bounding box center [54, 140] width 67 height 9
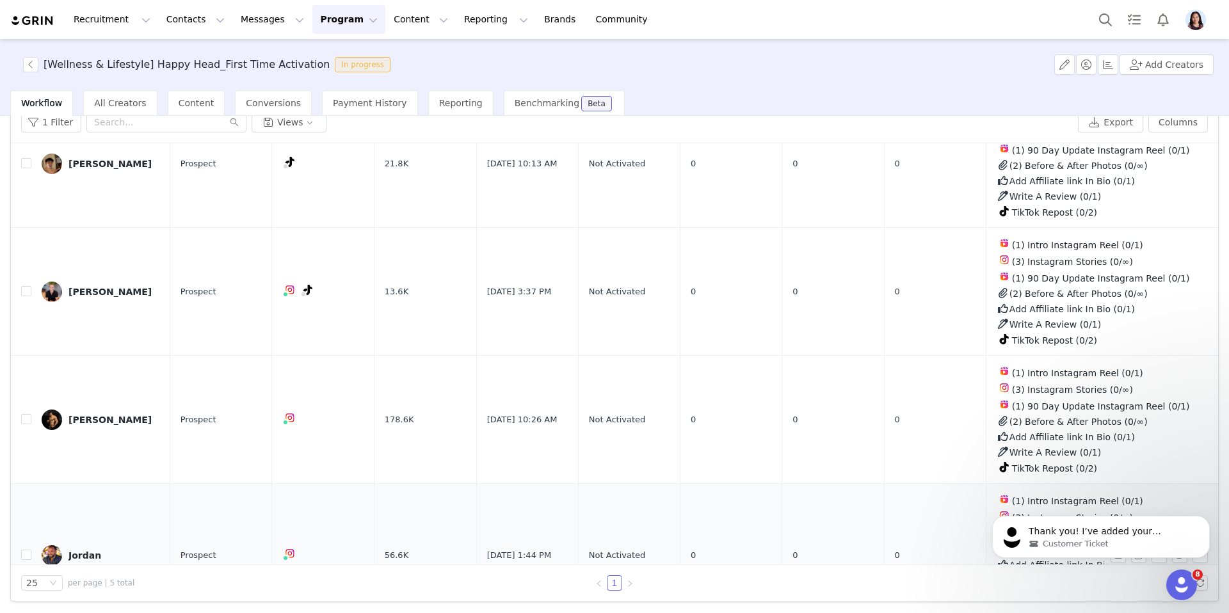
scroll to position [198, 0]
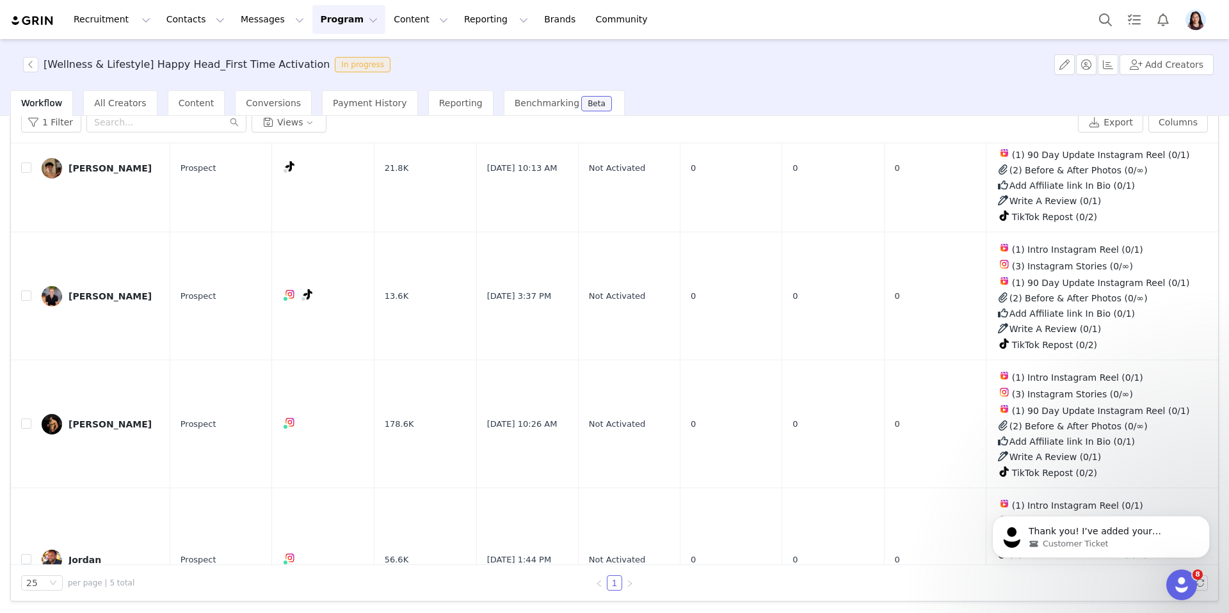
click at [79, 565] on div "25 per page | 5 total 1" at bounding box center [614, 583] width 1207 height 36
click at [79, 557] on div "Jordan" at bounding box center [84, 560] width 33 height 10
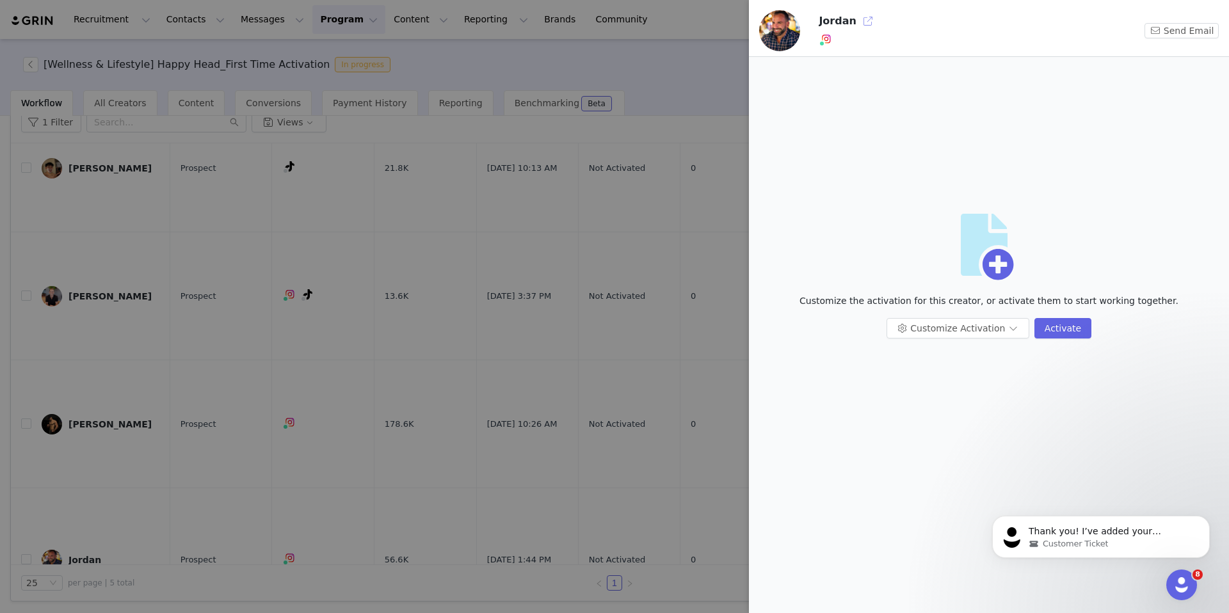
click at [865, 19] on button "button" at bounding box center [867, 21] width 20 height 20
click at [219, 276] on div at bounding box center [614, 306] width 1229 height 613
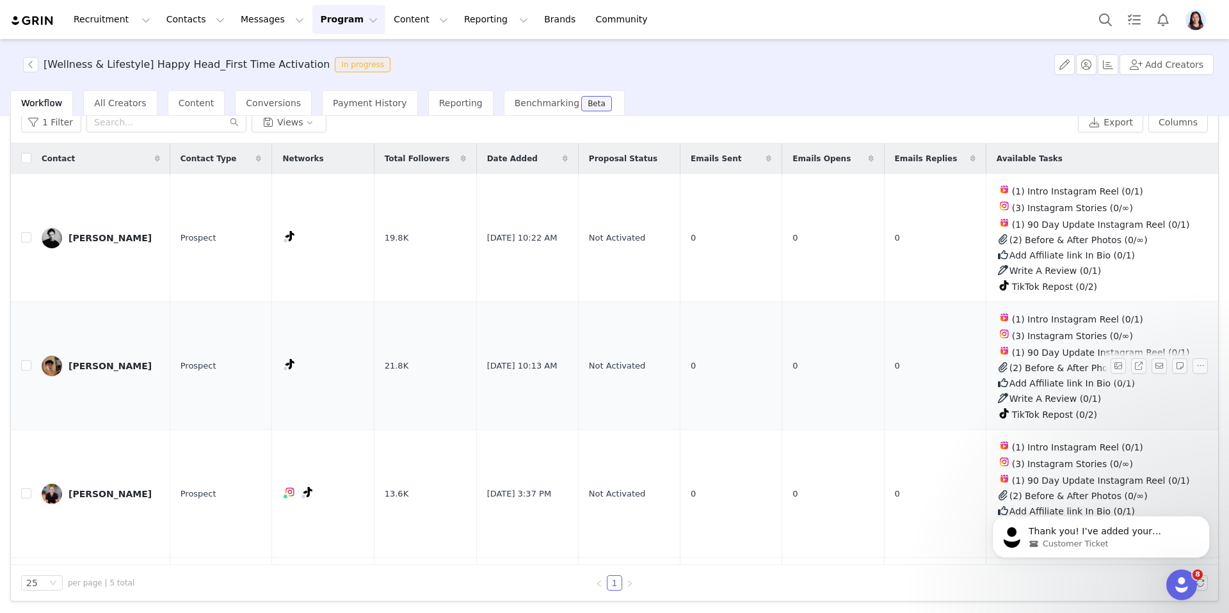
scroll to position [258, 0]
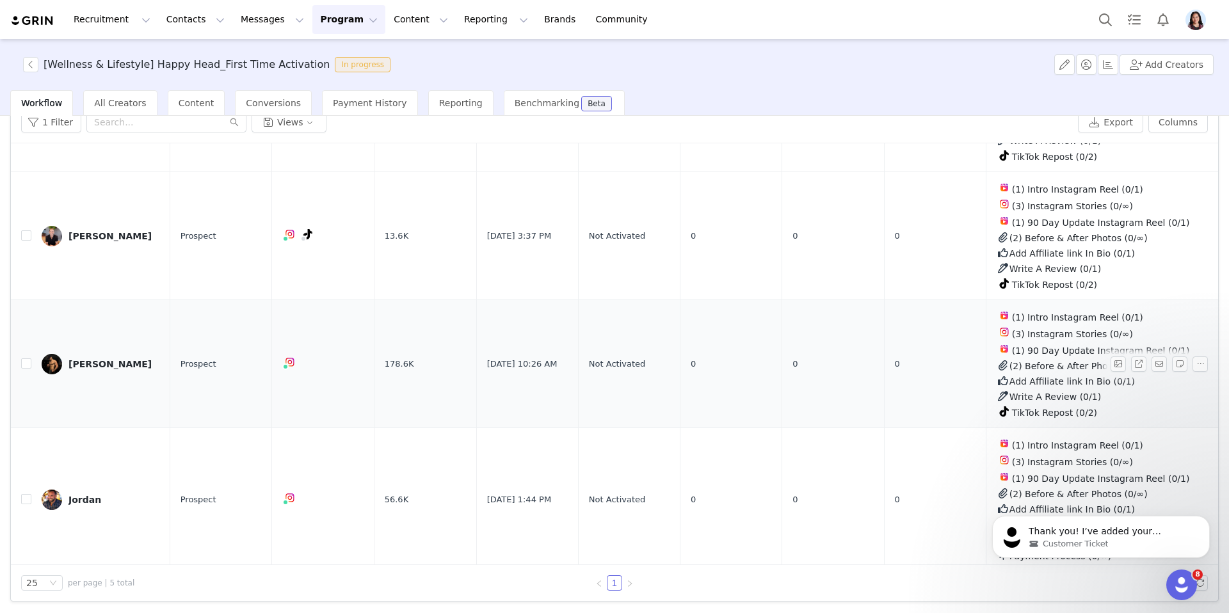
click at [75, 360] on div "Frank" at bounding box center [109, 364] width 83 height 10
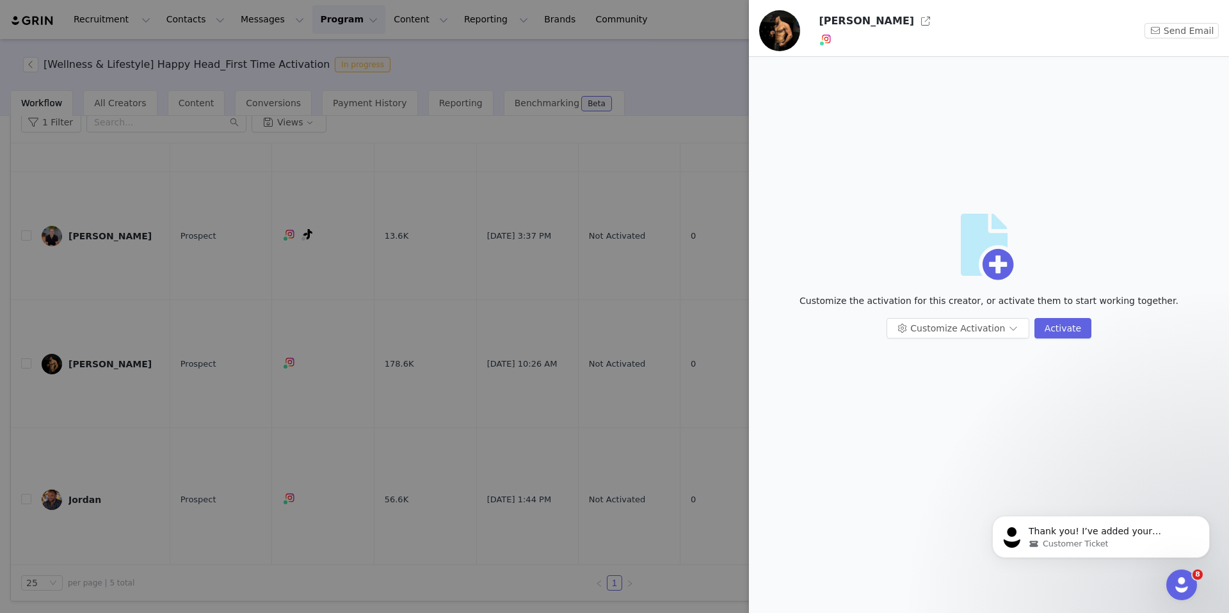
click at [860, 10] on div "Frank Send Email" at bounding box center [989, 28] width 480 height 57
click at [915, 22] on button "button" at bounding box center [925, 21] width 20 height 20
click at [153, 361] on div at bounding box center [614, 306] width 1229 height 613
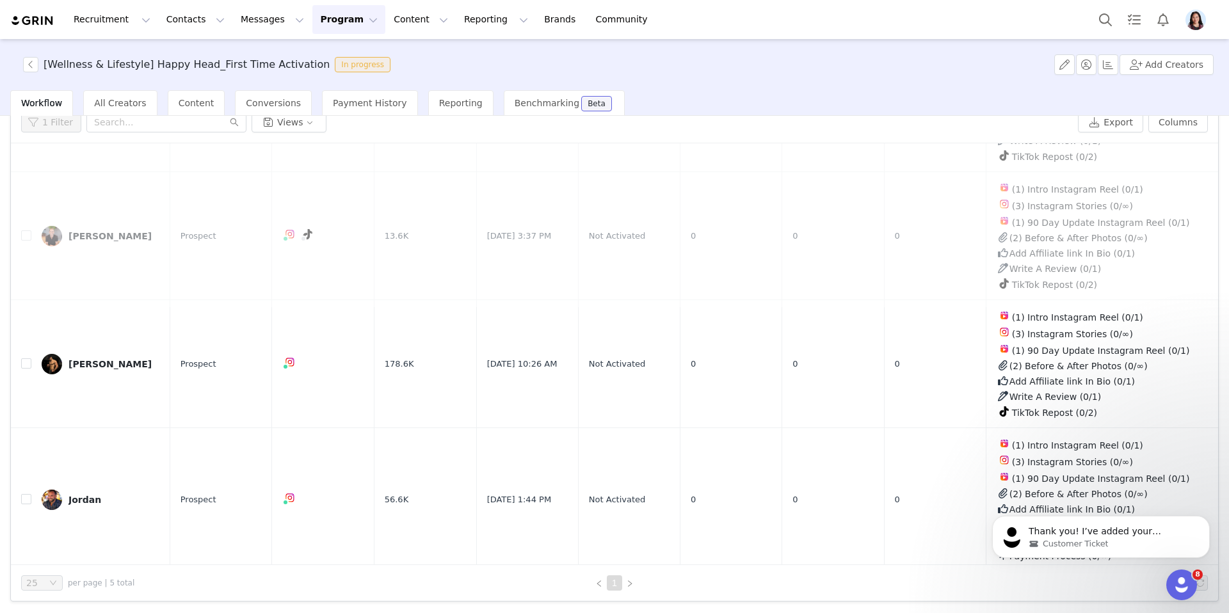
scroll to position [0, 0]
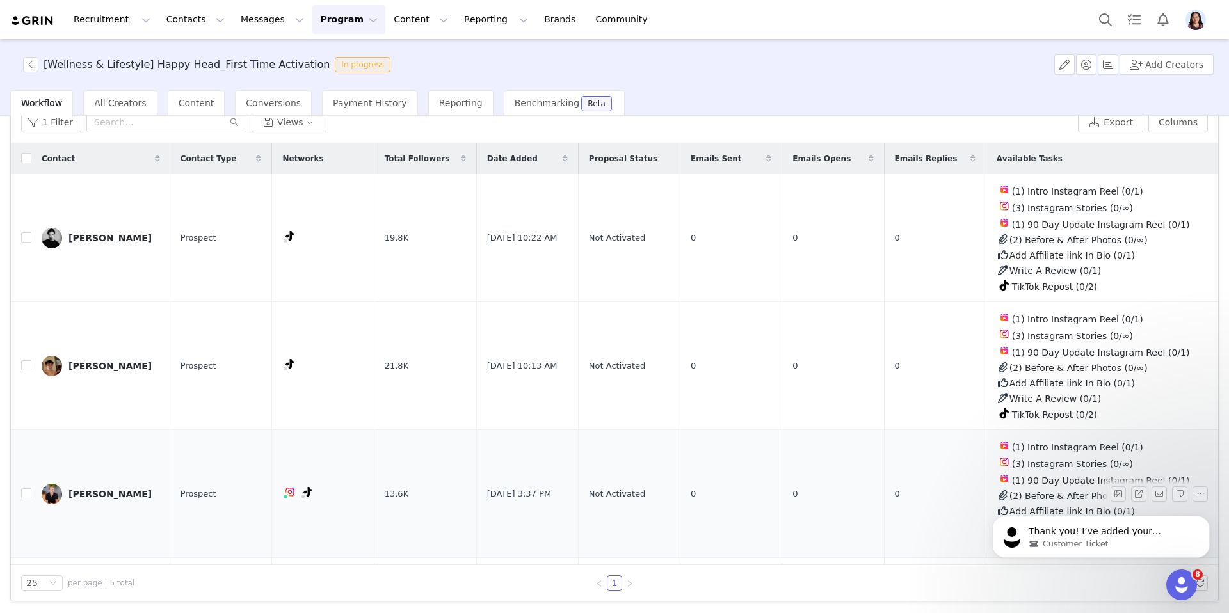
click at [124, 492] on div "Kody Thompson" at bounding box center [109, 494] width 83 height 10
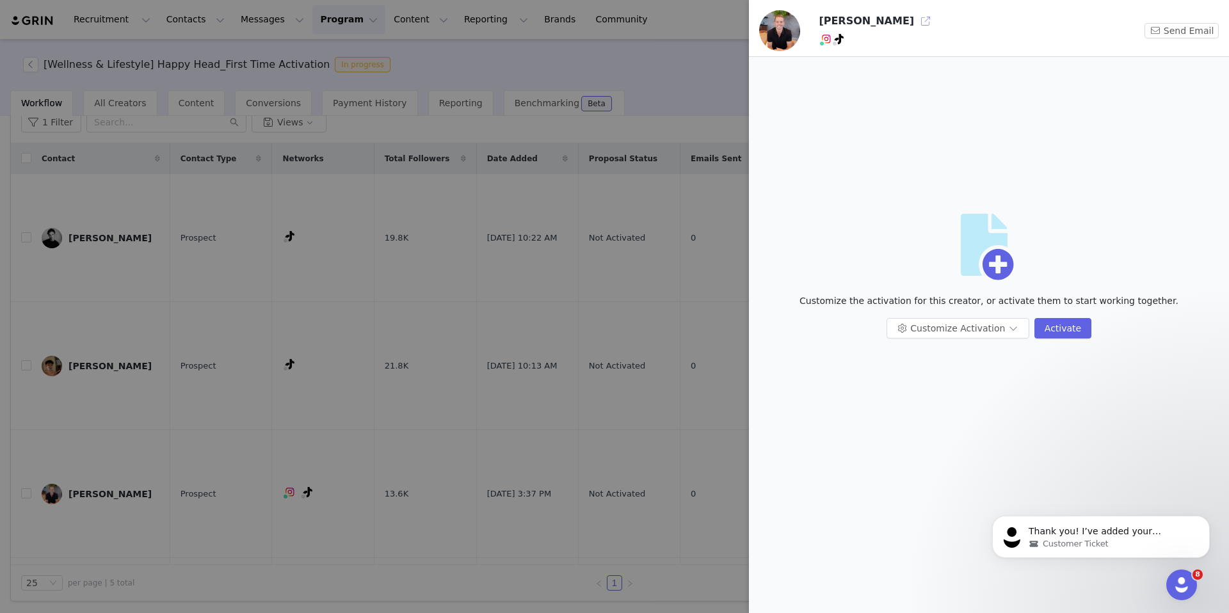
click at [915, 13] on button "button" at bounding box center [925, 21] width 20 height 20
click at [180, 412] on div at bounding box center [614, 306] width 1229 height 613
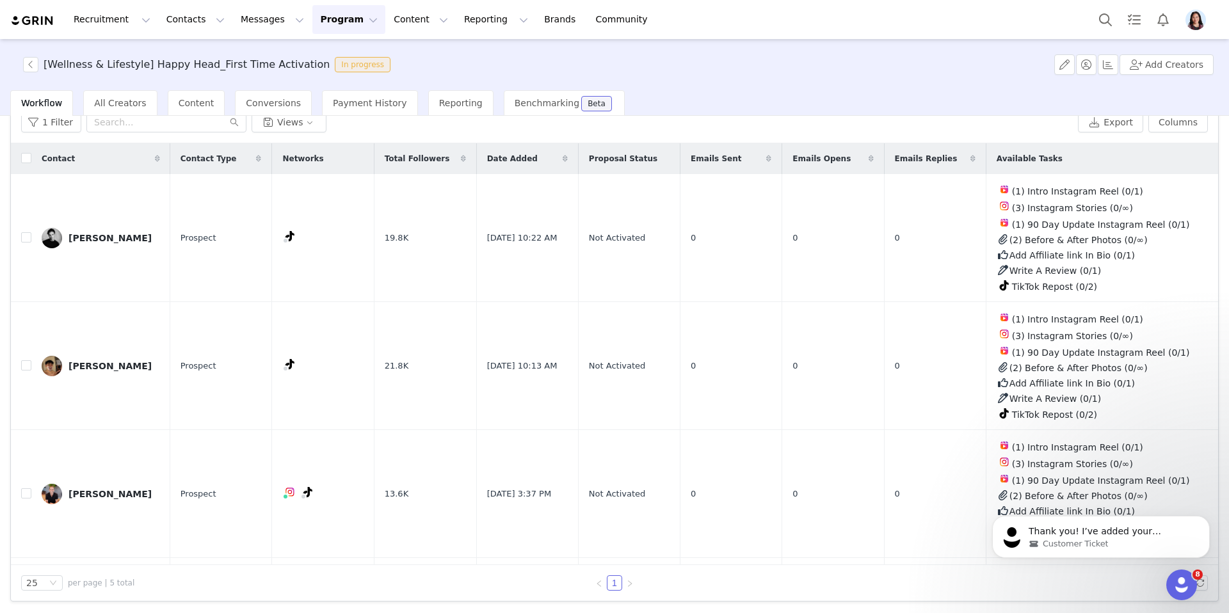
click at [106, 362] on div "Josh Villarin" at bounding box center [109, 366] width 83 height 10
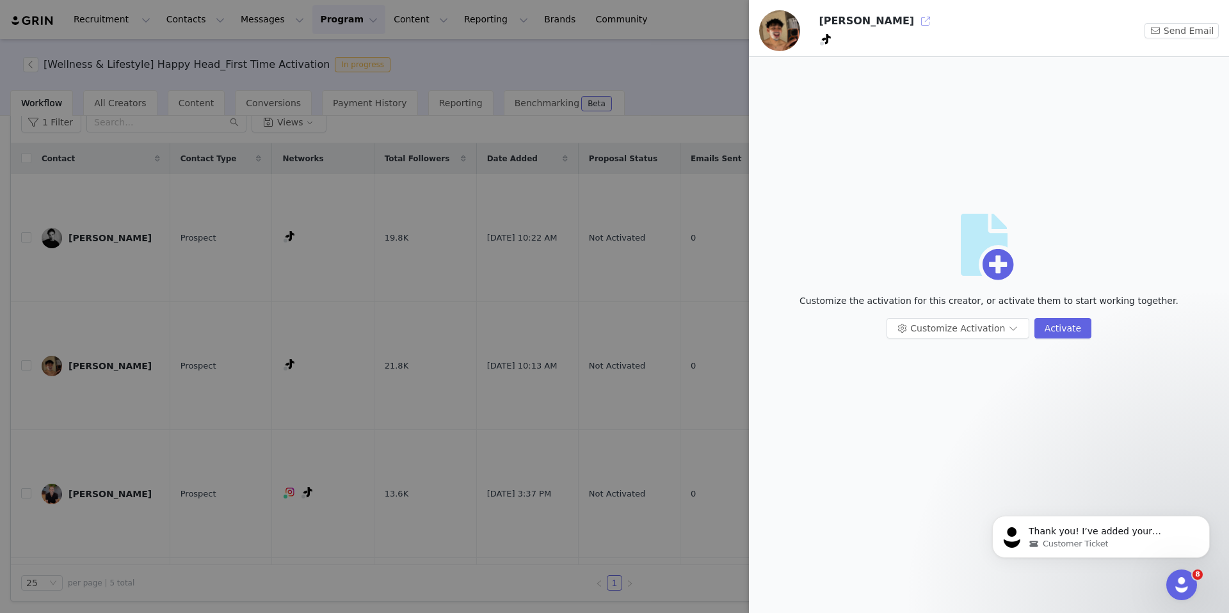
click at [915, 26] on button "button" at bounding box center [925, 21] width 20 height 20
click at [229, 337] on div at bounding box center [614, 306] width 1229 height 613
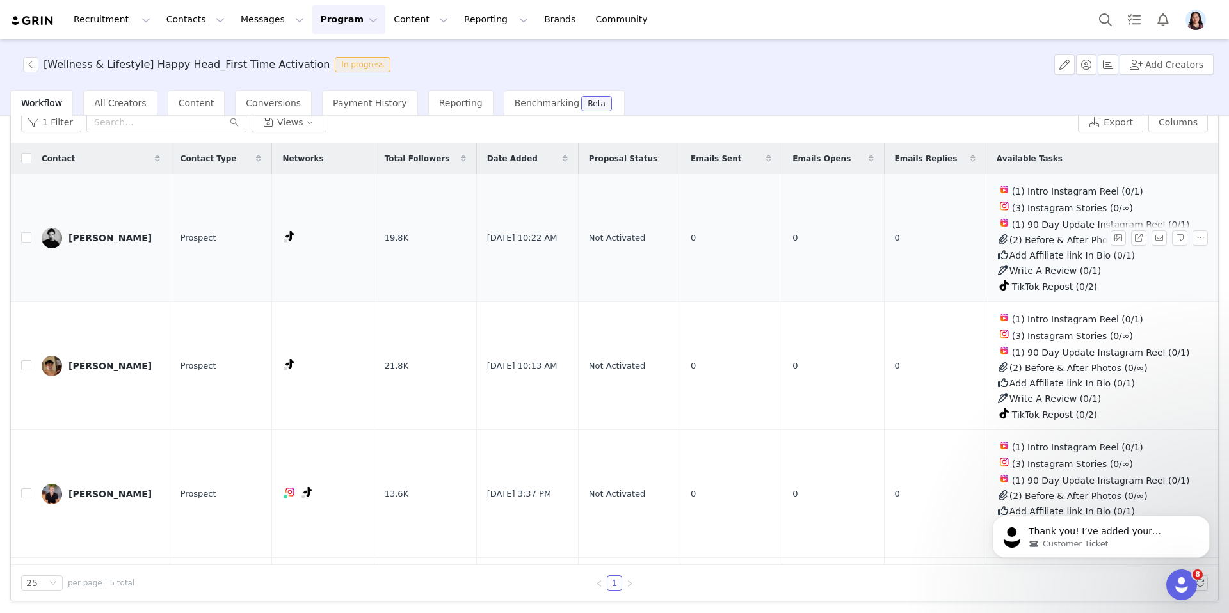
click at [98, 241] on div "Jordan Rey" at bounding box center [109, 238] width 83 height 10
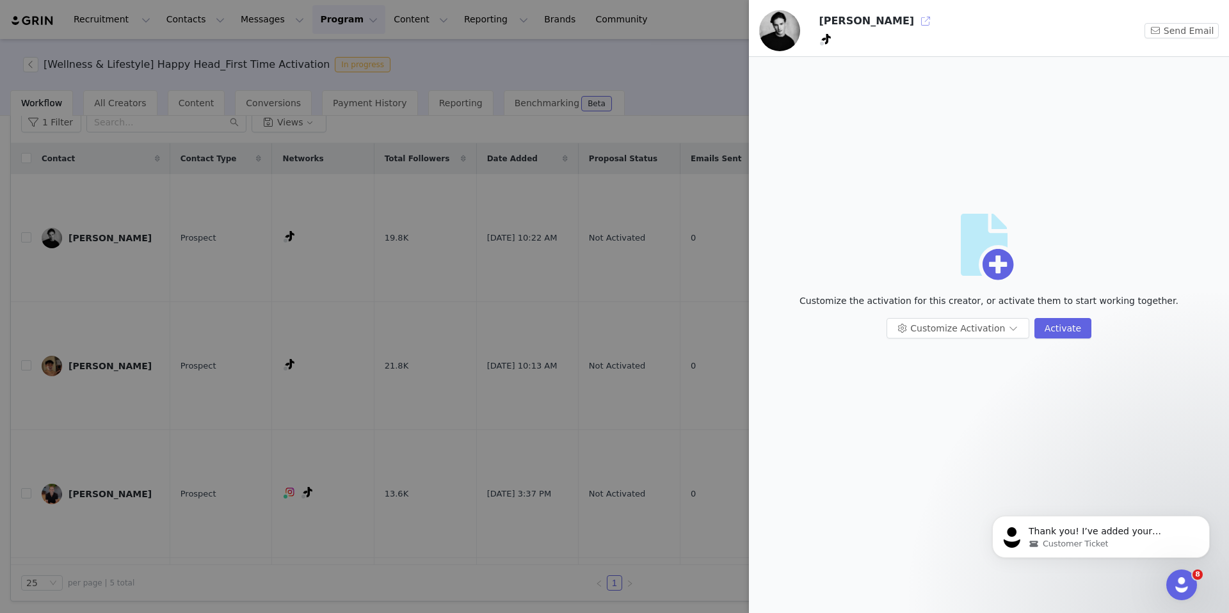
click at [915, 29] on button "button" at bounding box center [925, 21] width 20 height 20
click at [461, 289] on div at bounding box center [614, 306] width 1229 height 613
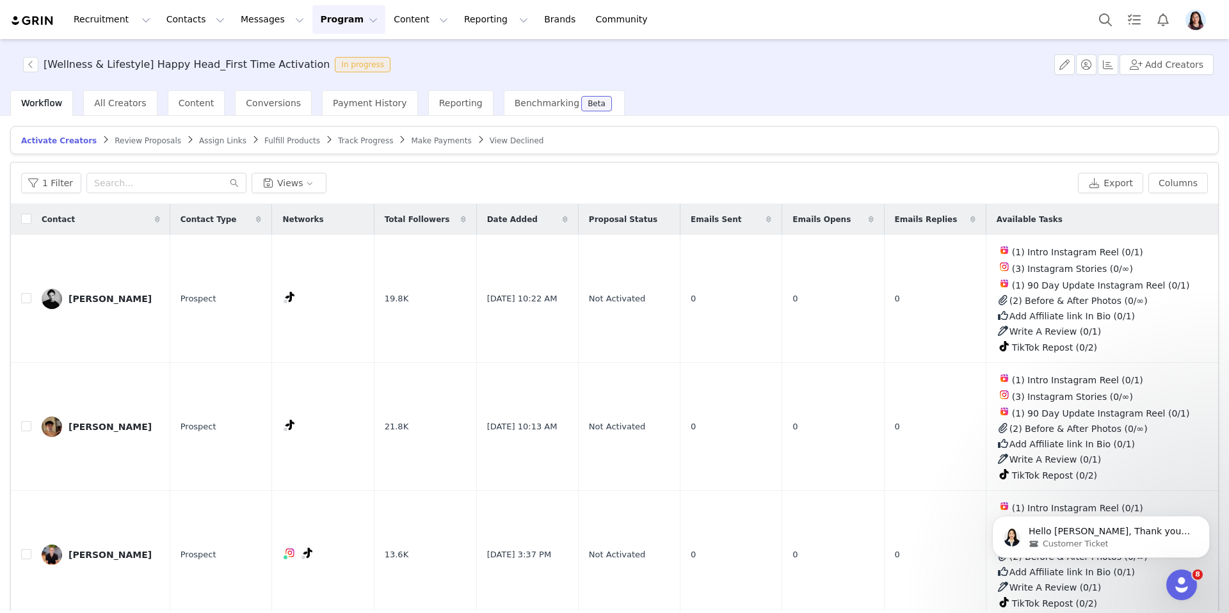
click at [358, 143] on span "Track Progress" at bounding box center [365, 140] width 55 height 9
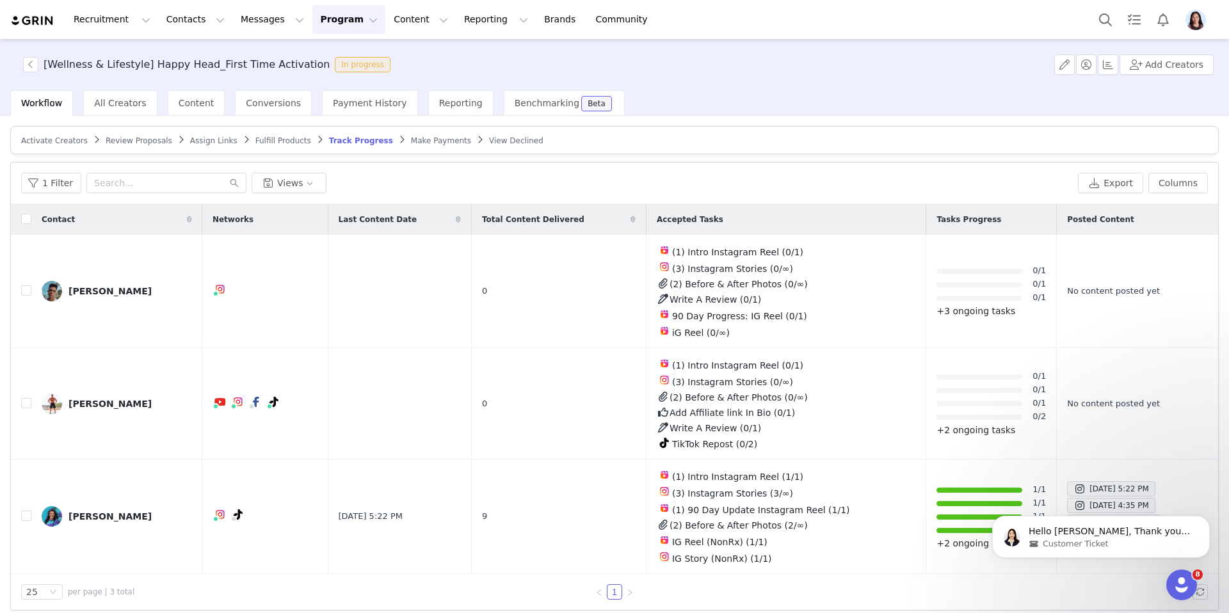
click at [71, 136] on span "Activate Creators" at bounding box center [54, 140] width 67 height 9
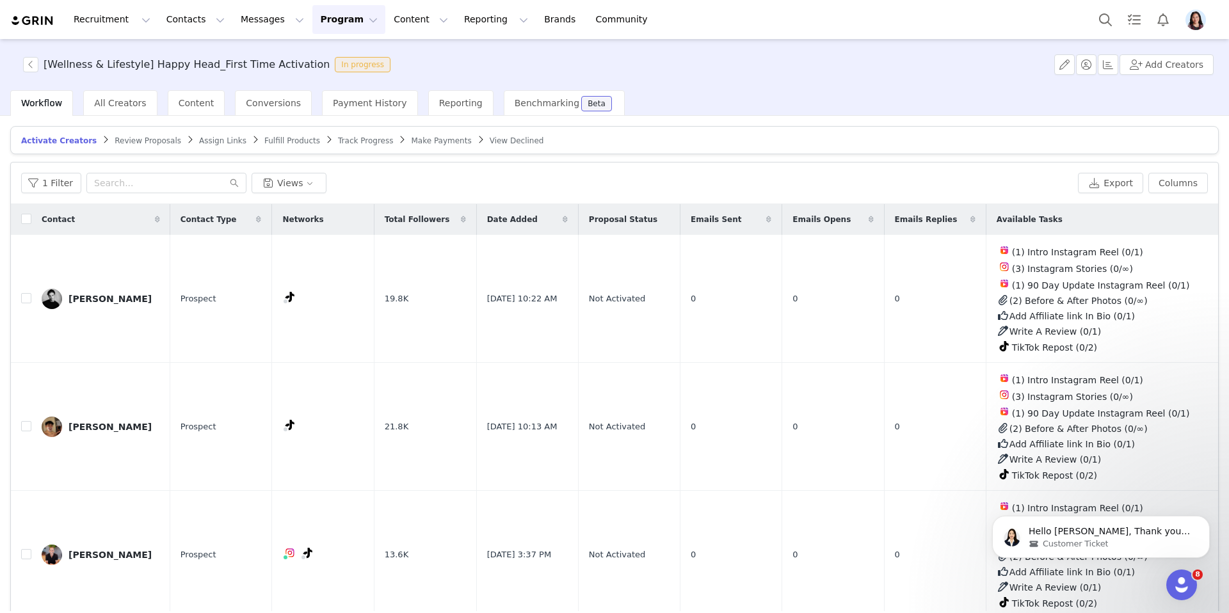
click at [361, 141] on span "Track Progress" at bounding box center [365, 140] width 55 height 9
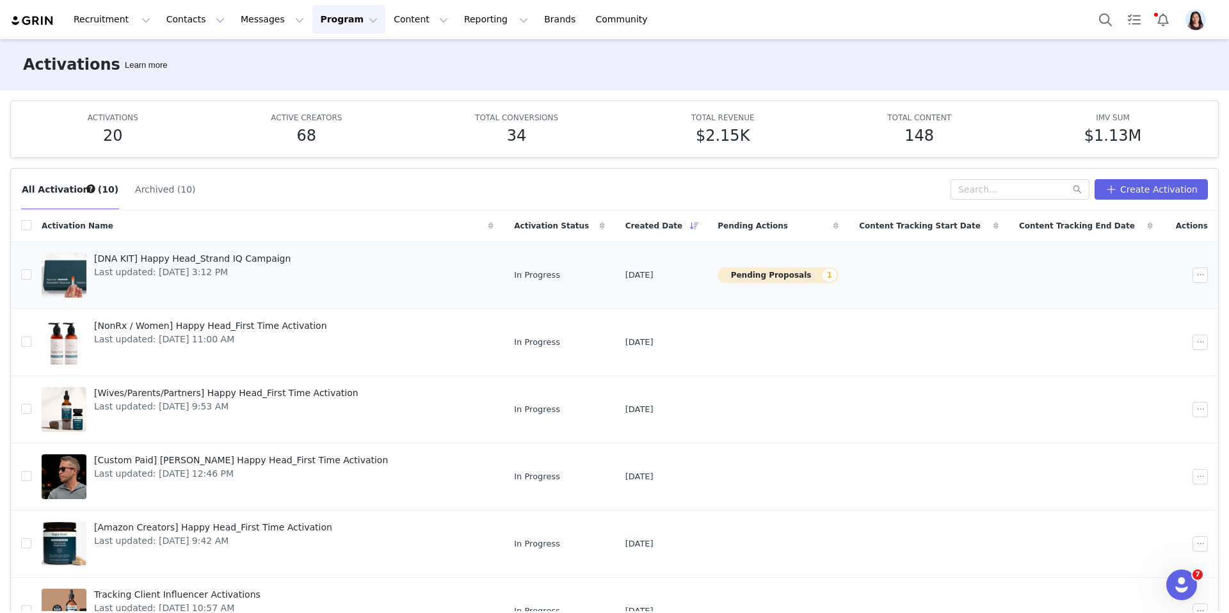
click at [301, 290] on link "[DNA KIT] Happy Head_Strand IQ Campaign Last updated: Sep 4, 2025 3:12 PM" at bounding box center [268, 275] width 452 height 51
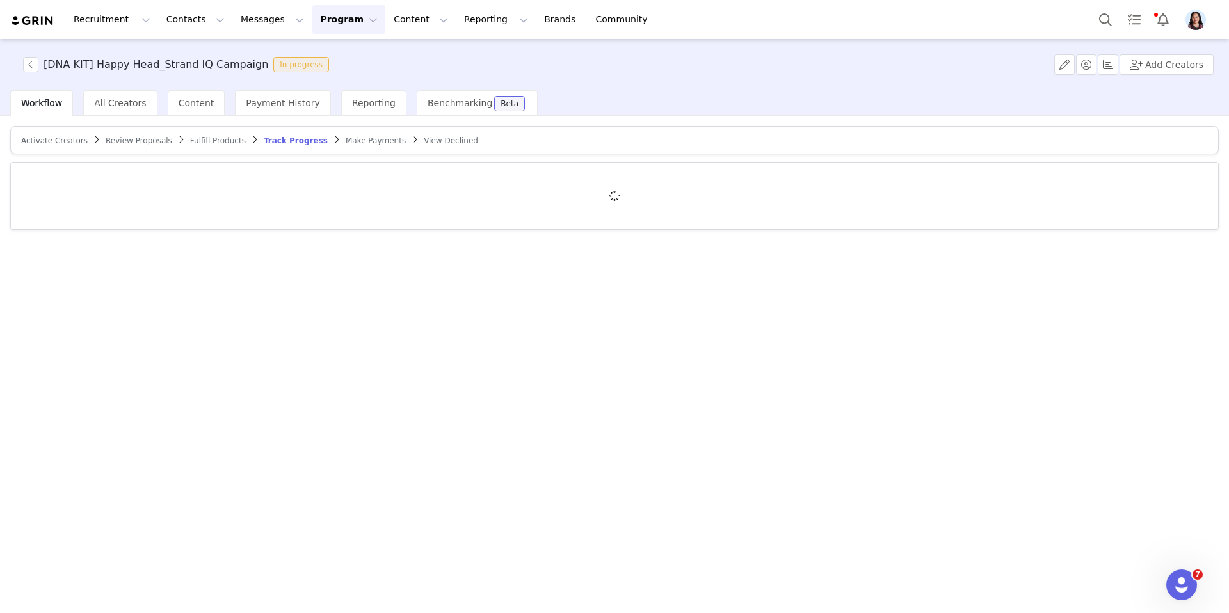
click at [145, 147] on article "Activate Creators Review Proposals Fulfill Products Track Progress Make Payment…" at bounding box center [614, 140] width 1208 height 28
click at [141, 140] on span "Review Proposals" at bounding box center [139, 140] width 67 height 9
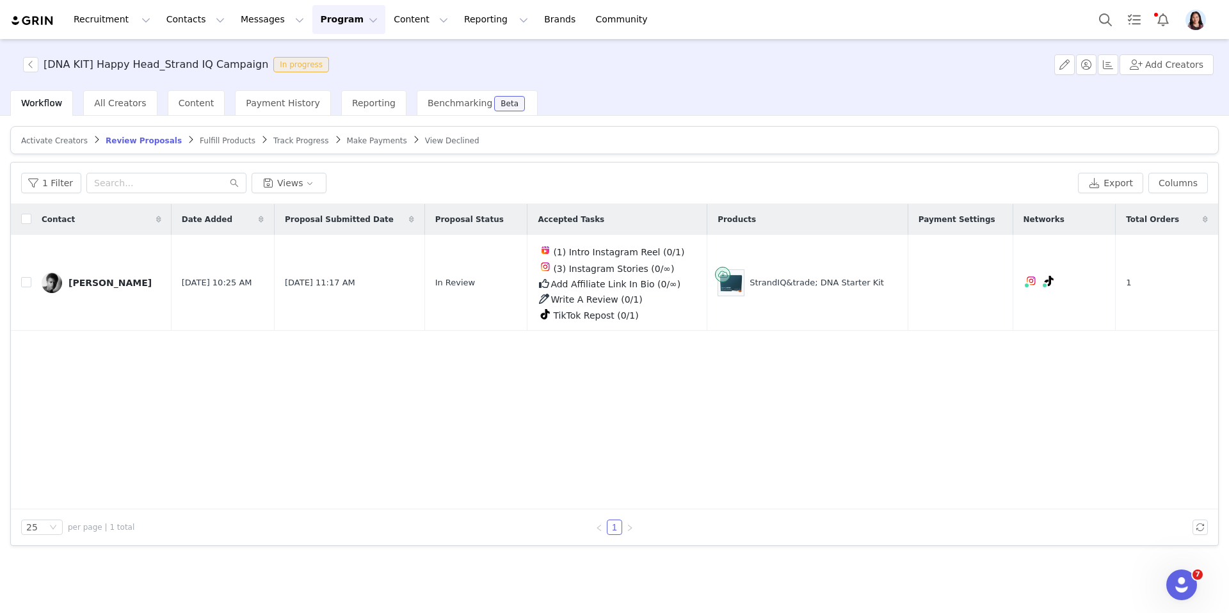
click at [312, 22] on button "Program Program" at bounding box center [348, 19] width 73 height 29
click at [312, 62] on p "Activations" at bounding box center [327, 56] width 49 height 13
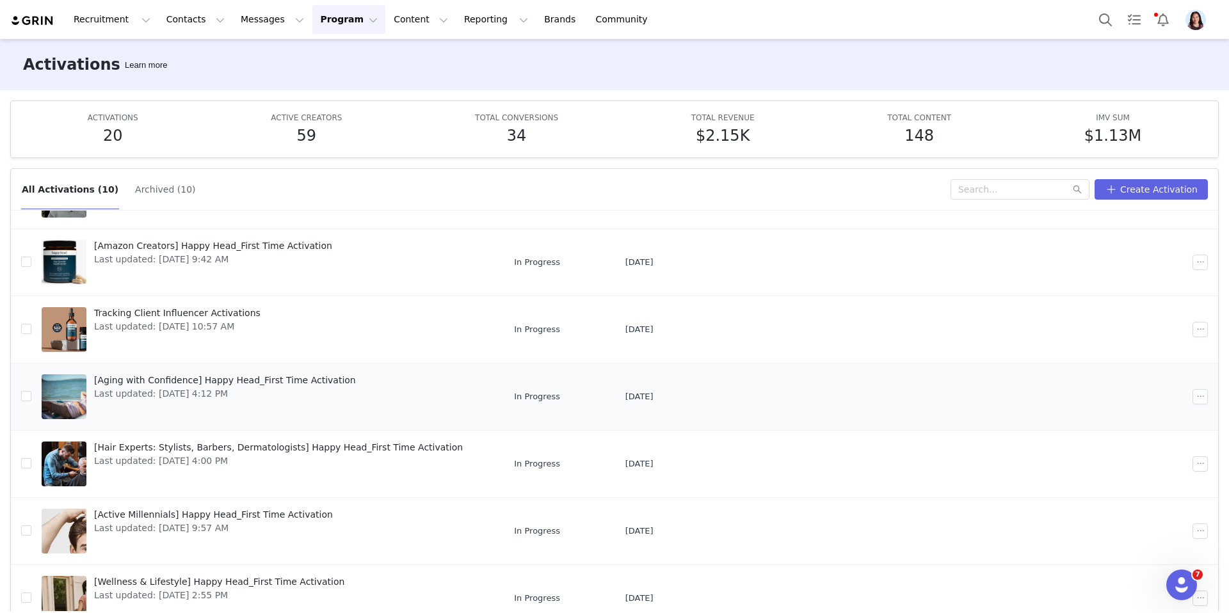
scroll to position [67, 0]
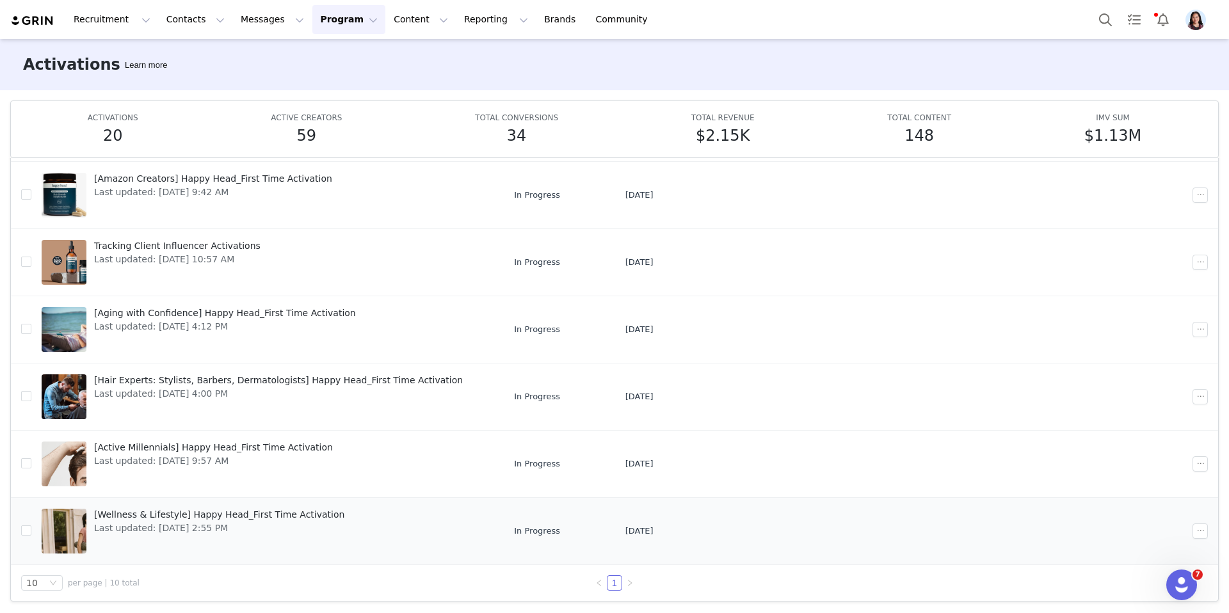
click at [246, 520] on span "[Wellness & Lifestyle] Happy Head_First Time Activation" at bounding box center [219, 514] width 250 height 13
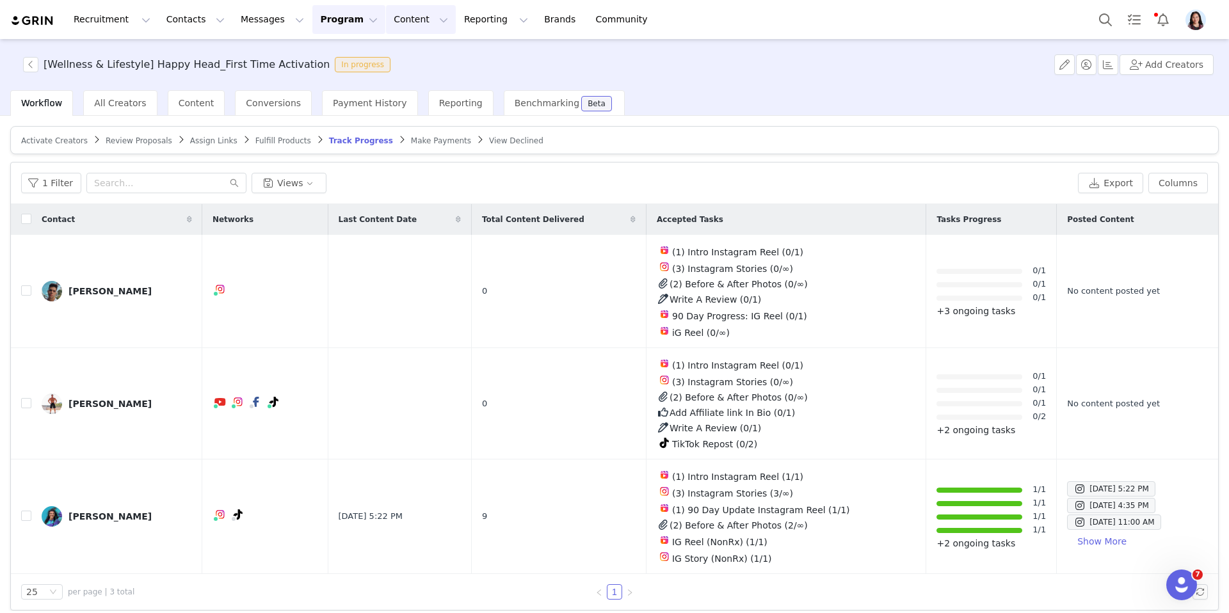
click at [386, 22] on button "Content Content" at bounding box center [421, 19] width 70 height 29
click at [200, 23] on button "Contacts Contacts" at bounding box center [196, 19] width 74 height 29
click at [184, 52] on p "Creators" at bounding box center [179, 56] width 38 height 13
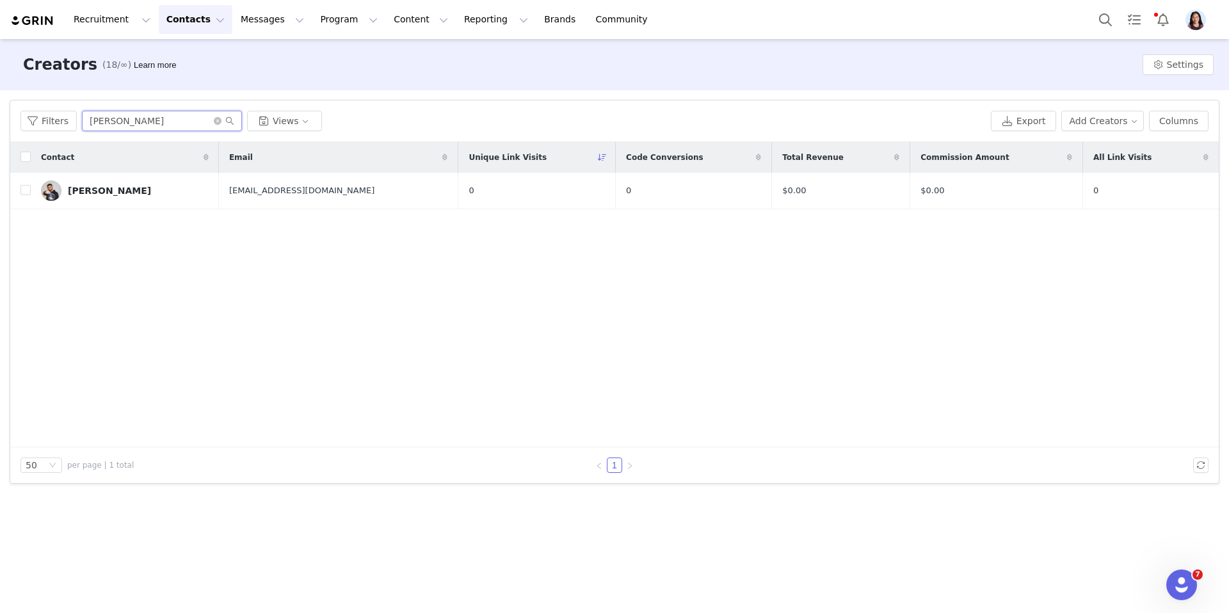
click at [150, 113] on input "cris" at bounding box center [162, 121] width 160 height 20
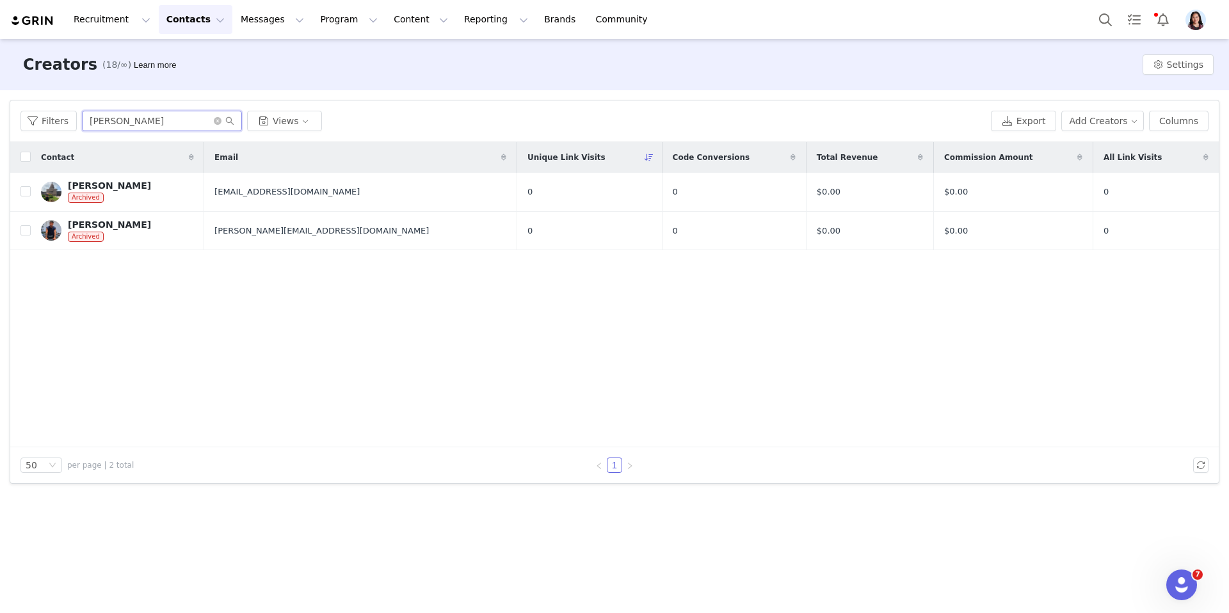
type input "sergey"
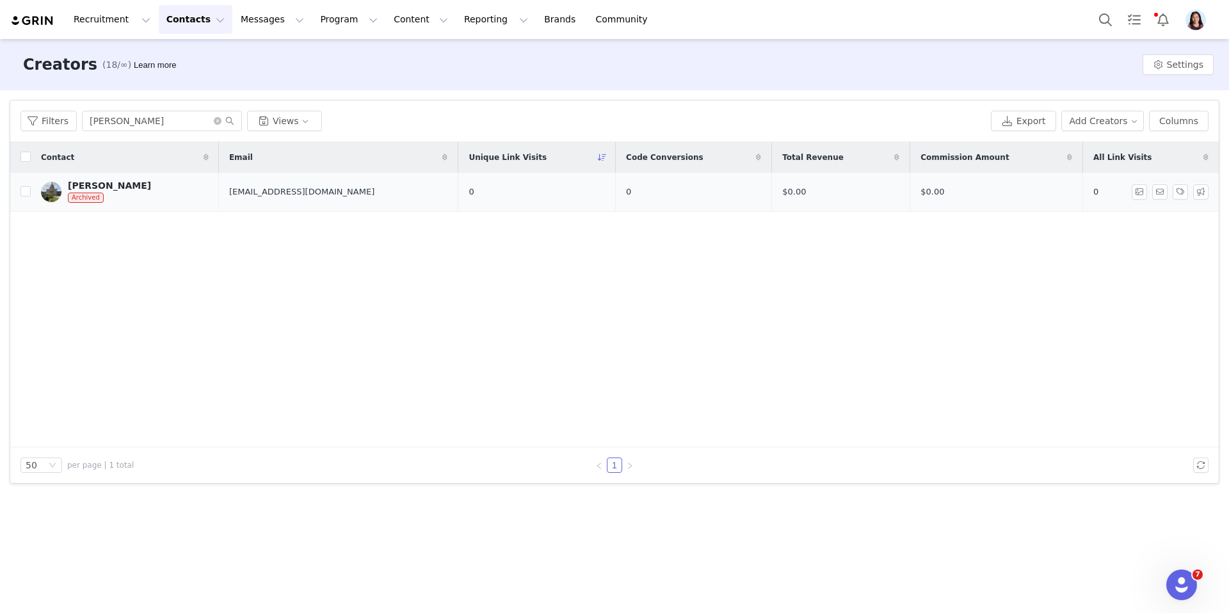
click at [114, 190] on div "Sergey Astafyev" at bounding box center [109, 185] width 83 height 10
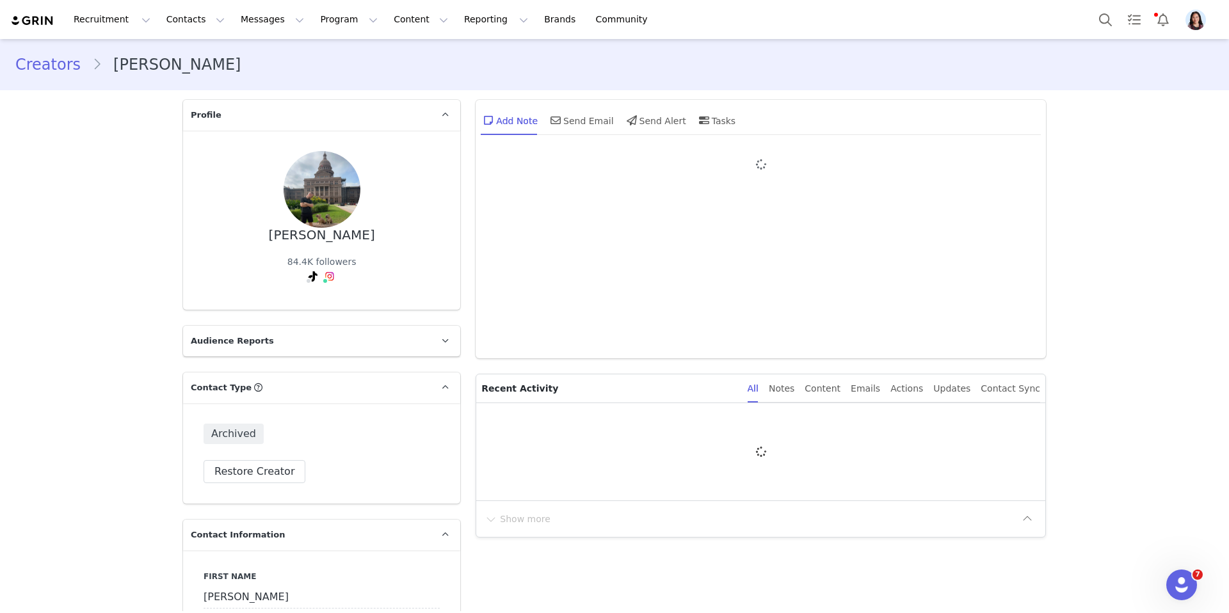
type input "+1 ([GEOGRAPHIC_DATA])"
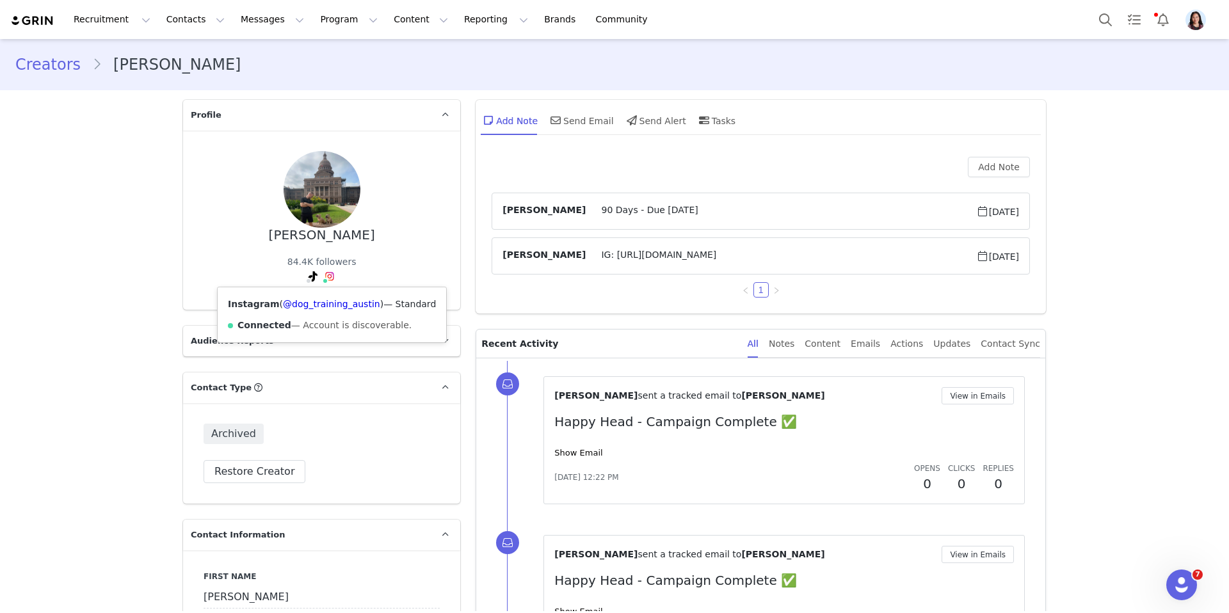
click at [326, 279] on span at bounding box center [325, 281] width 6 height 6
click at [325, 300] on link "@dog_training_austin" at bounding box center [331, 304] width 97 height 10
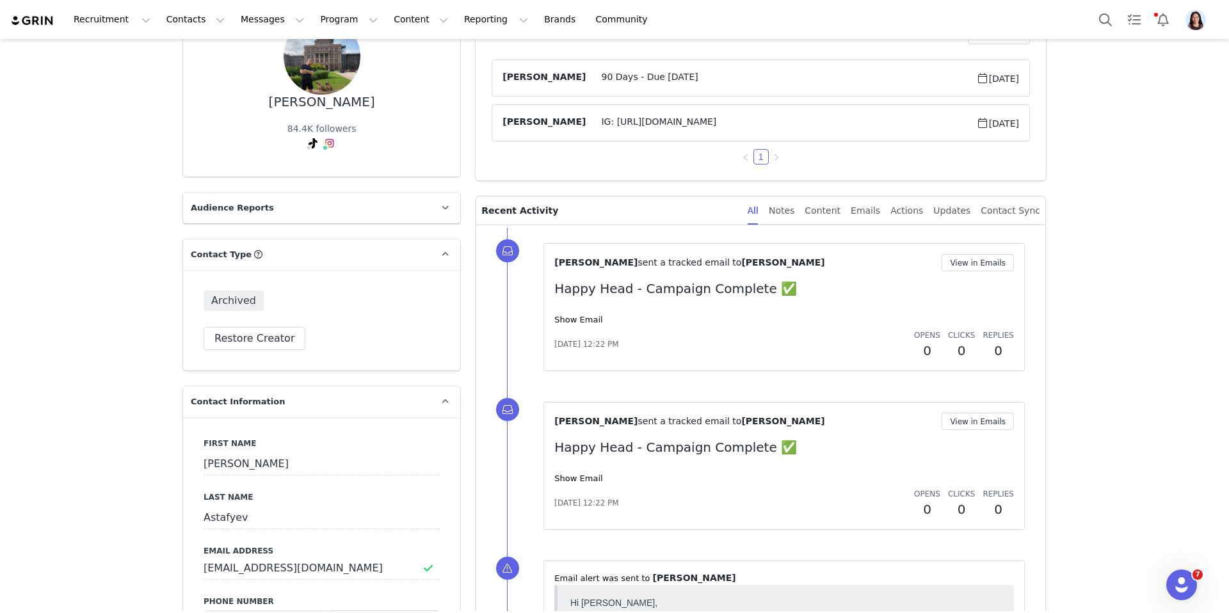
scroll to position [215, 0]
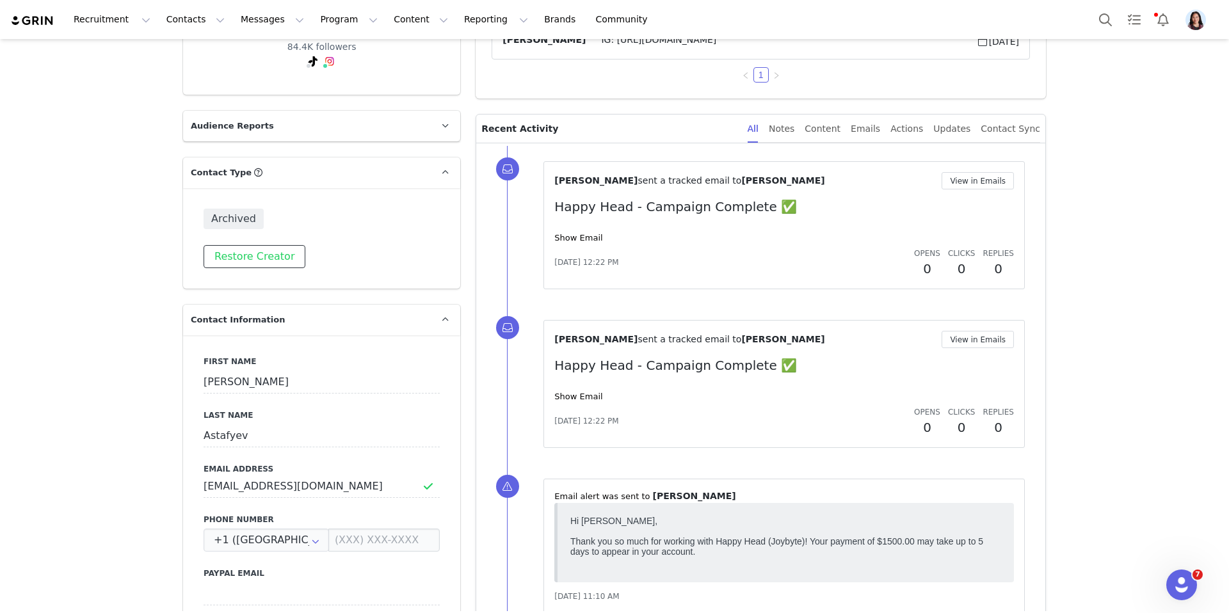
click at [277, 260] on button "Restore Creator" at bounding box center [254, 256] width 102 height 23
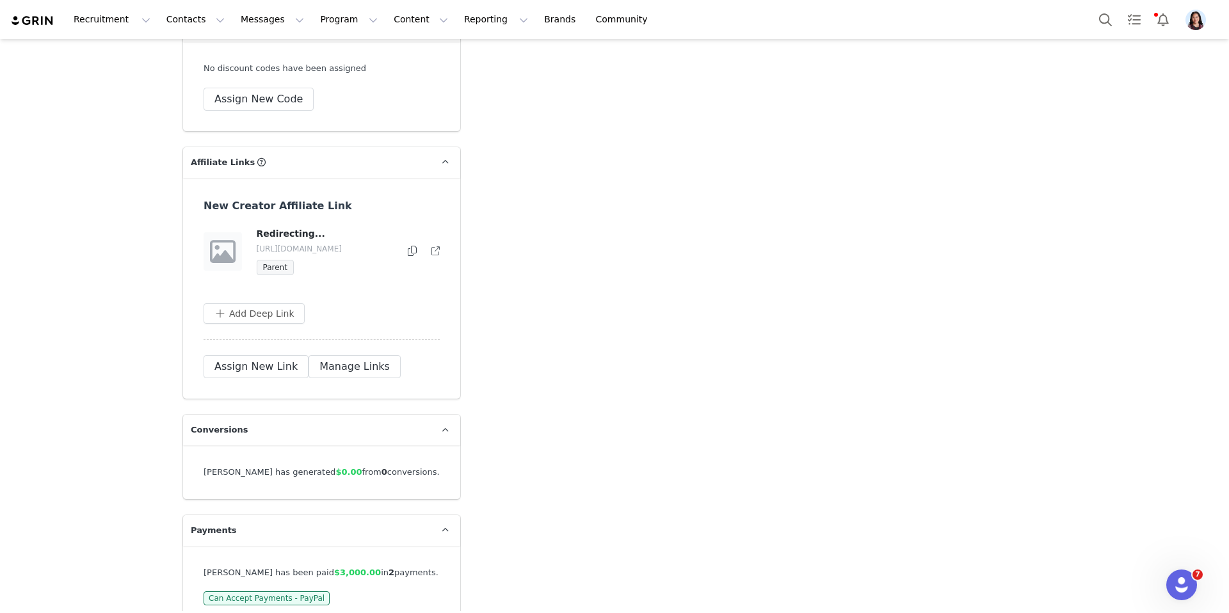
scroll to position [2445, 0]
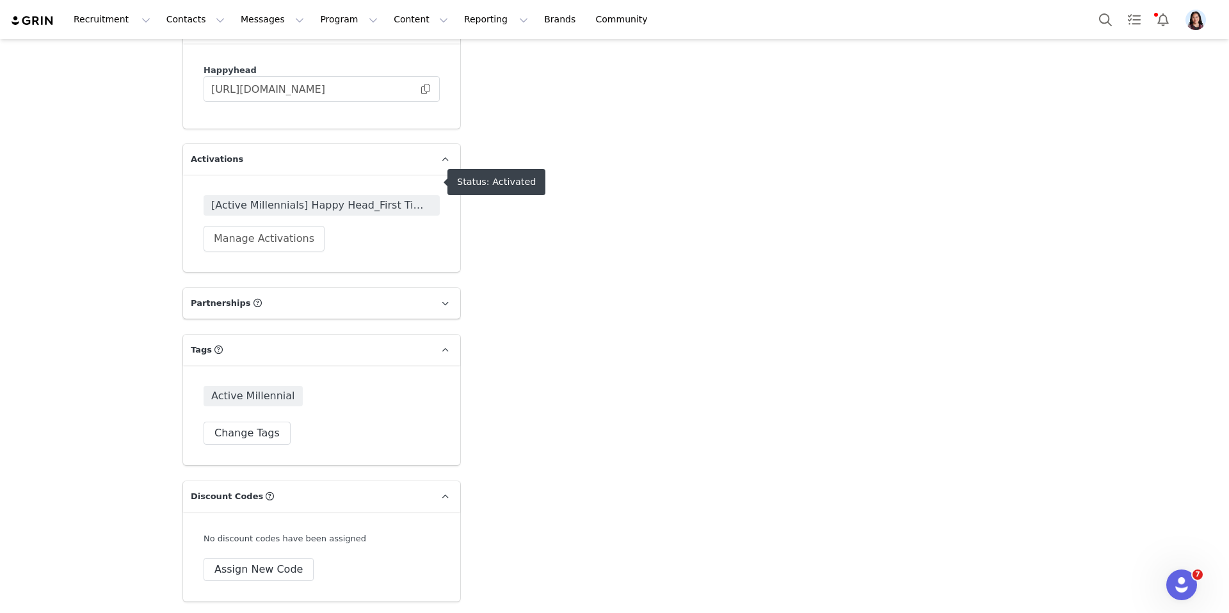
click at [340, 198] on span "[Active Millennials] Happy Head_First Time Activation" at bounding box center [321, 205] width 221 height 15
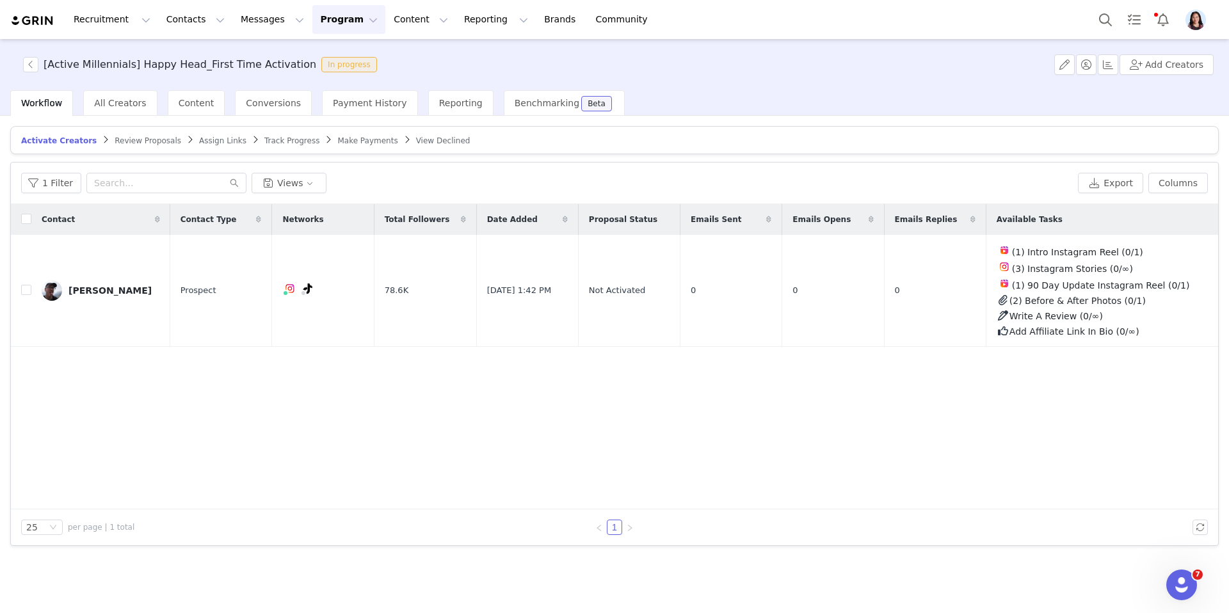
click at [296, 129] on article "Activate Creators Review Proposals Assign Links Track Progress Make Payments Vi…" at bounding box center [614, 140] width 1208 height 28
click at [294, 137] on span "Track Progress" at bounding box center [291, 140] width 55 height 9
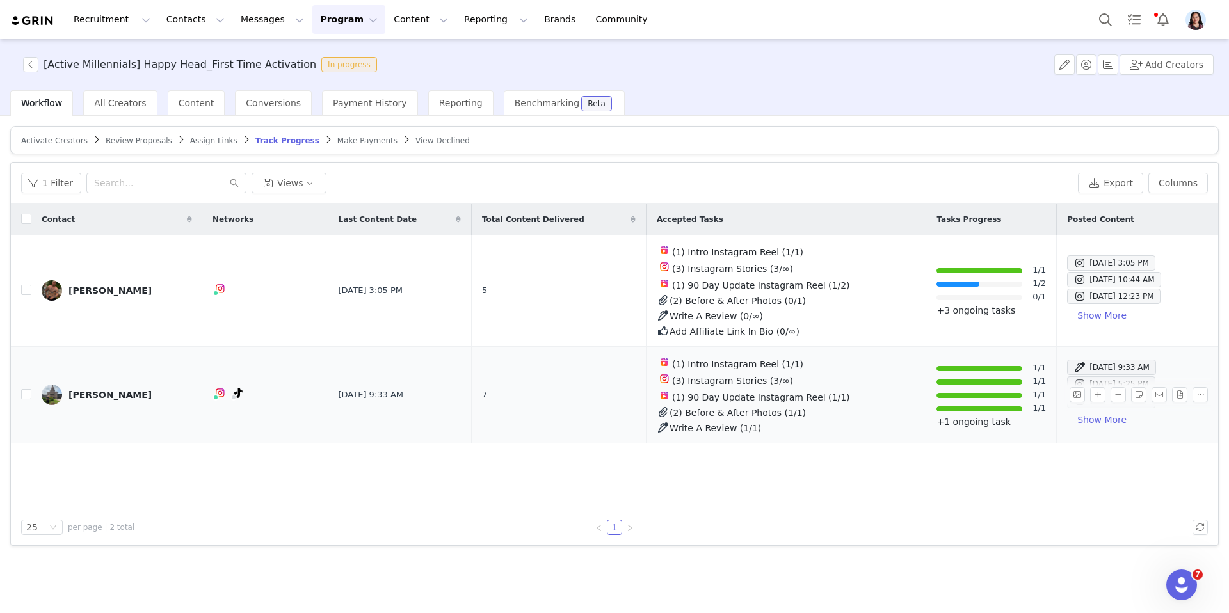
click at [948, 425] on p "+1 ongoing task" at bounding box center [990, 421] width 109 height 13
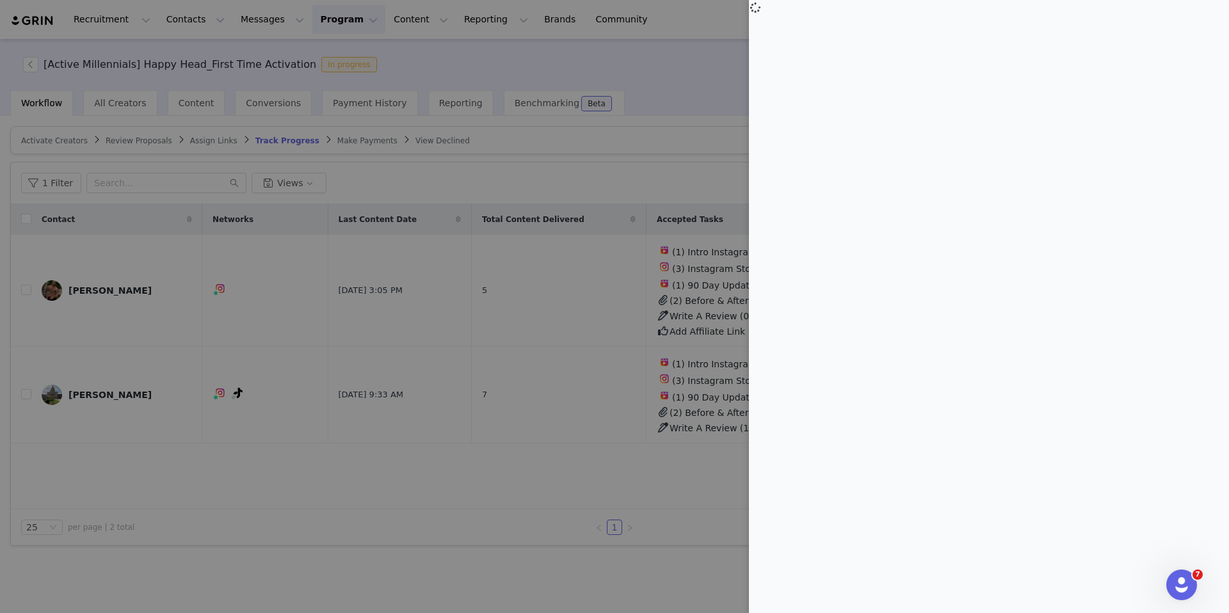
click at [691, 481] on div at bounding box center [614, 306] width 1229 height 613
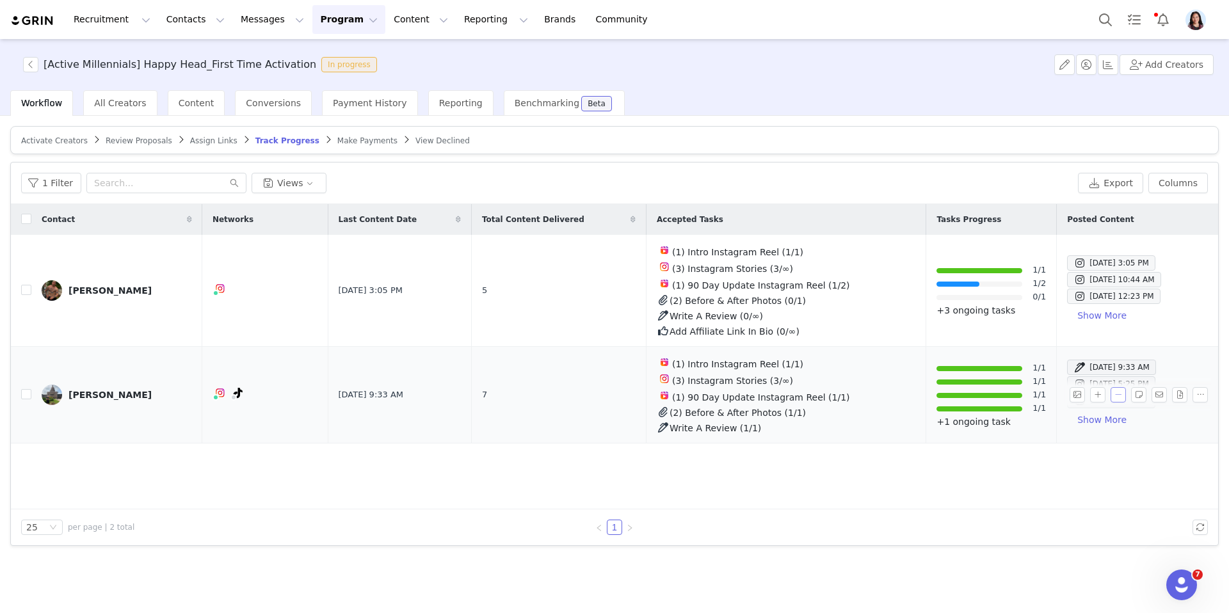
click at [1118, 394] on button "button" at bounding box center [1117, 394] width 15 height 15
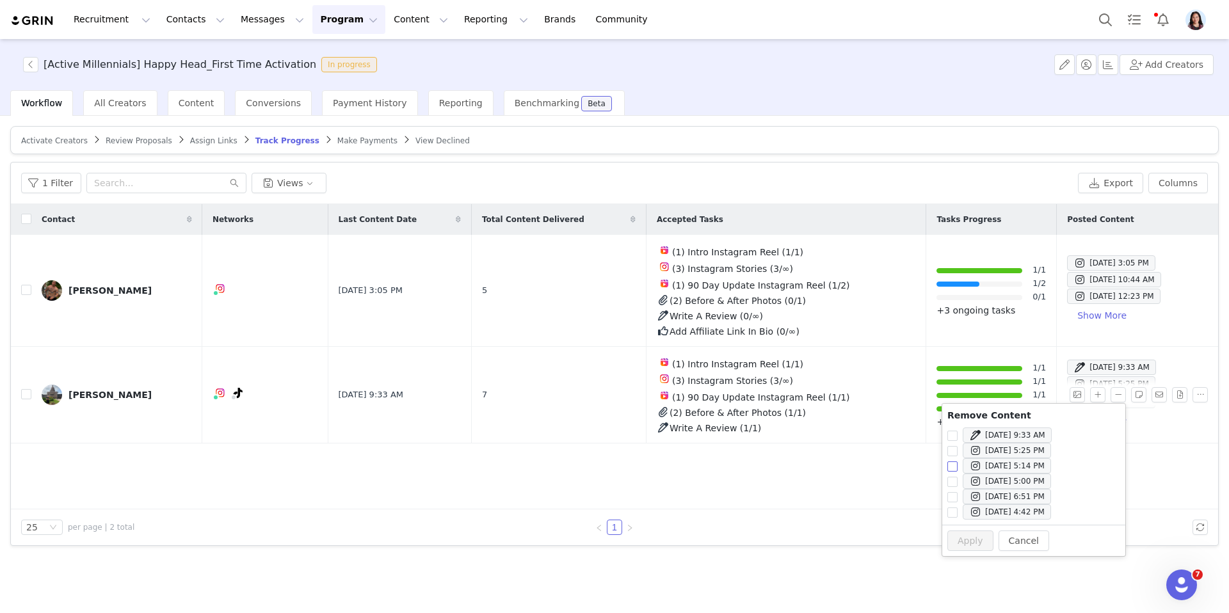
click at [957, 466] on span "Sep 23, 2025 5:14 PM" at bounding box center [1009, 466] width 104 height 10
click at [957, 466] on input "Sep 23, 2025 5:14 PM" at bounding box center [952, 466] width 10 height 10
click at [969, 539] on button "Apply" at bounding box center [970, 540] width 46 height 20
checkbox input "false"
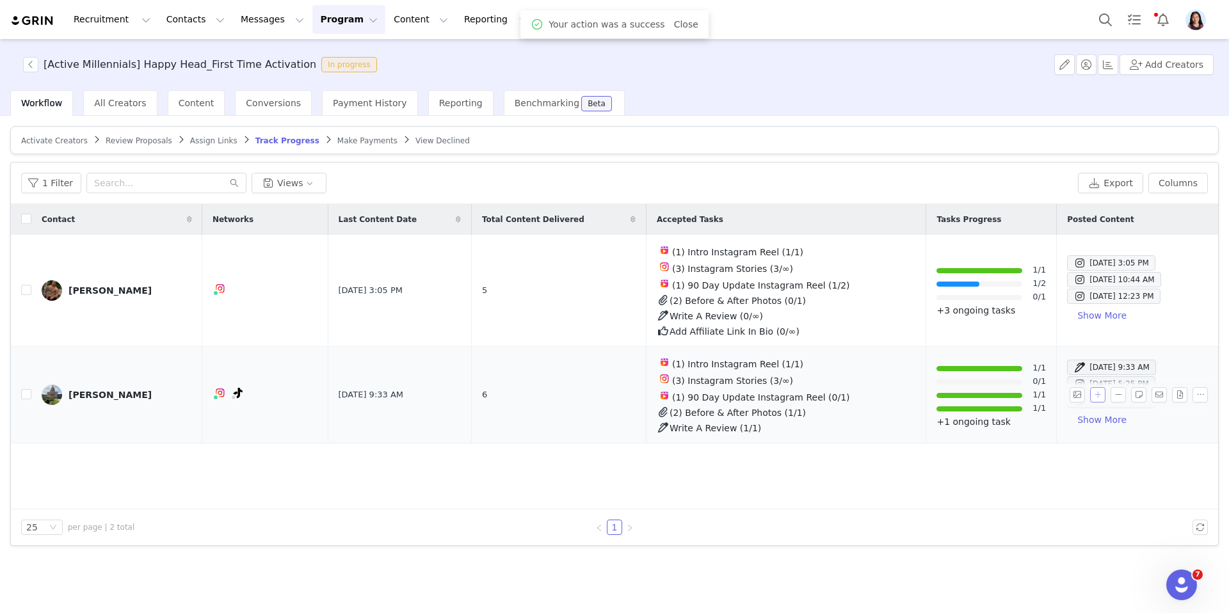
click at [1100, 394] on button "button" at bounding box center [1097, 394] width 15 height 15
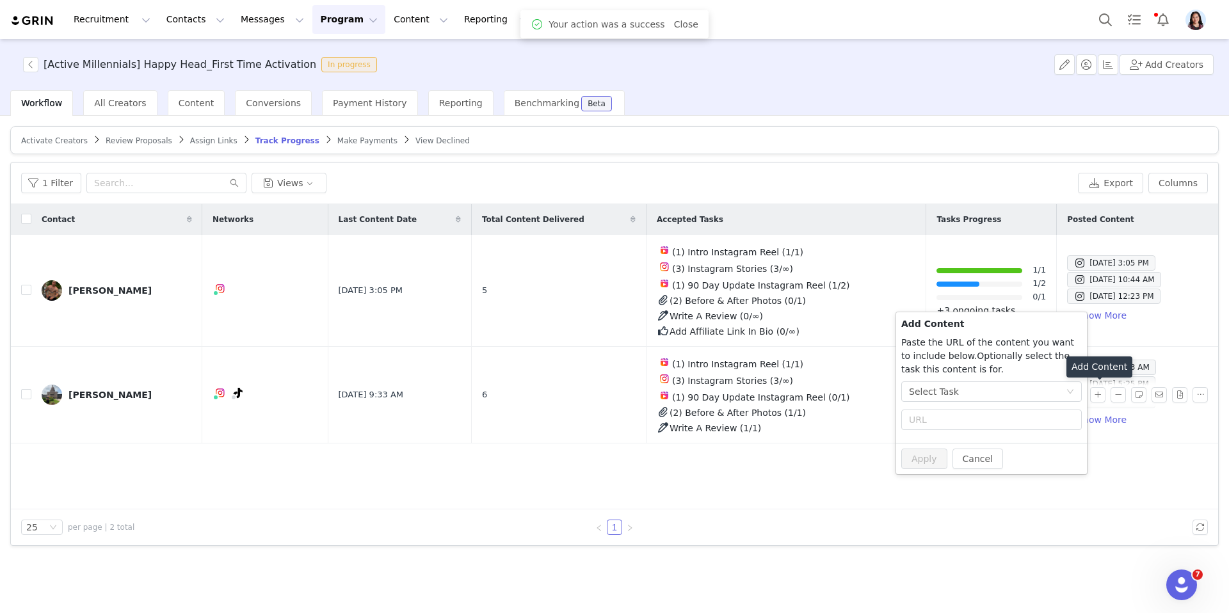
click at [978, 406] on div "Select Task" at bounding box center [991, 394] width 180 height 26
click at [971, 395] on div "Select Task" at bounding box center [987, 391] width 157 height 19
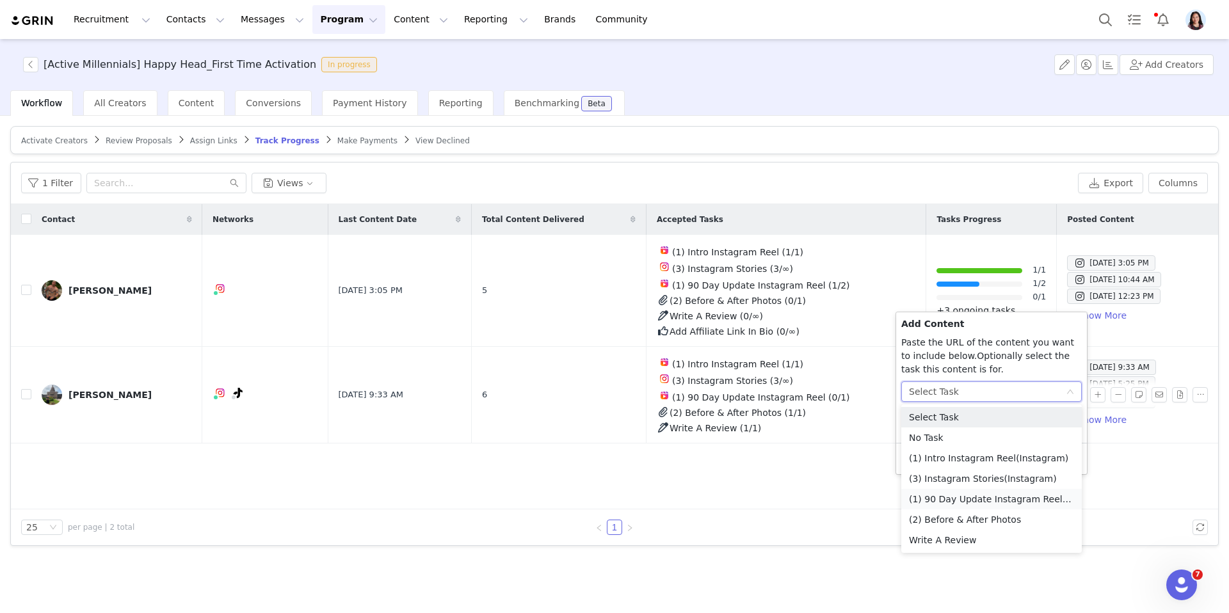
click at [970, 502] on li "(1) 90 Day Update Instagram Reel (Instagram)" at bounding box center [991, 499] width 180 height 20
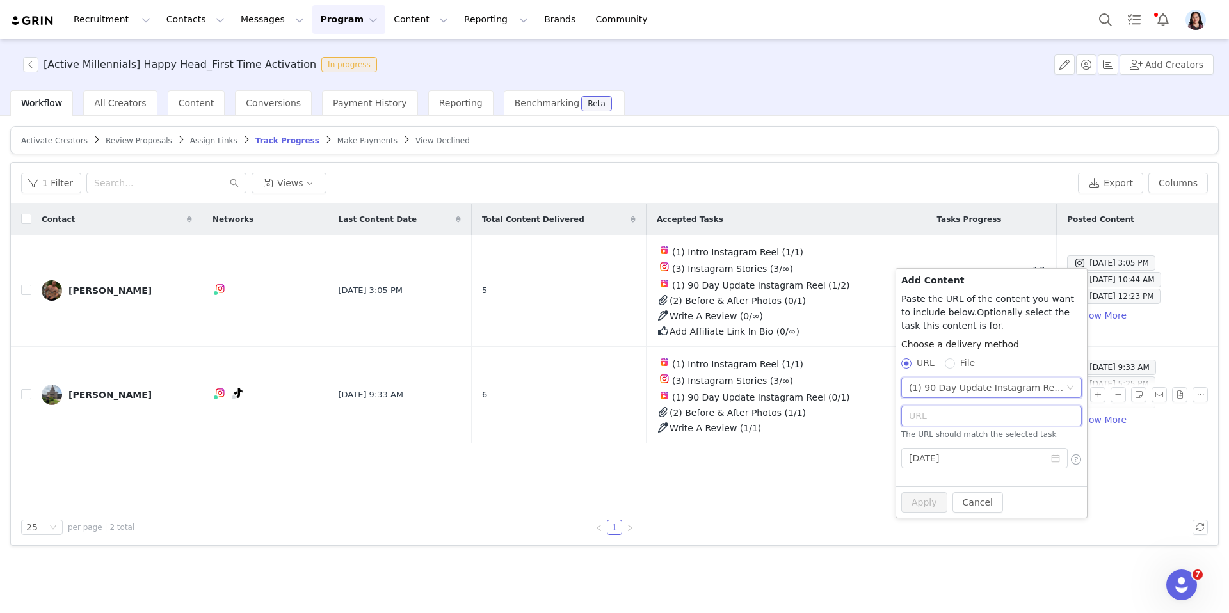
click at [953, 420] on input "text" at bounding box center [991, 416] width 180 height 20
paste input "https://www.instagram.com/reel/DO9uX0VETVv/?utm_source=ig_web_copy_link&igsh=Mz…"
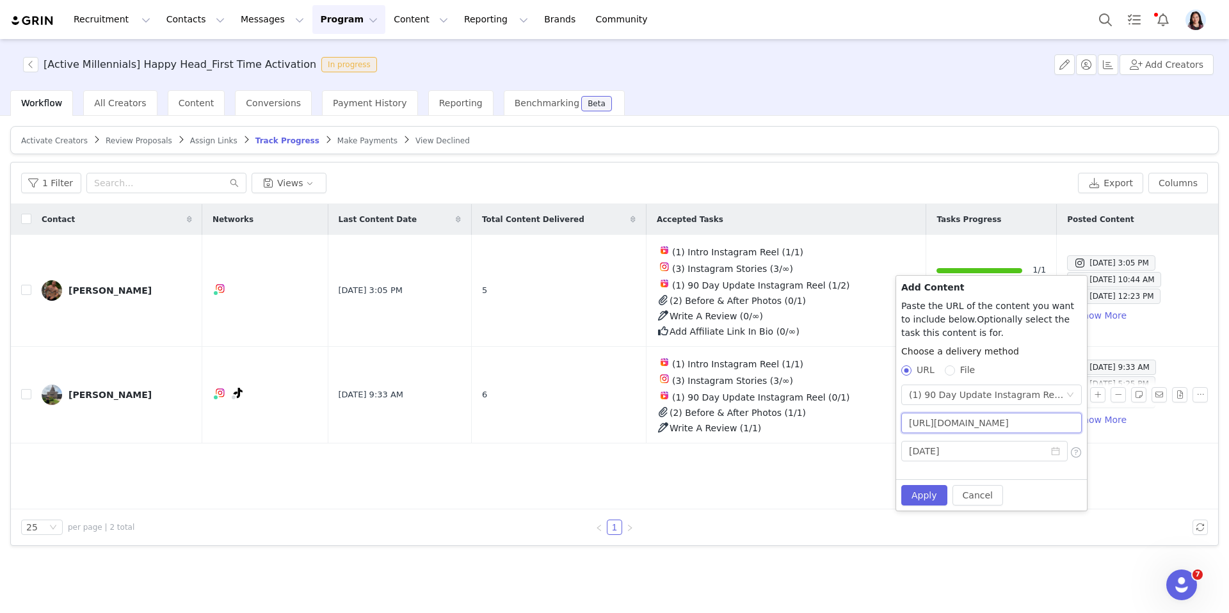
scroll to position [0, 280]
type input "https://www.instagram.com/reel/DO9uX0VETVv/?utm_source=ig_web_copy_link&igsh=Mz…"
click at [911, 501] on button "Apply" at bounding box center [924, 495] width 46 height 20
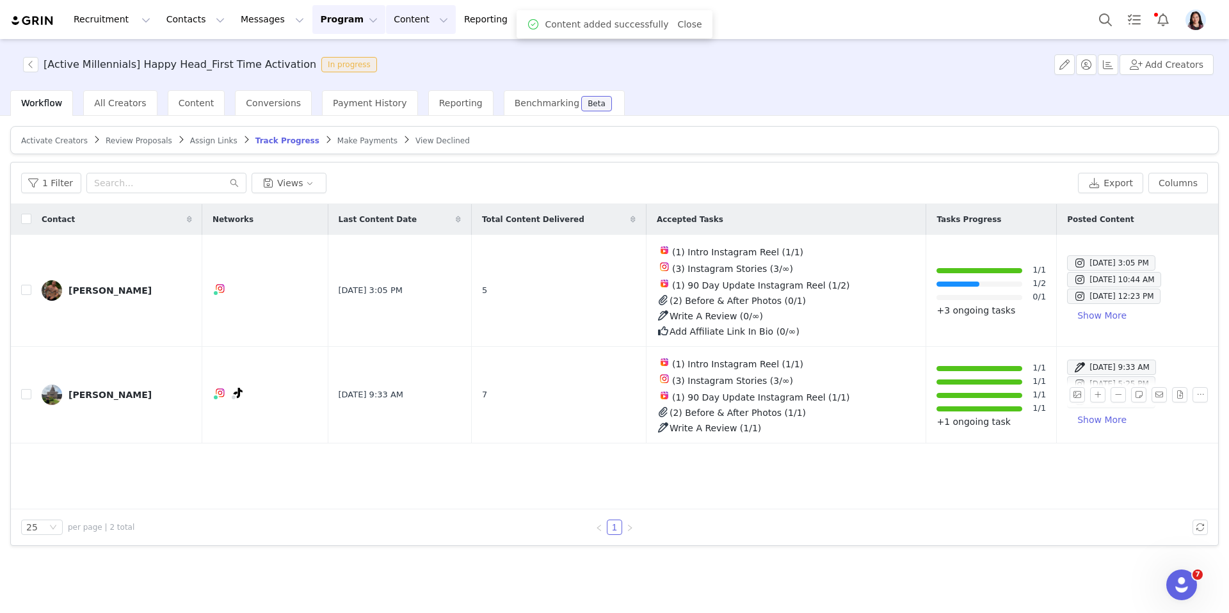
click at [405, 19] on button "Content Content" at bounding box center [421, 19] width 70 height 29
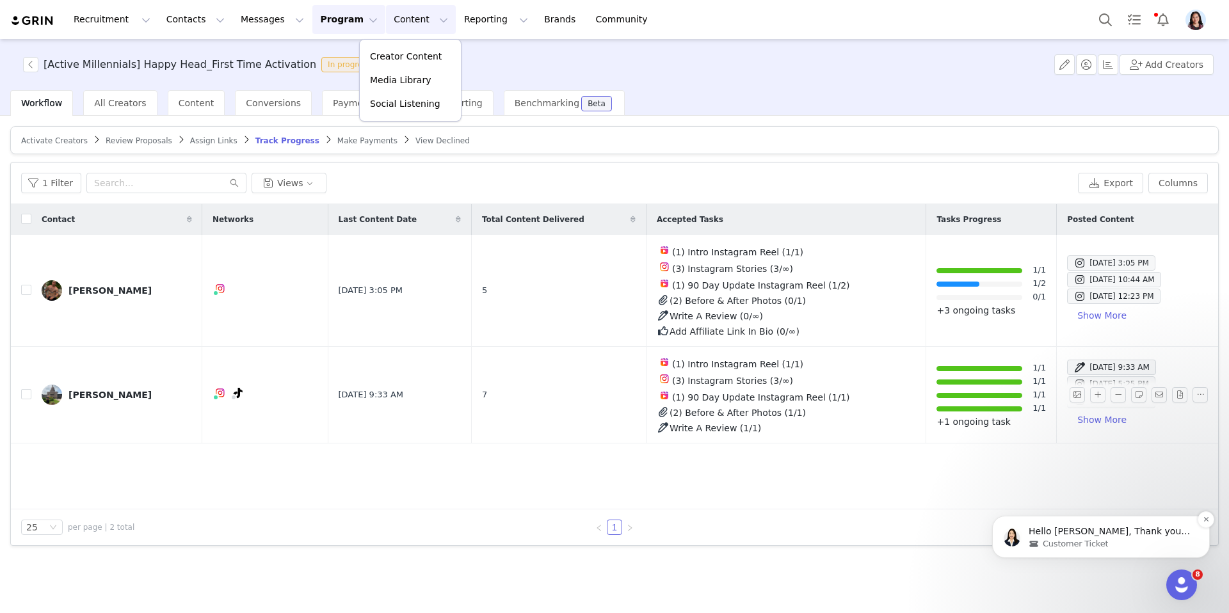
click at [1071, 538] on span "Customer Ticket" at bounding box center [1074, 544] width 65 height 12
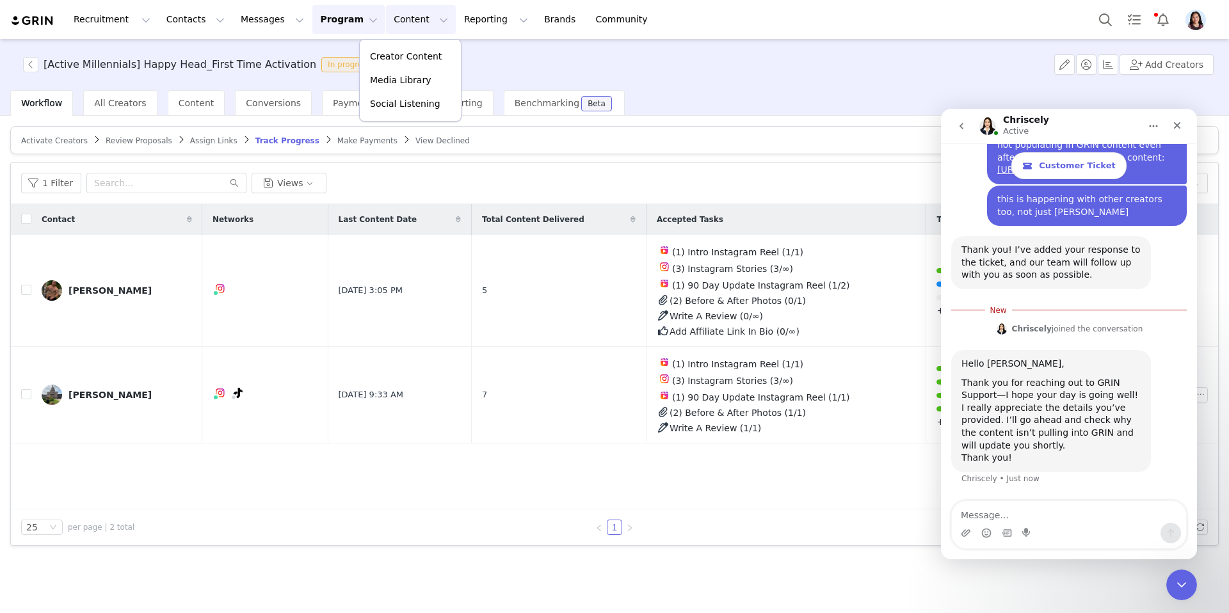
scroll to position [781, 0]
click at [1197, 601] on div at bounding box center [1182, 585] width 34 height 34
click at [1167, 582] on div "Close Intercom Messenger" at bounding box center [1179, 583] width 31 height 31
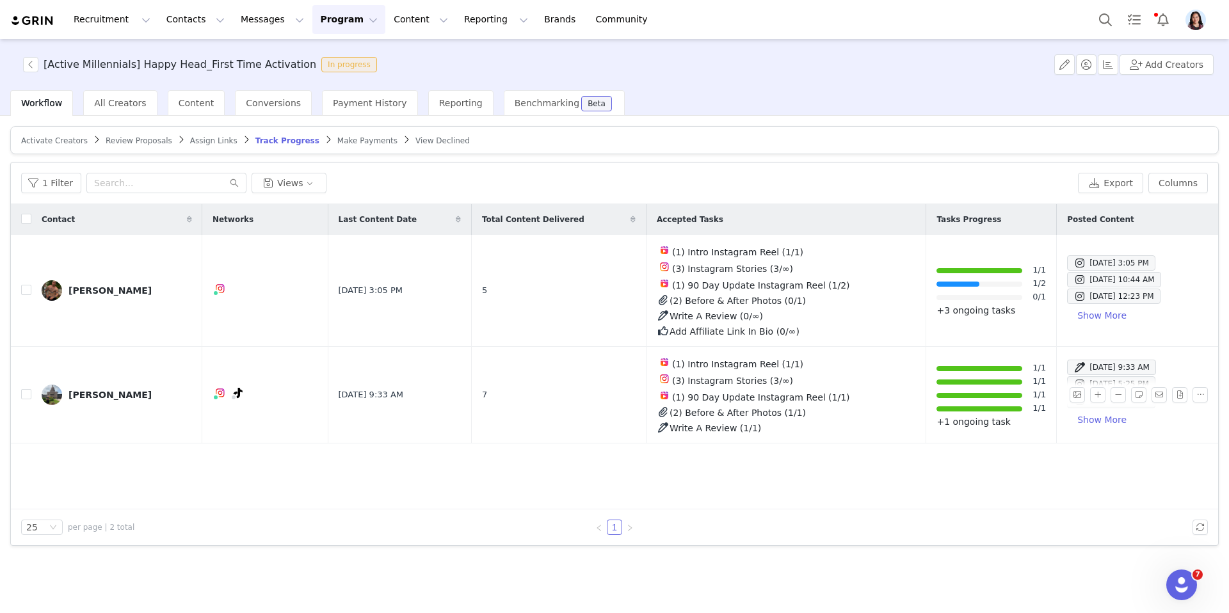
scroll to position [760, 0]
click at [319, 19] on button "Program Program" at bounding box center [348, 19] width 73 height 29
click at [319, 46] on link "Activations" at bounding box center [340, 56] width 97 height 22
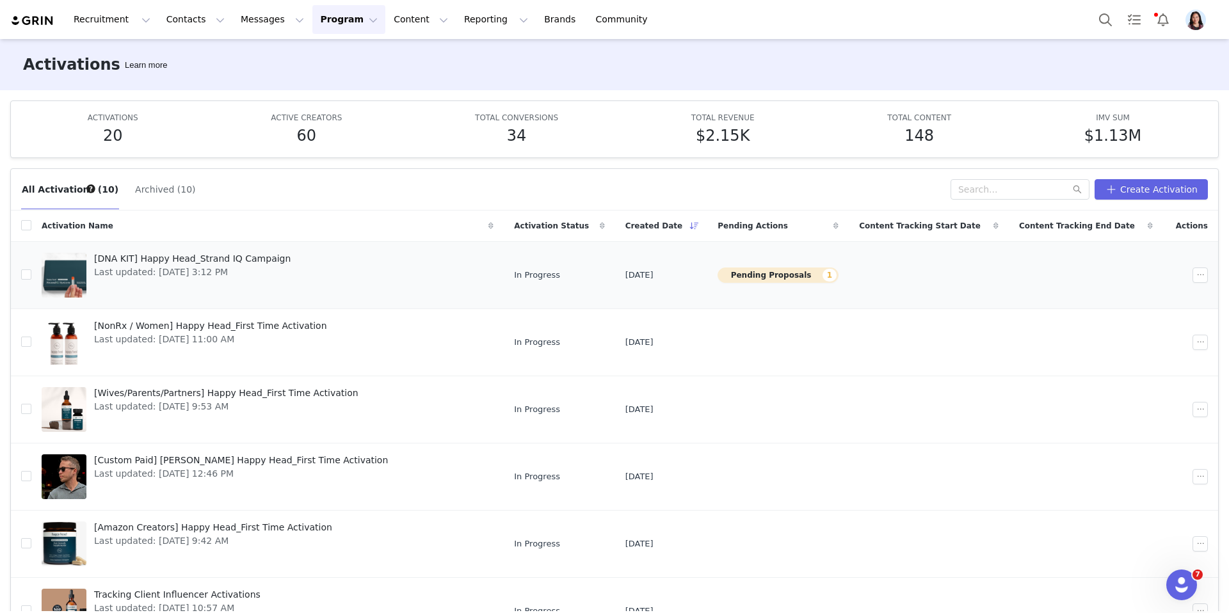
click at [194, 286] on div "[DNA KIT] Happy Head_Strand IQ Campaign Last updated: Sep 4, 2025 3:12 PM" at bounding box center [192, 275] width 212 height 51
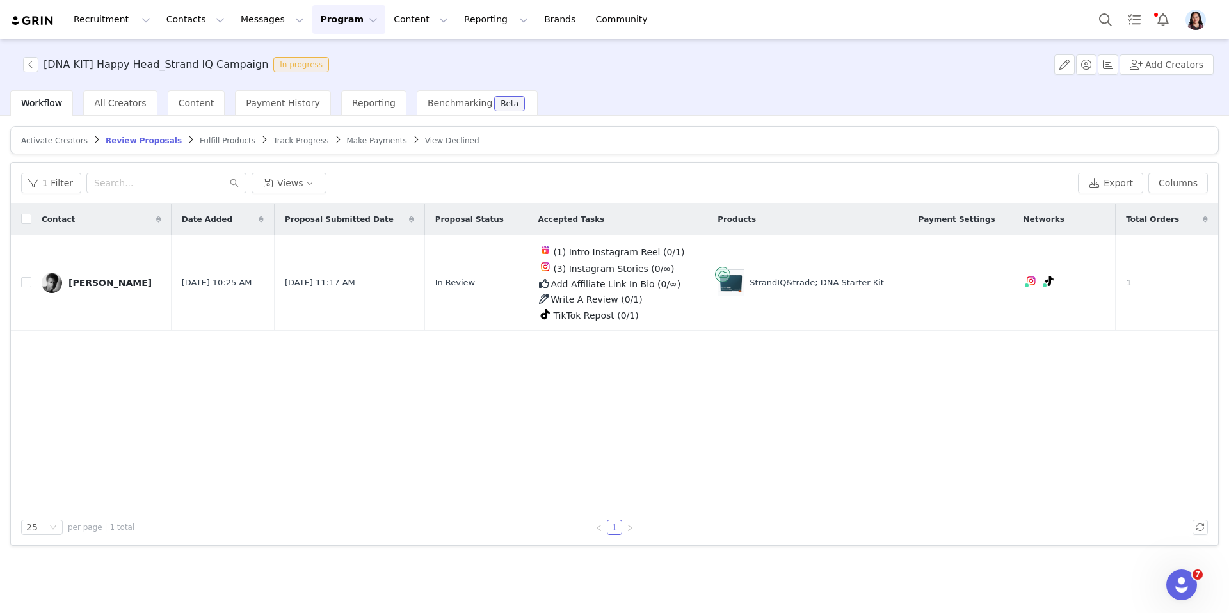
click at [61, 133] on article "Activate Creators Review Proposals Fulfill Products Track Progress Make Payment…" at bounding box center [614, 140] width 1208 height 28
click at [58, 143] on span "Activate Creators" at bounding box center [54, 140] width 67 height 9
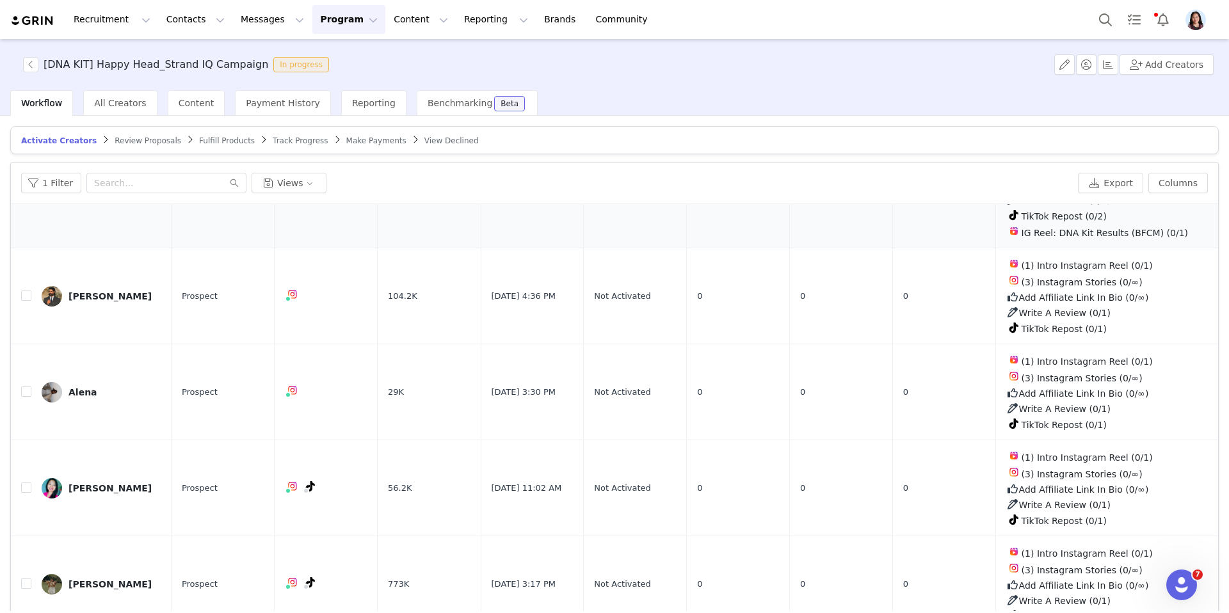
scroll to position [61, 0]
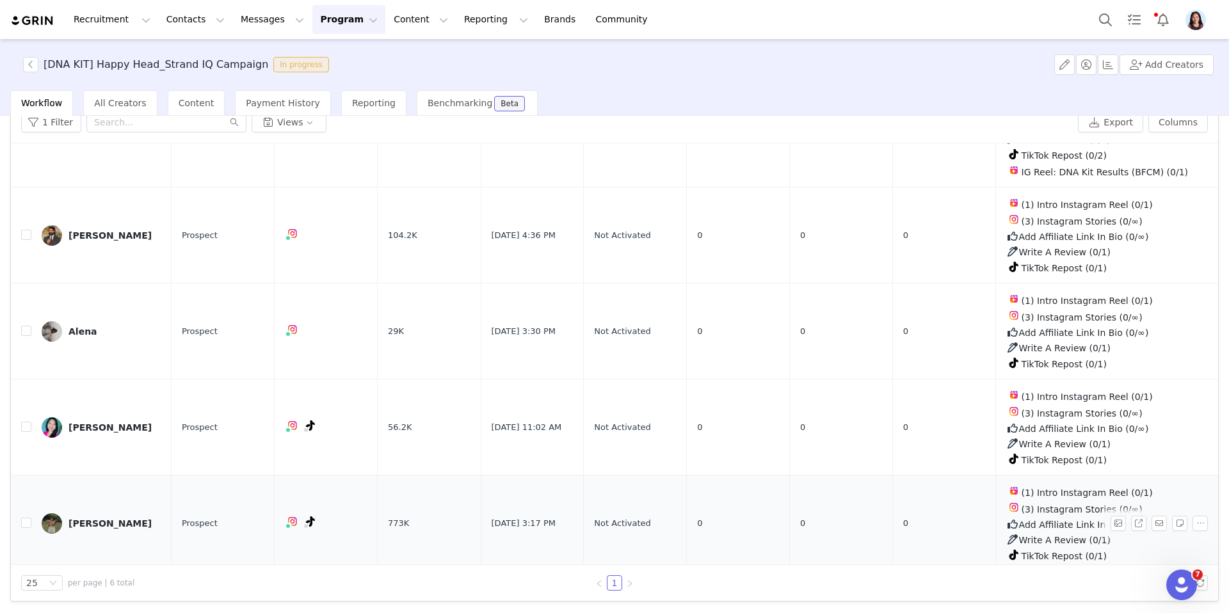
click at [76, 520] on div "Sergey" at bounding box center [109, 523] width 83 height 10
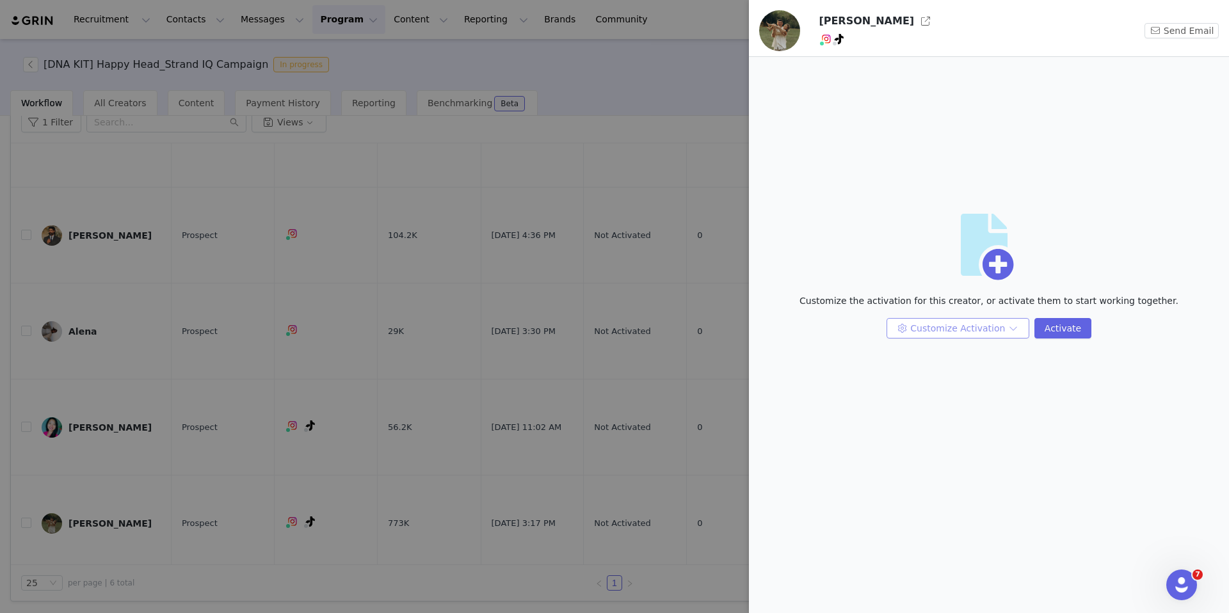
click at [931, 338] on div "Customize Activation Activate" at bounding box center [988, 333] width 465 height 31
drag, startPoint x: 922, startPoint y: 333, endPoint x: 922, endPoint y: 362, distance: 28.8
click at [922, 332] on button "Customize Activation" at bounding box center [957, 328] width 143 height 20
click at [919, 324] on button "Customize Activation" at bounding box center [957, 328] width 143 height 20
click at [914, 351] on li "Edit Available Tasks" at bounding box center [958, 354] width 135 height 20
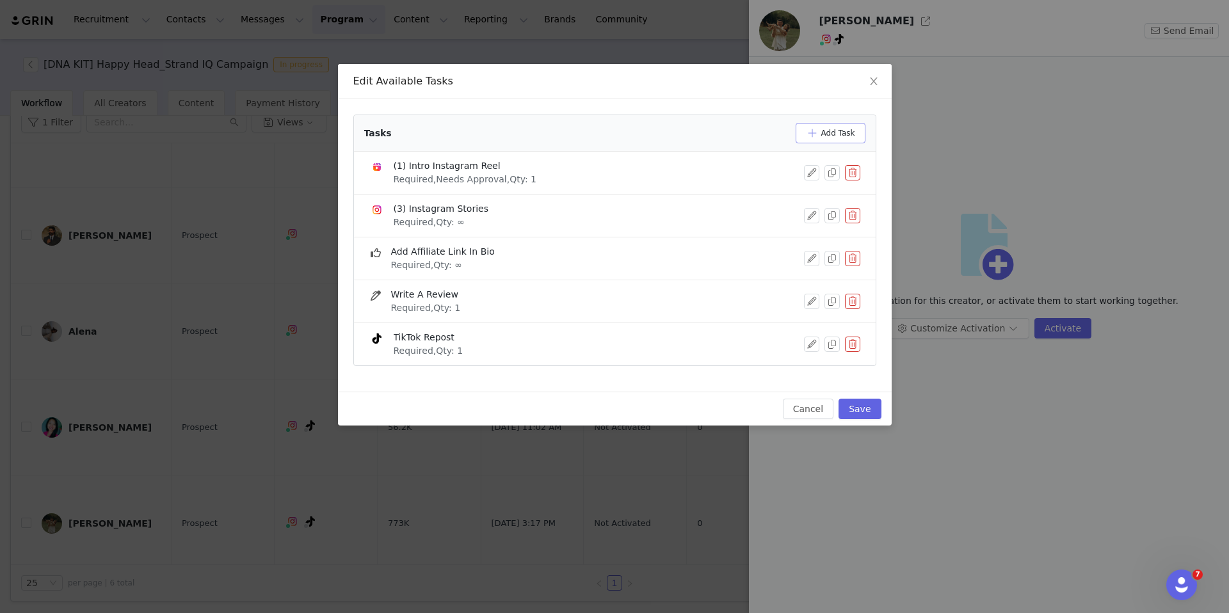
click at [838, 130] on button "Add Task" at bounding box center [830, 133] width 70 height 20
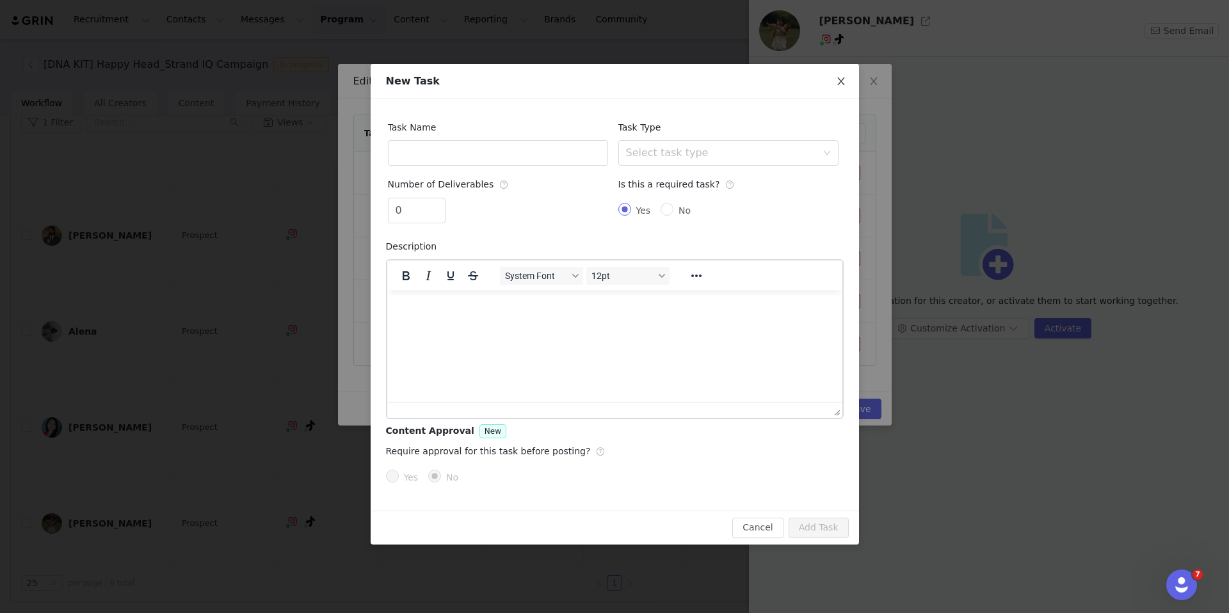
scroll to position [0, 0]
click at [836, 83] on icon "icon: close" at bounding box center [841, 81] width 10 height 10
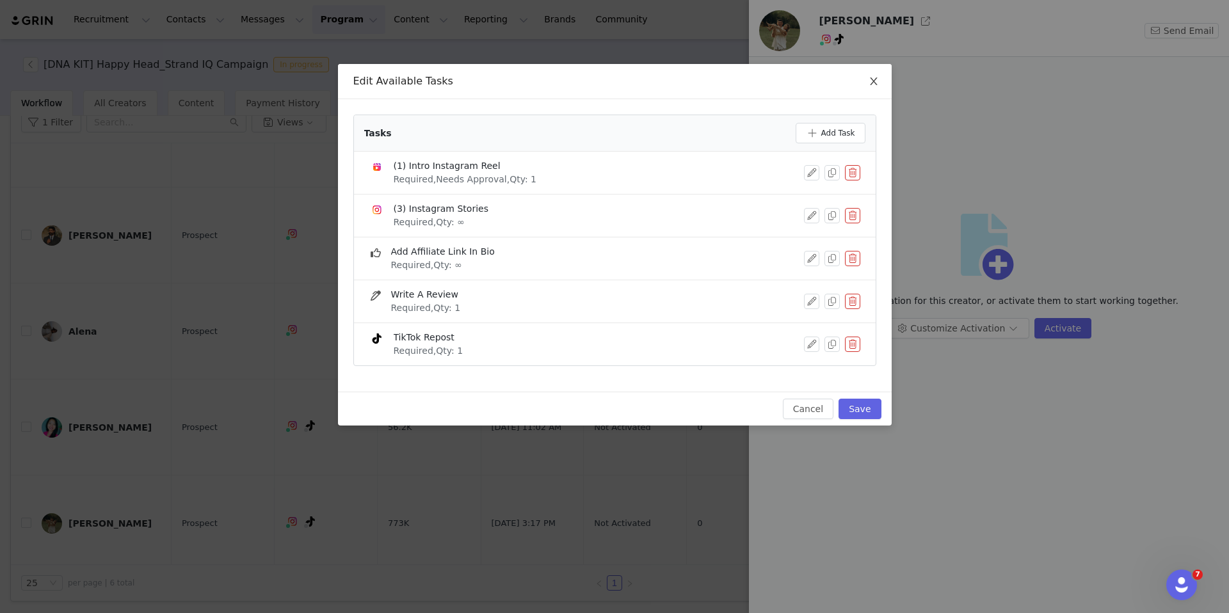
click at [878, 81] on span "Close" at bounding box center [873, 82] width 36 height 36
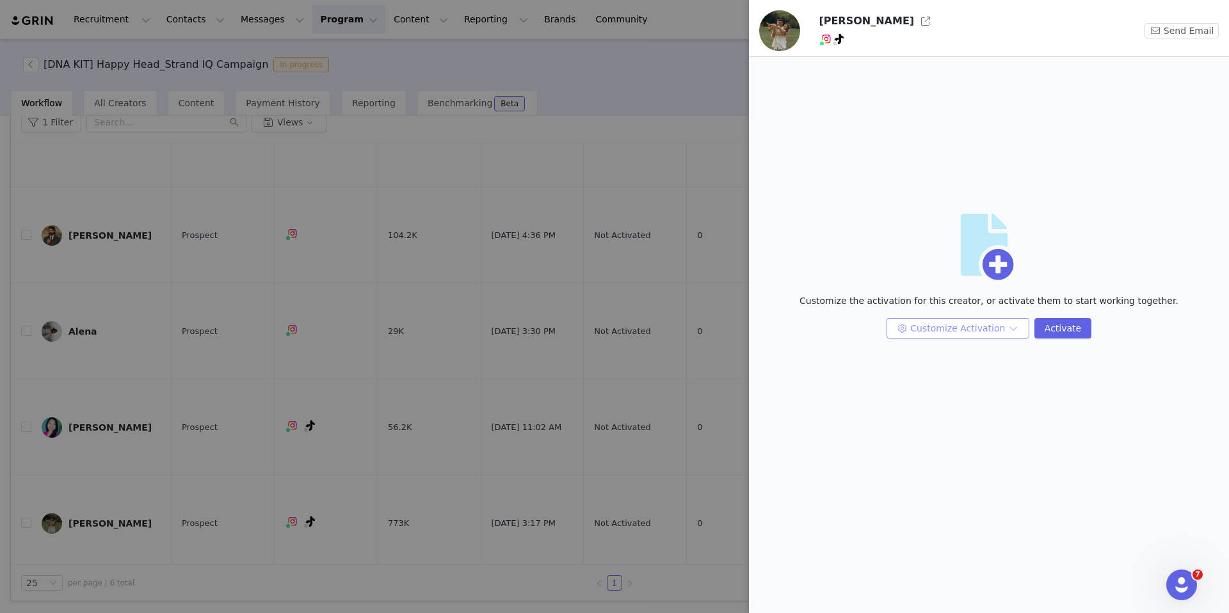
click at [966, 326] on button "Customize Activation" at bounding box center [957, 328] width 143 height 20
click at [953, 351] on li "Edit Available Tasks" at bounding box center [958, 354] width 135 height 20
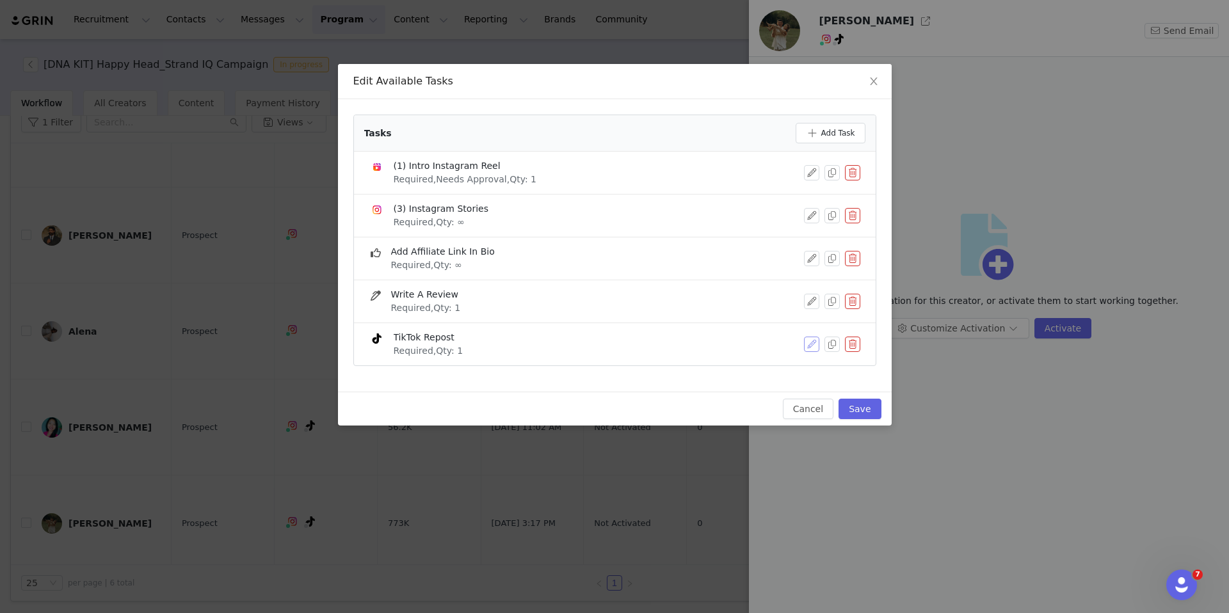
click at [815, 337] on button "button" at bounding box center [811, 344] width 15 height 15
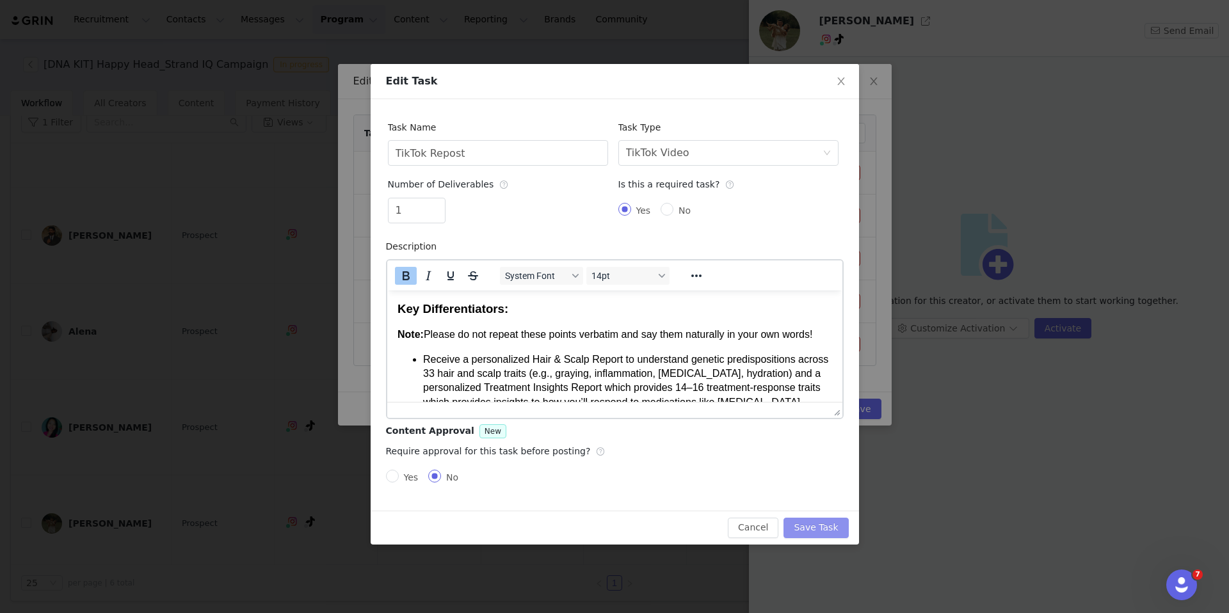
click at [811, 528] on button "Save Task" at bounding box center [815, 528] width 65 height 20
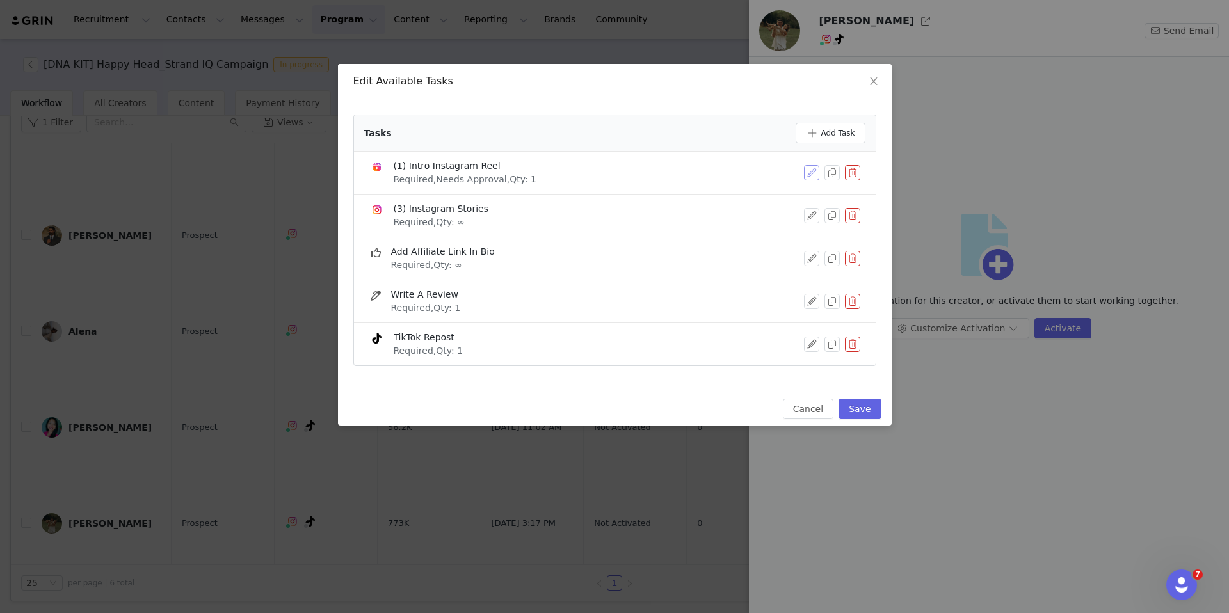
click at [813, 179] on button "button" at bounding box center [811, 172] width 15 height 15
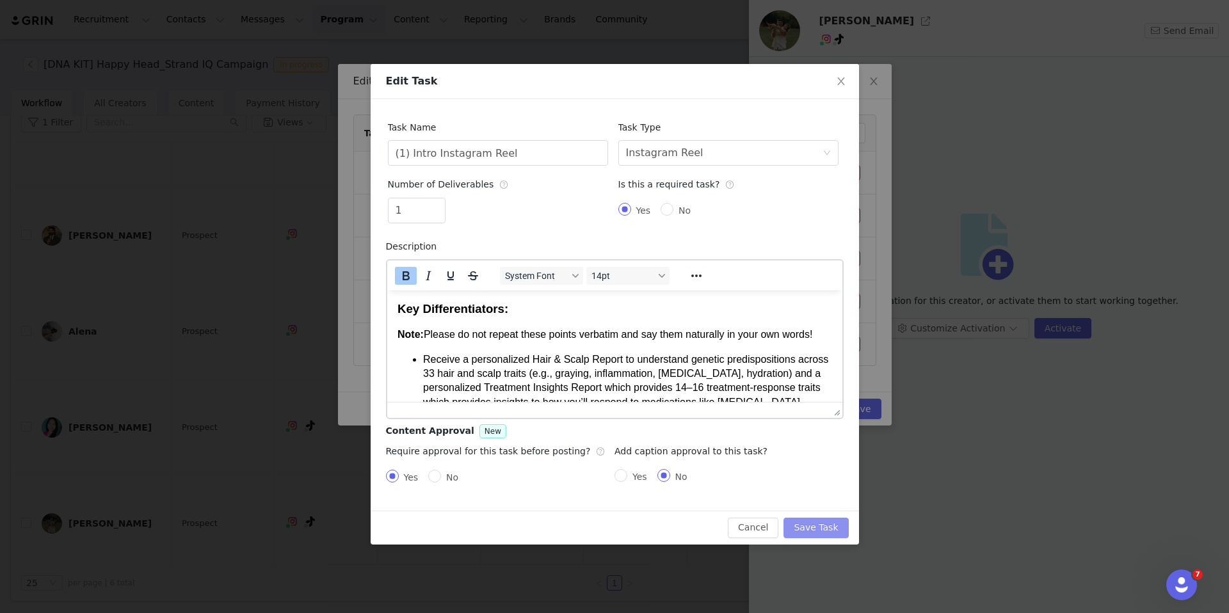
click at [814, 531] on button "Save Task" at bounding box center [815, 528] width 65 height 20
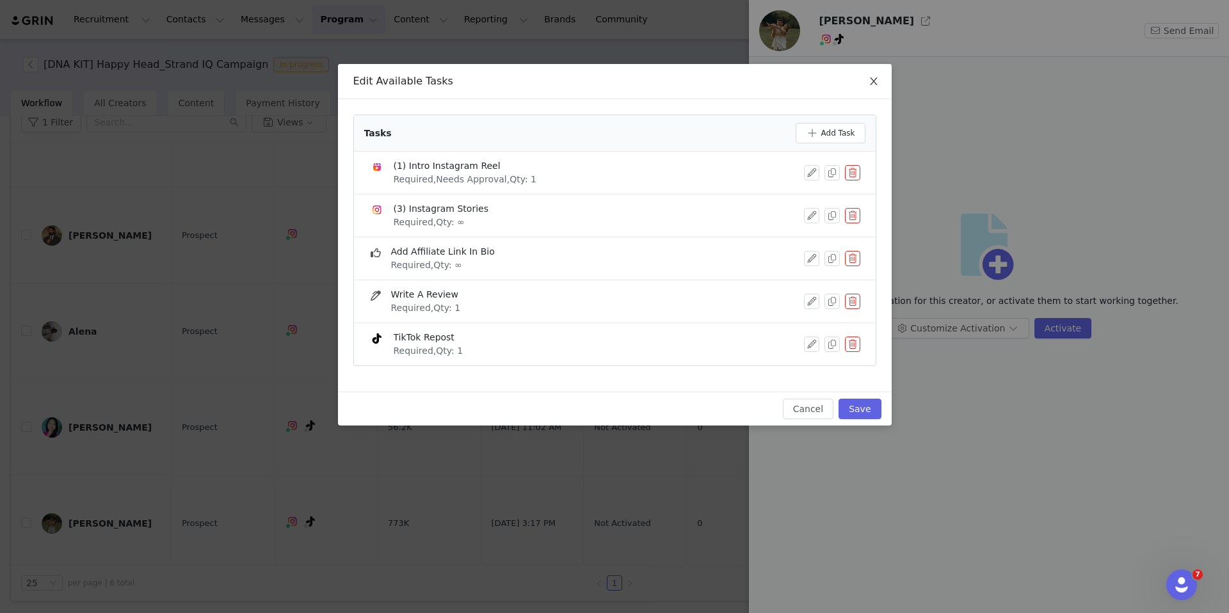
click at [871, 84] on icon "icon: close" at bounding box center [873, 81] width 7 height 8
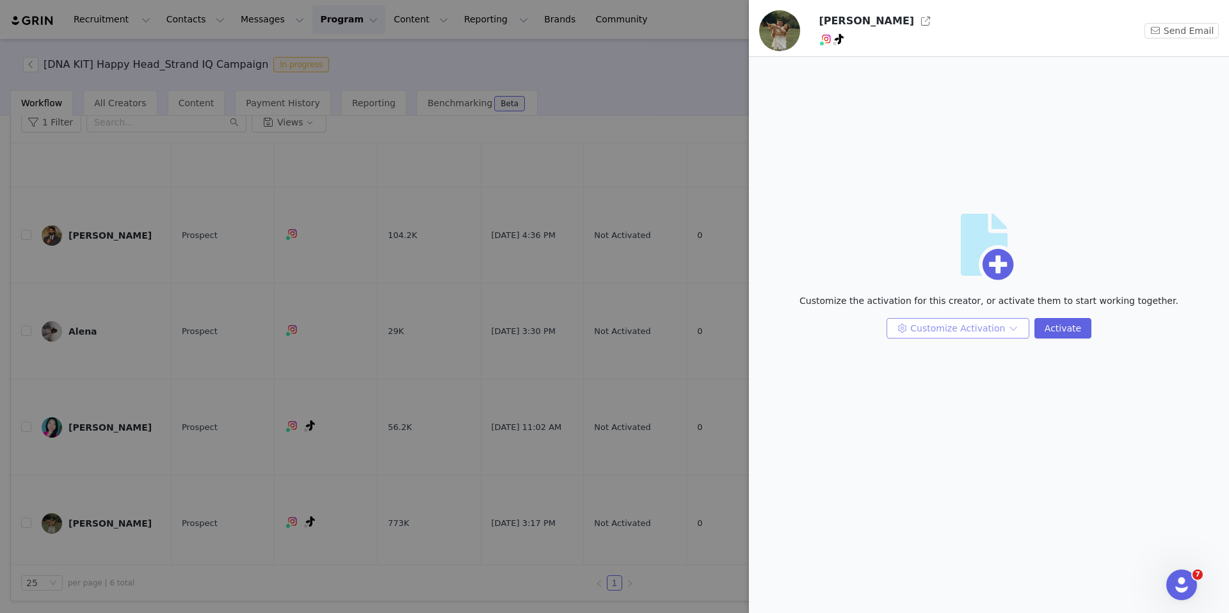
click at [969, 320] on button "Customize Activation" at bounding box center [957, 328] width 143 height 20
click at [939, 394] on li "Edit Payment Settings" at bounding box center [958, 395] width 135 height 20
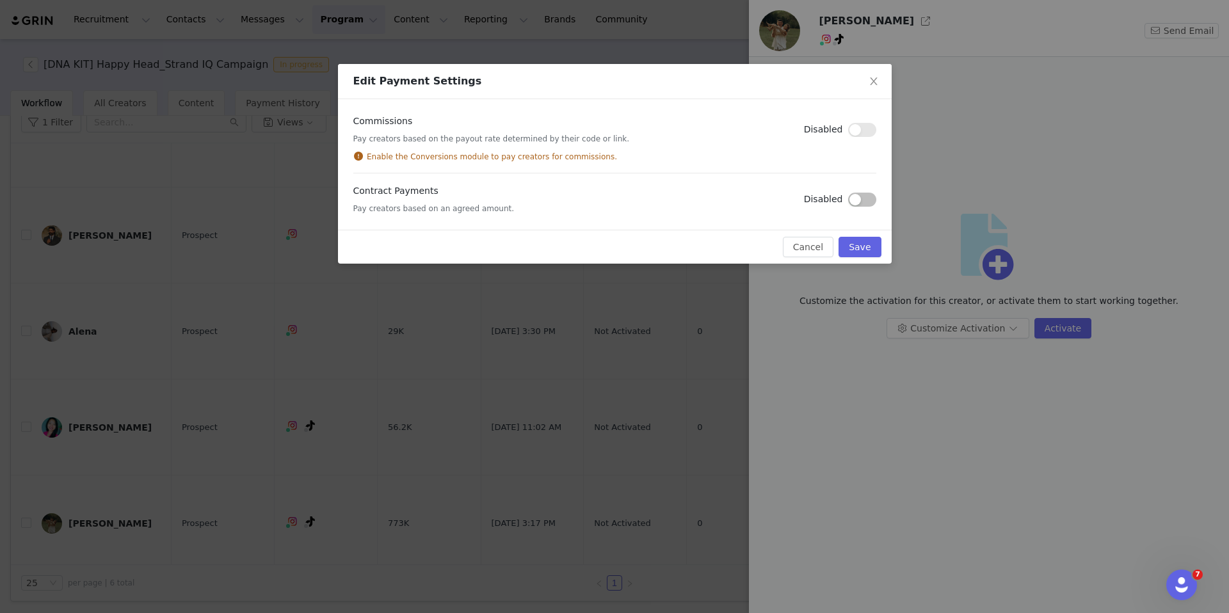
click at [854, 202] on button "button" at bounding box center [862, 200] width 28 height 14
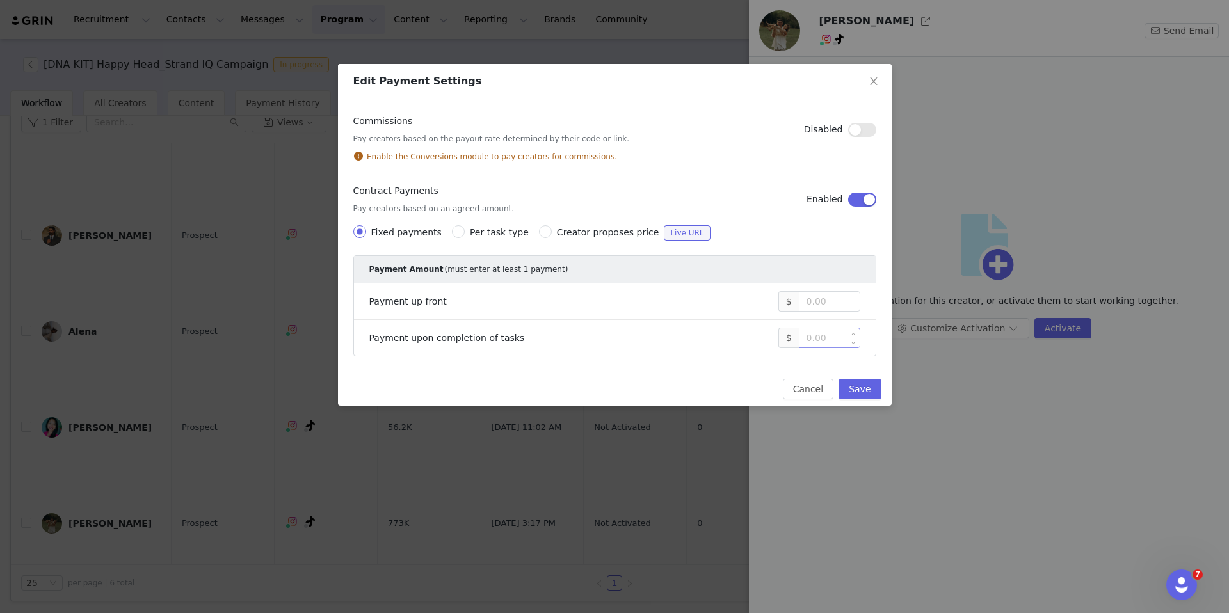
click at [822, 340] on input at bounding box center [829, 337] width 60 height 19
type input "3,000"
click at [843, 386] on button "Save" at bounding box center [859, 389] width 42 height 20
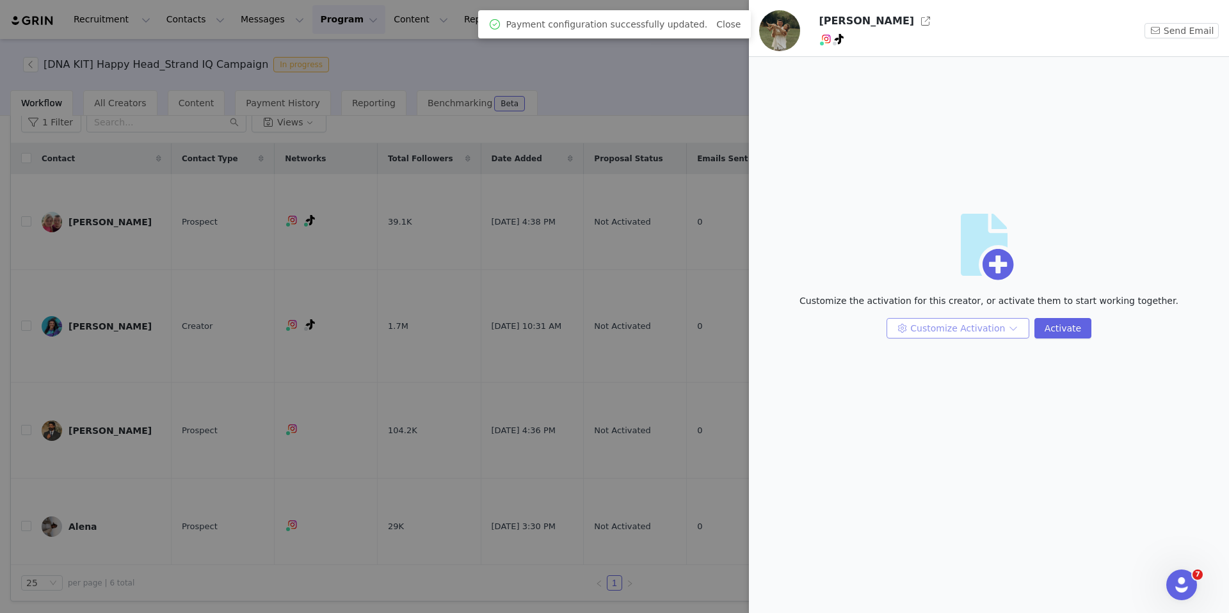
click at [945, 328] on button "Customize Activation" at bounding box center [957, 328] width 143 height 20
click at [940, 354] on li "Edit Available Tasks" at bounding box center [958, 354] width 135 height 20
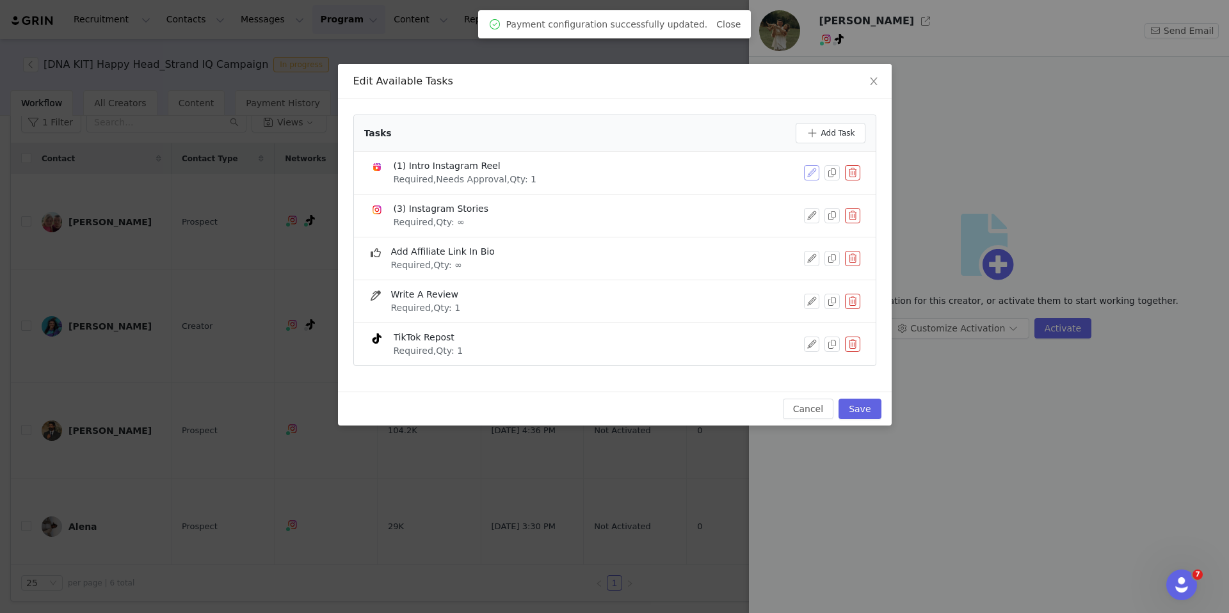
click at [806, 171] on button "button" at bounding box center [811, 172] width 15 height 15
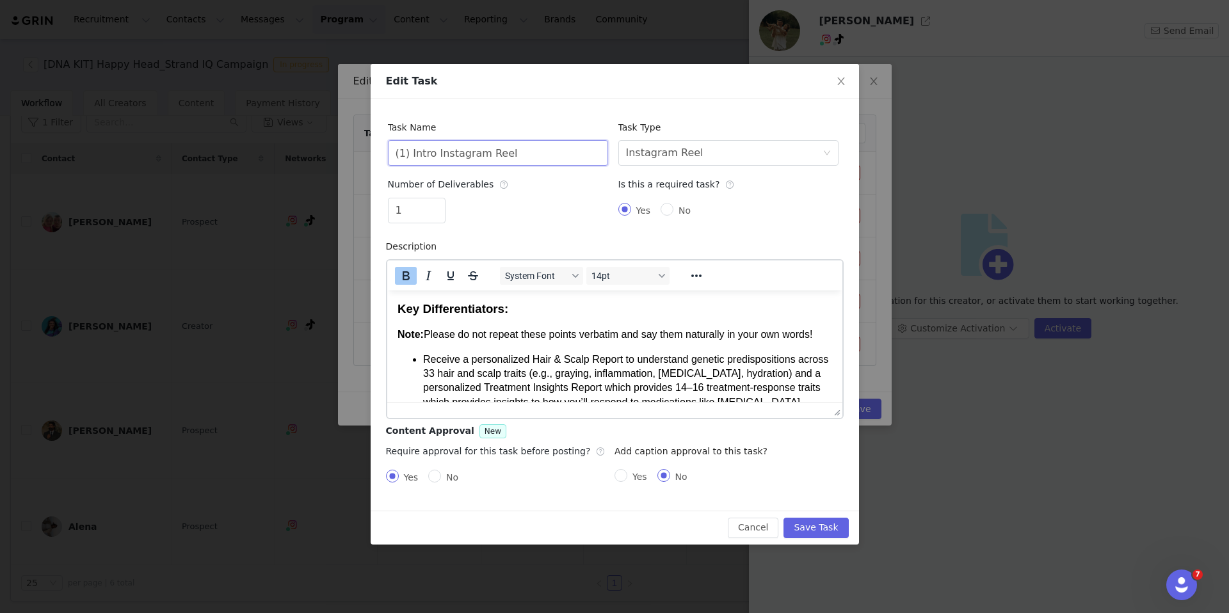
click at [601, 154] on input "(1) Intro Instagram Reel" at bounding box center [498, 153] width 220 height 26
type input "(1) Intro Instagram Reel - BFCM"
click at [811, 527] on button "Save Task" at bounding box center [815, 528] width 65 height 20
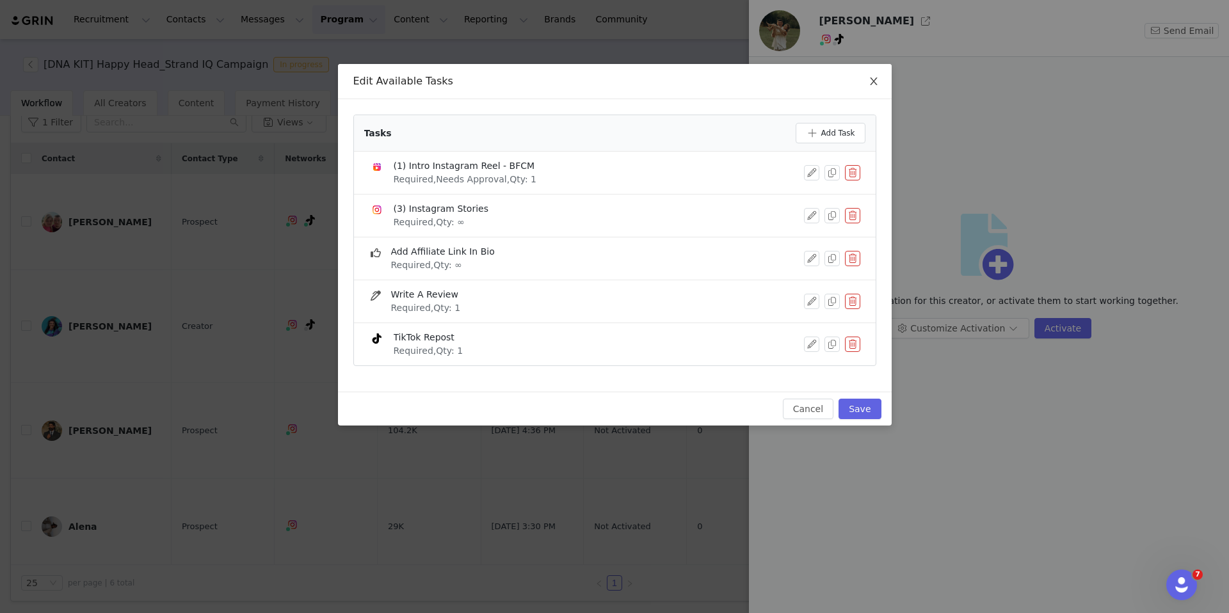
click at [866, 83] on span "Close" at bounding box center [873, 82] width 36 height 36
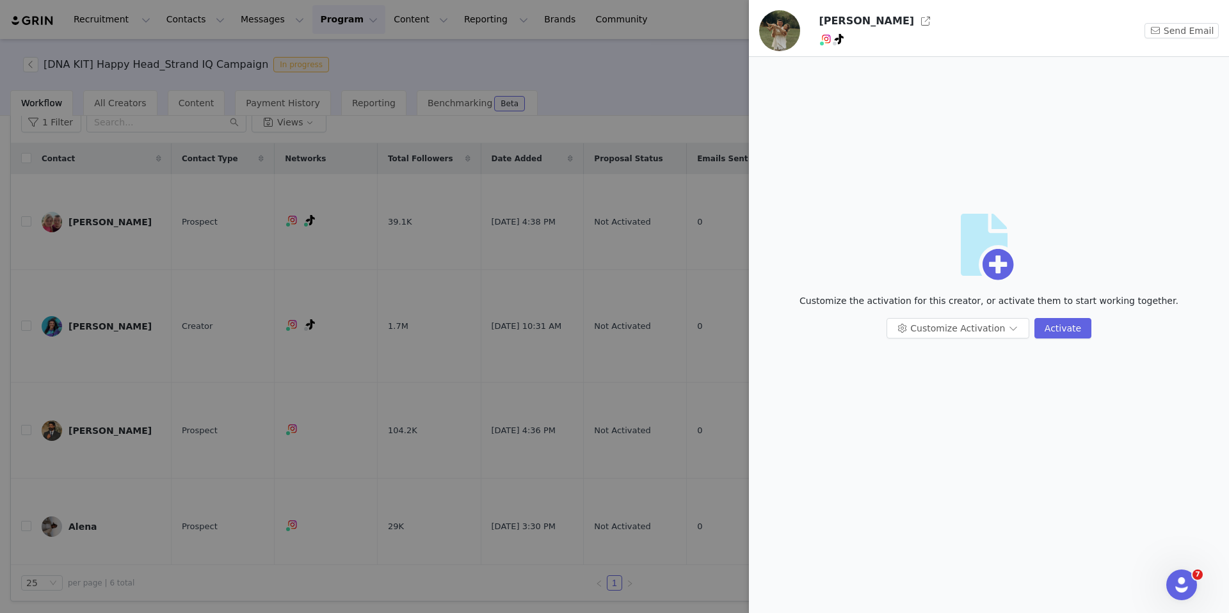
click at [492, 228] on div at bounding box center [614, 306] width 1229 height 613
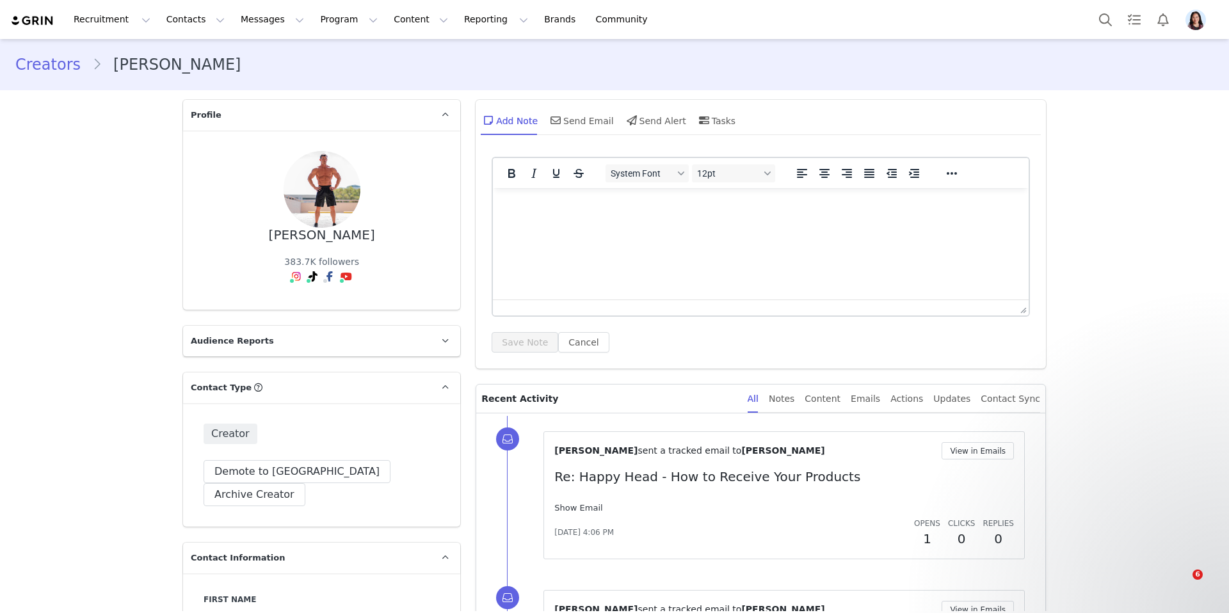
click at [589, 503] on link "Show Email" at bounding box center [578, 508] width 48 height 10
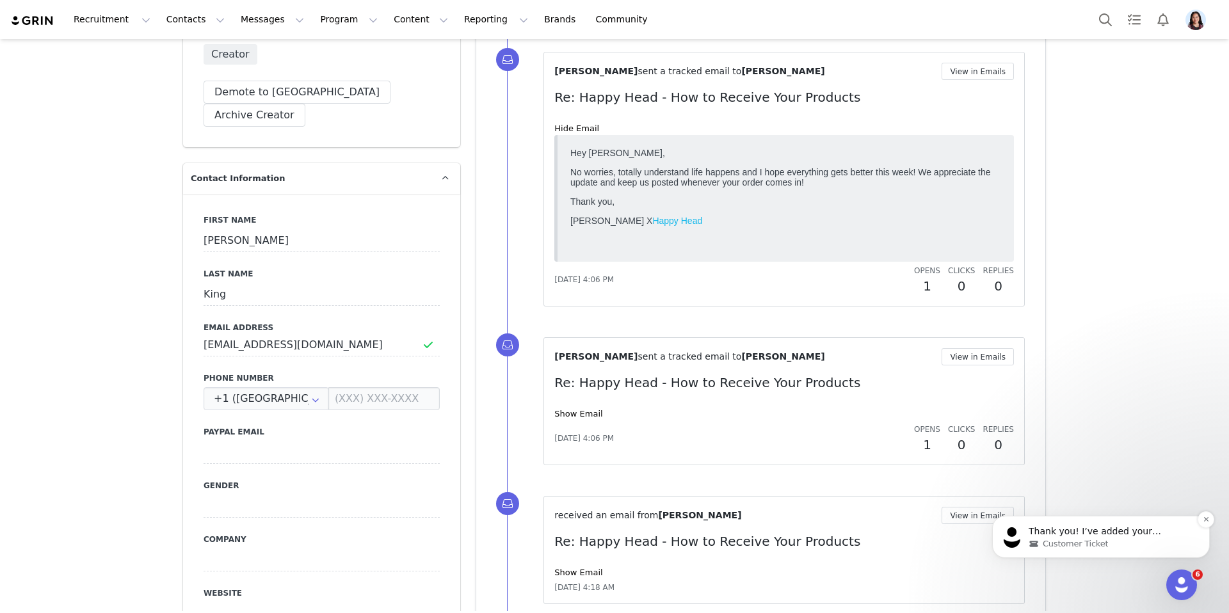
click at [1150, 537] on p "Thank you! I’ve added your response to the ticket, and our team will follow up …" at bounding box center [1110, 531] width 165 height 13
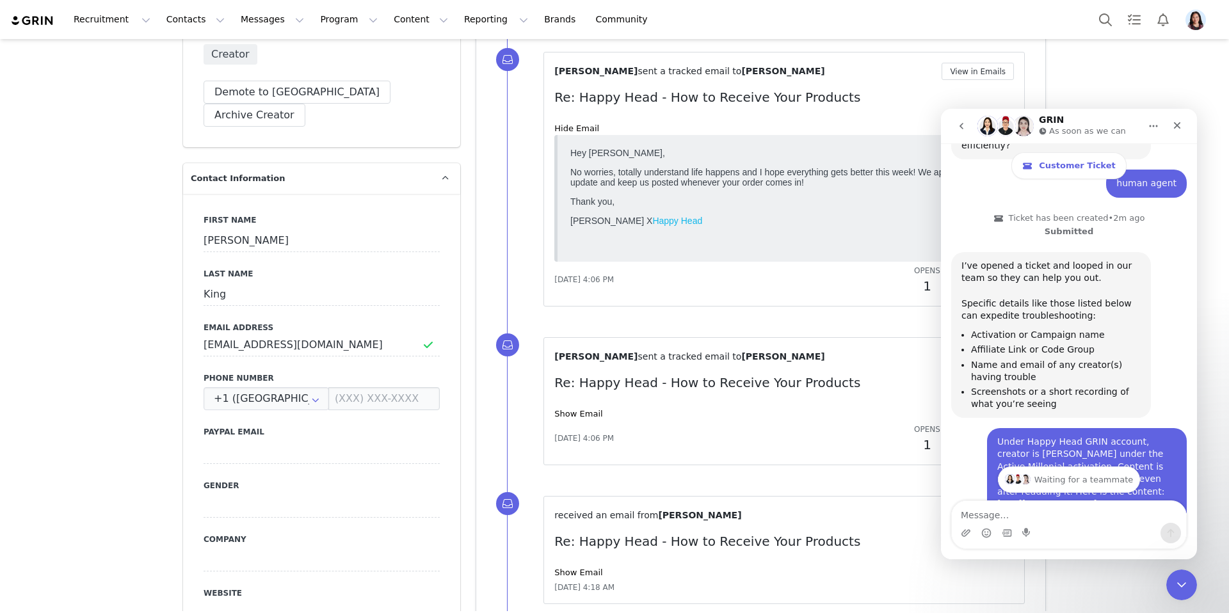
scroll to position [634, 0]
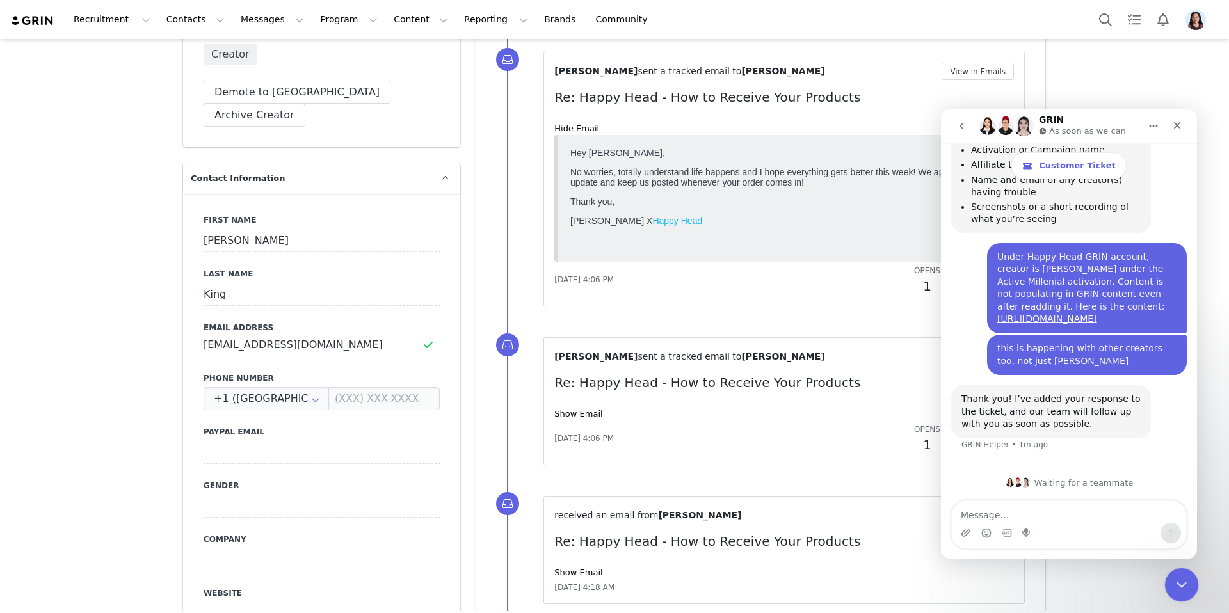
click at [1180, 582] on icon "Close Intercom Messenger" at bounding box center [1179, 582] width 15 height 15
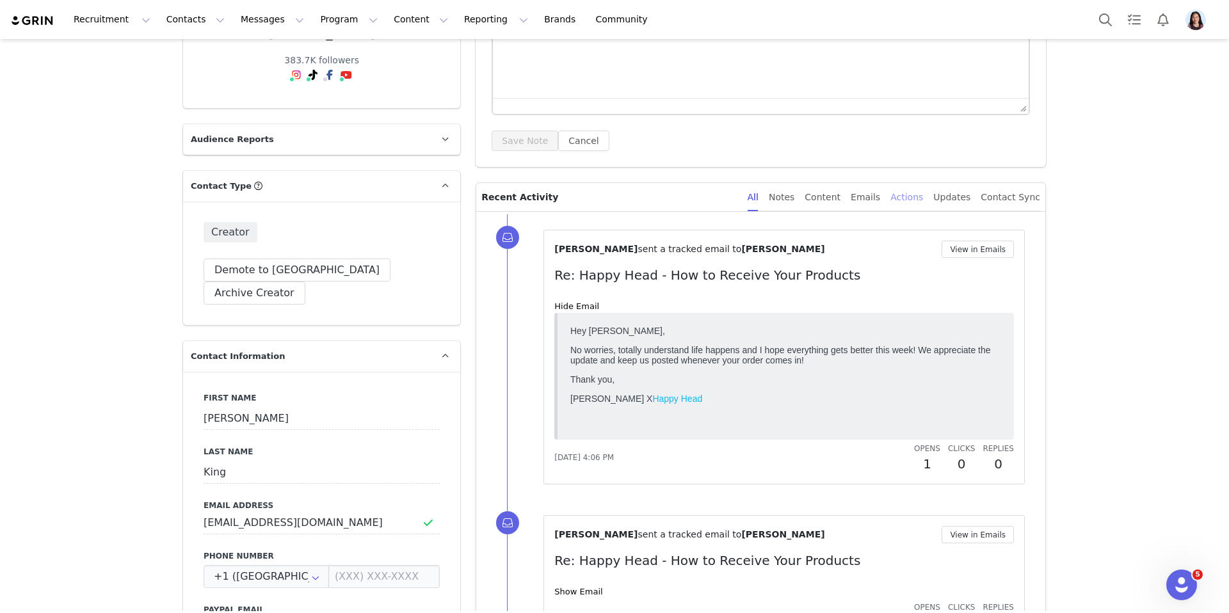
scroll to position [0, 0]
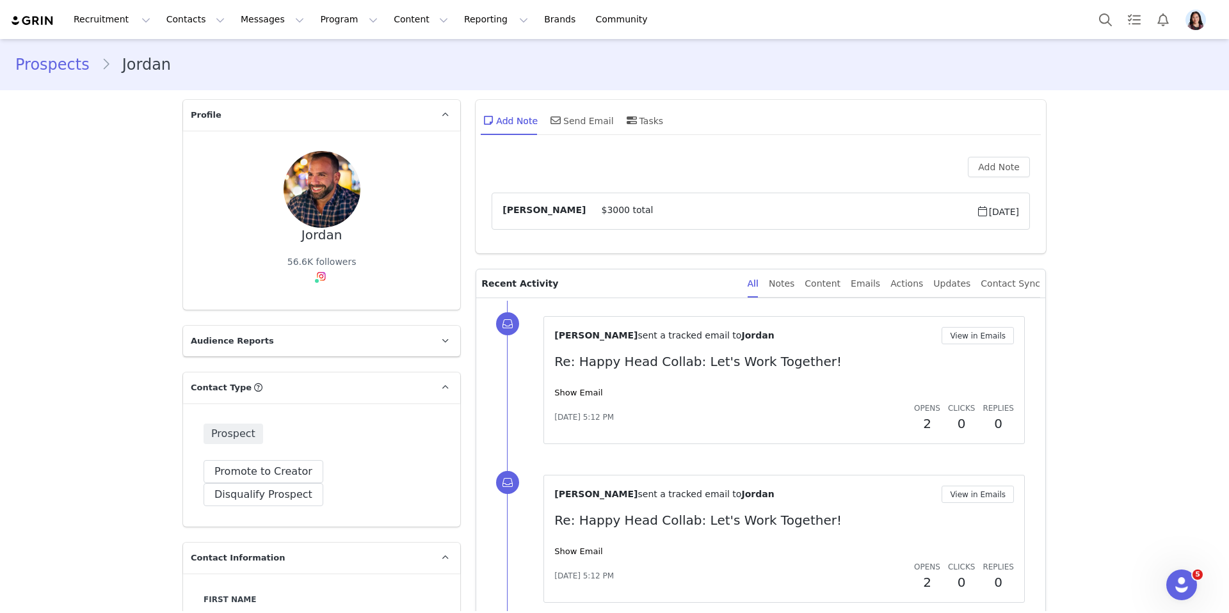
scroll to position [155, 0]
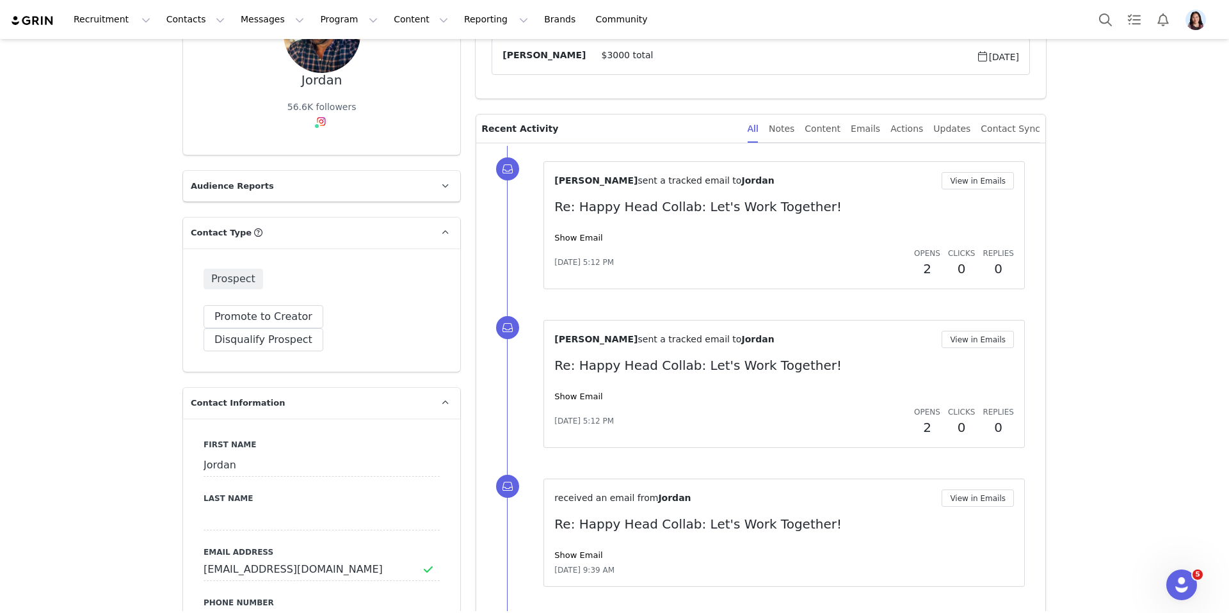
click at [573, 244] on div "Show Email" at bounding box center [783, 238] width 459 height 13
click at [573, 238] on link "Show Email" at bounding box center [578, 238] width 48 height 10
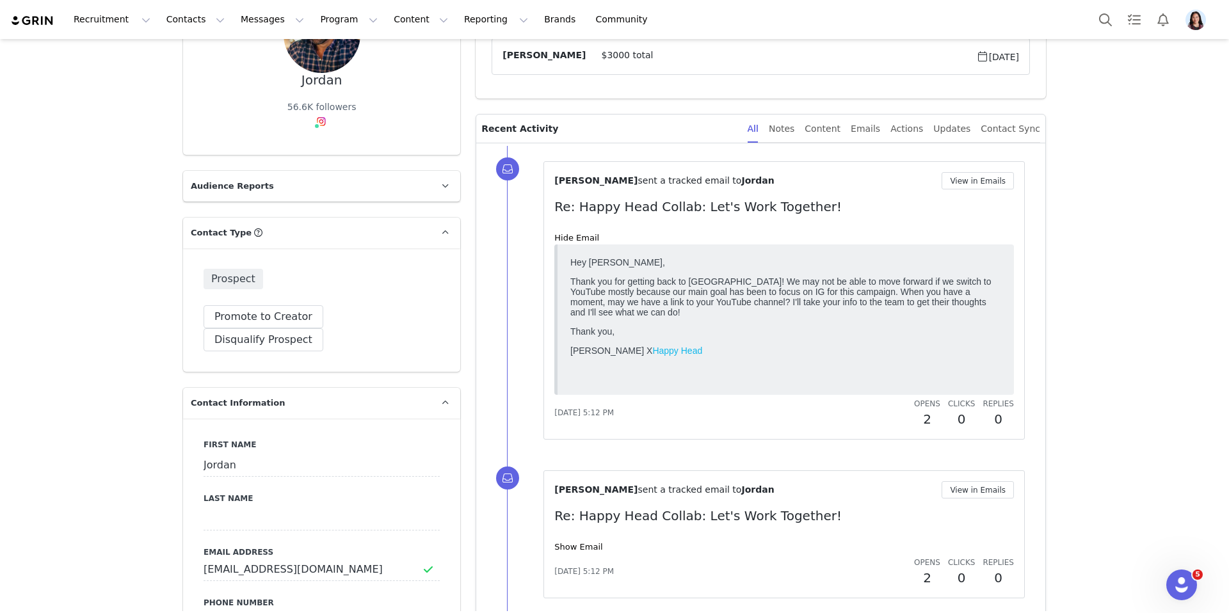
scroll to position [0, 0]
click at [1004, 182] on button "View in Emails" at bounding box center [977, 180] width 72 height 17
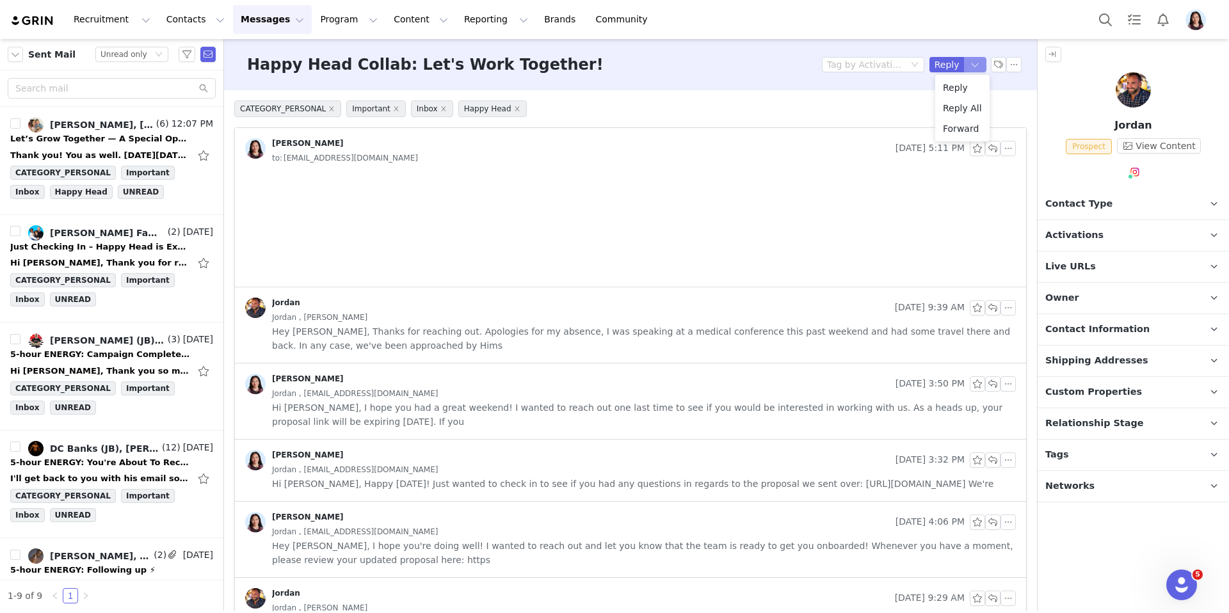
click at [972, 67] on button "button" at bounding box center [975, 64] width 23 height 15
click at [961, 107] on li "Reply All" at bounding box center [962, 108] width 54 height 20
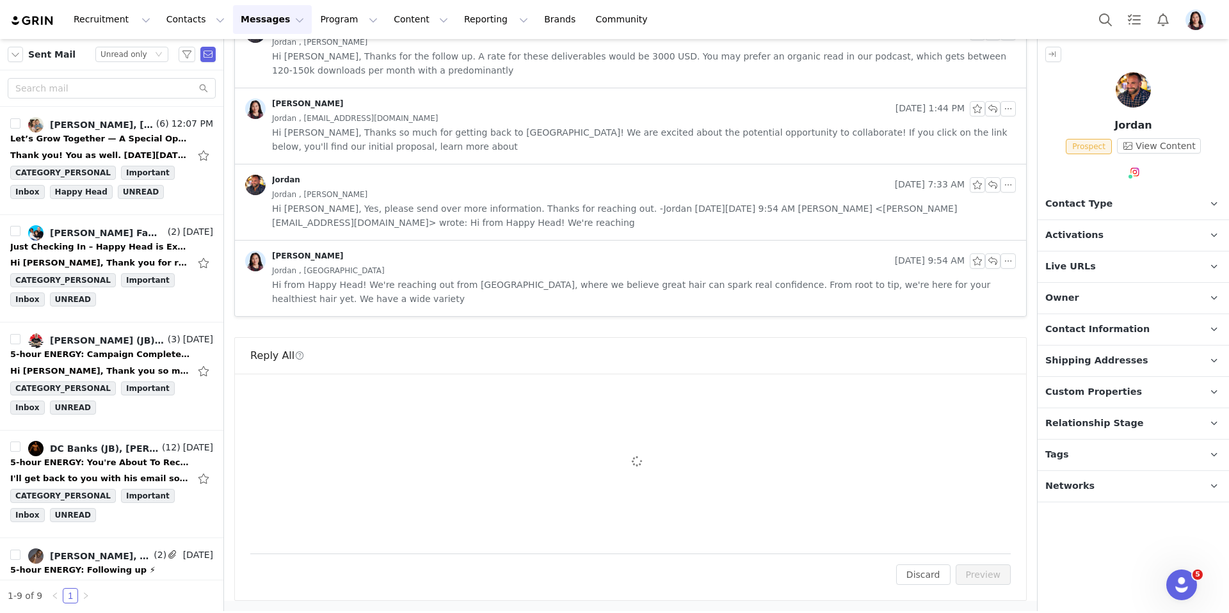
click at [720, 386] on div "To: info@barbellmedicine.com Cc Cc: Attach a file Sending Options Send now This…" at bounding box center [630, 487] width 791 height 227
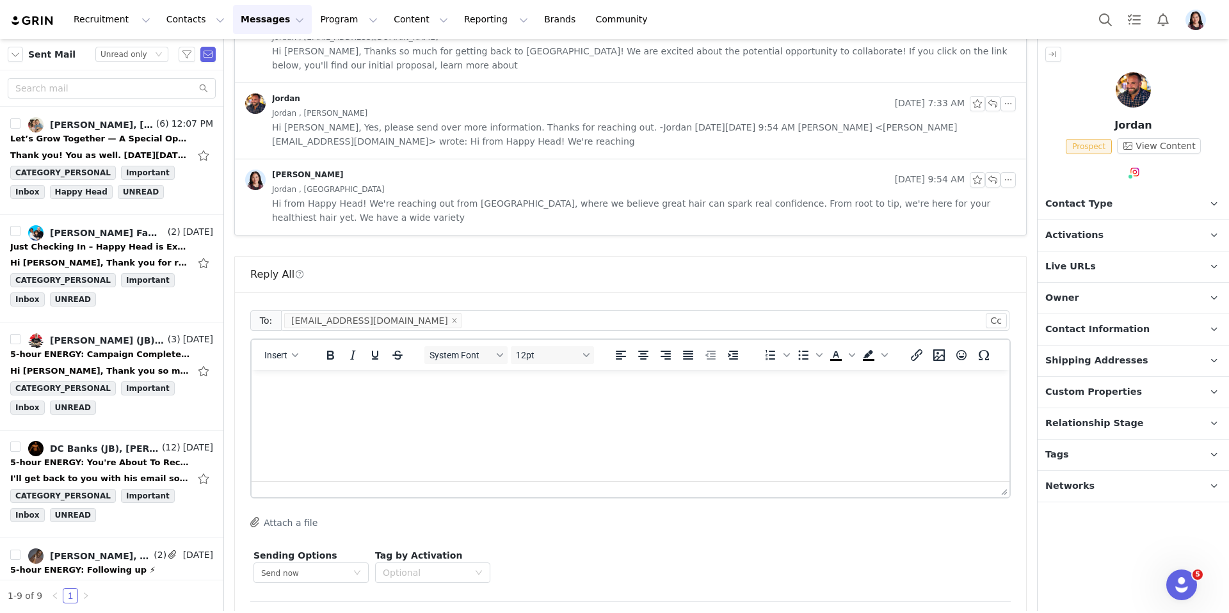
scroll to position [1061, 0]
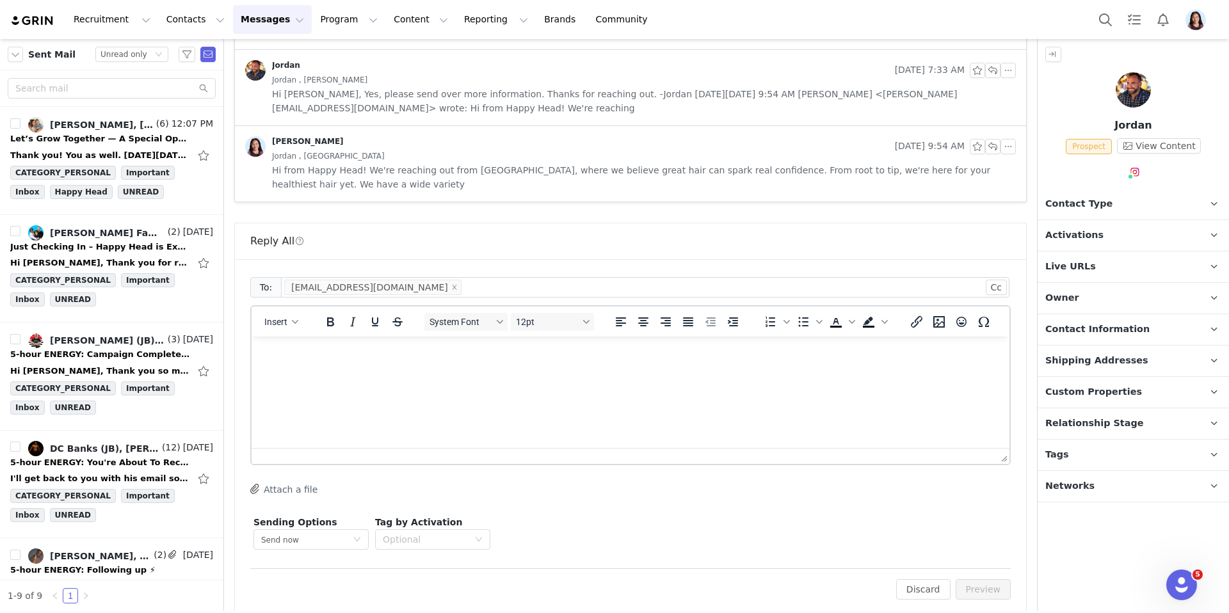
click at [687, 371] on html at bounding box center [630, 354] width 758 height 35
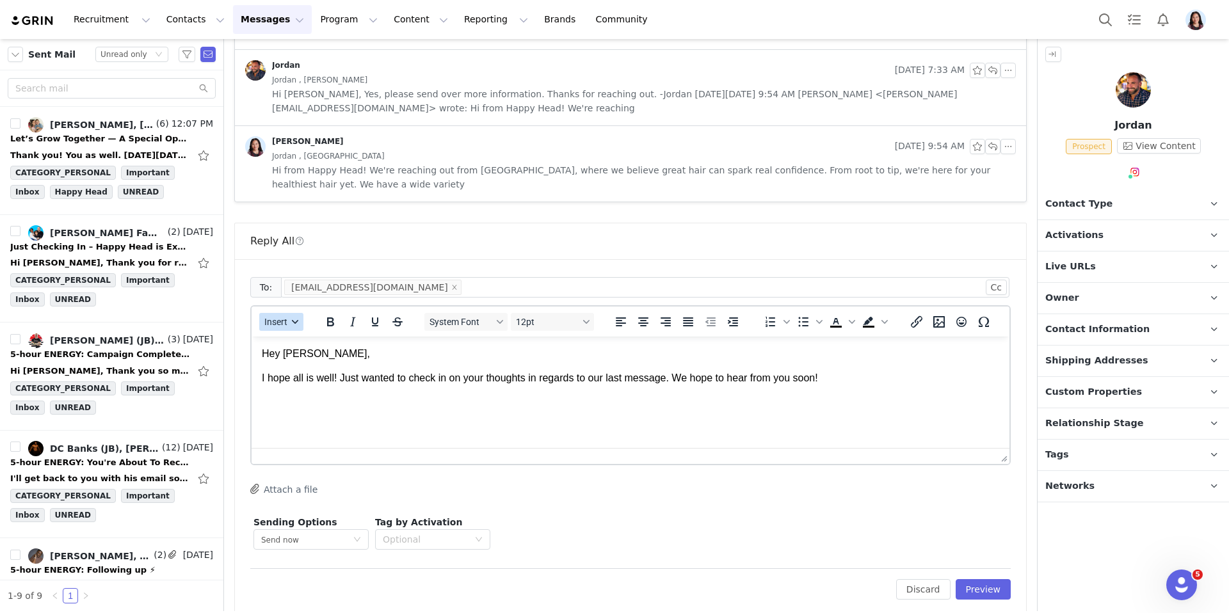
click at [269, 327] on span "Insert" at bounding box center [275, 322] width 23 height 10
click at [282, 399] on div "Insert Signature" at bounding box center [327, 399] width 115 height 15
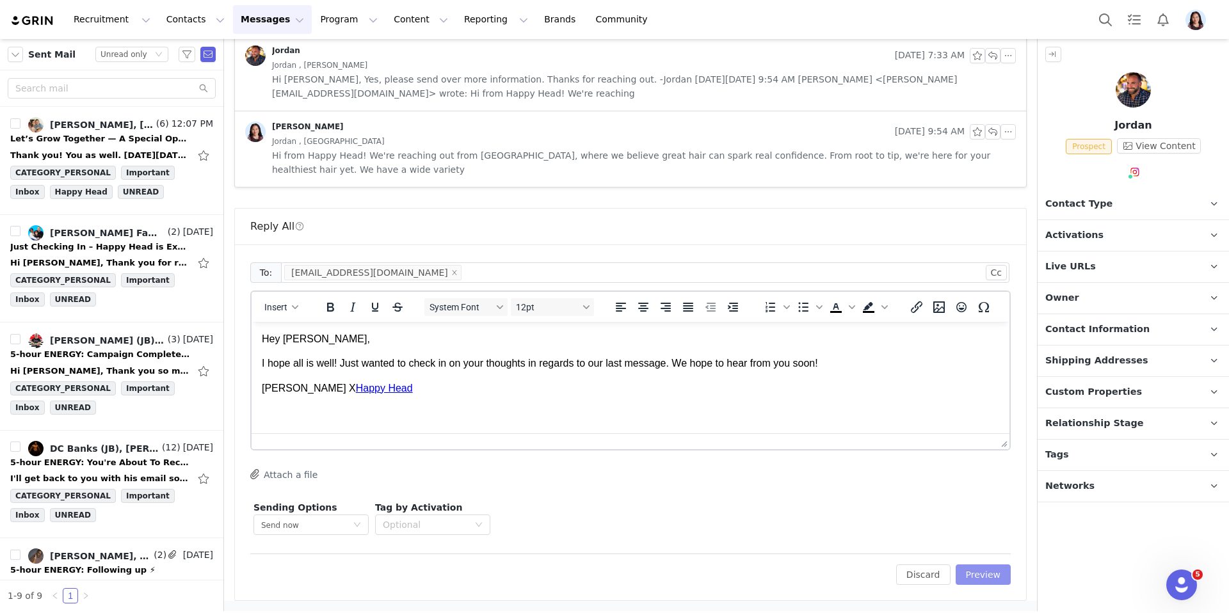
click at [988, 577] on button "Preview" at bounding box center [983, 574] width 56 height 20
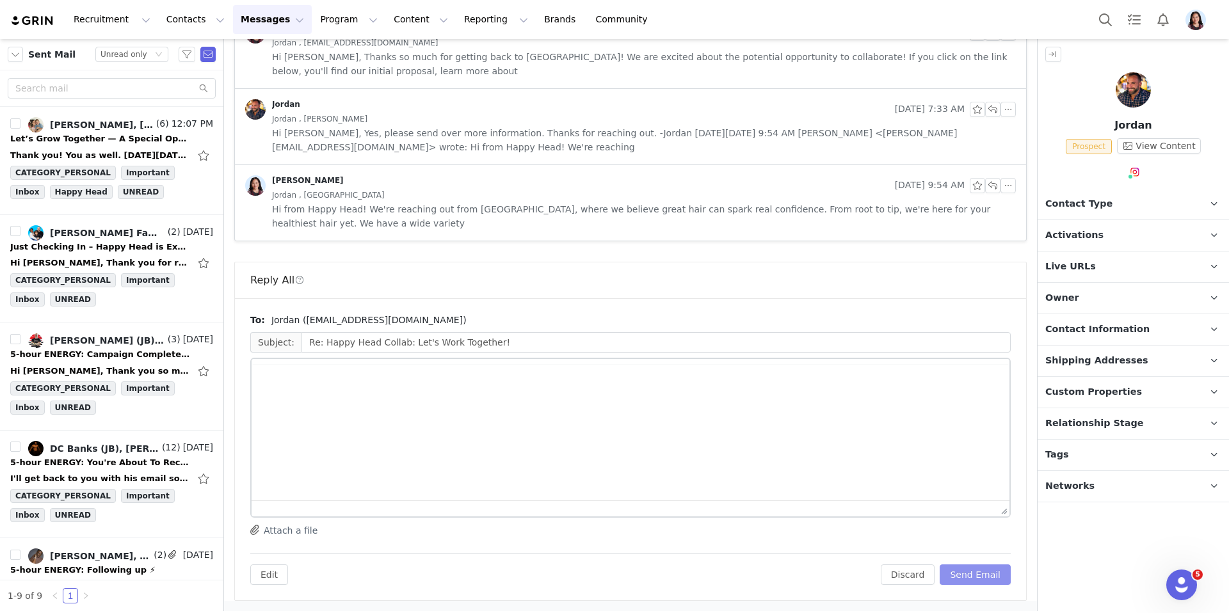
scroll to position [1036, 0]
click at [988, 577] on button "Send Email" at bounding box center [974, 574] width 71 height 20
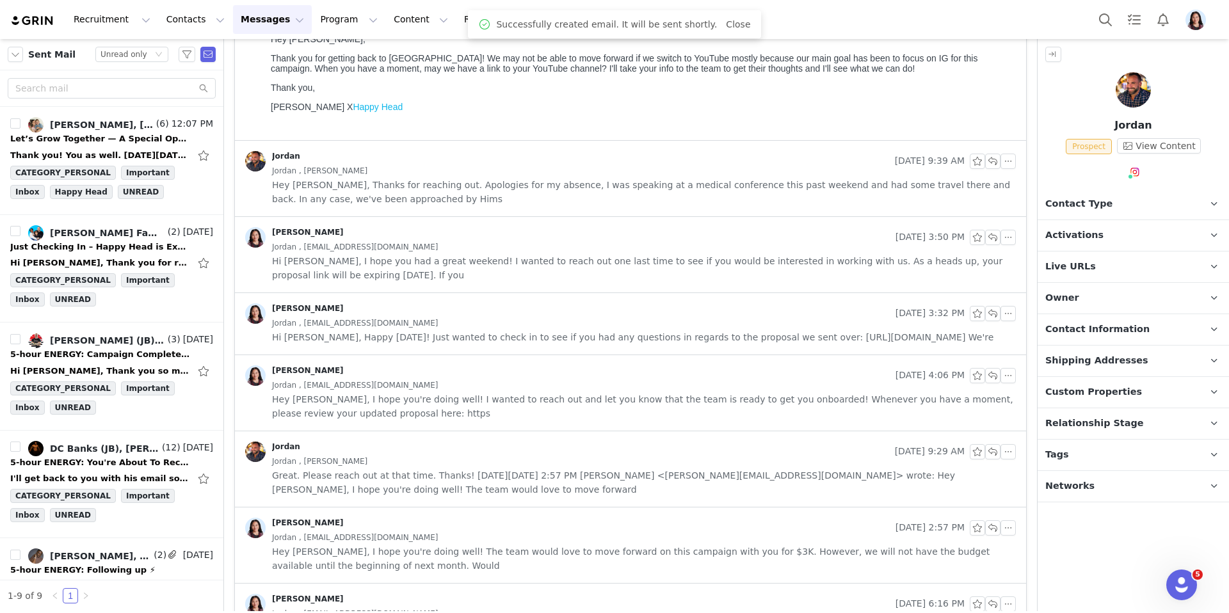
scroll to position [0, 0]
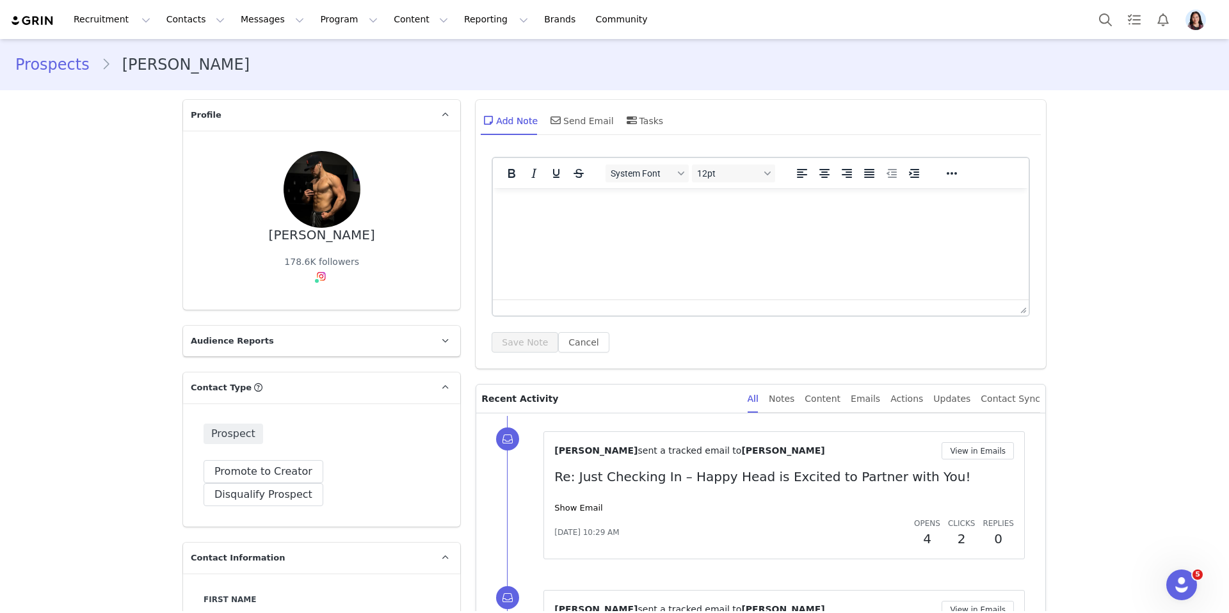
scroll to position [209, 0]
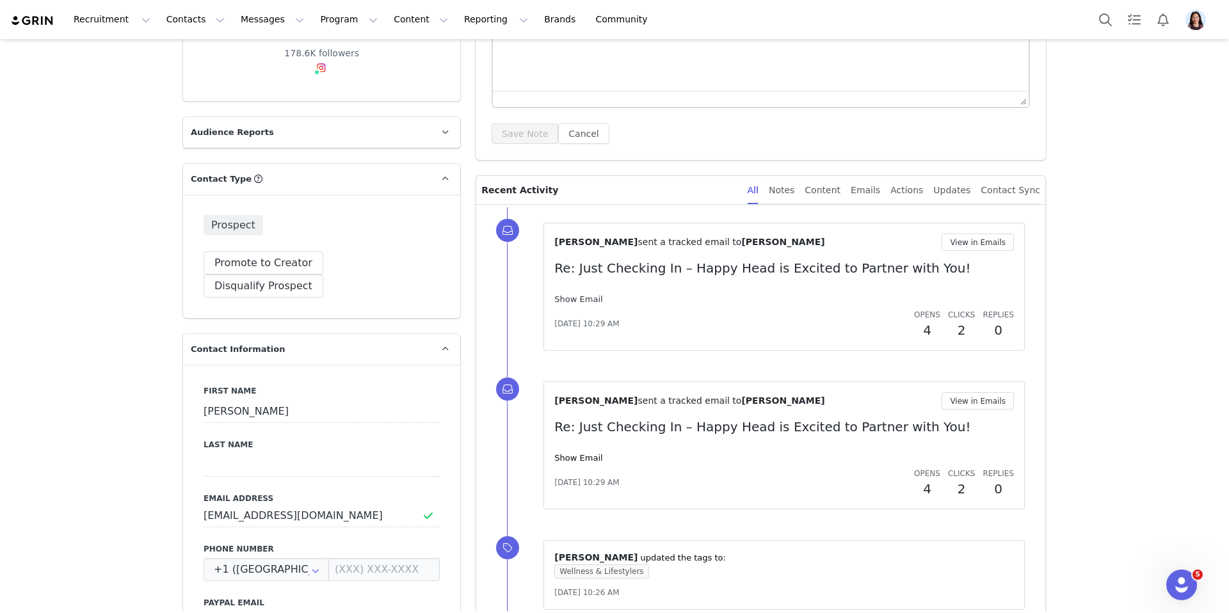
click at [581, 296] on link "Show Email" at bounding box center [578, 299] width 48 height 10
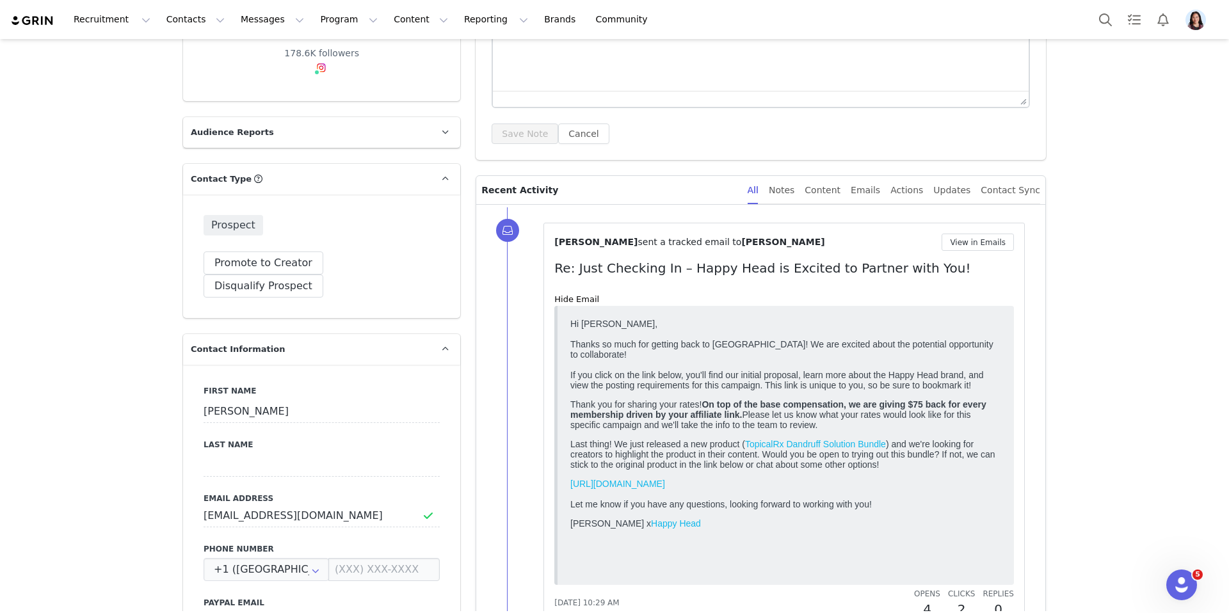
scroll to position [299, 0]
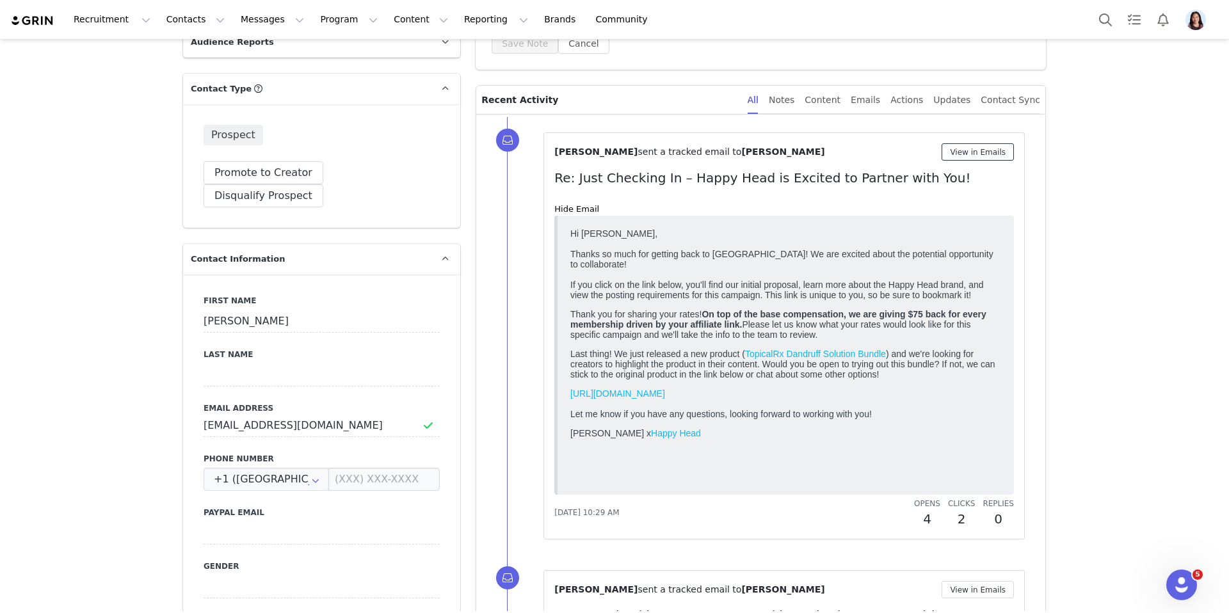
click at [960, 157] on button "View in Emails" at bounding box center [977, 151] width 72 height 17
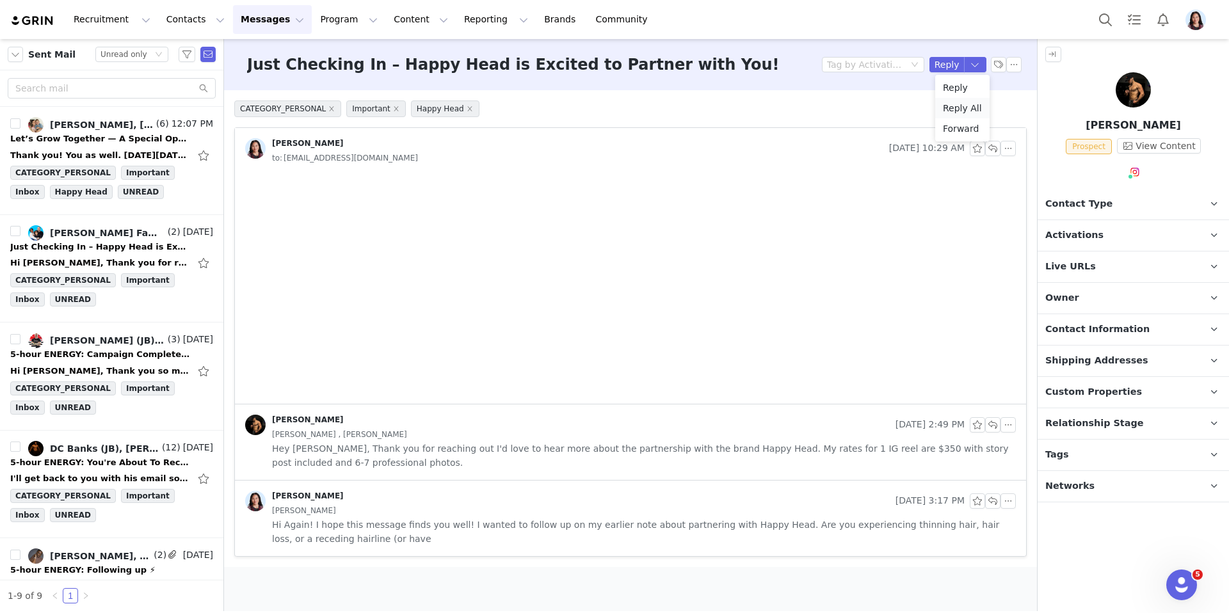
click at [956, 111] on li "Reply All" at bounding box center [962, 108] width 54 height 20
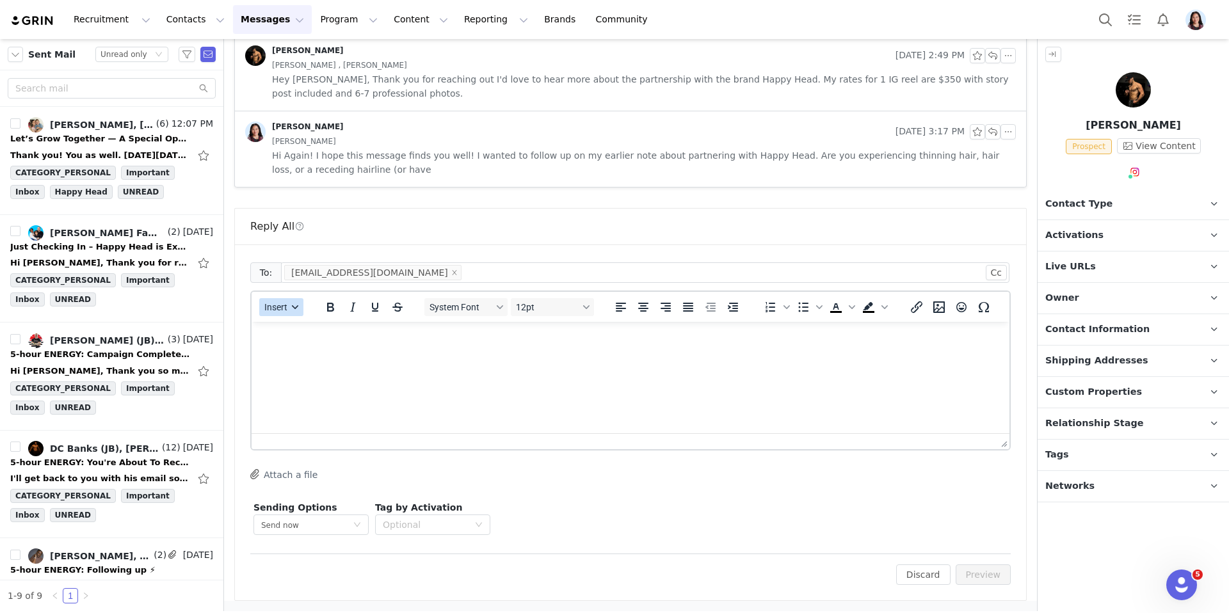
click at [282, 303] on span "Insert" at bounding box center [275, 307] width 23 height 10
click at [282, 324] on div "Insert Template" at bounding box center [327, 329] width 115 height 15
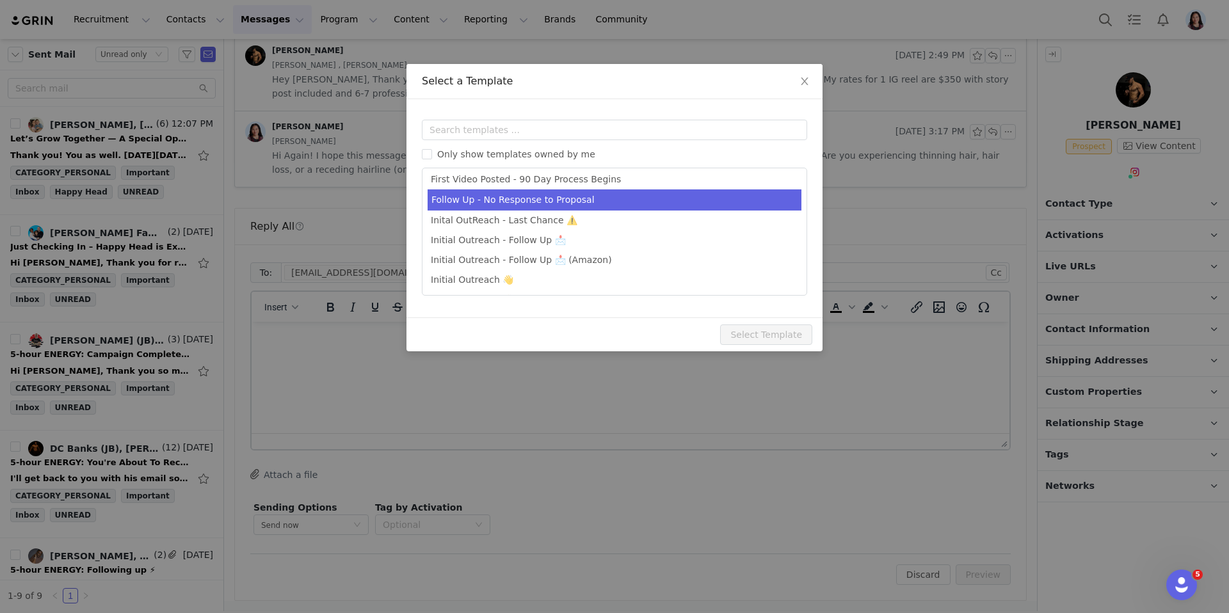
click at [582, 198] on li "Follow Up - No Response to Proposal" at bounding box center [614, 199] width 374 height 21
type input "Re: Happy Head - Campaign Follow Up"
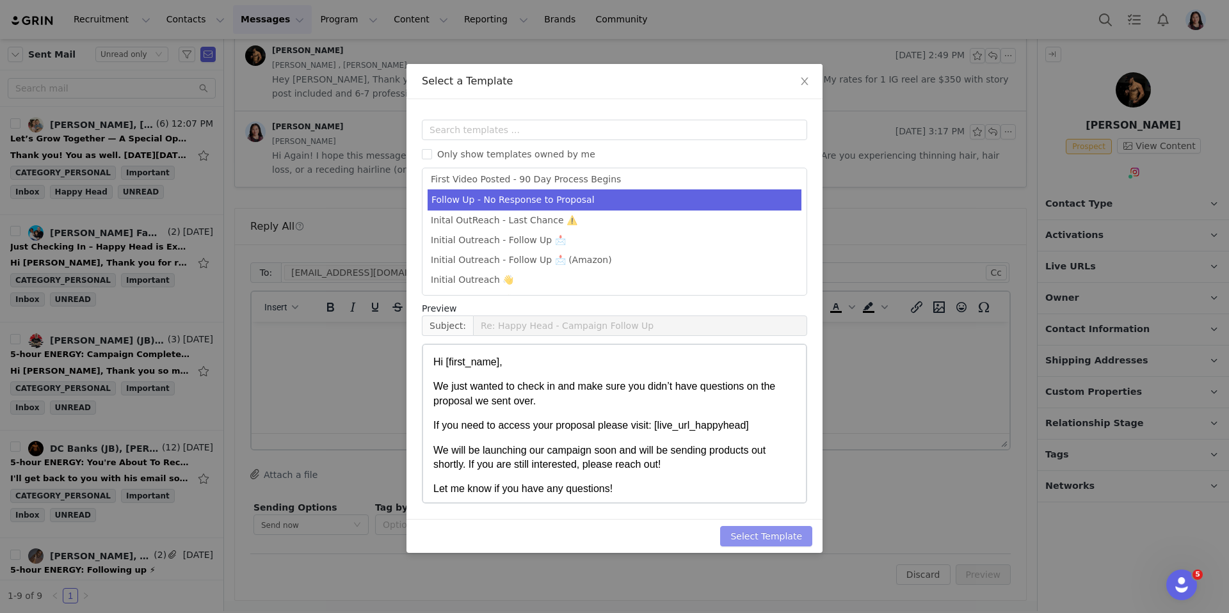
click at [765, 530] on button "Select Template" at bounding box center [766, 536] width 92 height 20
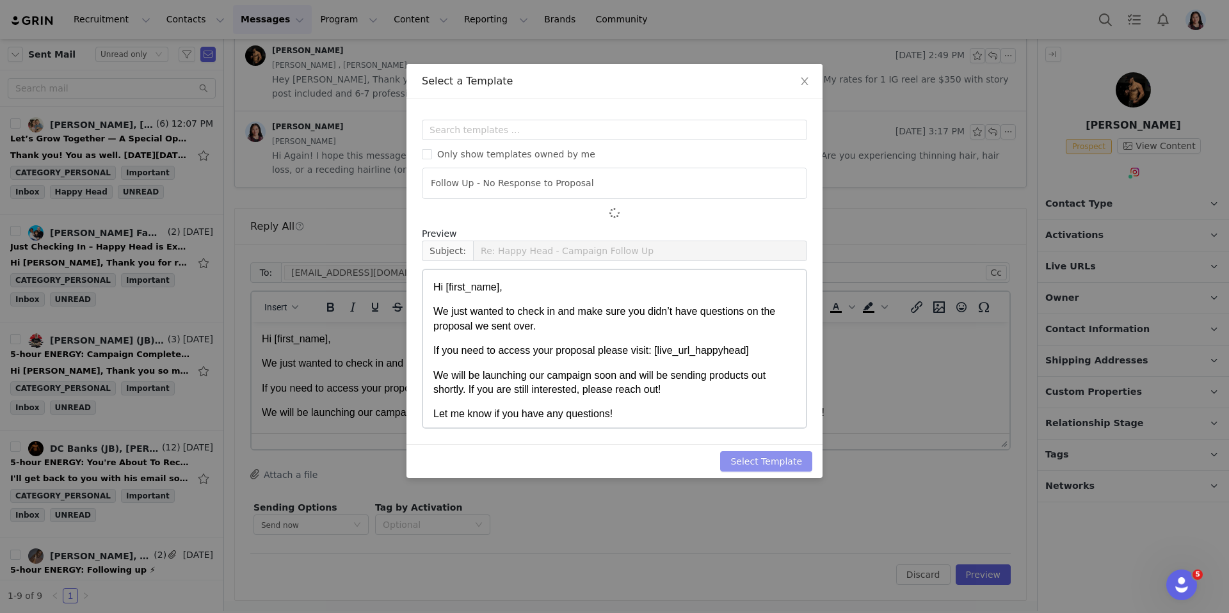
scroll to position [0, 0]
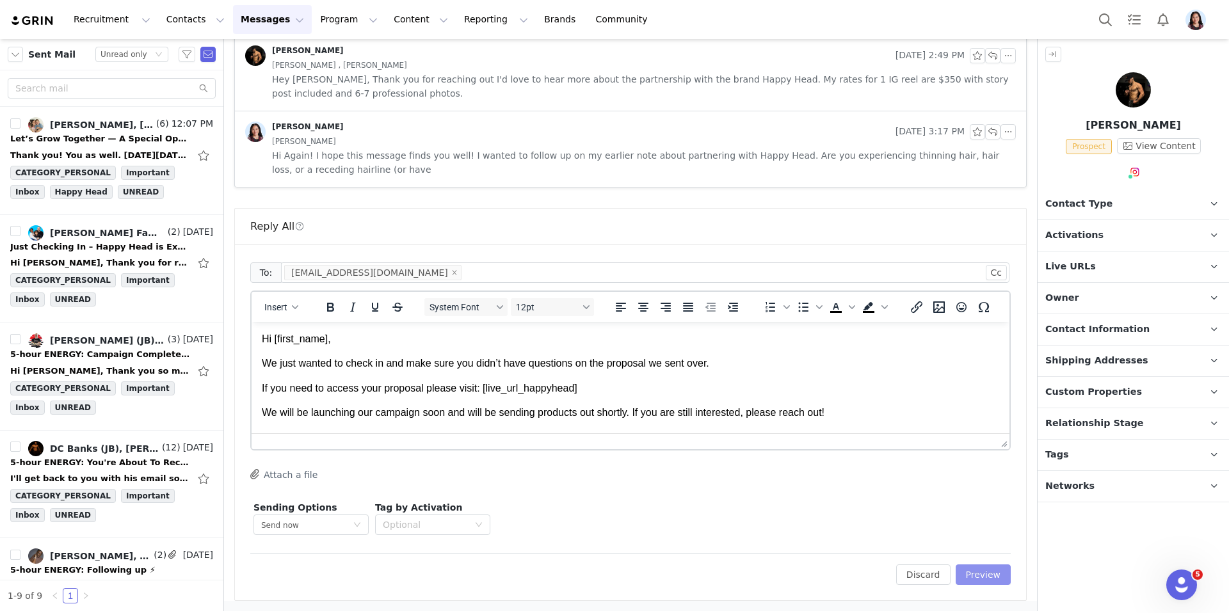
click at [981, 567] on button "Preview" at bounding box center [983, 574] width 56 height 20
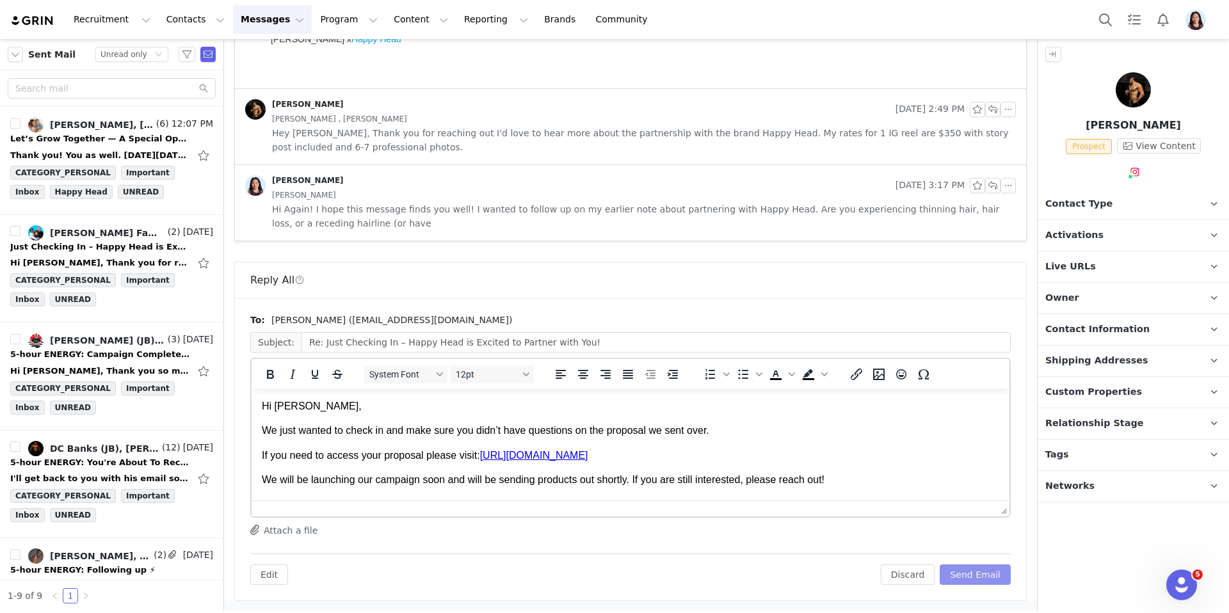
click at [981, 569] on button "Send Email" at bounding box center [974, 574] width 71 height 20
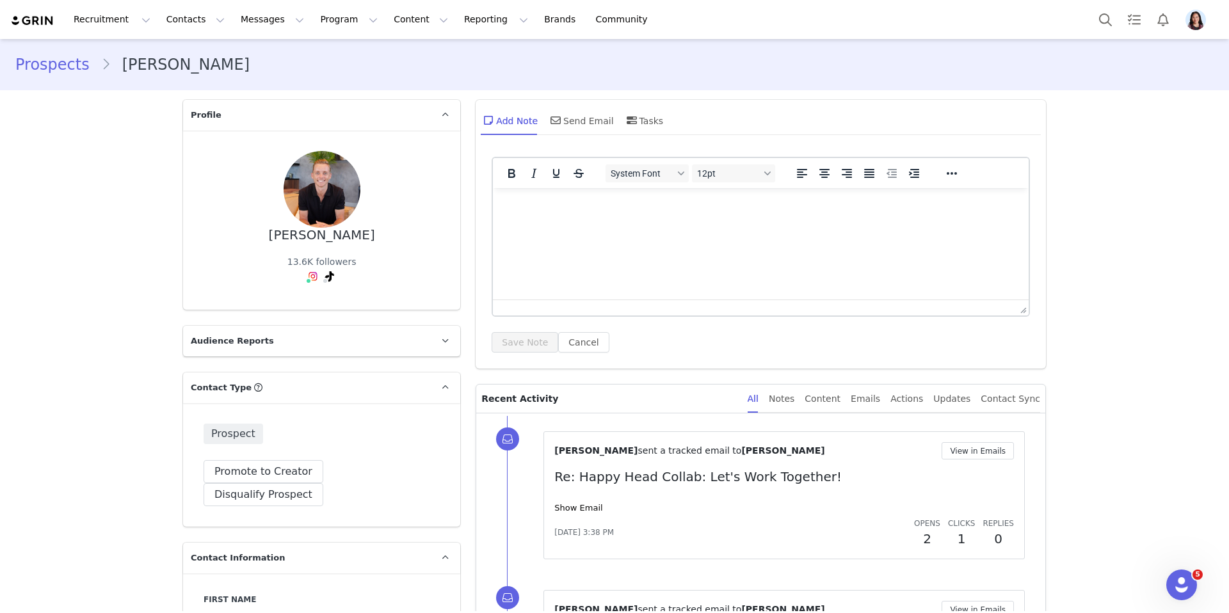
scroll to position [195, 0]
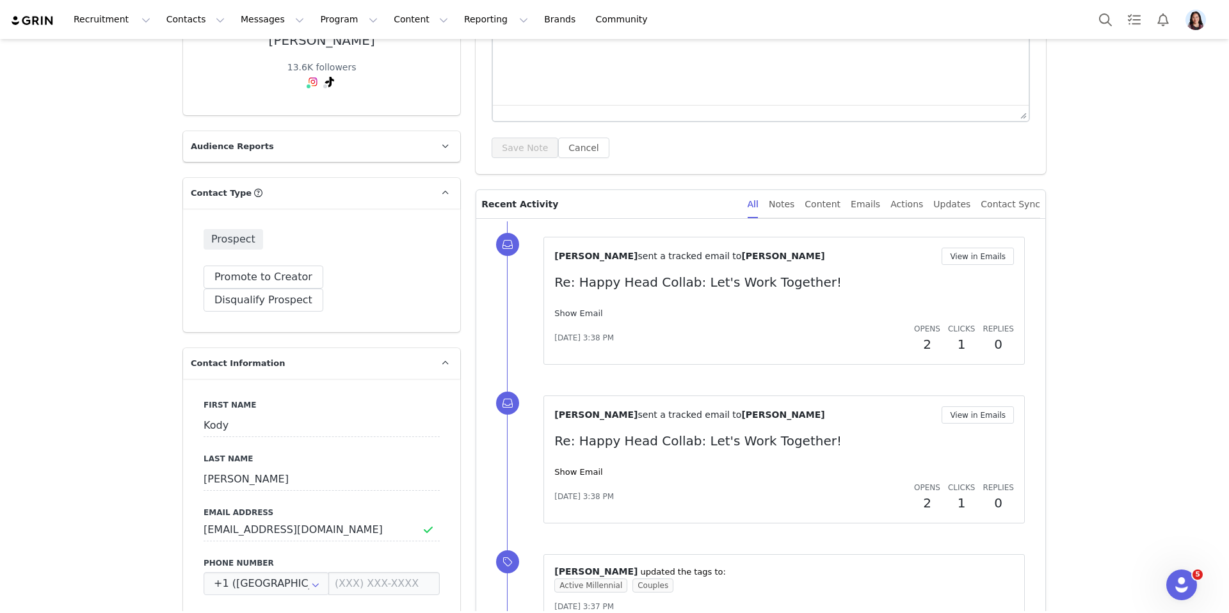
click at [587, 314] on link "Show Email" at bounding box center [578, 313] width 48 height 10
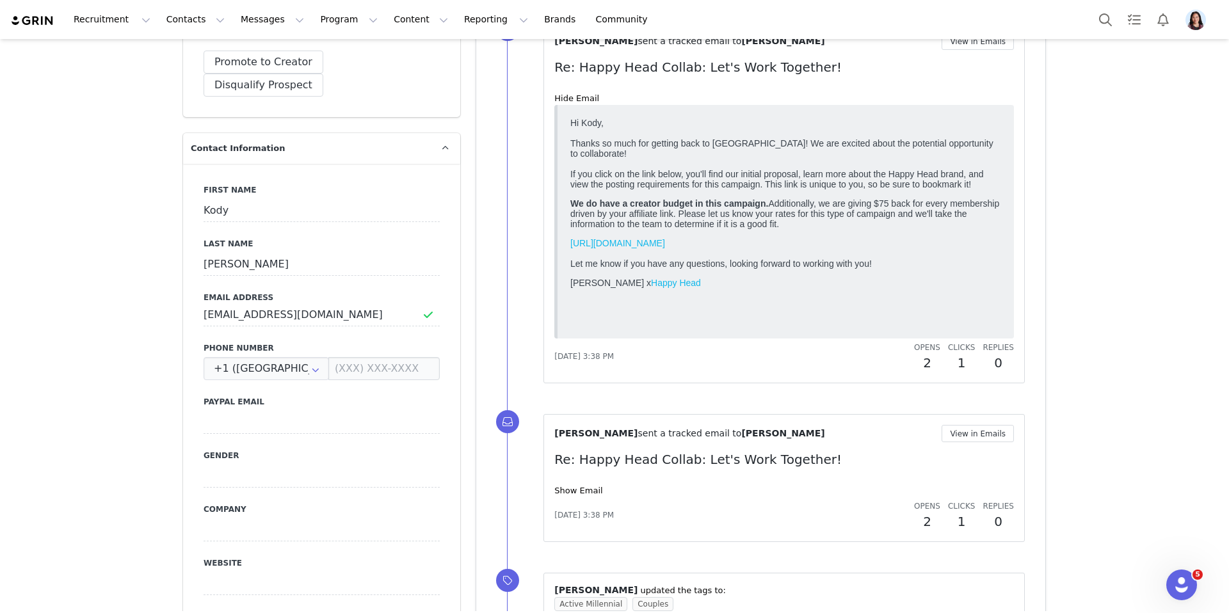
scroll to position [272, 0]
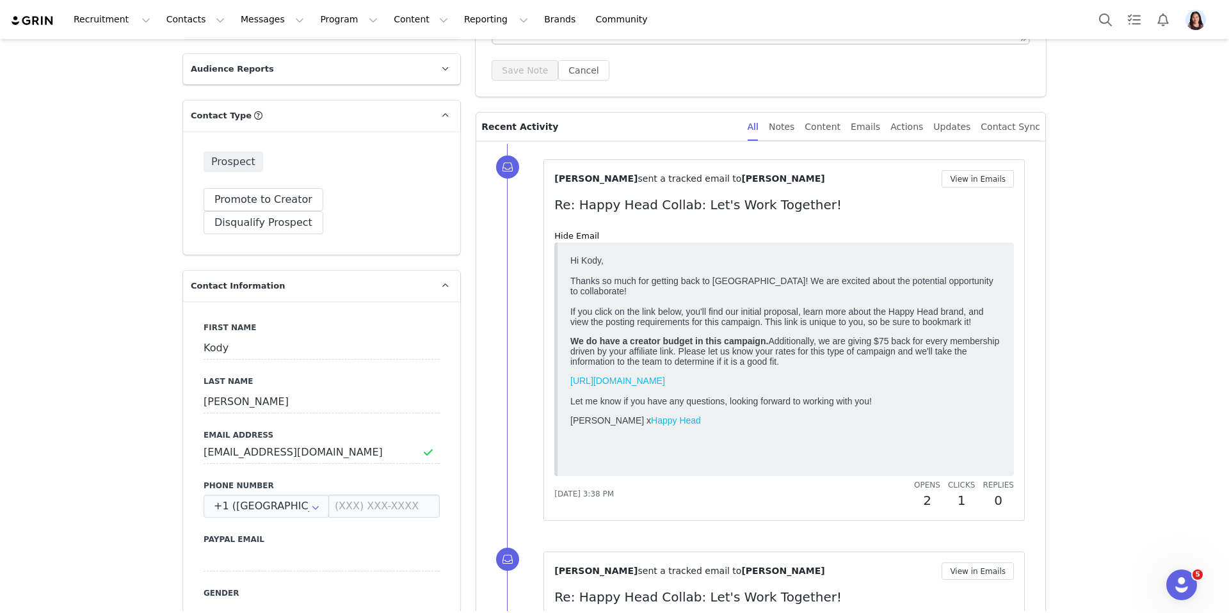
click at [944, 165] on div "[PERSON_NAME] sent a tracked email to [PERSON_NAME] View in Emails Re: Happy He…" at bounding box center [783, 340] width 481 height 362
click at [961, 182] on button "View in Emails" at bounding box center [977, 178] width 72 height 17
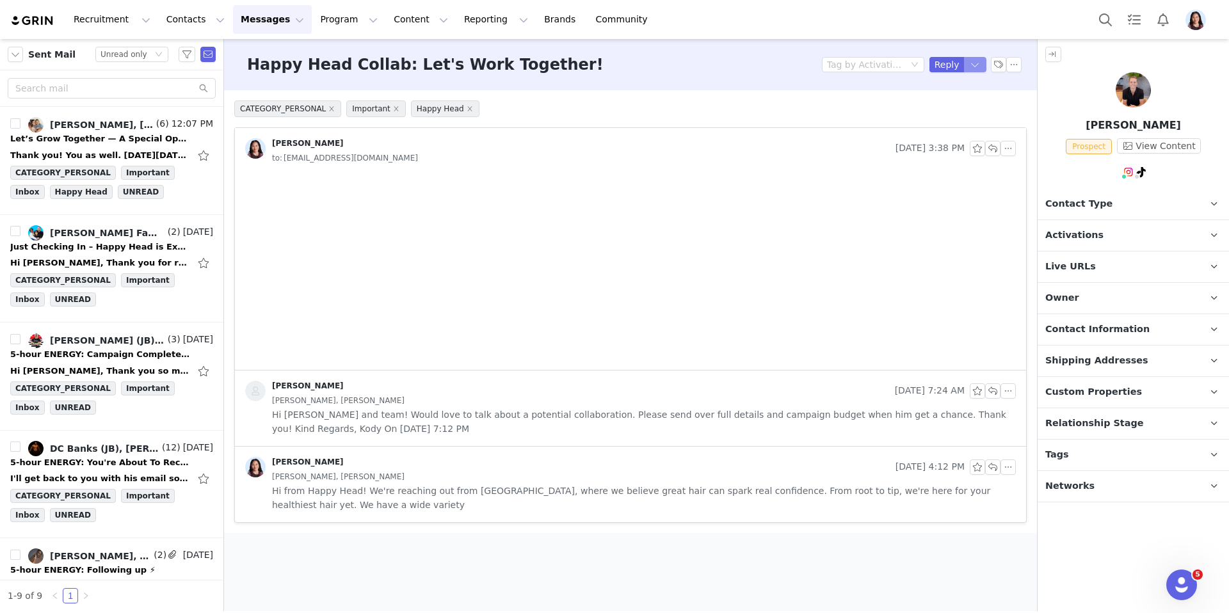
click at [975, 69] on button "button" at bounding box center [975, 64] width 23 height 15
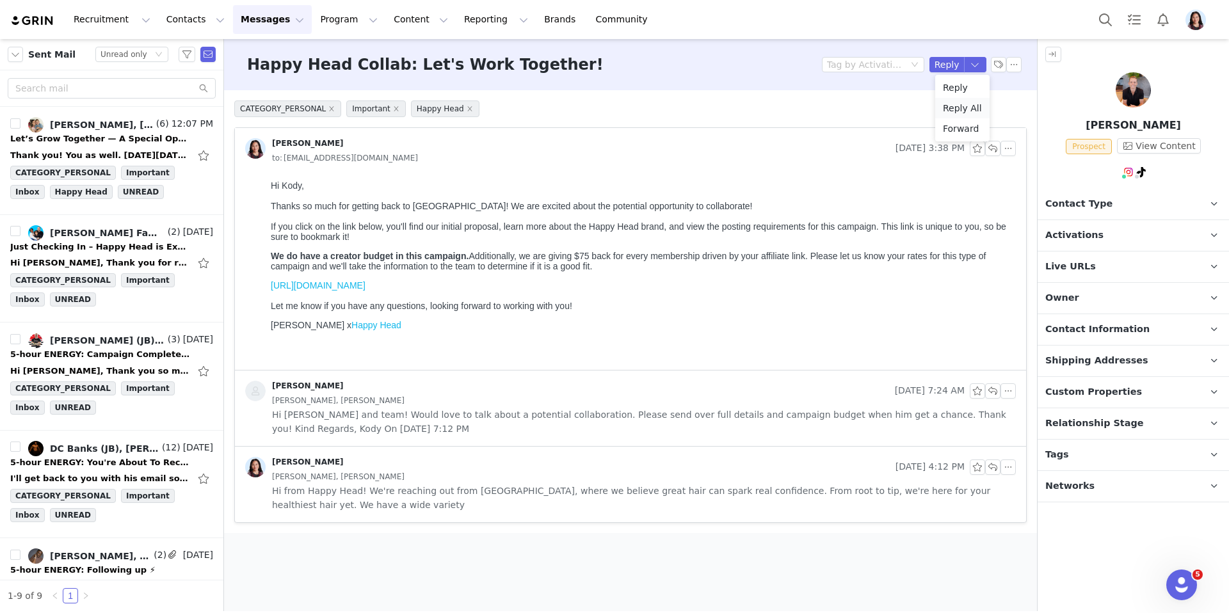
click at [964, 110] on li "Reply All" at bounding box center [962, 108] width 54 height 20
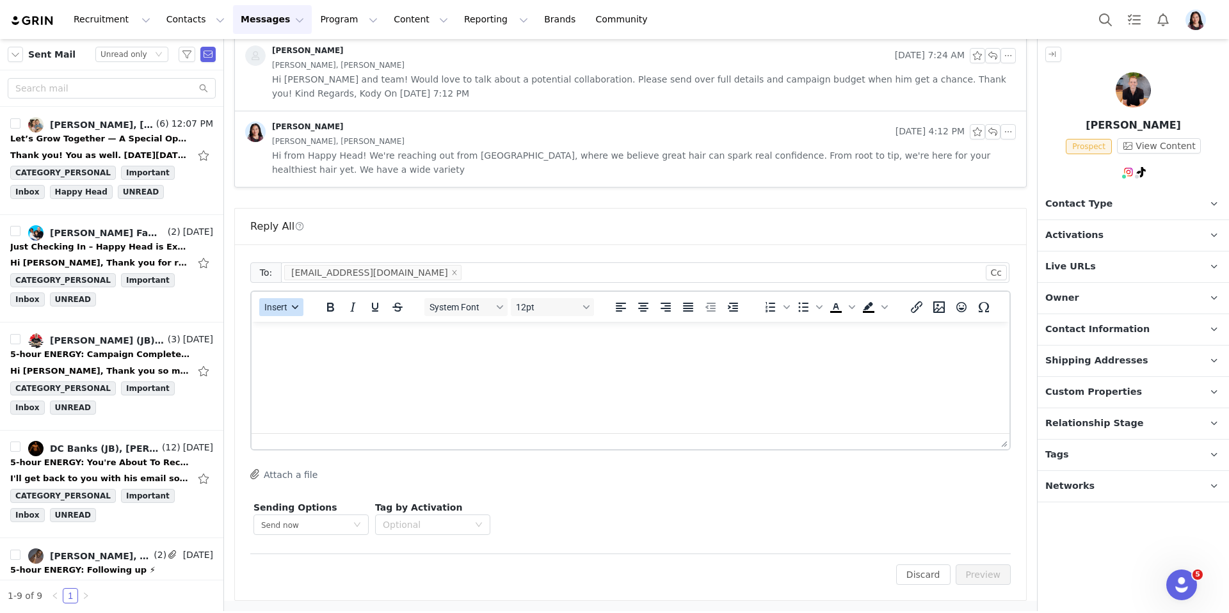
click at [284, 309] on span "Insert" at bounding box center [275, 307] width 23 height 10
click at [284, 331] on div "Insert Template" at bounding box center [327, 329] width 115 height 15
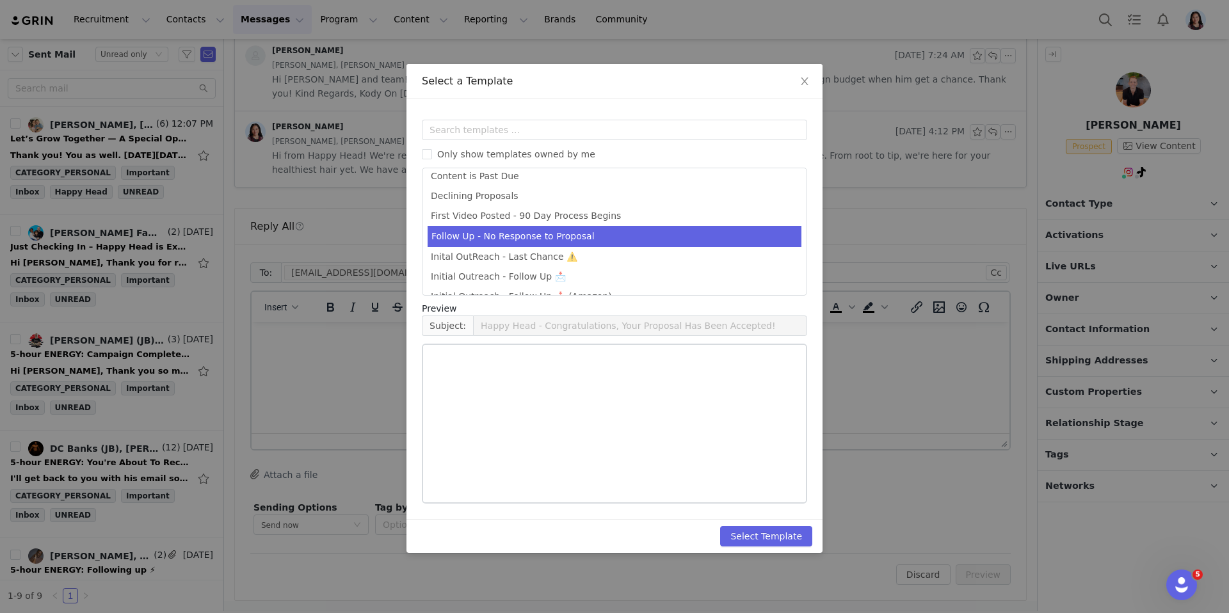
click at [517, 241] on li "Follow Up - No Response to Proposal" at bounding box center [614, 236] width 374 height 21
type input "Re: Happy Head - Campaign Follow Up"
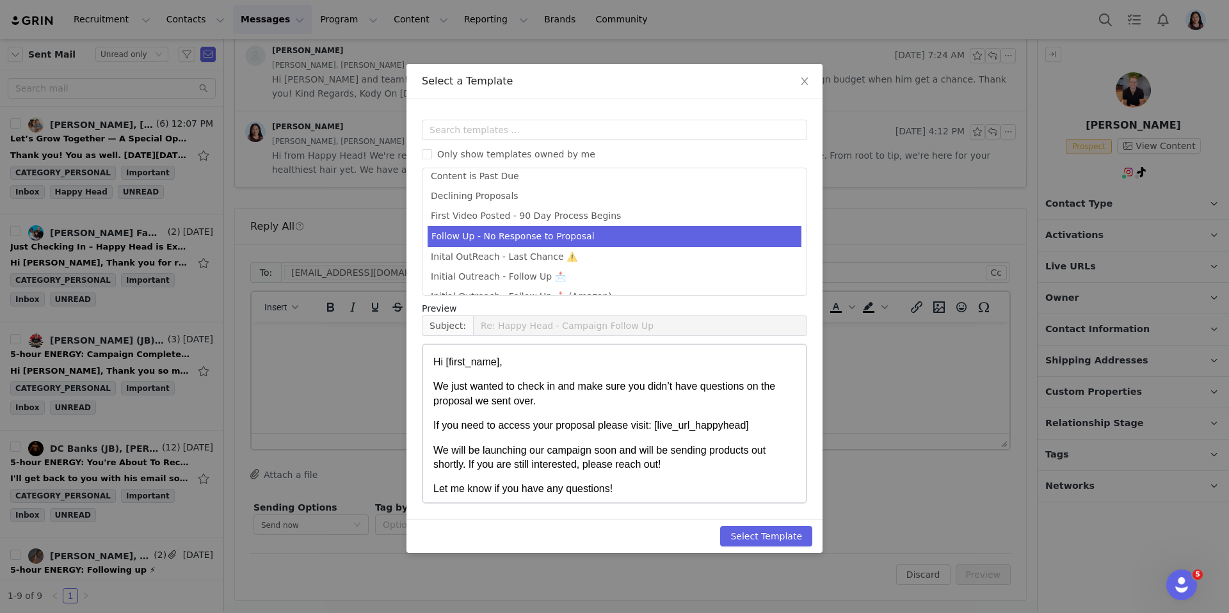
scroll to position [246, 0]
click at [768, 543] on button "Select Template" at bounding box center [766, 536] width 92 height 20
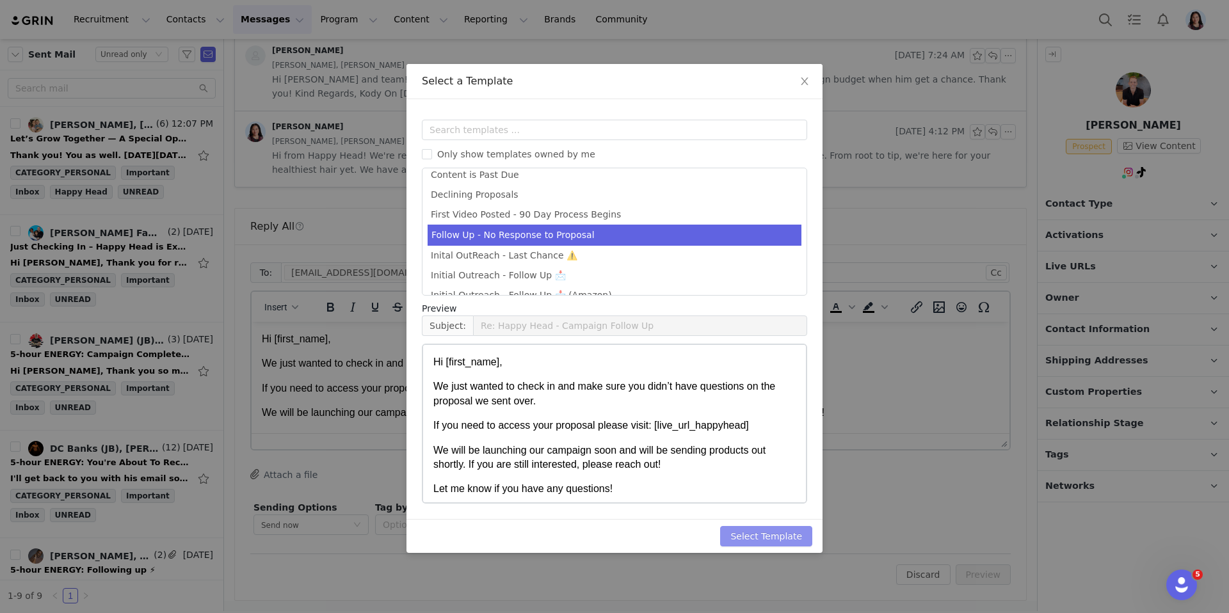
scroll to position [0, 0]
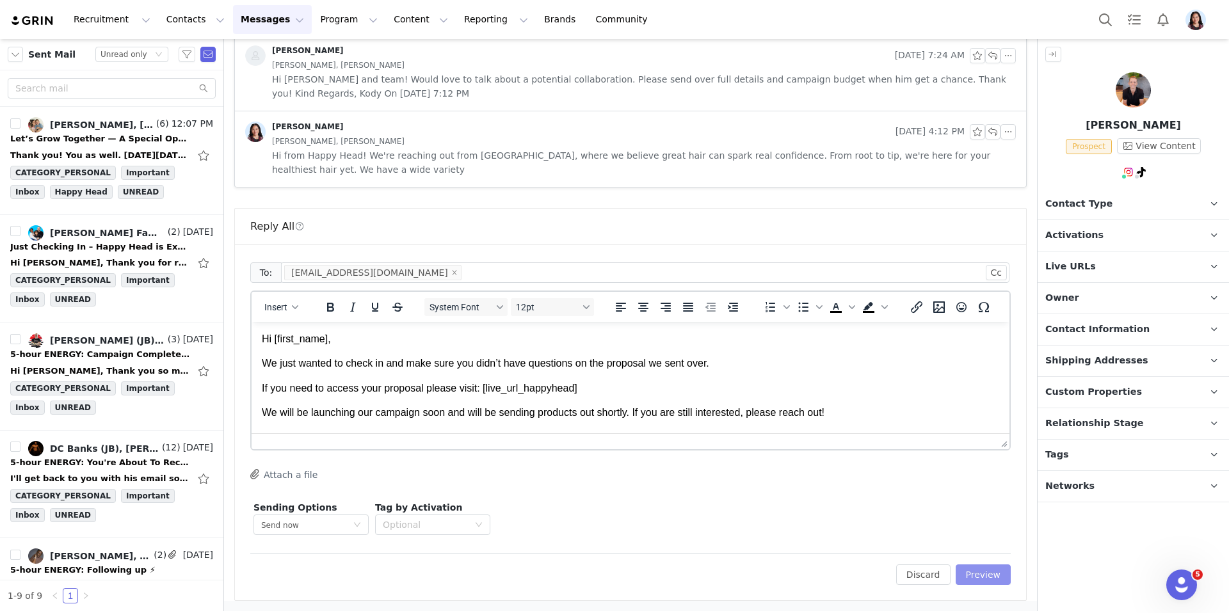
click at [985, 571] on button "Preview" at bounding box center [983, 574] width 56 height 20
click at [986, 574] on button "Preview" at bounding box center [976, 574] width 70 height 20
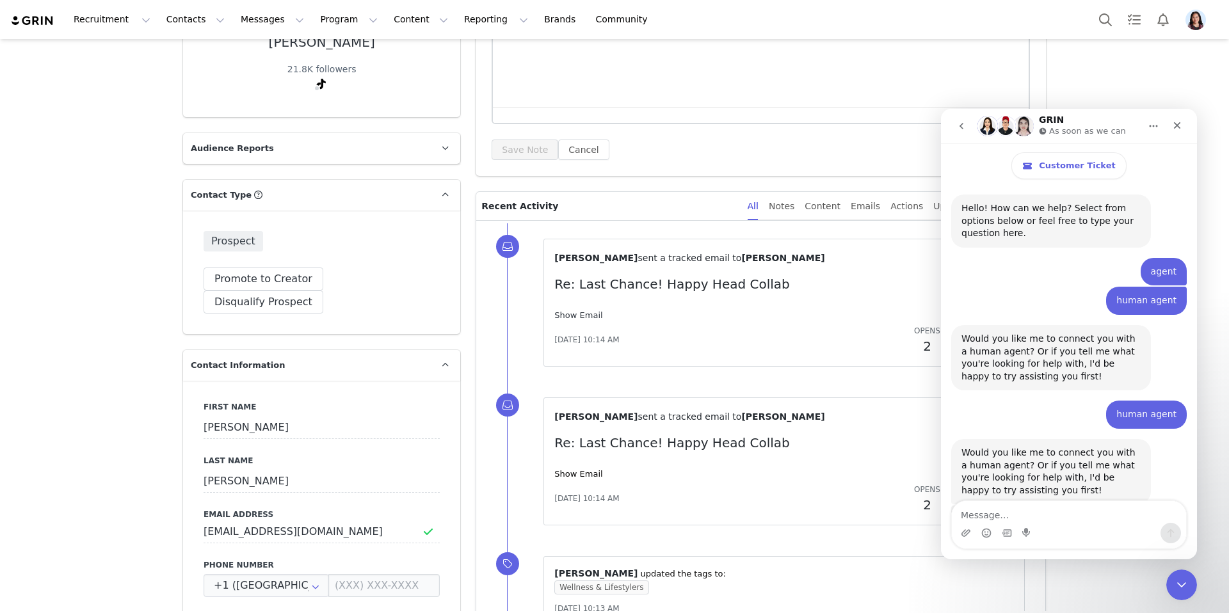
scroll to position [634, 0]
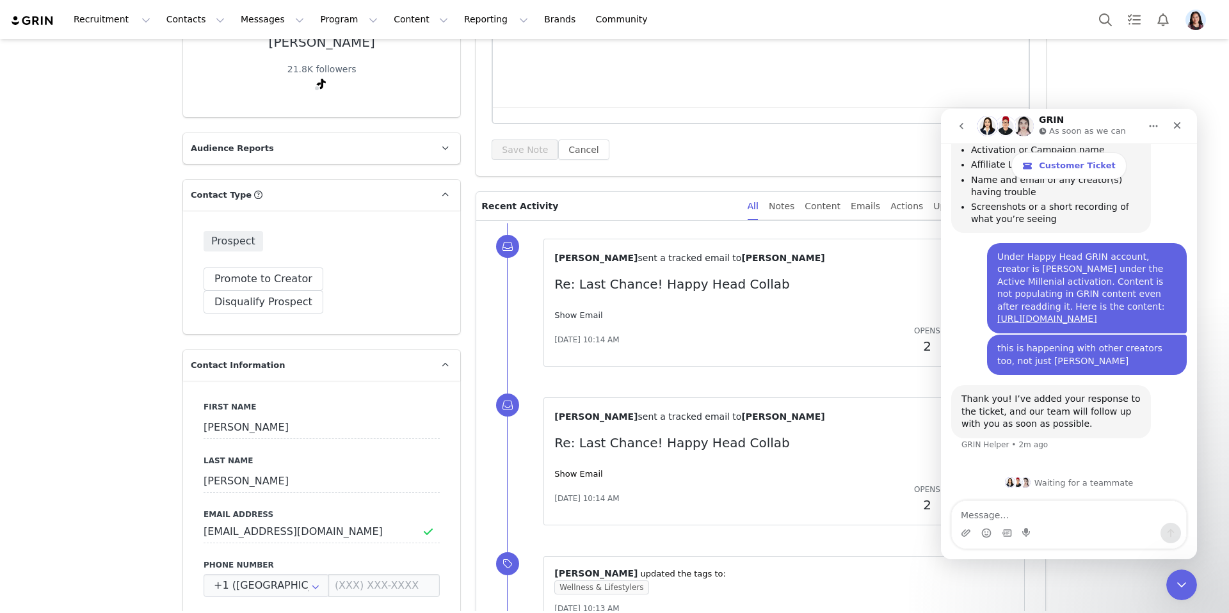
click at [574, 313] on link "Show Email" at bounding box center [578, 315] width 48 height 10
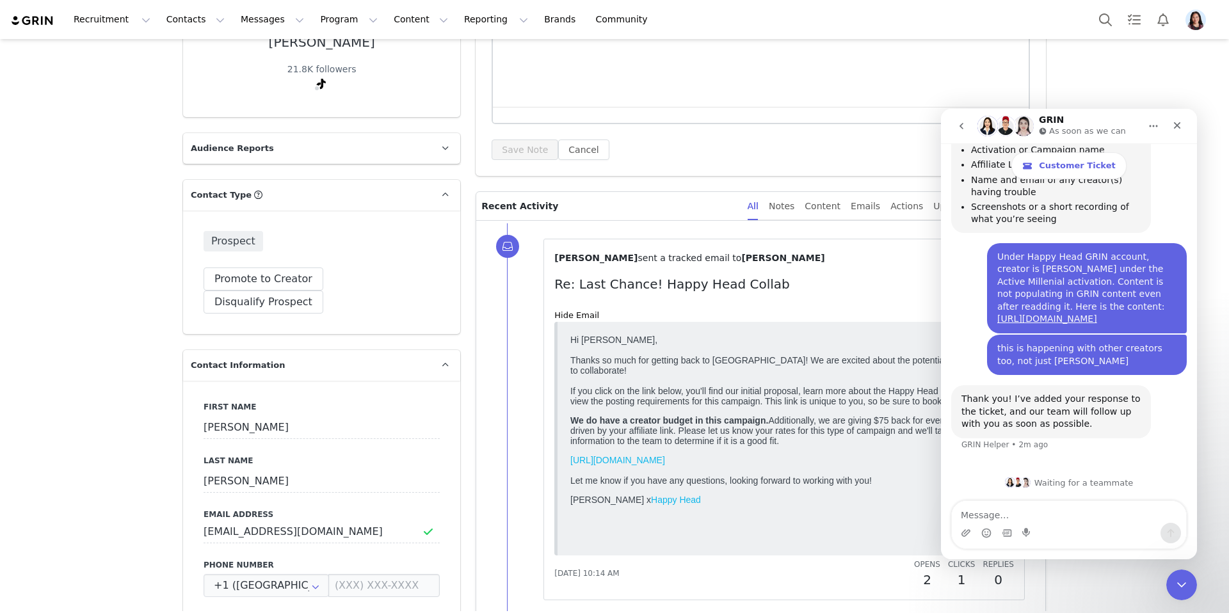
scroll to position [0, 0]
click at [1180, 575] on icon "Close Intercom Messenger" at bounding box center [1179, 582] width 15 height 15
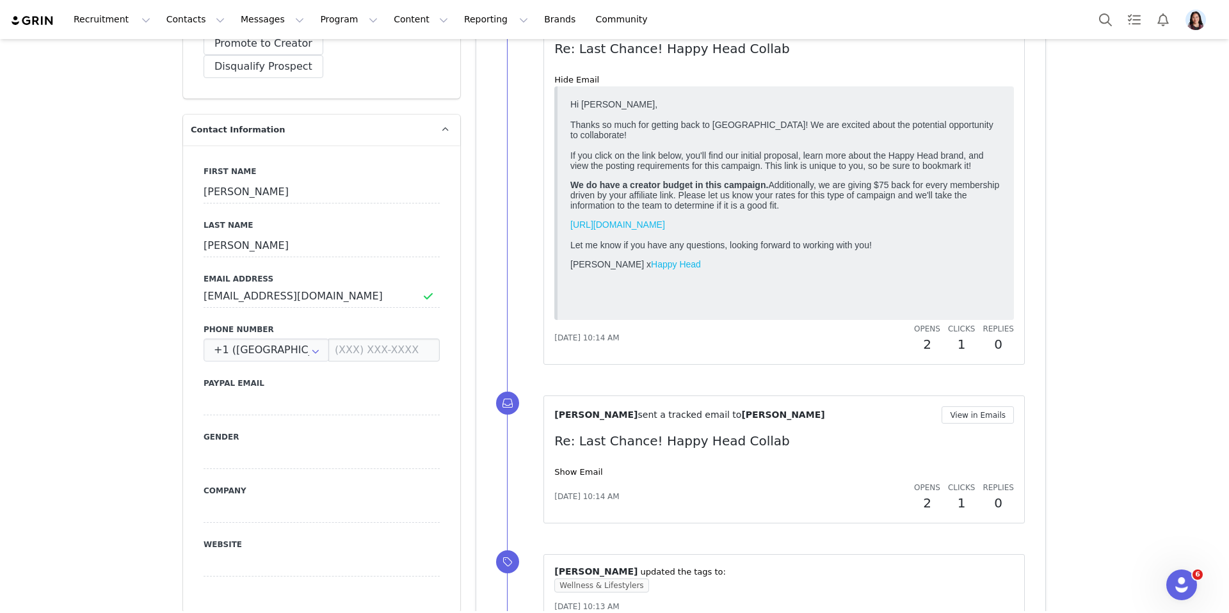
scroll to position [328, 0]
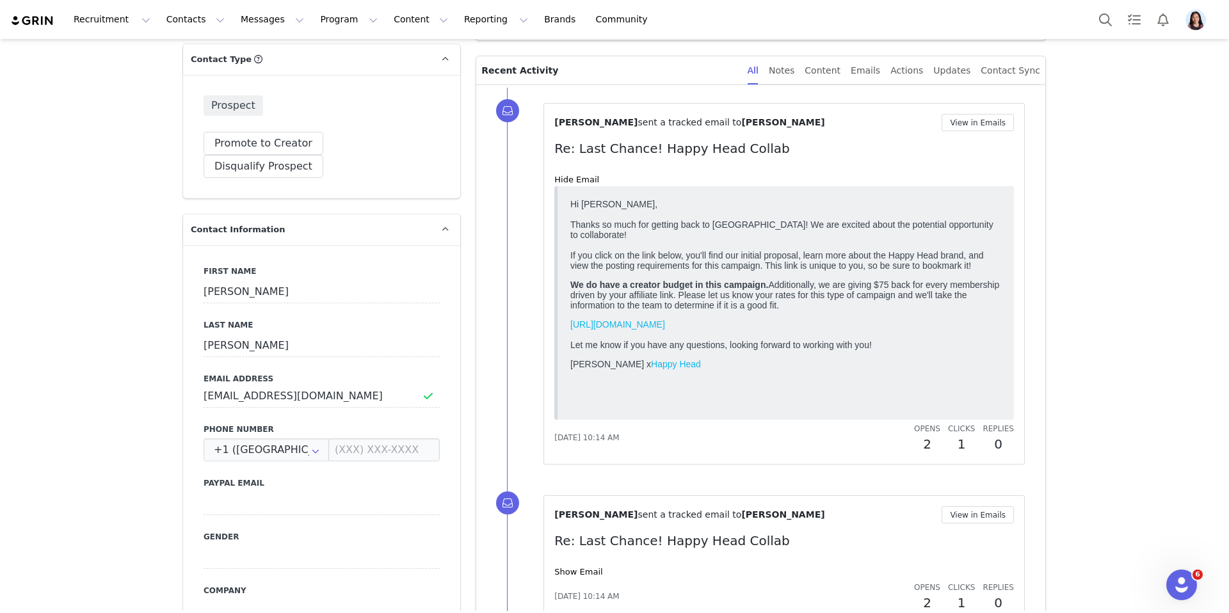
click at [973, 111] on div "Randi Dofat sent a tracked email to Josh Villarin View in Emails Re: Last Chanc…" at bounding box center [783, 284] width 481 height 362
click at [973, 121] on button "View in Emails" at bounding box center [977, 122] width 72 height 17
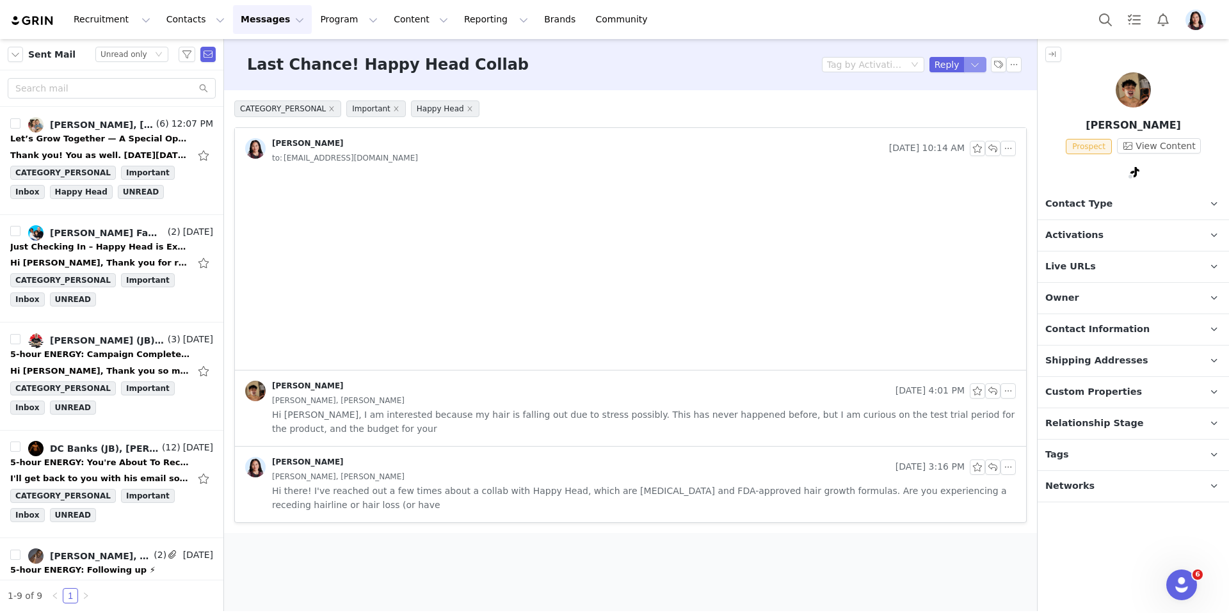
click at [969, 64] on button "button" at bounding box center [975, 64] width 23 height 15
click at [958, 102] on li "Reply All" at bounding box center [962, 108] width 54 height 20
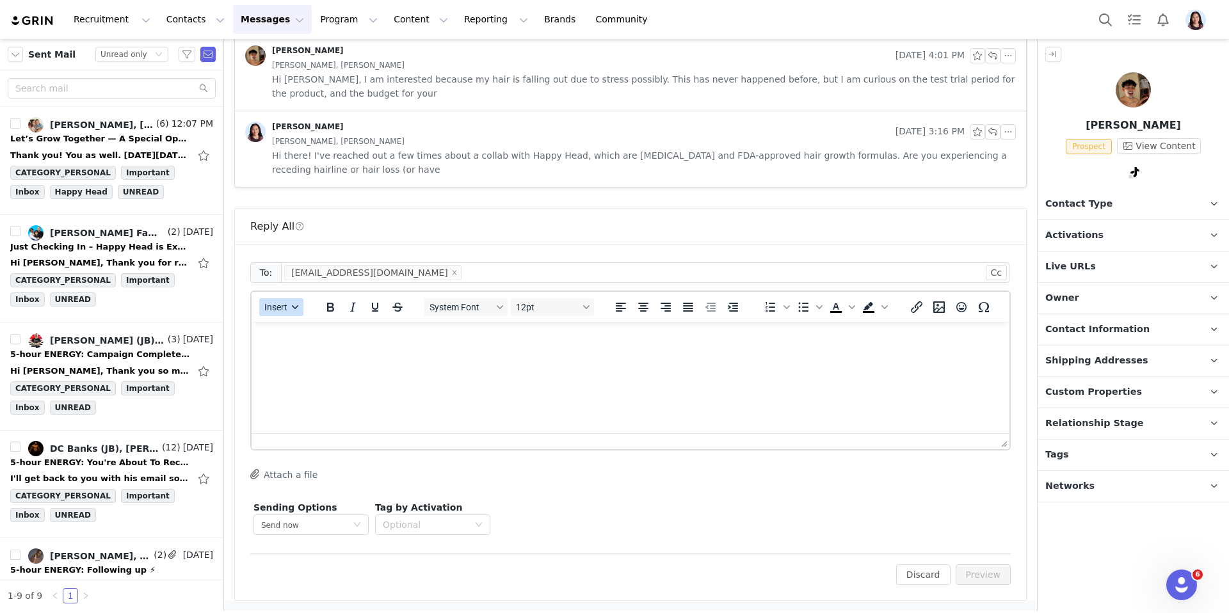
click at [281, 307] on span "Insert" at bounding box center [275, 307] width 23 height 10
click at [281, 331] on div "Insert Template" at bounding box center [327, 329] width 115 height 15
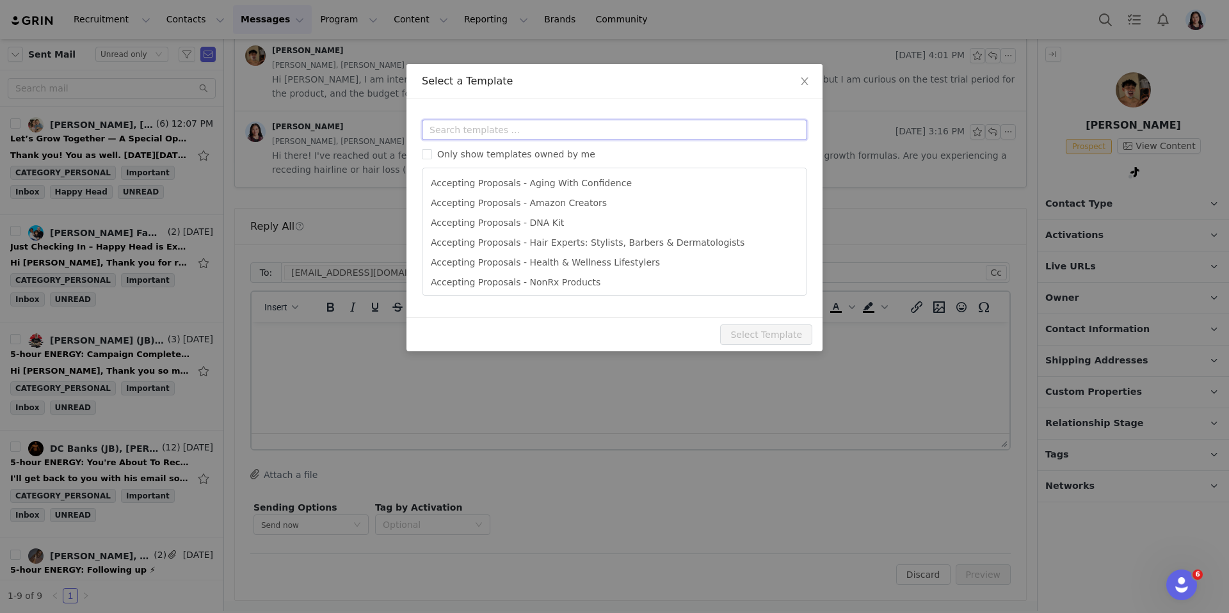
click at [494, 136] on input "text" at bounding box center [614, 130] width 385 height 20
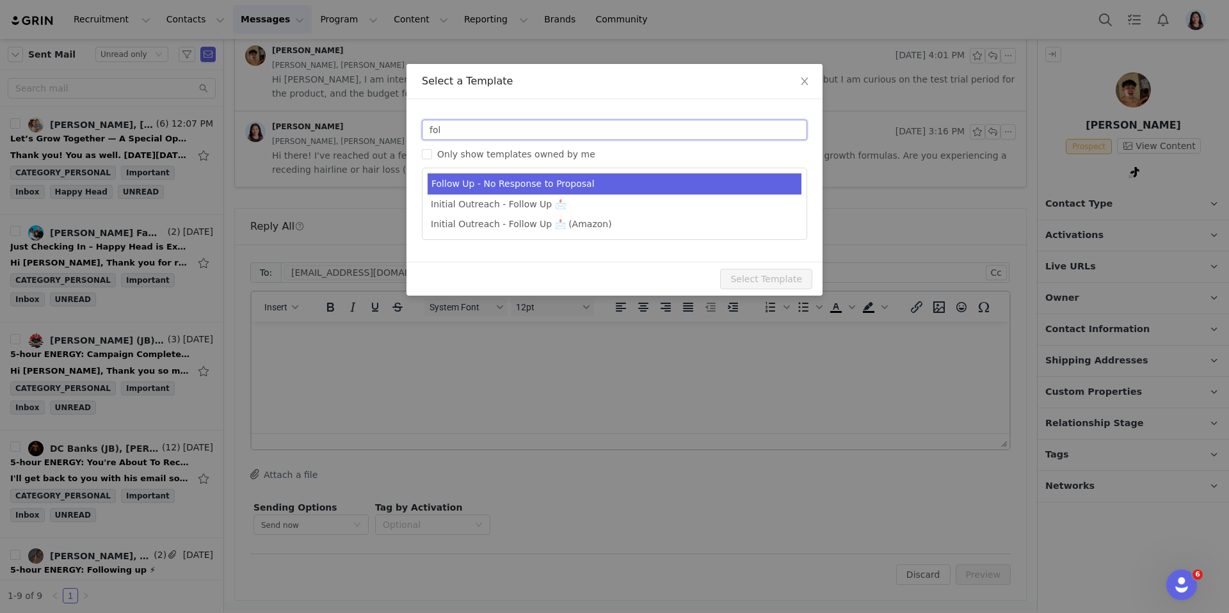
type input "fol"
type input "Re: Happy Head - Campaign Follow Up"
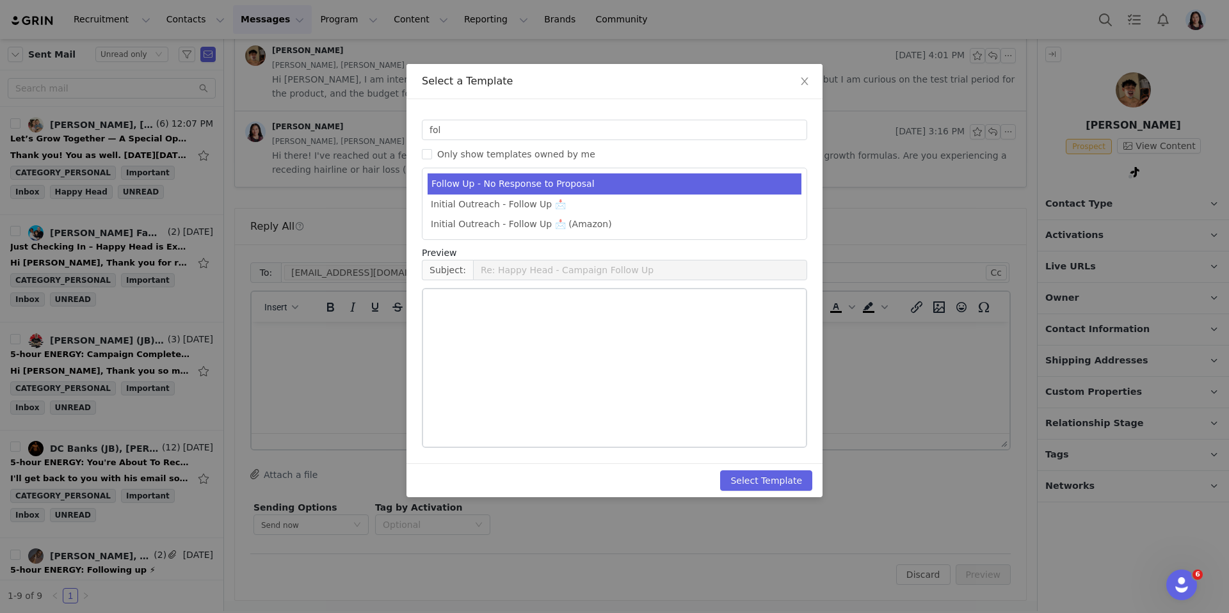
click at [511, 178] on li "Follow Up - No Response to Proposal" at bounding box center [614, 183] width 374 height 21
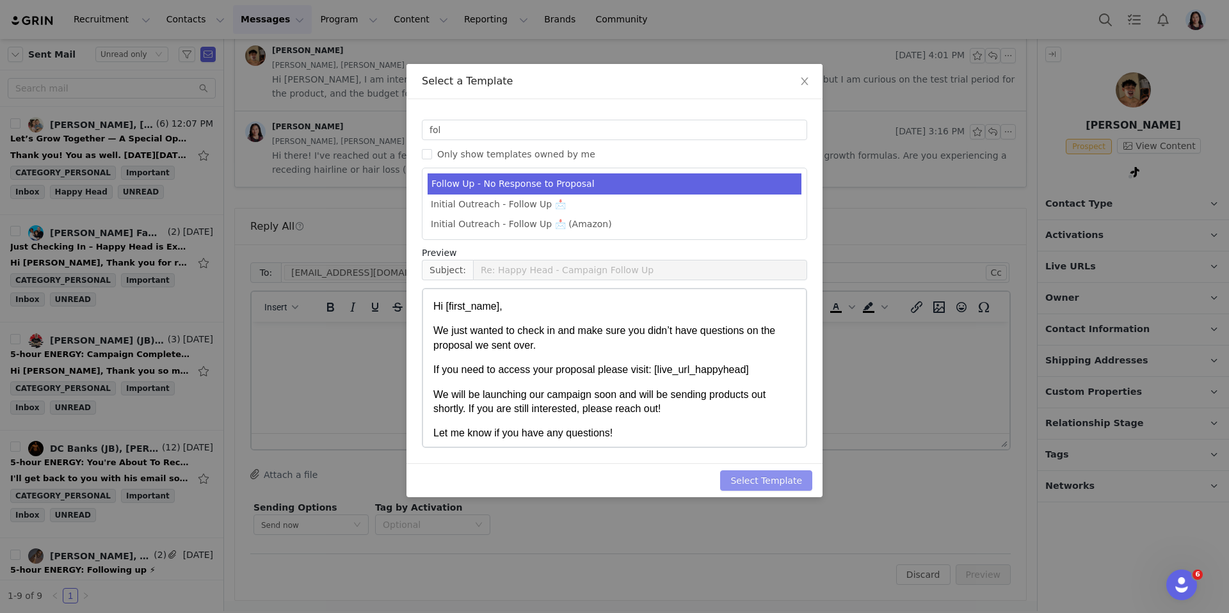
click at [756, 472] on button "Select Template" at bounding box center [766, 480] width 92 height 20
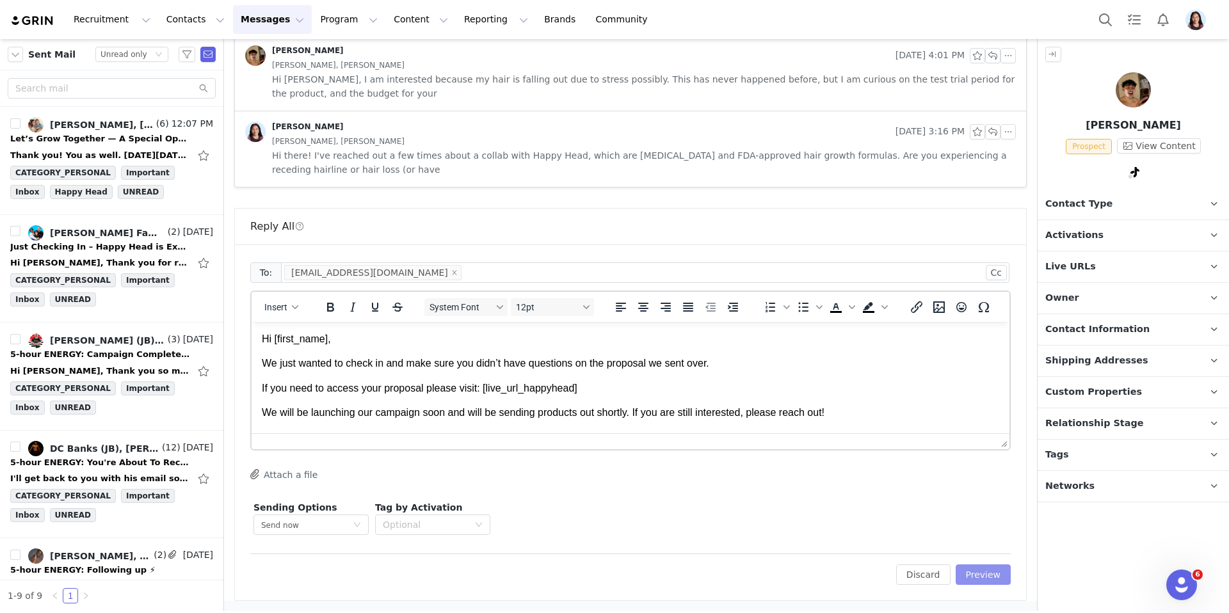
click at [989, 578] on button "Preview" at bounding box center [983, 574] width 56 height 20
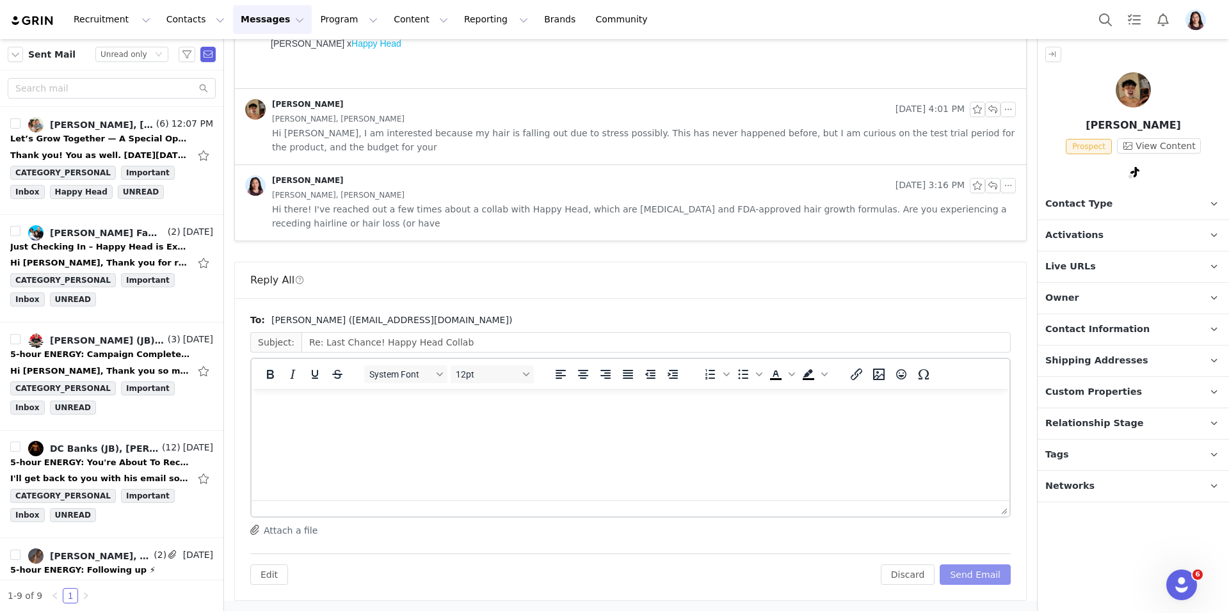
scroll to position [282, 0]
click at [985, 577] on button "Send Email" at bounding box center [974, 574] width 71 height 20
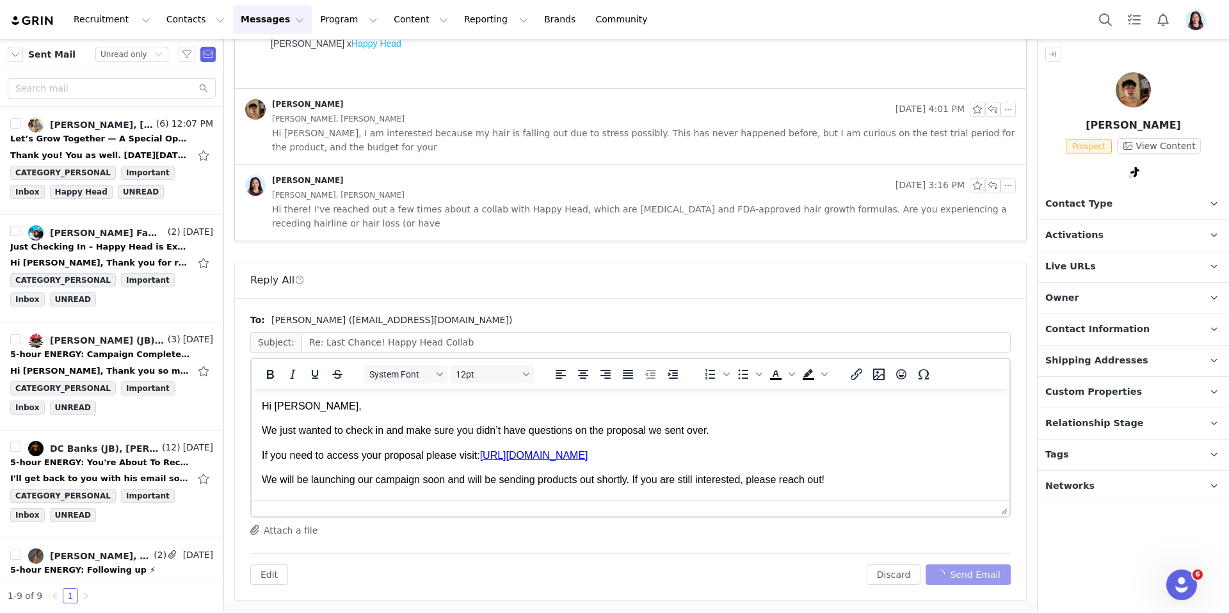
scroll to position [0, 0]
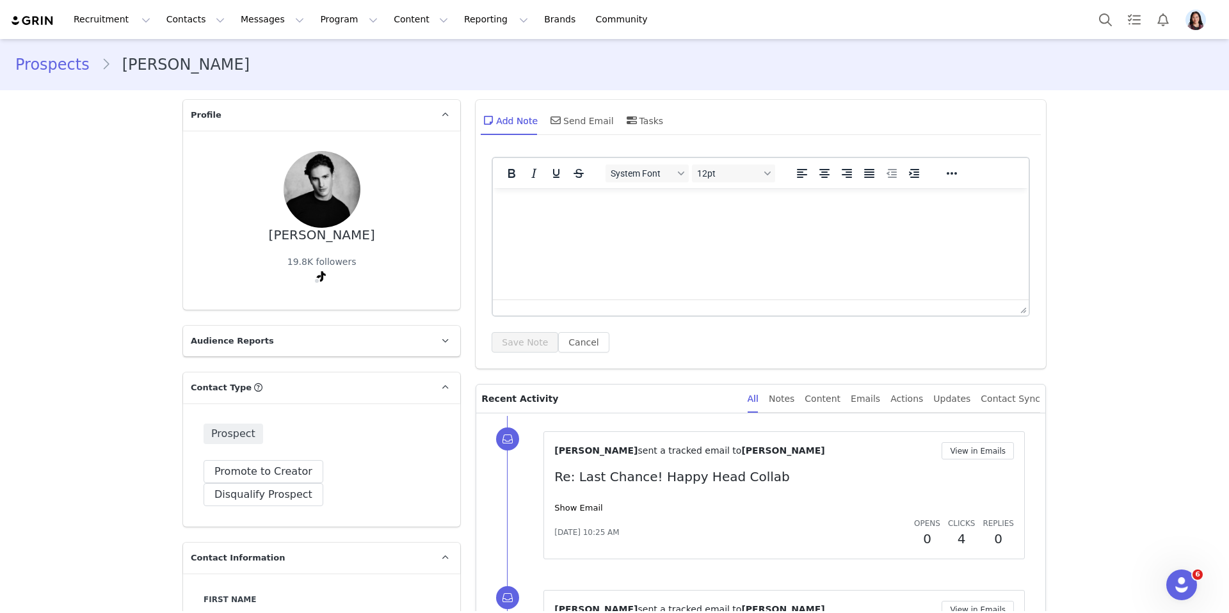
scroll to position [287, 0]
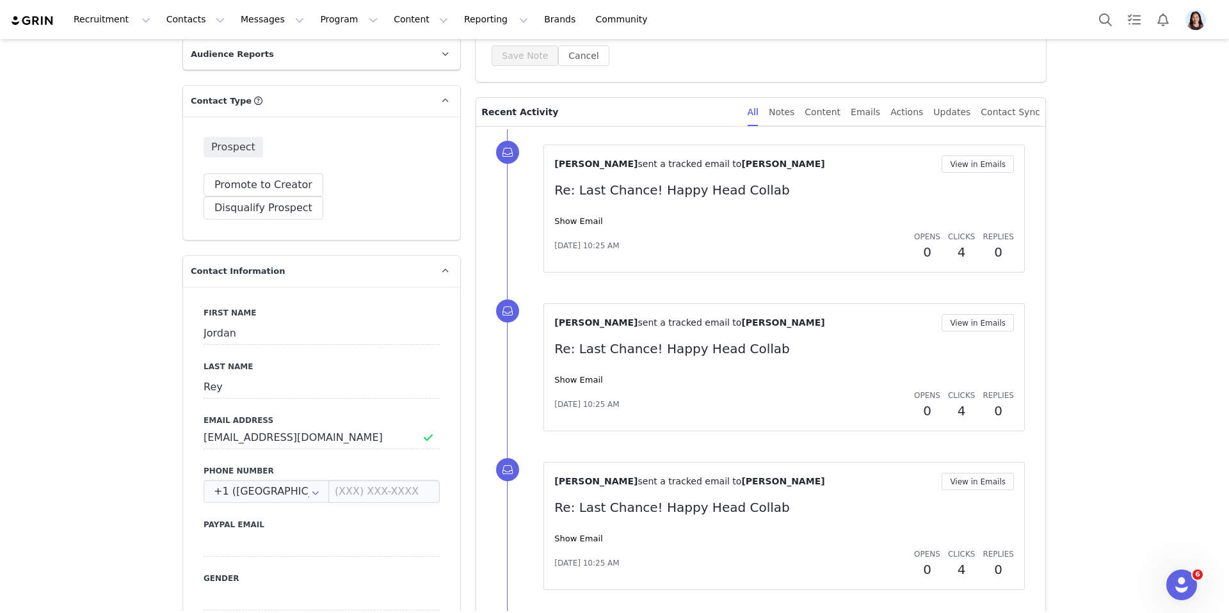
click at [570, 227] on div "Show Email" at bounding box center [783, 221] width 459 height 13
click at [570, 219] on link "Show Email" at bounding box center [578, 221] width 48 height 10
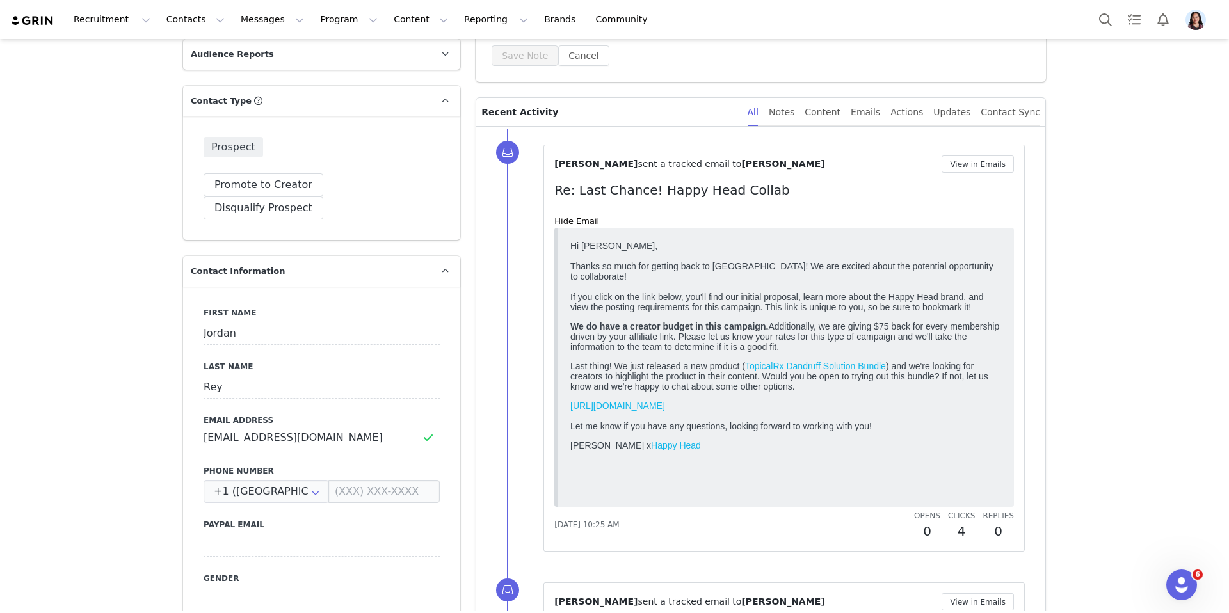
scroll to position [347, 0]
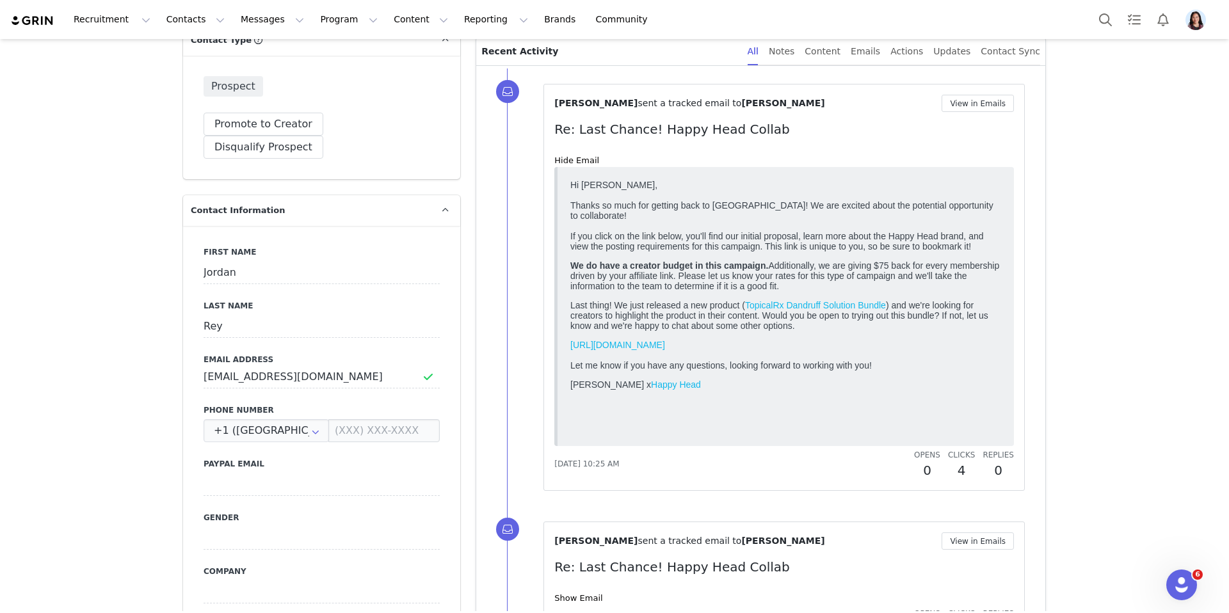
click at [978, 116] on div "[PERSON_NAME] sent a tracked email to [PERSON_NAME] View in Emails Re: Last Cha…" at bounding box center [783, 287] width 459 height 385
click at [977, 107] on button "View in Emails" at bounding box center [977, 103] width 72 height 17
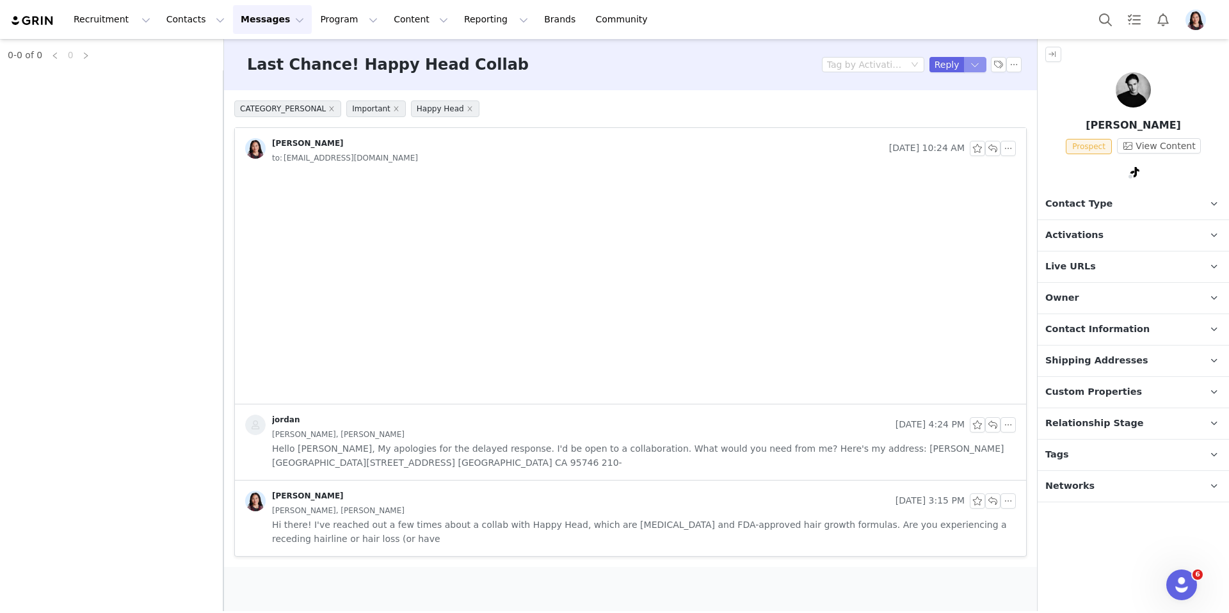
click at [976, 63] on button "button" at bounding box center [975, 64] width 23 height 15
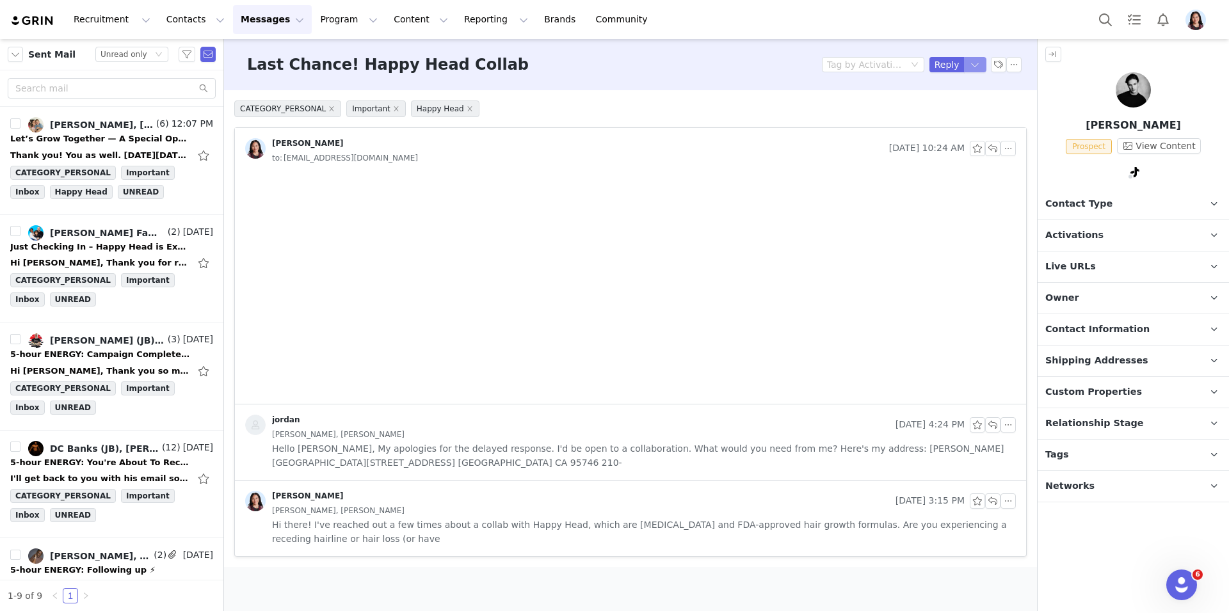
click at [980, 71] on button "button" at bounding box center [975, 64] width 23 height 15
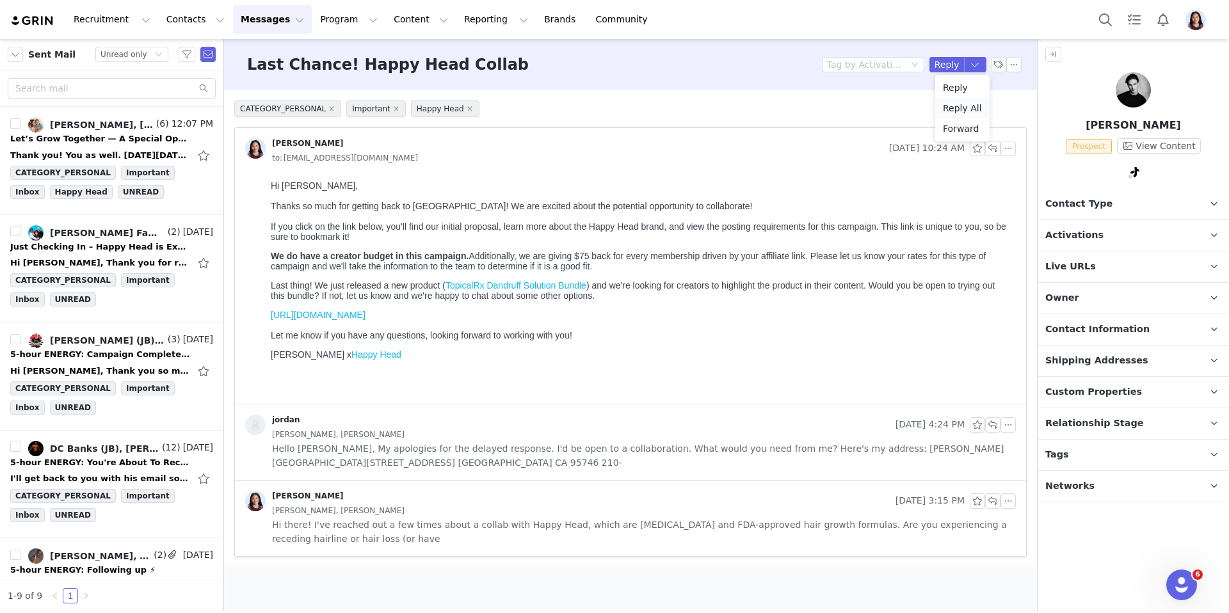
click at [958, 106] on li "Reply All" at bounding box center [962, 108] width 54 height 20
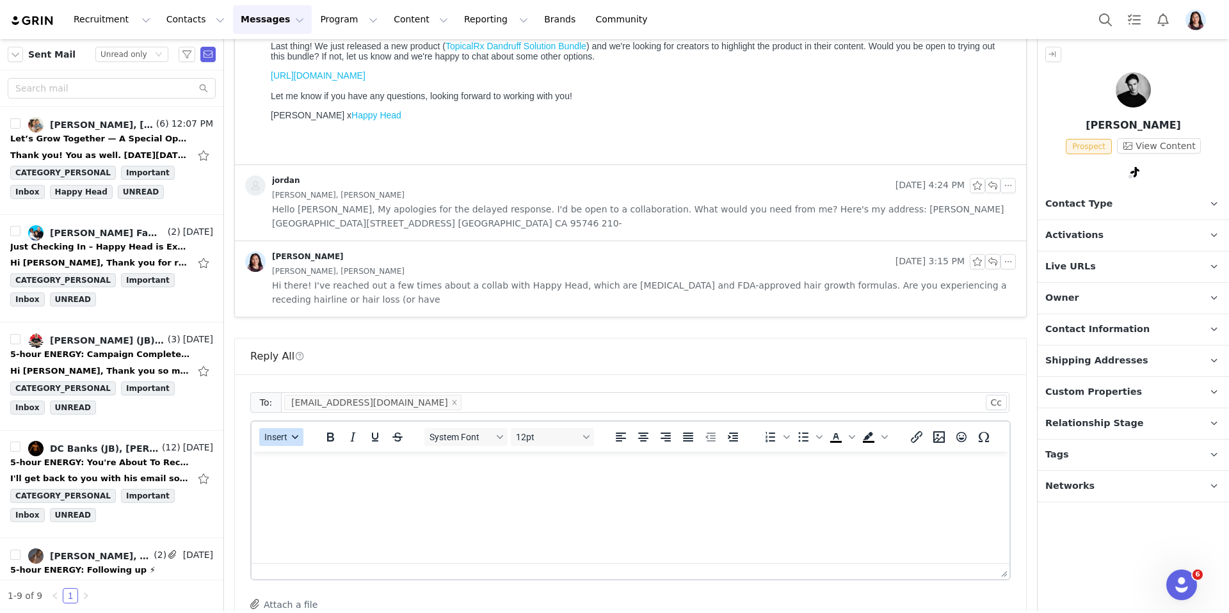
click at [276, 443] on button "Insert" at bounding box center [281, 437] width 44 height 18
click at [291, 459] on div "Insert Template" at bounding box center [327, 459] width 115 height 15
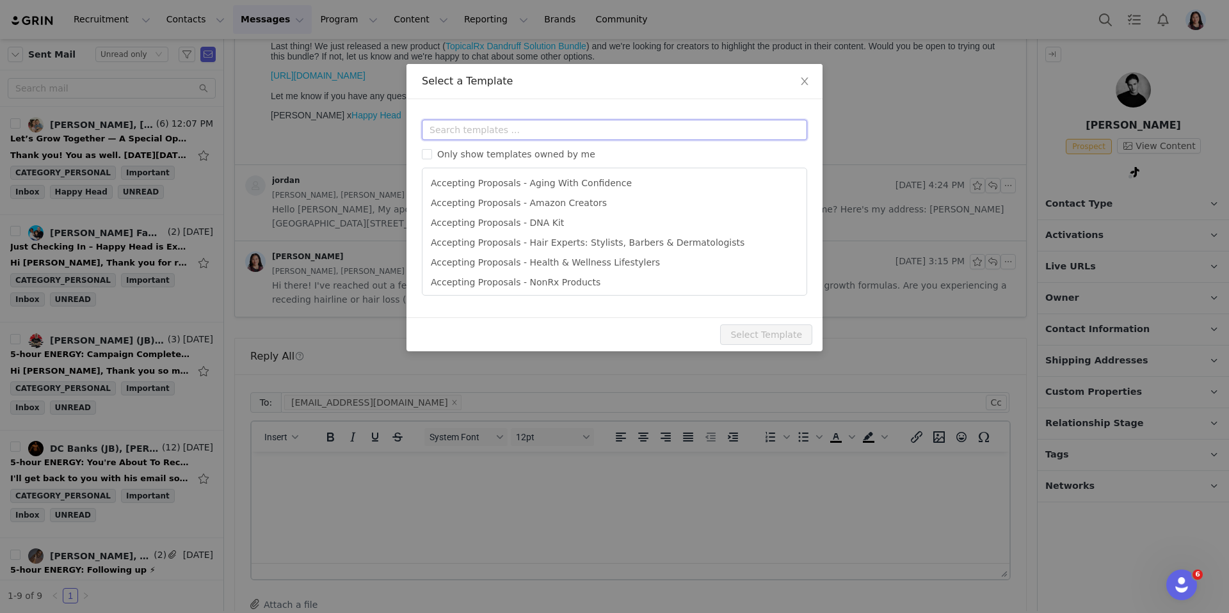
click at [487, 133] on input "text" at bounding box center [614, 130] width 385 height 20
type input "f"
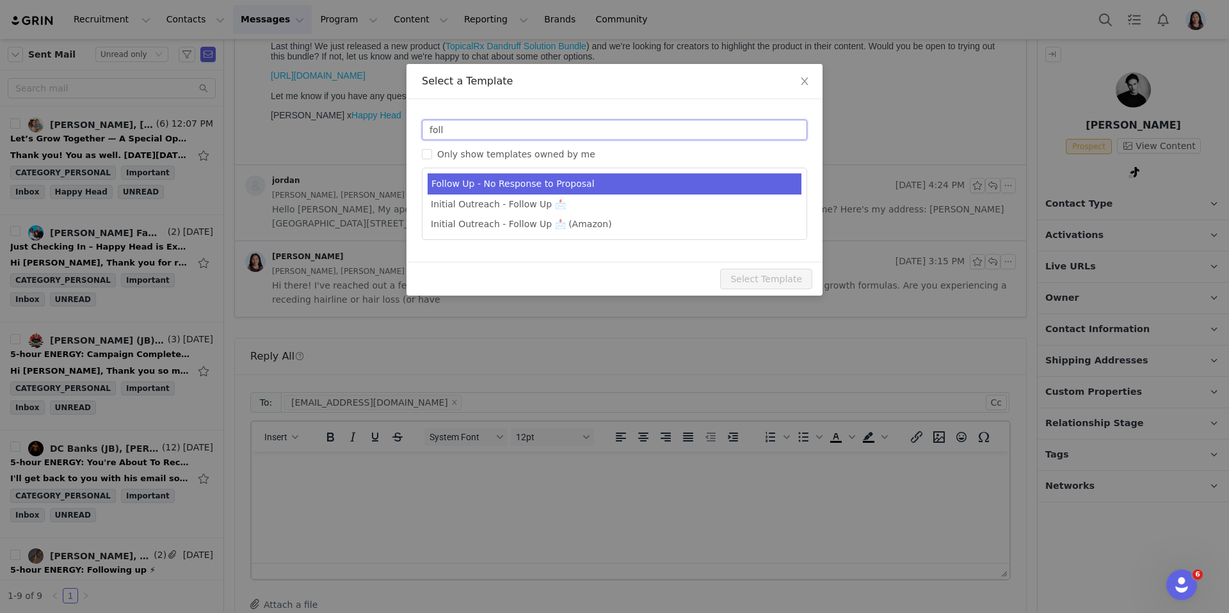
type input "foll"
type input "Re: Happy Head - Campaign Follow Up"
click at [507, 191] on li "Follow Up - No Response to Proposal" at bounding box center [614, 183] width 374 height 21
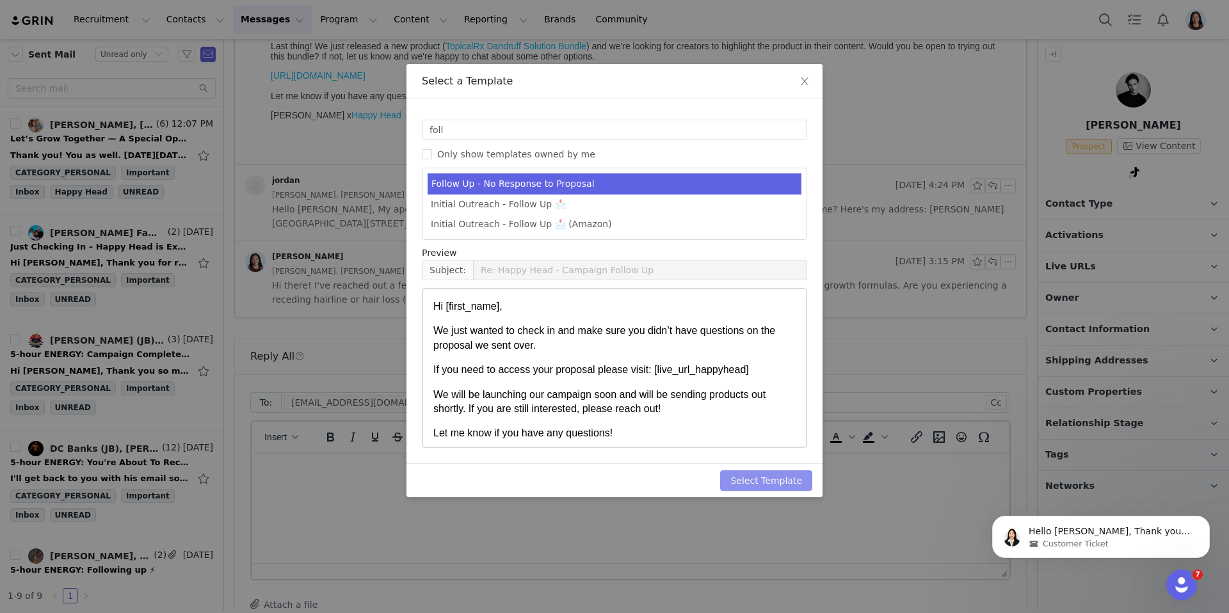
click at [763, 484] on button "Select Template" at bounding box center [766, 480] width 92 height 20
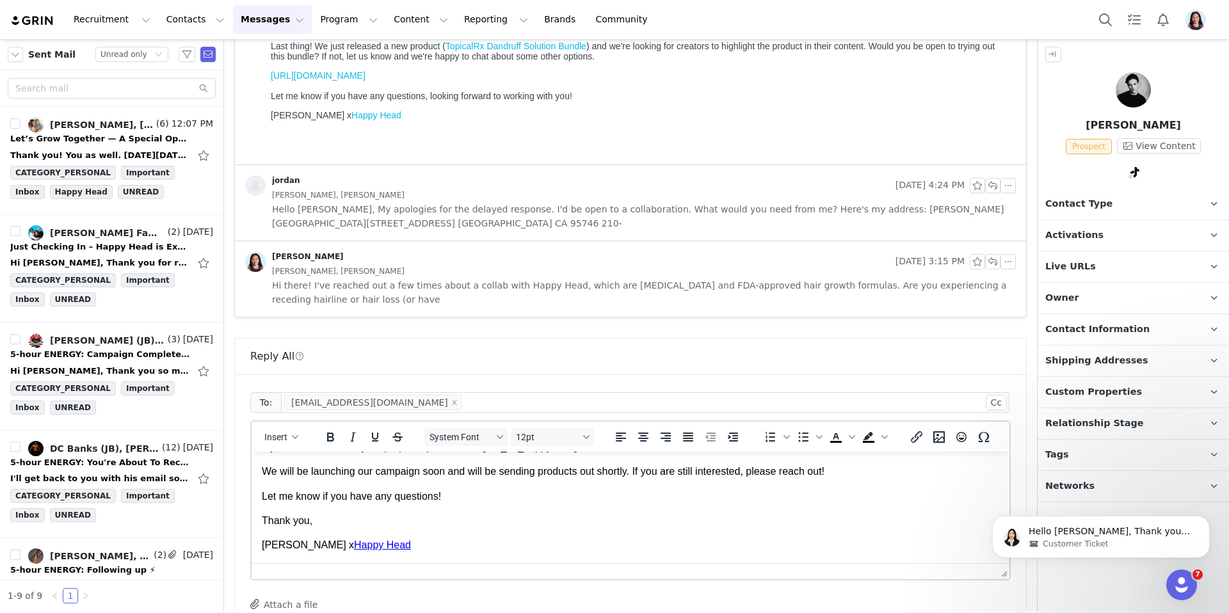
scroll to position [369, 0]
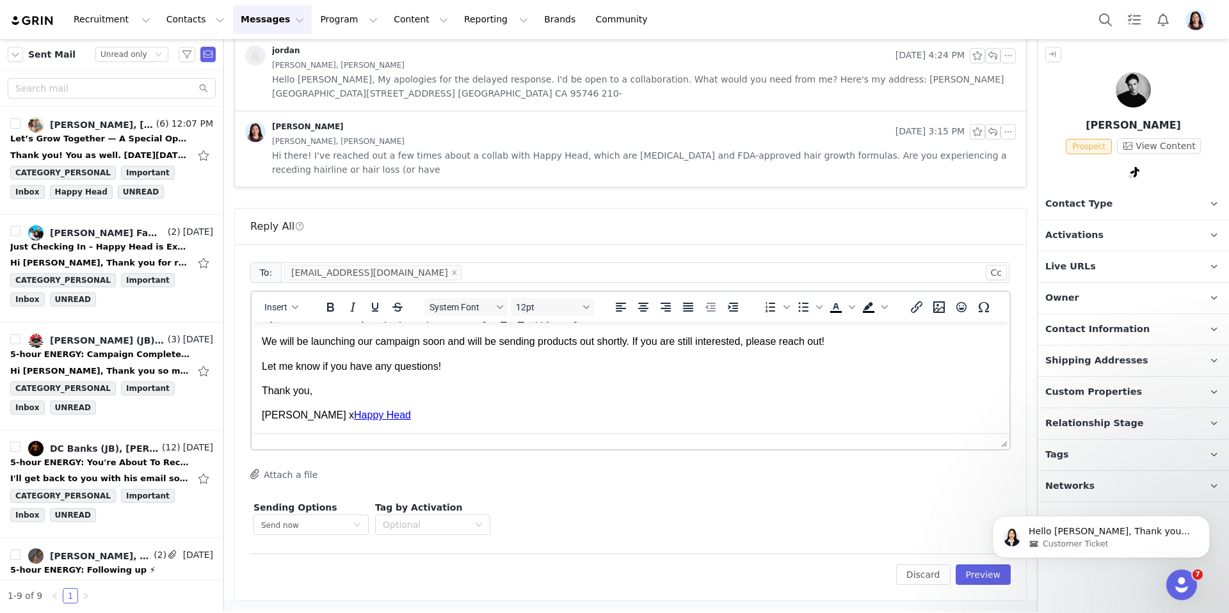
click at [990, 577] on html "Hello [PERSON_NAME], Thank you for reaching out to GRIN Support—I hope your day…" at bounding box center [1101, 534] width 256 height 90
click at [974, 578] on button "Preview" at bounding box center [983, 574] width 56 height 20
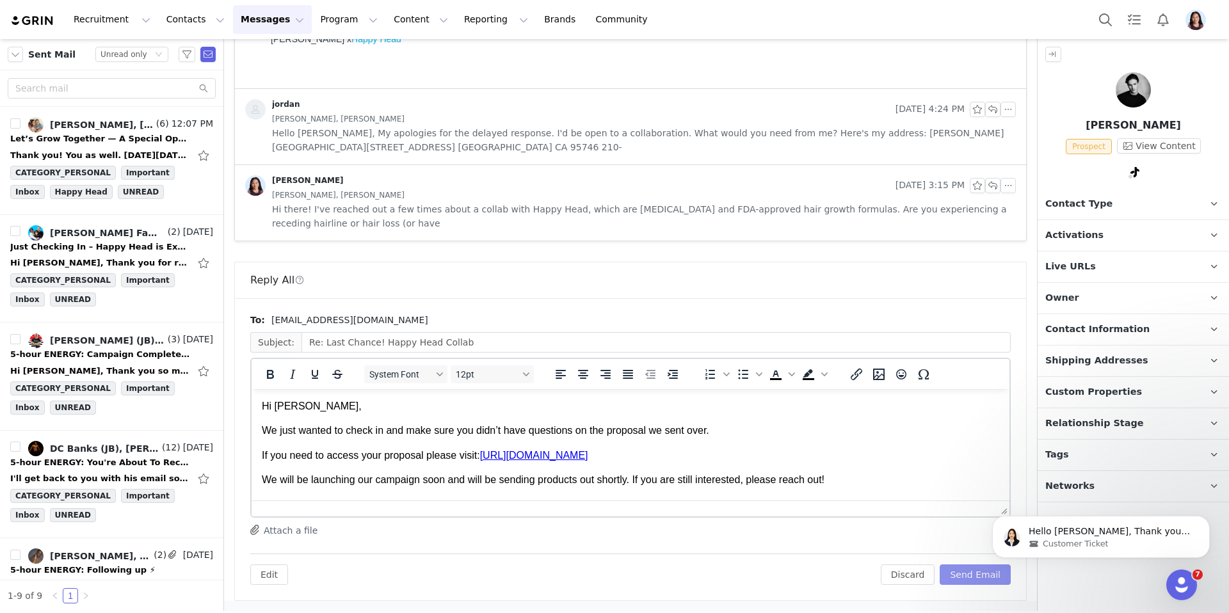
scroll to position [0, 0]
click at [974, 579] on button "Send Email" at bounding box center [974, 574] width 71 height 20
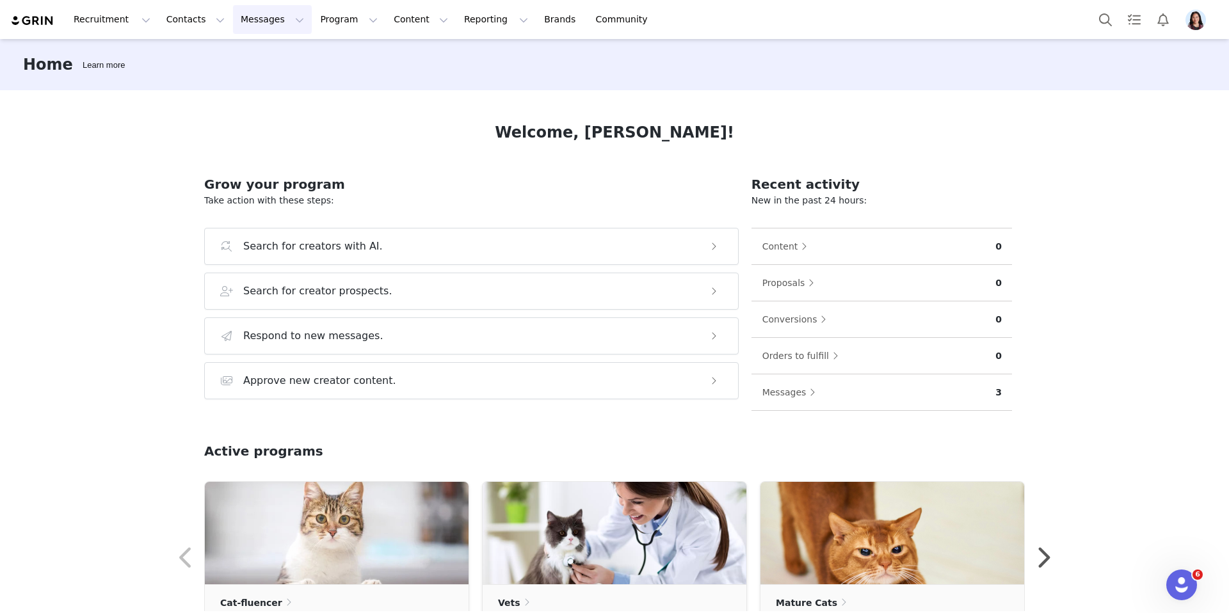
click at [245, 18] on button "Messages Messages" at bounding box center [272, 19] width 79 height 29
click at [247, 74] on p "Inbox" at bounding box center [241, 80] width 24 height 13
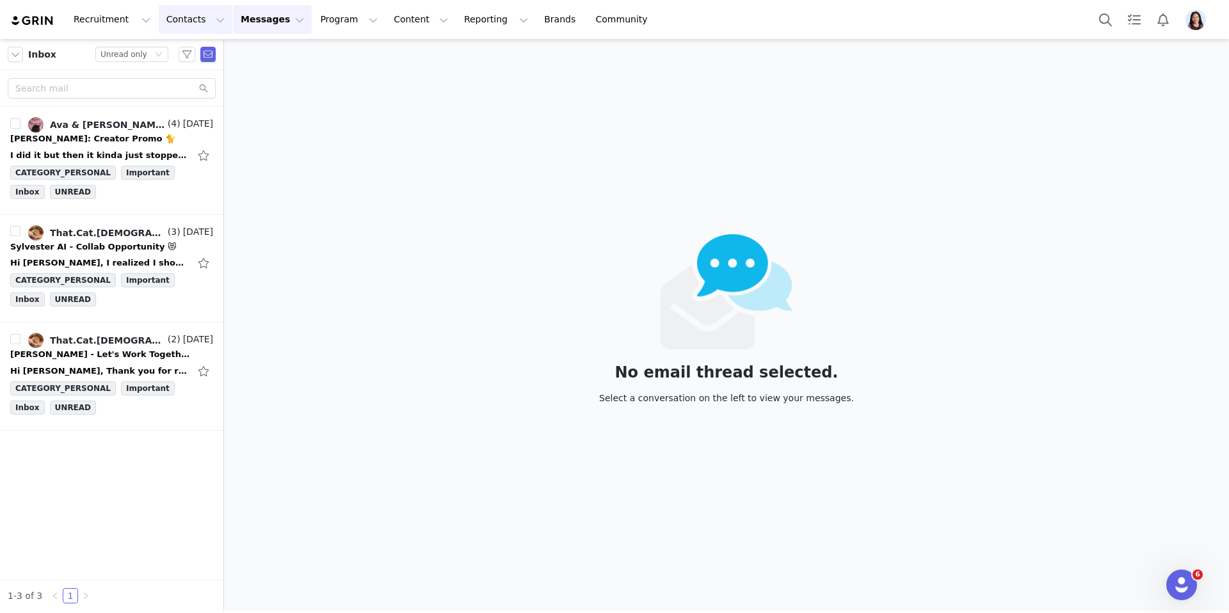
click at [173, 26] on button "Contacts Contacts" at bounding box center [196, 19] width 74 height 29
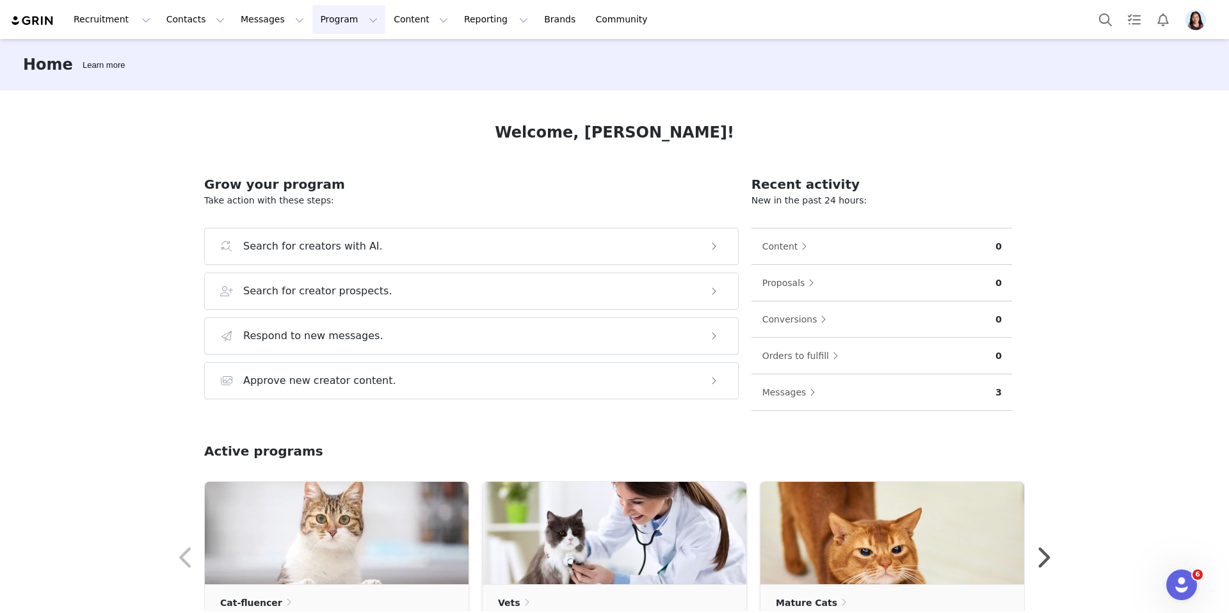
click at [320, 13] on button "Program Program" at bounding box center [348, 19] width 73 height 29
click at [315, 59] on p "Activations" at bounding box center [321, 53] width 40 height 11
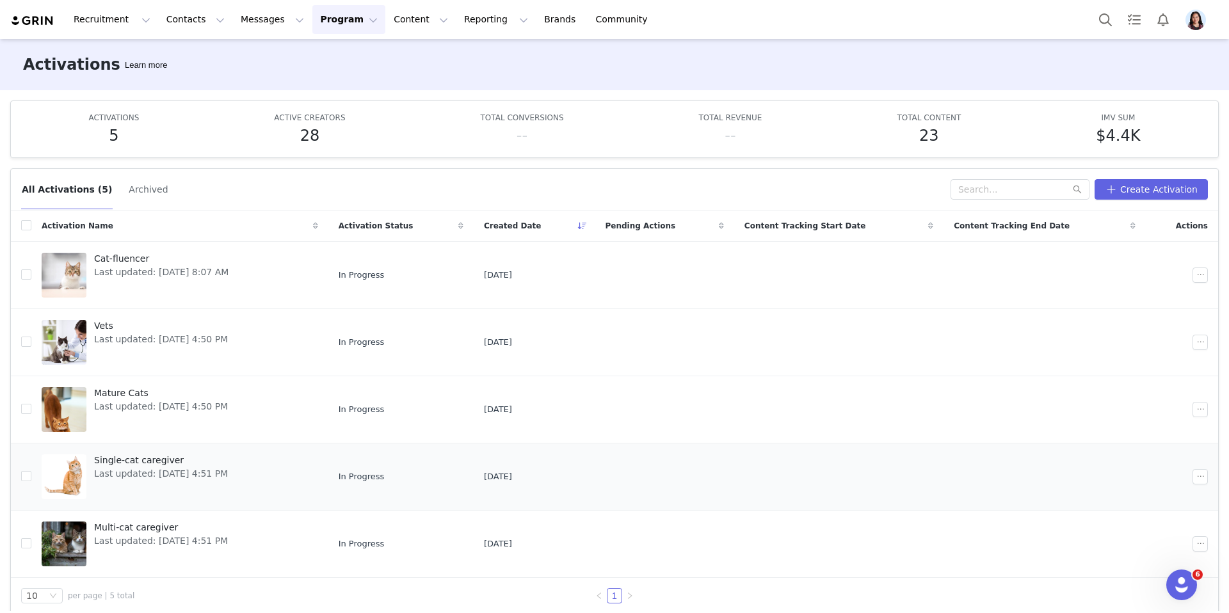
scroll to position [13, 0]
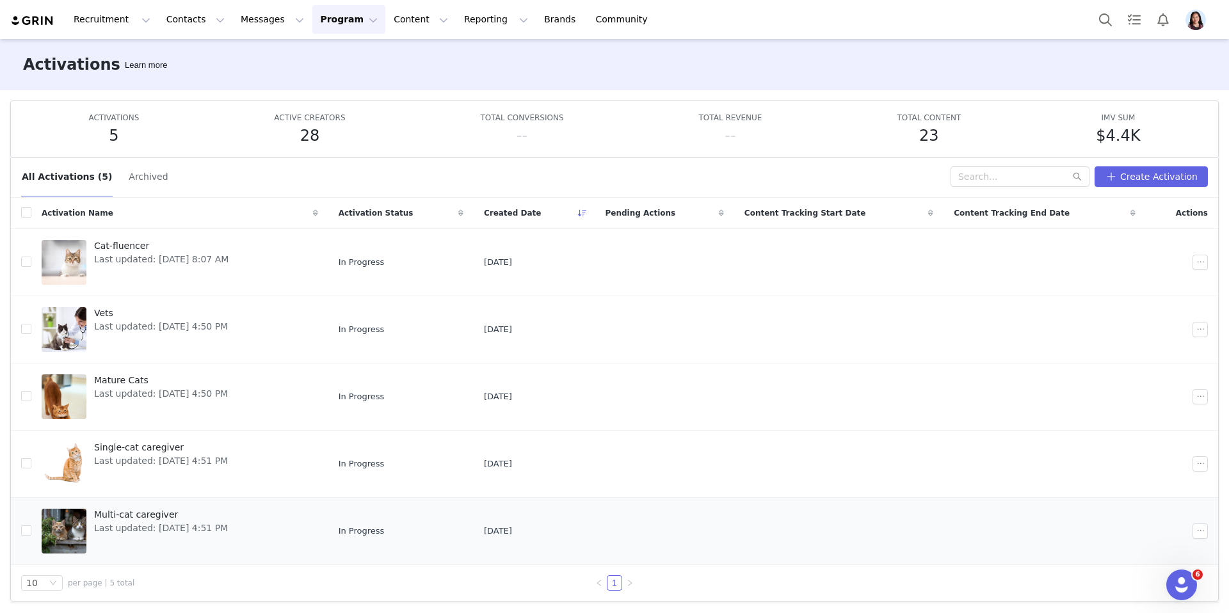
drag, startPoint x: 134, startPoint y: 523, endPoint x: 134, endPoint y: 505, distance: 17.9
click at [134, 523] on span "Last updated: [DATE] 4:51 PM" at bounding box center [161, 527] width 134 height 13
click at [128, 457] on span "Last updated: [DATE] 4:51 PM" at bounding box center [161, 460] width 134 height 13
click at [117, 388] on span "Last updated: [DATE] 4:50 PM" at bounding box center [161, 393] width 134 height 13
click at [126, 319] on span "Vets" at bounding box center [161, 312] width 134 height 13
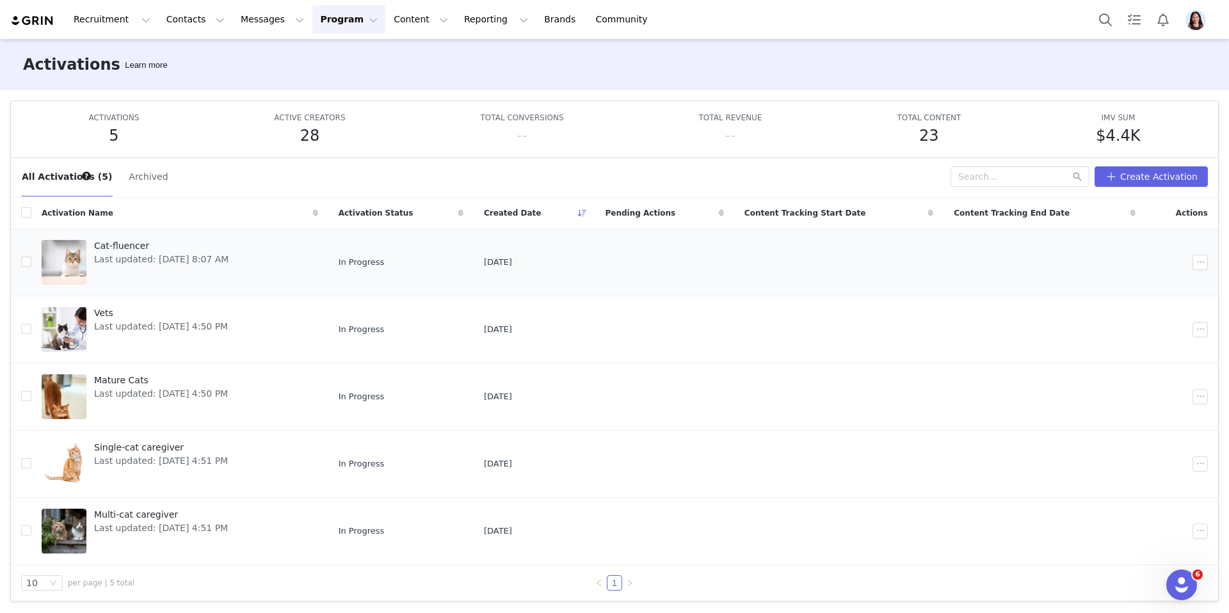
click at [132, 248] on span "Cat-fluencer" at bounding box center [161, 245] width 134 height 13
click at [148, 19] on button "Recruitment Recruitment" at bounding box center [112, 19] width 92 height 29
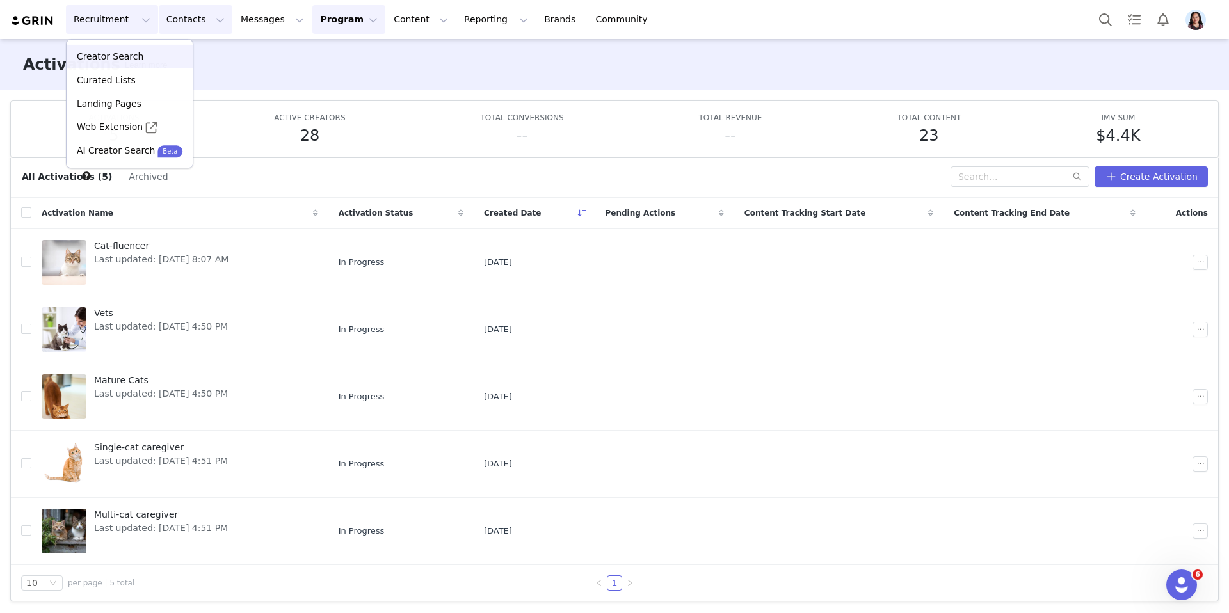
click at [177, 22] on button "Contacts Contacts" at bounding box center [196, 19] width 74 height 29
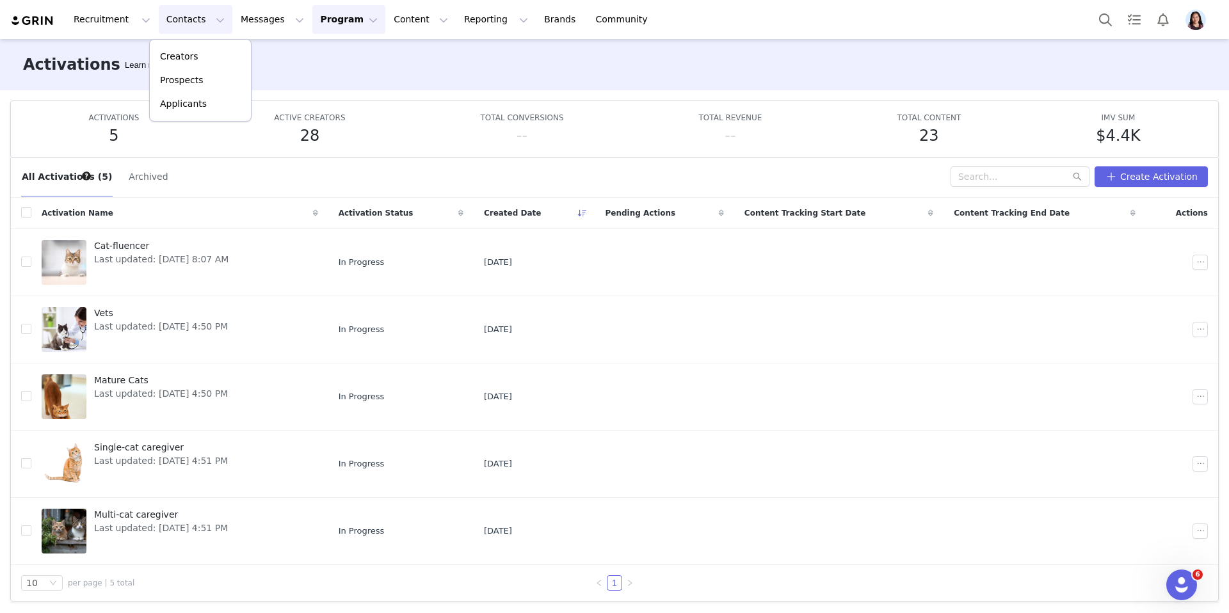
click at [175, 35] on div "Recruitment Recruitment Creator Search Curated Lists Landing Pages Web Extensio…" at bounding box center [614, 19] width 1229 height 39
click at [184, 24] on button "Contacts Contacts" at bounding box center [196, 19] width 74 height 29
click at [177, 75] on p "Prospects" at bounding box center [181, 80] width 43 height 13
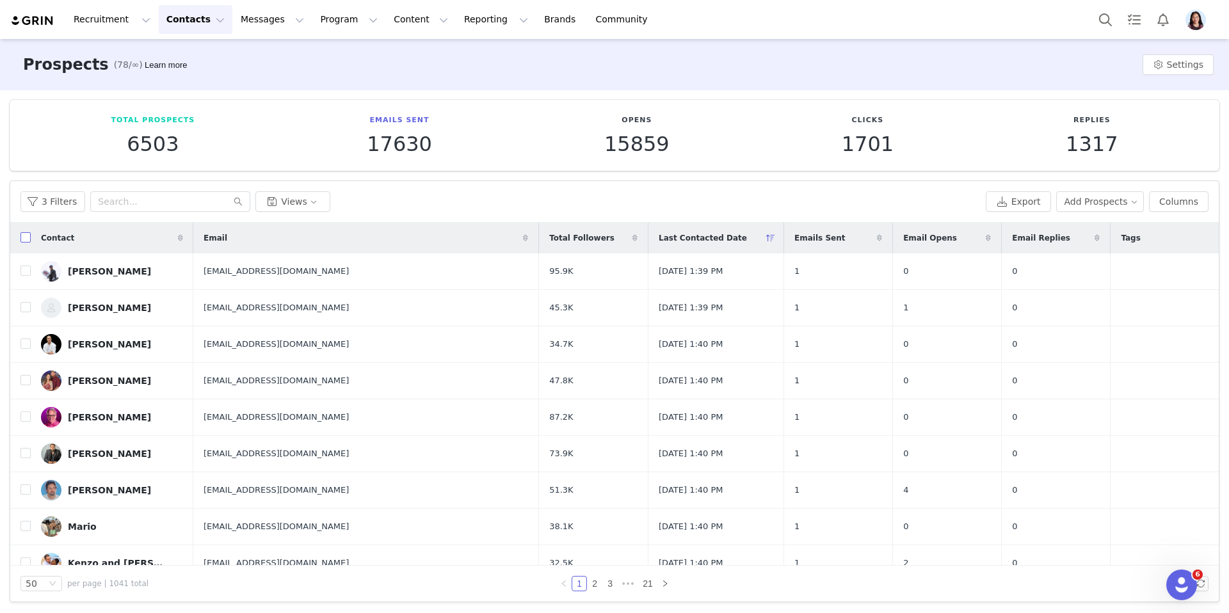
click at [26, 238] on input "checkbox" at bounding box center [25, 237] width 10 height 10
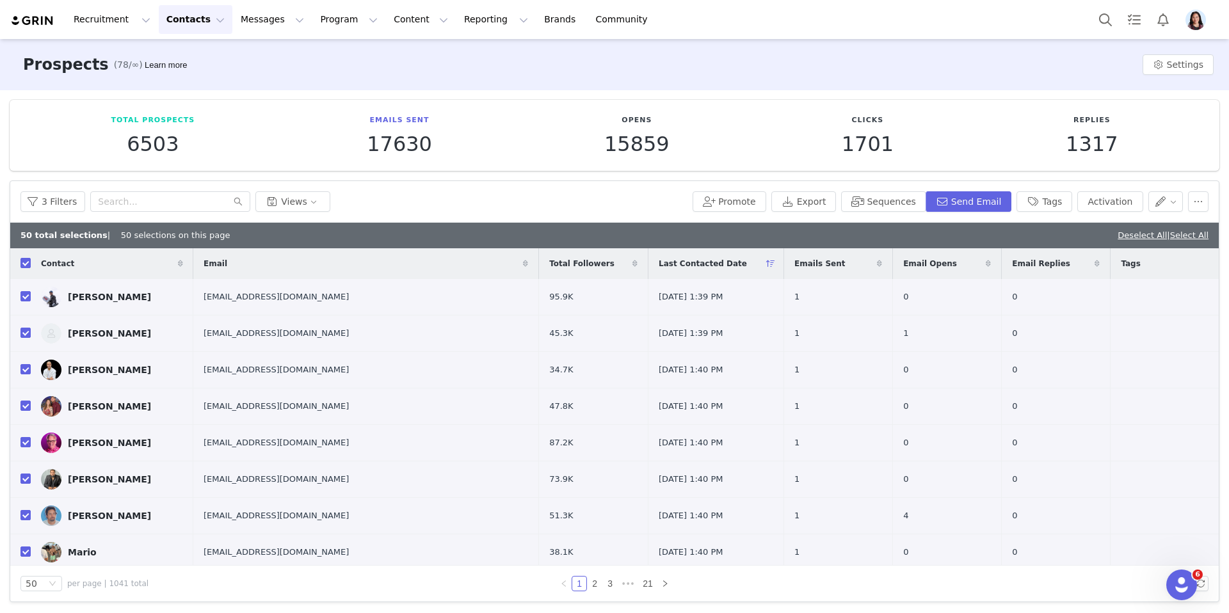
checkbox input "true"
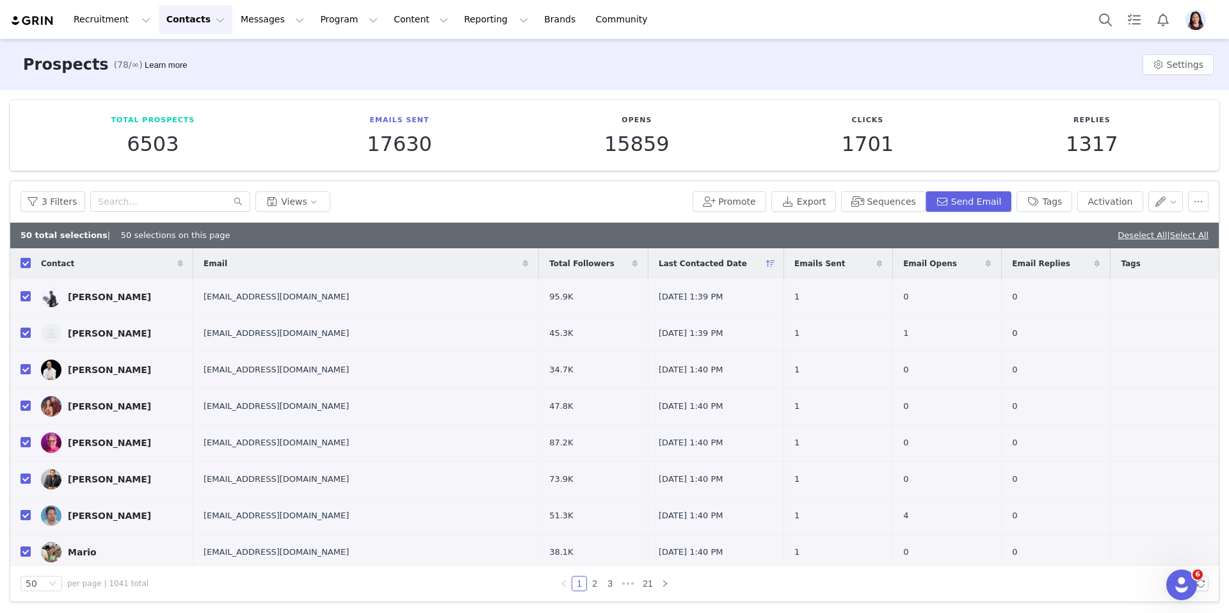
checkbox input "true"
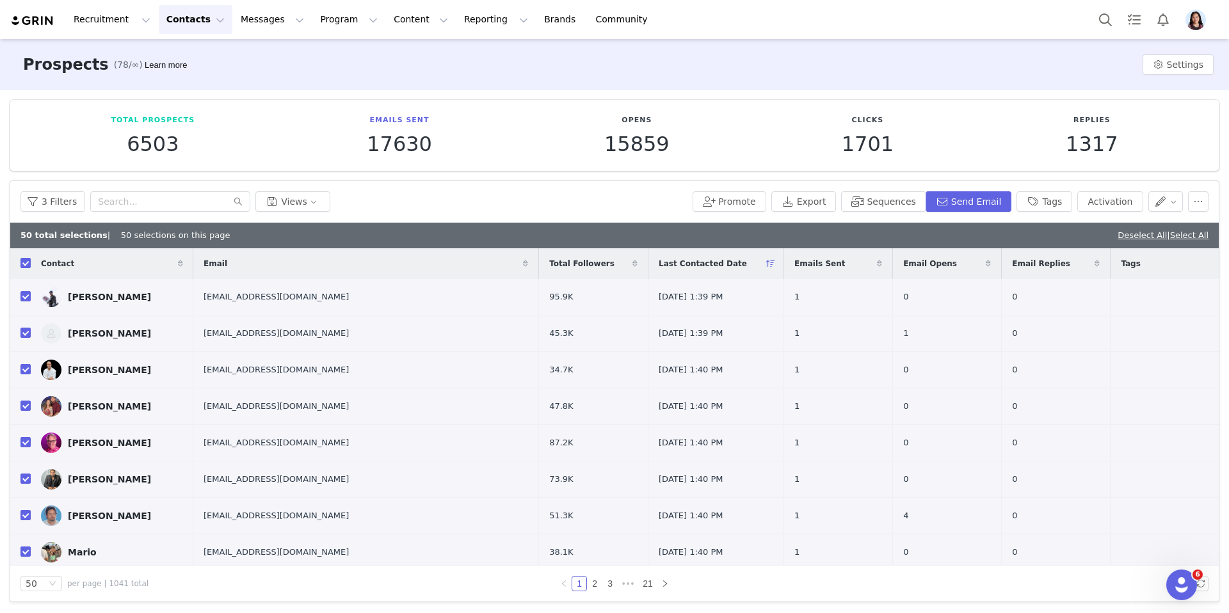
checkbox input "true"
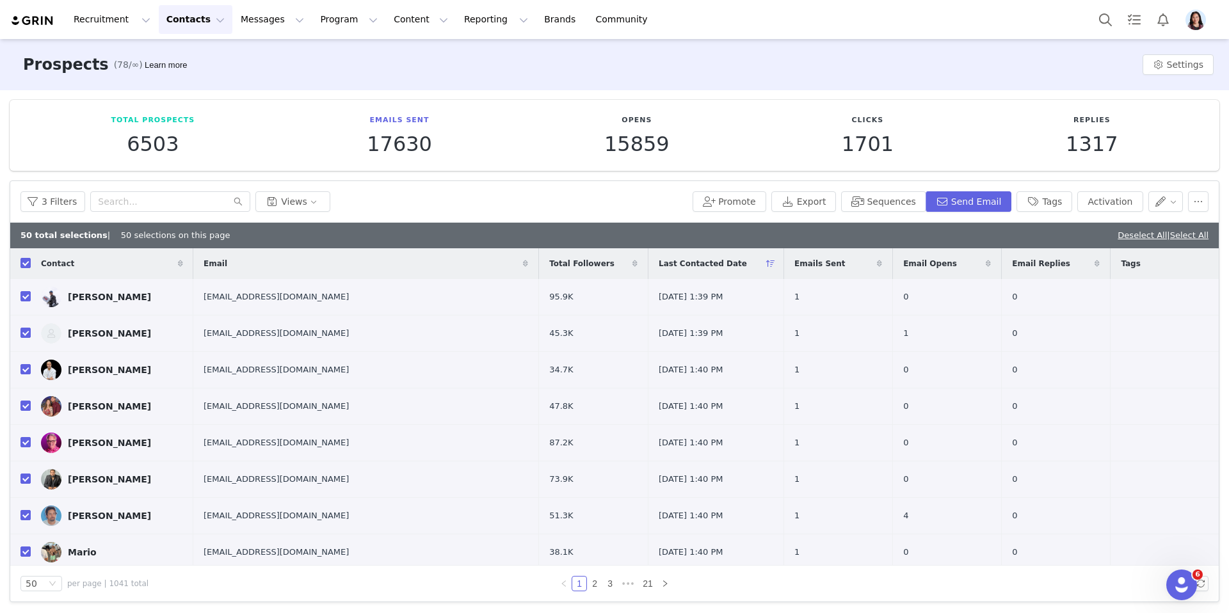
checkbox input "true"
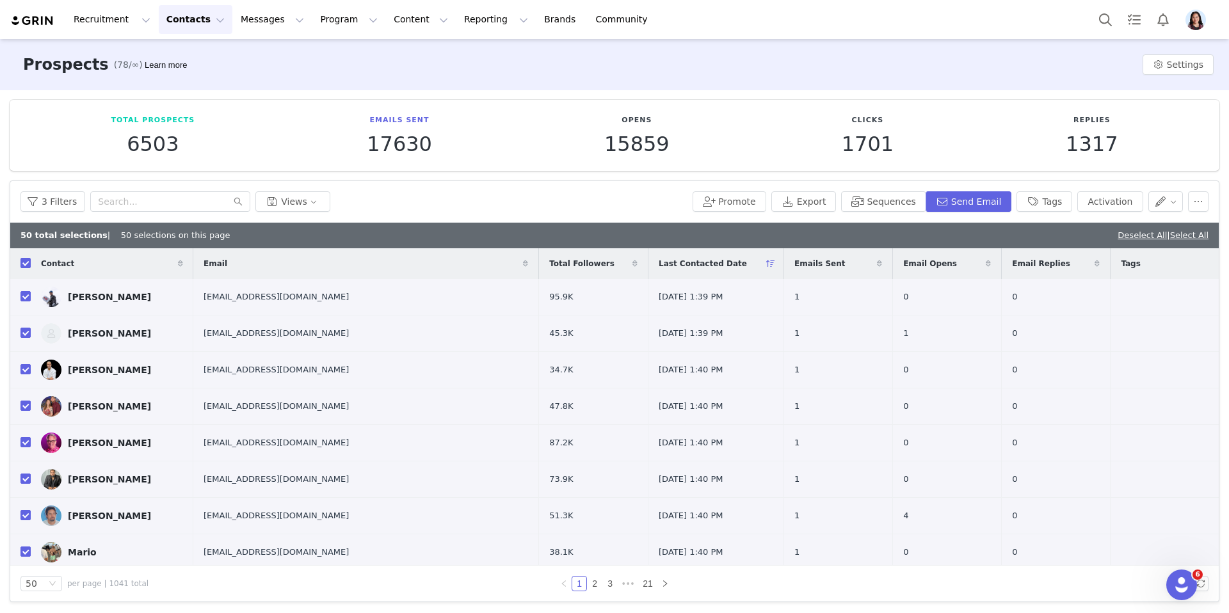
checkbox input "true"
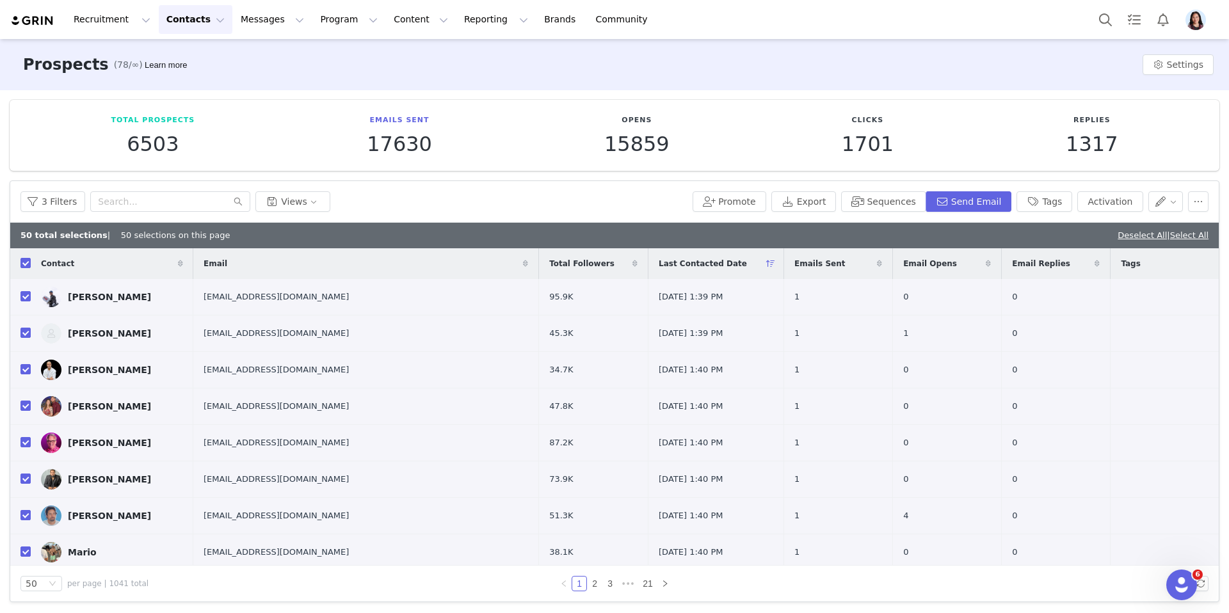
checkbox input "true"
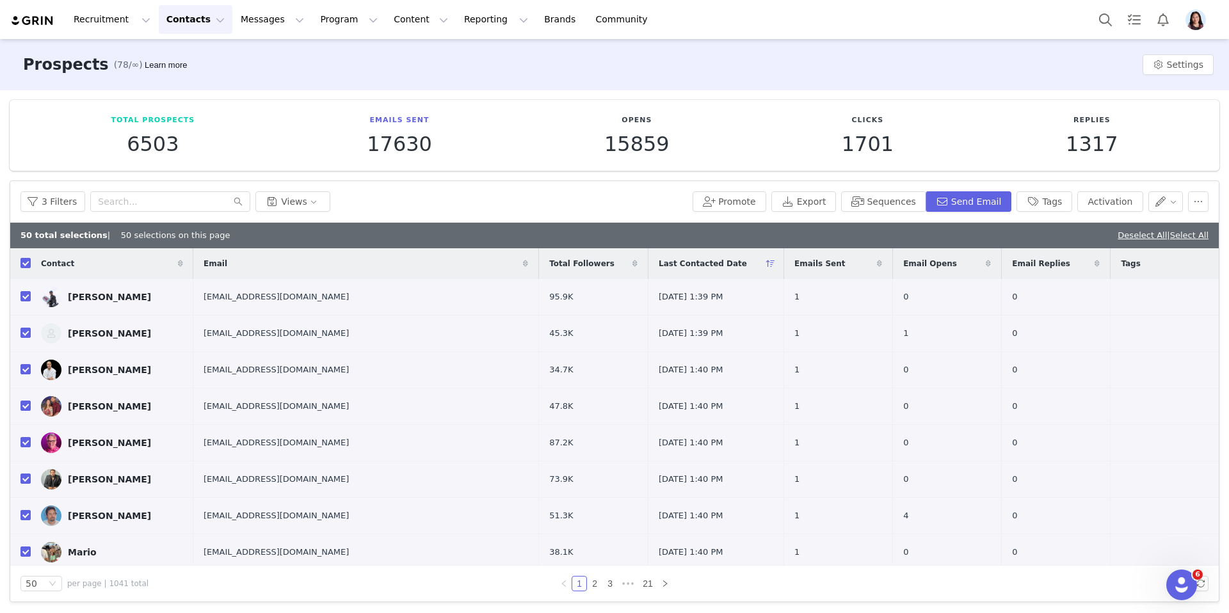
checkbox input "true"
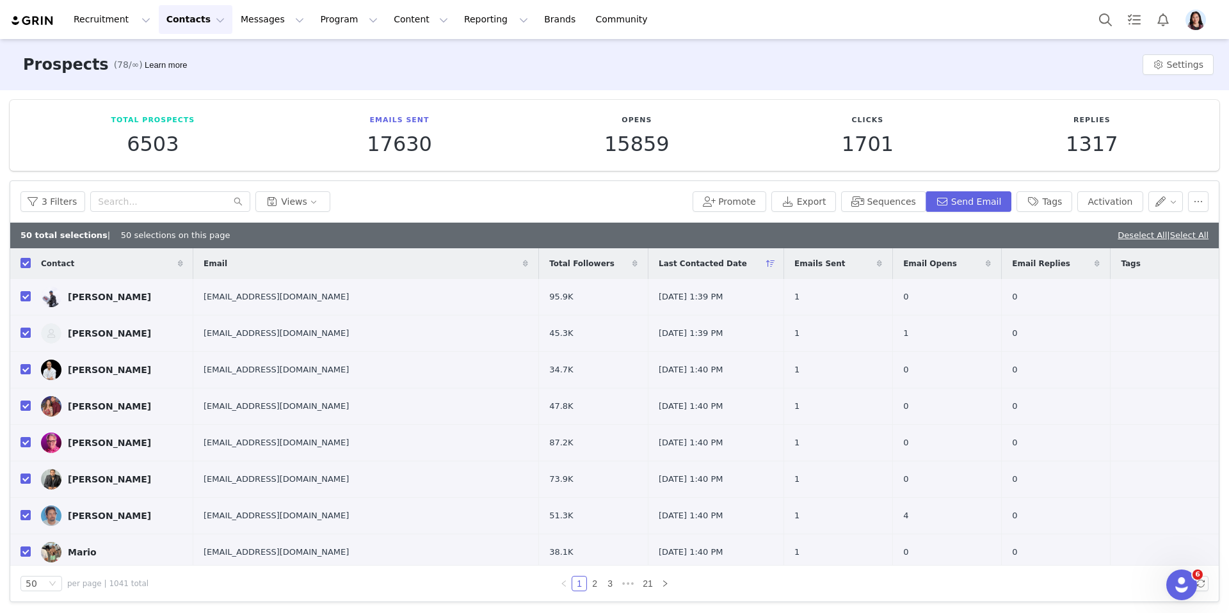
checkbox input "true"
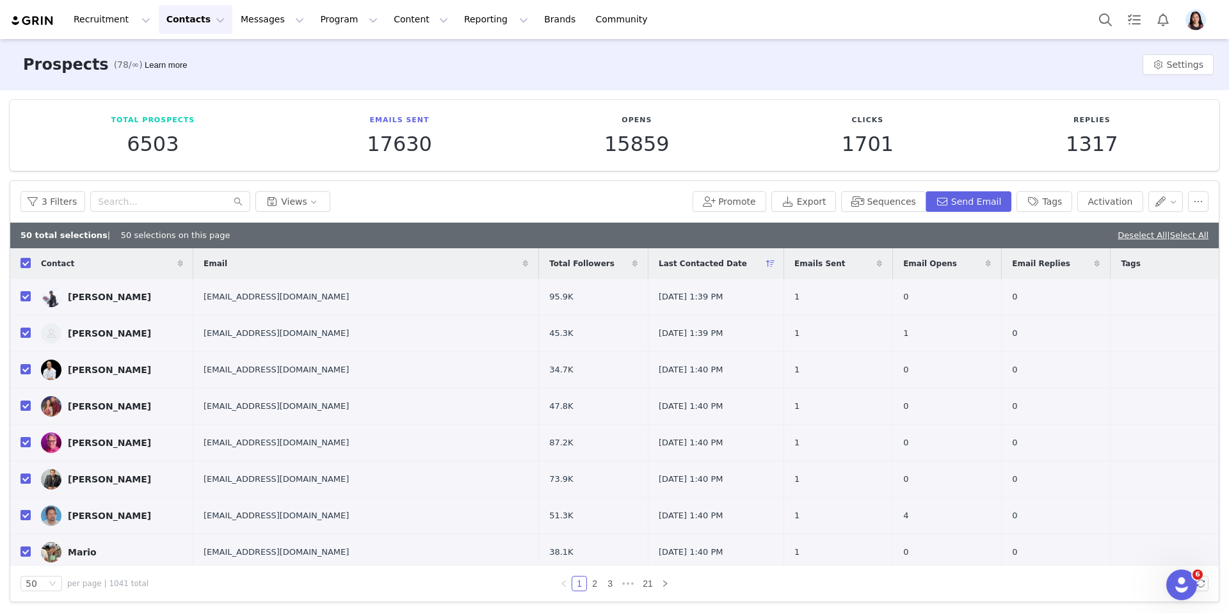
checkbox input "true"
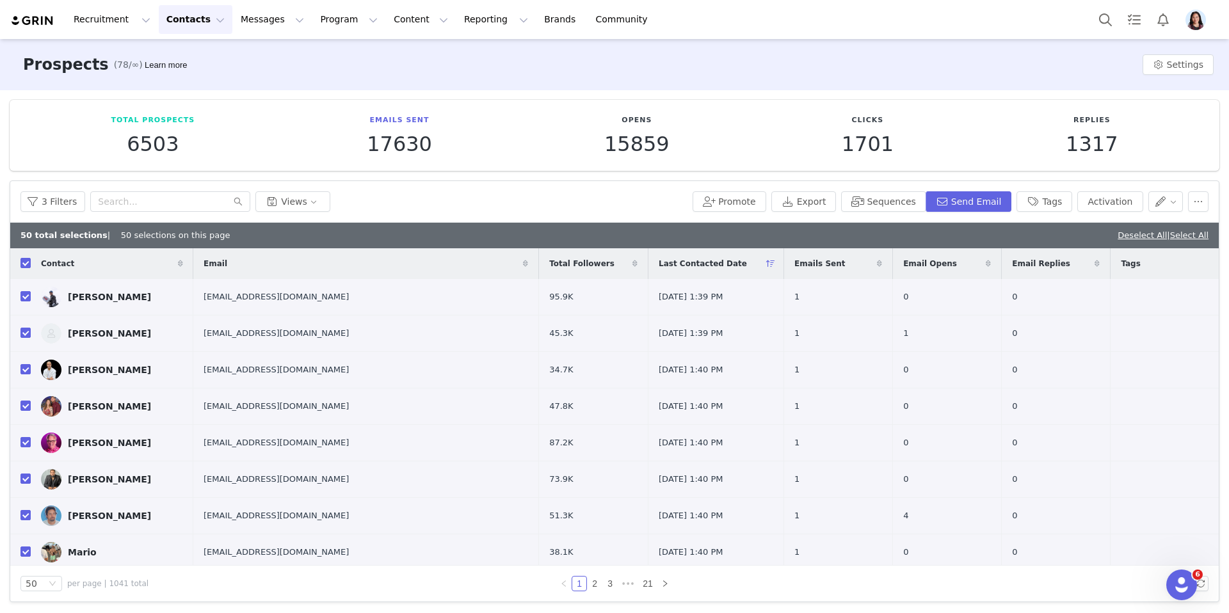
checkbox input "true"
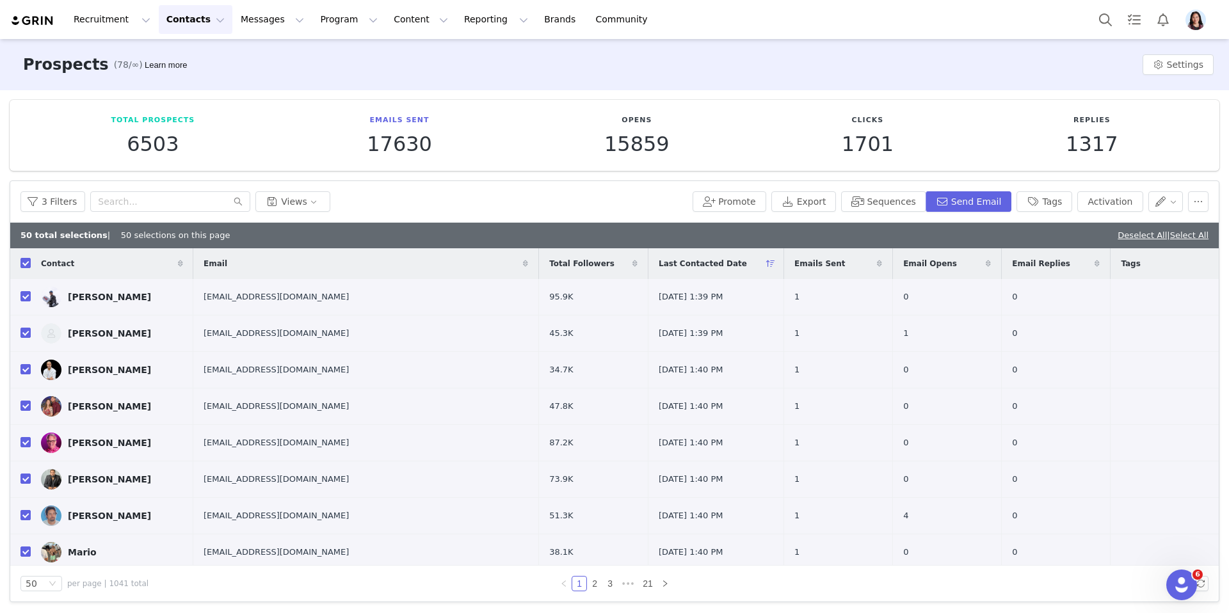
checkbox input "true"
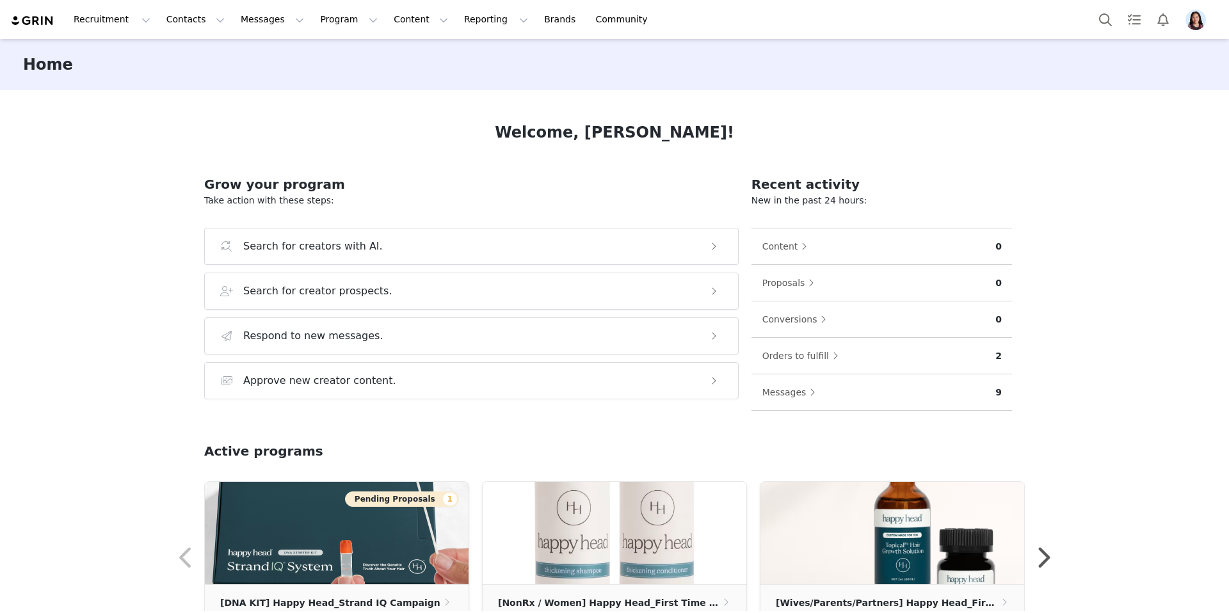
click at [1189, 20] on img "Profile" at bounding box center [1195, 20] width 20 height 20
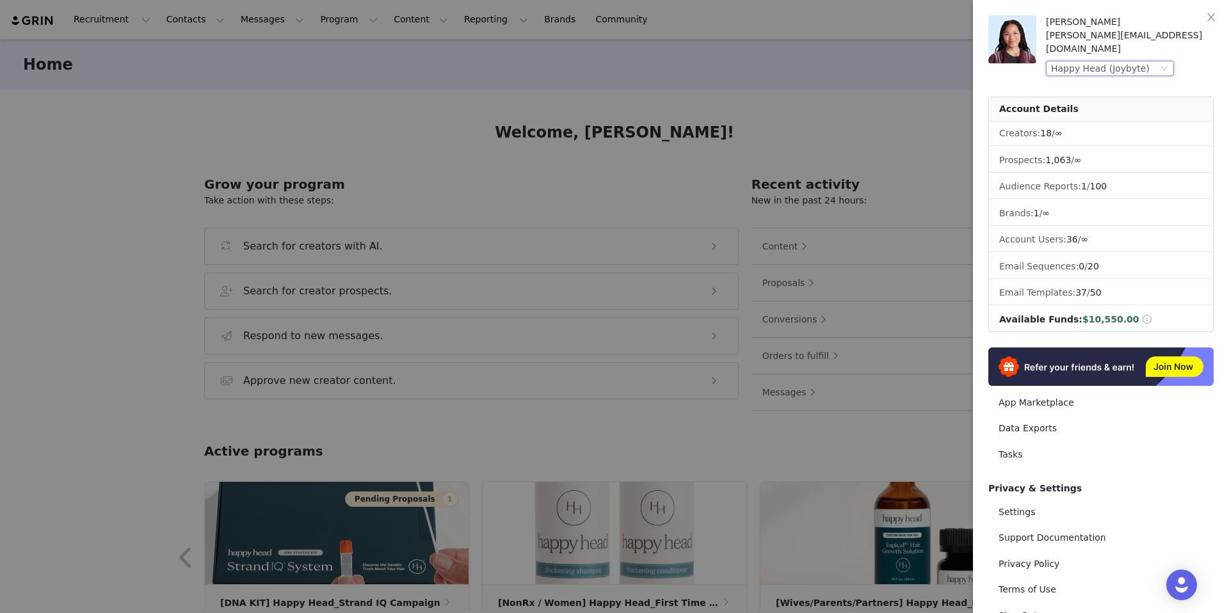
click at [1112, 61] on div "Happy Head (Joybyte)" at bounding box center [1100, 68] width 99 height 14
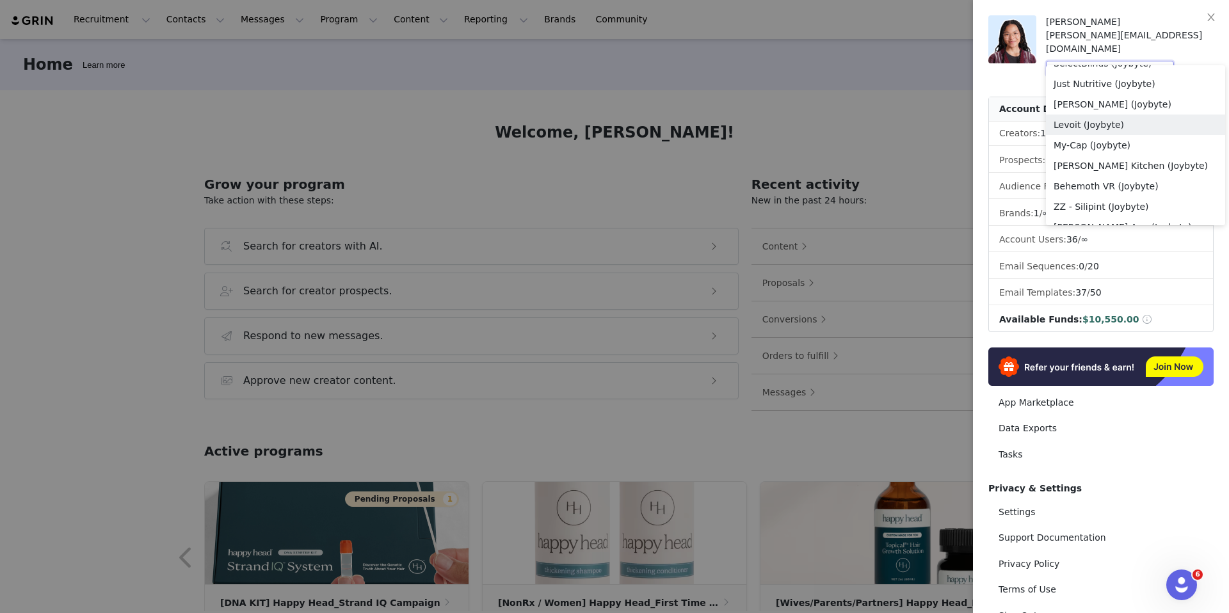
scroll to position [802, 0]
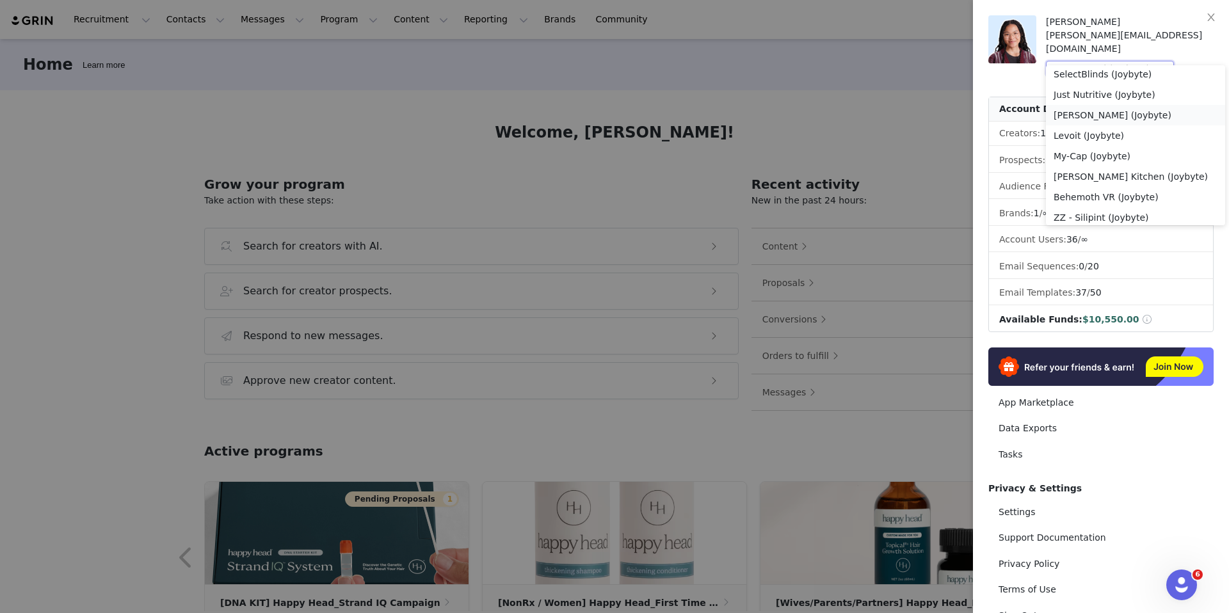
click at [1087, 117] on li "[PERSON_NAME] (Joybyte)" at bounding box center [1135, 115] width 179 height 20
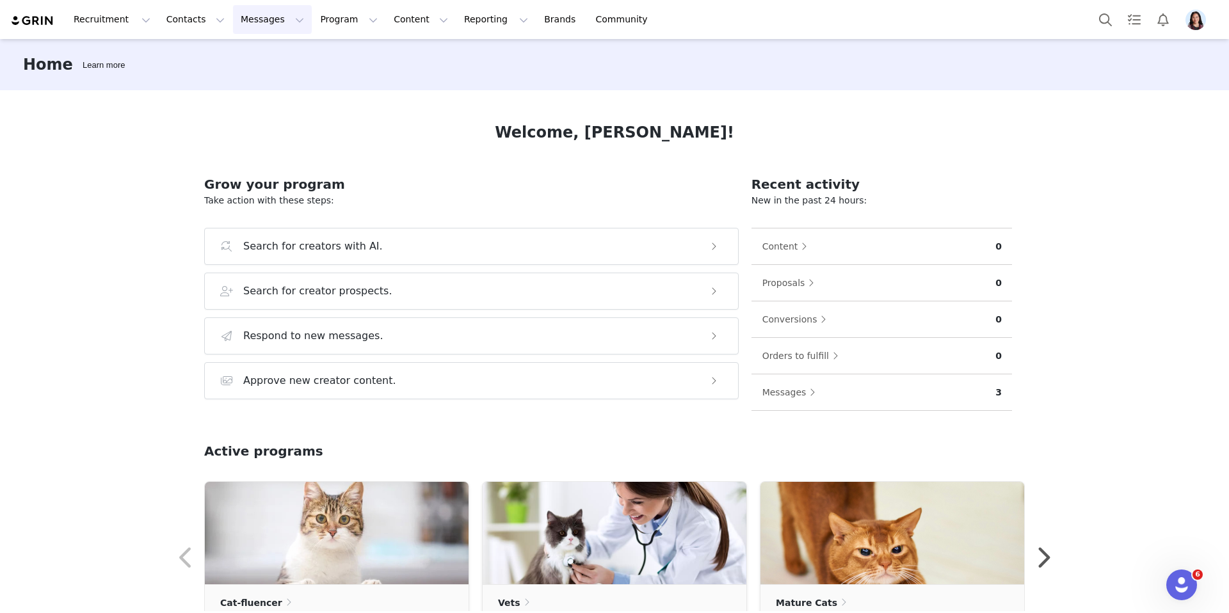
click at [239, 28] on button "Messages Messages" at bounding box center [272, 19] width 79 height 29
click at [184, 28] on button "Contacts Contacts" at bounding box center [196, 19] width 74 height 29
click at [195, 75] on p "Prospects" at bounding box center [181, 80] width 43 height 13
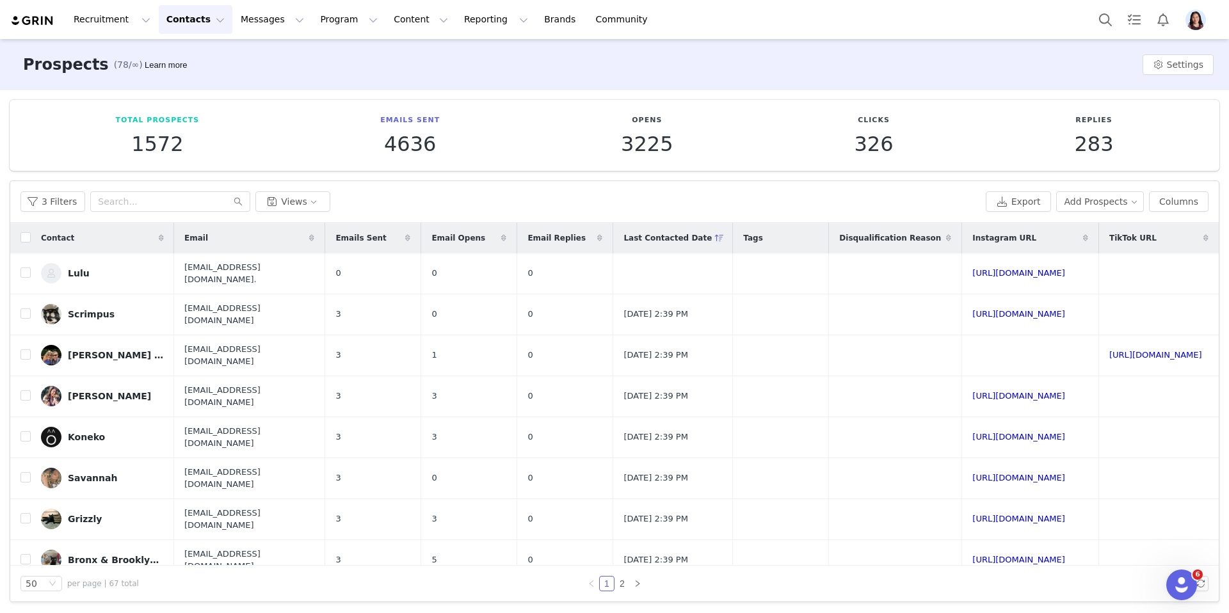
click at [192, 27] on button "Contacts Contacts" at bounding box center [196, 19] width 74 height 29
click at [239, 24] on button "Messages Messages" at bounding box center [272, 19] width 79 height 29
click at [312, 26] on button "Program Program" at bounding box center [348, 19] width 73 height 29
click at [299, 61] on link "Activations" at bounding box center [342, 57] width 101 height 24
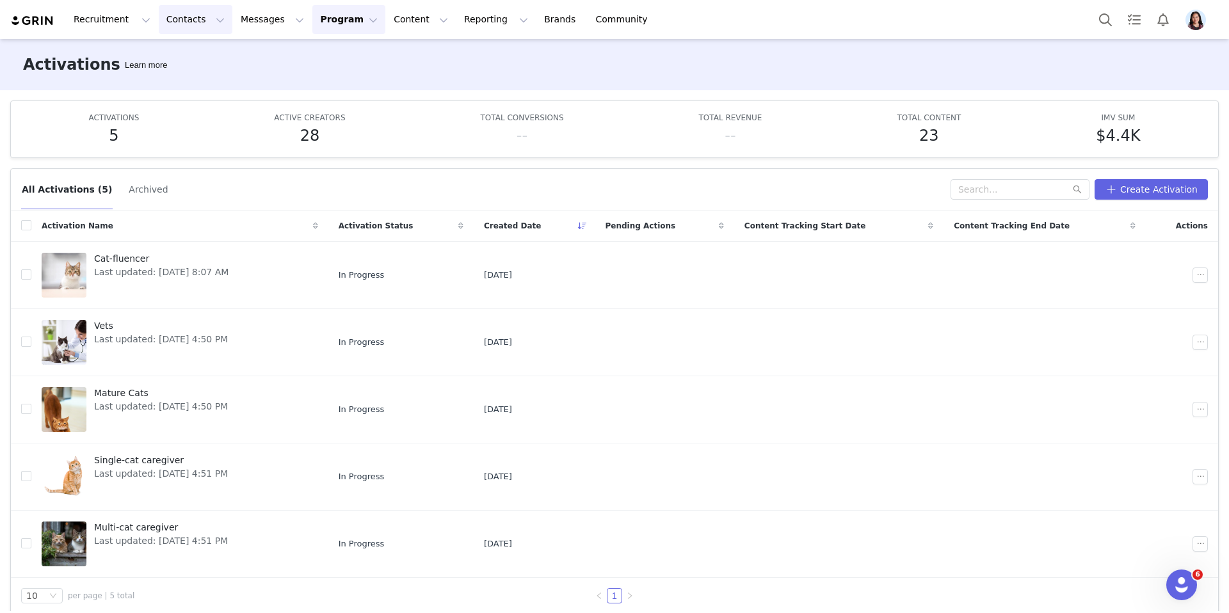
click at [186, 20] on button "Contacts Contacts" at bounding box center [196, 19] width 74 height 29
click at [185, 80] on p "Prospects" at bounding box center [181, 80] width 43 height 13
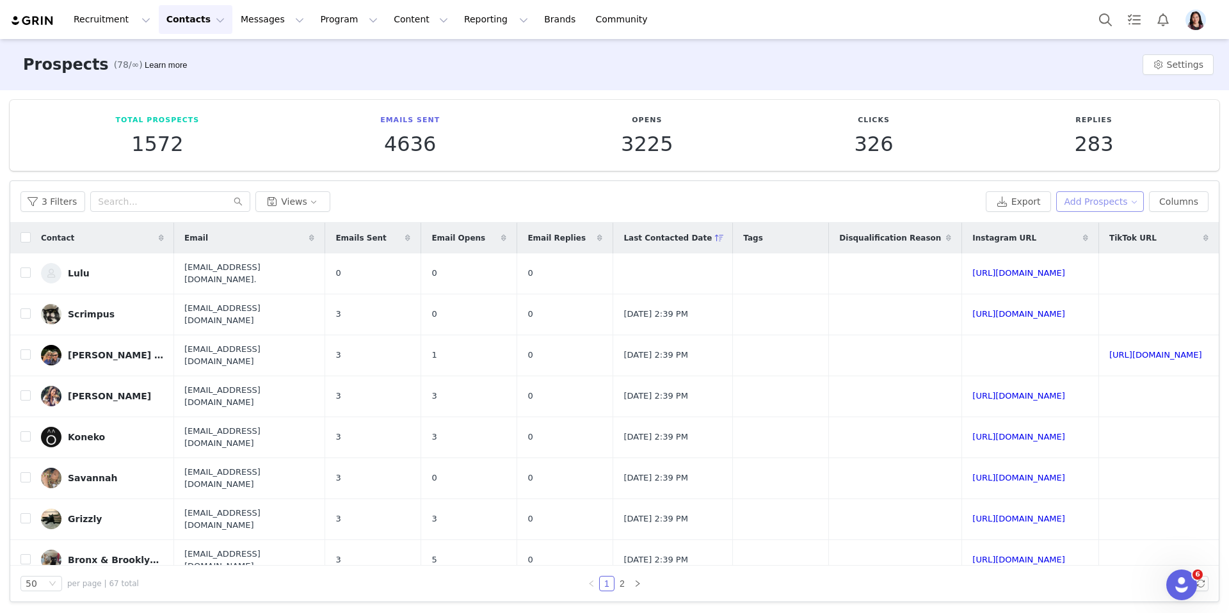
click at [1088, 202] on button "Add Prospects" at bounding box center [1100, 201] width 88 height 20
click at [1086, 251] on span "Import Prospects" at bounding box center [1105, 248] width 76 height 14
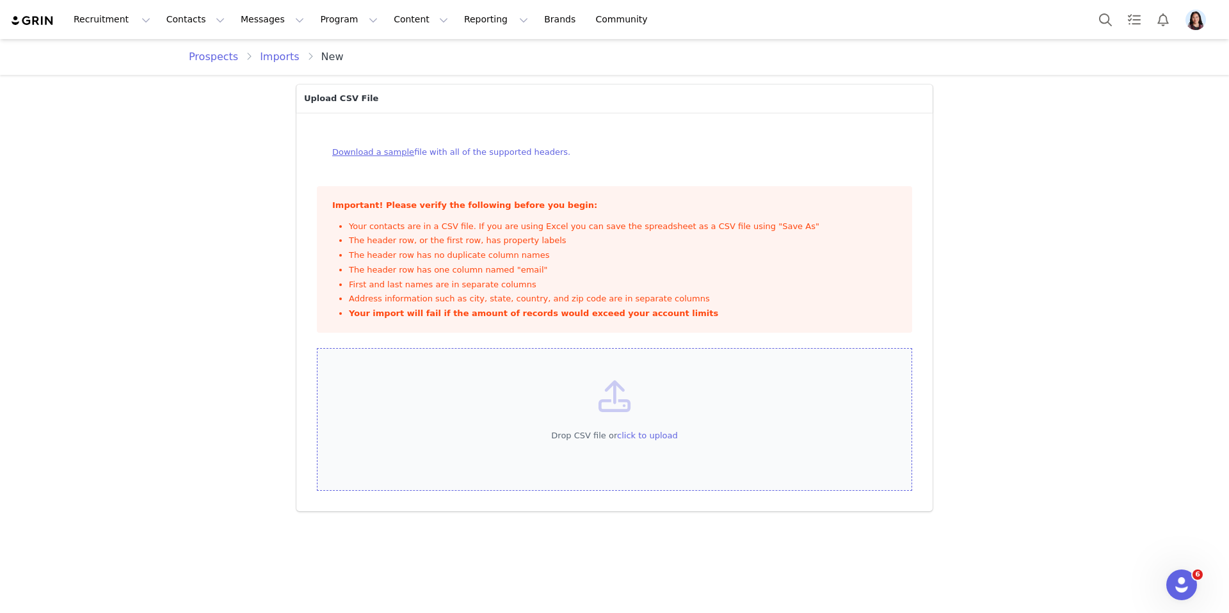
click at [553, 396] on div "Drop CSV file or click to upload" at bounding box center [614, 419] width 595 height 143
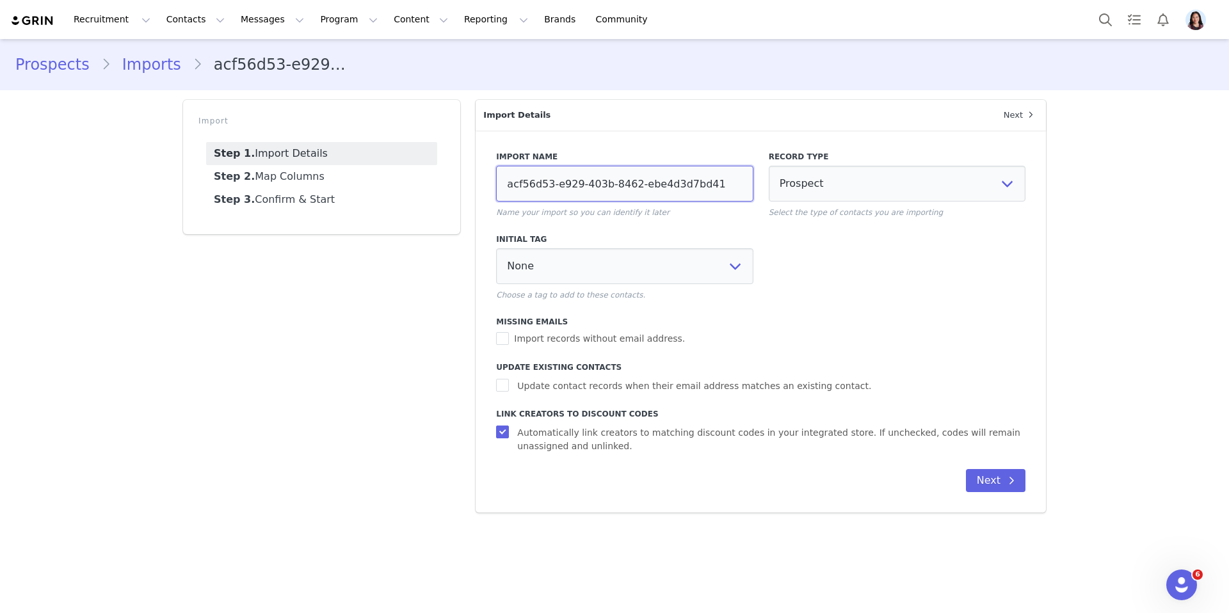
click at [517, 191] on input "acf56d53-e929-403b-8462-ebe4d3d7bd41" at bounding box center [624, 184] width 257 height 36
click at [812, 313] on div "Import Name Sylvester AI Name your import so you can identify it later Record T…" at bounding box center [760, 298] width 529 height 310
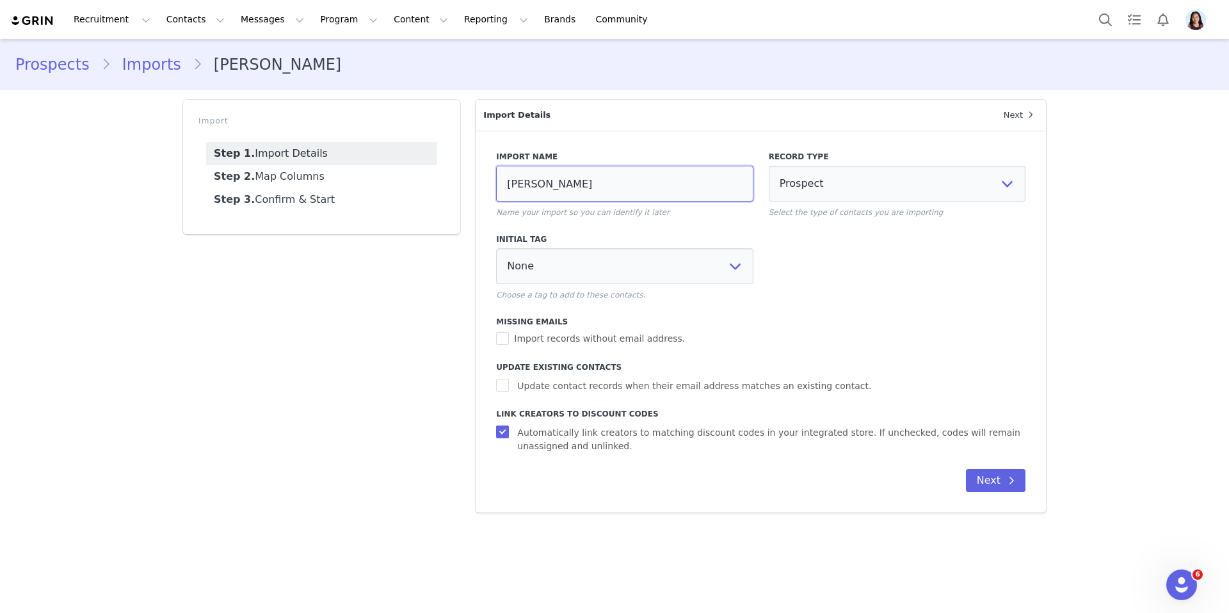
click at [585, 182] on input "Sylvester AI" at bounding box center [624, 184] width 257 height 36
type input "Sylvester AI Disc Lis"
select select
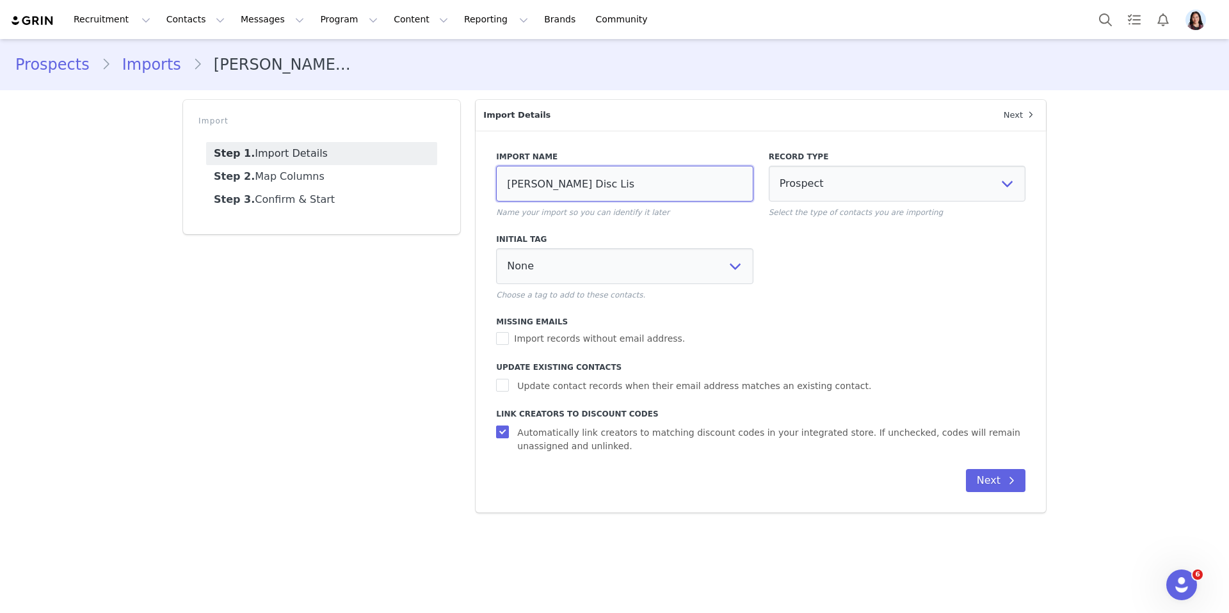
select select
type input "Sylvester AI Disc Lis"
select select
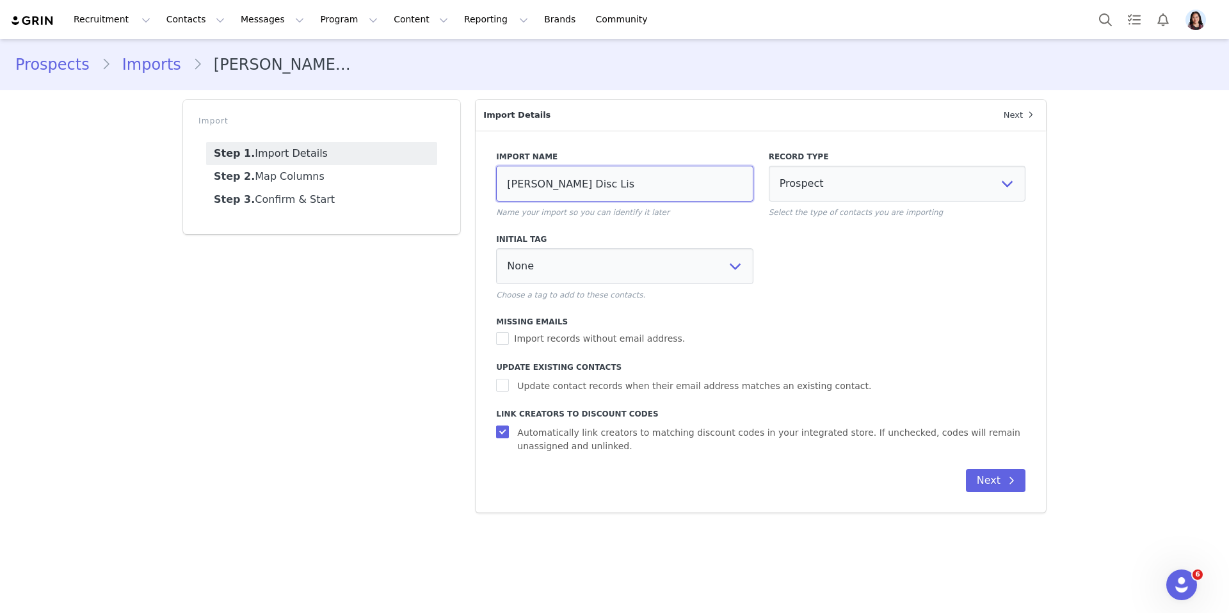
select select
type input "Sylvester AI Disc List"
select select
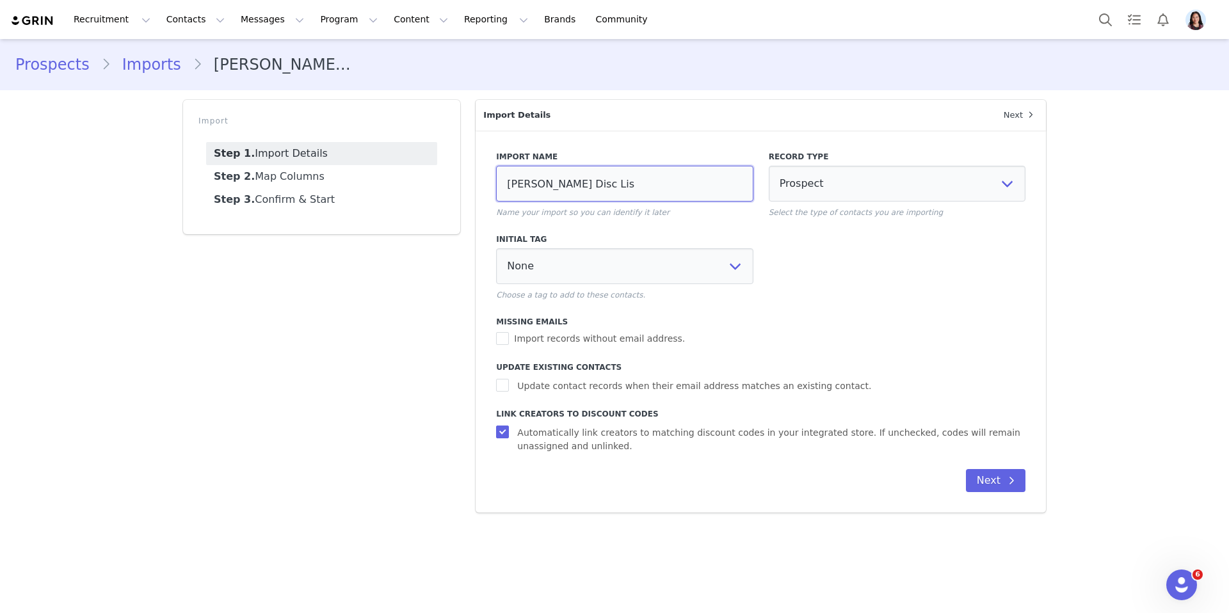
select select
type input "Sylvester AI Disc List"
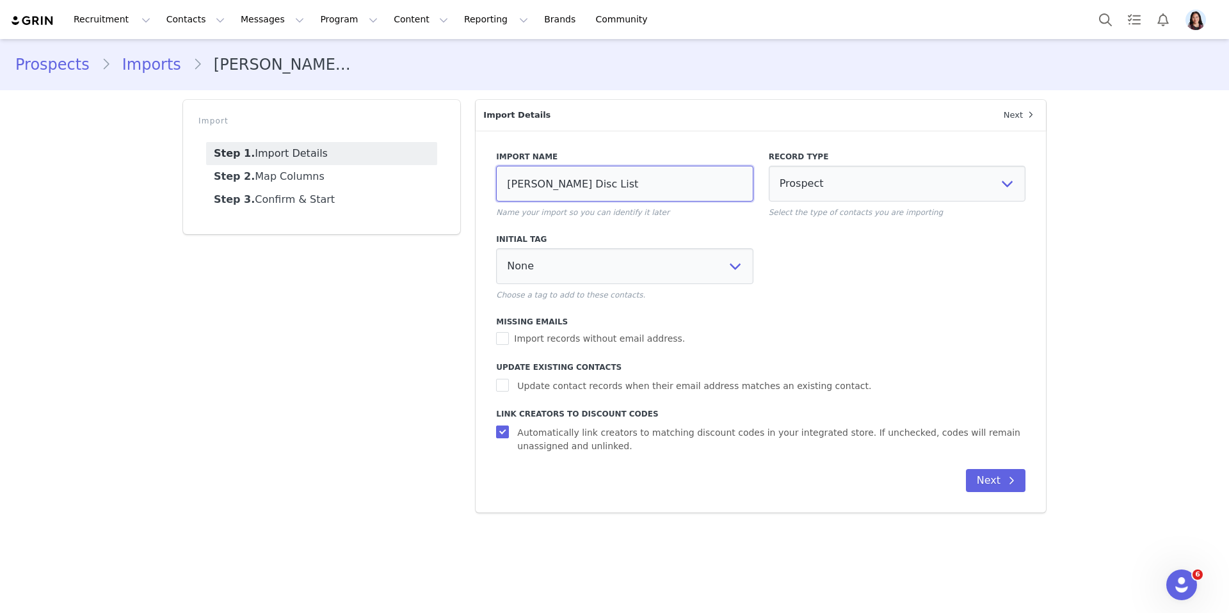
select select
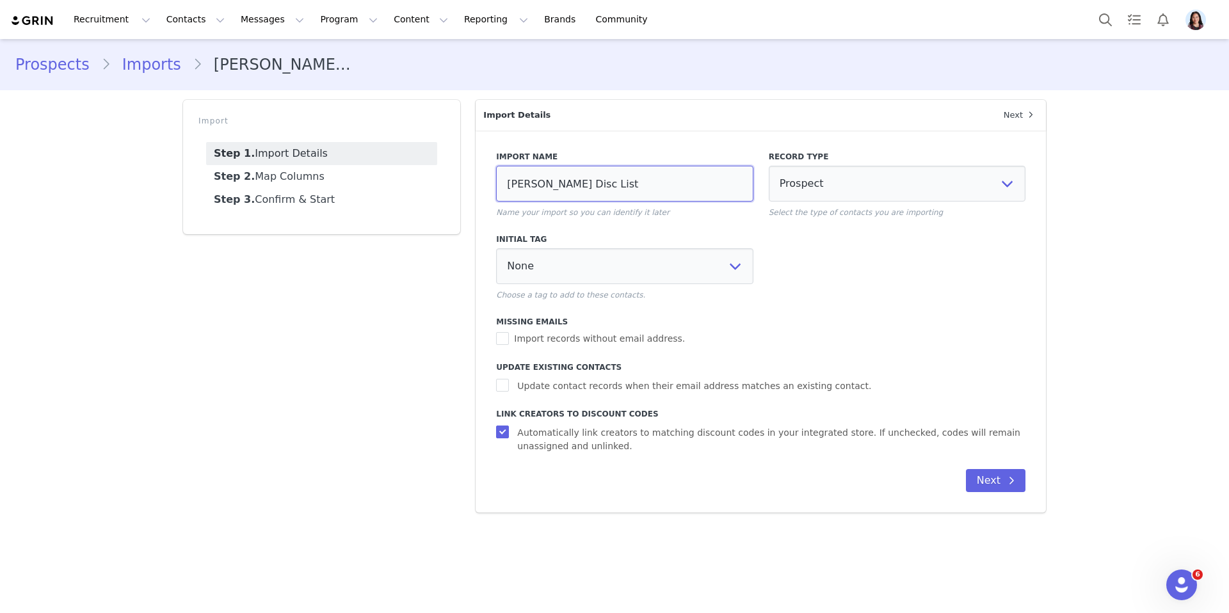
type input "Sylvester AI Disc List S"
select select
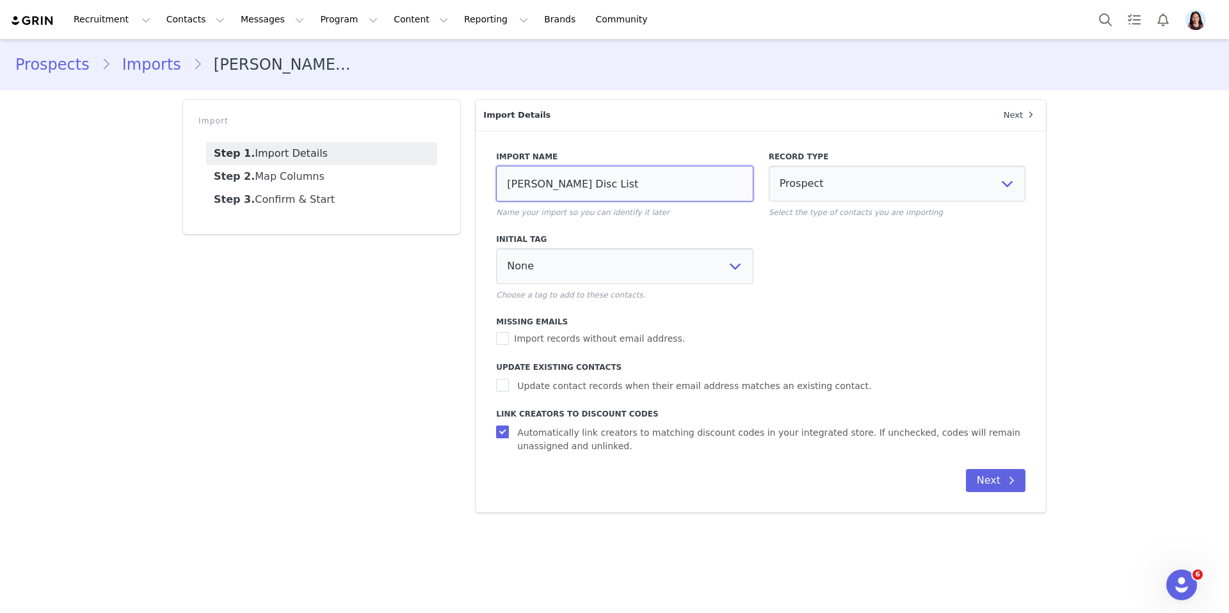
select select
type input "Sylvester AI Disc List Sr"
select select
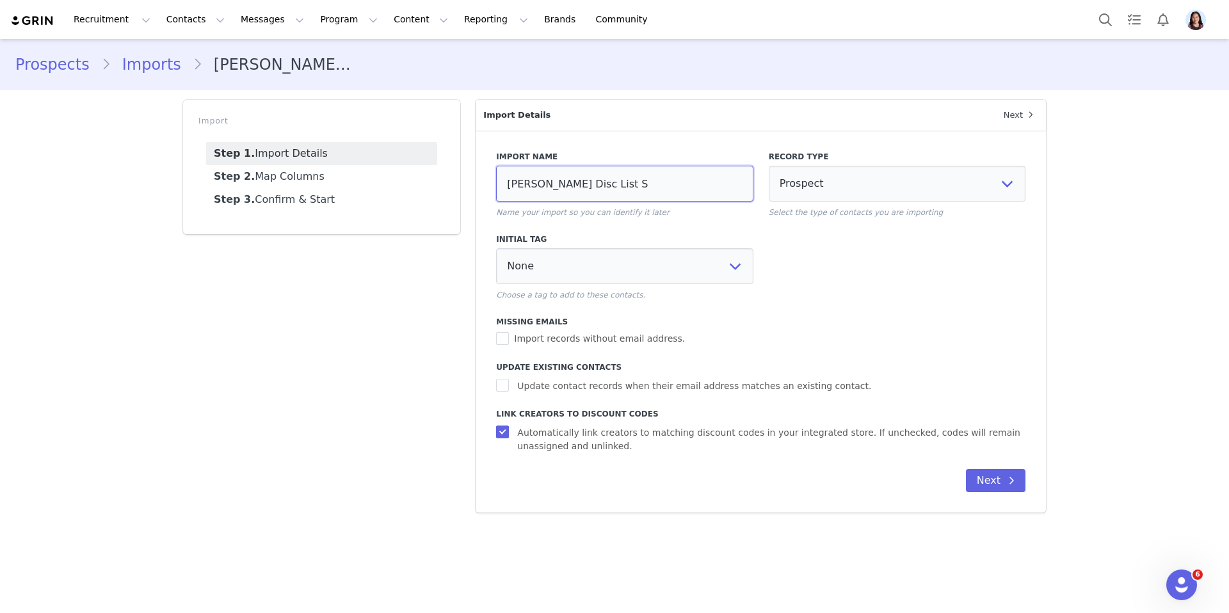
select select
type input "Sylvester AI Disc List S"
select select
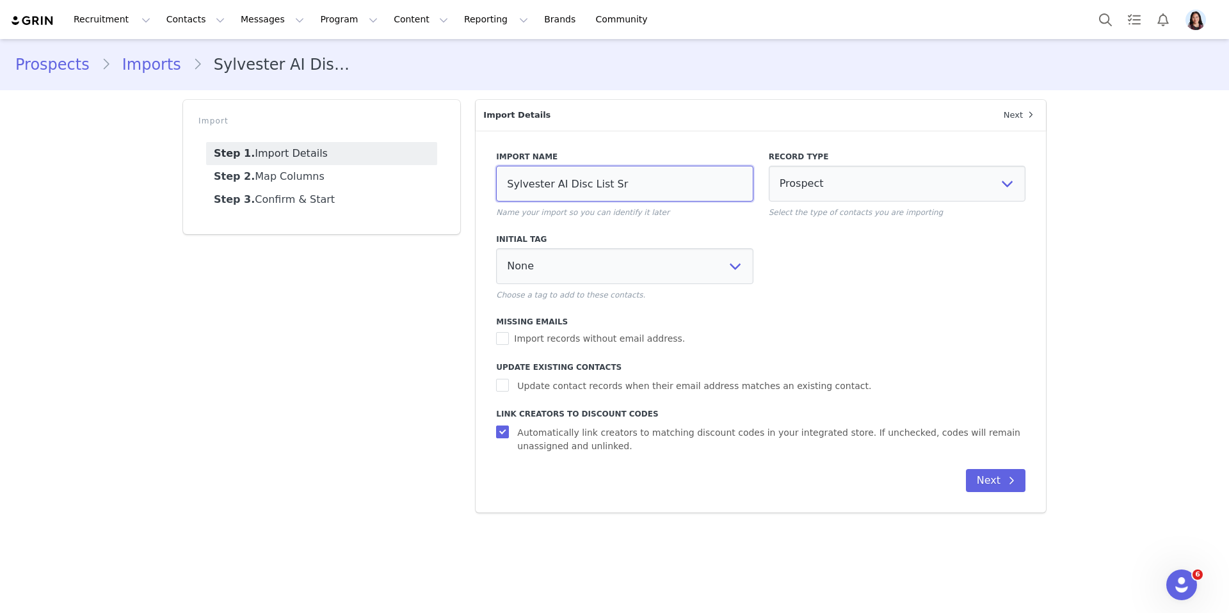
select select
type input "Sylvester AI Disc List Se"
select select
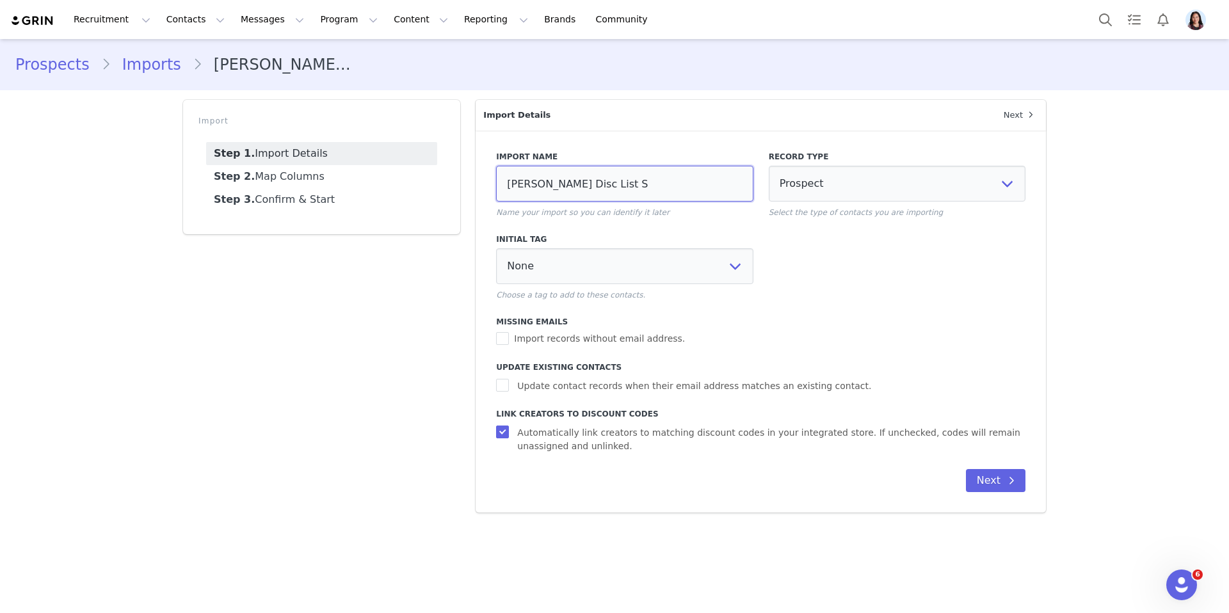
select select
type input "Sylvester AI Disc List Sep"
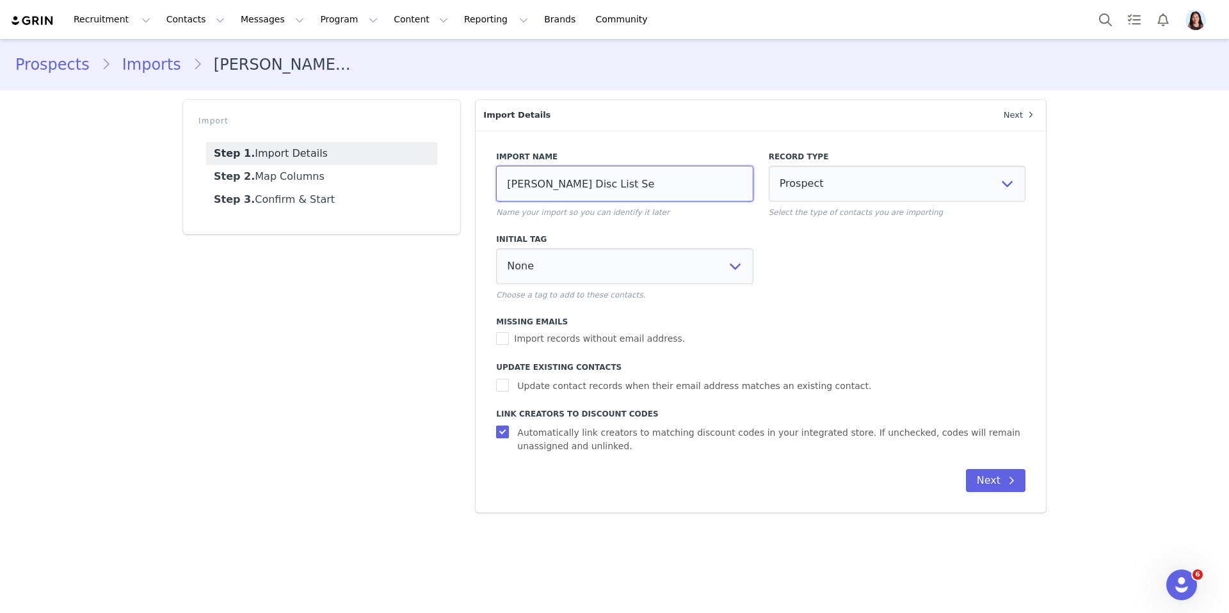
select select
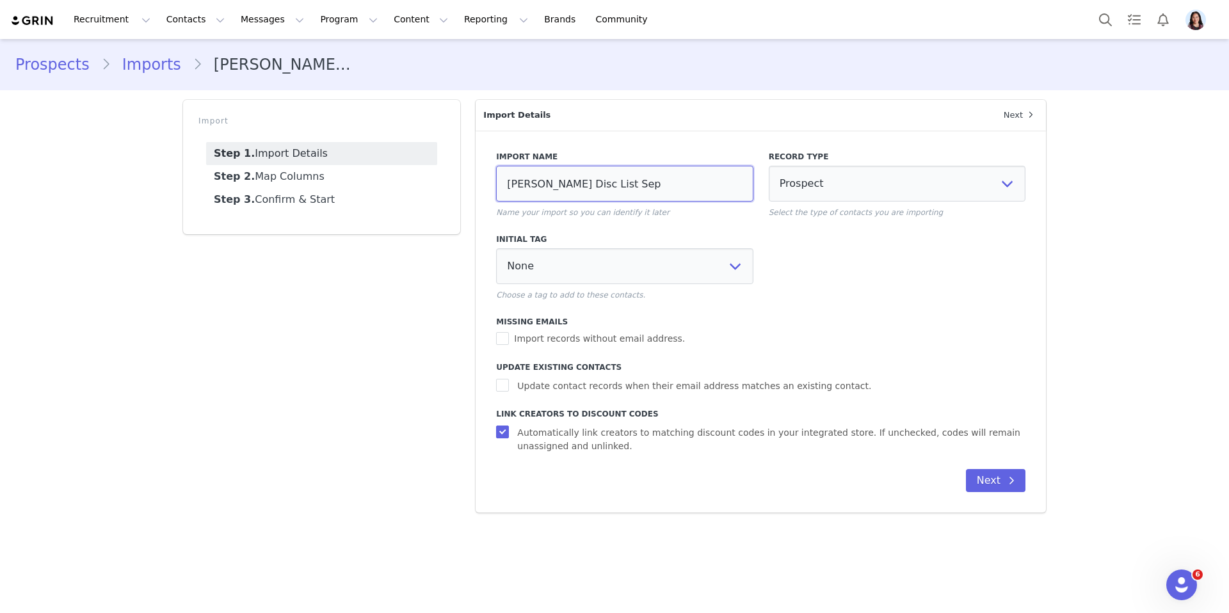
type input "Sylvester AI Disc List Sept"
select select
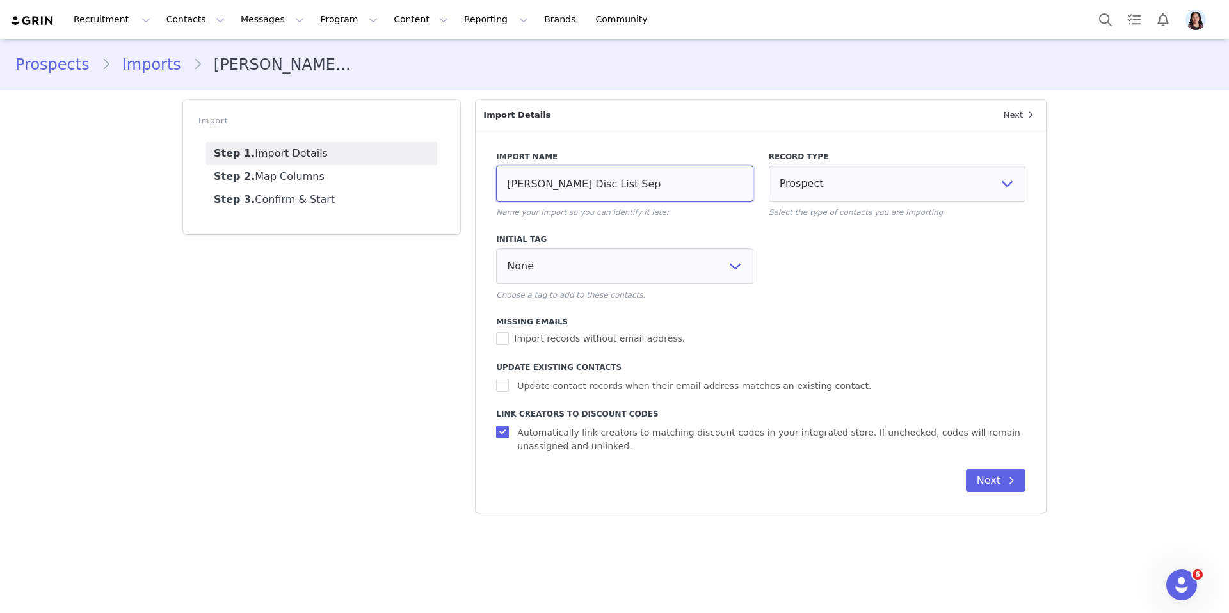
select select
type input "Sylvester AI Disc List Sept"
select select
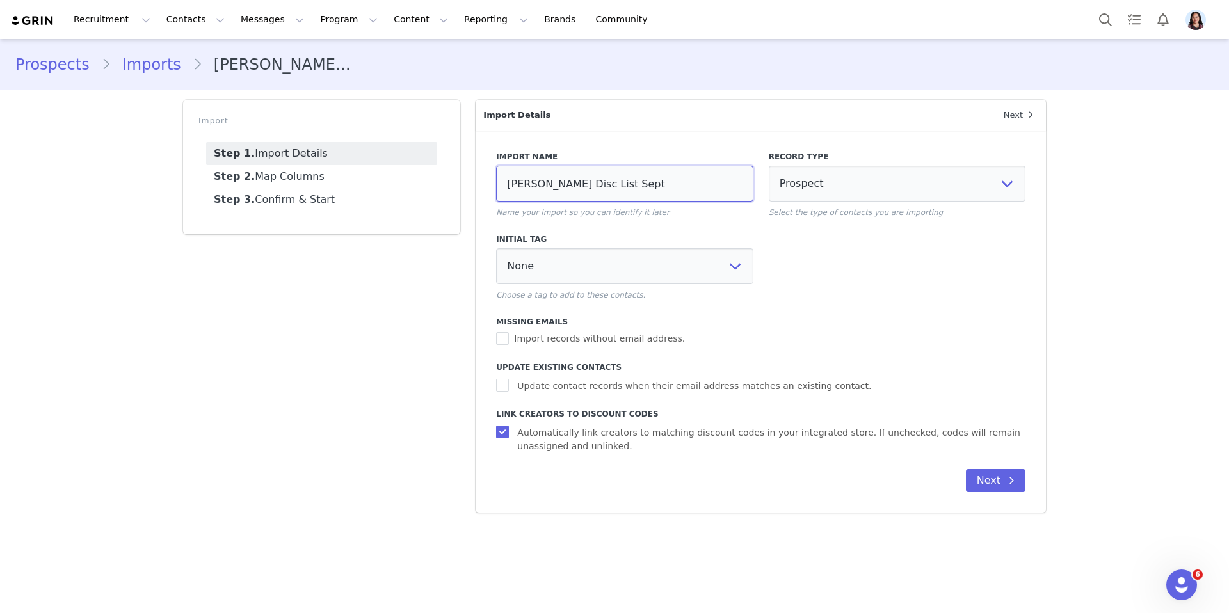
select select
type input "Sylvester AI Disc List Sept 2"
select select
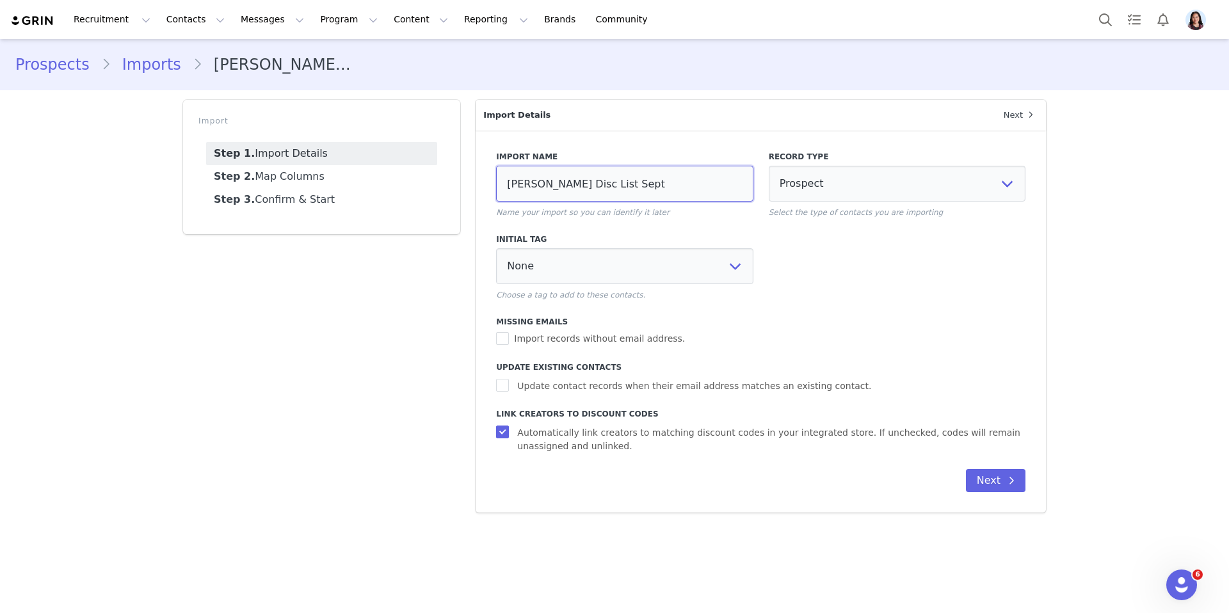
select select
type input "Sylvester AI Disc List Sept 20"
select select
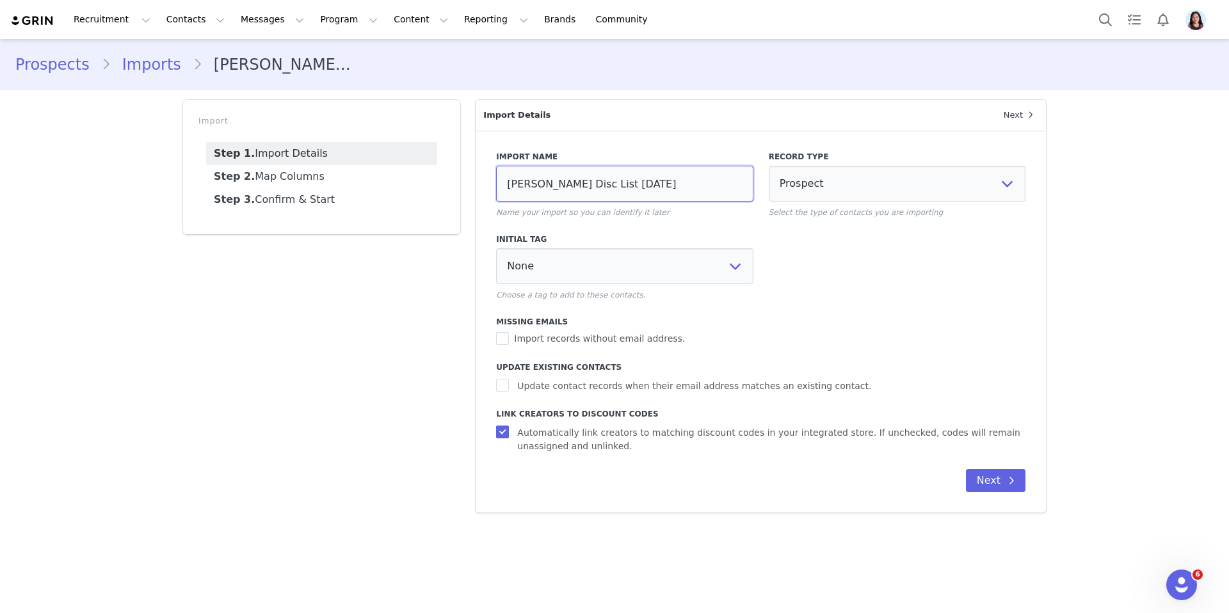
select select
type input "Sylvester AI Disc List Sept 202"
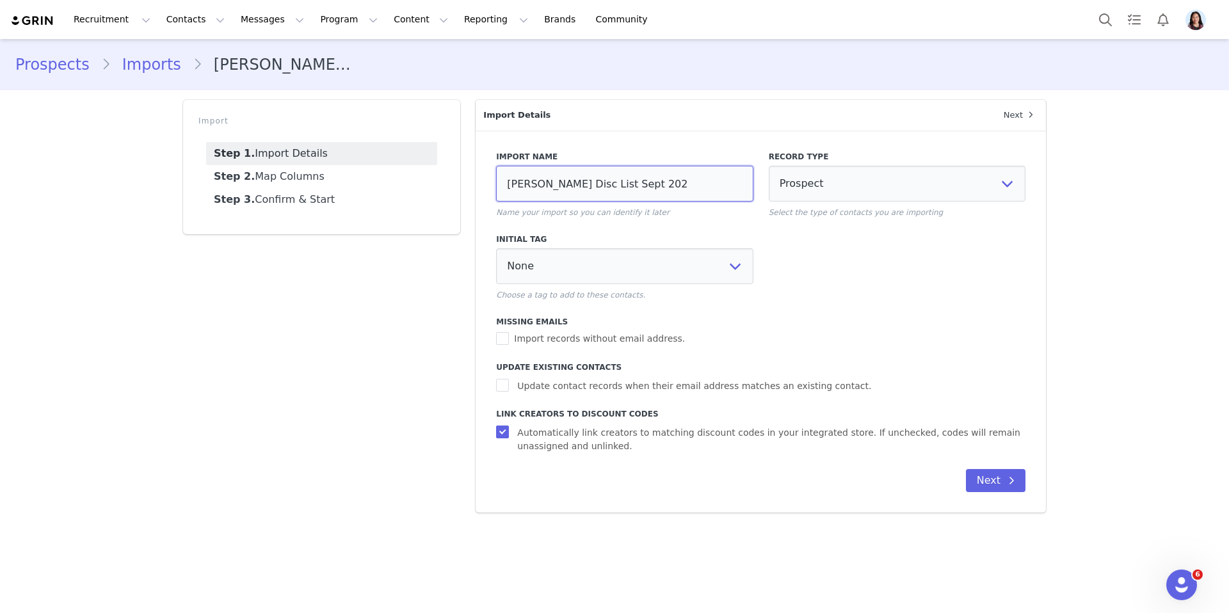
select select
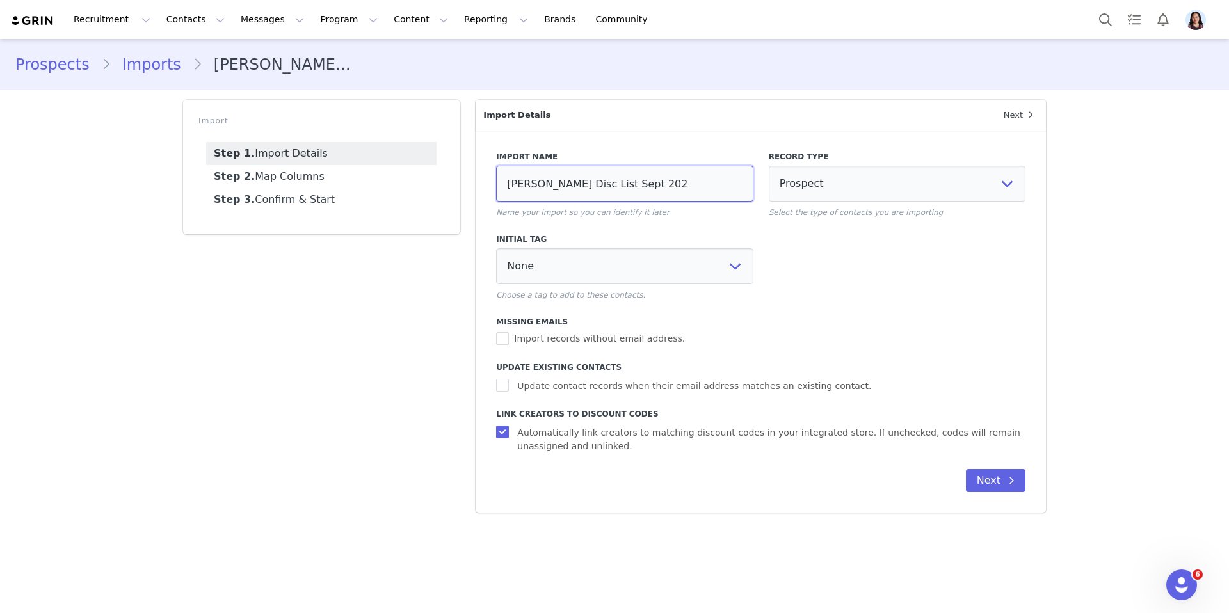
type input "Sylvester AI Disc List Sept 2025"
select select
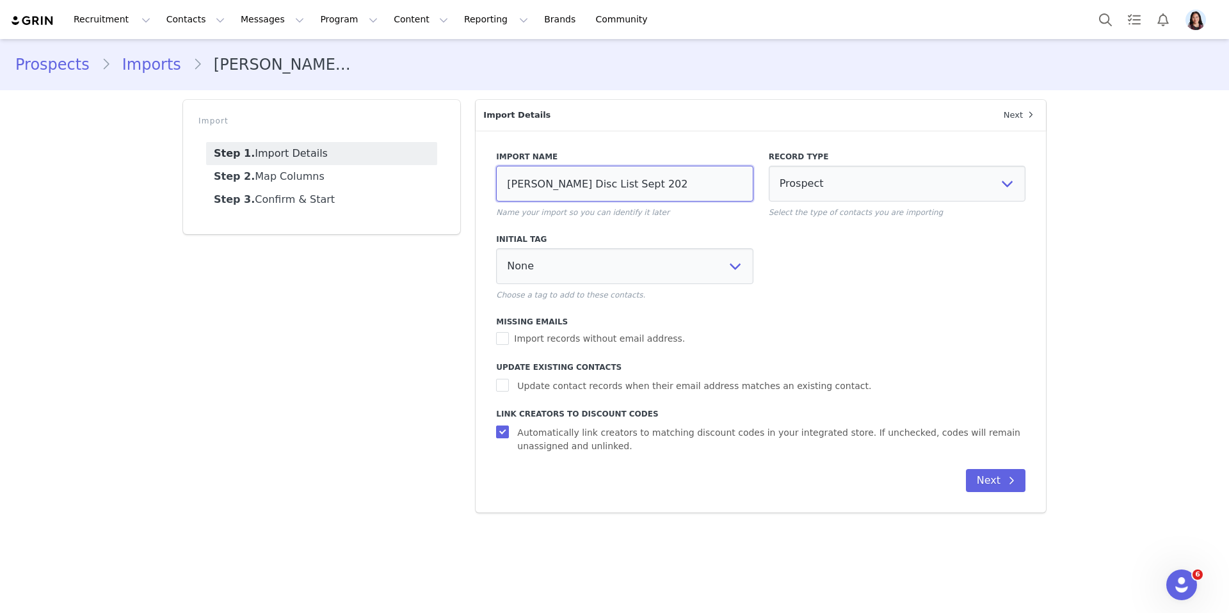
select select
type input "Sylvester AI Disc List Sept 2025"
click at [988, 472] on button "Next" at bounding box center [996, 480] width 60 height 23
select select
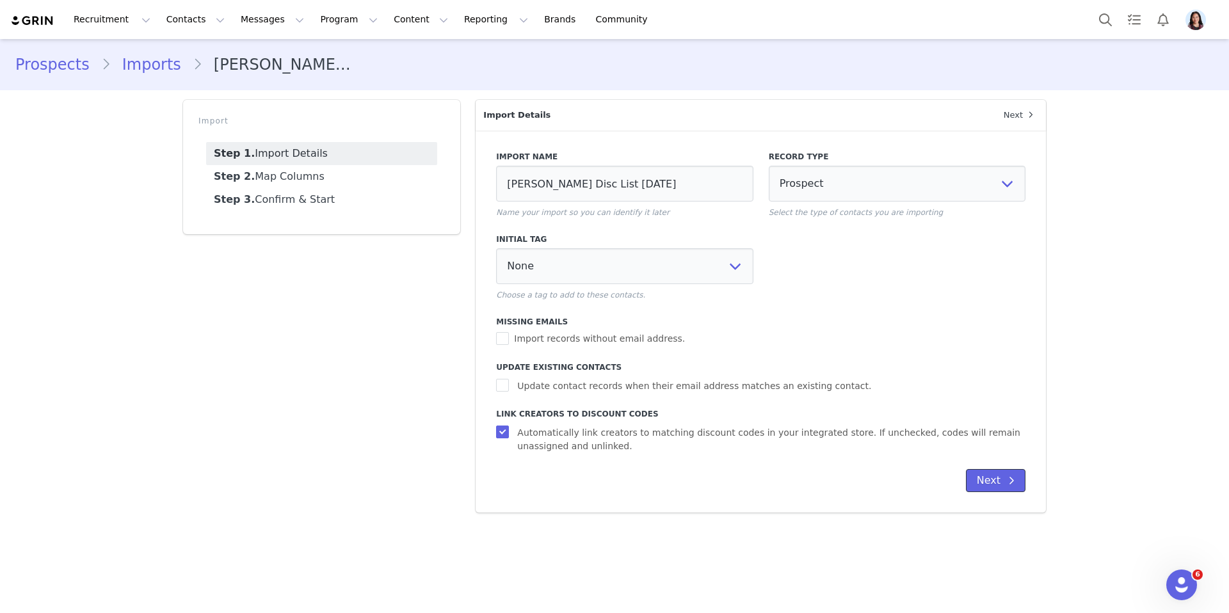
select select
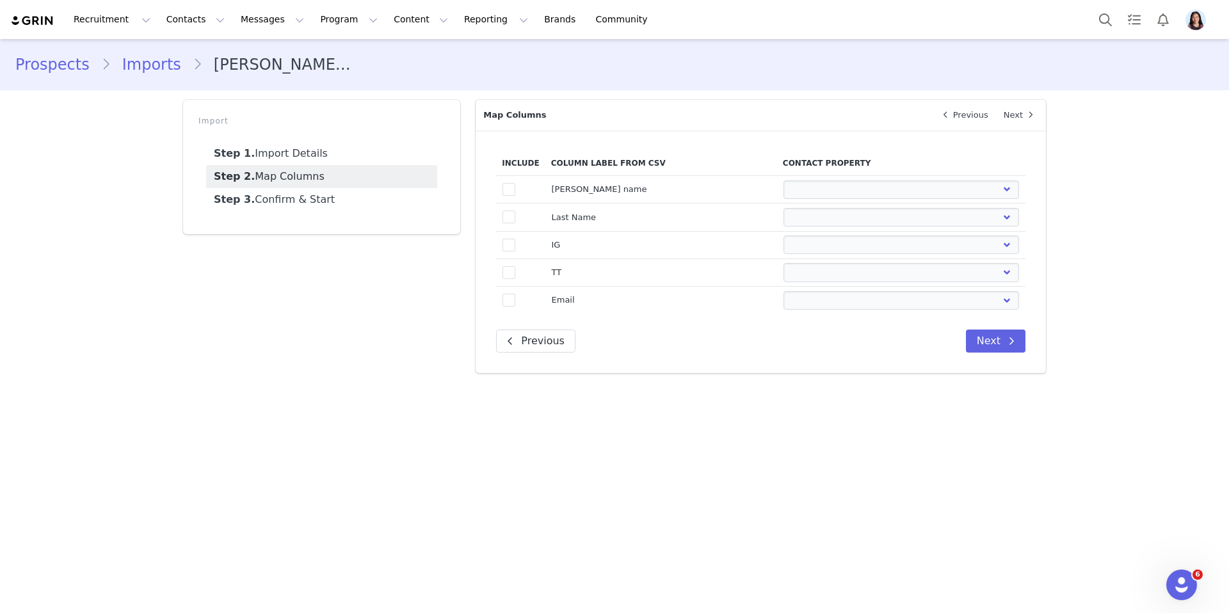
click at [509, 191] on span at bounding box center [508, 189] width 13 height 13
click at [515, 183] on input "true" at bounding box center [515, 183] width 0 height 0
select select
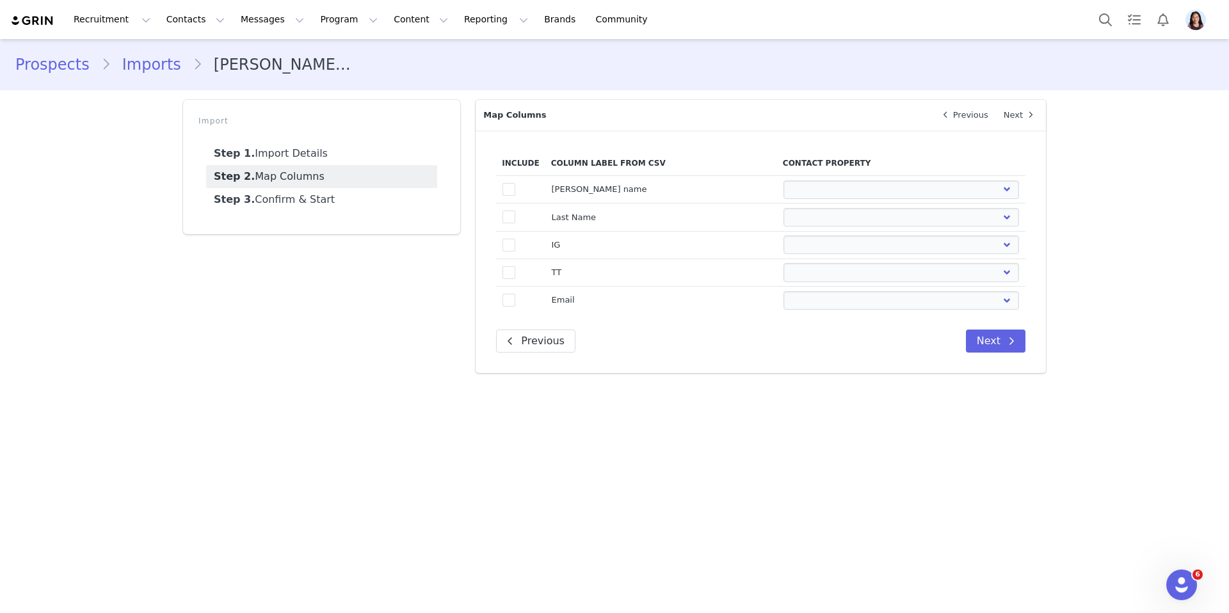
select select
click at [509, 216] on span at bounding box center [508, 217] width 13 height 13
click at [515, 211] on input "true" at bounding box center [515, 211] width 0 height 0
select select
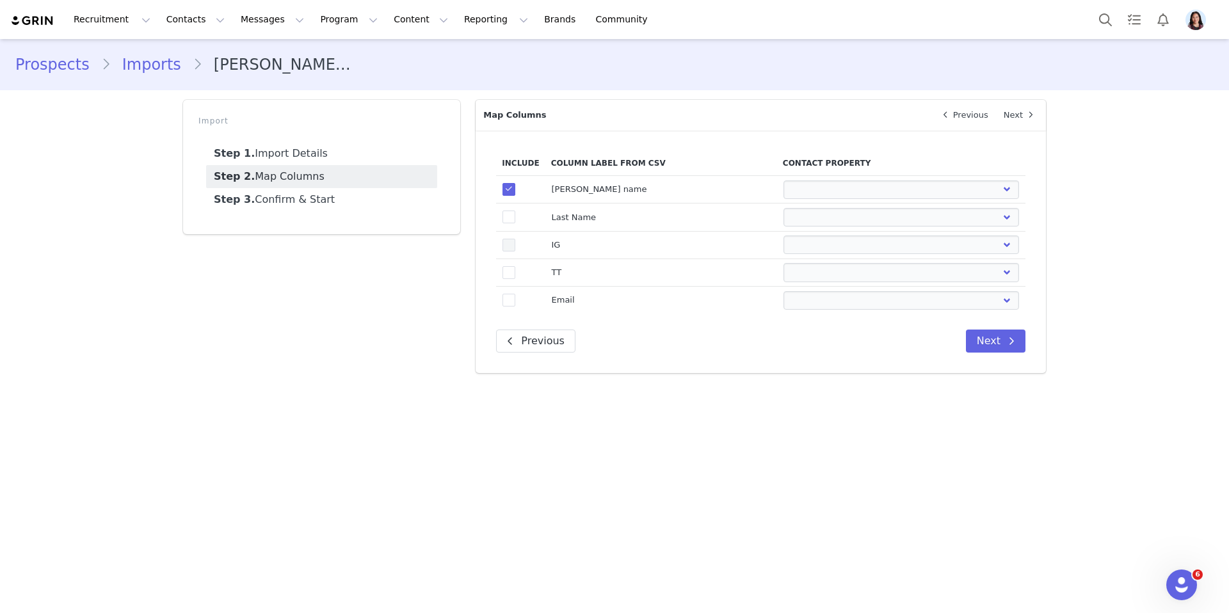
select select
click at [509, 251] on span at bounding box center [508, 246] width 13 height 14
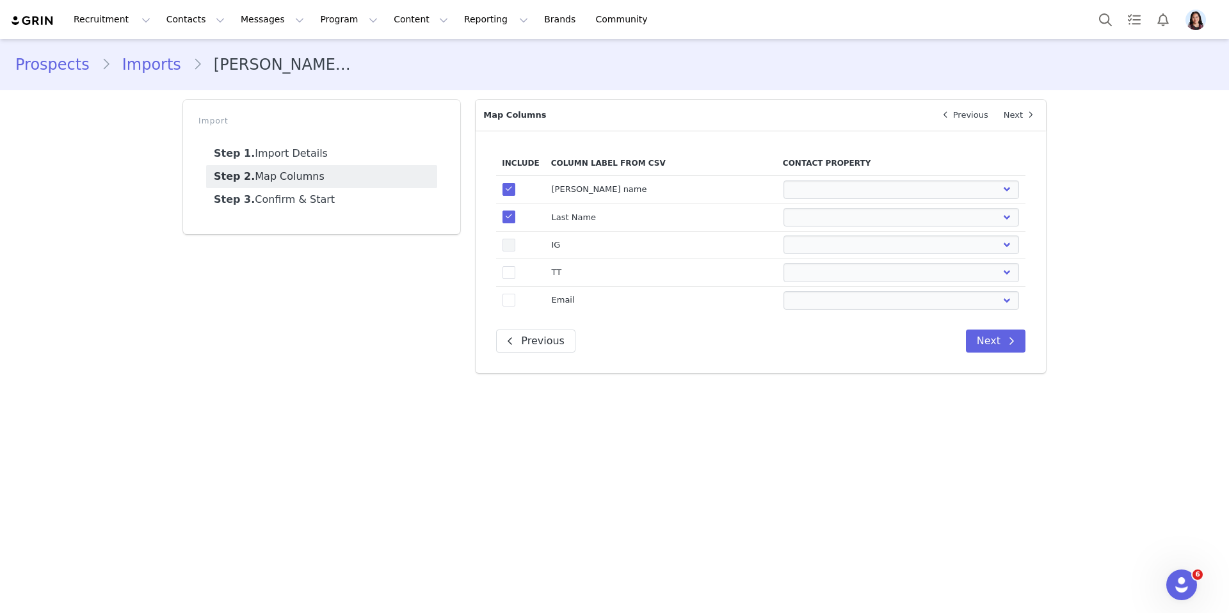
click at [515, 239] on input "true" at bounding box center [515, 239] width 0 height 0
select select
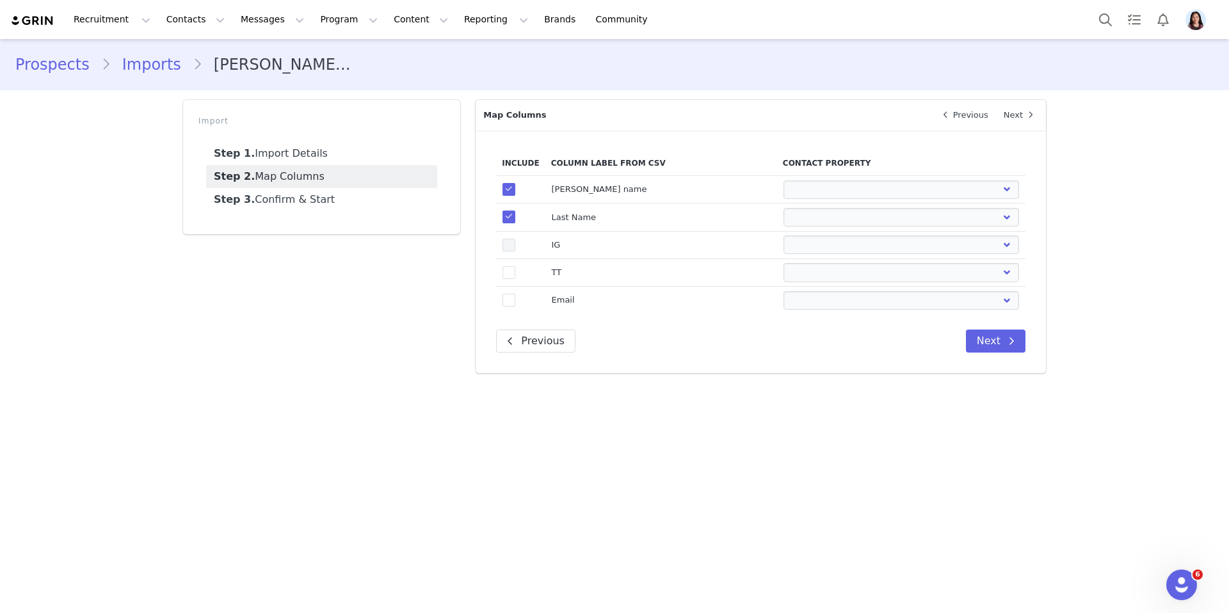
select select
click at [509, 278] on span at bounding box center [508, 272] width 13 height 13
click at [515, 266] on input "true" at bounding box center [515, 266] width 0 height 0
select select
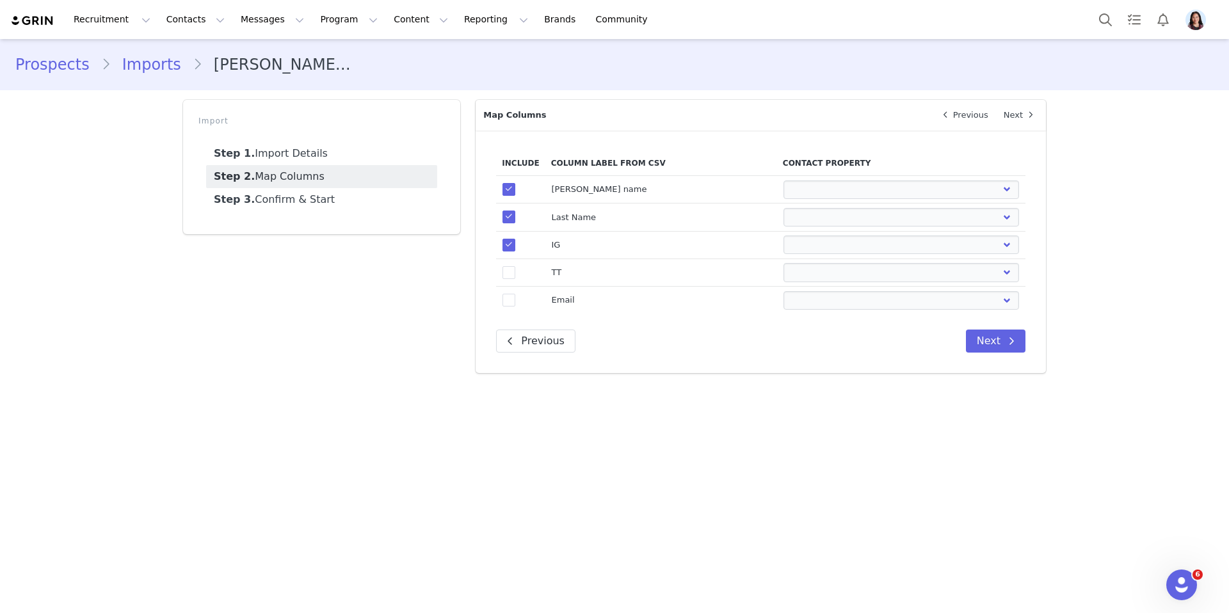
select select
click at [509, 297] on span at bounding box center [508, 300] width 13 height 13
click at [515, 294] on input "true" at bounding box center [515, 294] width 0 height 0
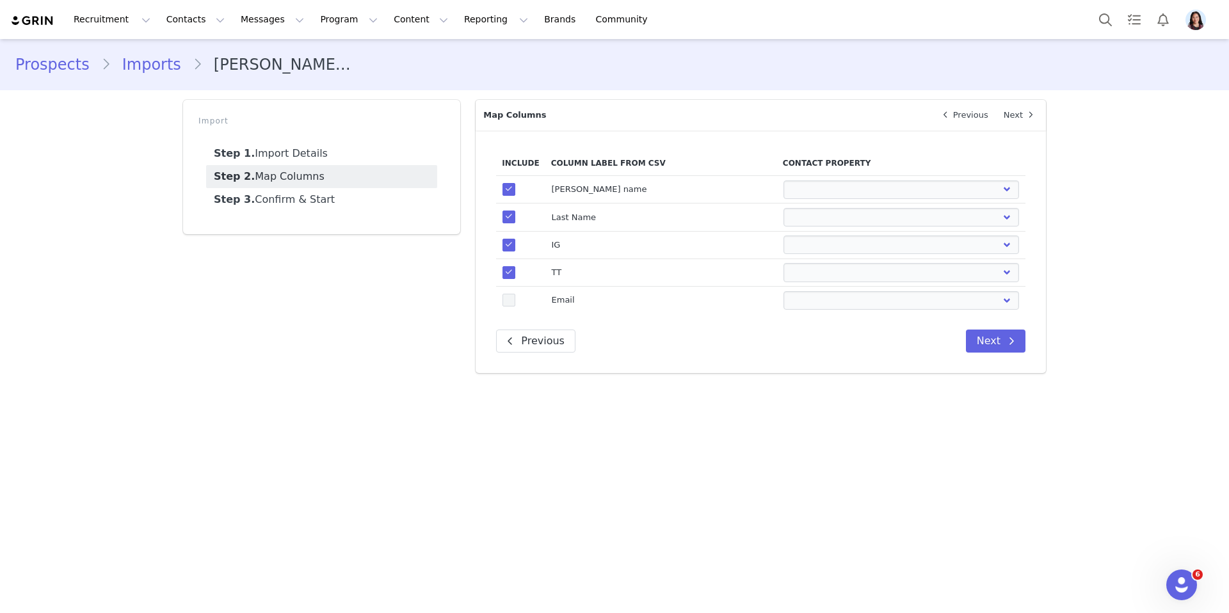
select select
click at [807, 301] on select "First Name Last Name Email PayPal Email Gender Language Phone Country Code Phon…" at bounding box center [901, 300] width 236 height 19
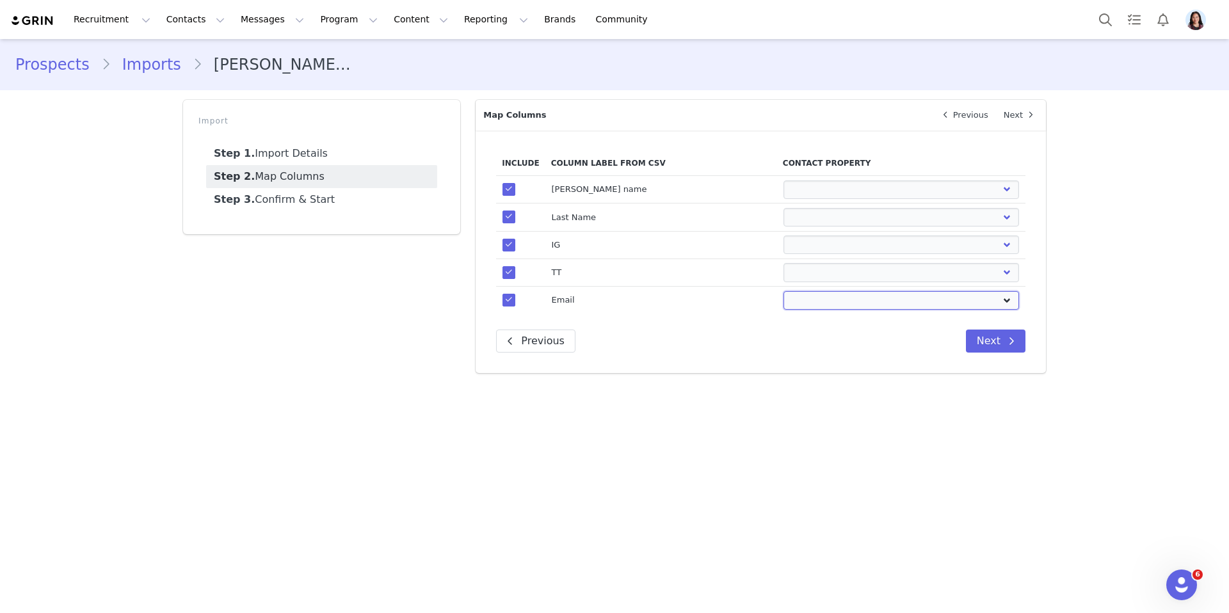
select select "email"
click at [783, 291] on select "First Name Last Name Email PayPal Email Gender Language Phone Country Code Phon…" at bounding box center [901, 300] width 236 height 19
select select
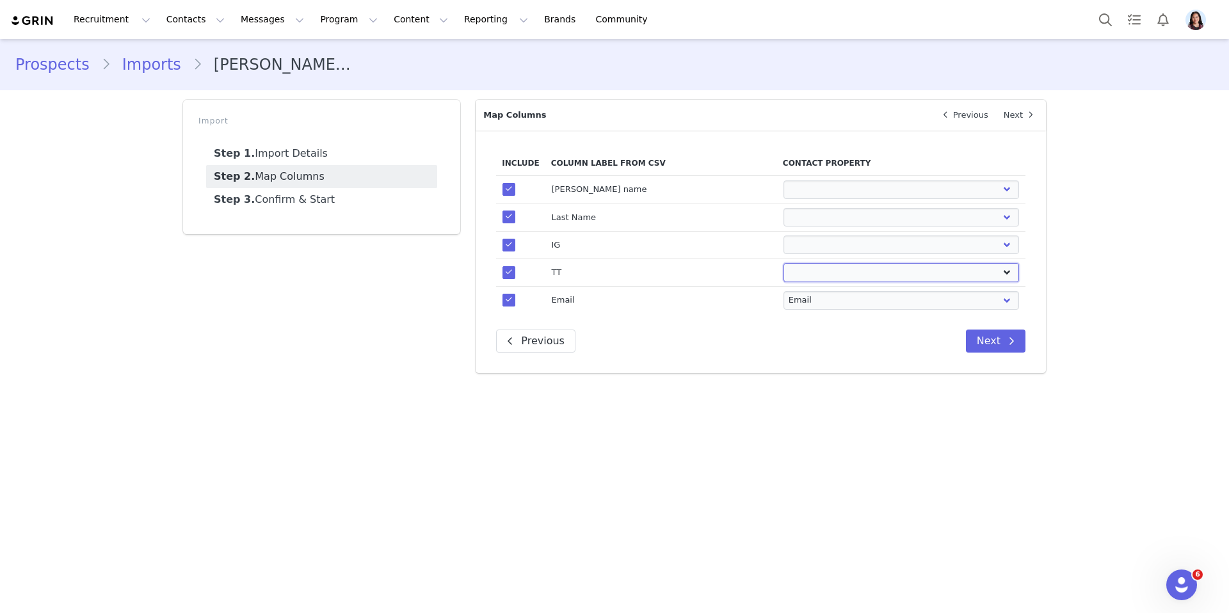
click at [791, 265] on select "First Name Last Name Email PayPal Email Gender Language Phone Country Code Phon…" at bounding box center [901, 272] width 236 height 19
select select "tiktok_url"
click at [783, 263] on select "First Name Last Name Email PayPal Email Gender Language Phone Country Code Phon…" at bounding box center [901, 272] width 236 height 19
select select
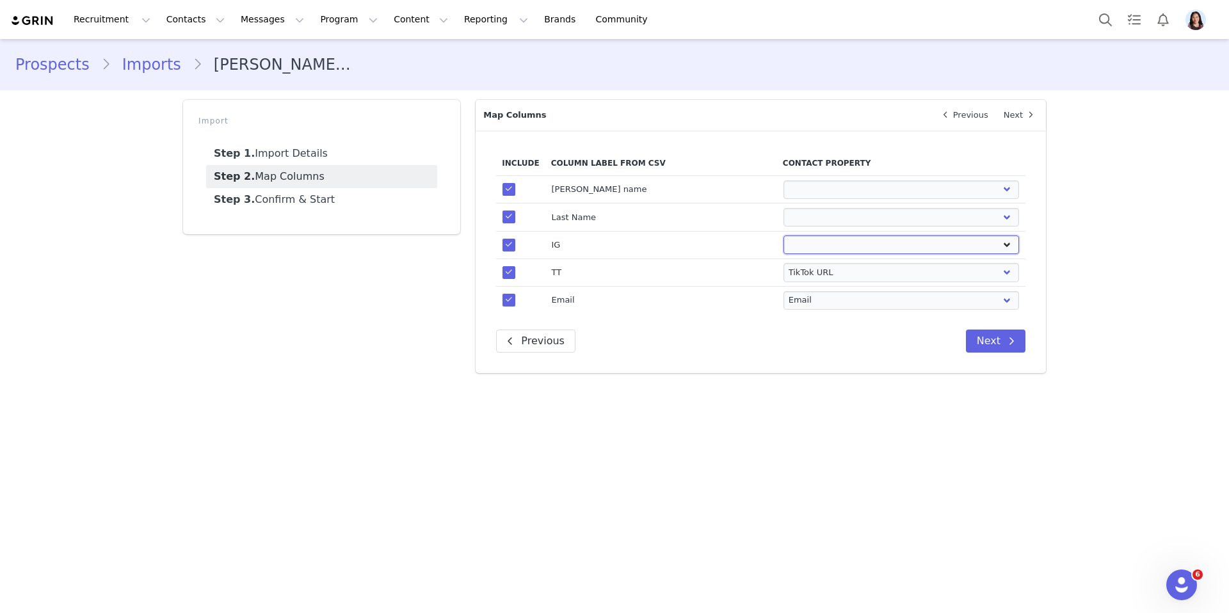
click at [818, 250] on select "First Name Last Name Email PayPal Email Gender Language Phone Country Code Phon…" at bounding box center [901, 244] width 236 height 19
select select "instagram_url"
click at [783, 235] on select "First Name Last Name Email PayPal Email Gender Language Phone Country Code Phon…" at bounding box center [901, 244] width 236 height 19
select select
click at [802, 229] on td "First Name Last Name Email PayPal Email Gender Language Phone Country Code Phon…" at bounding box center [901, 217] width 248 height 28
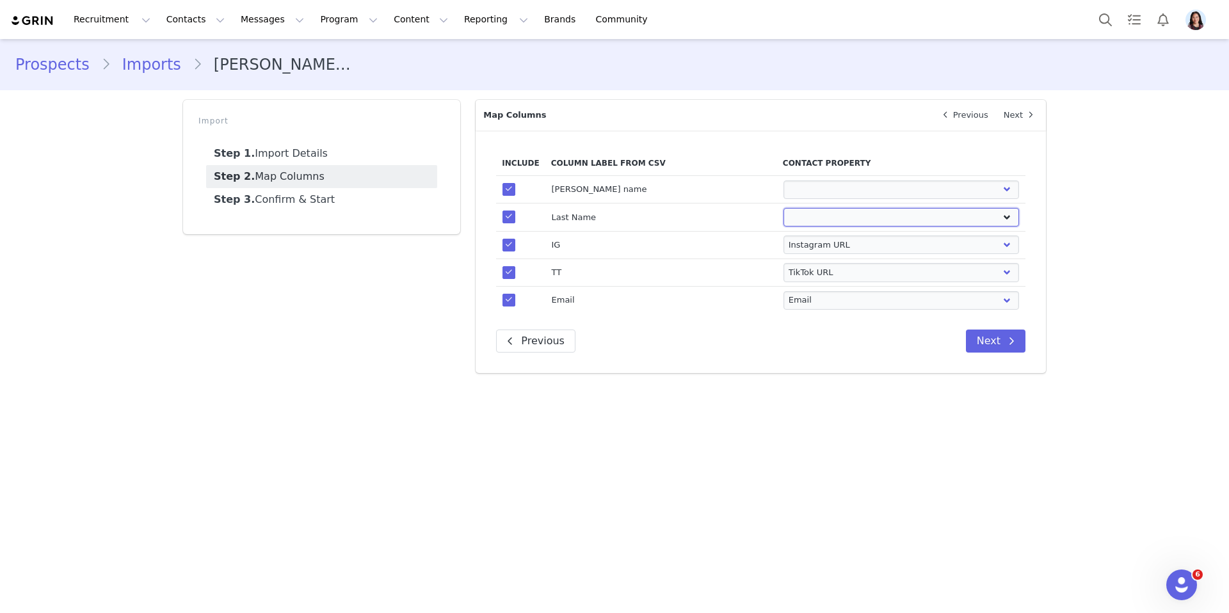
click at [802, 221] on select "First Name Last Name Email PayPal Email Gender Language Phone Country Code Phon…" at bounding box center [901, 217] width 236 height 19
select select "last_name"
click at [783, 208] on select "First Name Last Name Email PayPal Email Gender Language Phone Country Code Phon…" at bounding box center [901, 217] width 236 height 19
click at [804, 191] on select "First Name Last Name Email PayPal Email Gender Language Phone Country Code Phon…" at bounding box center [901, 189] width 236 height 19
select select "first_name"
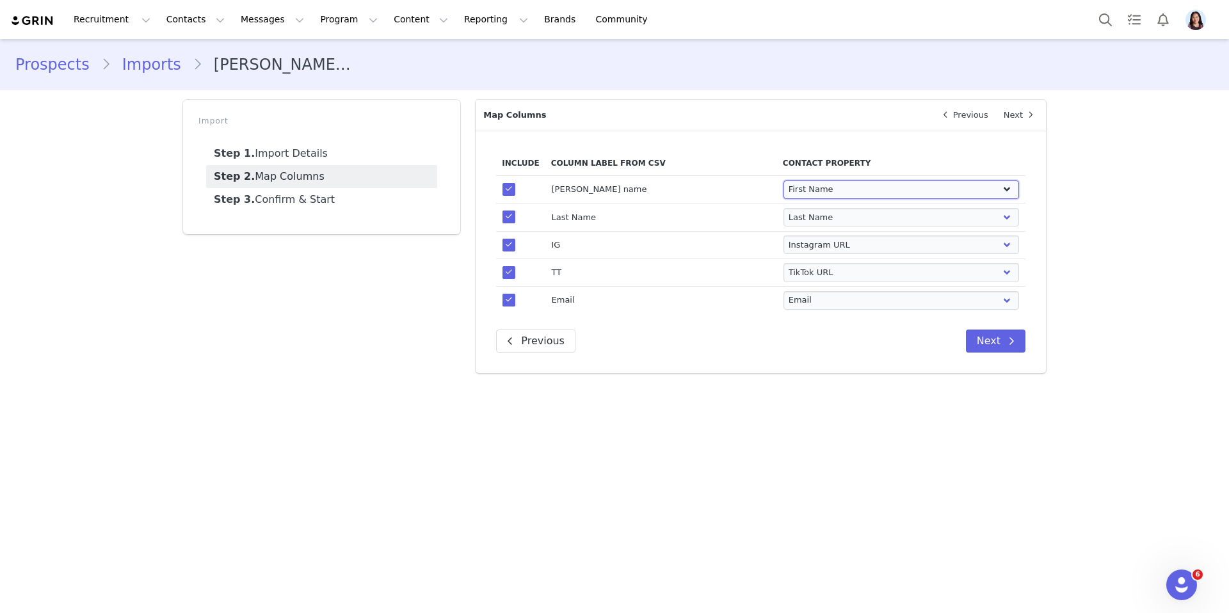
click at [783, 180] on select "First Name Last Name Email PayPal Email Gender Language Phone Country Code Phon…" at bounding box center [901, 189] width 236 height 19
click at [992, 342] on button "Next" at bounding box center [996, 341] width 60 height 23
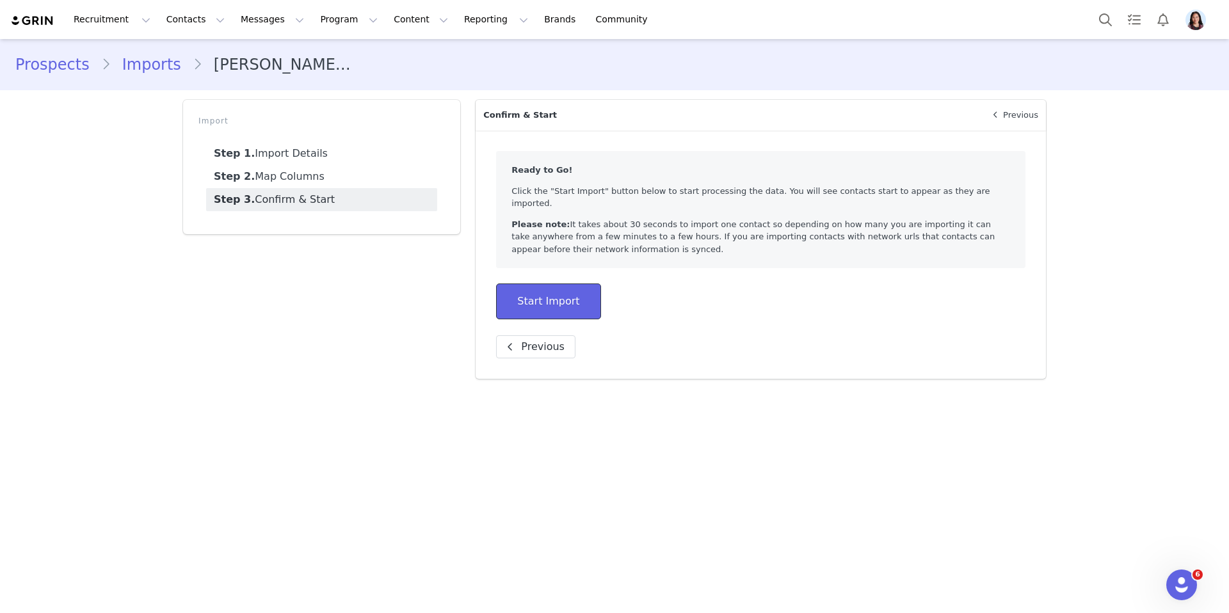
click at [559, 301] on button "Start Import" at bounding box center [548, 301] width 104 height 36
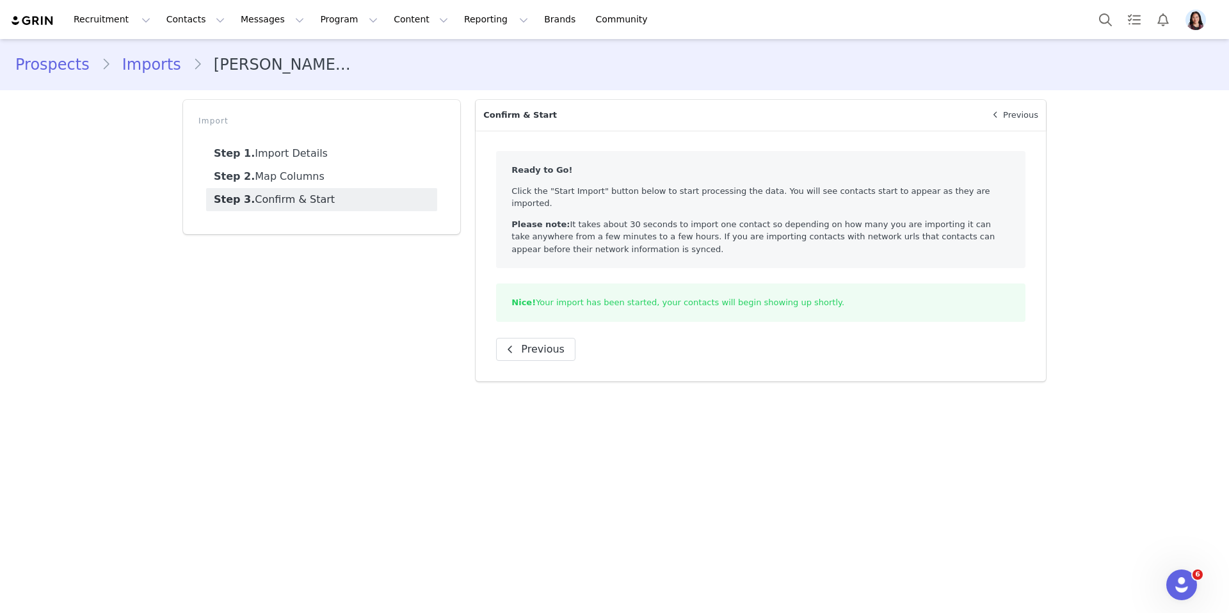
click at [127, 67] on link "Imports" at bounding box center [152, 64] width 82 height 23
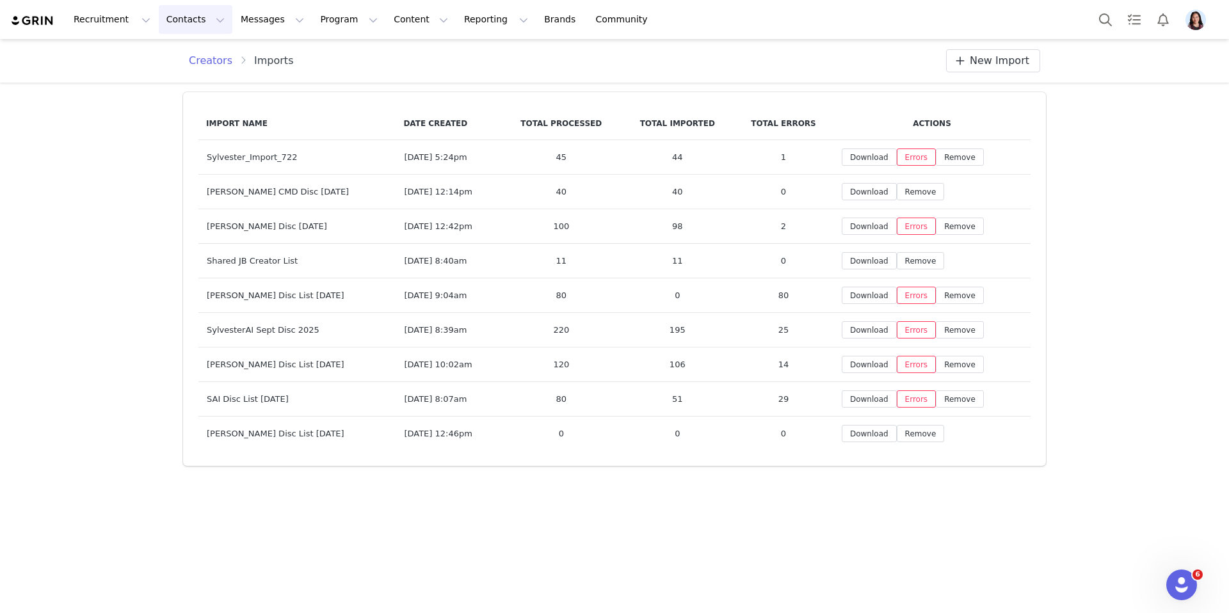
click at [163, 24] on button "Contacts Contacts" at bounding box center [196, 19] width 74 height 29
click at [193, 86] on p "Prospects" at bounding box center [181, 80] width 43 height 13
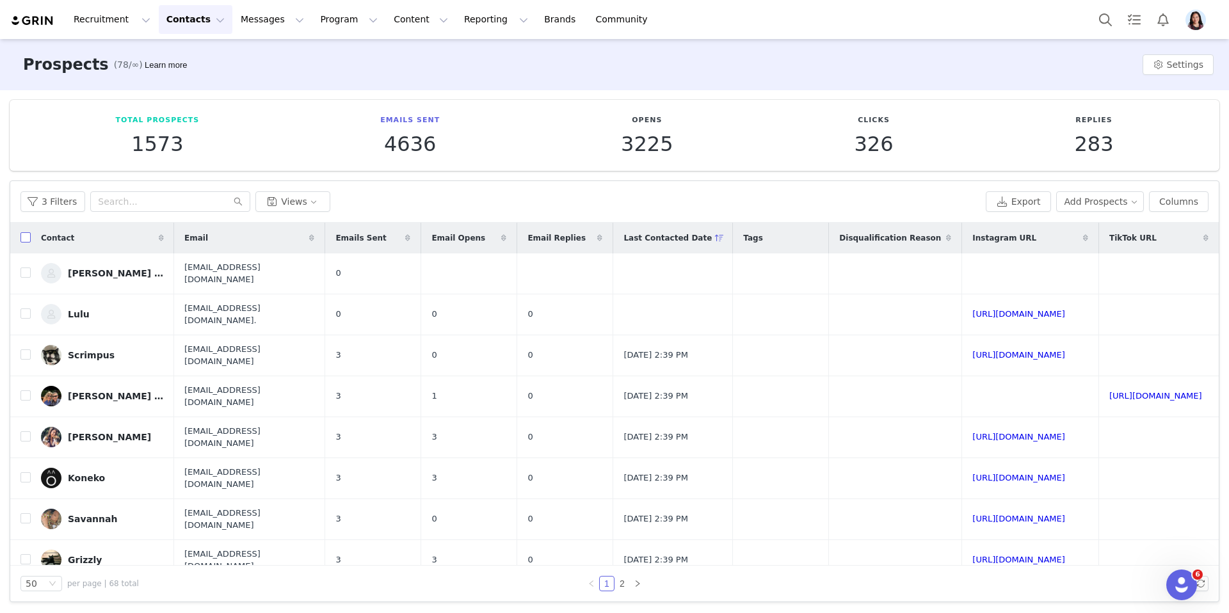
click at [26, 237] on input "checkbox" at bounding box center [25, 237] width 10 height 10
checkbox input "true"
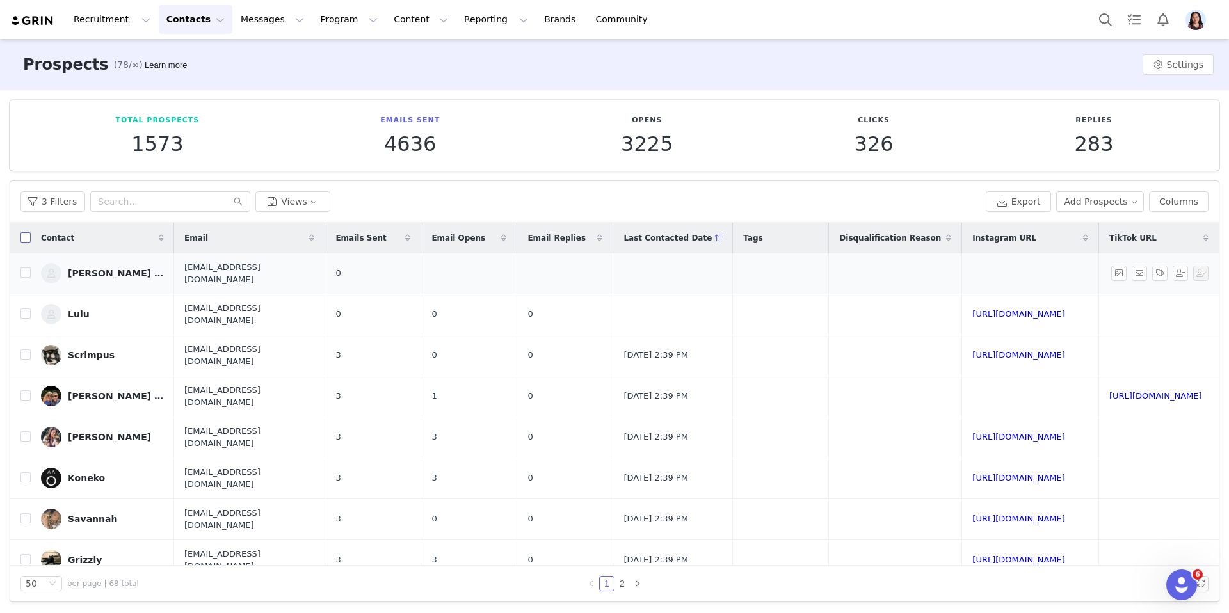
checkbox input "true"
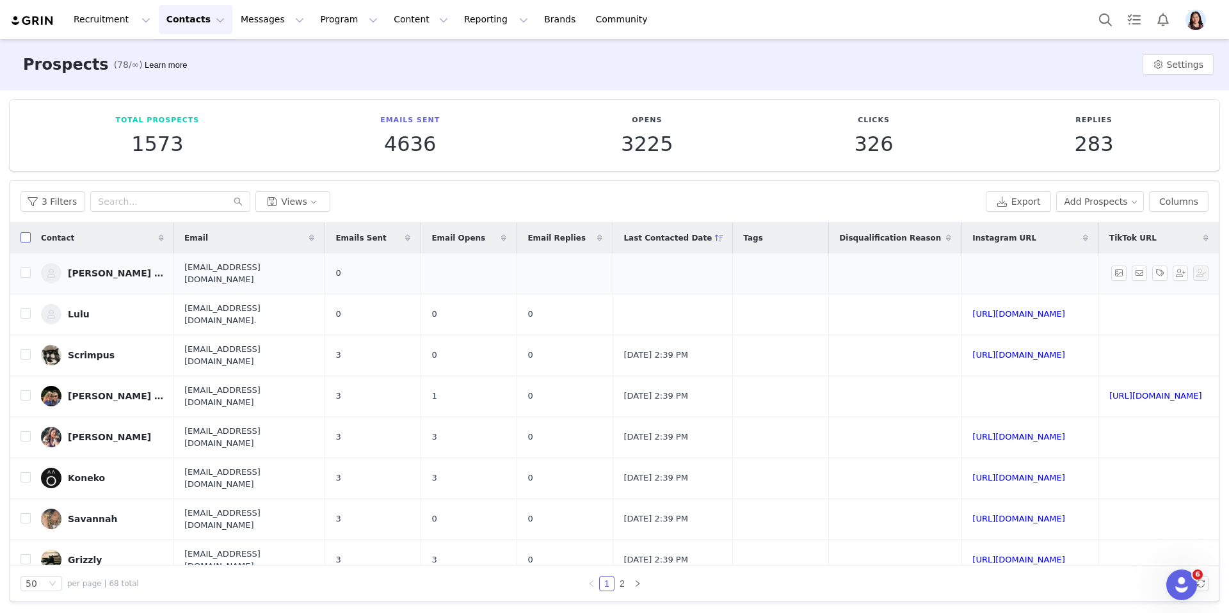
checkbox input "true"
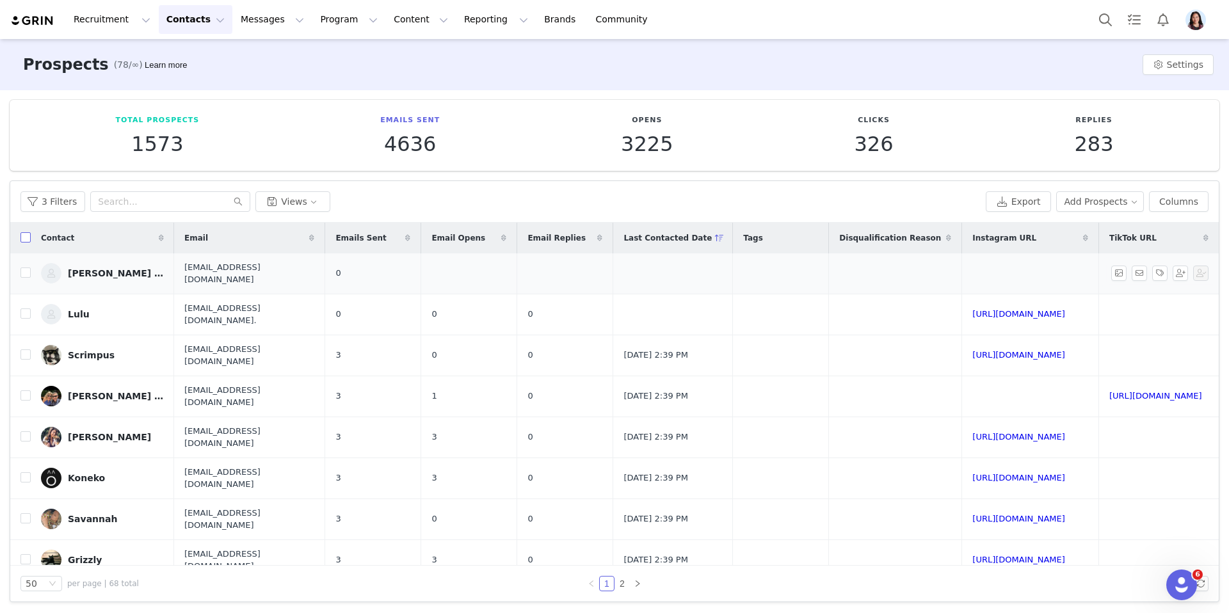
checkbox input "true"
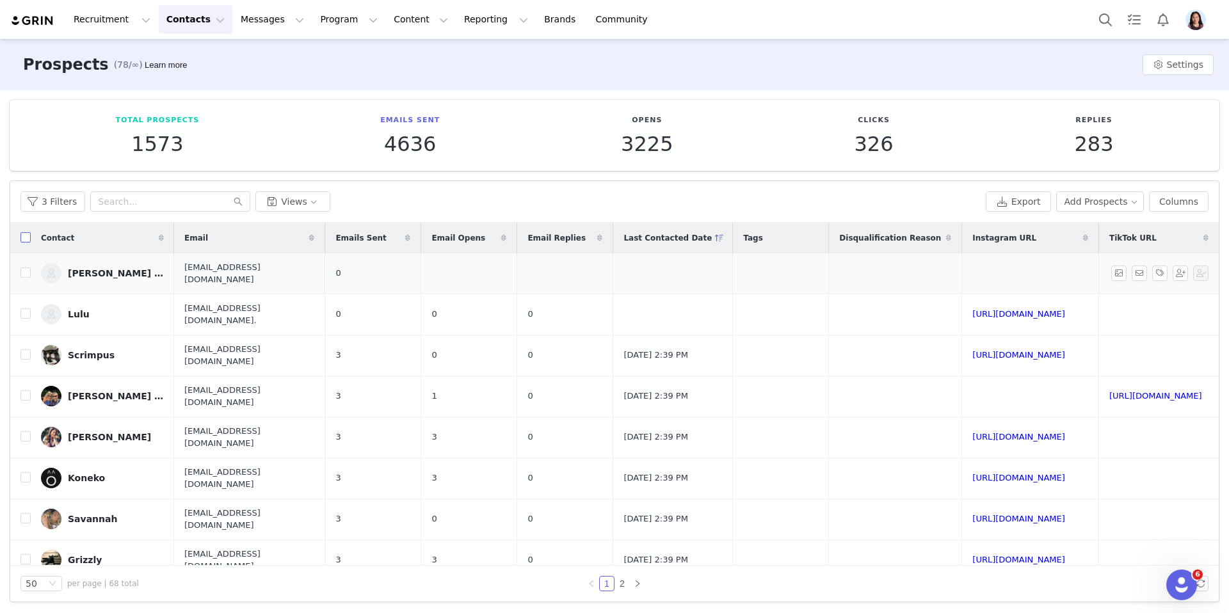
checkbox input "true"
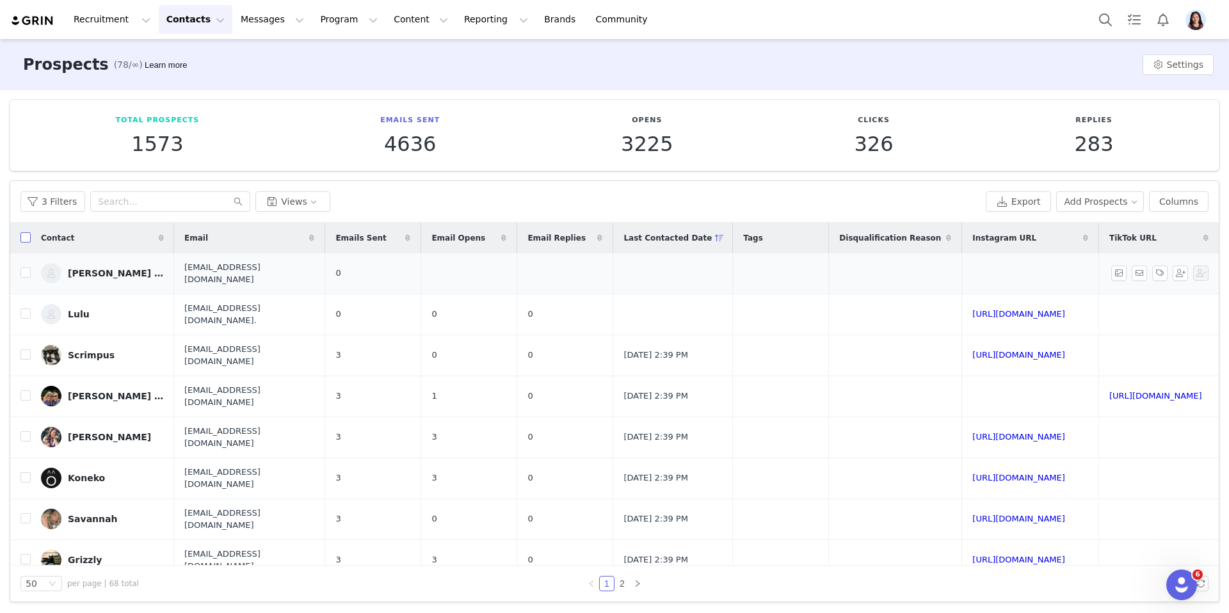
checkbox input "true"
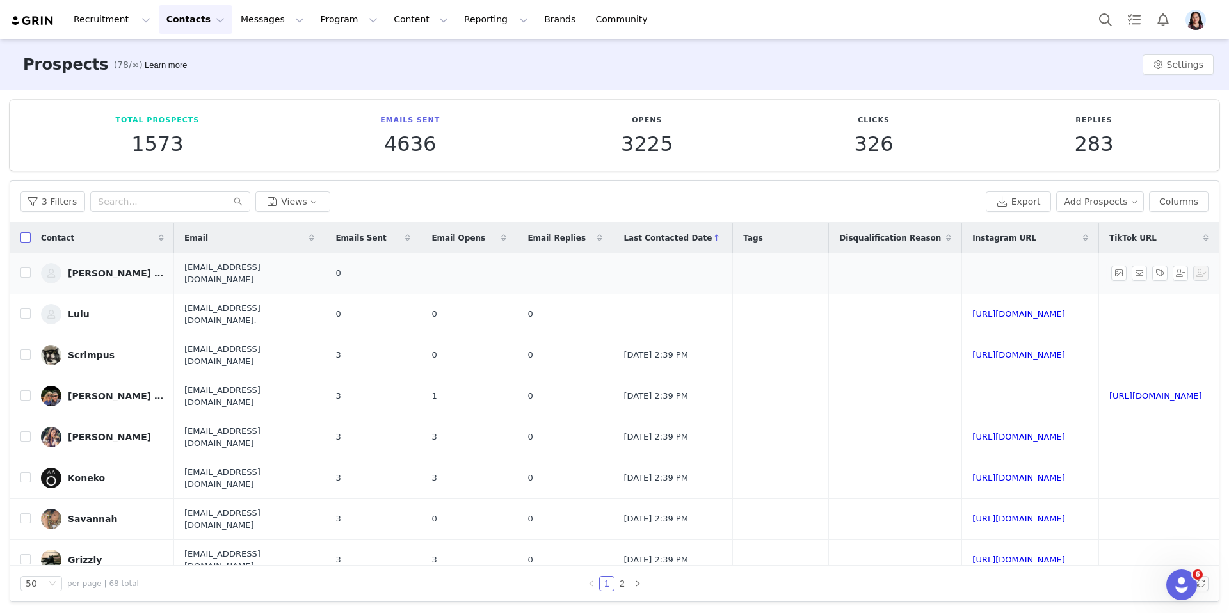
checkbox input "true"
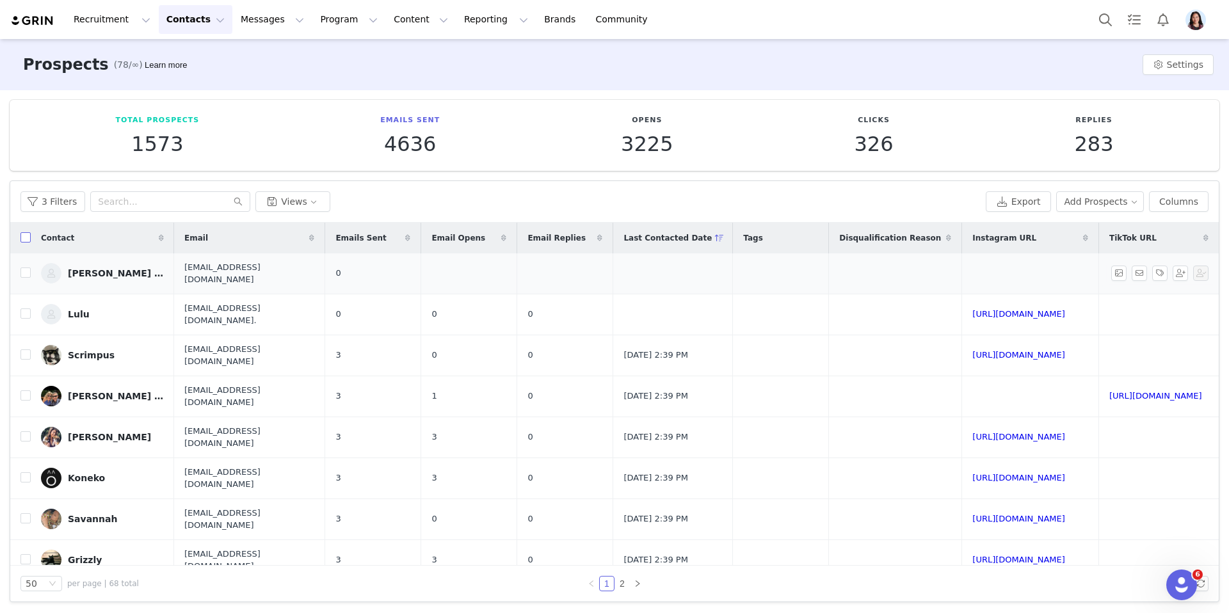
checkbox input "true"
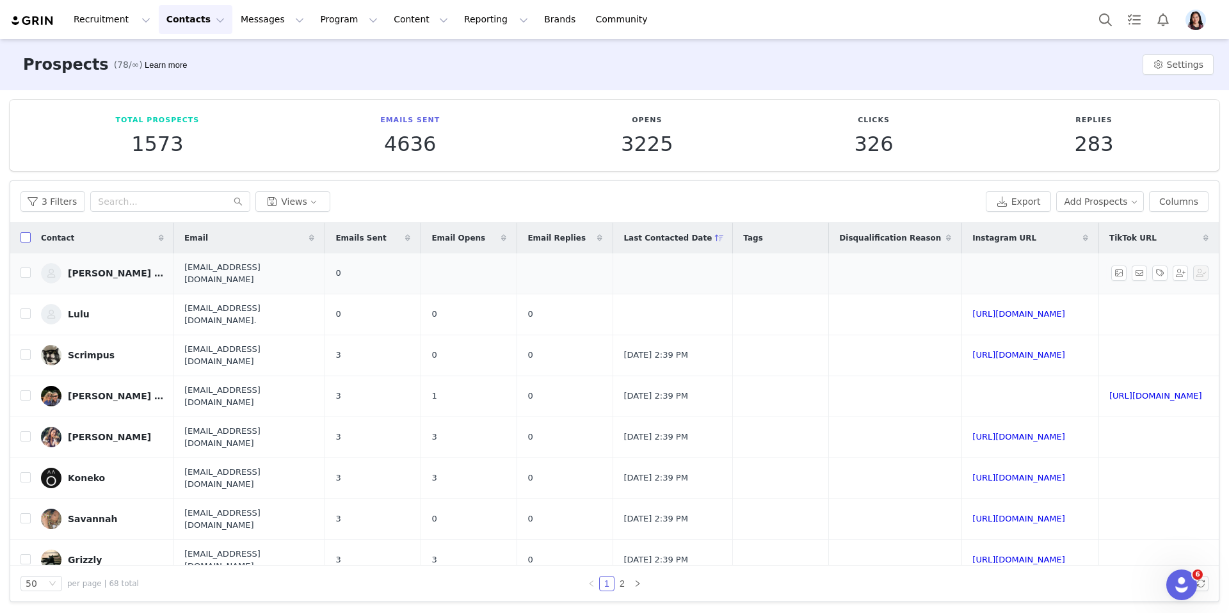
checkbox input "true"
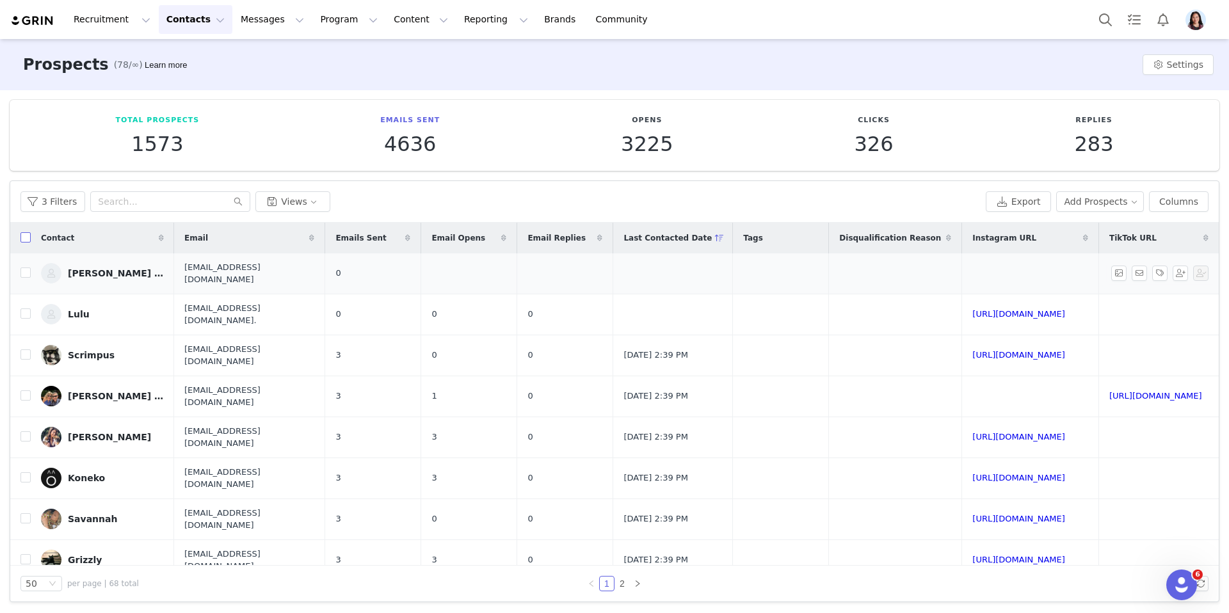
checkbox input "true"
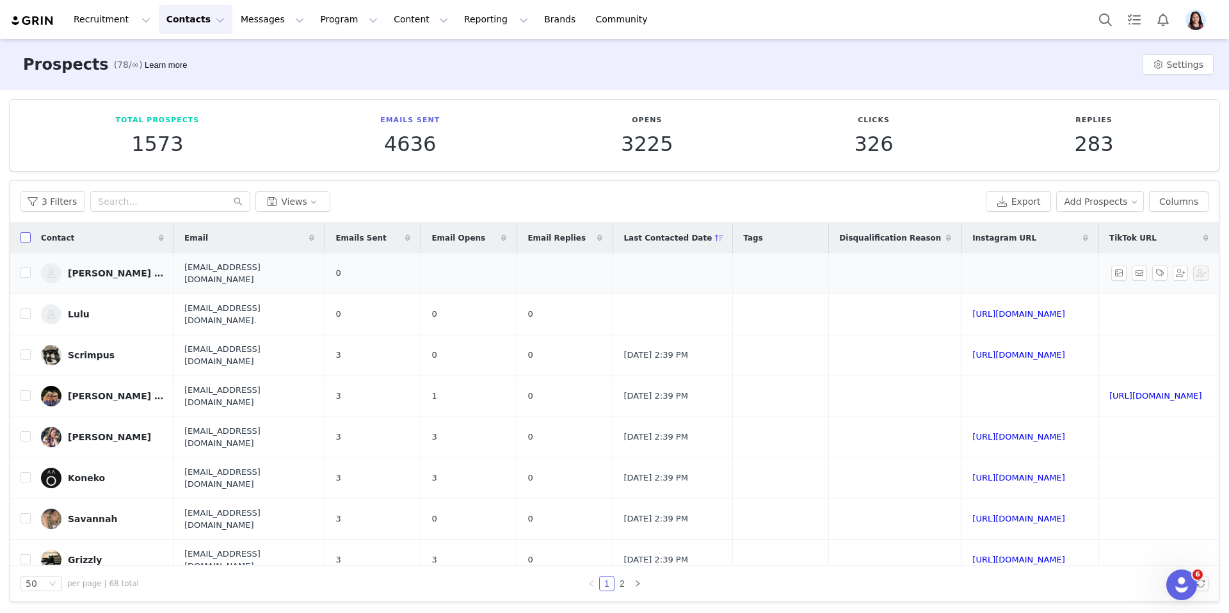
checkbox input "true"
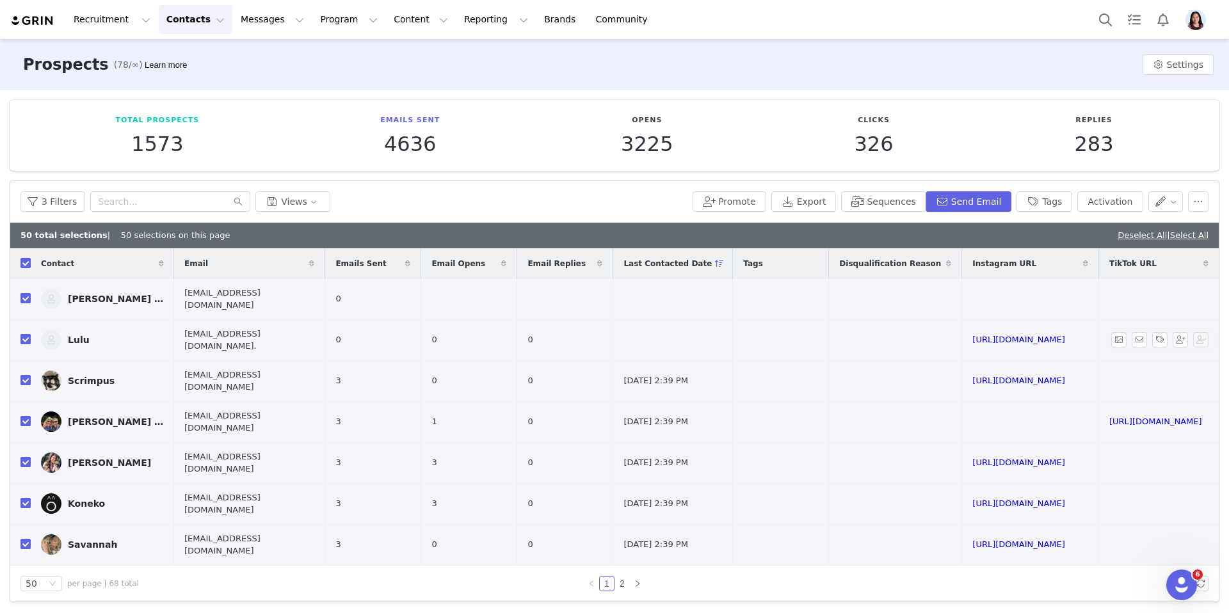
click at [23, 337] on input "checkbox" at bounding box center [25, 339] width 10 height 10
checkbox input "false"
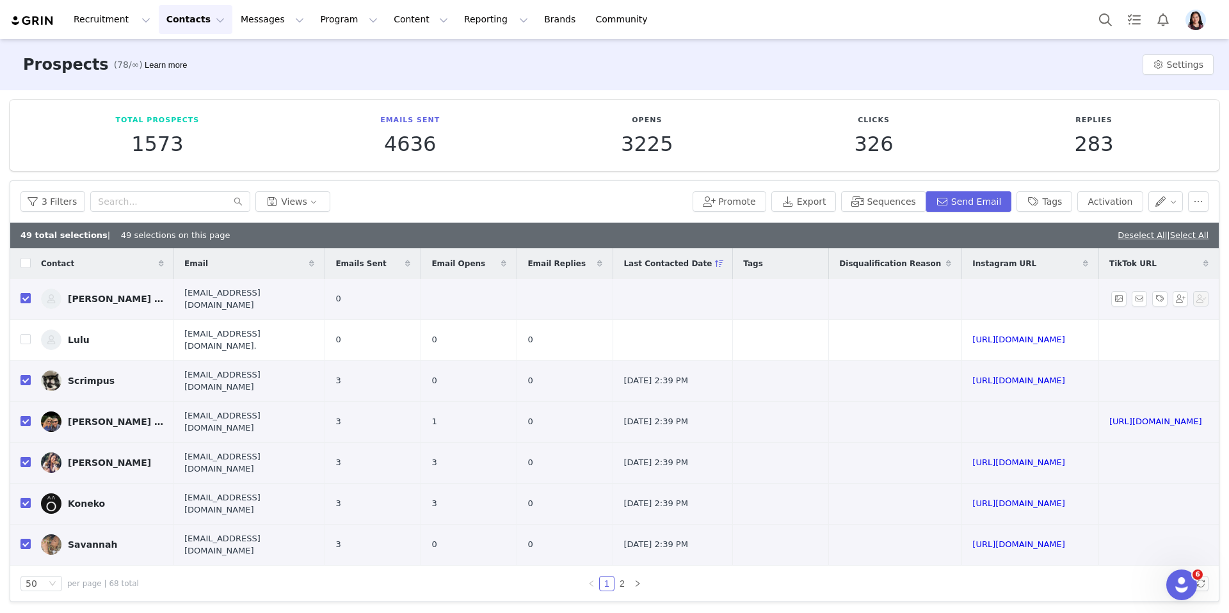
click at [24, 296] on input "checkbox" at bounding box center [25, 298] width 10 height 10
checkbox input "false"
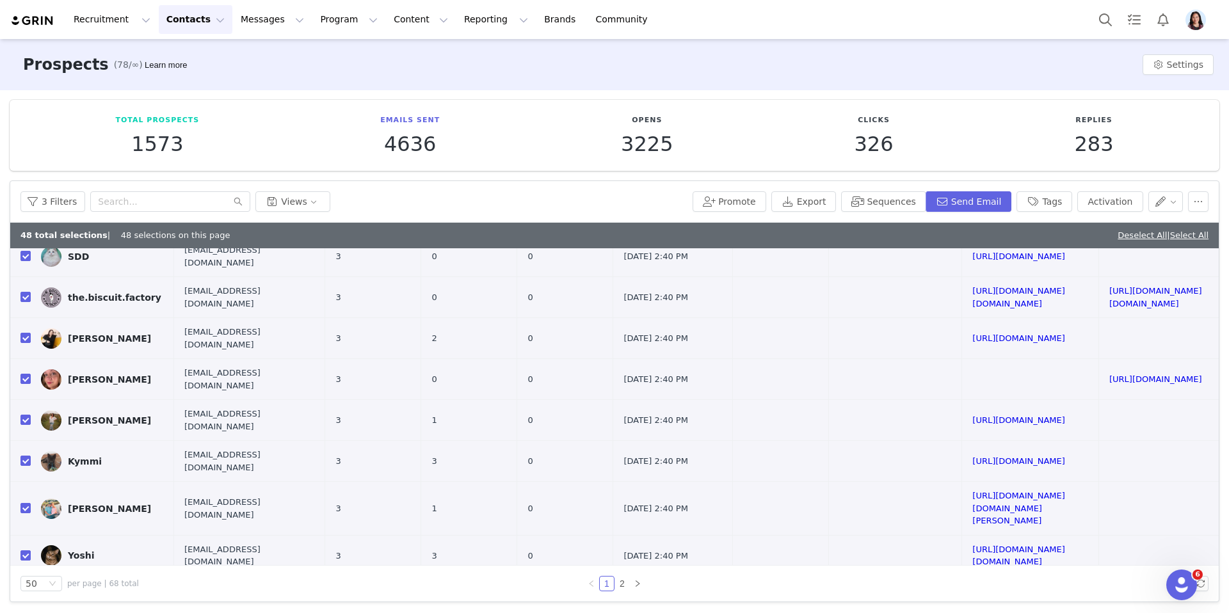
checkbox input "false"
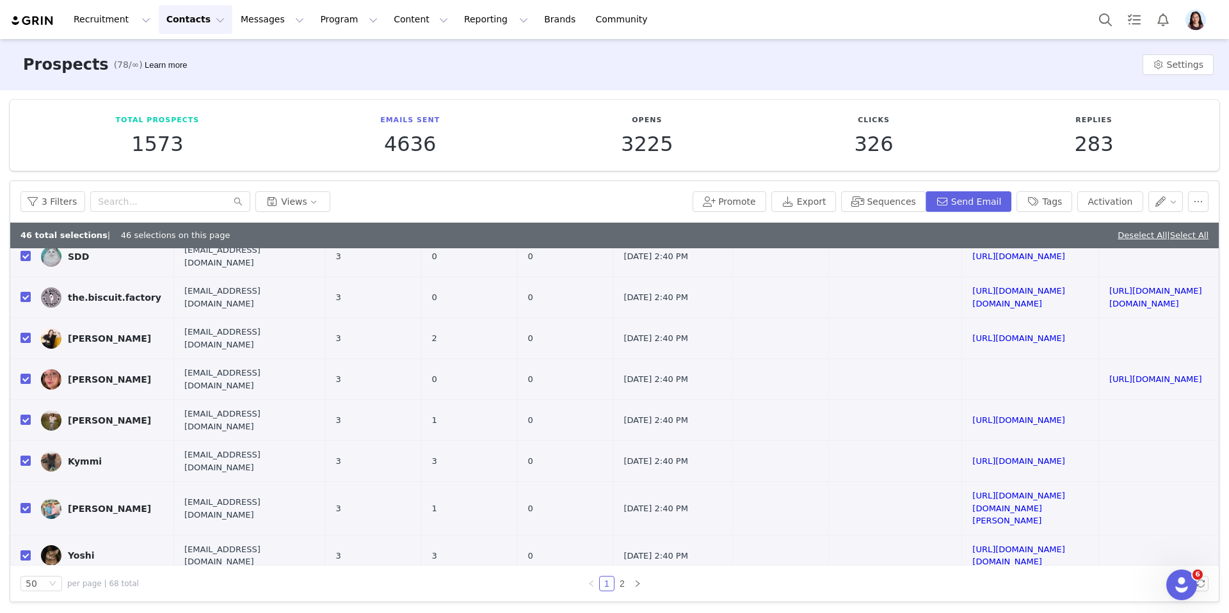
checkbox input "false"
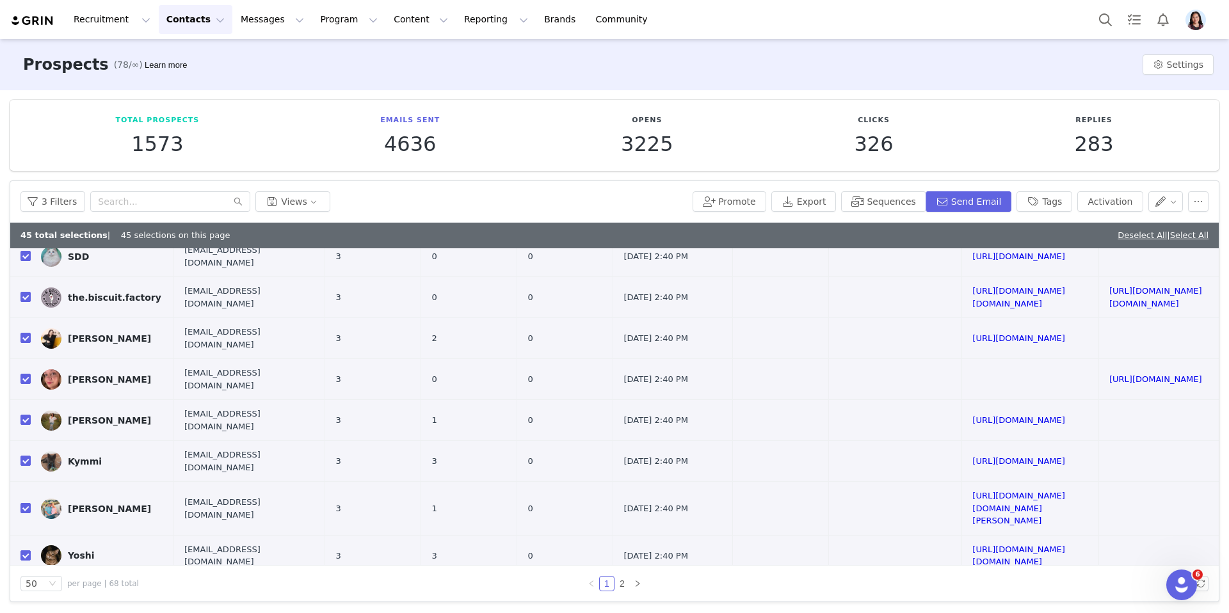
checkbox input "false"
click at [1199, 202] on button "button" at bounding box center [1198, 201] width 20 height 20
click at [1128, 289] on span "Disqualify" at bounding box center [1147, 288] width 44 height 14
click at [1100, 248] on div "Search reasons" at bounding box center [1121, 248] width 119 height 13
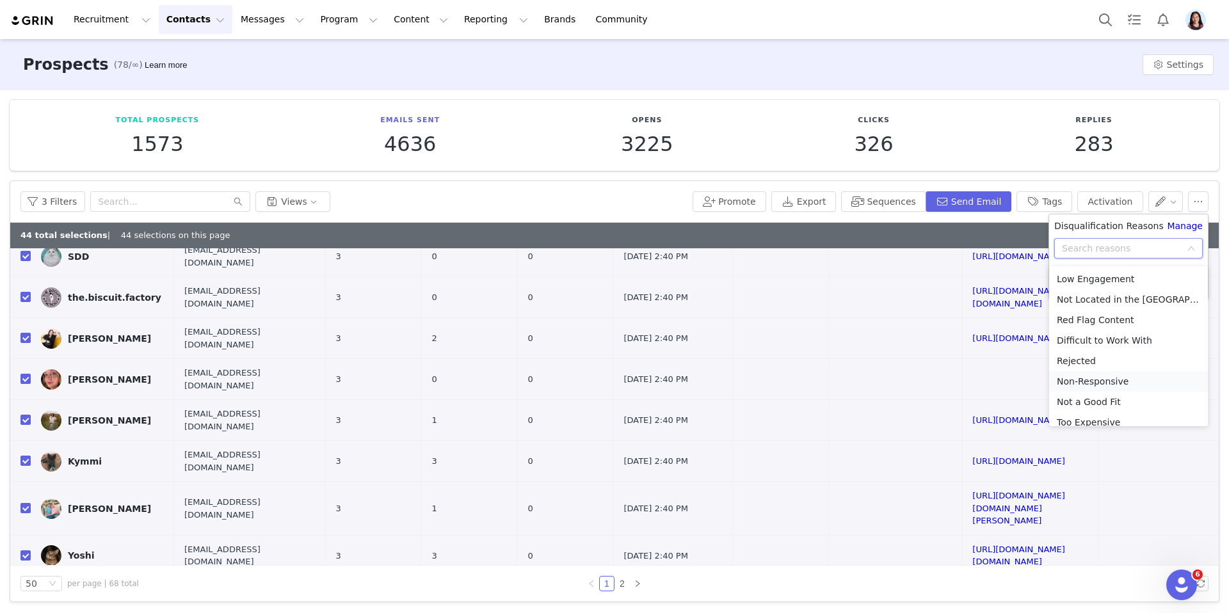
click at [1100, 378] on li "Non-Responsive" at bounding box center [1128, 381] width 159 height 20
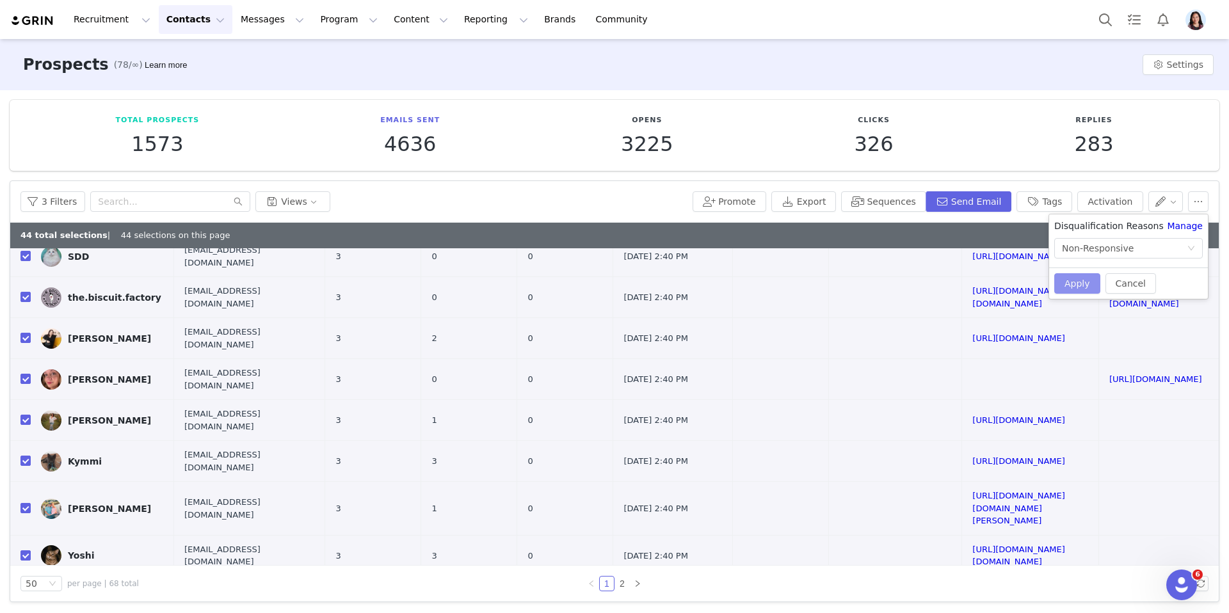
click at [1079, 278] on button "Apply" at bounding box center [1077, 283] width 46 height 20
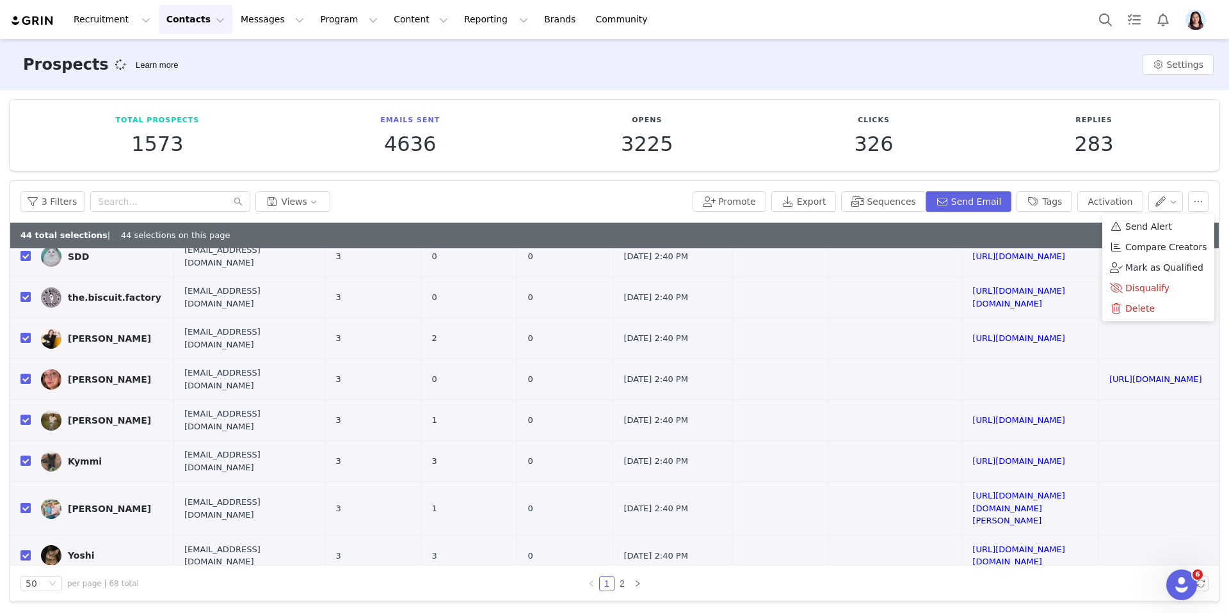
click at [1063, 174] on div "Total Prospects 1573 Emails Sent 4636 Opens 3225 Clicks 326 Replies 283 Filters…" at bounding box center [614, 350] width 1229 height 521
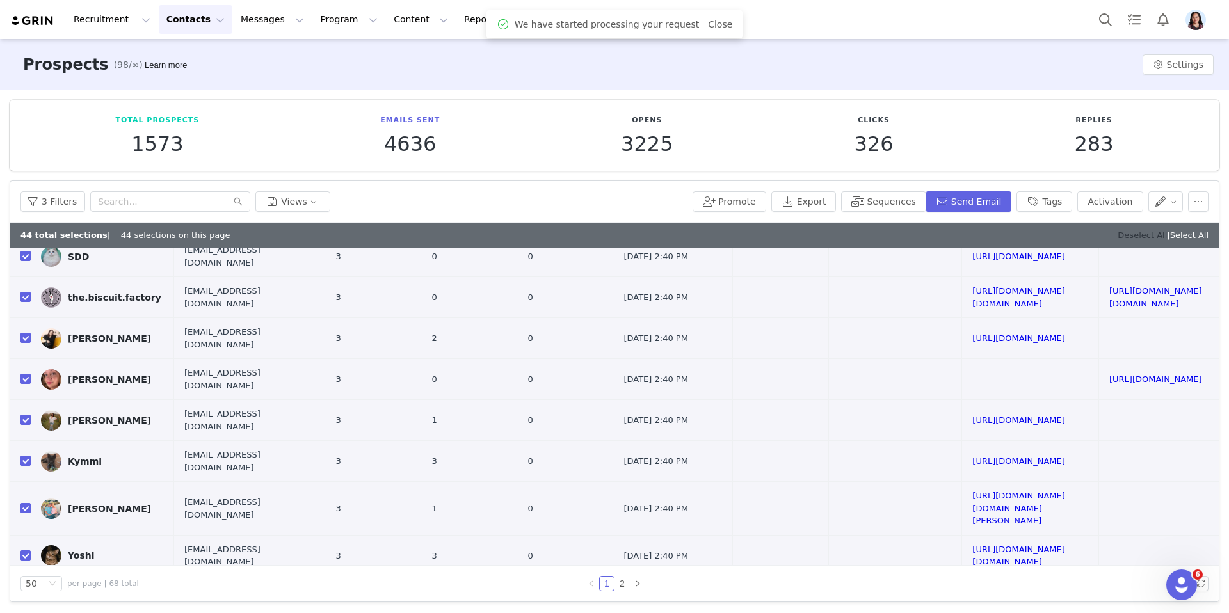
click at [1118, 234] on link "Deselect All" at bounding box center [1141, 235] width 49 height 10
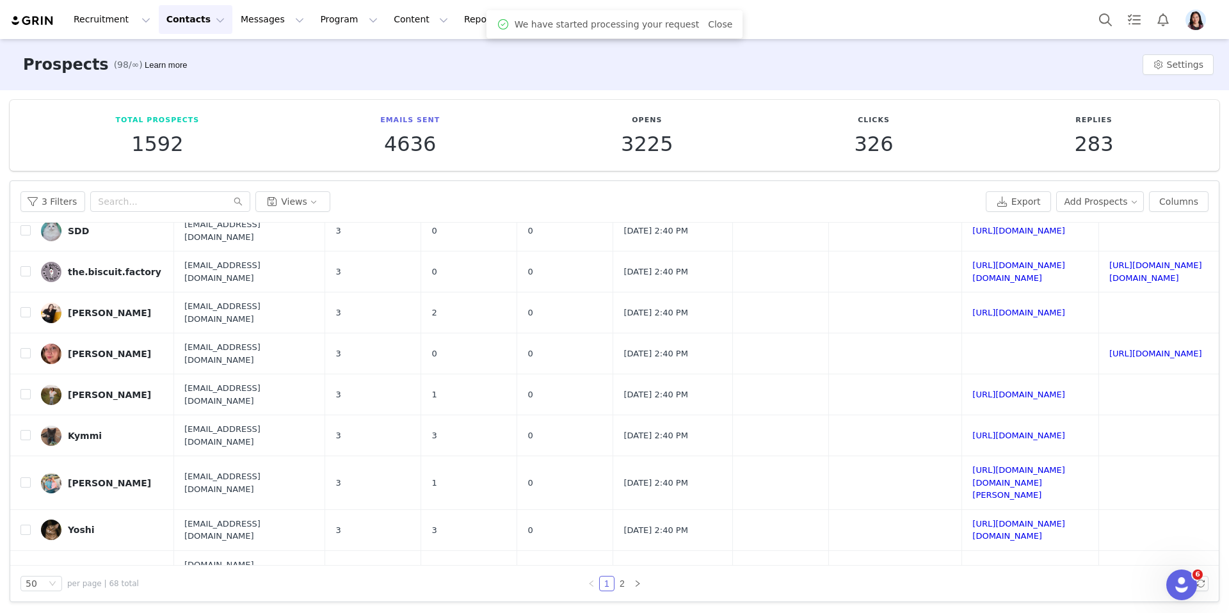
checkbox input "false"
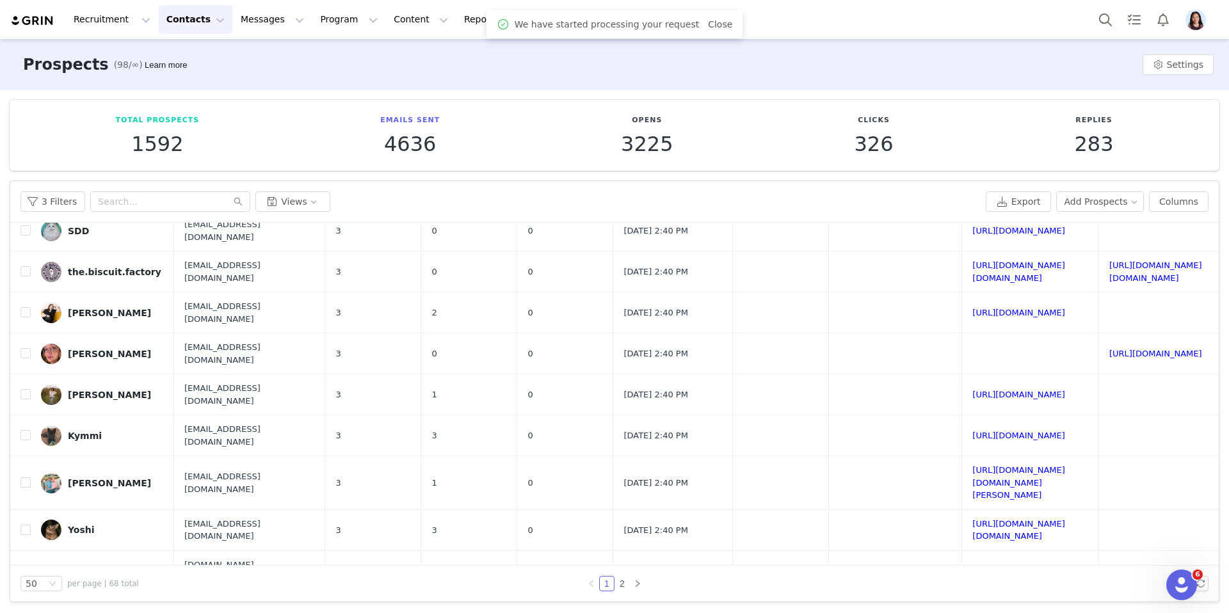
checkbox input "false"
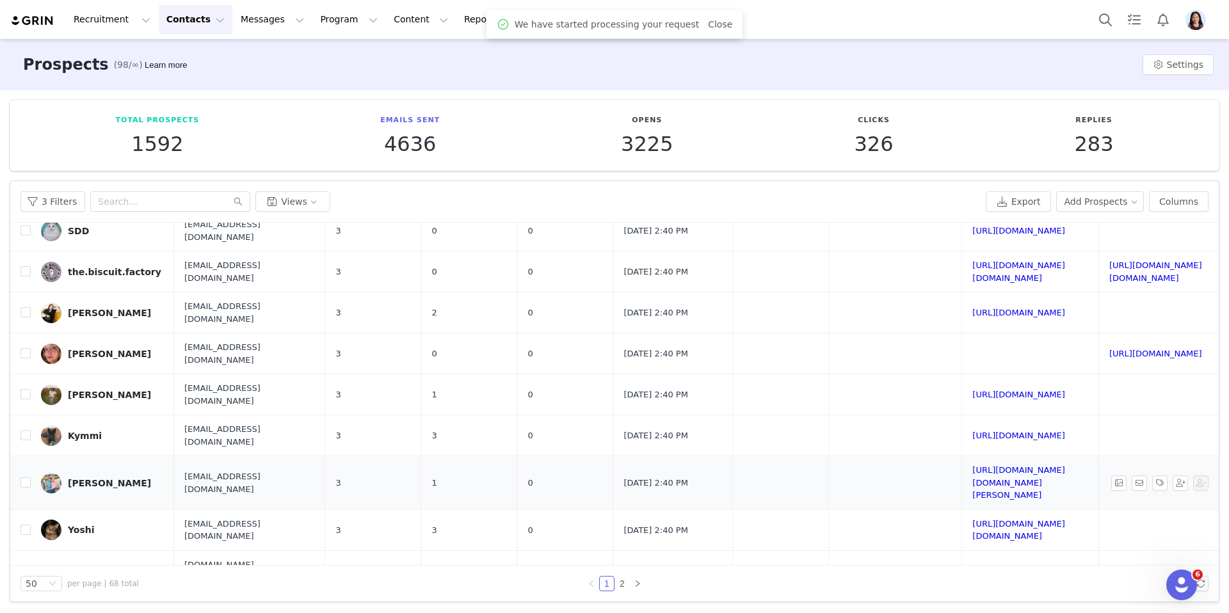
scroll to position [1529, 0]
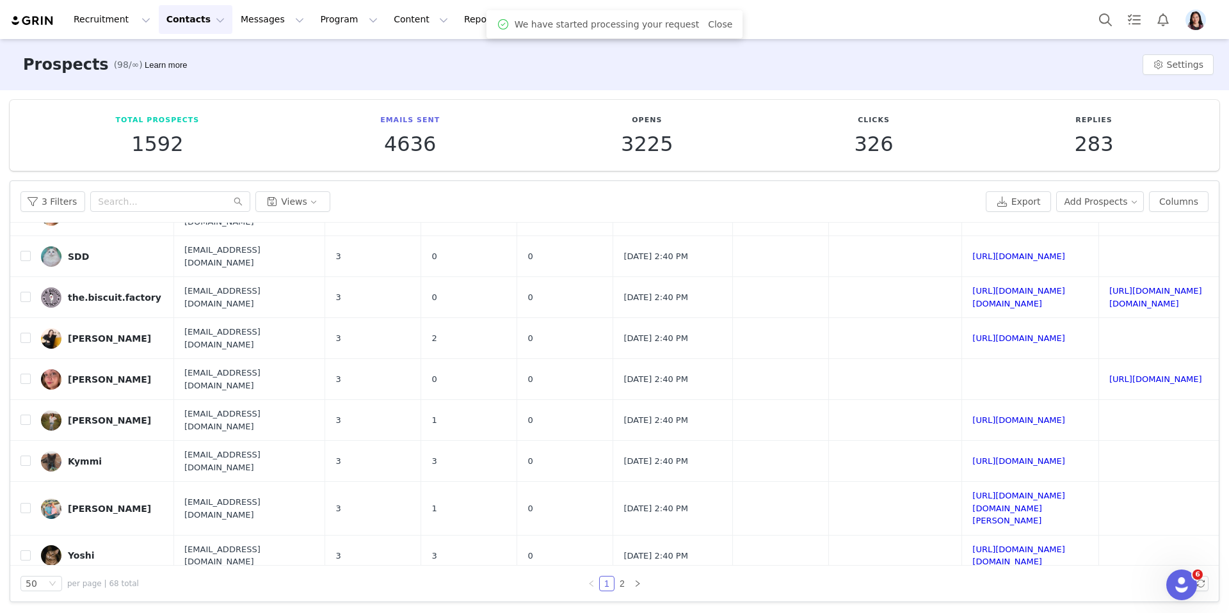
click at [45, 213] on div "3 Filters Views Export Add Prospects Columns" at bounding box center [614, 202] width 1208 height 42
click at [46, 202] on button "3 Filters" at bounding box center [52, 201] width 65 height 20
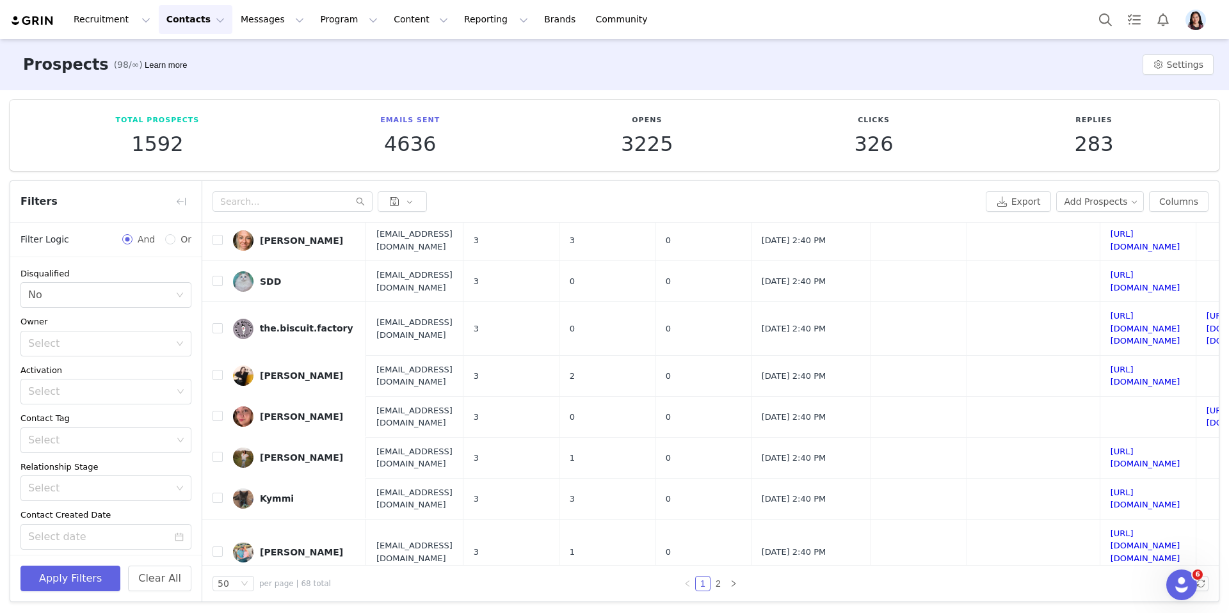
click at [54, 564] on div "Apply Filters Clear All" at bounding box center [105, 578] width 191 height 47
click at [95, 580] on button "Apply Filters" at bounding box center [70, 579] width 100 height 26
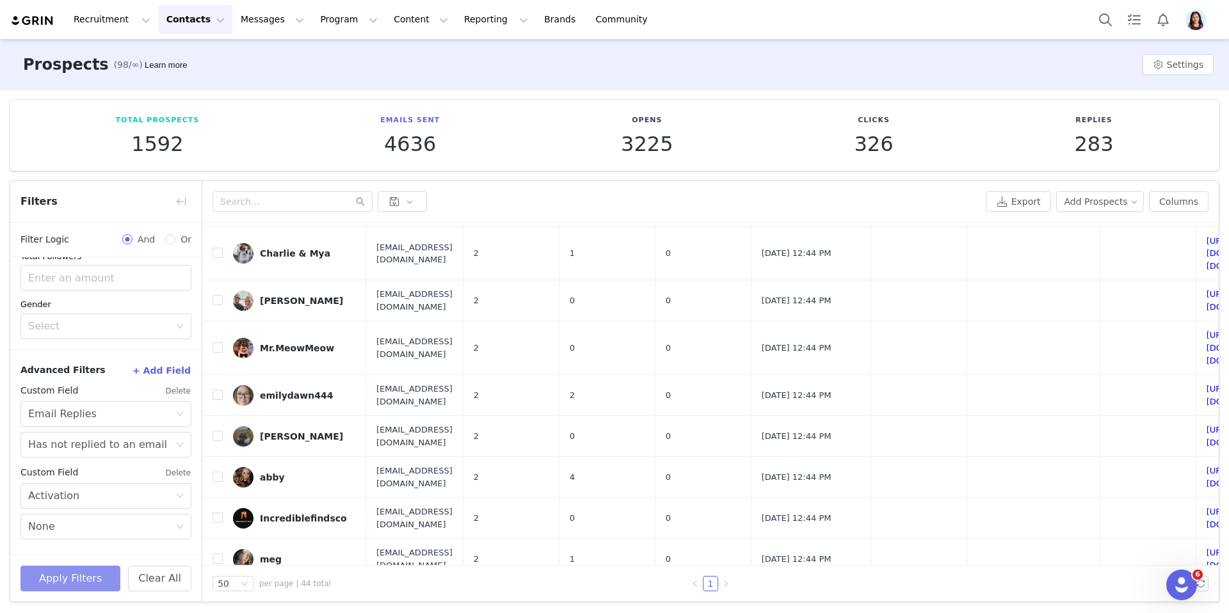
scroll to position [1391, 0]
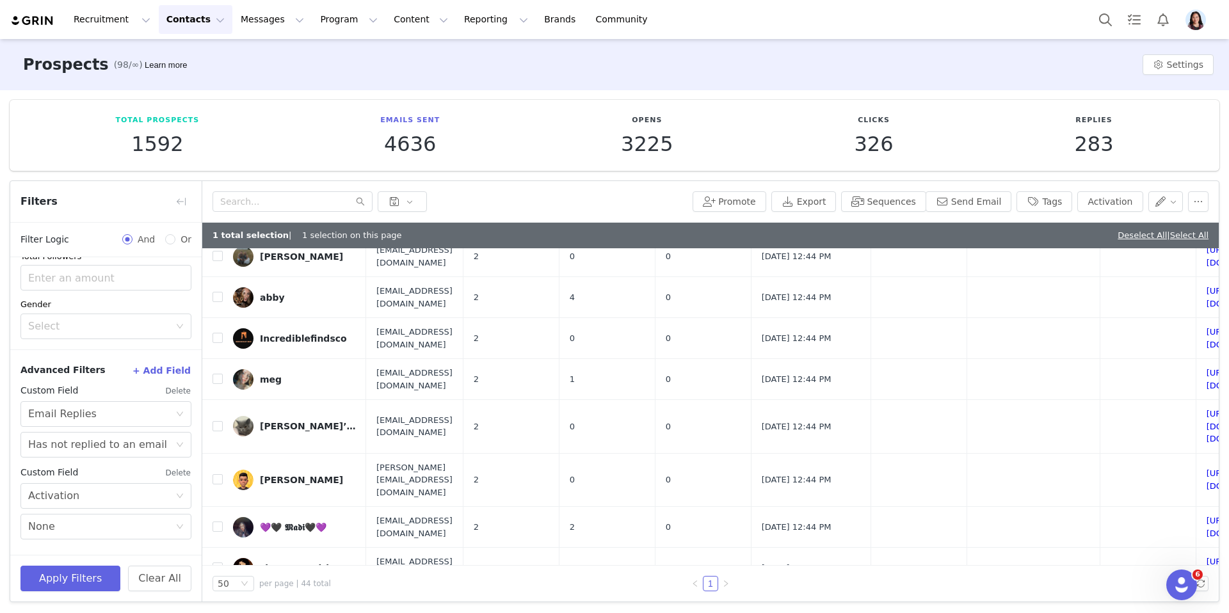
click at [217, 603] on input "checkbox" at bounding box center [217, 608] width 10 height 10
click at [216, 548] on td at bounding box center [212, 568] width 20 height 41
click at [216, 562] on input "checkbox" at bounding box center [217, 567] width 10 height 10
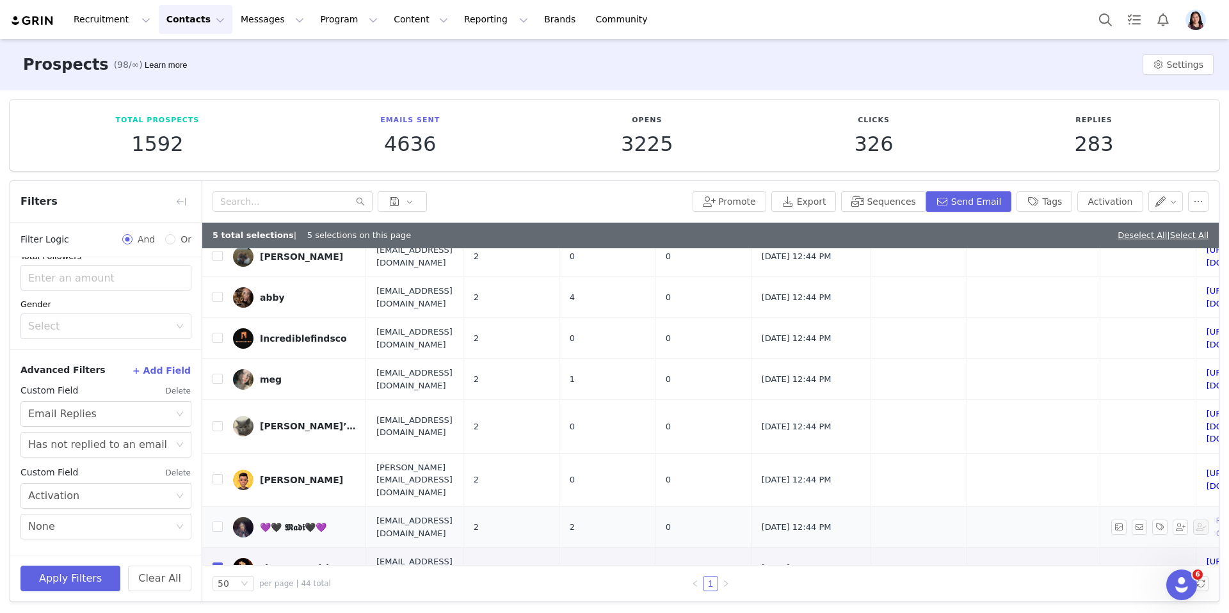
click at [216, 507] on td at bounding box center [212, 527] width 20 height 41
click at [216, 520] on label at bounding box center [217, 526] width 10 height 13
click at [216, 521] on input "checkbox" at bounding box center [217, 526] width 10 height 10
click at [216, 474] on input "checkbox" at bounding box center [217, 479] width 10 height 10
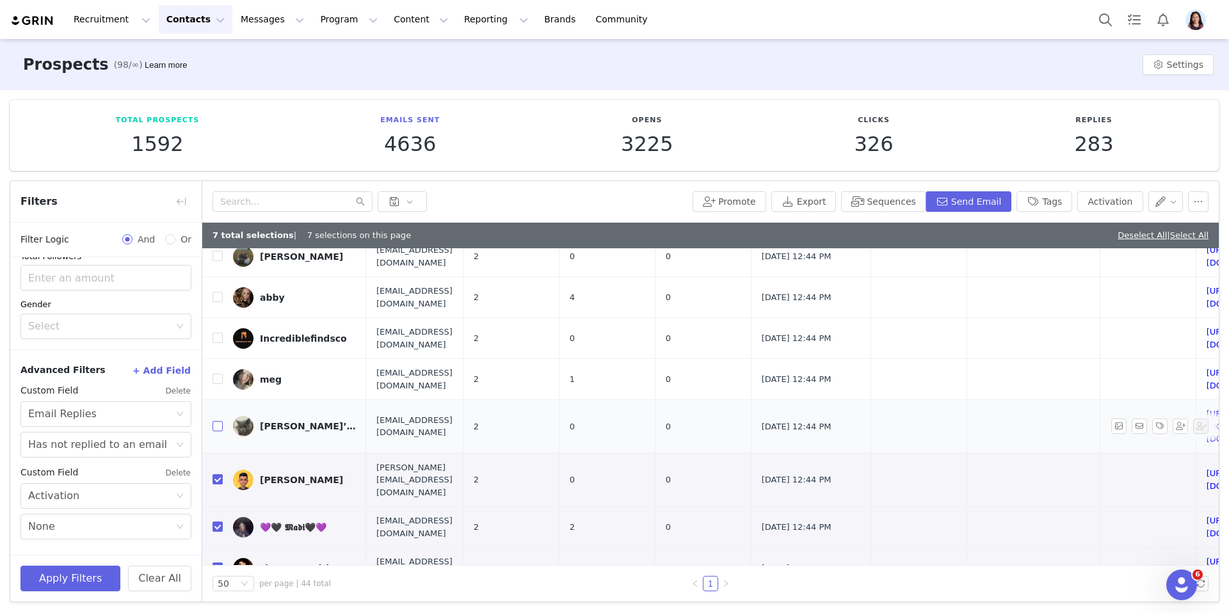
click at [219, 421] on input "checkbox" at bounding box center [217, 426] width 10 height 10
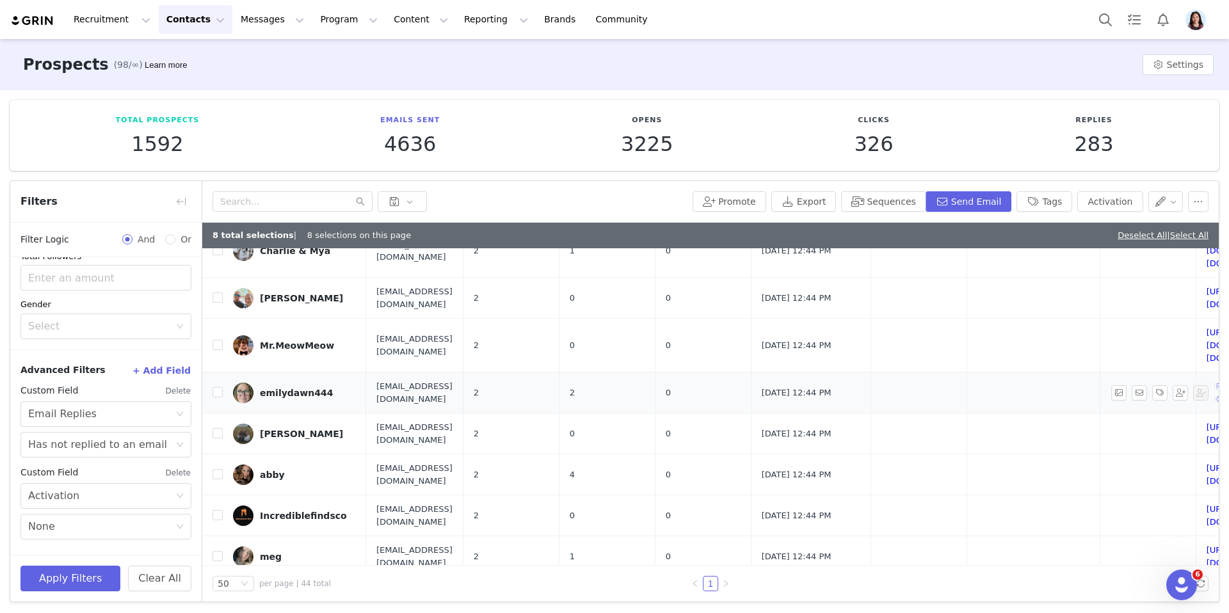
scroll to position [1187, 0]
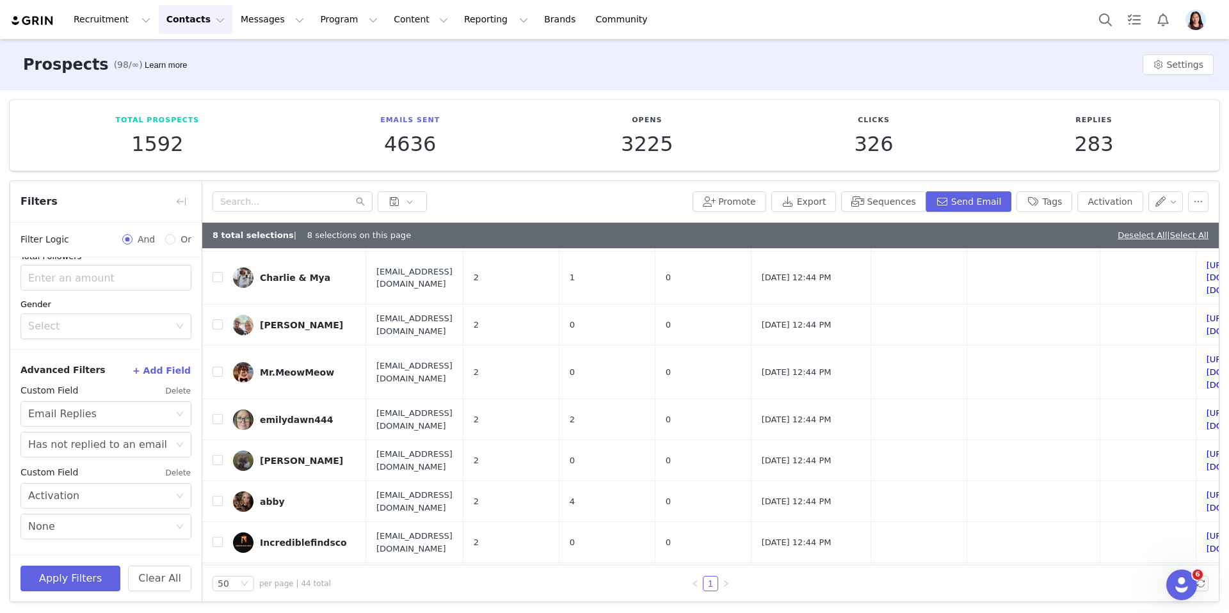
click at [218, 578] on input "checkbox" at bounding box center [217, 583] width 10 height 10
click at [218, 537] on input "checkbox" at bounding box center [217, 542] width 10 height 10
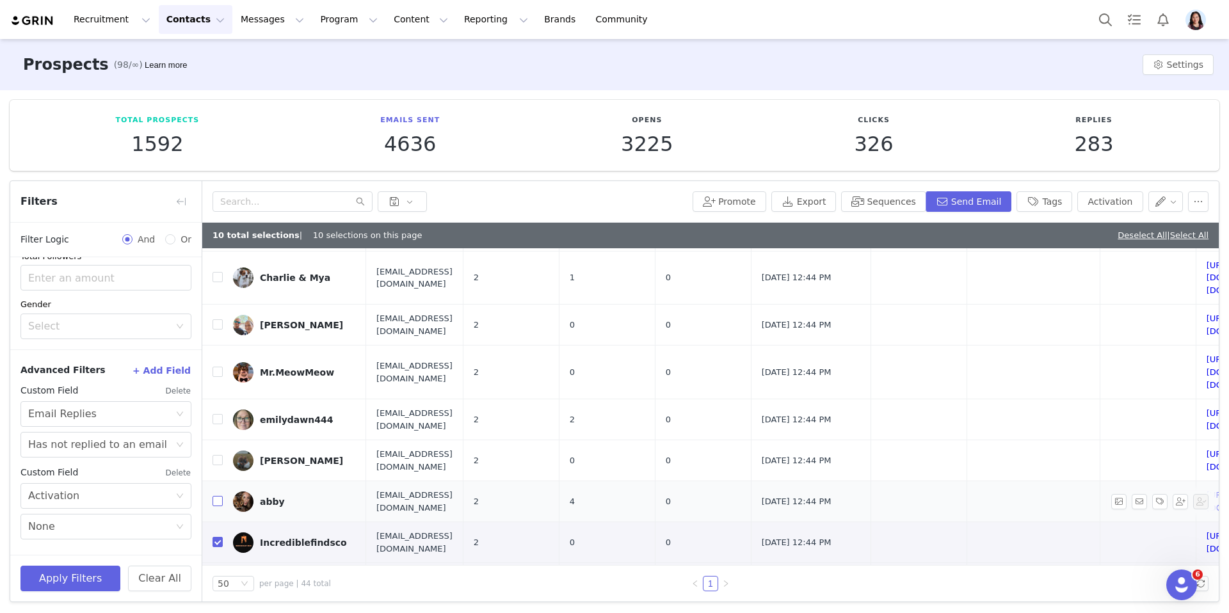
click at [218, 496] on input "checkbox" at bounding box center [217, 501] width 10 height 10
click at [212, 455] on input "checkbox" at bounding box center [217, 460] width 10 height 10
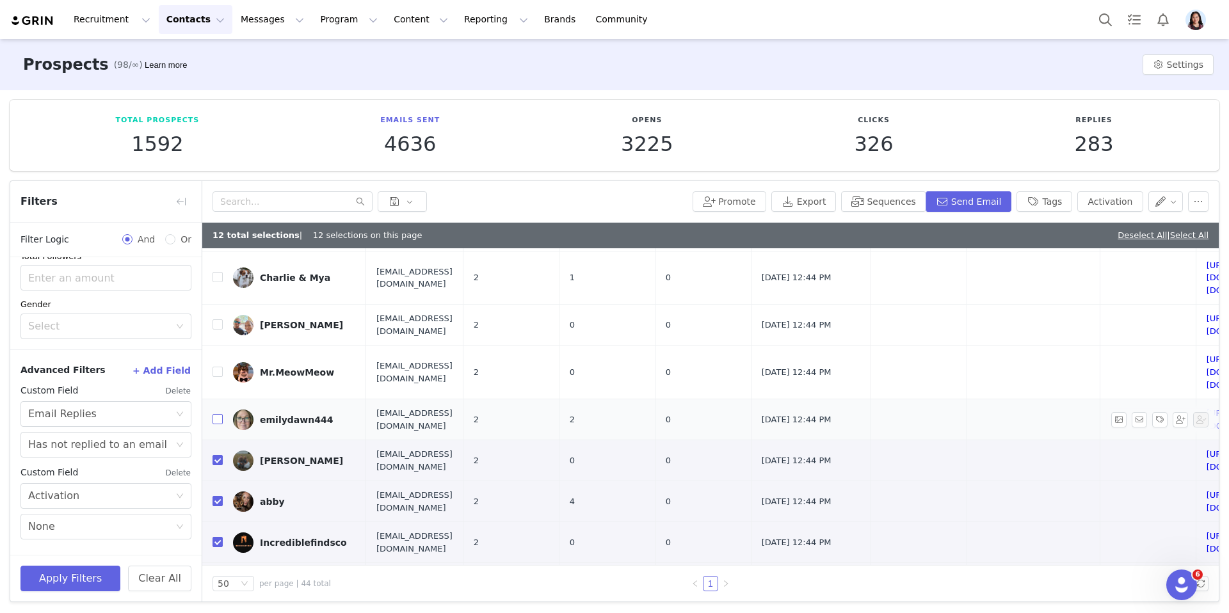
click at [213, 414] on input "checkbox" at bounding box center [217, 419] width 10 height 10
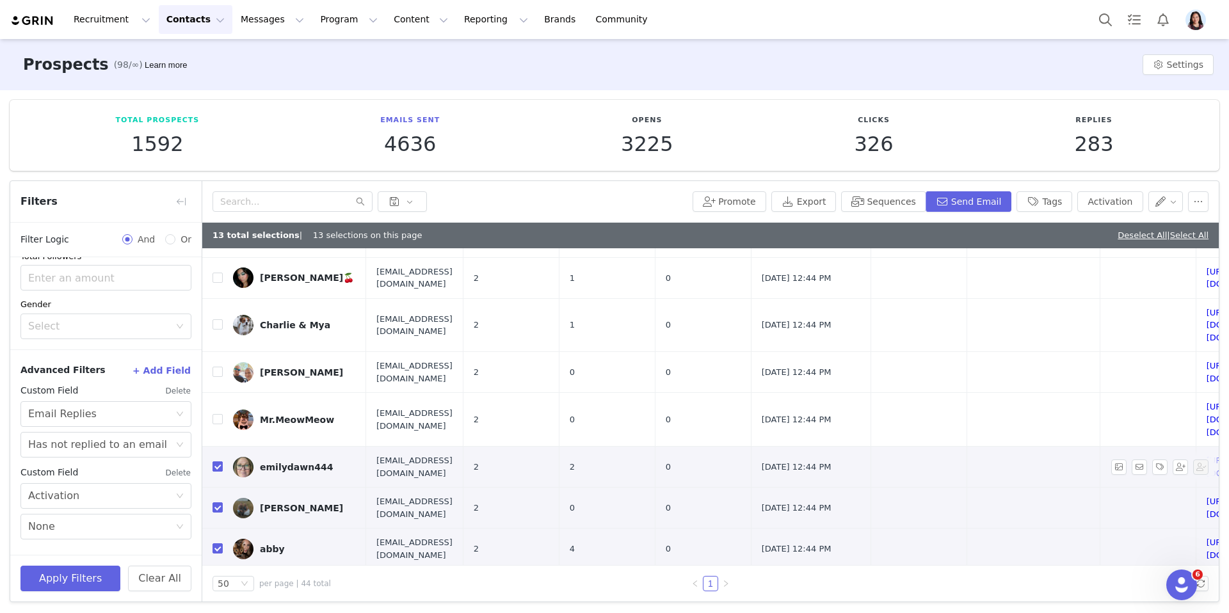
scroll to position [1082, 0]
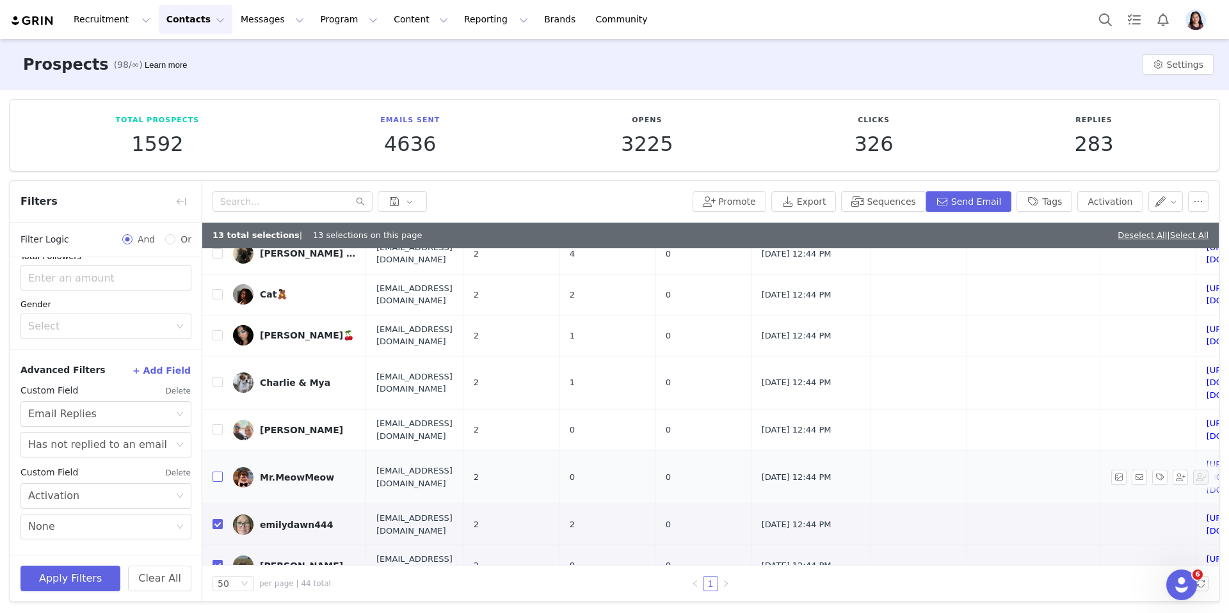
click at [218, 472] on input "checkbox" at bounding box center [217, 477] width 10 height 10
click at [218, 424] on input "checkbox" at bounding box center [217, 429] width 10 height 10
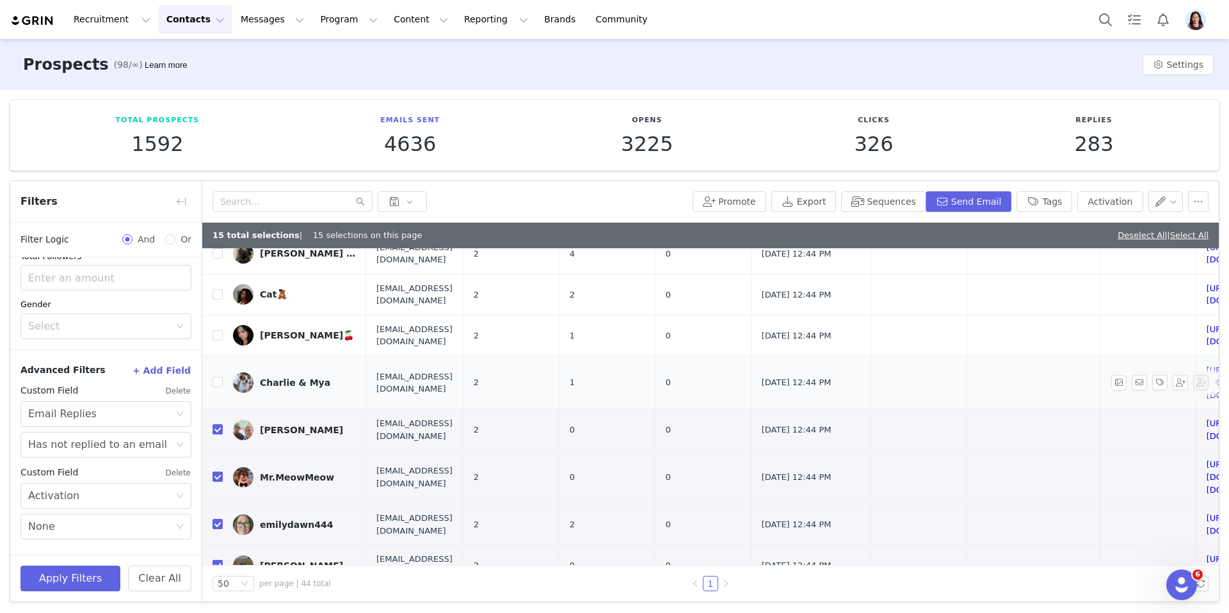
click at [218, 356] on td at bounding box center [212, 383] width 20 height 54
click at [218, 377] on input "checkbox" at bounding box center [217, 382] width 10 height 10
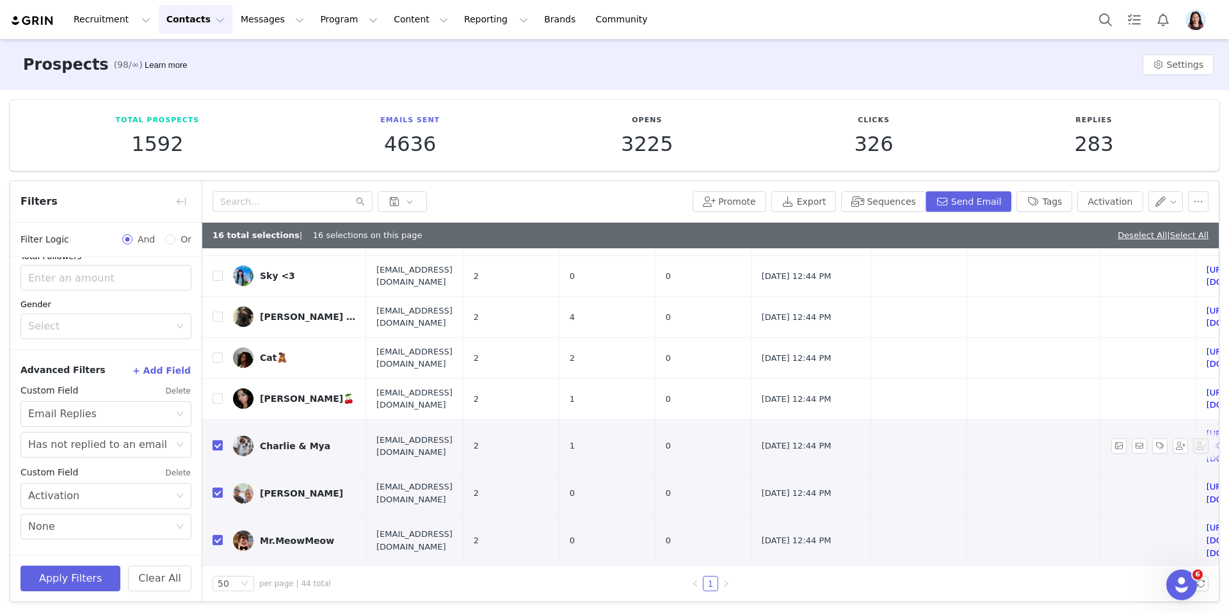
scroll to position [957, 0]
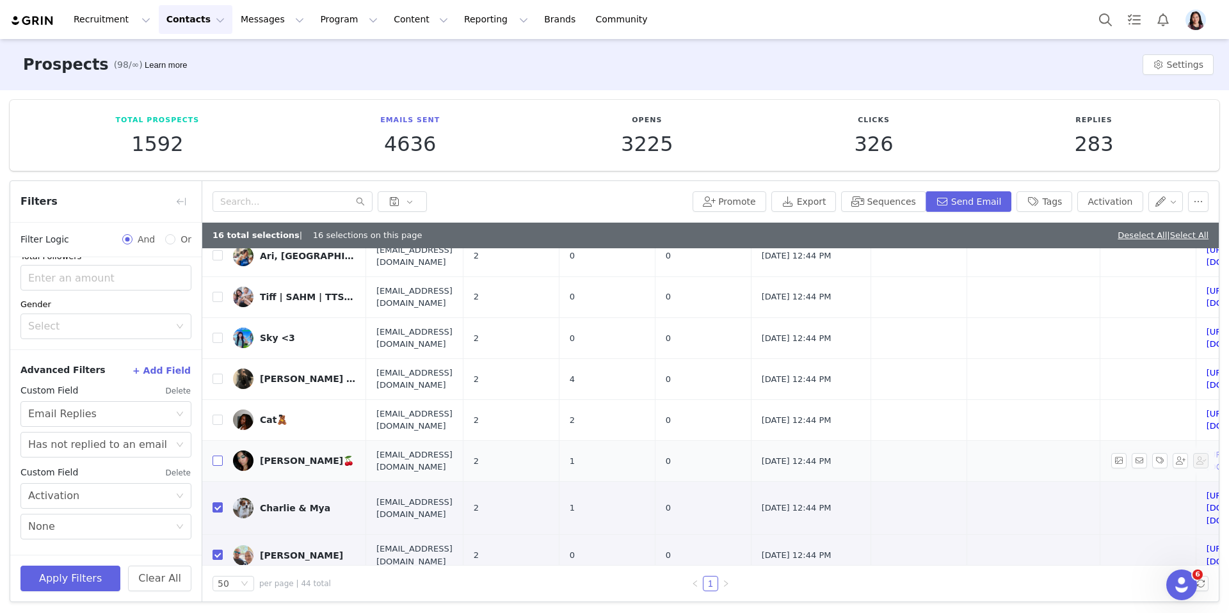
click at [221, 456] on input "checkbox" at bounding box center [217, 461] width 10 height 10
click at [221, 415] on input "checkbox" at bounding box center [217, 420] width 10 height 10
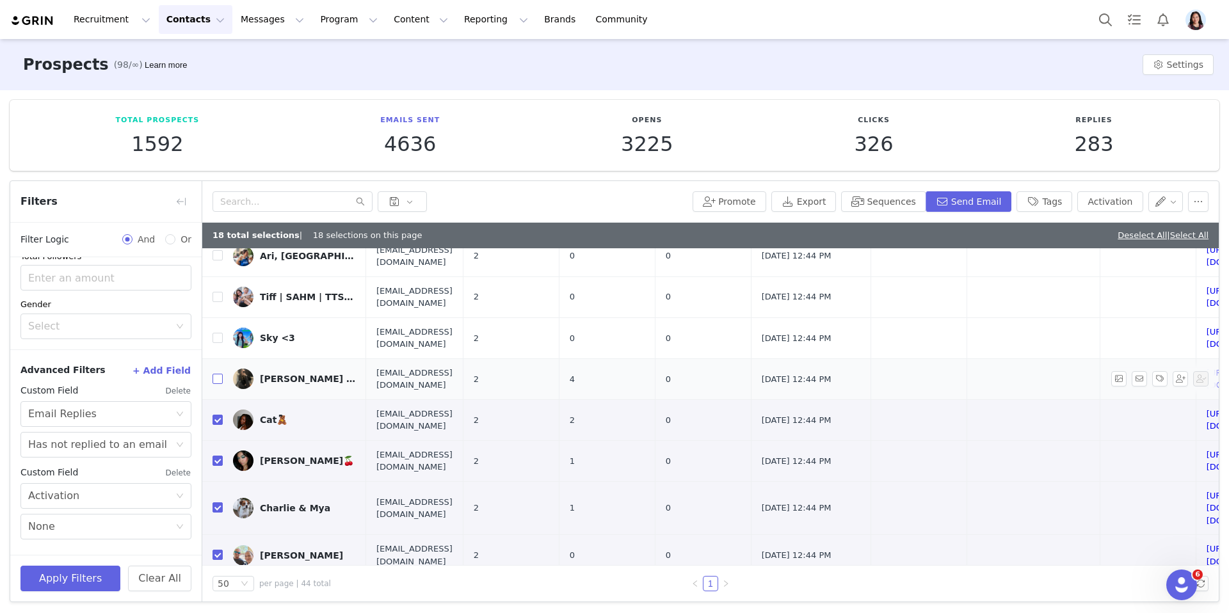
click at [221, 372] on label at bounding box center [217, 378] width 10 height 13
click at [221, 374] on input "checkbox" at bounding box center [217, 379] width 10 height 10
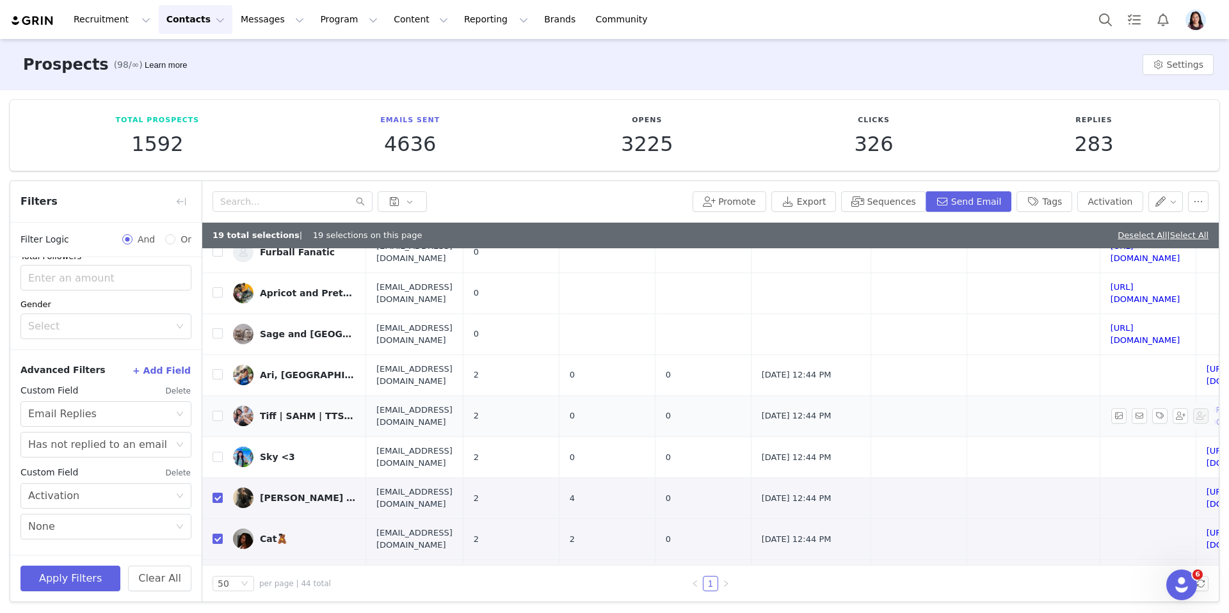
scroll to position [829, 0]
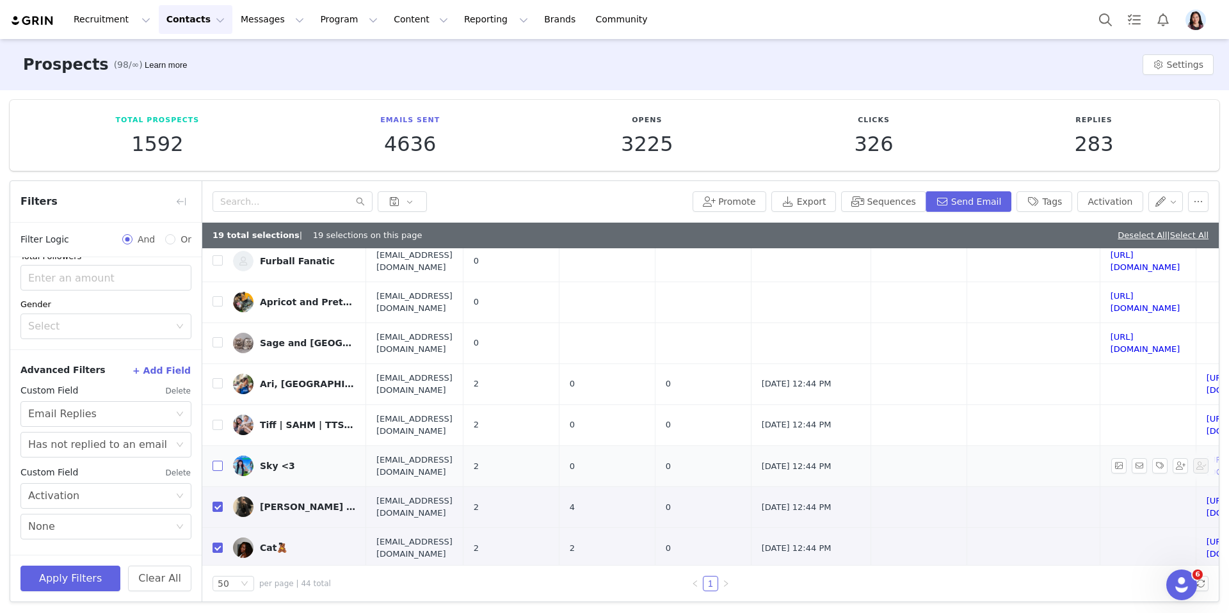
click at [214, 461] on input "checkbox" at bounding box center [217, 466] width 10 height 10
click at [214, 420] on input "checkbox" at bounding box center [217, 425] width 10 height 10
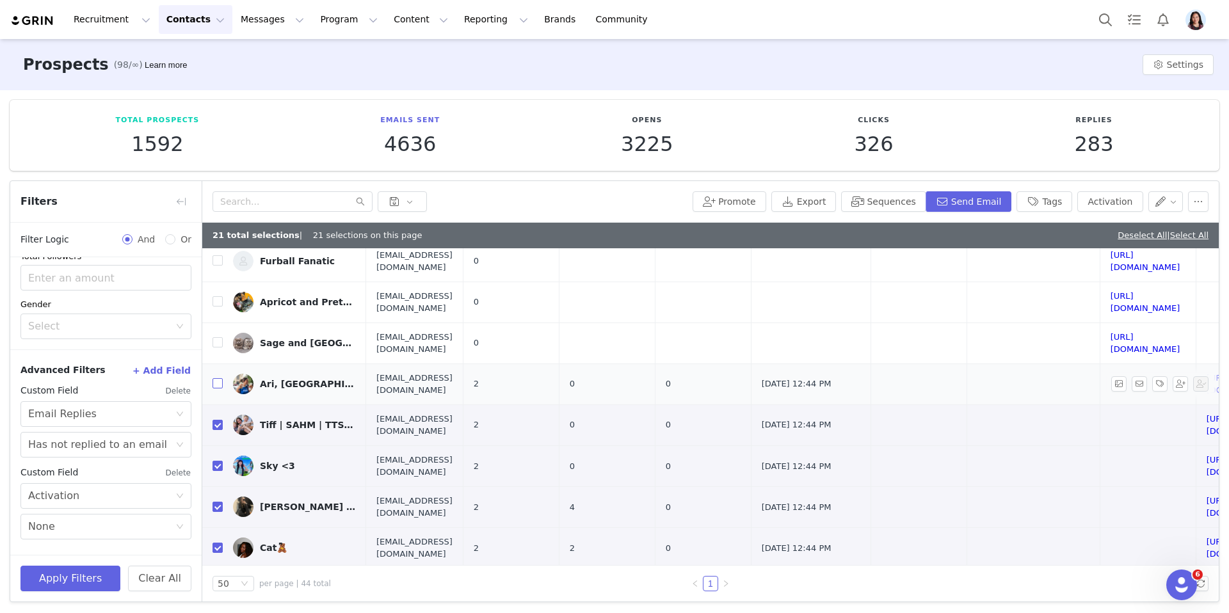
click at [214, 378] on input "checkbox" at bounding box center [217, 383] width 10 height 10
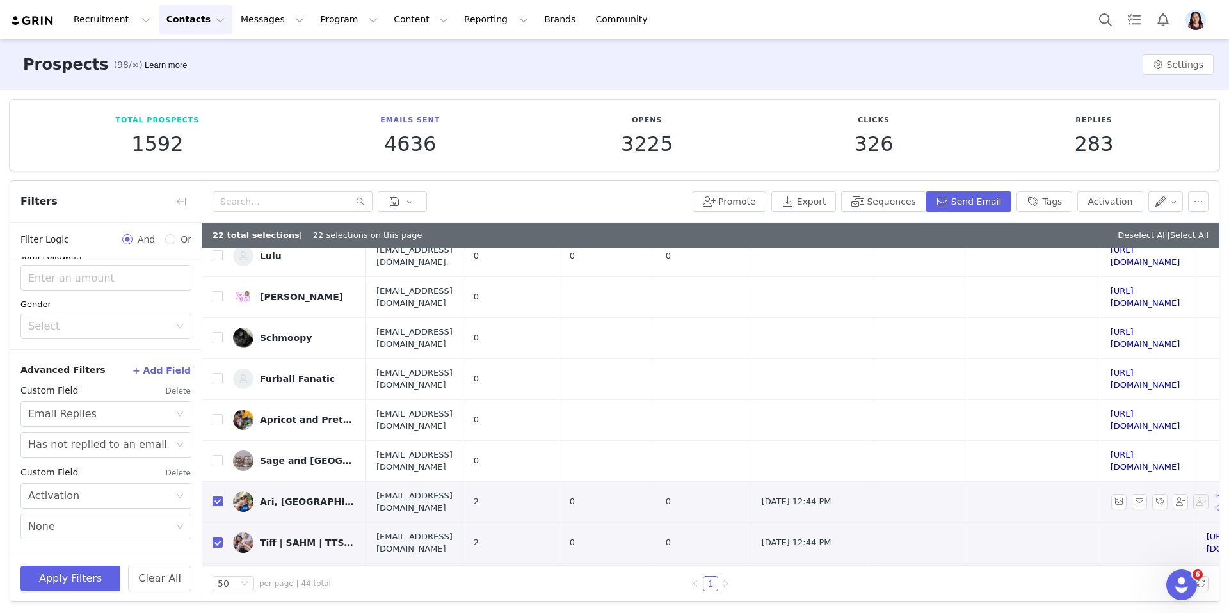
scroll to position [702, 0]
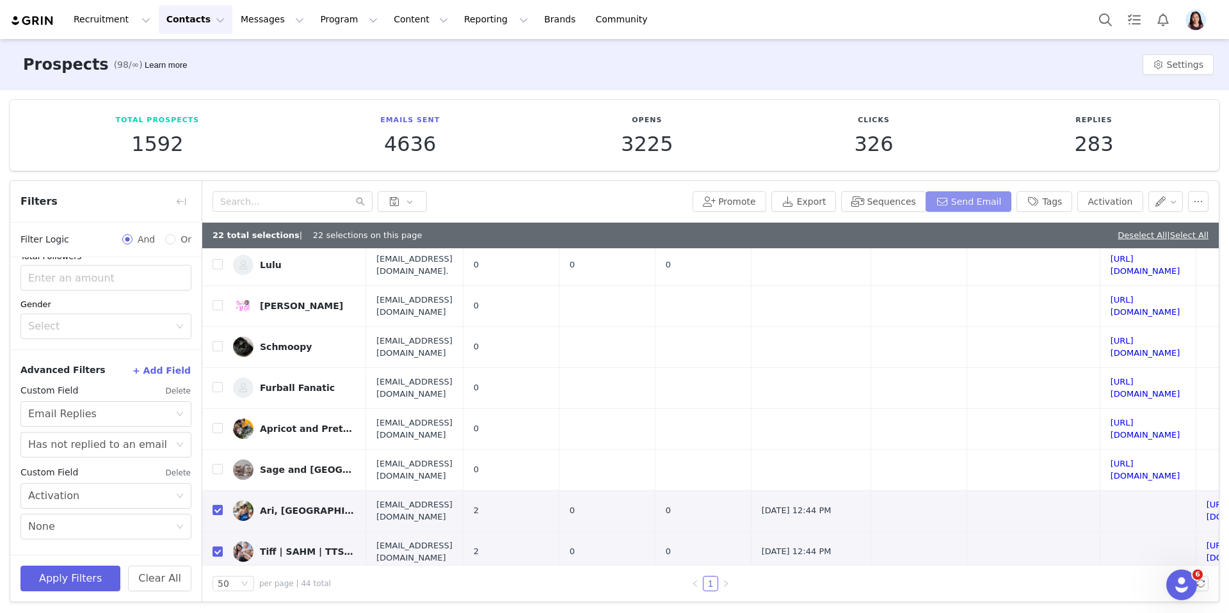
click at [985, 202] on button "Send Email" at bounding box center [968, 201] width 86 height 20
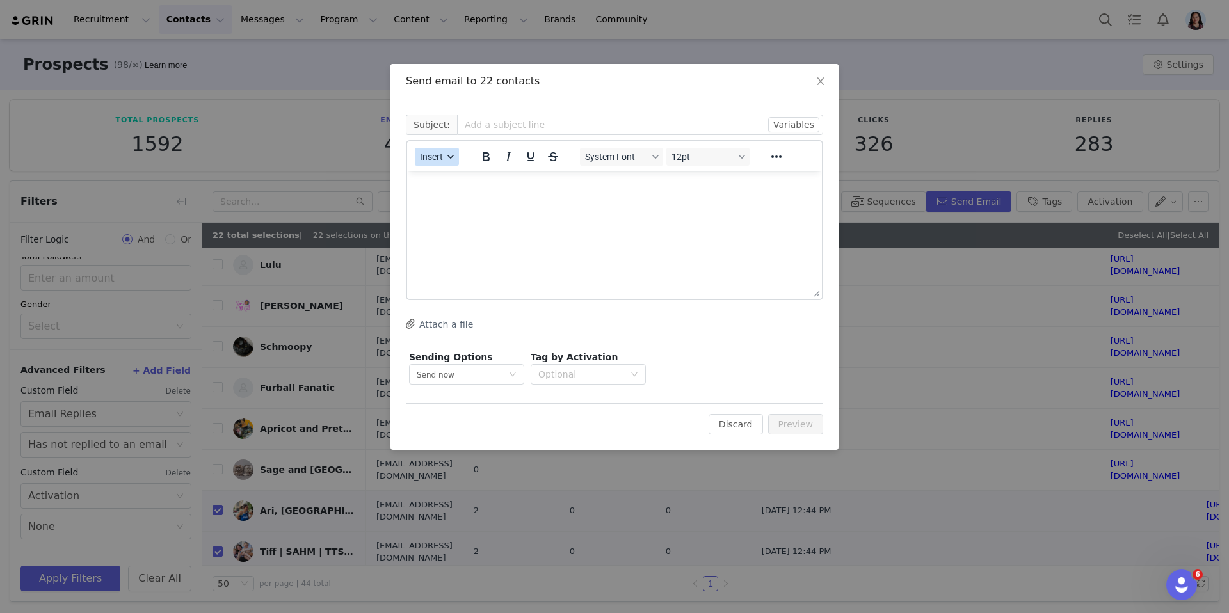
scroll to position [0, 0]
click at [436, 157] on span "Insert" at bounding box center [431, 157] width 23 height 10
click at [436, 185] on div "Insert Template" at bounding box center [483, 178] width 115 height 15
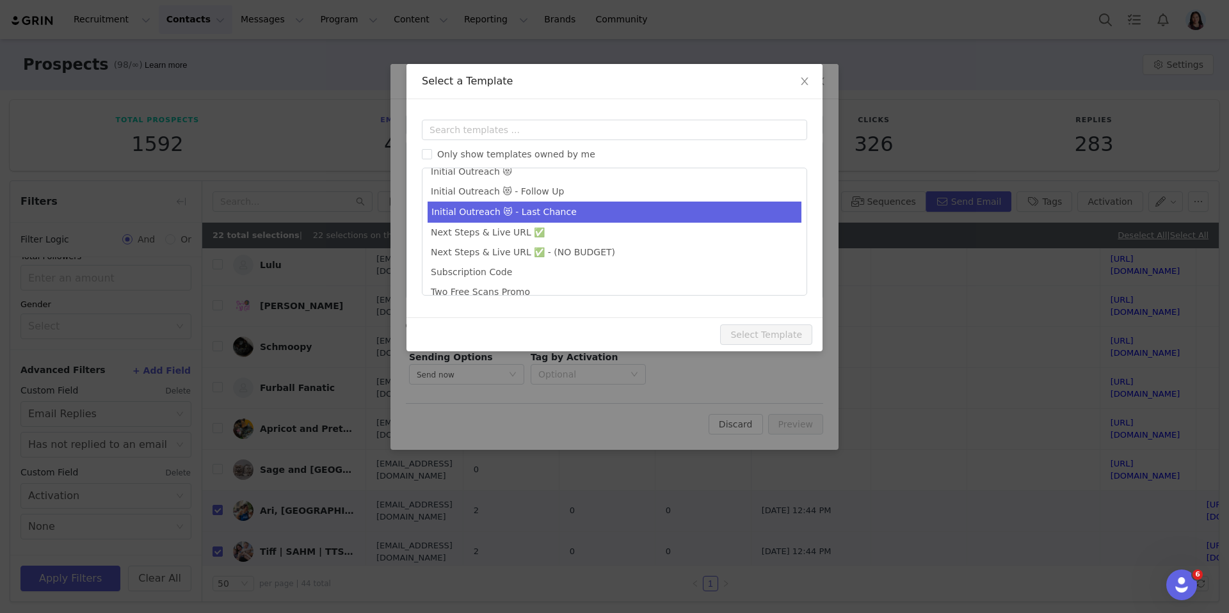
click at [537, 207] on li "Initial Outreach 😻 - Last Chance" at bounding box center [614, 212] width 374 height 21
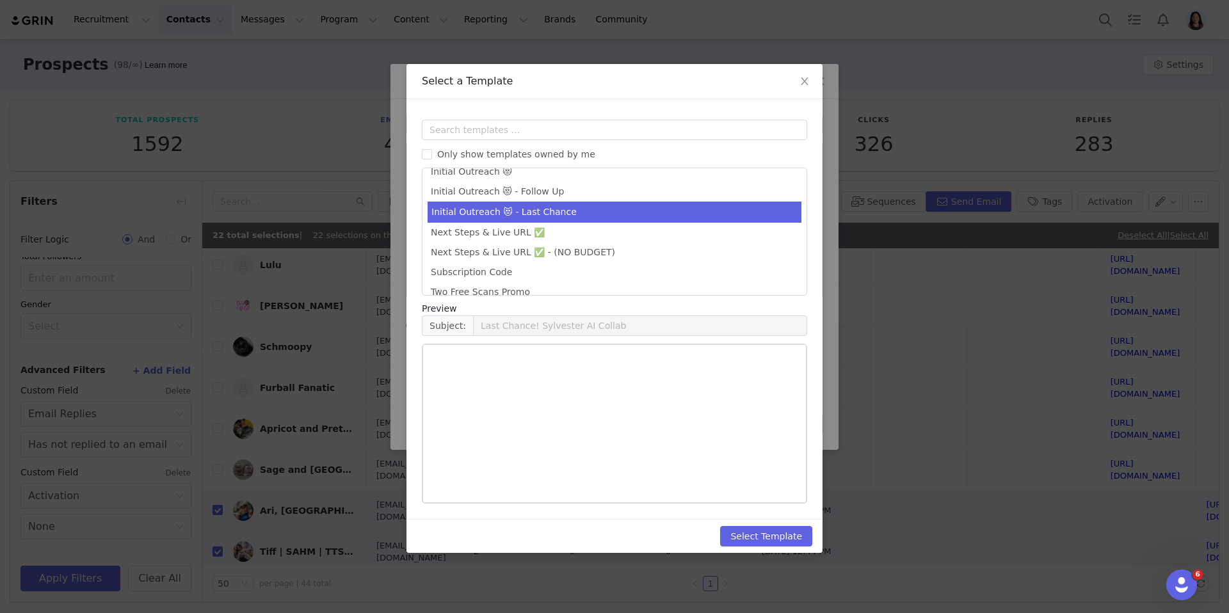
scroll to position [230, 0]
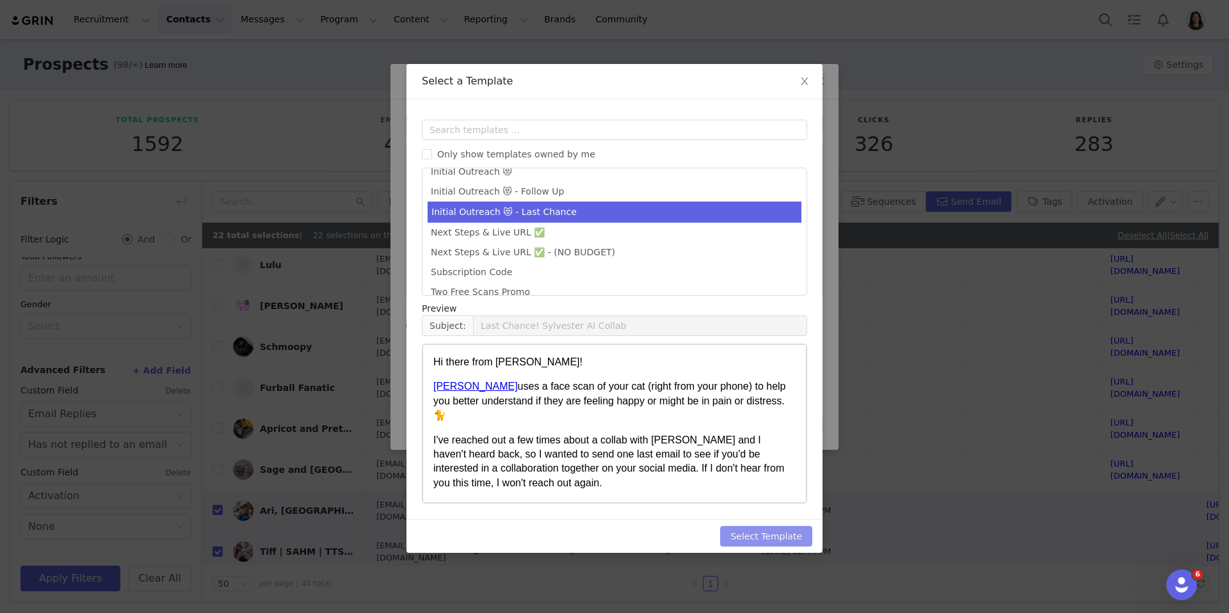
click at [756, 535] on button "Select Template" at bounding box center [766, 536] width 92 height 20
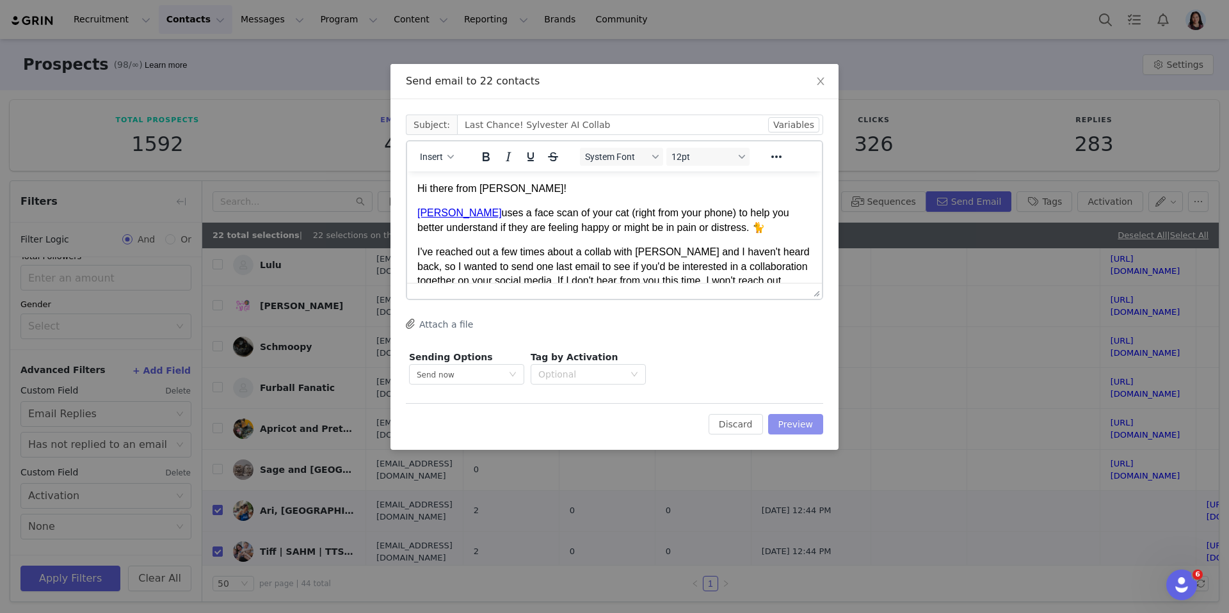
click at [800, 428] on button "Preview" at bounding box center [796, 424] width 56 height 20
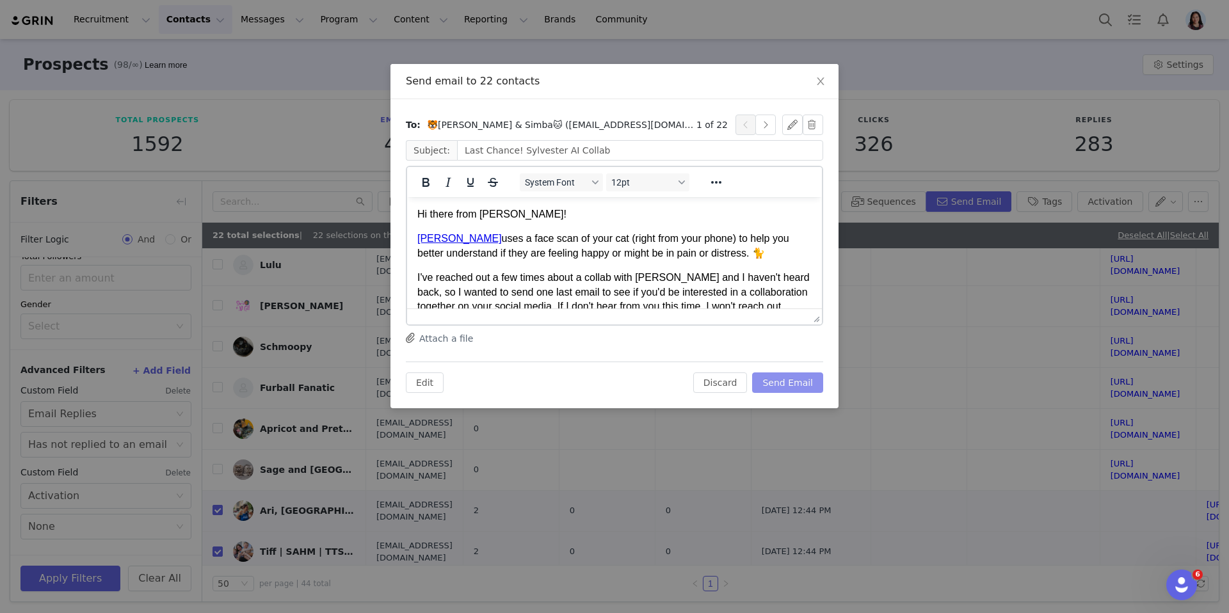
click at [795, 376] on button "Send Email" at bounding box center [787, 382] width 71 height 20
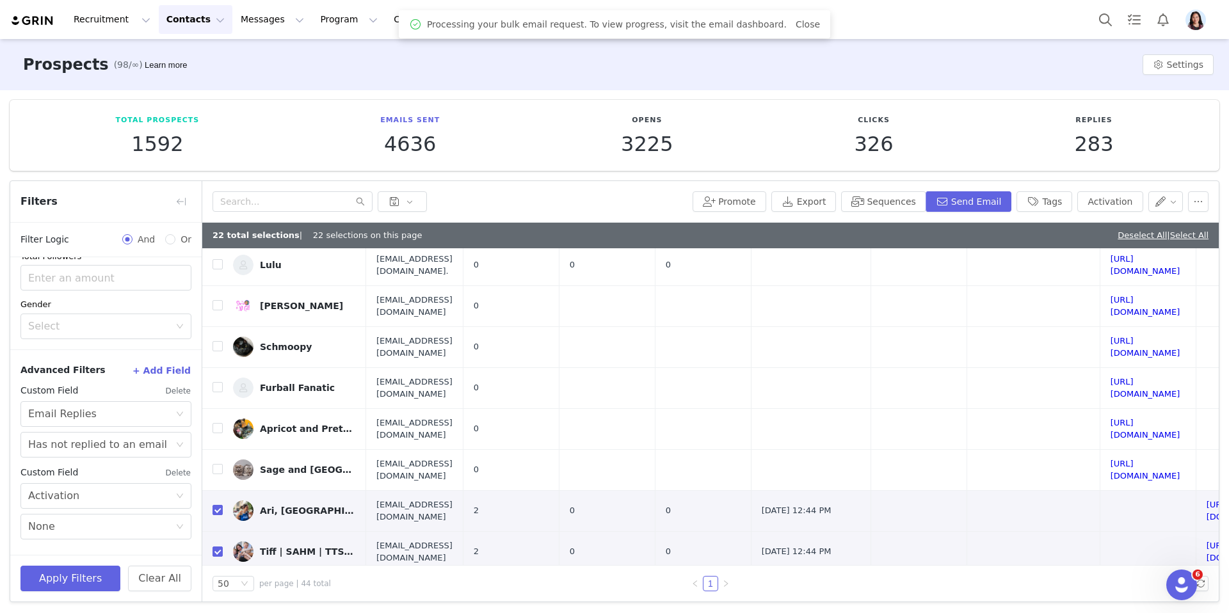
click at [1117, 235] on link "Deselect All" at bounding box center [1141, 235] width 49 height 10
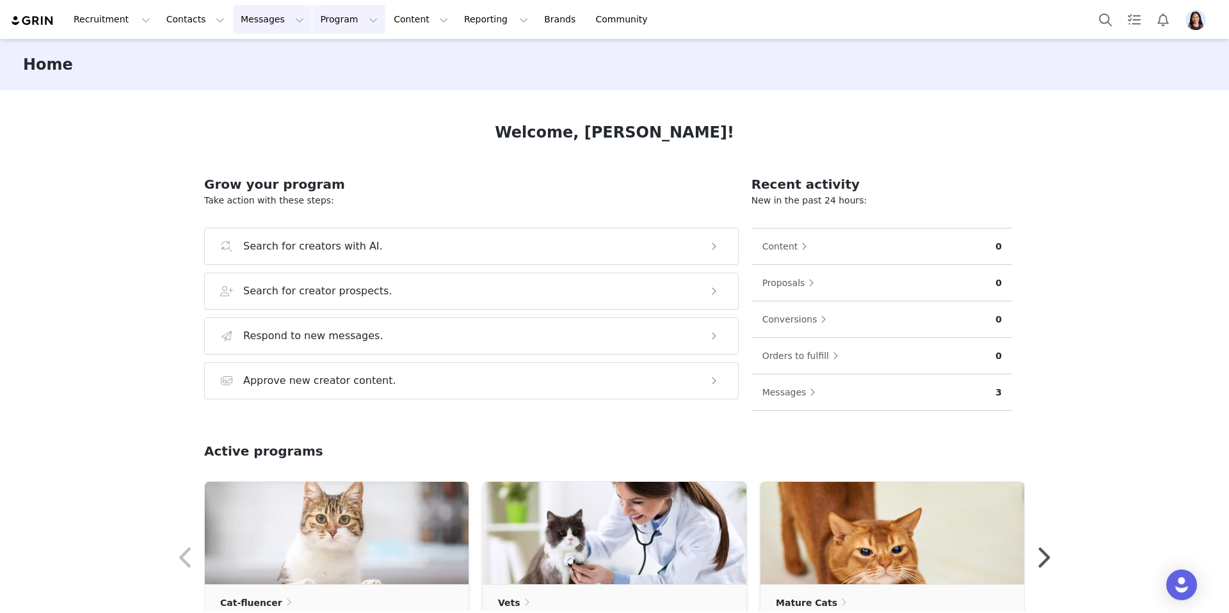
click at [270, 22] on button "Messages Messages" at bounding box center [272, 19] width 79 height 29
click at [312, 22] on button "Program Program" at bounding box center [348, 19] width 73 height 29
click at [315, 52] on p "Activations" at bounding box center [327, 56] width 49 height 13
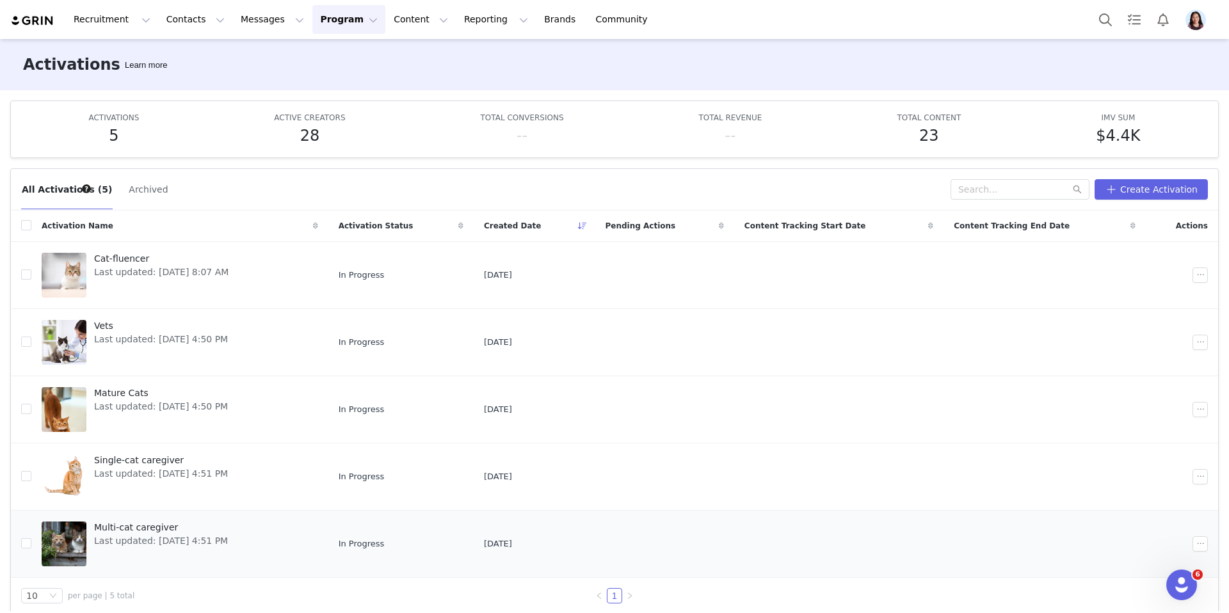
click at [115, 558] on div "Multi-cat caregiver Last updated: [DATE] 4:51 PM" at bounding box center [160, 543] width 149 height 51
click at [117, 480] on div "Single-cat caregiver Last updated: [DATE] 4:51 PM" at bounding box center [160, 476] width 149 height 51
click at [125, 404] on span "Last updated: [DATE] 4:50 PM" at bounding box center [161, 406] width 134 height 13
click at [125, 347] on div "Vets Last updated: [DATE] 4:50 PM" at bounding box center [160, 342] width 149 height 51
click at [143, 273] on span "Last updated: [DATE] 8:07 AM" at bounding box center [161, 272] width 134 height 13
